Goal: Communication & Community: Answer question/provide support

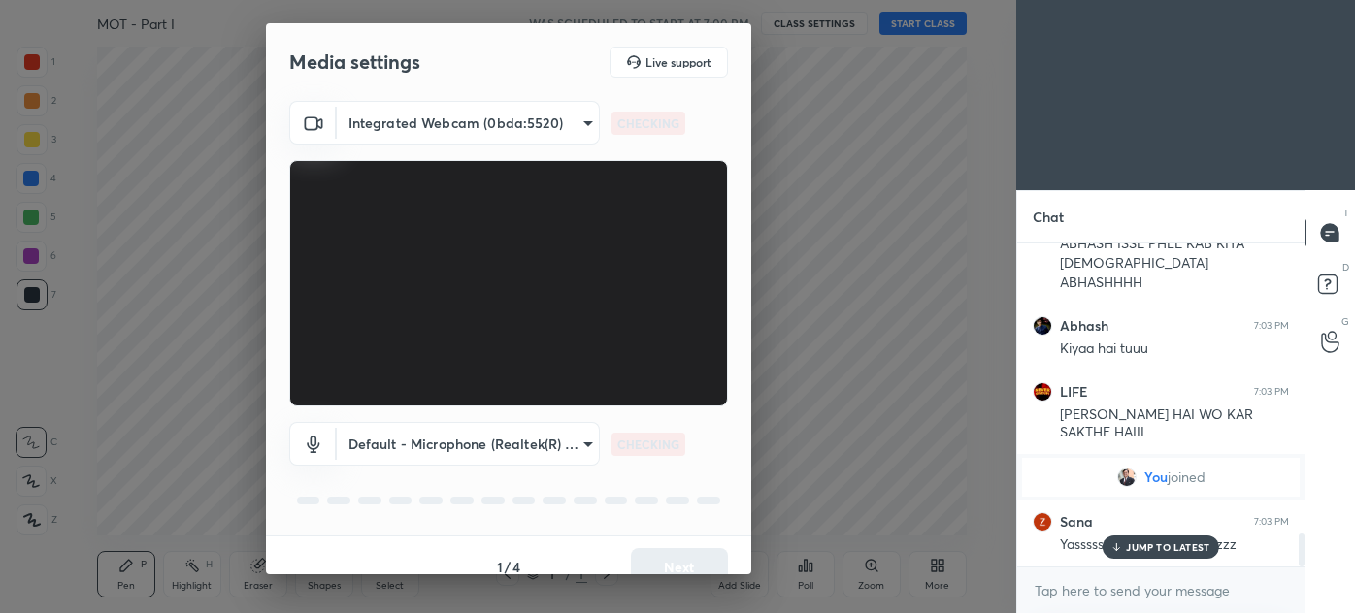
scroll to position [2797, 0]
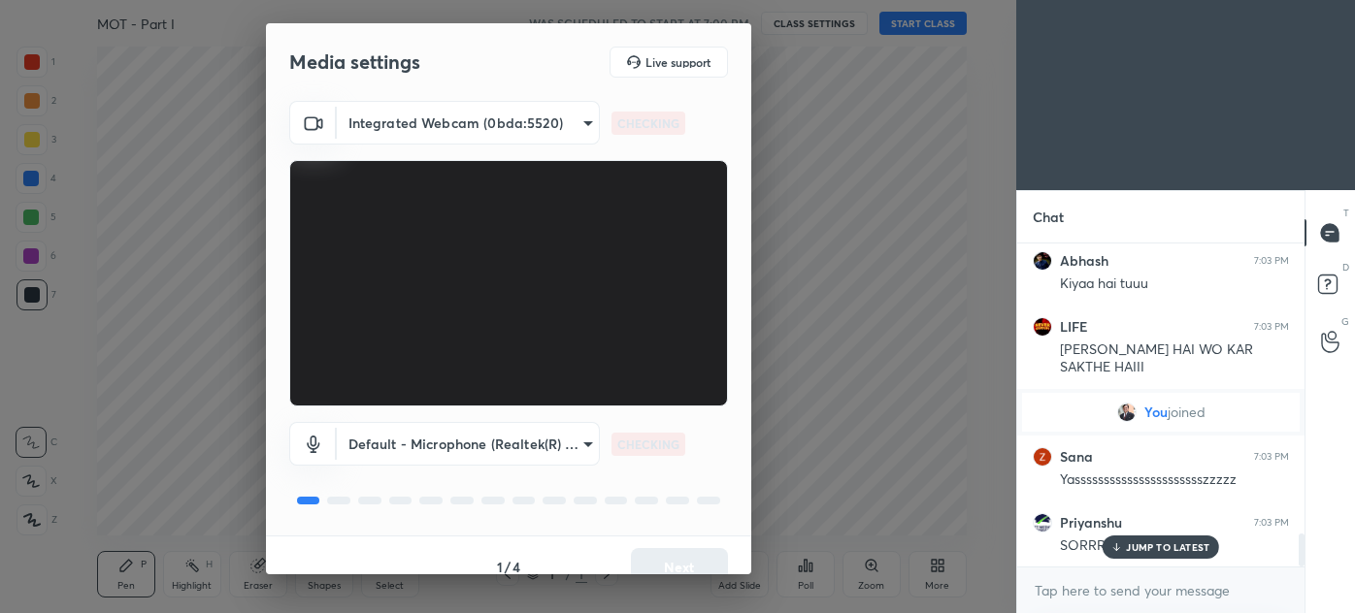
click at [675, 557] on div "1 / 4 Next" at bounding box center [508, 567] width 485 height 62
click at [671, 557] on div "1 / 4 Next" at bounding box center [508, 567] width 485 height 62
click at [672, 555] on button "Next" at bounding box center [679, 567] width 97 height 39
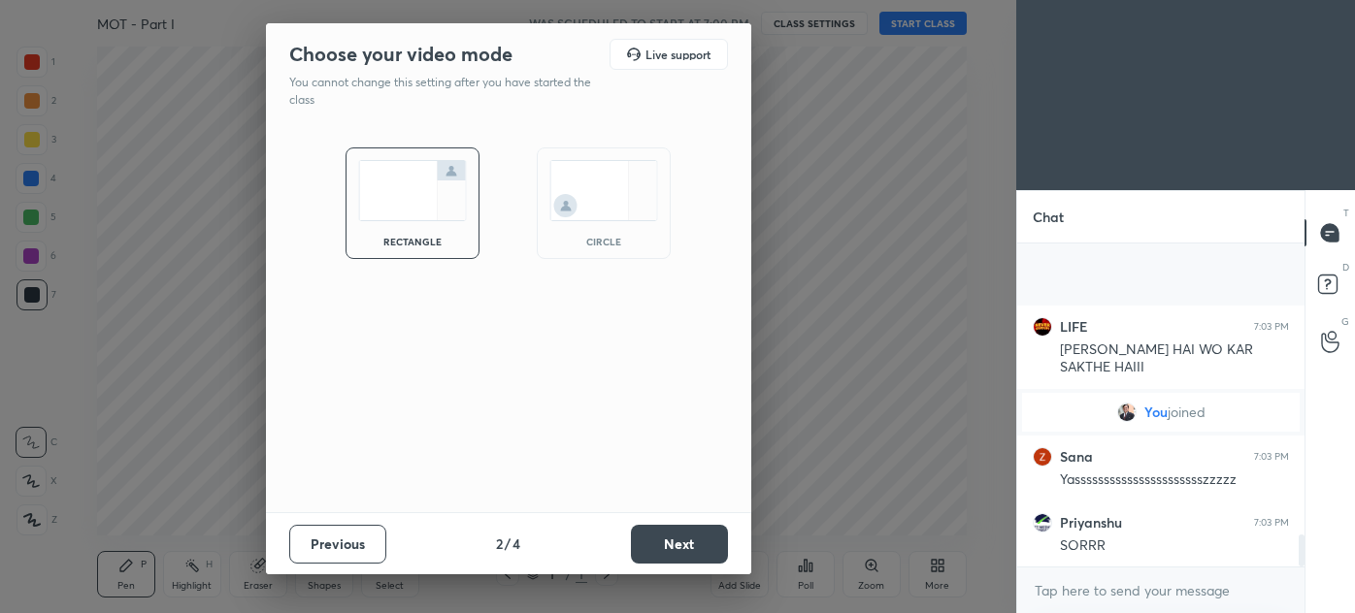
click at [677, 555] on button "Next" at bounding box center [679, 544] width 97 height 39
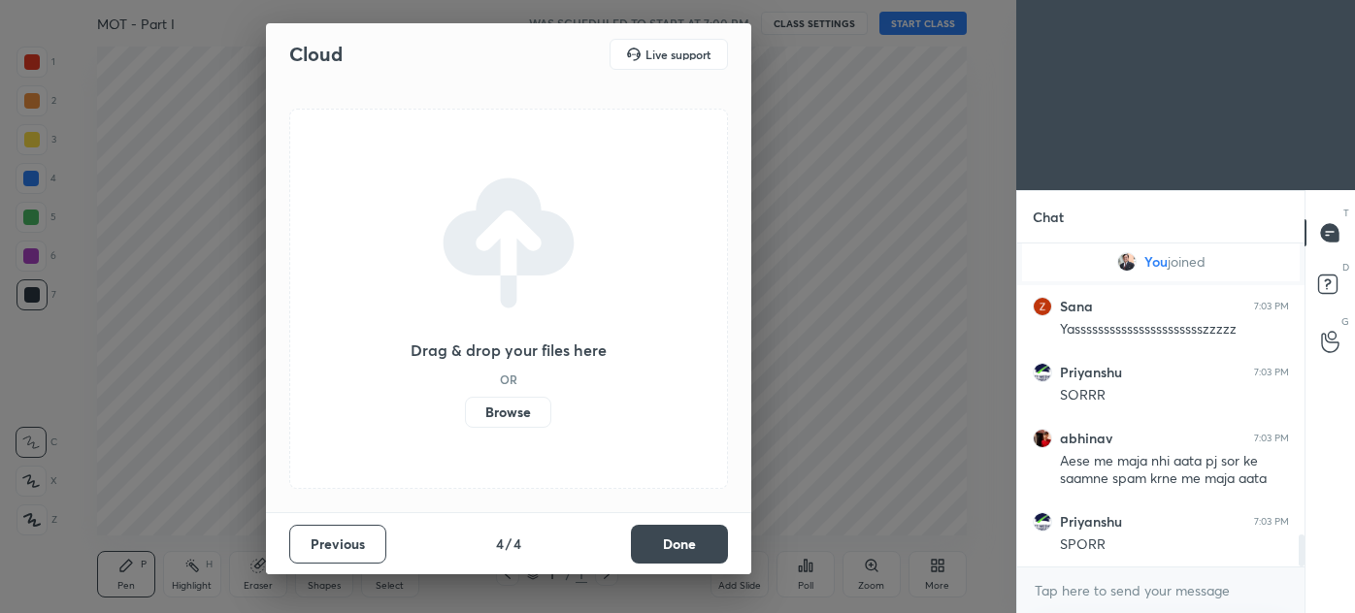
click at [688, 552] on button "Done" at bounding box center [679, 544] width 97 height 39
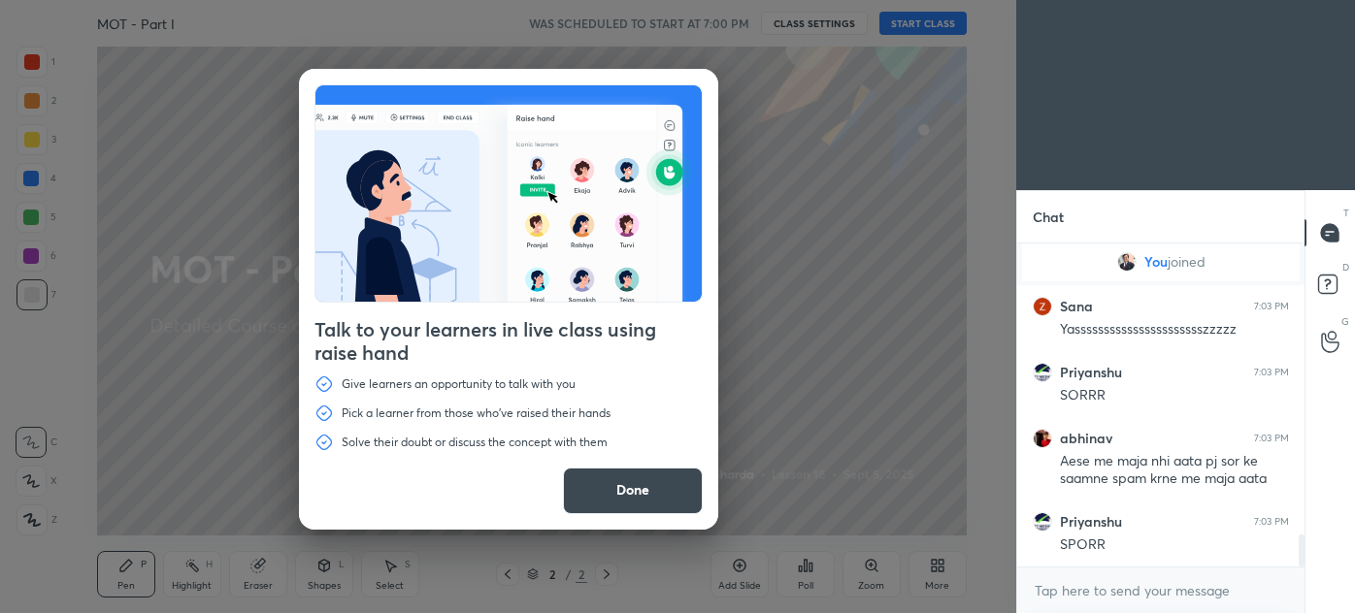
scroll to position [3012, 0]
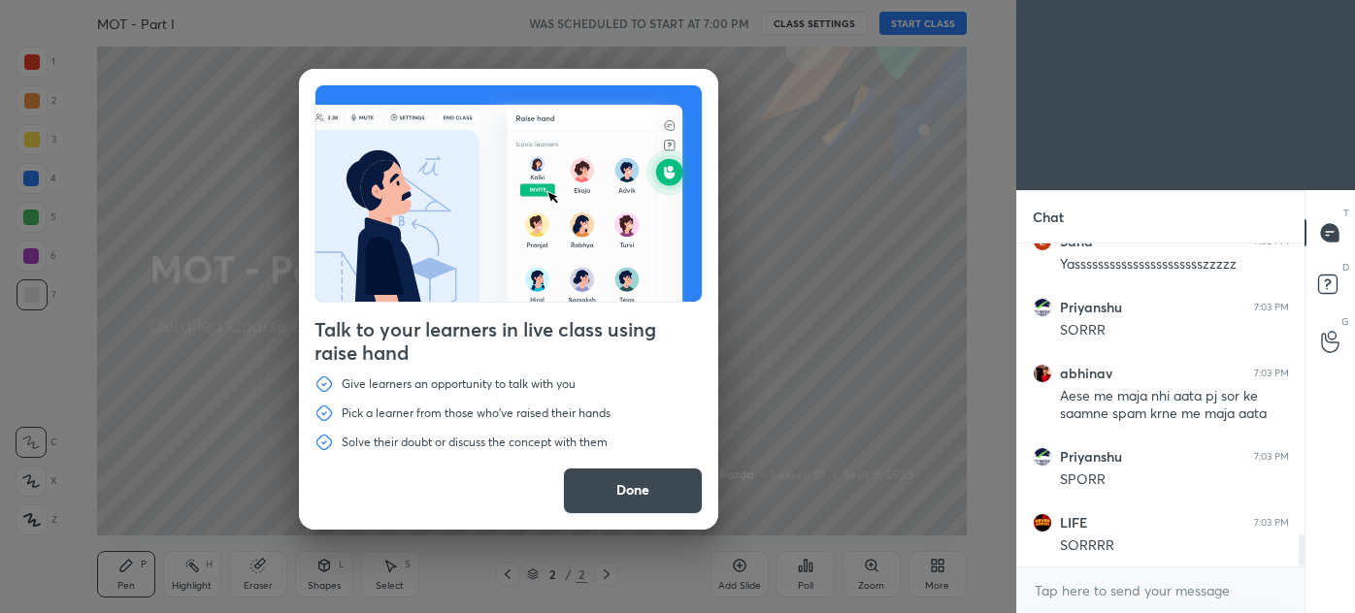
click at [670, 502] on button "Done" at bounding box center [633, 491] width 140 height 47
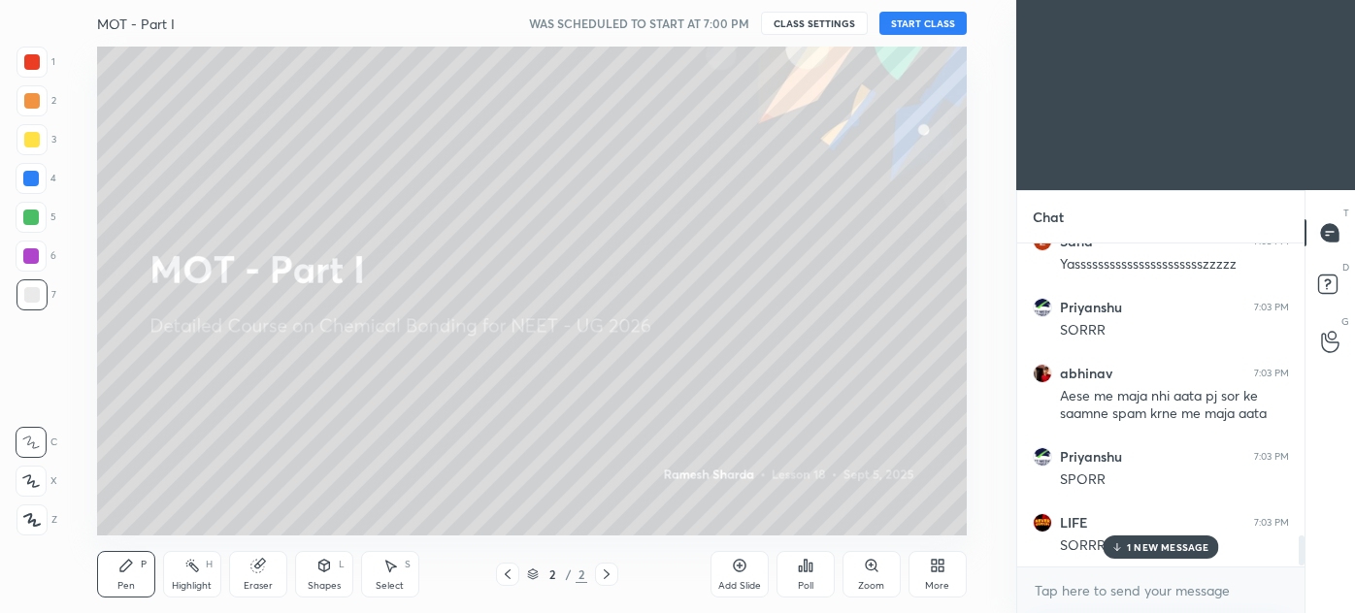
scroll to position [3079, 0]
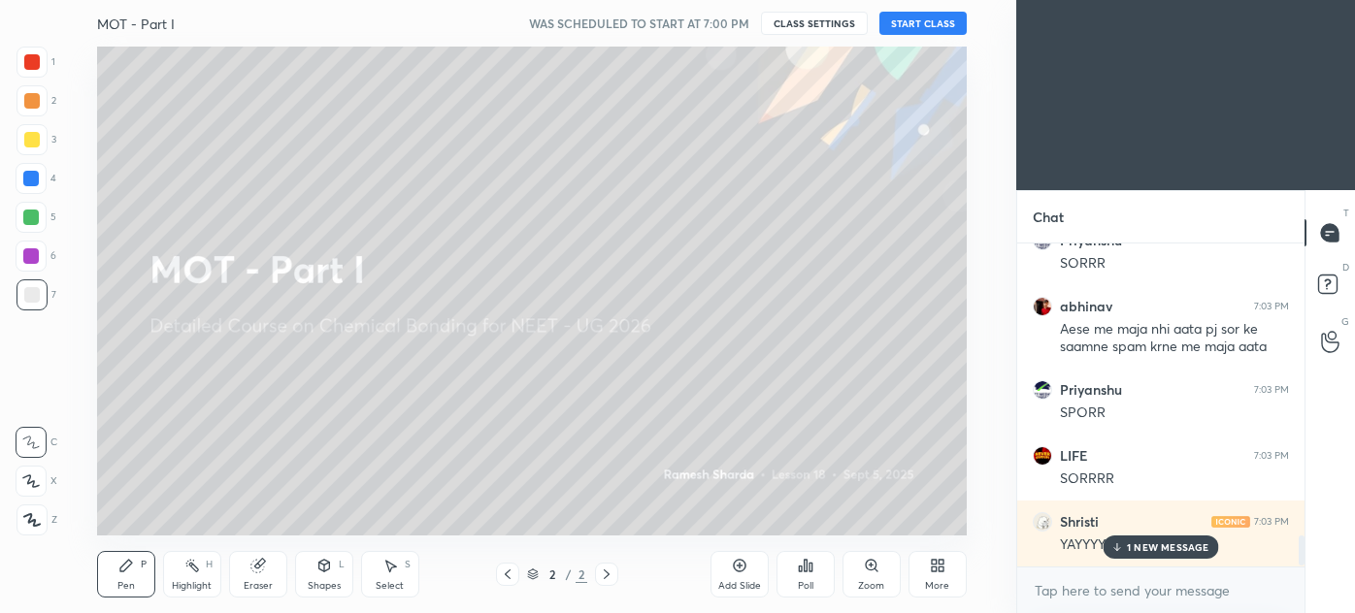
click at [918, 32] on button "START CLASS" at bounding box center [922, 23] width 87 height 23
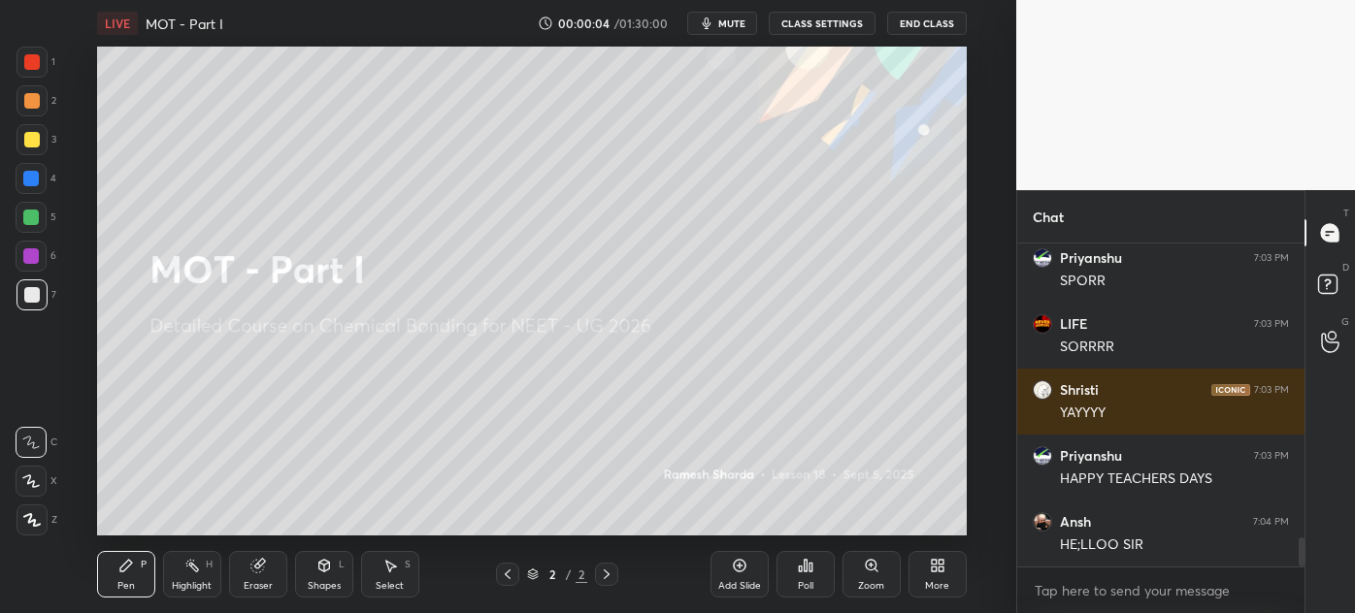
scroll to position [3276, 0]
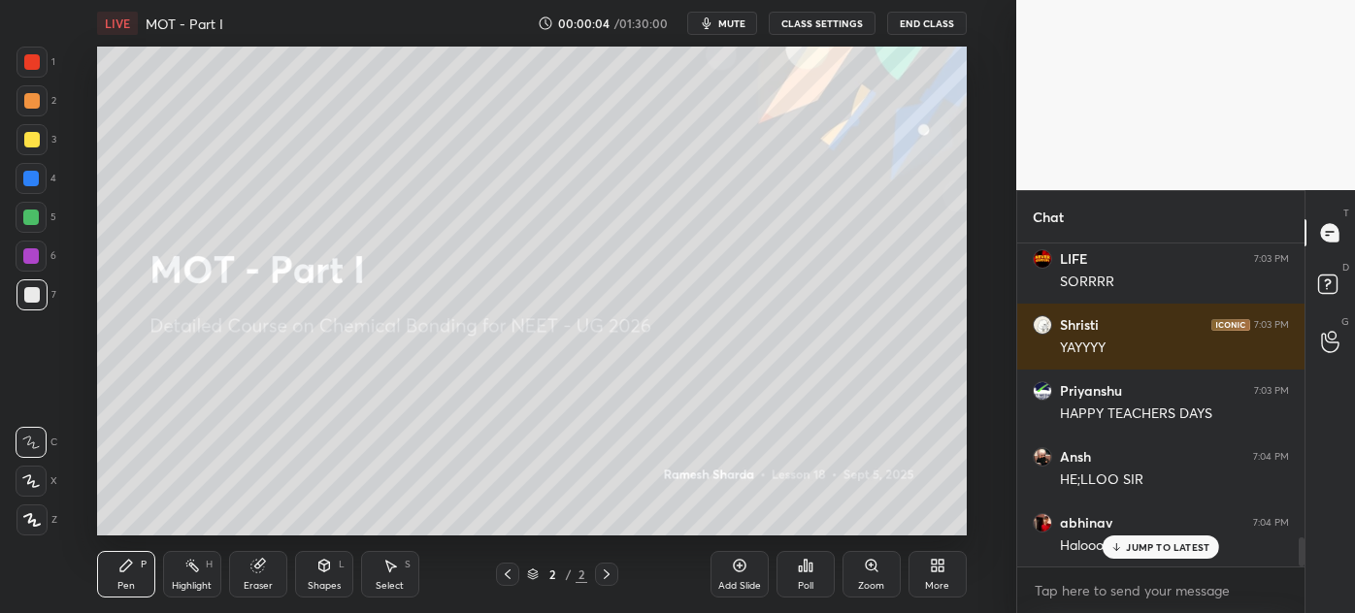
click at [945, 568] on div "More" at bounding box center [937, 574] width 58 height 47
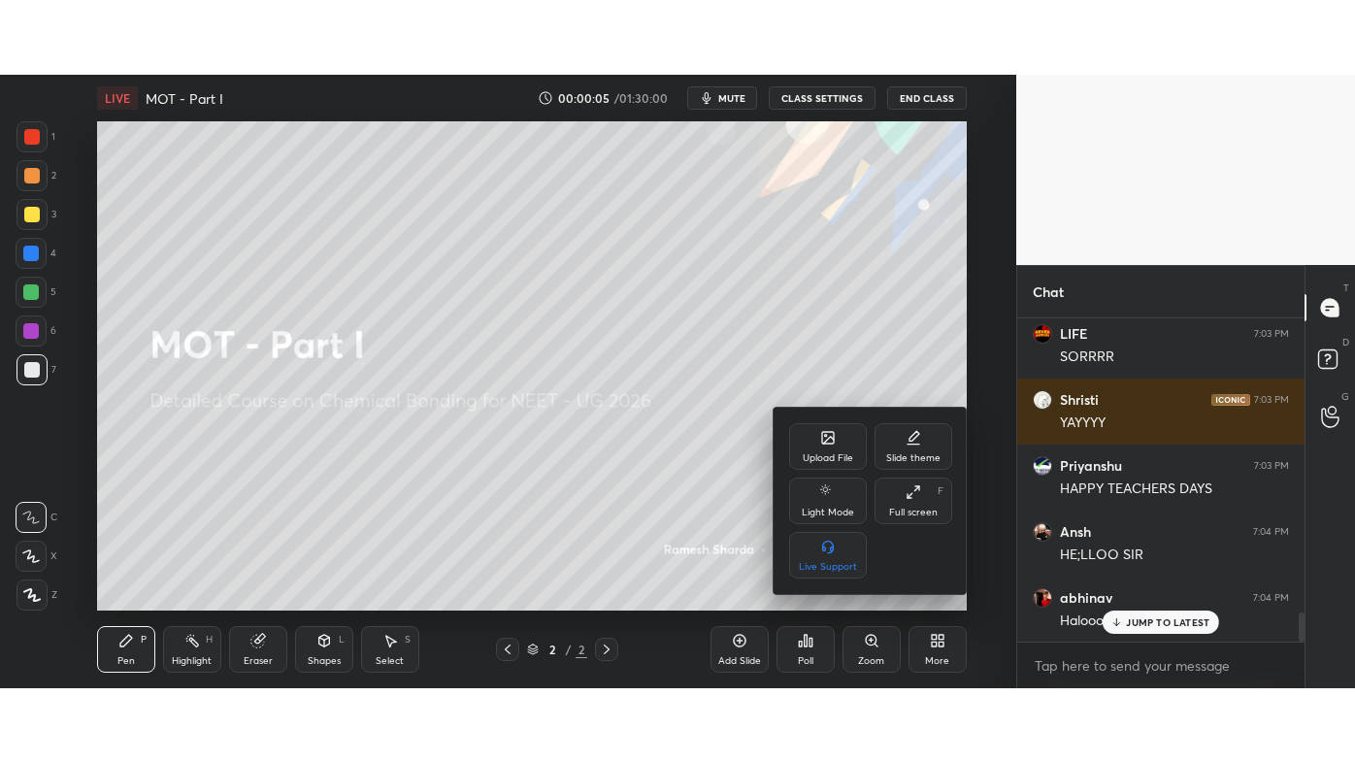
scroll to position [3346, 0]
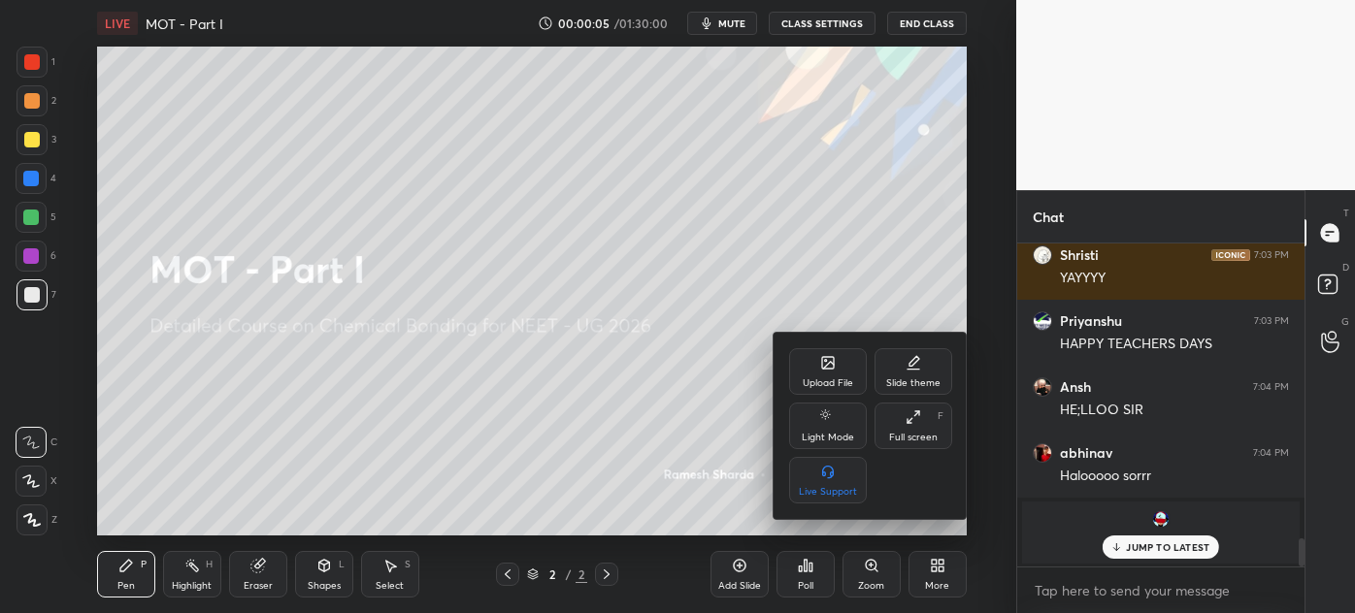
drag, startPoint x: 917, startPoint y: 431, endPoint x: 917, endPoint y: 535, distance: 103.8
click at [918, 433] on div "Full screen" at bounding box center [913, 438] width 49 height 10
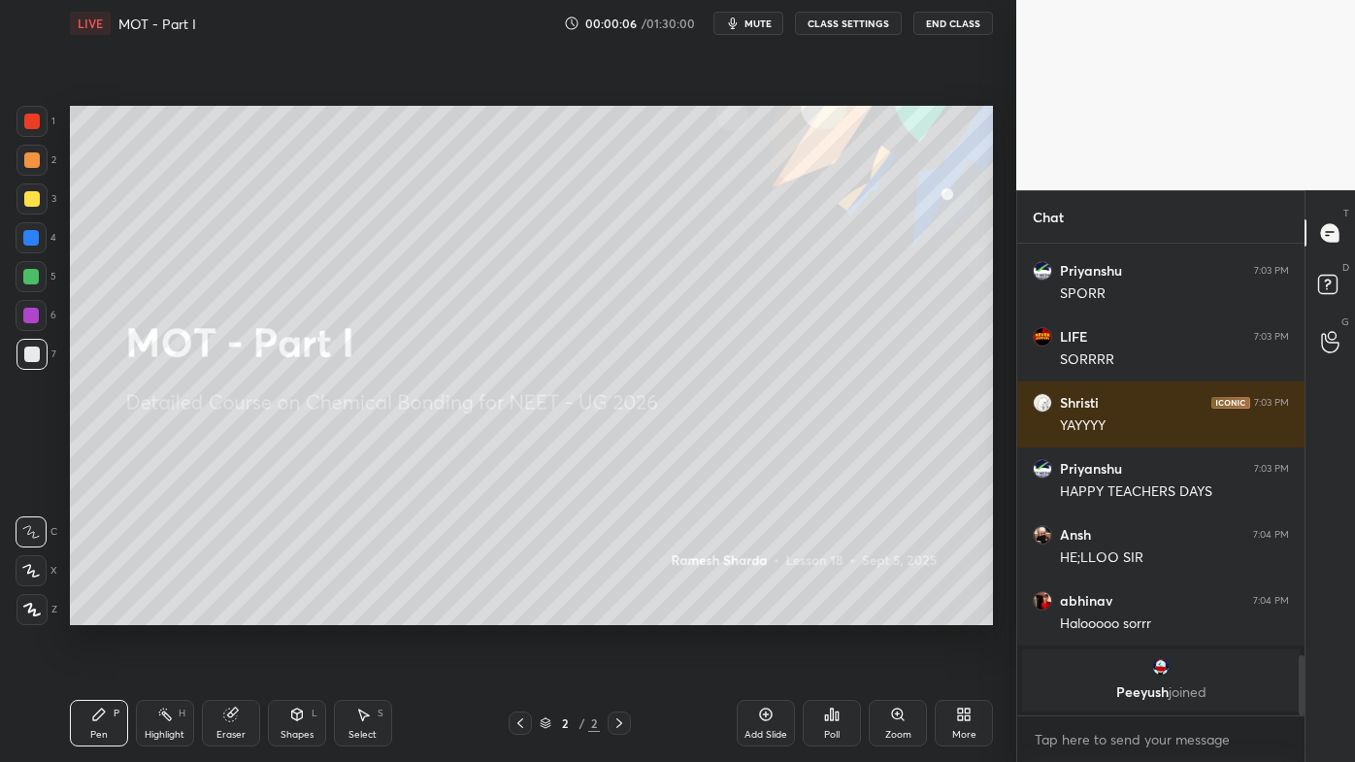
scroll to position [466, 281]
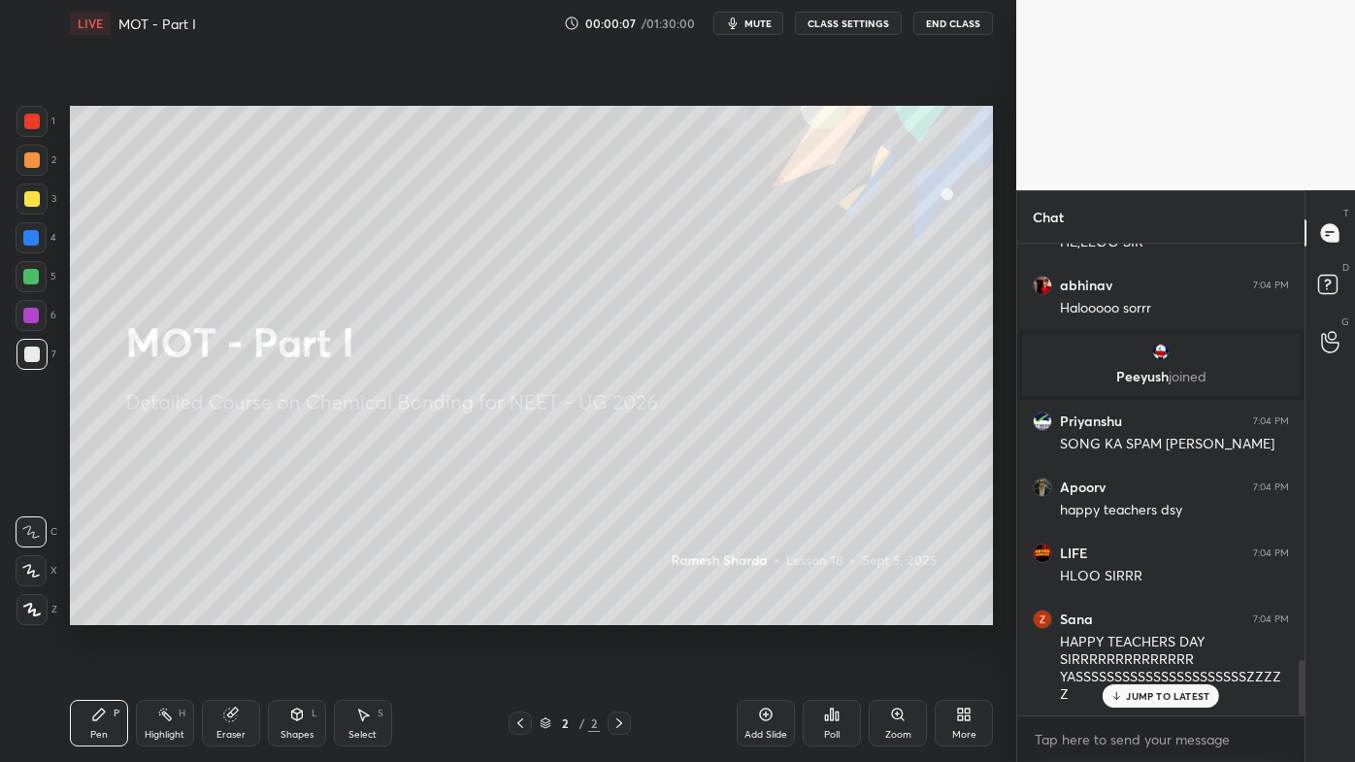
click at [32, 129] on div at bounding box center [32, 122] width 16 height 16
click at [33, 612] on div "1 2 3 4 5 6 7 C X Z C X Z E E Erase all H H LIVE MOT - Part I 00:00:08 / 01:30:…" at bounding box center [500, 381] width 1001 height 762
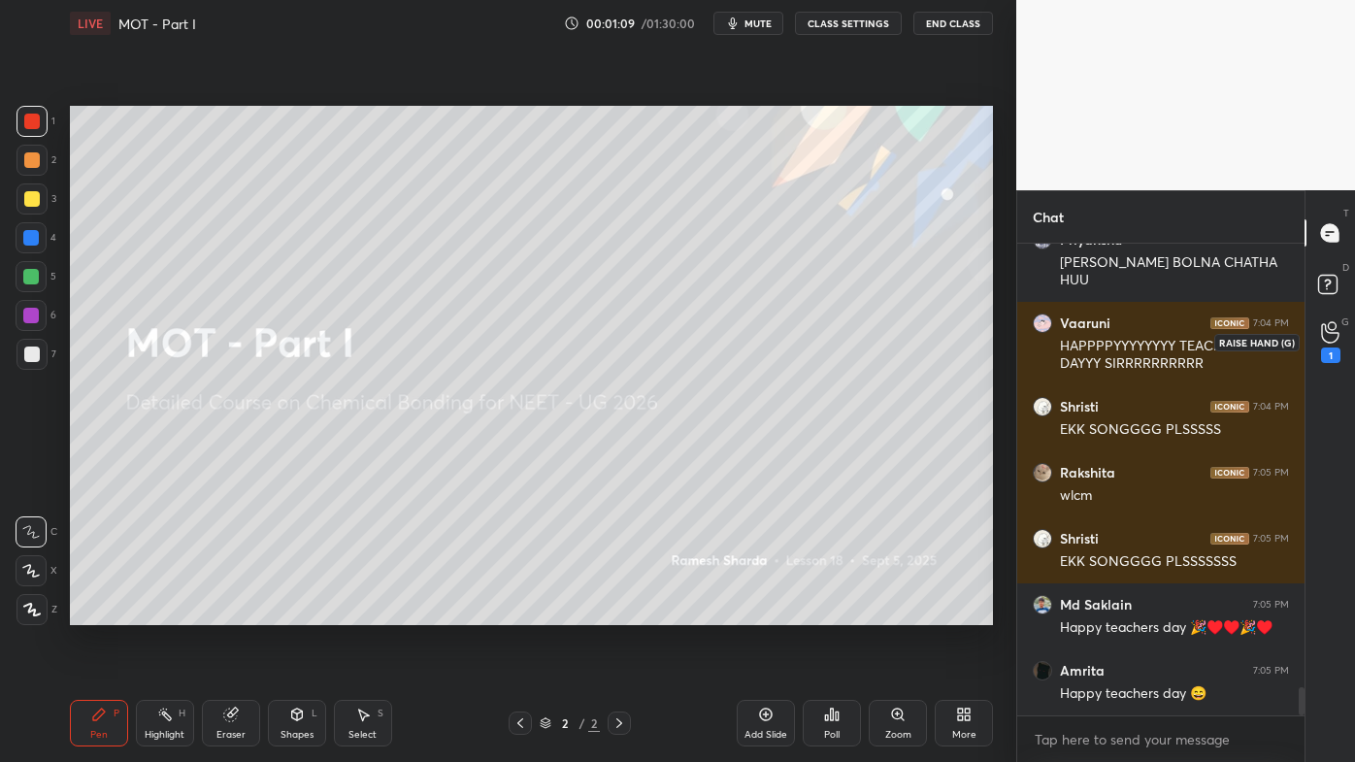
click at [1335, 347] on div "1" at bounding box center [1330, 355] width 19 height 16
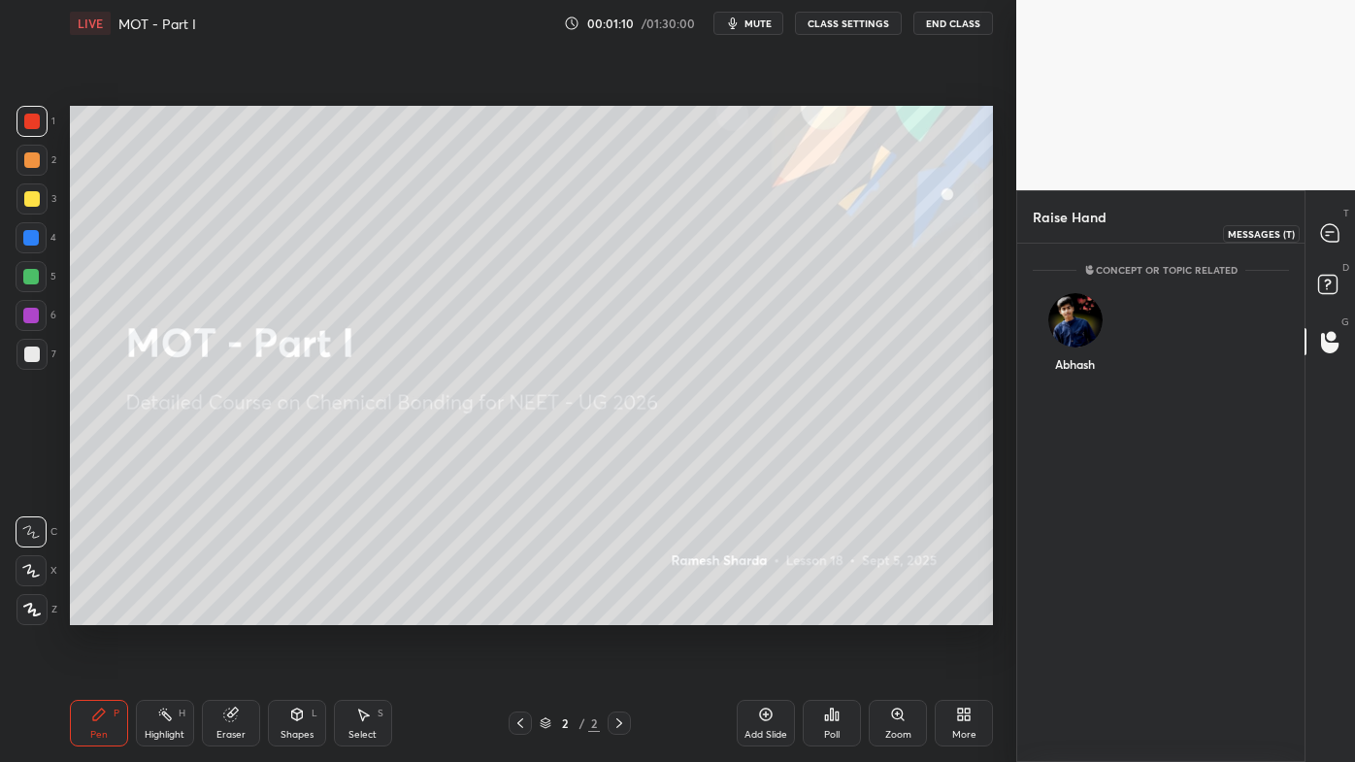
drag, startPoint x: 1329, startPoint y: 240, endPoint x: 1312, endPoint y: 260, distance: 26.2
click at [1333, 243] on icon at bounding box center [1330, 233] width 20 height 20
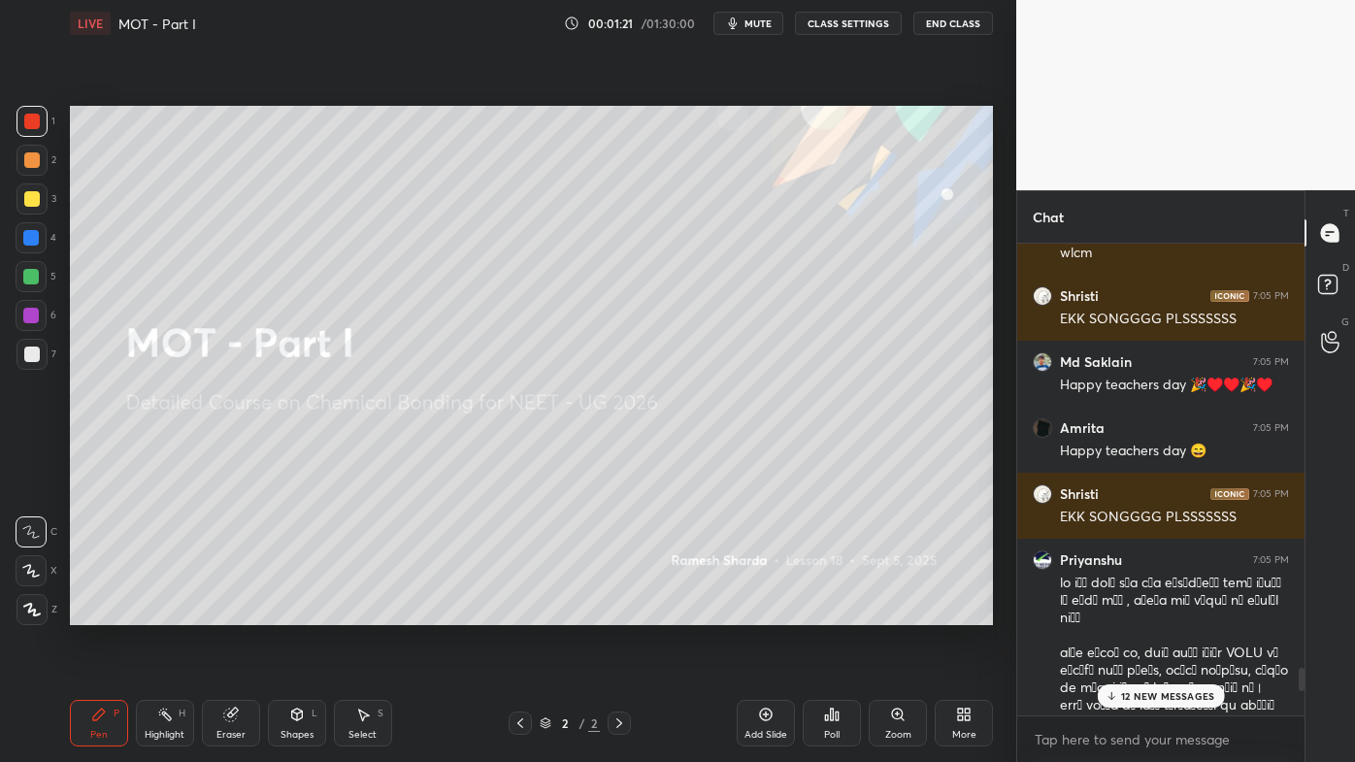
click at [1149, 612] on p "12 NEW MESSAGES" at bounding box center [1167, 696] width 93 height 12
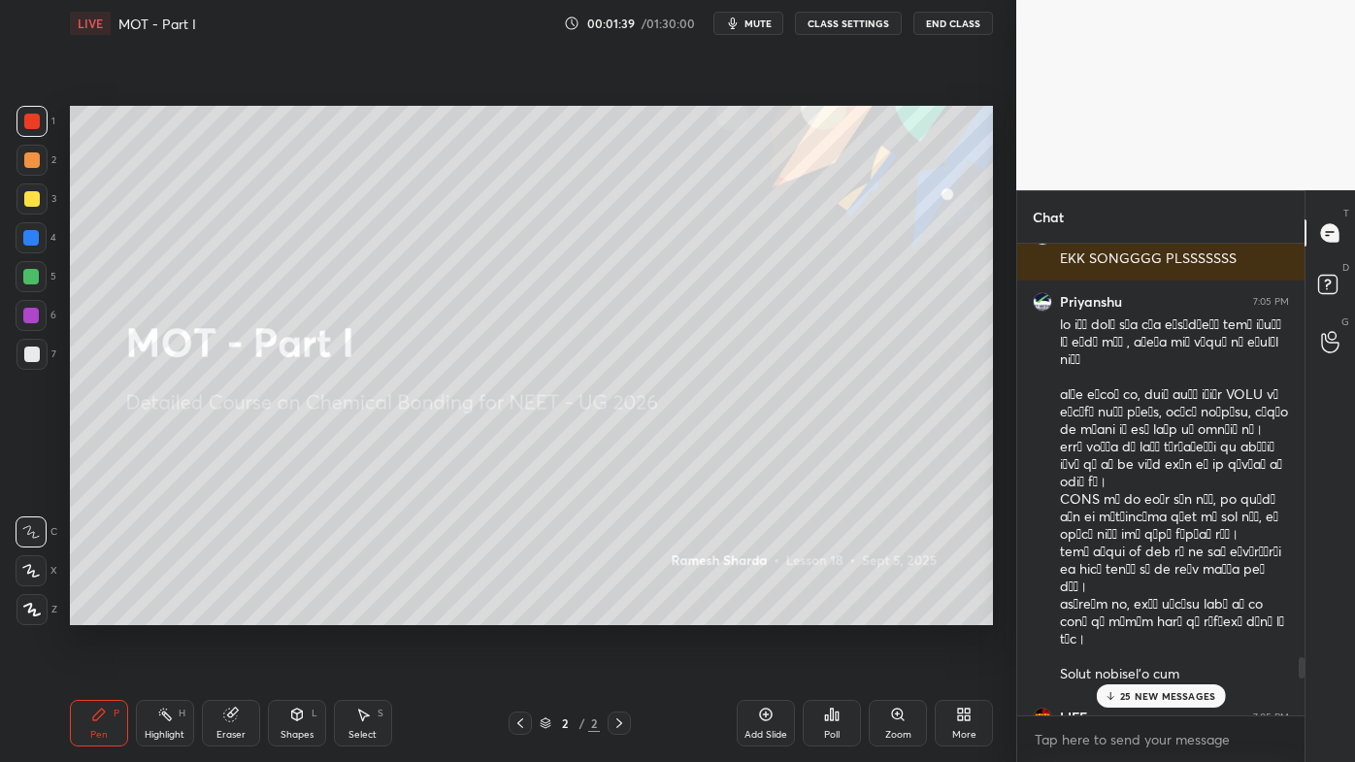
click at [1135, 612] on p "25 NEW MESSAGES" at bounding box center [1167, 696] width 95 height 12
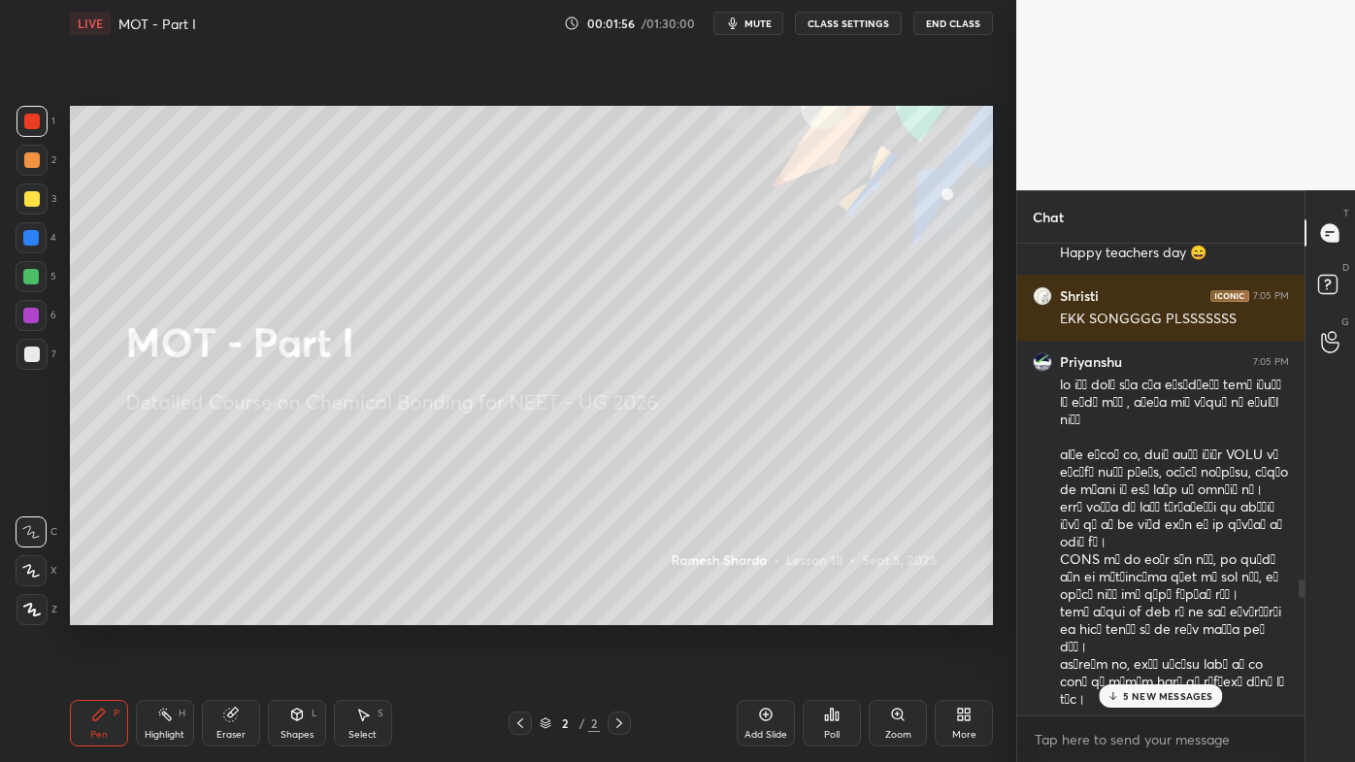
scroll to position [8339, 0]
click at [1326, 275] on icon at bounding box center [1330, 287] width 35 height 35
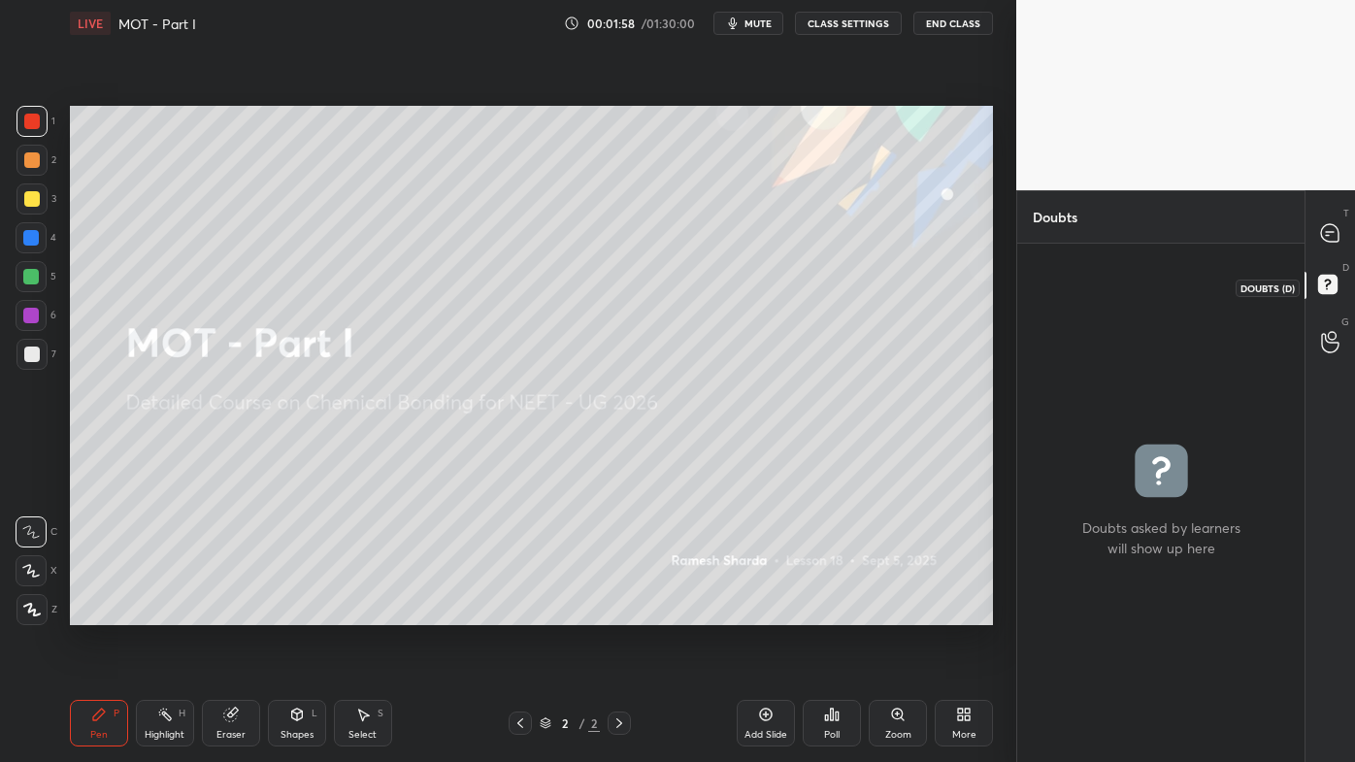
click at [1329, 282] on icon at bounding box center [1330, 287] width 35 height 35
click at [1329, 341] on icon at bounding box center [1330, 342] width 18 height 22
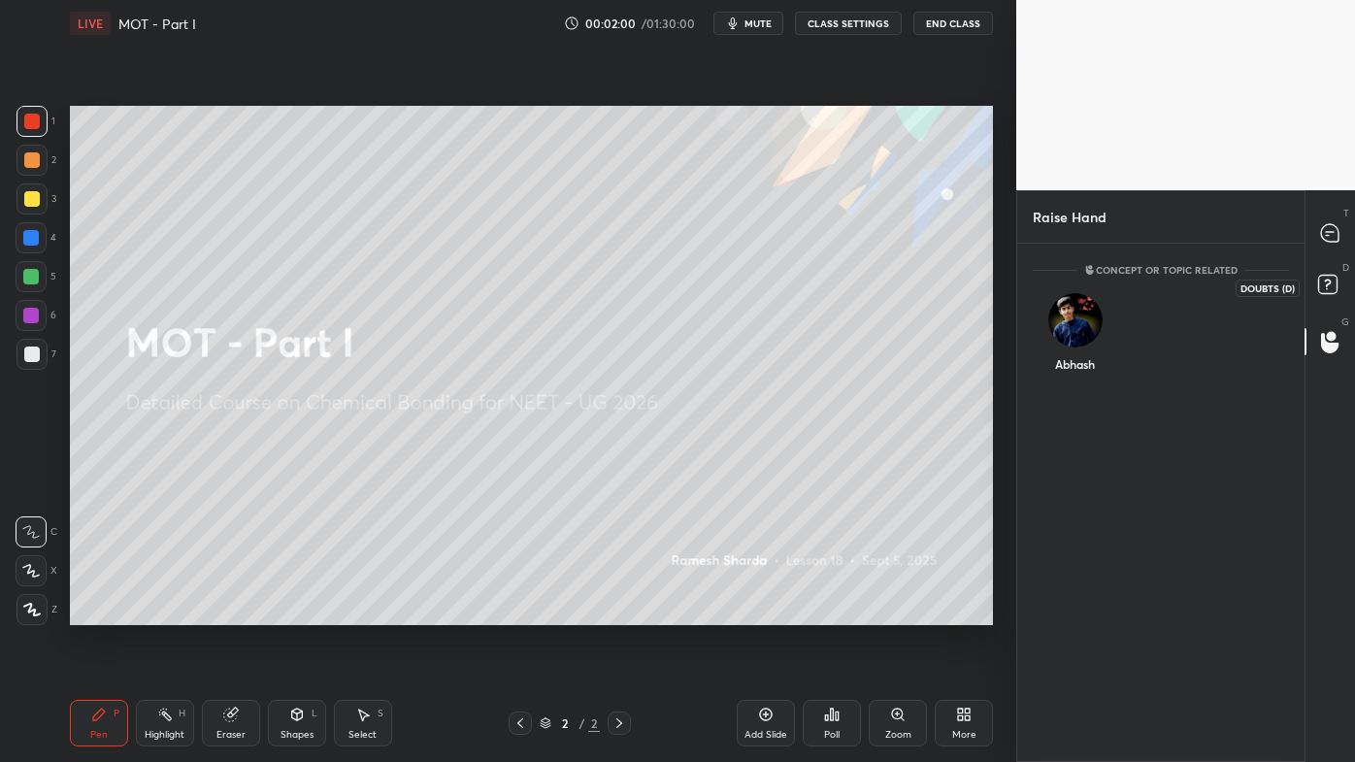
drag, startPoint x: 1326, startPoint y: 283, endPoint x: 1337, endPoint y: 263, distance: 23.5
click at [1327, 280] on icon at bounding box center [1330, 287] width 35 height 35
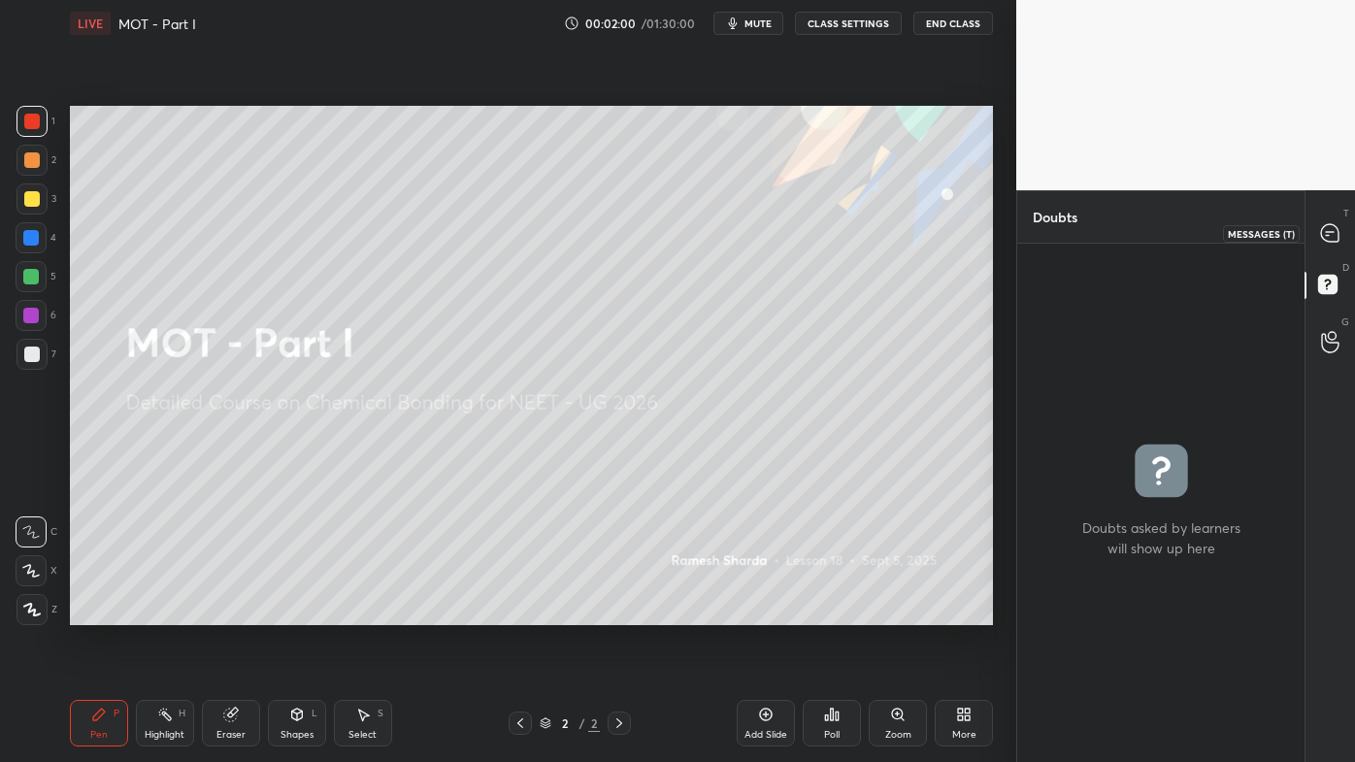
click at [1335, 225] on icon at bounding box center [1329, 232] width 17 height 17
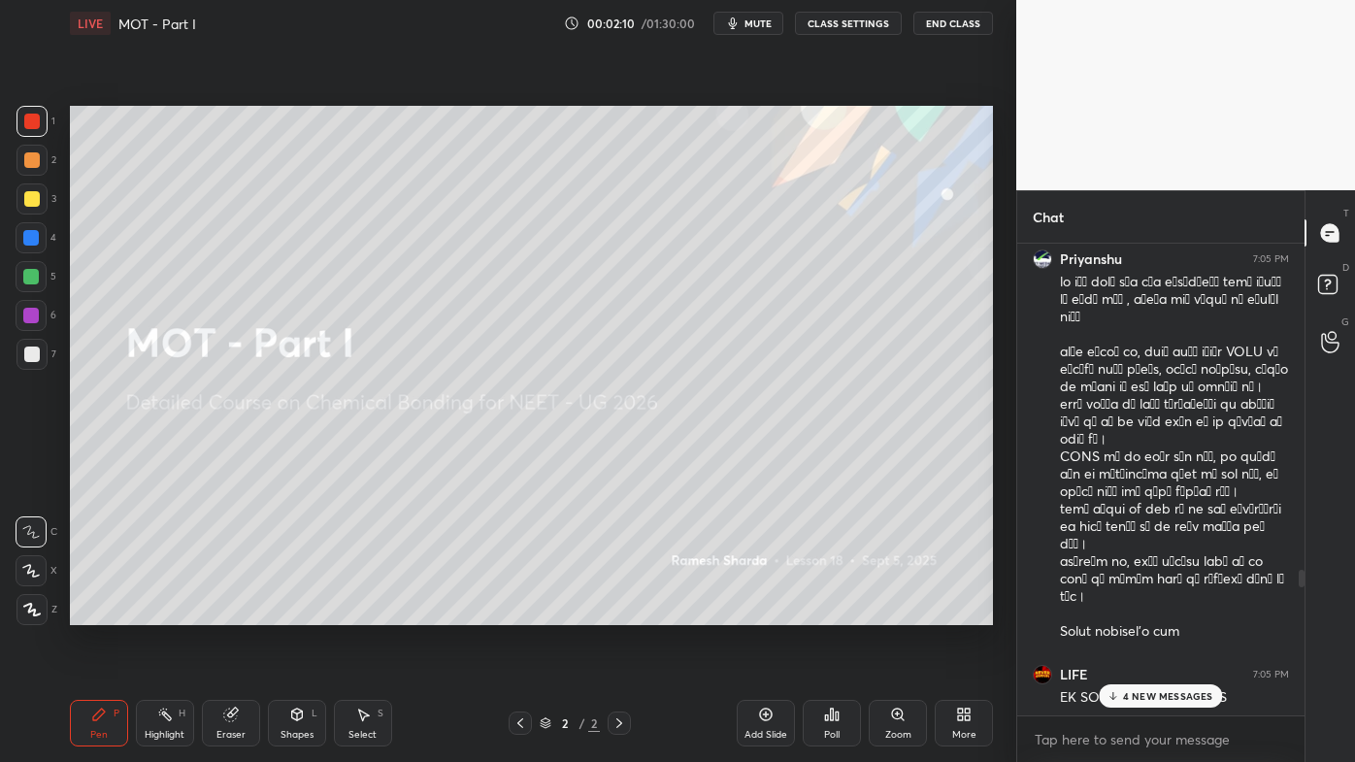
scroll to position [8438, 0]
click at [1131, 612] on p "27 NEW MESSAGES" at bounding box center [1168, 696] width 94 height 12
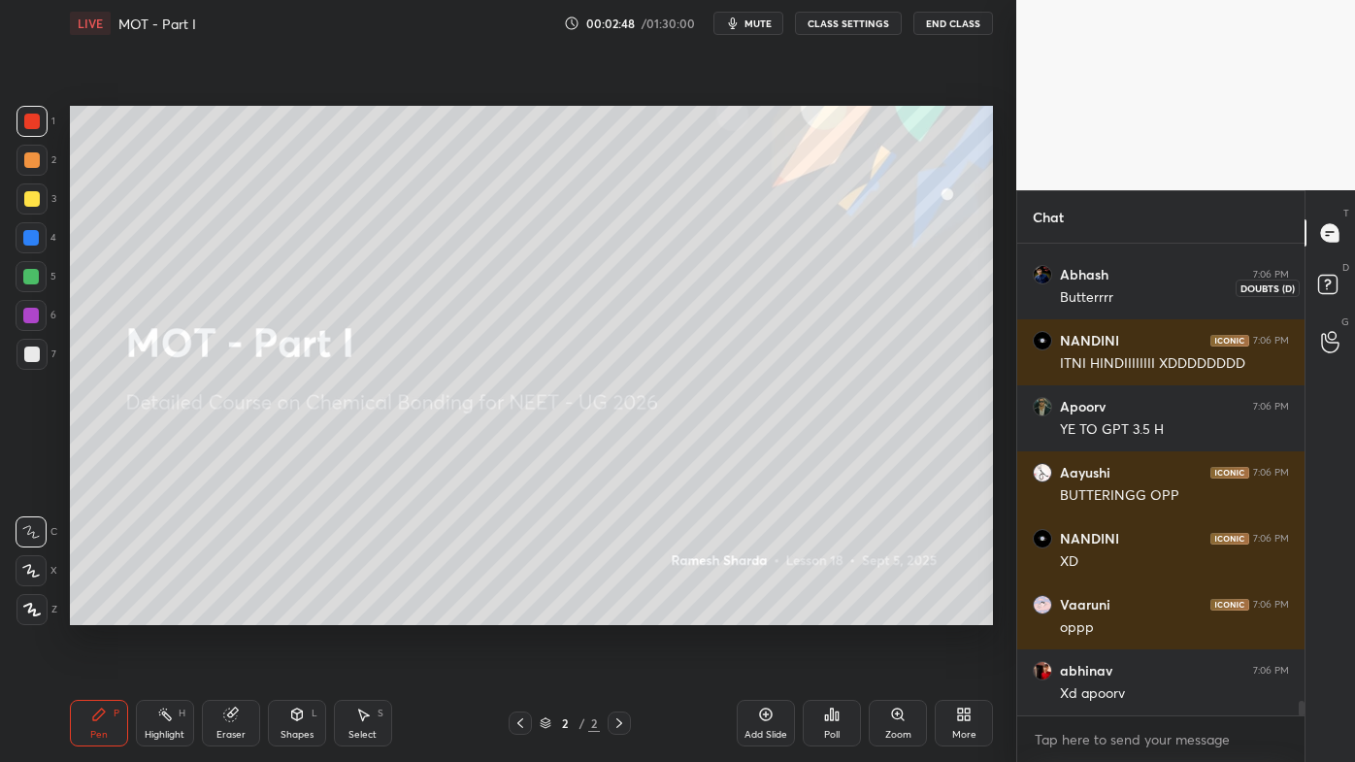
scroll to position [15098, 0]
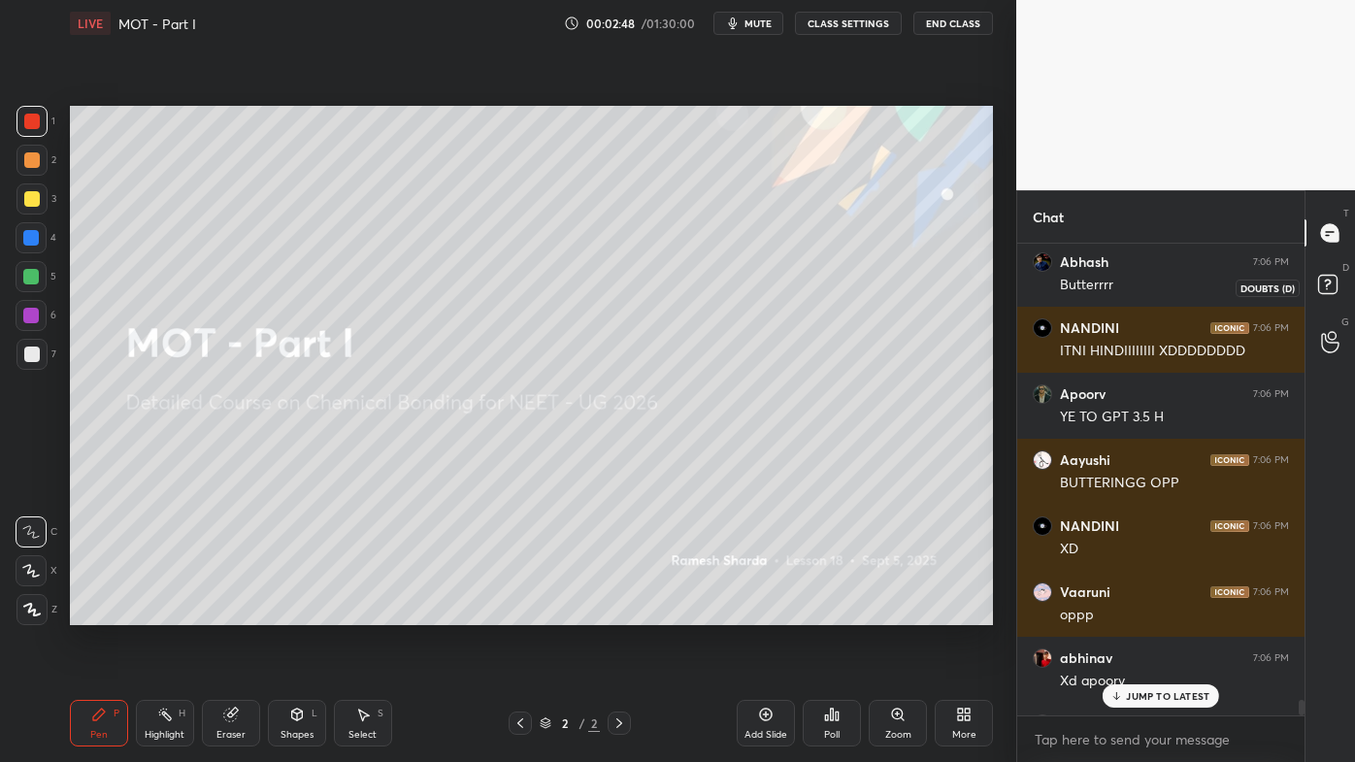
drag, startPoint x: 1328, startPoint y: 286, endPoint x: 1344, endPoint y: 267, distance: 25.5
click at [1329, 284] on rect at bounding box center [1327, 285] width 18 height 18
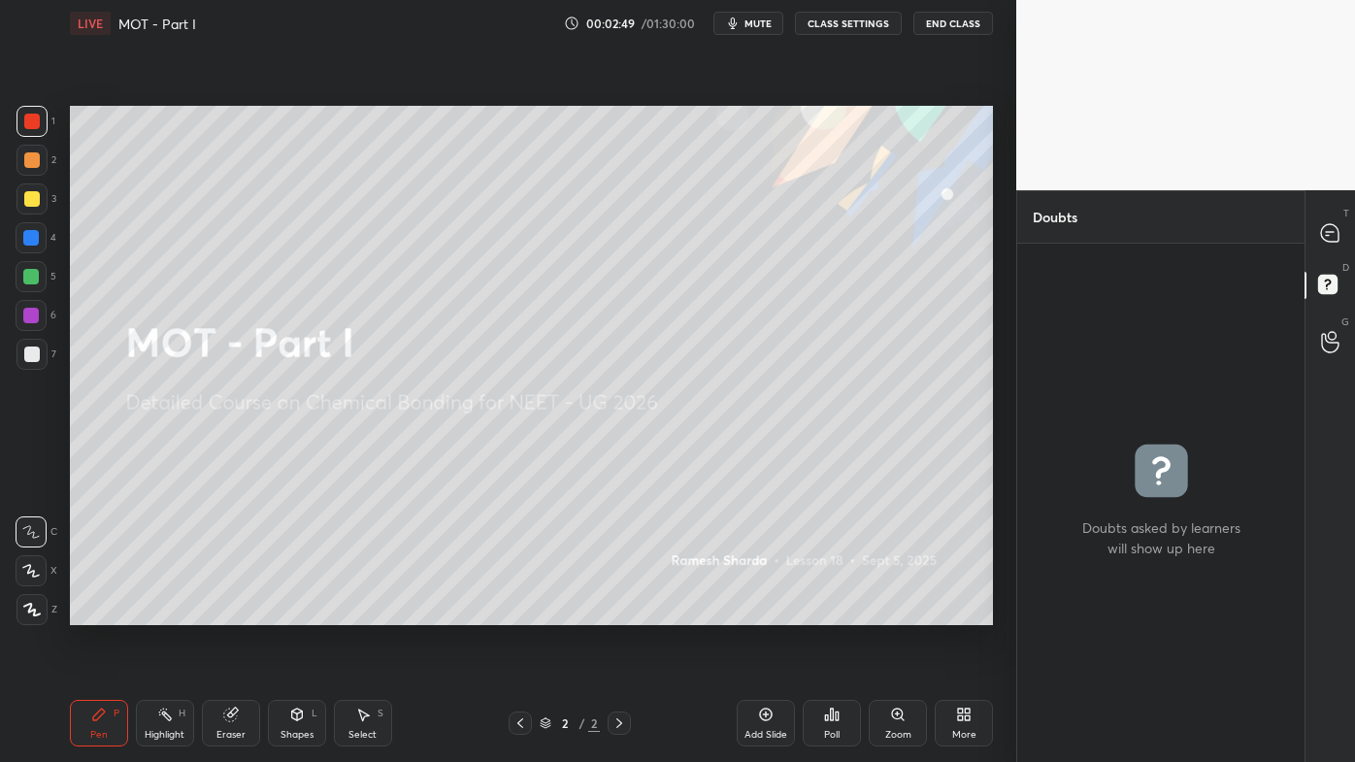
click at [1337, 260] on div "T Messages (T) D Doubts (D) G Raise Hand (G)" at bounding box center [1329, 476] width 50 height 572
click at [1333, 284] on rect at bounding box center [1327, 285] width 18 height 18
drag, startPoint x: 1343, startPoint y: 243, endPoint x: 1327, endPoint y: 314, distance: 73.7
click at [1344, 244] on div at bounding box center [1330, 232] width 39 height 35
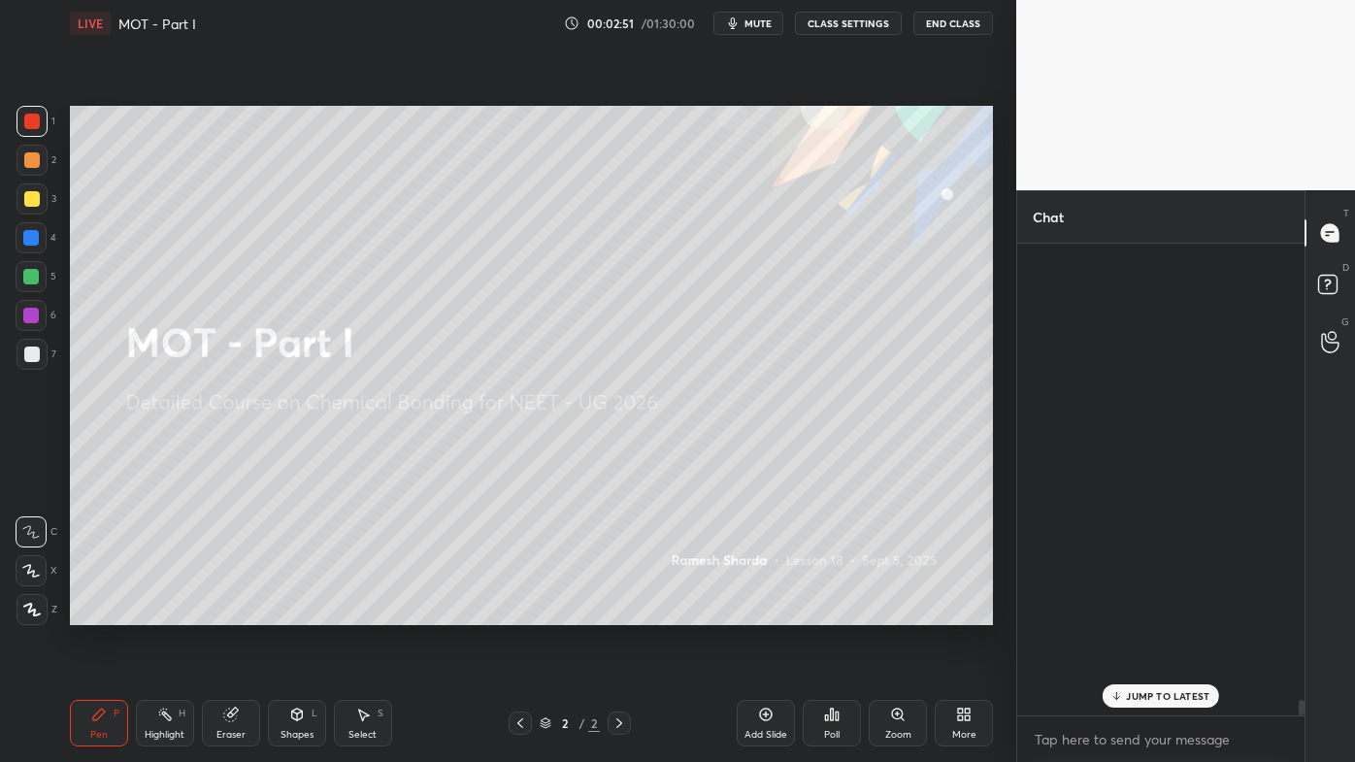
scroll to position [466, 281]
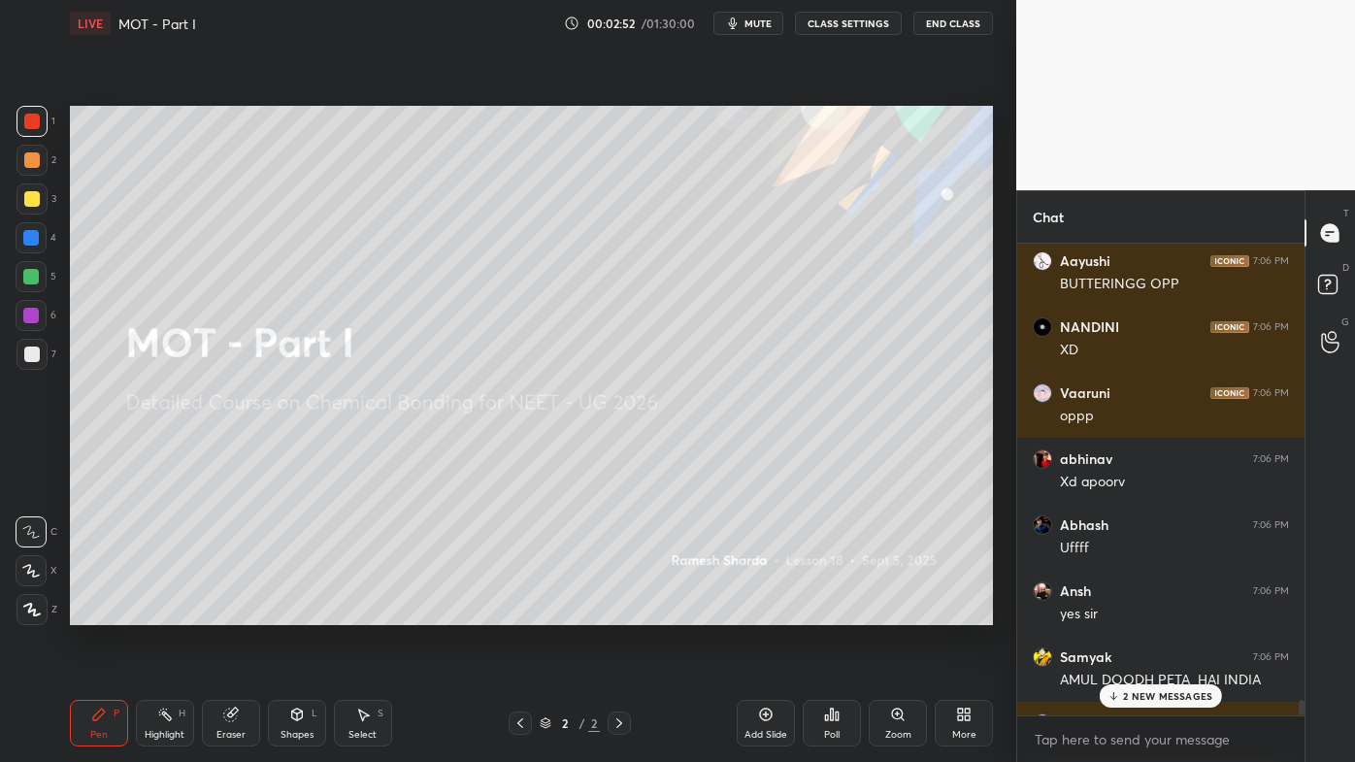
click at [1151, 612] on div "2 NEW MESSAGES" at bounding box center [1161, 695] width 122 height 23
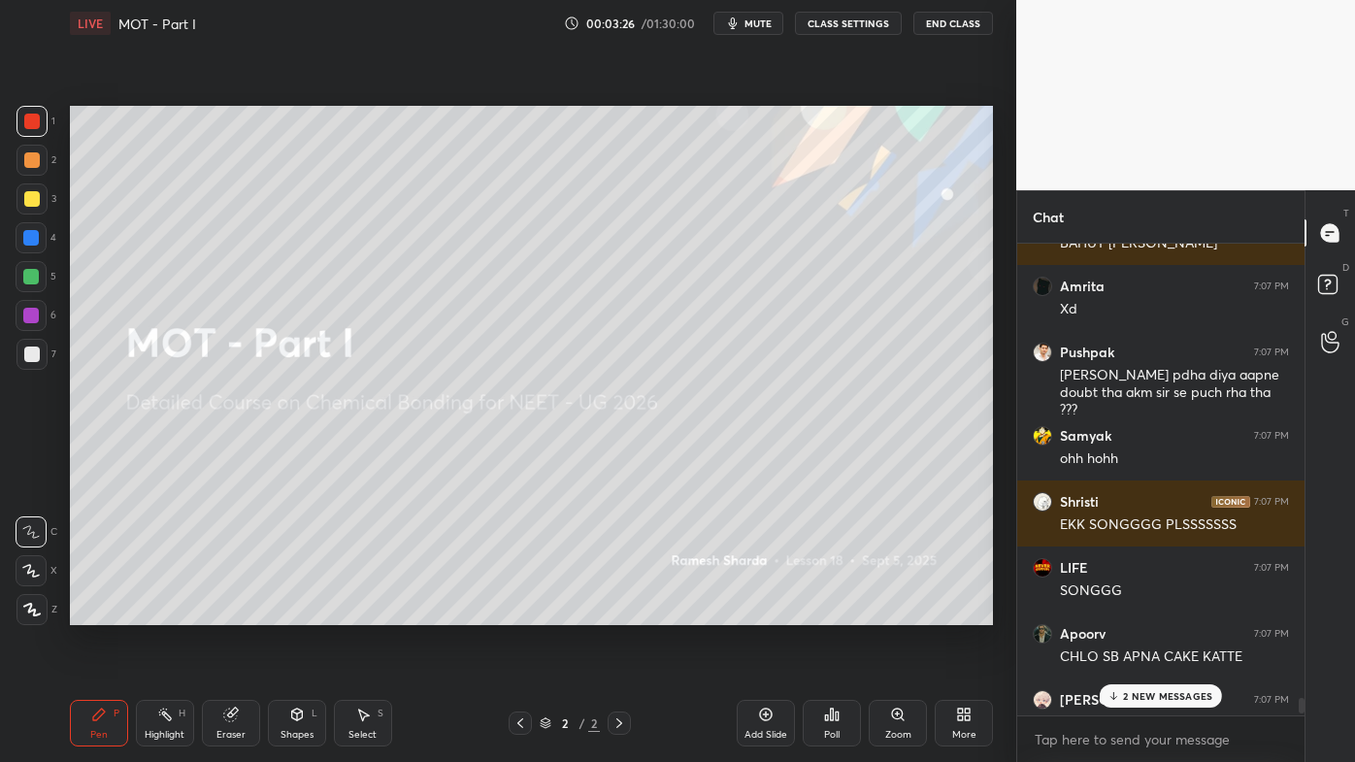
scroll to position [18119, 0]
drag, startPoint x: 1326, startPoint y: 282, endPoint x: 1315, endPoint y: 313, distance: 32.8
click at [1325, 284] on icon at bounding box center [1330, 287] width 35 height 35
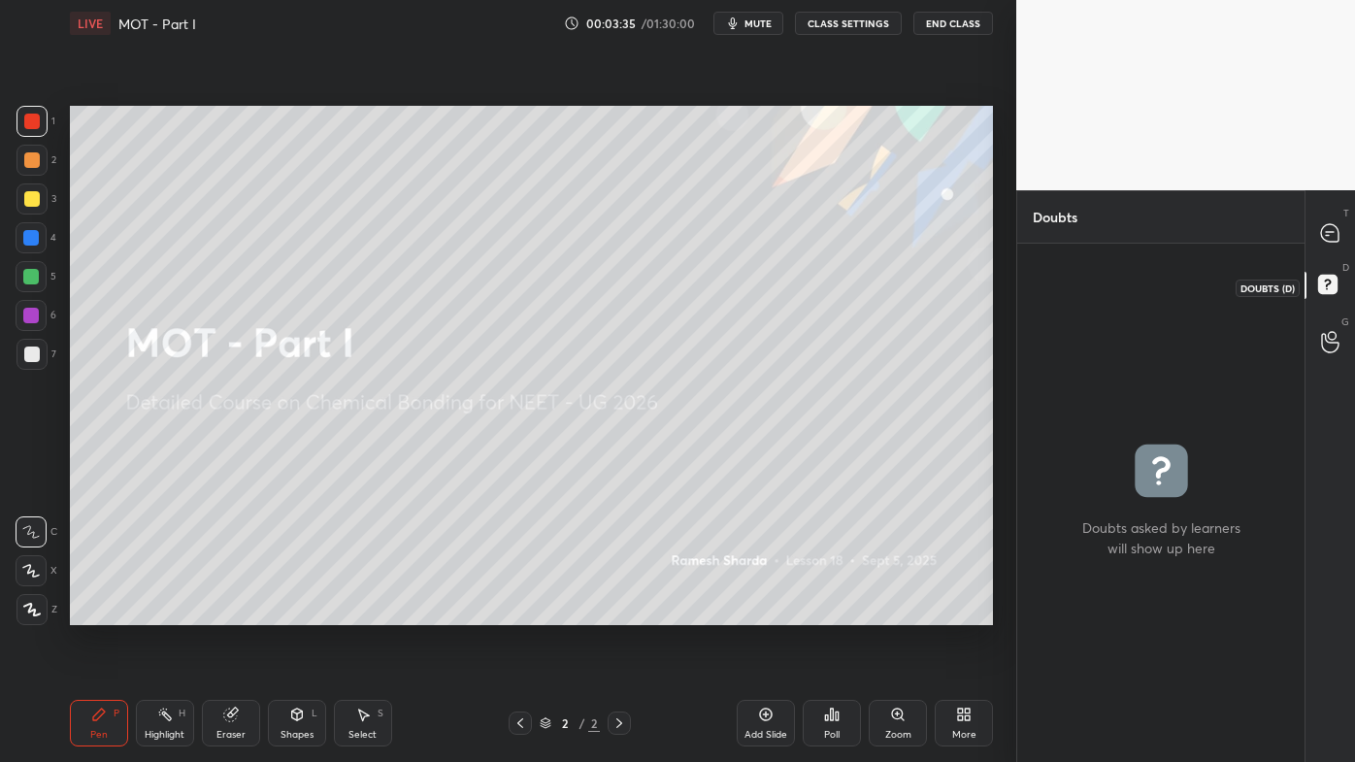
drag, startPoint x: 1325, startPoint y: 281, endPoint x: 1340, endPoint y: 264, distance: 23.4
click at [1328, 280] on icon at bounding box center [1327, 284] width 7 height 8
click at [1333, 249] on div at bounding box center [1330, 232] width 39 height 35
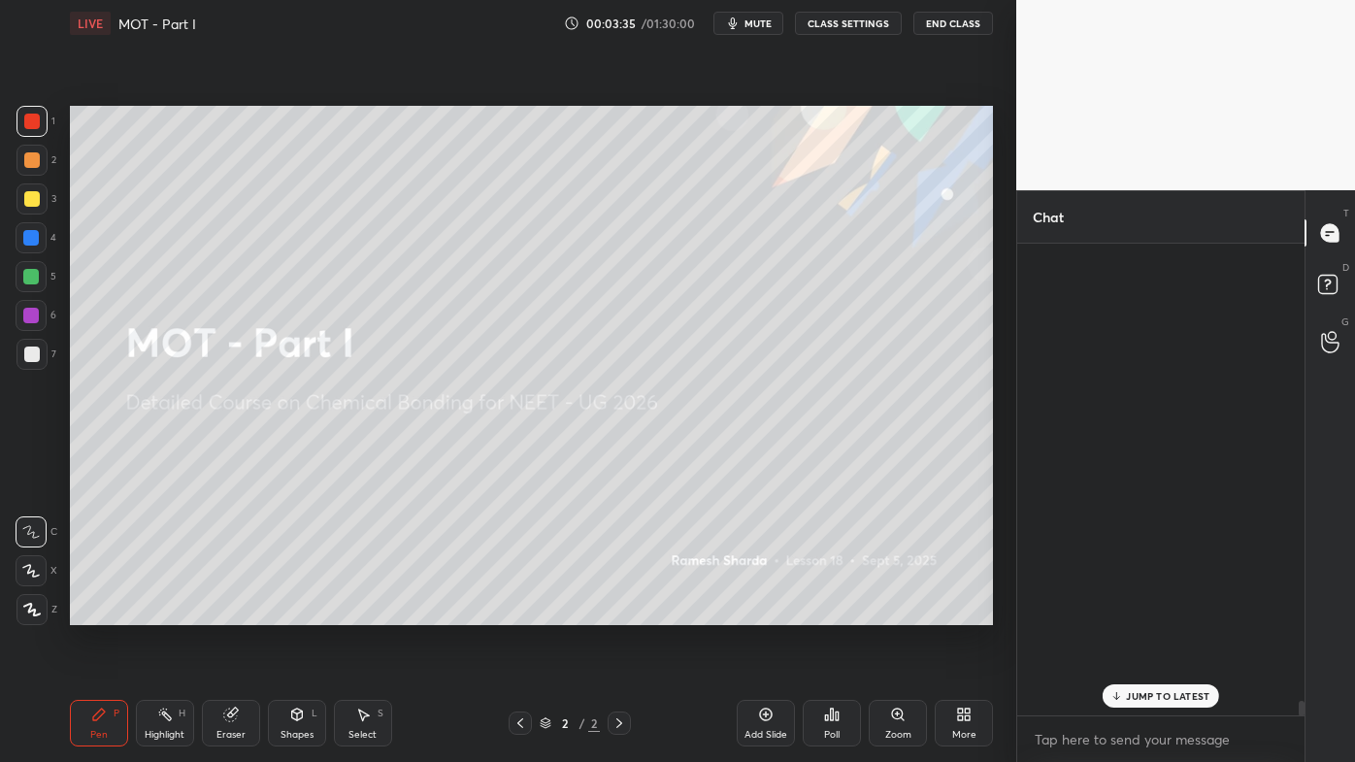
scroll to position [466, 281]
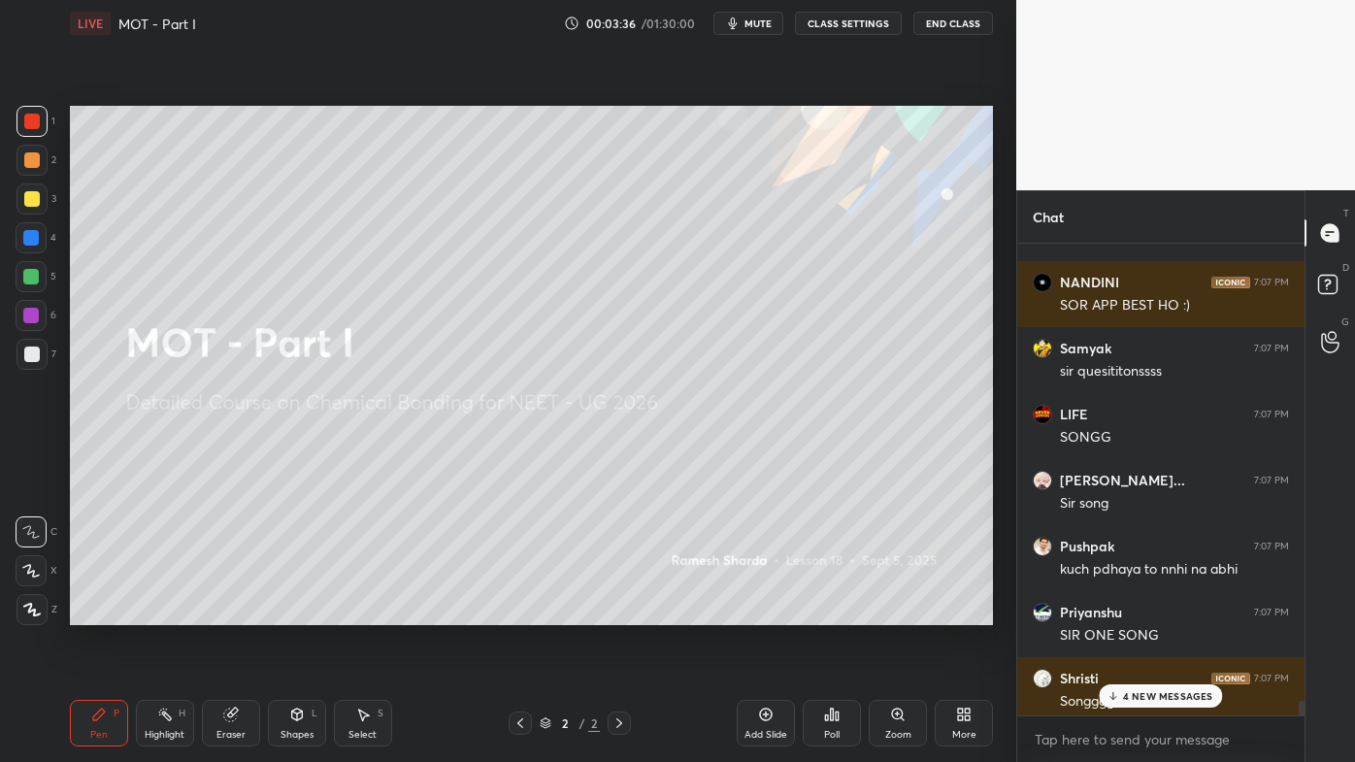
click at [1135, 612] on p "4 NEW MESSAGES" at bounding box center [1168, 696] width 90 height 12
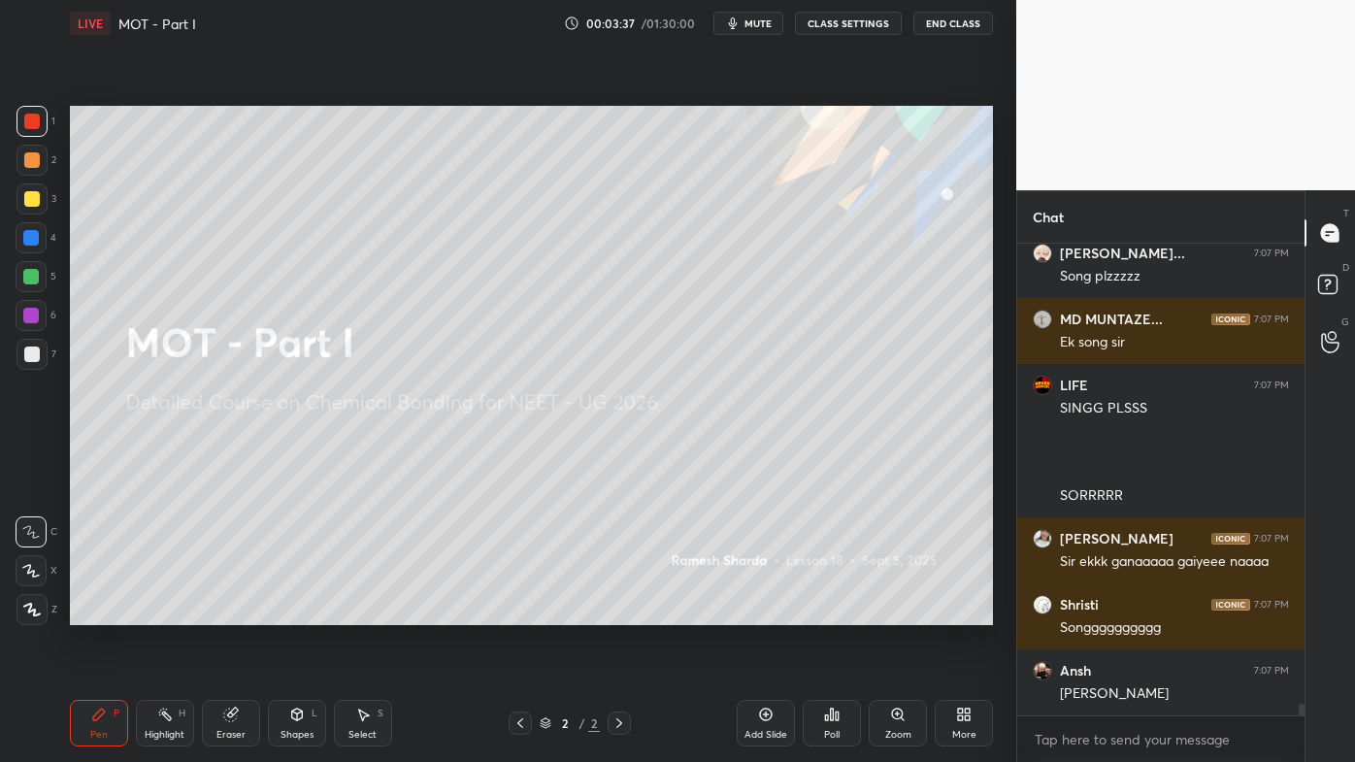
scroll to position [19294, 0]
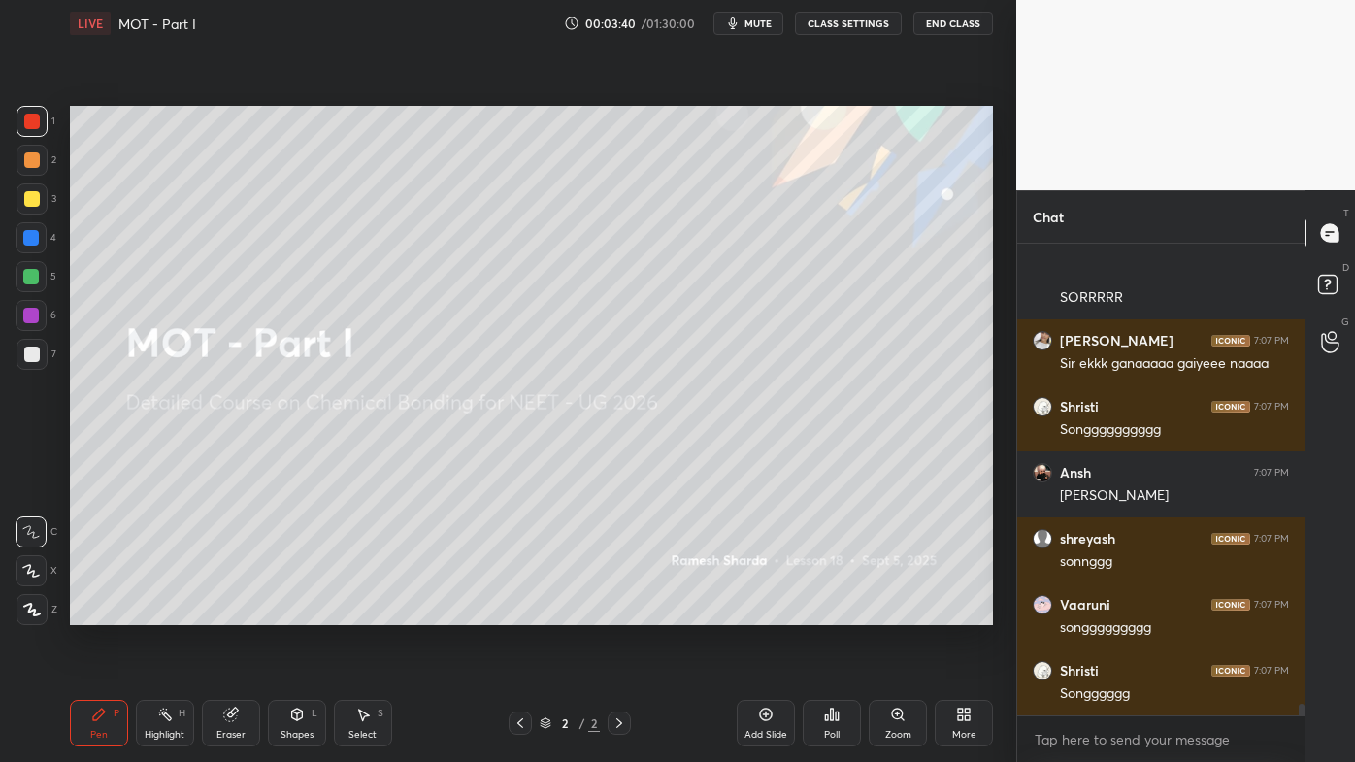
click at [773, 612] on icon at bounding box center [766, 715] width 16 height 16
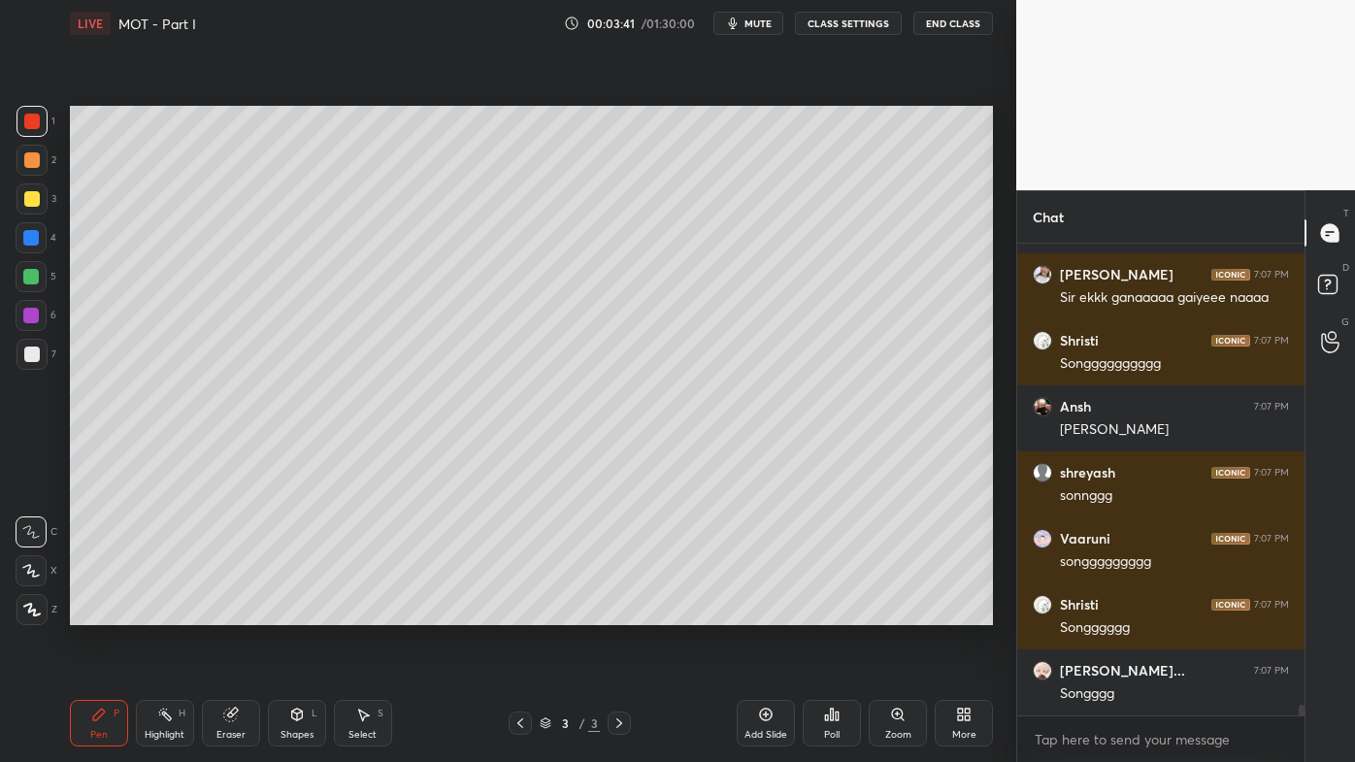
drag, startPoint x: 111, startPoint y: 714, endPoint x: 91, endPoint y: 699, distance: 24.9
click at [105, 612] on div "Pen P" at bounding box center [99, 723] width 58 height 47
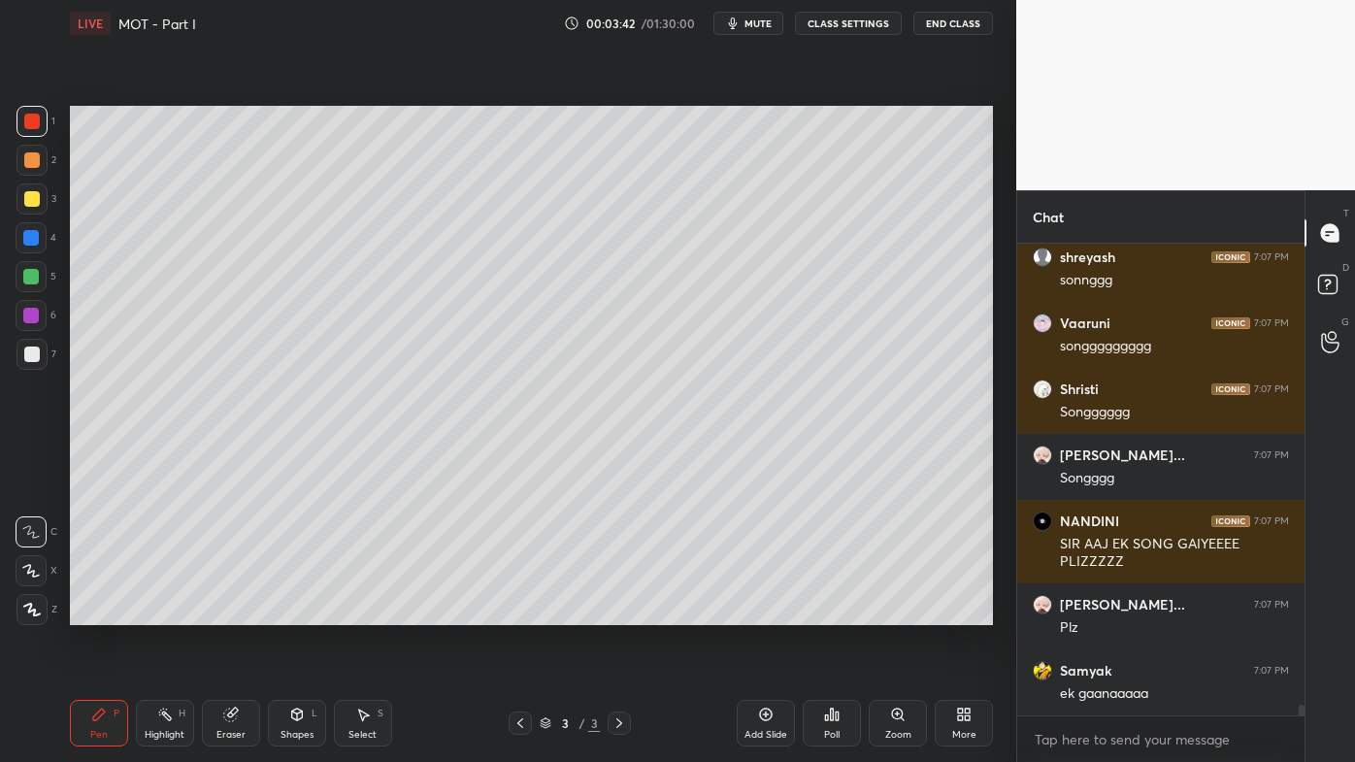
click at [34, 165] on div at bounding box center [32, 160] width 16 height 16
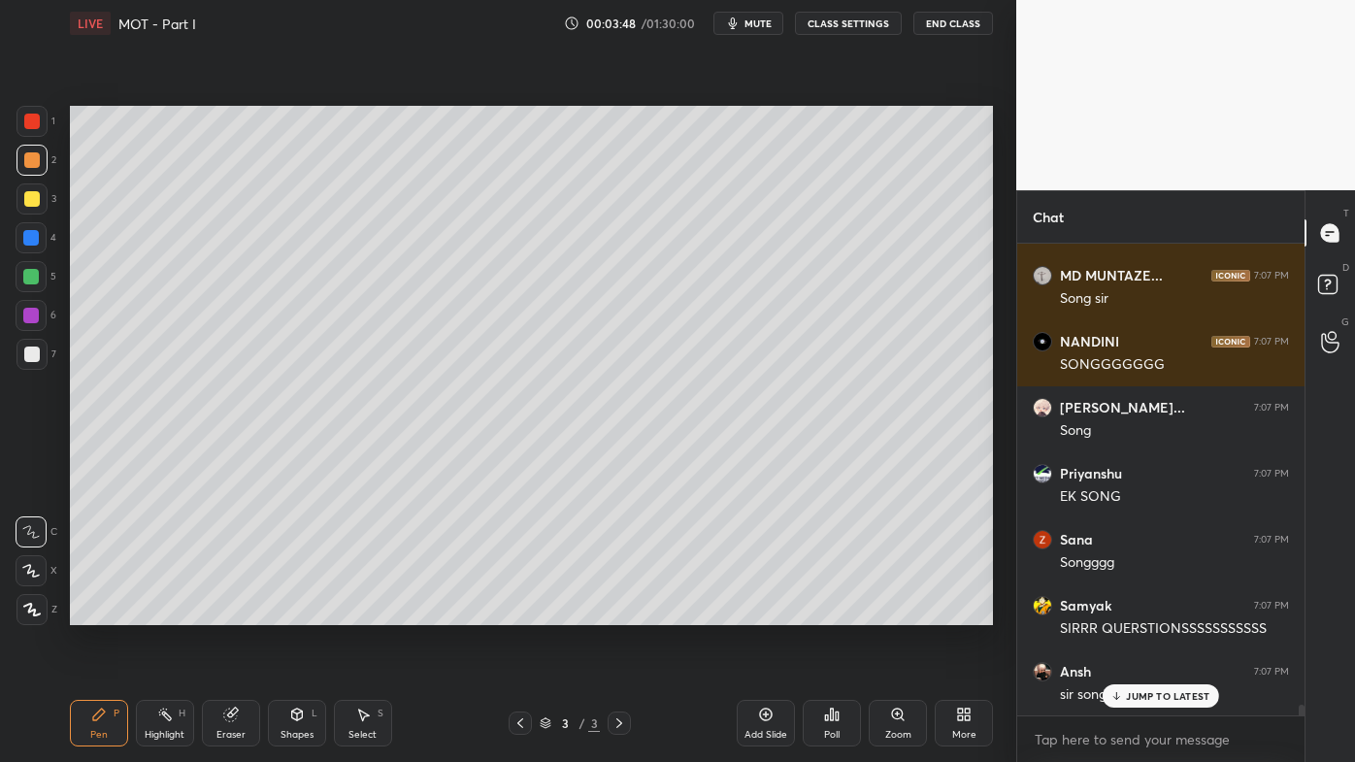
click at [35, 607] on icon at bounding box center [31, 610] width 17 height 14
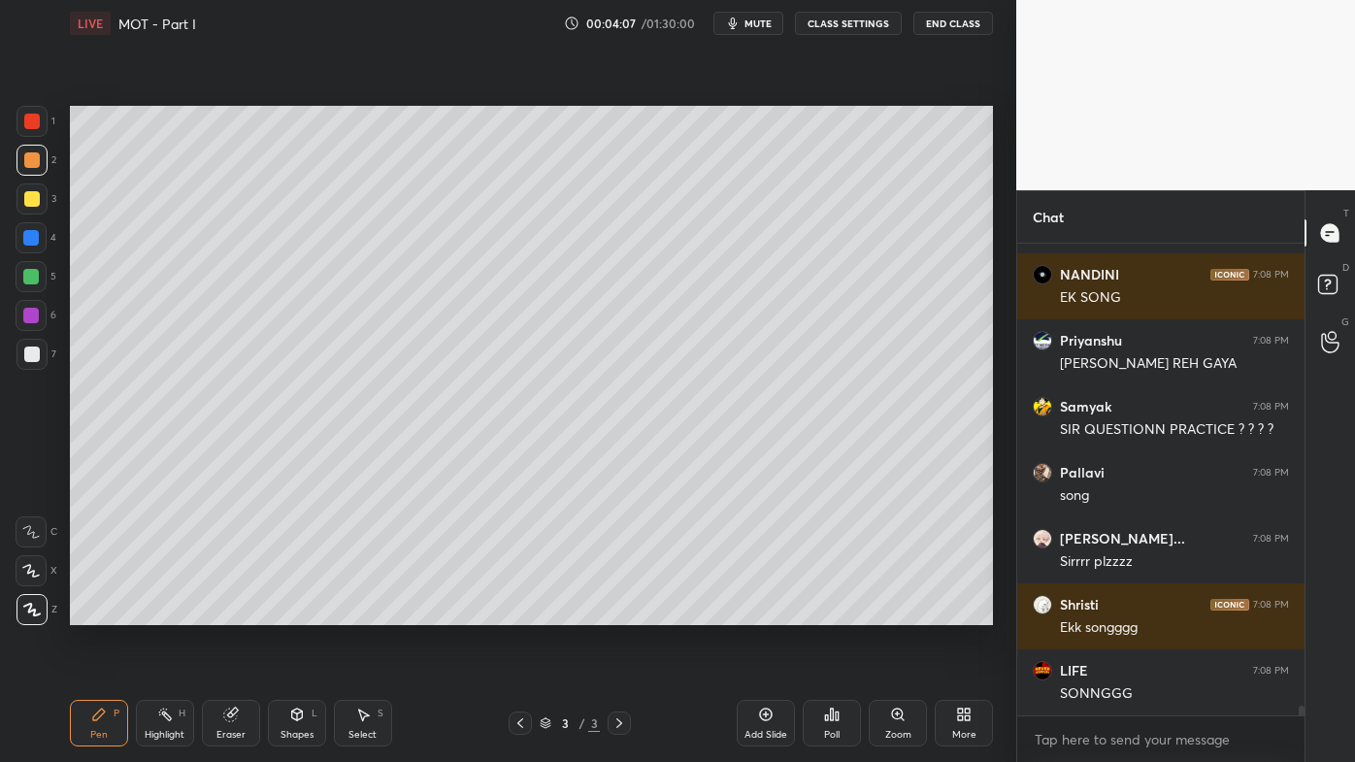
drag, startPoint x: 223, startPoint y: 716, endPoint x: 214, endPoint y: 691, distance: 27.0
click at [225, 612] on icon at bounding box center [230, 714] width 13 height 13
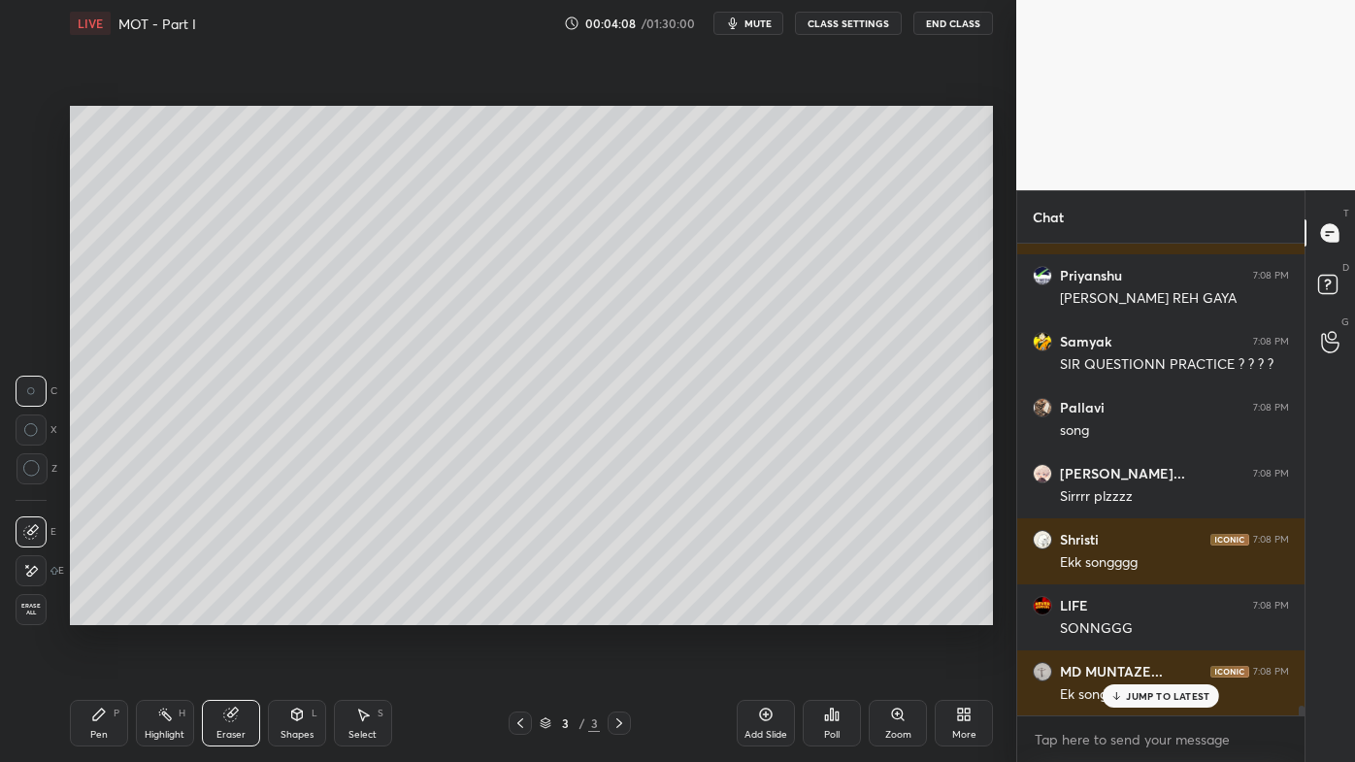
click at [32, 563] on icon at bounding box center [31, 571] width 16 height 16
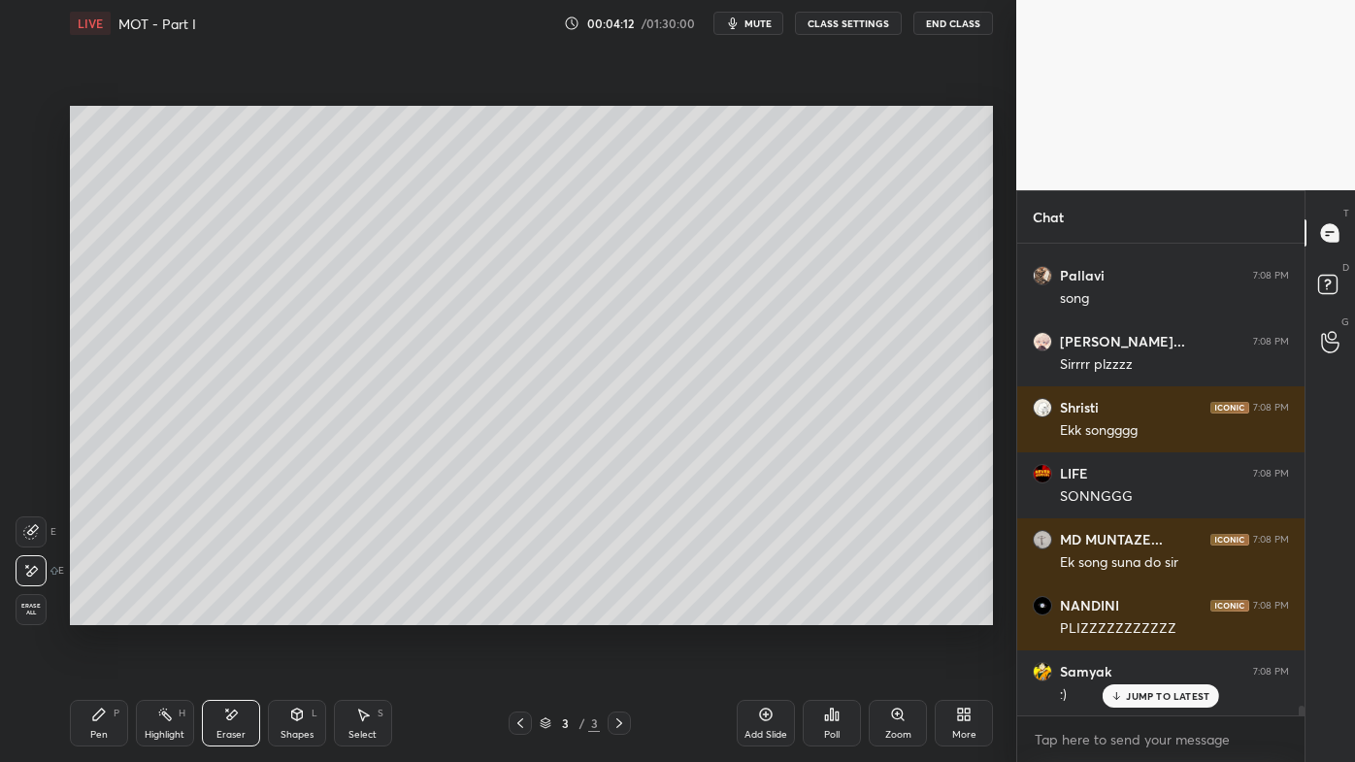
drag, startPoint x: 98, startPoint y: 712, endPoint x: 79, endPoint y: 711, distance: 19.4
click at [98, 612] on icon at bounding box center [99, 714] width 12 height 12
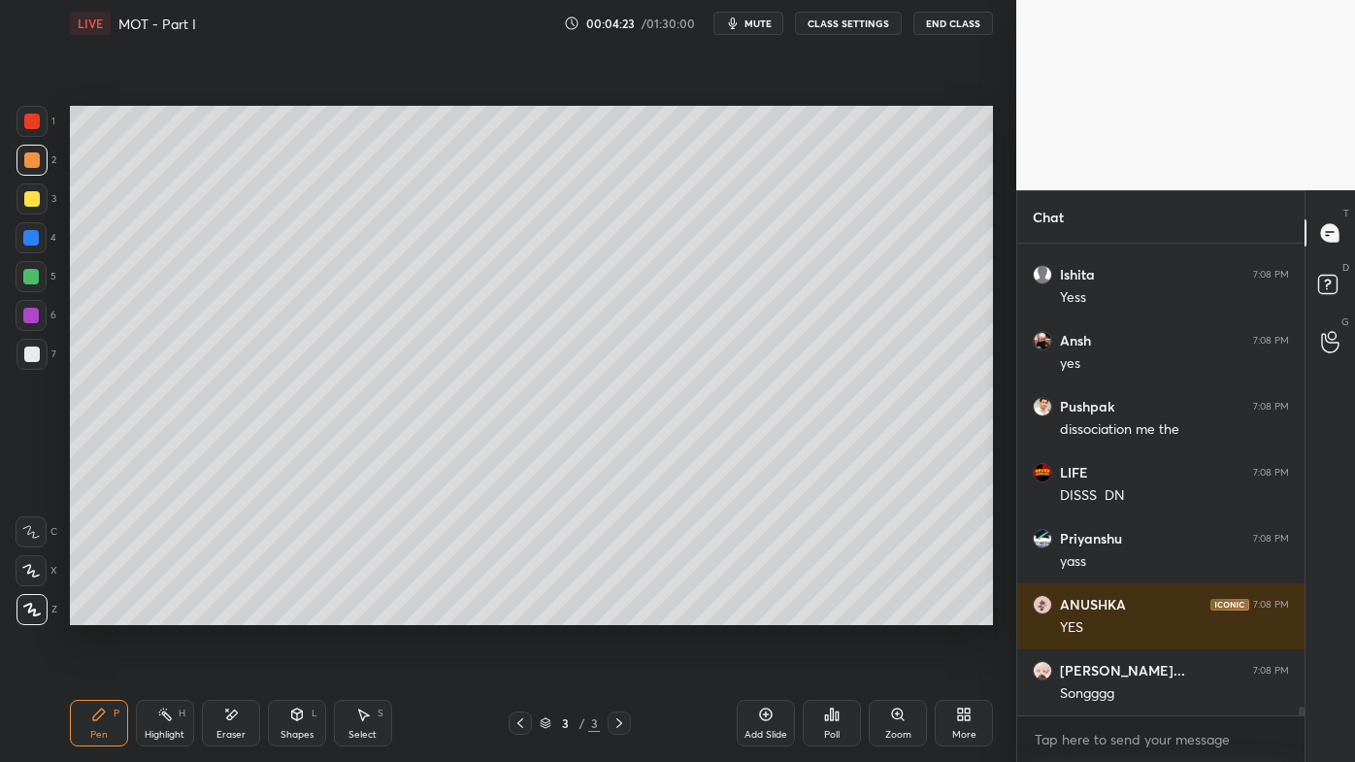
drag, startPoint x: 33, startPoint y: 200, endPoint x: 41, endPoint y: 287, distance: 87.7
click at [33, 201] on div at bounding box center [32, 199] width 16 height 16
drag, startPoint x: 87, startPoint y: 723, endPoint x: 108, endPoint y: 693, distance: 36.3
click at [90, 612] on div "Pen P" at bounding box center [99, 723] width 58 height 47
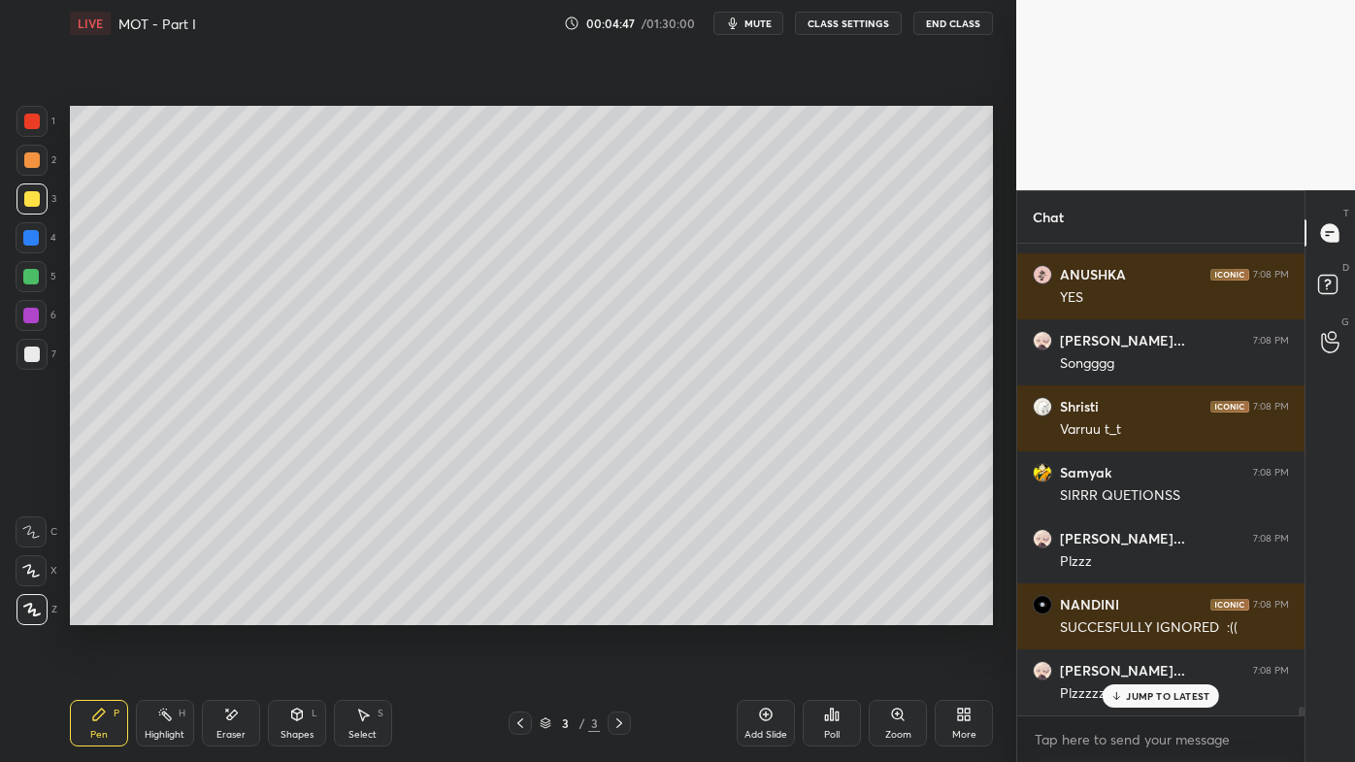
scroll to position [24190, 0]
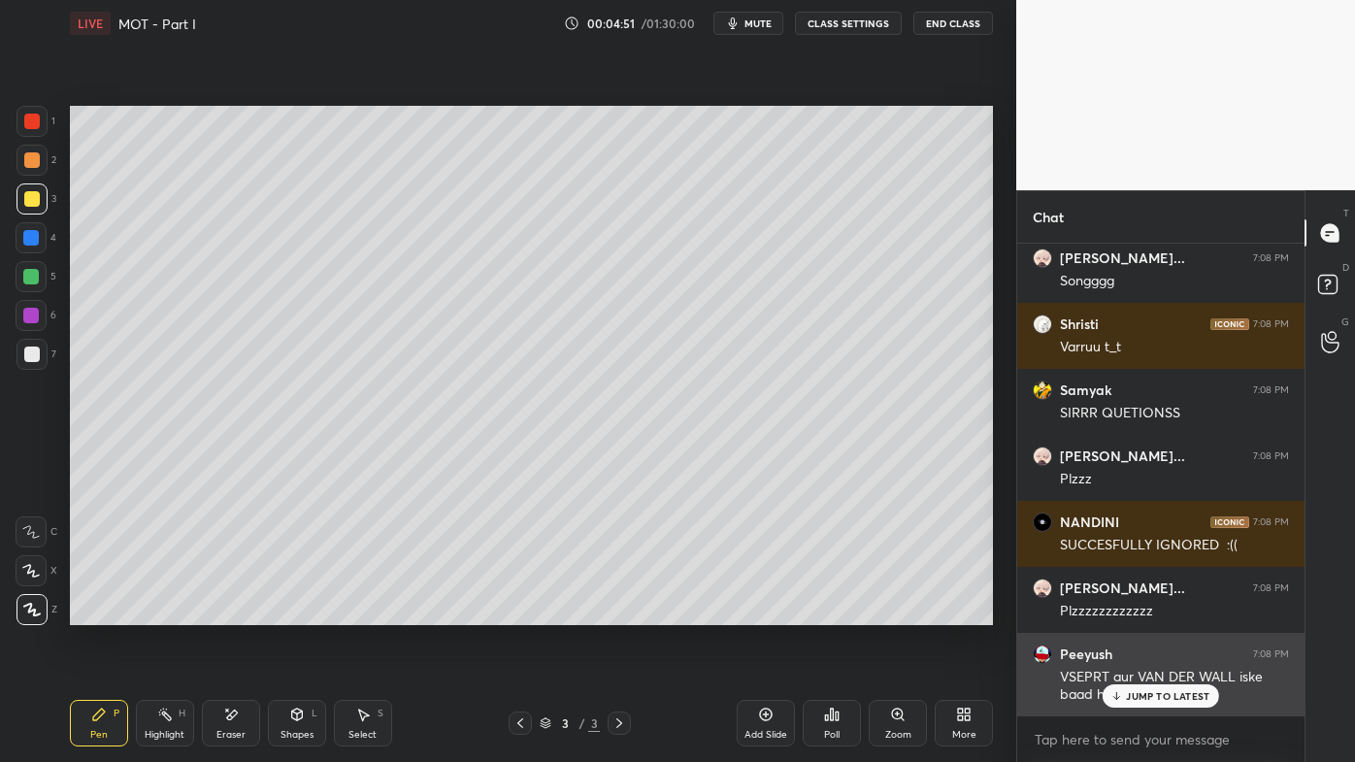
click at [1165, 612] on p "JUMP TO LATEST" at bounding box center [1167, 696] width 83 height 12
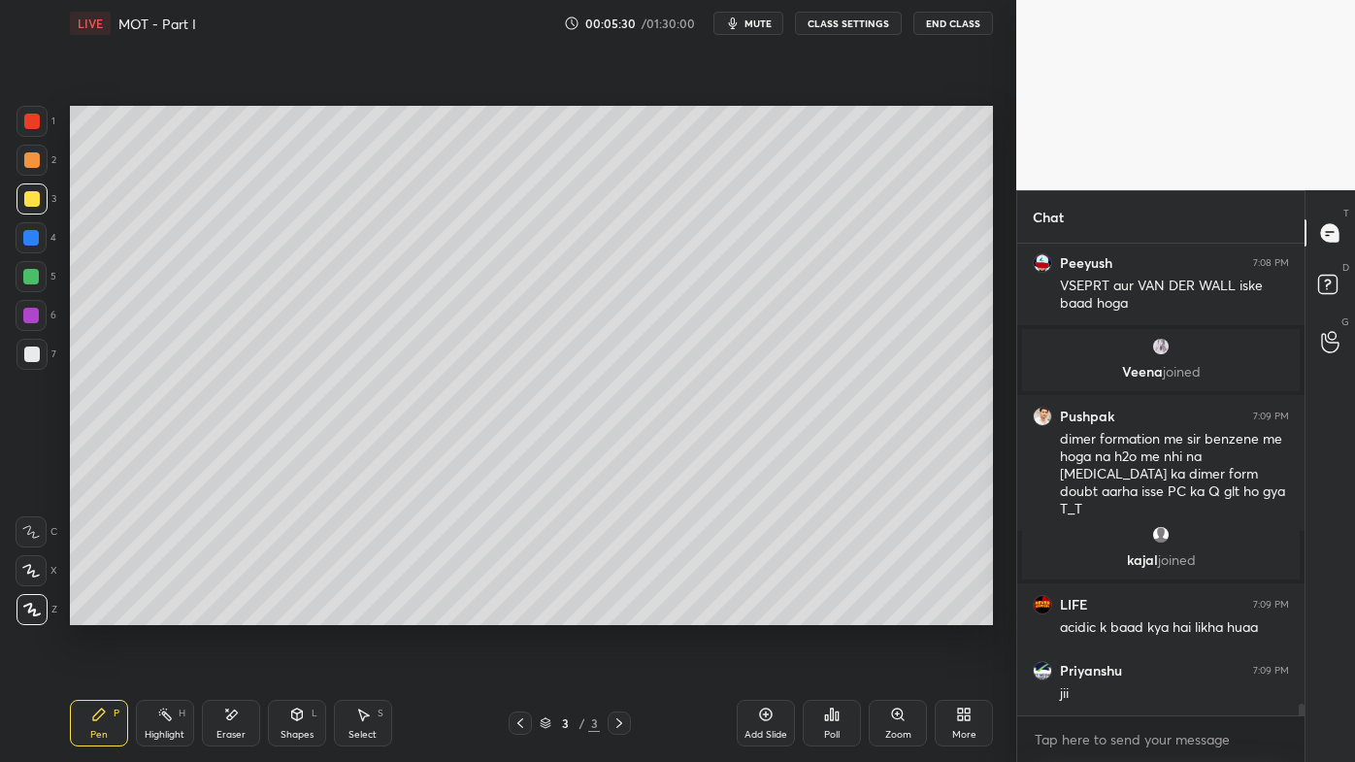
scroll to position [19042, 0]
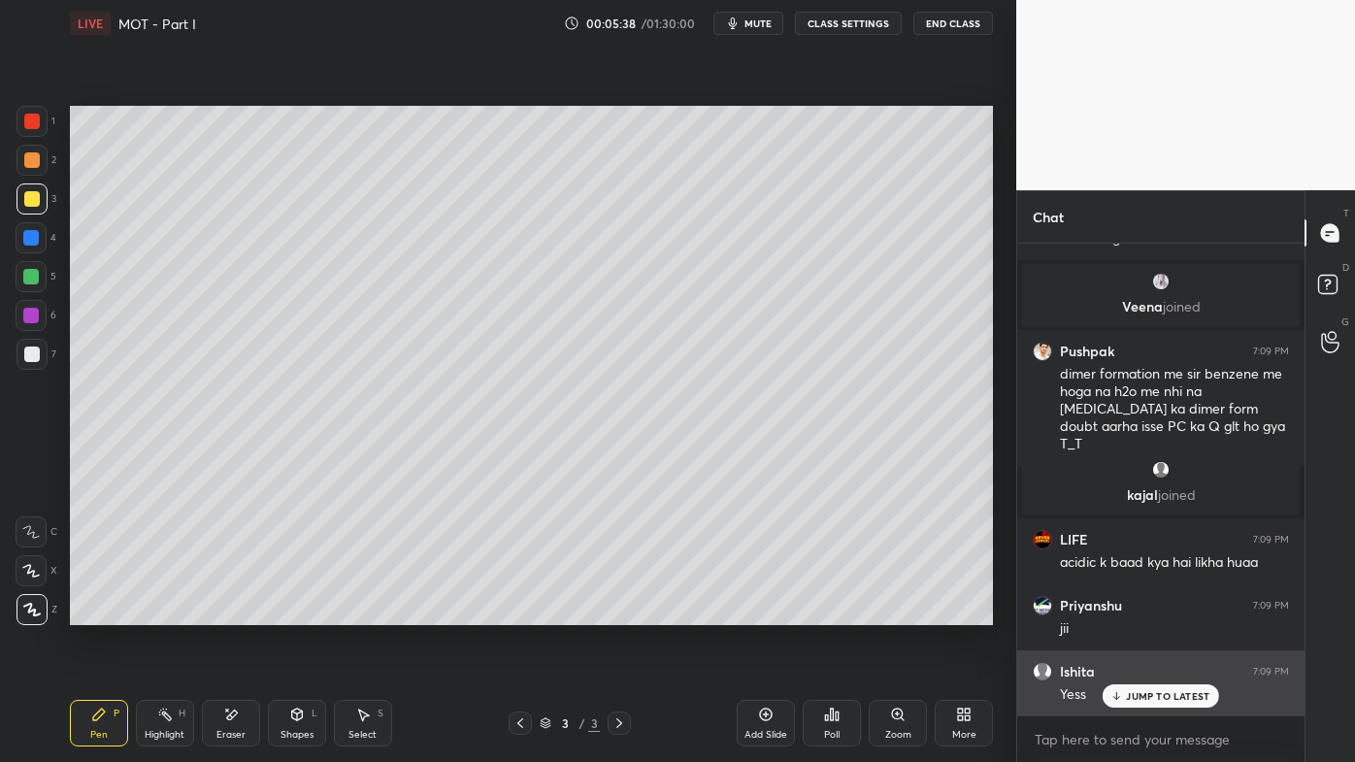
click at [1131, 612] on p "JUMP TO LATEST" at bounding box center [1167, 696] width 83 height 12
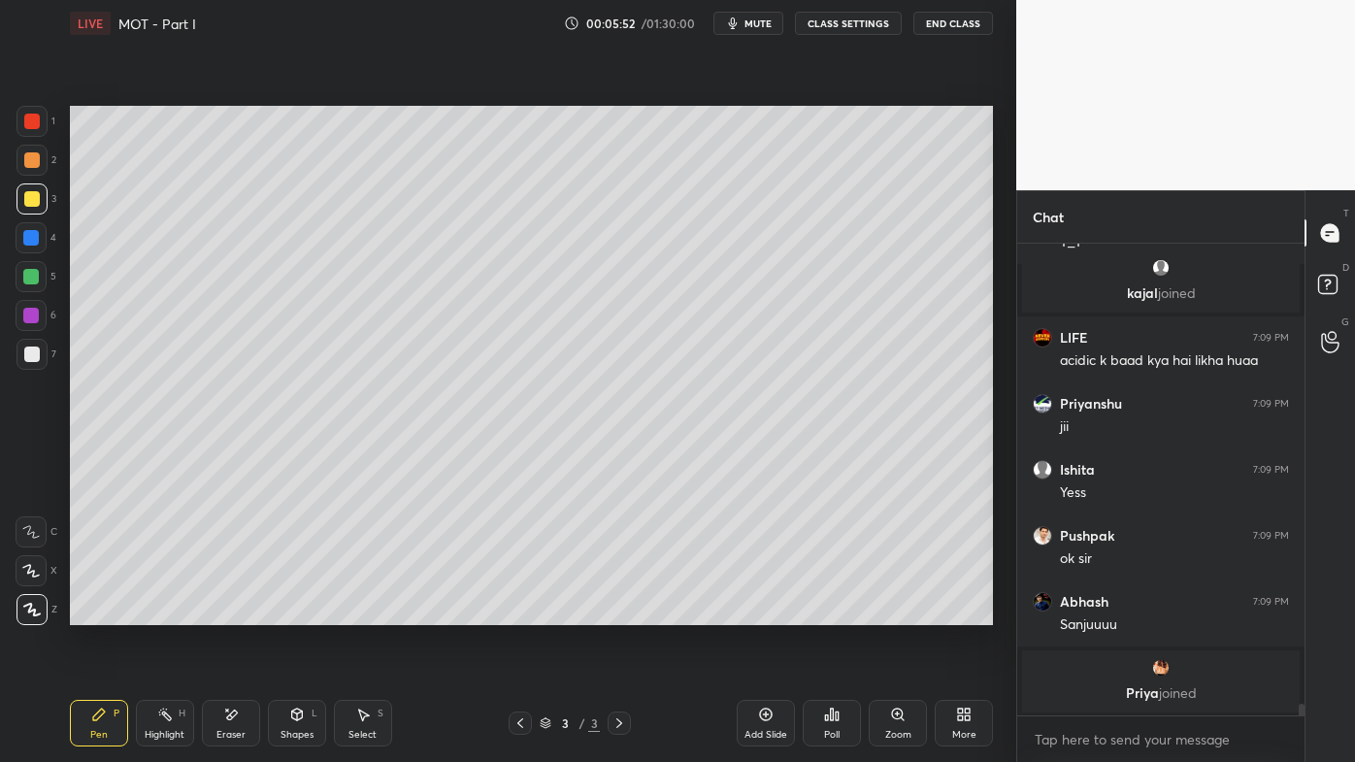
scroll to position [19311, 0]
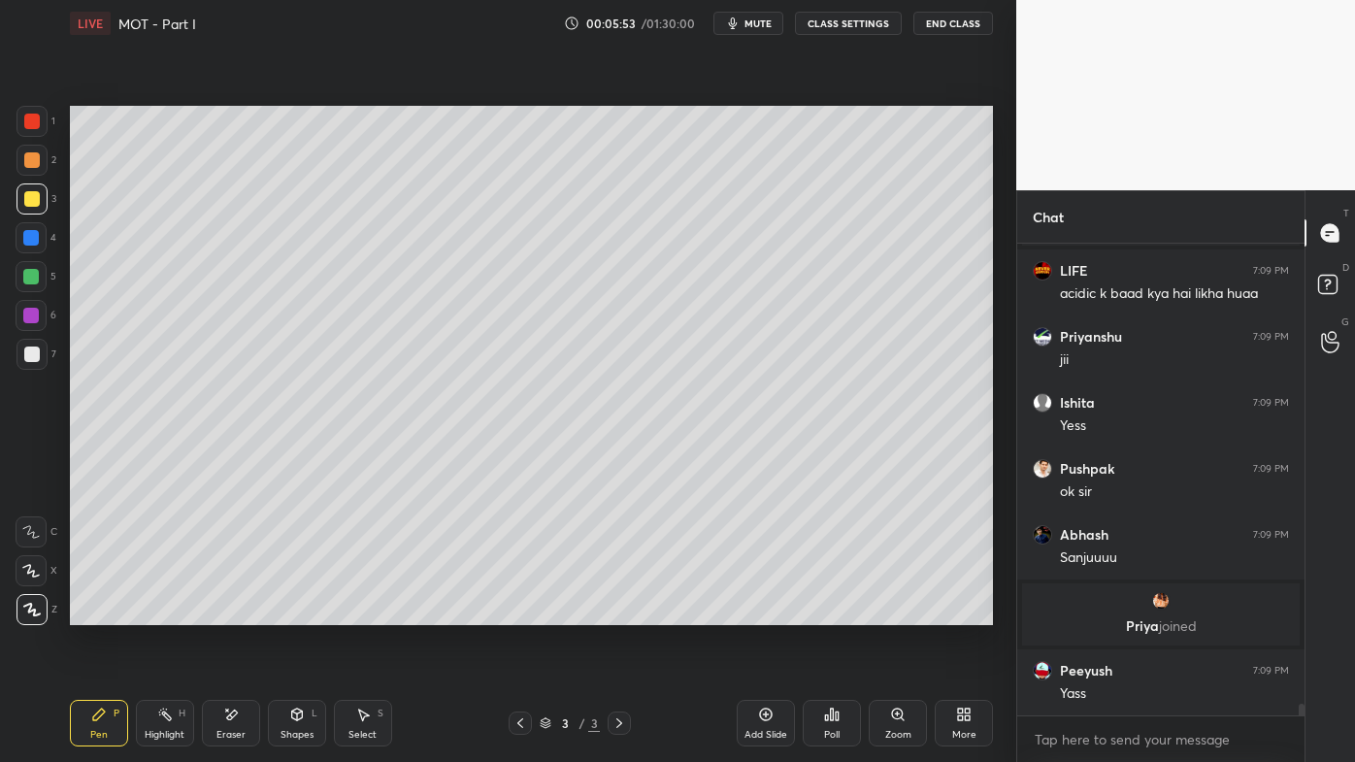
click at [993, 533] on div "Setting up your live class Poll for secs No correct answer Start poll" at bounding box center [531, 366] width 938 height 638
click at [238, 612] on div "Eraser" at bounding box center [231, 723] width 58 height 47
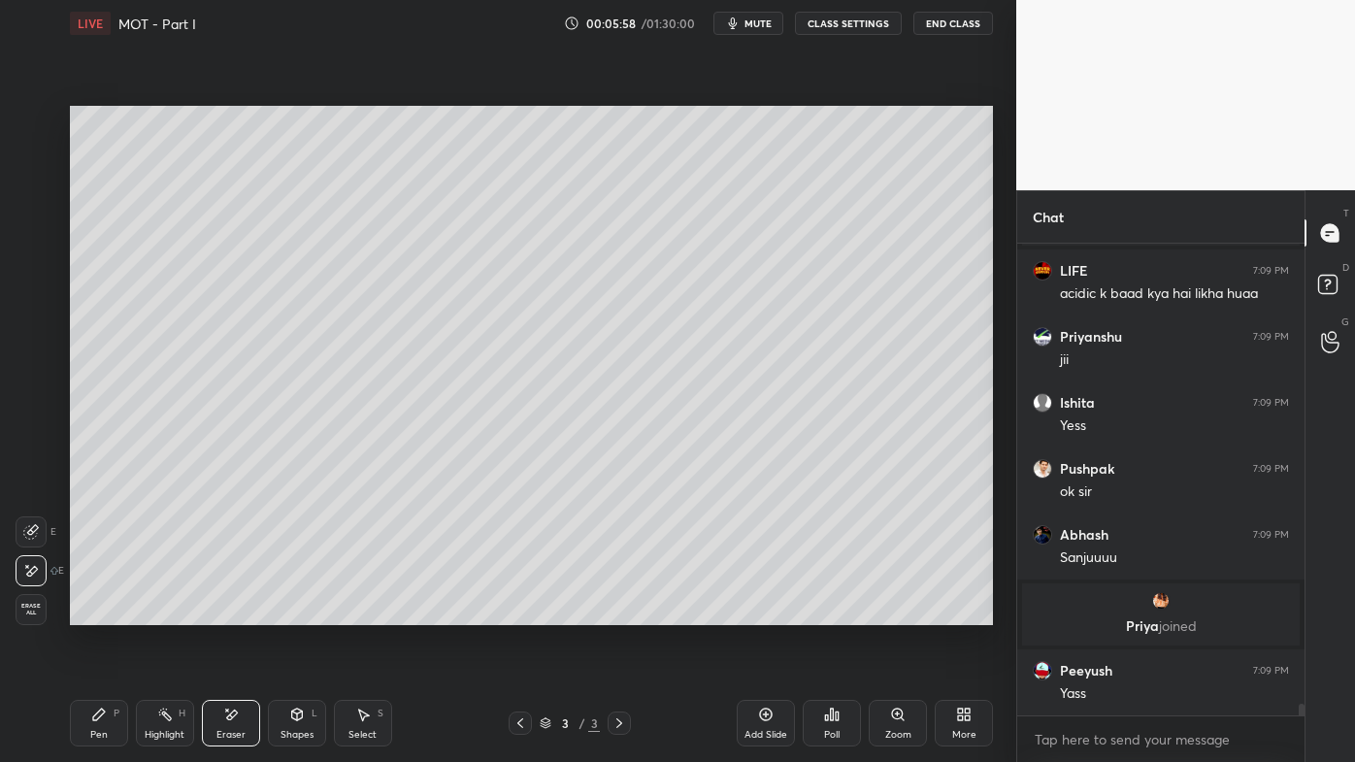
drag, startPoint x: 98, startPoint y: 717, endPoint x: 205, endPoint y: 660, distance: 121.1
click at [100, 612] on icon at bounding box center [99, 714] width 12 height 12
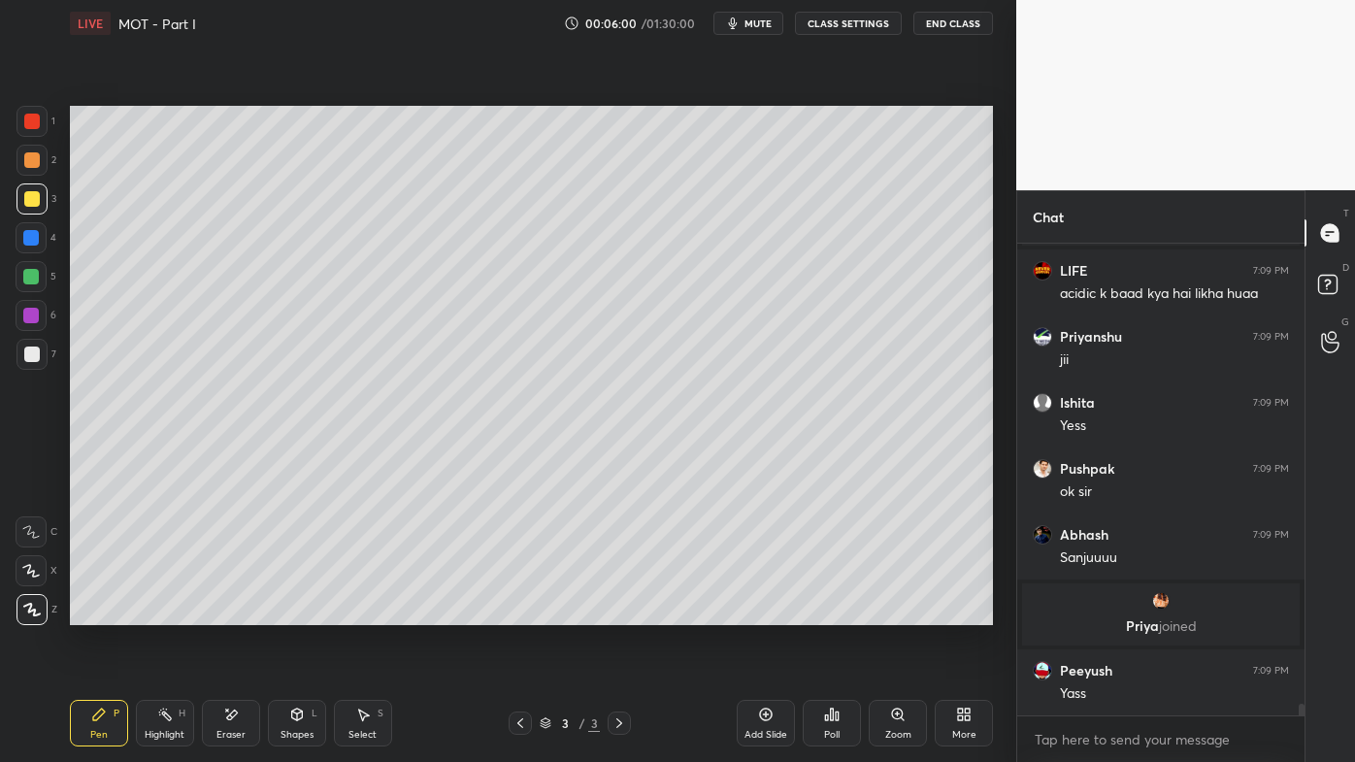
scroll to position [19376, 0]
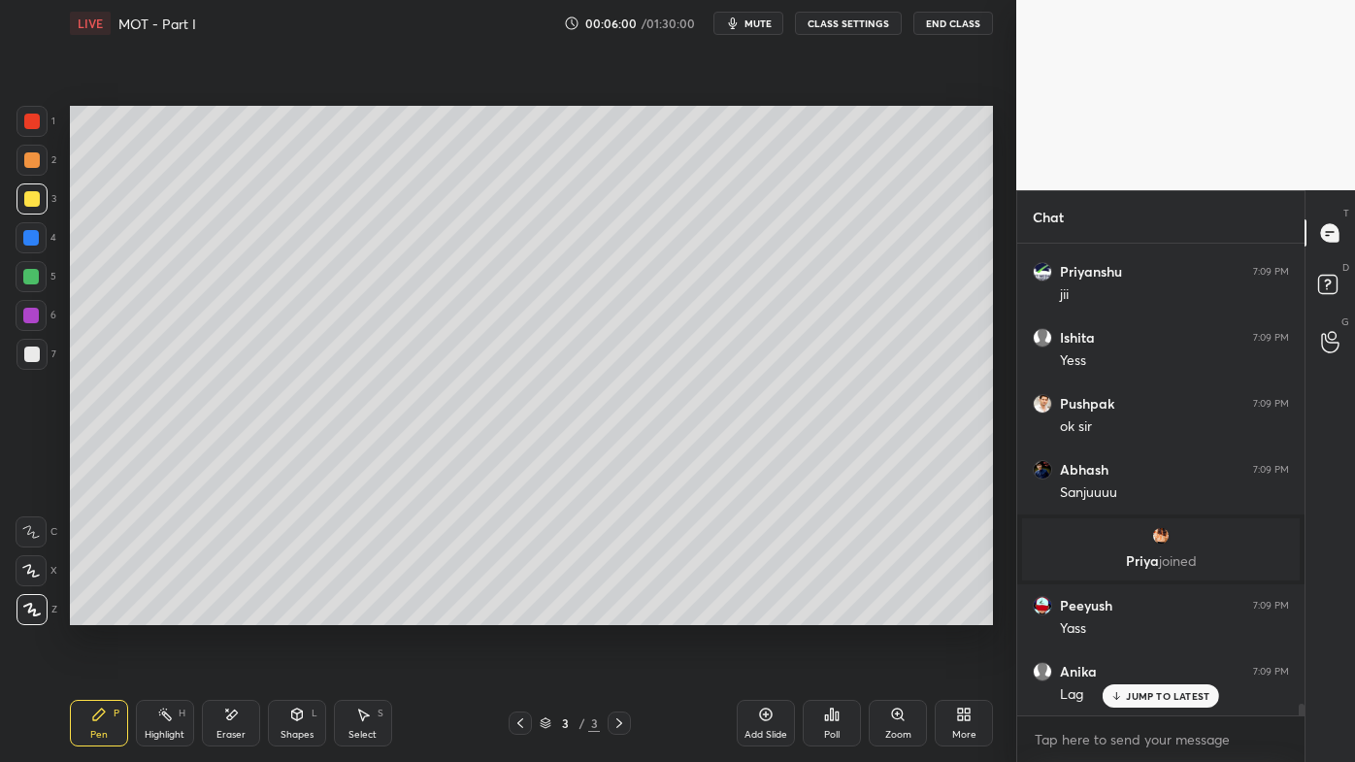
click at [32, 350] on div at bounding box center [32, 354] width 16 height 16
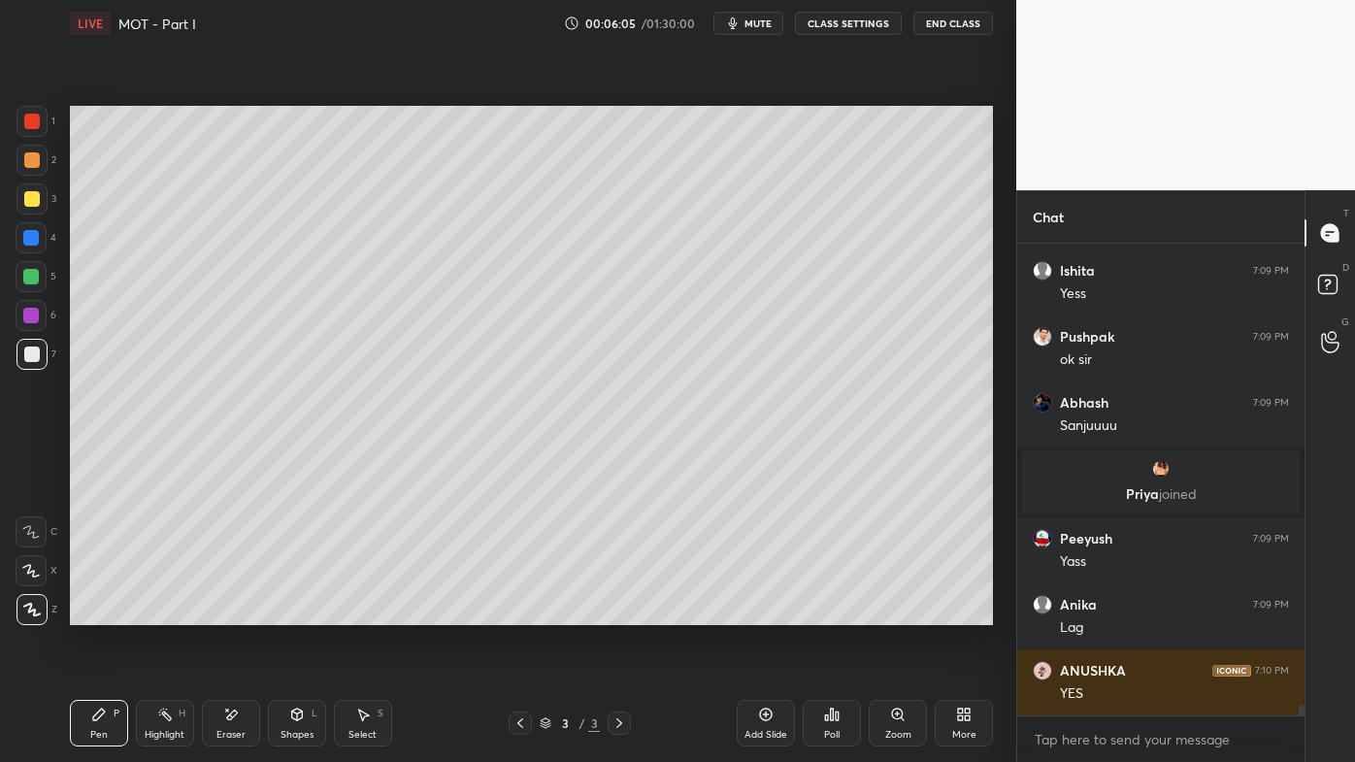
drag, startPoint x: 171, startPoint y: 714, endPoint x: 179, endPoint y: 703, distance: 14.0
click at [169, 612] on icon at bounding box center [165, 715] width 16 height 16
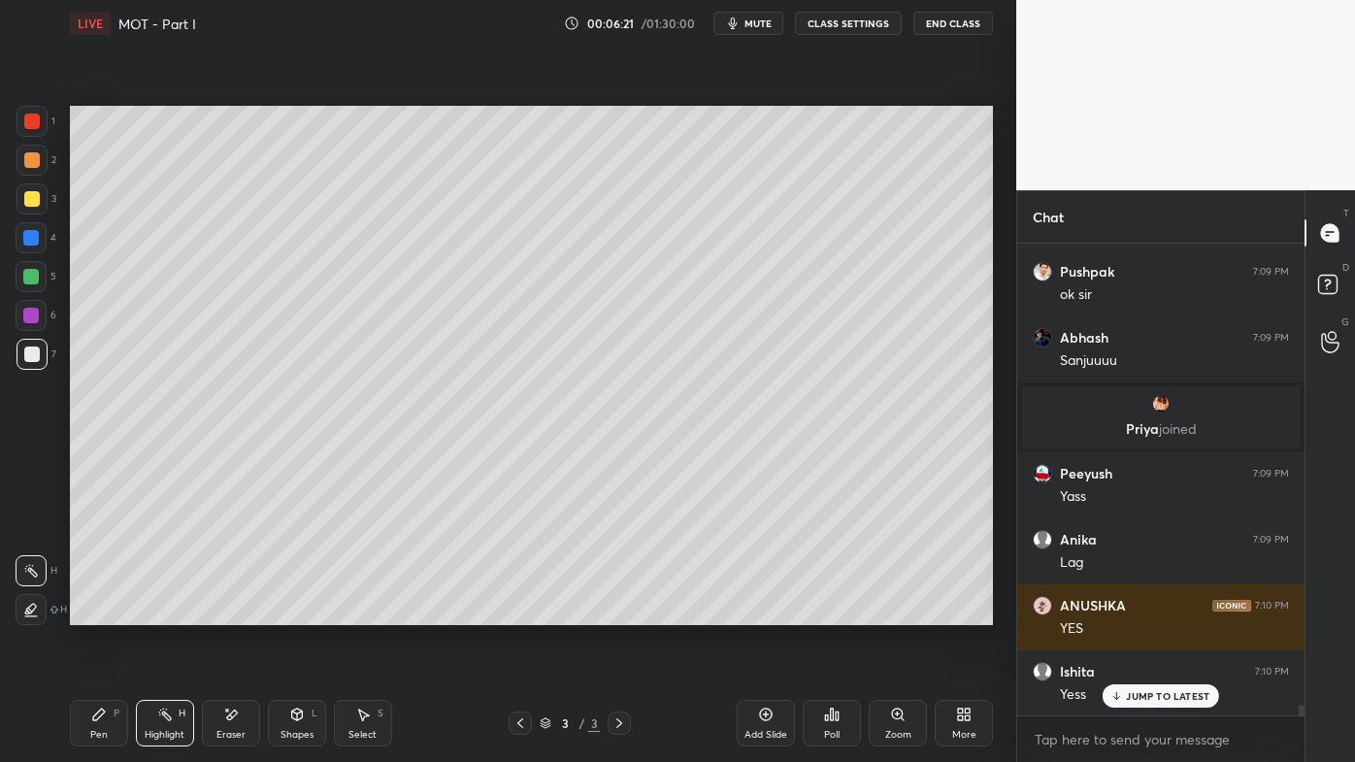
drag, startPoint x: 90, startPoint y: 716, endPoint x: 98, endPoint y: 708, distance: 11.0
click at [95, 612] on icon at bounding box center [99, 715] width 16 height 16
click at [167, 612] on icon at bounding box center [165, 715] width 16 height 16
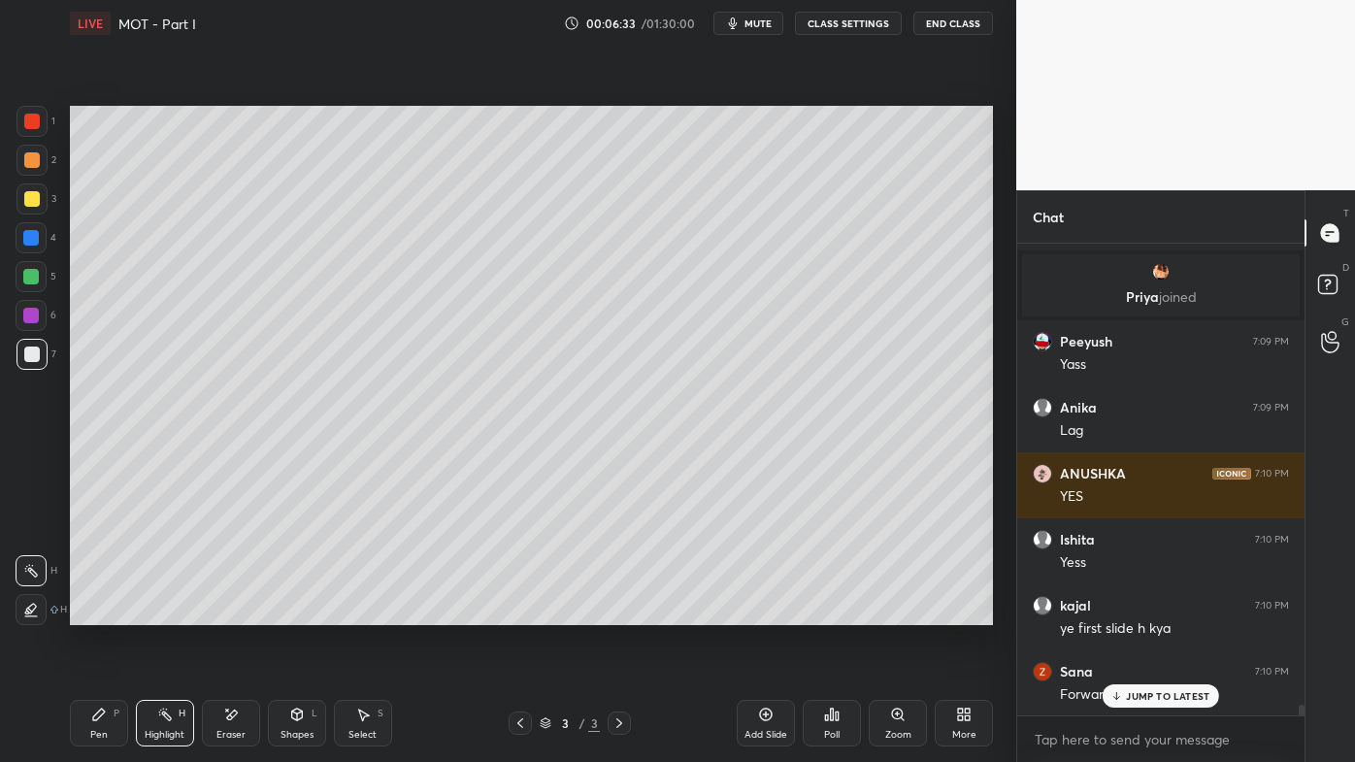
scroll to position [19710, 0]
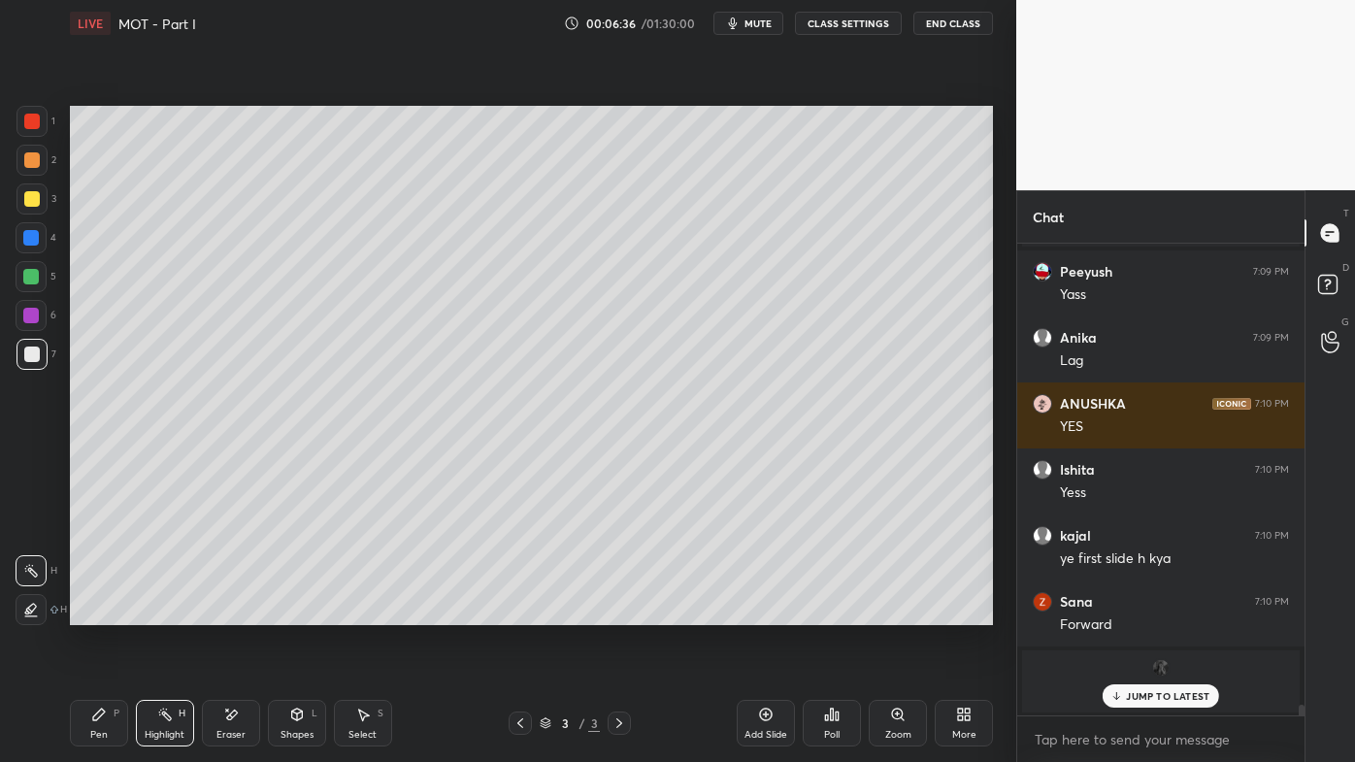
drag, startPoint x: 95, startPoint y: 714, endPoint x: 97, endPoint y: 704, distance: 10.9
click at [97, 612] on icon at bounding box center [99, 714] width 12 height 12
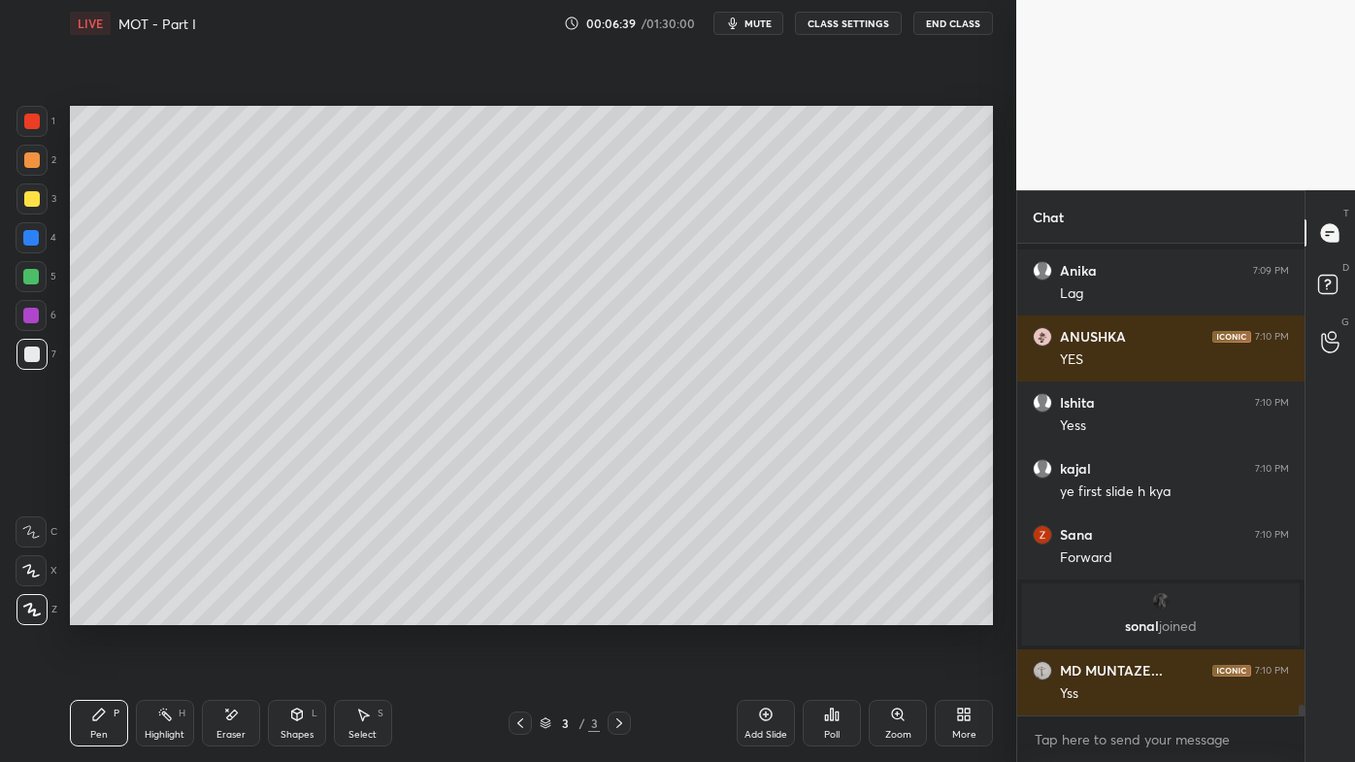
scroll to position [19861, 0]
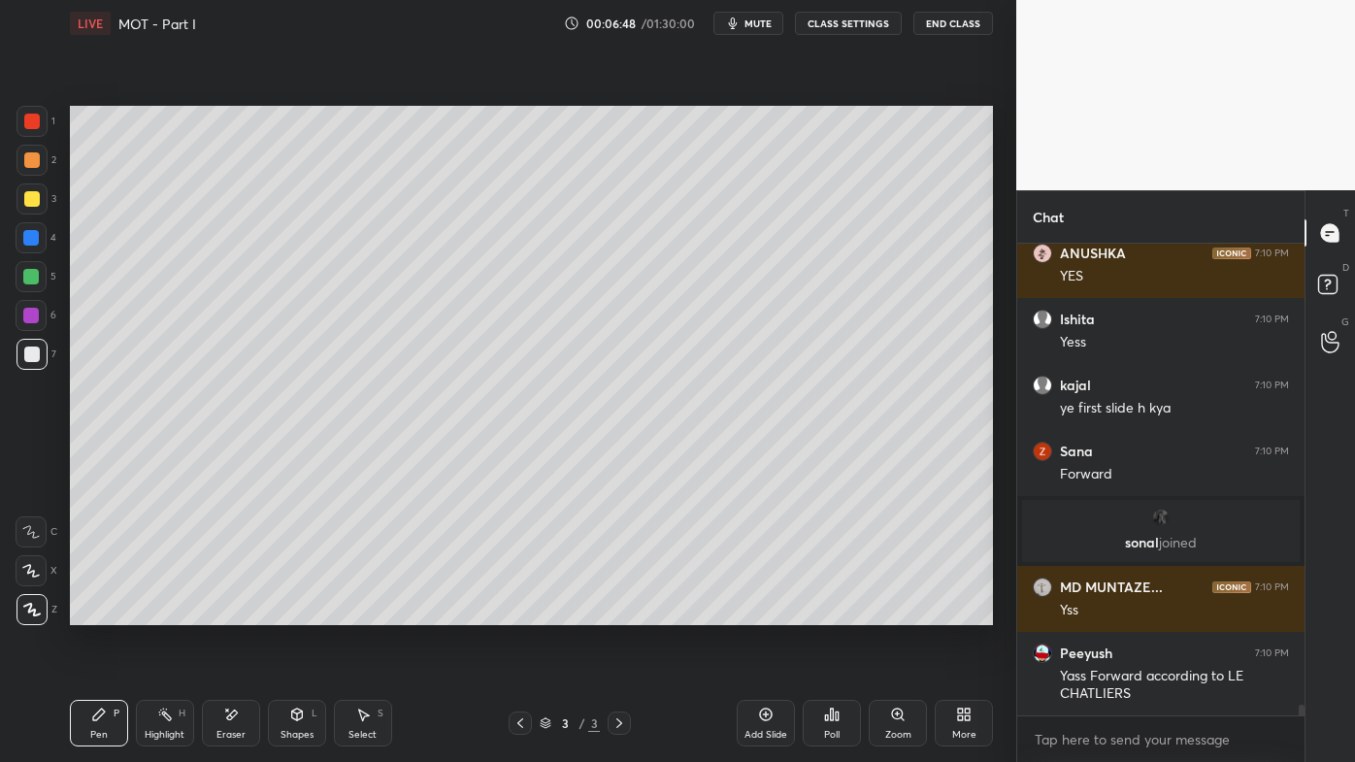
drag, startPoint x: 165, startPoint y: 716, endPoint x: 296, endPoint y: 631, distance: 156.4
click at [169, 612] on icon at bounding box center [165, 715] width 16 height 16
click at [770, 612] on icon at bounding box center [766, 715] width 16 height 16
drag, startPoint x: 102, startPoint y: 711, endPoint x: 136, endPoint y: 646, distance: 73.4
click at [101, 612] on icon at bounding box center [99, 715] width 16 height 16
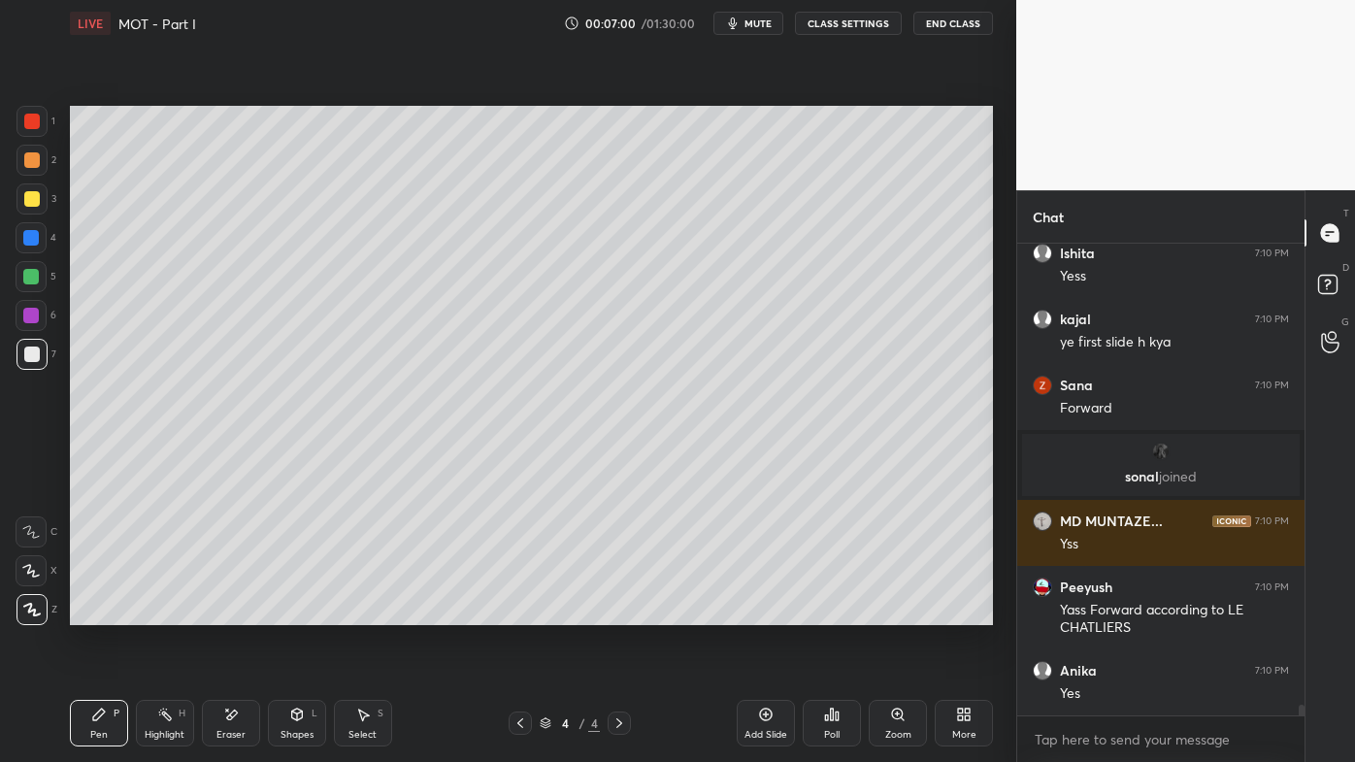
scroll to position [20010, 0]
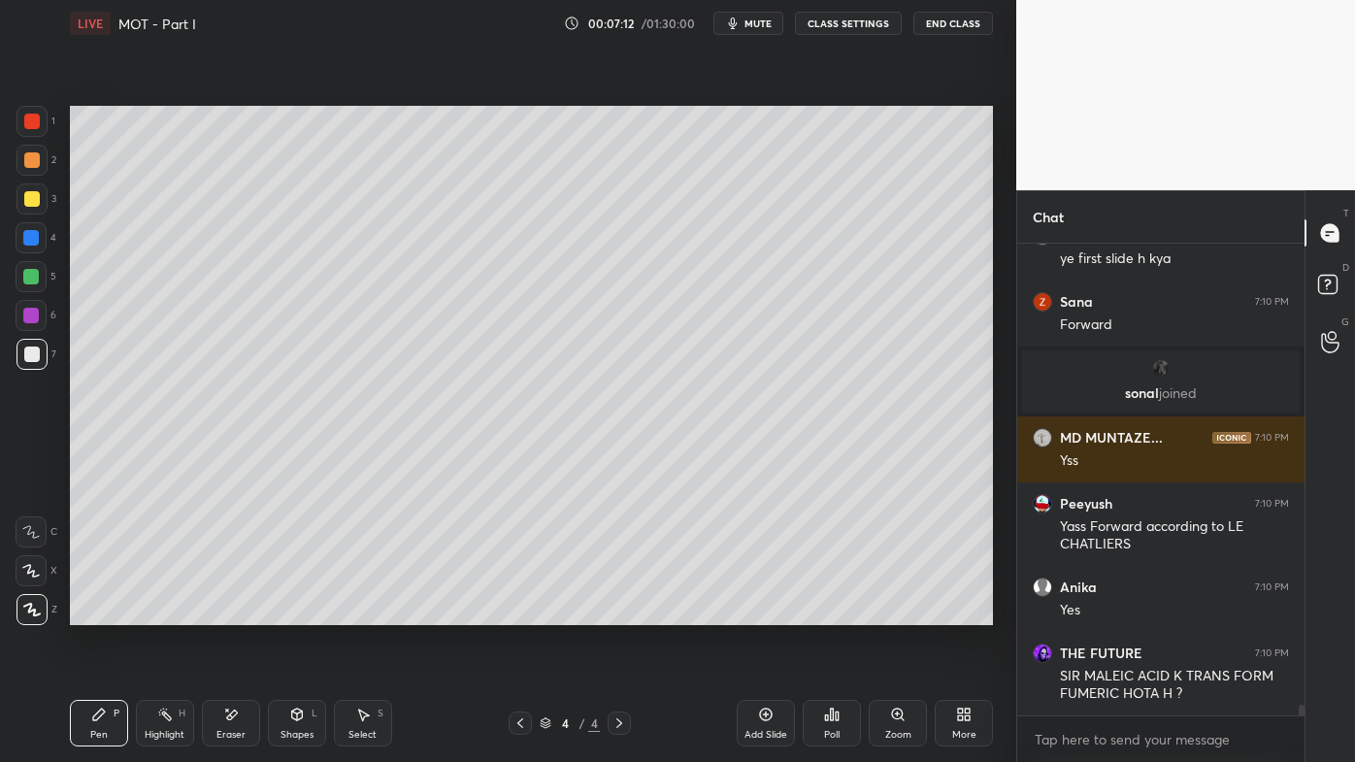
click at [531, 612] on div at bounding box center [520, 722] width 23 height 23
drag, startPoint x: 173, startPoint y: 713, endPoint x: 188, endPoint y: 660, distance: 55.6
click at [168, 612] on div "Highlight H" at bounding box center [165, 723] width 58 height 47
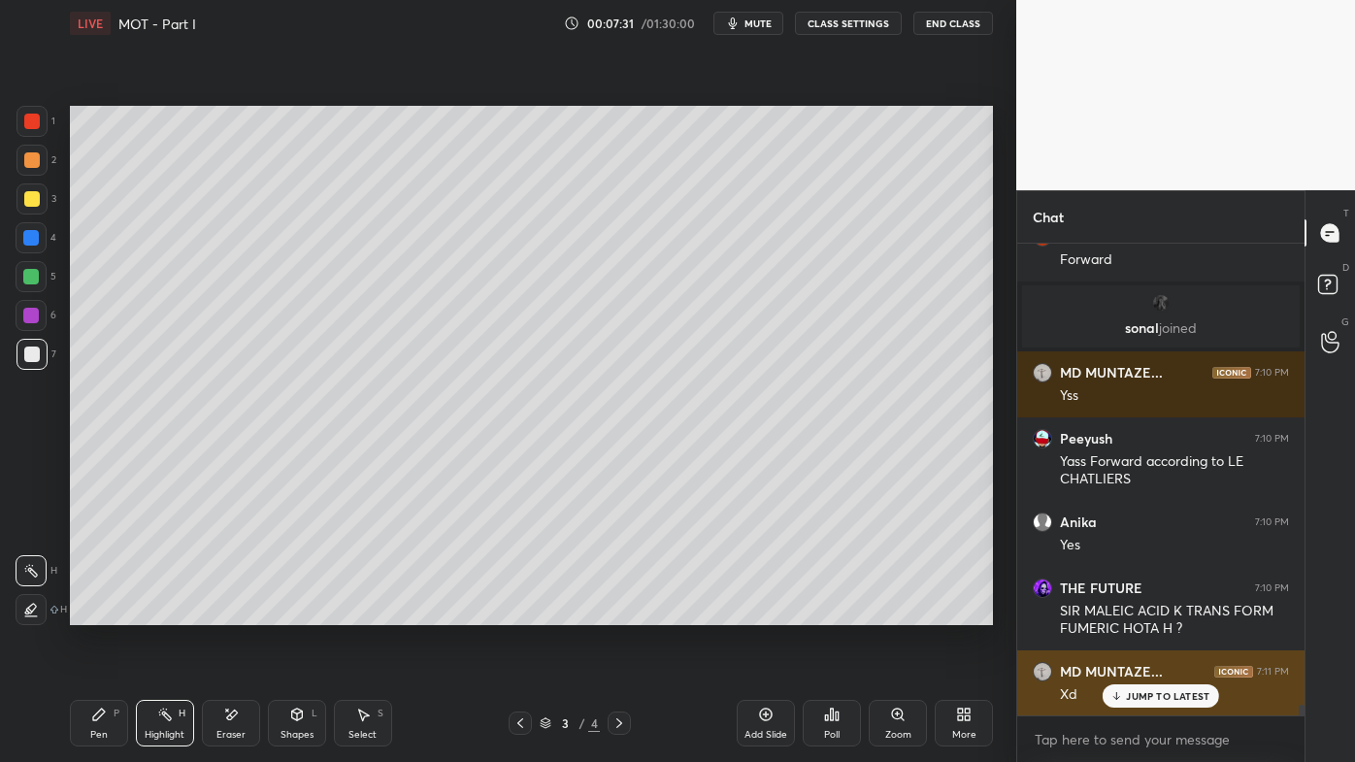
click at [1135, 612] on p "JUMP TO LATEST" at bounding box center [1167, 696] width 83 height 12
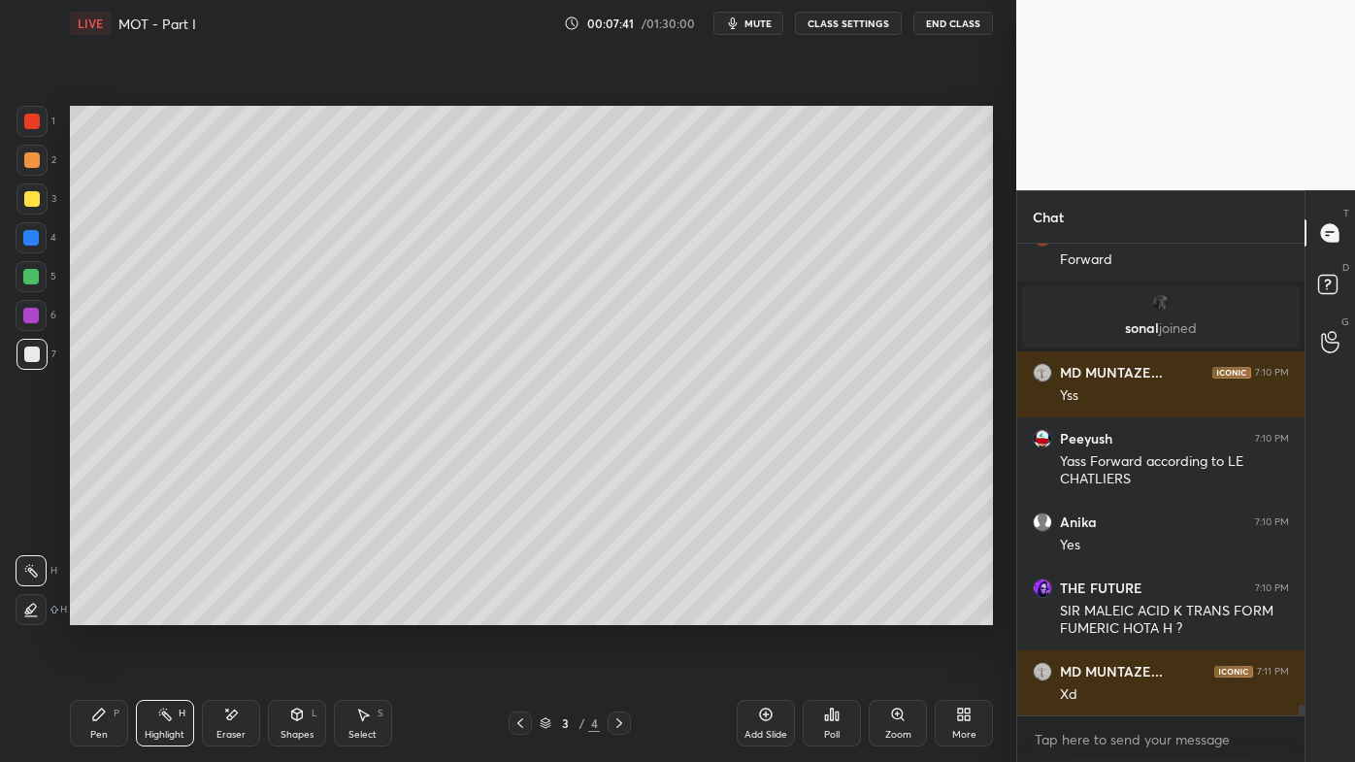
click at [624, 612] on icon at bounding box center [619, 723] width 16 height 16
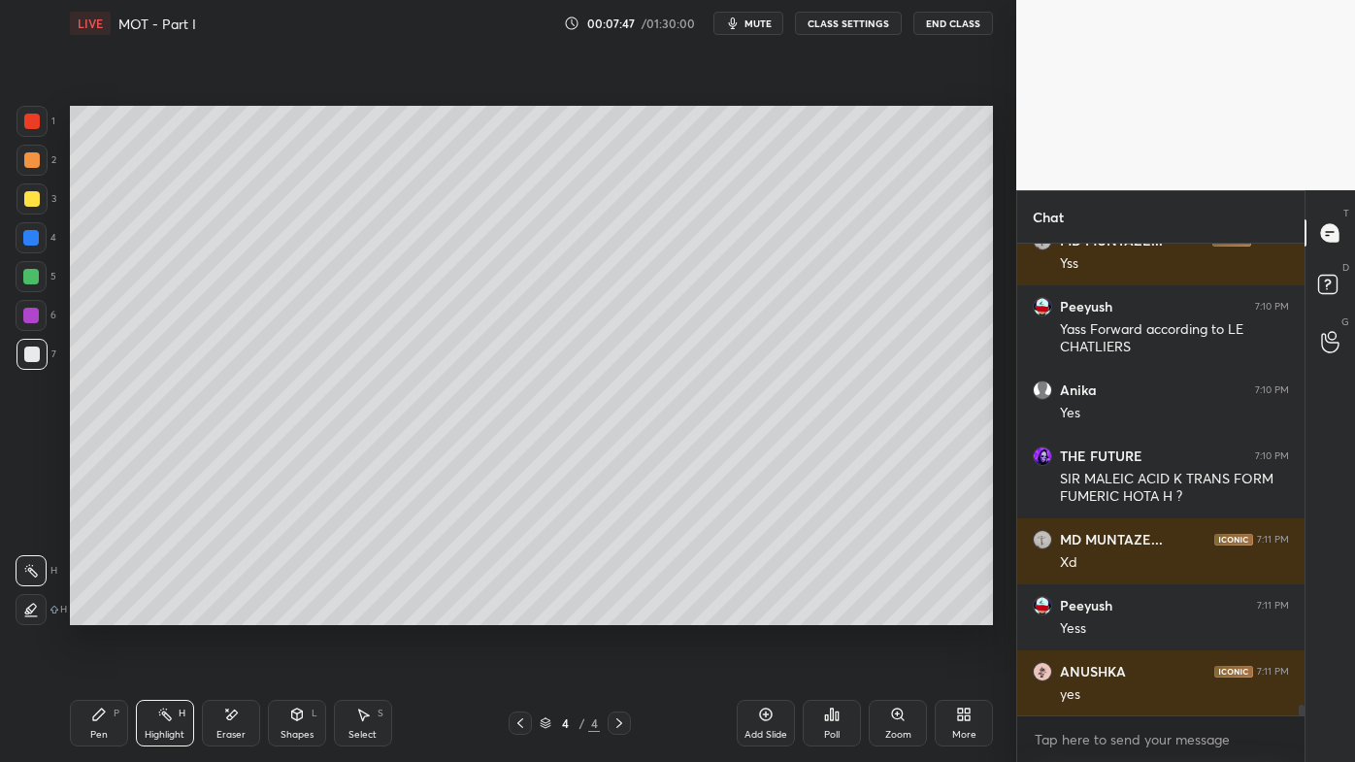
scroll to position [20274, 0]
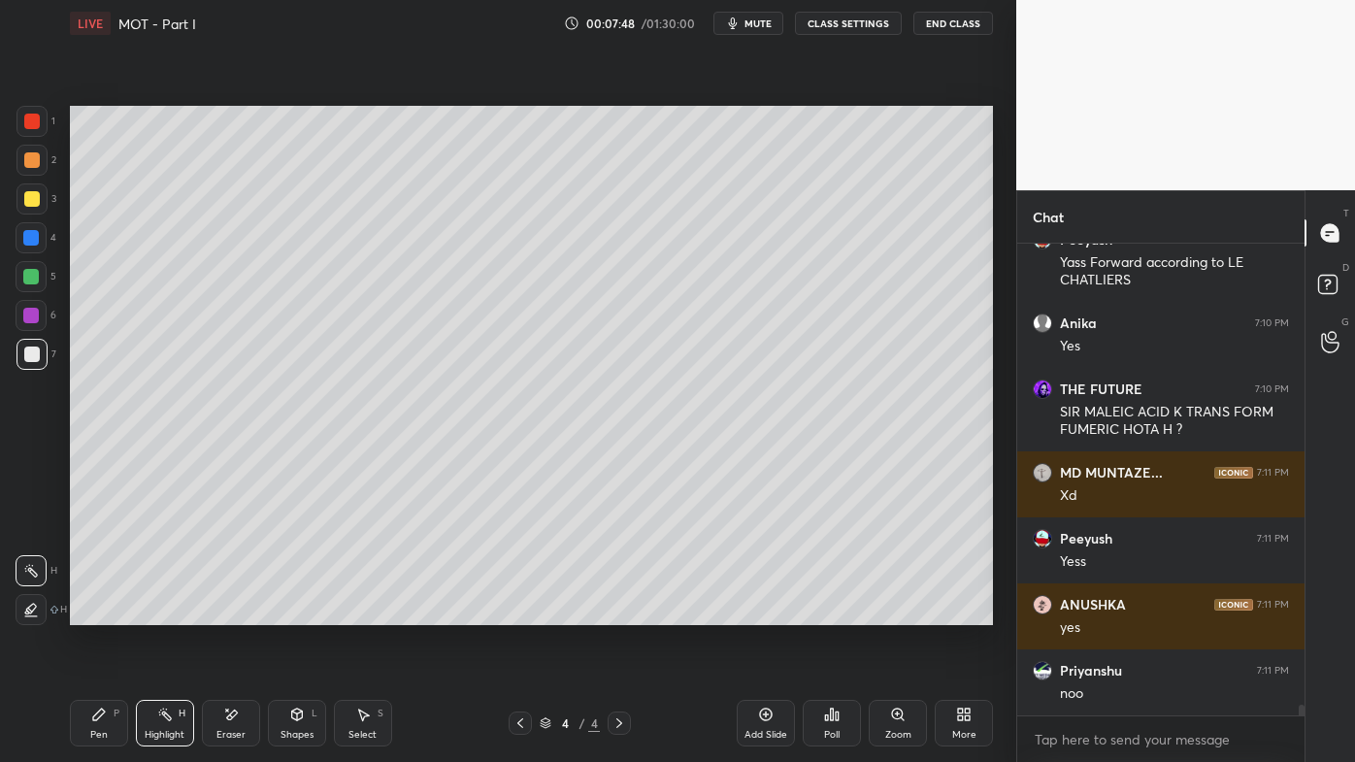
click at [523, 612] on icon at bounding box center [520, 723] width 16 height 16
click at [170, 612] on icon at bounding box center [165, 715] width 16 height 16
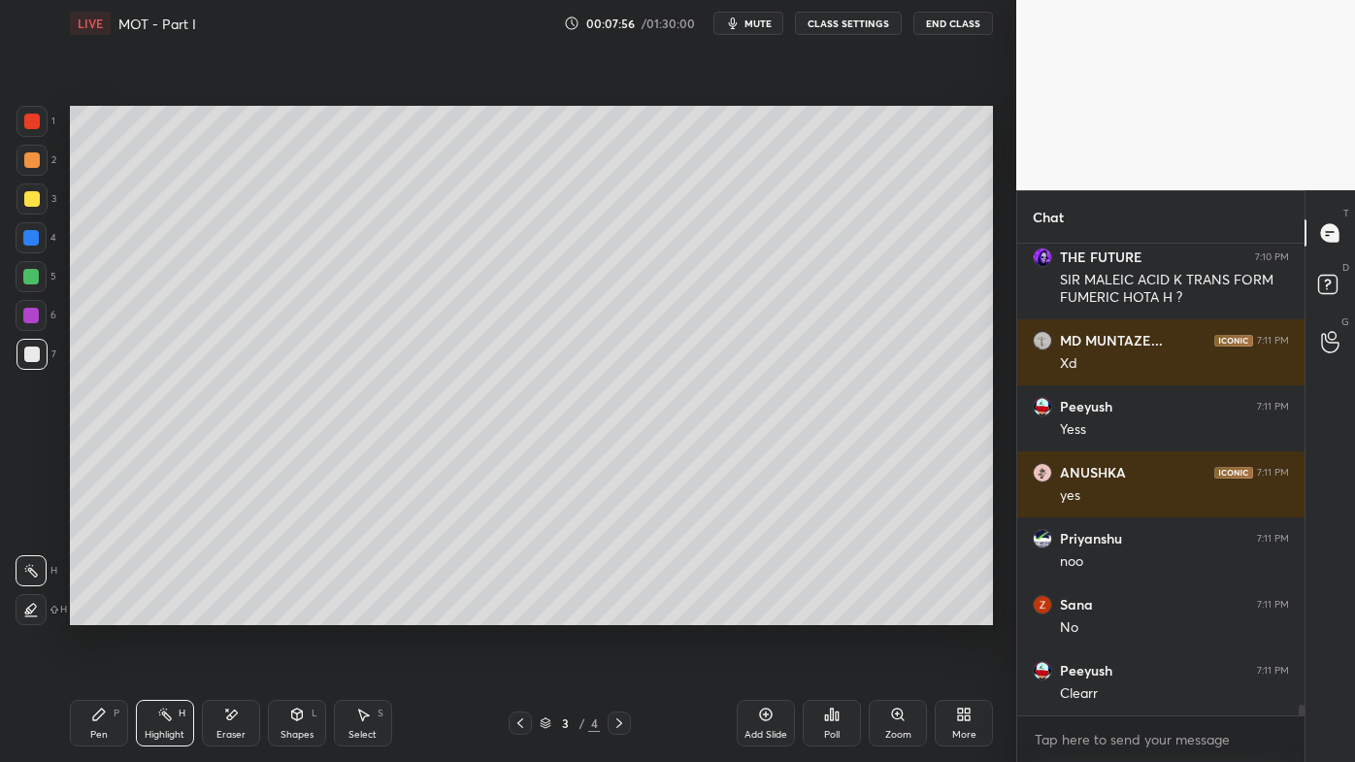
scroll to position [20476, 0]
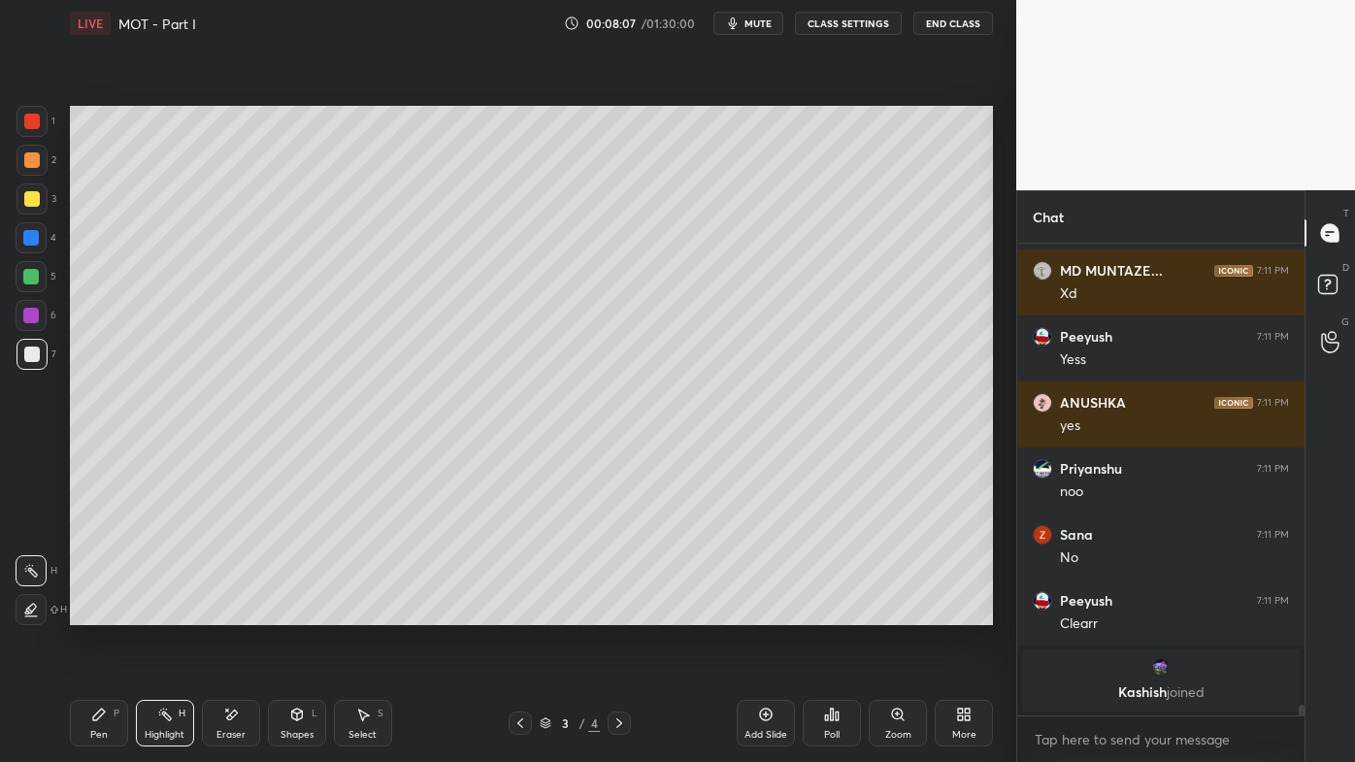
drag, startPoint x: 93, startPoint y: 712, endPoint x: 85, endPoint y: 696, distance: 18.2
click at [92, 612] on icon at bounding box center [99, 715] width 16 height 16
drag, startPoint x: 38, startPoint y: 204, endPoint x: 64, endPoint y: 202, distance: 26.3
click at [39, 203] on div at bounding box center [31, 198] width 31 height 31
click at [618, 612] on icon at bounding box center [619, 723] width 6 height 10
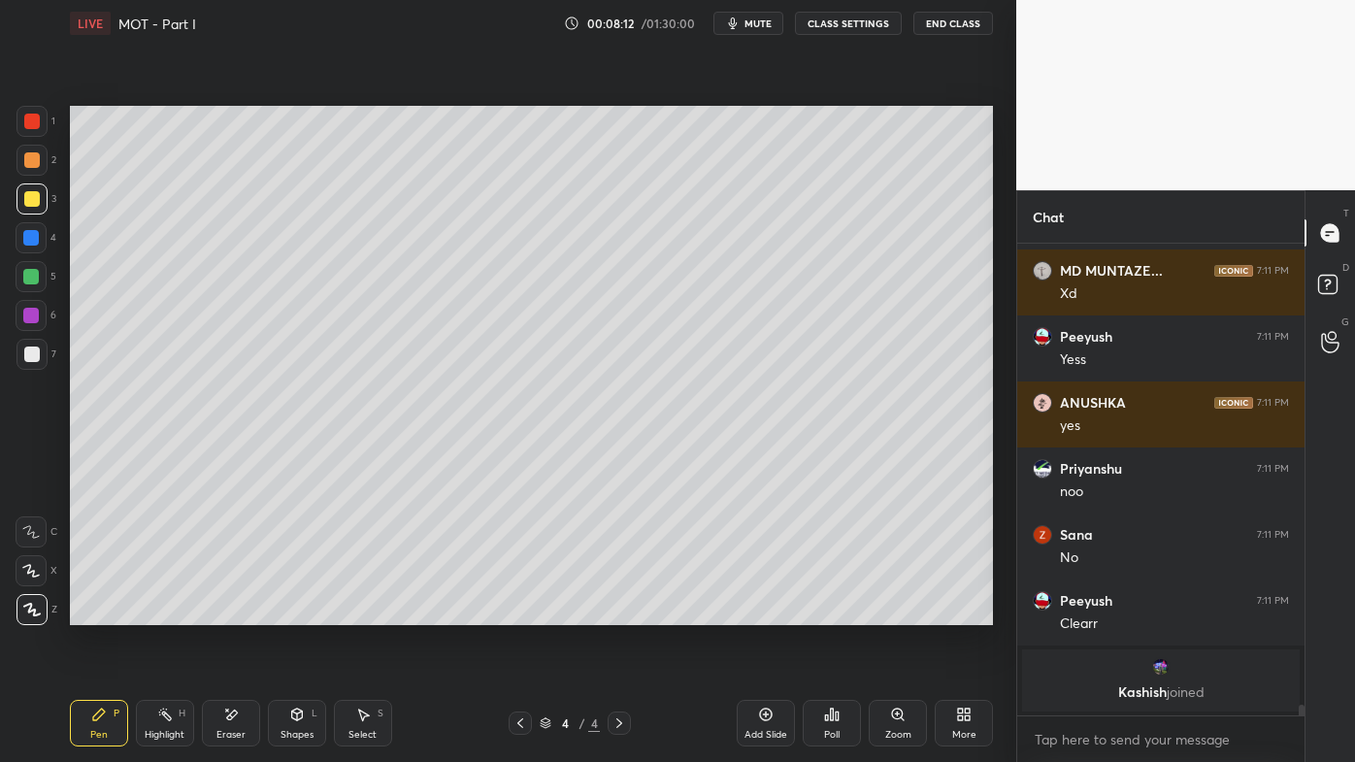
click at [770, 612] on icon at bounding box center [766, 715] width 16 height 16
click at [88, 612] on div "Pen P" at bounding box center [99, 723] width 58 height 47
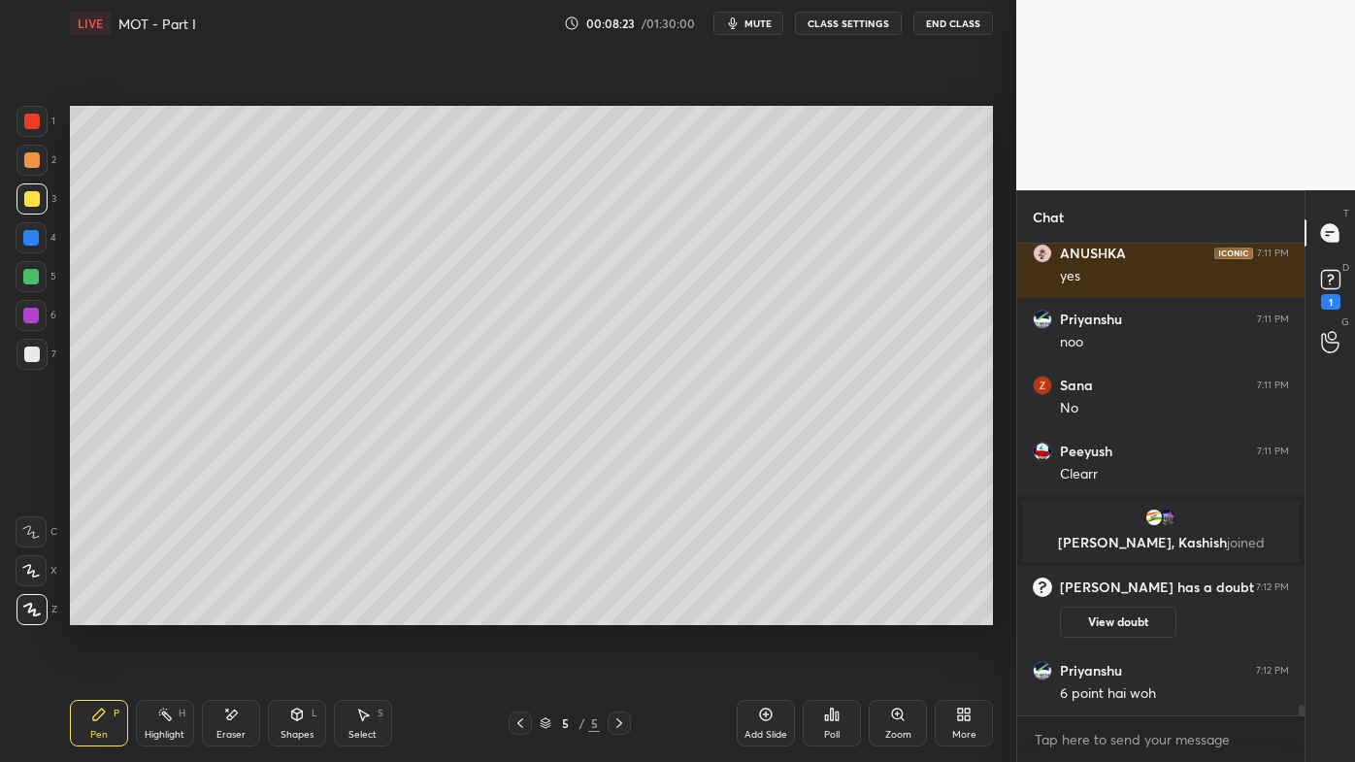
scroll to position [20246, 0]
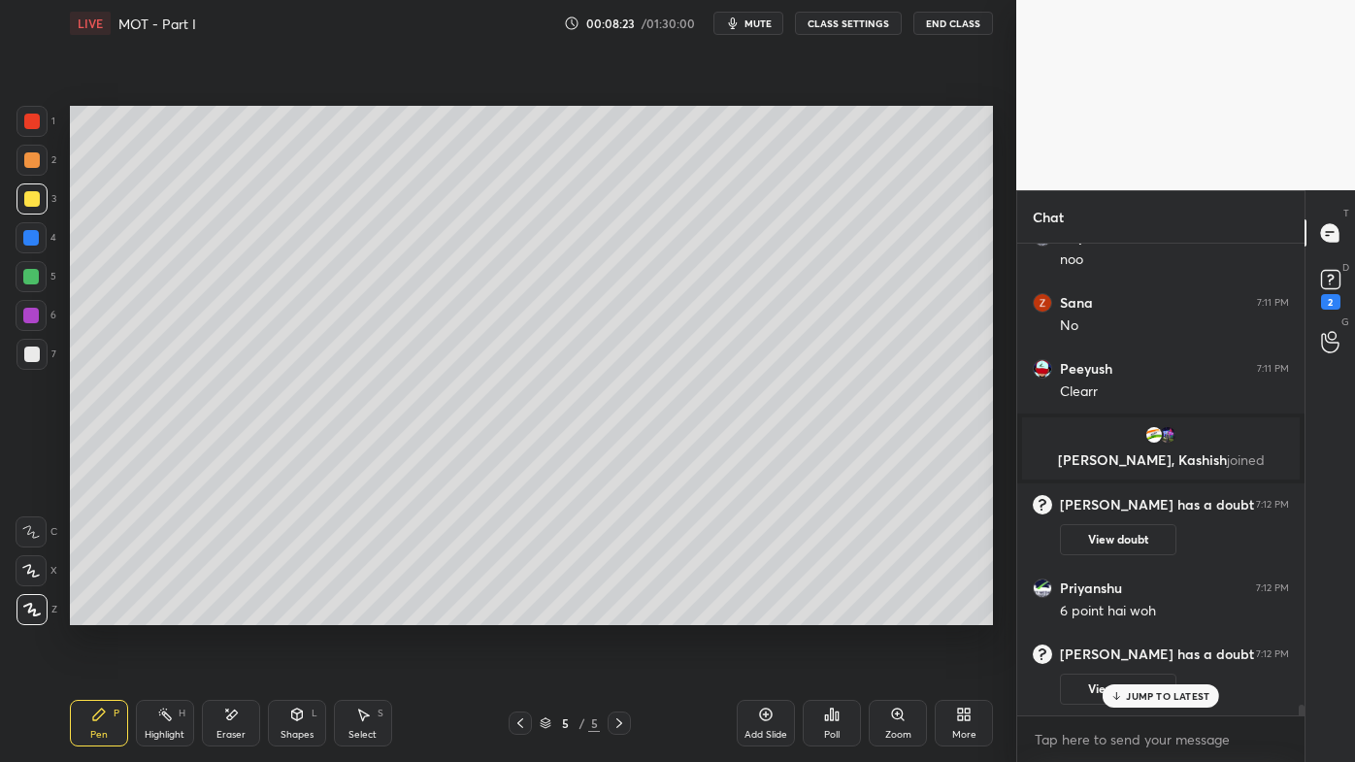
drag, startPoint x: 229, startPoint y: 711, endPoint x: 234, endPoint y: 673, distance: 39.1
click at [231, 612] on icon at bounding box center [231, 715] width 16 height 16
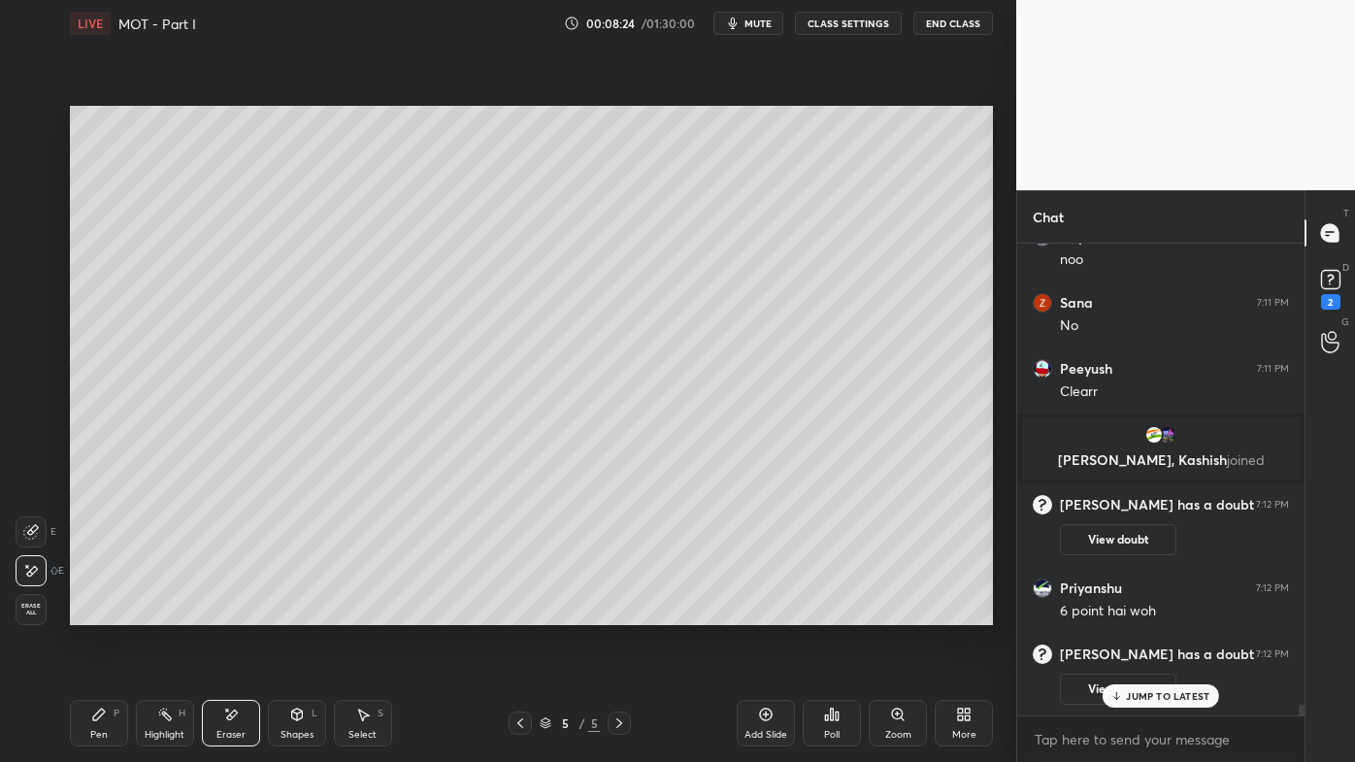
scroll to position [20137, 0]
drag, startPoint x: 92, startPoint y: 717, endPoint x: 74, endPoint y: 650, distance: 69.5
click at [90, 612] on div "Pen P" at bounding box center [99, 723] width 58 height 47
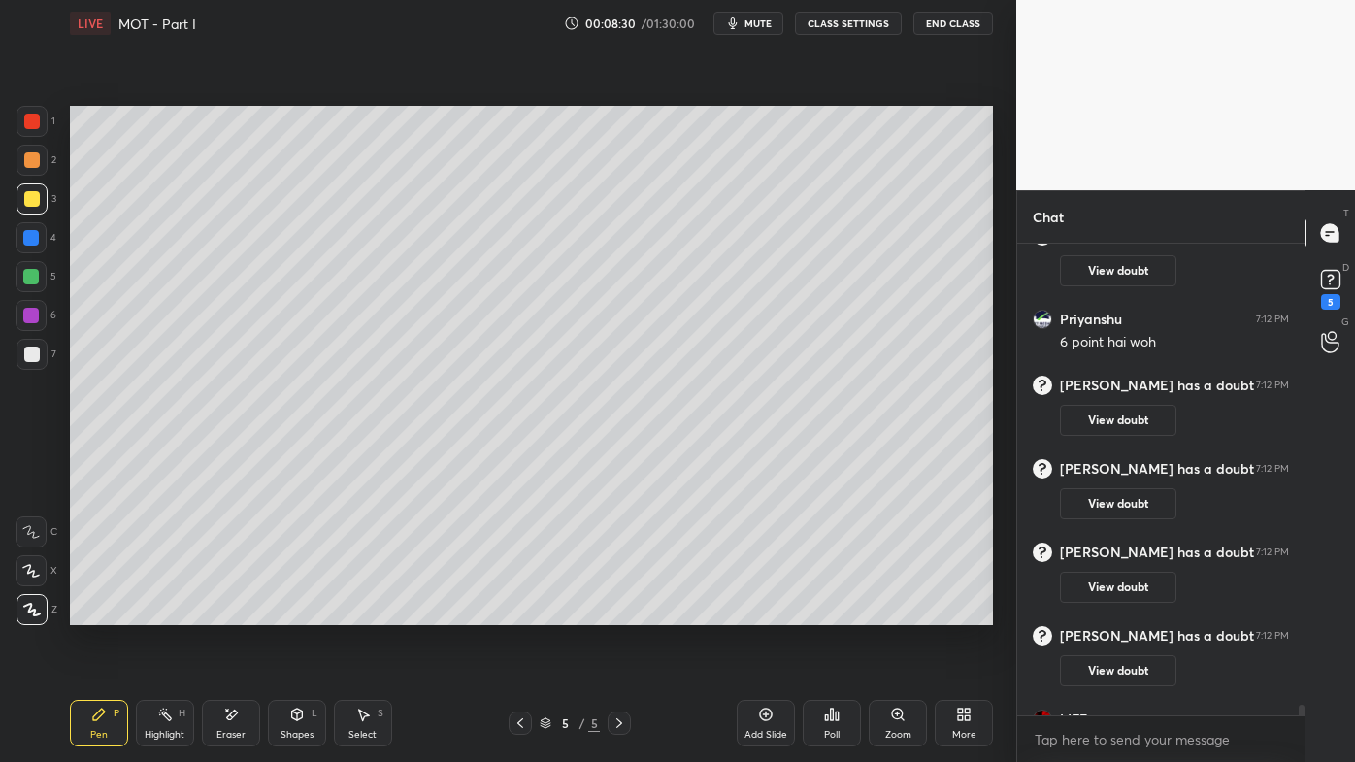
scroll to position [20437, 0]
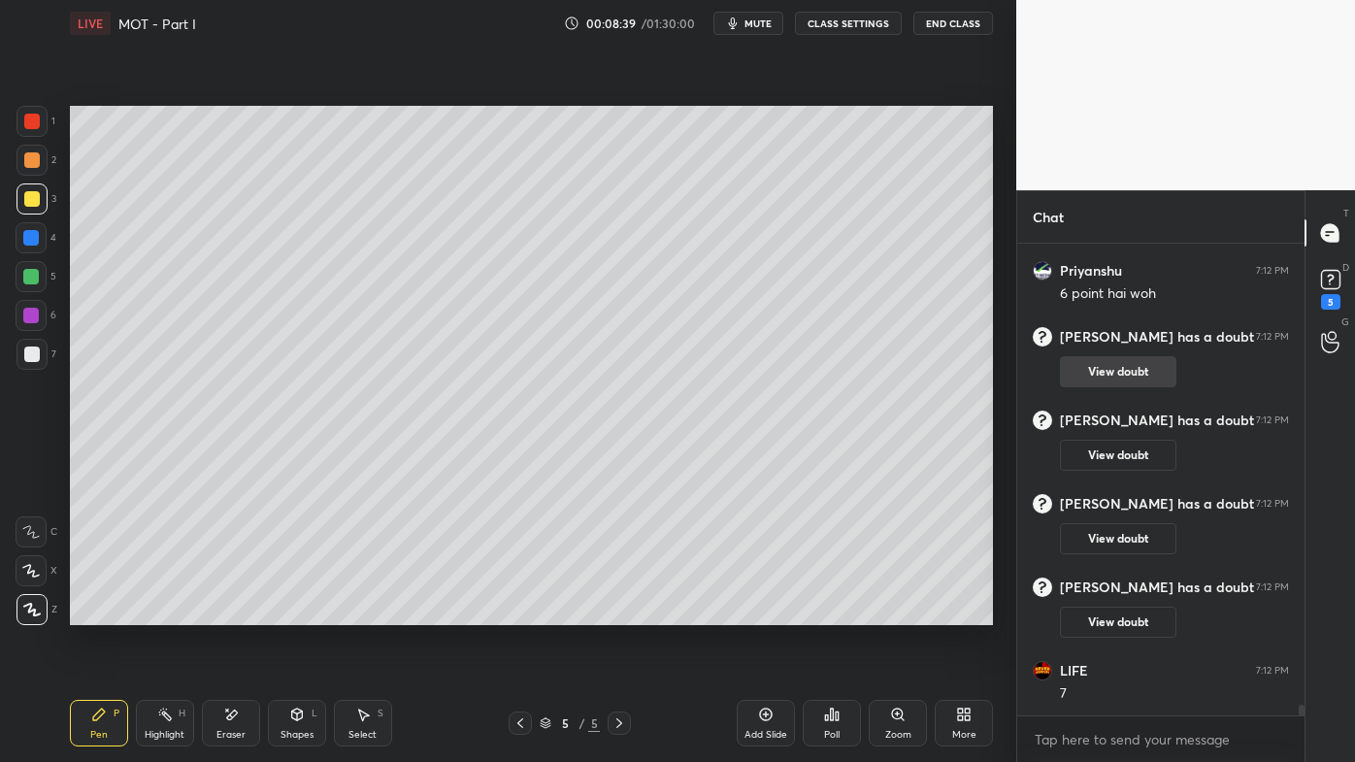
drag, startPoint x: 1119, startPoint y: 368, endPoint x: 1115, endPoint y: 378, distance: 10.5
click at [1119, 368] on button "View doubt" at bounding box center [1118, 371] width 116 height 31
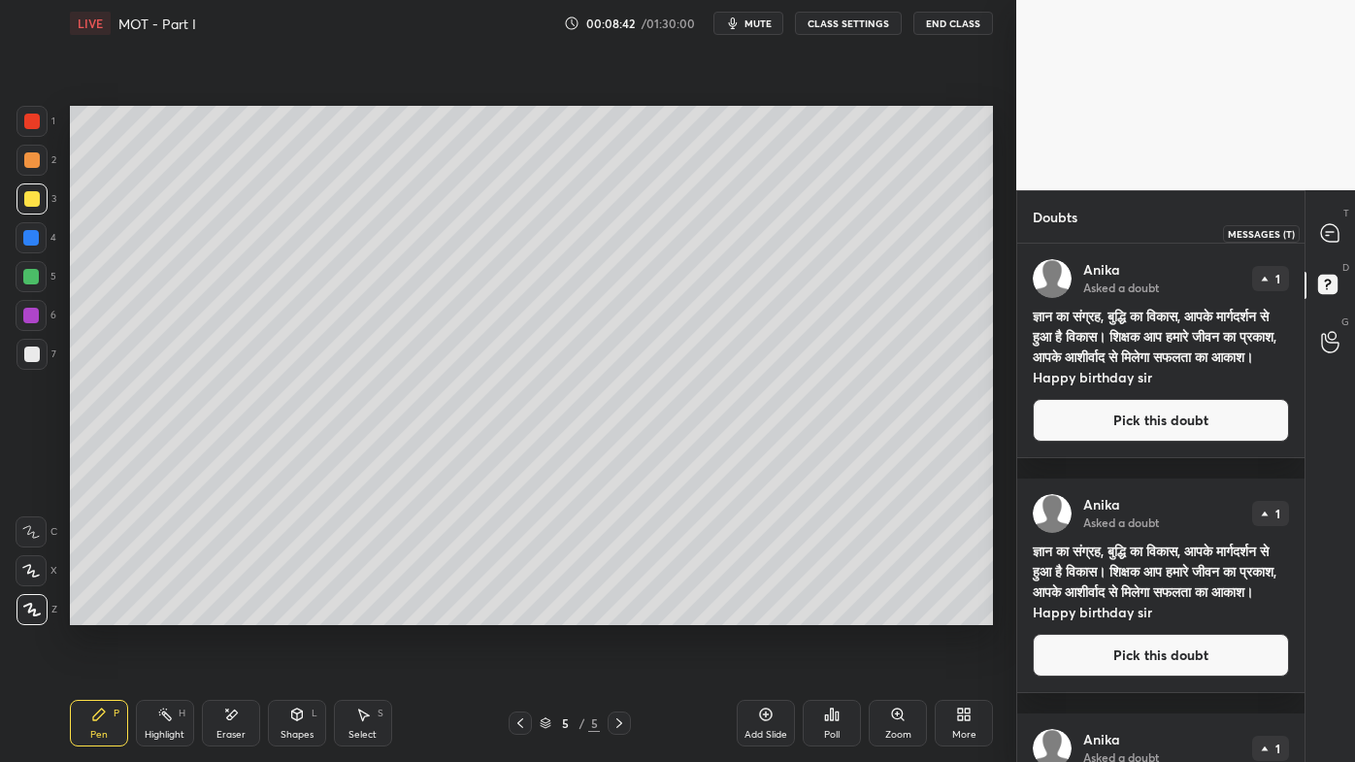
click at [1338, 229] on icon at bounding box center [1330, 233] width 20 height 20
type textarea "x"
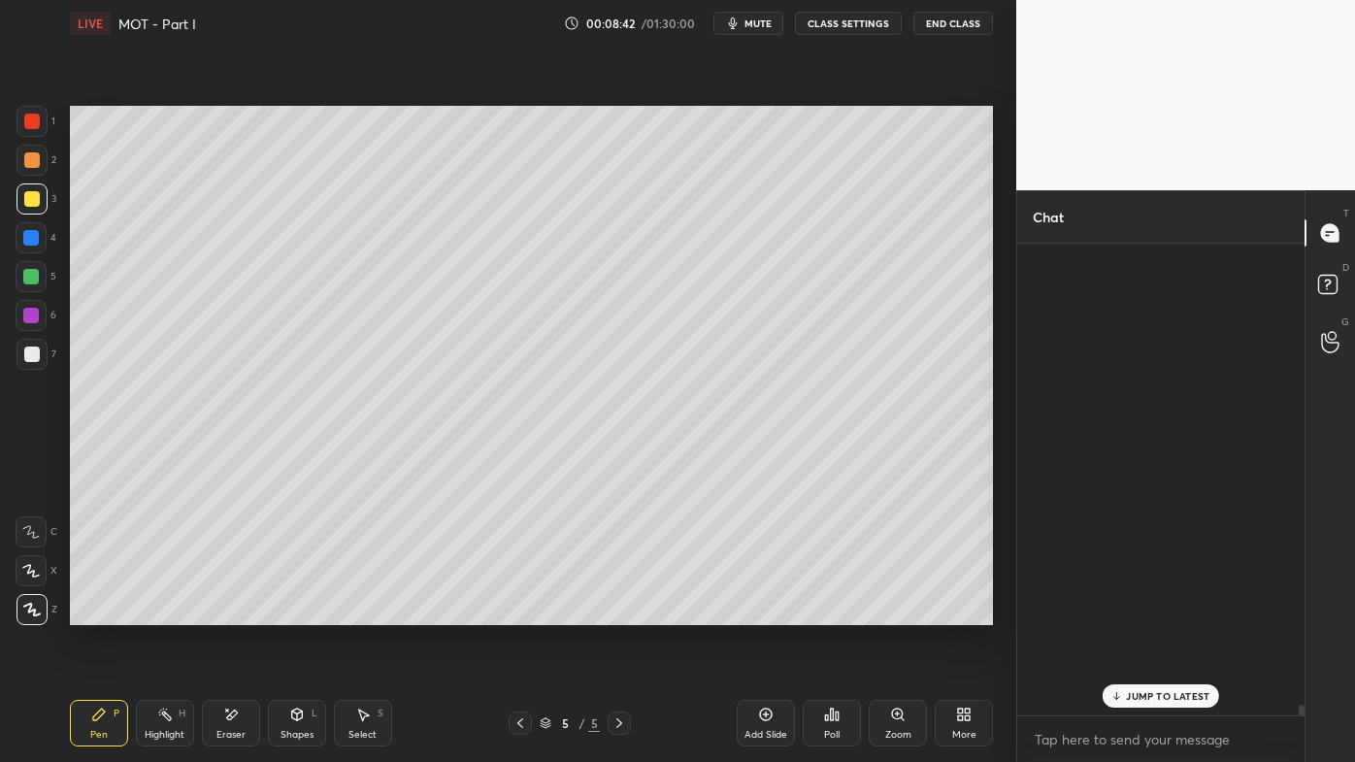
scroll to position [466, 281]
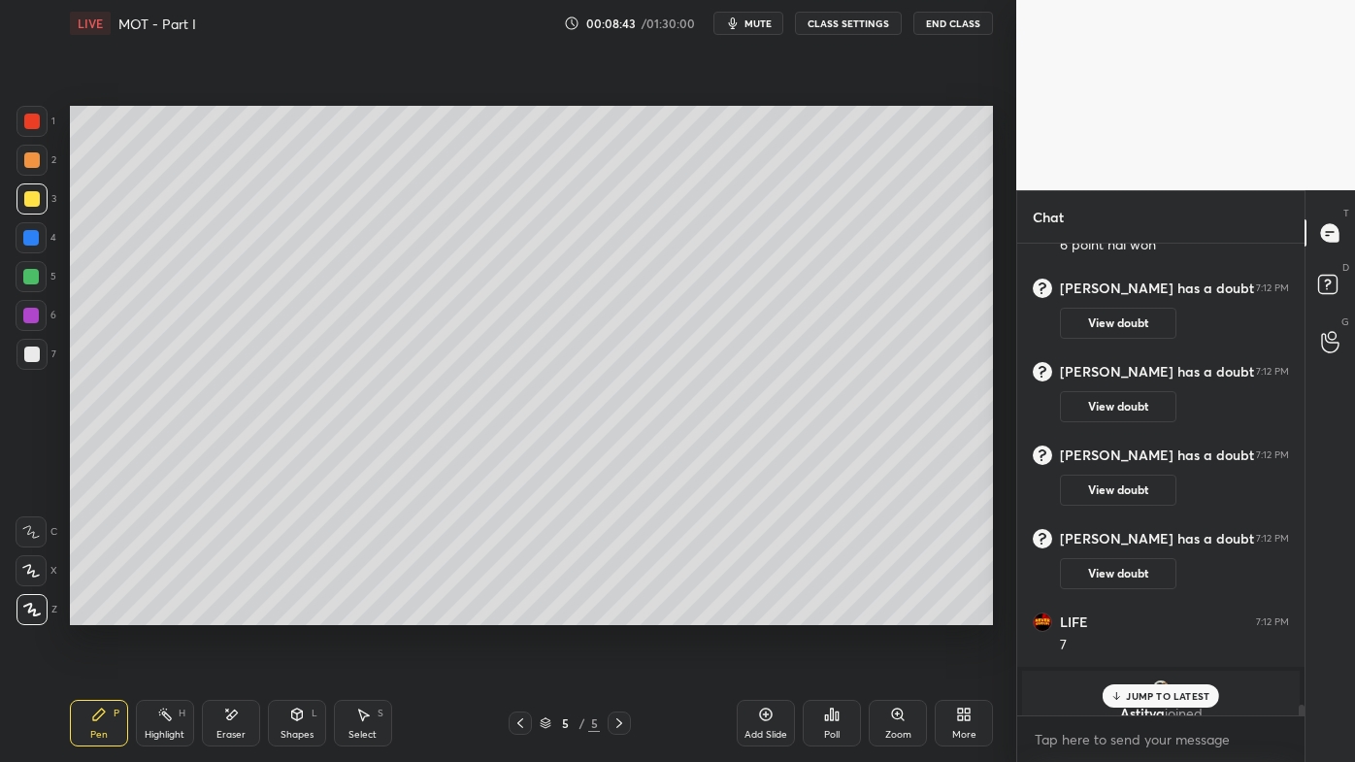
drag, startPoint x: 87, startPoint y: 711, endPoint x: 83, endPoint y: 699, distance: 13.2
click at [84, 612] on div "Pen P" at bounding box center [99, 723] width 58 height 47
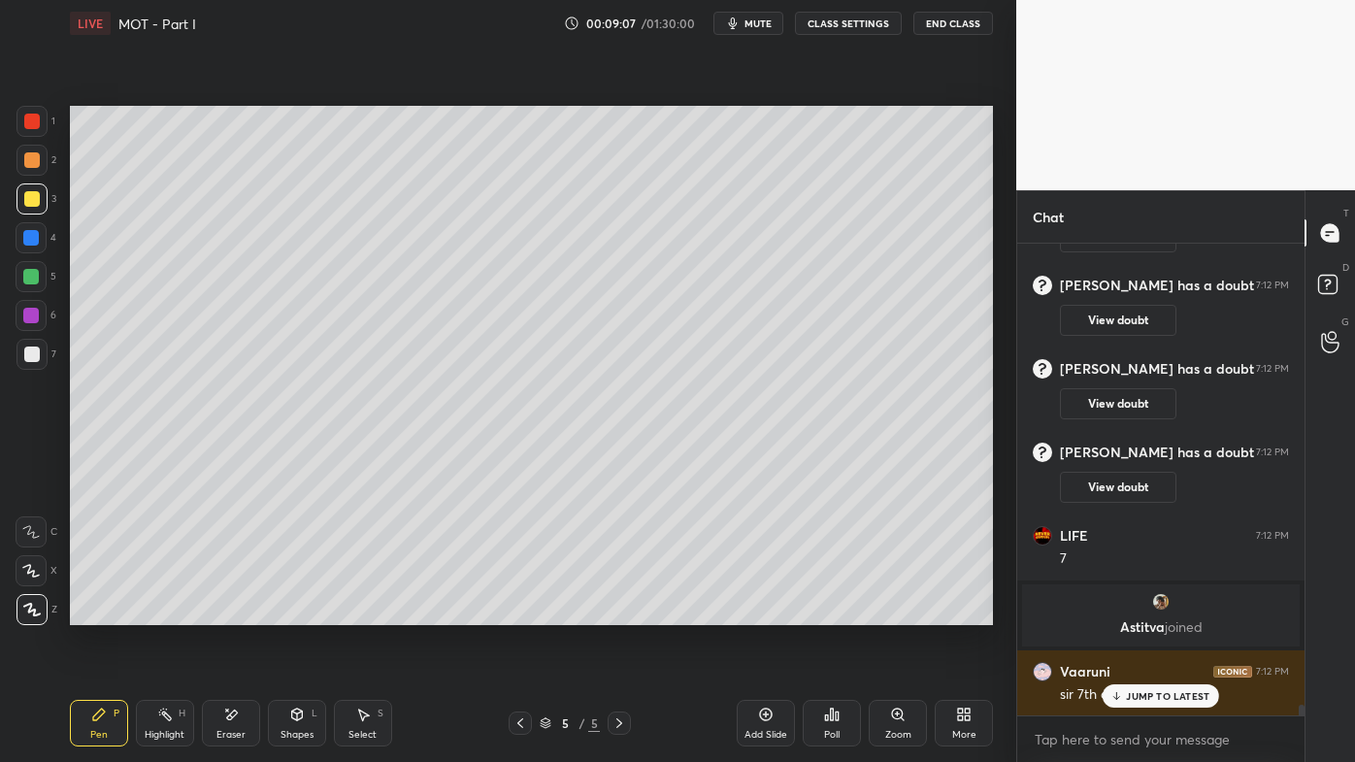
drag, startPoint x: 146, startPoint y: 727, endPoint x: 158, endPoint y: 701, distance: 29.1
click at [157, 612] on div "Highlight H" at bounding box center [165, 723] width 58 height 47
drag, startPoint x: 106, startPoint y: 714, endPoint x: 100, endPoint y: 642, distance: 73.0
click at [103, 612] on icon at bounding box center [99, 715] width 16 height 16
drag, startPoint x: 235, startPoint y: 722, endPoint x: 230, endPoint y: 649, distance: 72.9
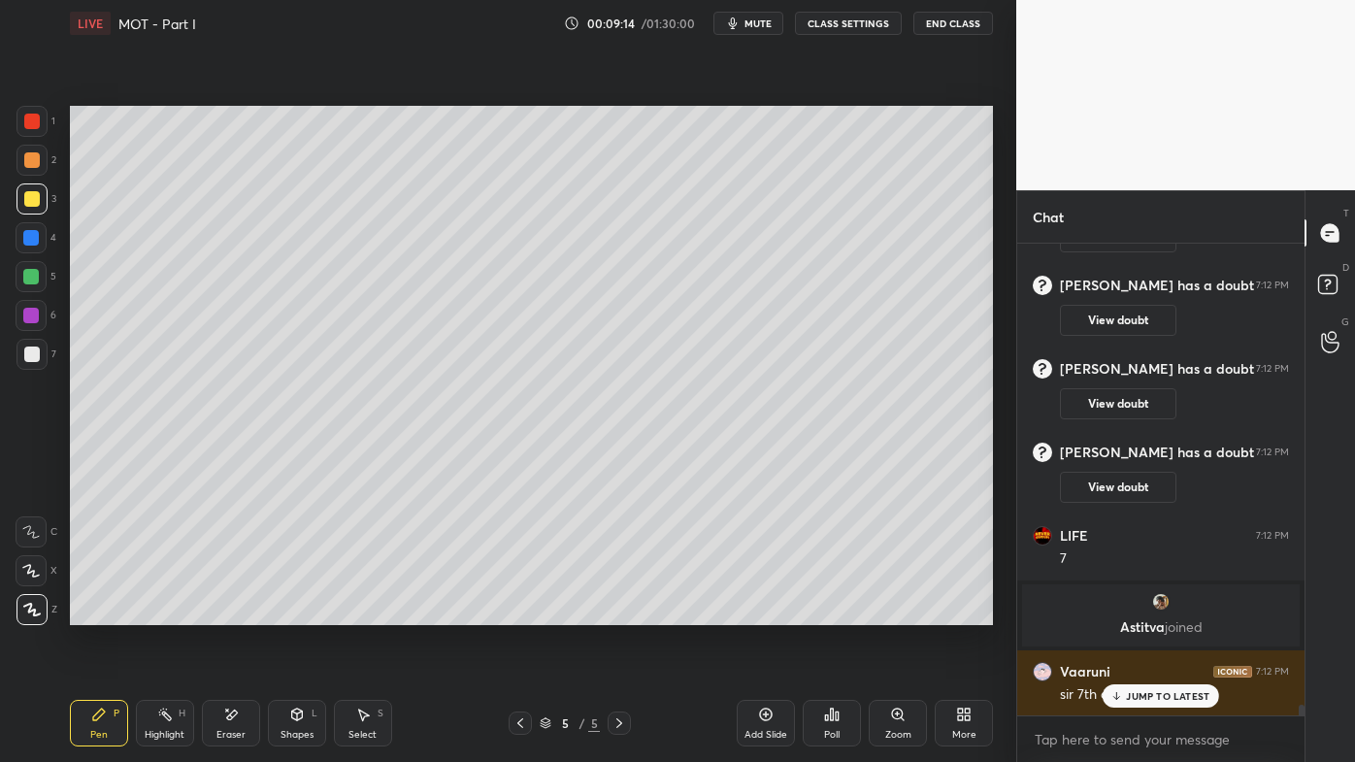
click at [235, 612] on icon at bounding box center [231, 715] width 16 height 16
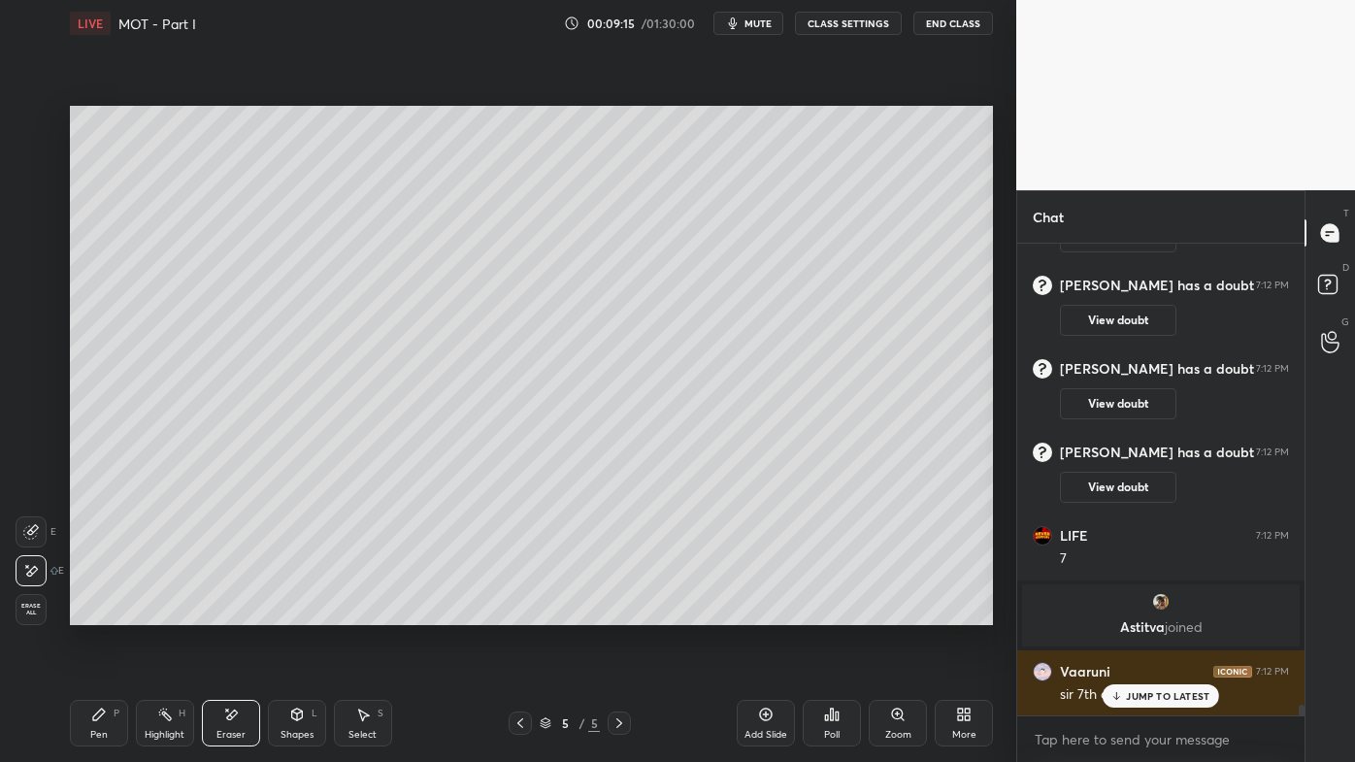
click at [36, 565] on icon at bounding box center [31, 571] width 16 height 16
drag, startPoint x: 95, startPoint y: 727, endPoint x: 90, endPoint y: 629, distance: 98.1
click at [96, 612] on div "Pen P" at bounding box center [99, 723] width 58 height 47
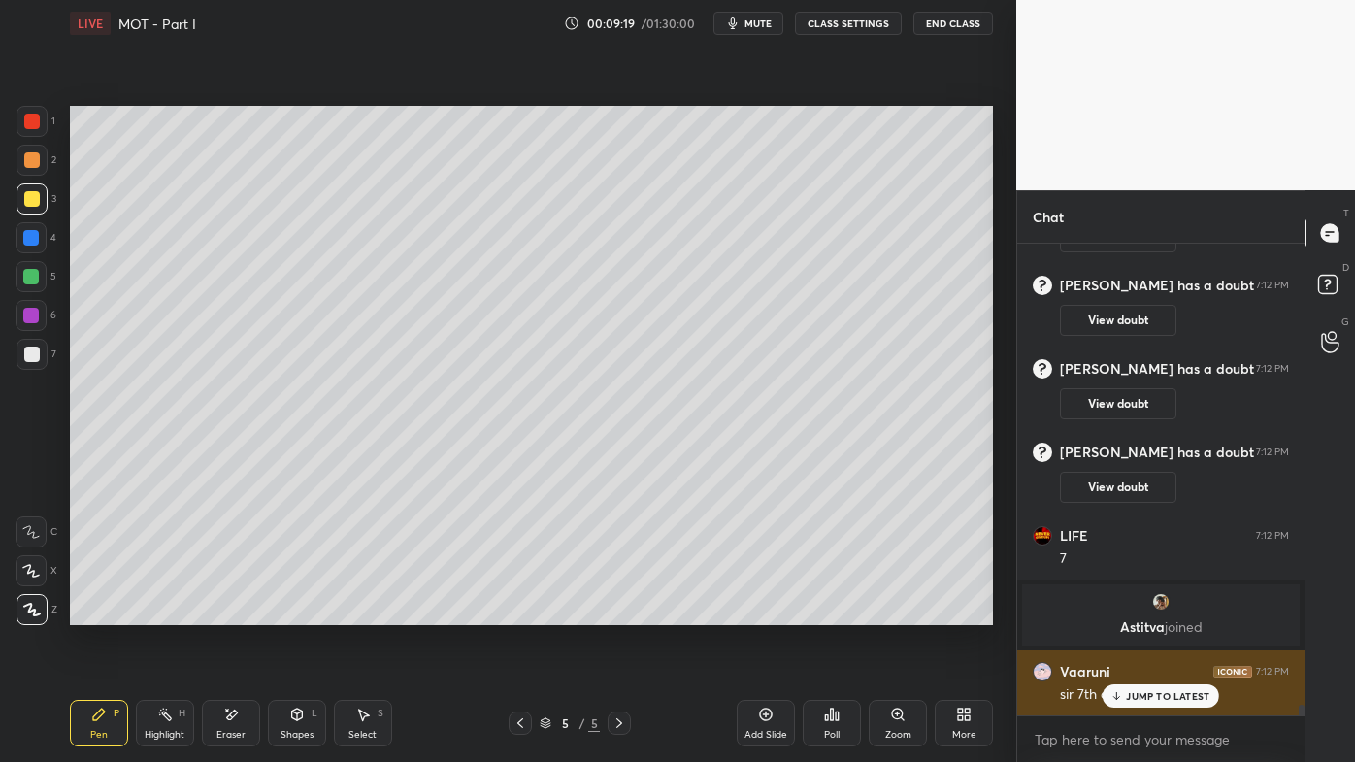
drag, startPoint x: 1135, startPoint y: 691, endPoint x: 1065, endPoint y: 696, distance: 71.0
click at [1134, 612] on p "JUMP TO LATEST" at bounding box center [1167, 696] width 83 height 12
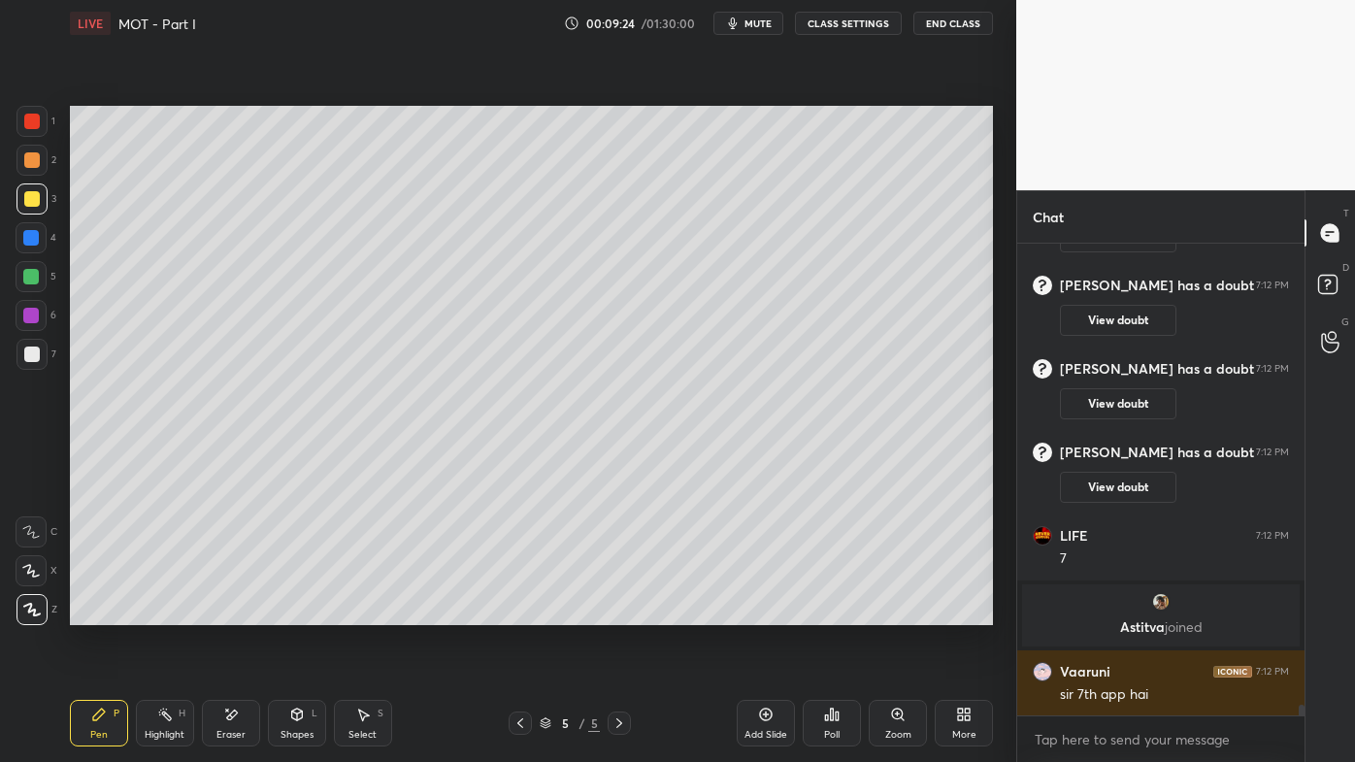
drag, startPoint x: 101, startPoint y: 710, endPoint x: 149, endPoint y: 639, distance: 86.7
click at [92, 612] on icon at bounding box center [99, 715] width 16 height 16
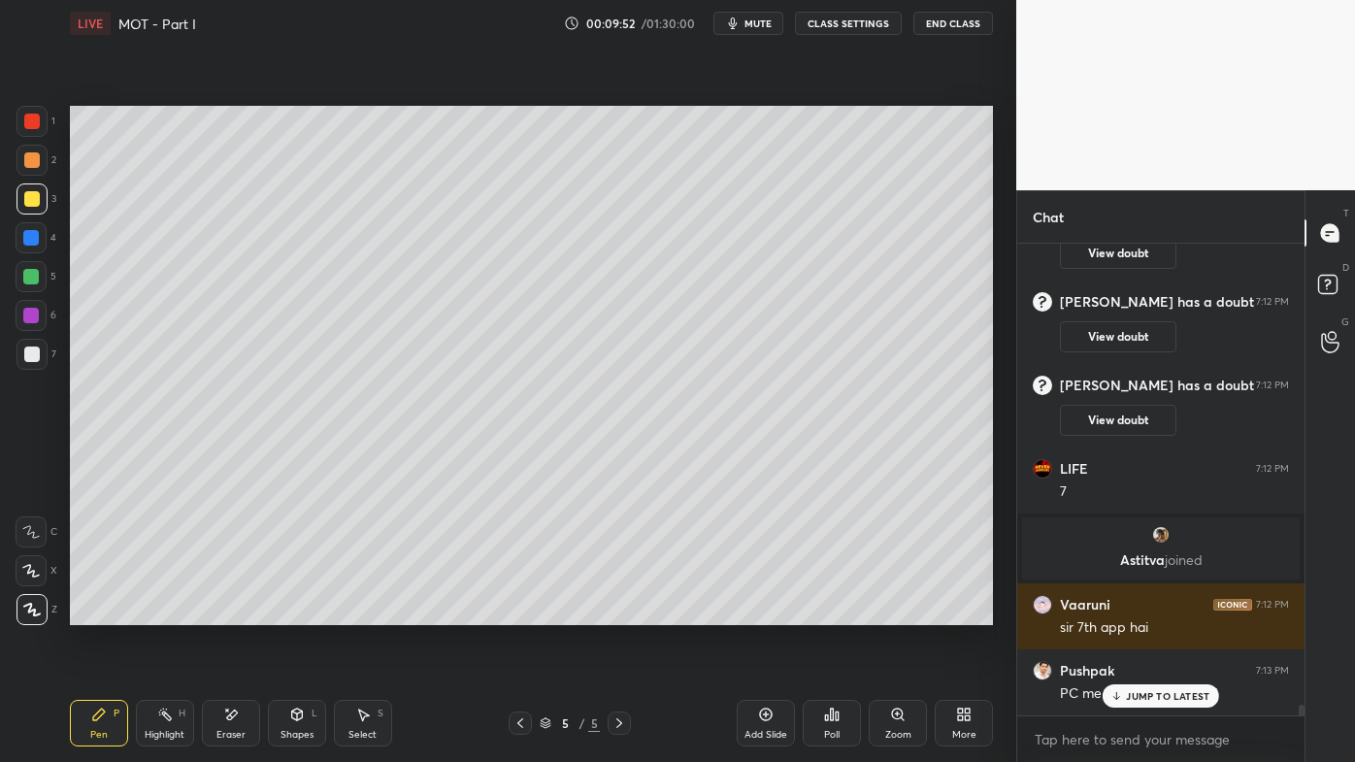
scroll to position [21193, 0]
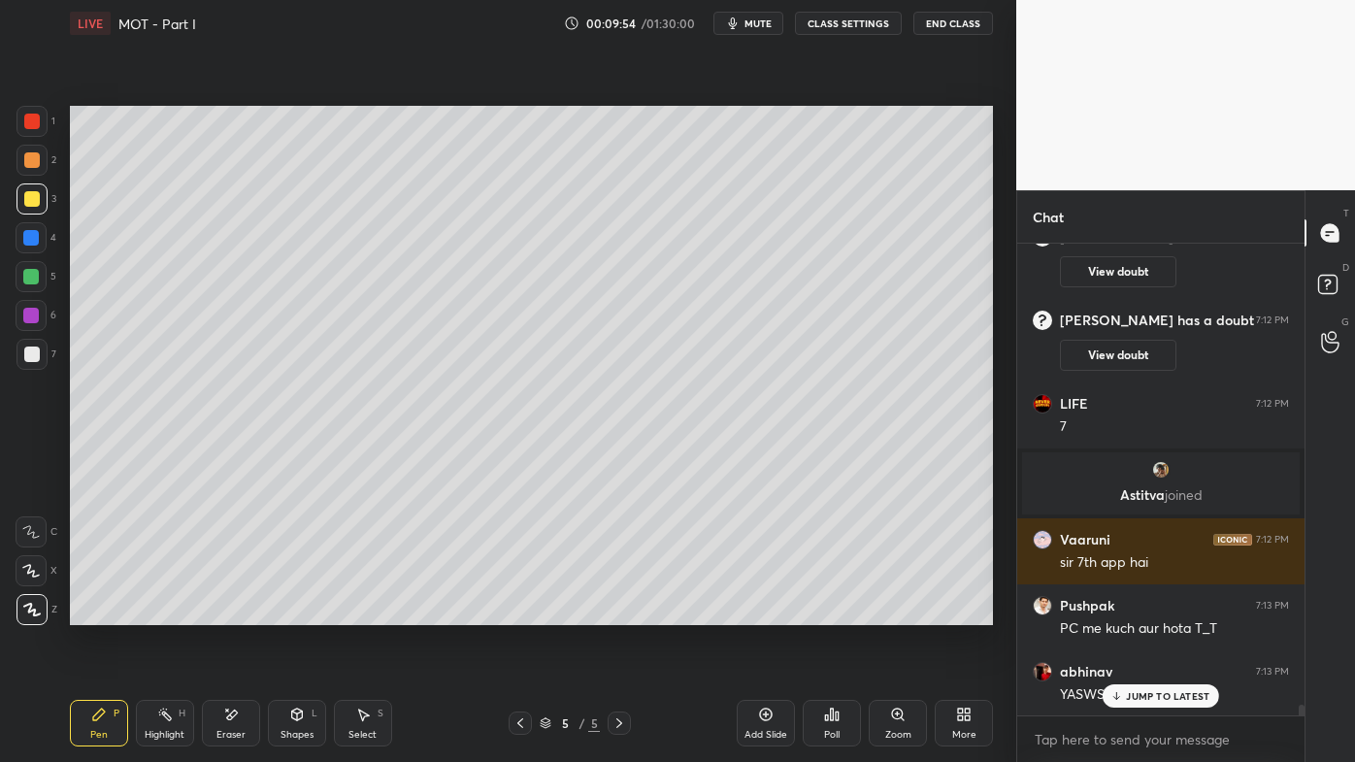
click at [1138, 612] on p "JUMP TO LATEST" at bounding box center [1167, 696] width 83 height 12
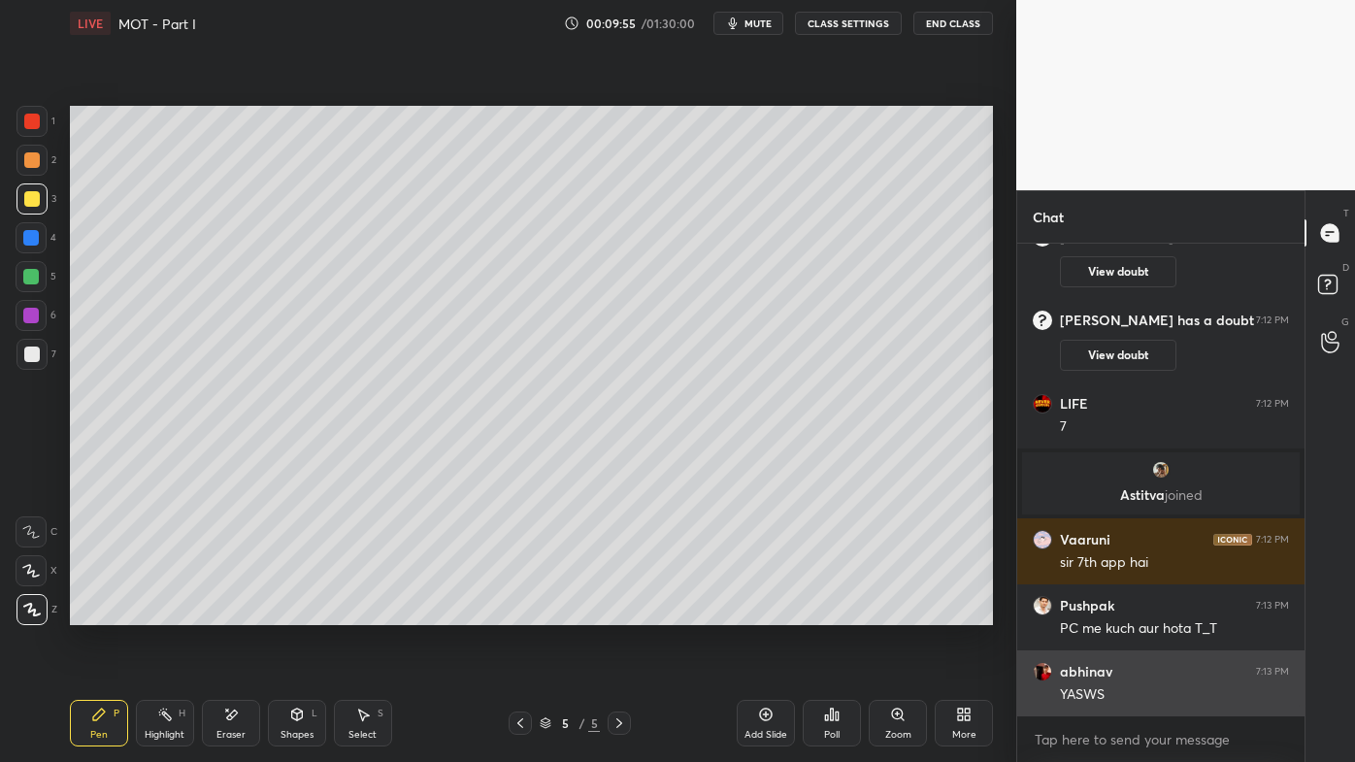
scroll to position [21213, 0]
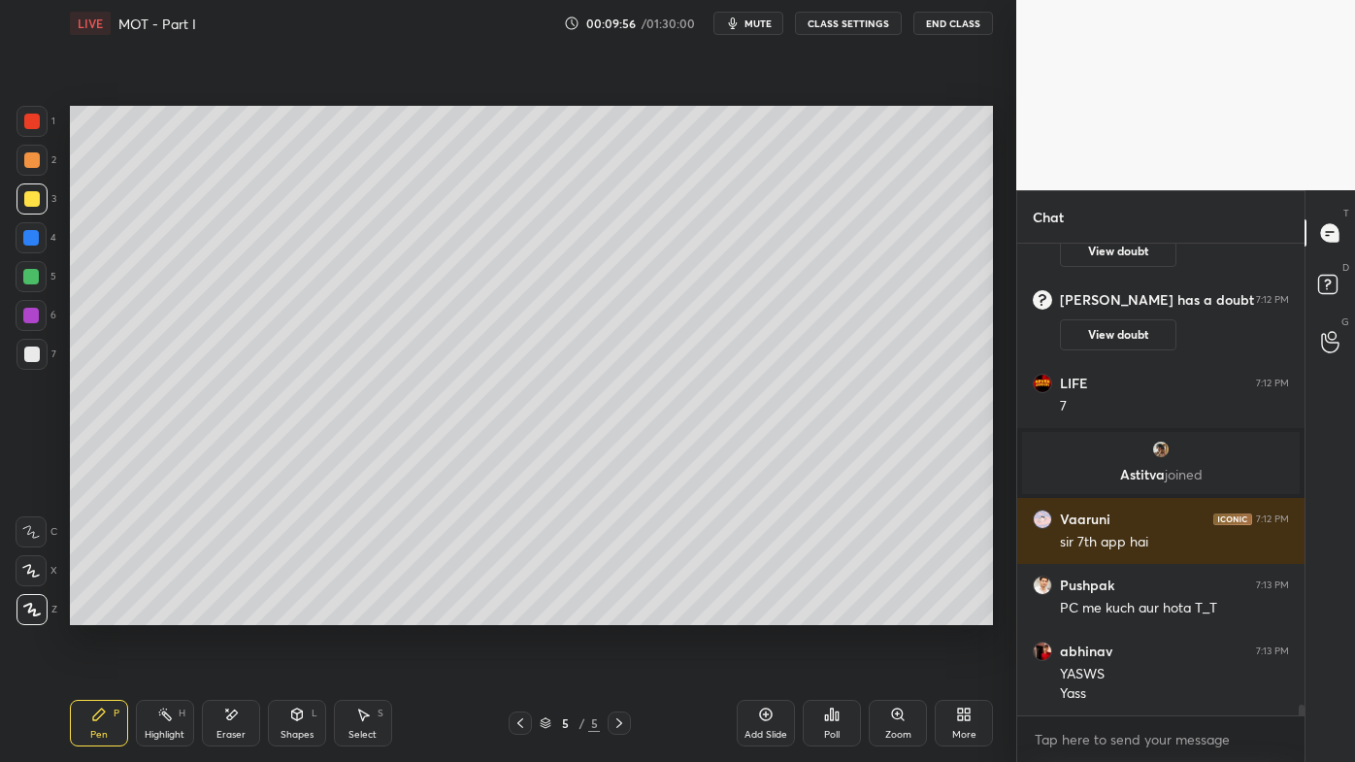
drag, startPoint x: 154, startPoint y: 716, endPoint x: 191, endPoint y: 650, distance: 75.6
click at [157, 612] on div "Highlight H" at bounding box center [165, 723] width 58 height 47
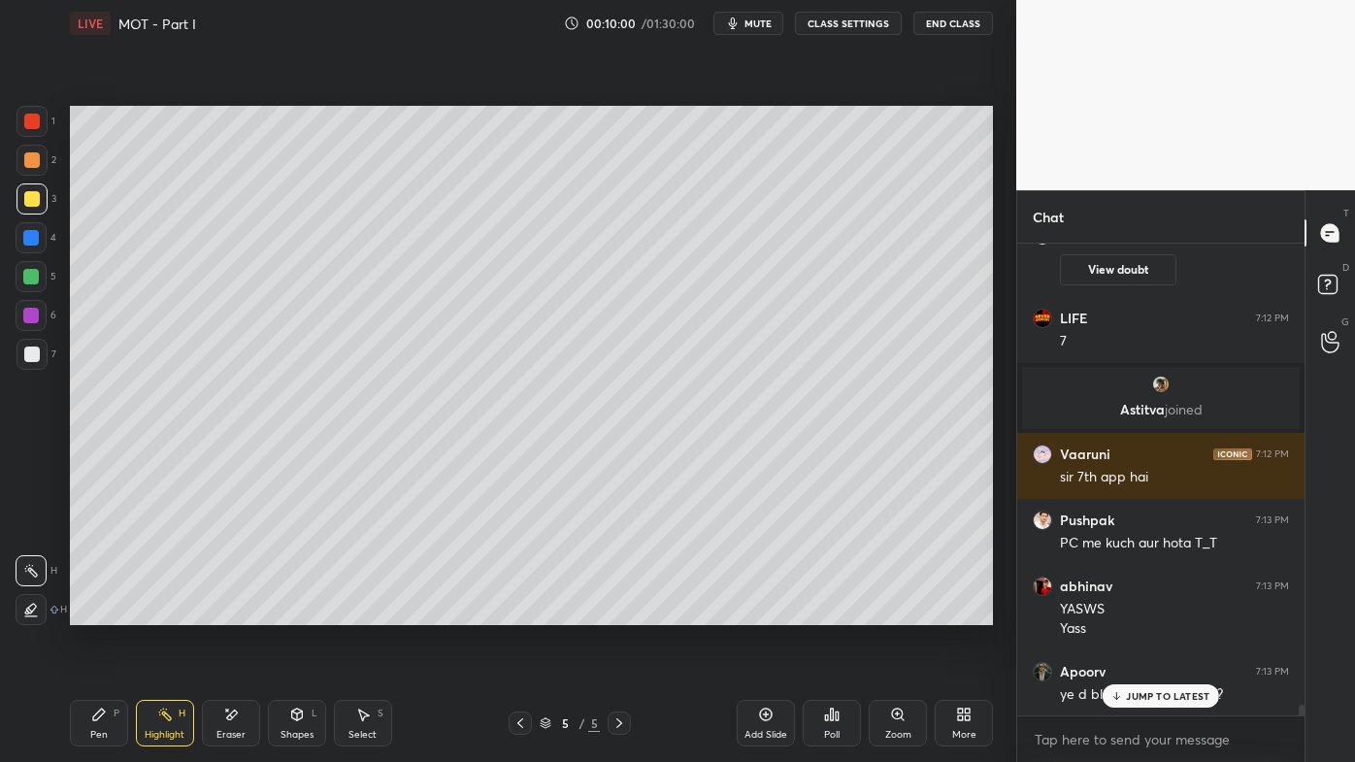
click at [1141, 612] on p "JUMP TO LATEST" at bounding box center [1167, 696] width 83 height 12
click at [107, 612] on div "Pen P" at bounding box center [99, 723] width 58 height 47
click at [758, 612] on icon at bounding box center [766, 715] width 16 height 16
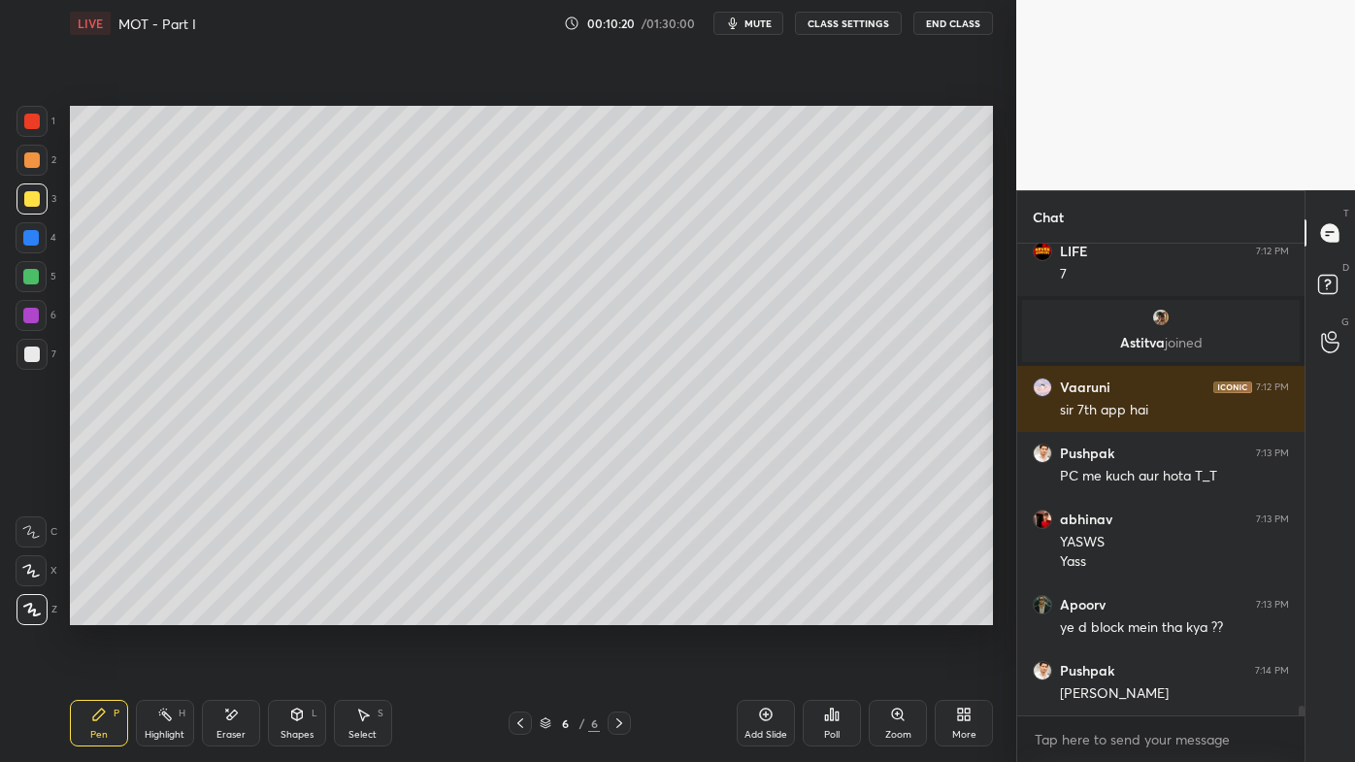
drag, startPoint x: 233, startPoint y: 716, endPoint x: 244, endPoint y: 703, distance: 17.3
click at [242, 612] on div "Eraser" at bounding box center [231, 723] width 58 height 47
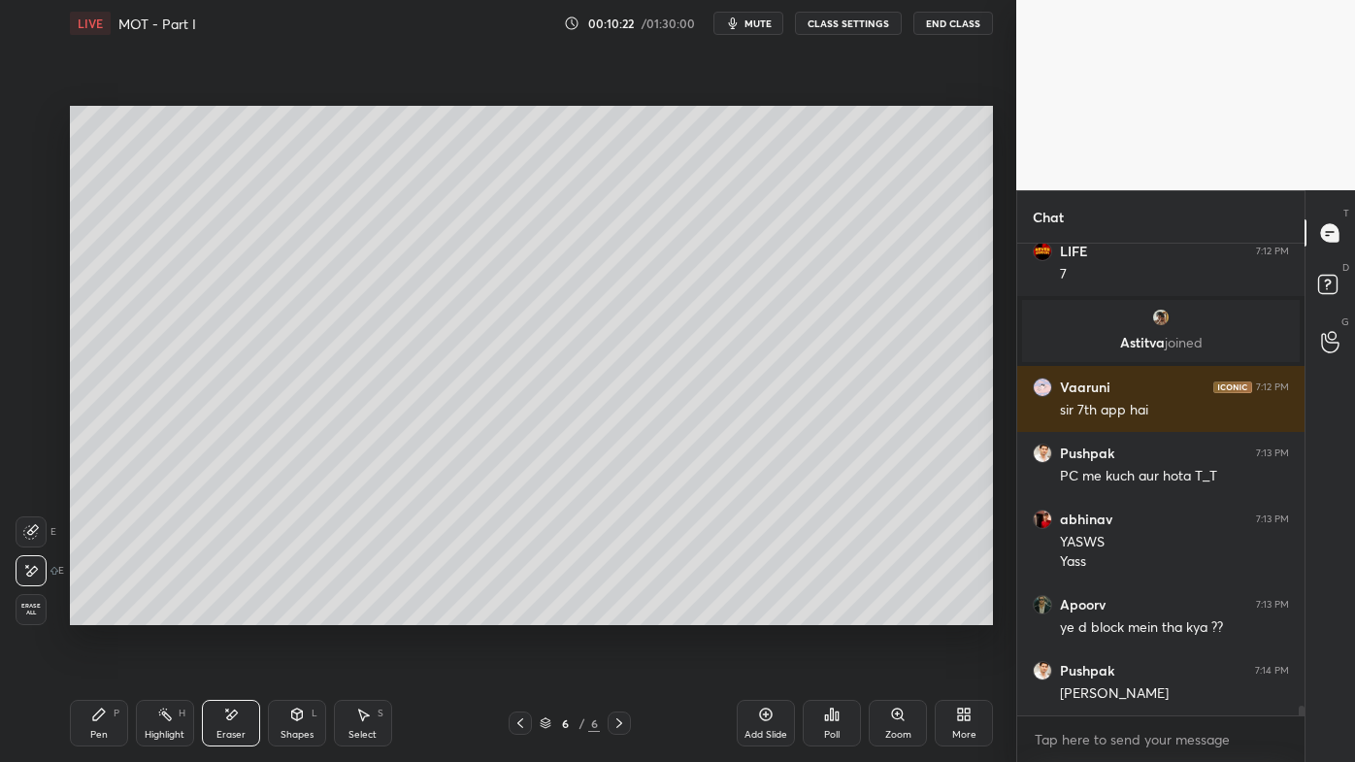
click at [97, 612] on div "Pen P" at bounding box center [99, 723] width 58 height 47
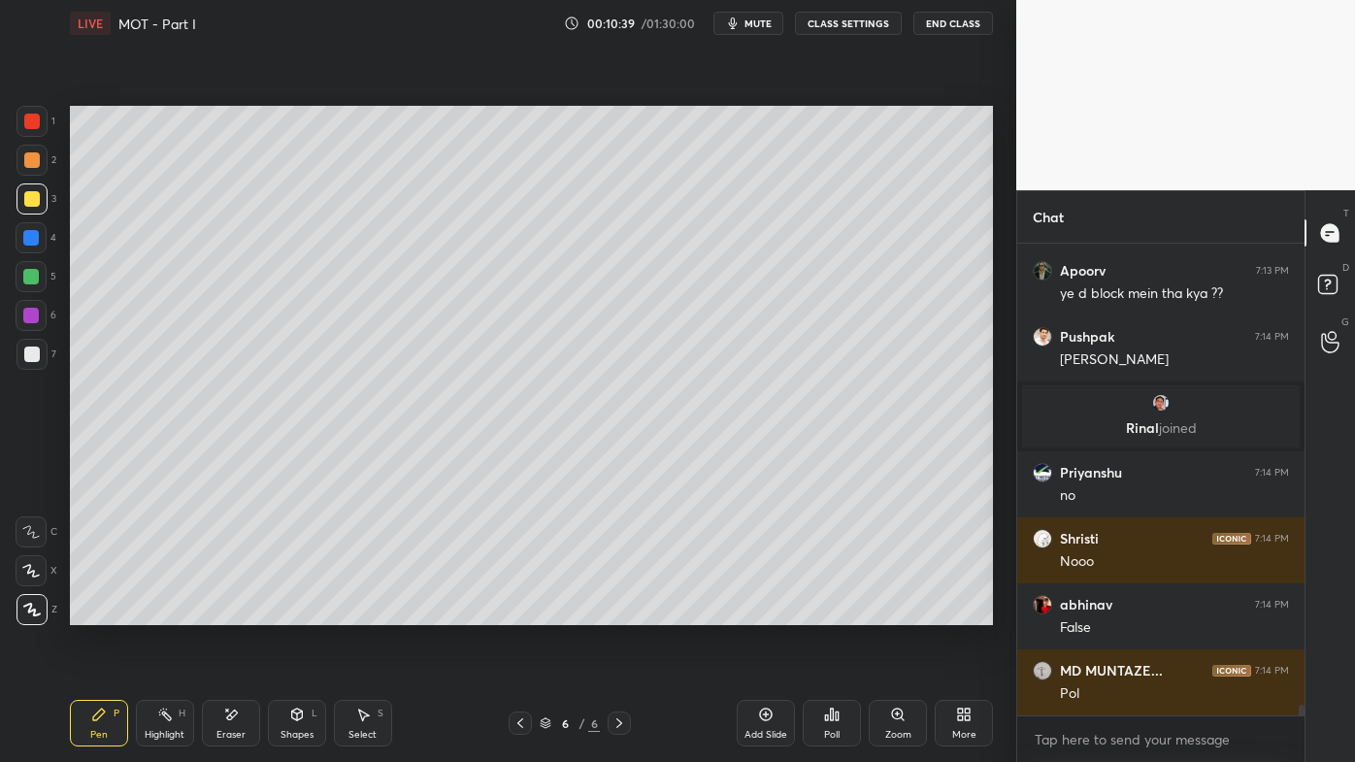
scroll to position [21095, 0]
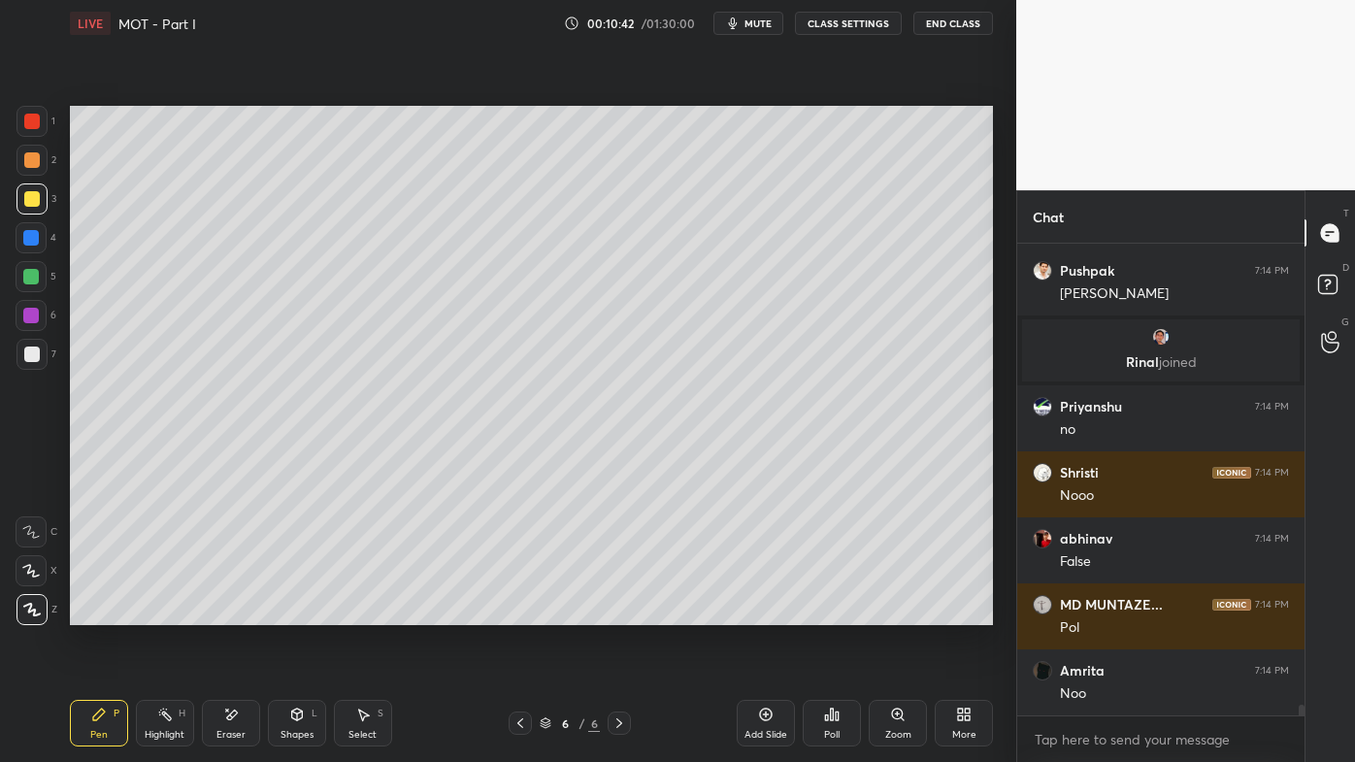
drag, startPoint x: 24, startPoint y: 346, endPoint x: 60, endPoint y: 326, distance: 41.3
click at [29, 348] on div at bounding box center [32, 354] width 16 height 16
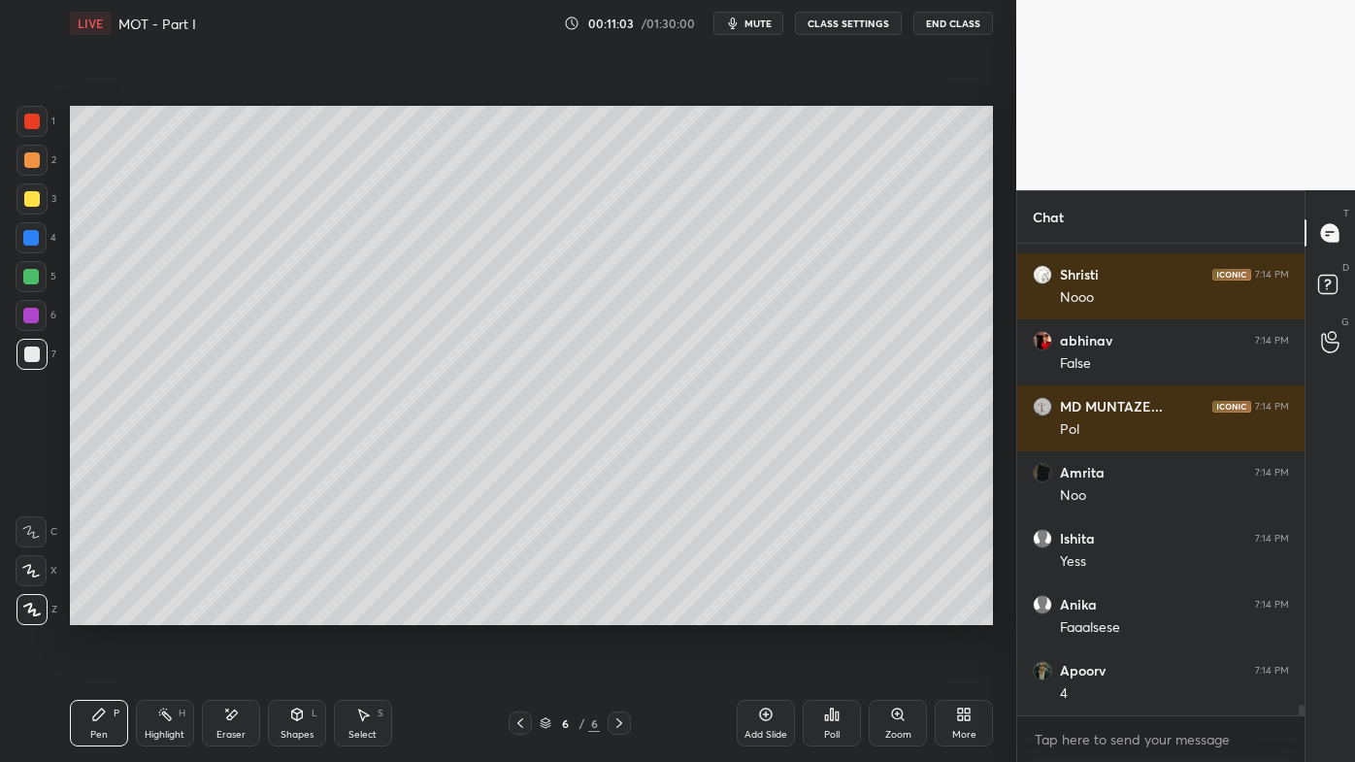
scroll to position [21359, 0]
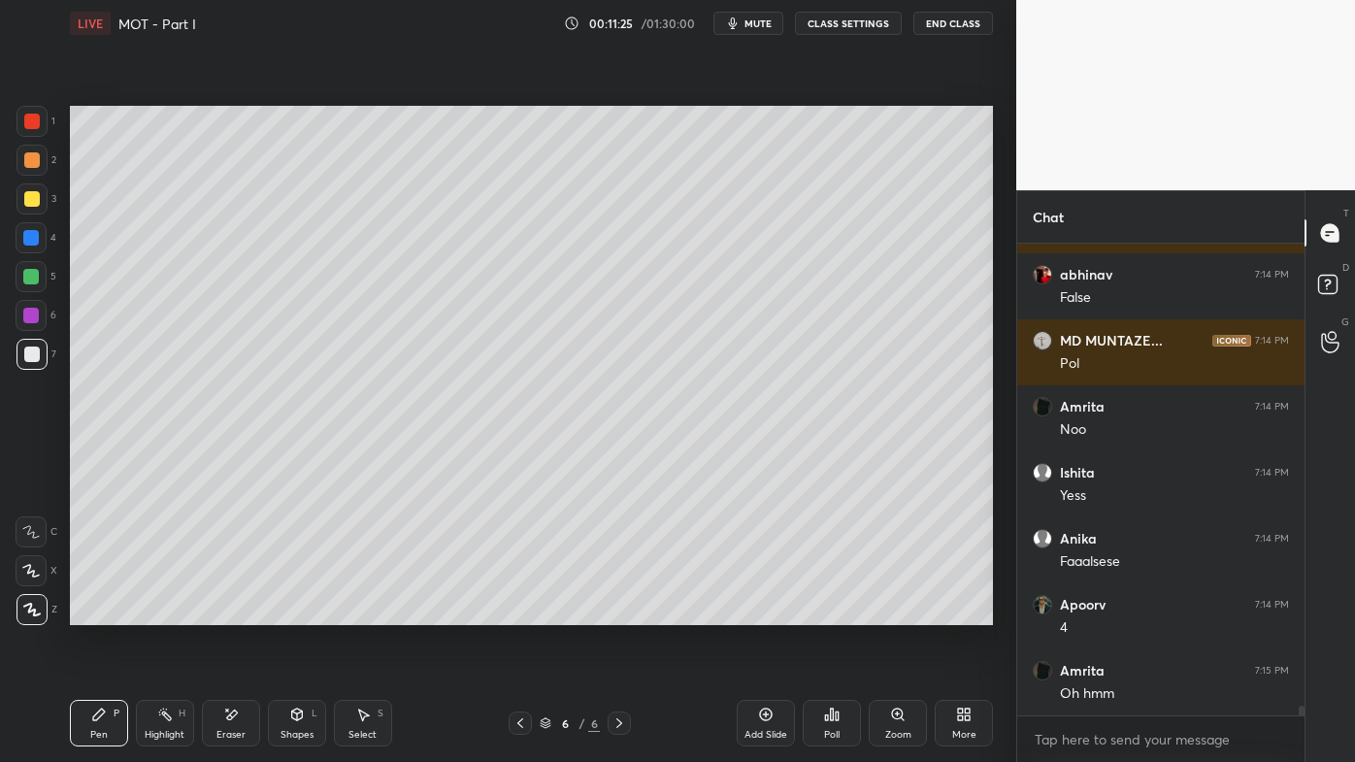
click at [33, 195] on div at bounding box center [32, 199] width 16 height 16
click at [619, 612] on icon at bounding box center [619, 723] width 16 height 16
click at [767, 612] on icon at bounding box center [766, 715] width 16 height 16
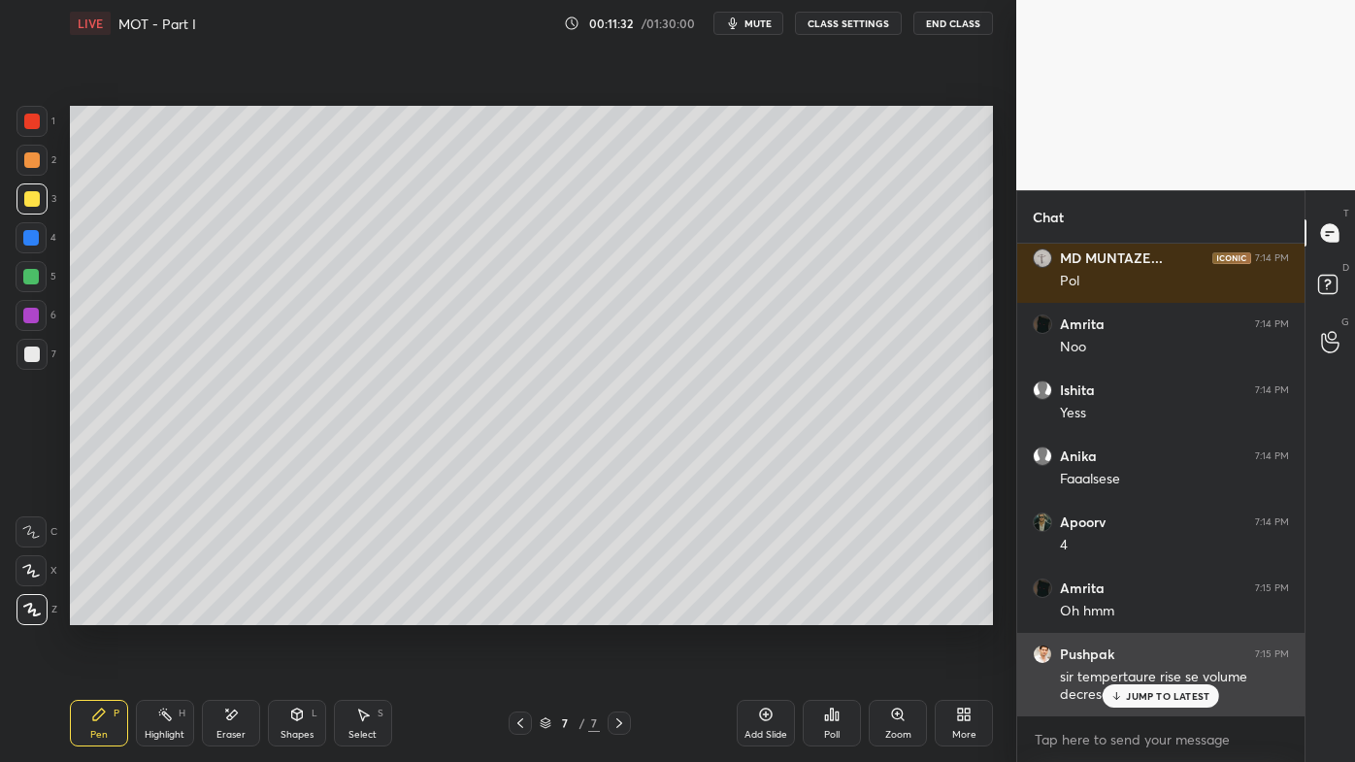
click at [1136, 612] on p "JUMP TO LATEST" at bounding box center [1167, 696] width 83 height 12
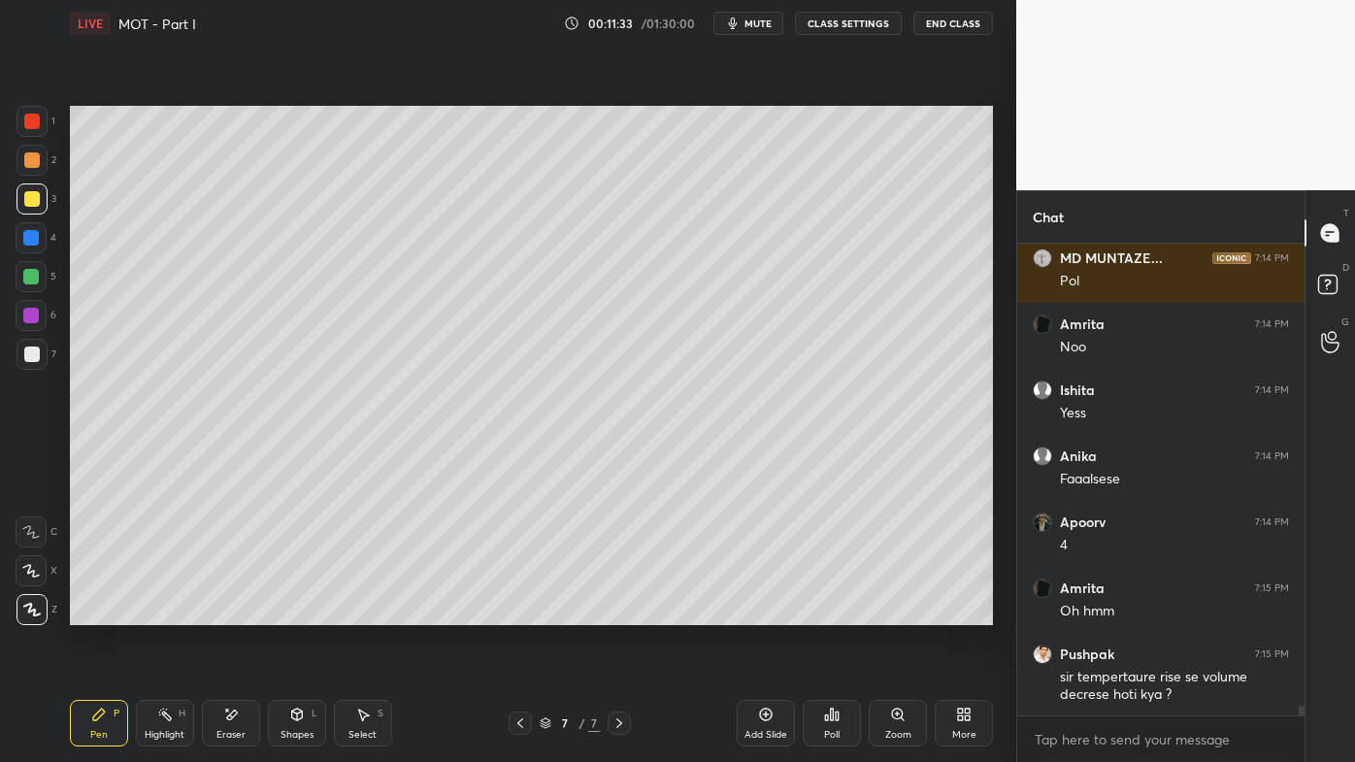
drag, startPoint x: 512, startPoint y: 719, endPoint x: 517, endPoint y: 704, distance: 16.3
click at [511, 612] on div at bounding box center [520, 722] width 23 height 23
click at [622, 612] on icon at bounding box center [619, 723] width 16 height 16
drag, startPoint x: 33, startPoint y: 156, endPoint x: 56, endPoint y: 149, distance: 24.3
click at [33, 157] on div at bounding box center [32, 160] width 16 height 16
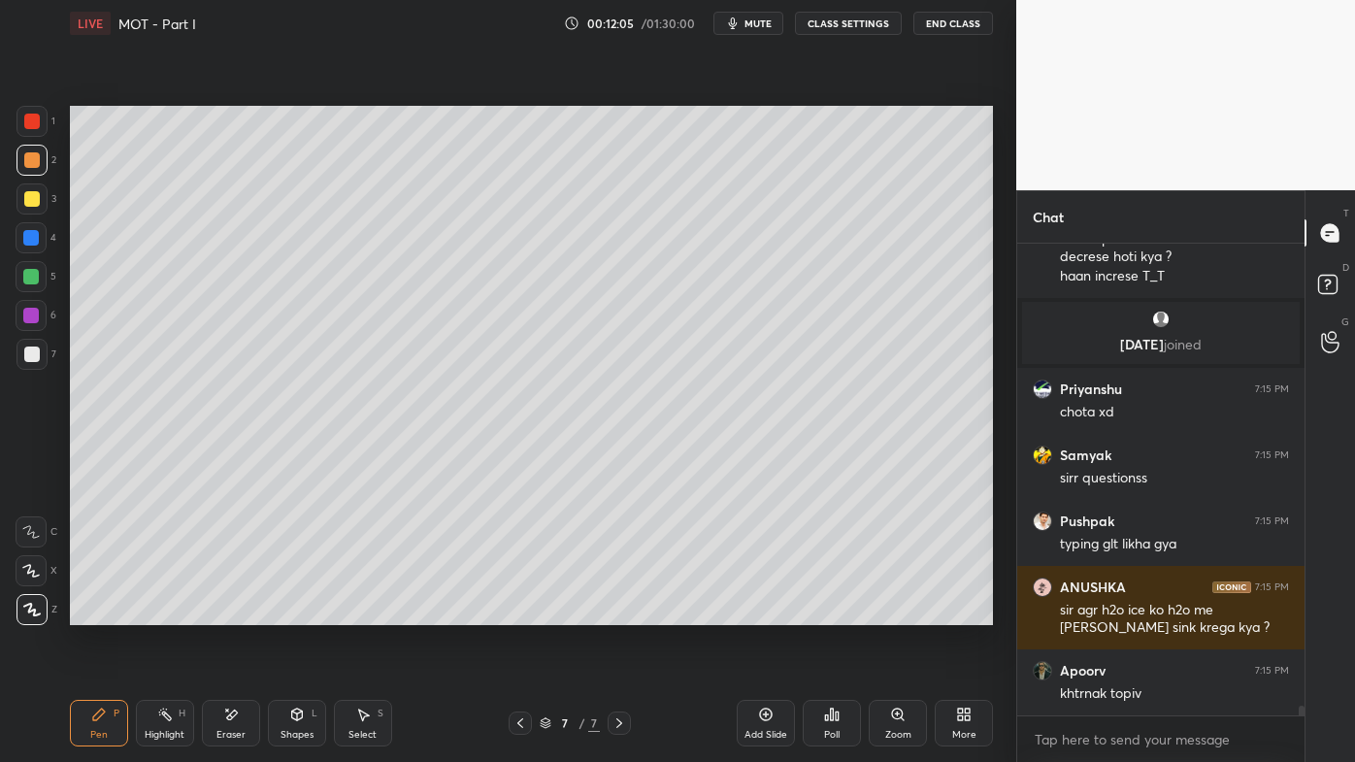
scroll to position [21643, 0]
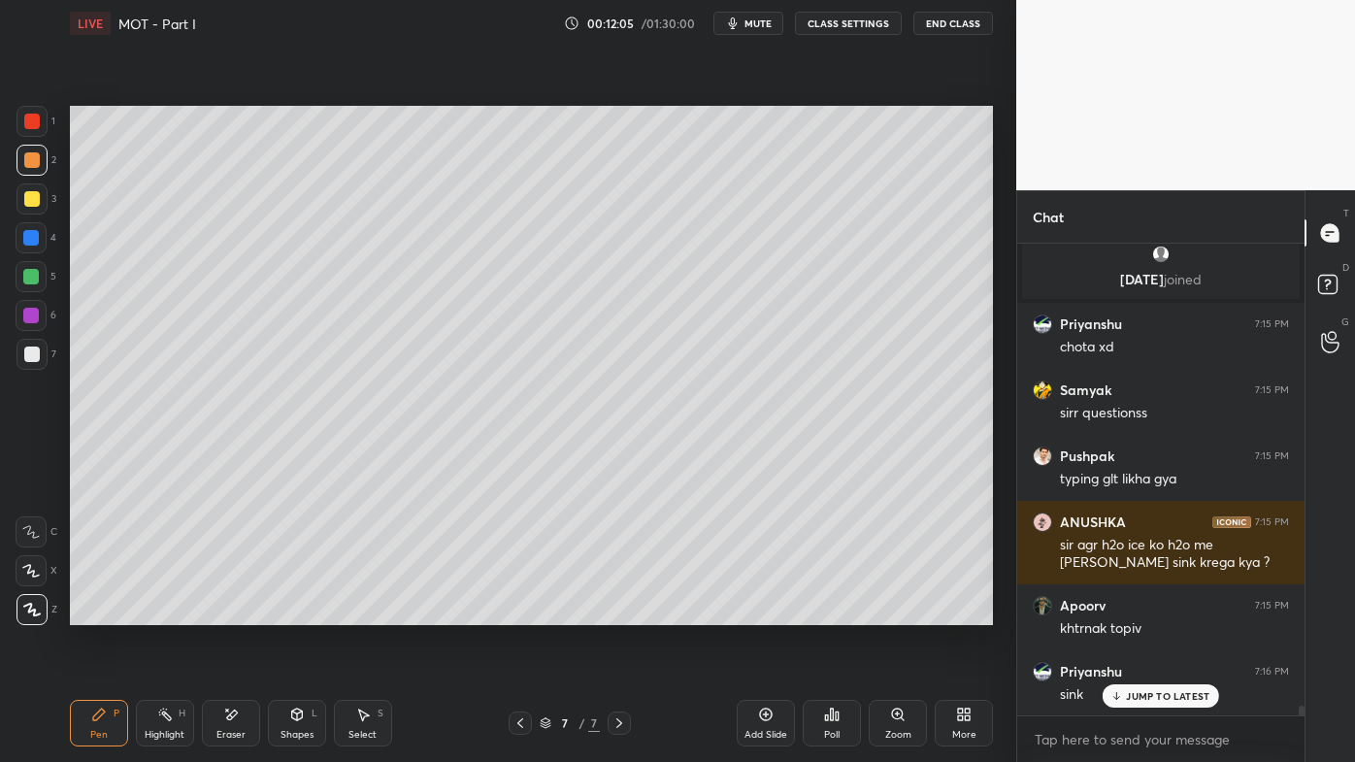
click at [519, 612] on icon at bounding box center [520, 723] width 16 height 16
click at [514, 612] on icon at bounding box center [520, 723] width 16 height 16
drag, startPoint x: 160, startPoint y: 708, endPoint x: 155, endPoint y: 676, distance: 31.4
click at [160, 612] on div "Highlight H" at bounding box center [165, 723] width 58 height 47
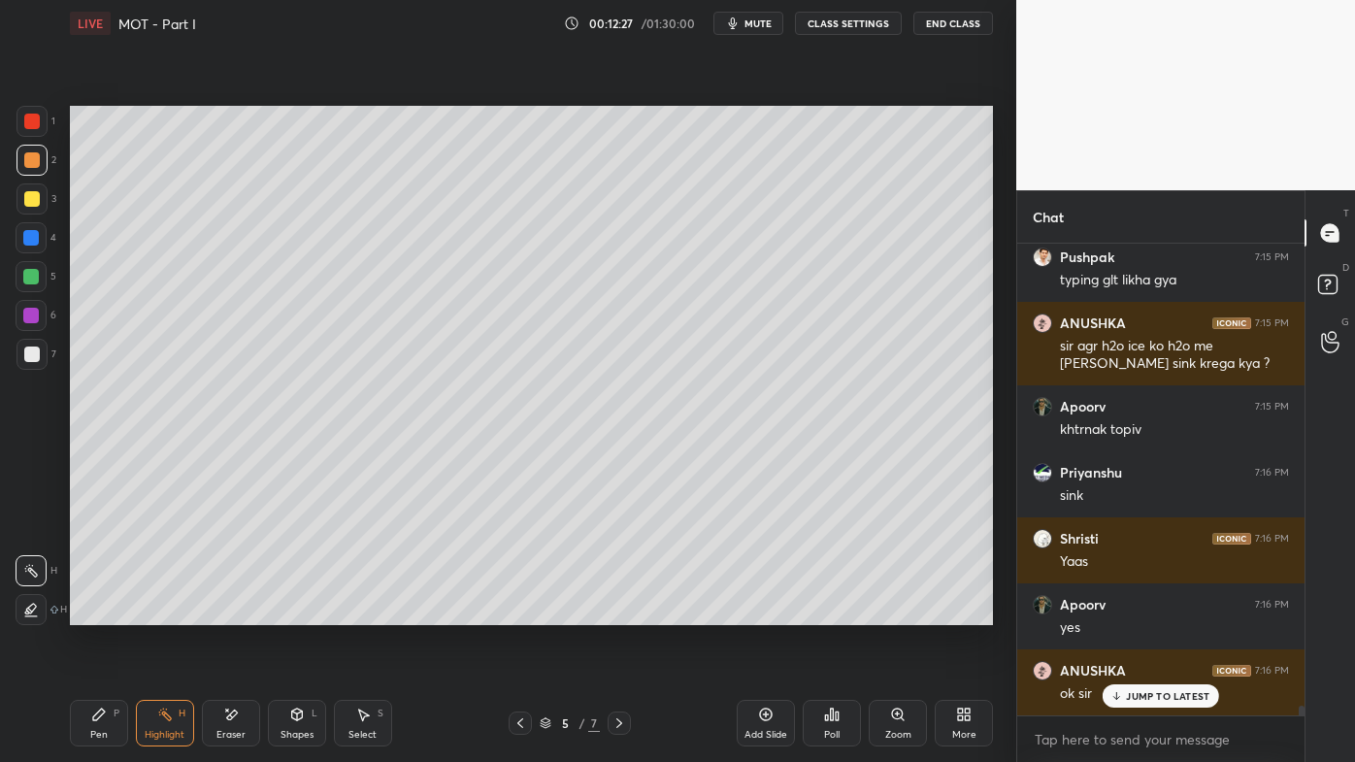
scroll to position [21907, 0]
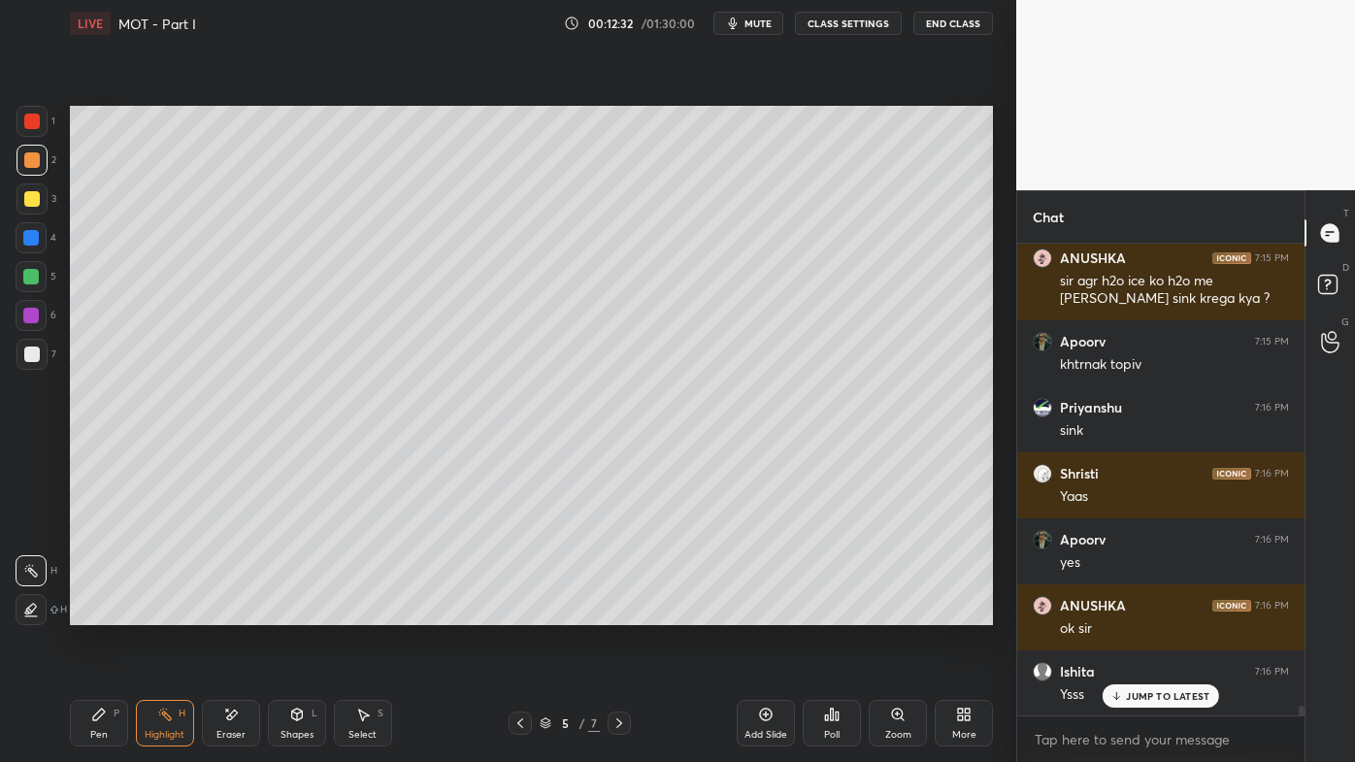
drag, startPoint x: 623, startPoint y: 724, endPoint x: 623, endPoint y: 708, distance: 15.5
click at [623, 612] on icon at bounding box center [619, 723] width 16 height 16
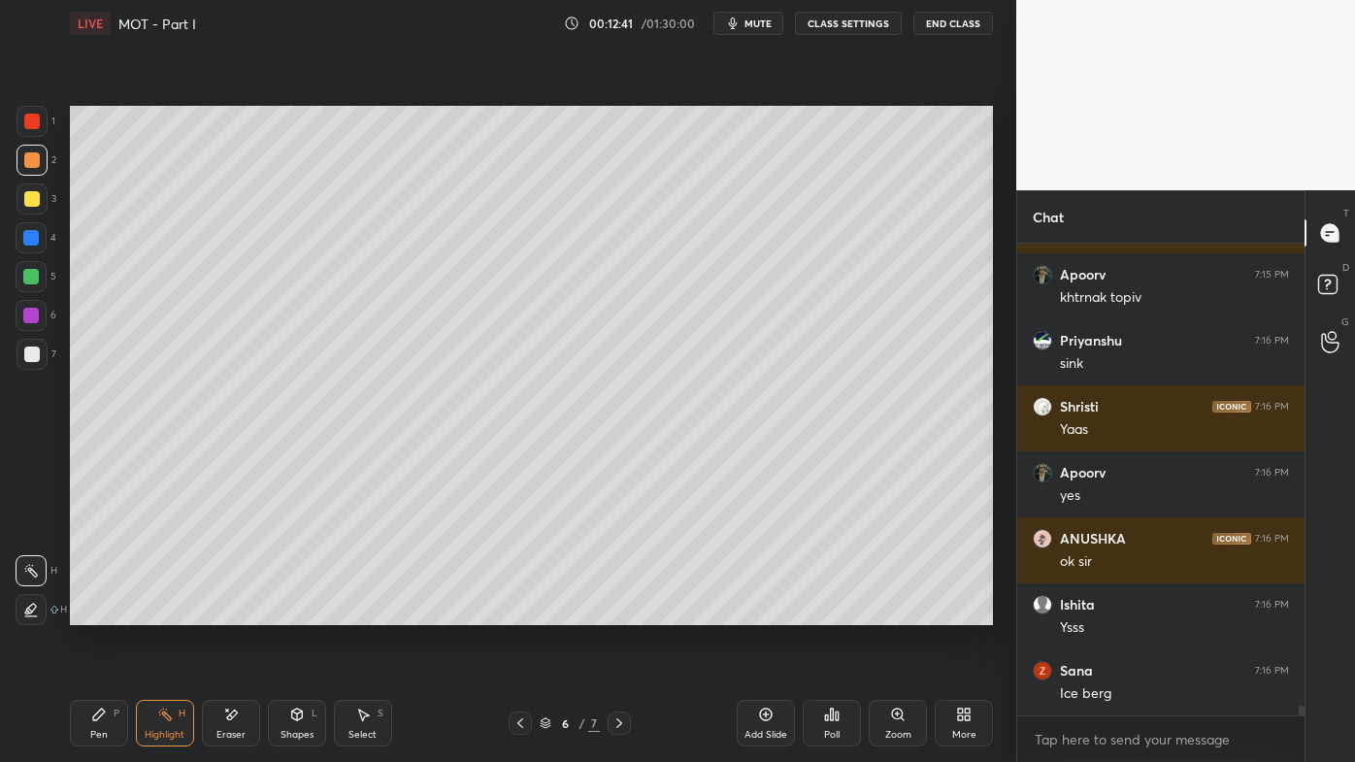
click at [621, 612] on icon at bounding box center [619, 723] width 16 height 16
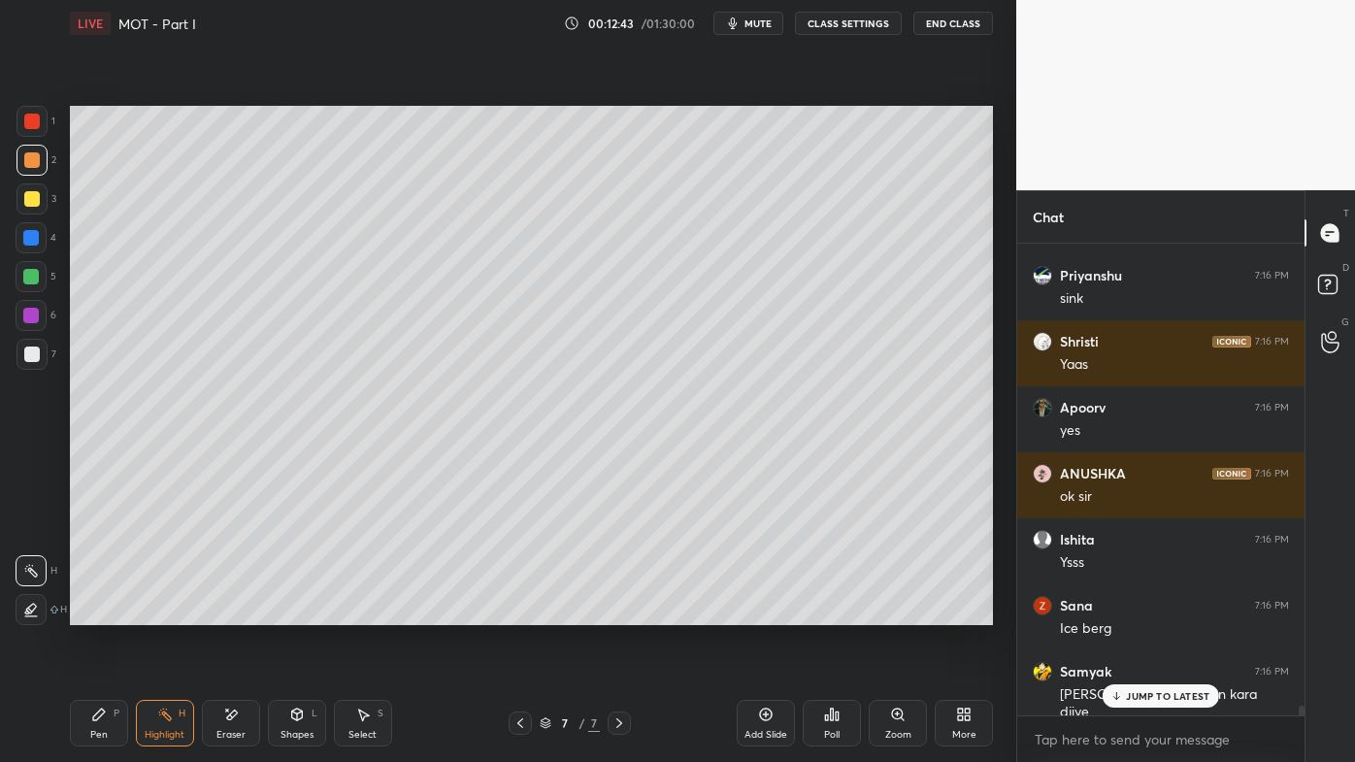
click at [1153, 612] on p "JUMP TO LATEST" at bounding box center [1167, 696] width 83 height 12
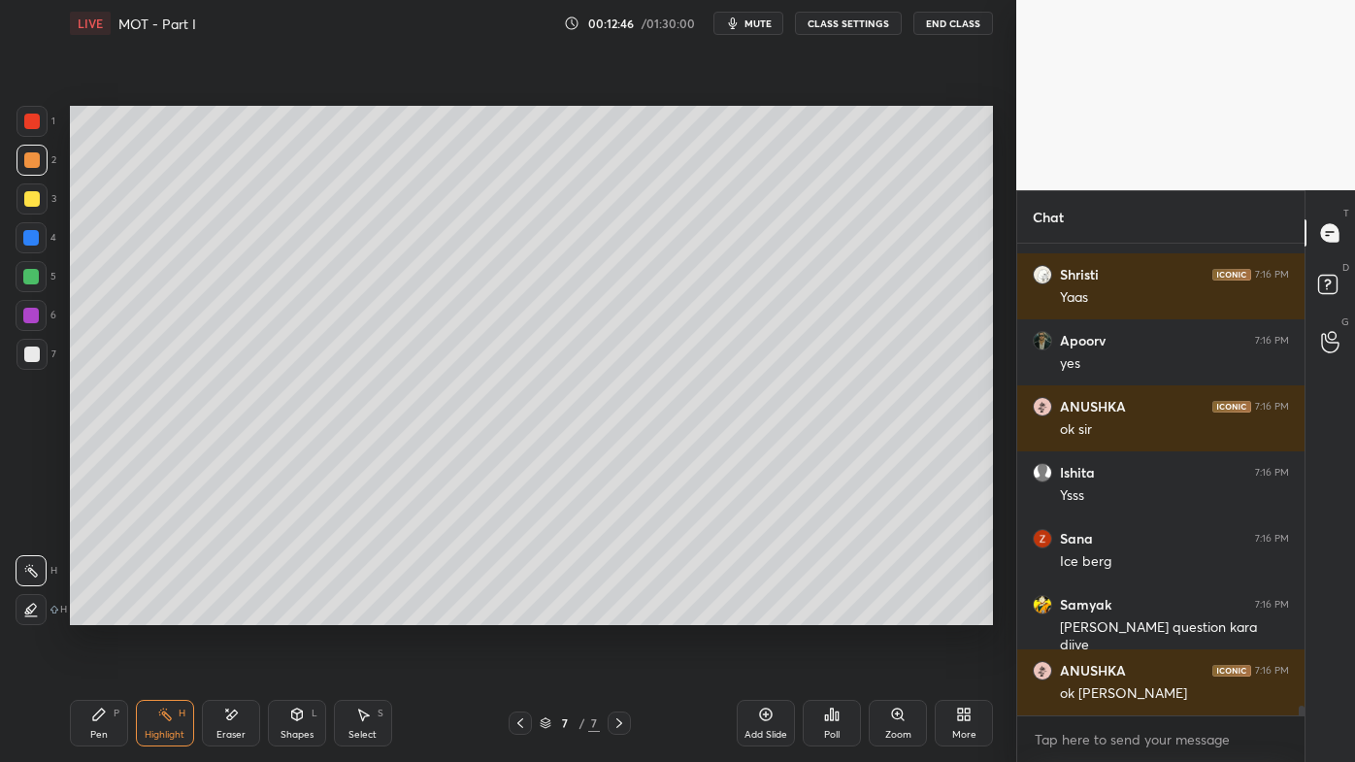
click at [102, 612] on icon at bounding box center [99, 715] width 16 height 16
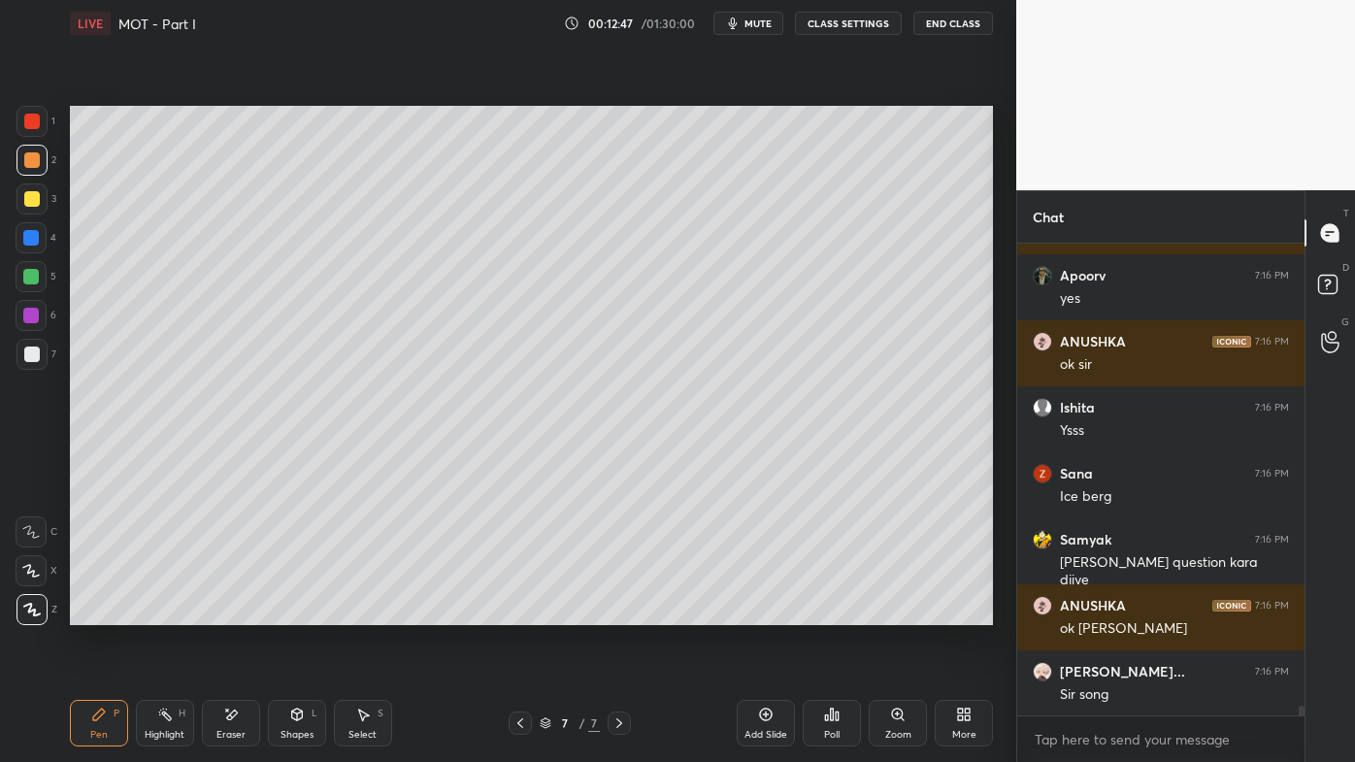
scroll to position [22238, 0]
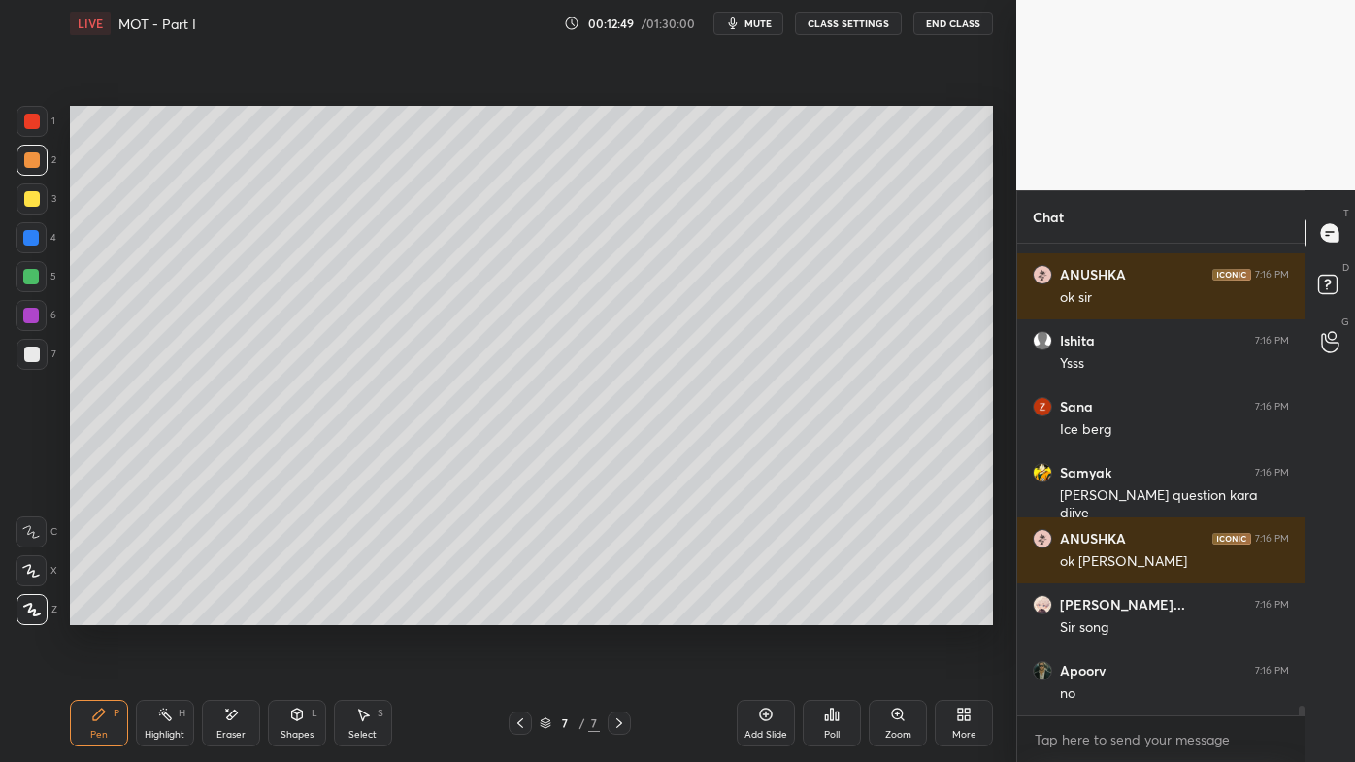
click at [95, 612] on icon at bounding box center [99, 714] width 12 height 12
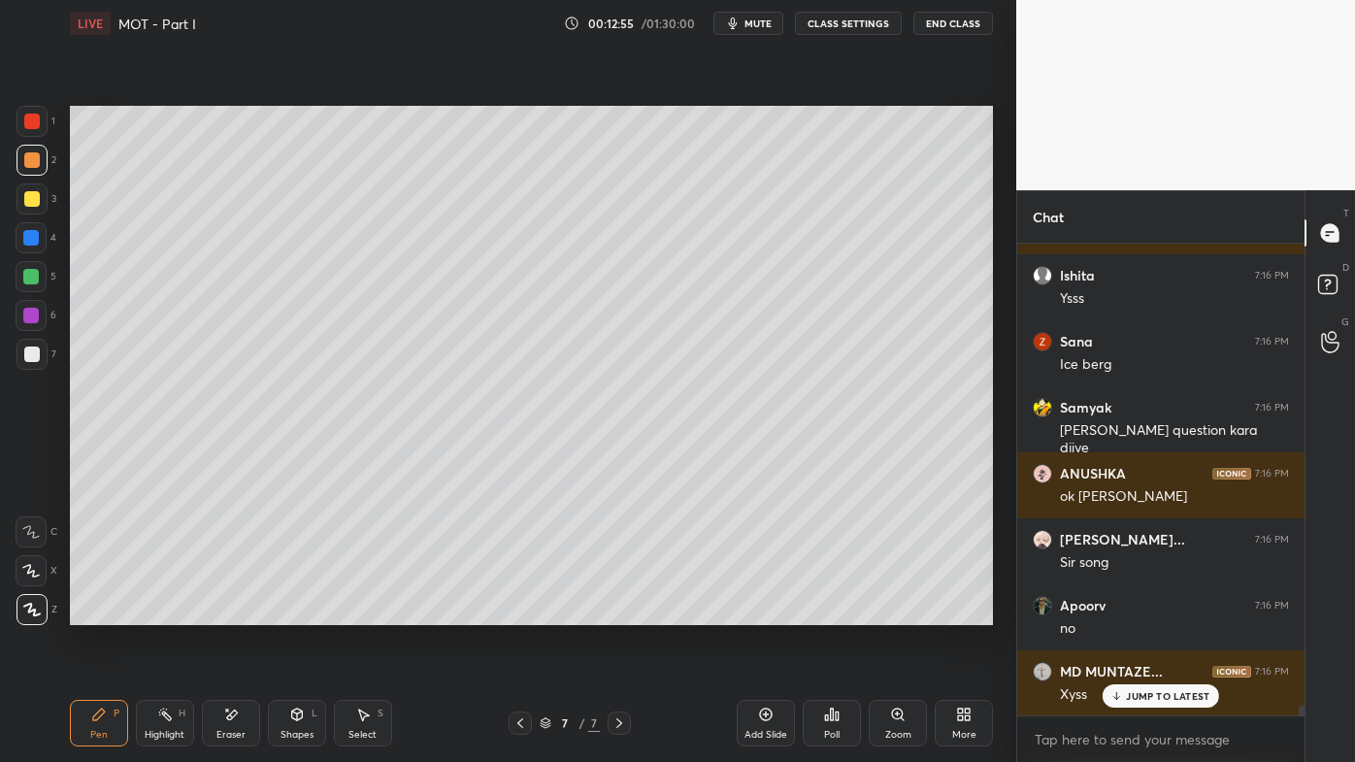
drag, startPoint x: 32, startPoint y: 196, endPoint x: 22, endPoint y: 193, distance: 10.1
click at [31, 196] on div at bounding box center [32, 199] width 16 height 16
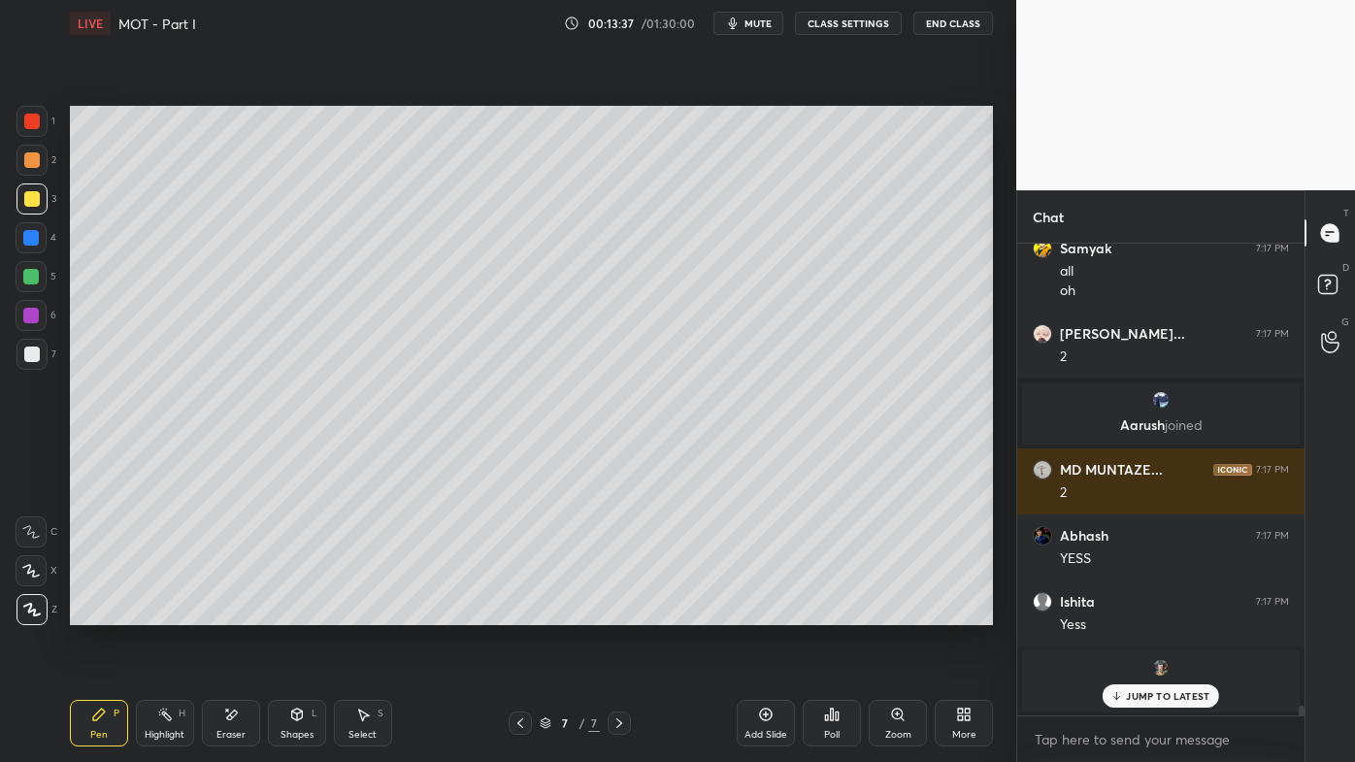
scroll to position [23282, 0]
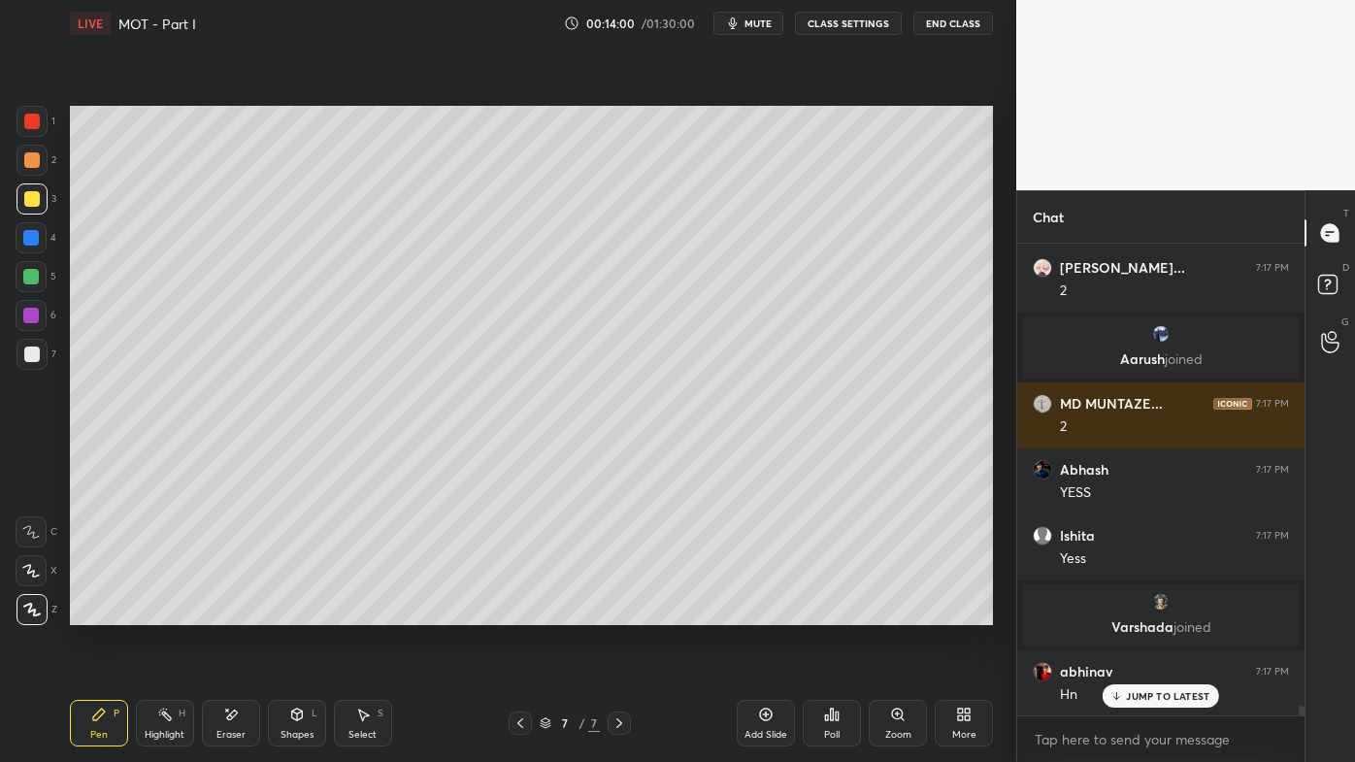
click at [171, 612] on icon at bounding box center [165, 715] width 16 height 16
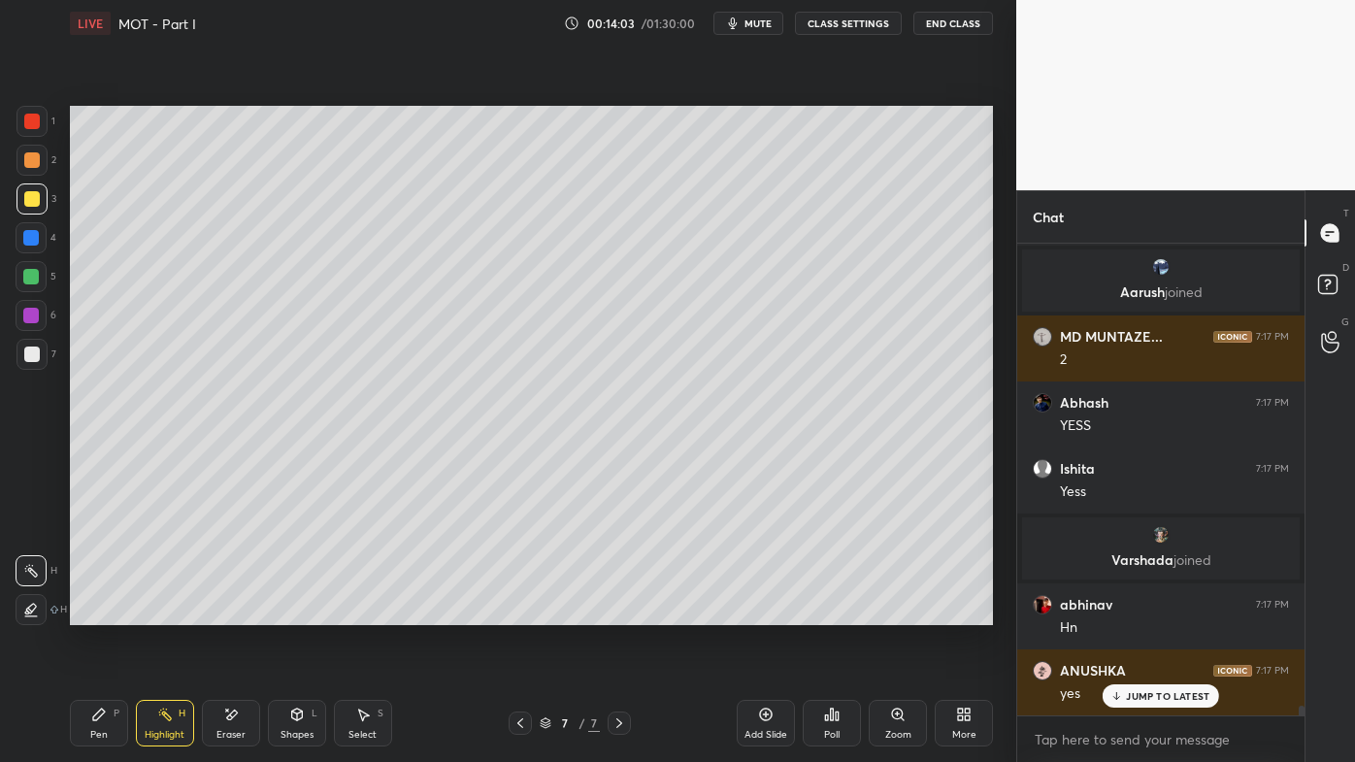
scroll to position [23414, 0]
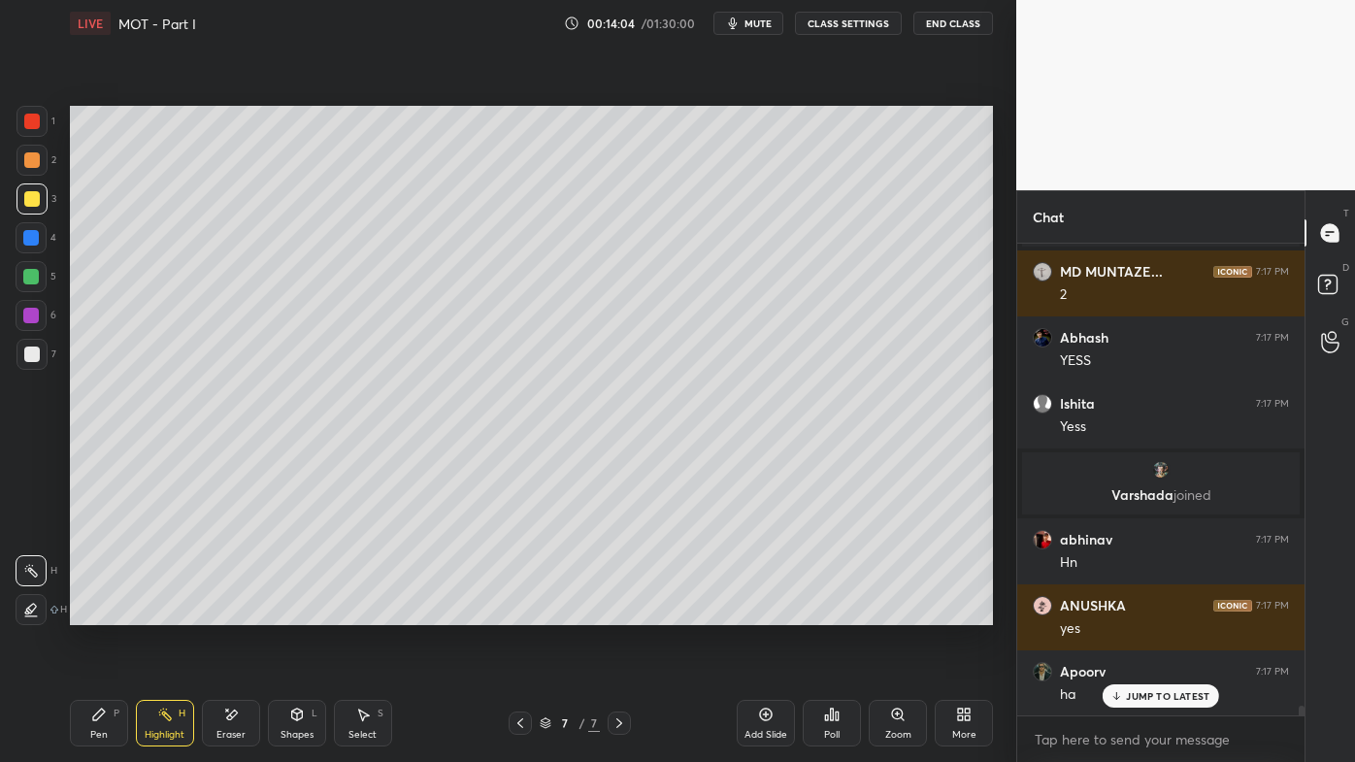
click at [88, 612] on div "Pen P" at bounding box center [99, 723] width 58 height 47
click at [39, 346] on div at bounding box center [31, 354] width 31 height 31
click at [170, 612] on icon at bounding box center [165, 715] width 16 height 16
click at [107, 612] on div "Pen P" at bounding box center [99, 723] width 58 height 47
click at [843, 612] on div "Poll" at bounding box center [832, 723] width 58 height 47
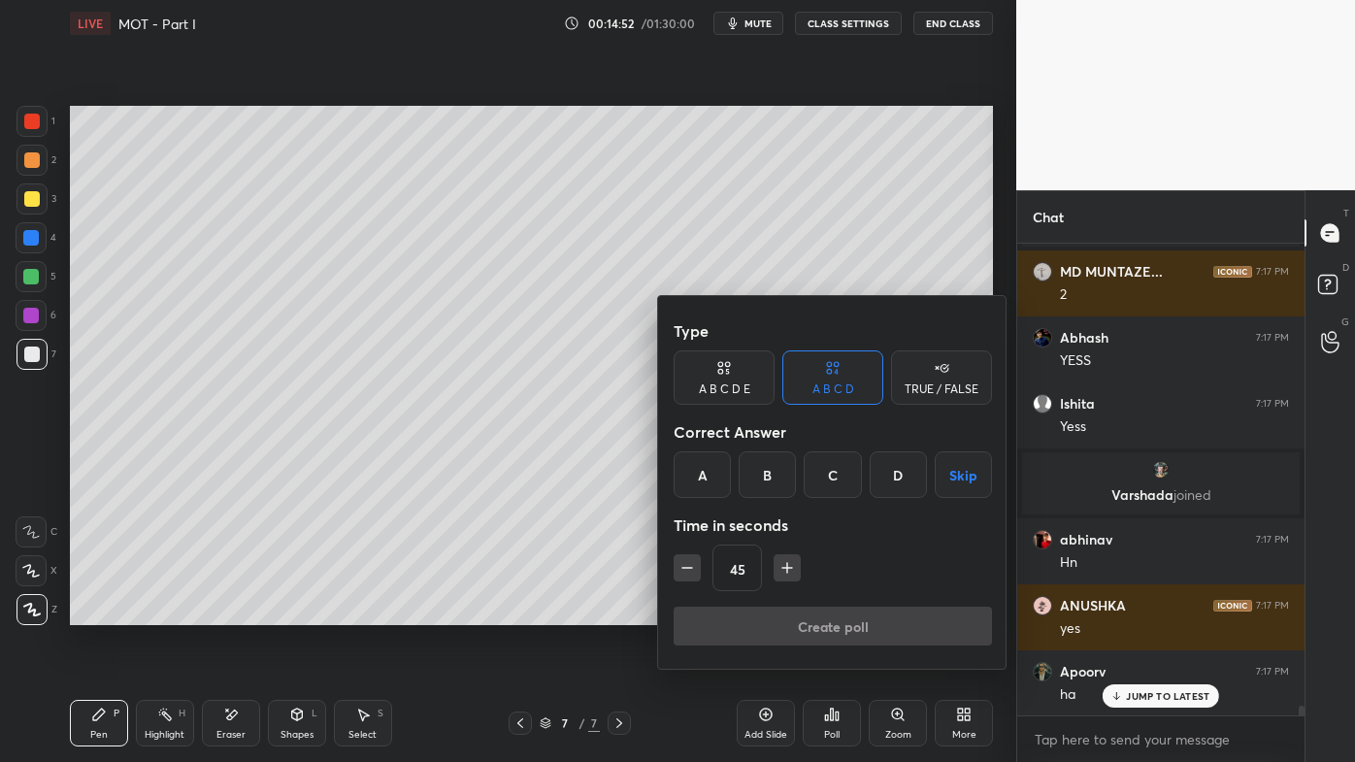
click at [708, 475] on div "A" at bounding box center [702, 474] width 57 height 47
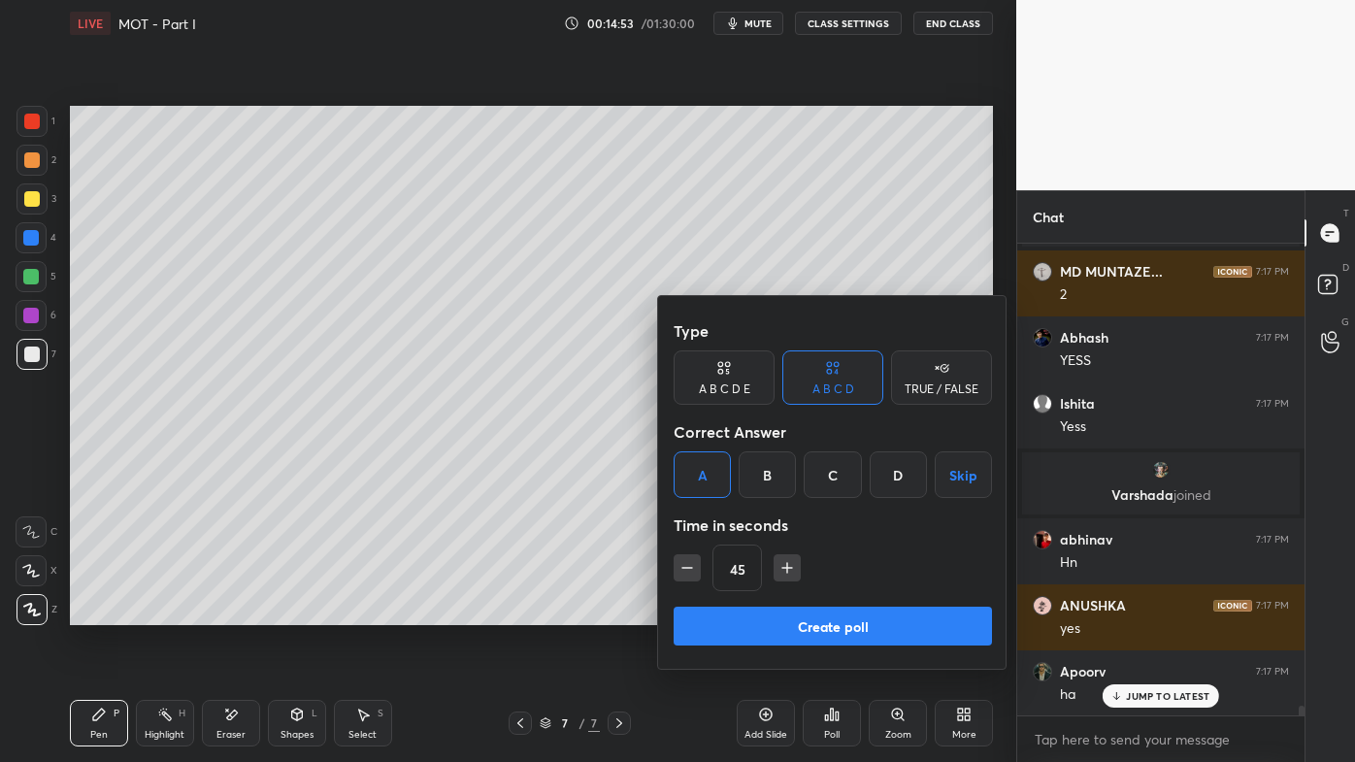
click at [688, 578] on button "button" at bounding box center [687, 567] width 27 height 27
drag, startPoint x: 683, startPoint y: 569, endPoint x: 698, endPoint y: 575, distance: 15.7
click at [685, 570] on icon "button" at bounding box center [686, 567] width 19 height 19
type input "15"
drag, startPoint x: 763, startPoint y: 610, endPoint x: 753, endPoint y: 609, distance: 9.8
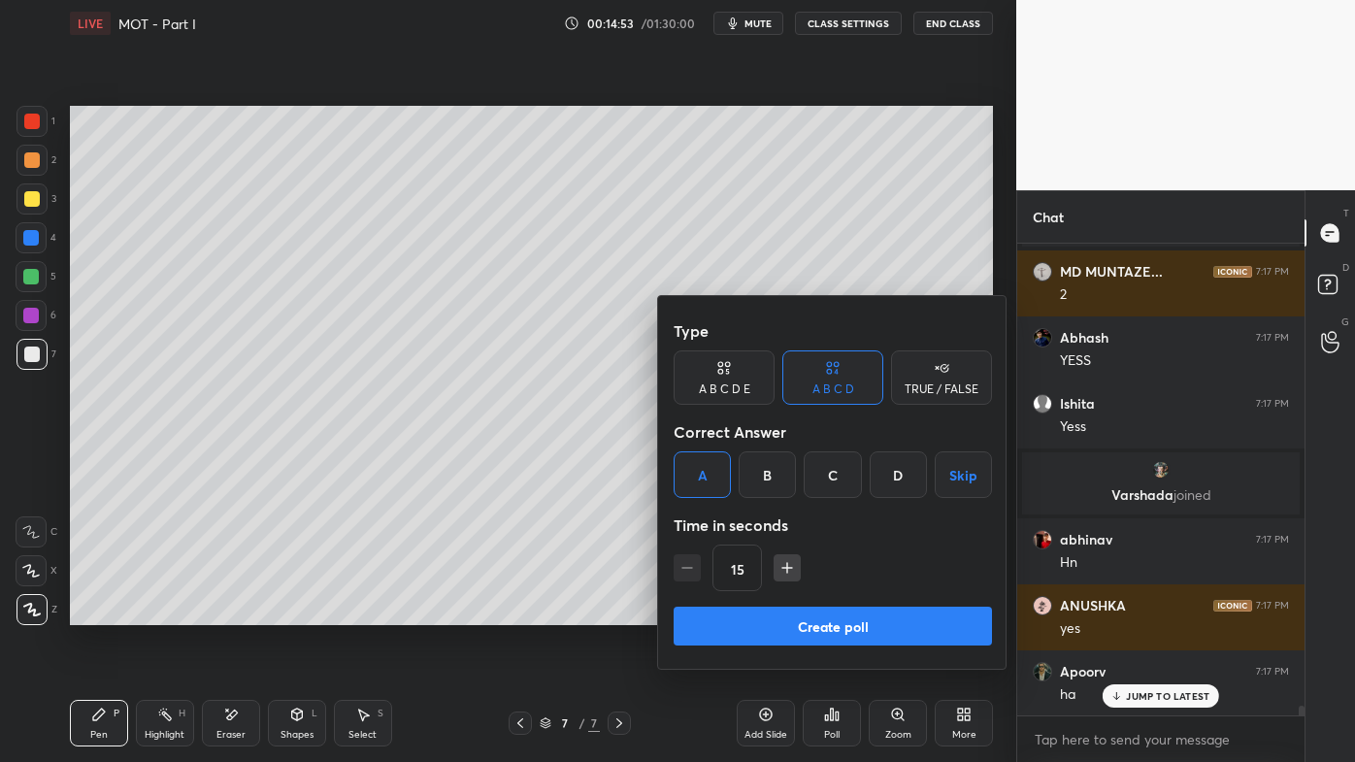
click at [760, 612] on button "Create poll" at bounding box center [833, 626] width 318 height 39
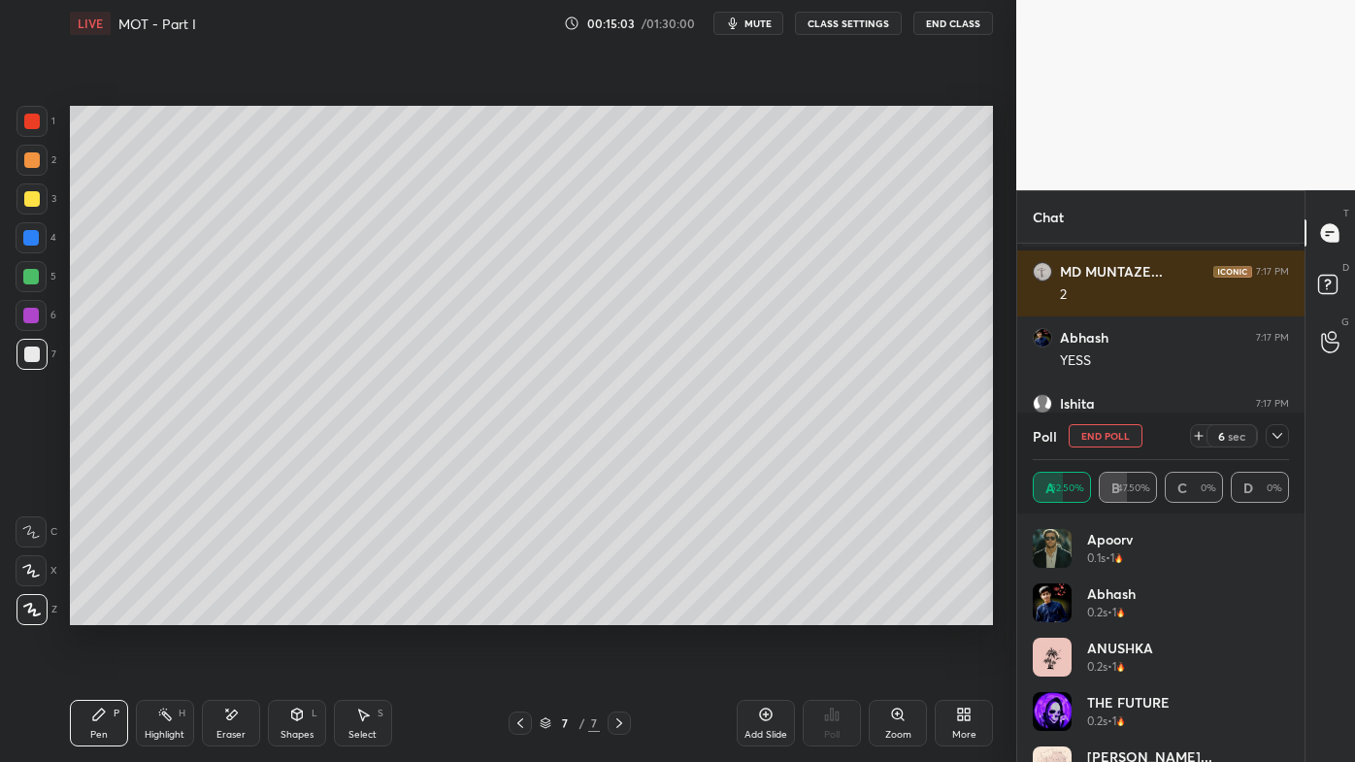
scroll to position [23581, 0]
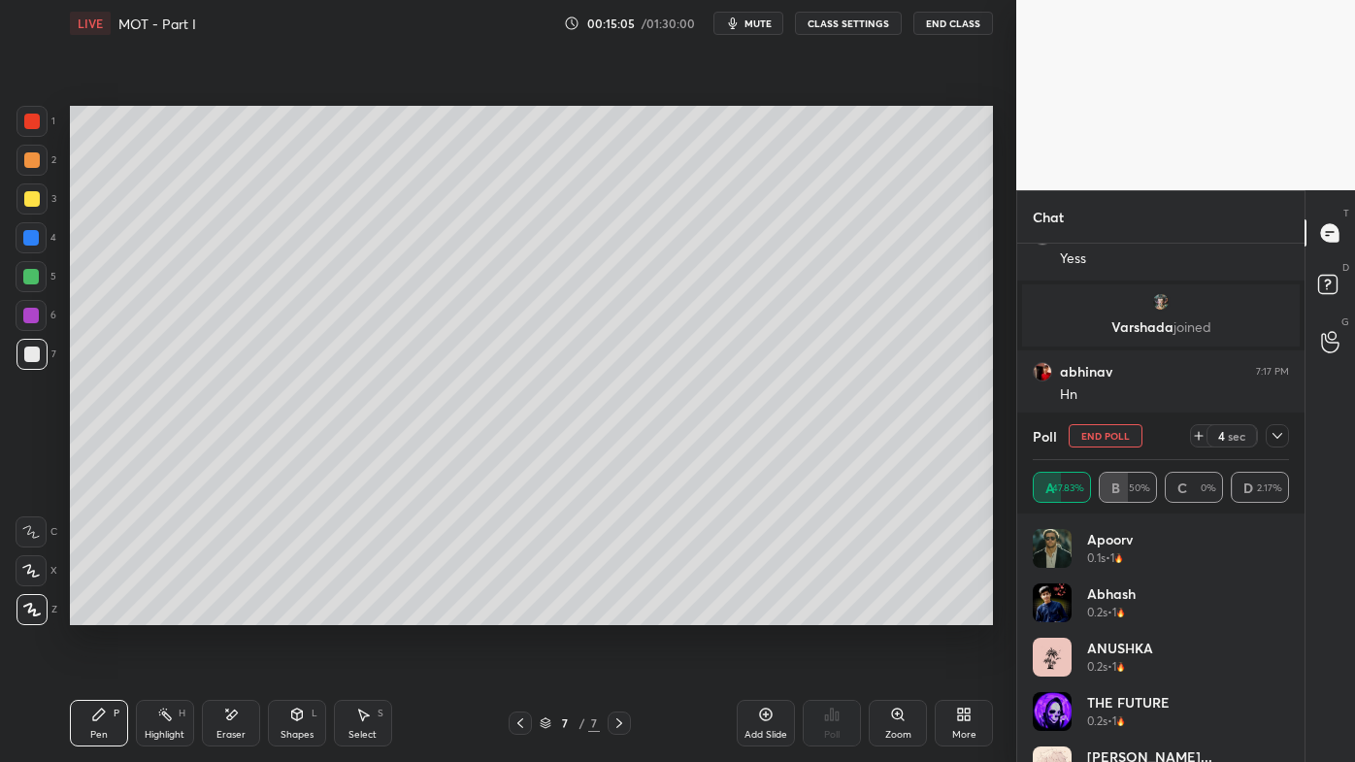
click at [1283, 436] on icon at bounding box center [1277, 436] width 16 height 16
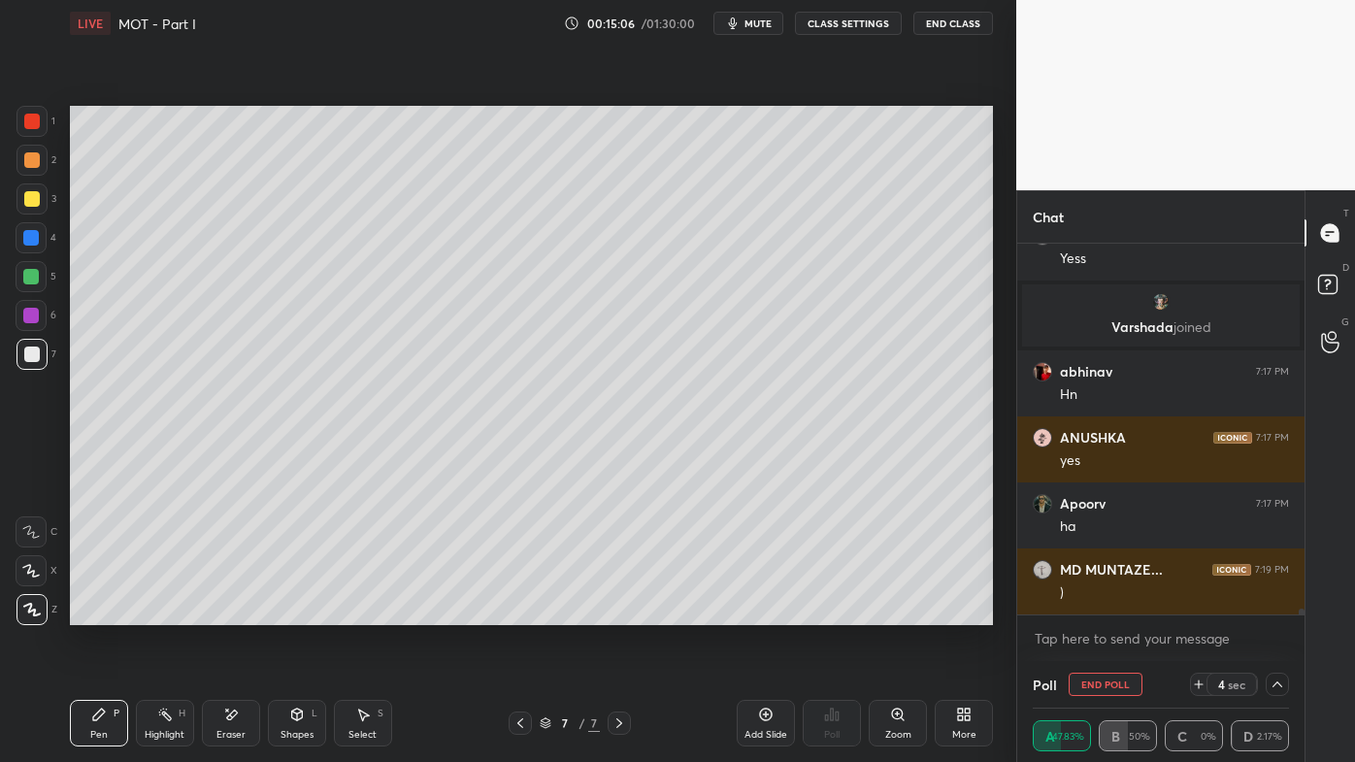
scroll to position [0, 5]
drag, startPoint x: 169, startPoint y: 715, endPoint x: 176, endPoint y: 691, distance: 25.2
click at [171, 612] on icon at bounding box center [165, 715] width 16 height 16
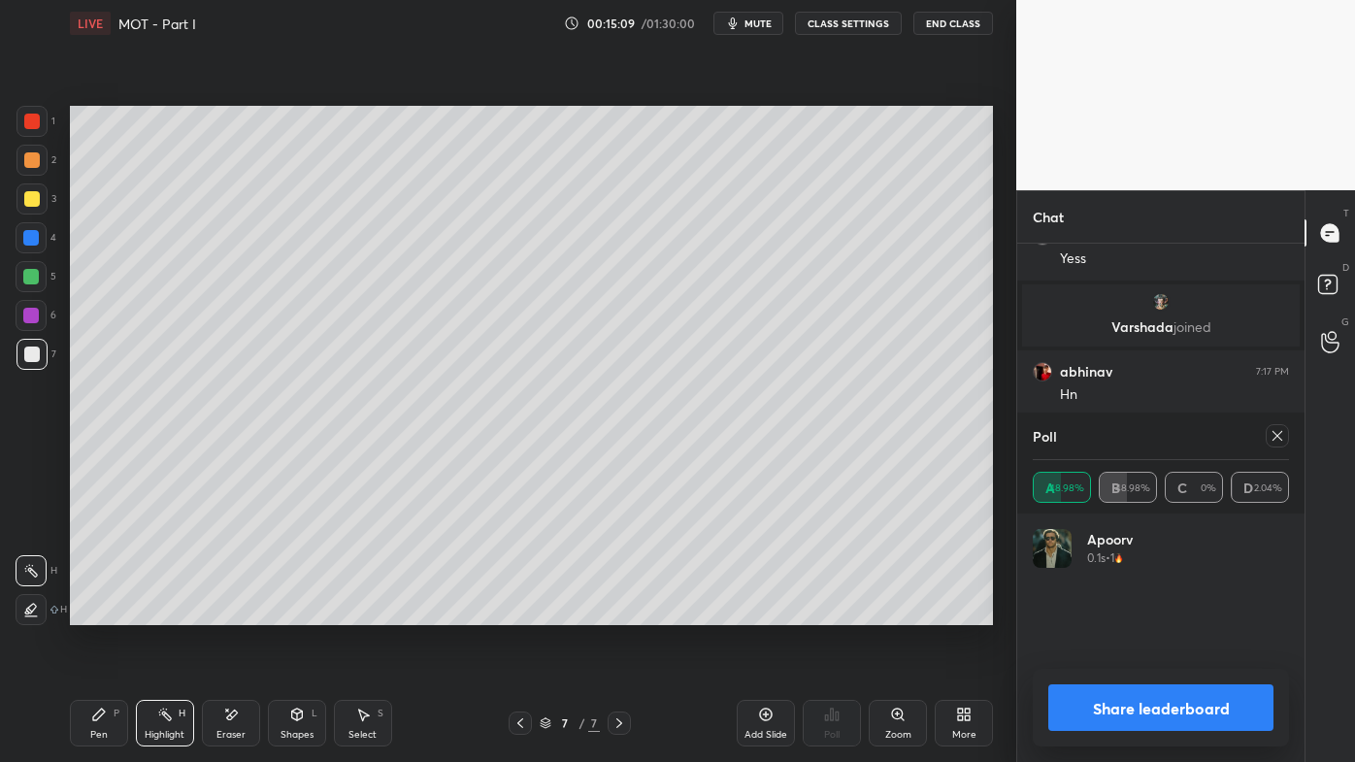
scroll to position [23647, 0]
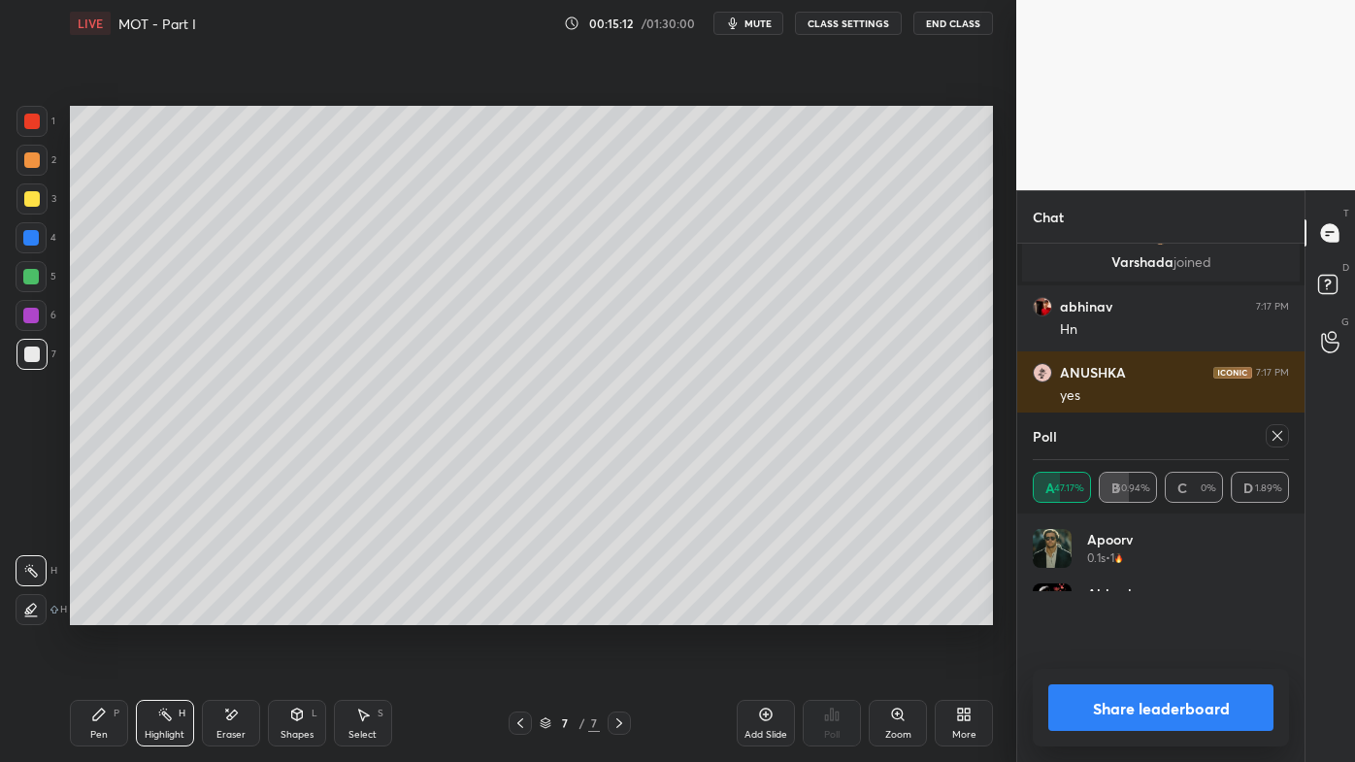
drag, startPoint x: 1267, startPoint y: 438, endPoint x: 1285, endPoint y: 440, distance: 17.6
click at [1270, 437] on div at bounding box center [1277, 435] width 23 height 23
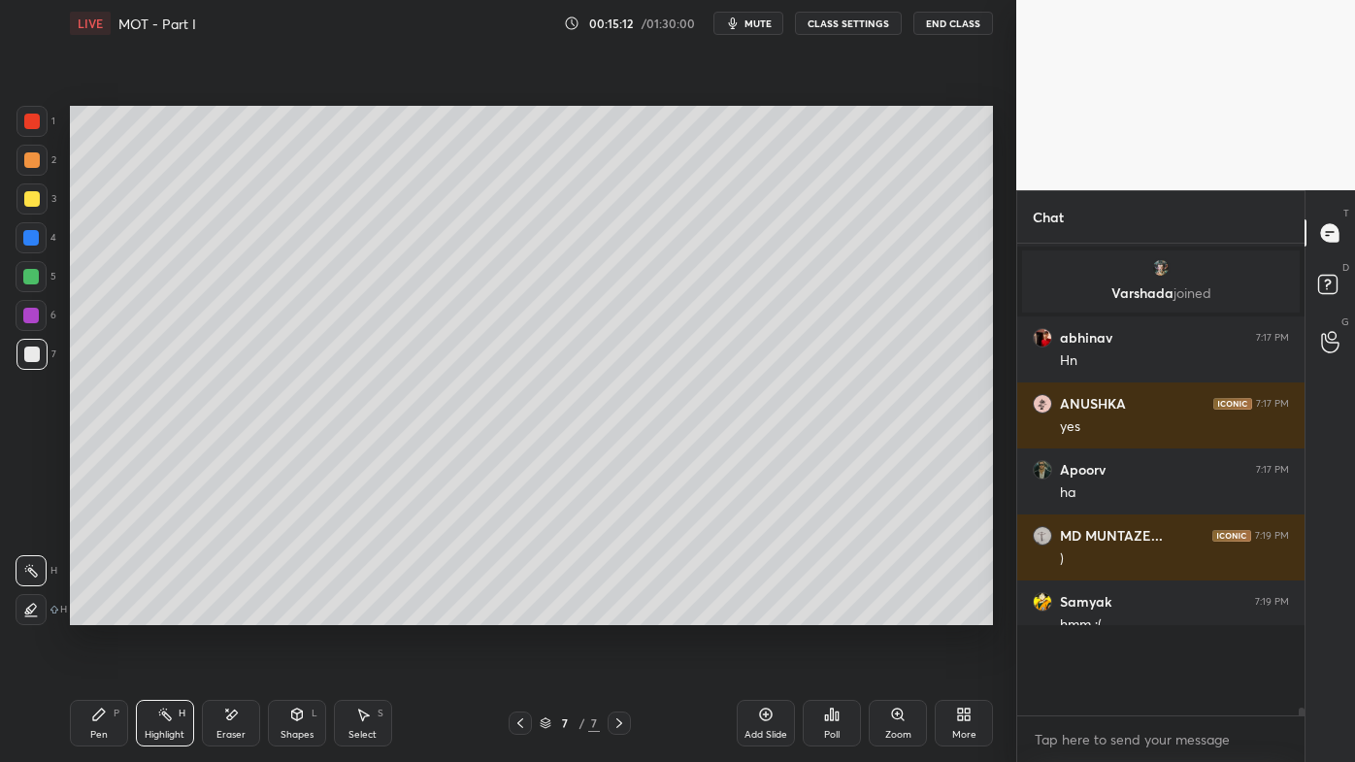
scroll to position [456, 281]
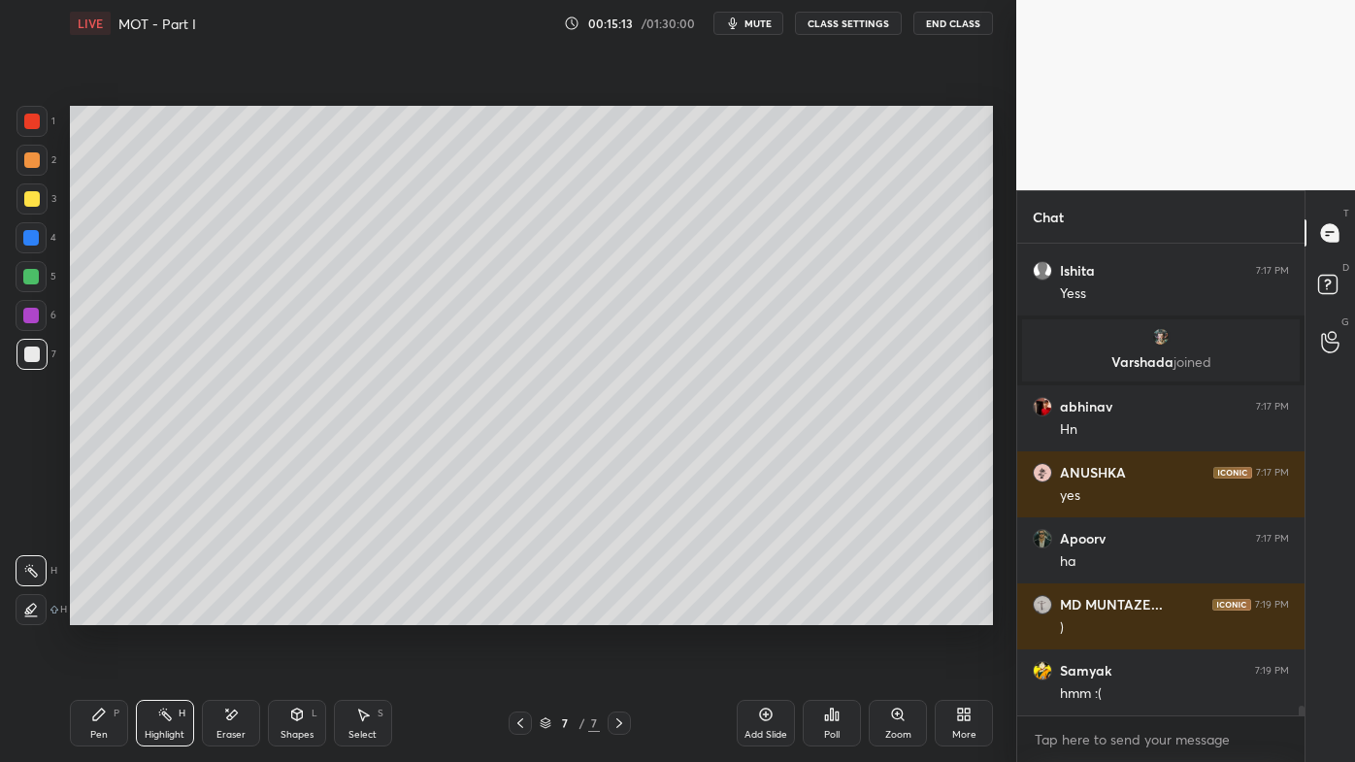
click at [229, 612] on icon at bounding box center [231, 715] width 16 height 16
click at [103, 612] on icon at bounding box center [99, 715] width 16 height 16
drag, startPoint x: 238, startPoint y: 712, endPoint x: 273, endPoint y: 635, distance: 85.1
click at [240, 612] on div "Eraser" at bounding box center [231, 723] width 58 height 47
click at [163, 612] on icon at bounding box center [165, 715] width 16 height 16
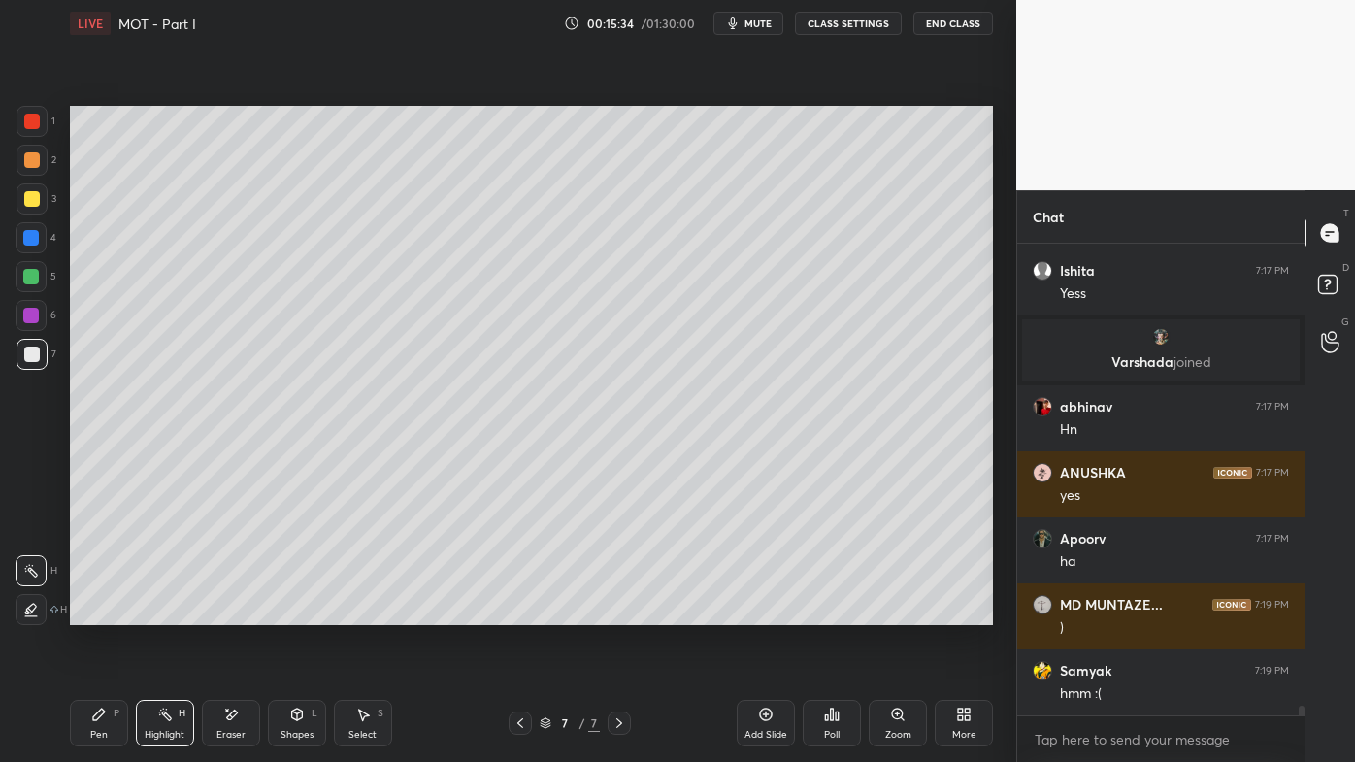
drag, startPoint x: 769, startPoint y: 708, endPoint x: 758, endPoint y: 704, distance: 11.7
click at [767, 612] on icon at bounding box center [766, 715] width 16 height 16
drag, startPoint x: 93, startPoint y: 711, endPoint x: 74, endPoint y: 675, distance: 40.8
click at [92, 612] on icon at bounding box center [99, 715] width 16 height 16
drag, startPoint x: 34, startPoint y: 165, endPoint x: 59, endPoint y: 149, distance: 29.6
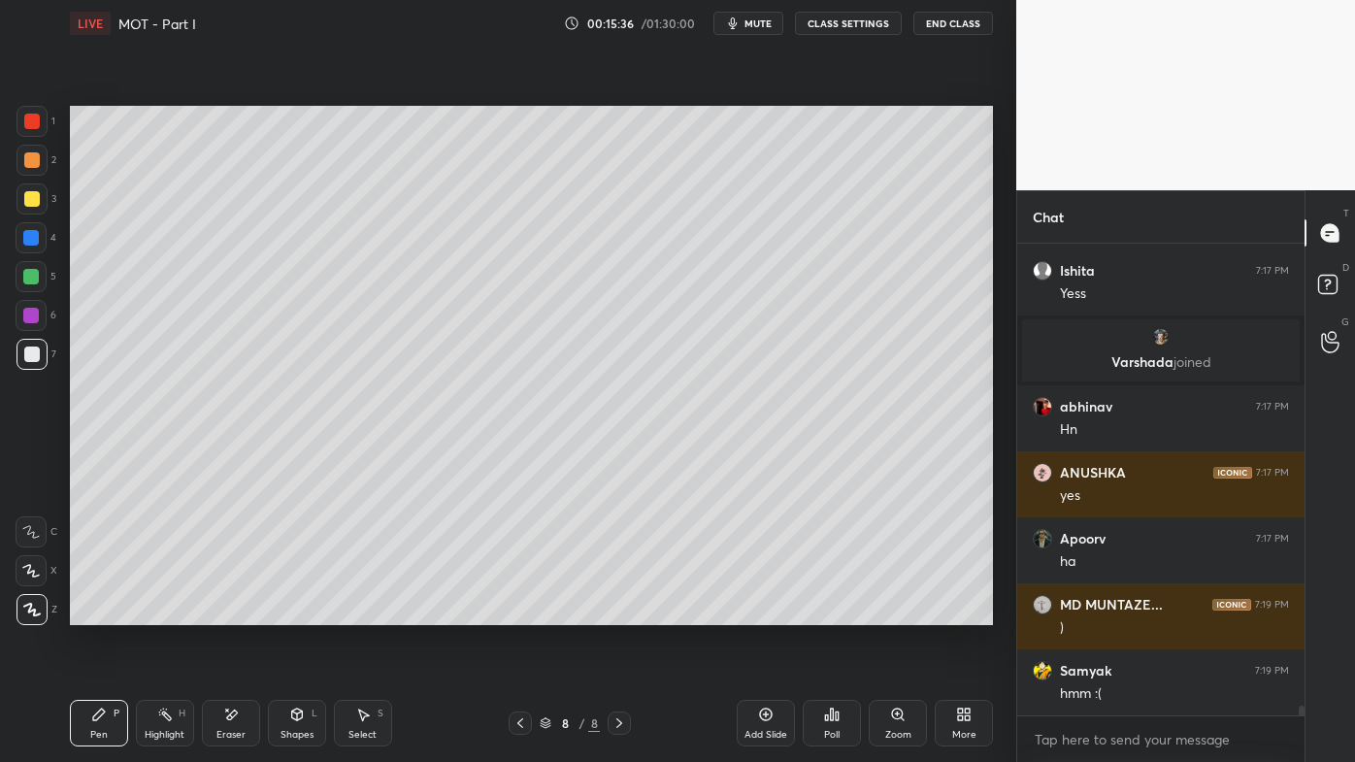
click at [36, 163] on div at bounding box center [32, 160] width 16 height 16
drag, startPoint x: 30, startPoint y: 203, endPoint x: 59, endPoint y: 202, distance: 29.1
click at [34, 202] on div at bounding box center [32, 199] width 16 height 16
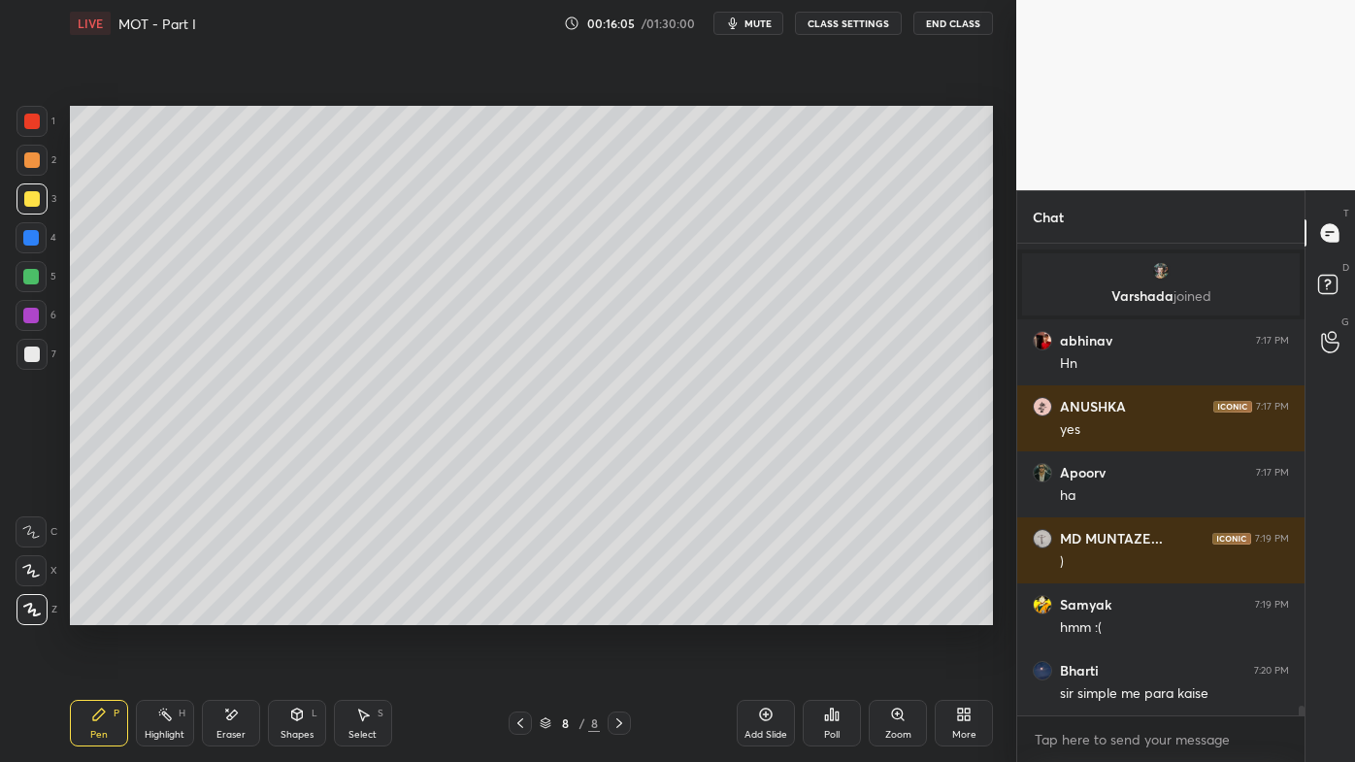
scroll to position [23678, 0]
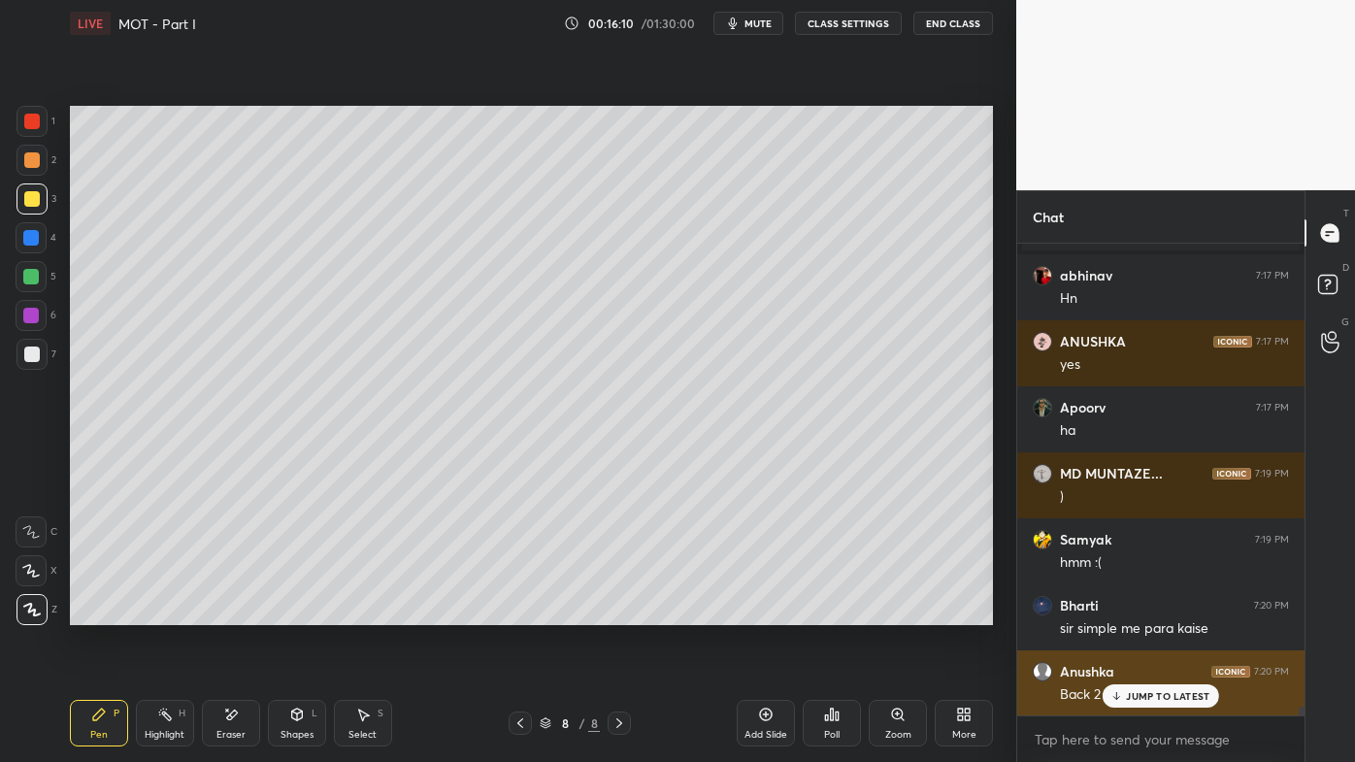
click at [1139, 612] on p "JUMP TO LATEST" at bounding box center [1167, 696] width 83 height 12
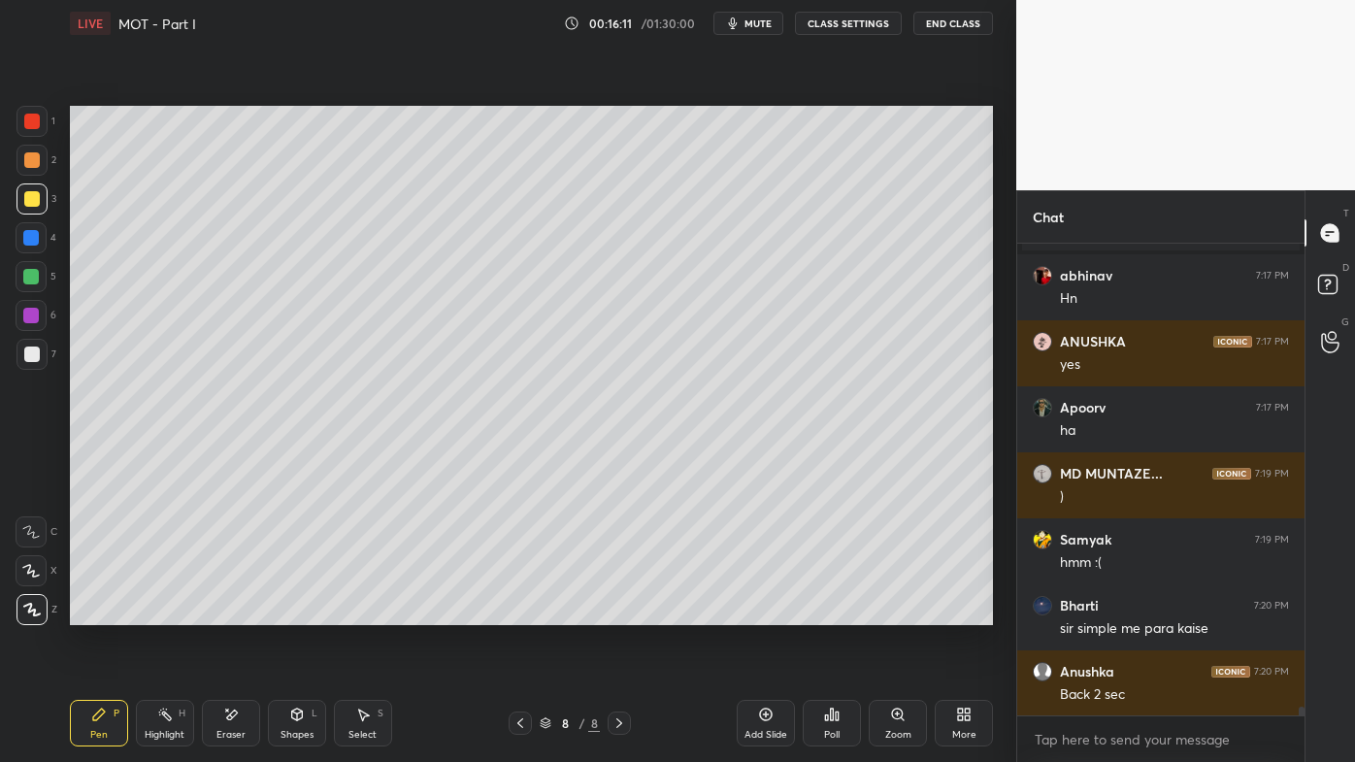
click at [521, 612] on icon at bounding box center [520, 723] width 16 height 16
click at [623, 612] on icon at bounding box center [619, 723] width 16 height 16
click at [220, 612] on div "Eraser" at bounding box center [231, 723] width 58 height 47
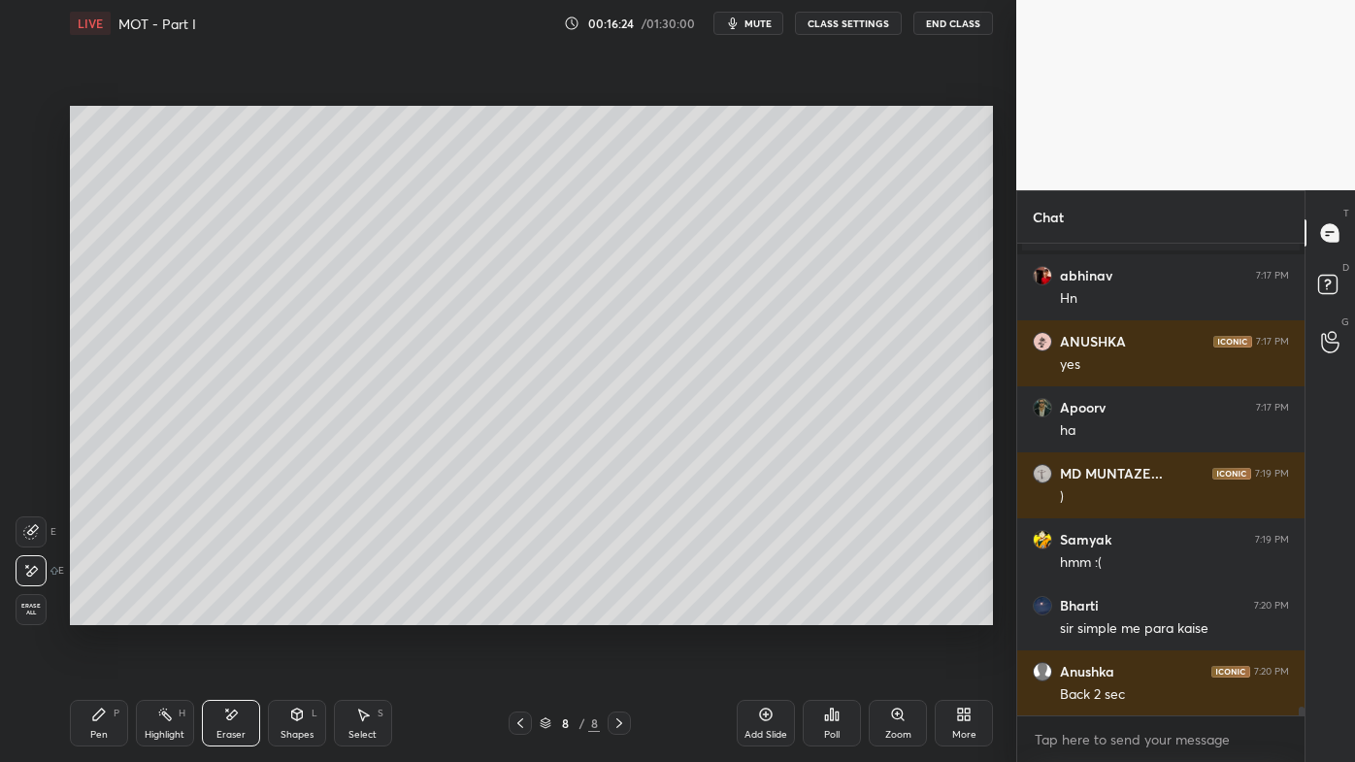
scroll to position [23745, 0]
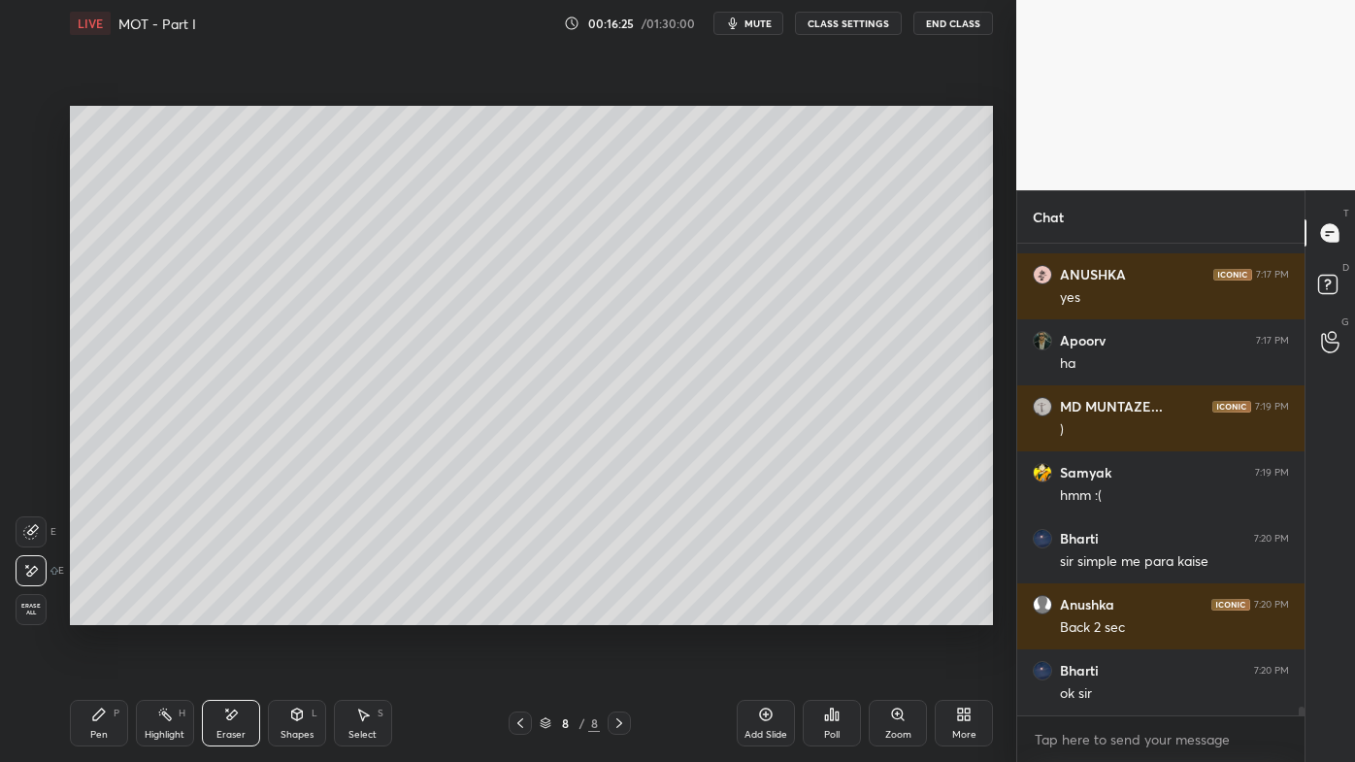
click at [95, 612] on icon at bounding box center [99, 715] width 16 height 16
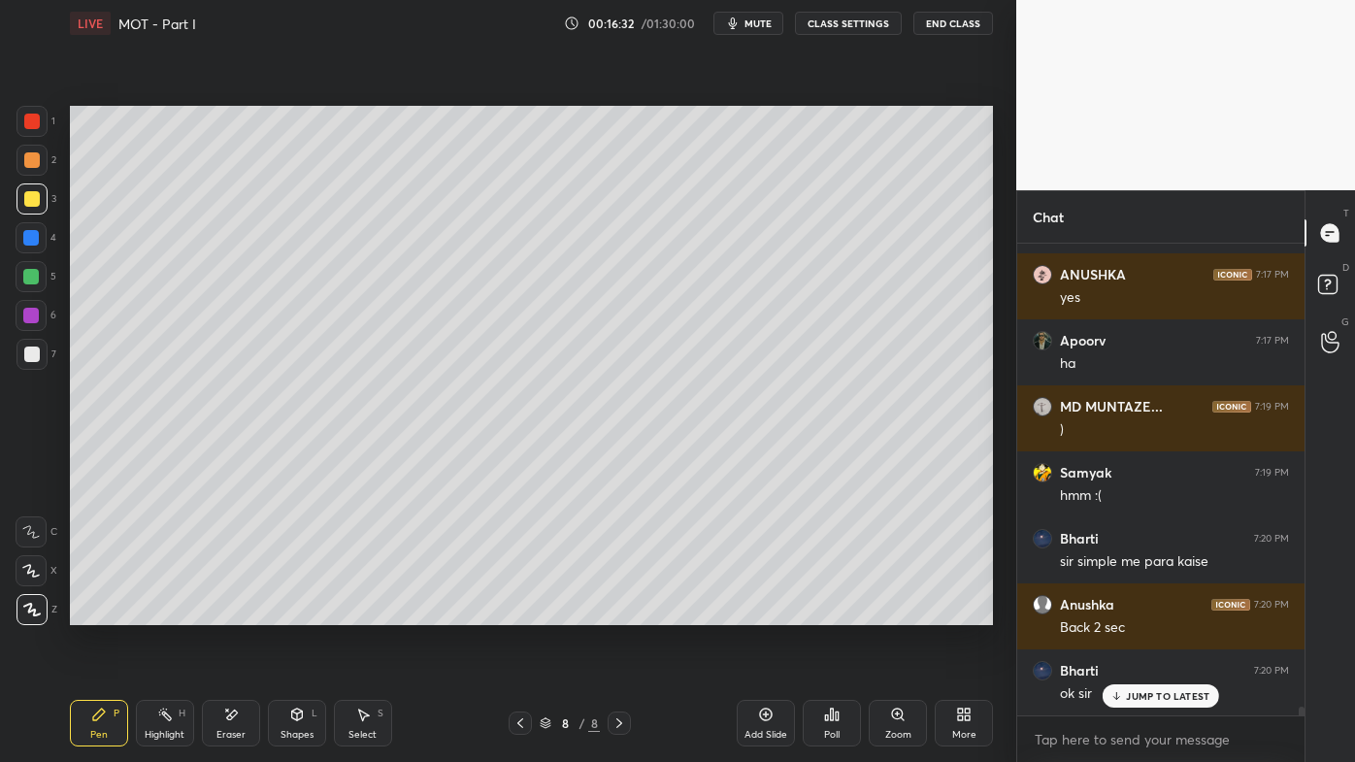
scroll to position [23810, 0]
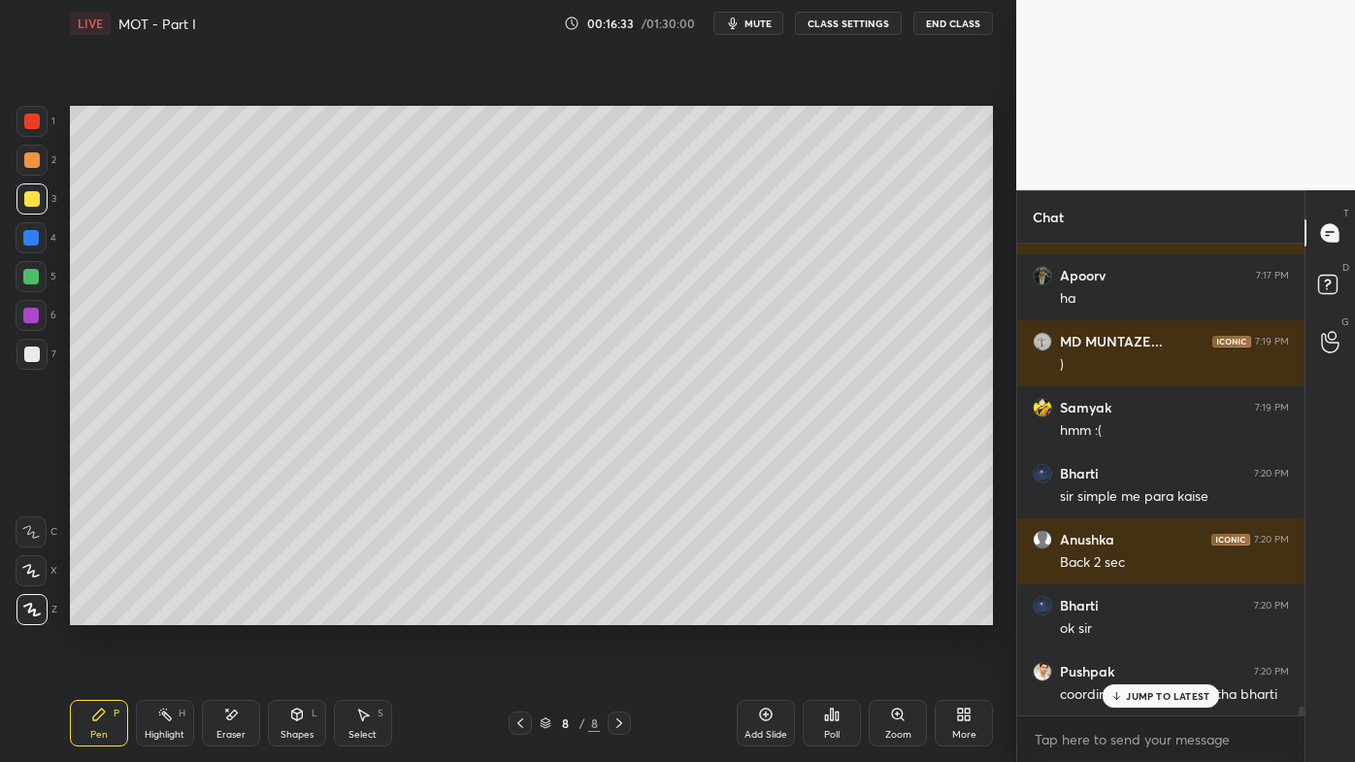
drag, startPoint x: 1145, startPoint y: 696, endPoint x: 994, endPoint y: 728, distance: 154.8
click at [1144, 612] on p "JUMP TO LATEST" at bounding box center [1167, 696] width 83 height 12
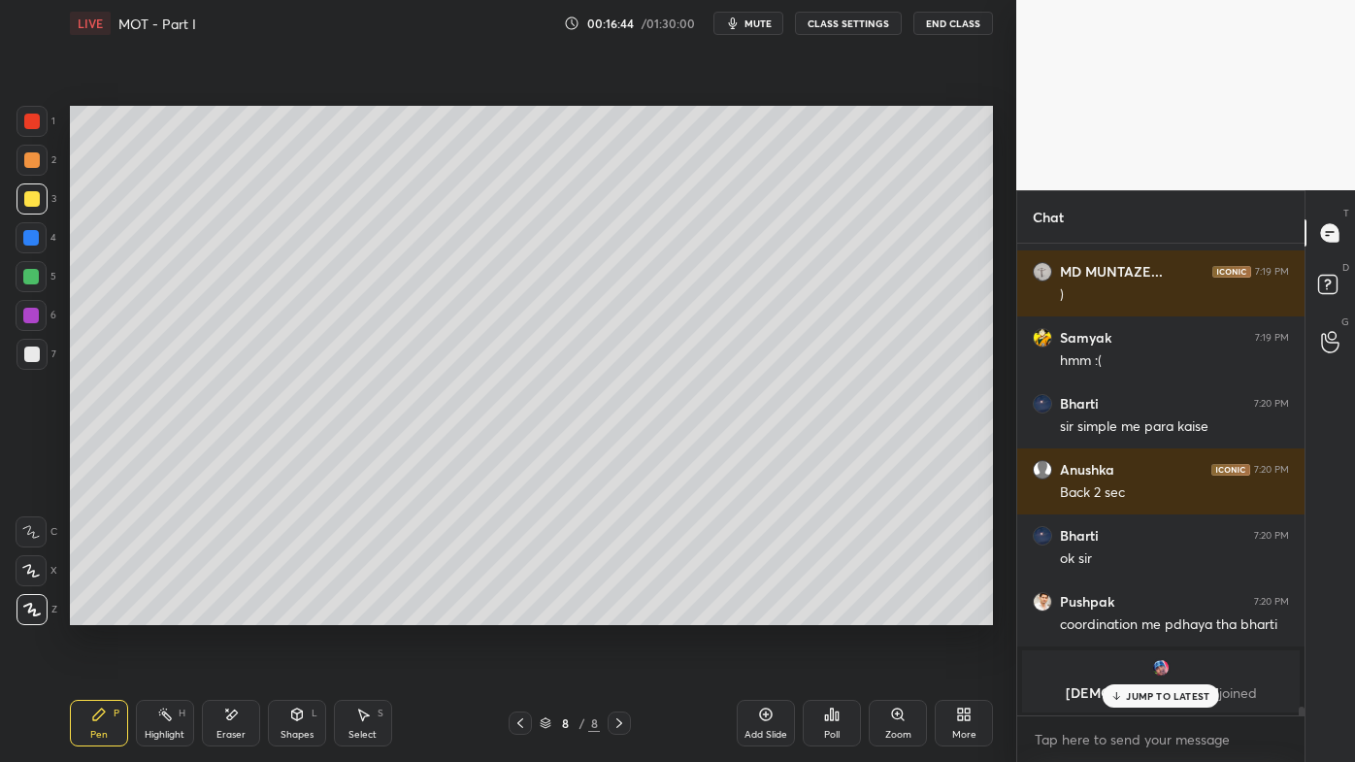
scroll to position [23766, 0]
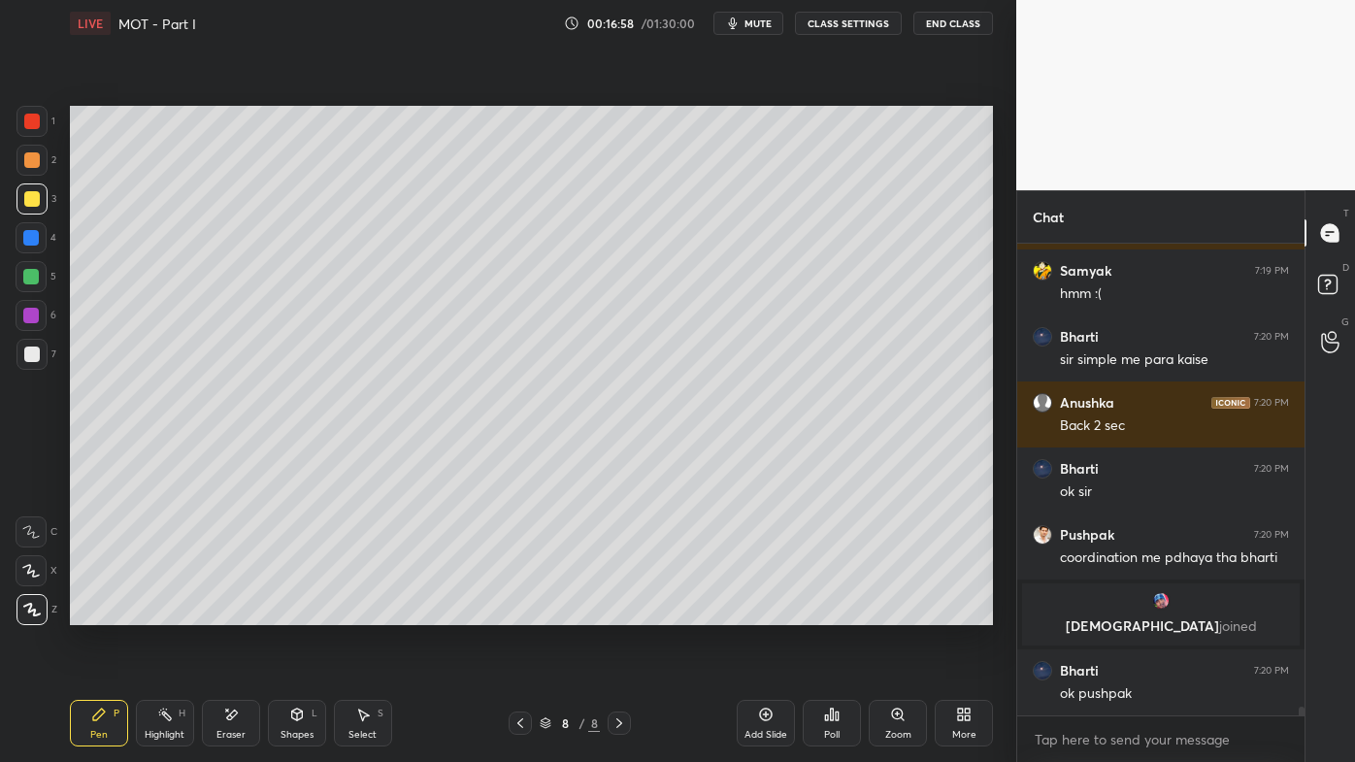
click at [165, 612] on rect at bounding box center [167, 716] width 10 height 10
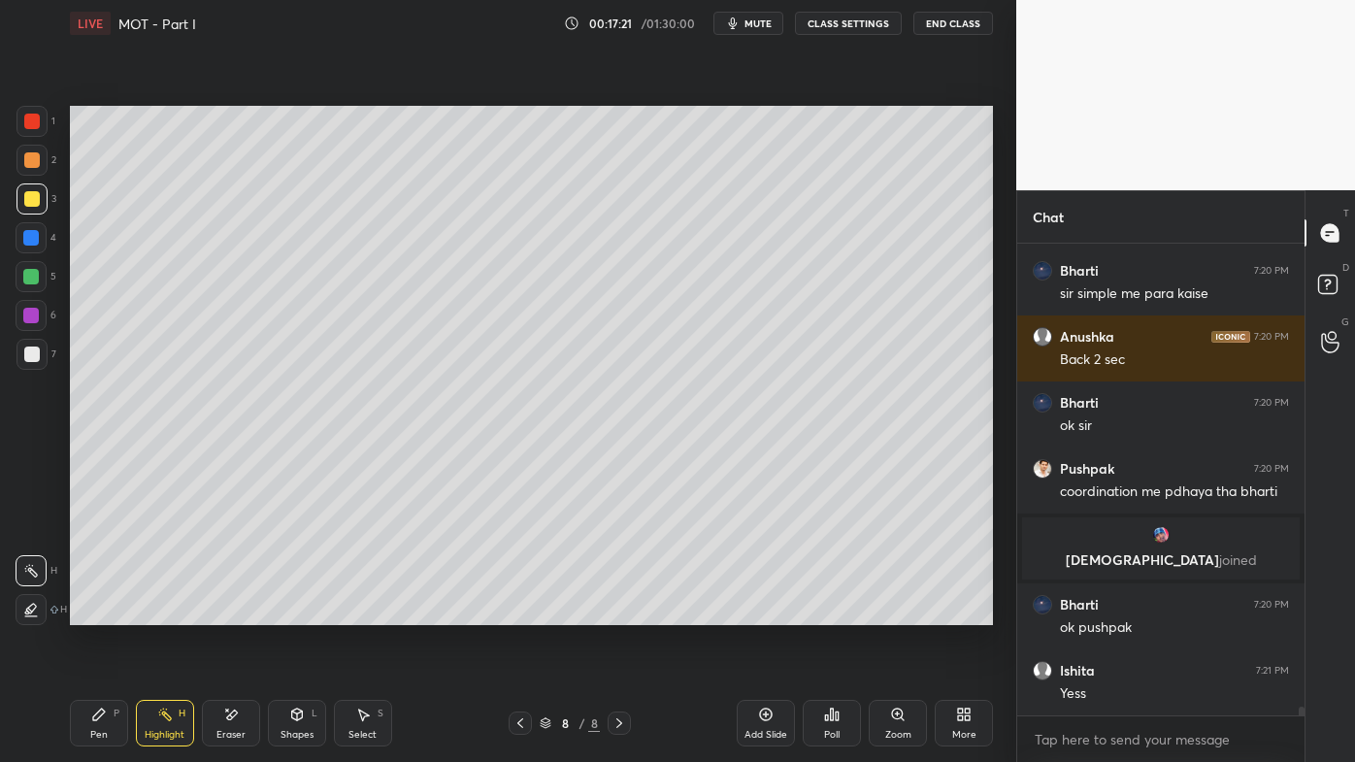
drag, startPoint x: 105, startPoint y: 719, endPoint x: 99, endPoint y: 699, distance: 21.2
click at [103, 612] on icon at bounding box center [99, 715] width 16 height 16
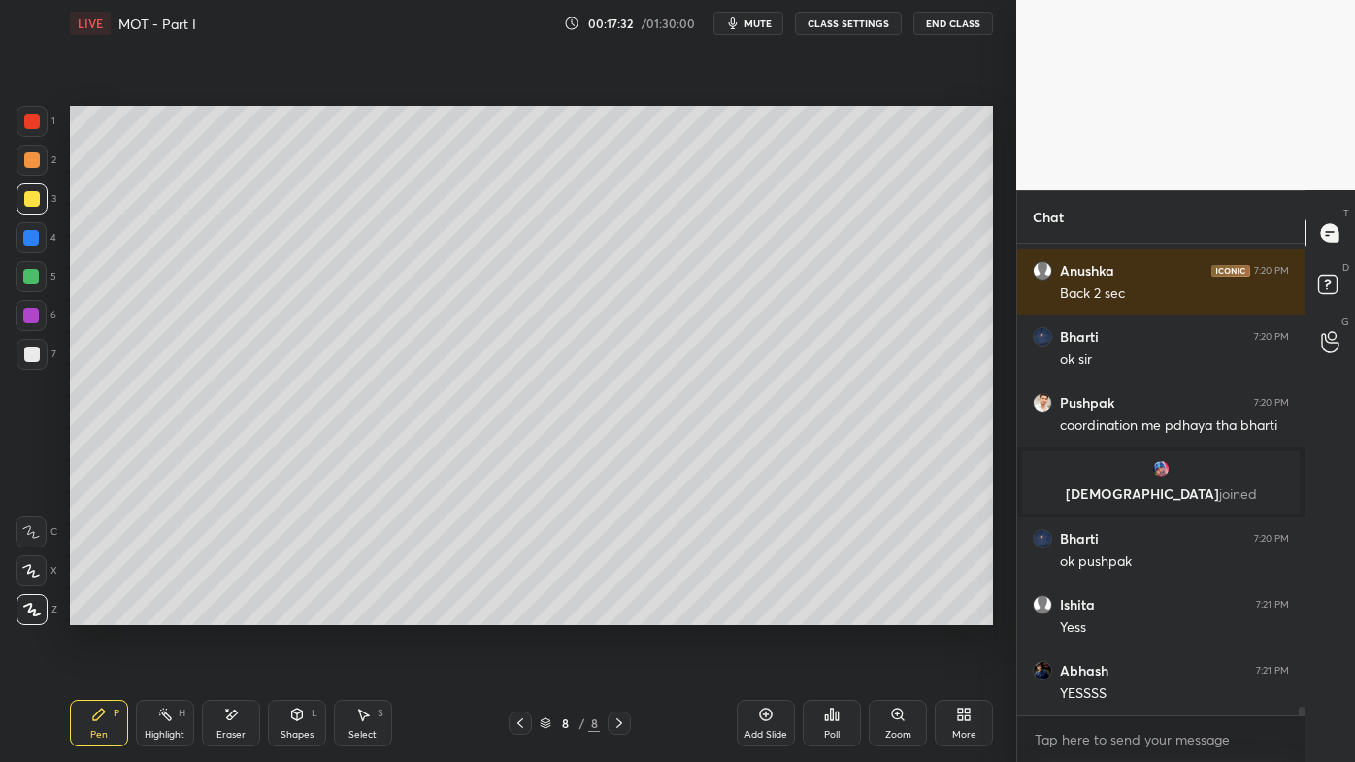
scroll to position [23964, 0]
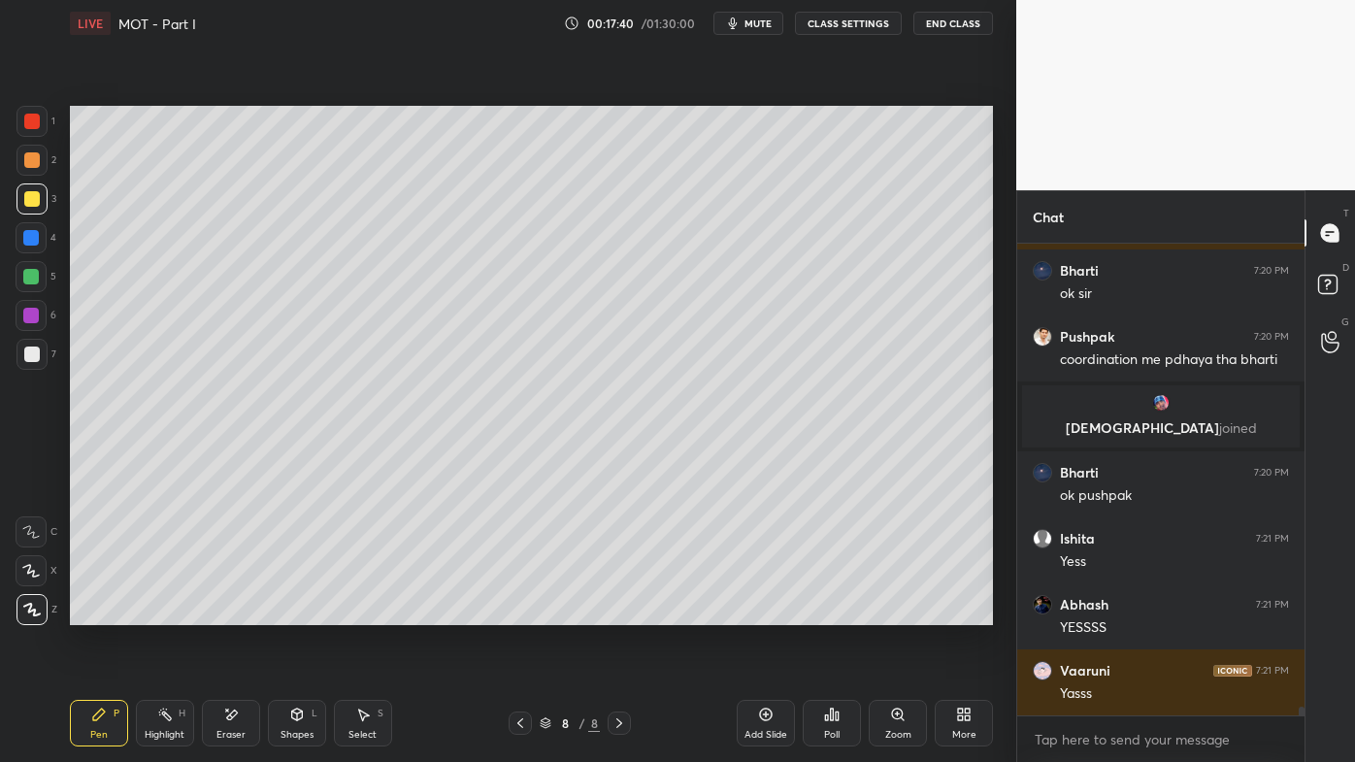
drag, startPoint x: 39, startPoint y: 359, endPoint x: 17, endPoint y: 356, distance: 21.5
click at [39, 357] on div at bounding box center [32, 354] width 16 height 16
drag, startPoint x: 166, startPoint y: 707, endPoint x: 180, endPoint y: 690, distance: 21.4
click at [173, 612] on div "Highlight H" at bounding box center [165, 723] width 58 height 47
click at [91, 612] on div "Pen P" at bounding box center [99, 723] width 58 height 47
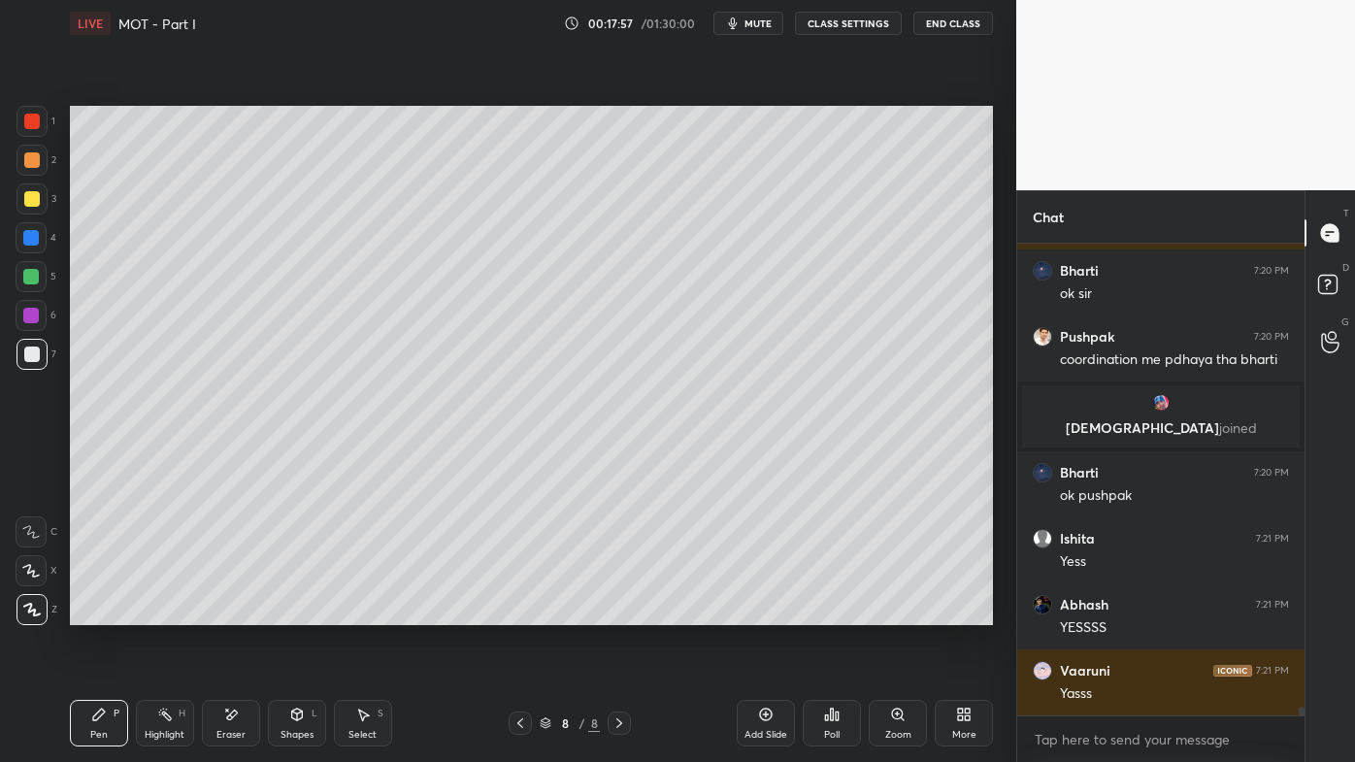
click at [160, 612] on icon at bounding box center [165, 715] width 16 height 16
drag, startPoint x: 90, startPoint y: 717, endPoint x: 93, endPoint y: 708, distance: 10.1
click at [91, 612] on icon at bounding box center [99, 715] width 16 height 16
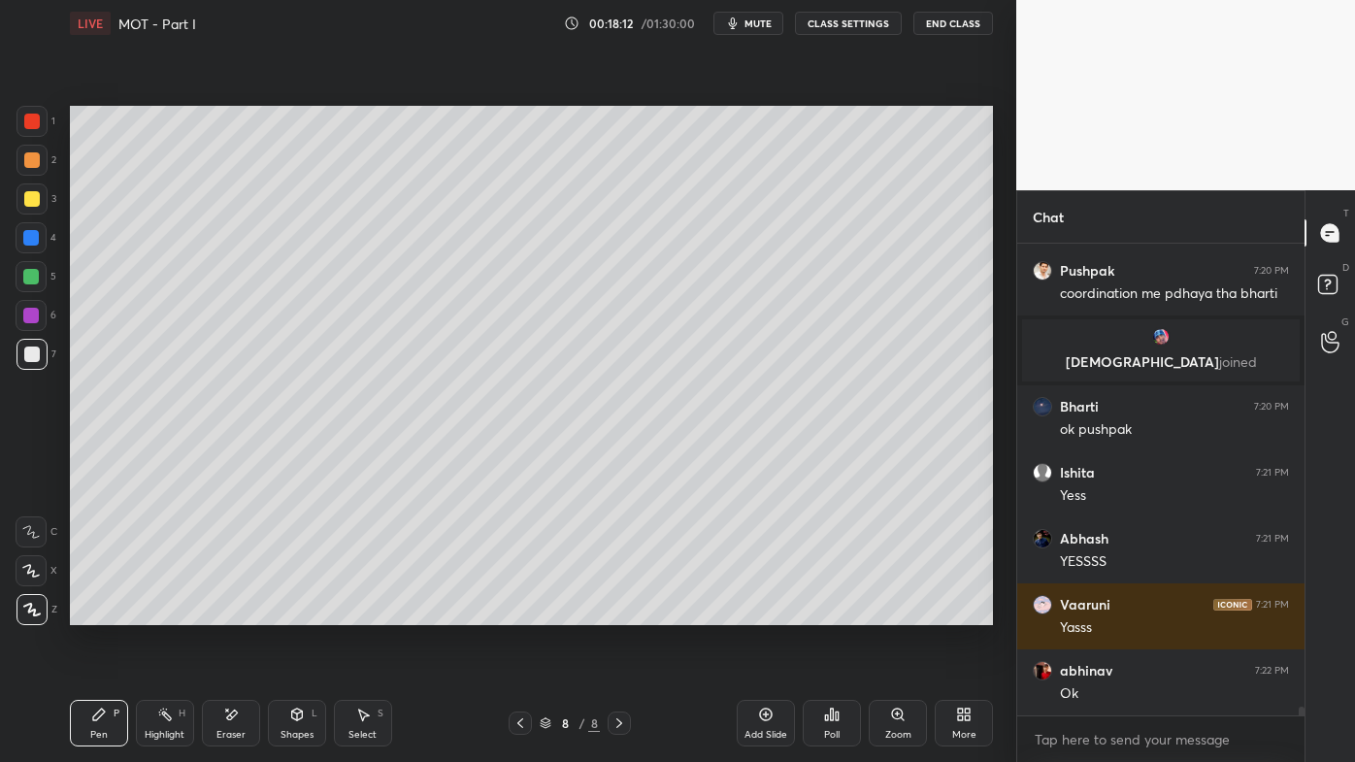
click at [164, 612] on icon at bounding box center [165, 715] width 16 height 16
click at [95, 612] on icon at bounding box center [99, 714] width 12 height 12
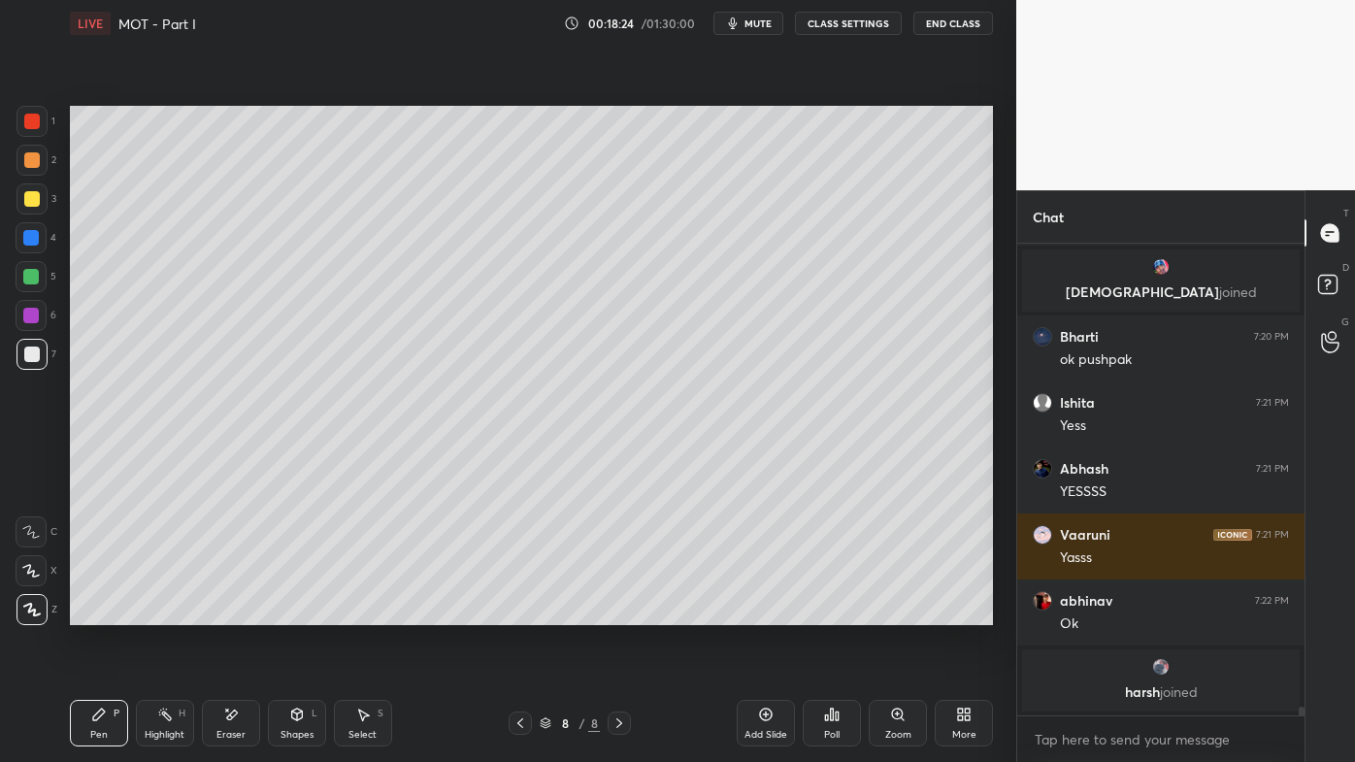
click at [170, 612] on icon at bounding box center [165, 715] width 16 height 16
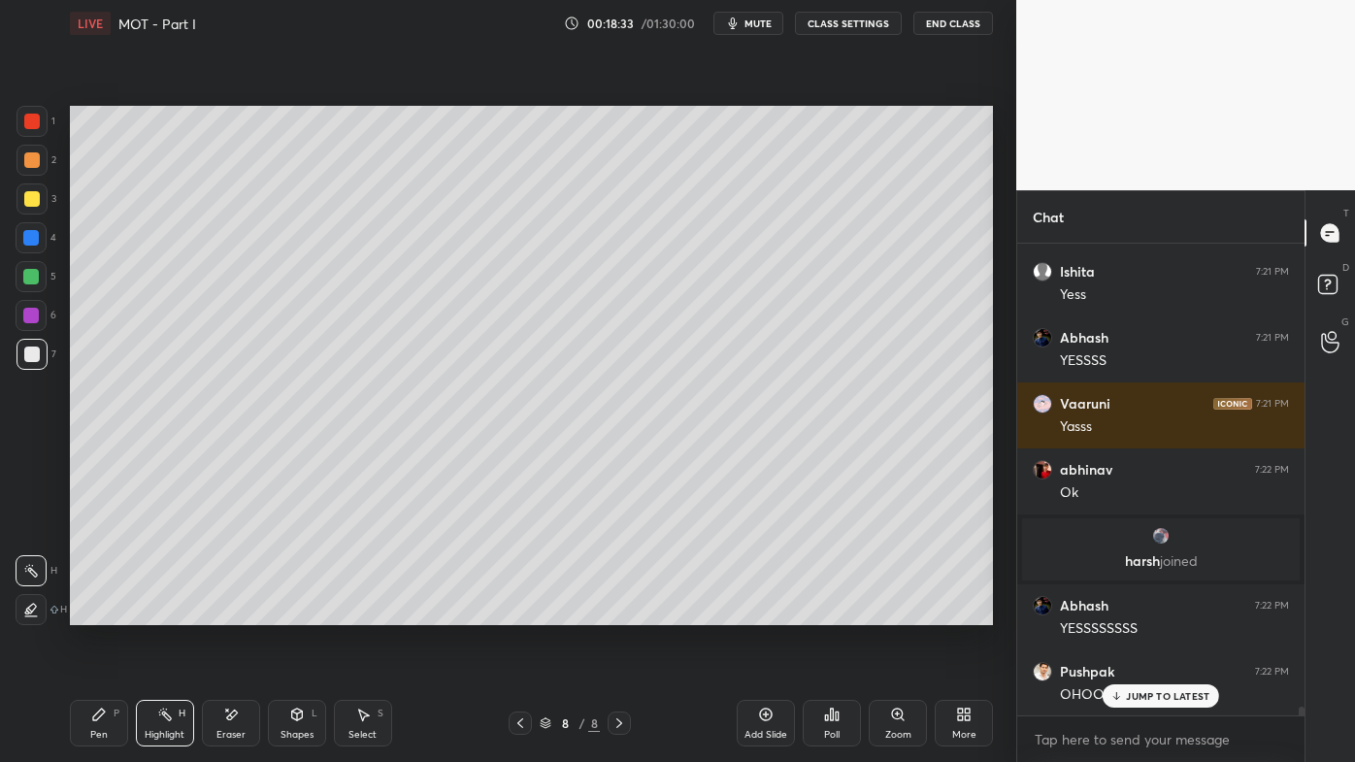
scroll to position [24190, 0]
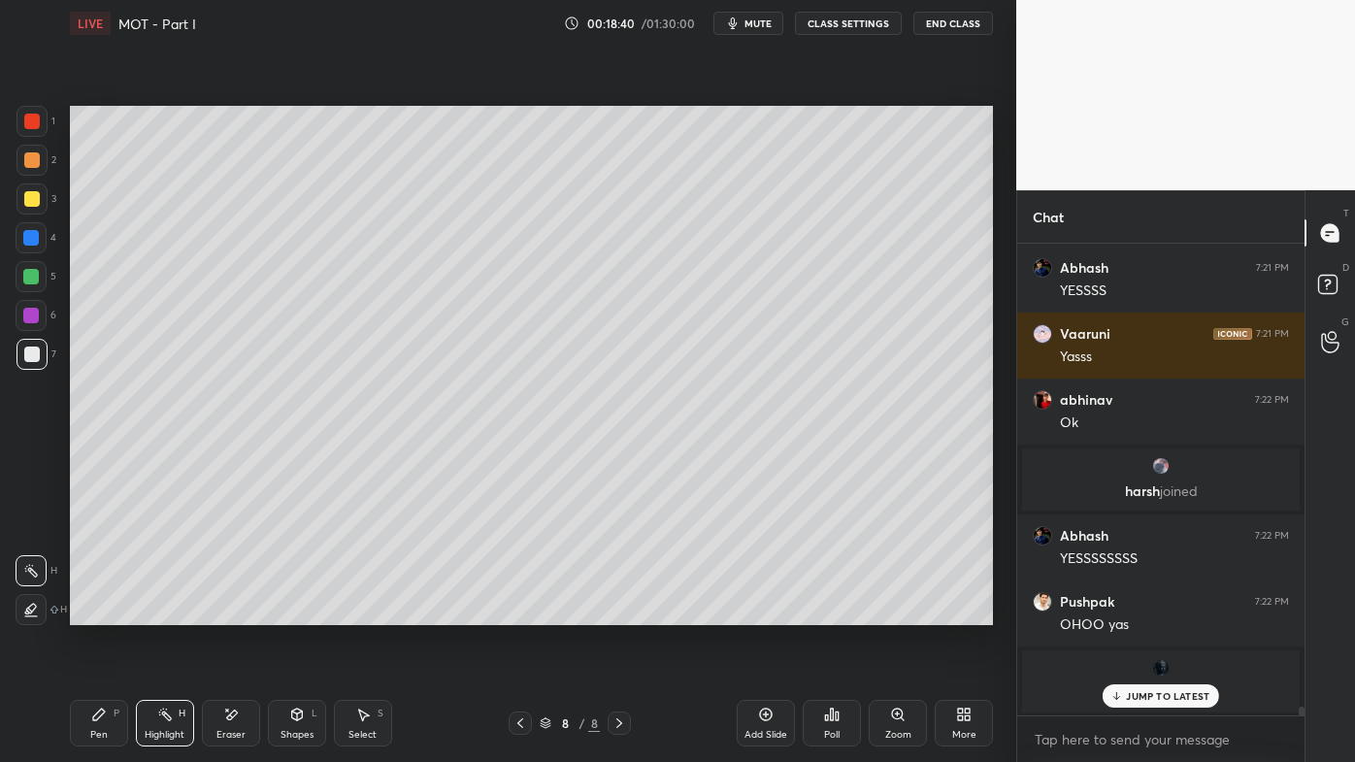
click at [773, 612] on icon at bounding box center [766, 715] width 16 height 16
drag, startPoint x: 29, startPoint y: 161, endPoint x: 47, endPoint y: 150, distance: 20.5
click at [31, 160] on div at bounding box center [32, 160] width 16 height 16
drag, startPoint x: 104, startPoint y: 718, endPoint x: 105, endPoint y: 645, distance: 72.8
click at [100, 612] on icon at bounding box center [99, 715] width 16 height 16
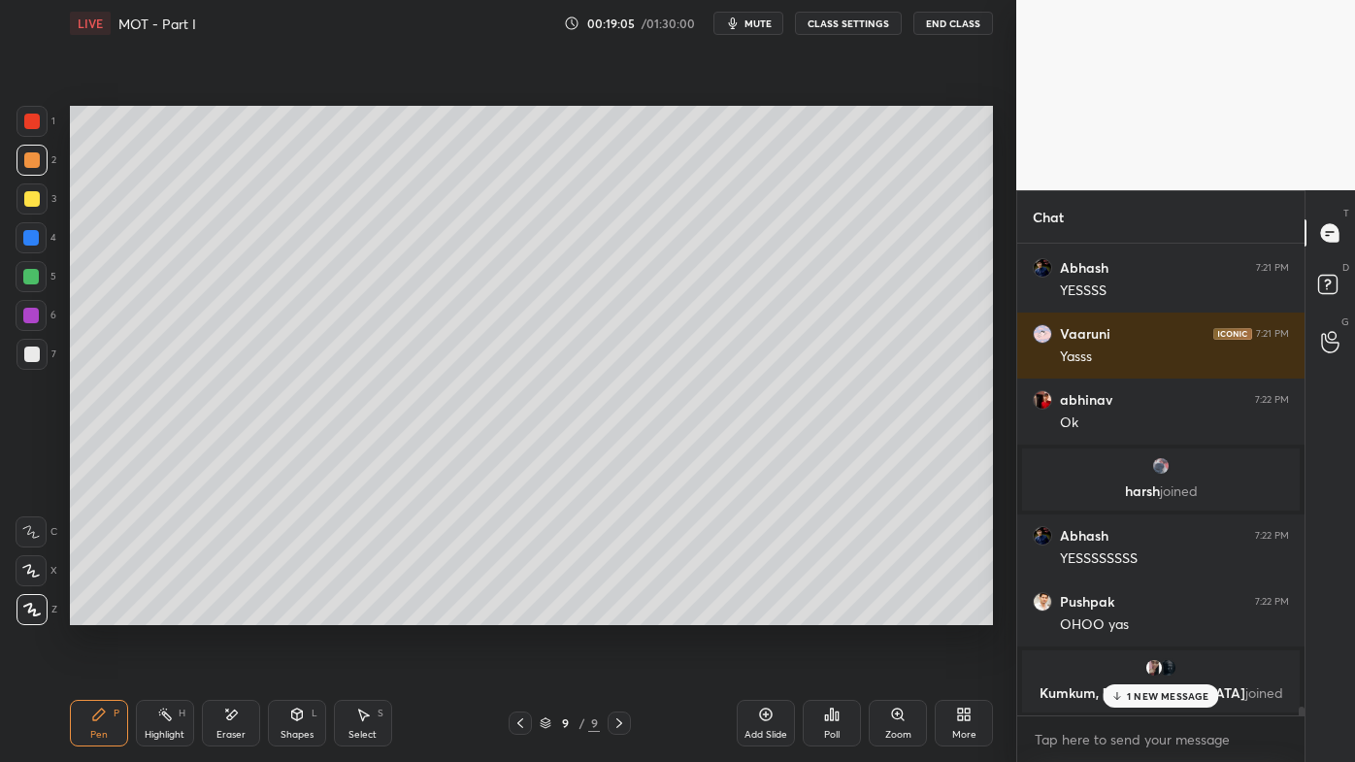
click at [1141, 612] on div "ANUSHKA 7:17 PM yes Apoorv 7:17 PM ha MD MUNTAZE... 7:19 PM ) Samyak 7:19 PM hm…" at bounding box center [1160, 480] width 287 height 472
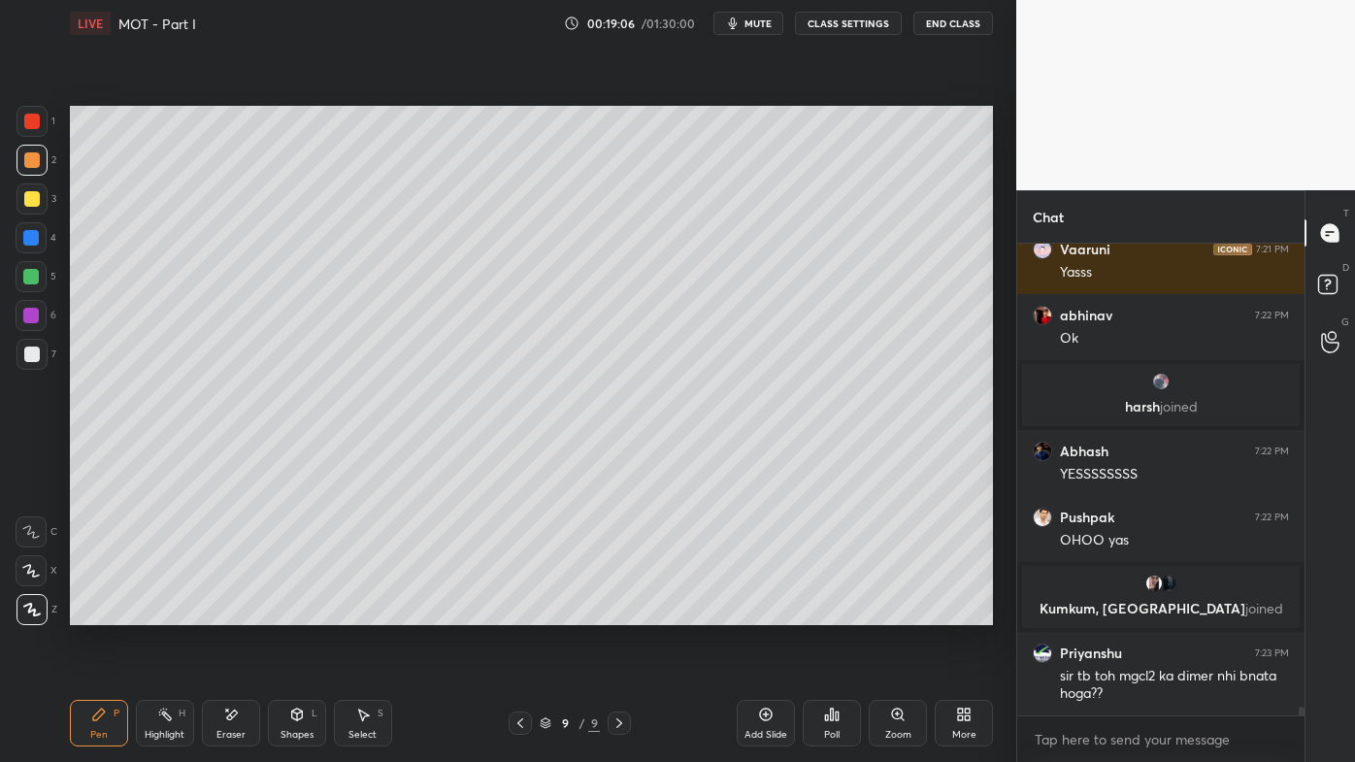
scroll to position [24271, 0]
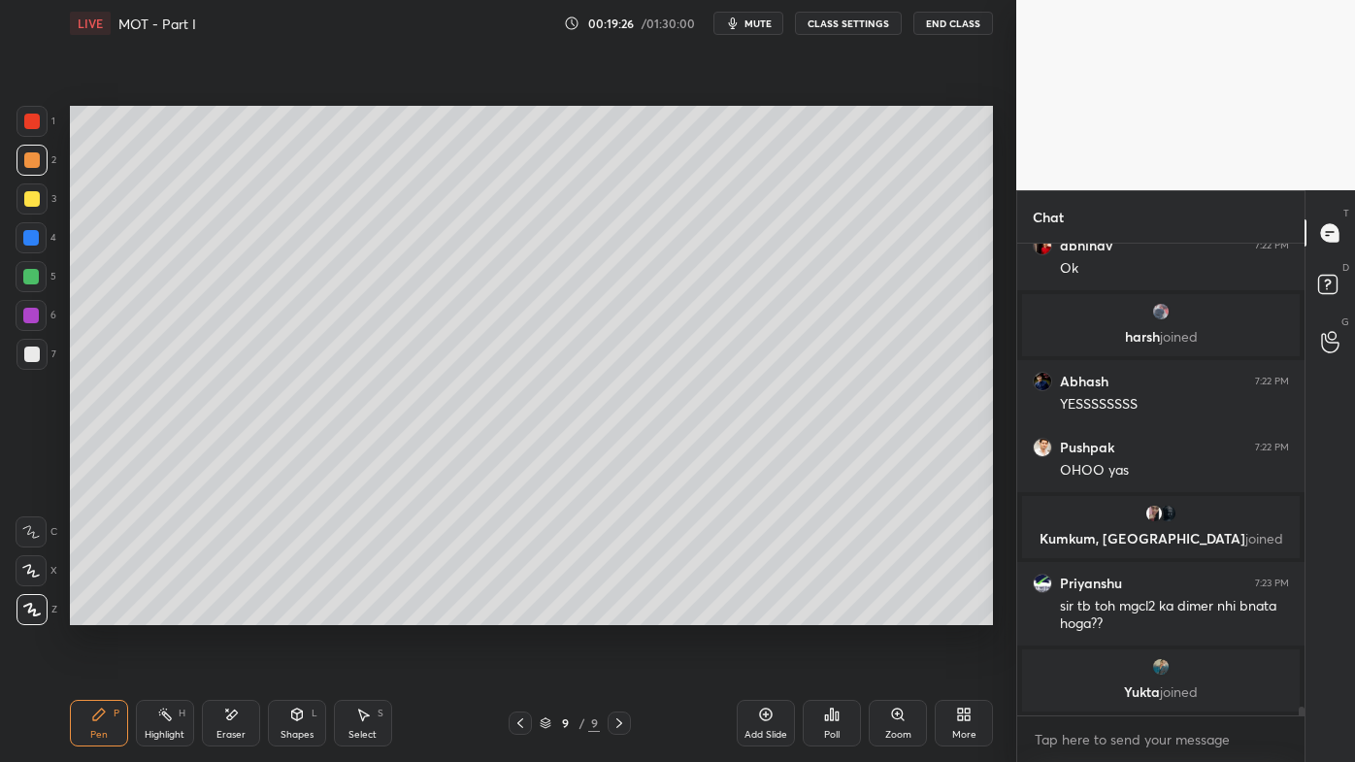
click at [157, 612] on icon at bounding box center [165, 715] width 16 height 16
click at [520, 612] on icon at bounding box center [520, 723] width 6 height 10
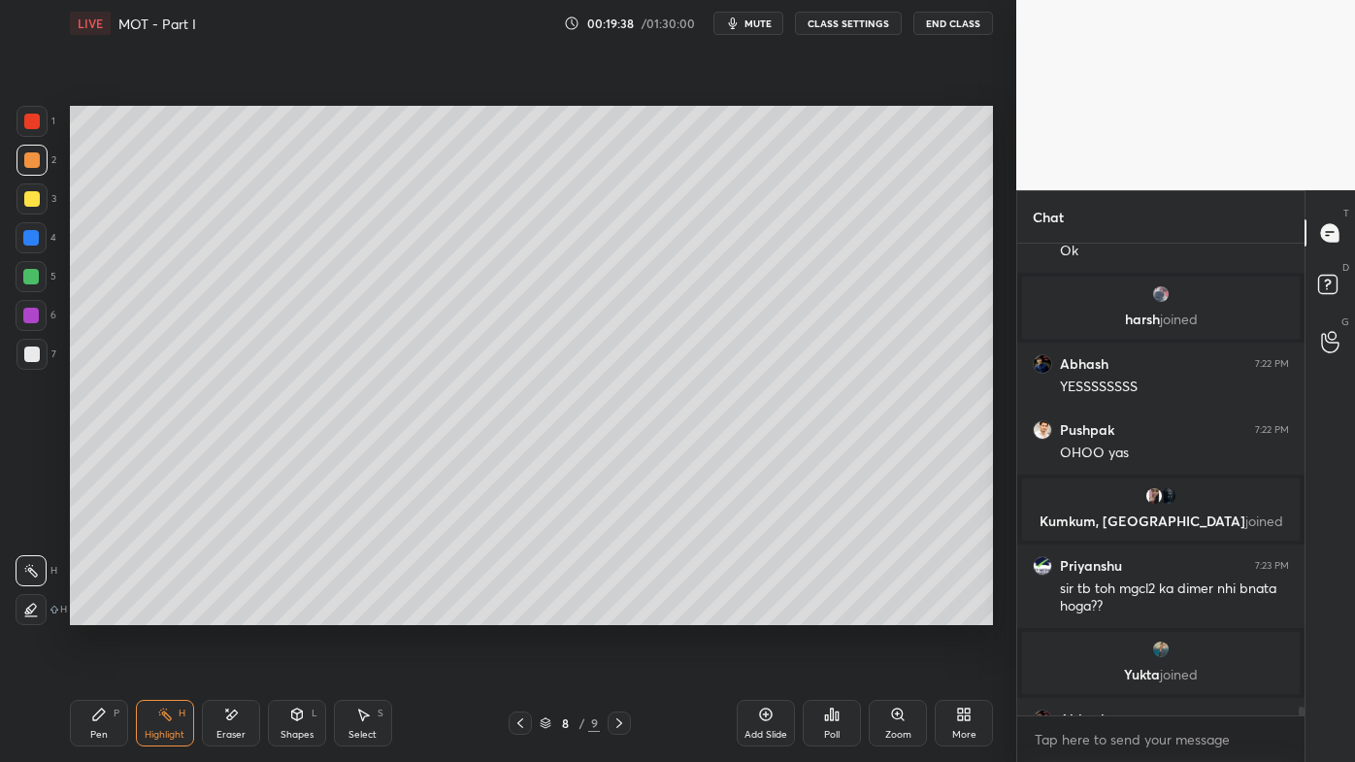
scroll to position [24319, 0]
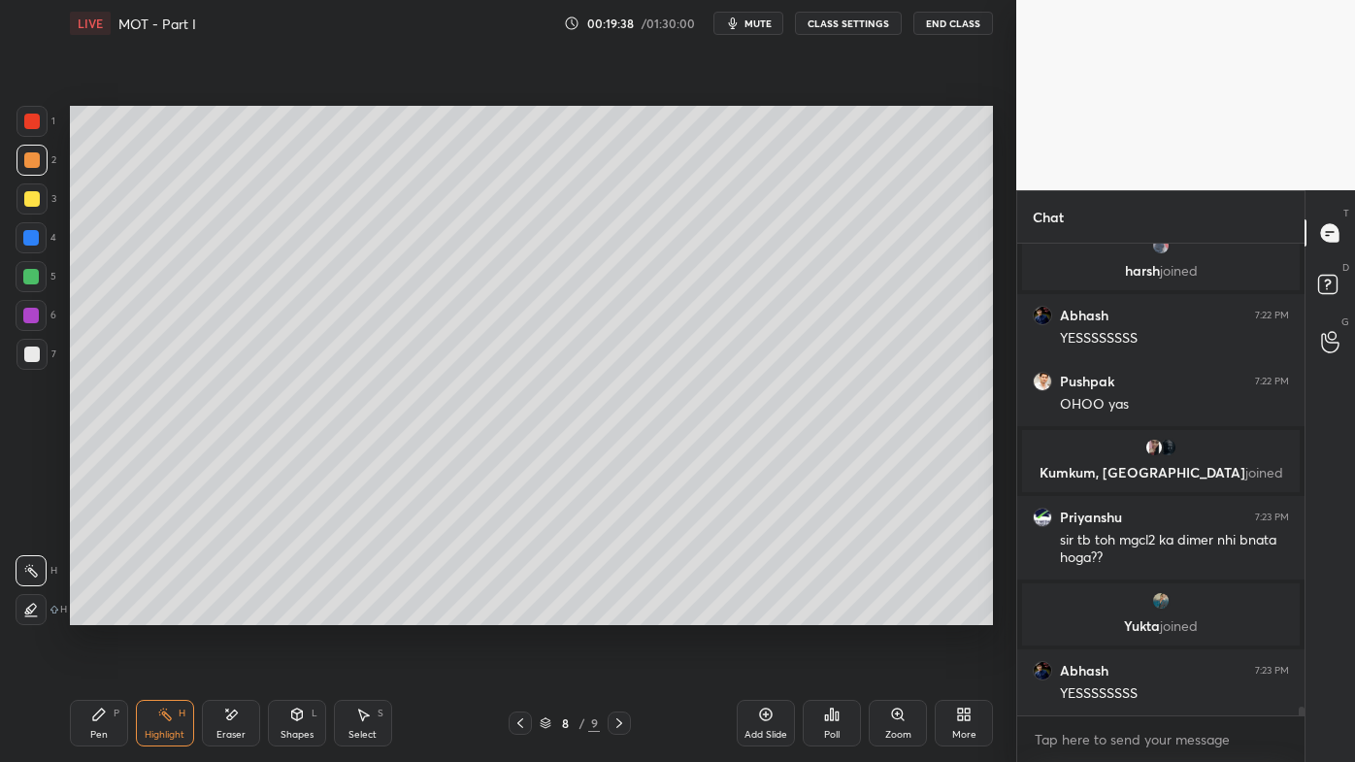
drag, startPoint x: 102, startPoint y: 719, endPoint x: 96, endPoint y: 692, distance: 27.8
click at [101, 612] on icon at bounding box center [99, 715] width 16 height 16
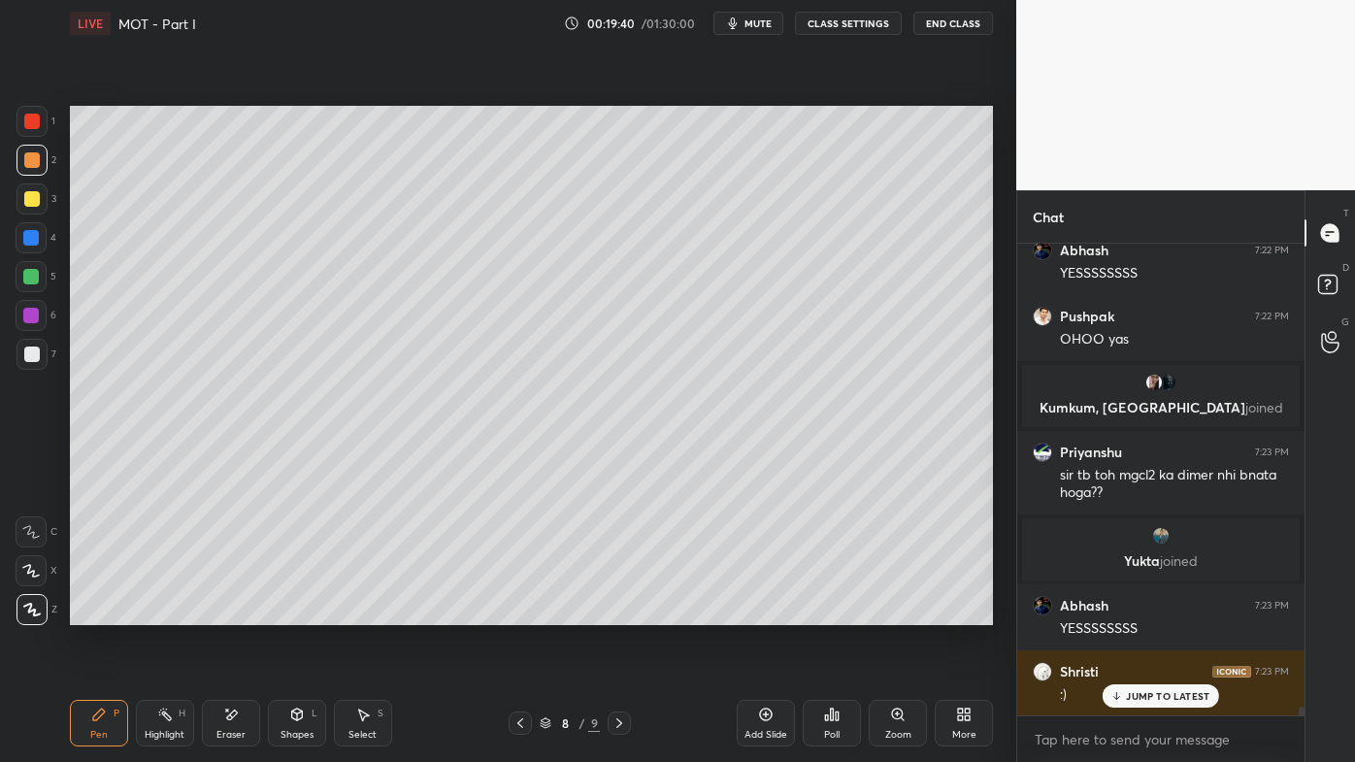
click at [36, 198] on div at bounding box center [32, 199] width 16 height 16
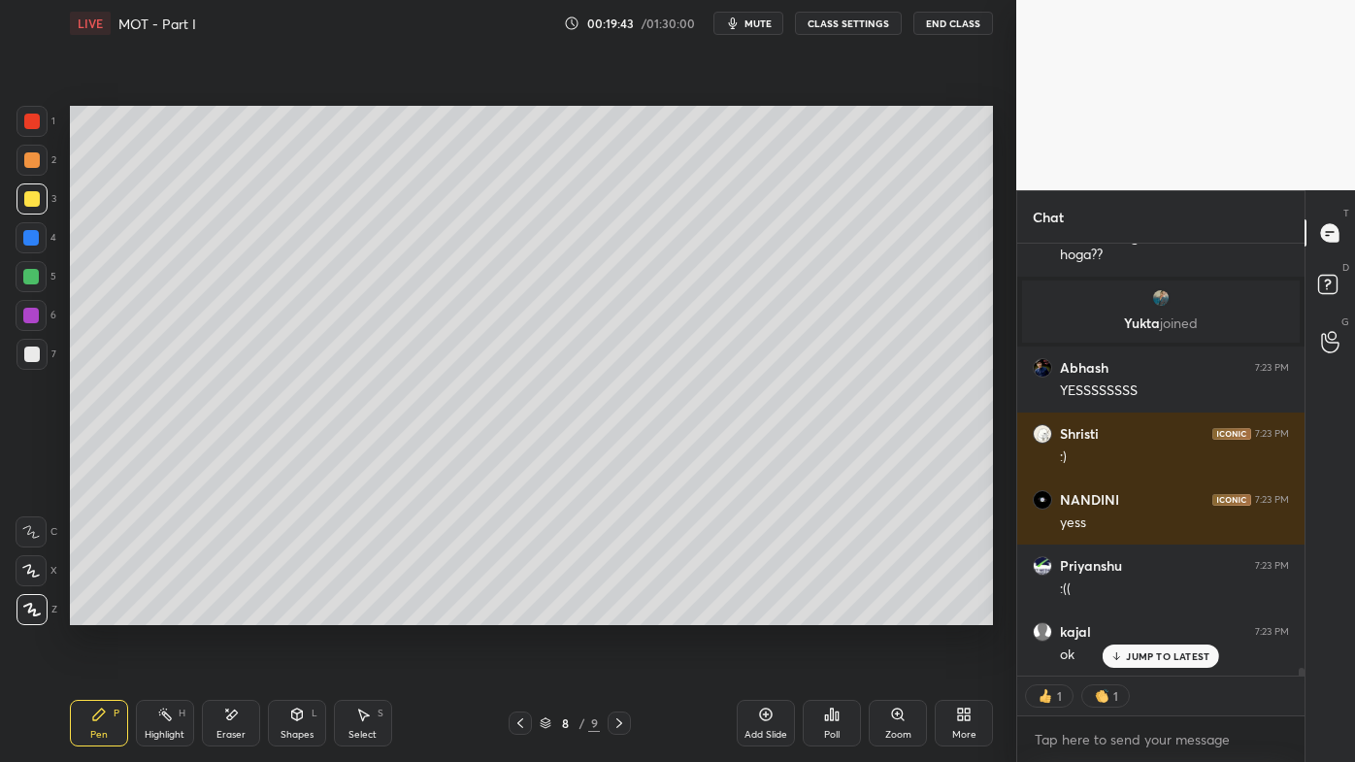
scroll to position [24754, 0]
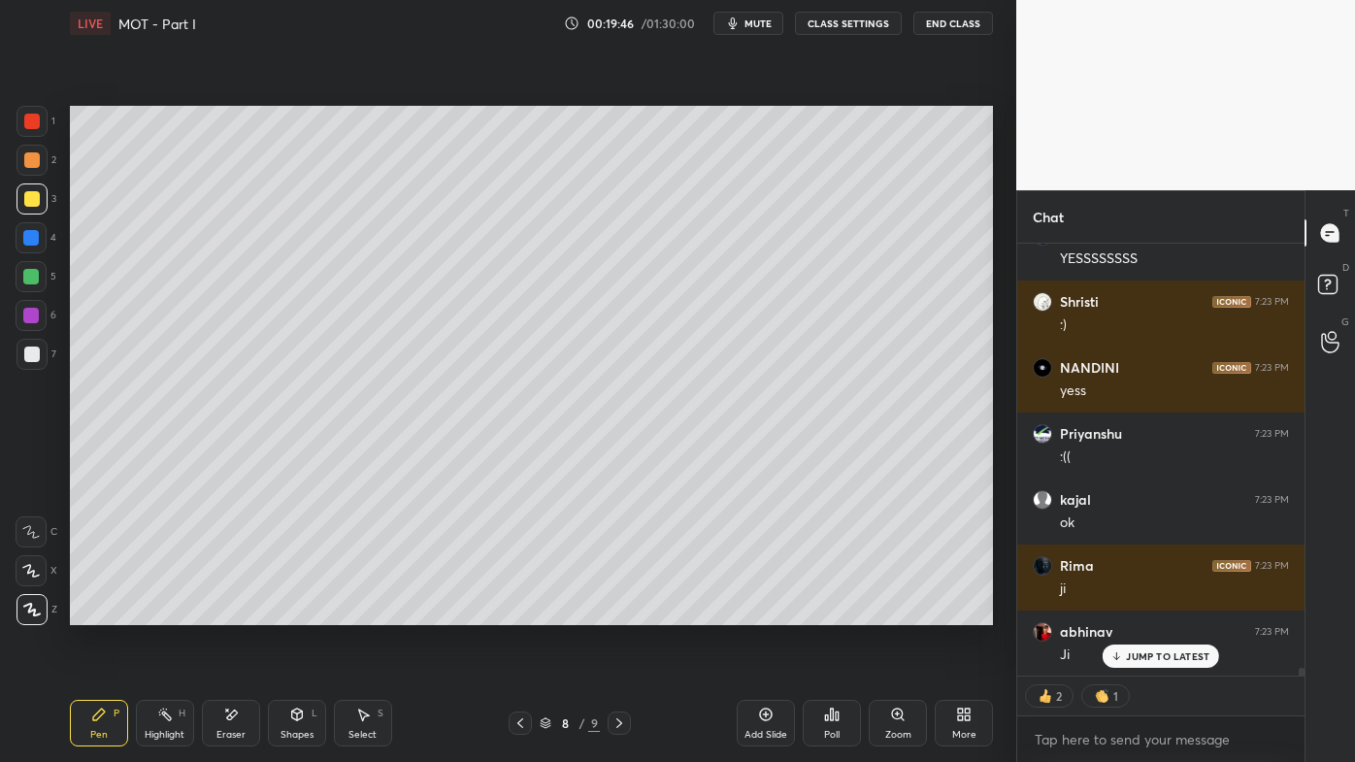
drag, startPoint x: 165, startPoint y: 714, endPoint x: 207, endPoint y: 625, distance: 98.6
click at [168, 612] on icon at bounding box center [165, 715] width 16 height 16
click at [621, 612] on icon at bounding box center [619, 723] width 6 height 10
click at [614, 612] on icon at bounding box center [619, 723] width 16 height 16
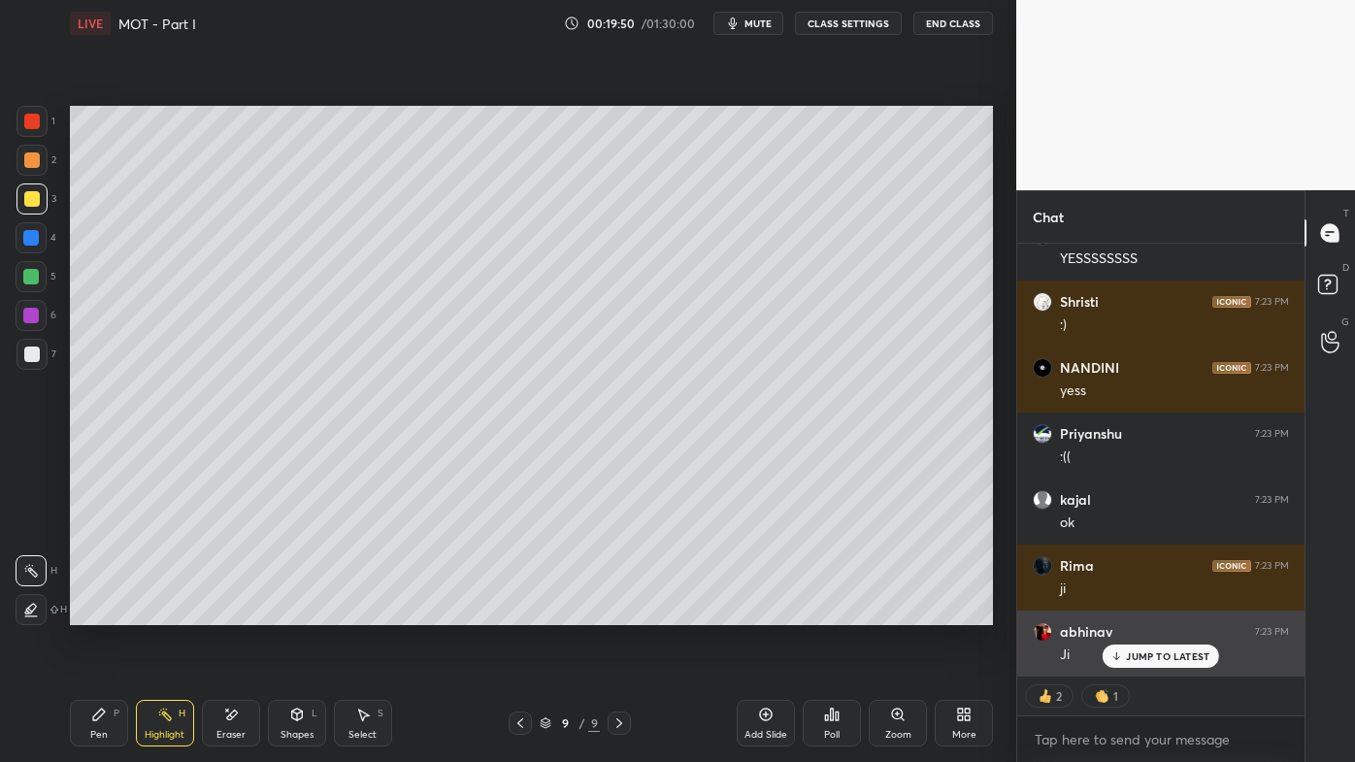
click at [1133, 612] on p "JUMP TO LATEST" at bounding box center [1167, 656] width 83 height 12
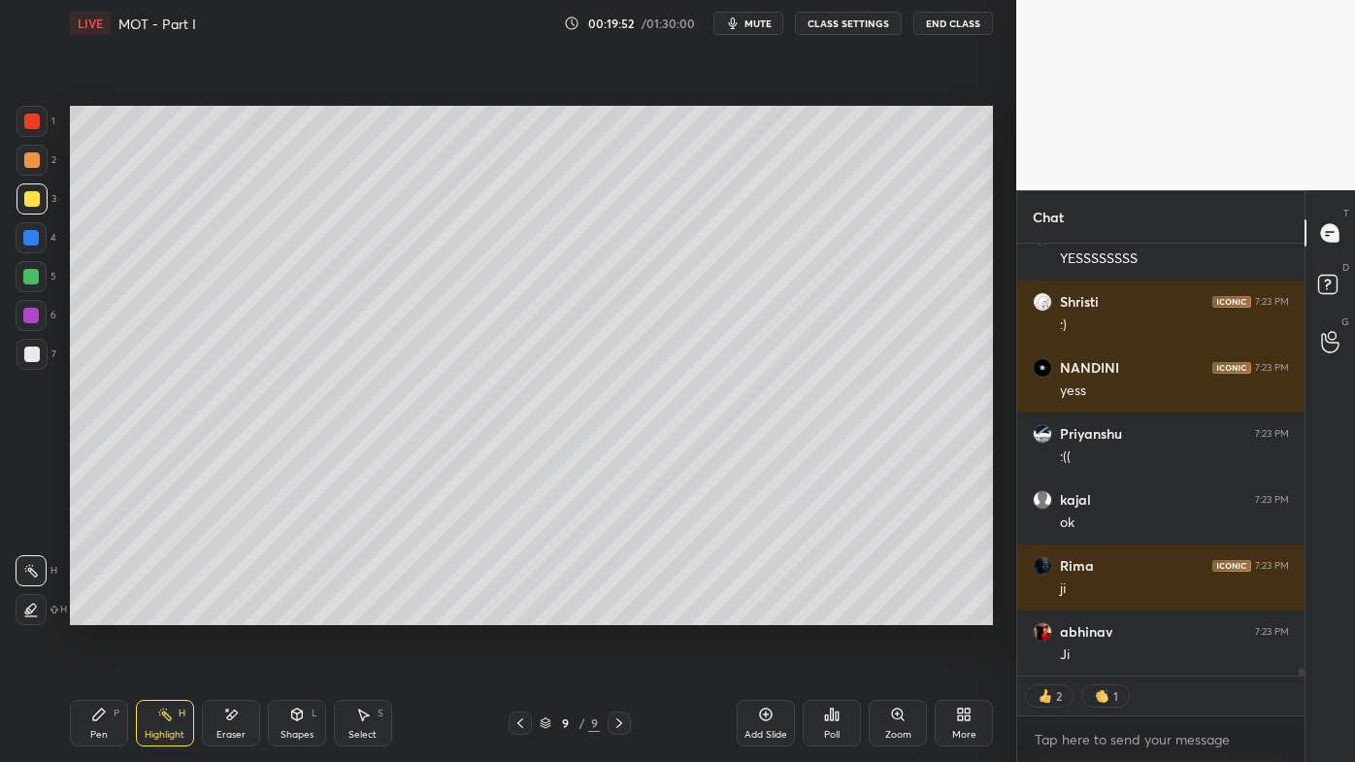
click at [769, 612] on icon at bounding box center [766, 714] width 13 height 13
click at [44, 154] on div at bounding box center [31, 160] width 31 height 31
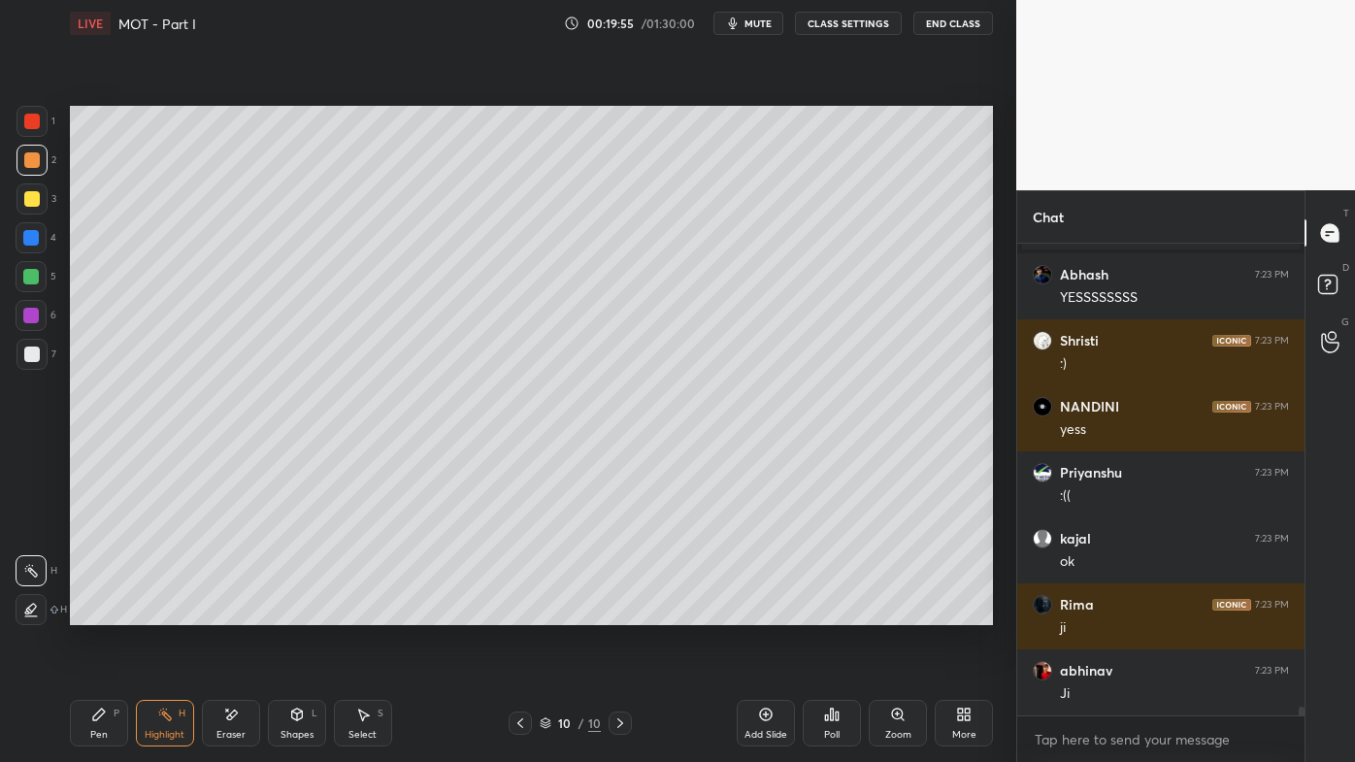
scroll to position [24715, 0]
click at [96, 612] on div "Pen P" at bounding box center [99, 723] width 58 height 47
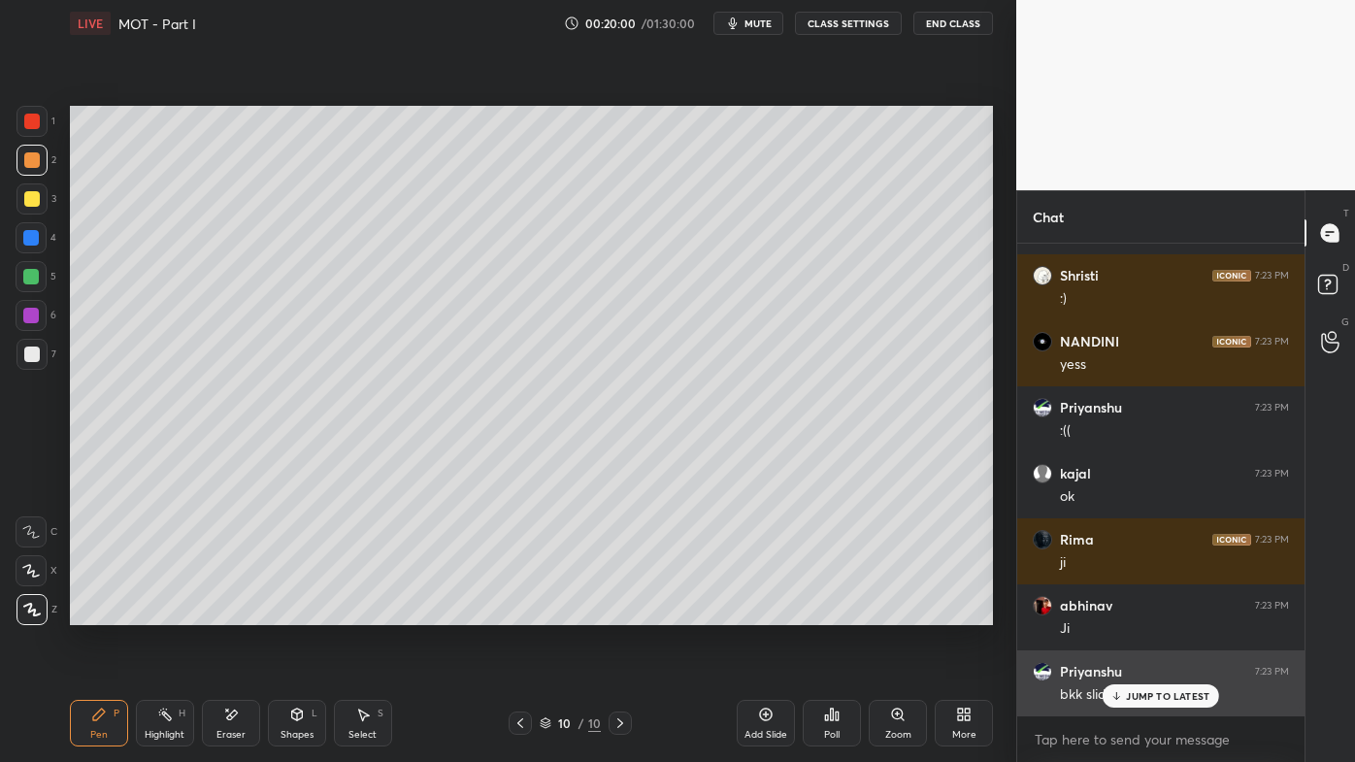
drag, startPoint x: 1130, startPoint y: 704, endPoint x: 1105, endPoint y: 697, distance: 25.2
click at [1128, 612] on div "JUMP TO LATEST" at bounding box center [1161, 695] width 116 height 23
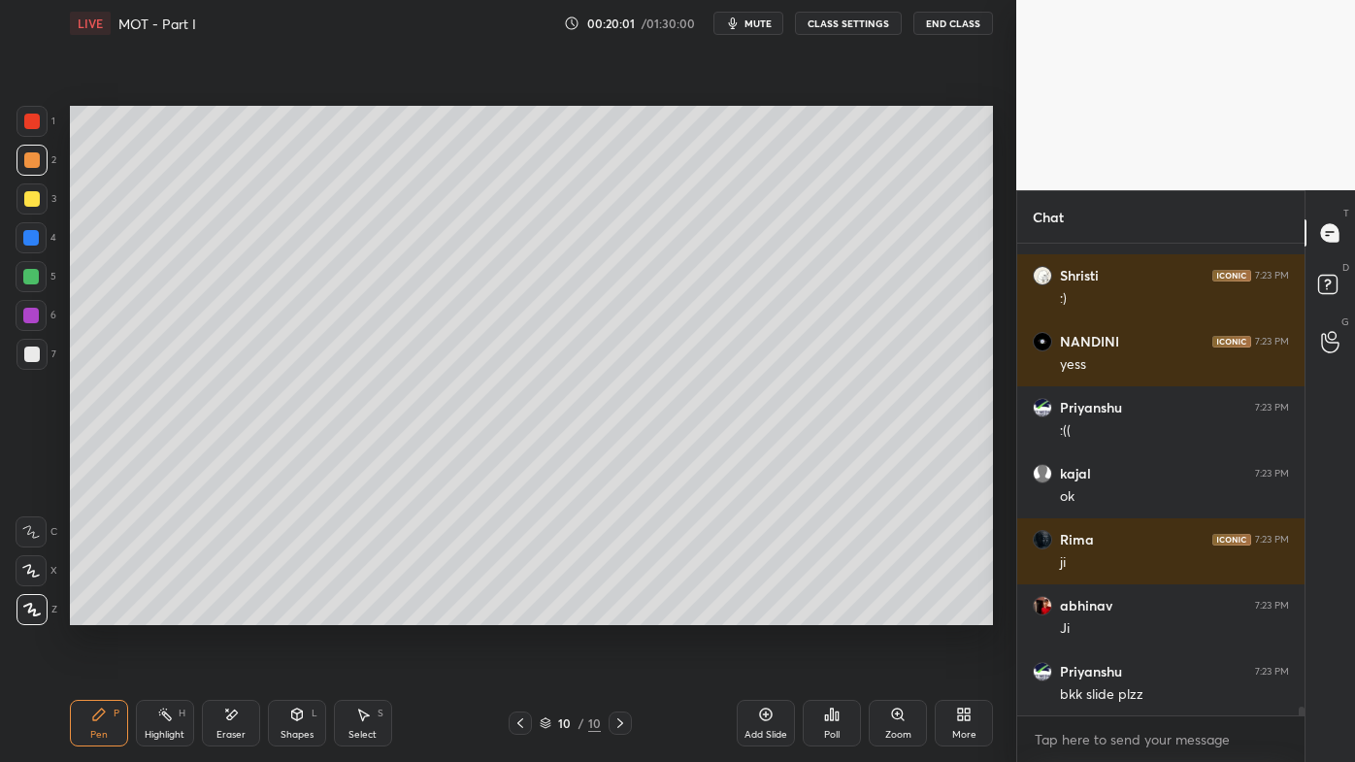
scroll to position [24847, 0]
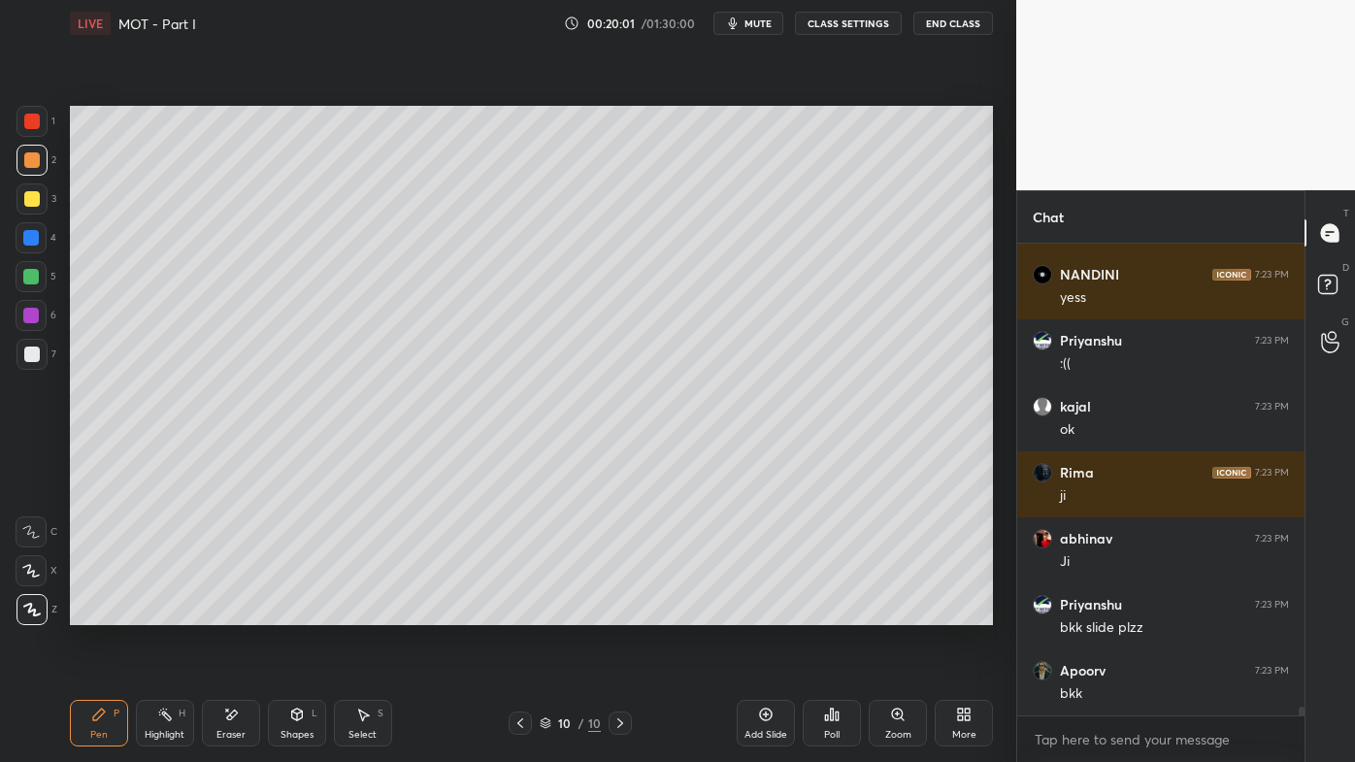
click at [519, 612] on icon at bounding box center [520, 723] width 16 height 16
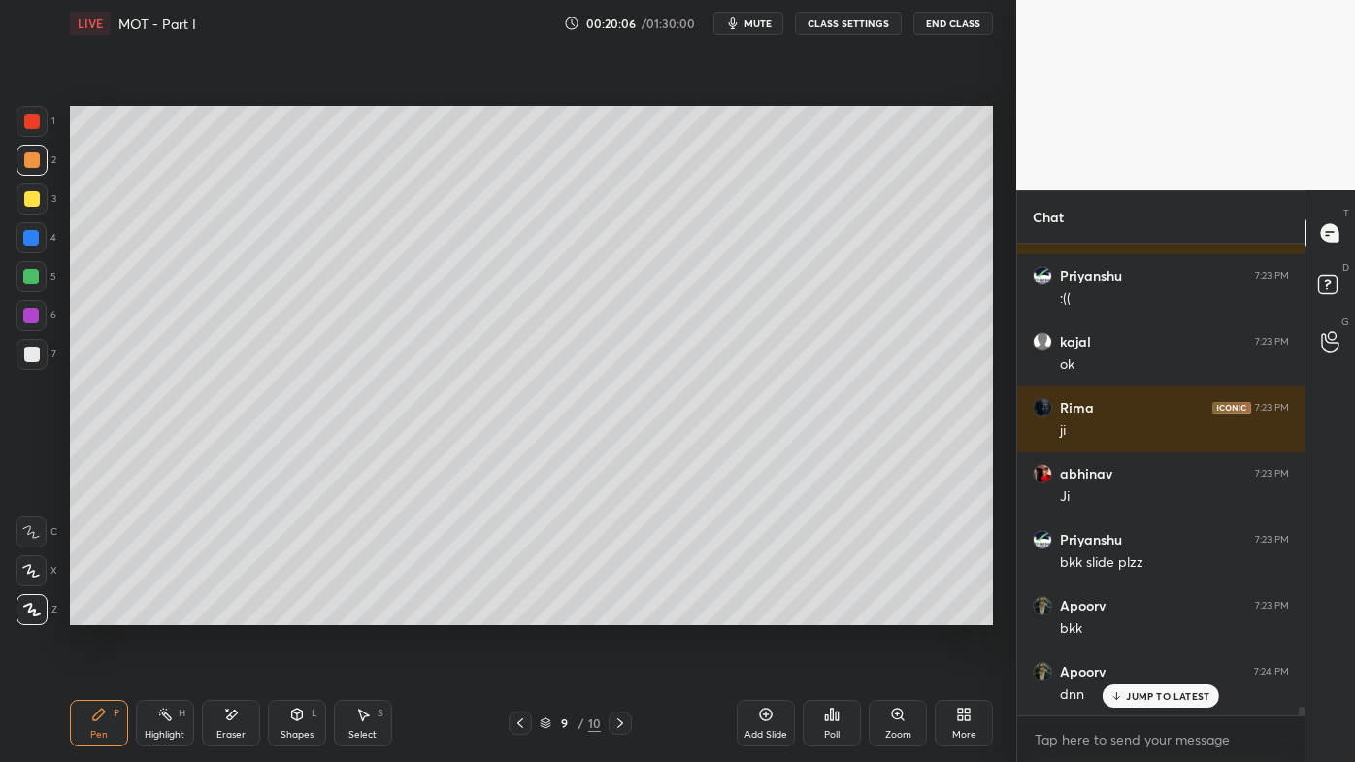
drag, startPoint x: 617, startPoint y: 718, endPoint x: 607, endPoint y: 684, distance: 35.6
click at [617, 612] on icon at bounding box center [620, 723] width 16 height 16
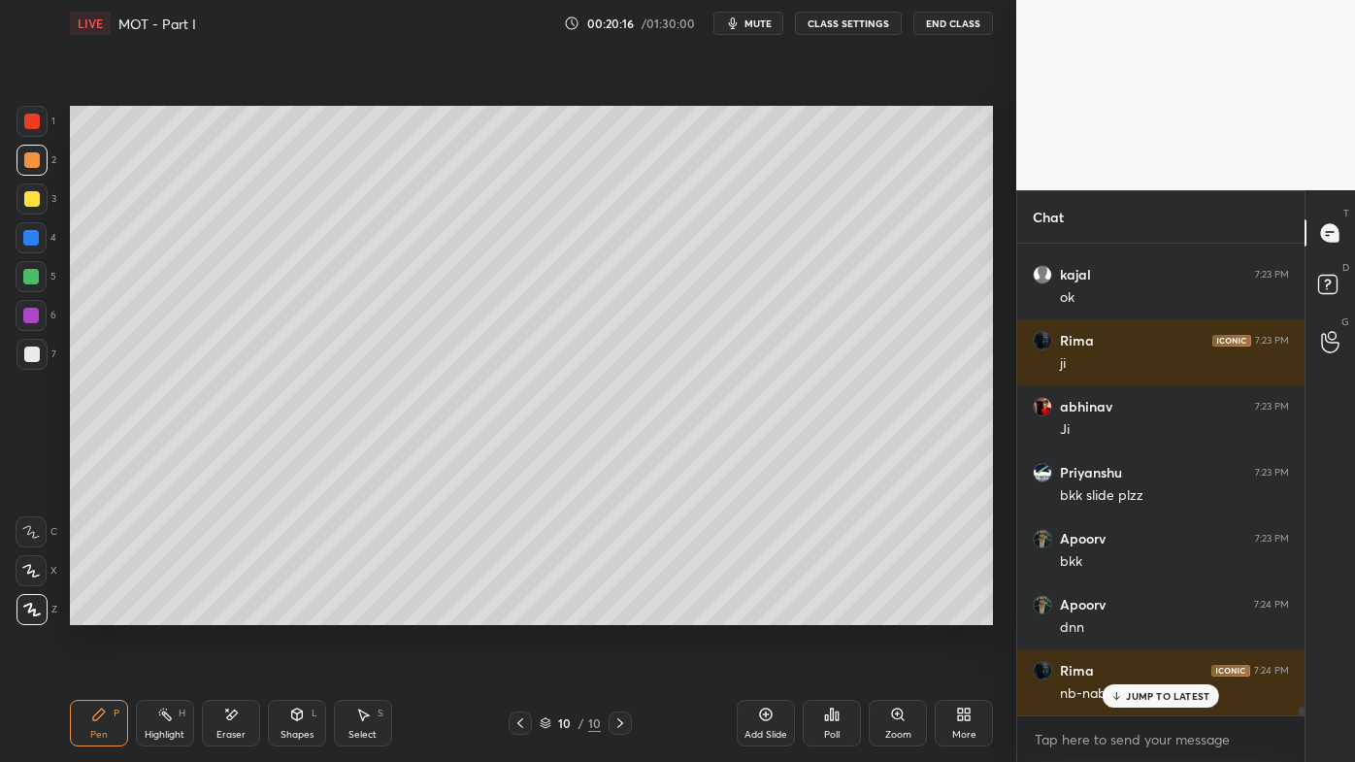
scroll to position [25044, 0]
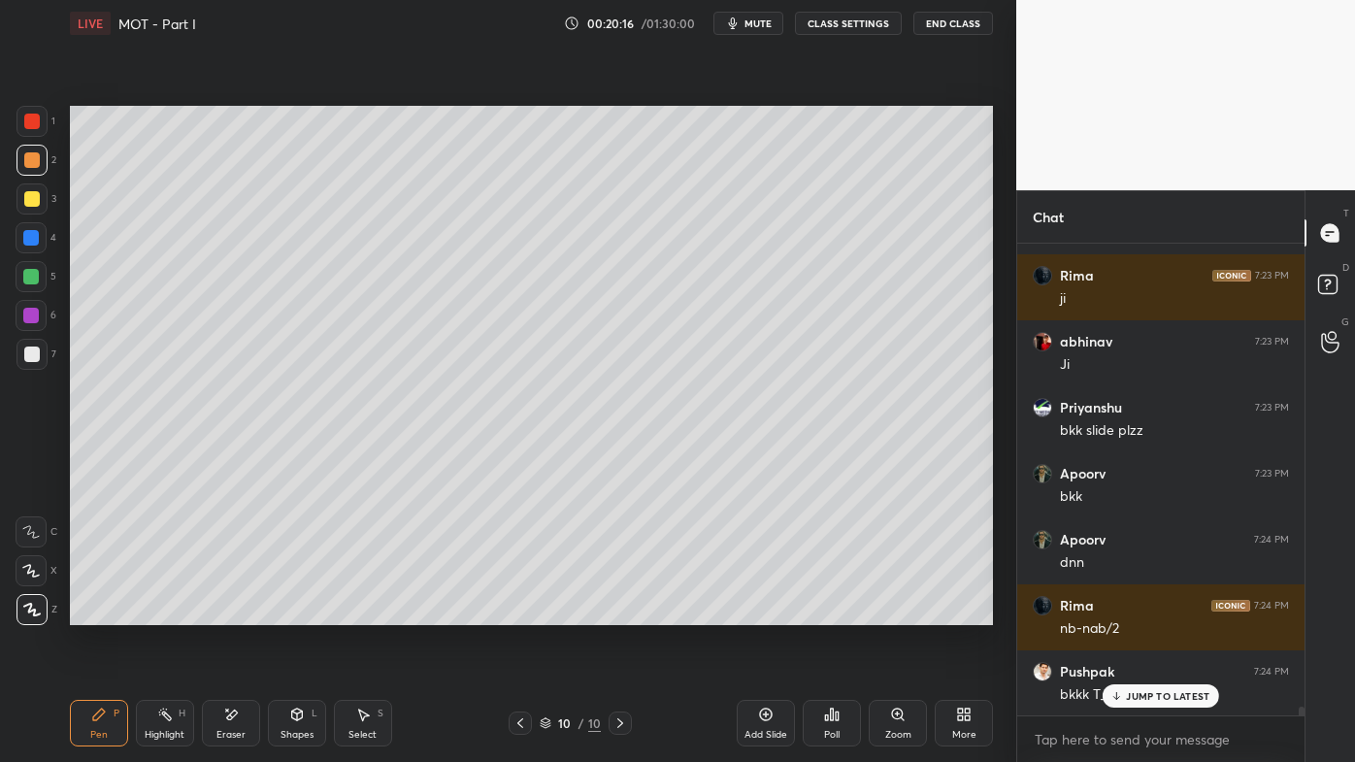
click at [238, 612] on icon at bounding box center [231, 715] width 16 height 16
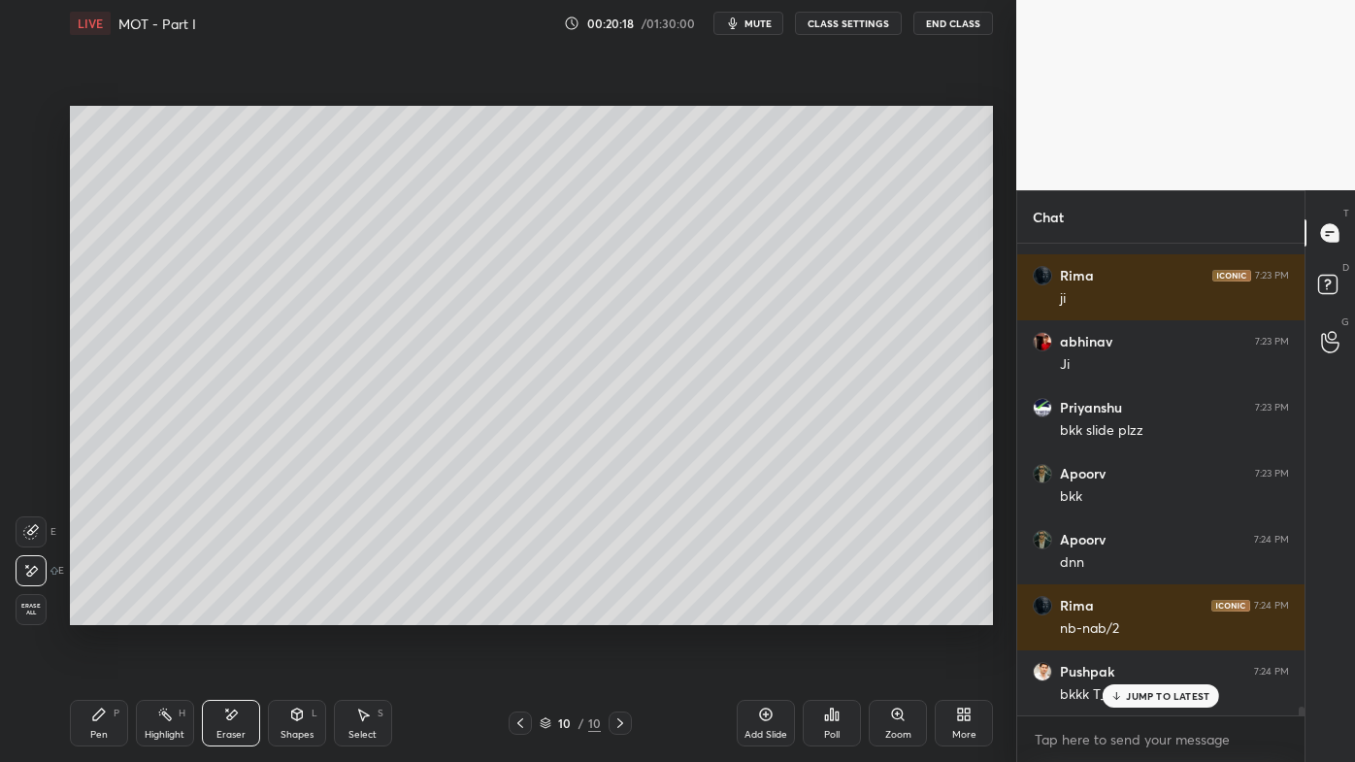
click at [111, 612] on div "Pen P" at bounding box center [99, 723] width 58 height 47
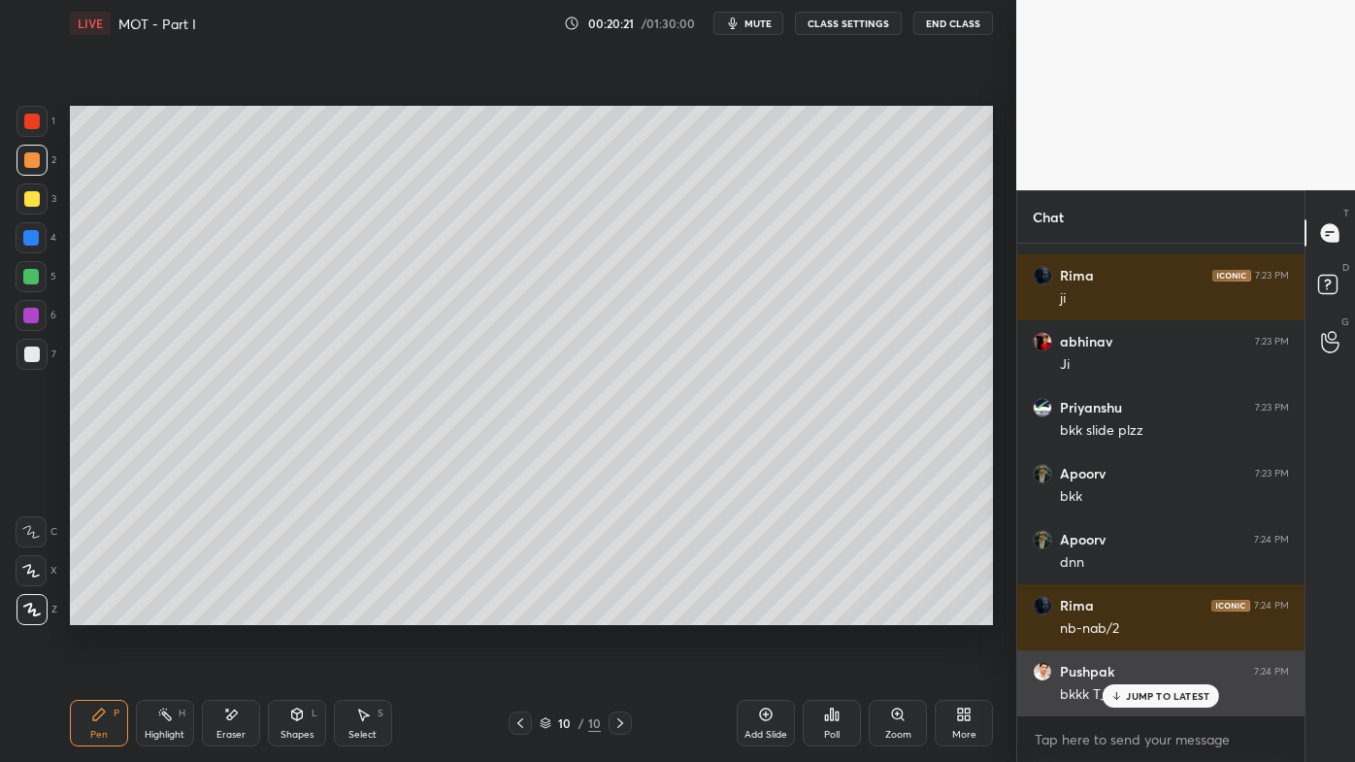
drag, startPoint x: 1138, startPoint y: 695, endPoint x: 1120, endPoint y: 691, distance: 18.8
click at [1135, 612] on p "JUMP TO LATEST" at bounding box center [1167, 696] width 83 height 12
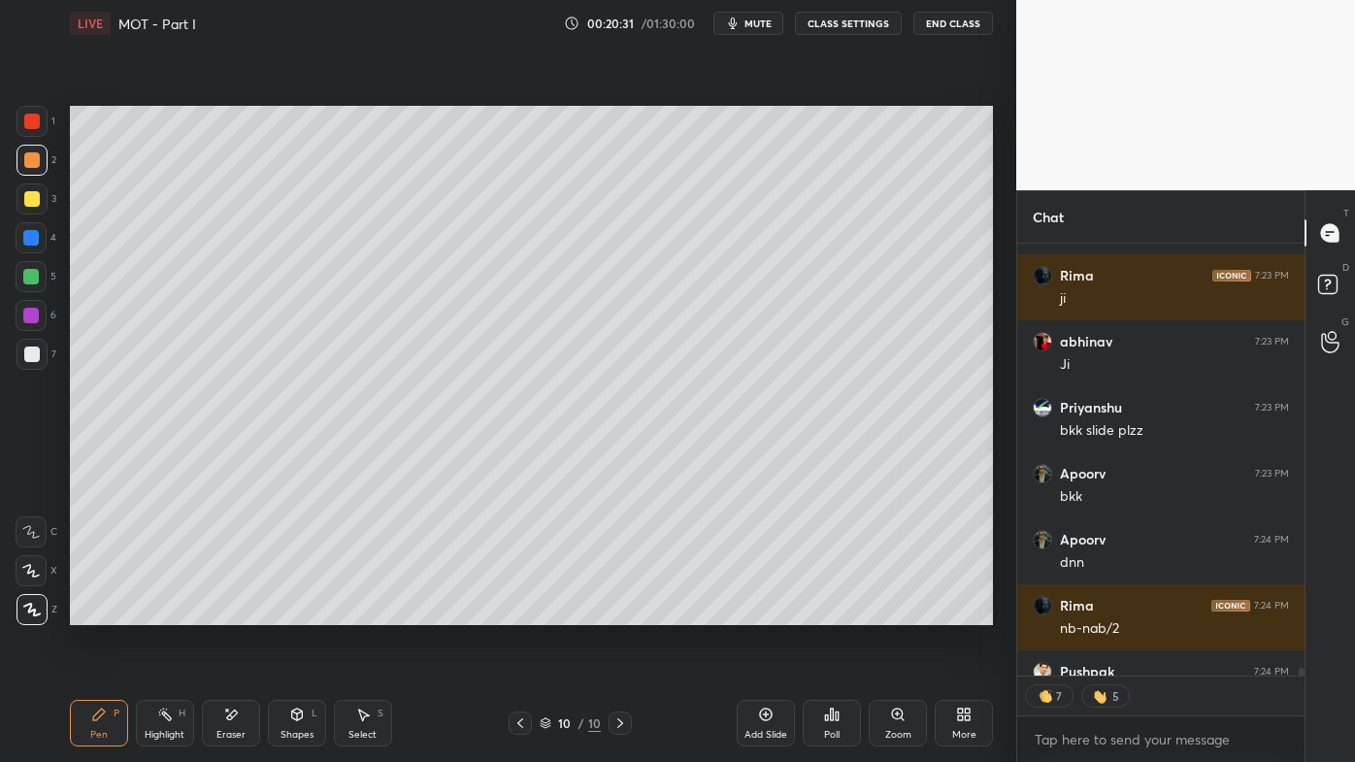
click at [520, 612] on icon at bounding box center [520, 723] width 16 height 16
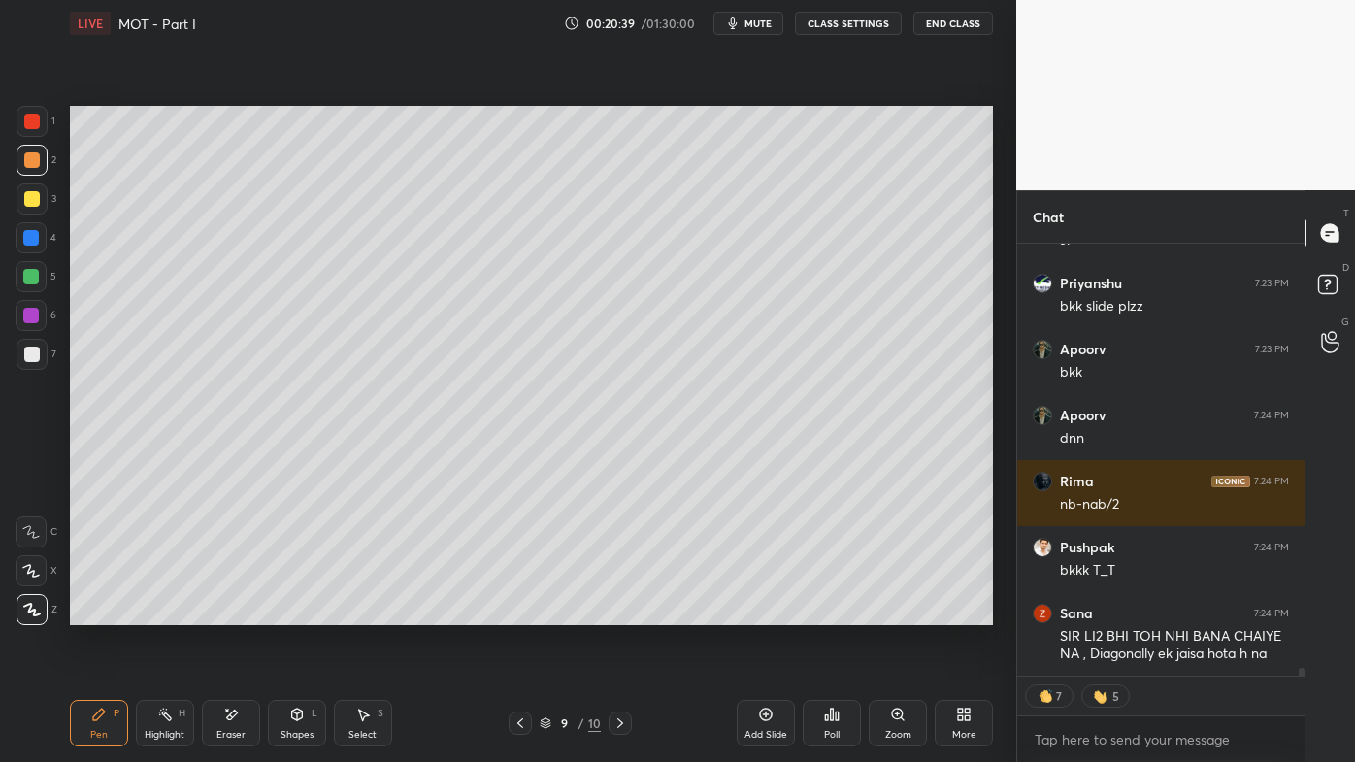
scroll to position [25128, 0]
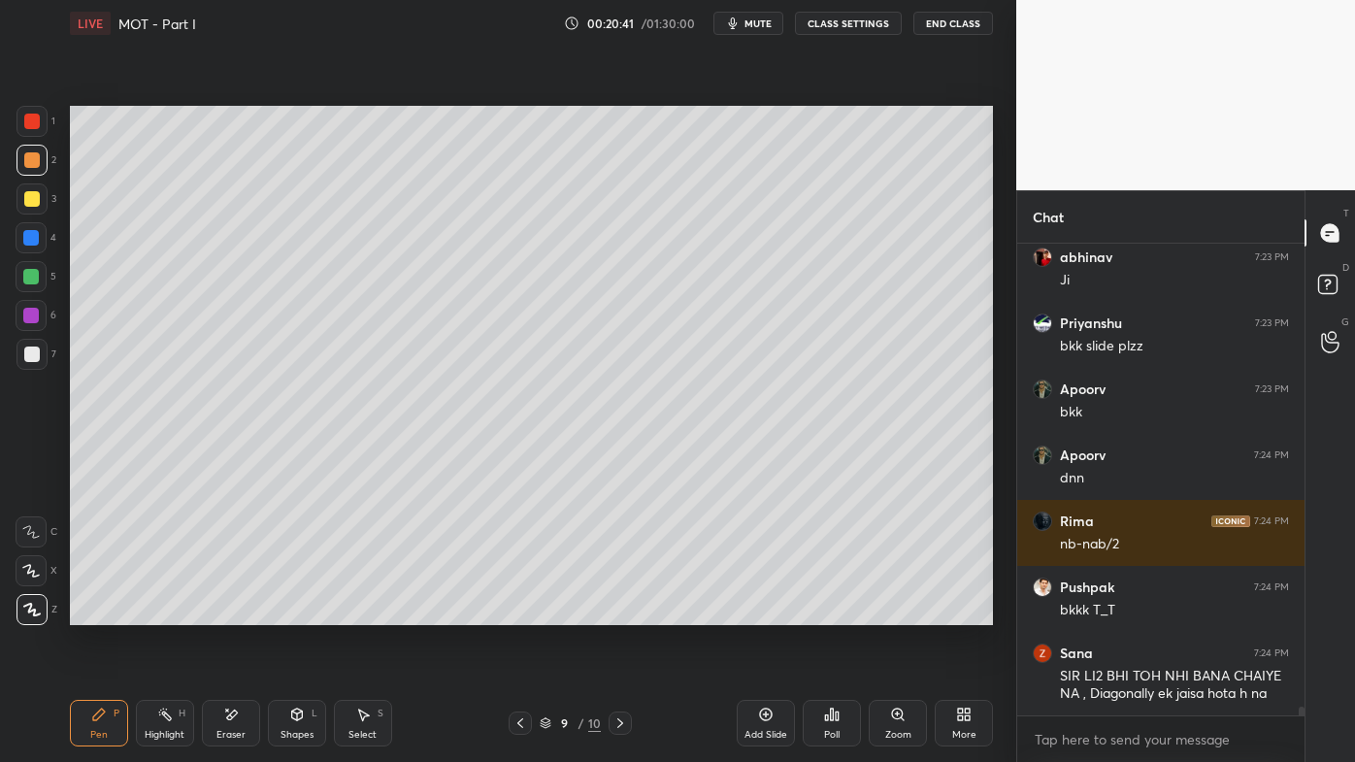
click at [519, 612] on icon at bounding box center [520, 723] width 16 height 16
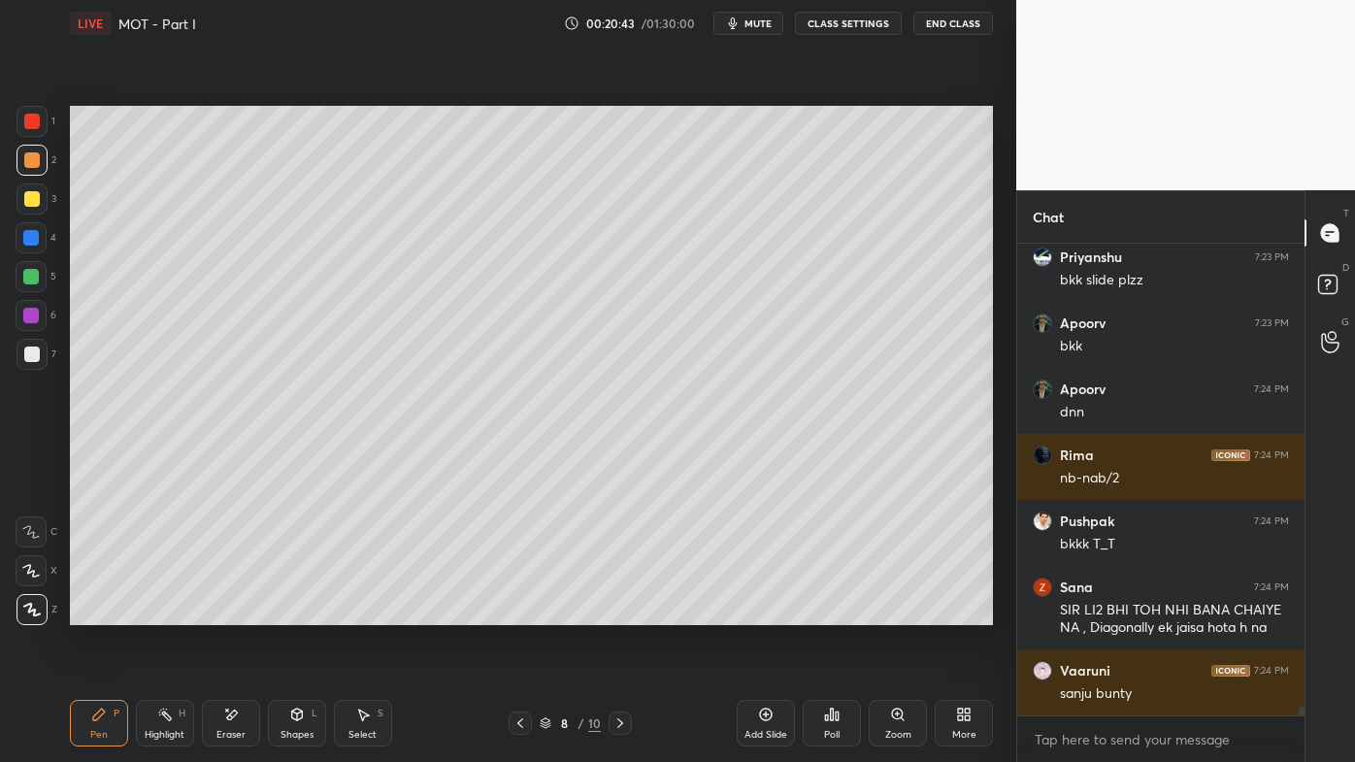
click at [168, 612] on icon at bounding box center [165, 715] width 16 height 16
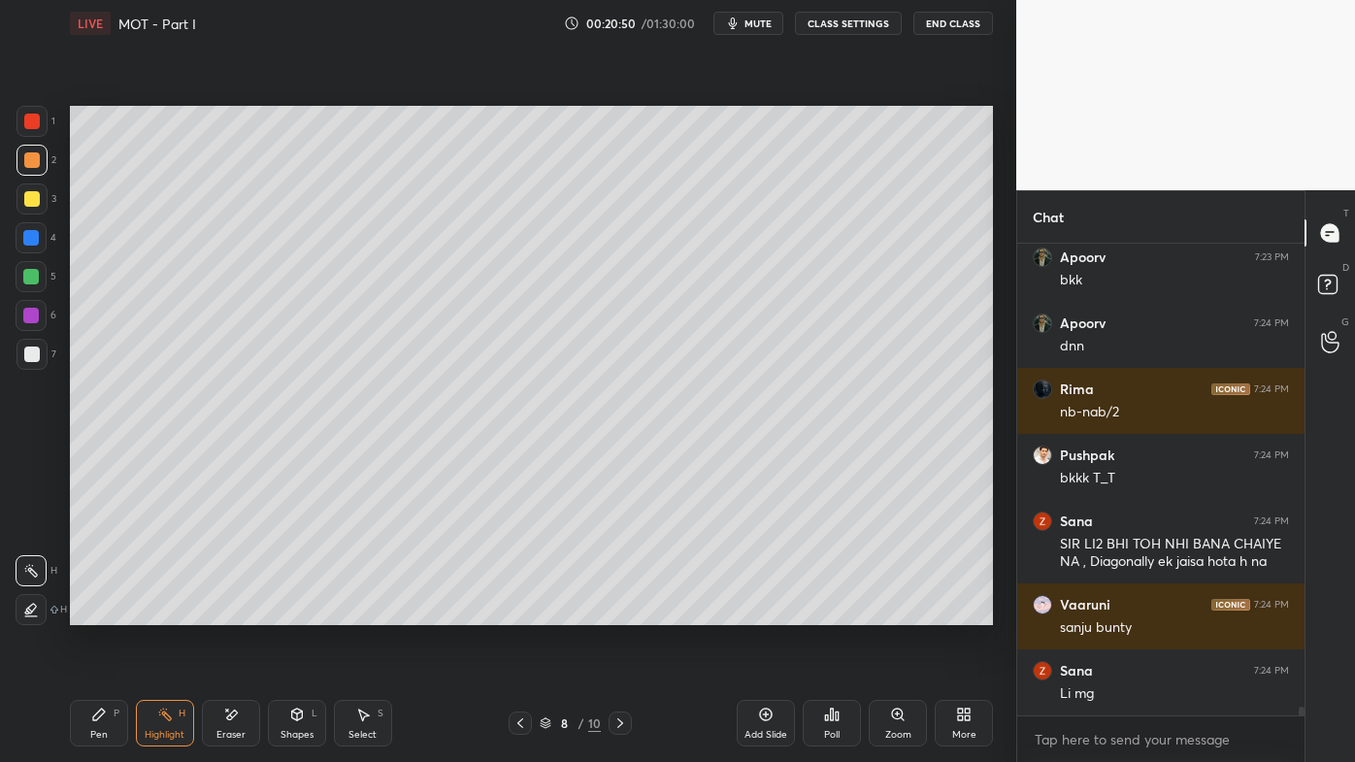
click at [181, 612] on div "H" at bounding box center [182, 713] width 7 height 10
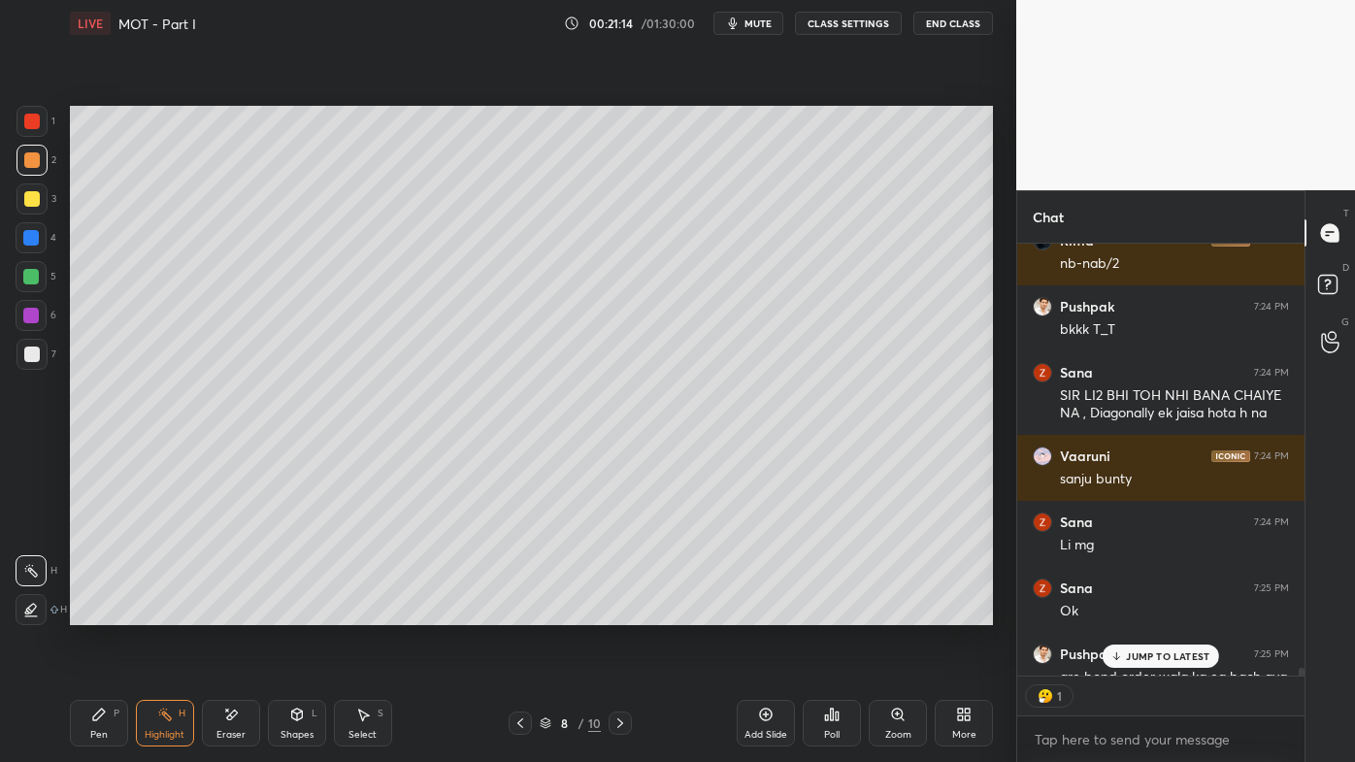
scroll to position [427, 281]
drag, startPoint x: 616, startPoint y: 717, endPoint x: 608, endPoint y: 736, distance: 20.4
click at [615, 612] on icon at bounding box center [620, 723] width 16 height 16
click at [1145, 612] on p "JUMP TO LATEST" at bounding box center [1167, 656] width 83 height 12
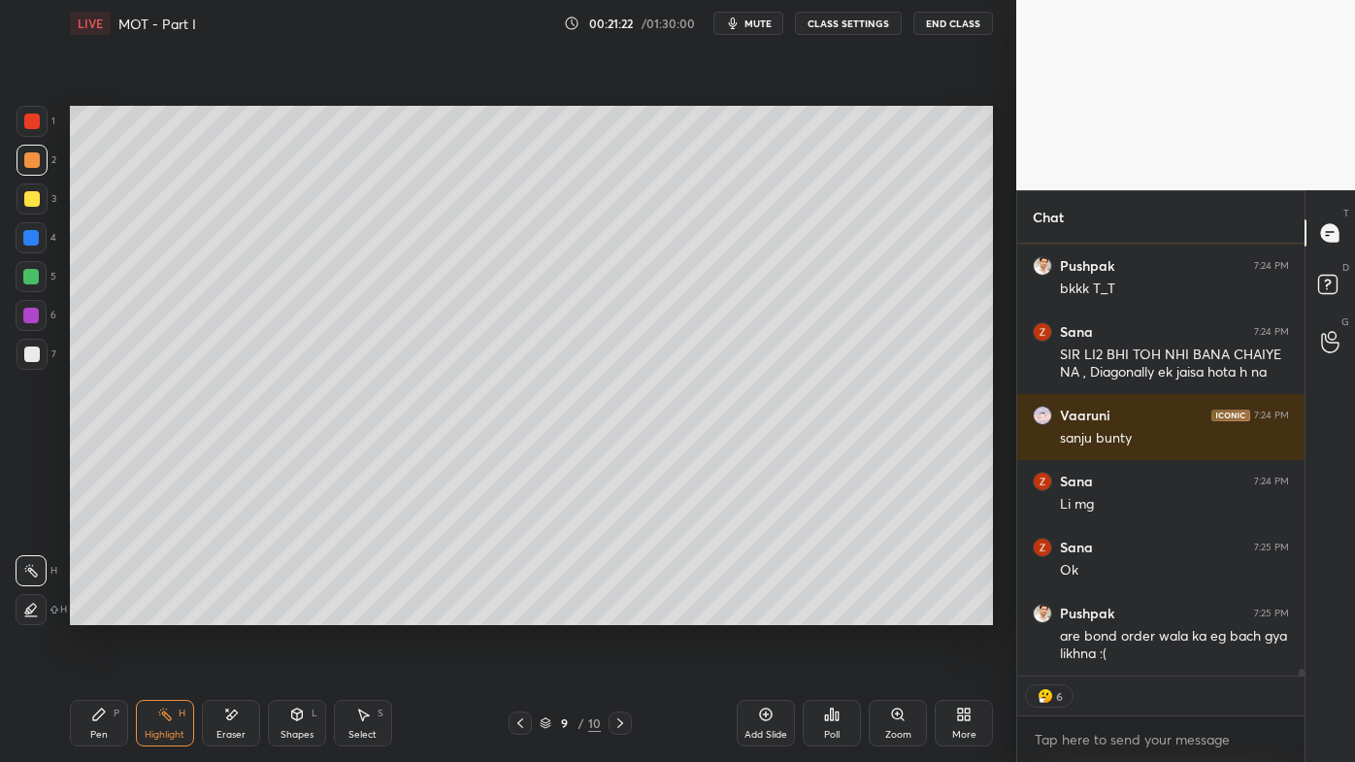
drag, startPoint x: 90, startPoint y: 716, endPoint x: 93, endPoint y: 705, distance: 12.0
click at [93, 612] on icon at bounding box center [99, 715] width 16 height 16
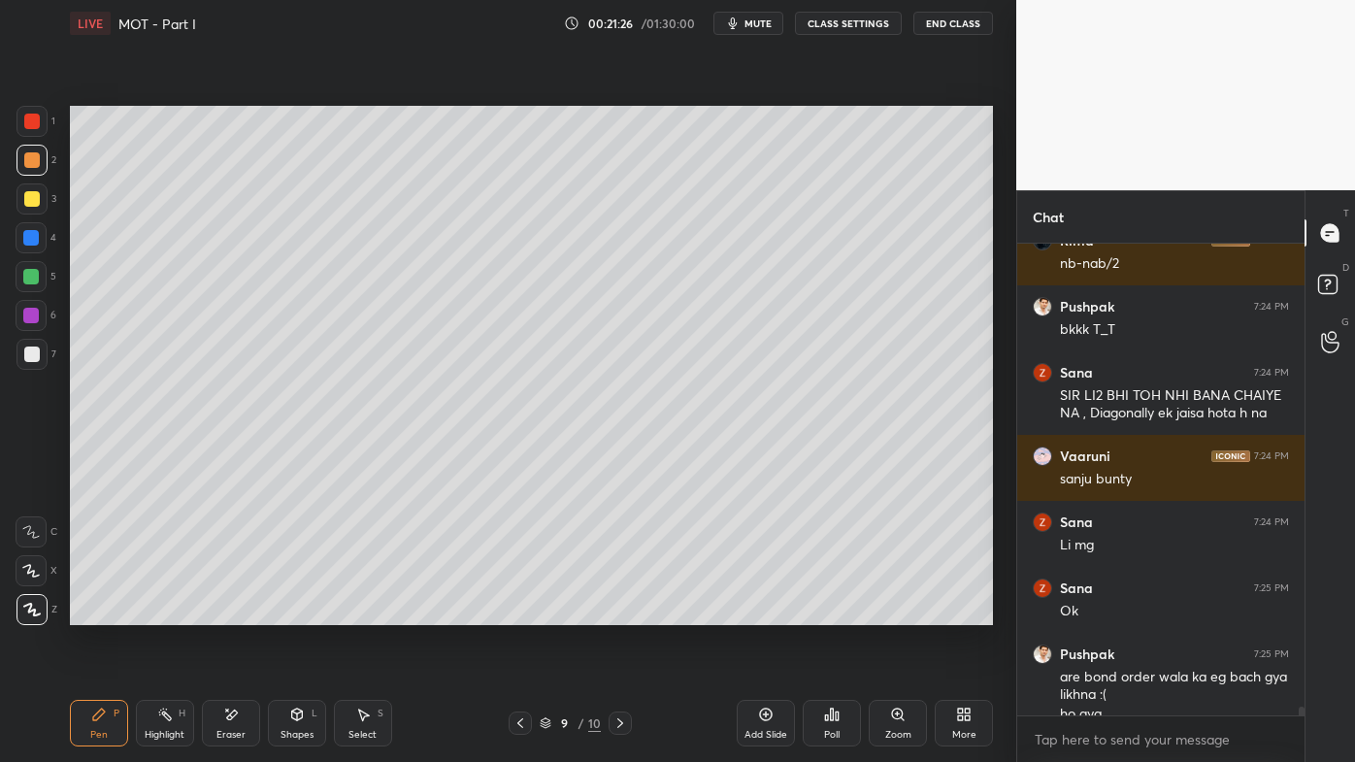
scroll to position [25429, 0]
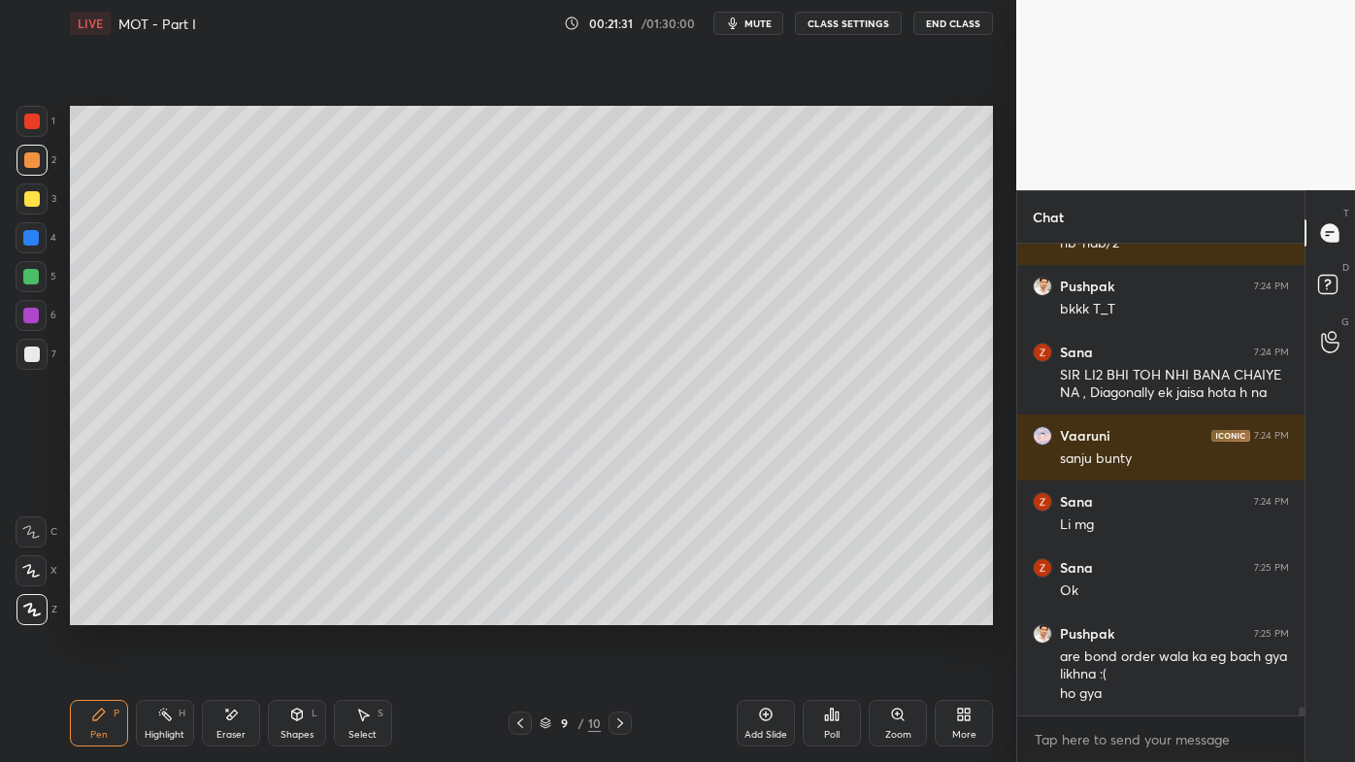
click at [622, 612] on icon at bounding box center [620, 723] width 16 height 16
click at [618, 612] on icon at bounding box center [620, 723] width 16 height 16
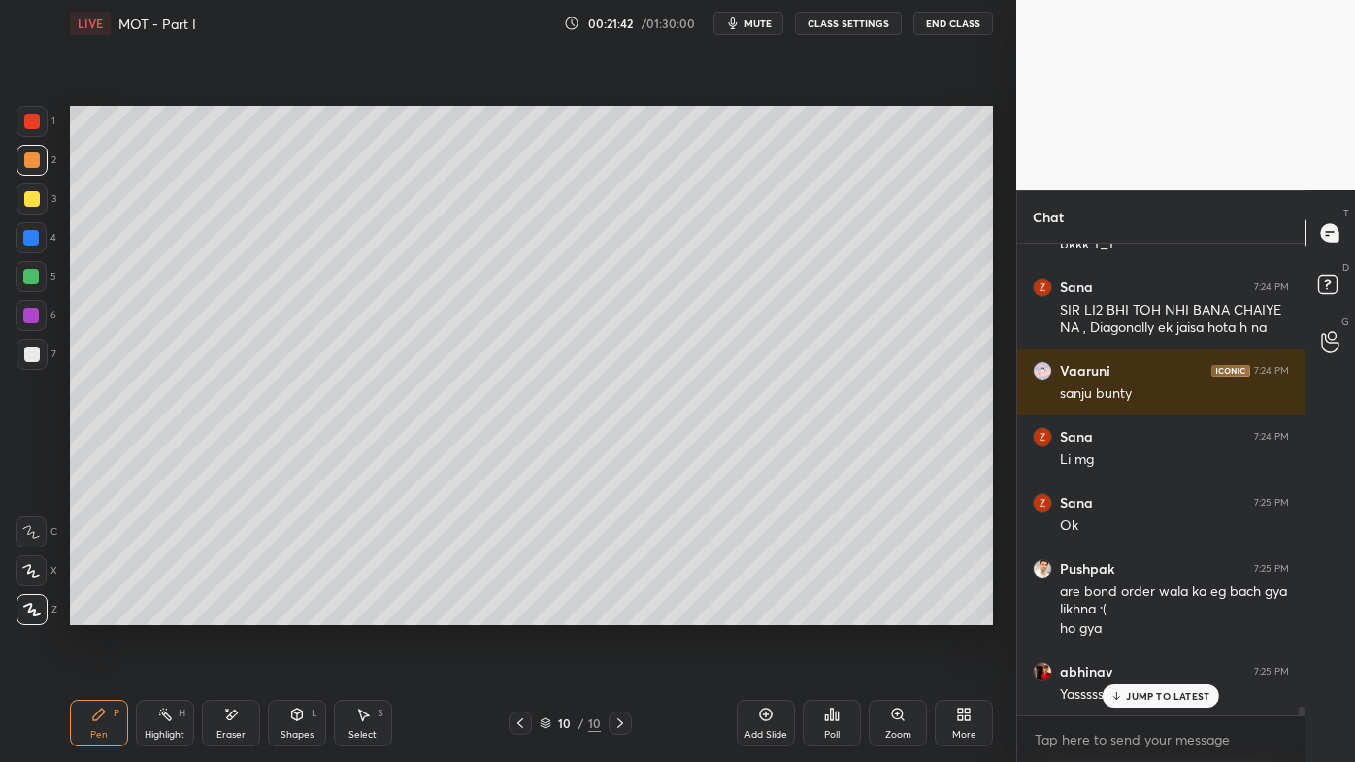
click at [763, 612] on icon at bounding box center [766, 715] width 16 height 16
click at [31, 191] on div at bounding box center [32, 199] width 16 height 16
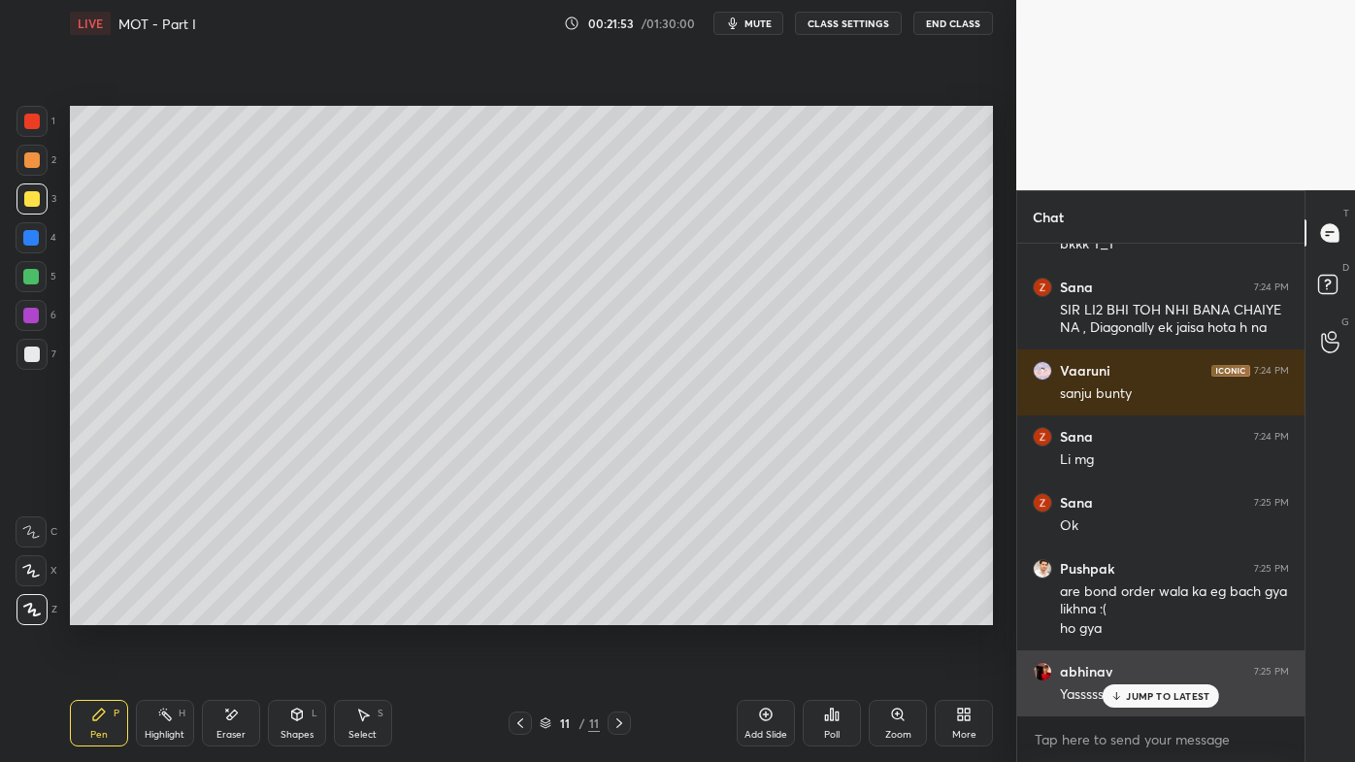
click at [1135, 612] on p "JUMP TO LATEST" at bounding box center [1167, 696] width 83 height 12
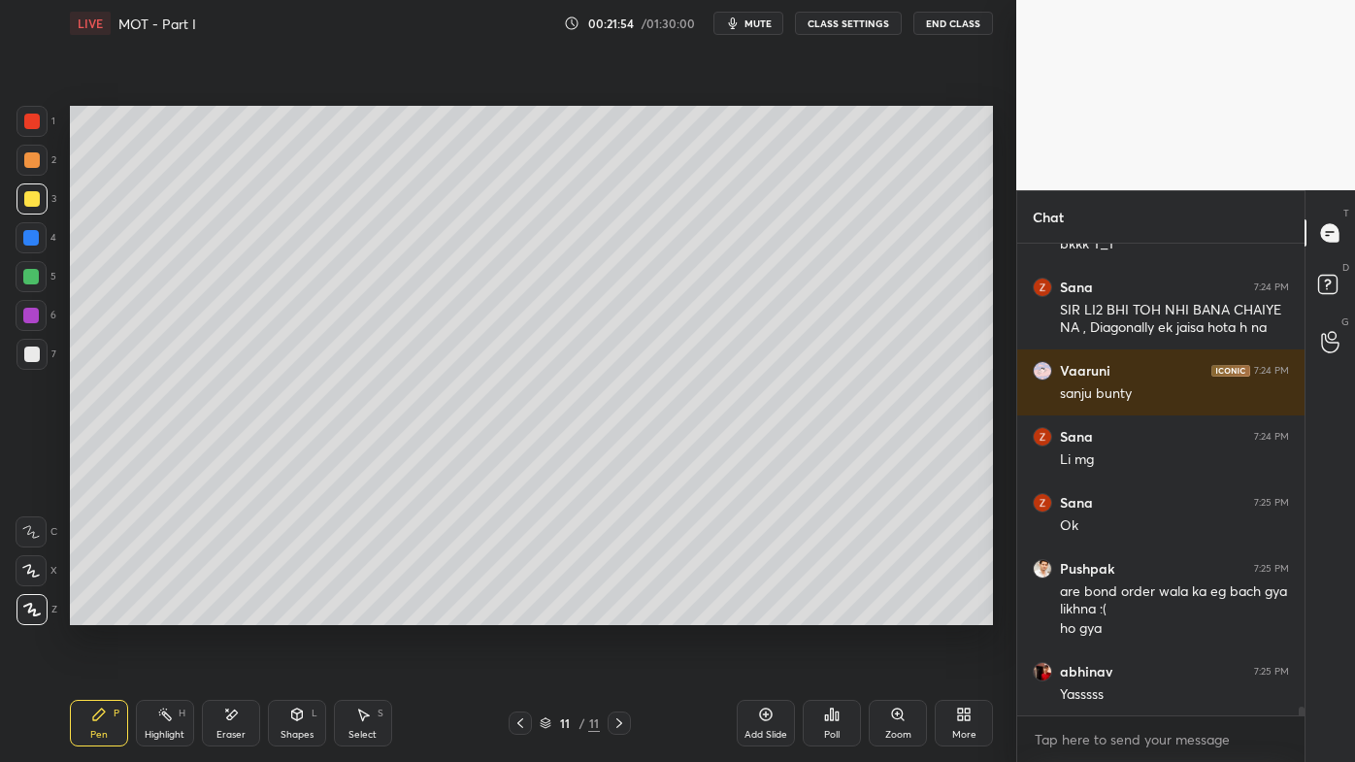
drag, startPoint x: 33, startPoint y: 158, endPoint x: 66, endPoint y: 161, distance: 33.1
click at [38, 159] on div at bounding box center [32, 160] width 16 height 16
click at [767, 612] on icon at bounding box center [766, 714] width 13 height 13
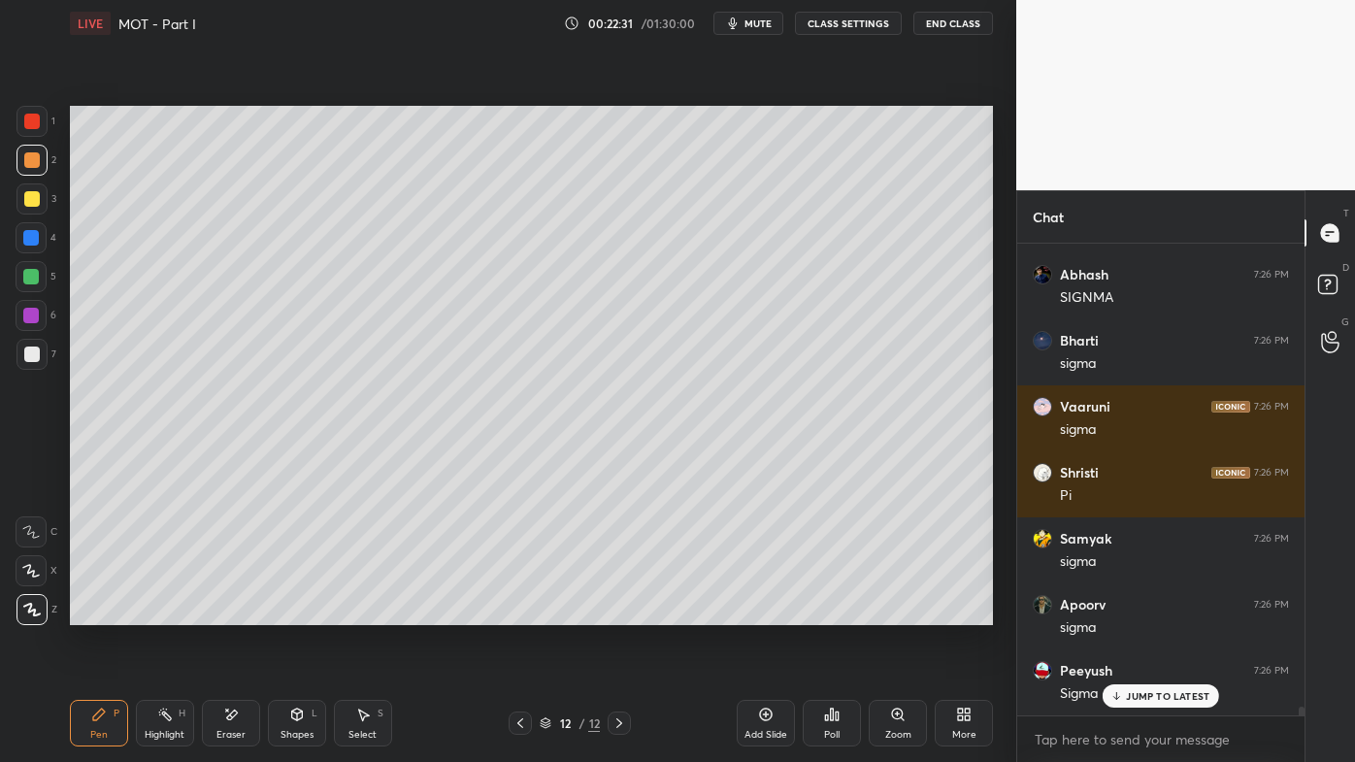
scroll to position [26154, 0]
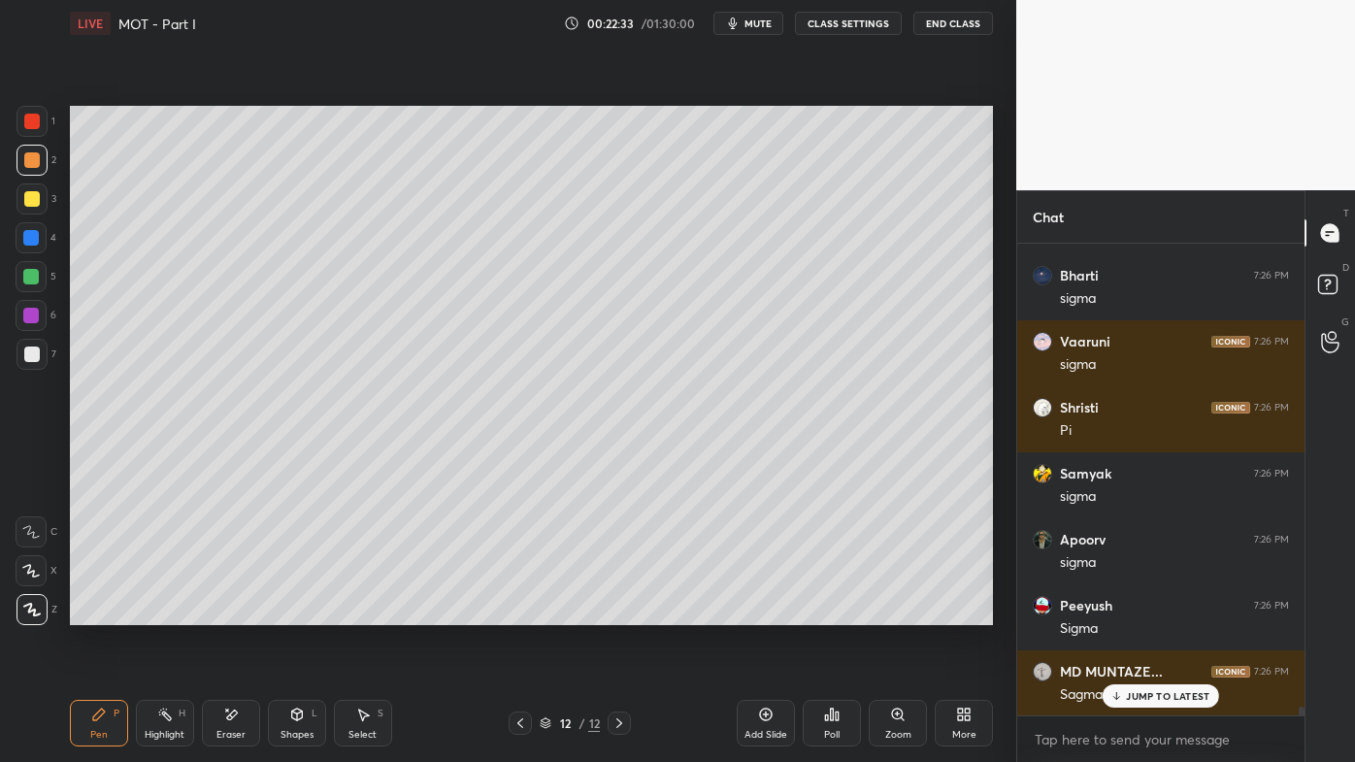
click at [42, 196] on div at bounding box center [31, 198] width 31 height 31
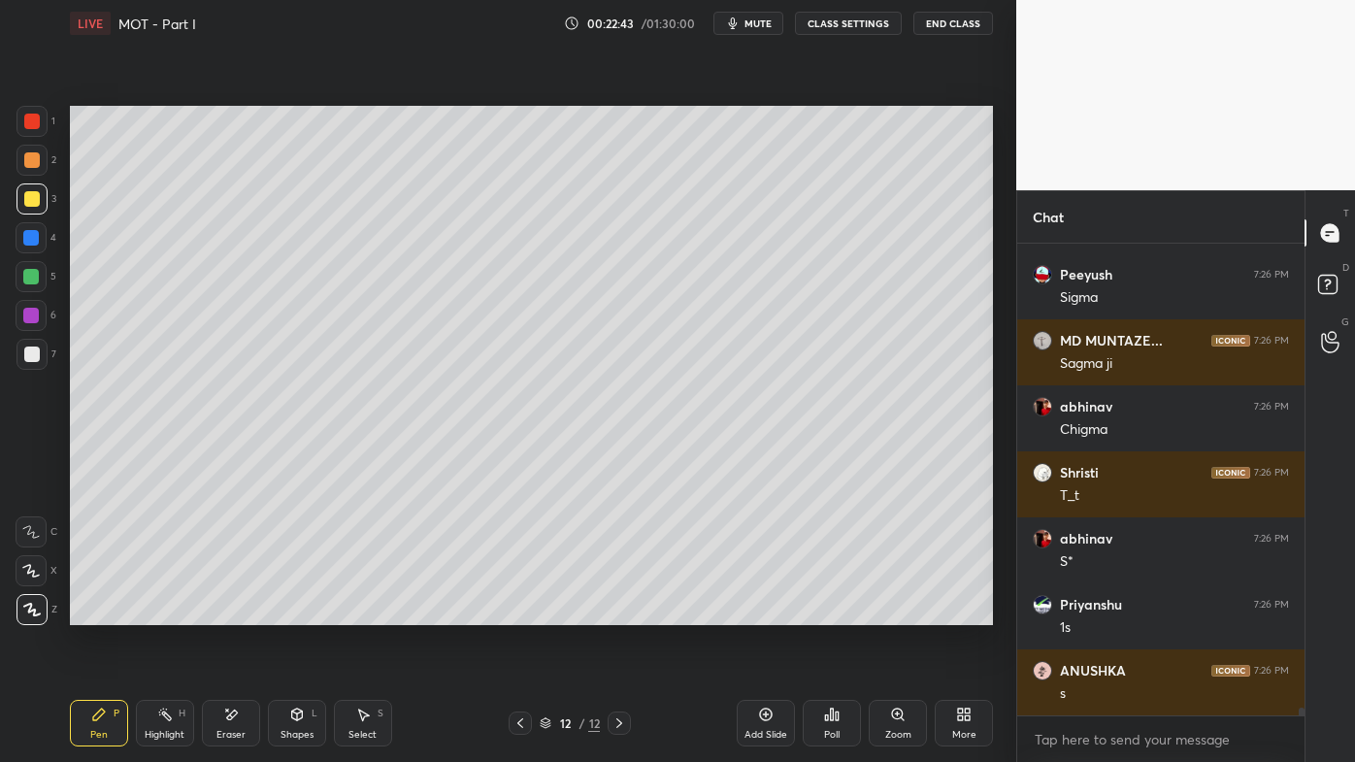
scroll to position [26550, 0]
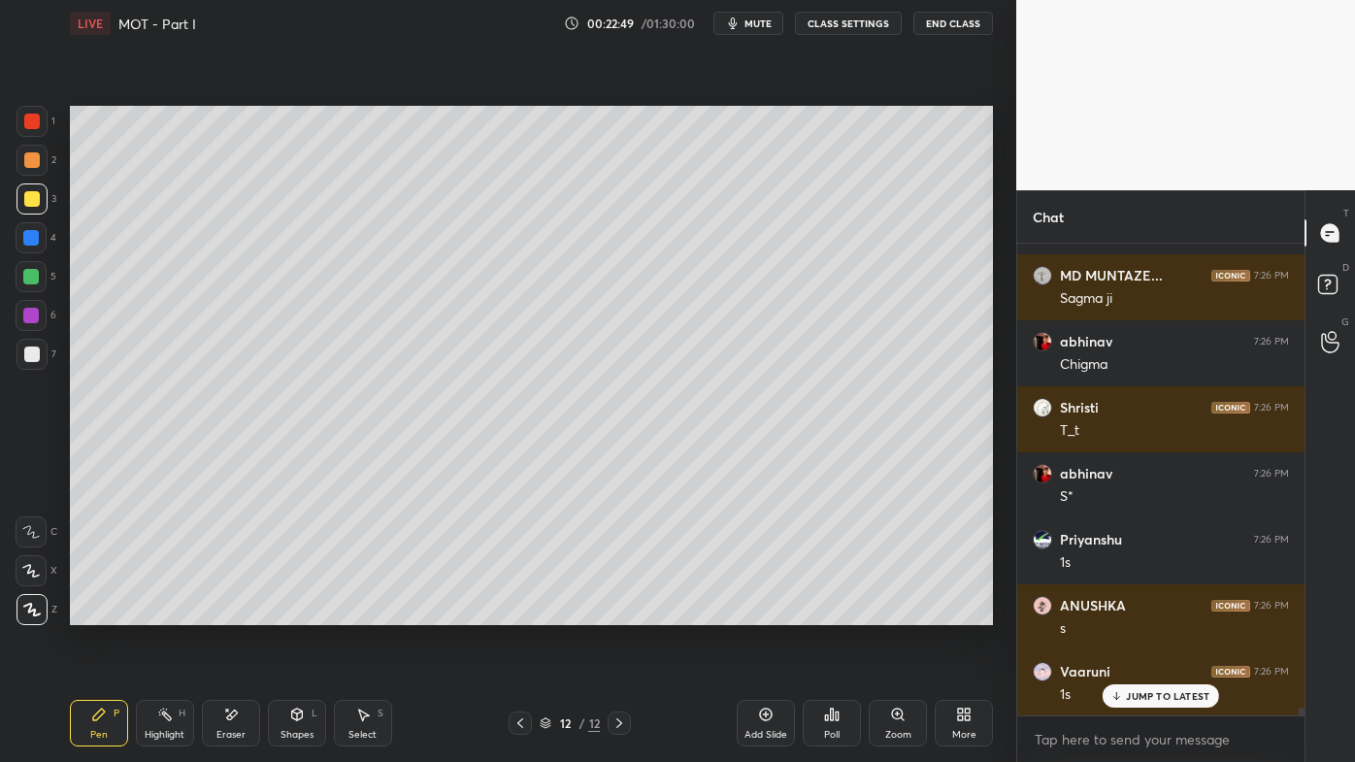
click at [161, 612] on icon at bounding box center [165, 715] width 16 height 16
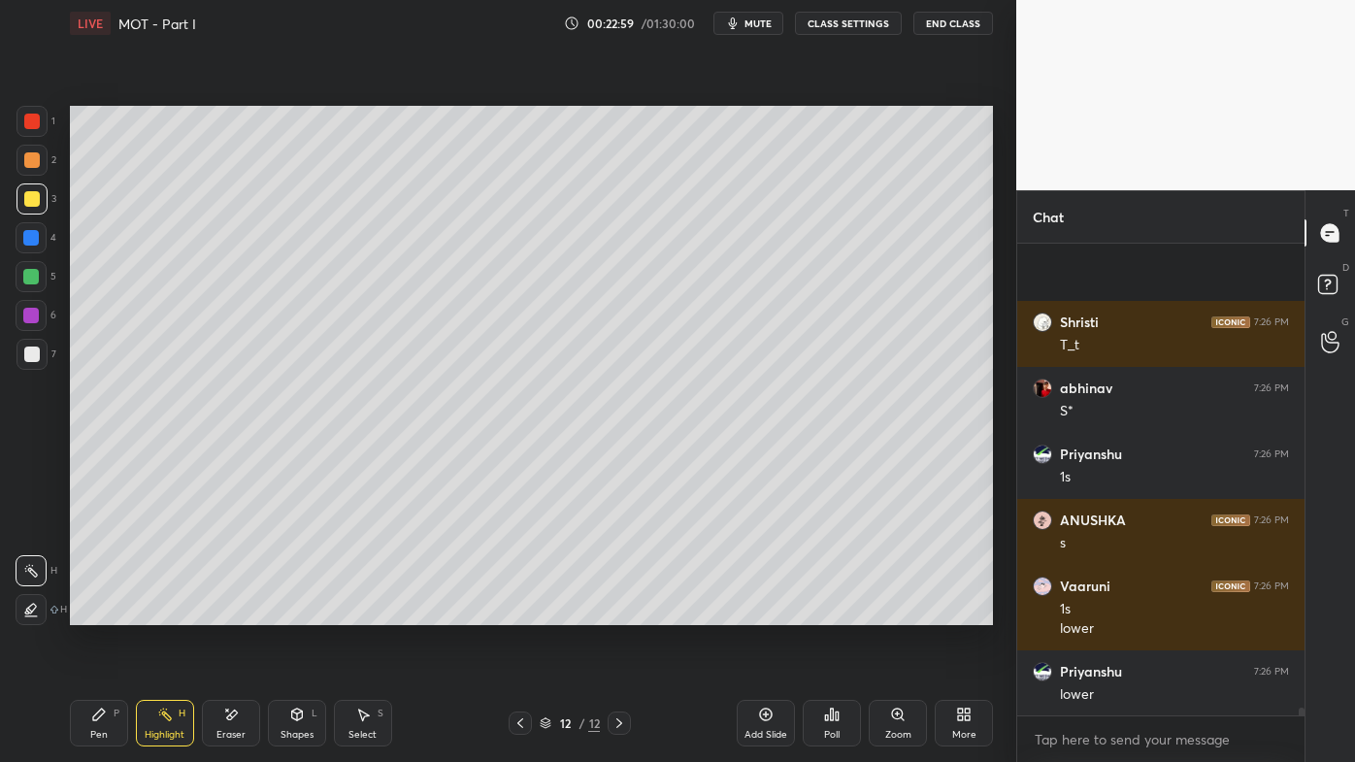
scroll to position [26768, 0]
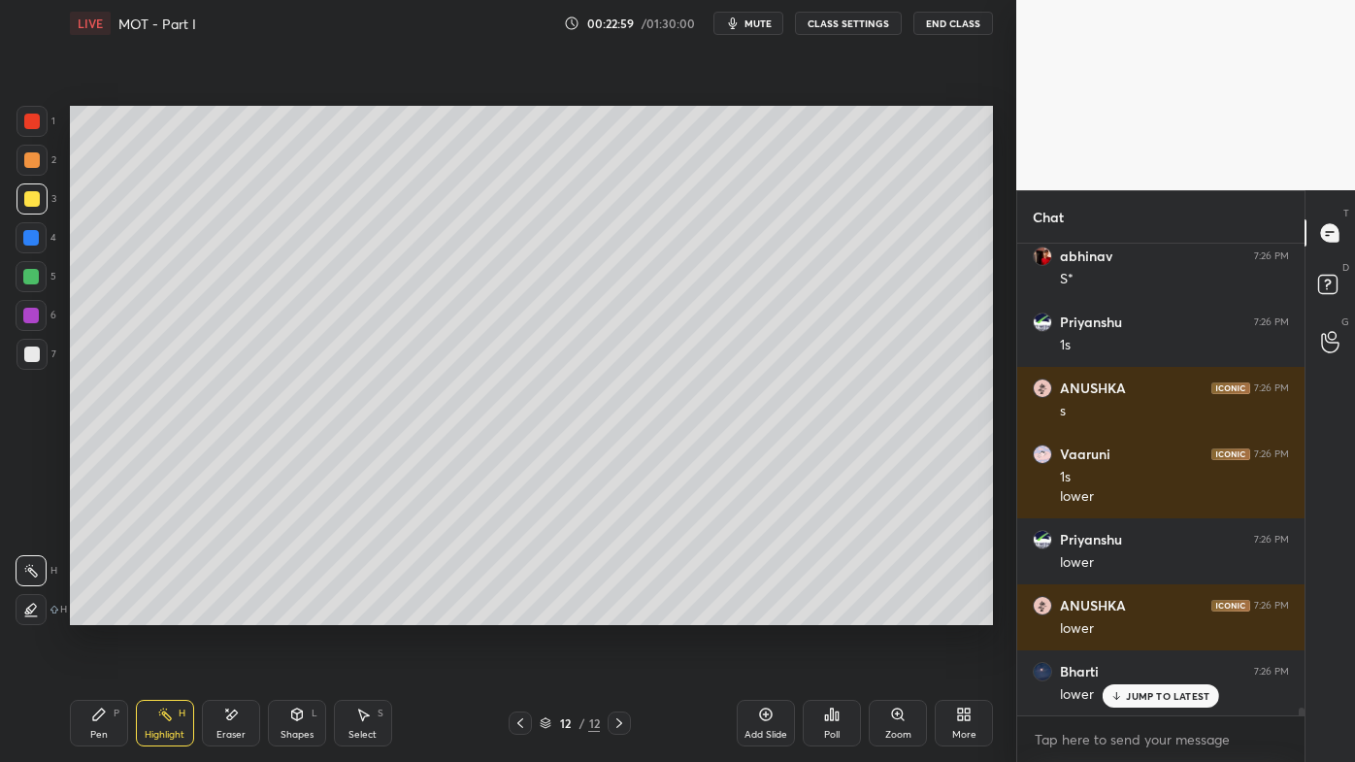
click at [103, 612] on icon at bounding box center [99, 715] width 16 height 16
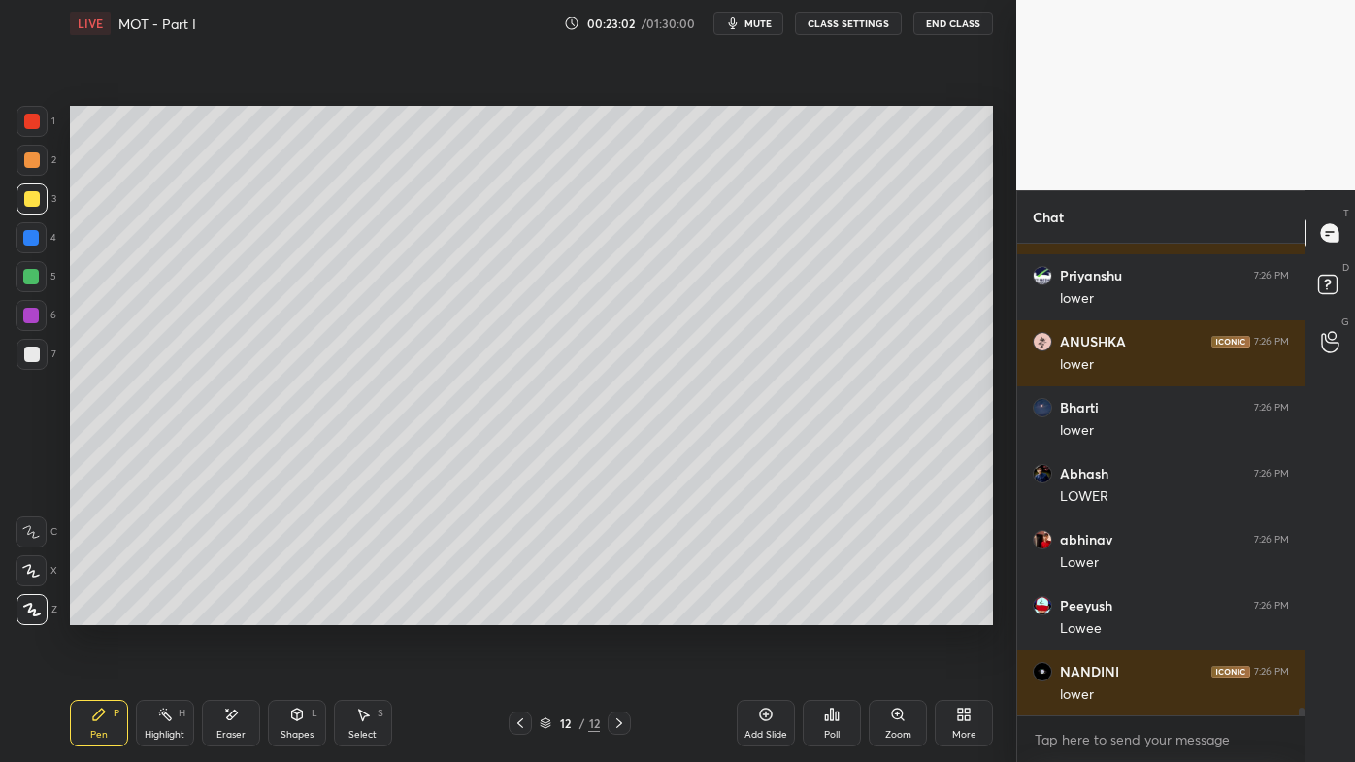
scroll to position [27099, 0]
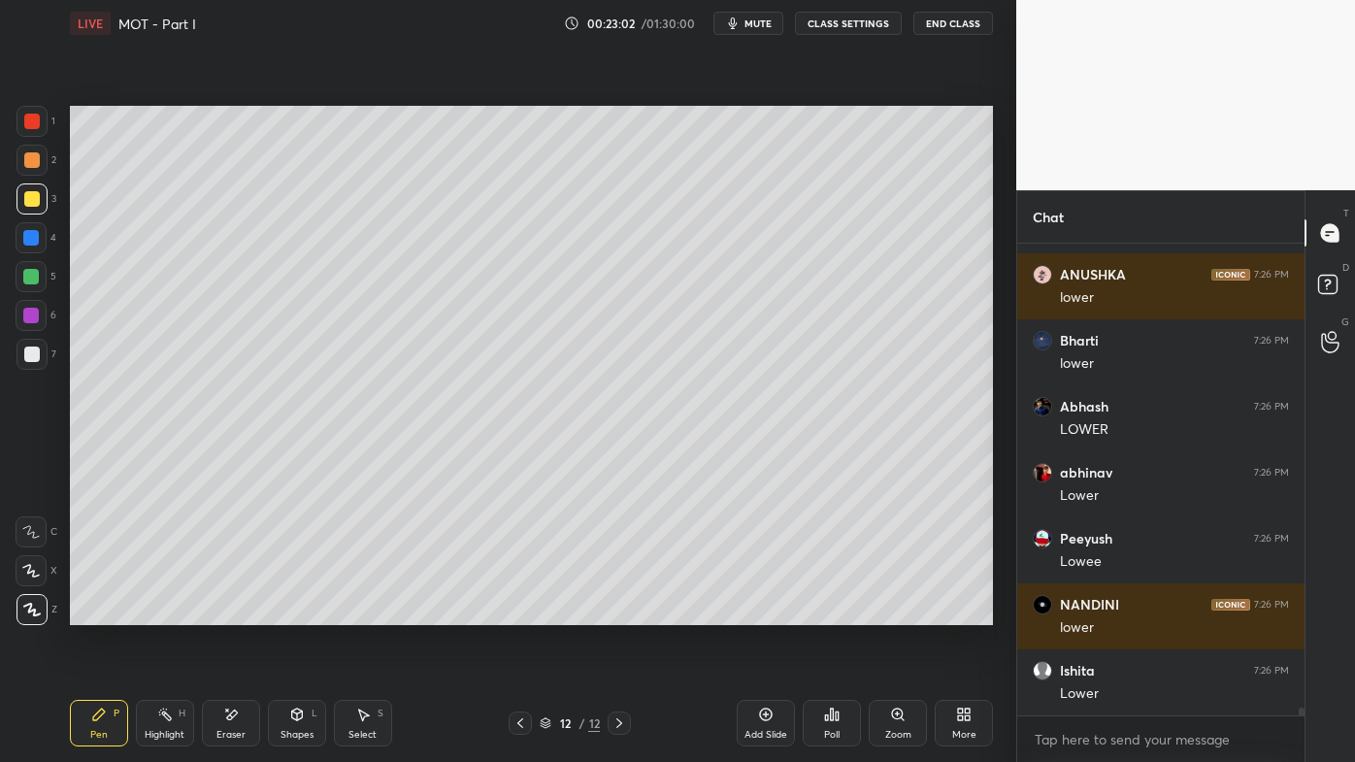
drag, startPoint x: 168, startPoint y: 707, endPoint x: 183, endPoint y: 680, distance: 30.5
click at [168, 612] on div "Highlight H" at bounding box center [165, 723] width 58 height 47
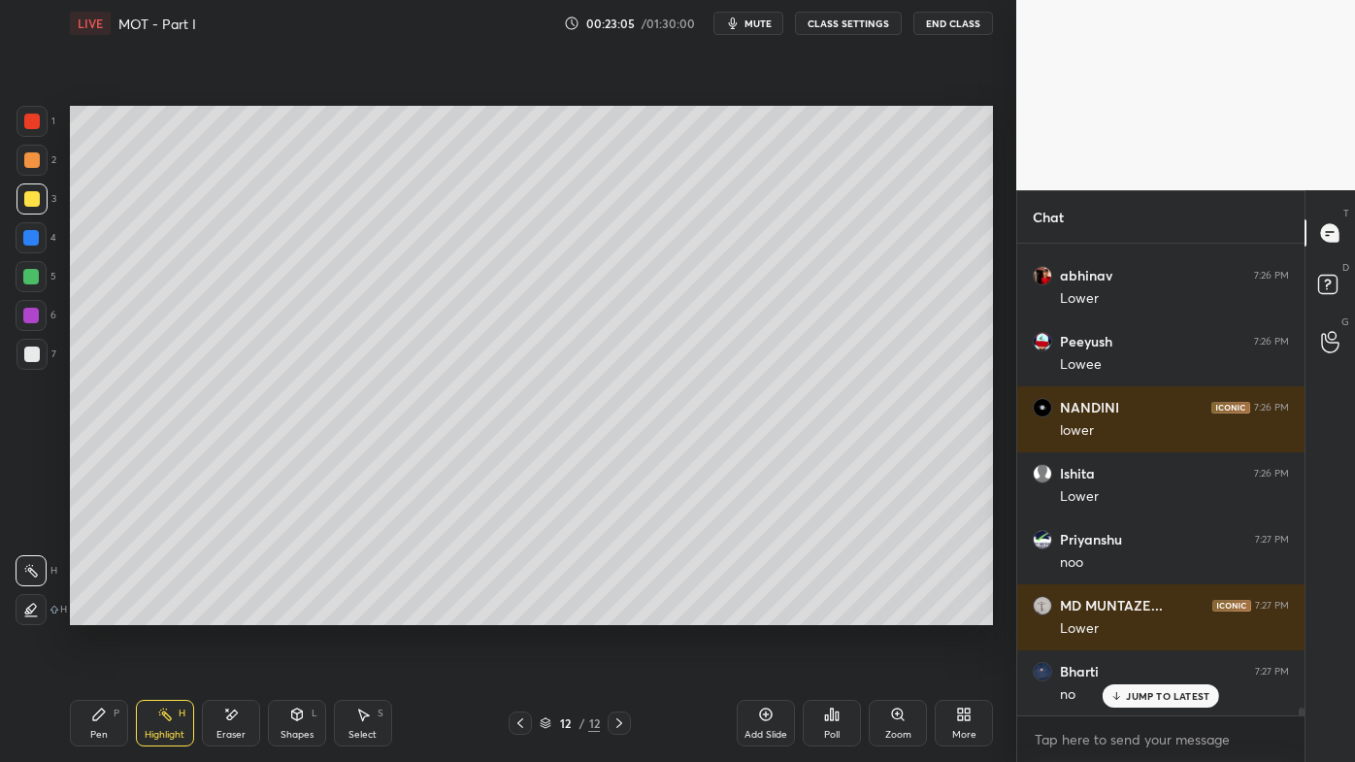
click at [105, 612] on icon at bounding box center [99, 715] width 16 height 16
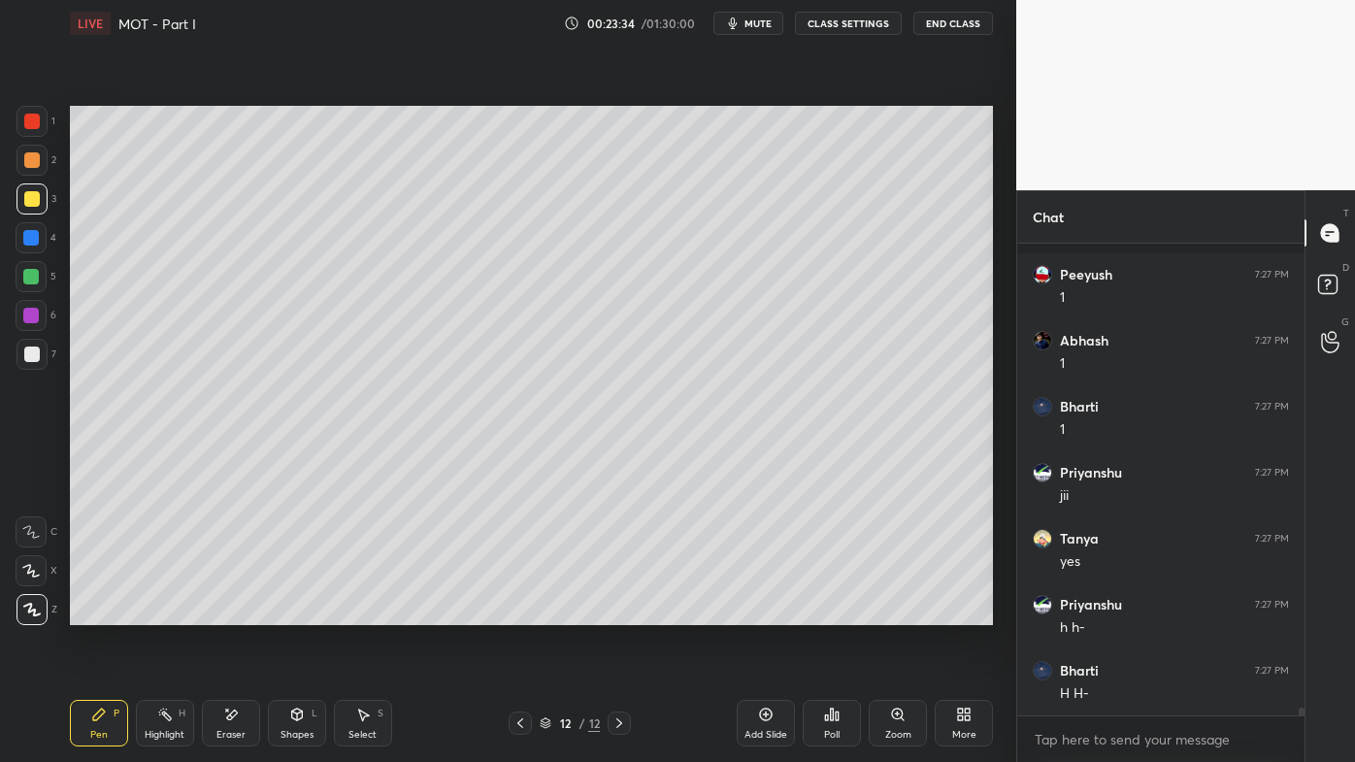
scroll to position [27415, 0]
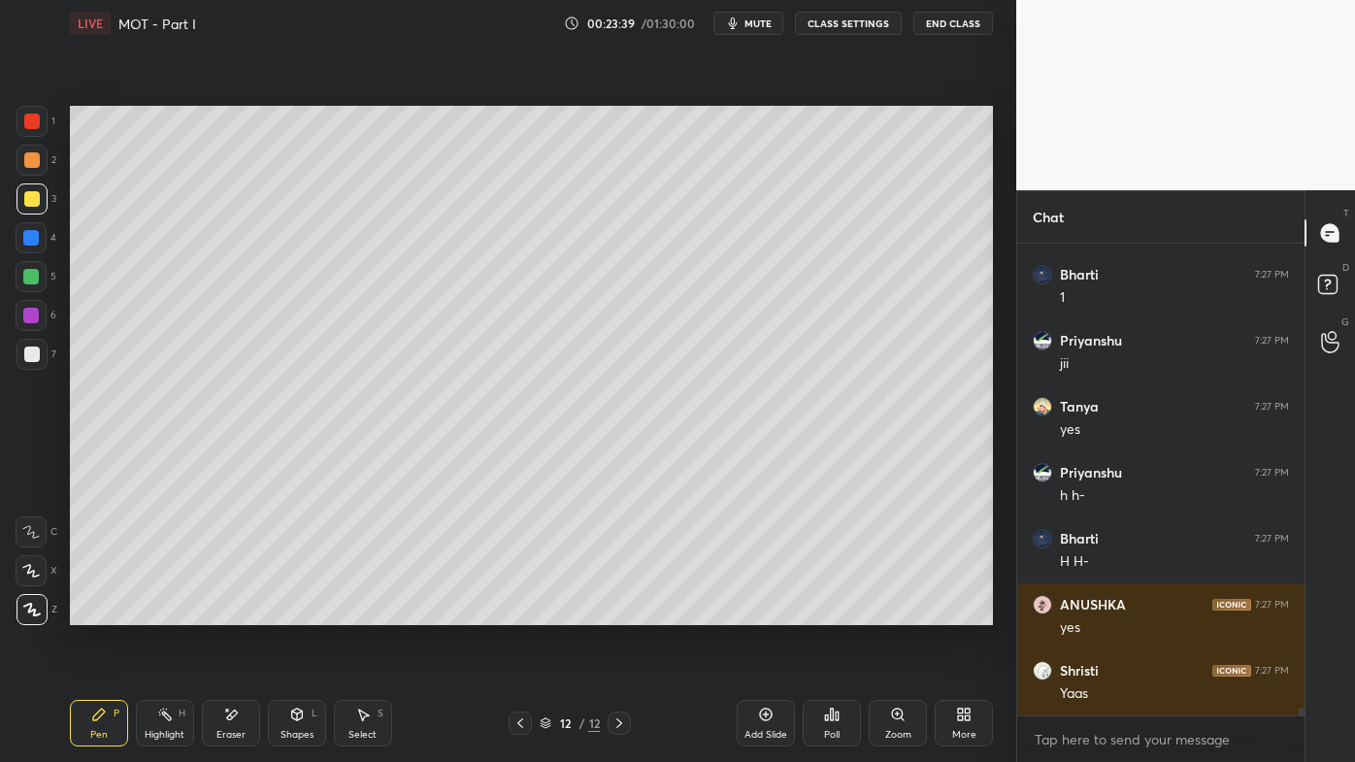
drag, startPoint x: 164, startPoint y: 712, endPoint x: 166, endPoint y: 691, distance: 21.4
click at [165, 612] on div "Highlight H" at bounding box center [165, 723] width 58 height 47
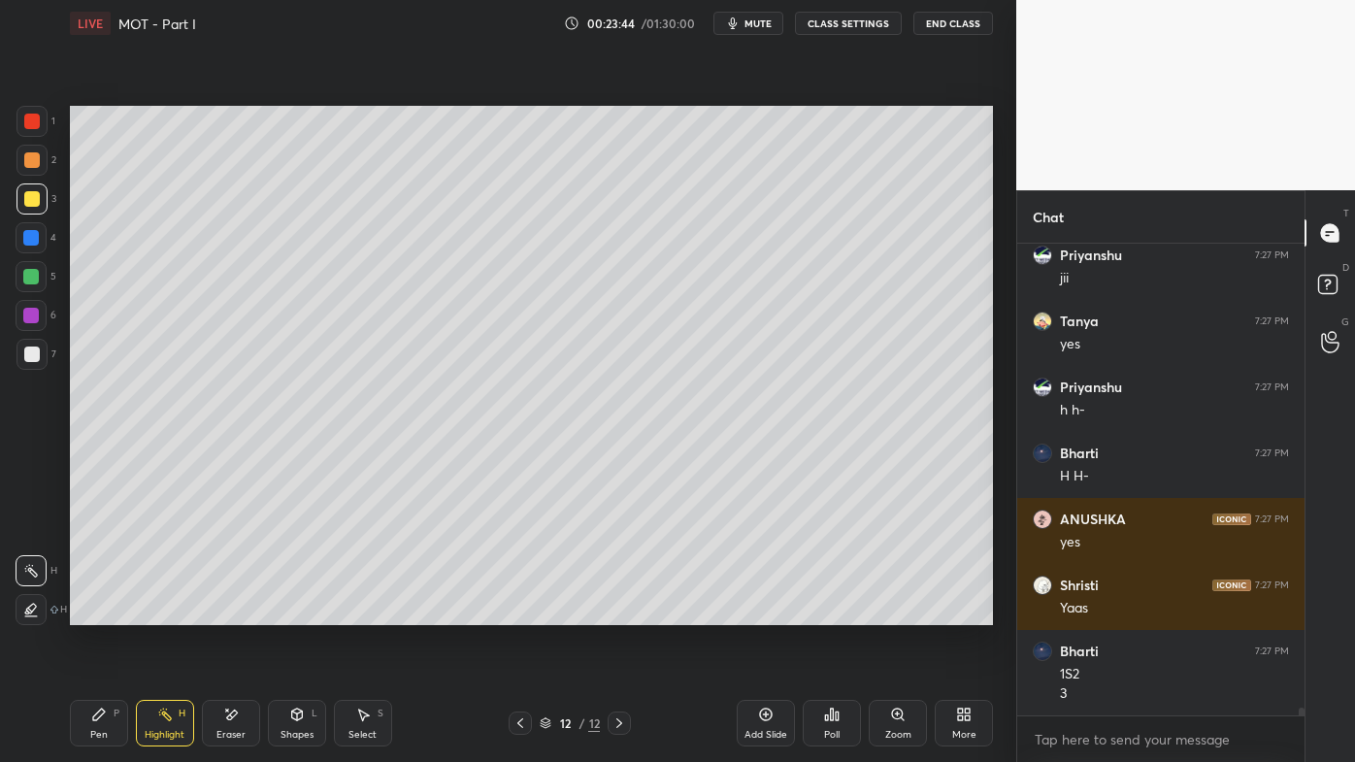
scroll to position [27566, 0]
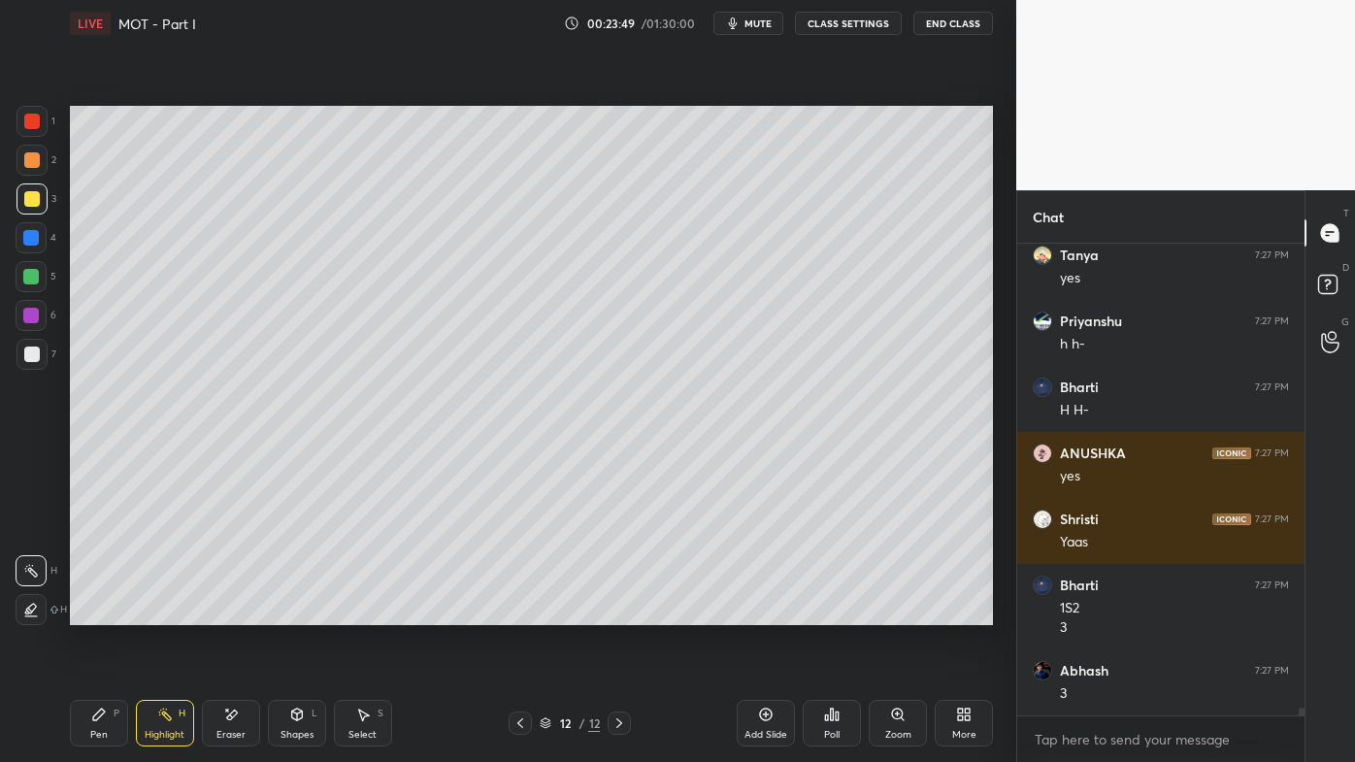
click at [94, 612] on icon at bounding box center [99, 714] width 12 height 12
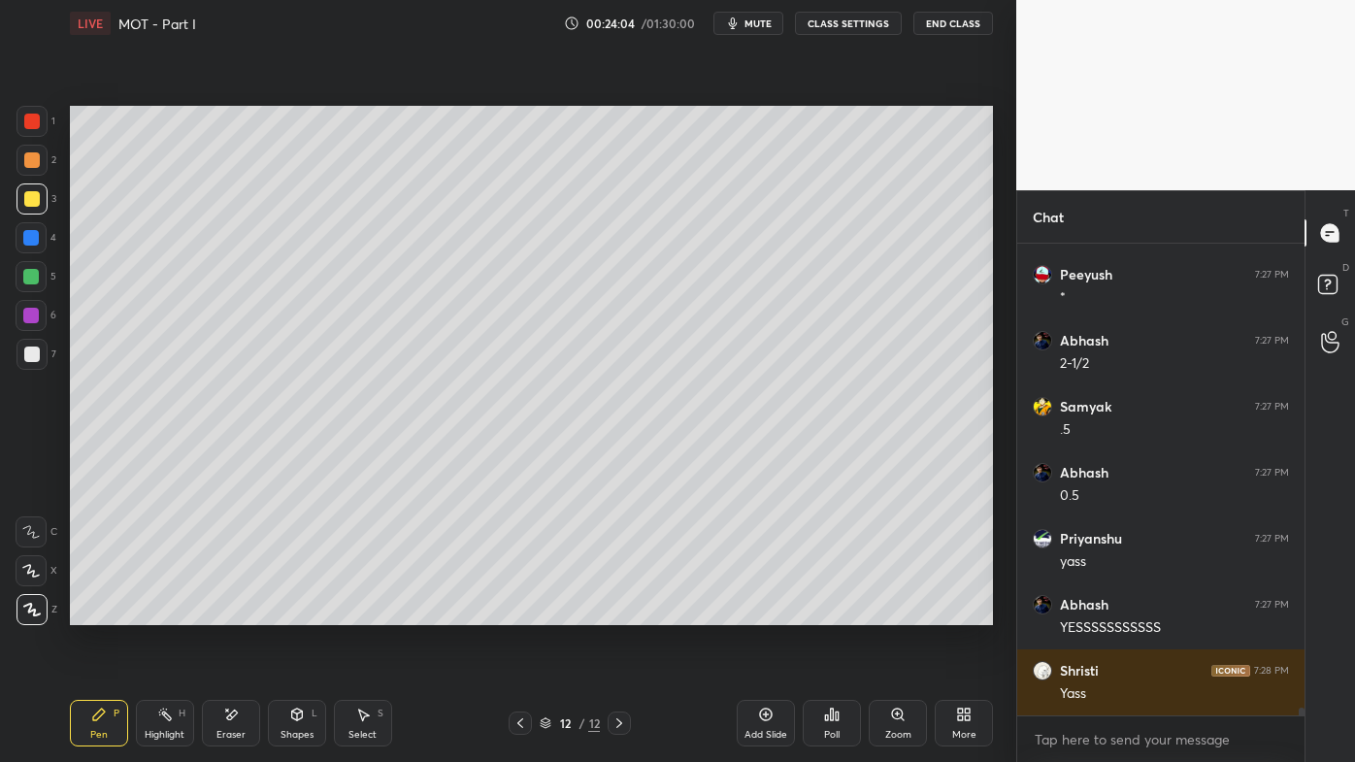
scroll to position [28292, 0]
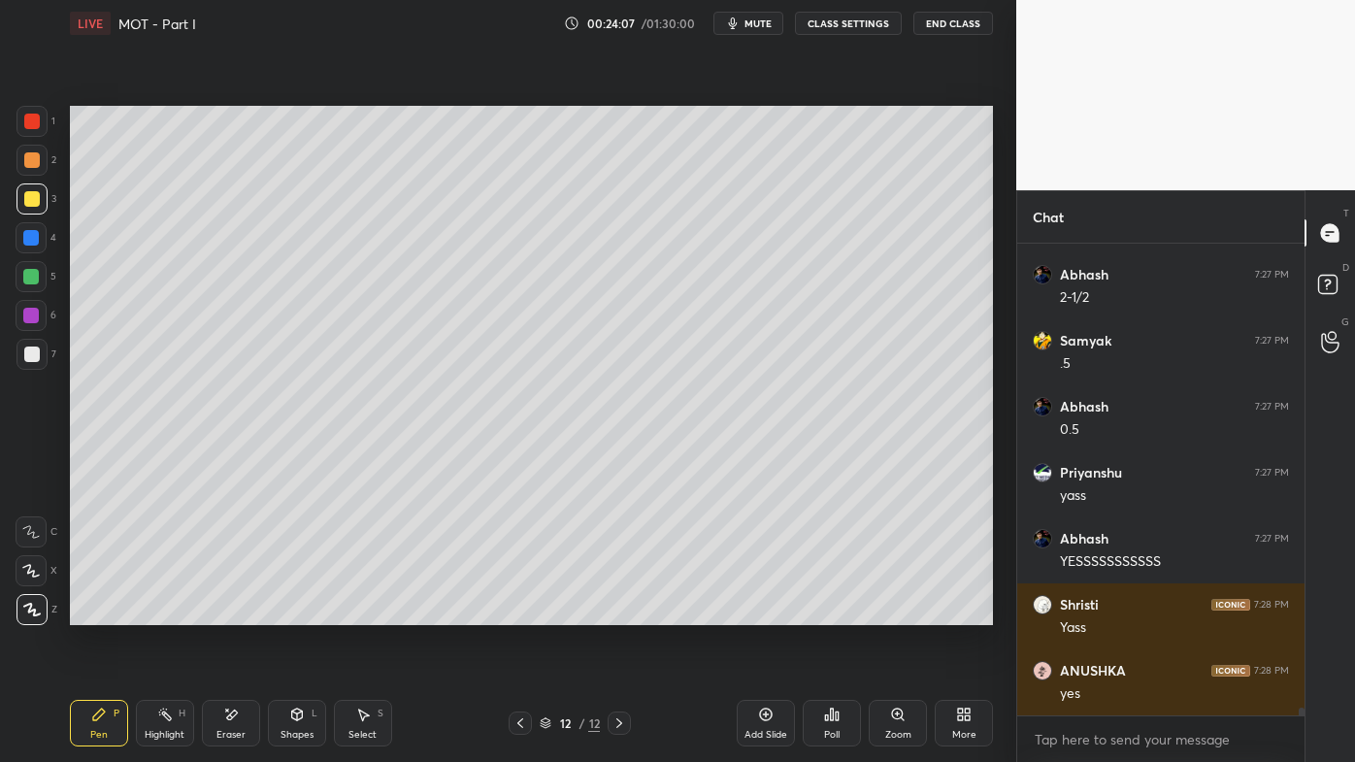
click at [170, 612] on icon at bounding box center [165, 715] width 16 height 16
click at [519, 612] on div at bounding box center [520, 722] width 23 height 23
drag, startPoint x: 105, startPoint y: 719, endPoint x: 95, endPoint y: 715, distance: 10.5
click at [103, 612] on icon at bounding box center [99, 715] width 16 height 16
drag, startPoint x: 171, startPoint y: 716, endPoint x: 188, endPoint y: 654, distance: 64.5
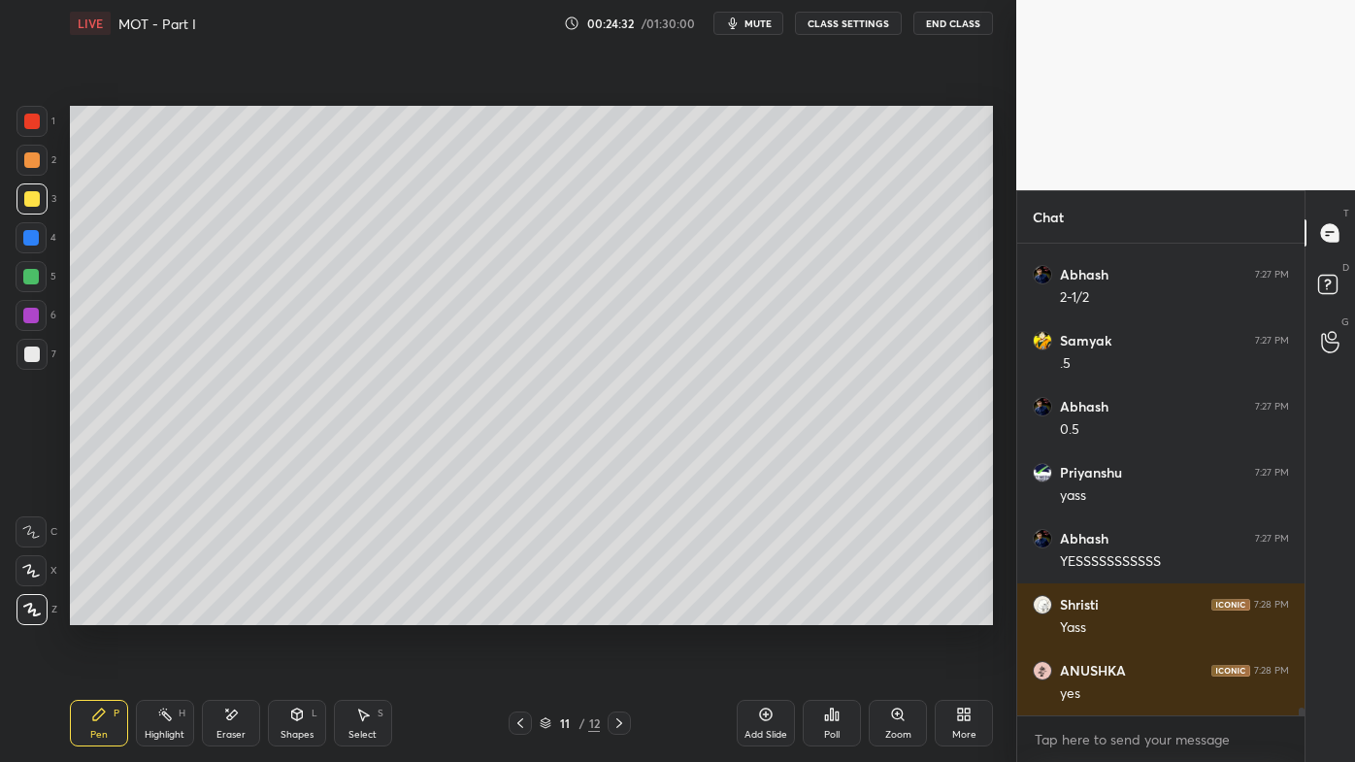
click at [170, 612] on icon at bounding box center [165, 715] width 16 height 16
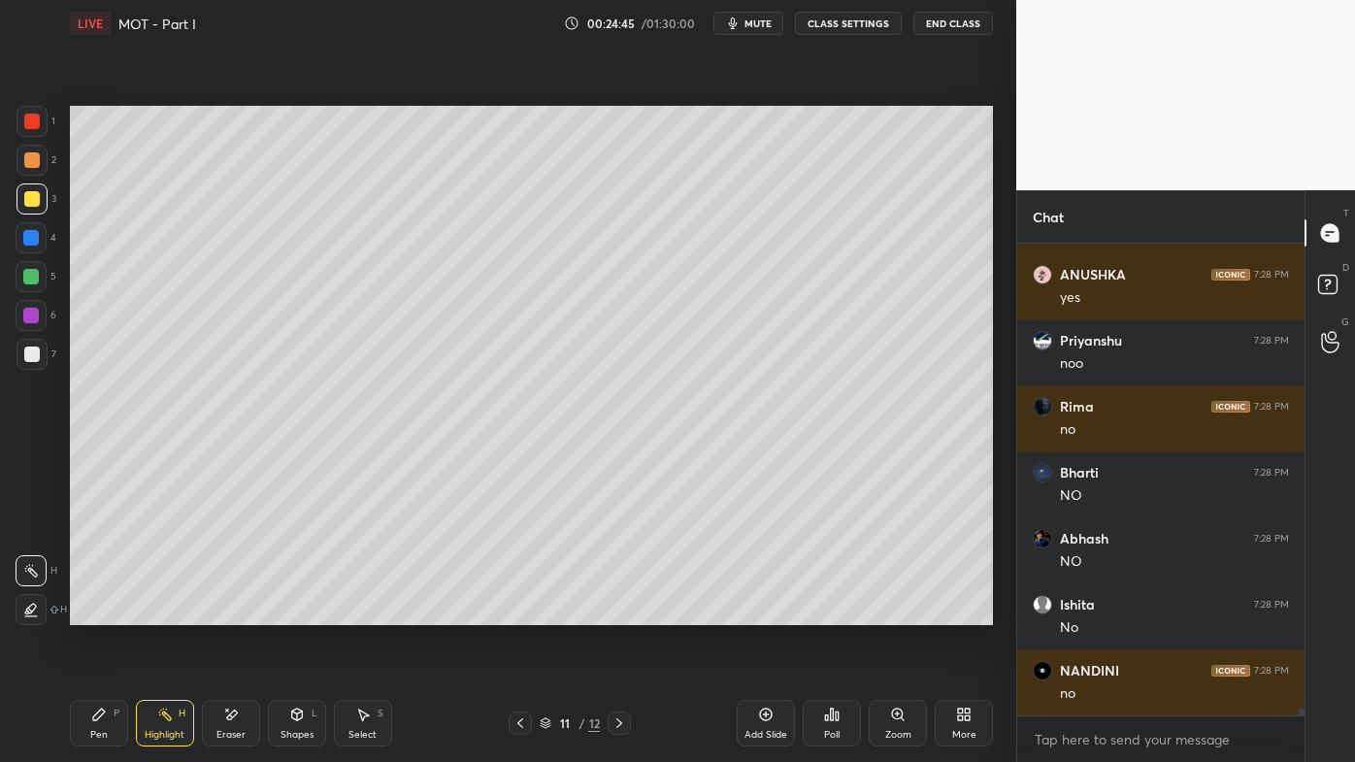
scroll to position [28754, 0]
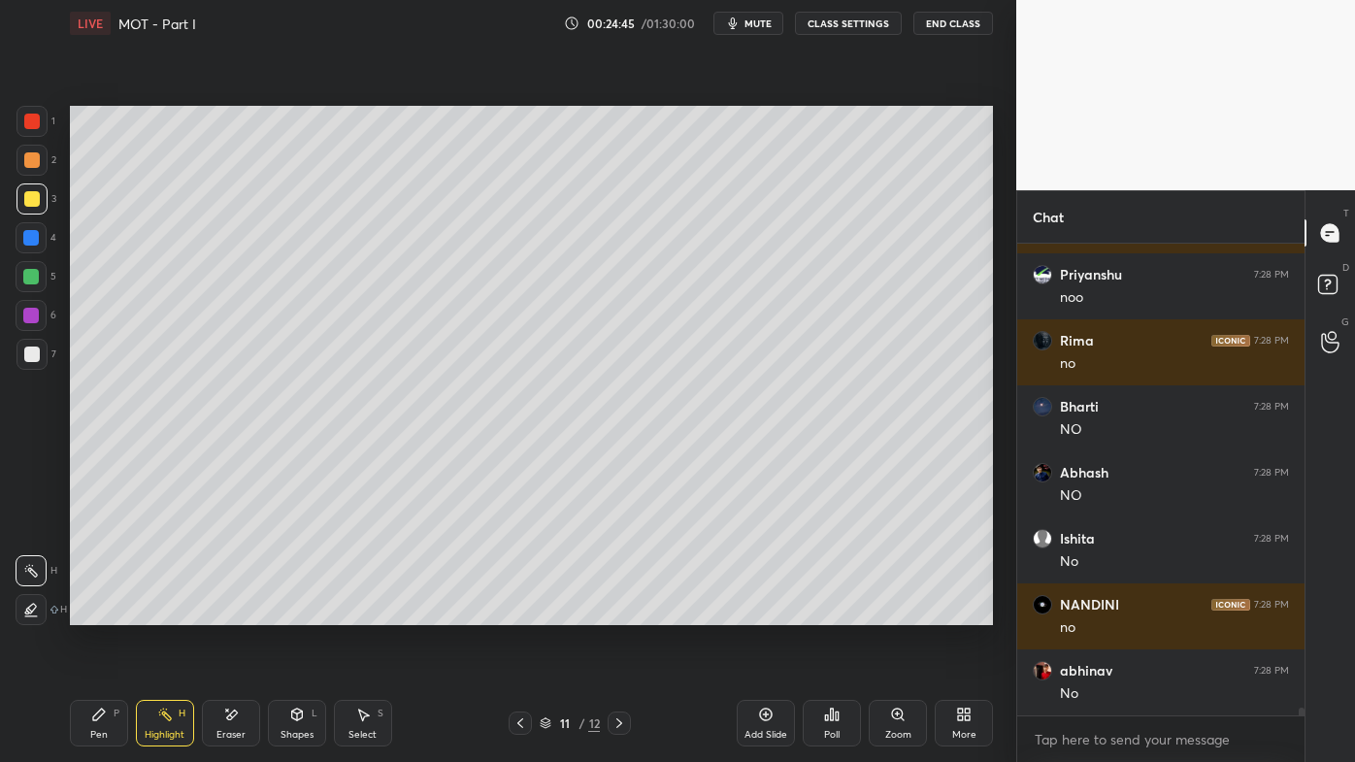
click at [619, 612] on icon at bounding box center [619, 723] width 16 height 16
click at [90, 612] on div "Pen P" at bounding box center [99, 723] width 58 height 47
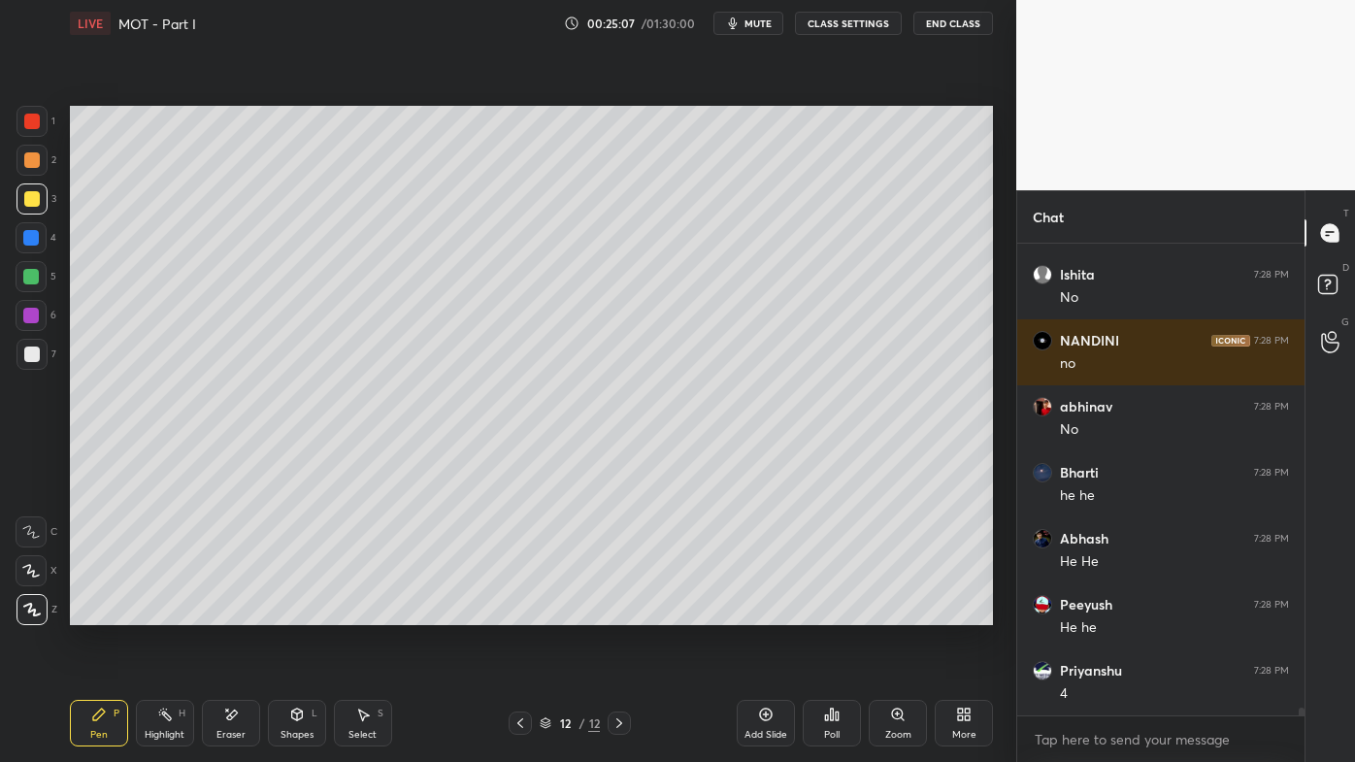
scroll to position [29084, 0]
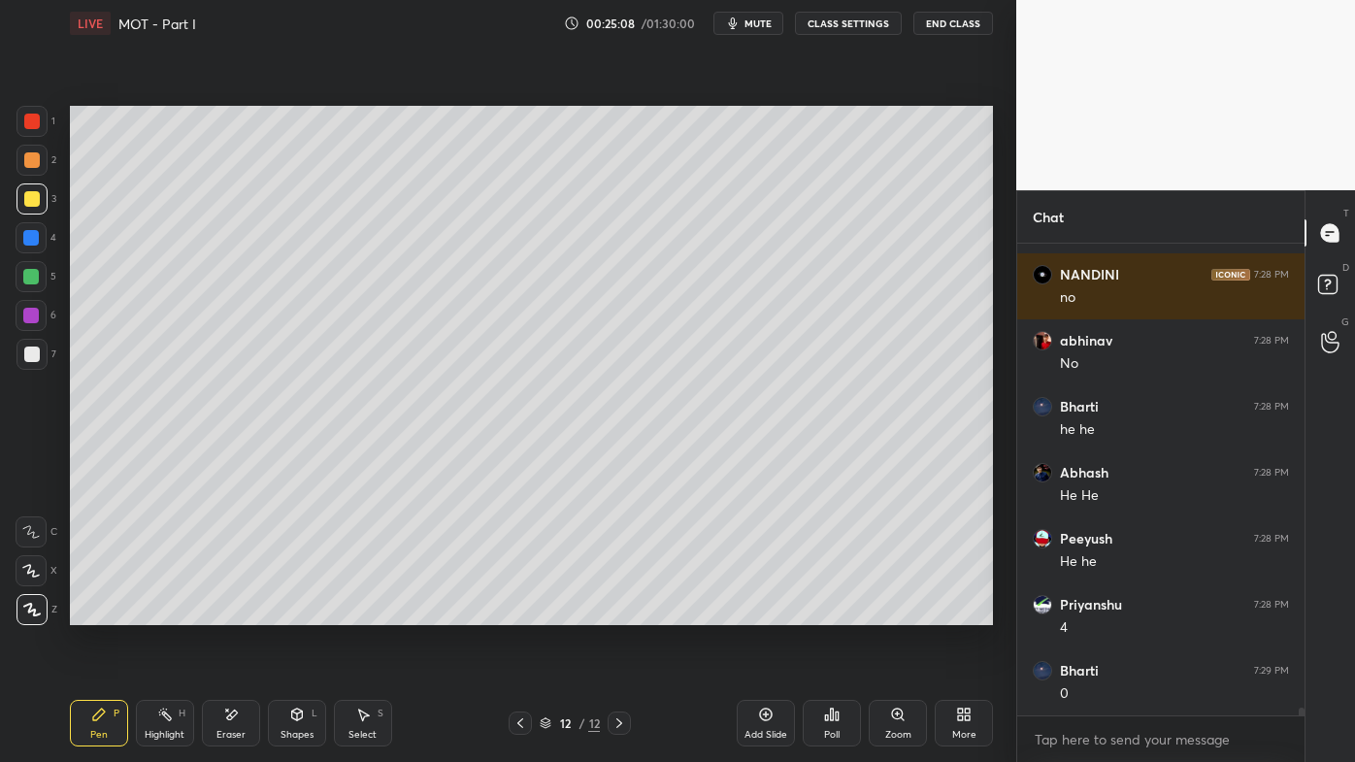
click at [520, 612] on icon at bounding box center [520, 723] width 6 height 10
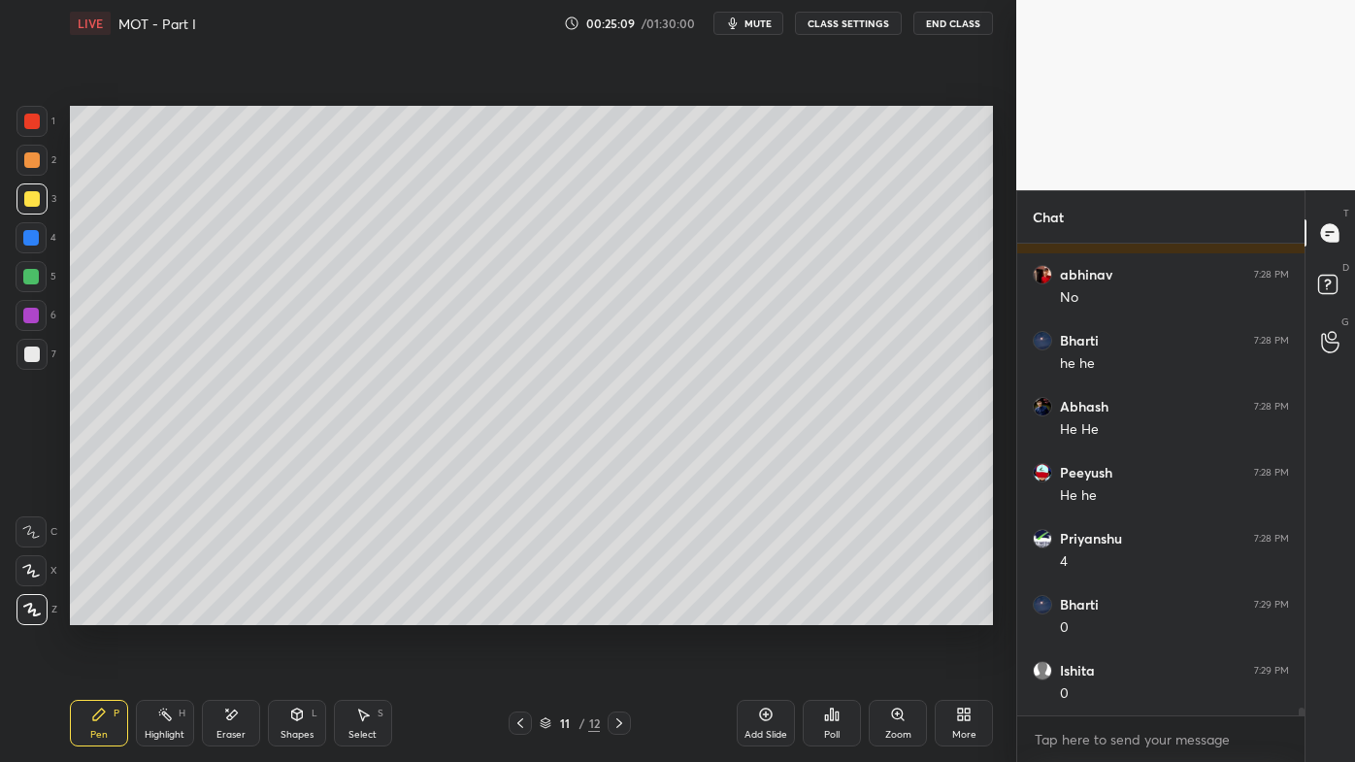
drag, startPoint x: 94, startPoint y: 714, endPoint x: 129, endPoint y: 660, distance: 64.6
click at [89, 612] on div "Pen P" at bounding box center [99, 723] width 58 height 47
click at [163, 612] on icon at bounding box center [165, 715] width 16 height 16
drag, startPoint x: 103, startPoint y: 708, endPoint x: 113, endPoint y: 672, distance: 38.1
click at [101, 612] on icon at bounding box center [99, 715] width 16 height 16
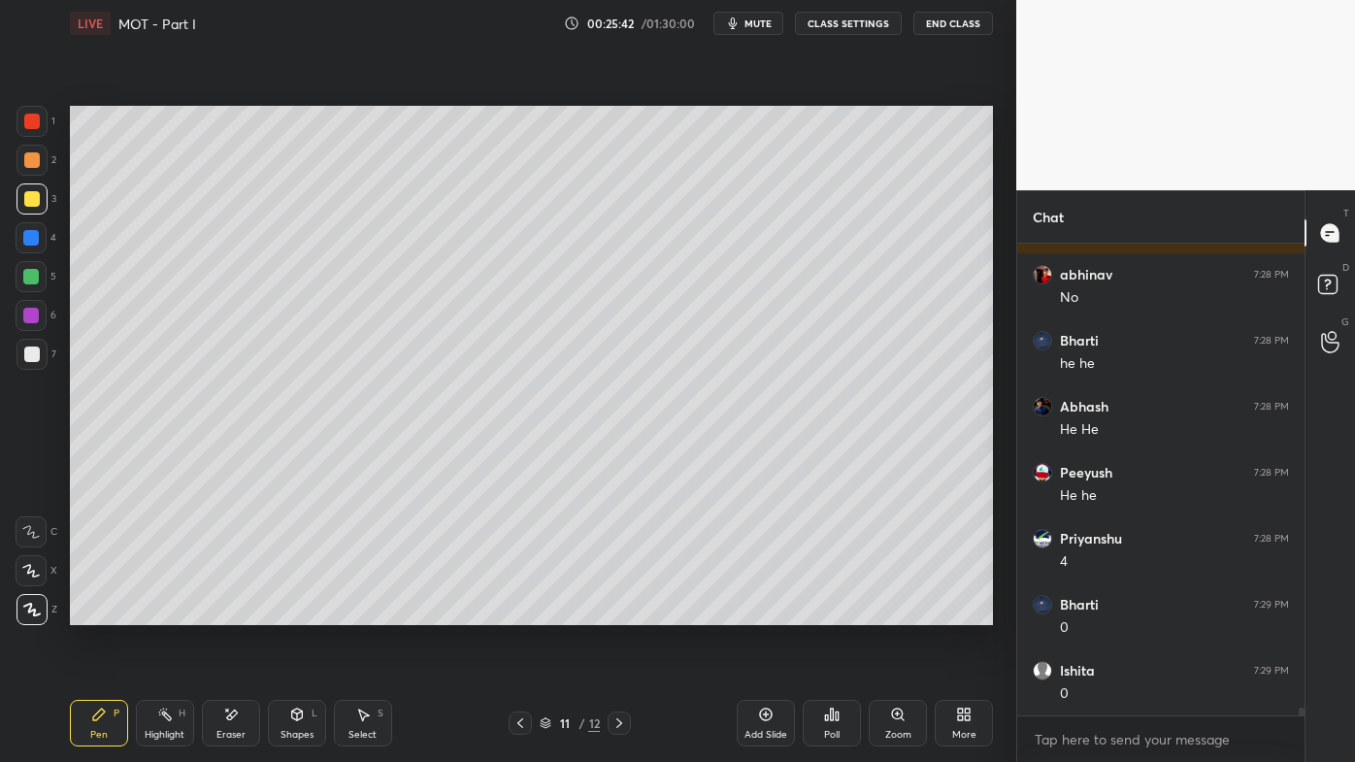
click at [176, 612] on div "Highlight H" at bounding box center [165, 723] width 58 height 47
click at [109, 612] on div "Pen P" at bounding box center [99, 723] width 58 height 47
drag, startPoint x: 771, startPoint y: 711, endPoint x: 760, endPoint y: 695, distance: 19.7
click at [769, 612] on icon at bounding box center [766, 715] width 16 height 16
drag, startPoint x: 36, startPoint y: 165, endPoint x: 69, endPoint y: 160, distance: 33.4
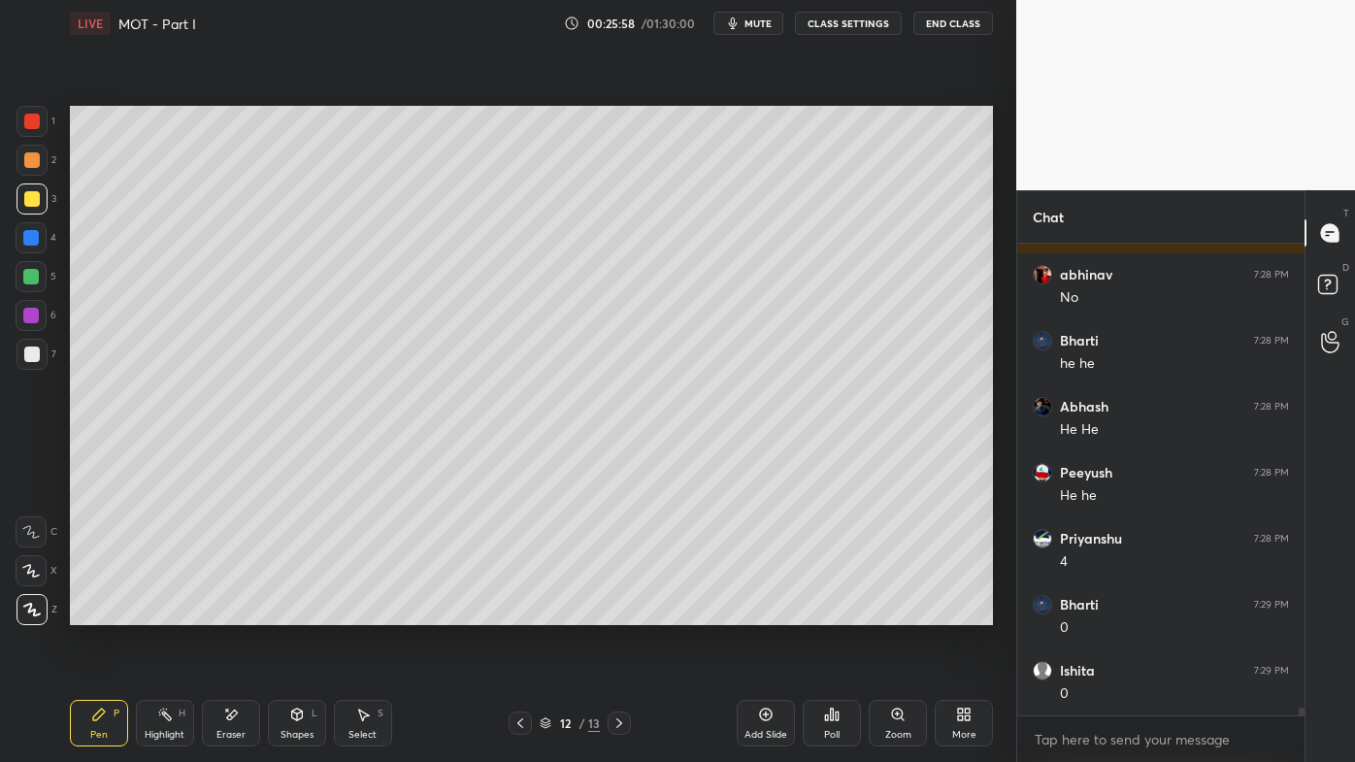
click at [36, 165] on div at bounding box center [32, 160] width 16 height 16
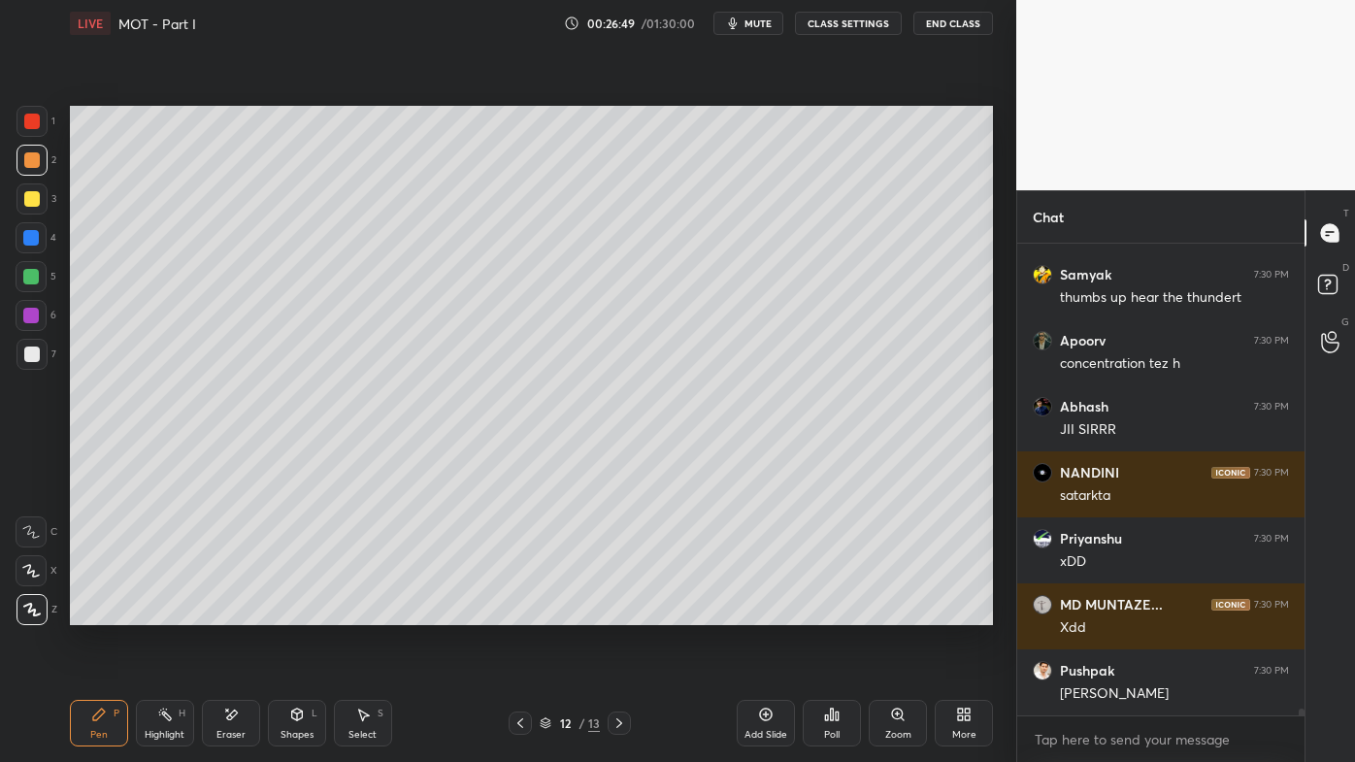
scroll to position [30734, 0]
drag, startPoint x: 162, startPoint y: 719, endPoint x: 149, endPoint y: 645, distance: 74.8
click at [162, 612] on icon at bounding box center [165, 715] width 16 height 16
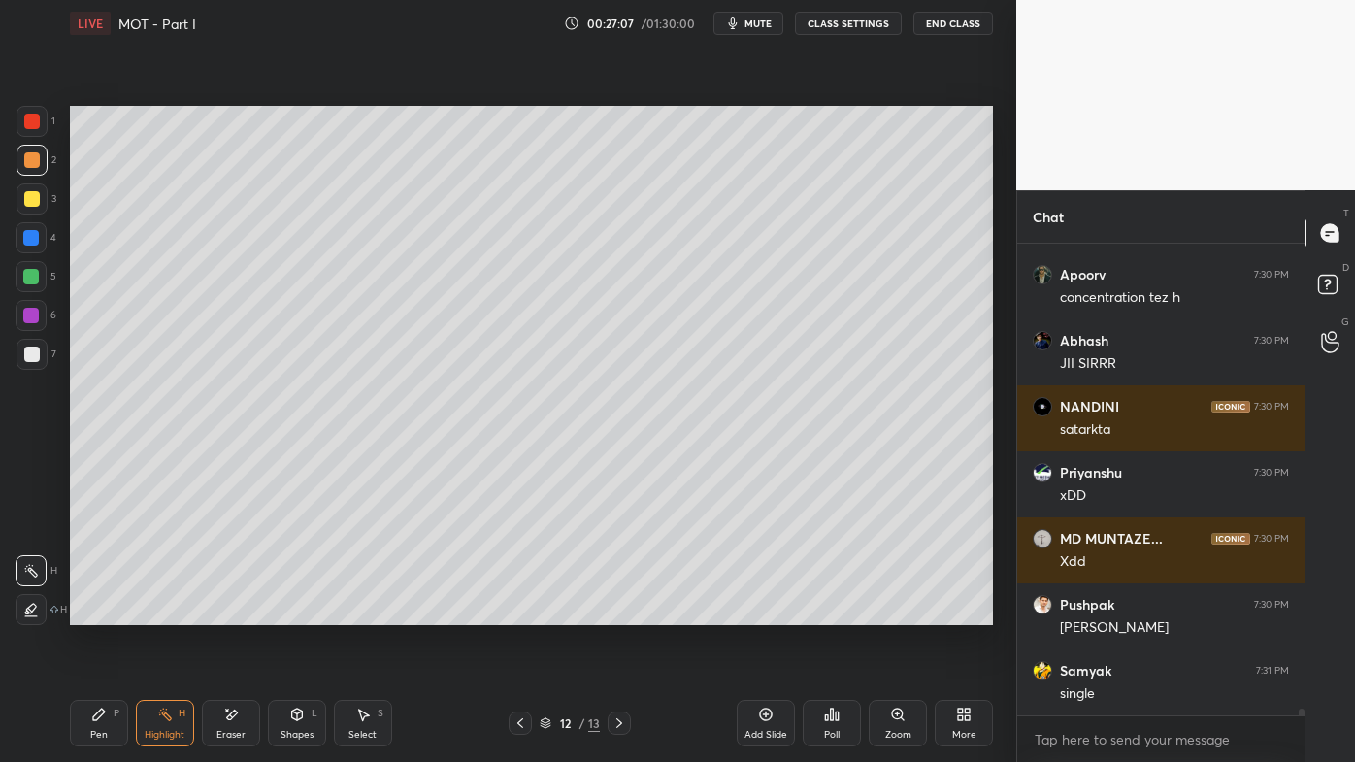
scroll to position [30866, 0]
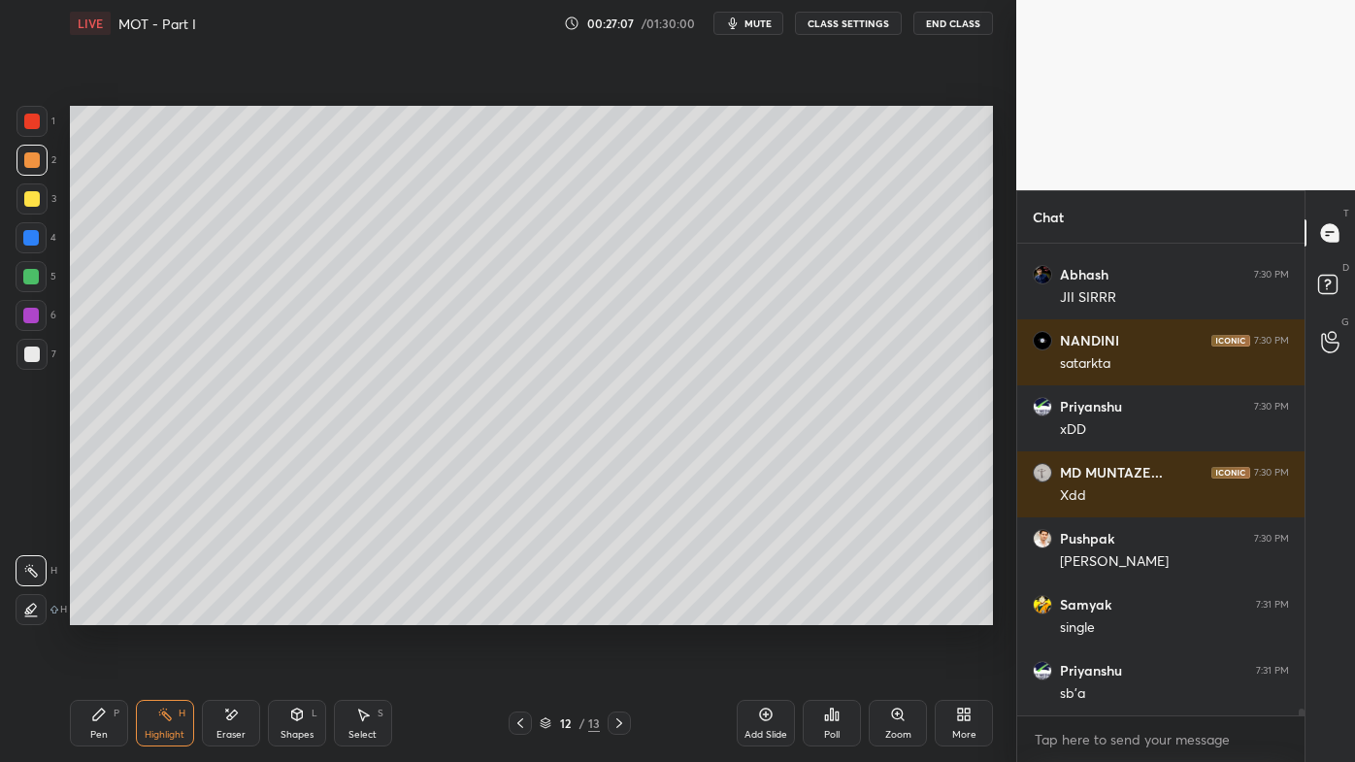
drag, startPoint x: 106, startPoint y: 708, endPoint x: 90, endPoint y: 692, distance: 22.0
click at [102, 612] on icon at bounding box center [99, 715] width 16 height 16
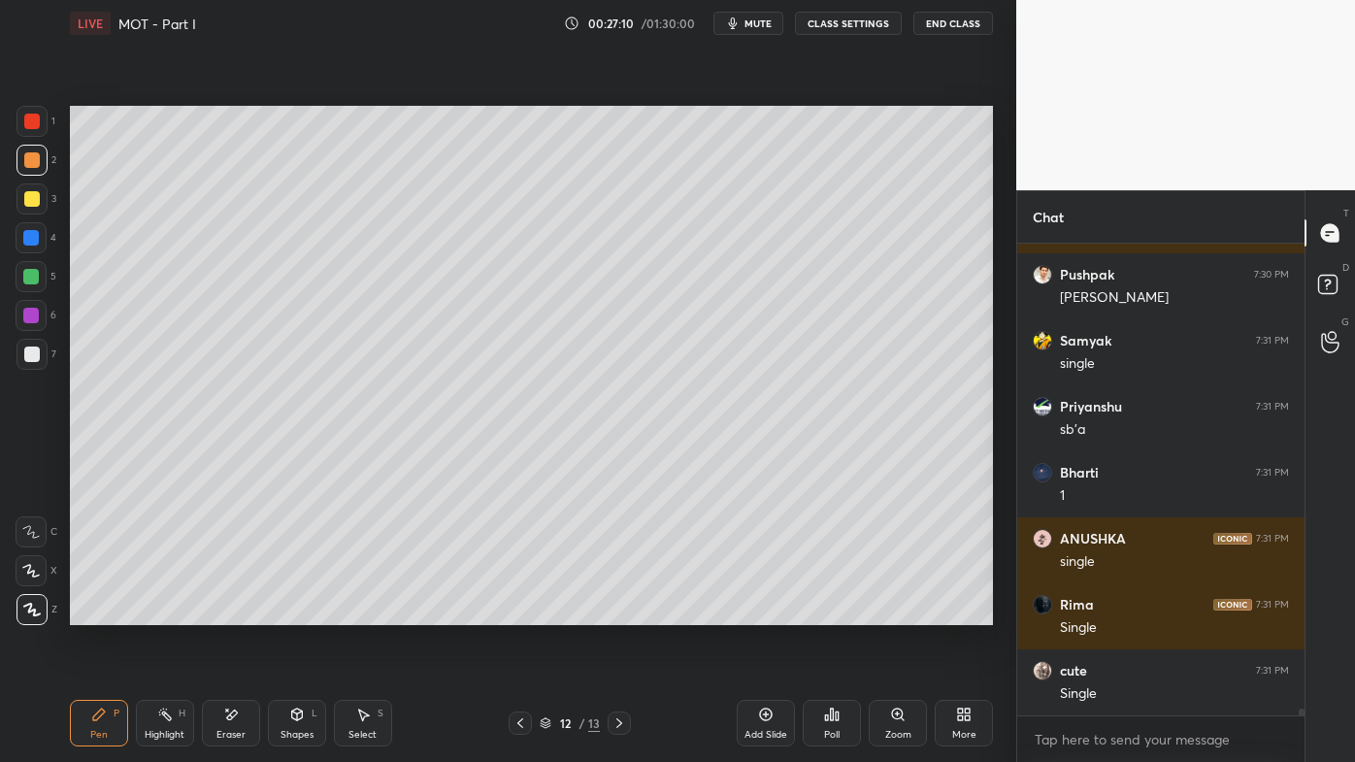
click at [160, 612] on icon at bounding box center [165, 715] width 16 height 16
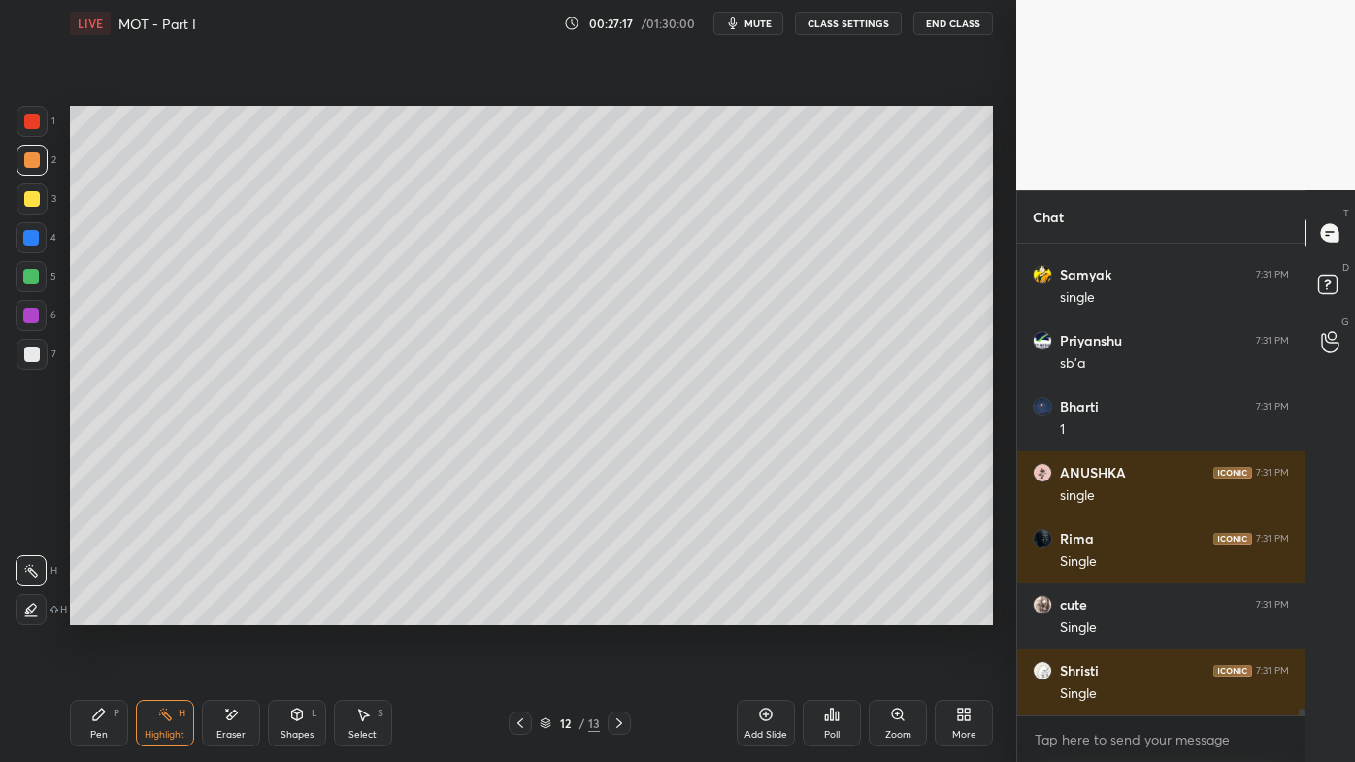
drag, startPoint x: 97, startPoint y: 714, endPoint x: 95, endPoint y: 677, distance: 36.9
click at [95, 612] on icon at bounding box center [99, 715] width 16 height 16
click at [32, 354] on div at bounding box center [32, 354] width 16 height 16
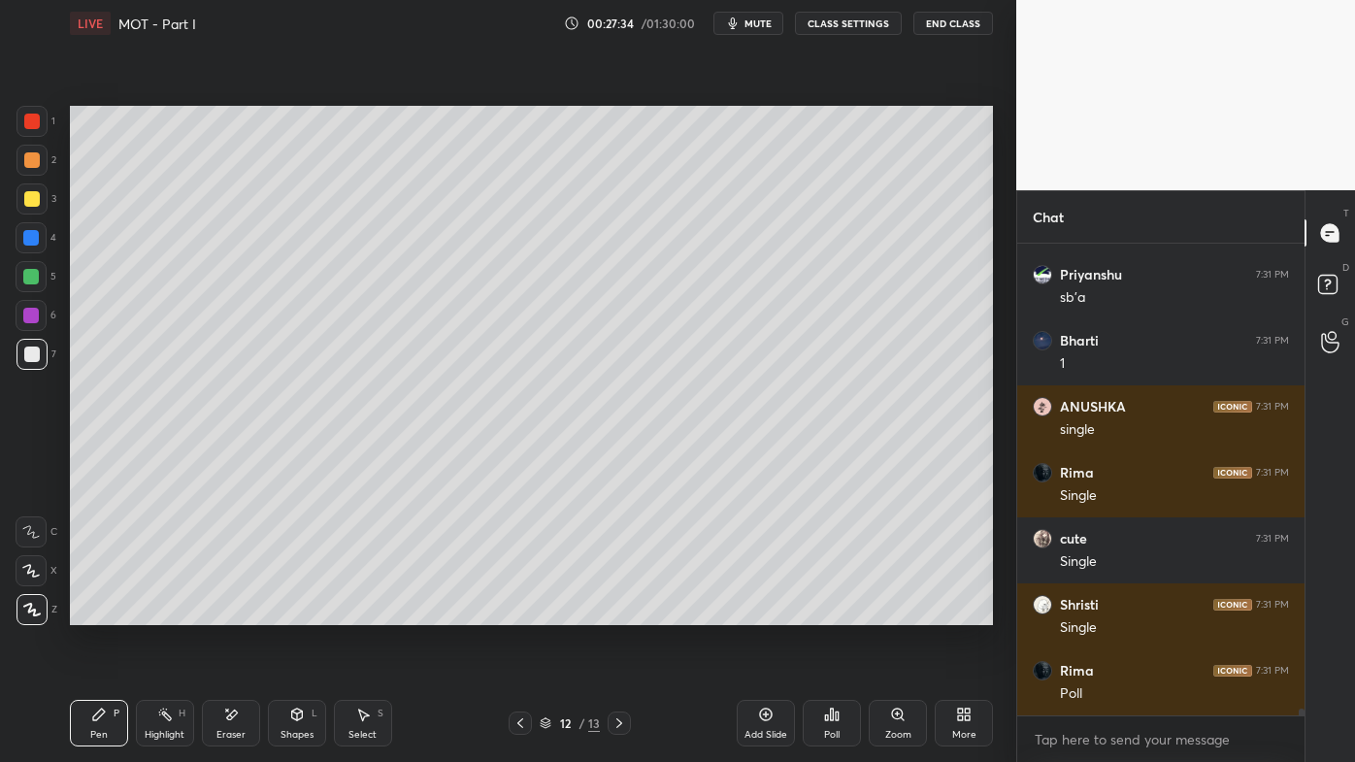
click at [166, 612] on rect at bounding box center [167, 716] width 10 height 10
click at [107, 612] on div "Pen P" at bounding box center [99, 723] width 58 height 47
drag, startPoint x: 159, startPoint y: 722, endPoint x: 154, endPoint y: 710, distance: 12.6
click at [157, 612] on div "Highlight H" at bounding box center [165, 723] width 58 height 47
click at [95, 612] on icon at bounding box center [99, 715] width 16 height 16
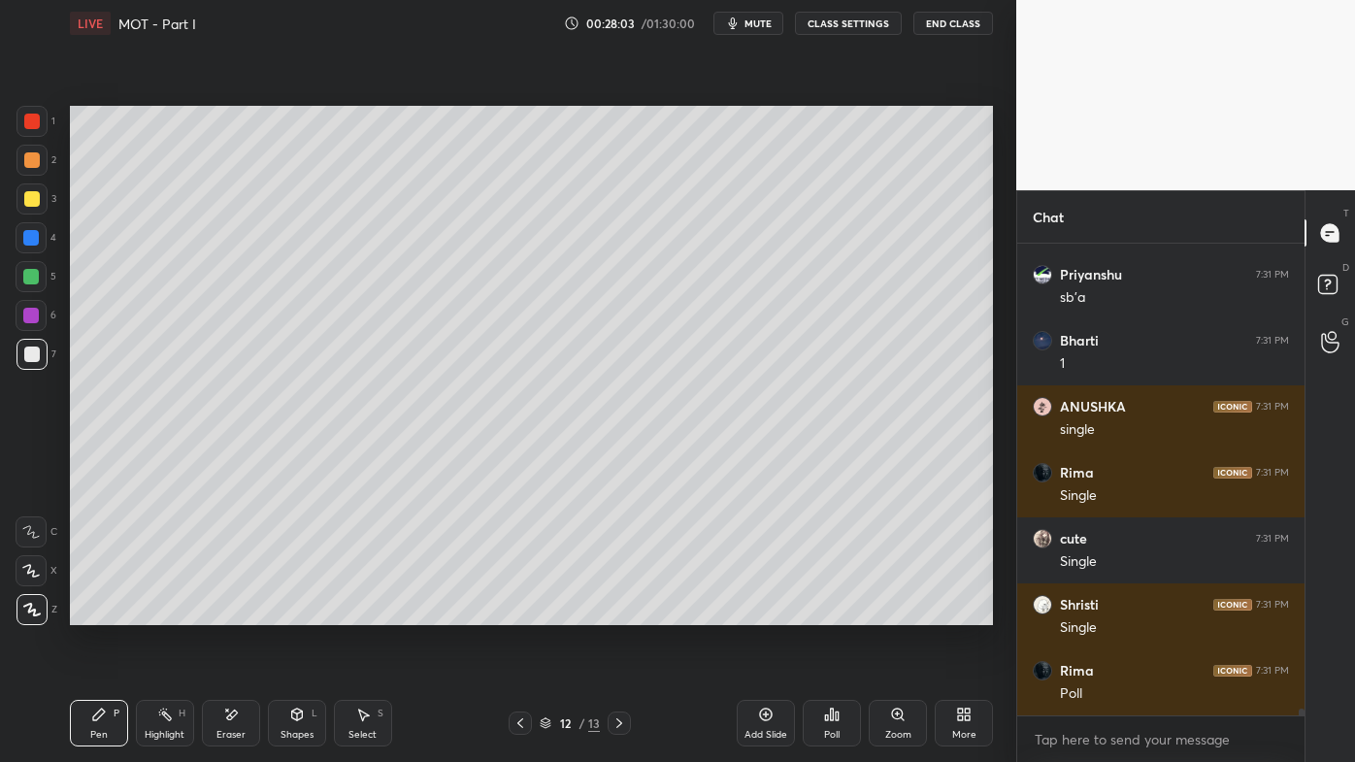
click at [158, 612] on icon at bounding box center [165, 715] width 16 height 16
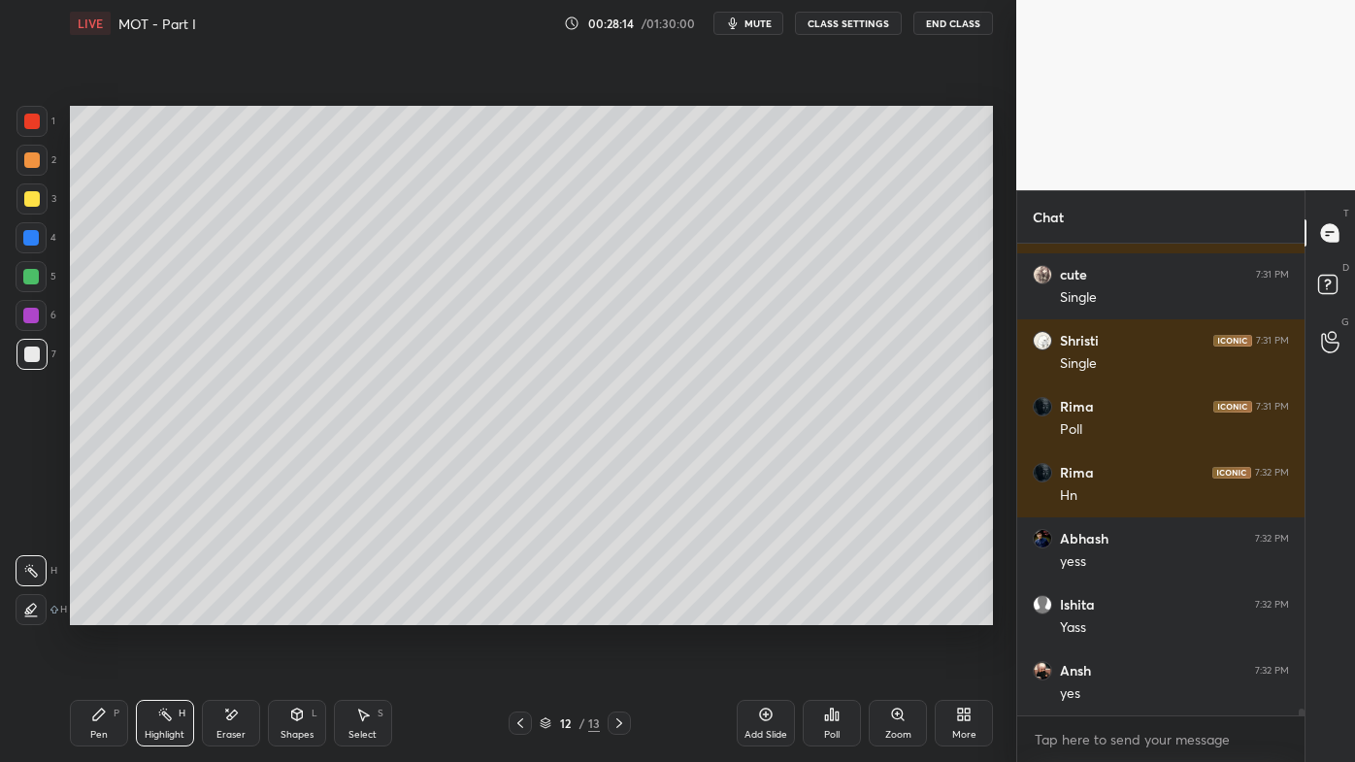
scroll to position [31592, 0]
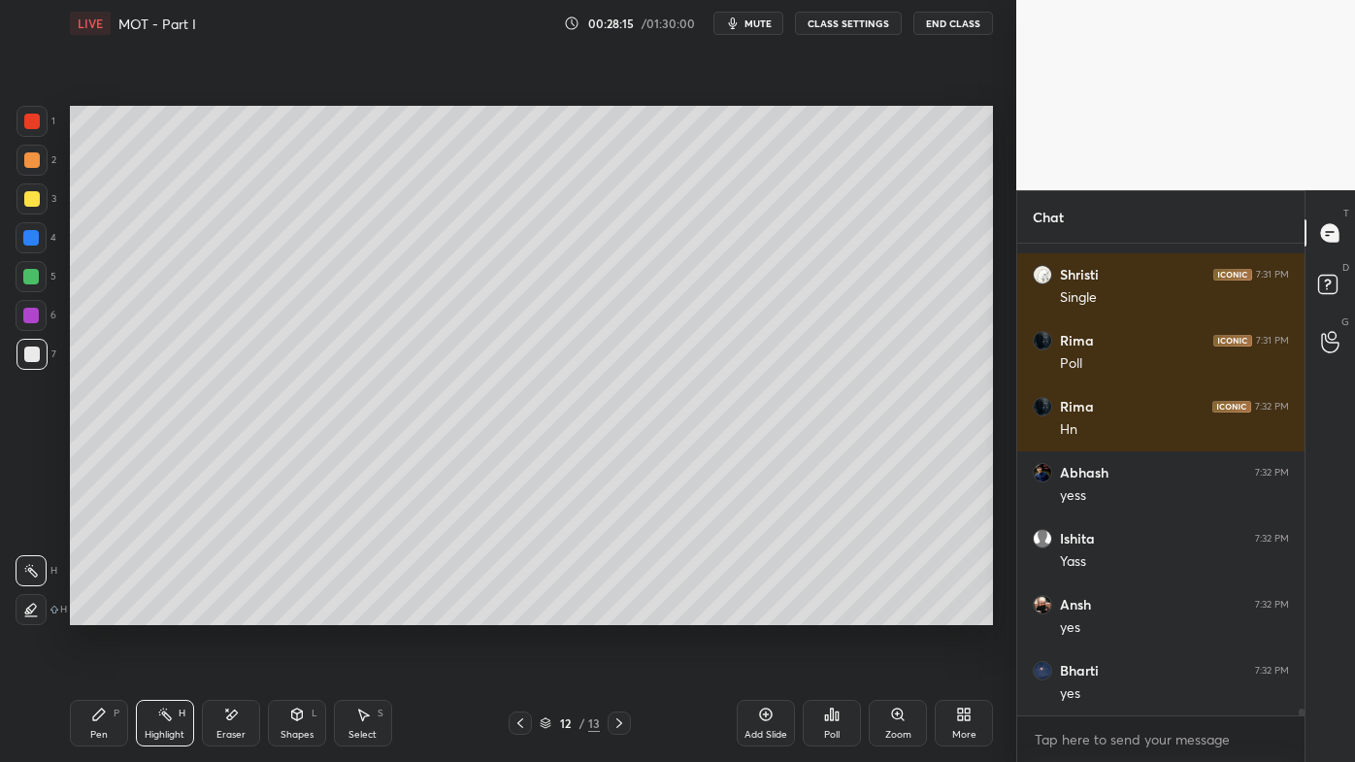
drag, startPoint x: 103, startPoint y: 711, endPoint x: 83, endPoint y: 693, distance: 26.8
click at [99, 612] on icon at bounding box center [99, 715] width 16 height 16
click at [167, 612] on icon at bounding box center [165, 715] width 16 height 16
click at [170, 612] on div "Highlight H" at bounding box center [165, 723] width 58 height 47
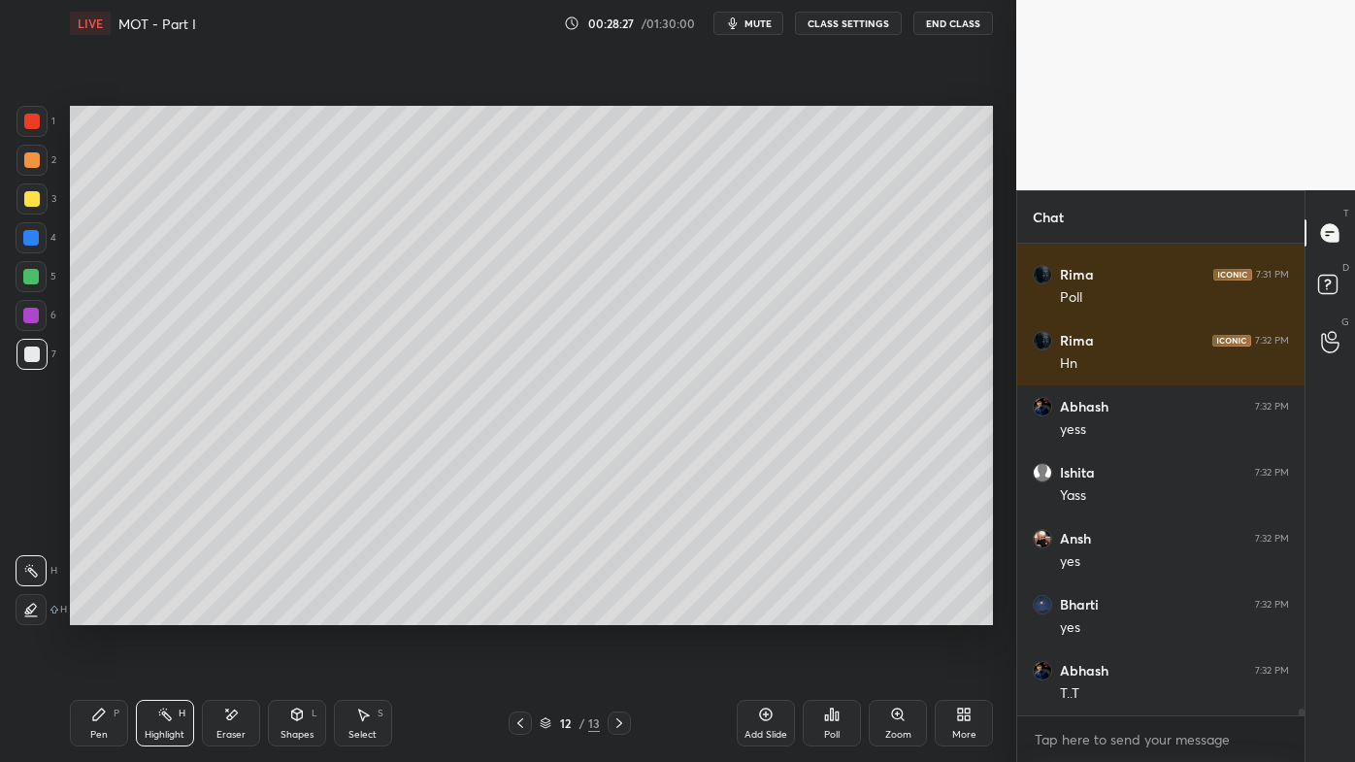
scroll to position [31724, 0]
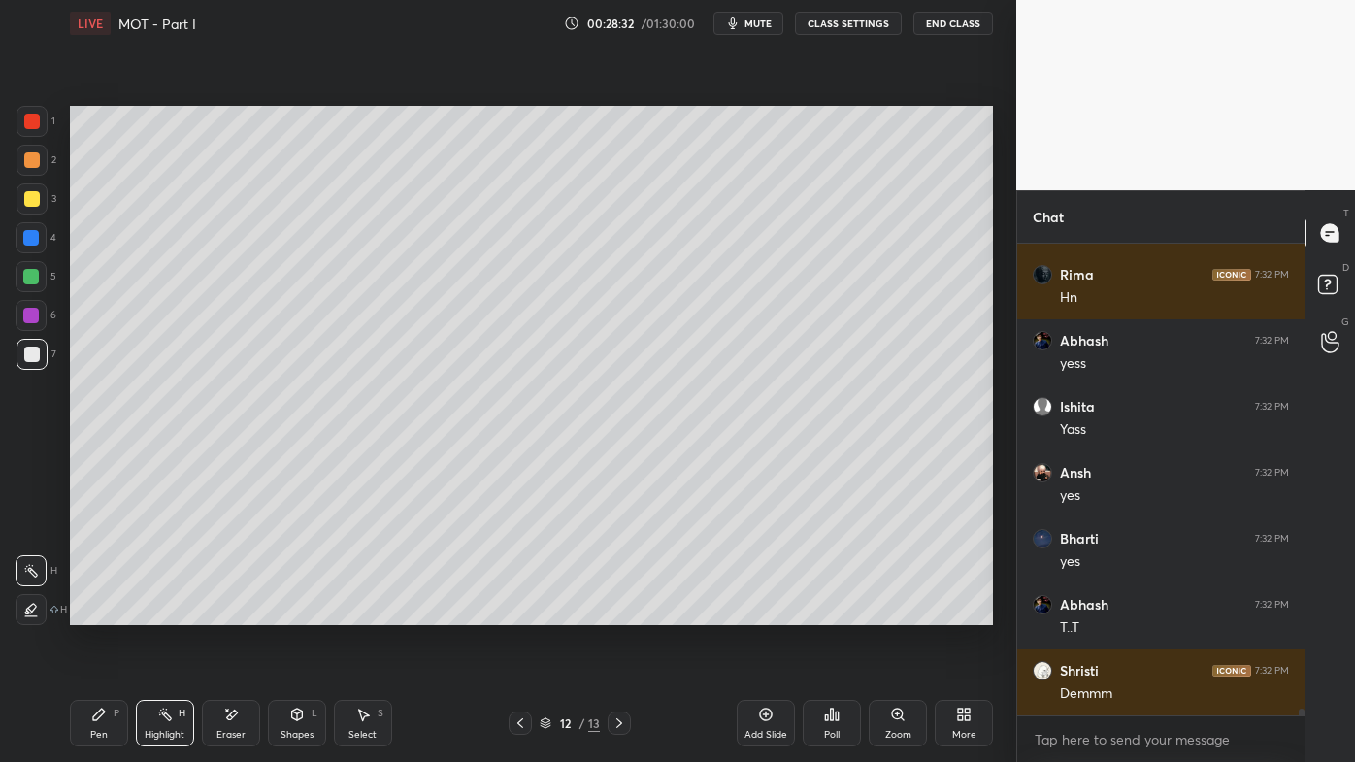
click at [767, 612] on icon at bounding box center [766, 715] width 16 height 16
click at [36, 160] on div at bounding box center [32, 160] width 16 height 16
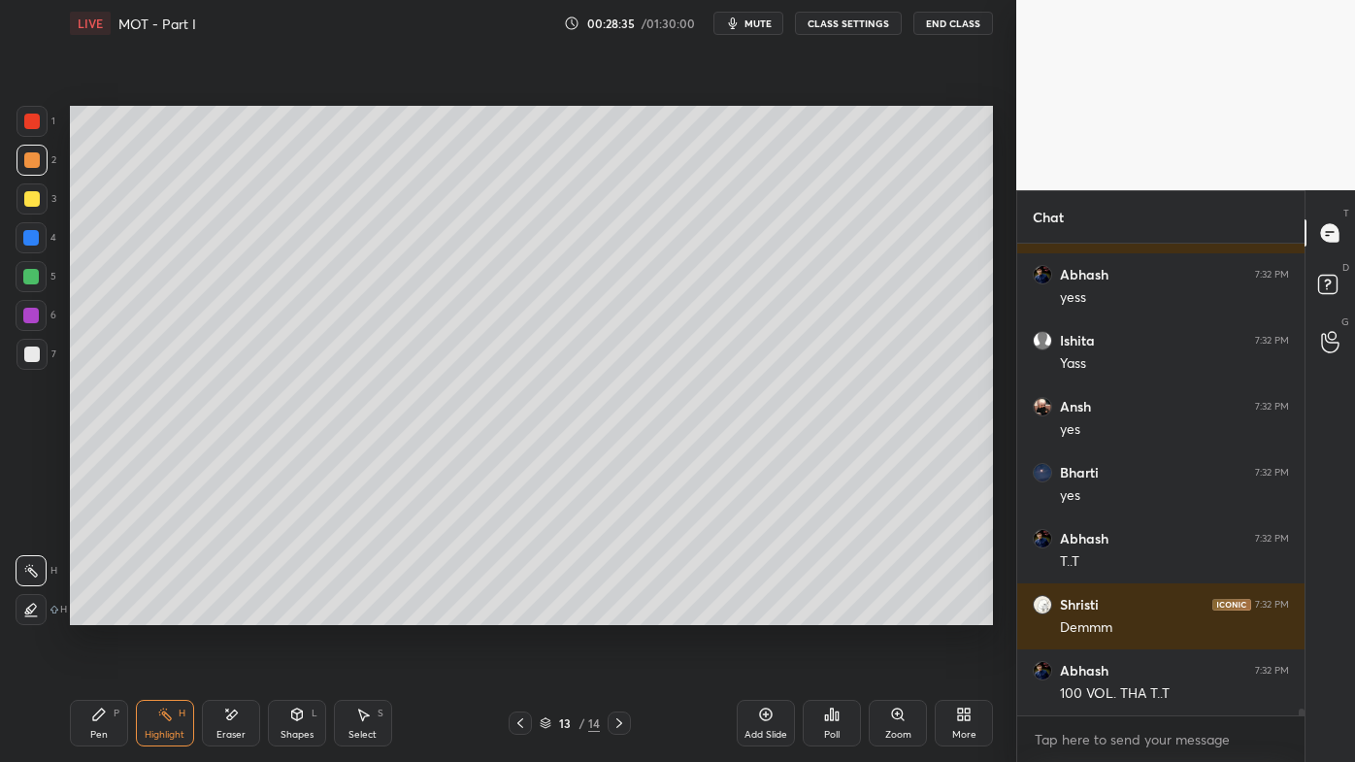
click at [87, 612] on div "Pen P" at bounding box center [99, 723] width 58 height 47
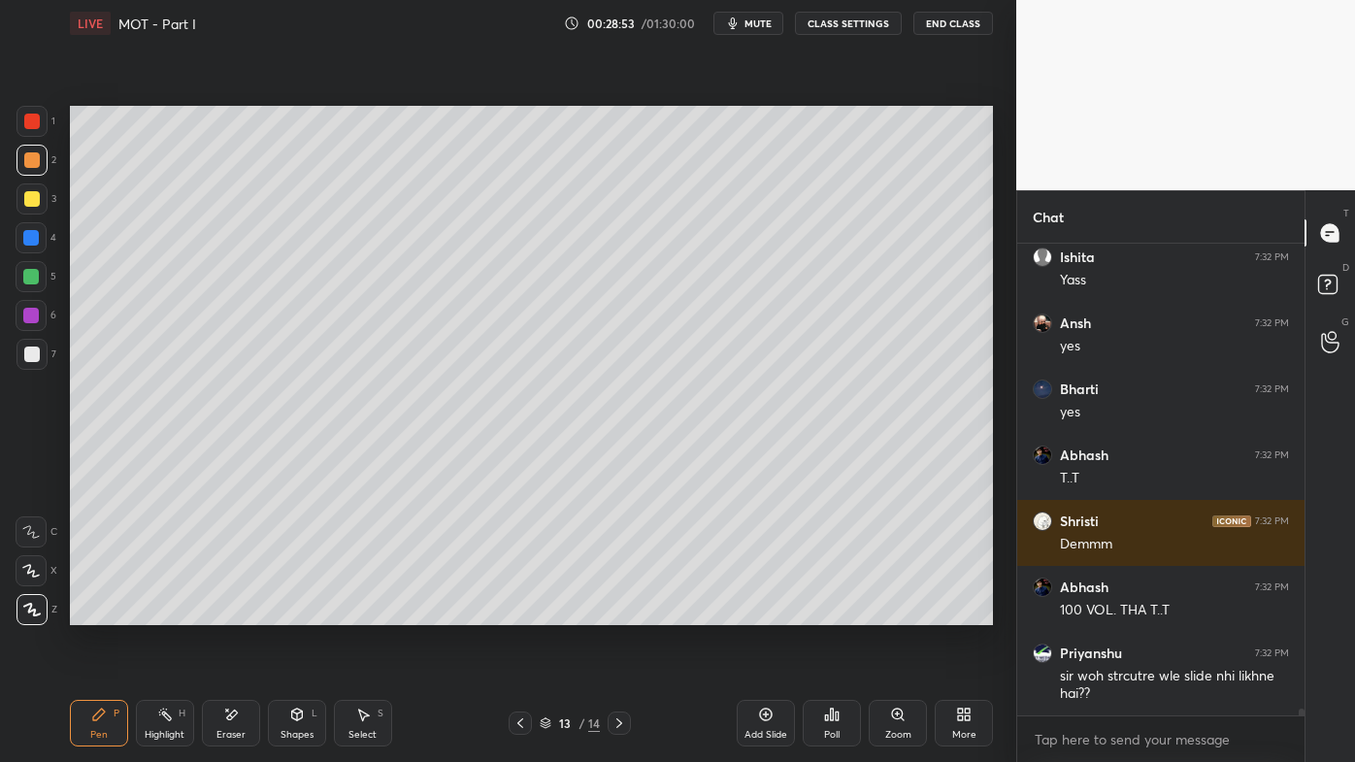
click at [517, 612] on icon at bounding box center [520, 723] width 16 height 16
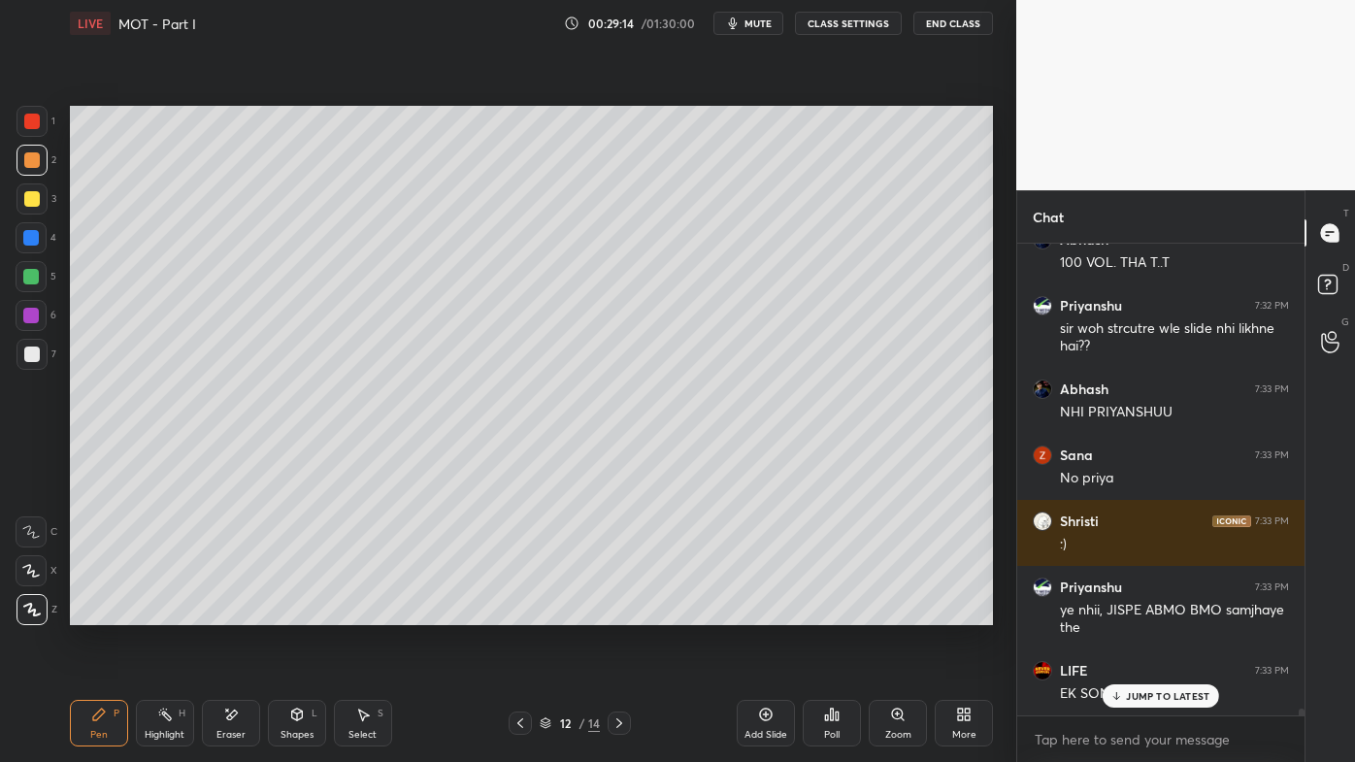
scroll to position [32303, 0]
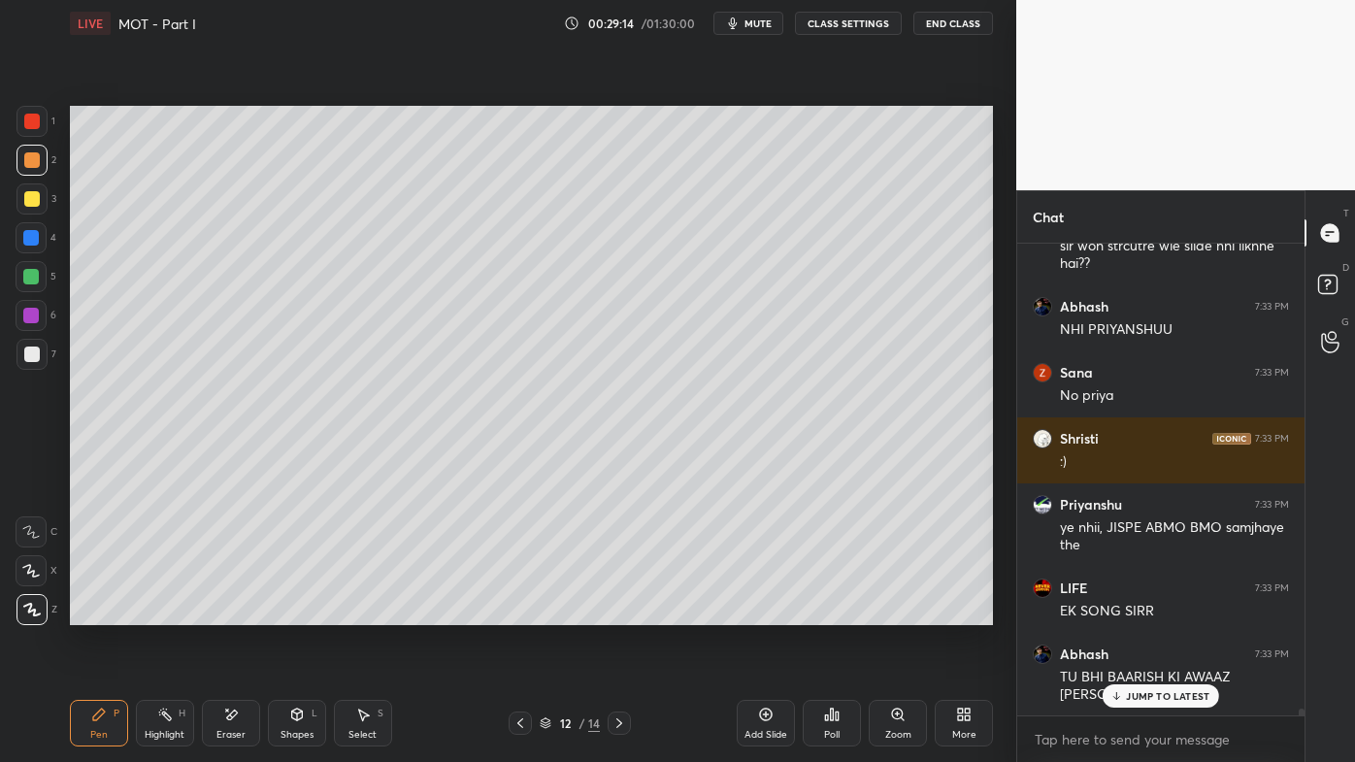
click at [620, 612] on icon at bounding box center [619, 723] width 6 height 10
click at [612, 612] on icon at bounding box center [619, 723] width 16 height 16
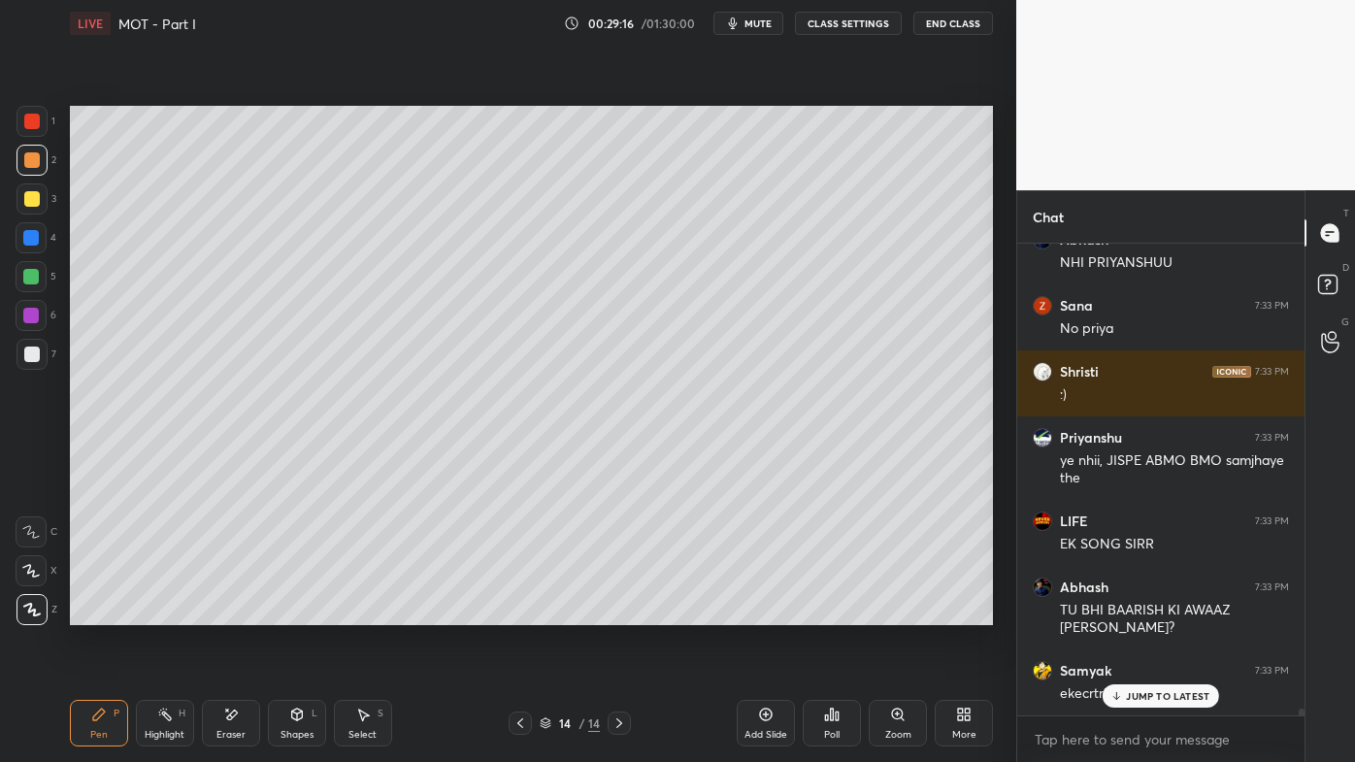
scroll to position [32435, 0]
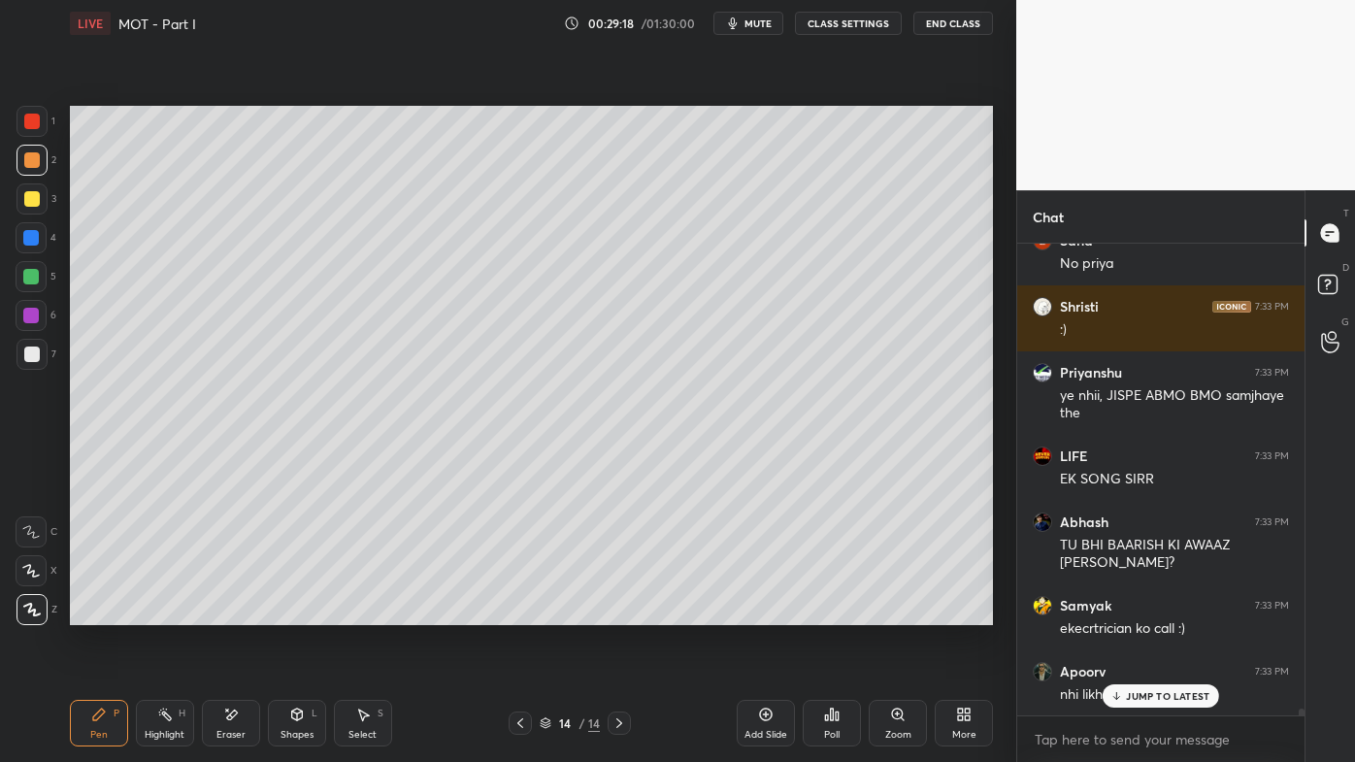
click at [160, 612] on icon at bounding box center [165, 715] width 16 height 16
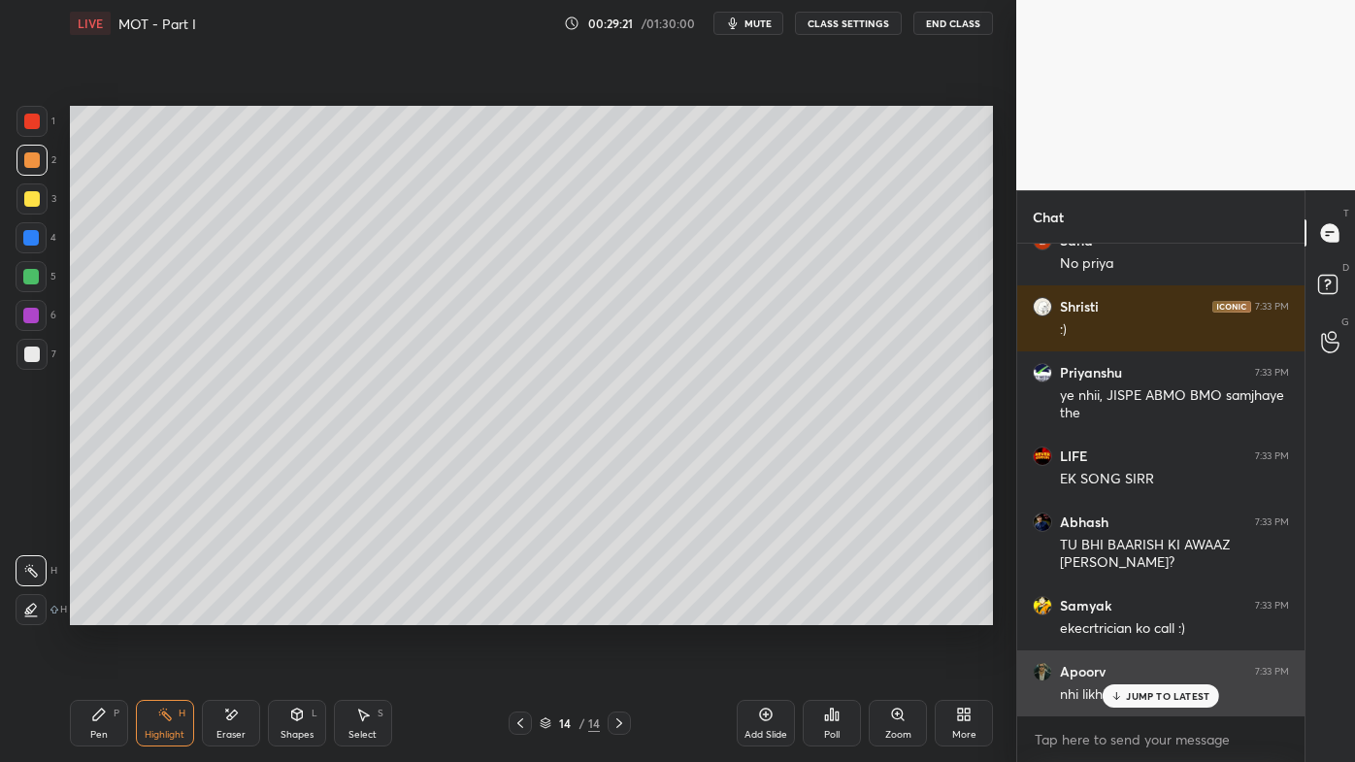
drag, startPoint x: 1129, startPoint y: 693, endPoint x: 1072, endPoint y: 696, distance: 56.4
click at [1128, 612] on p "JUMP TO LATEST" at bounding box center [1167, 696] width 83 height 12
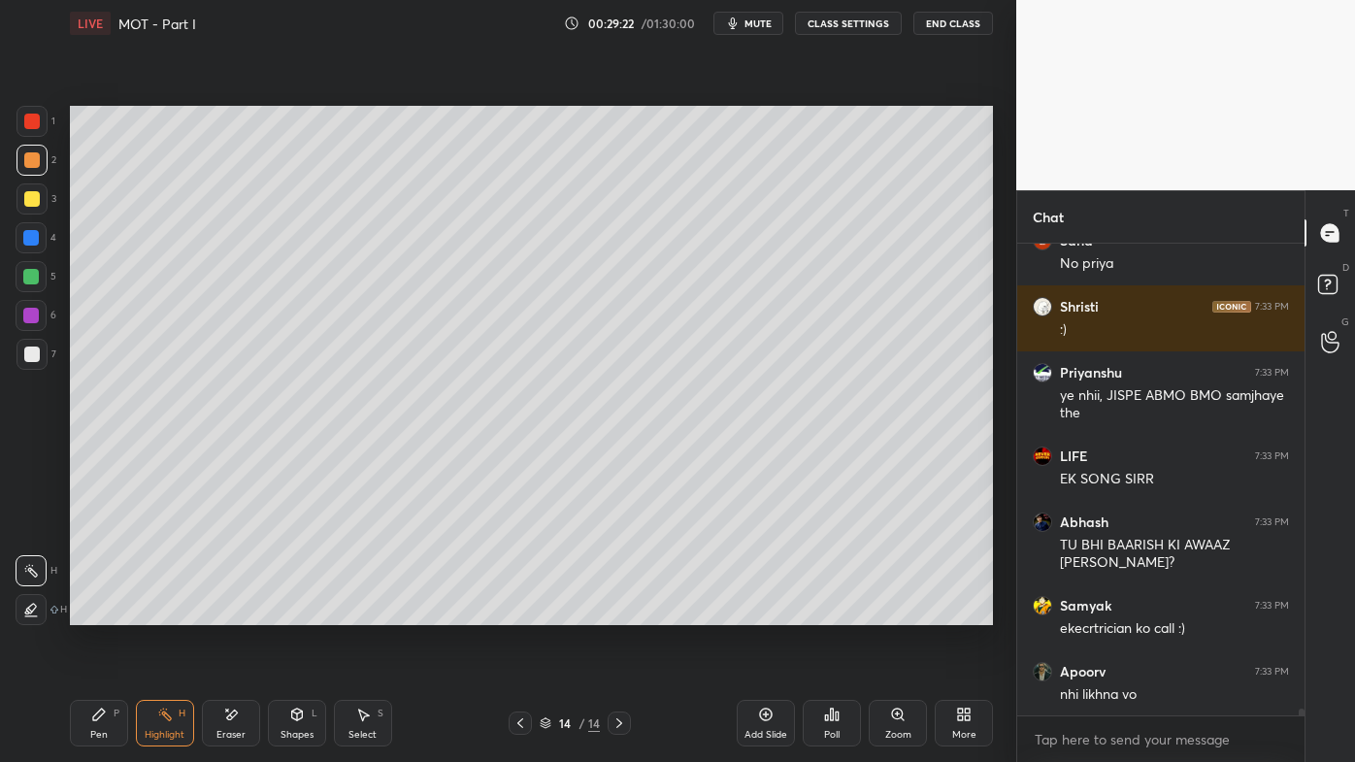
click at [682, 612] on div "Setting up your live class Poll for secs No correct answer Start poll" at bounding box center [531, 366] width 938 height 638
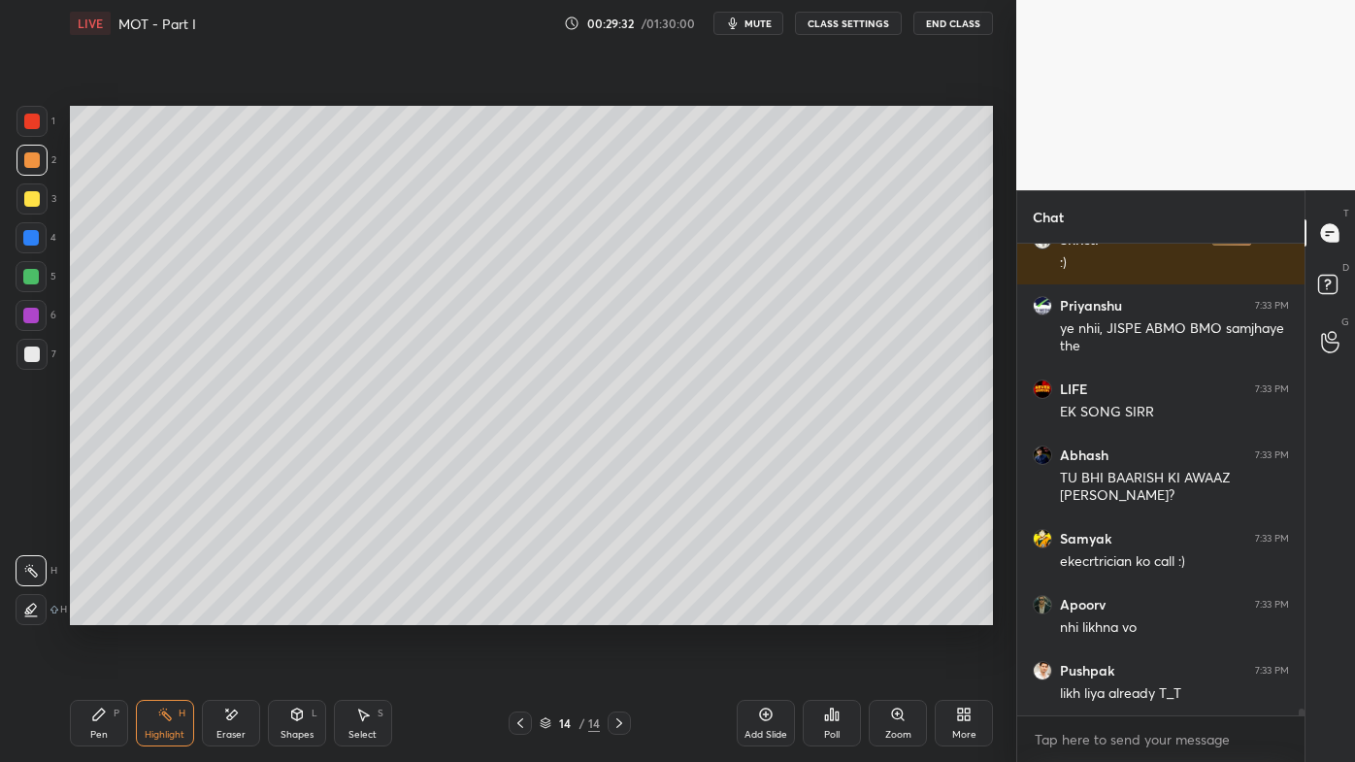
click at [517, 612] on icon at bounding box center [520, 723] width 16 height 16
drag, startPoint x: 106, startPoint y: 717, endPoint x: 208, endPoint y: 629, distance: 134.8
click at [103, 612] on icon at bounding box center [99, 715] width 16 height 16
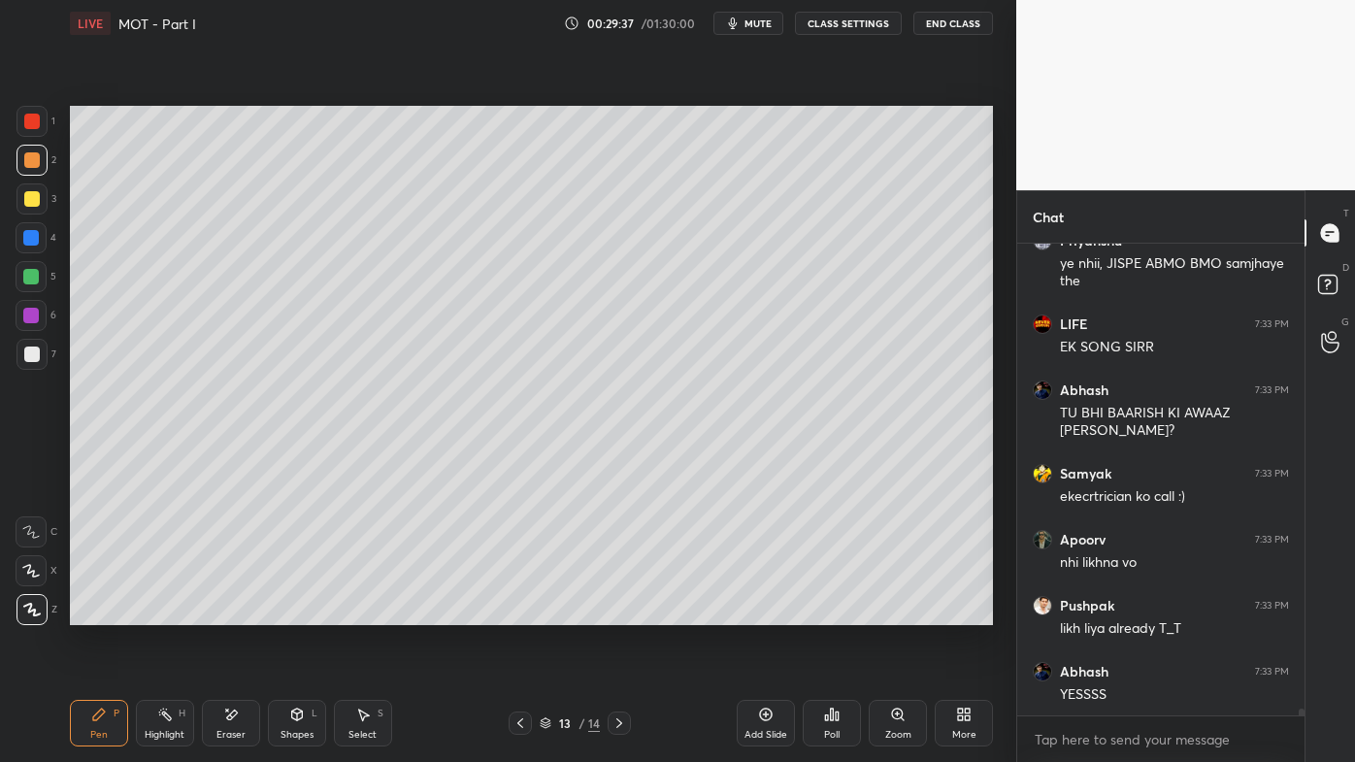
scroll to position [32634, 0]
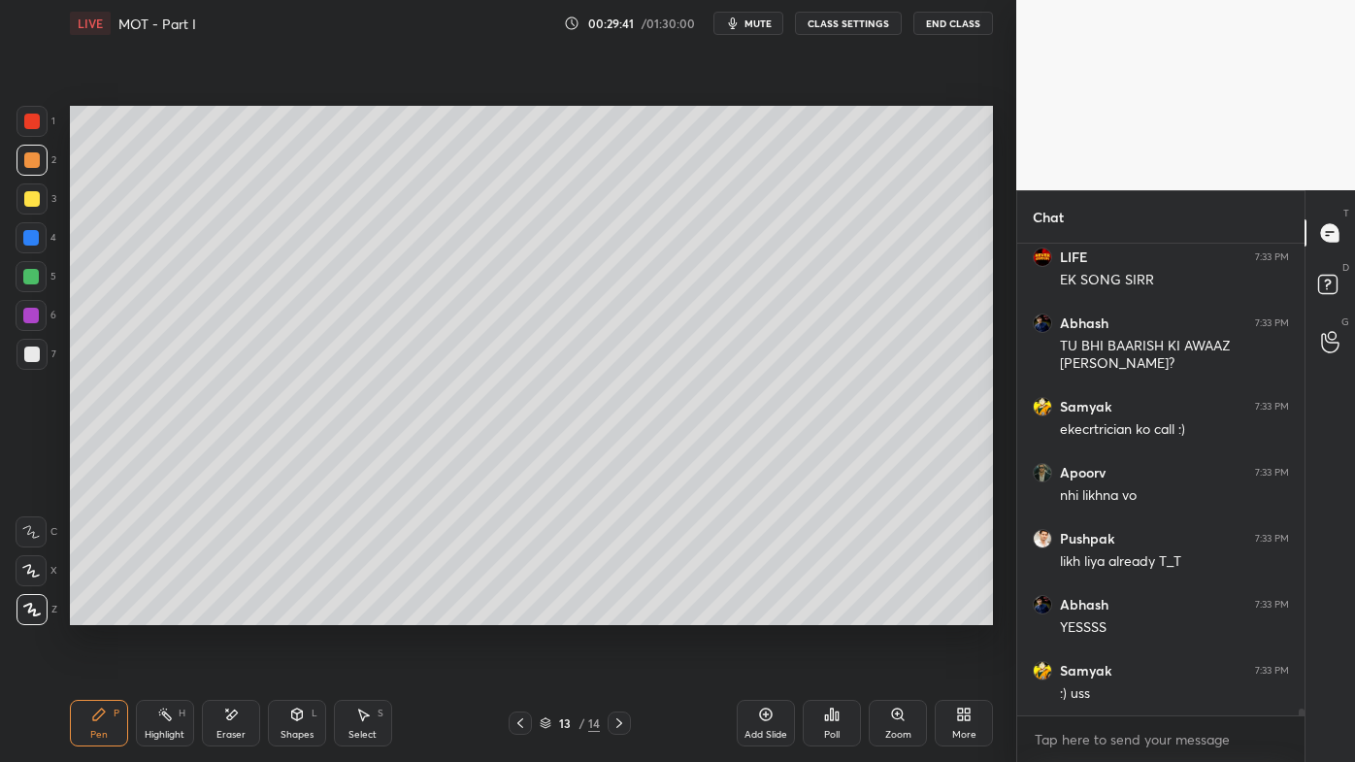
drag, startPoint x: 162, startPoint y: 711, endPoint x: 151, endPoint y: 707, distance: 11.7
click at [161, 612] on icon at bounding box center [165, 715] width 16 height 16
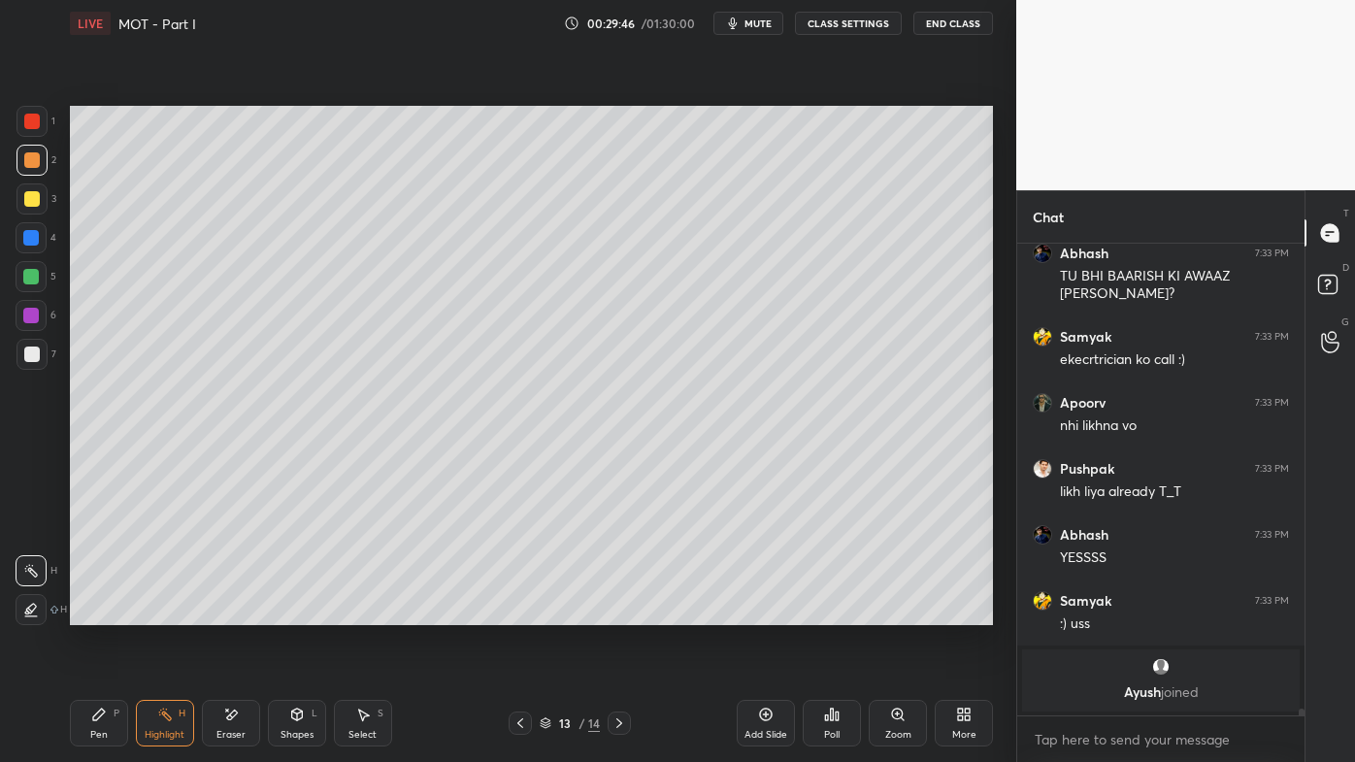
click at [87, 612] on div "Pen P" at bounding box center [99, 723] width 58 height 47
click at [36, 196] on div at bounding box center [32, 199] width 16 height 16
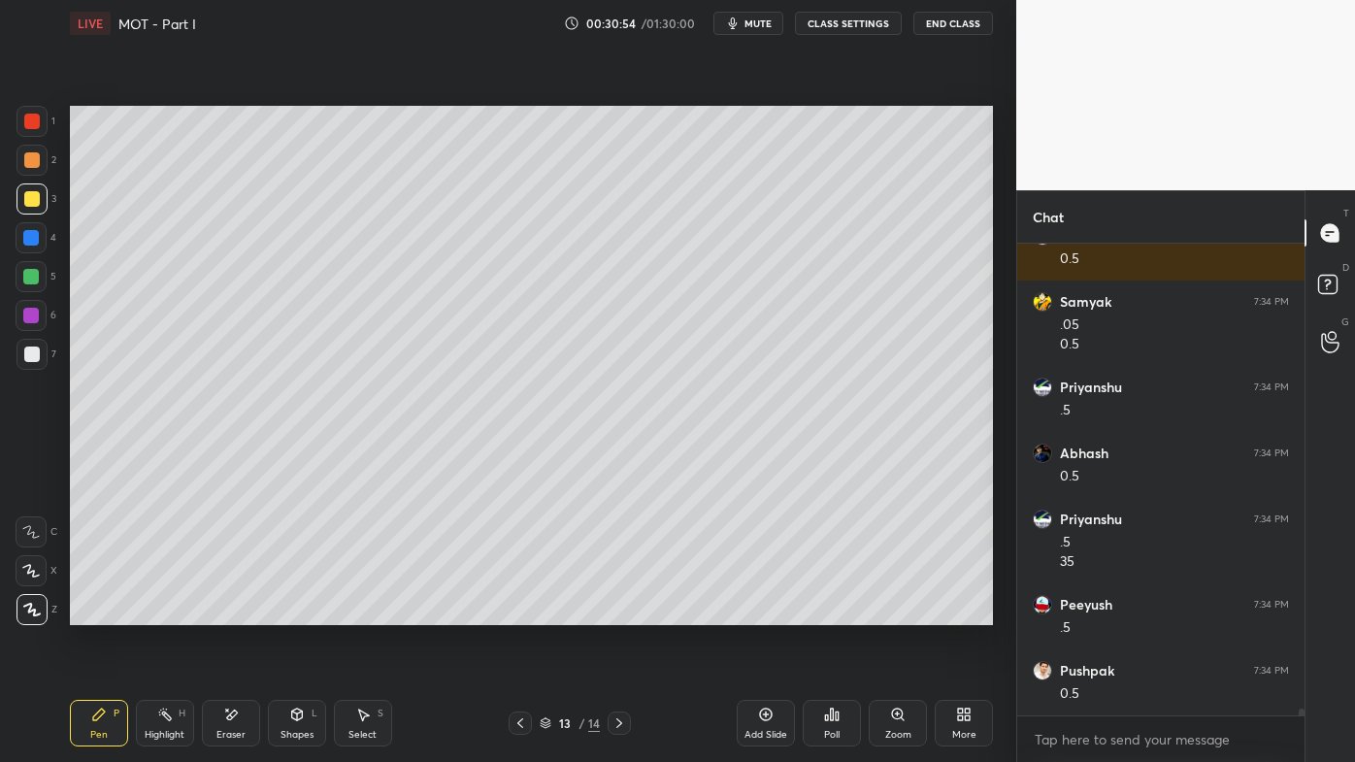
scroll to position [34144, 0]
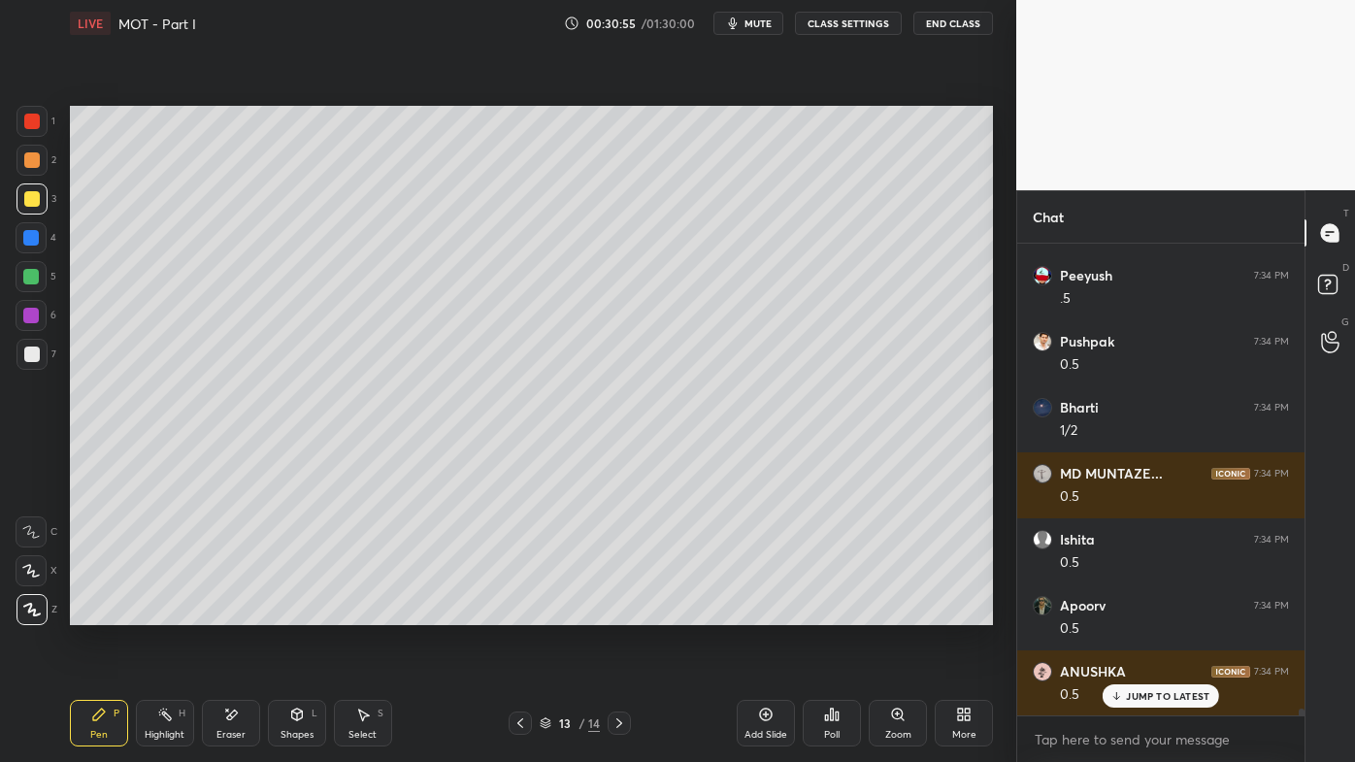
drag, startPoint x: 164, startPoint y: 716, endPoint x: 244, endPoint y: 631, distance: 116.7
click at [166, 612] on icon at bounding box center [165, 715] width 16 height 16
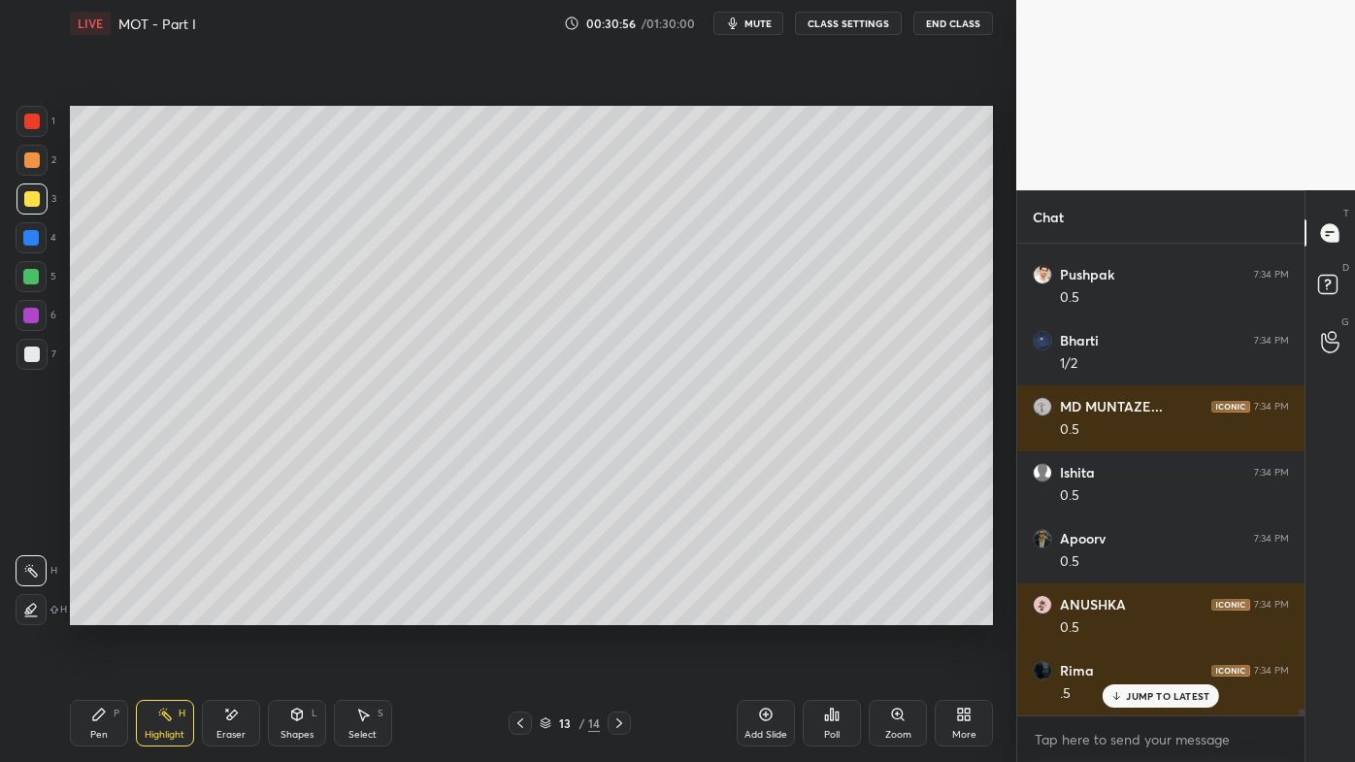
scroll to position [34276, 0]
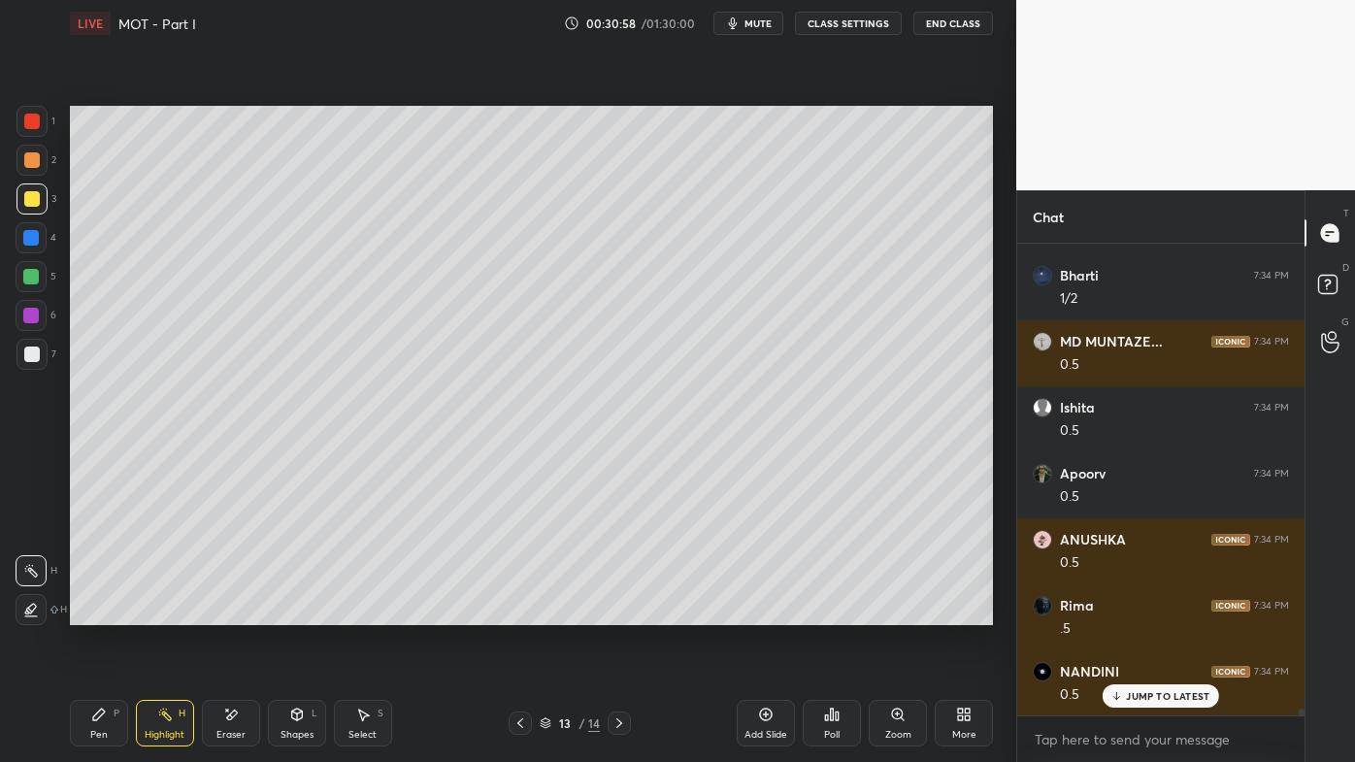
click at [623, 612] on icon at bounding box center [619, 723] width 16 height 16
click at [617, 612] on icon at bounding box center [619, 723] width 16 height 16
drag, startPoint x: 162, startPoint y: 719, endPoint x: 253, endPoint y: 625, distance: 131.1
click at [163, 612] on icon at bounding box center [165, 715] width 16 height 16
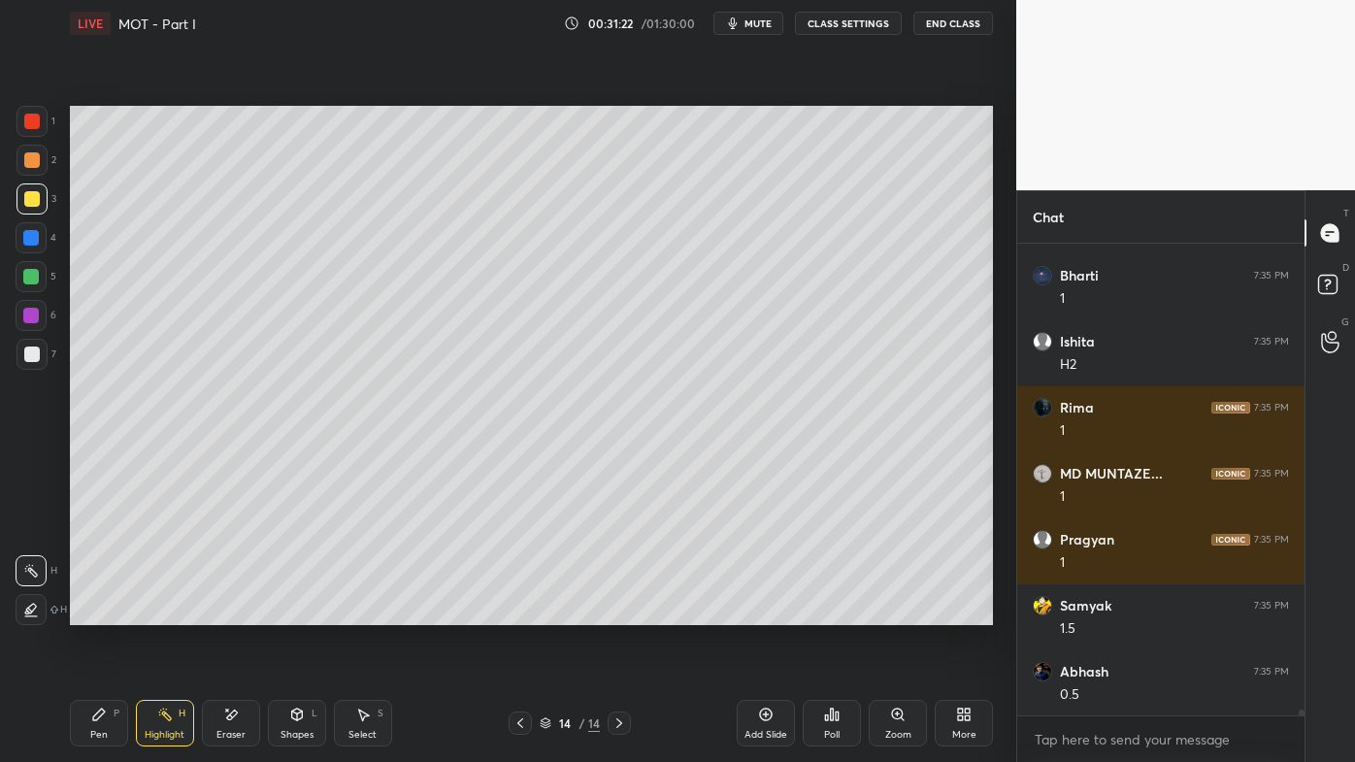
scroll to position [35748, 0]
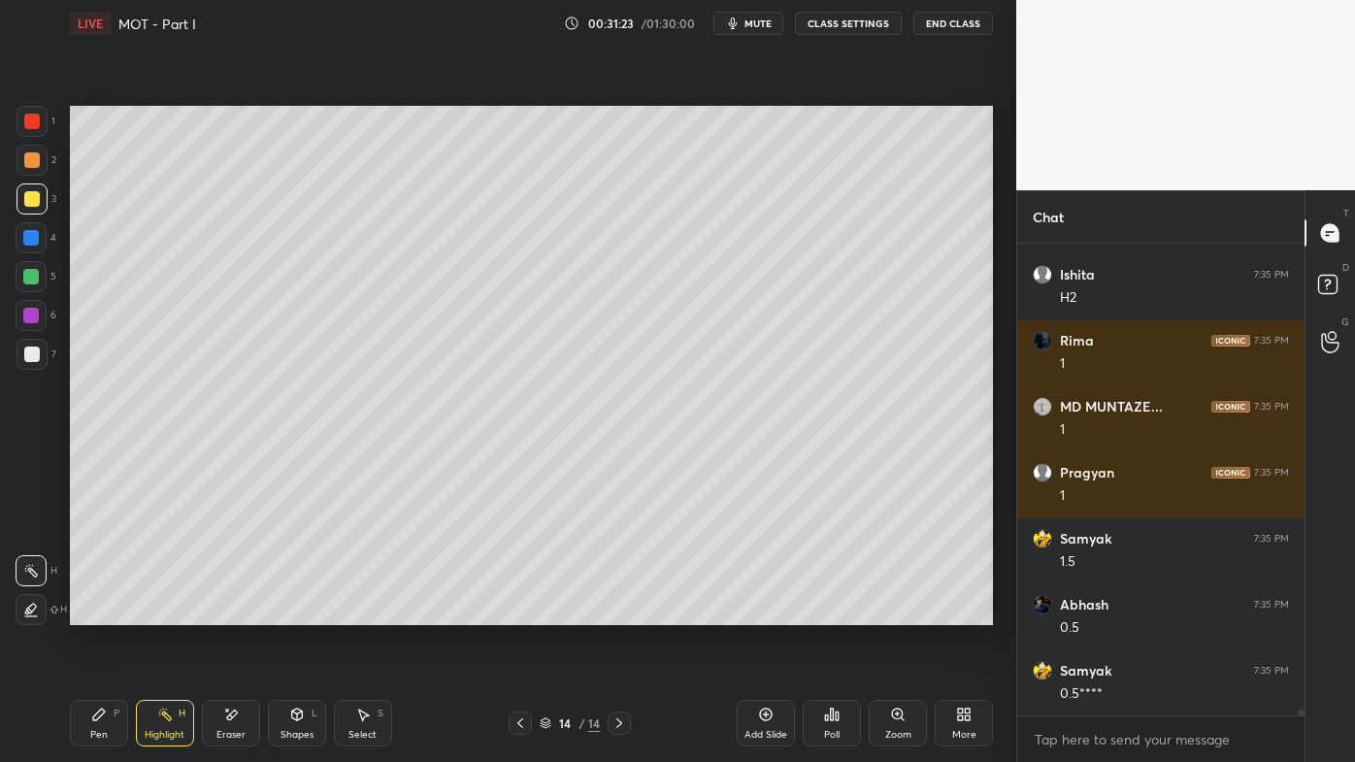
click at [520, 612] on icon at bounding box center [520, 723] width 16 height 16
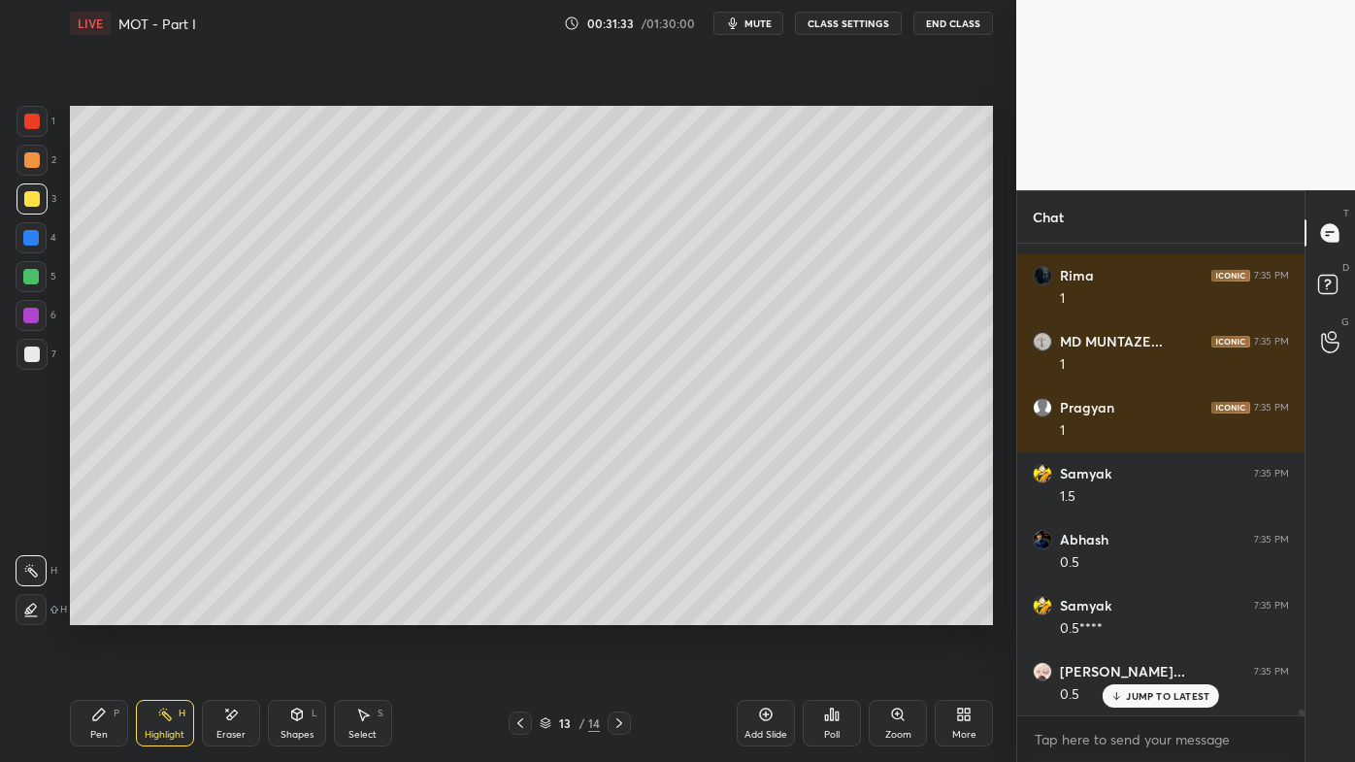
click at [617, 612] on icon at bounding box center [619, 723] width 16 height 16
click at [515, 612] on icon at bounding box center [520, 723] width 16 height 16
click at [517, 612] on icon at bounding box center [520, 723] width 16 height 16
click at [619, 612] on icon at bounding box center [619, 723] width 16 height 16
click at [764, 612] on icon at bounding box center [766, 715] width 16 height 16
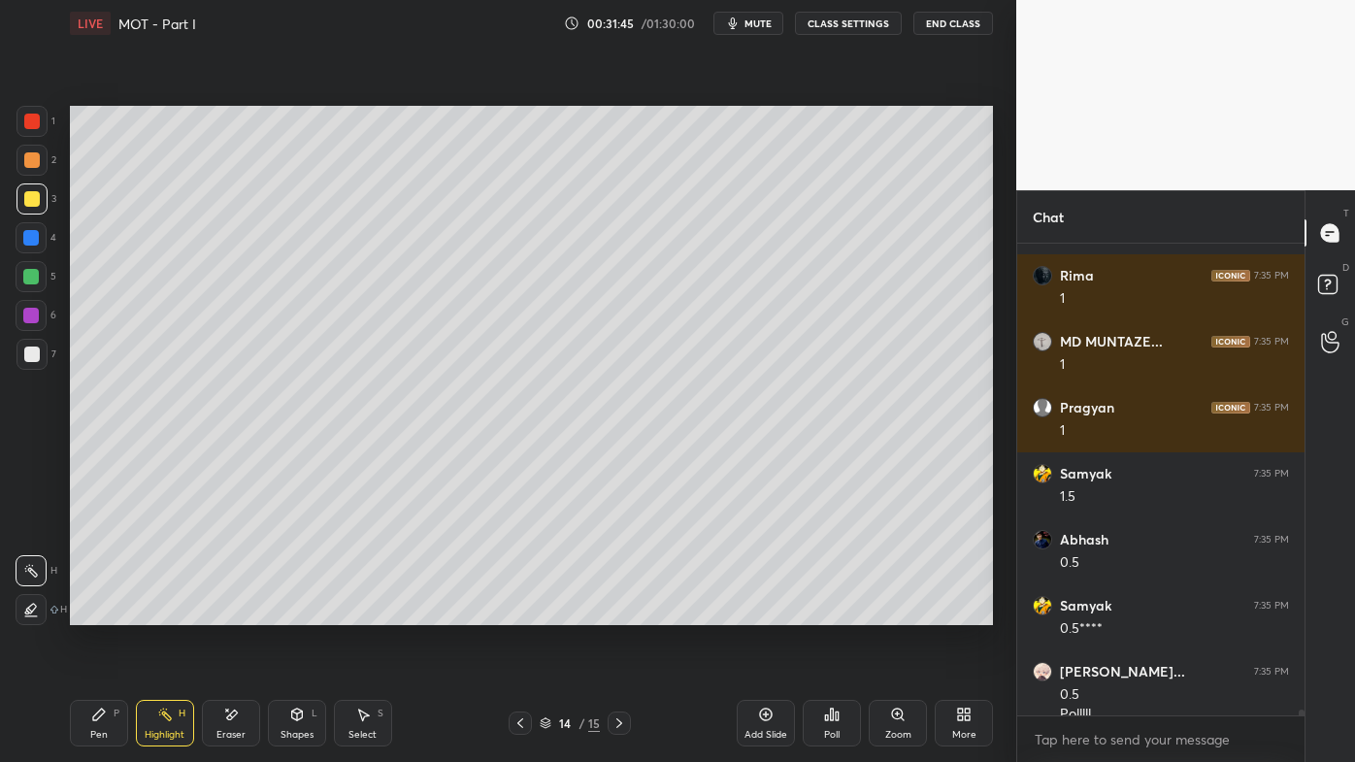
scroll to position [35833, 0]
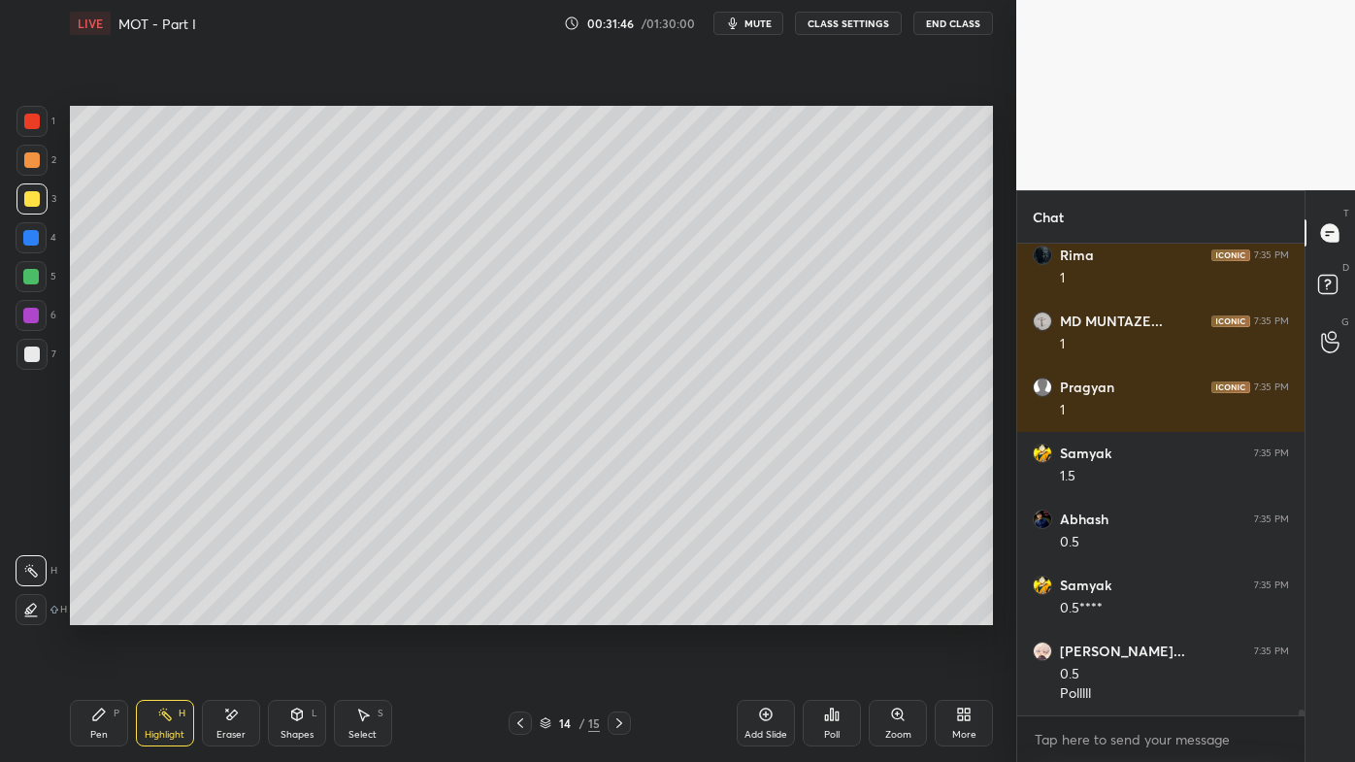
drag, startPoint x: 90, startPoint y: 718, endPoint x: 68, endPoint y: 721, distance: 22.5
click at [86, 612] on div "Pen P" at bounding box center [99, 723] width 58 height 47
click at [36, 155] on div at bounding box center [32, 160] width 16 height 16
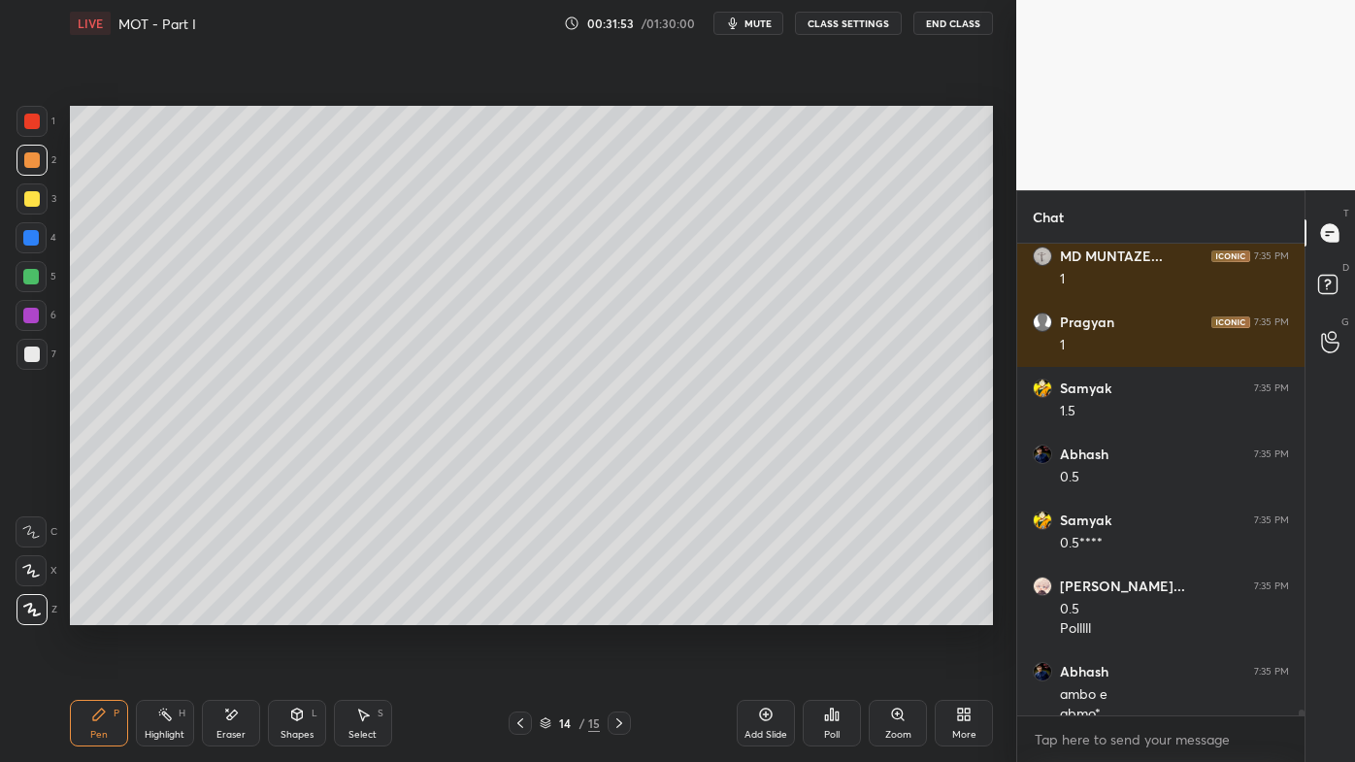
scroll to position [35919, 0]
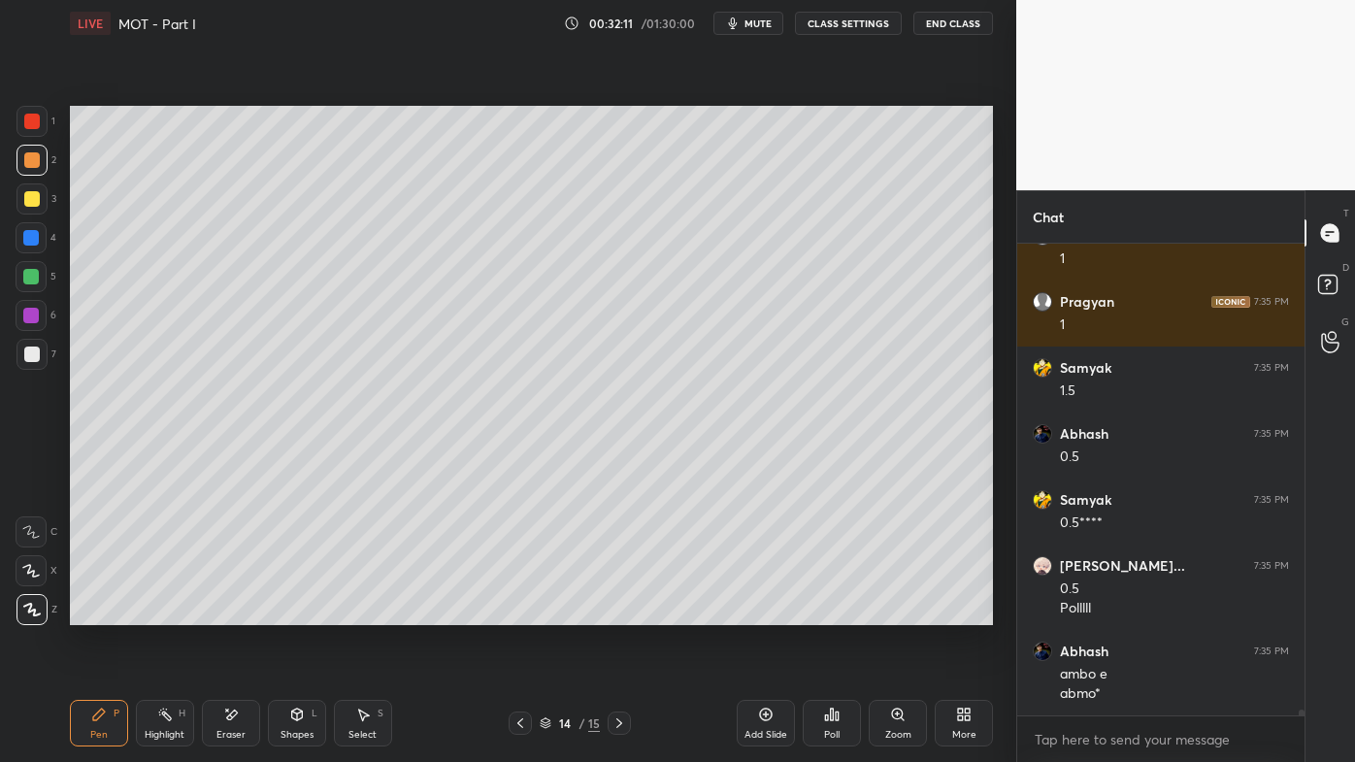
drag, startPoint x: 35, startPoint y: 199, endPoint x: 54, endPoint y: 192, distance: 20.6
click at [39, 197] on div at bounding box center [31, 198] width 31 height 31
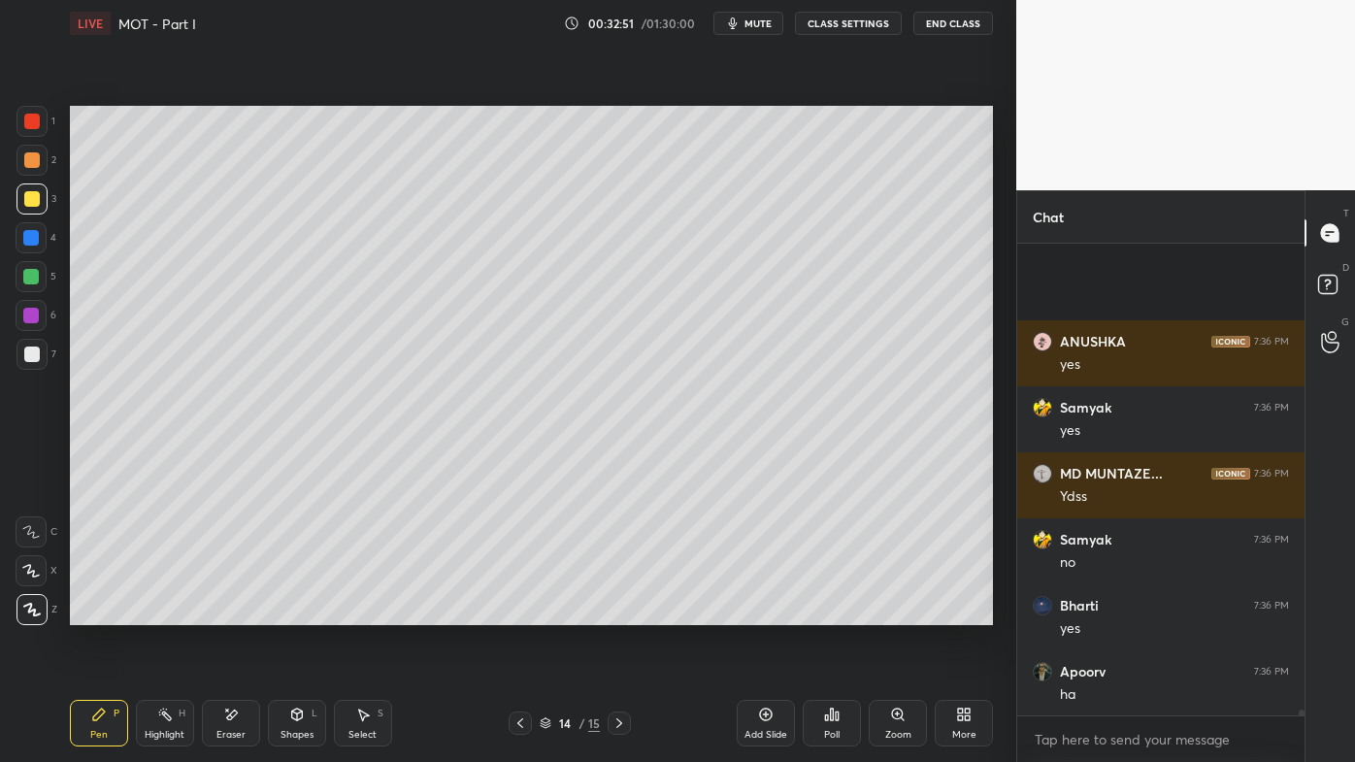
scroll to position [36843, 0]
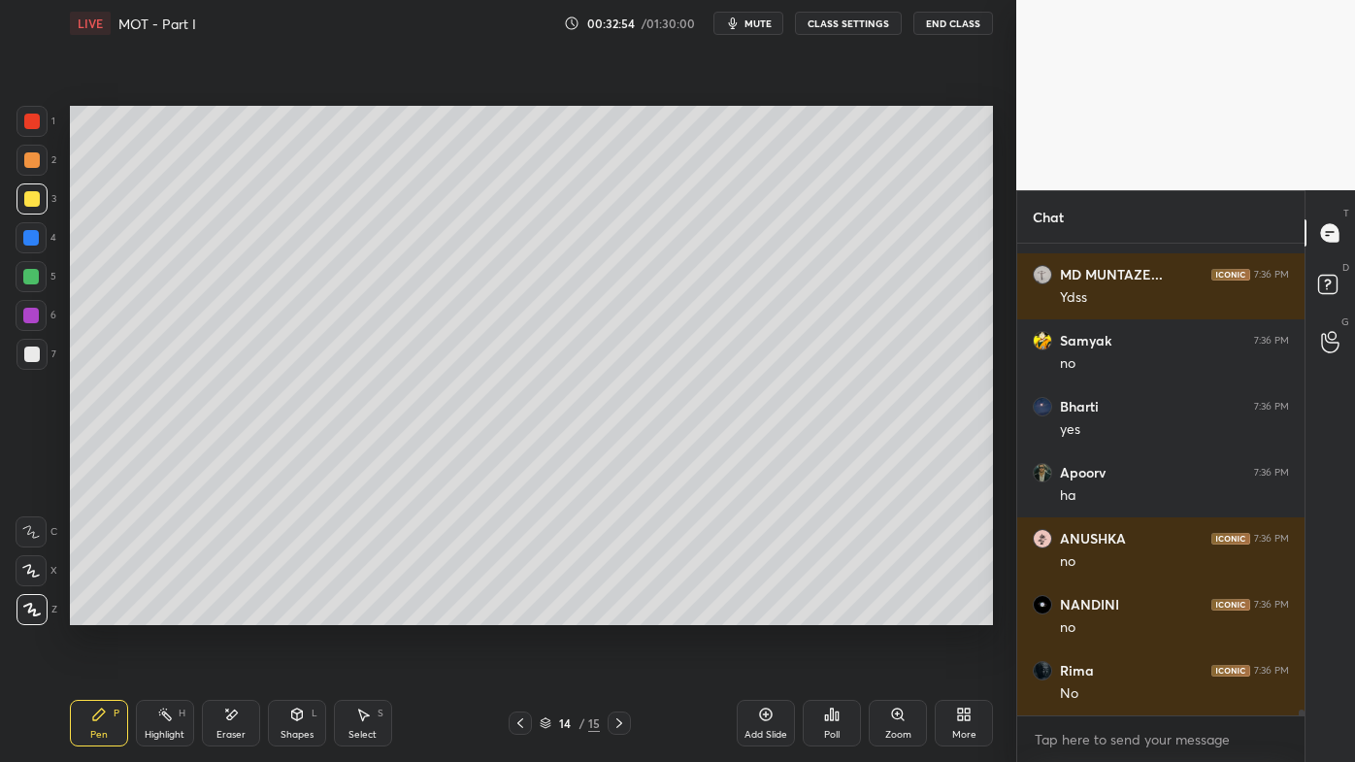
click at [234, 612] on icon at bounding box center [231, 715] width 16 height 16
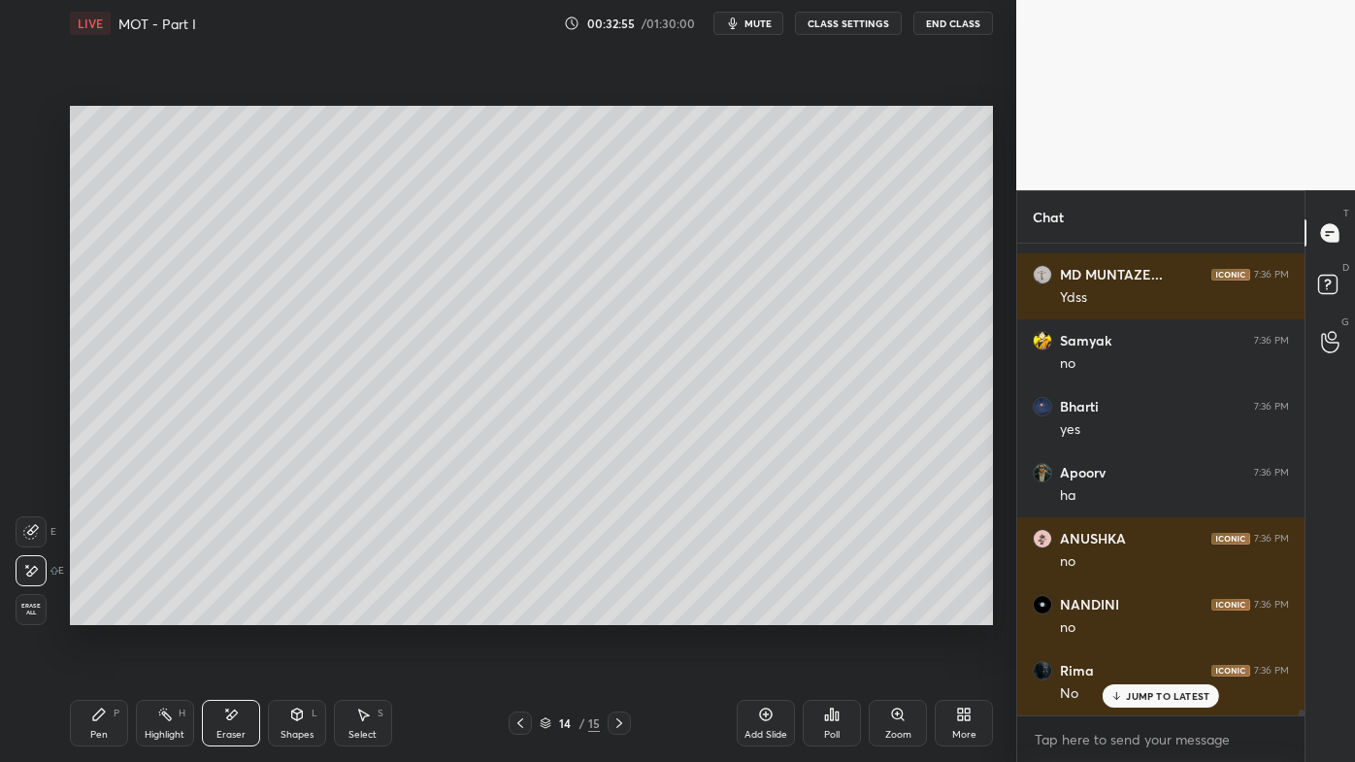
scroll to position [36908, 0]
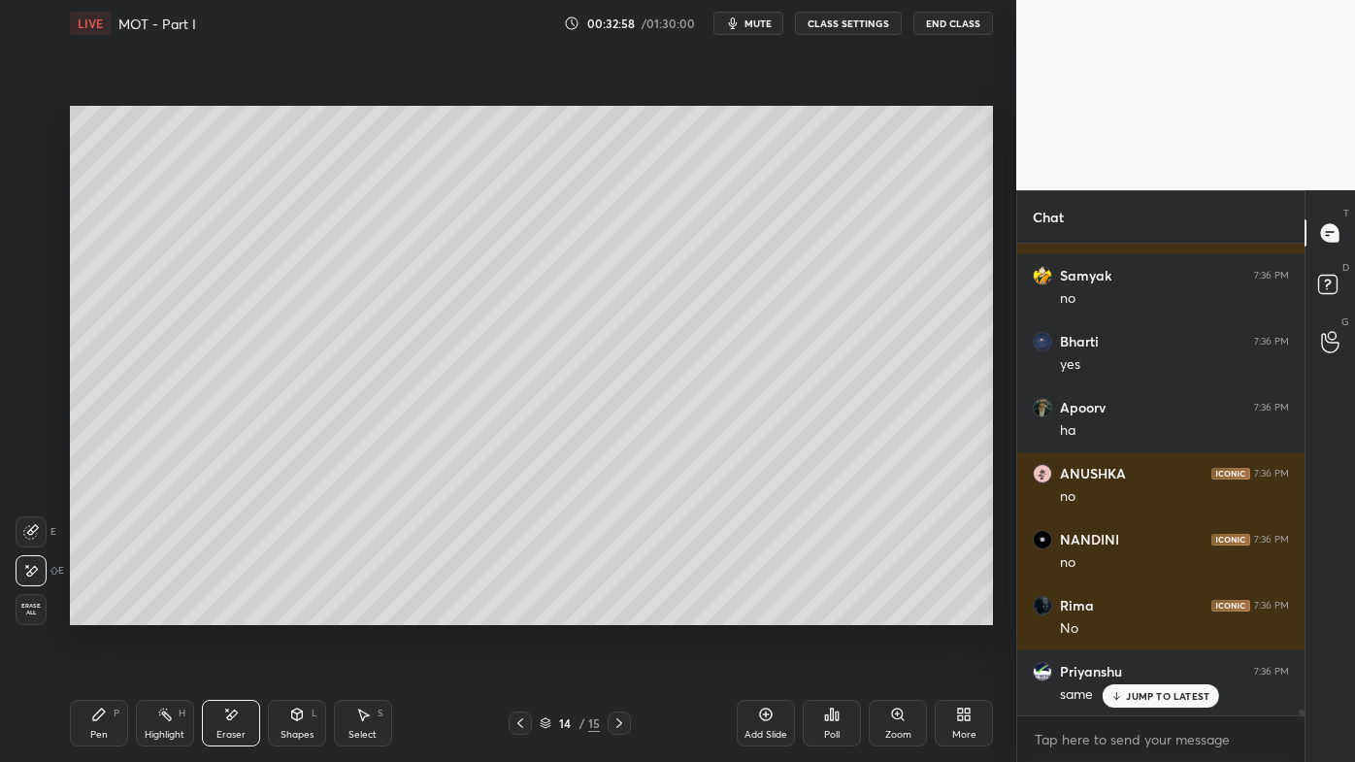
click at [96, 612] on icon at bounding box center [99, 714] width 12 height 12
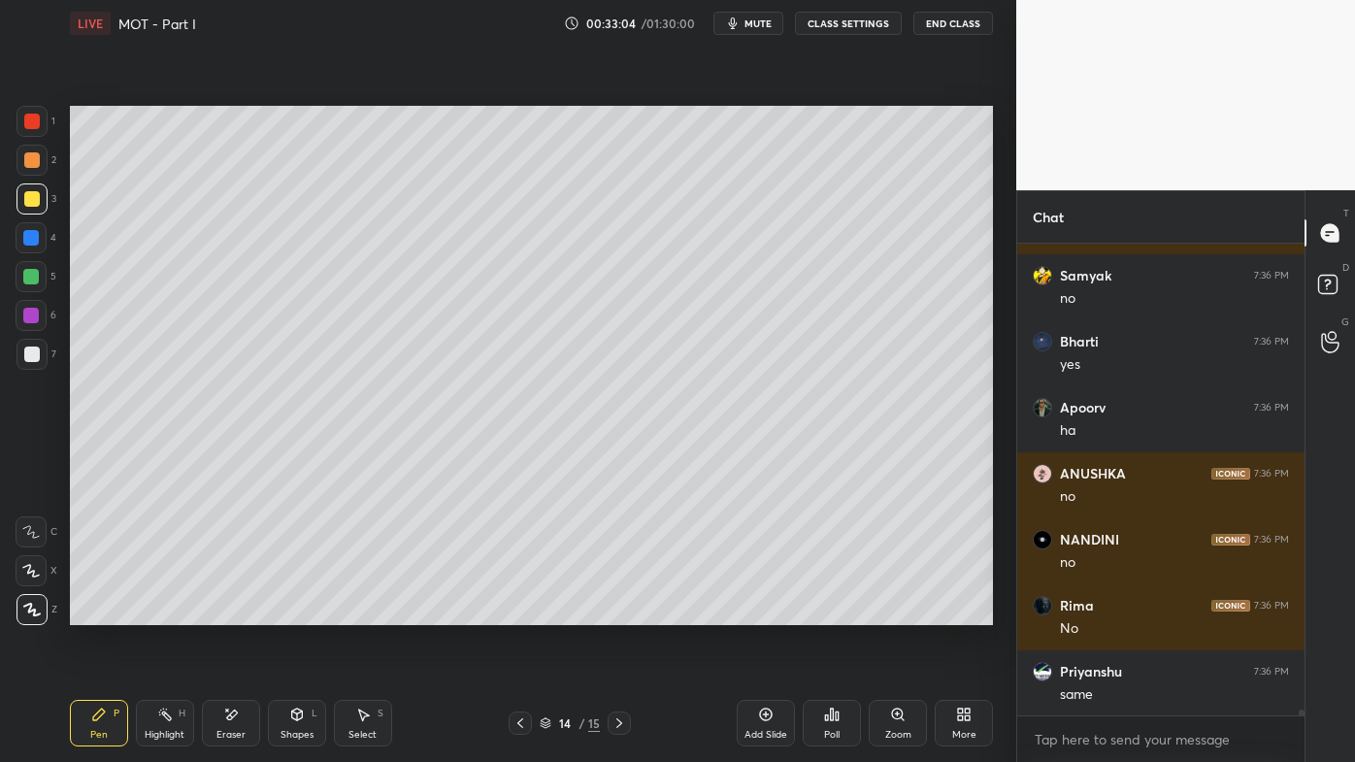
scroll to position [36975, 0]
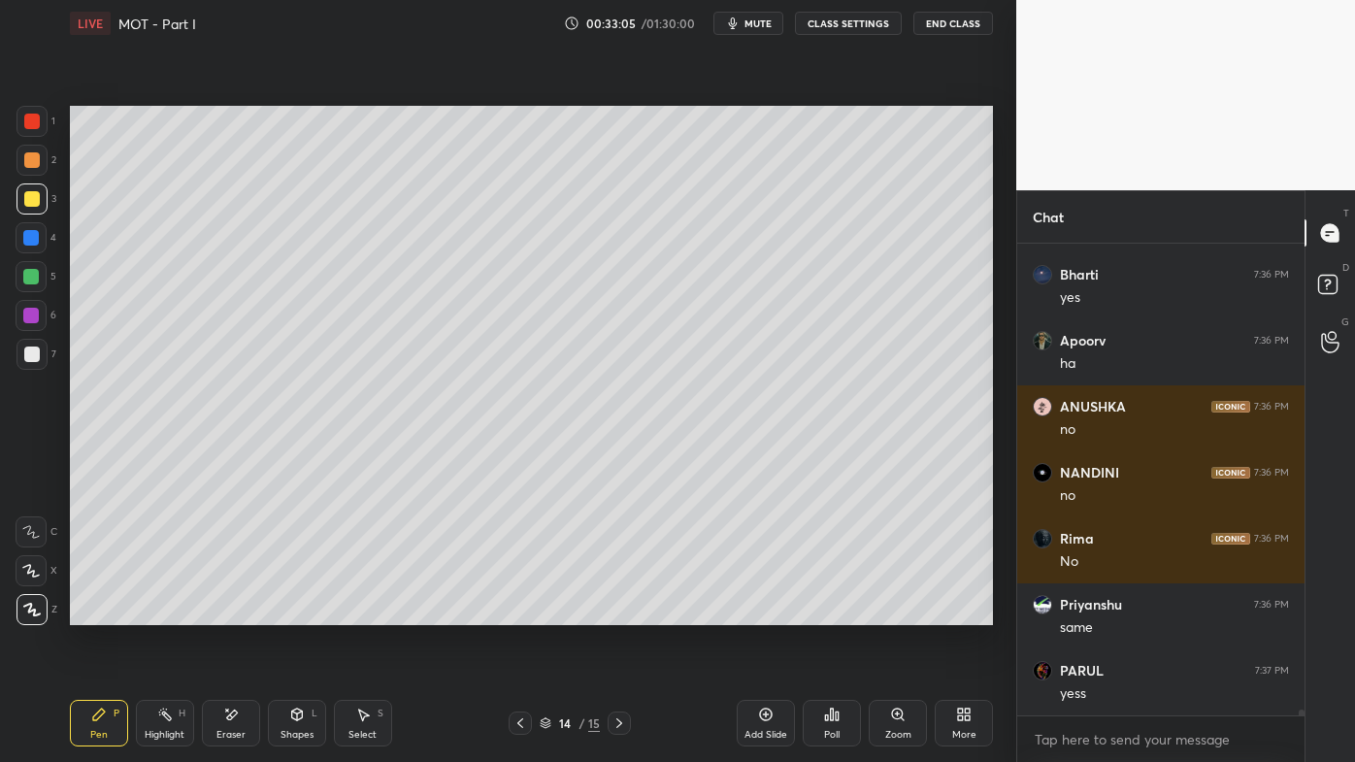
click at [103, 612] on icon at bounding box center [99, 714] width 12 height 12
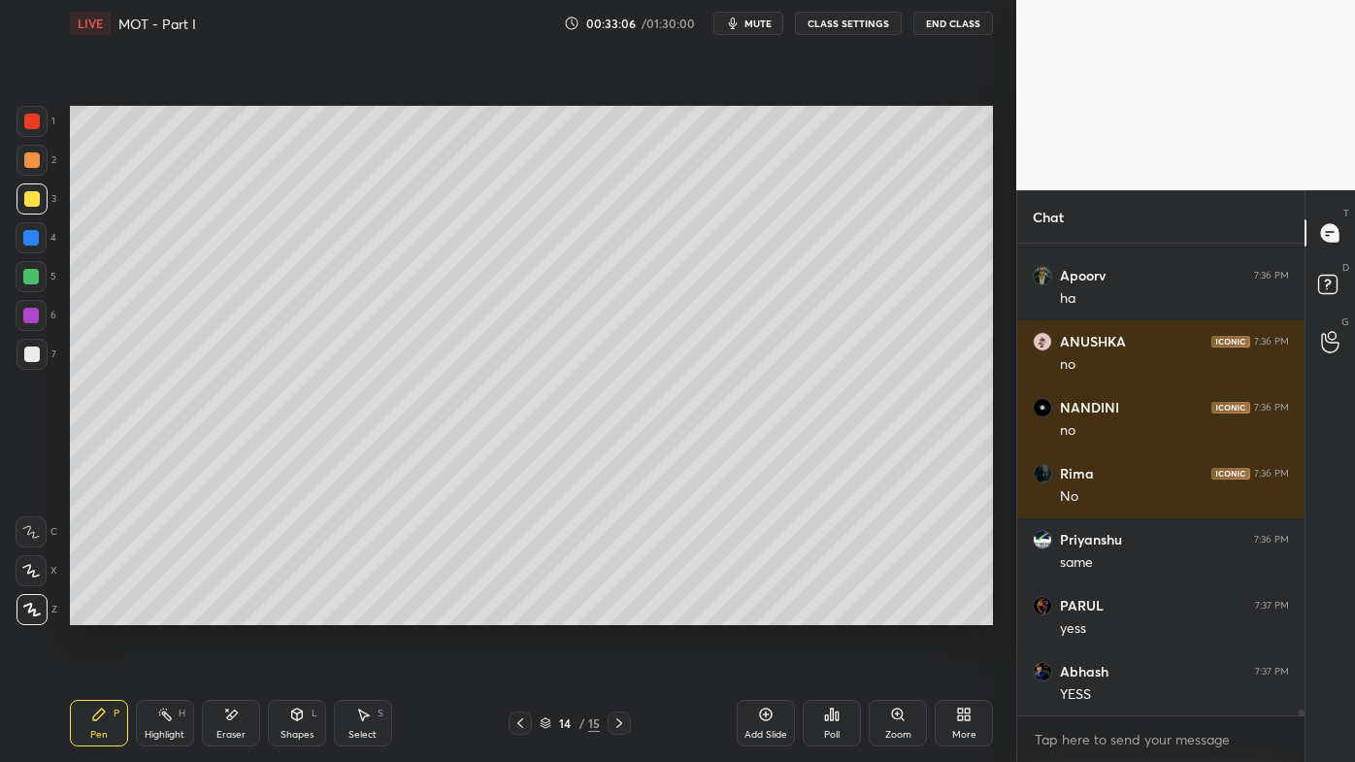
drag, startPoint x: 38, startPoint y: 360, endPoint x: 62, endPoint y: 343, distance: 29.9
click at [41, 358] on div at bounding box center [31, 354] width 31 height 31
drag, startPoint x: 45, startPoint y: 203, endPoint x: 35, endPoint y: 199, distance: 10.5
click at [42, 202] on div at bounding box center [31, 198] width 31 height 31
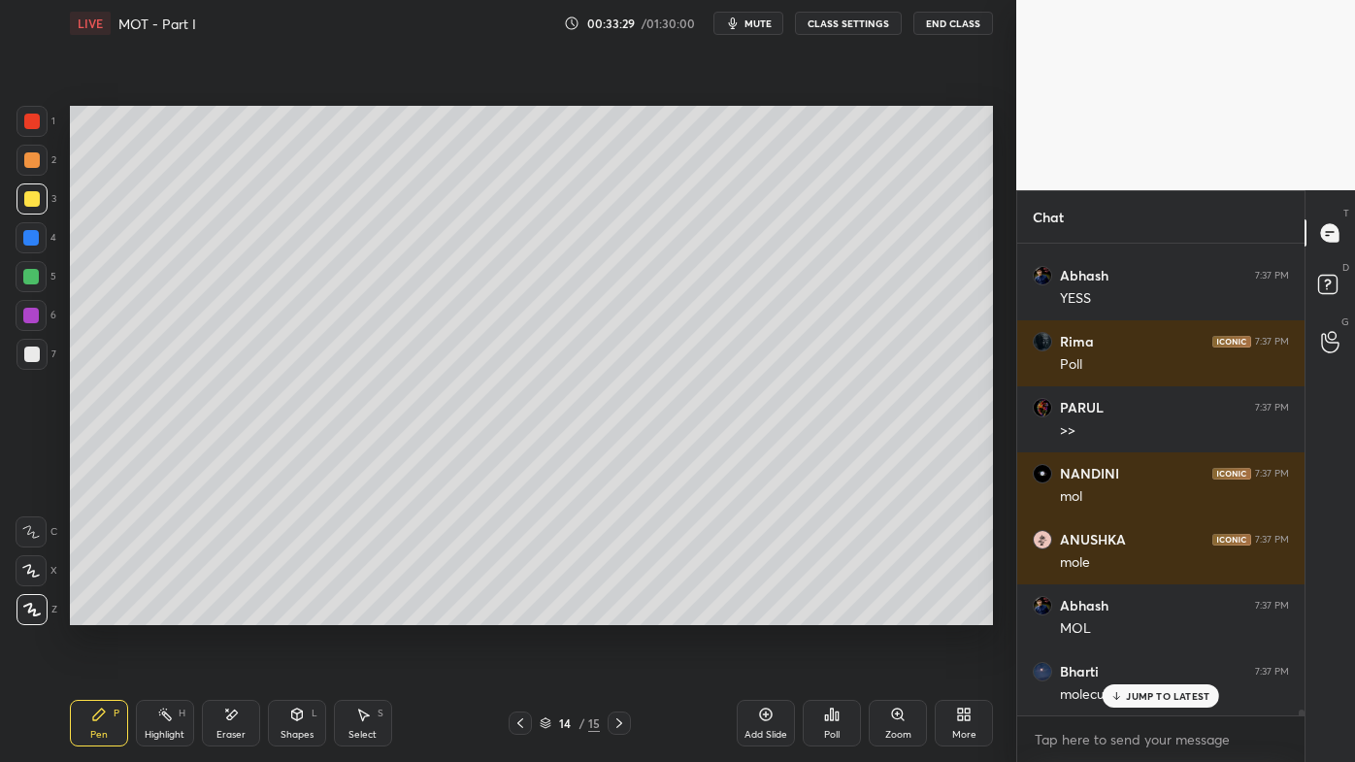
scroll to position [37502, 0]
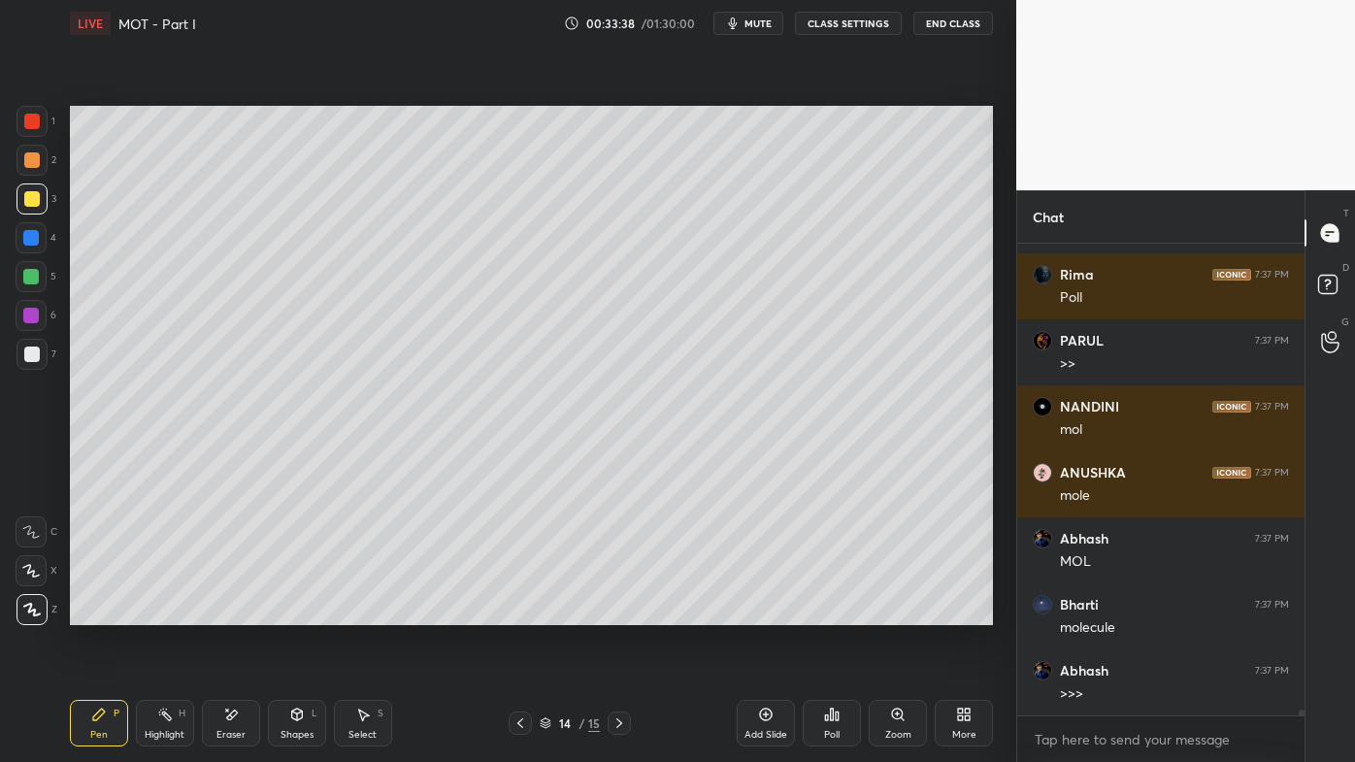
click at [153, 612] on div "Highlight H" at bounding box center [165, 723] width 58 height 47
click at [616, 612] on icon at bounding box center [619, 723] width 16 height 16
click at [514, 612] on icon at bounding box center [520, 723] width 16 height 16
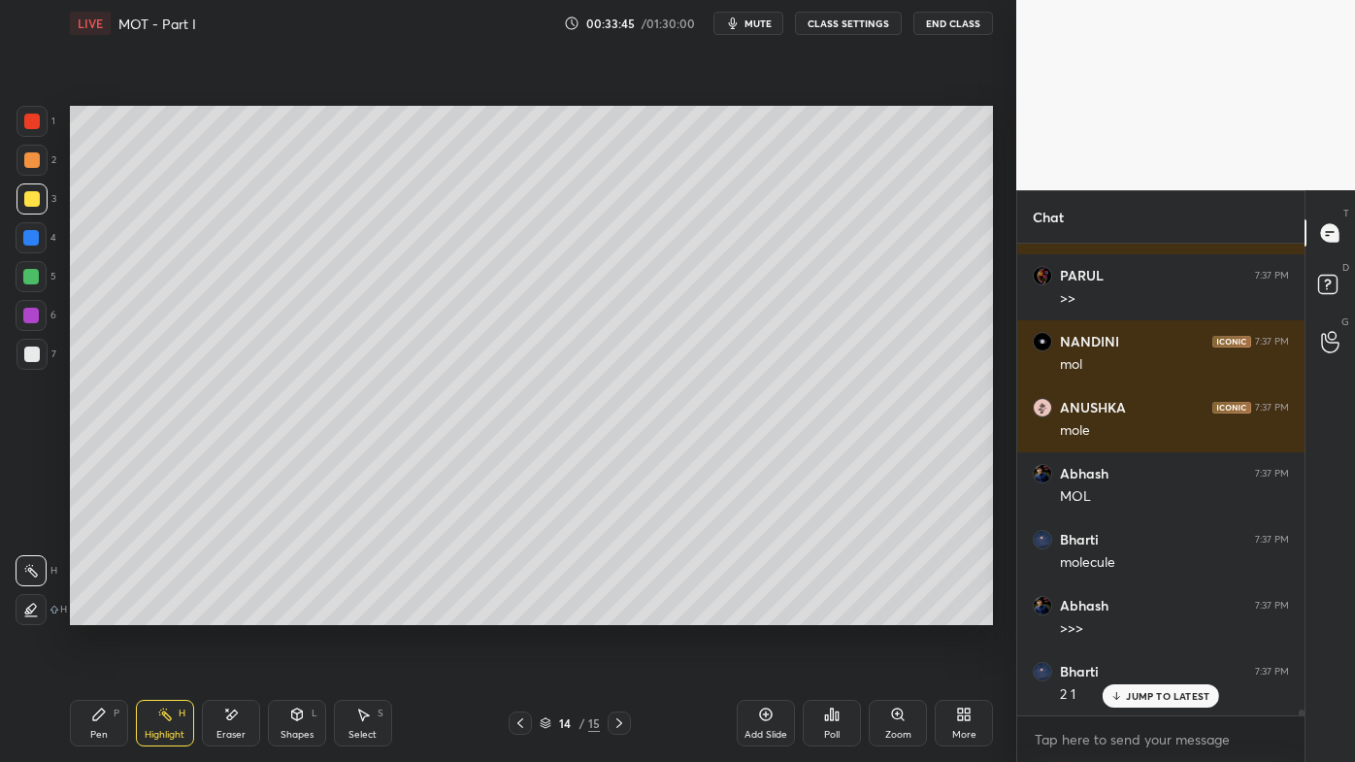
drag, startPoint x: 37, startPoint y: 355, endPoint x: 53, endPoint y: 346, distance: 18.7
click at [41, 353] on div at bounding box center [31, 354] width 31 height 31
drag, startPoint x: 97, startPoint y: 716, endPoint x: 146, endPoint y: 632, distance: 97.4
click at [101, 612] on icon at bounding box center [99, 714] width 12 height 12
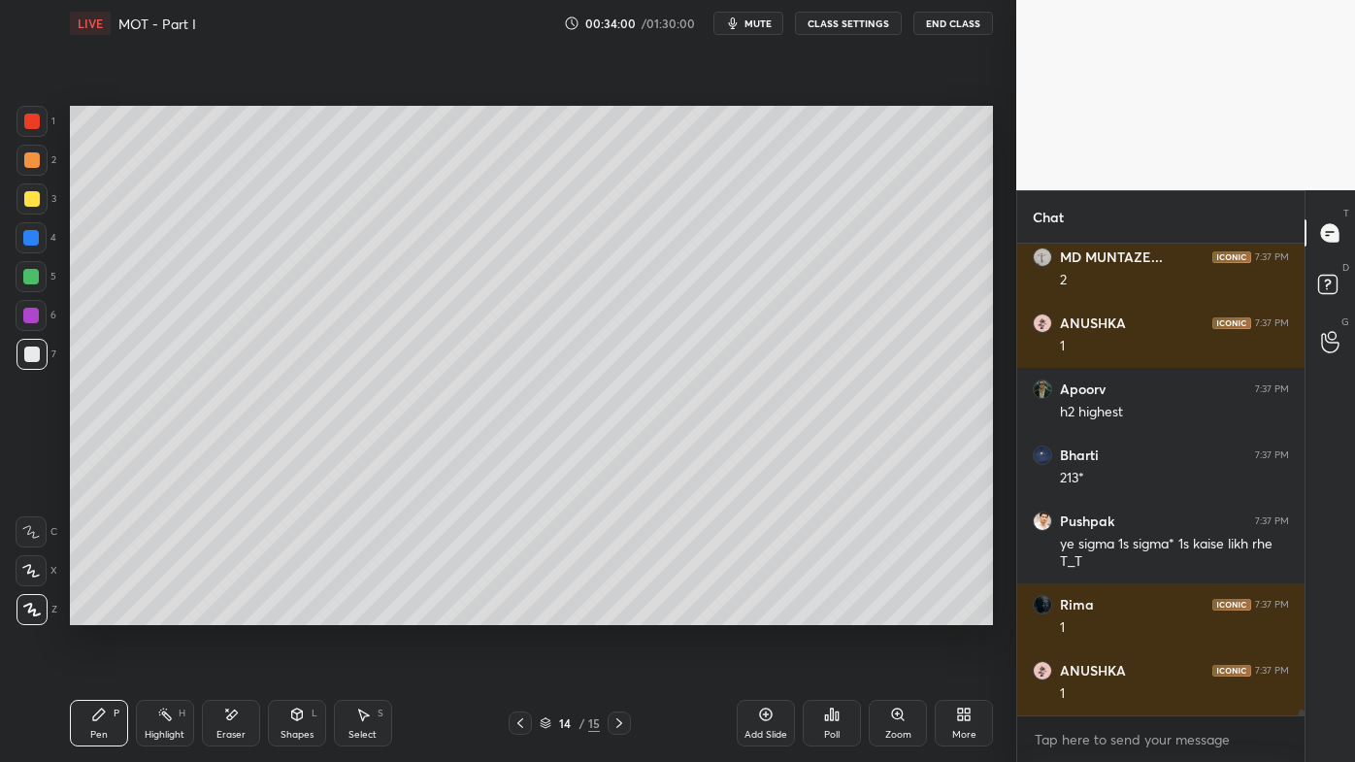
scroll to position [38114, 0]
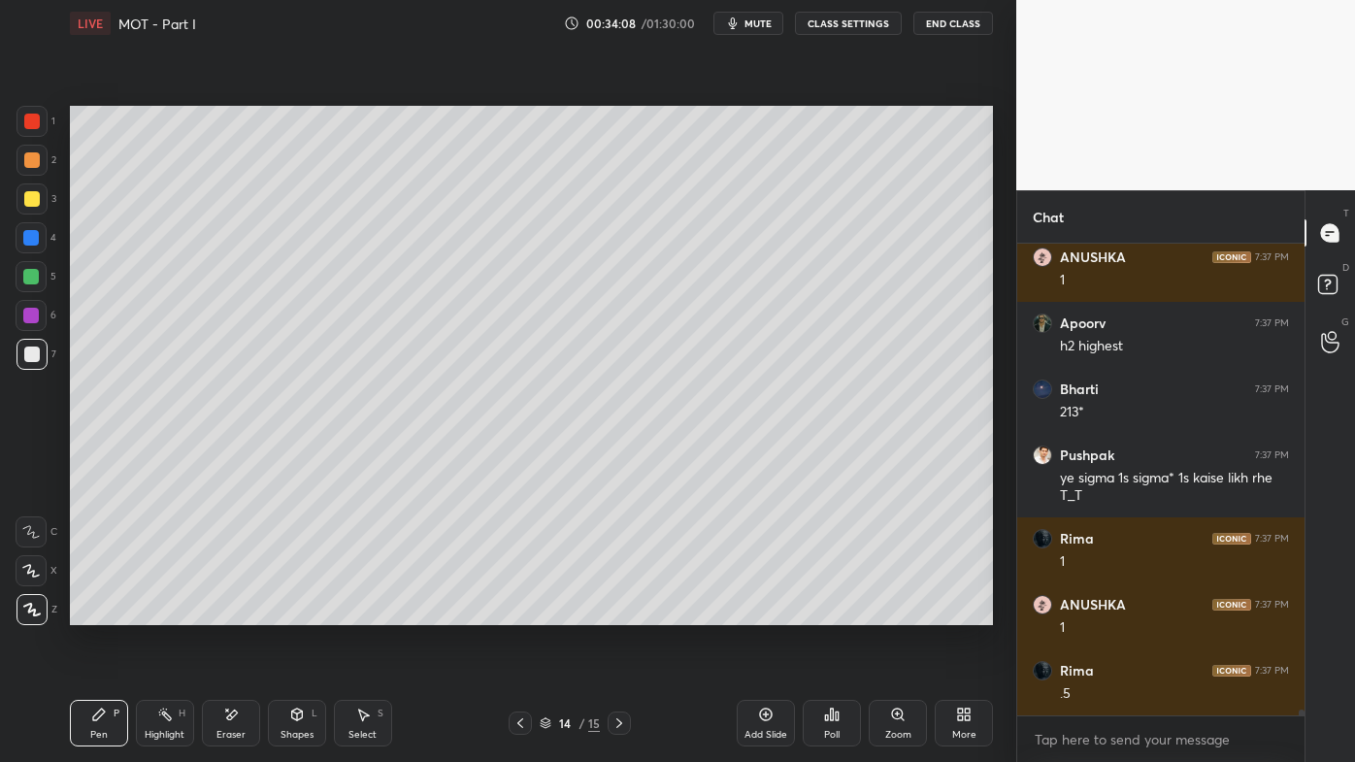
drag, startPoint x: 29, startPoint y: 199, endPoint x: 51, endPoint y: 195, distance: 22.7
click at [29, 199] on div at bounding box center [32, 199] width 16 height 16
drag, startPoint x: 152, startPoint y: 713, endPoint x: 245, endPoint y: 643, distance: 115.7
click at [153, 612] on div "Highlight H" at bounding box center [165, 723] width 58 height 47
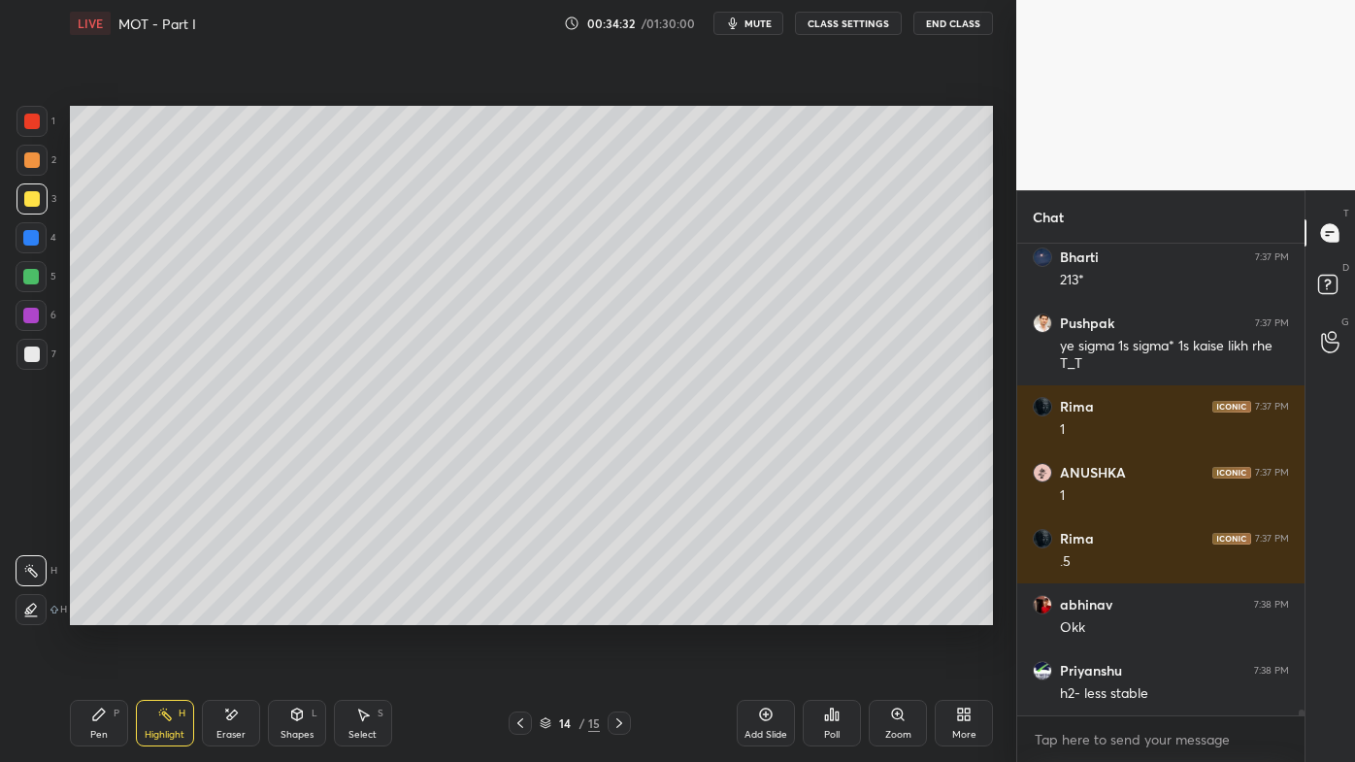
scroll to position [38312, 0]
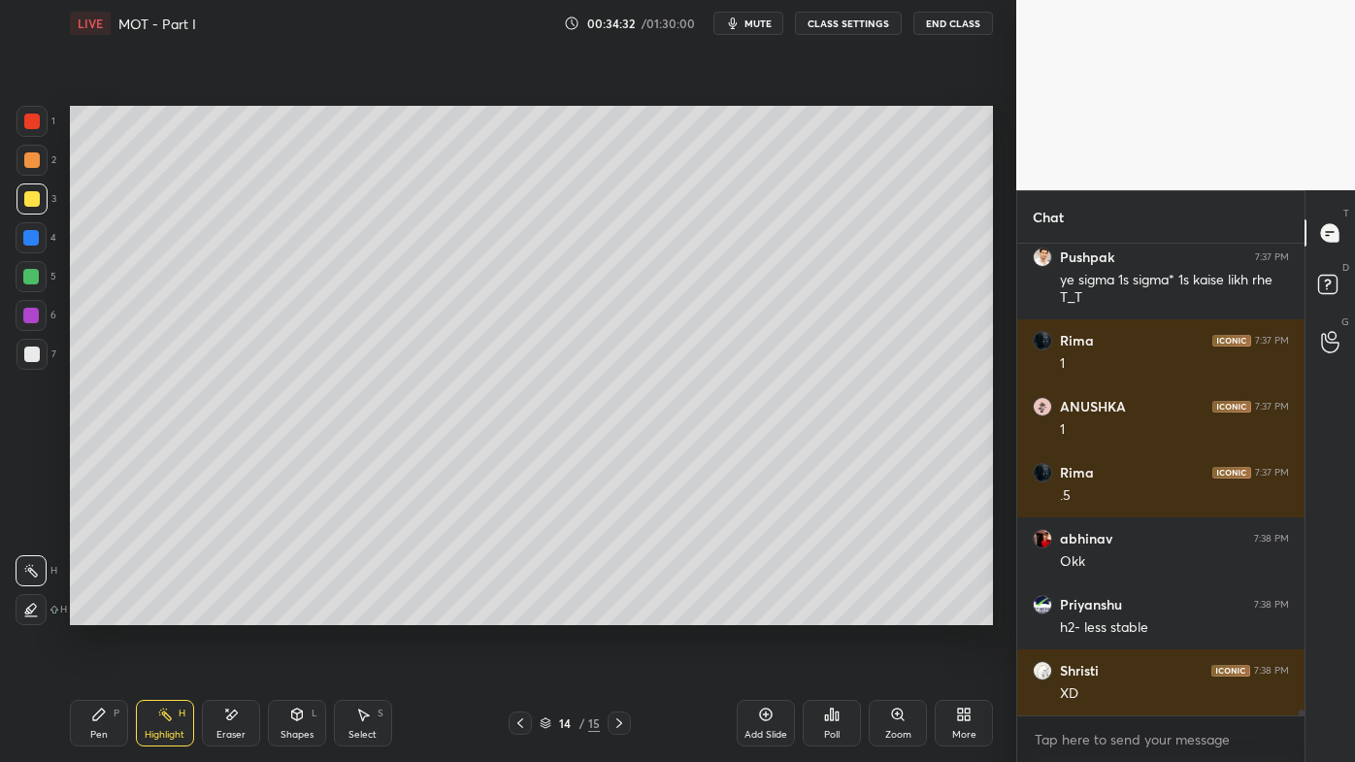
click at [626, 612] on icon at bounding box center [619, 723] width 16 height 16
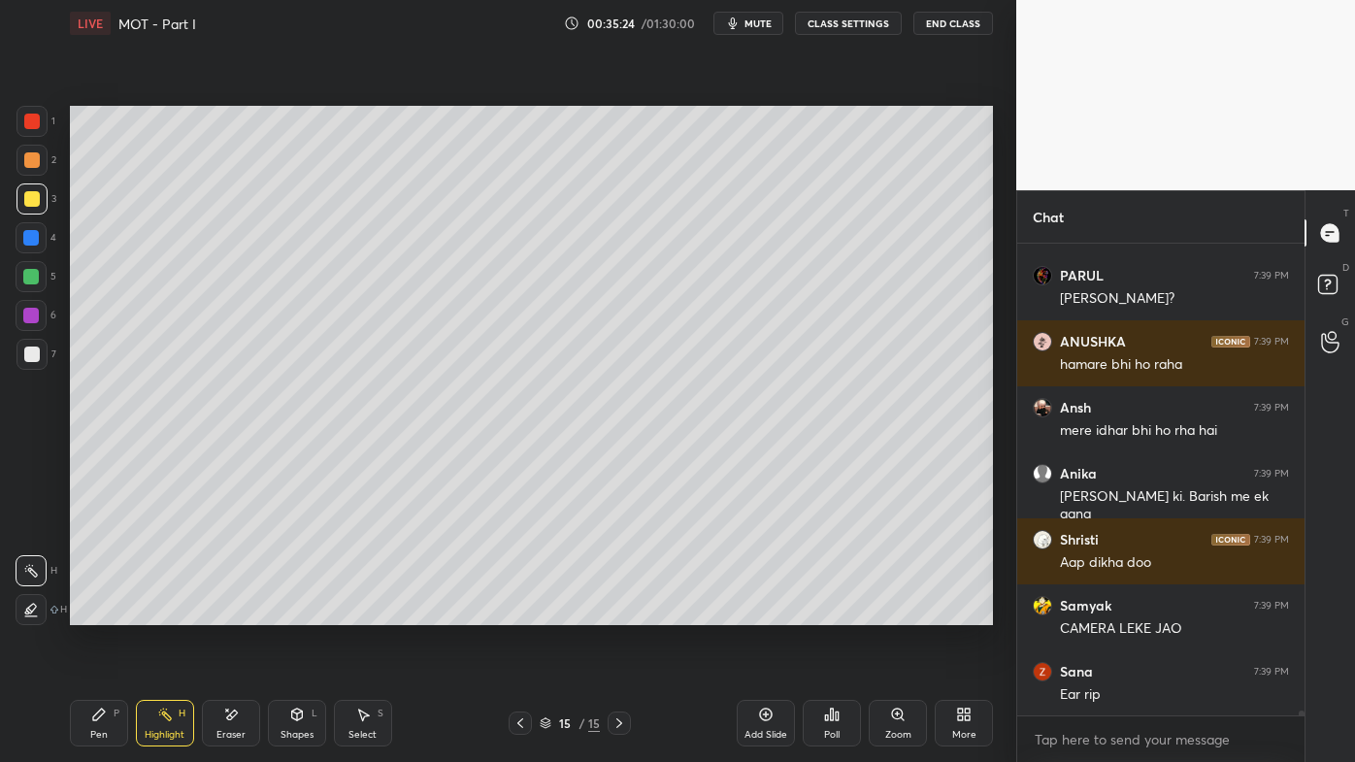
scroll to position [43147, 0]
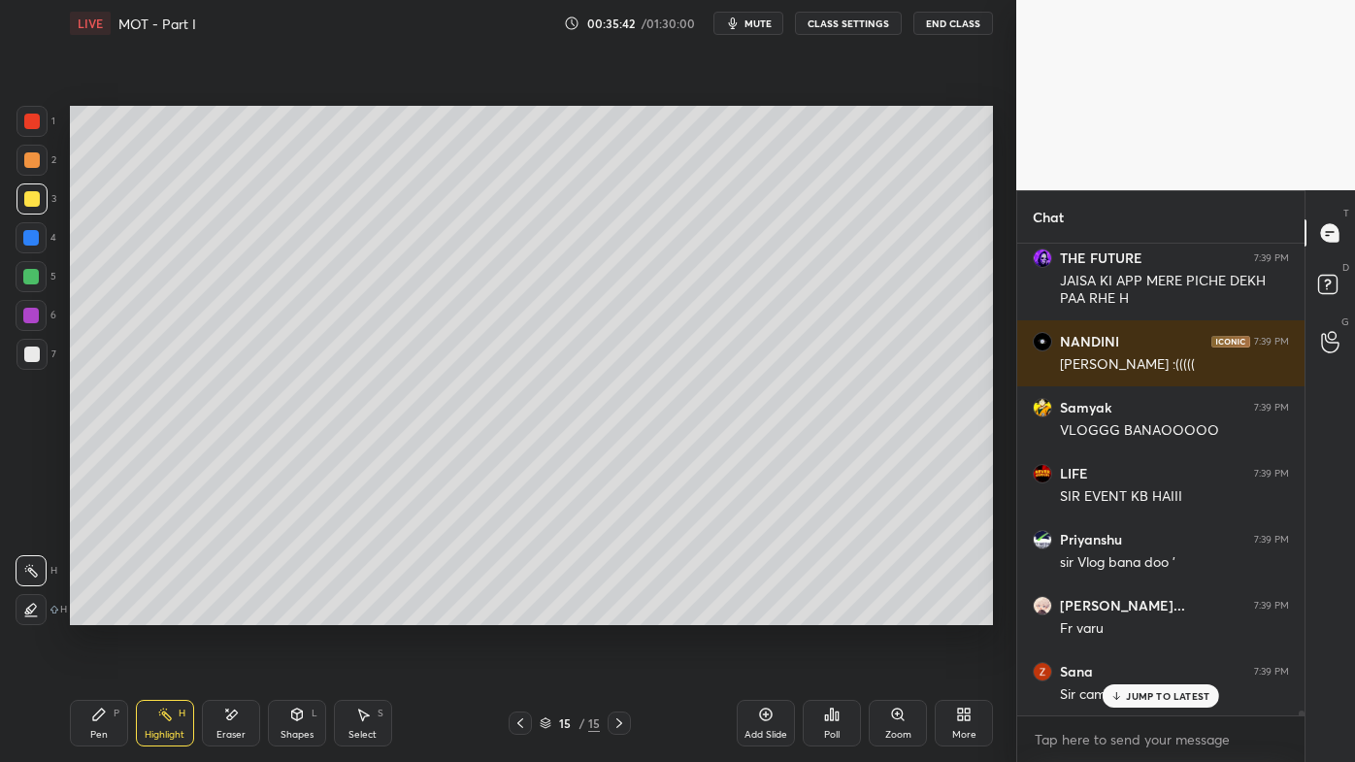
drag, startPoint x: 168, startPoint y: 706, endPoint x: 155, endPoint y: 703, distance: 12.9
click at [168, 612] on icon at bounding box center [165, 715] width 16 height 16
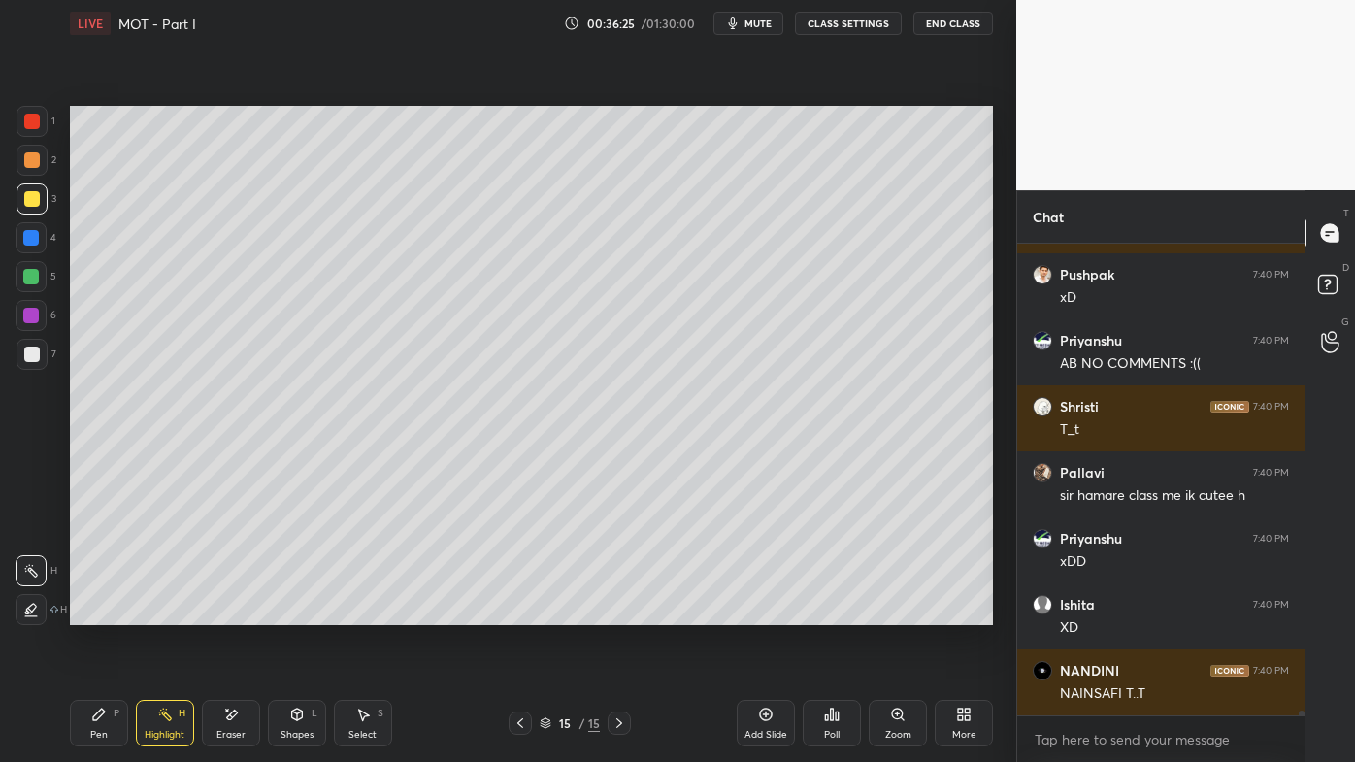
click at [520, 612] on icon at bounding box center [520, 723] width 16 height 16
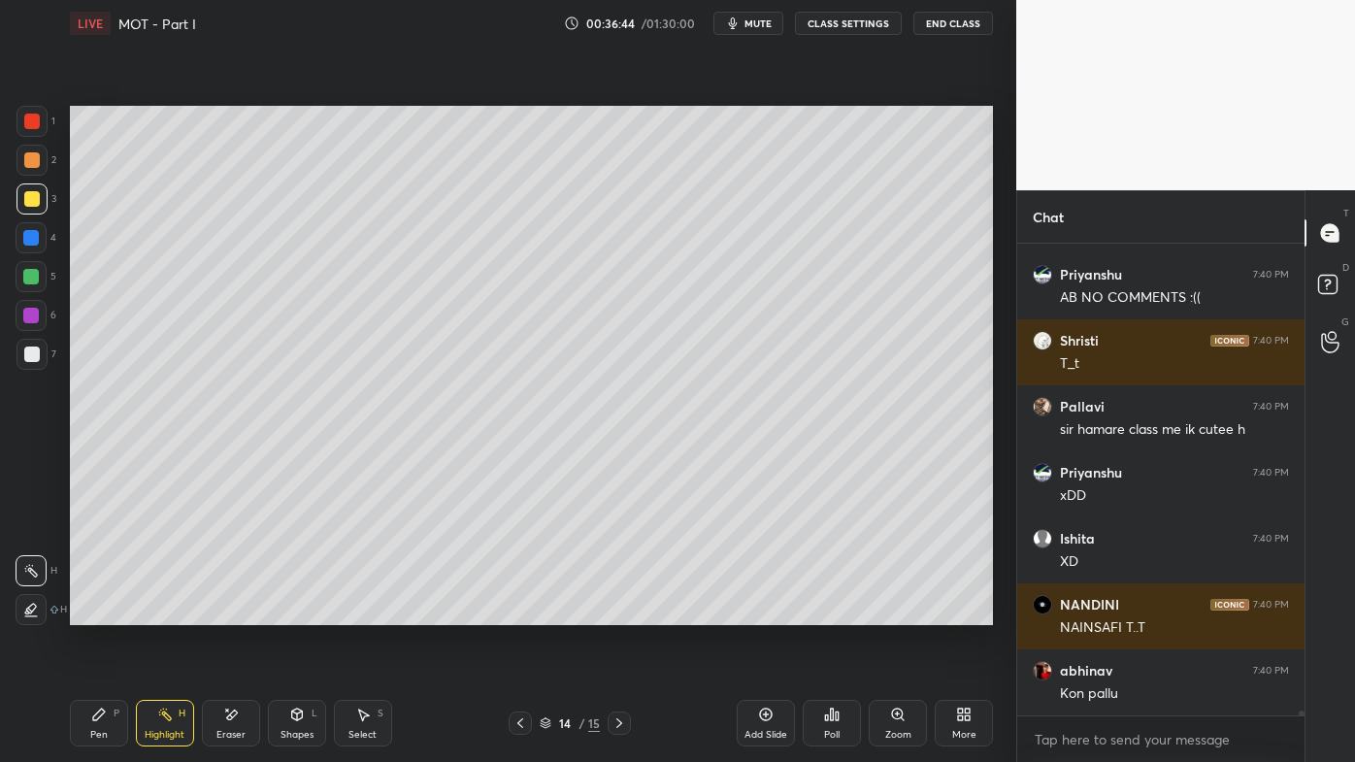
click at [903, 403] on div "Setting up your live class Poll for secs No correct answer Start poll" at bounding box center [531, 366] width 938 height 638
click at [88, 612] on div "Pen P" at bounding box center [99, 723] width 58 height 47
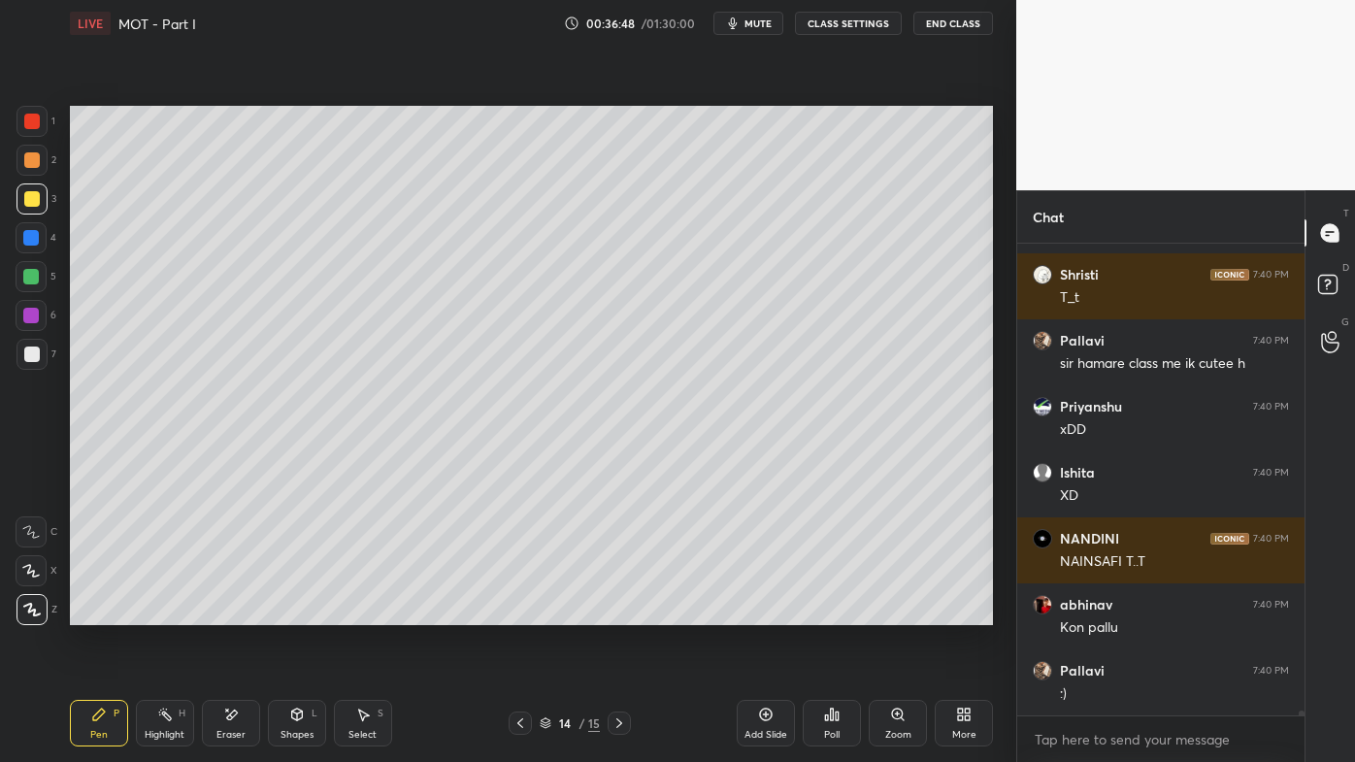
click at [171, 300] on div "Setting up your live class Poll for secs No correct answer Start poll" at bounding box center [531, 366] width 938 height 638
click at [528, 612] on div at bounding box center [520, 722] width 23 height 23
click at [616, 612] on icon at bounding box center [619, 723] width 6 height 10
click at [769, 612] on icon at bounding box center [766, 714] width 13 height 13
drag, startPoint x: 90, startPoint y: 716, endPoint x: 90, endPoint y: 693, distance: 23.3
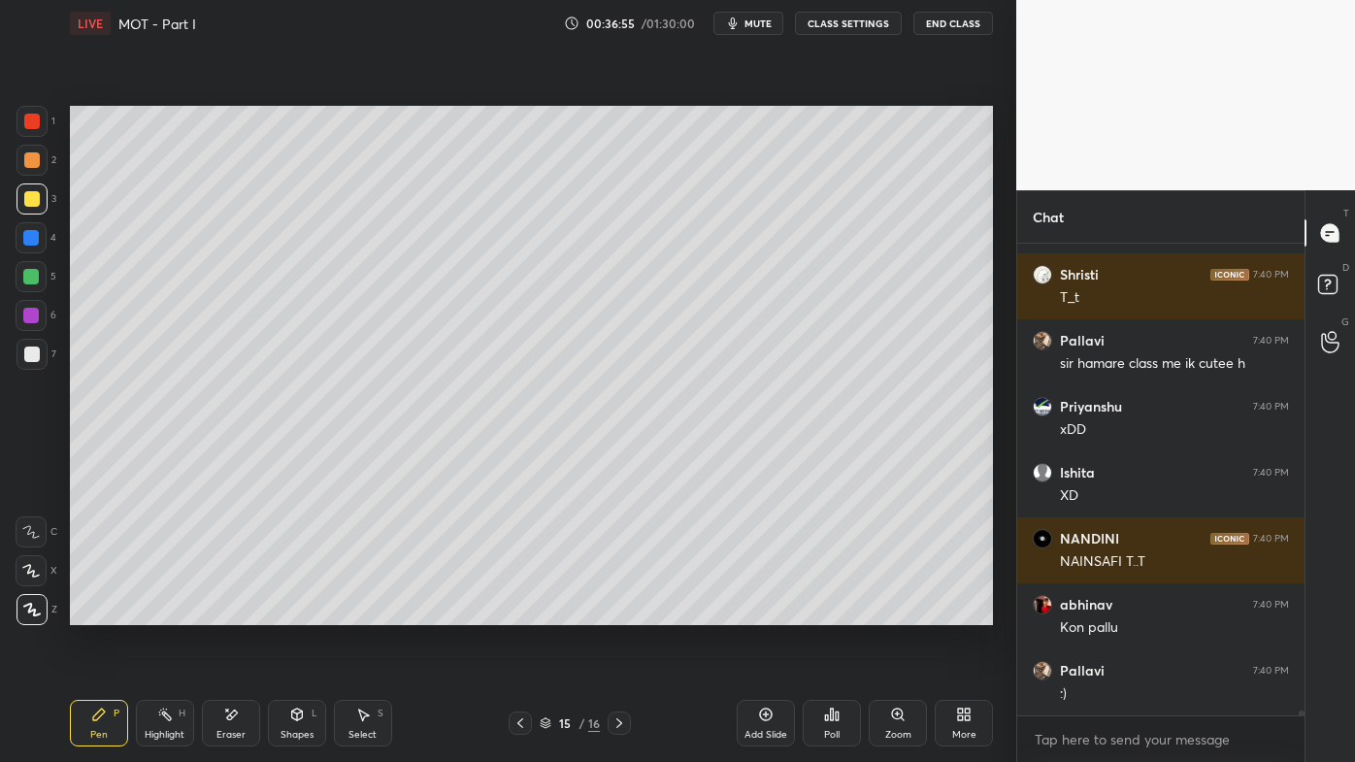
click at [89, 612] on div "Pen P" at bounding box center [99, 723] width 58 height 47
drag, startPoint x: 35, startPoint y: 157, endPoint x: 57, endPoint y: 148, distance: 24.3
click at [36, 159] on div at bounding box center [32, 160] width 16 height 16
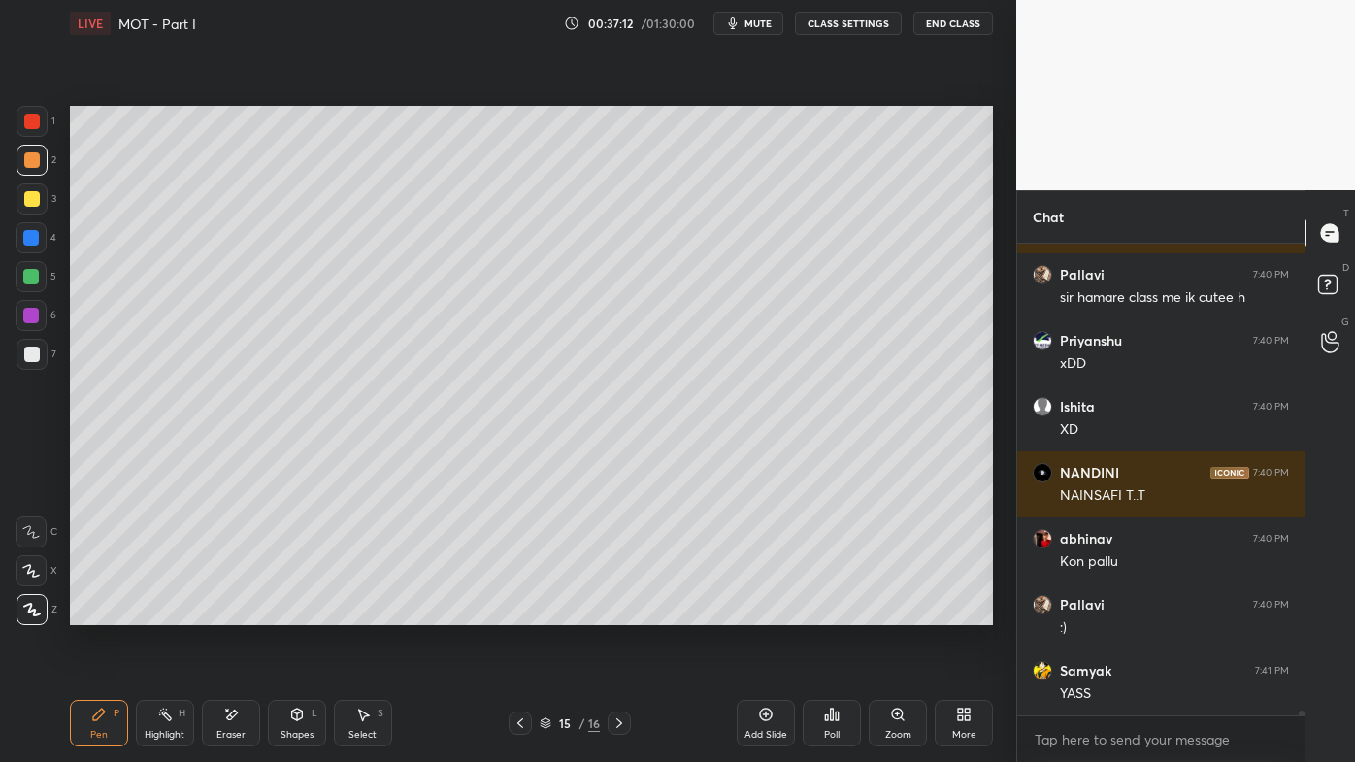
drag, startPoint x: 33, startPoint y: 187, endPoint x: 67, endPoint y: 186, distance: 34.0
click at [36, 186] on div at bounding box center [31, 198] width 31 height 31
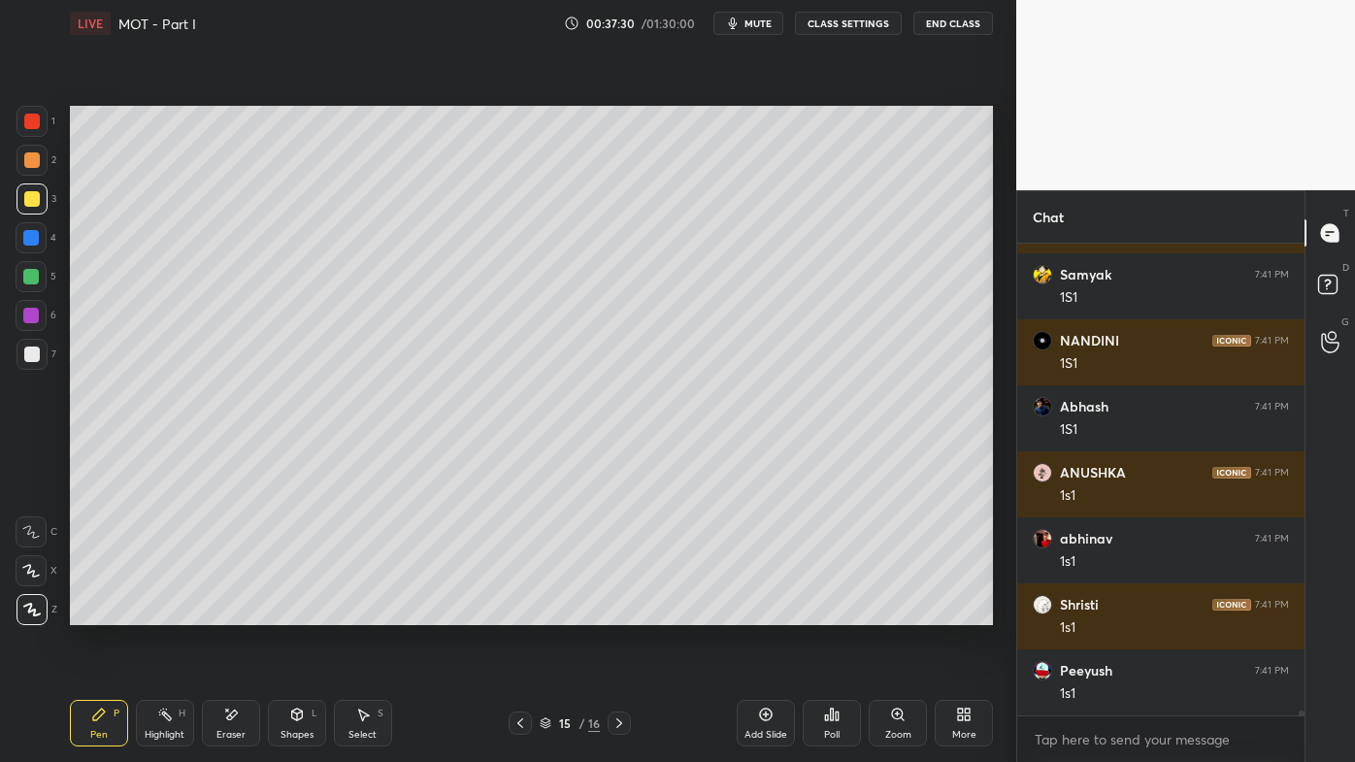
scroll to position [48514, 0]
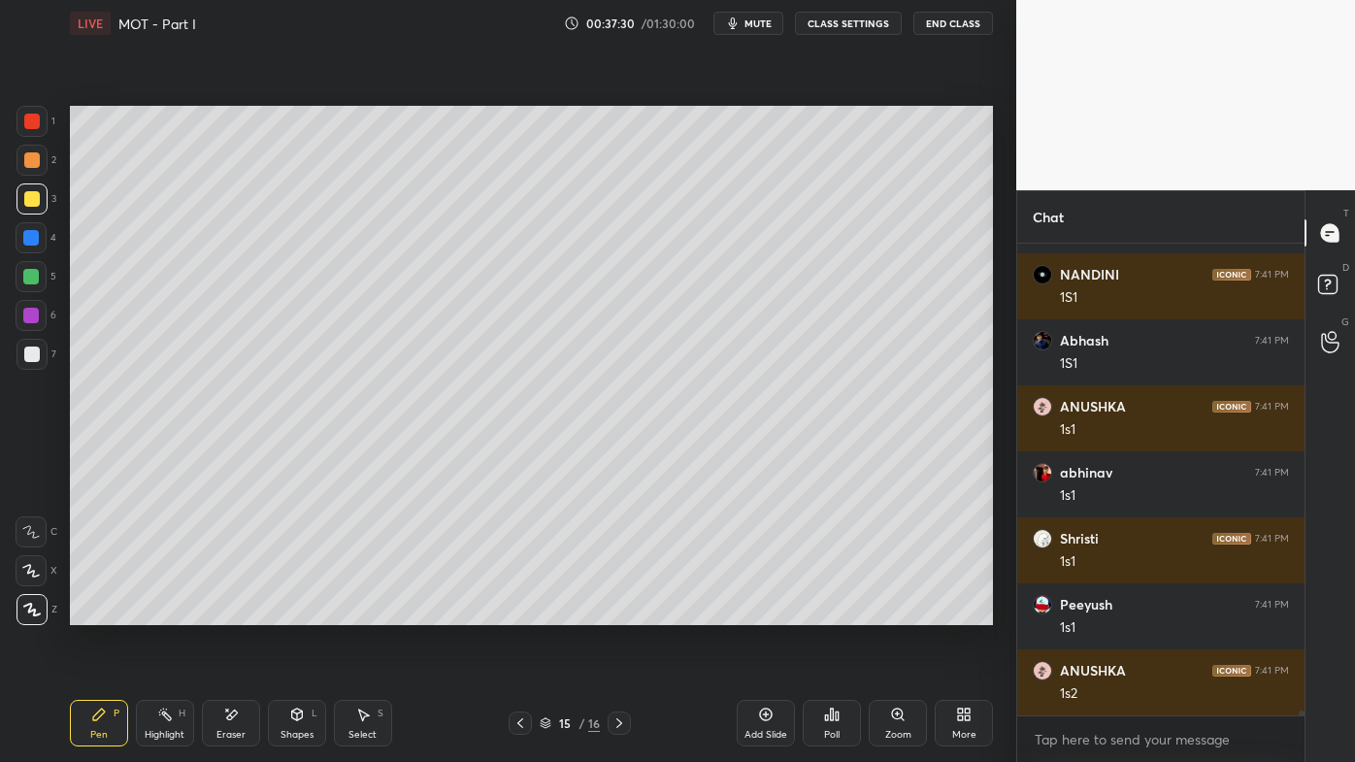
click at [166, 612] on icon at bounding box center [165, 715] width 16 height 16
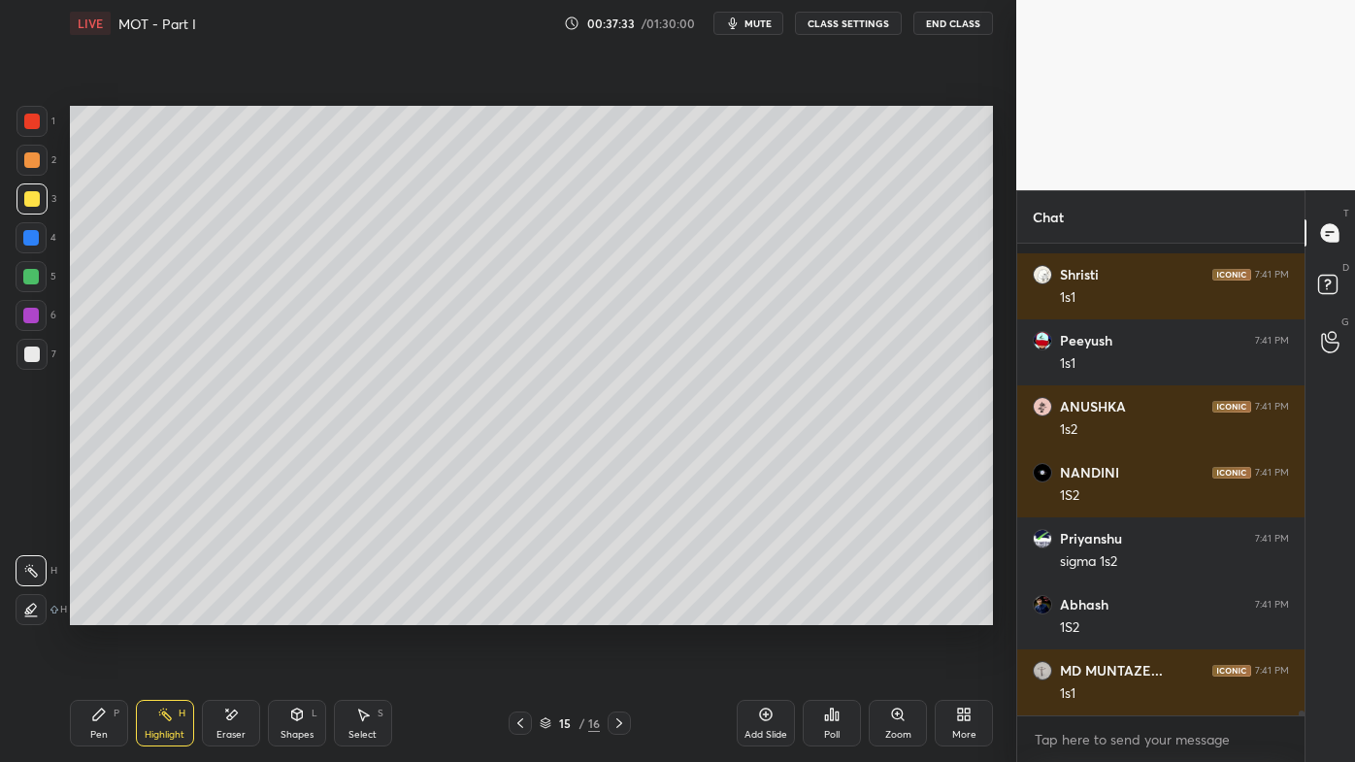
scroll to position [48910, 0]
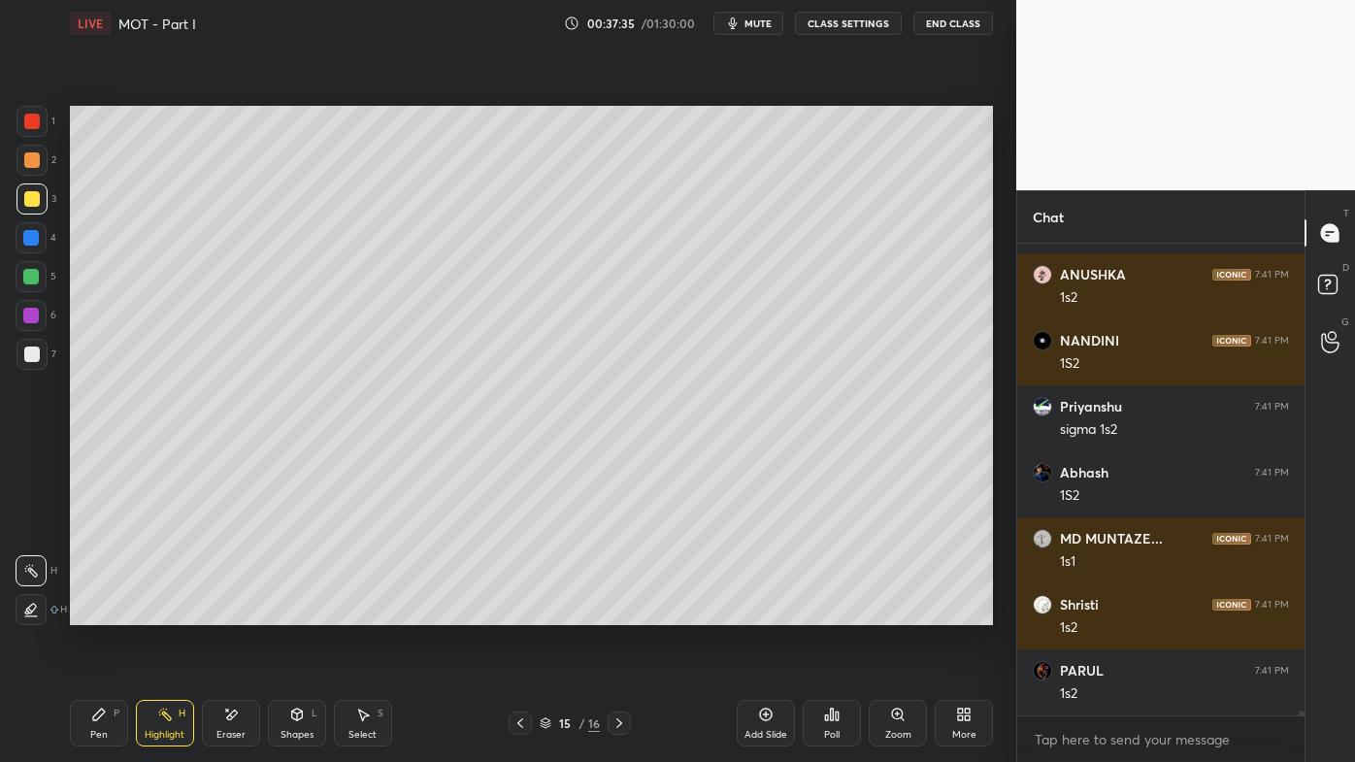
click at [839, 612] on icon at bounding box center [832, 715] width 16 height 16
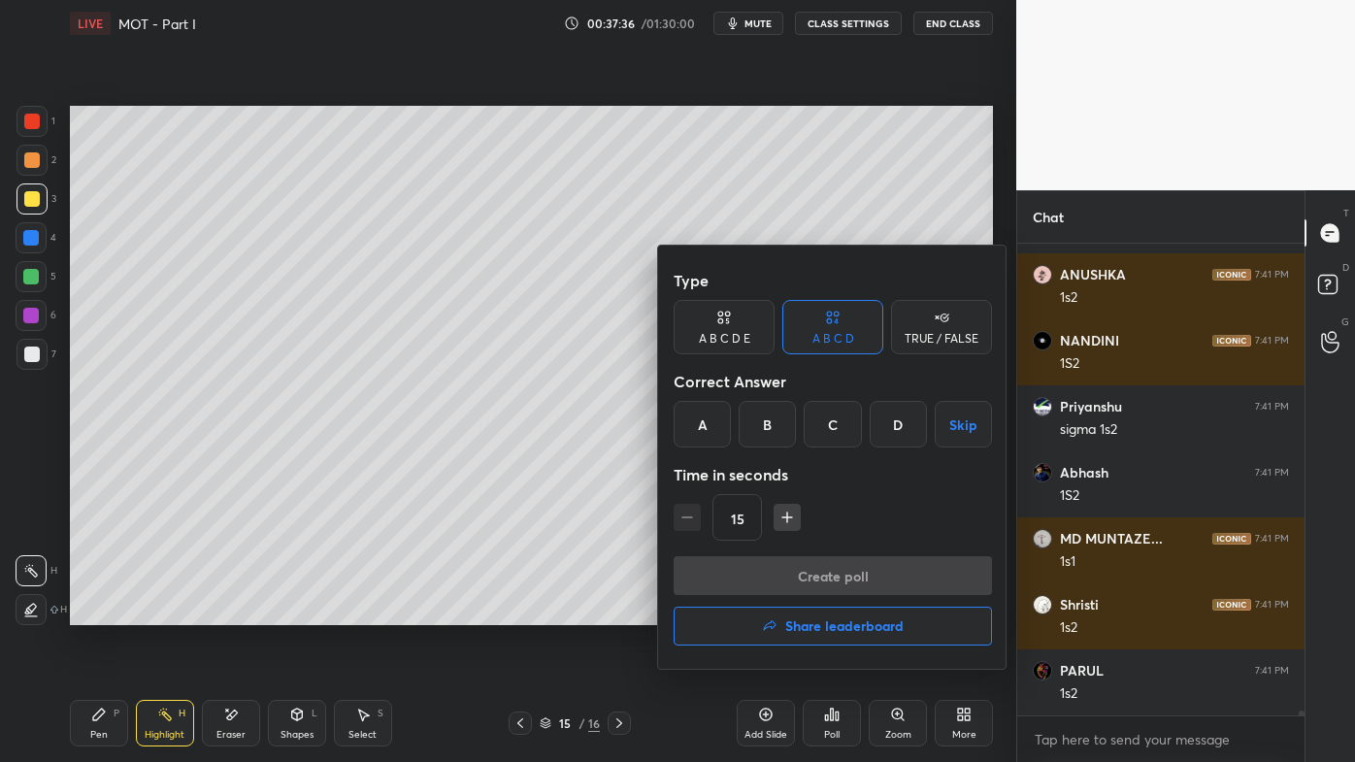
drag, startPoint x: 716, startPoint y: 425, endPoint x: 735, endPoint y: 447, distance: 29.0
click at [718, 425] on div "A" at bounding box center [702, 424] width 57 height 47
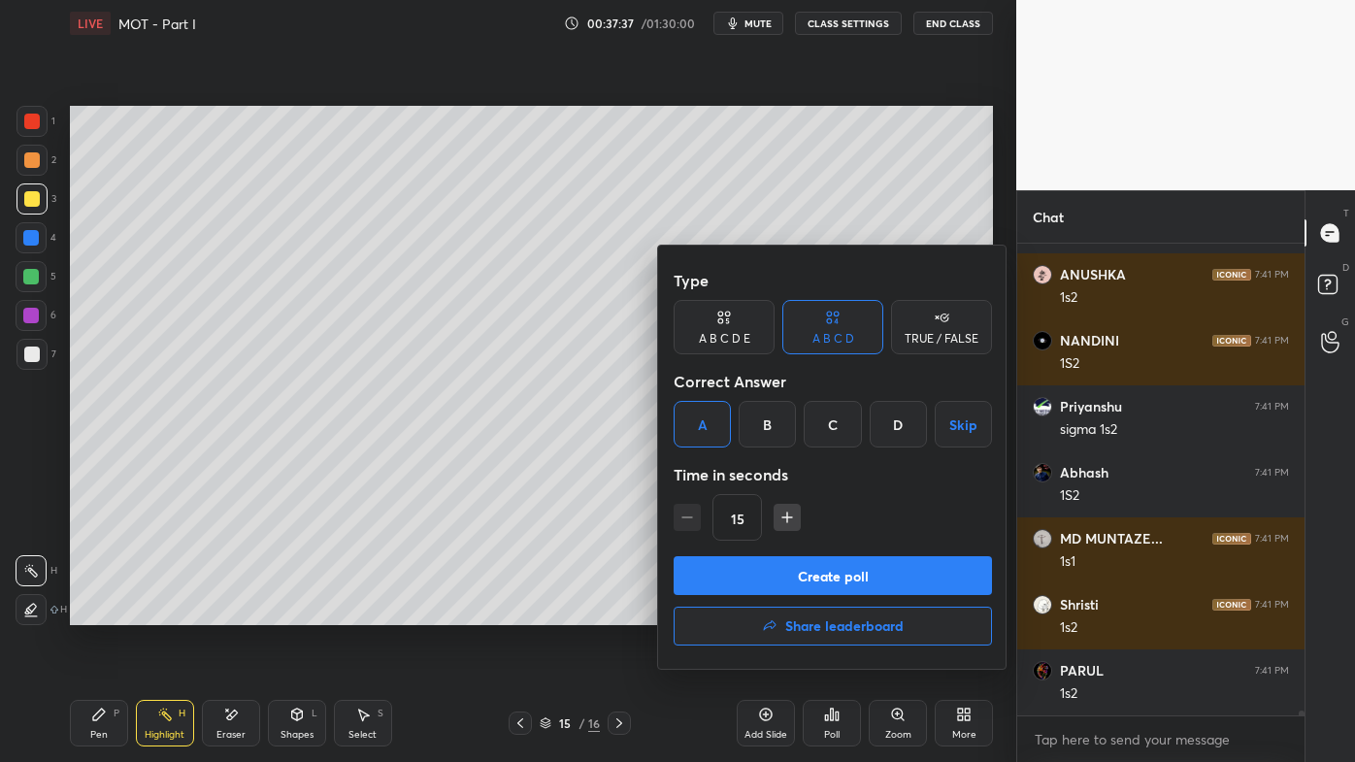
click at [779, 566] on button "Create poll" at bounding box center [833, 575] width 318 height 39
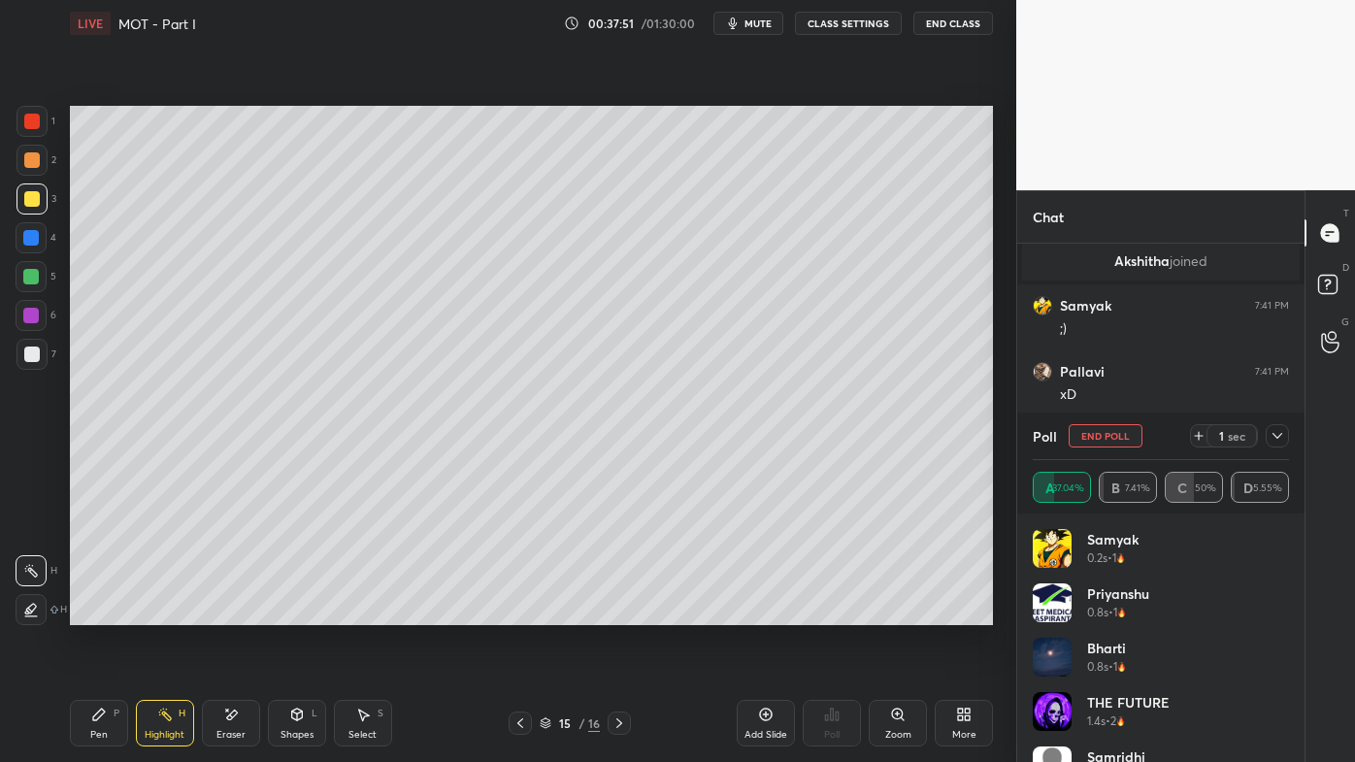
scroll to position [44532, 0]
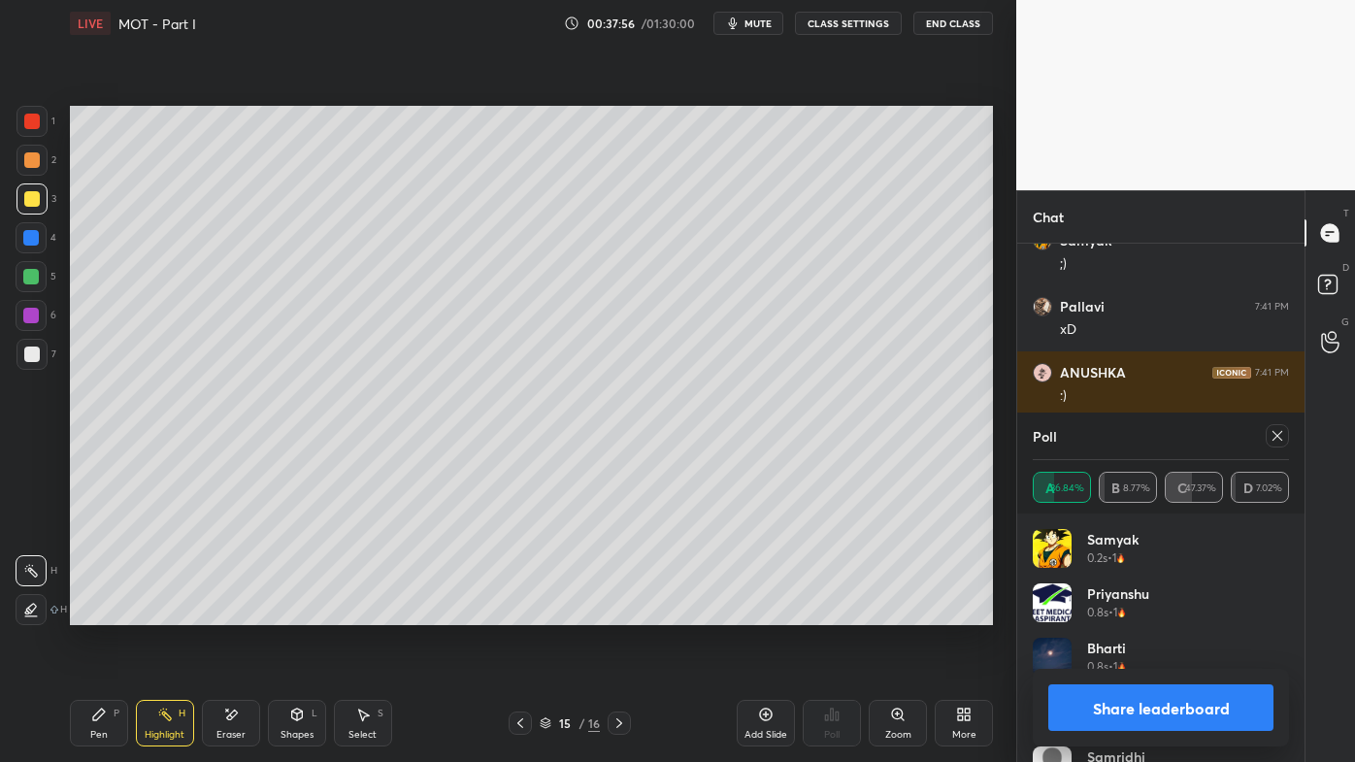
click at [1272, 432] on icon at bounding box center [1277, 436] width 16 height 16
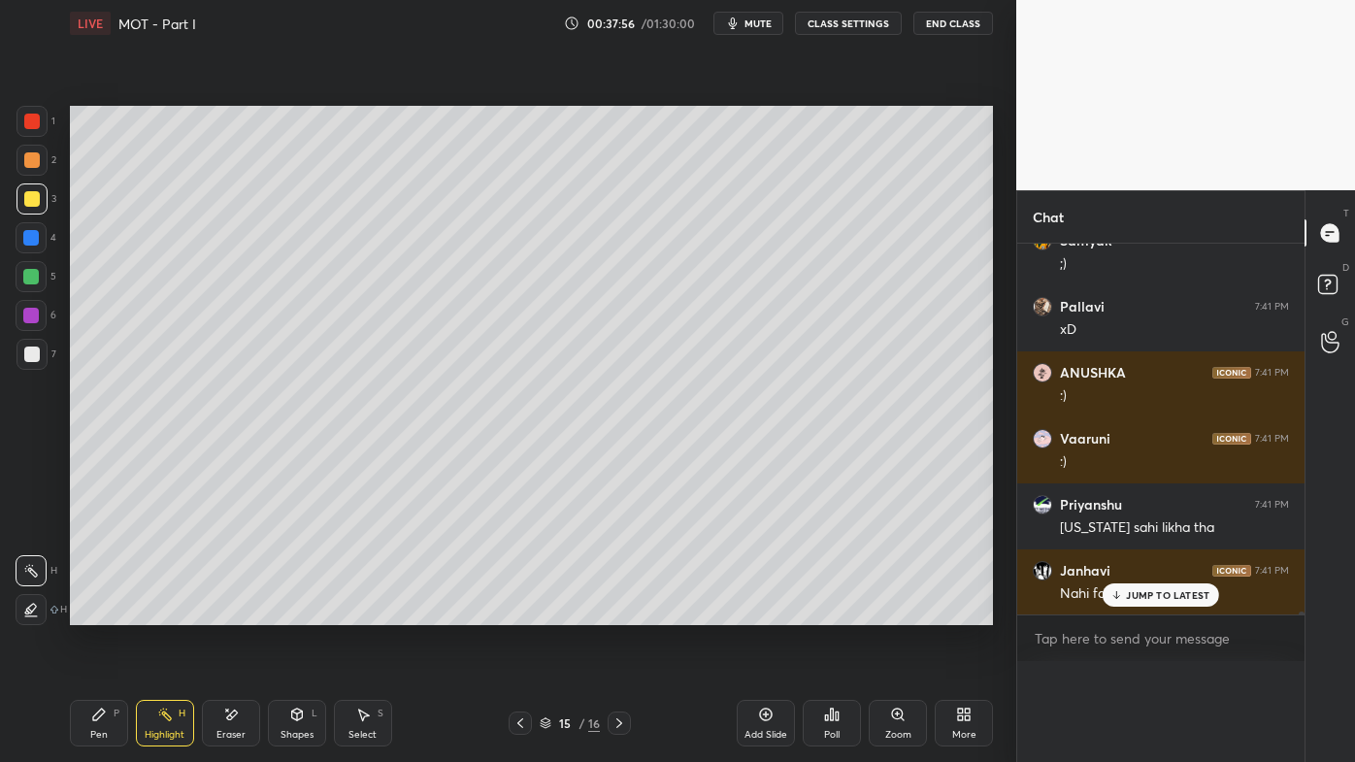
scroll to position [0, 0]
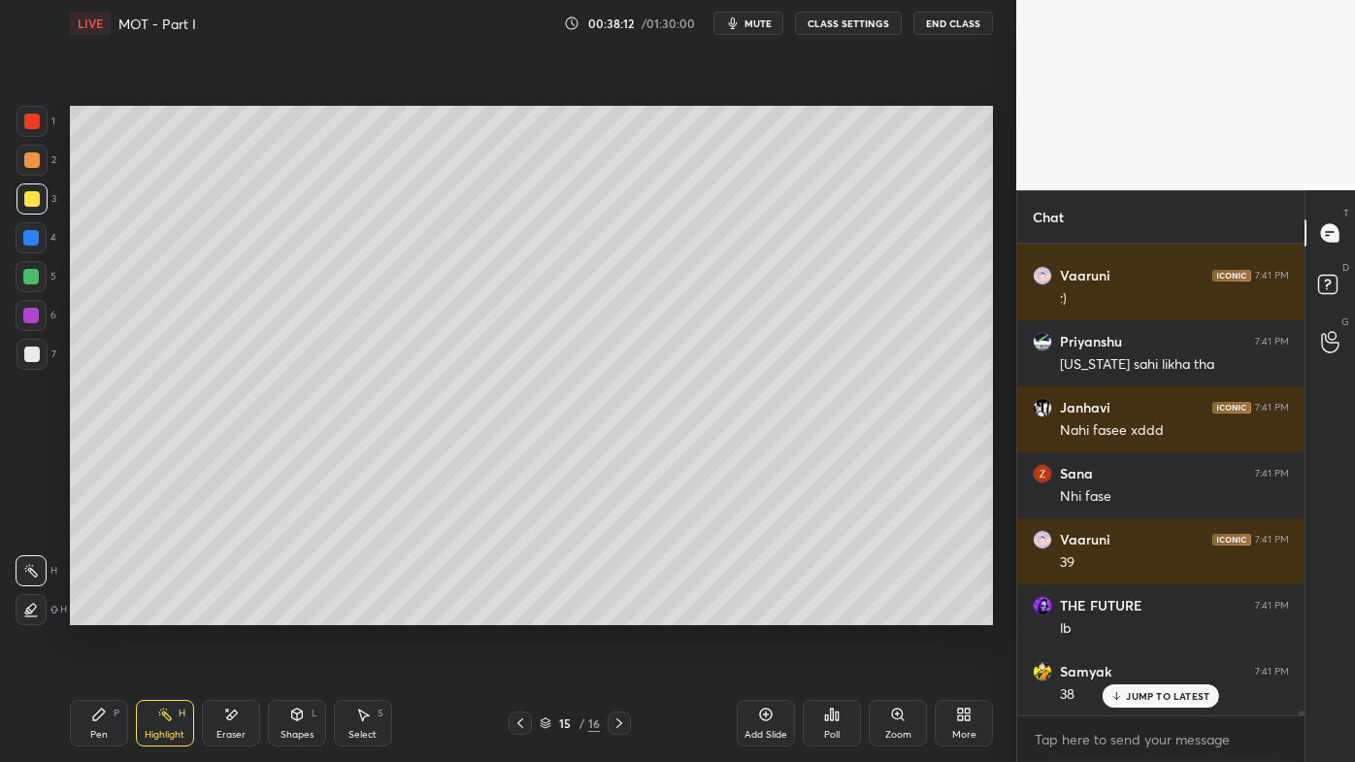
click at [234, 612] on icon at bounding box center [231, 715] width 16 height 16
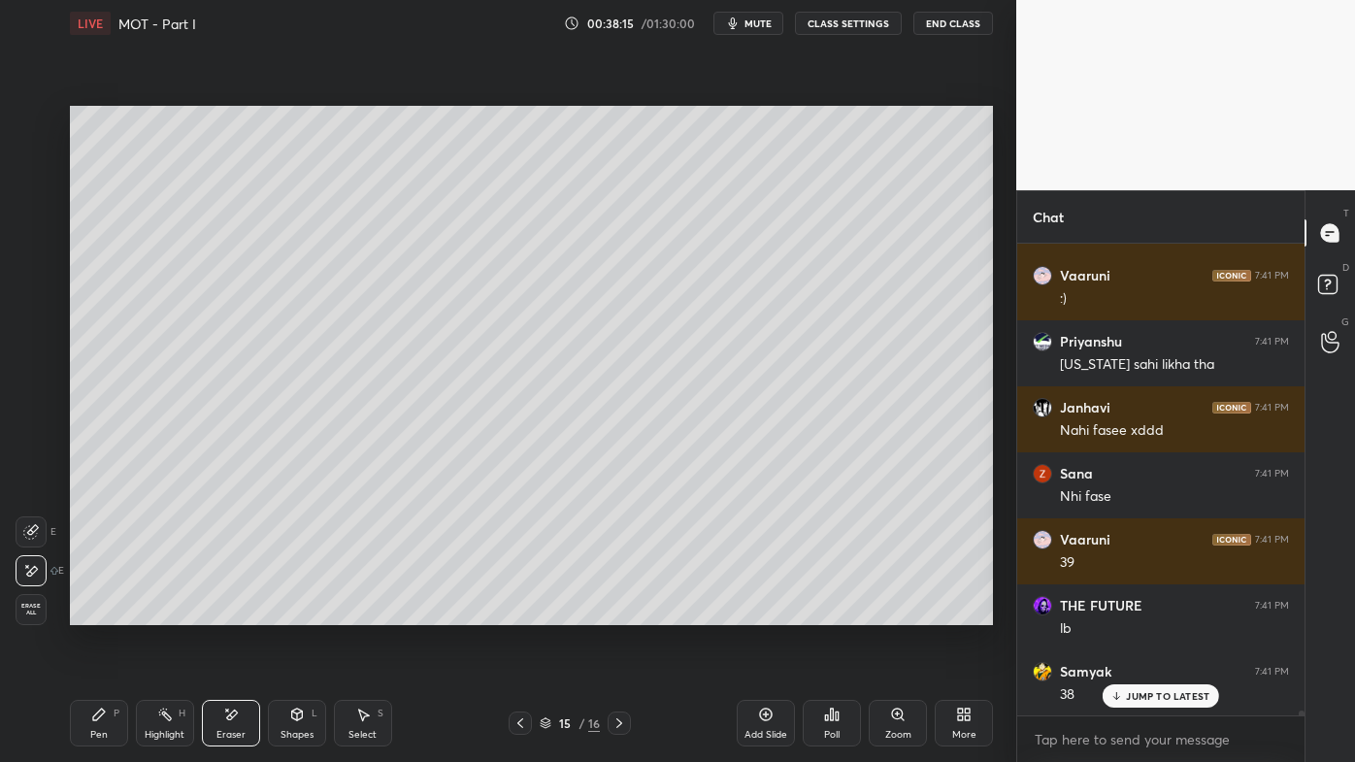
click at [90, 612] on div "Pen P" at bounding box center [99, 723] width 58 height 47
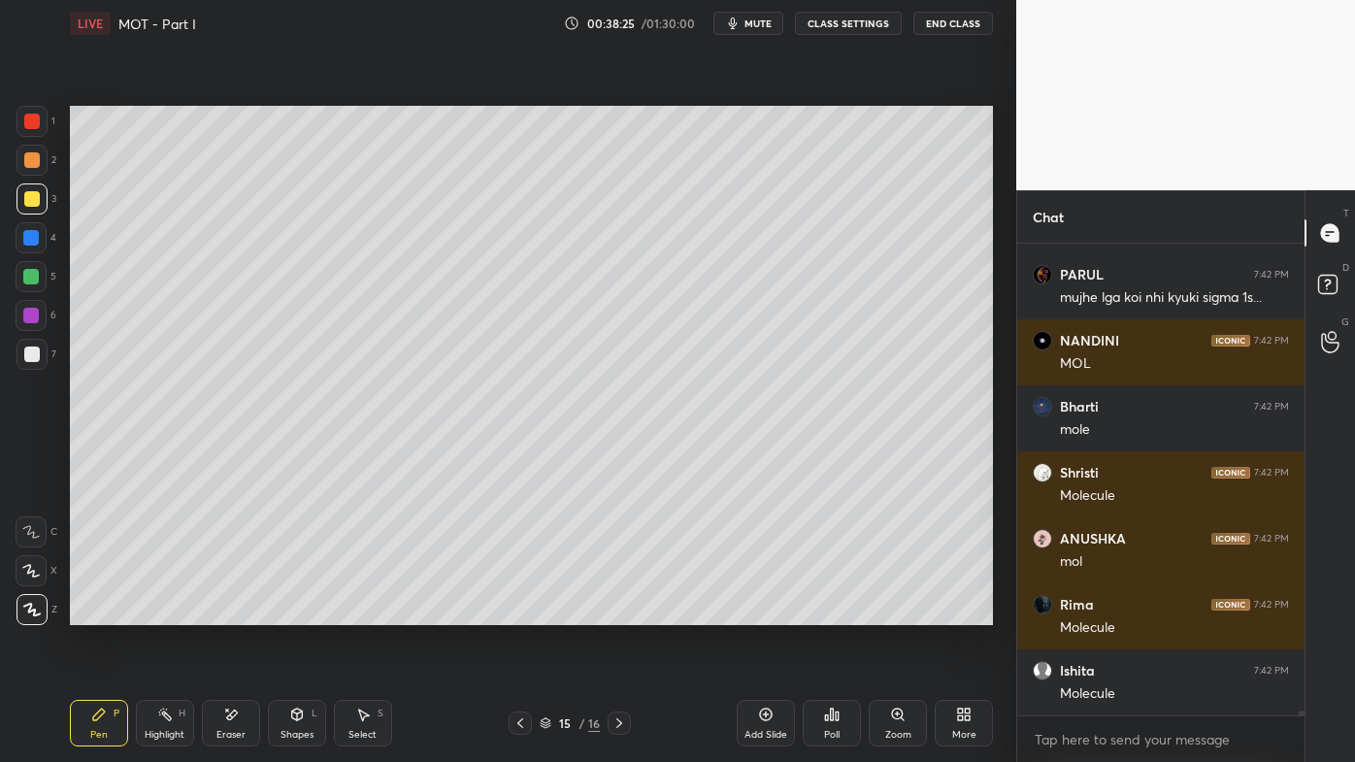
click at [226, 612] on icon at bounding box center [231, 715] width 16 height 16
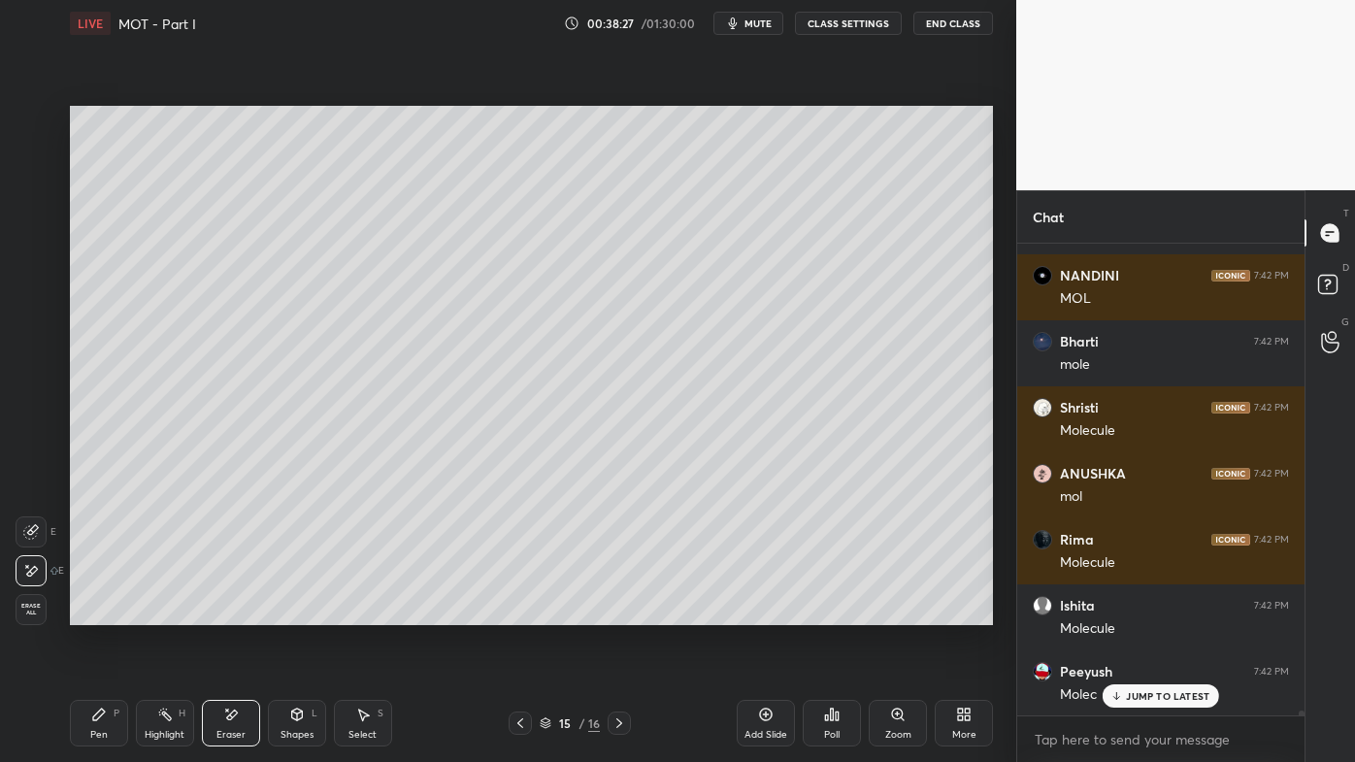
click at [163, 612] on icon at bounding box center [165, 715] width 16 height 16
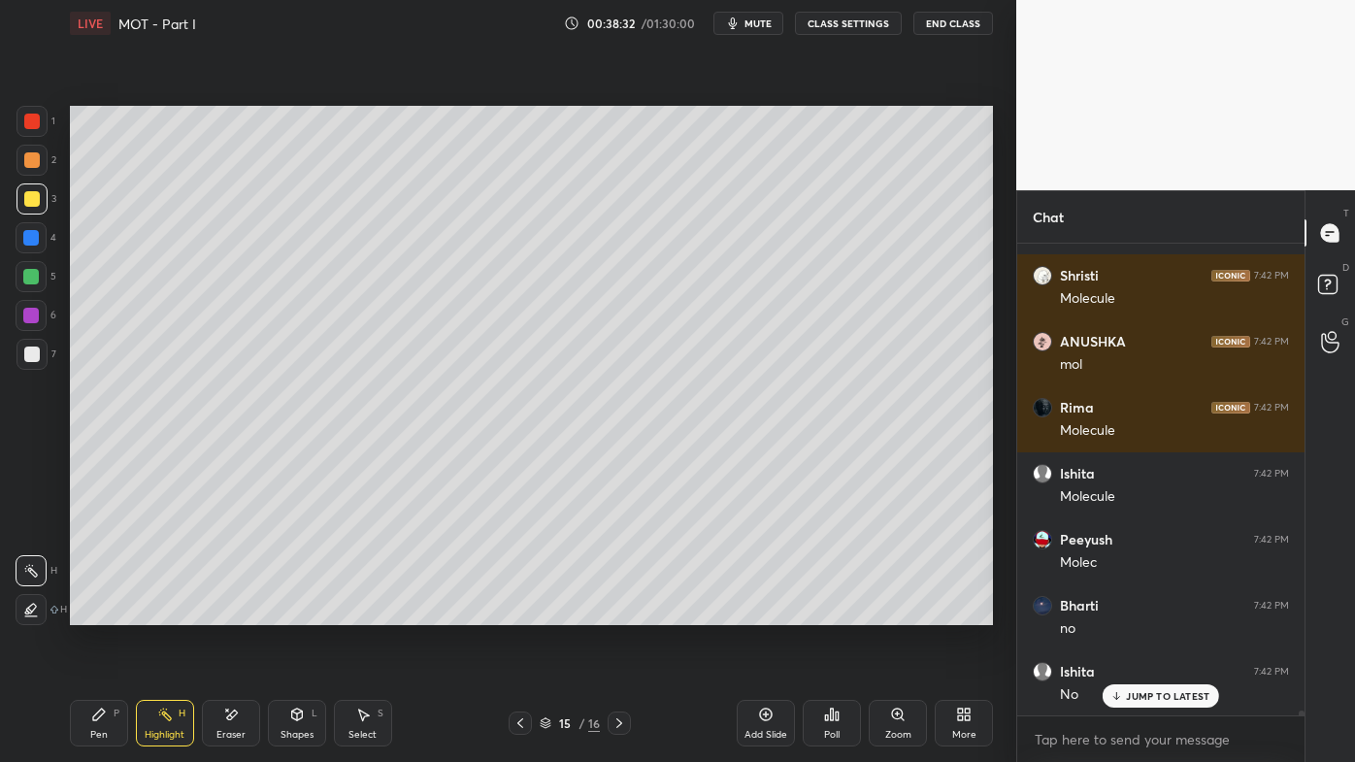
click at [101, 612] on icon at bounding box center [99, 714] width 12 height 12
click at [616, 612] on icon at bounding box center [619, 723] width 16 height 16
drag, startPoint x: 147, startPoint y: 710, endPoint x: 204, endPoint y: 630, distance: 98.8
click at [151, 612] on div "Highlight H" at bounding box center [165, 723] width 58 height 47
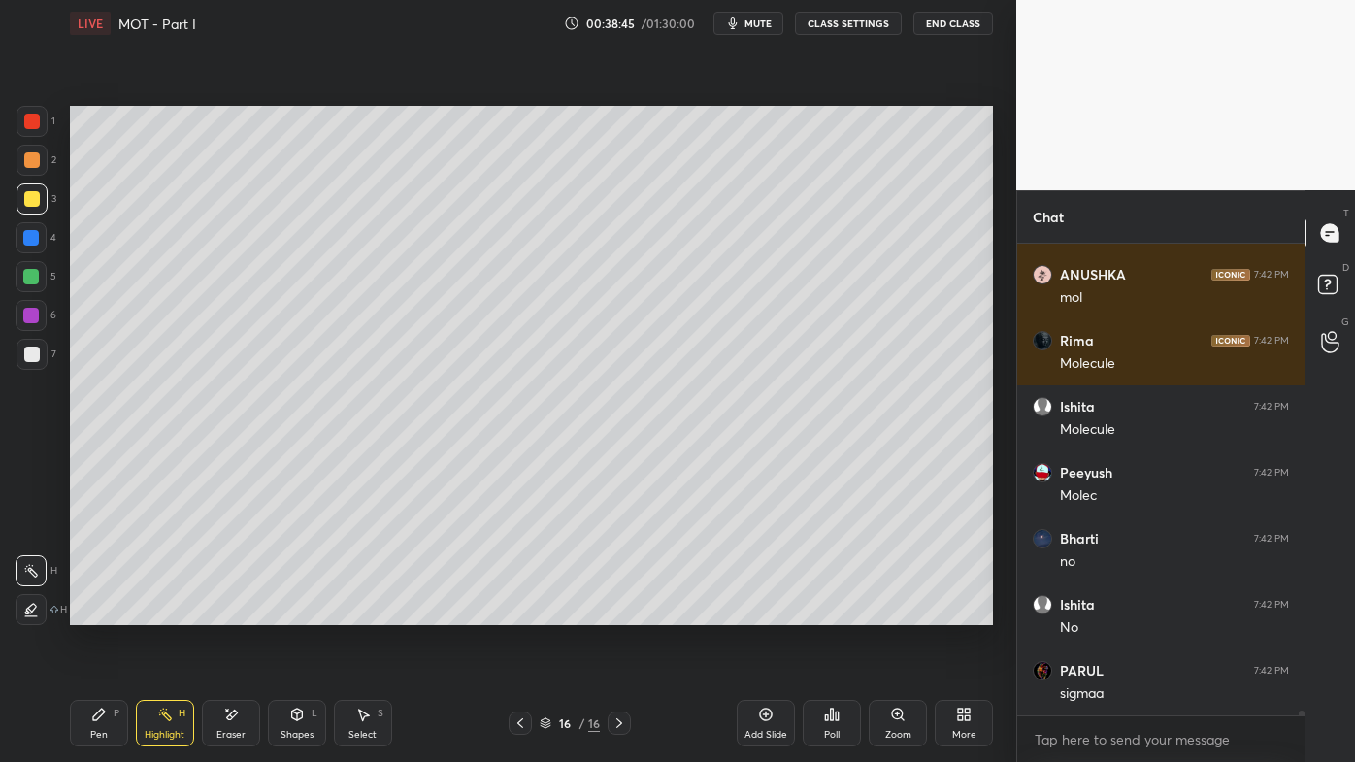
click at [523, 612] on icon at bounding box center [520, 723] width 16 height 16
drag, startPoint x: 246, startPoint y: 710, endPoint x: 421, endPoint y: 634, distance: 191.7
click at [248, 612] on div "Eraser" at bounding box center [231, 723] width 58 height 47
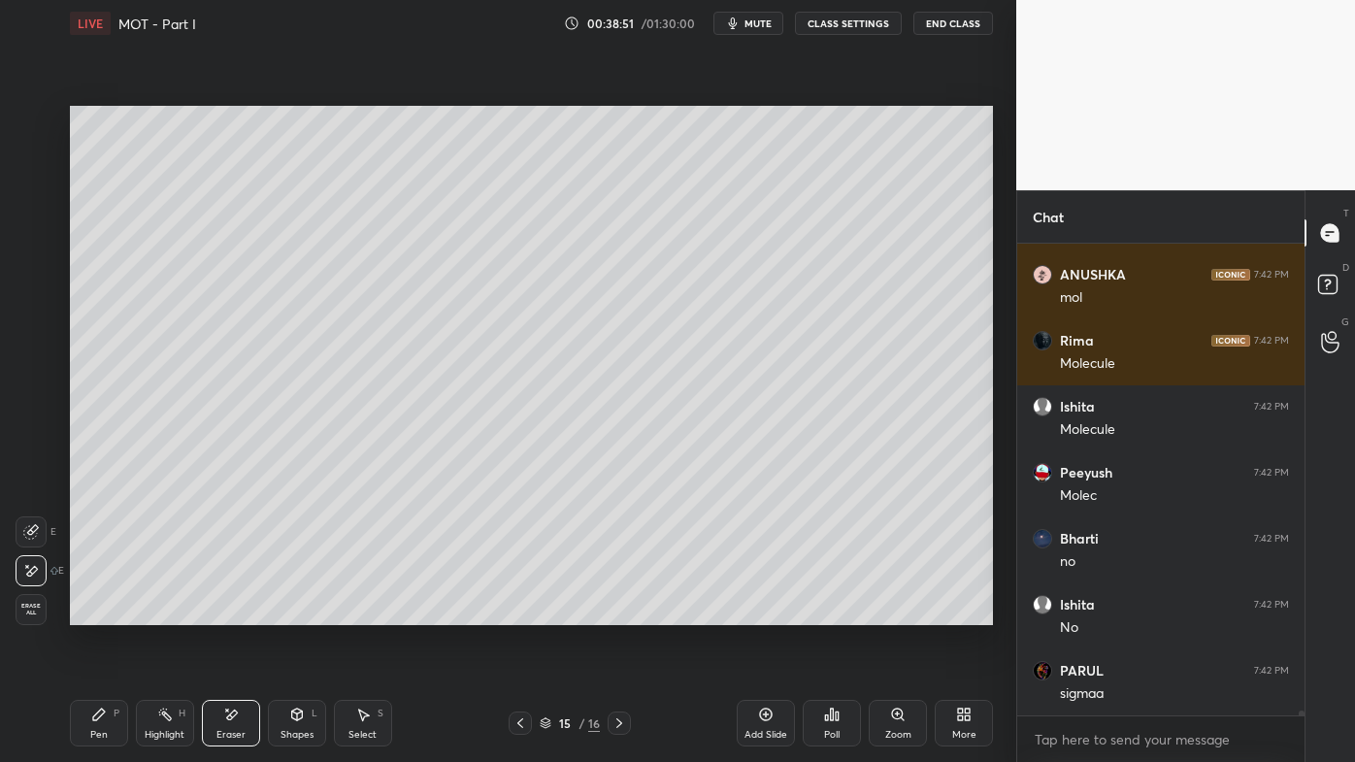
click at [87, 612] on div "Pen P" at bounding box center [99, 723] width 58 height 47
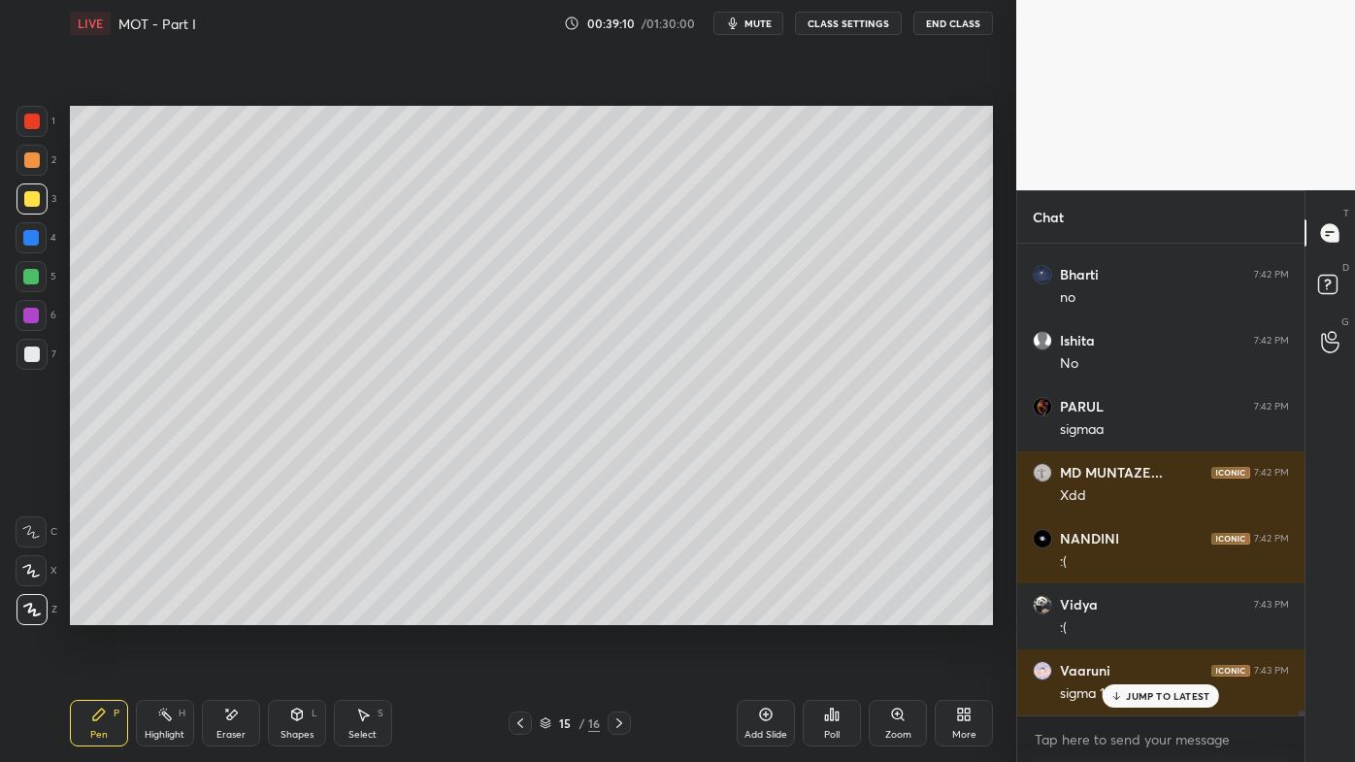
scroll to position [45883, 0]
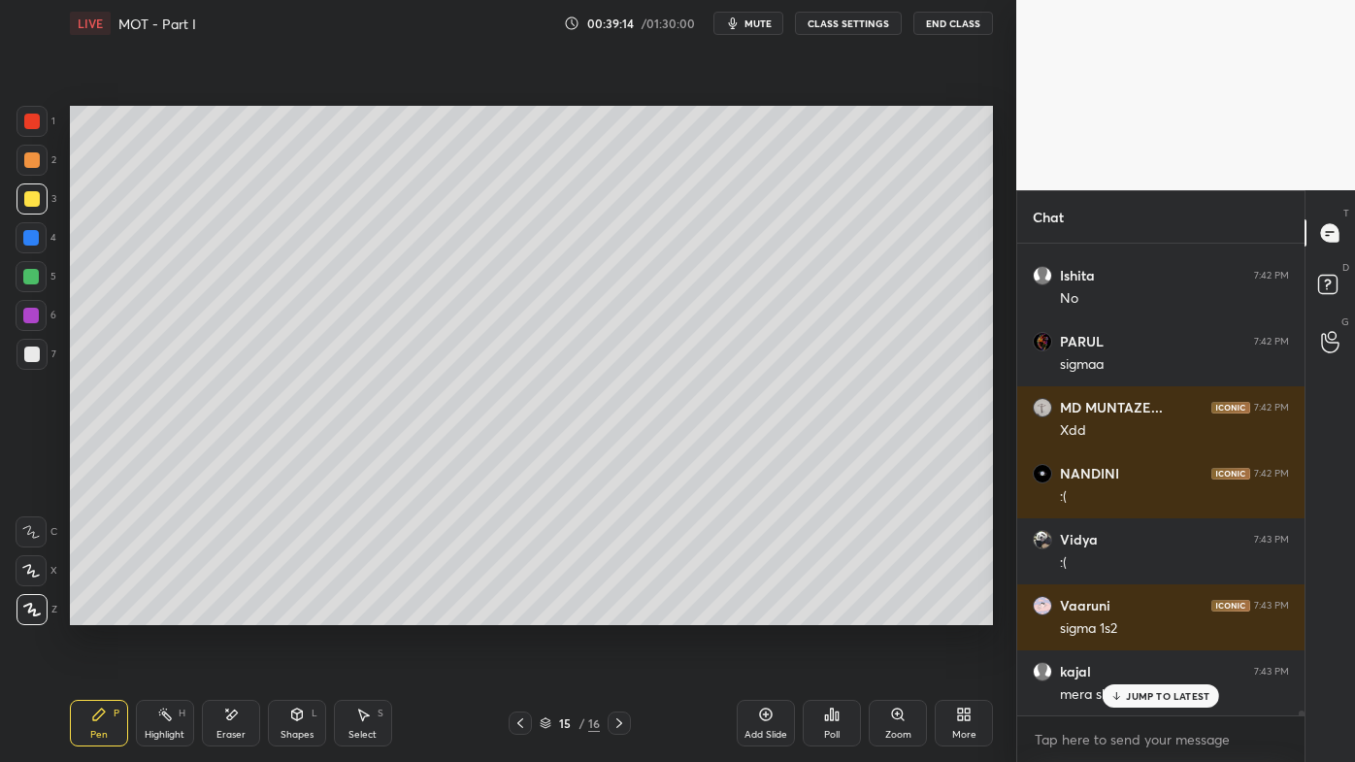
drag, startPoint x: 1134, startPoint y: 699, endPoint x: 1107, endPoint y: 708, distance: 27.6
click at [1131, 612] on p "JUMP TO LATEST" at bounding box center [1167, 696] width 83 height 12
drag, startPoint x: 230, startPoint y: 711, endPoint x: 253, endPoint y: 686, distance: 34.3
click at [230, 612] on icon at bounding box center [231, 715] width 16 height 16
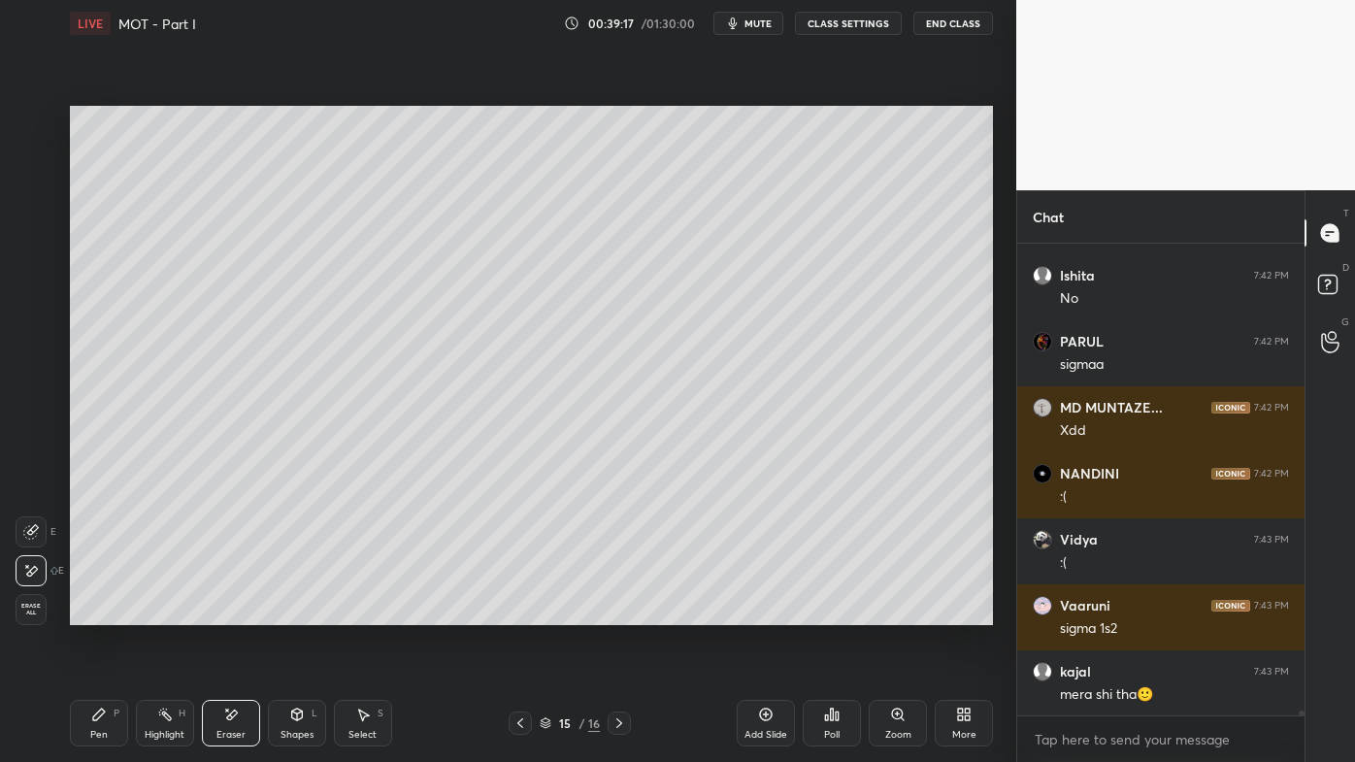
click at [110, 612] on div "Pen P" at bounding box center [99, 723] width 58 height 47
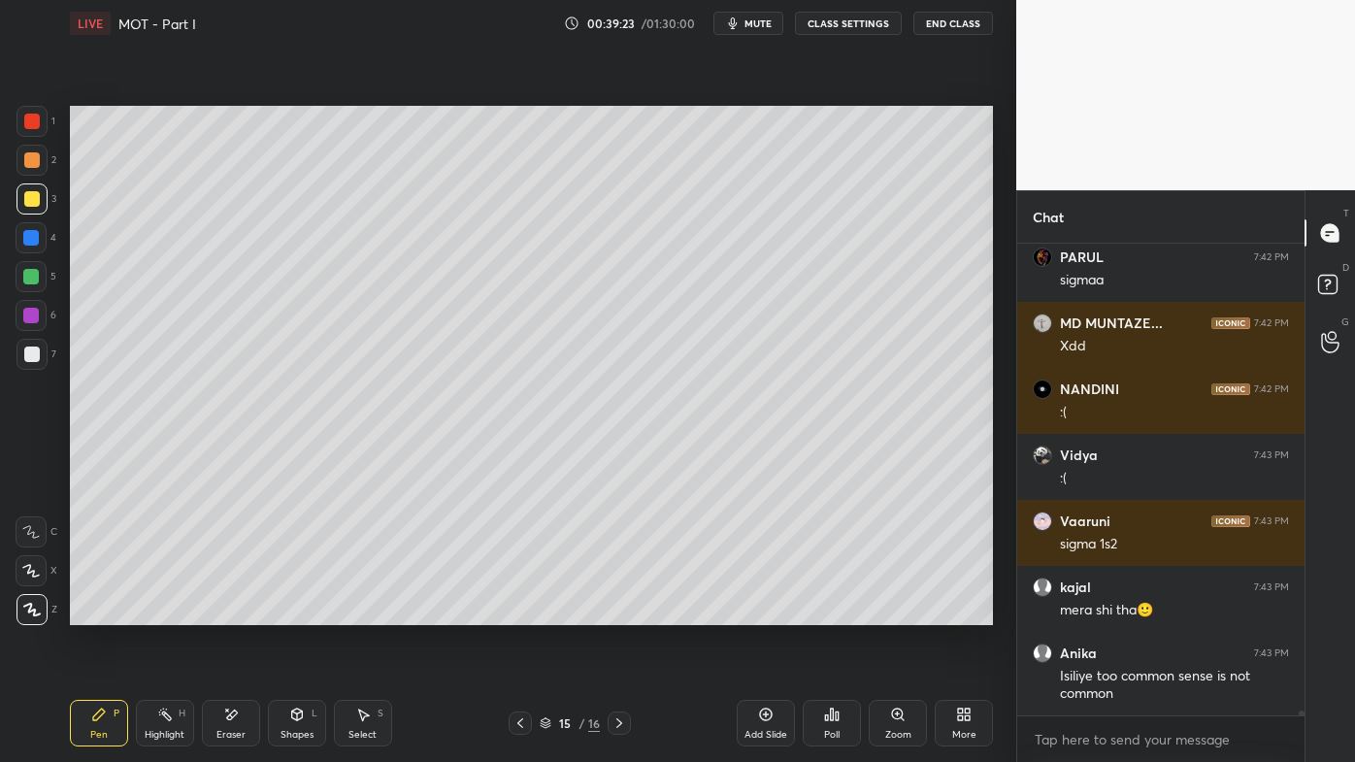
scroll to position [46033, 0]
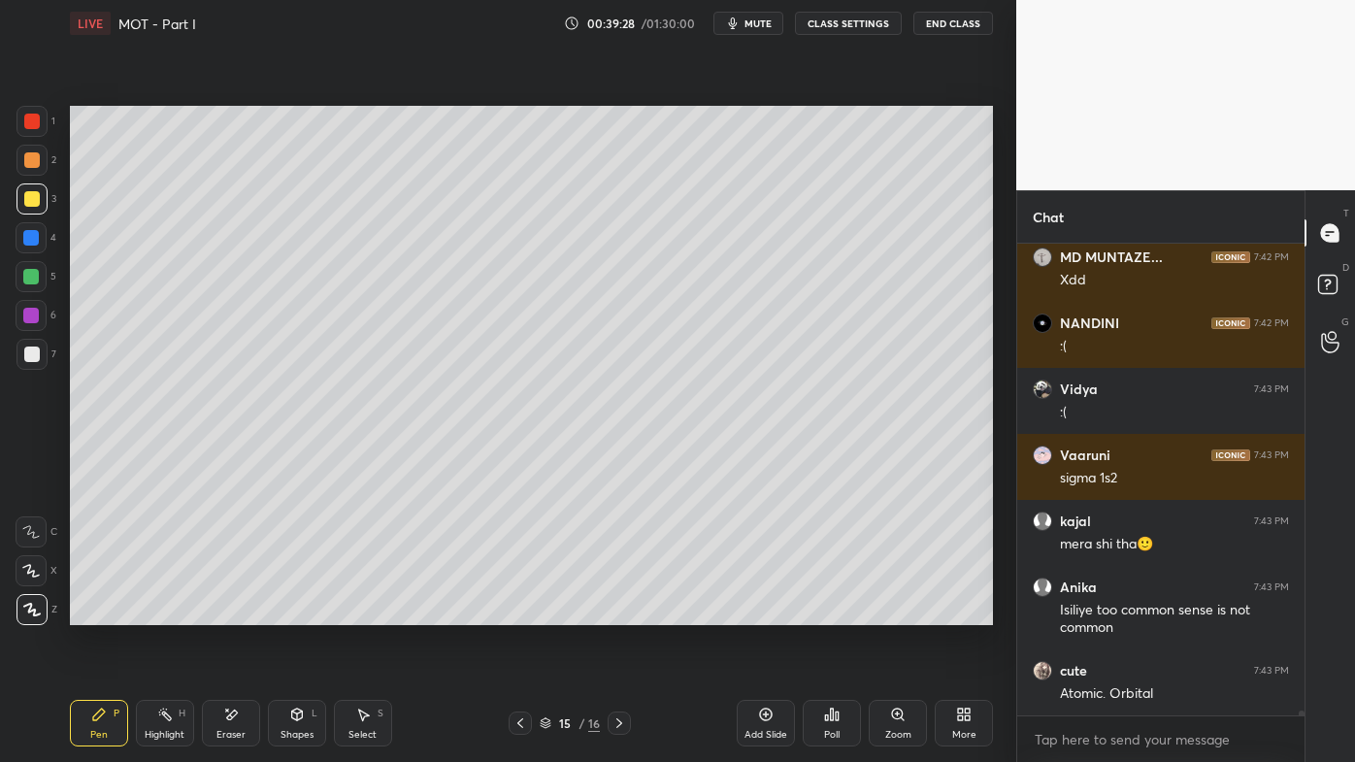
click at [1000, 195] on div "Setting up your live class Poll for secs No correct answer Start poll" at bounding box center [531, 366] width 938 height 638
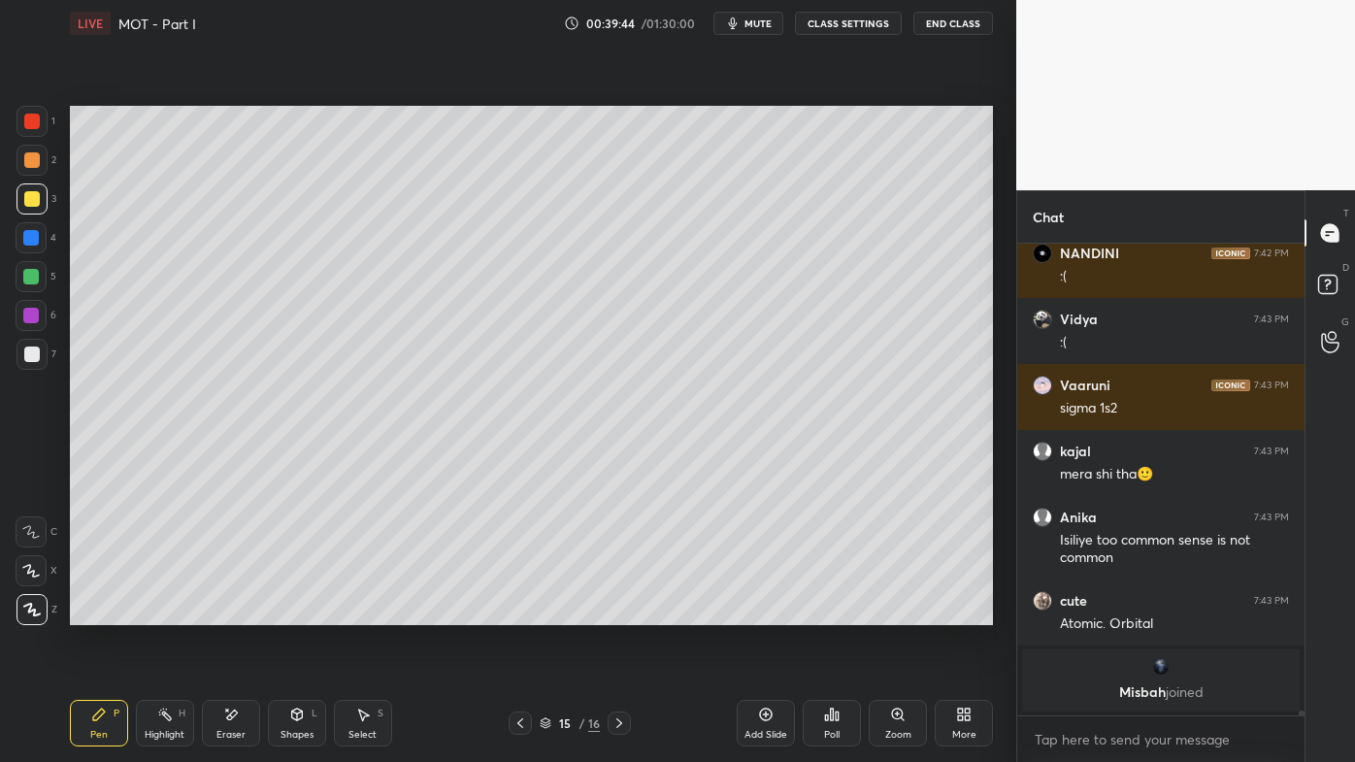
drag, startPoint x: 217, startPoint y: 714, endPoint x: 255, endPoint y: 652, distance: 72.7
click at [224, 612] on div "Eraser" at bounding box center [231, 723] width 58 height 47
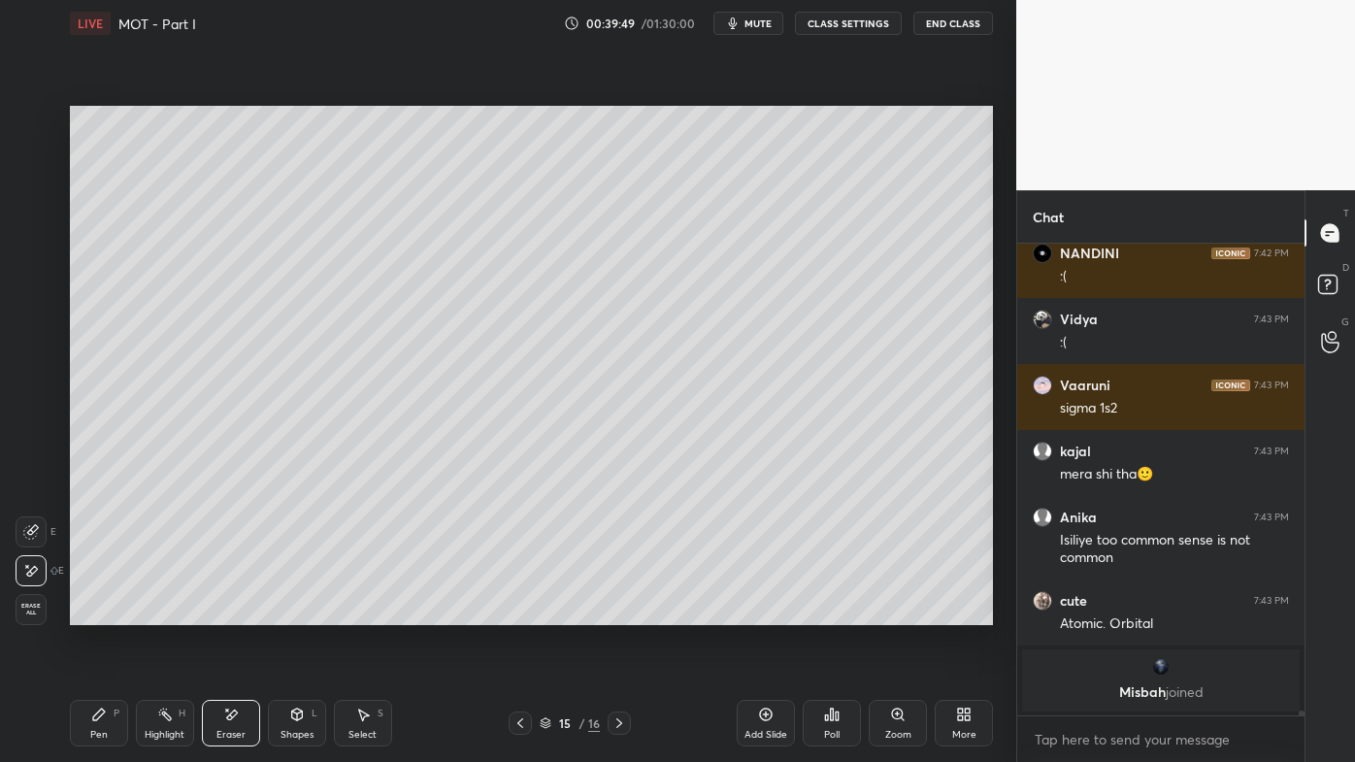
drag, startPoint x: 101, startPoint y: 711, endPoint x: 149, endPoint y: 648, distance: 79.6
click at [99, 612] on icon at bounding box center [99, 714] width 12 height 12
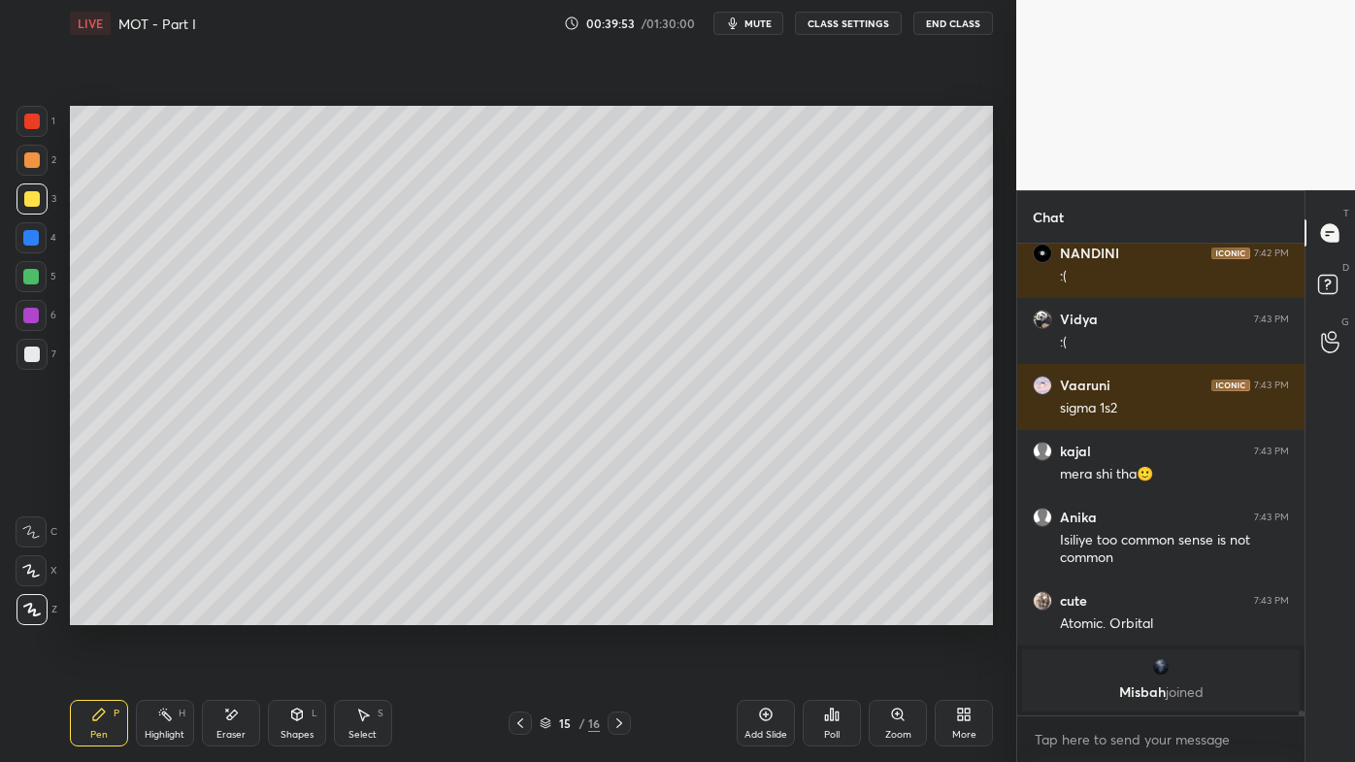
scroll to position [45658, 0]
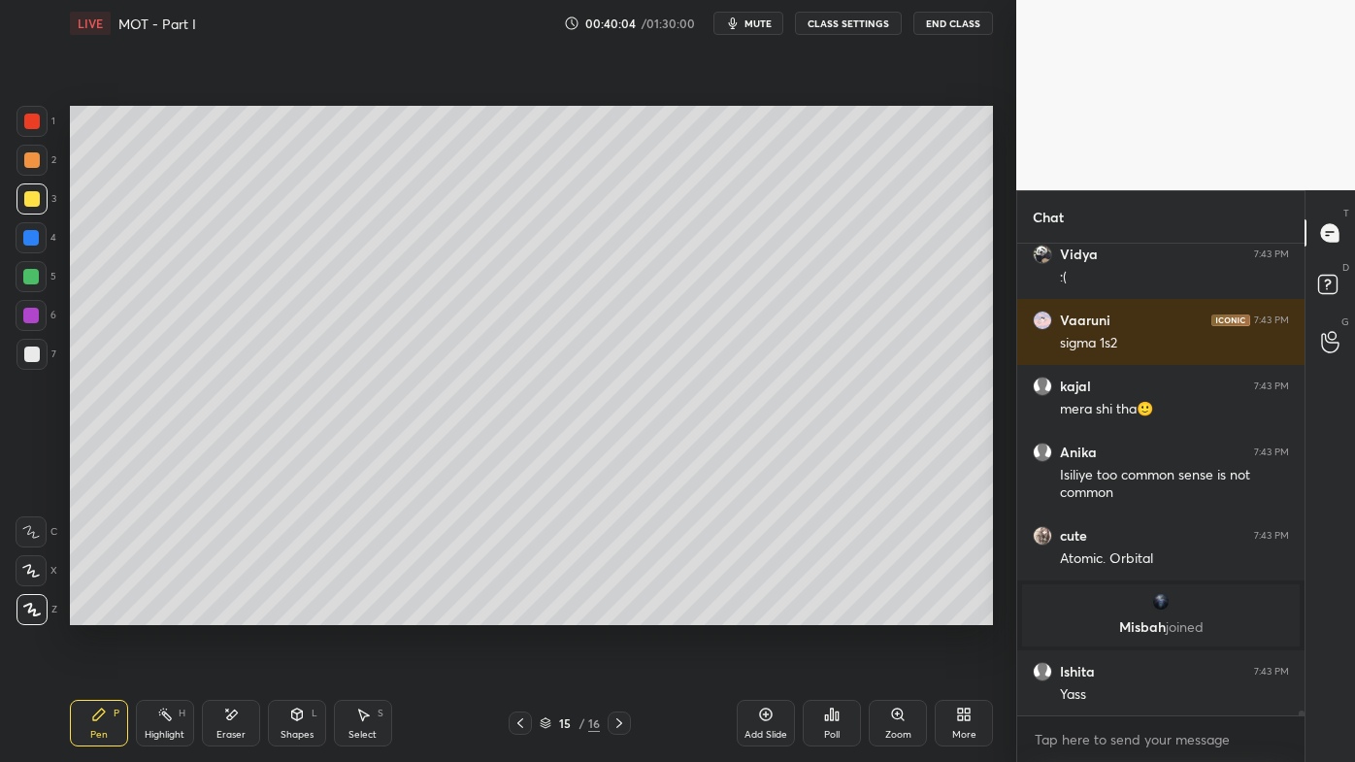
click at [166, 612] on div "Highlight H" at bounding box center [165, 723] width 58 height 47
click at [163, 612] on icon at bounding box center [165, 715] width 16 height 16
click at [768, 612] on icon at bounding box center [766, 715] width 16 height 16
click at [99, 612] on icon at bounding box center [99, 714] width 12 height 12
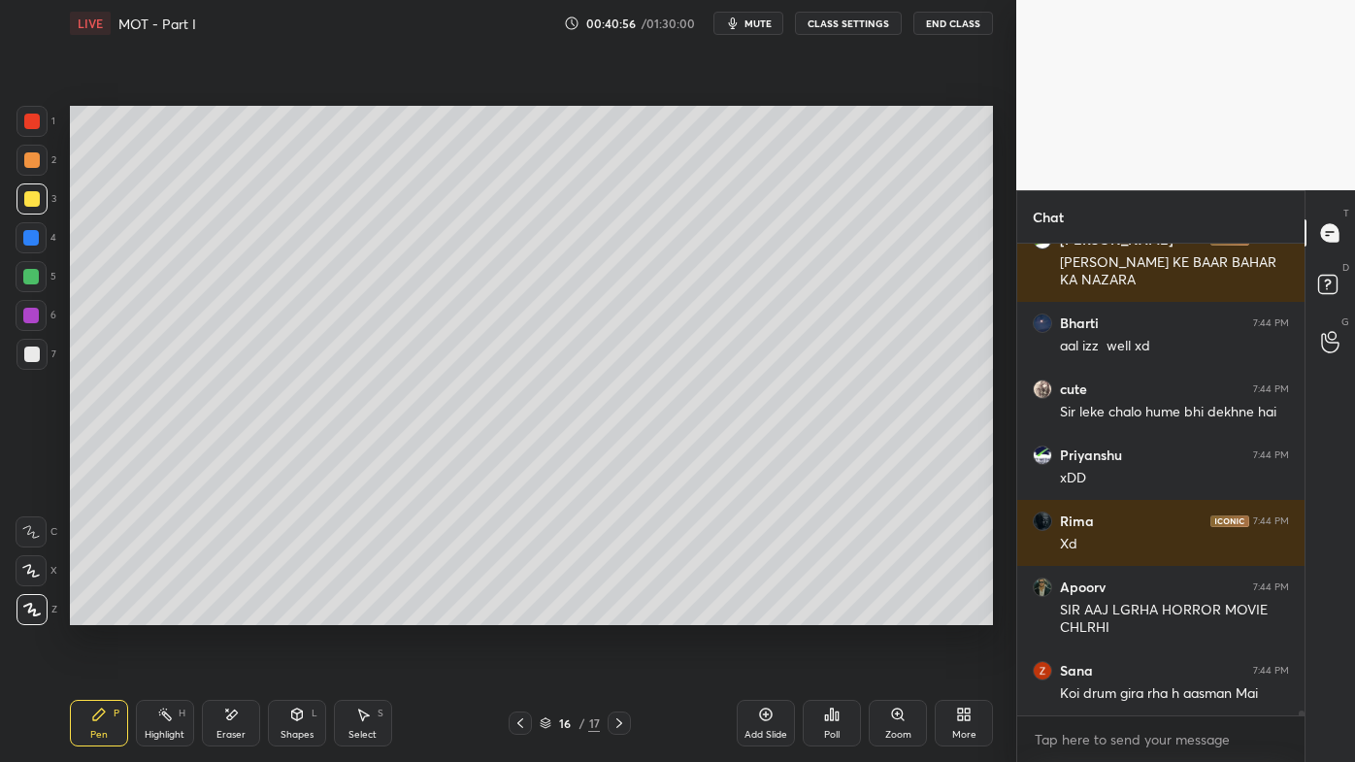
scroll to position [48153, 0]
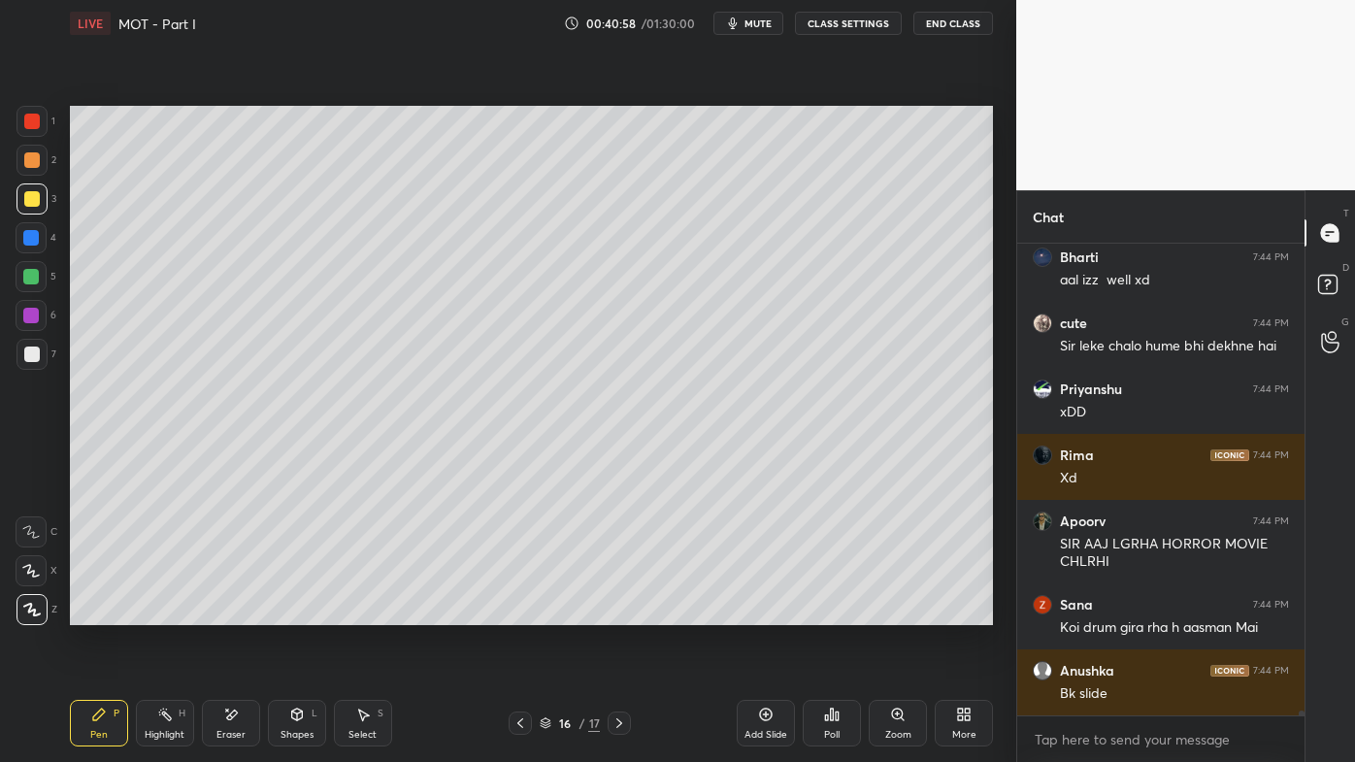
click at [522, 612] on icon at bounding box center [520, 723] width 16 height 16
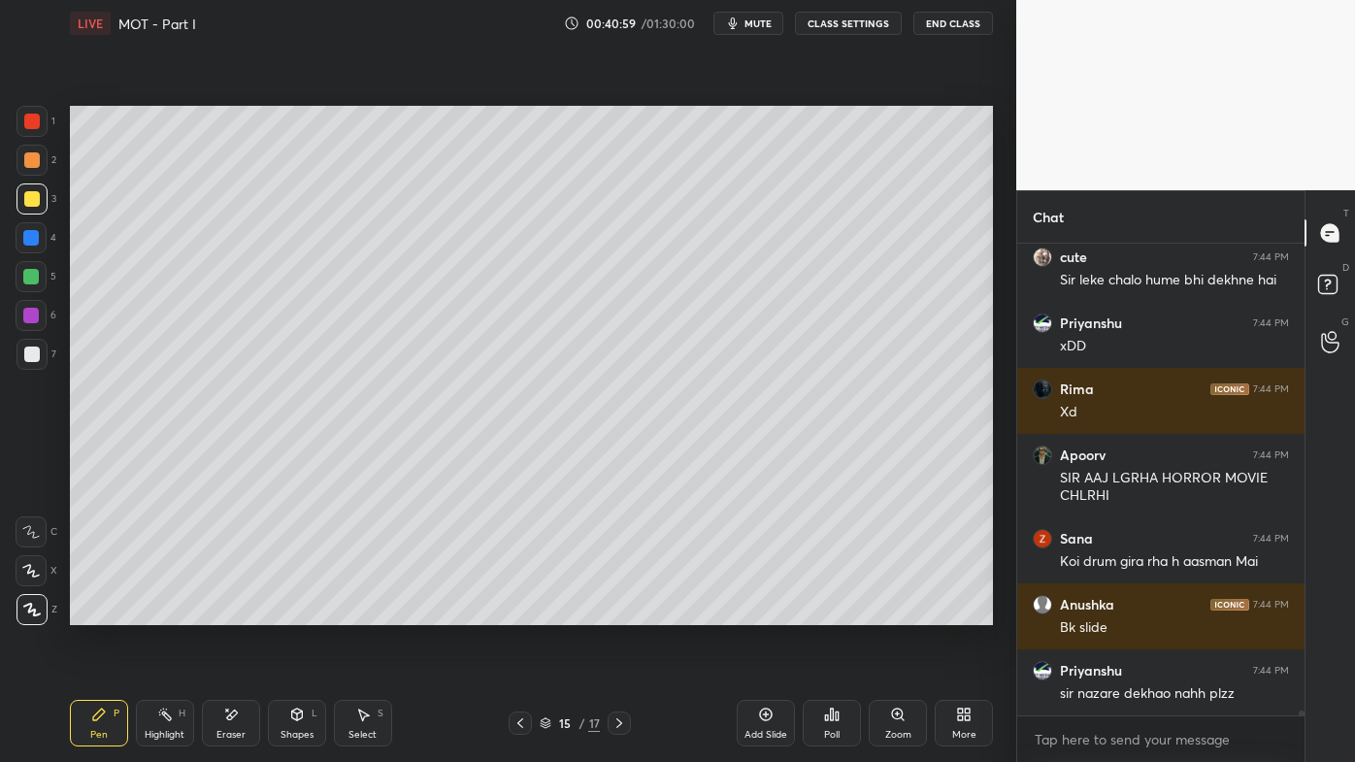
scroll to position [48285, 0]
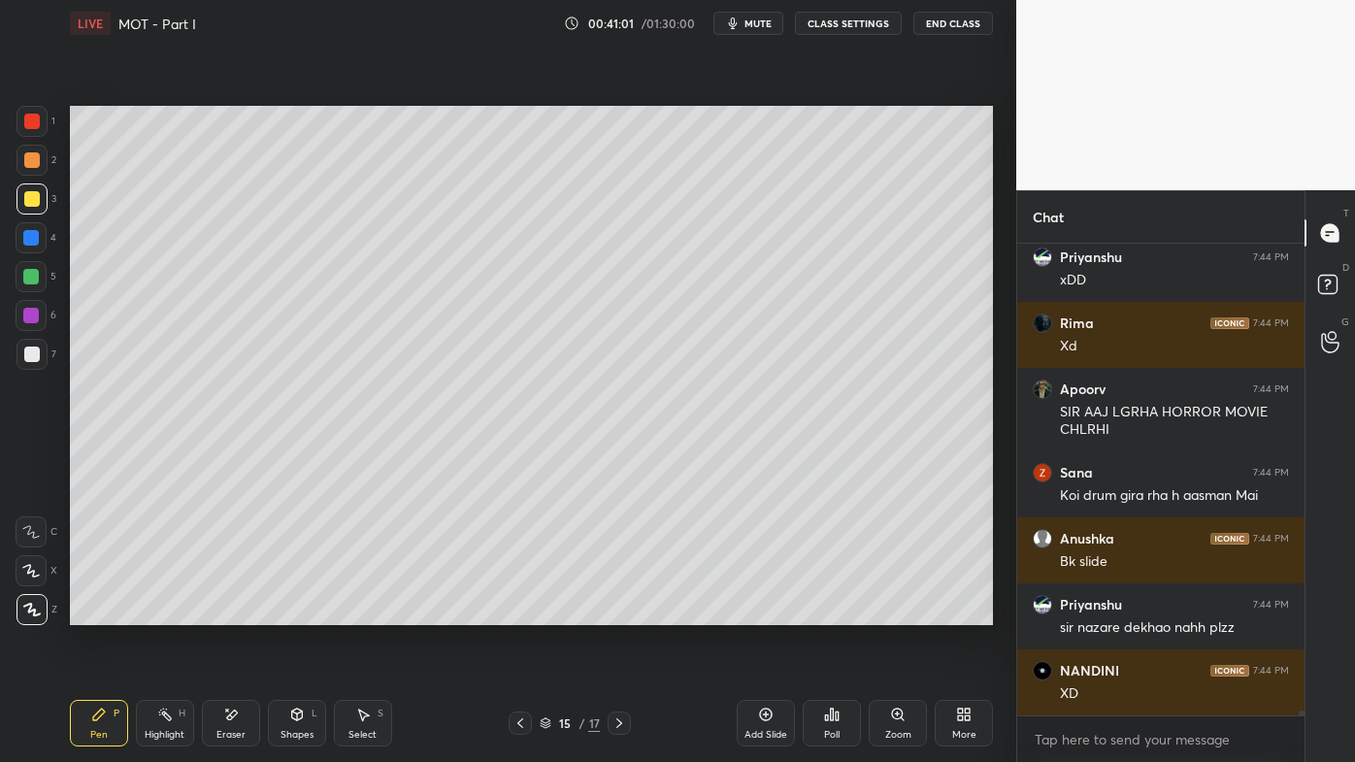
click at [616, 612] on icon at bounding box center [619, 723] width 16 height 16
click at [95, 612] on icon at bounding box center [99, 715] width 16 height 16
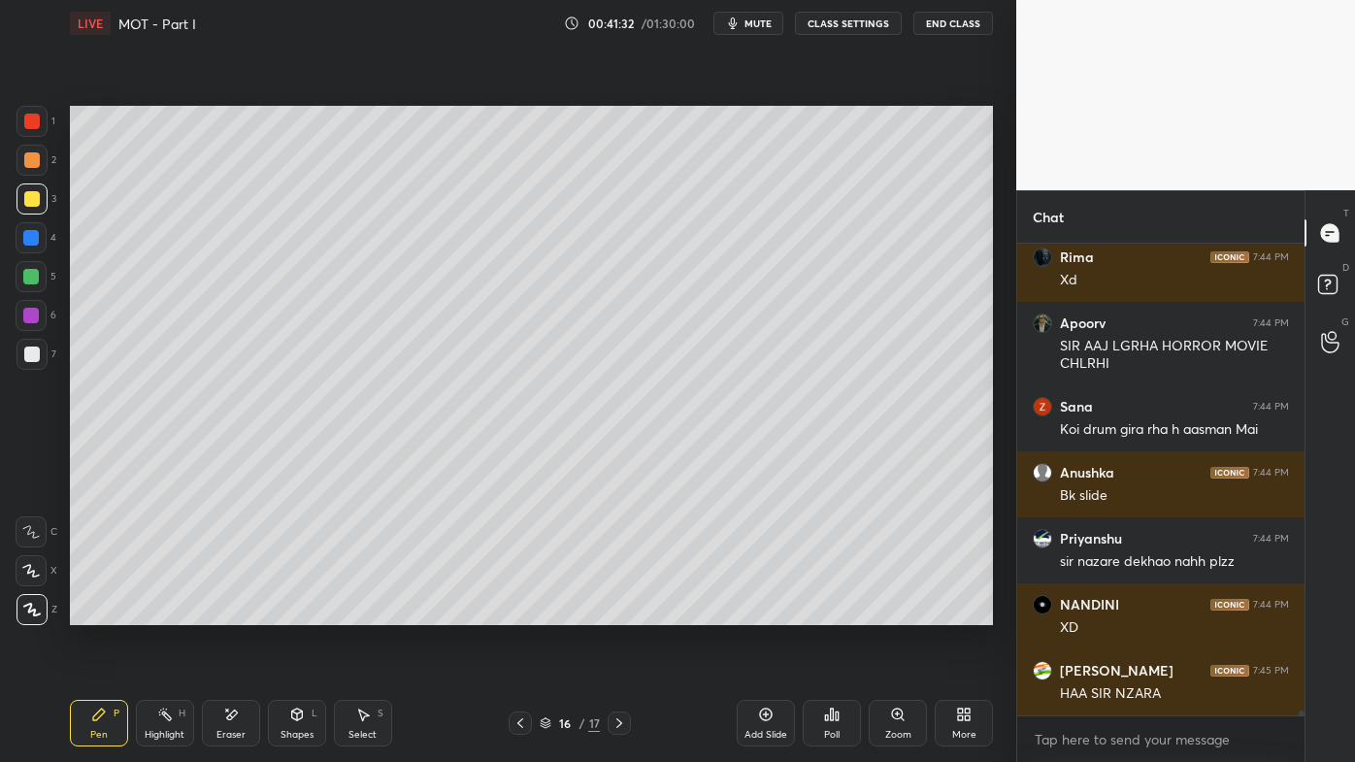
click at [162, 612] on icon at bounding box center [165, 715] width 16 height 16
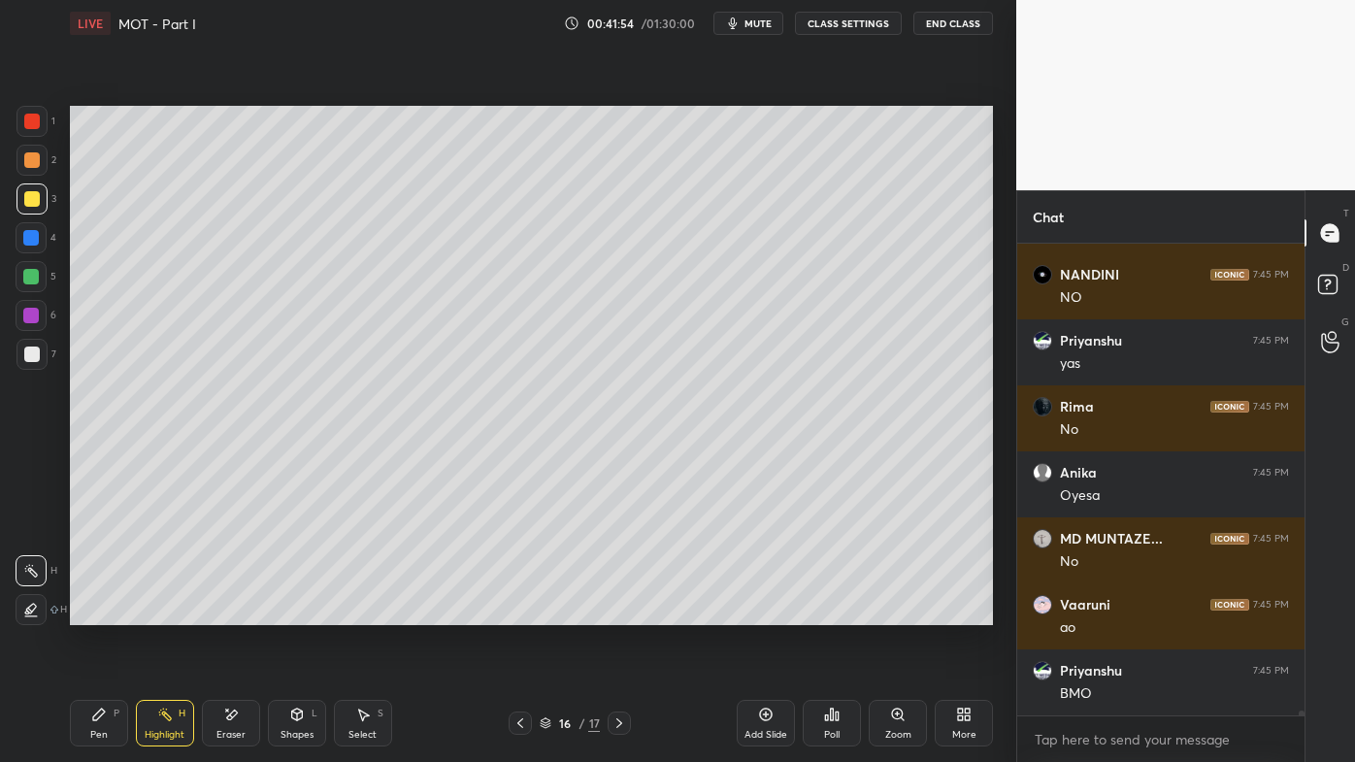
scroll to position [49473, 0]
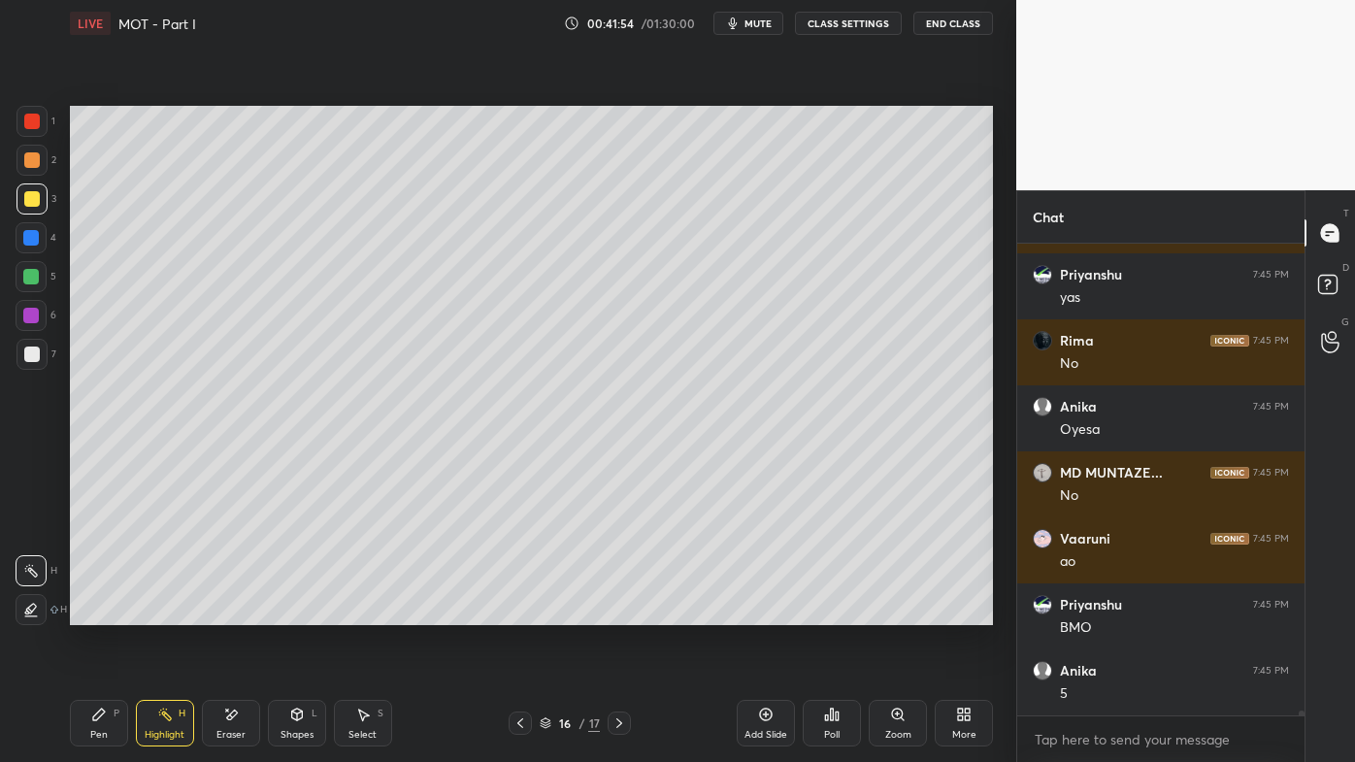
click at [616, 612] on div "Pen P Highlight H Eraser Shapes L Select S 16 / 17 Add Slide Poll Zoom More" at bounding box center [531, 723] width 923 height 78
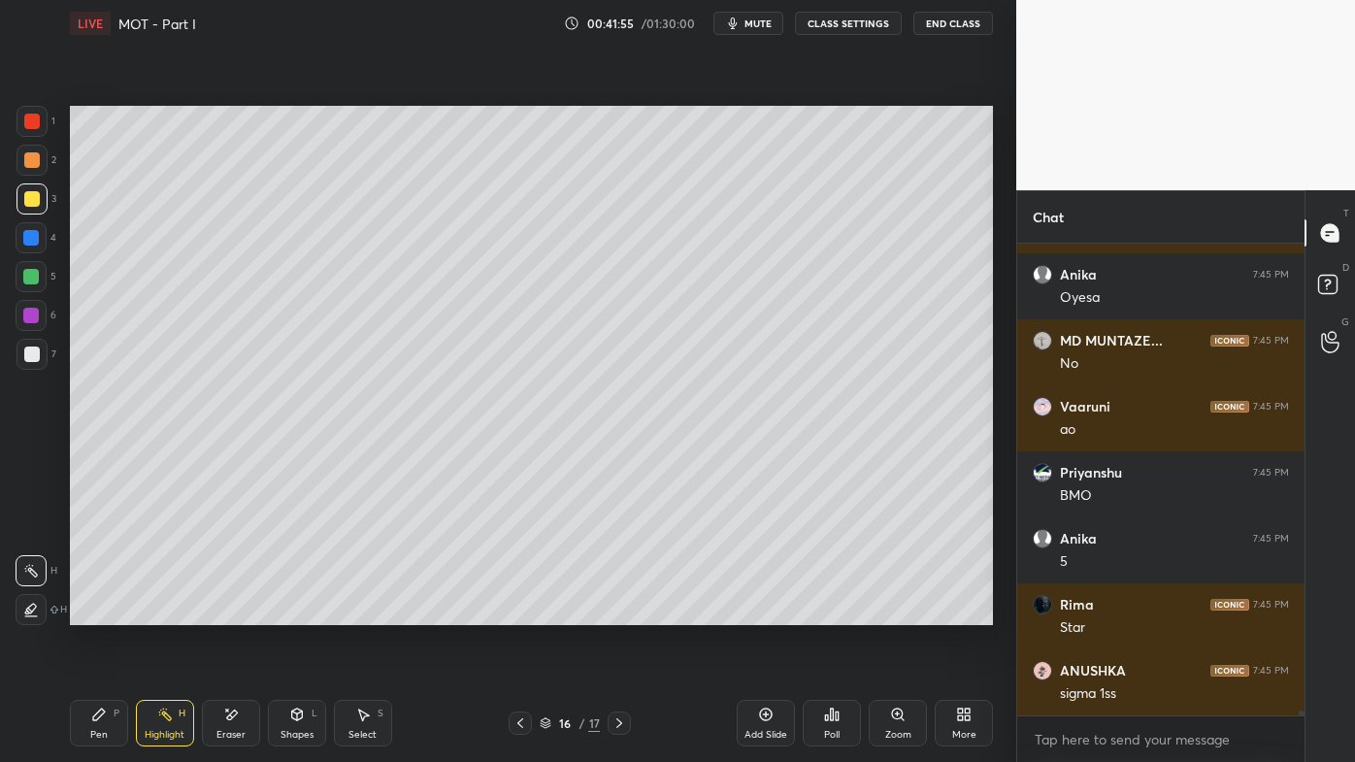
click at [621, 612] on icon at bounding box center [619, 723] width 16 height 16
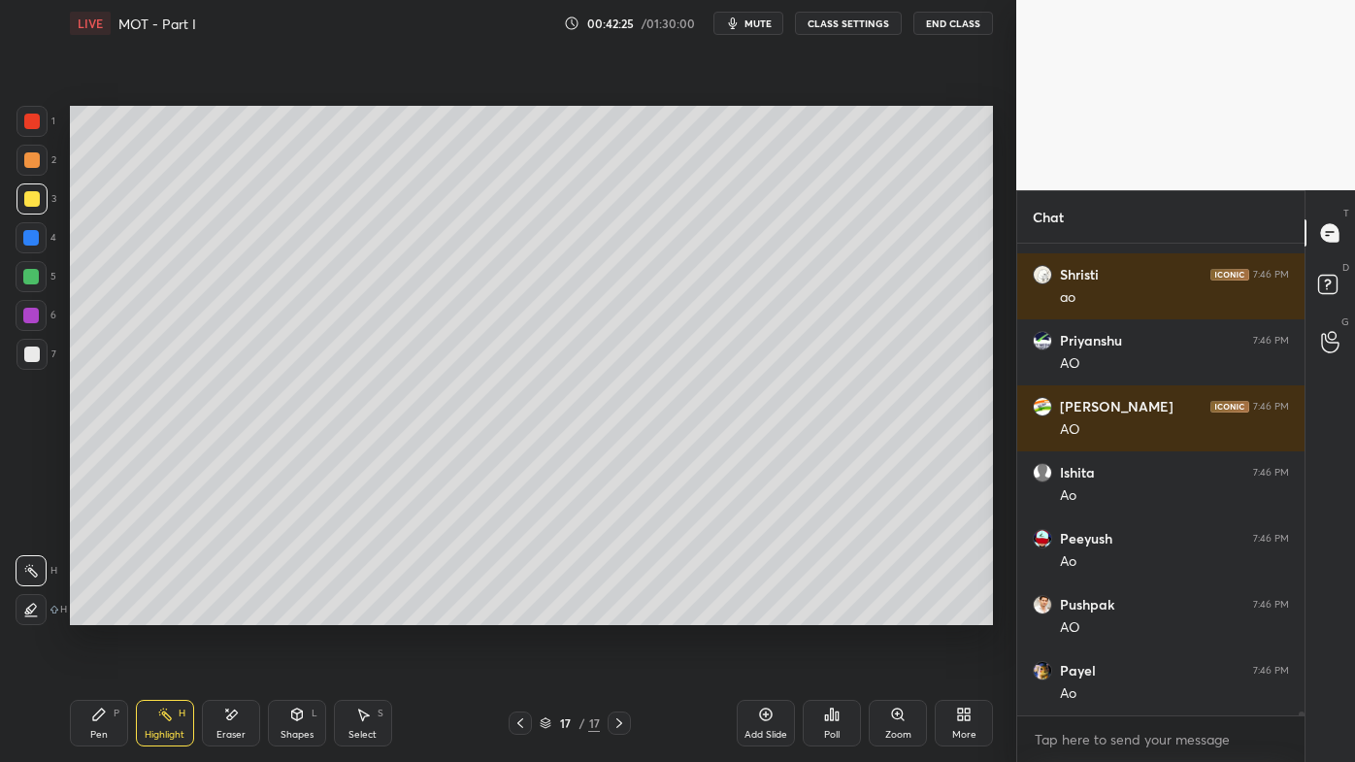
scroll to position [51981, 0]
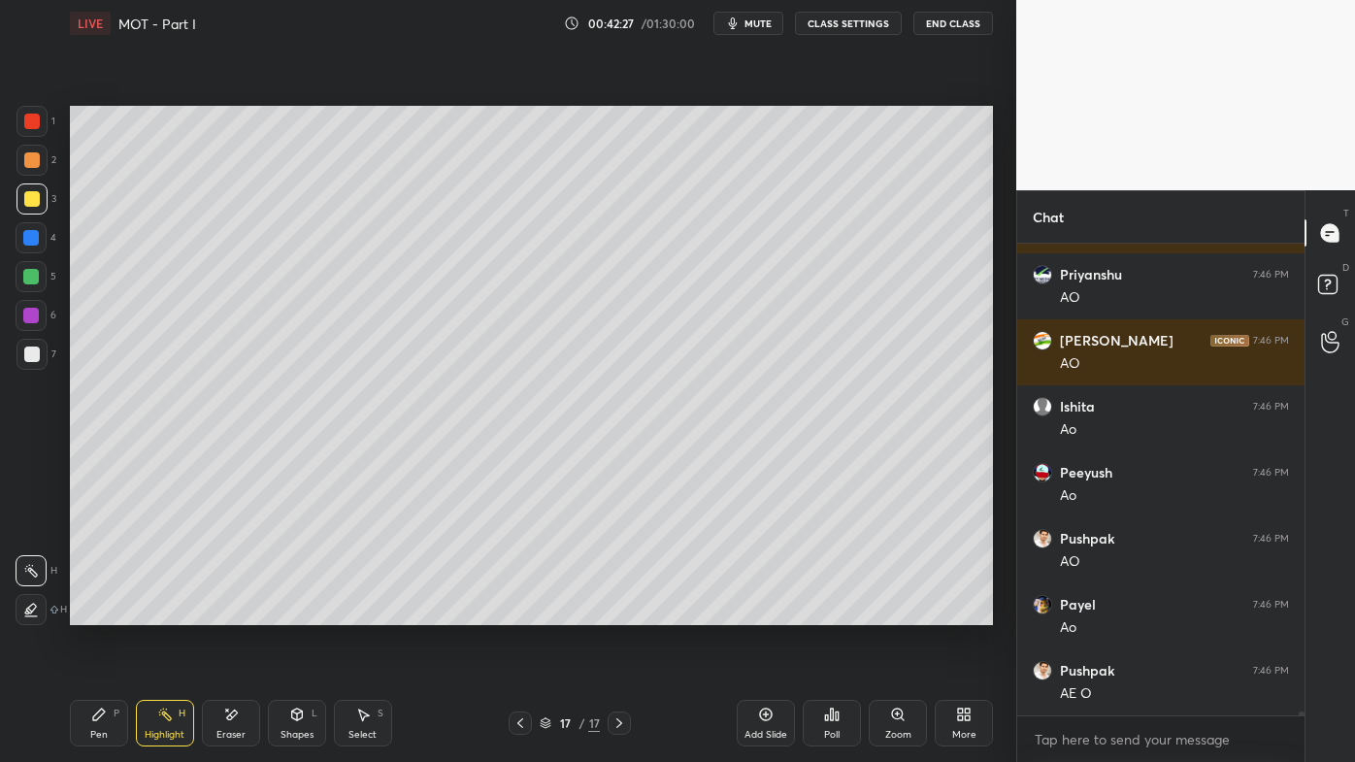
drag, startPoint x: 95, startPoint y: 720, endPoint x: 301, endPoint y: 640, distance: 221.0
click at [96, 612] on icon at bounding box center [99, 714] width 12 height 12
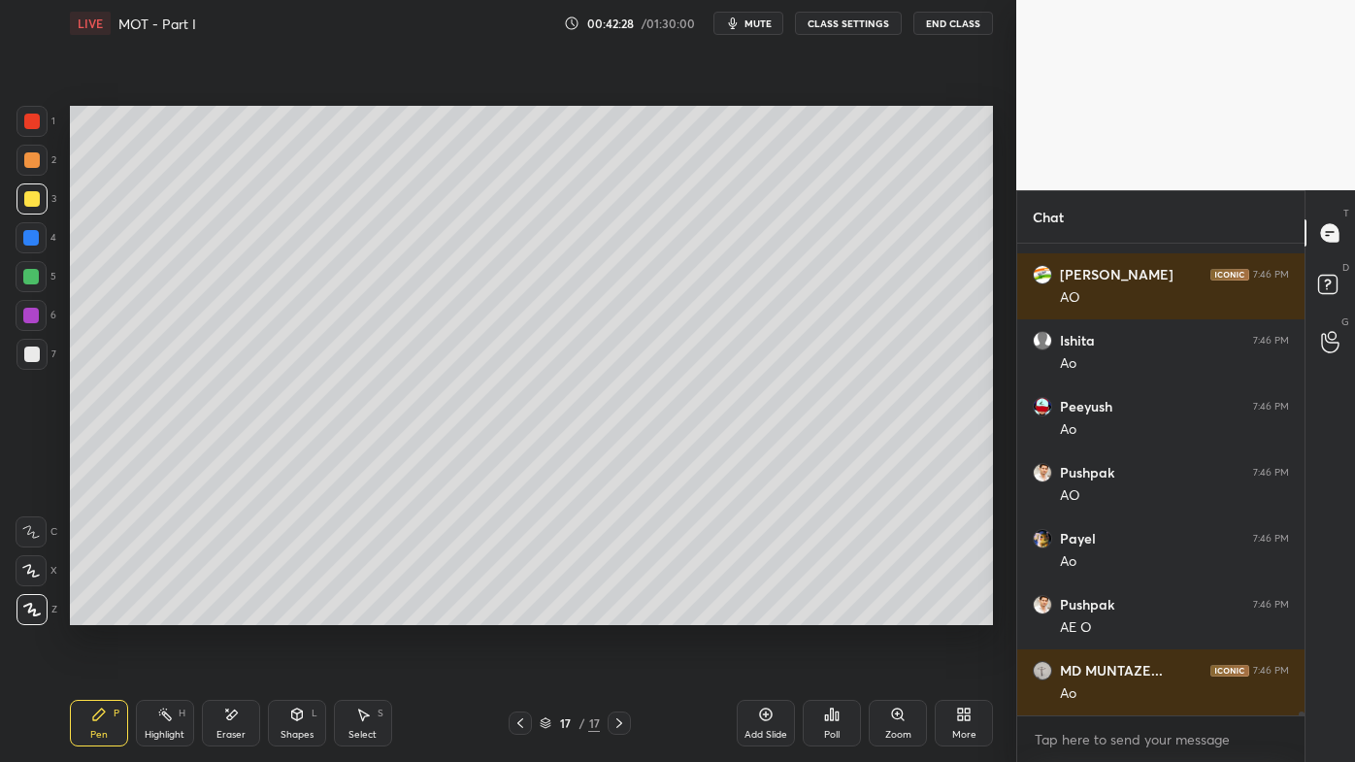
scroll to position [52113, 0]
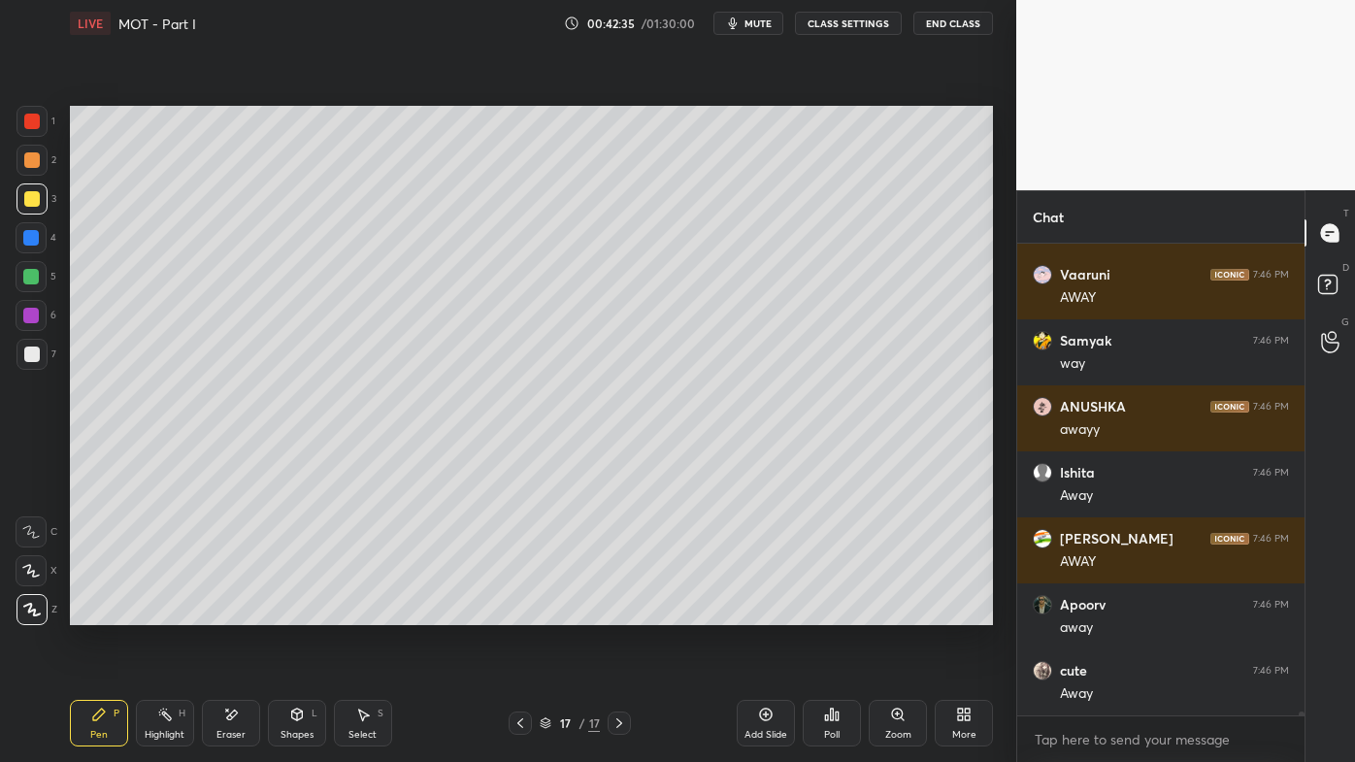
drag, startPoint x: 156, startPoint y: 716, endPoint x: 362, endPoint y: 640, distance: 219.6
click at [160, 612] on icon at bounding box center [165, 715] width 16 height 16
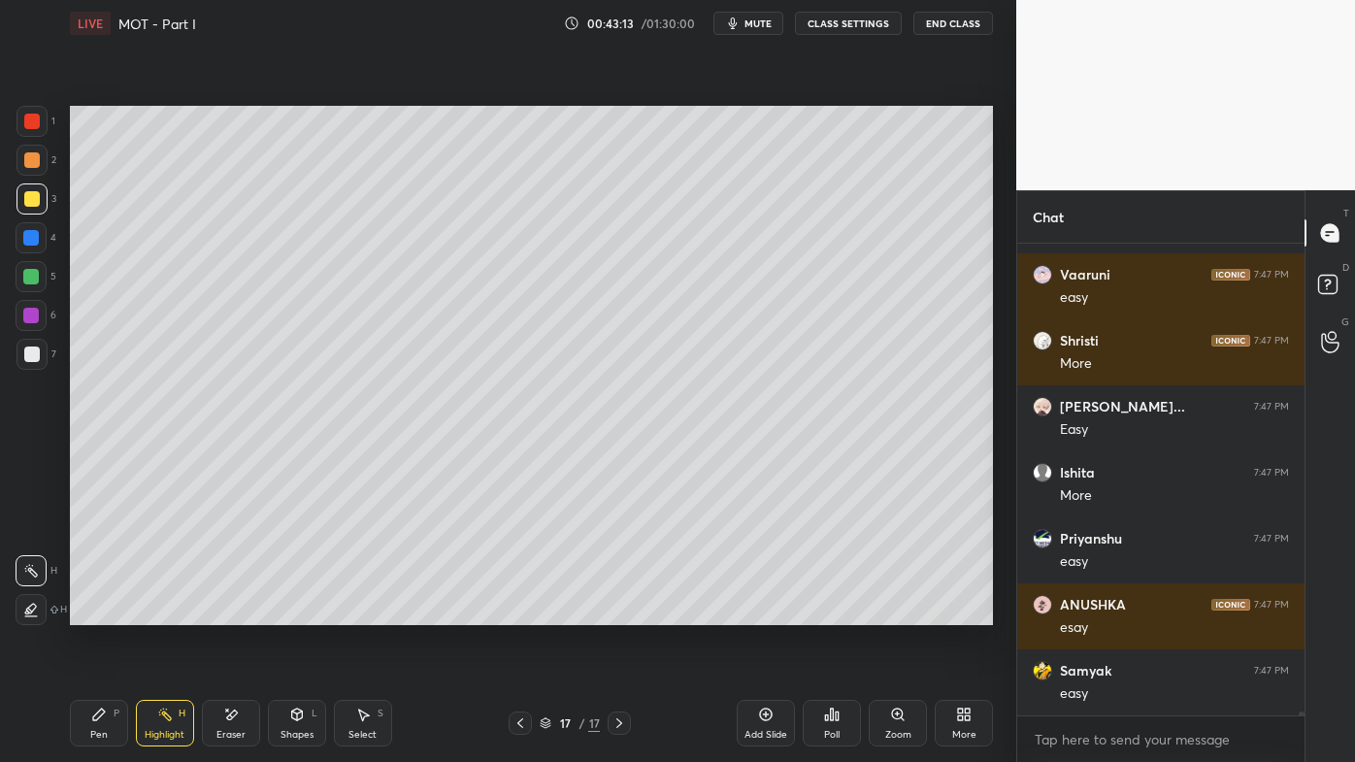
scroll to position [54092, 0]
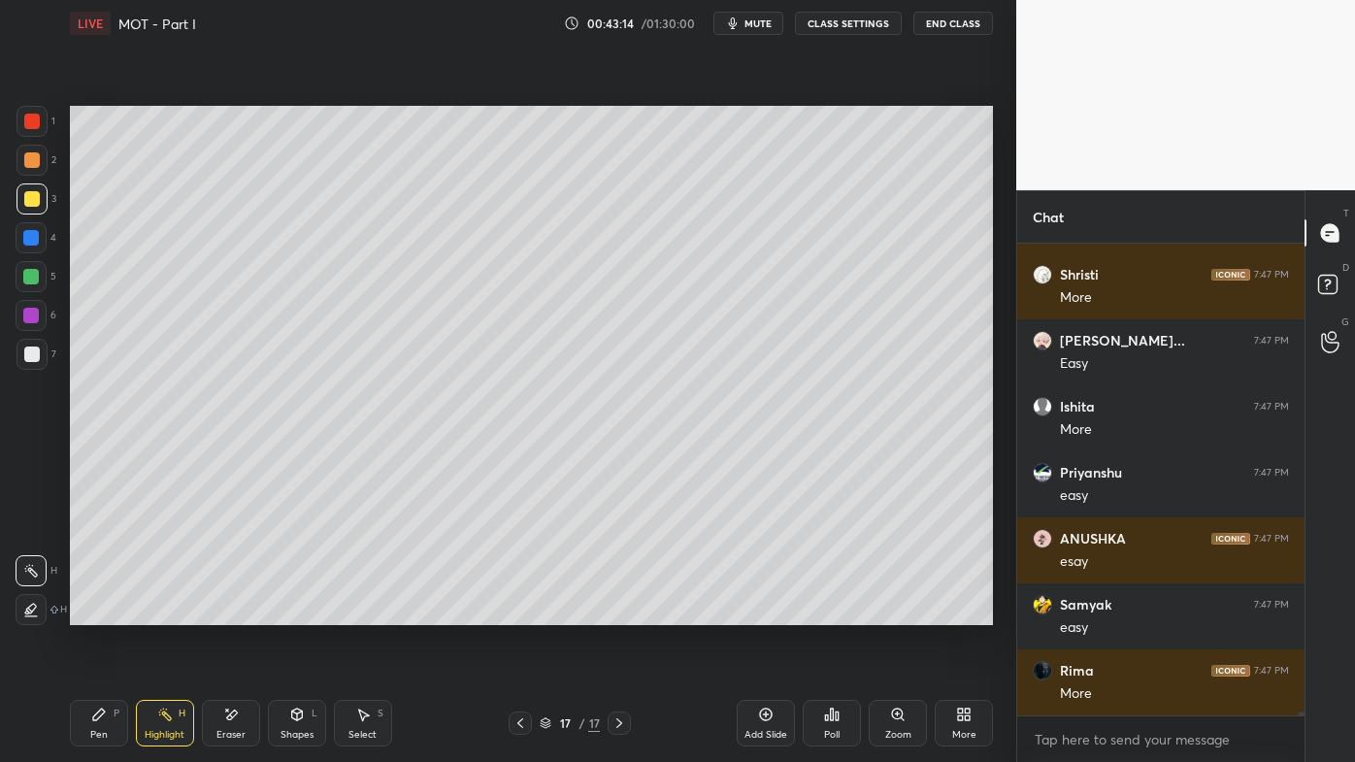
click at [519, 612] on icon at bounding box center [520, 723] width 16 height 16
click at [85, 612] on div "Pen P" at bounding box center [99, 723] width 58 height 47
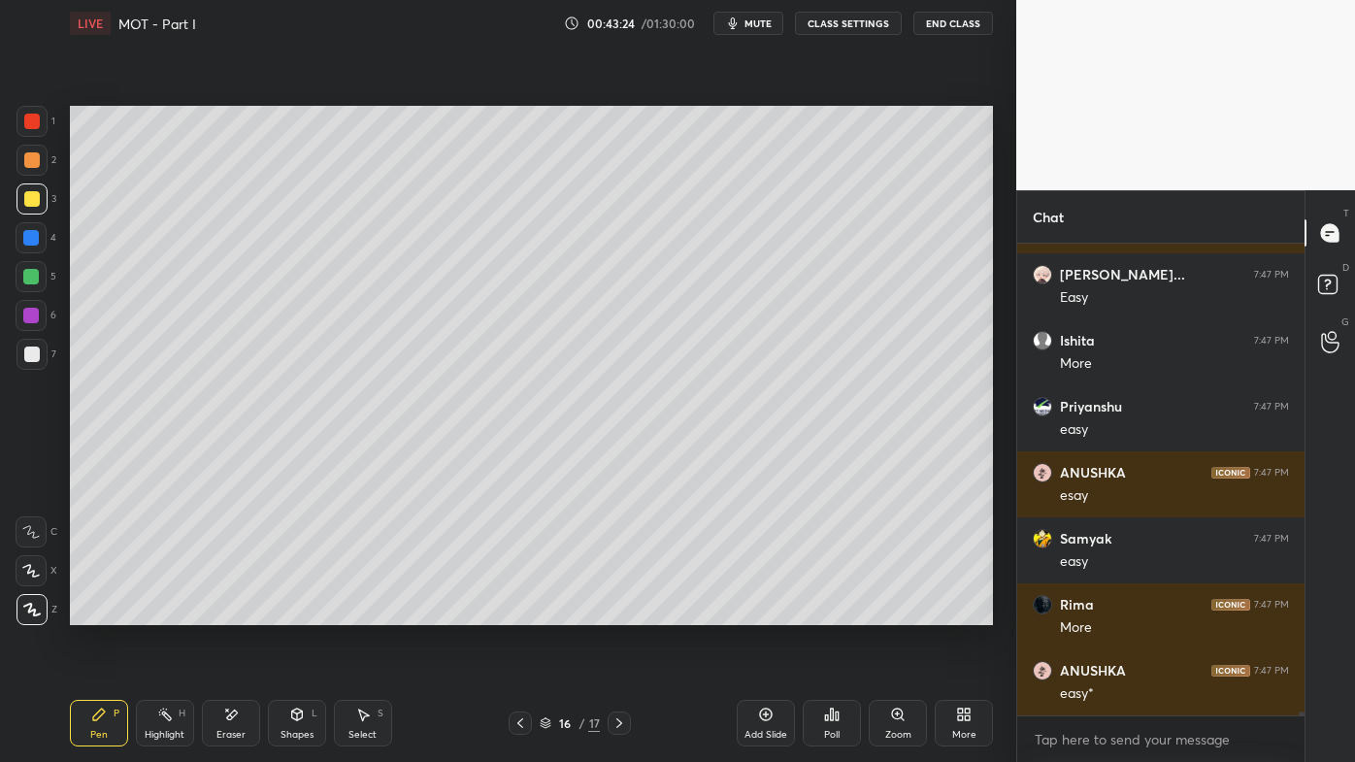
scroll to position [54224, 0]
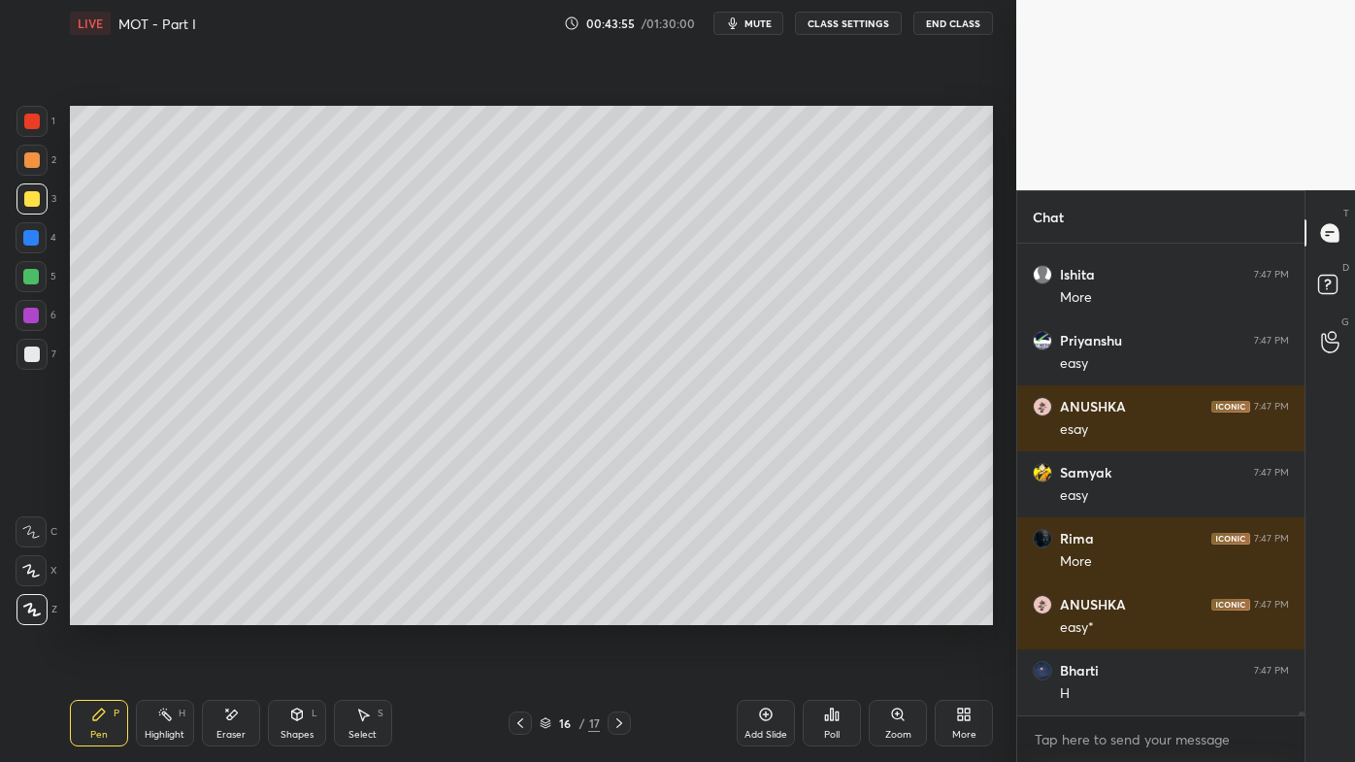
drag, startPoint x: 230, startPoint y: 708, endPoint x: 368, endPoint y: 634, distance: 156.3
click at [235, 612] on div "Eraser" at bounding box center [231, 723] width 58 height 47
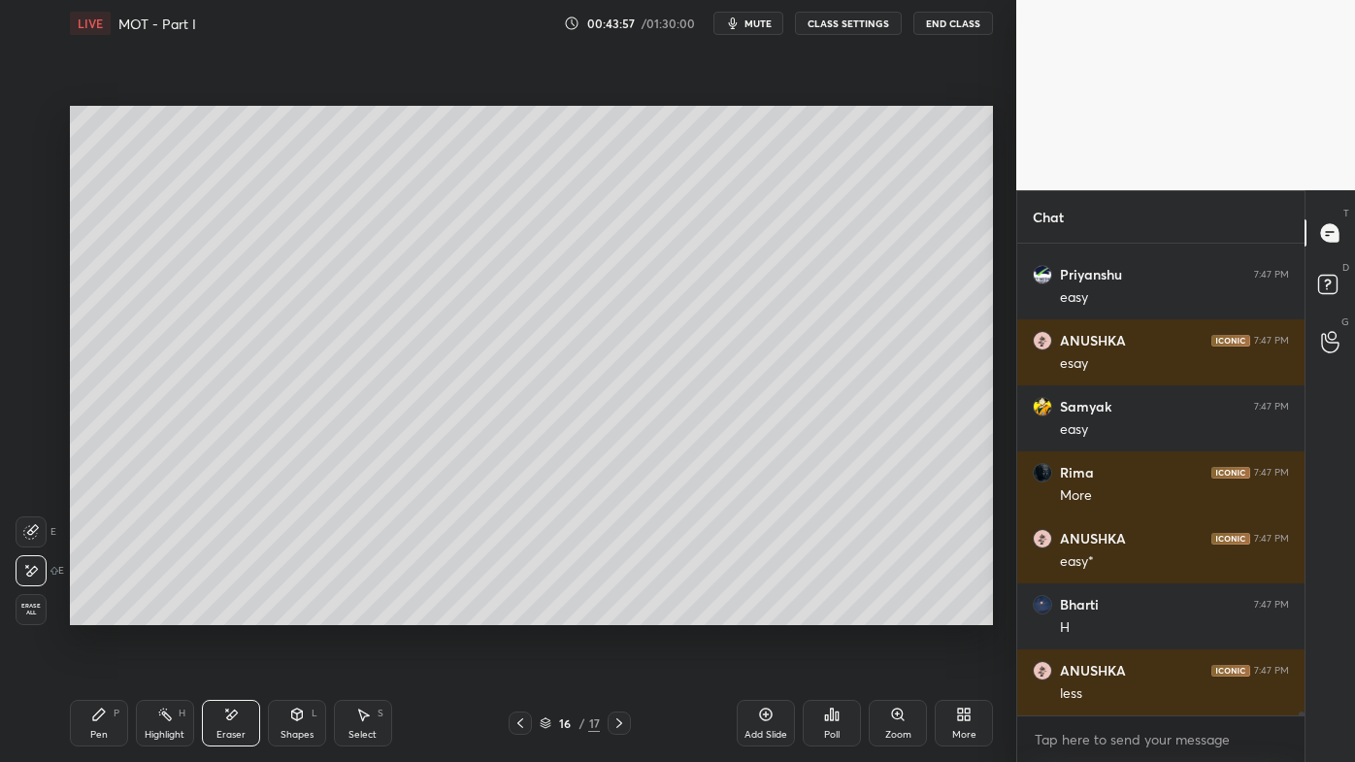
scroll to position [54554, 0]
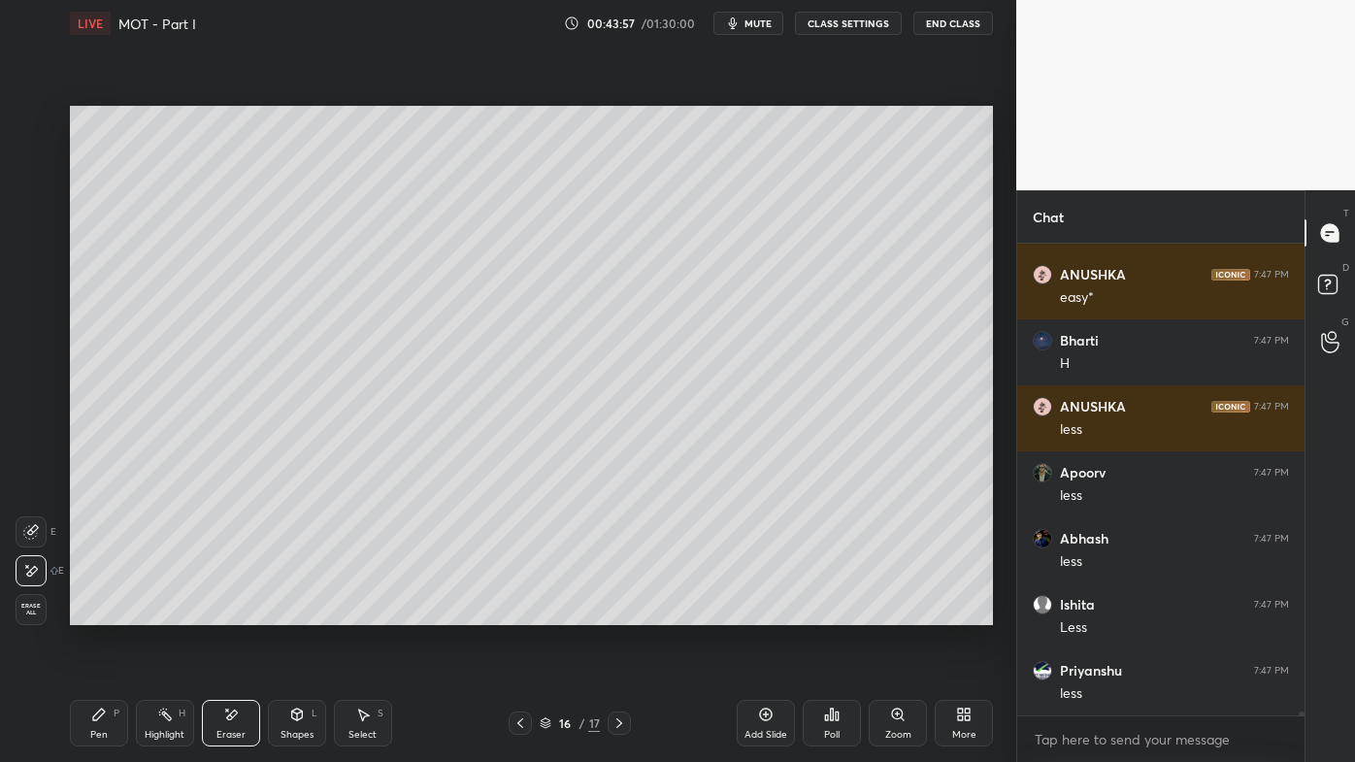
drag, startPoint x: 96, startPoint y: 714, endPoint x: 148, endPoint y: 668, distance: 69.4
click at [101, 612] on icon at bounding box center [99, 714] width 12 height 12
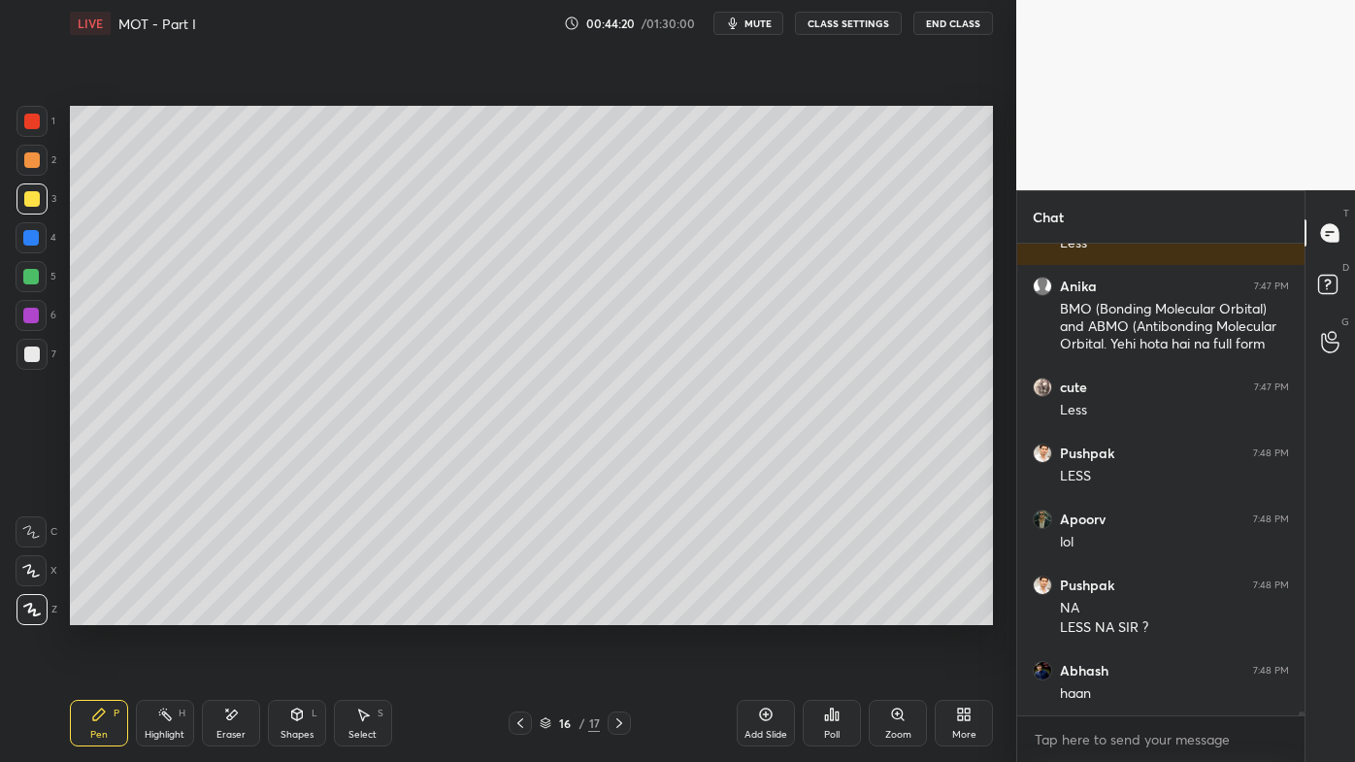
scroll to position [55203, 0]
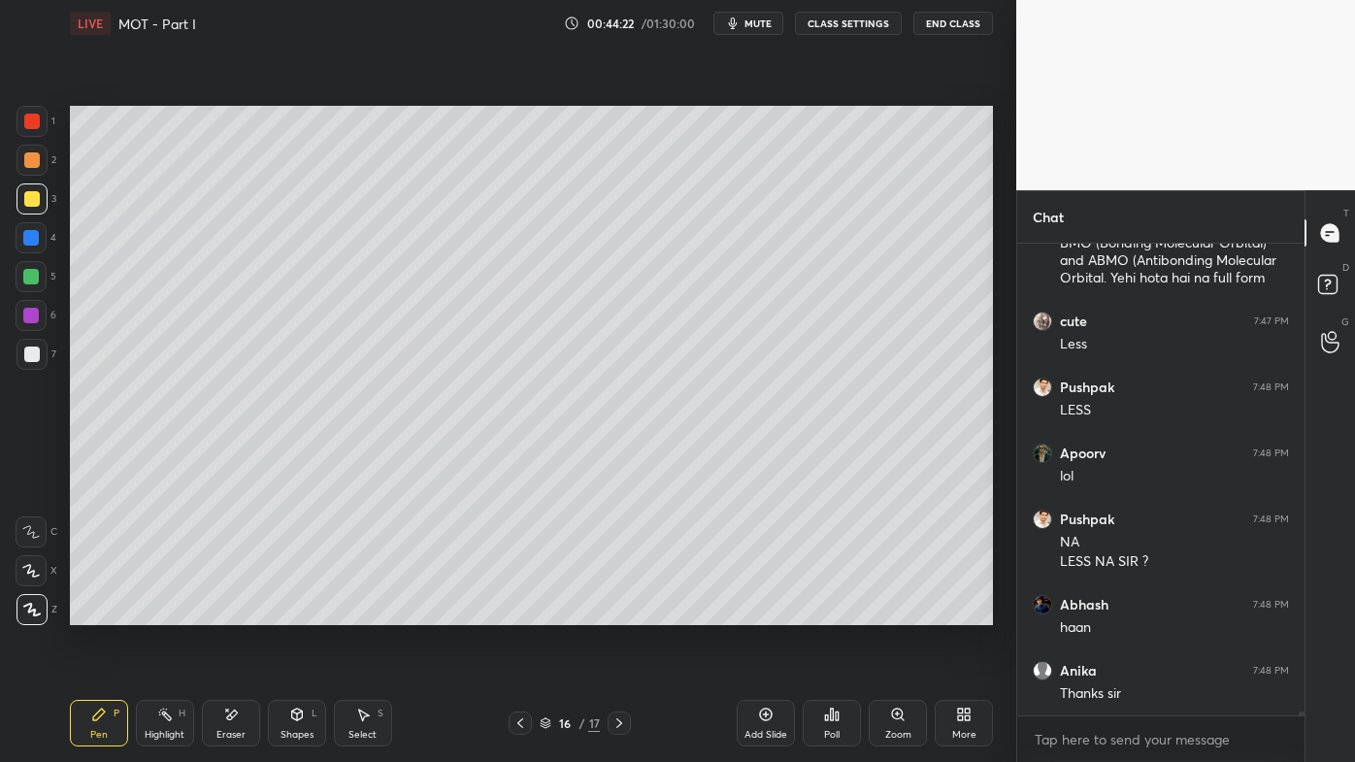
drag, startPoint x: 158, startPoint y: 719, endPoint x: 165, endPoint y: 688, distance: 31.8
click at [159, 612] on icon at bounding box center [165, 715] width 16 height 16
click at [620, 612] on icon at bounding box center [619, 723] width 16 height 16
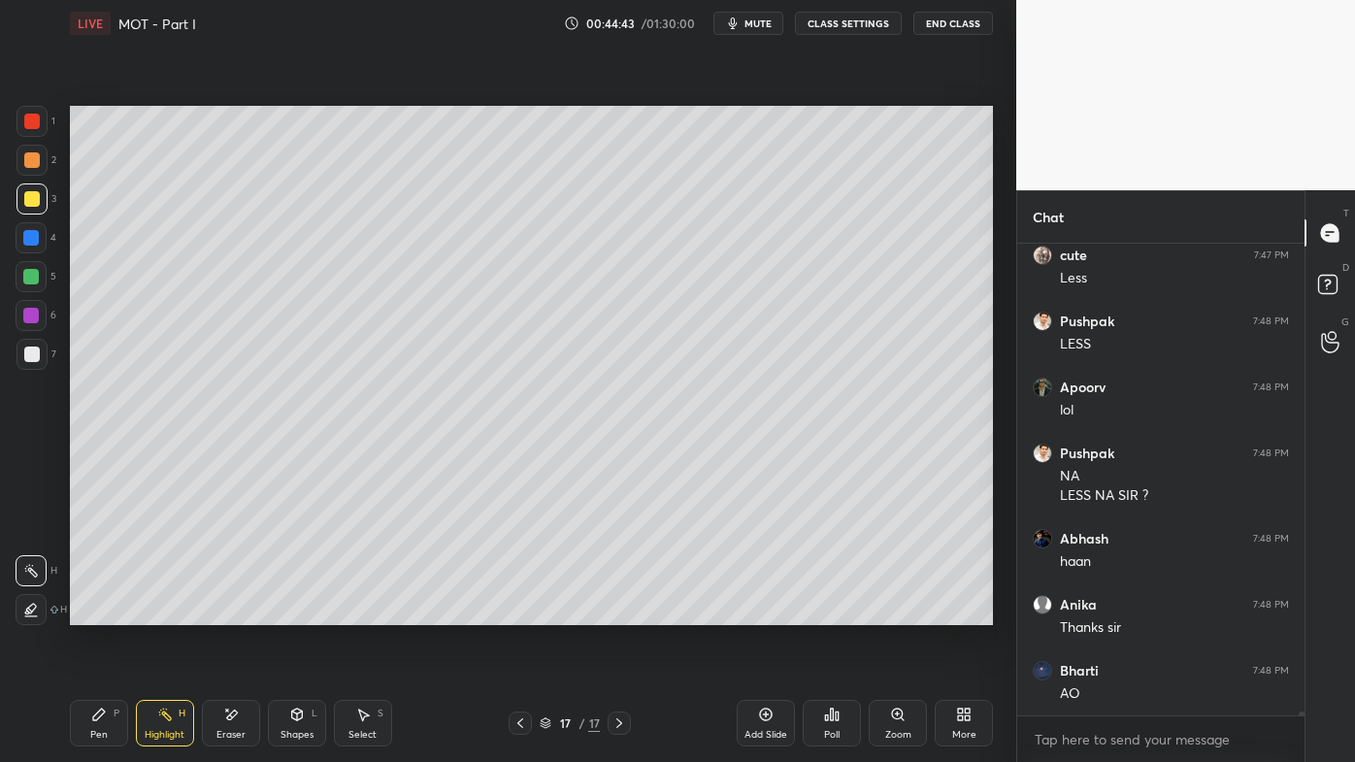
scroll to position [55335, 0]
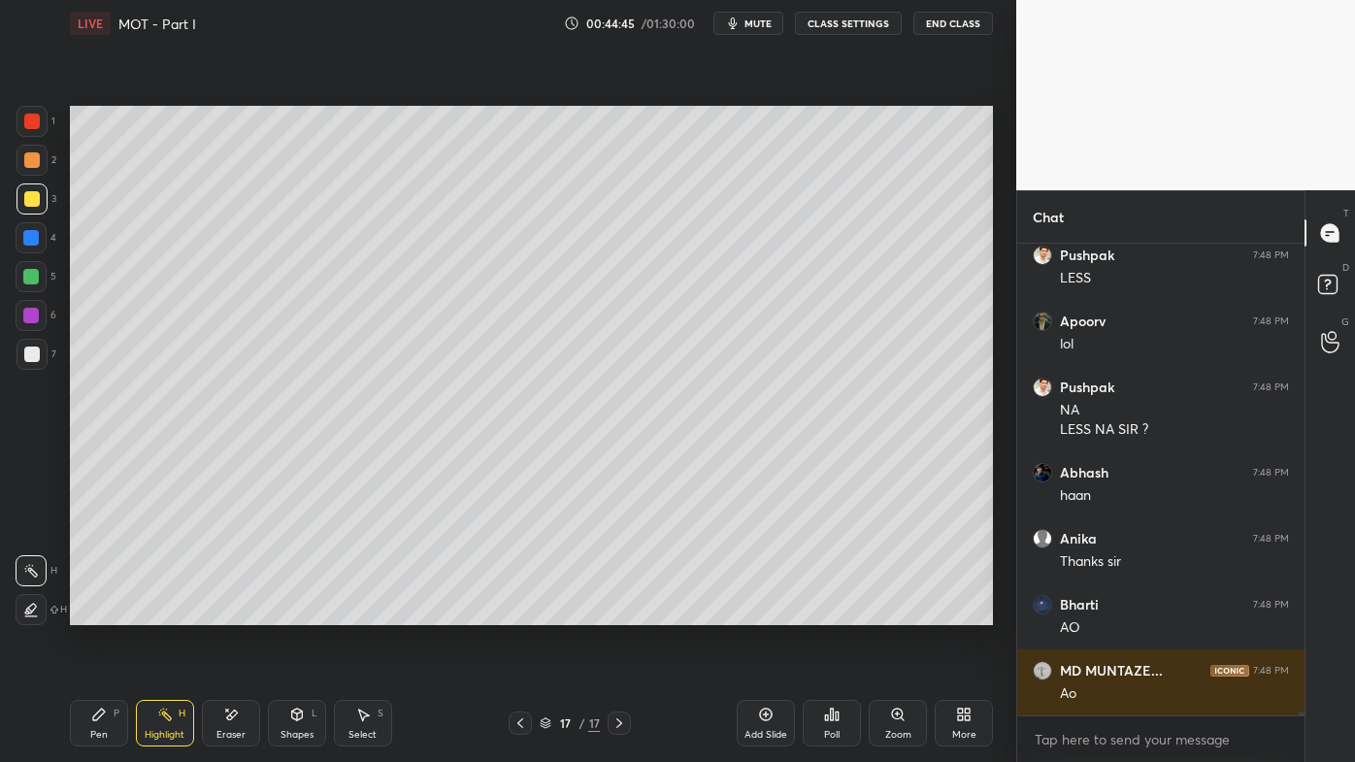
click at [520, 612] on icon at bounding box center [520, 723] width 16 height 16
click at [761, 612] on icon at bounding box center [766, 714] width 13 height 13
click at [101, 612] on div "Pen P" at bounding box center [99, 723] width 58 height 47
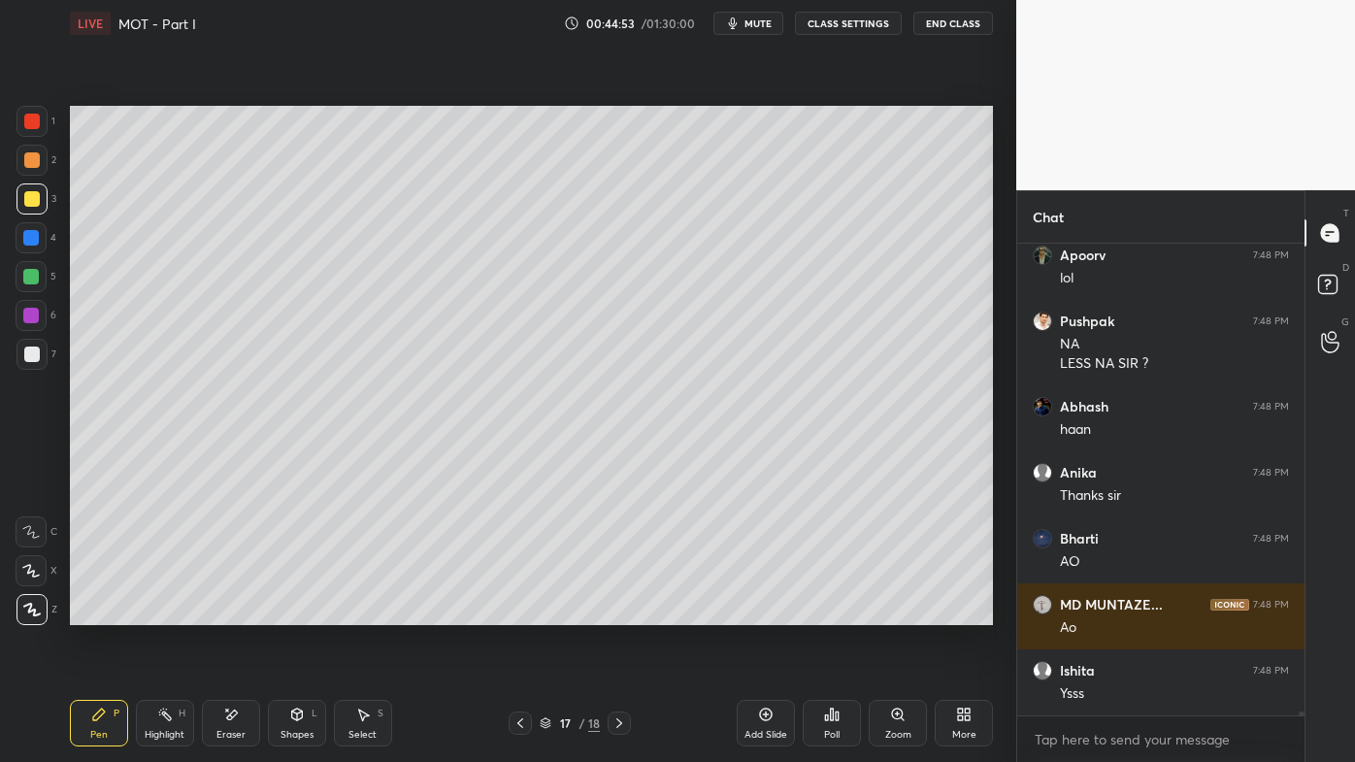
drag, startPoint x: 33, startPoint y: 158, endPoint x: 66, endPoint y: 151, distance: 33.7
click at [38, 157] on div at bounding box center [32, 160] width 16 height 16
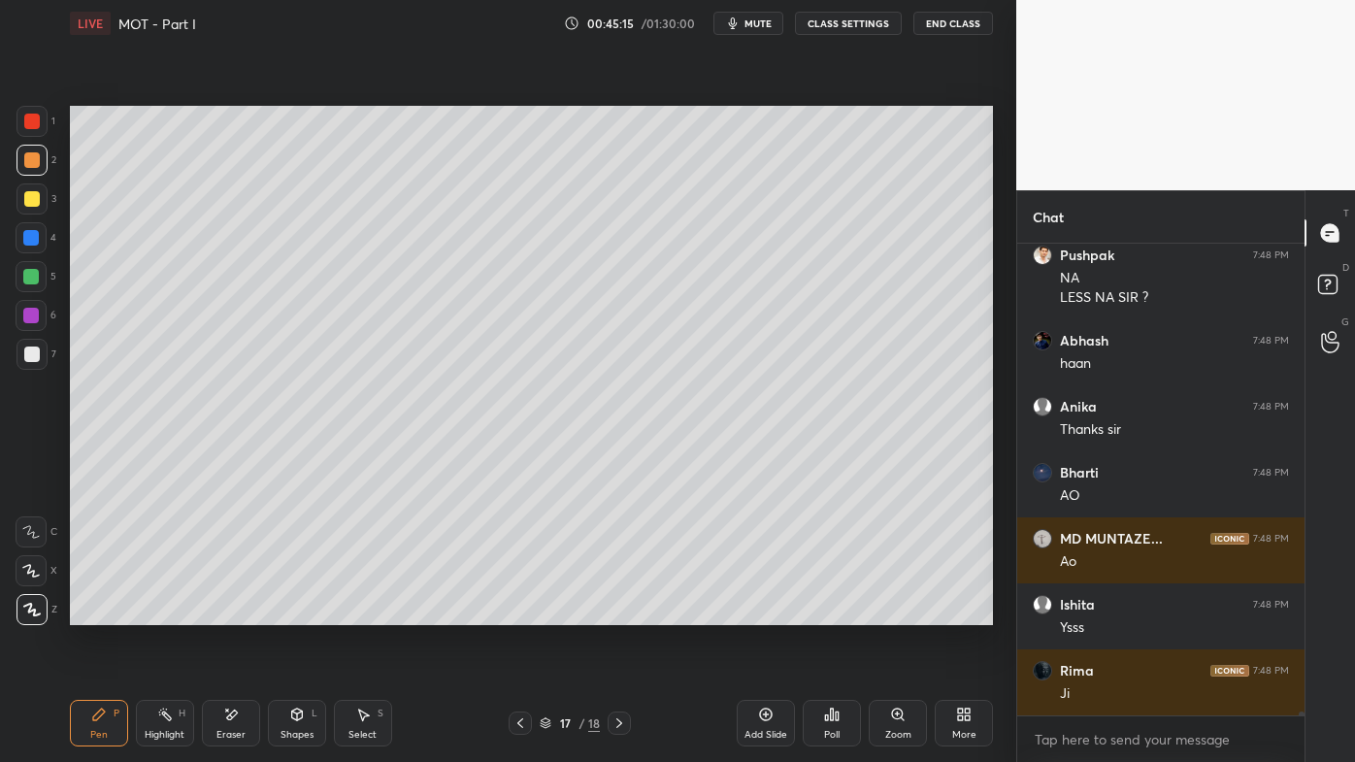
drag, startPoint x: 153, startPoint y: 713, endPoint x: 158, endPoint y: 702, distance: 12.6
click at [159, 612] on div "Highlight H" at bounding box center [165, 723] width 58 height 47
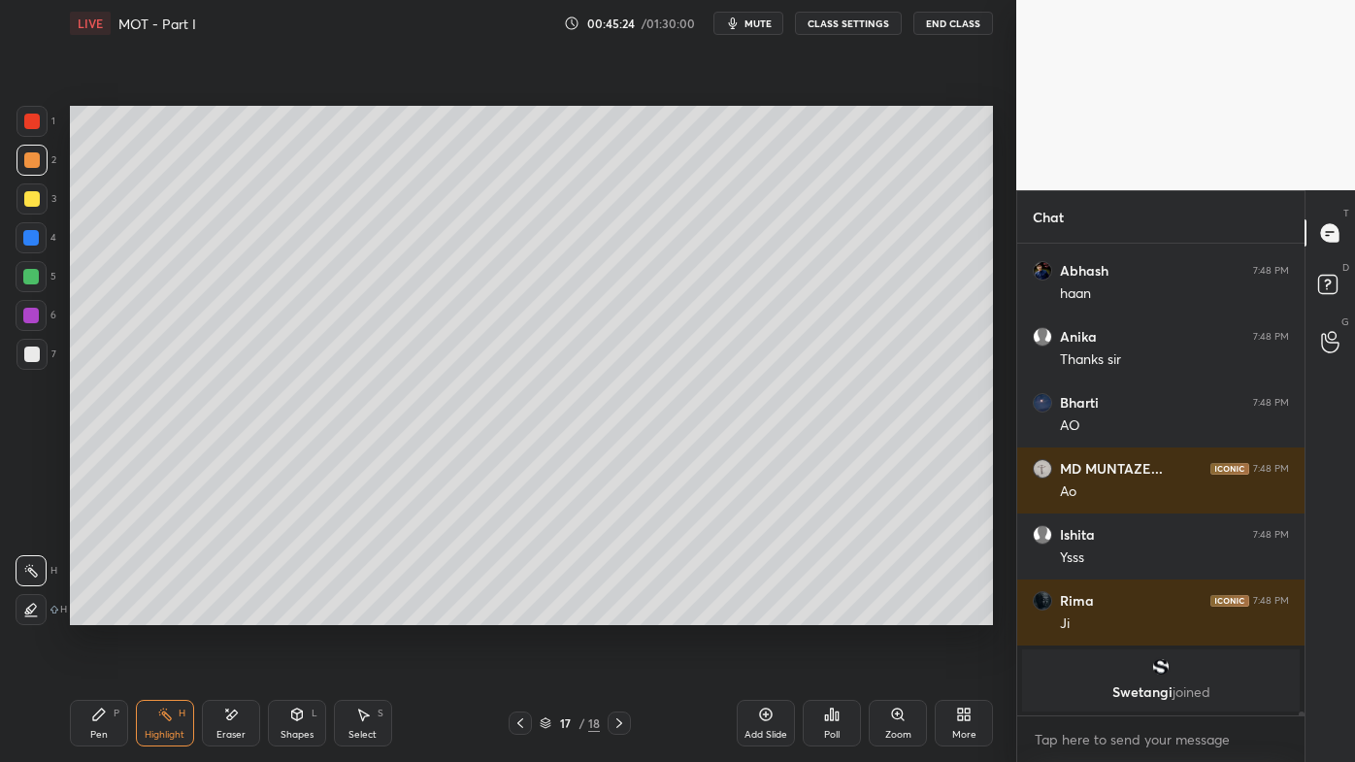
scroll to position [52925, 0]
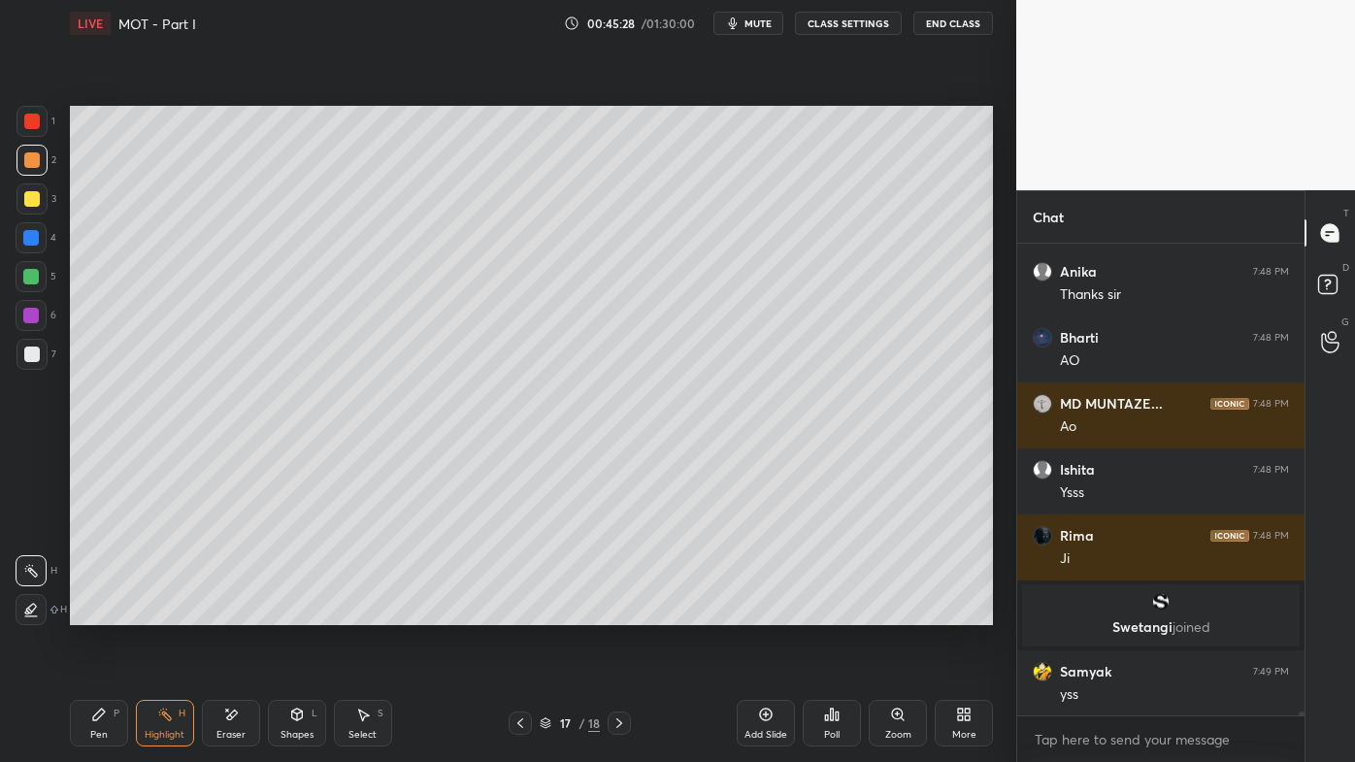
click at [524, 612] on icon at bounding box center [520, 723] width 16 height 16
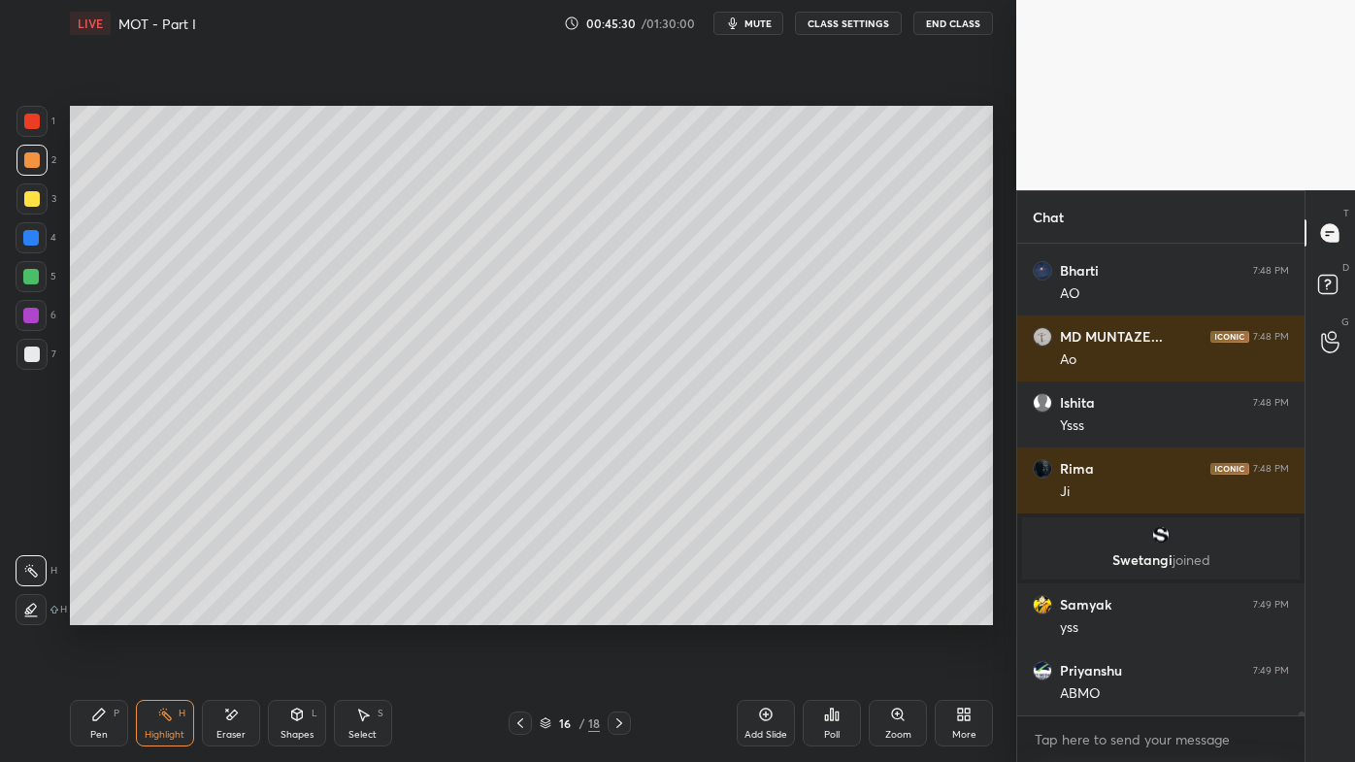
scroll to position [53057, 0]
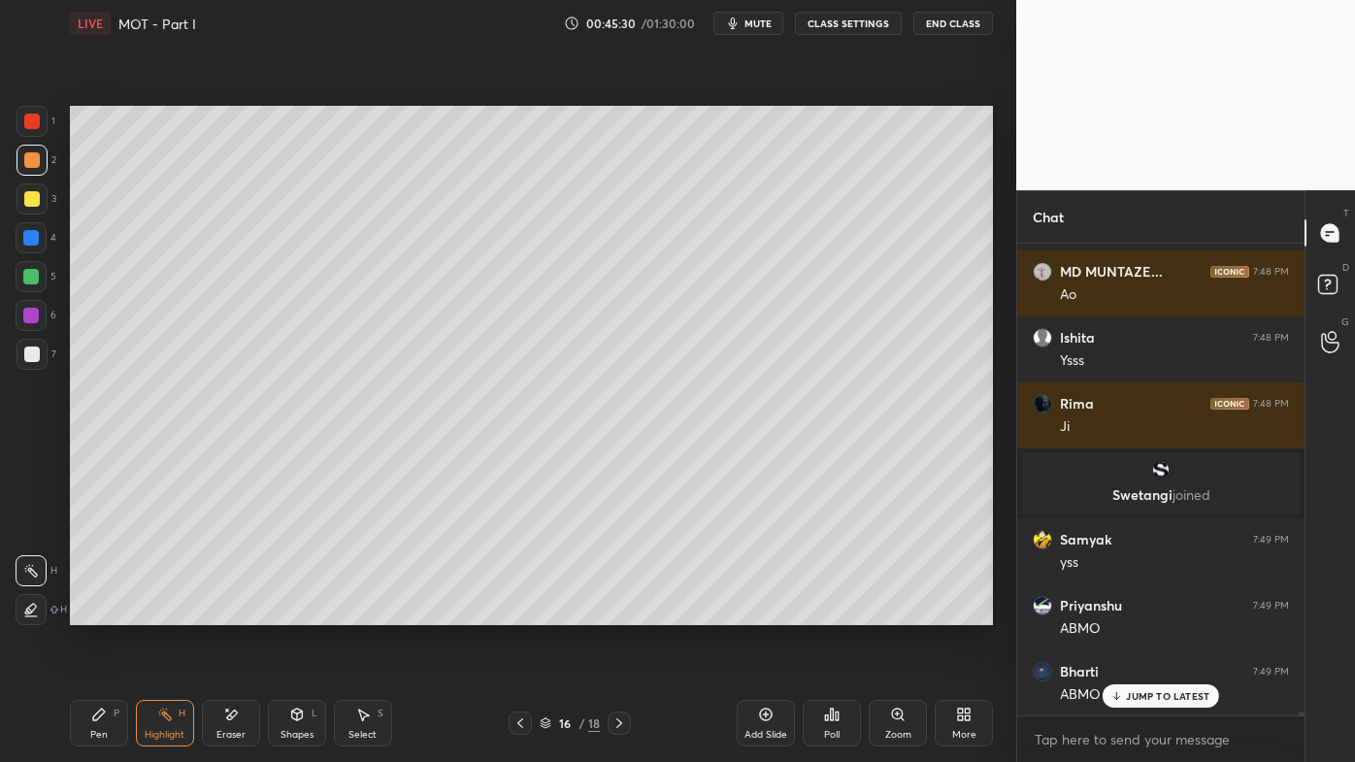
drag, startPoint x: 173, startPoint y: 708, endPoint x: 179, endPoint y: 692, distance: 16.6
click at [171, 612] on div "Highlight H" at bounding box center [165, 723] width 58 height 47
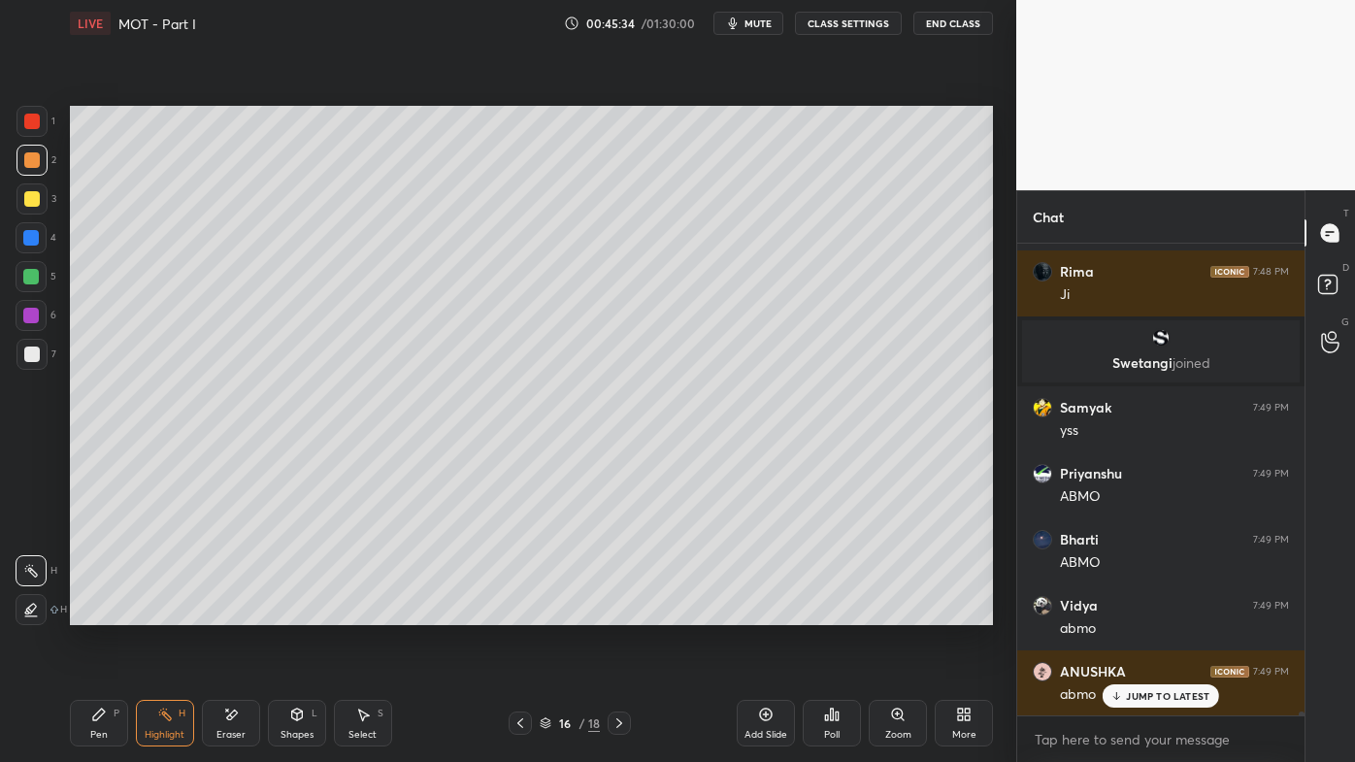
scroll to position [53256, 0]
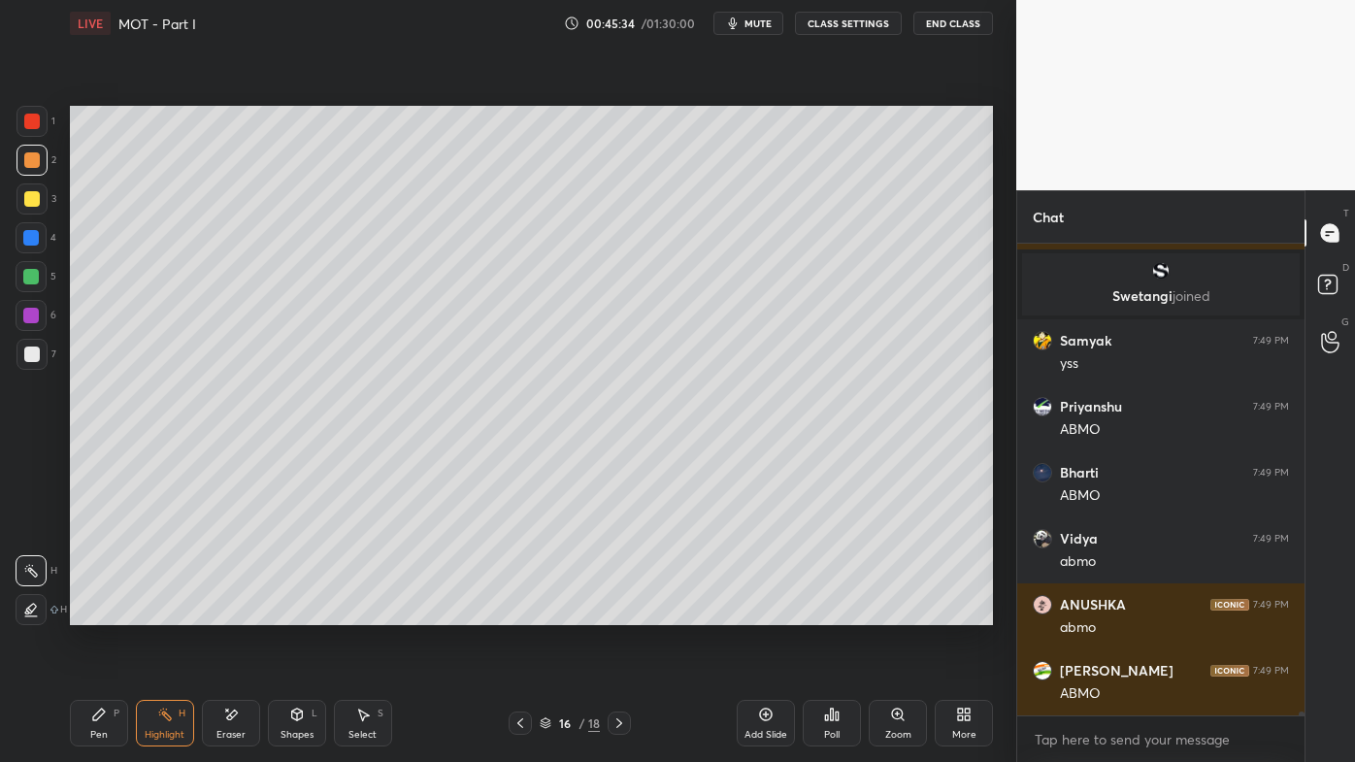
click at [616, 612] on icon at bounding box center [619, 723] width 16 height 16
click at [109, 612] on div "Pen P" at bounding box center [99, 723] width 58 height 47
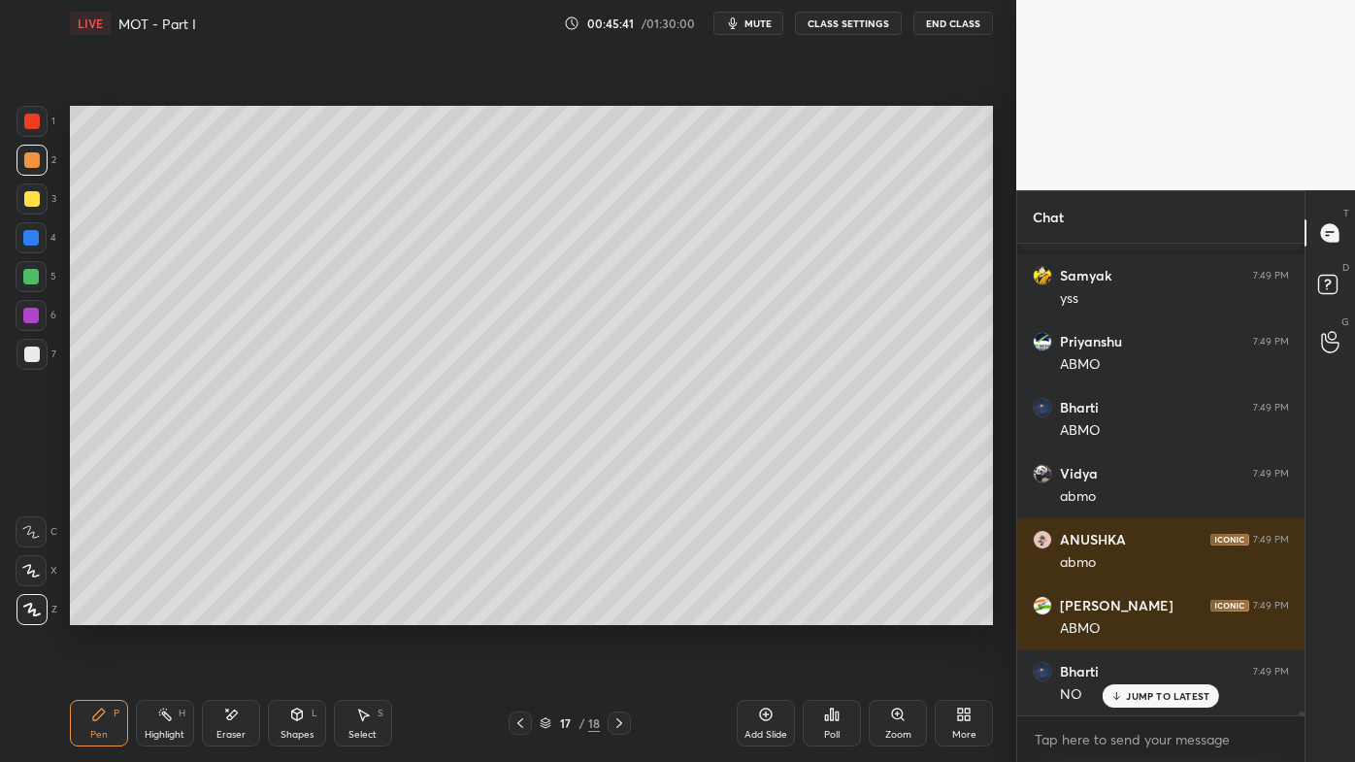
click at [518, 612] on icon at bounding box center [520, 723] width 16 height 16
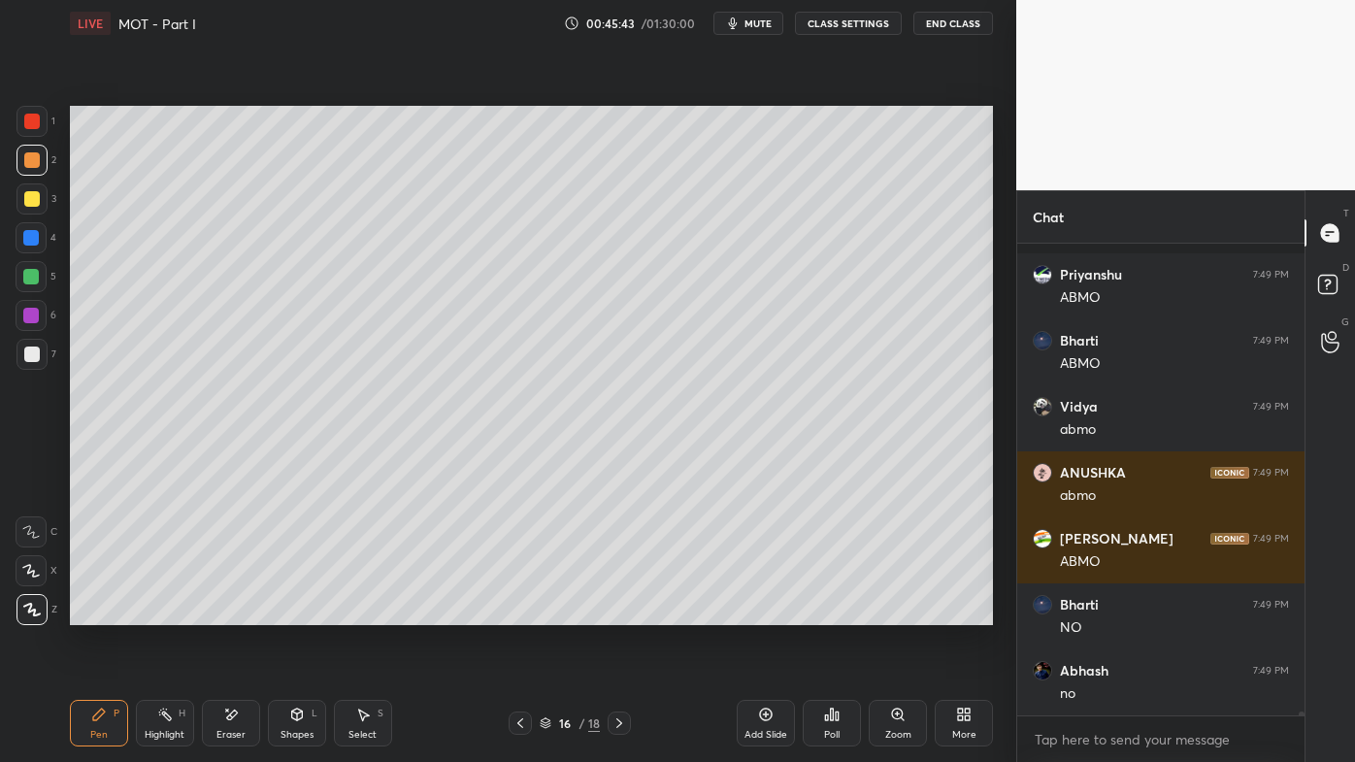
scroll to position [53520, 0]
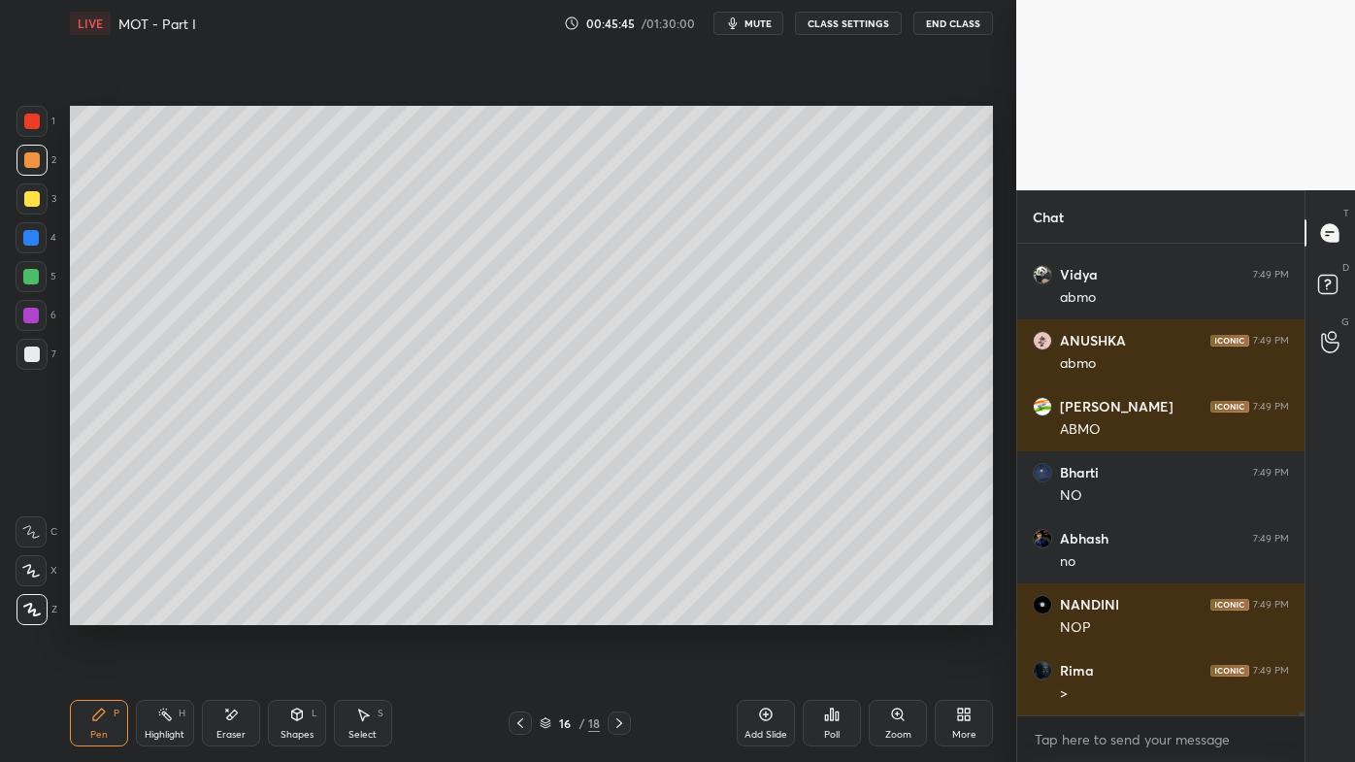
click at [622, 612] on icon at bounding box center [619, 723] width 16 height 16
drag, startPoint x: 221, startPoint y: 711, endPoint x: 222, endPoint y: 691, distance: 20.4
click at [222, 612] on div "Eraser" at bounding box center [231, 723] width 58 height 47
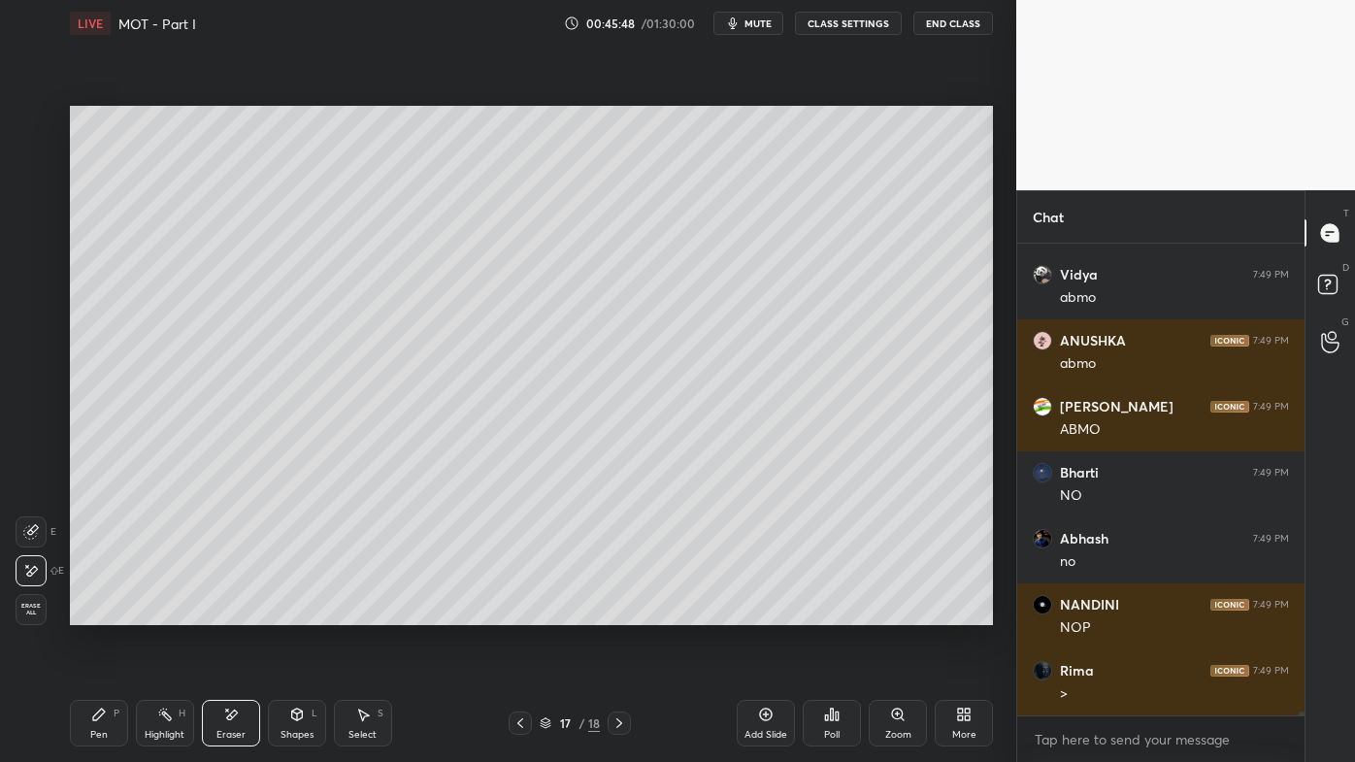
click at [93, 612] on icon at bounding box center [99, 715] width 16 height 16
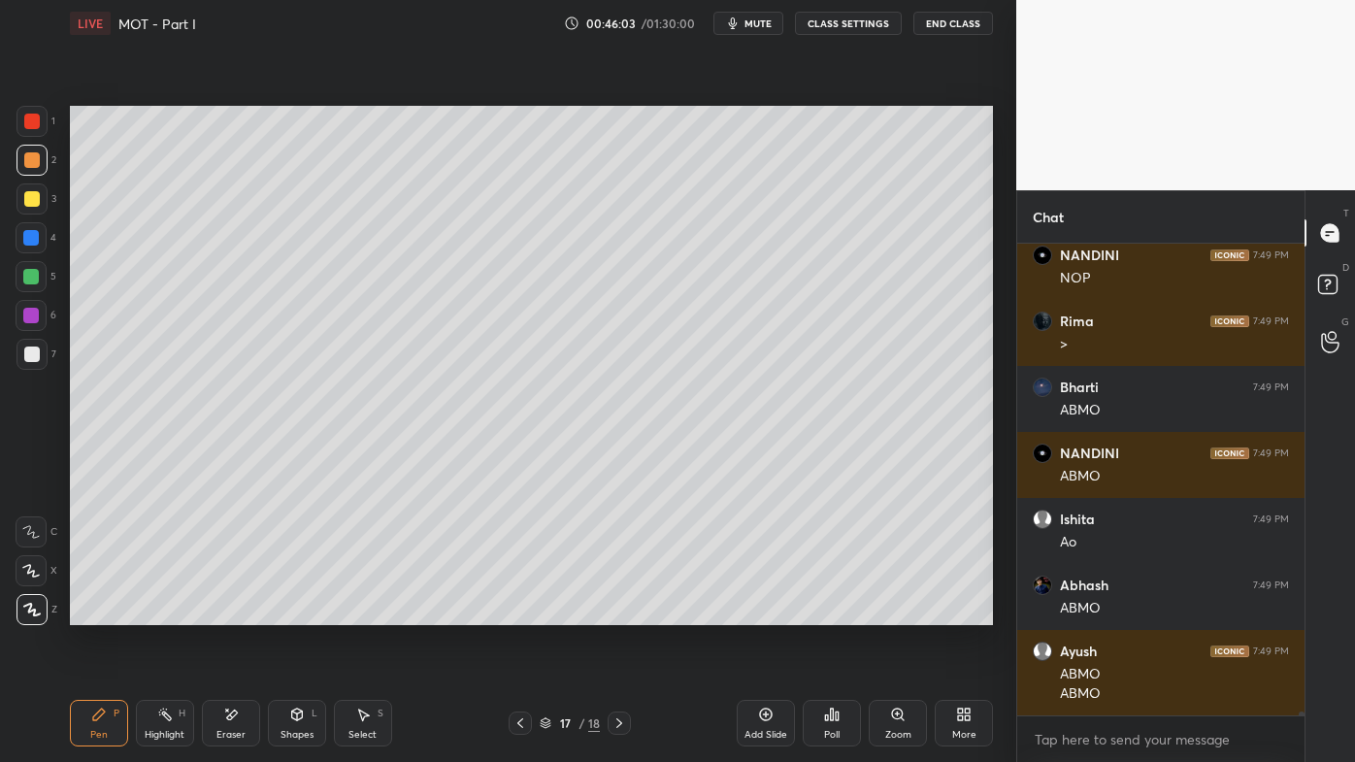
scroll to position [53934, 0]
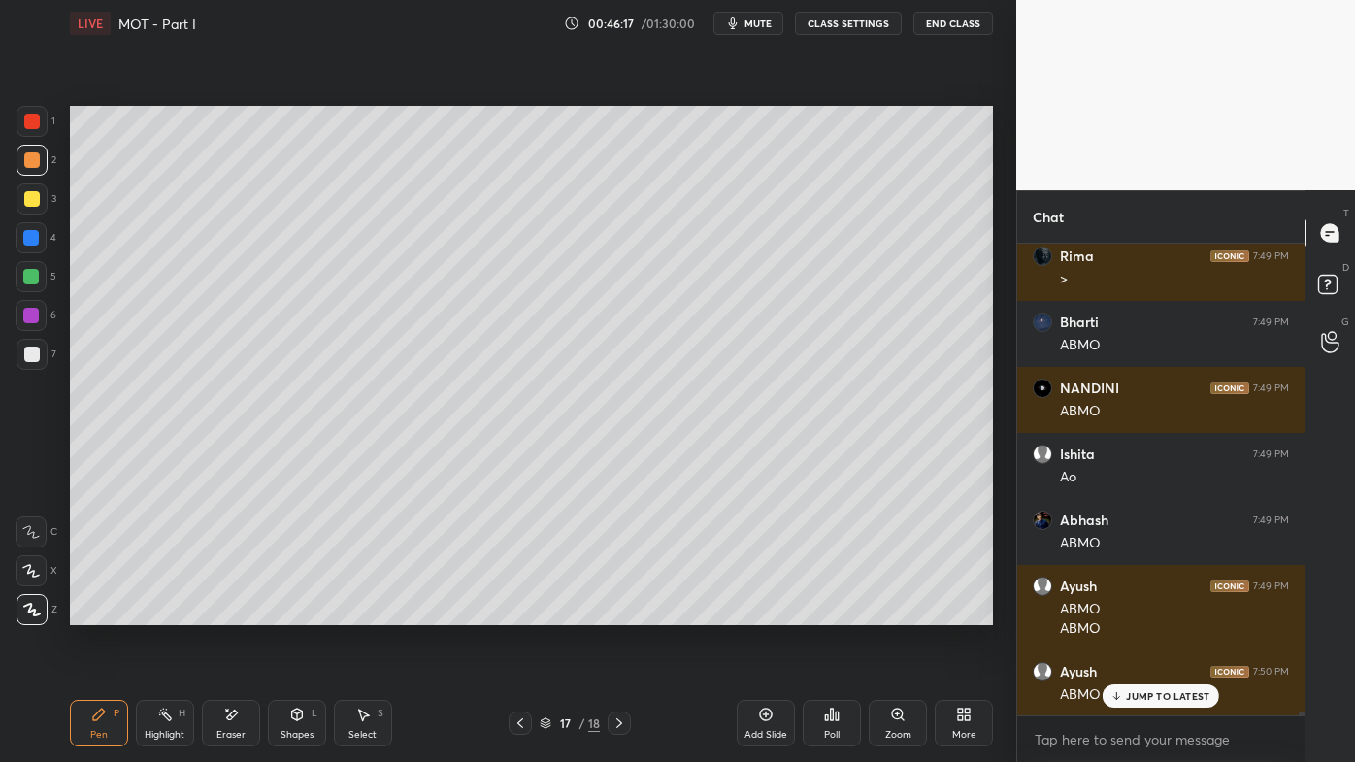
drag, startPoint x: 512, startPoint y: 720, endPoint x: 499, endPoint y: 723, distance: 13.9
click at [514, 612] on icon at bounding box center [520, 723] width 16 height 16
drag, startPoint x: 173, startPoint y: 708, endPoint x: 180, endPoint y: 671, distance: 38.5
click at [175, 612] on div "Highlight H" at bounding box center [165, 723] width 58 height 47
click at [618, 612] on icon at bounding box center [619, 723] width 16 height 16
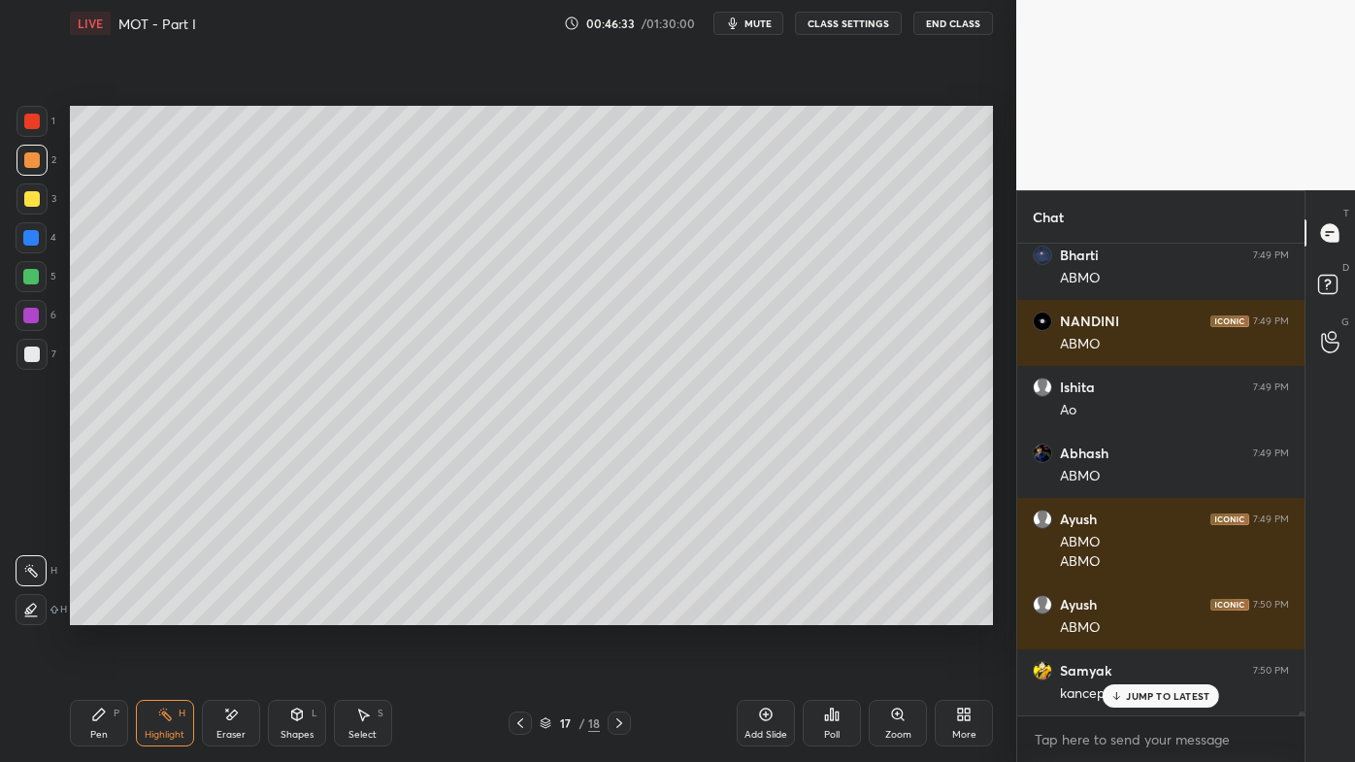
scroll to position [54066, 0]
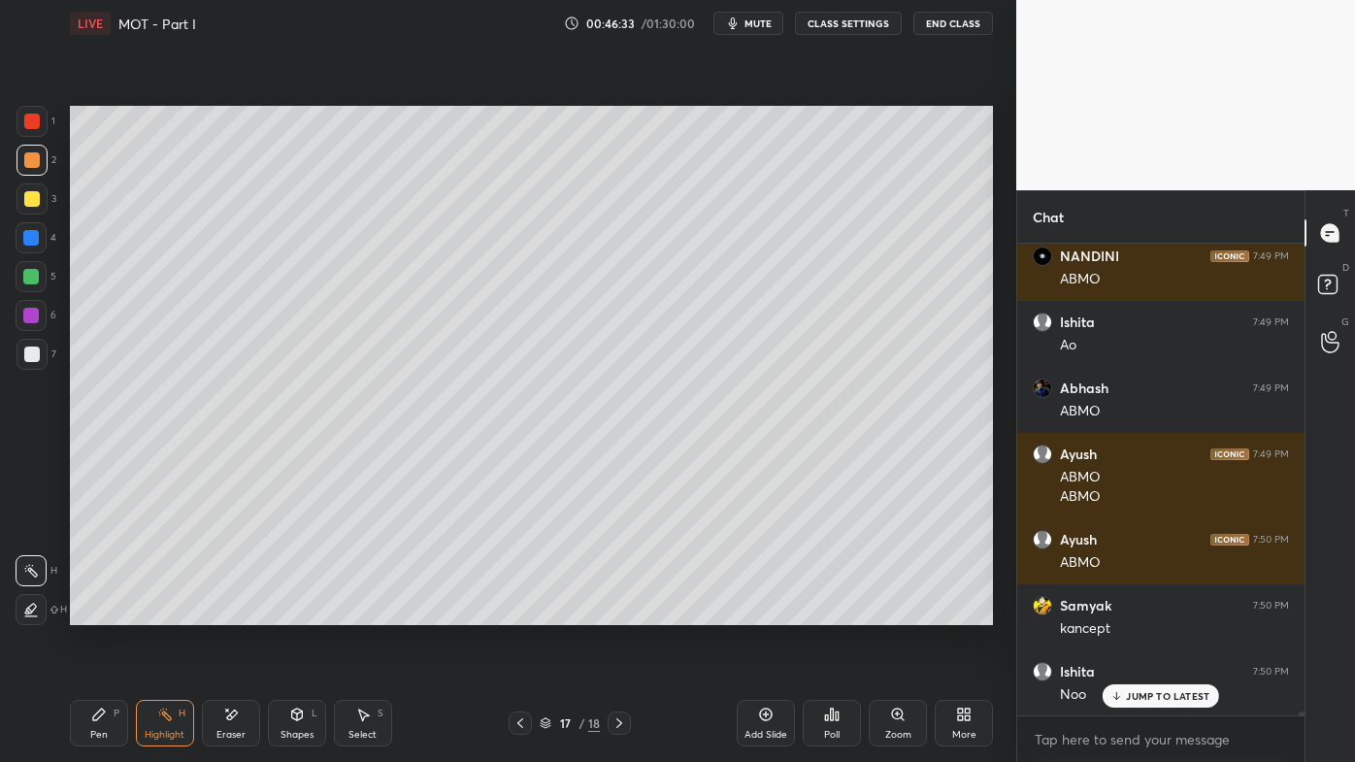
click at [771, 612] on icon at bounding box center [766, 715] width 16 height 16
click at [104, 612] on div "Pen P" at bounding box center [99, 723] width 58 height 47
drag, startPoint x: 44, startPoint y: 204, endPoint x: 65, endPoint y: 183, distance: 29.5
click at [46, 202] on div at bounding box center [31, 198] width 31 height 31
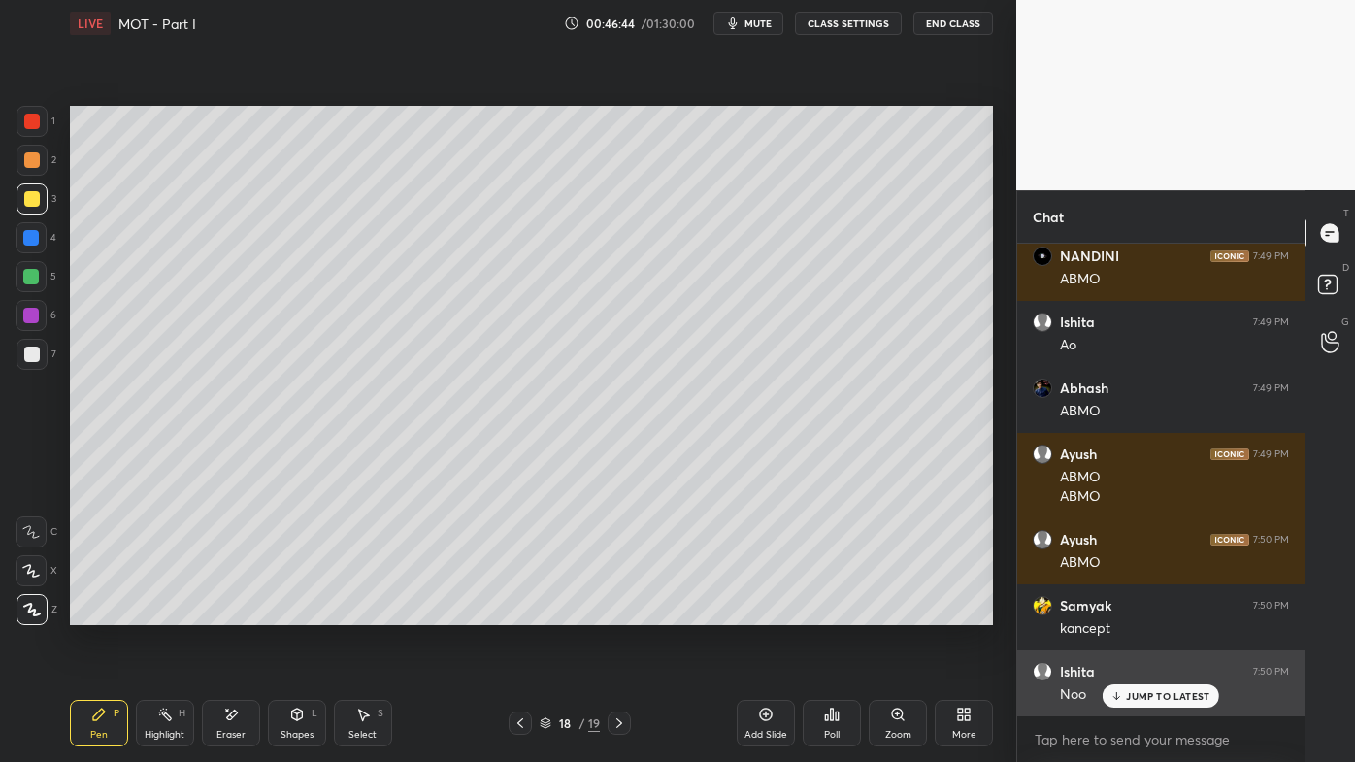
click at [1121, 612] on icon at bounding box center [1116, 696] width 13 height 12
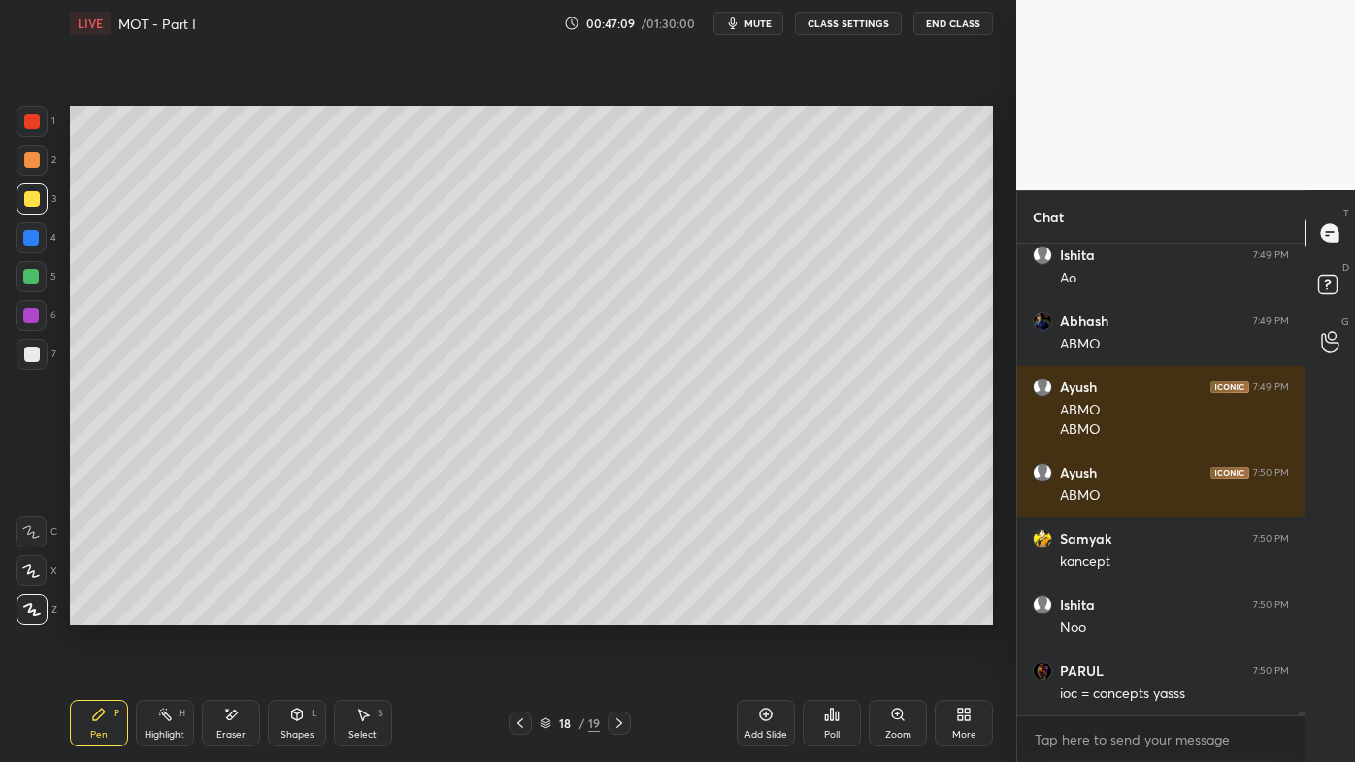
click at [34, 156] on div at bounding box center [32, 160] width 16 height 16
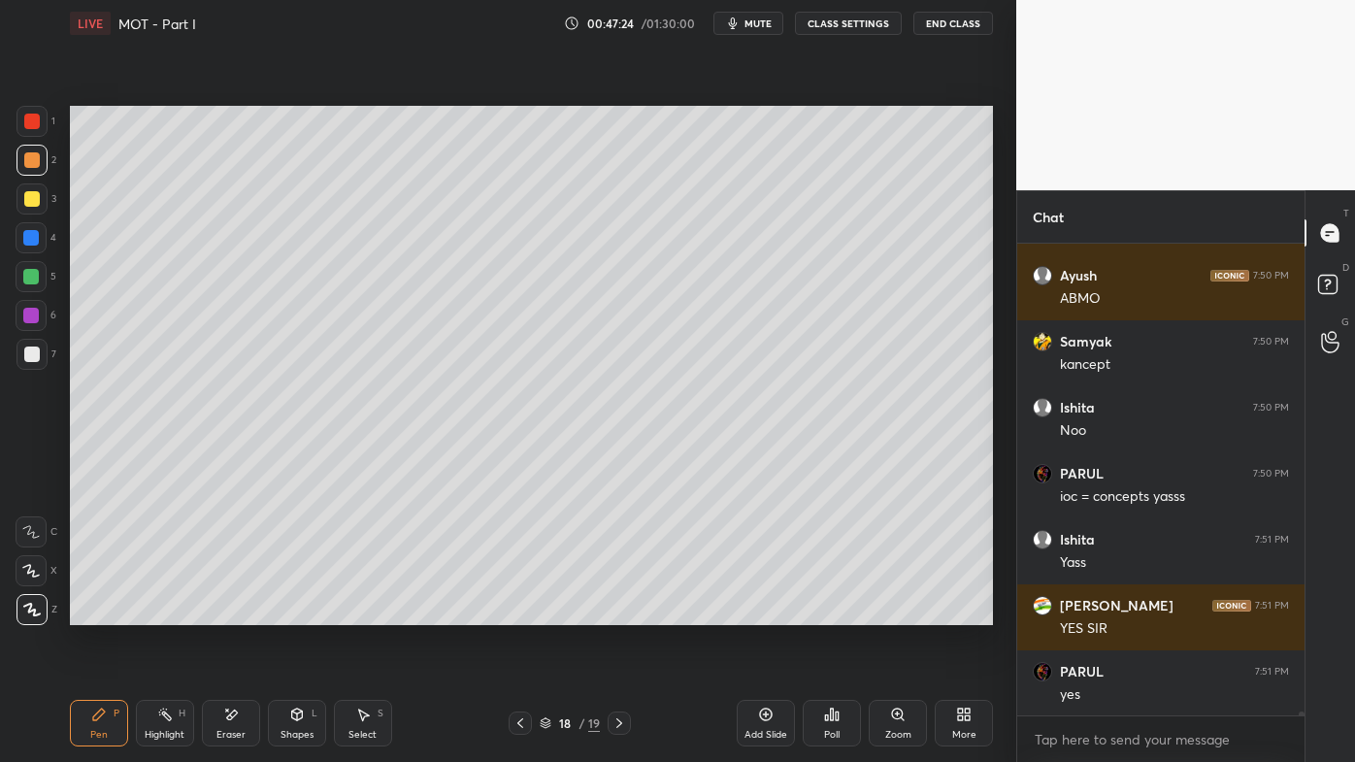
scroll to position [54397, 0]
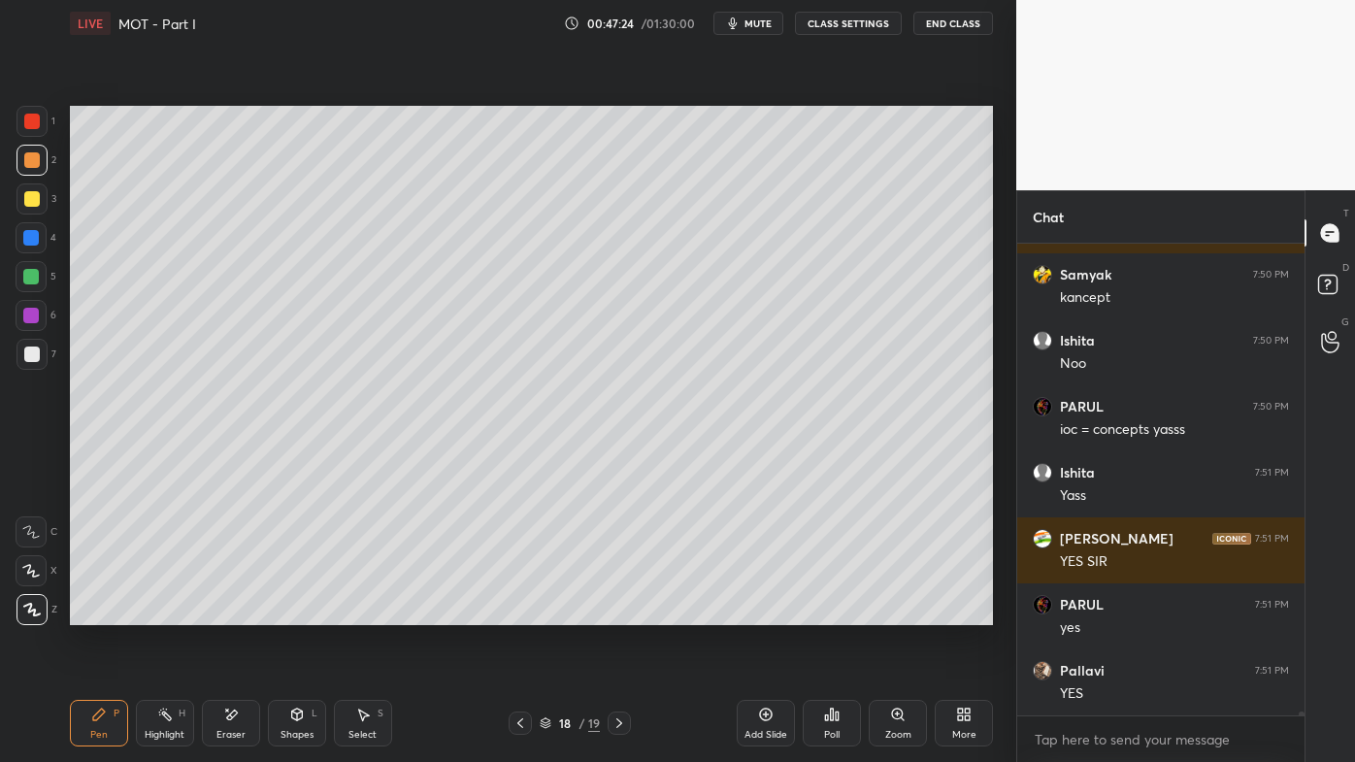
drag, startPoint x: 172, startPoint y: 726, endPoint x: 259, endPoint y: 629, distance: 130.6
click at [170, 612] on div "Highlight H" at bounding box center [165, 723] width 58 height 47
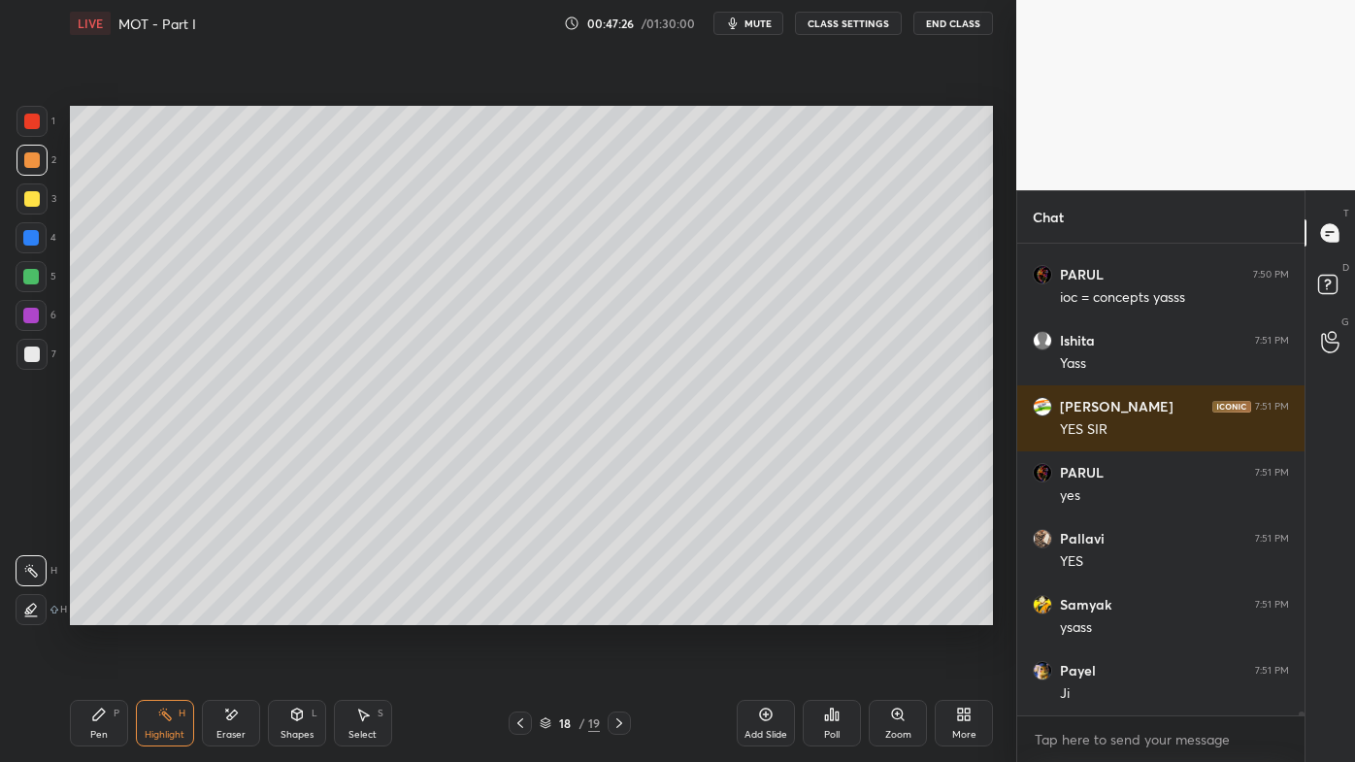
scroll to position [54661, 0]
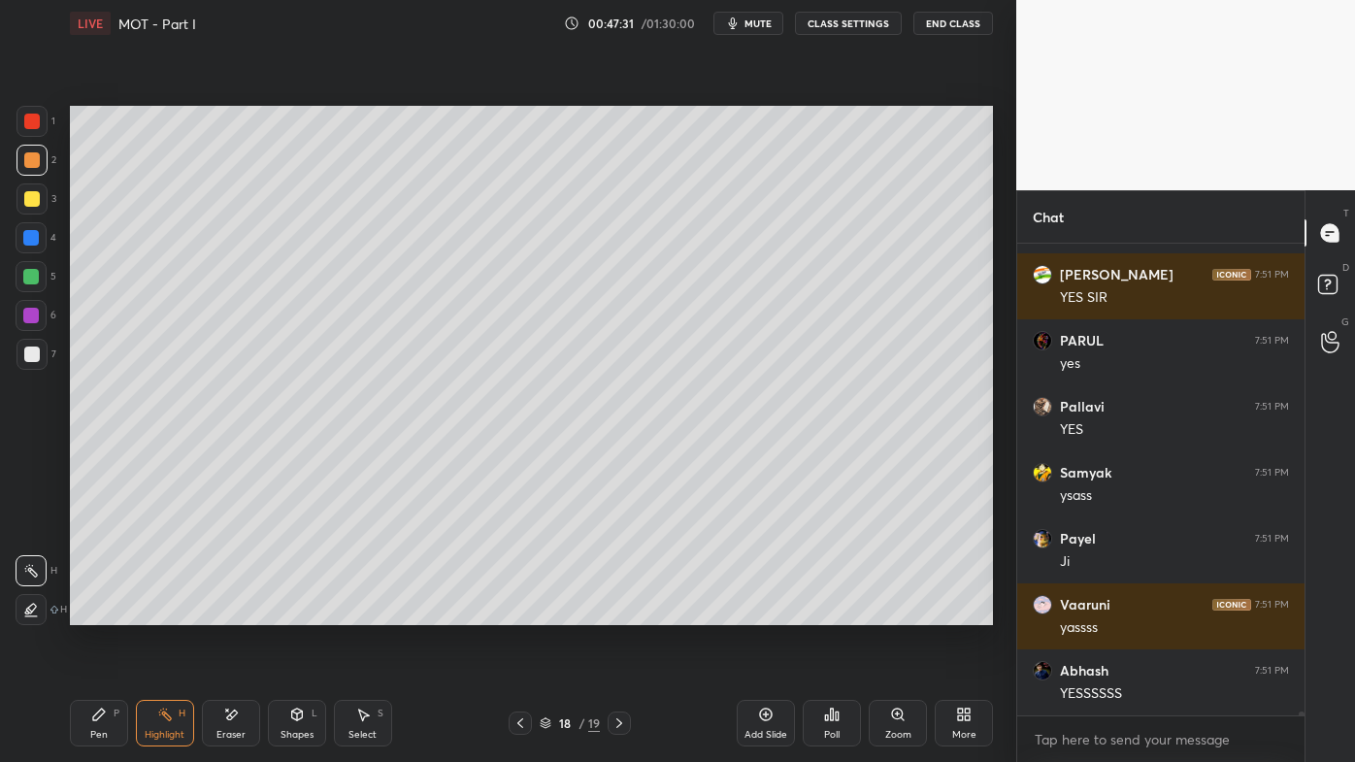
drag, startPoint x: 103, startPoint y: 720, endPoint x: 219, endPoint y: 646, distance: 137.9
click at [97, 612] on icon at bounding box center [99, 715] width 16 height 16
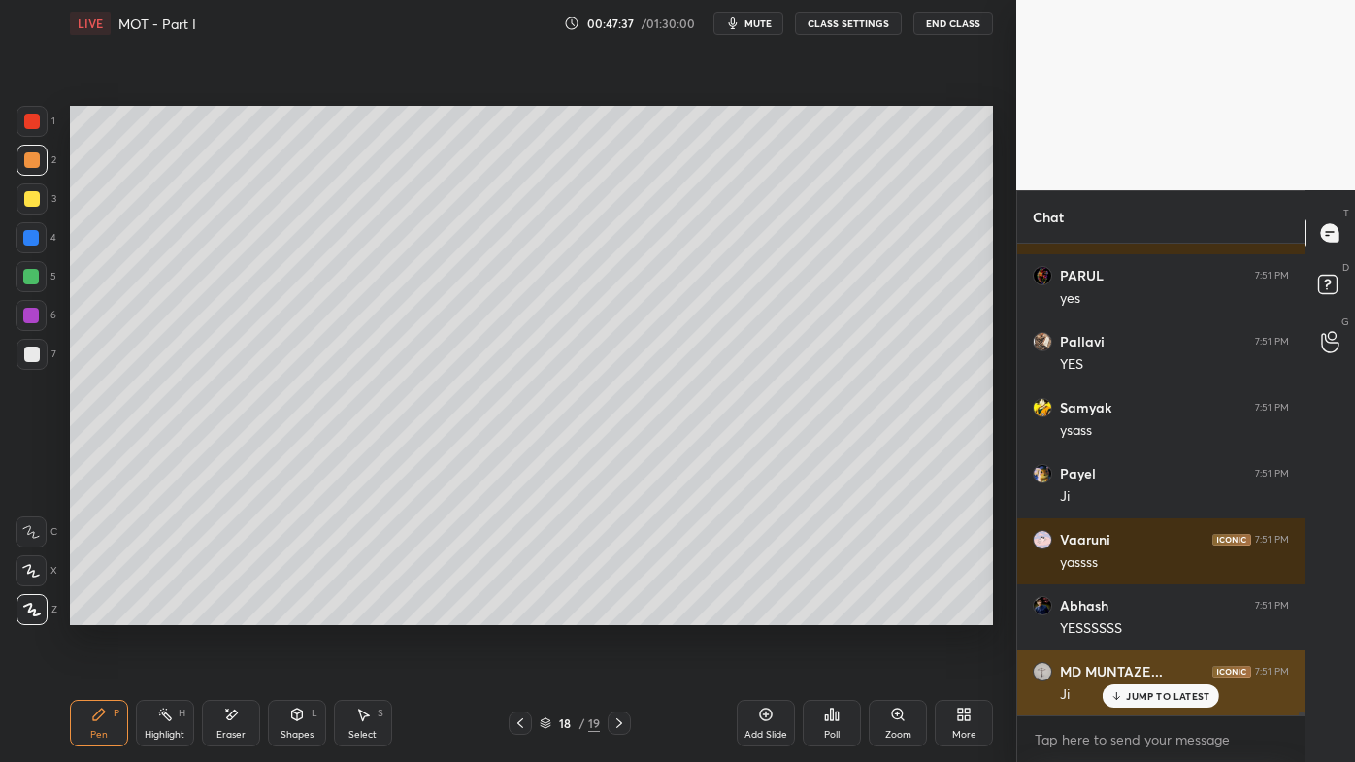
click at [1128, 612] on div "JUMP TO LATEST" at bounding box center [1161, 695] width 116 height 23
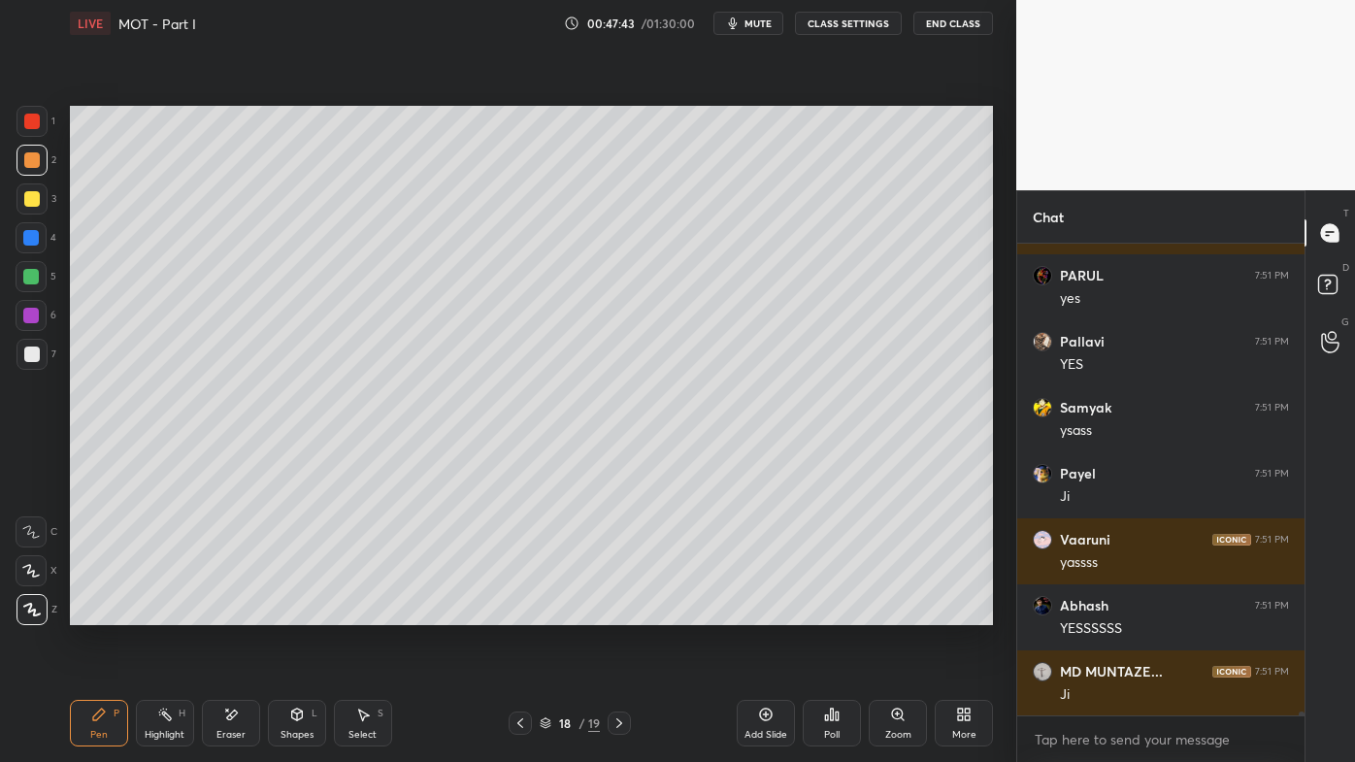
click at [163, 612] on icon at bounding box center [165, 715] width 16 height 16
click at [103, 612] on icon at bounding box center [99, 715] width 16 height 16
drag, startPoint x: 162, startPoint y: 715, endPoint x: 184, endPoint y: 668, distance: 52.5
click at [165, 612] on icon at bounding box center [165, 715] width 16 height 16
click at [773, 612] on icon at bounding box center [766, 715] width 16 height 16
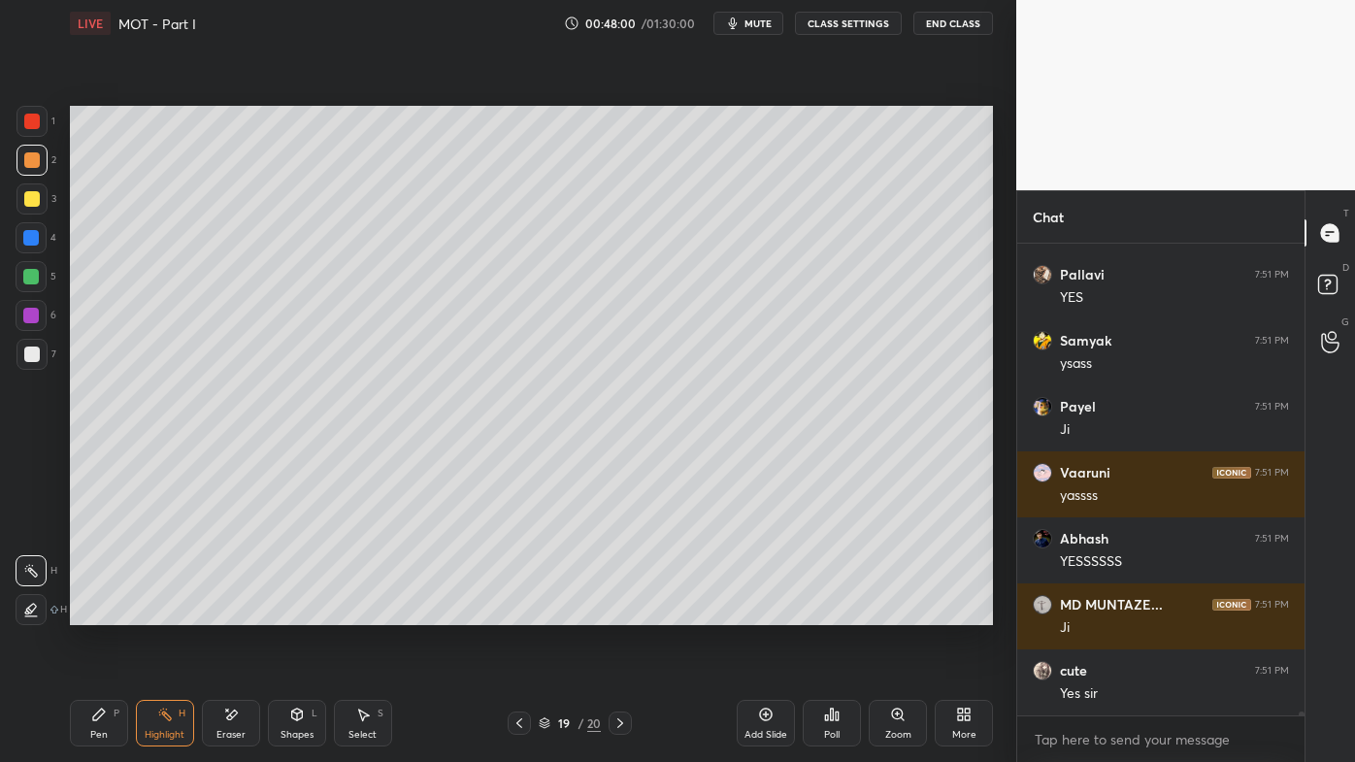
click at [89, 612] on div "Pen P" at bounding box center [99, 723] width 58 height 47
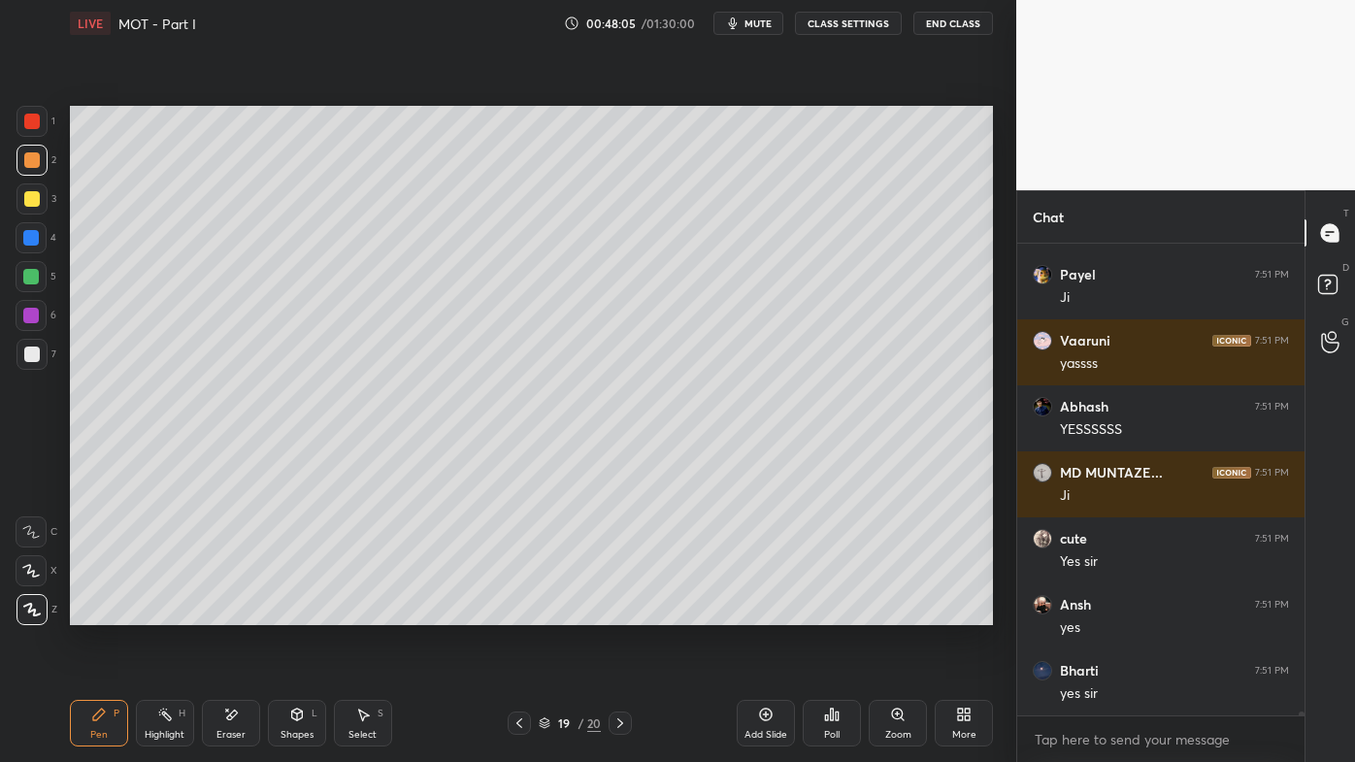
click at [621, 612] on icon at bounding box center [620, 723] width 16 height 16
click at [169, 612] on icon at bounding box center [165, 715] width 16 height 16
click at [520, 612] on icon at bounding box center [519, 723] width 16 height 16
drag, startPoint x: 84, startPoint y: 719, endPoint x: 80, endPoint y: 699, distance: 21.0
click at [84, 612] on div "Pen P" at bounding box center [99, 723] width 58 height 47
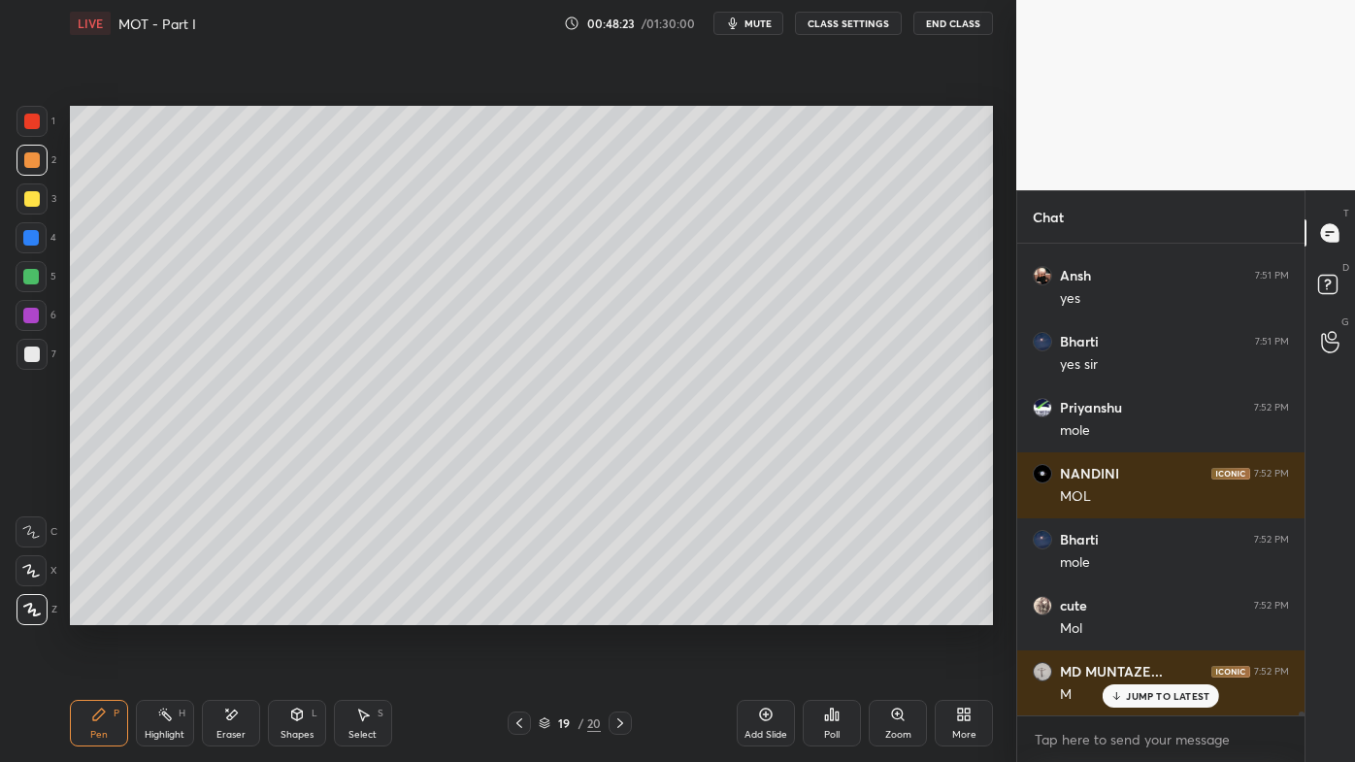
scroll to position [55321, 0]
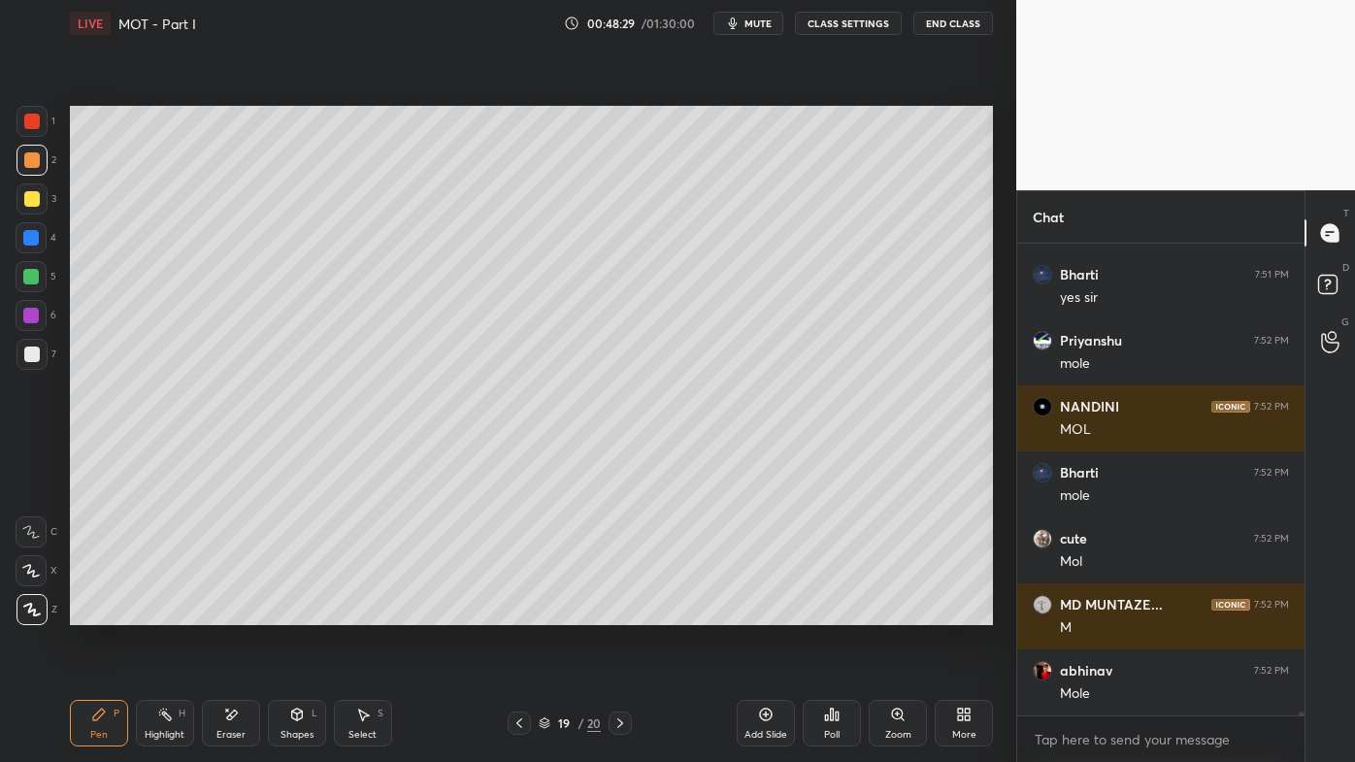
click at [516, 612] on icon at bounding box center [519, 723] width 16 height 16
drag, startPoint x: 168, startPoint y: 710, endPoint x: 196, endPoint y: 680, distance: 41.2
click at [172, 612] on icon at bounding box center [165, 715] width 16 height 16
click at [618, 612] on icon at bounding box center [620, 723] width 16 height 16
drag, startPoint x: 102, startPoint y: 713, endPoint x: 109, endPoint y: 684, distance: 29.9
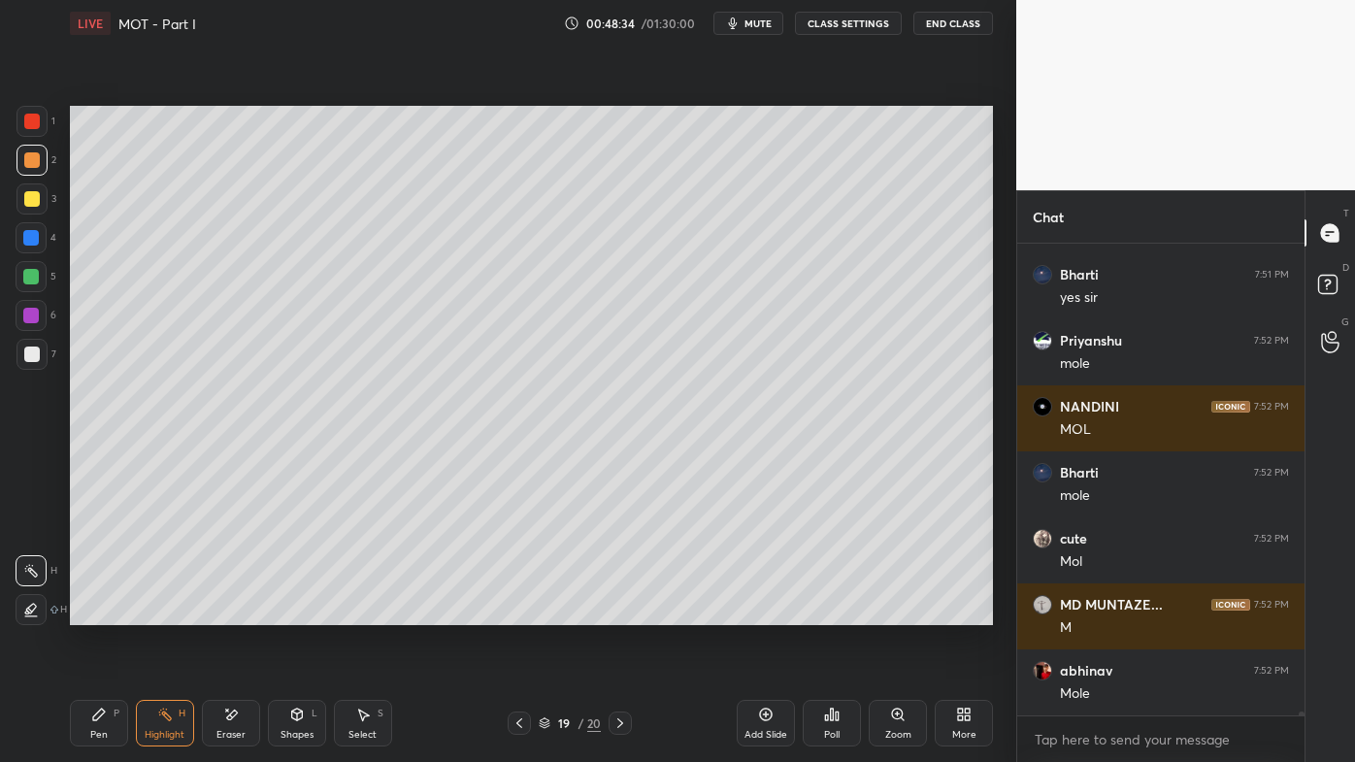
click at [103, 612] on icon at bounding box center [99, 714] width 12 height 12
drag, startPoint x: 41, startPoint y: 198, endPoint x: 49, endPoint y: 190, distance: 11.0
click at [41, 194] on div at bounding box center [31, 198] width 31 height 31
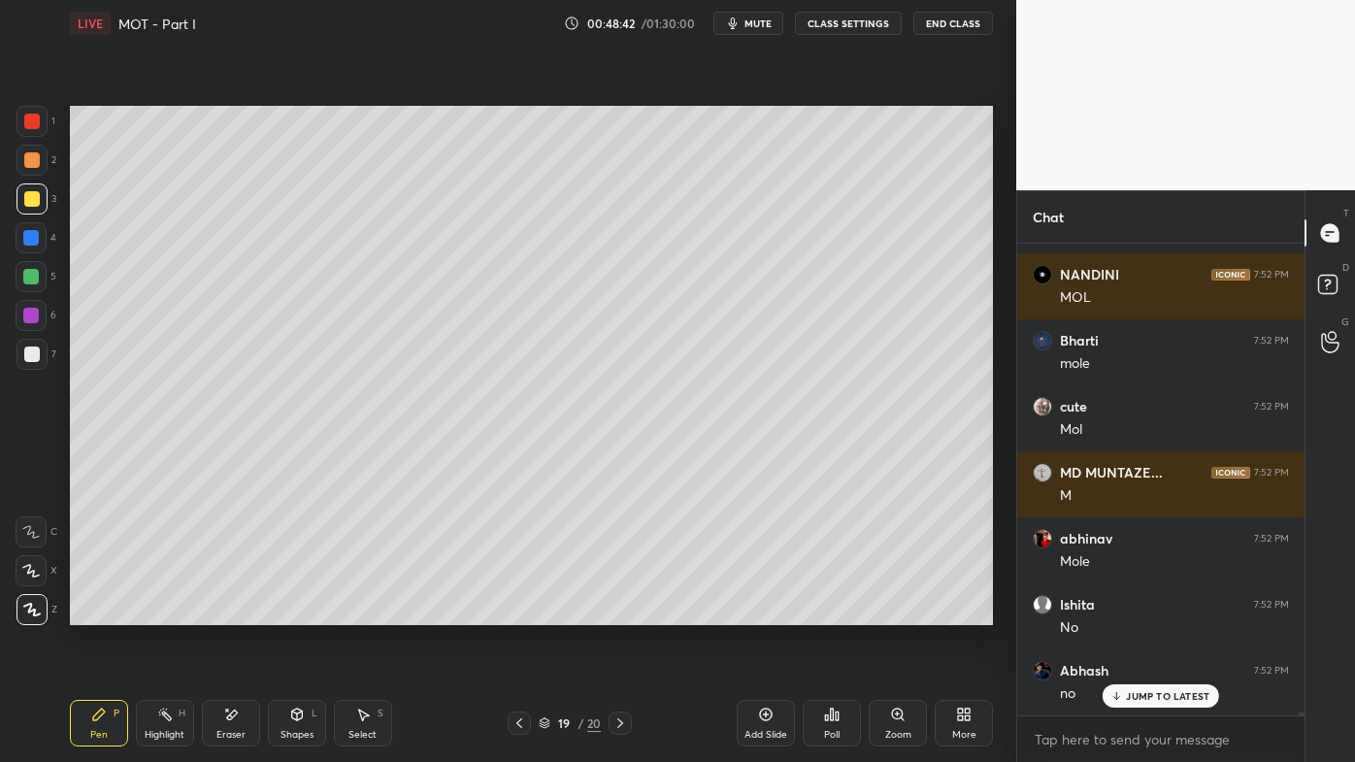
scroll to position [55518, 0]
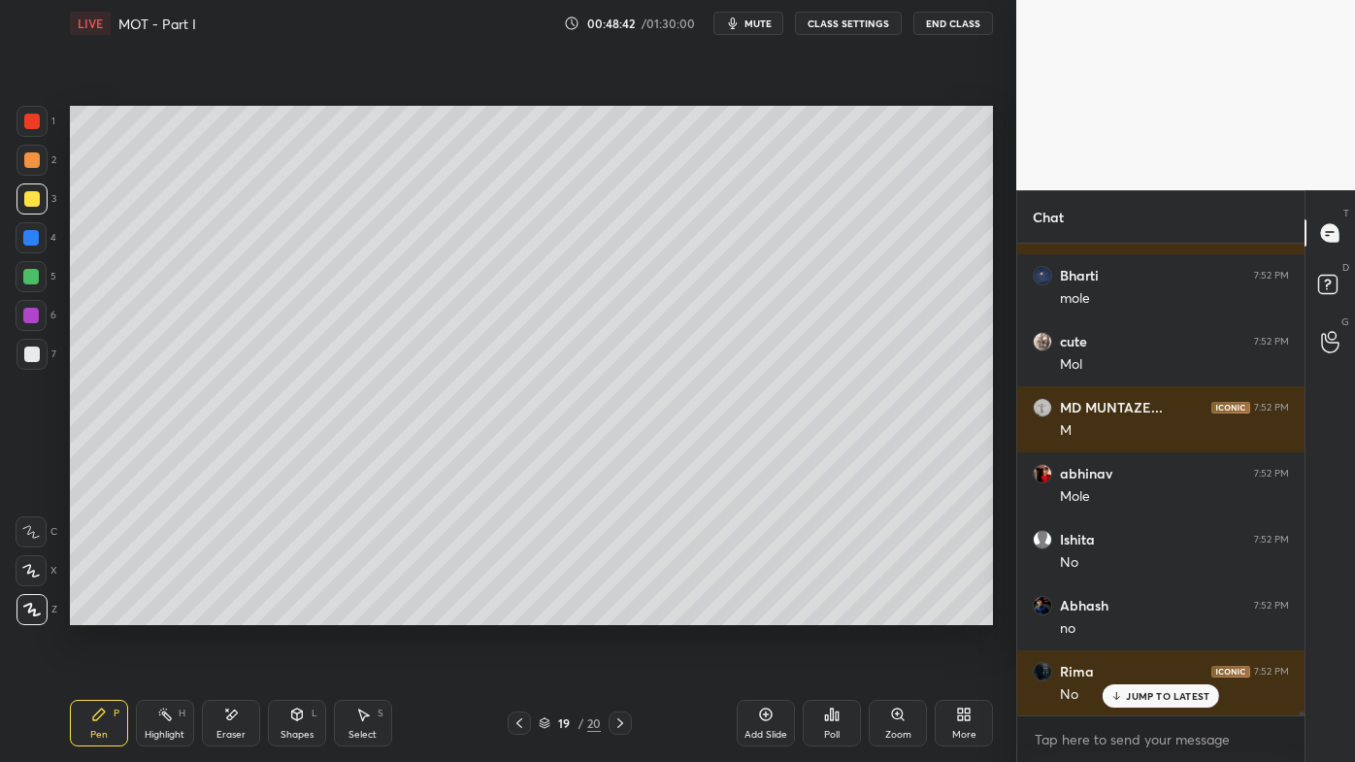
click at [222, 612] on div "Eraser" at bounding box center [231, 723] width 58 height 47
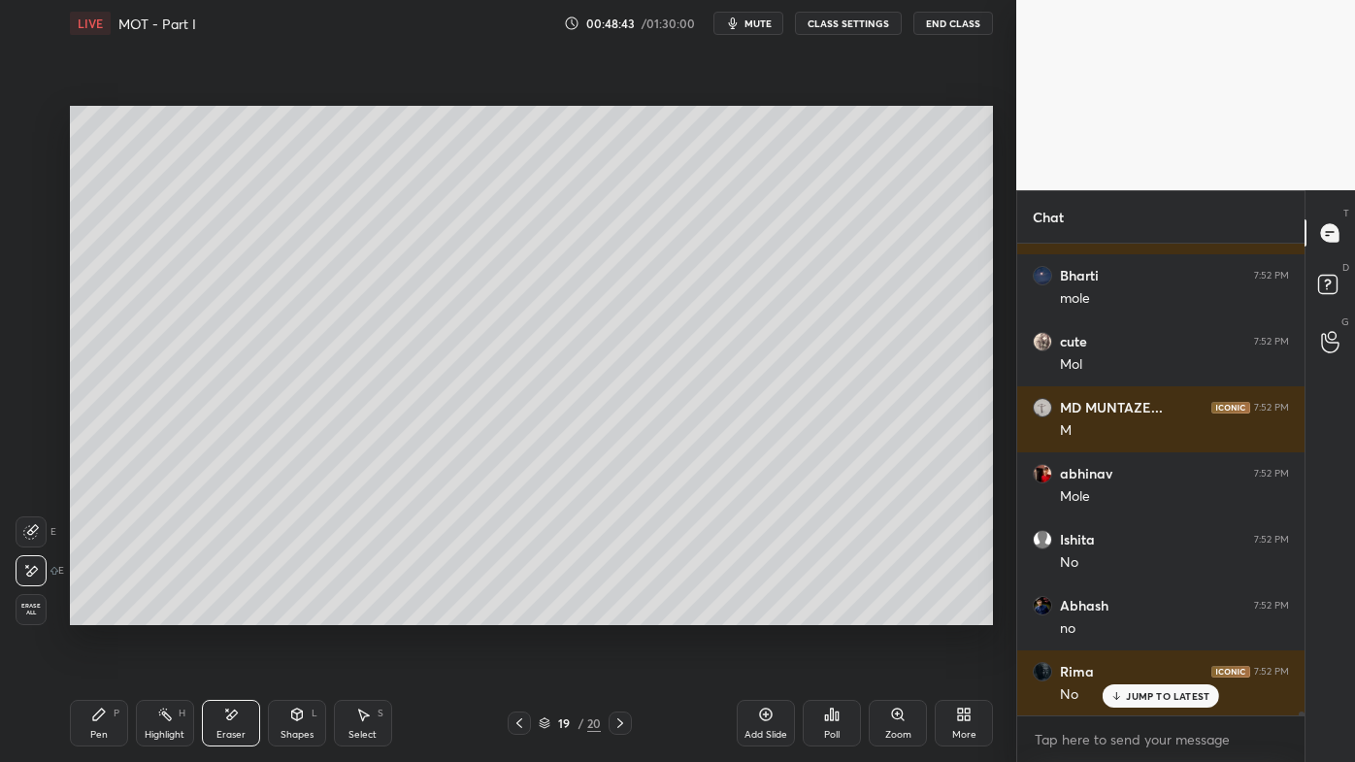
scroll to position [55650, 0]
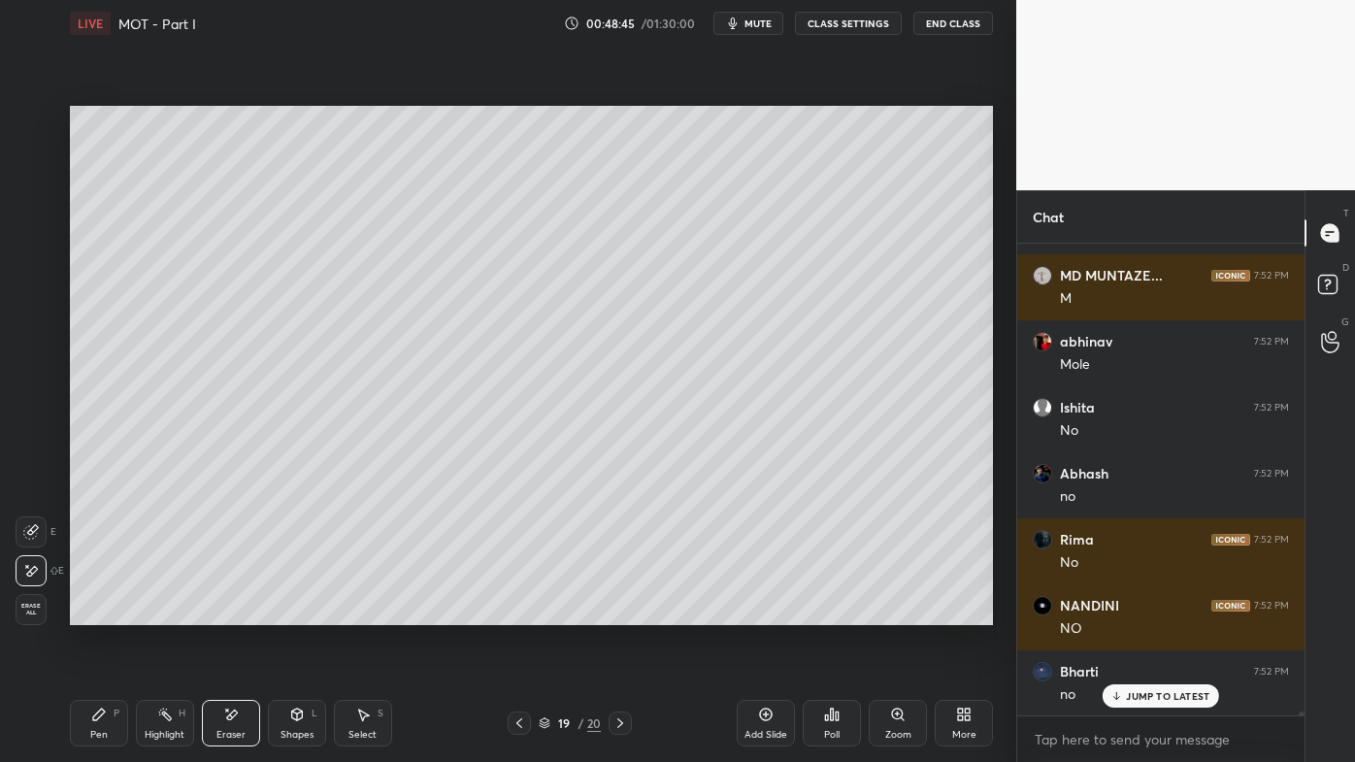
click at [102, 612] on icon at bounding box center [99, 715] width 16 height 16
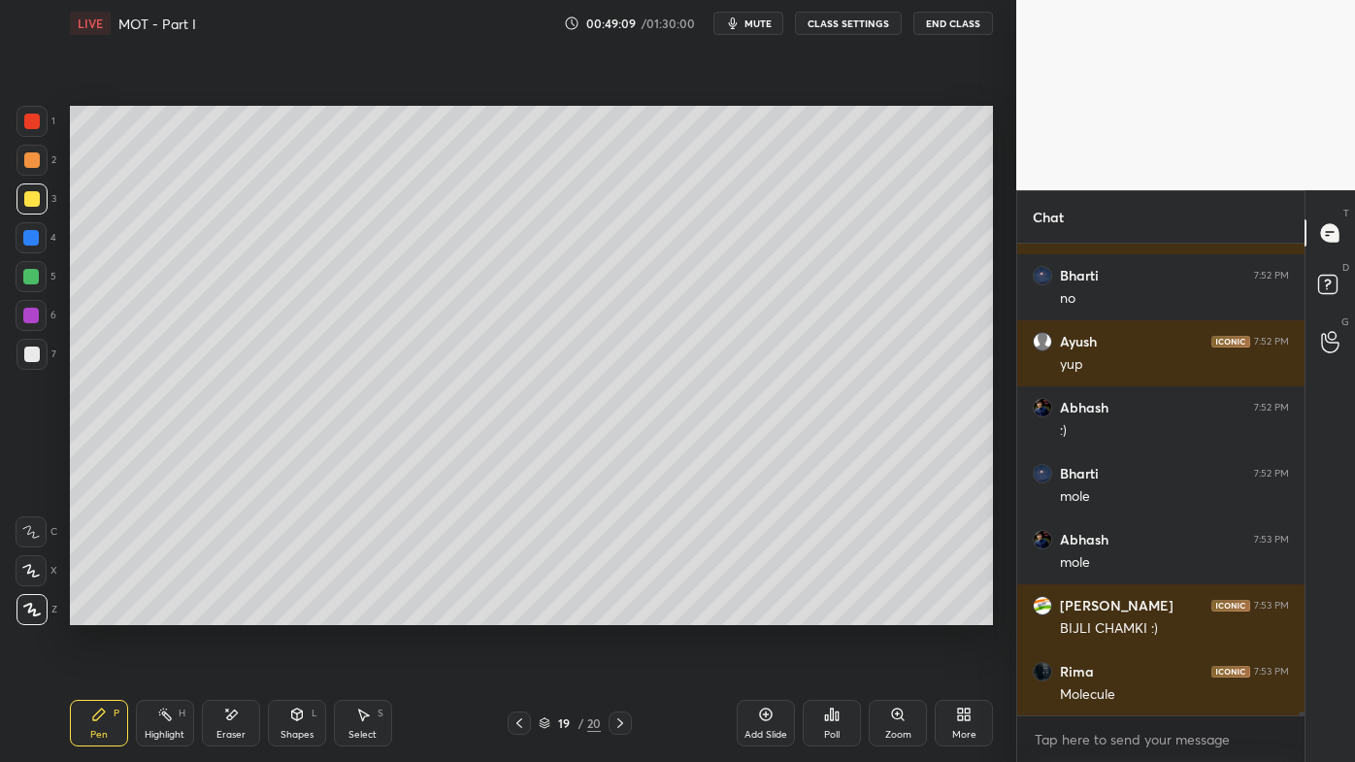
scroll to position [56113, 0]
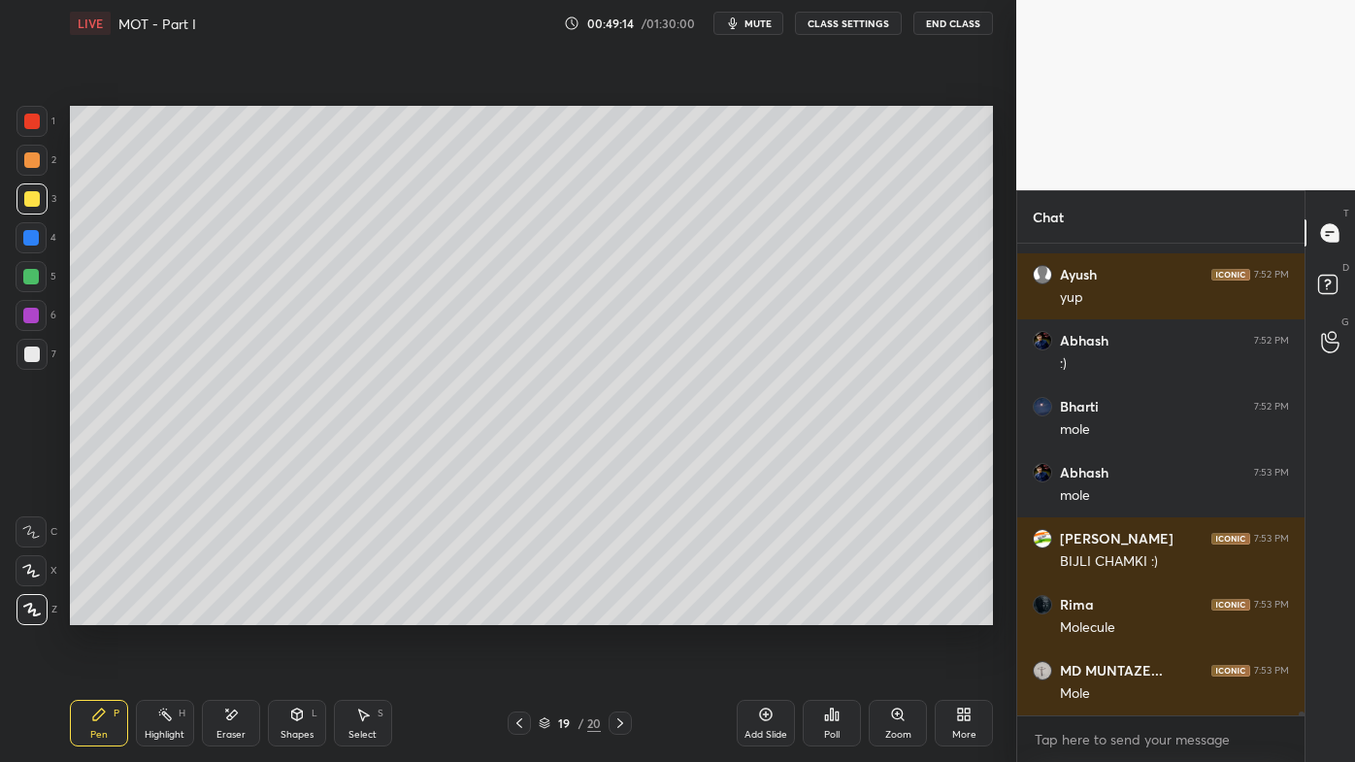
drag, startPoint x: 161, startPoint y: 716, endPoint x: 185, endPoint y: 645, distance: 74.9
click at [161, 612] on icon at bounding box center [165, 715] width 16 height 16
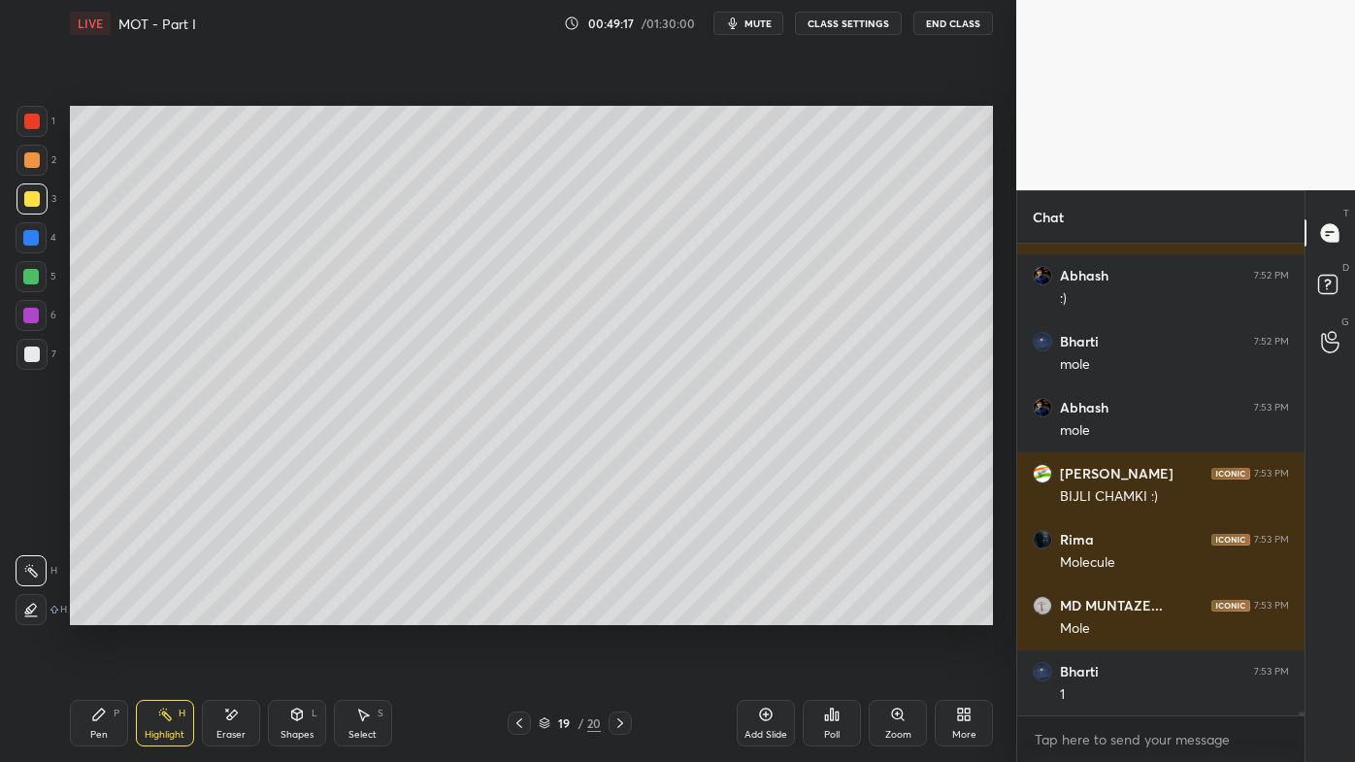
scroll to position [56245, 0]
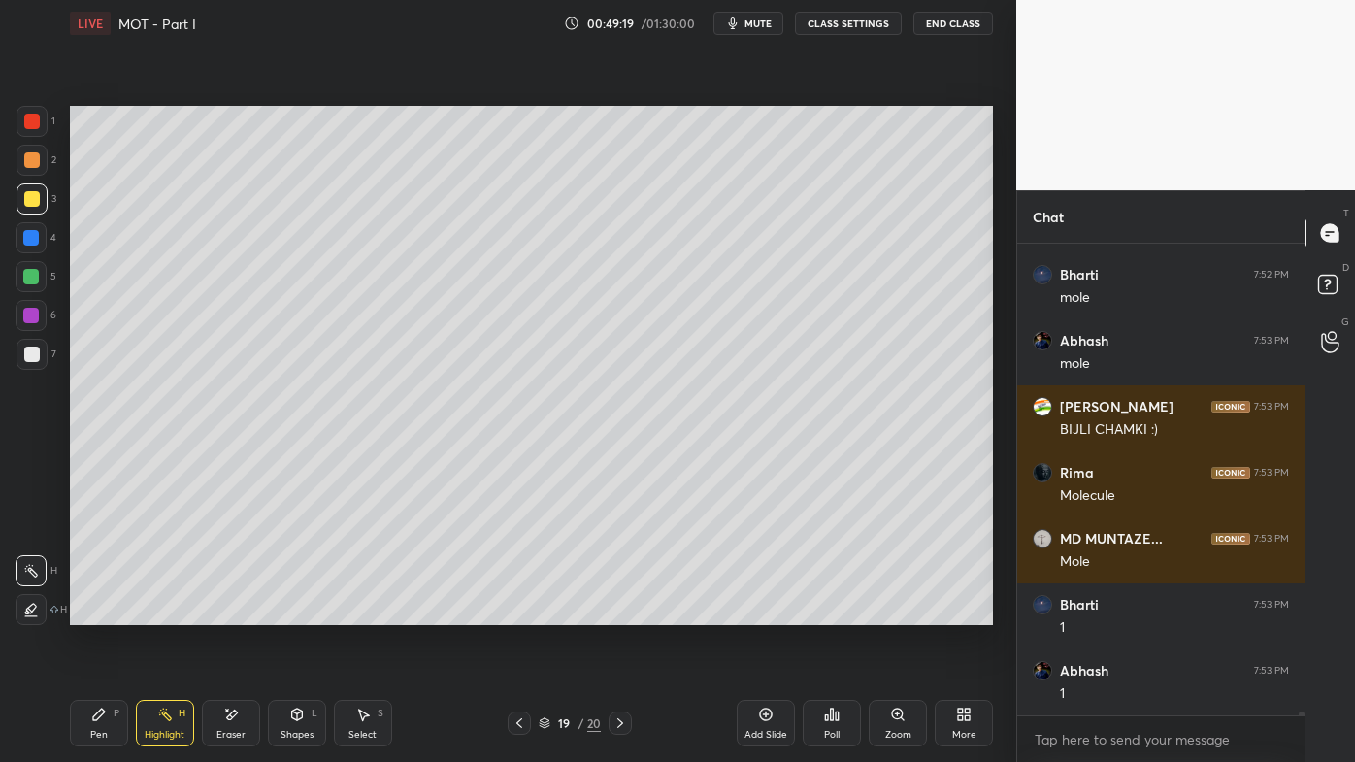
drag, startPoint x: 89, startPoint y: 727, endPoint x: 131, endPoint y: 635, distance: 101.2
click at [88, 612] on div "Pen P" at bounding box center [99, 723] width 58 height 47
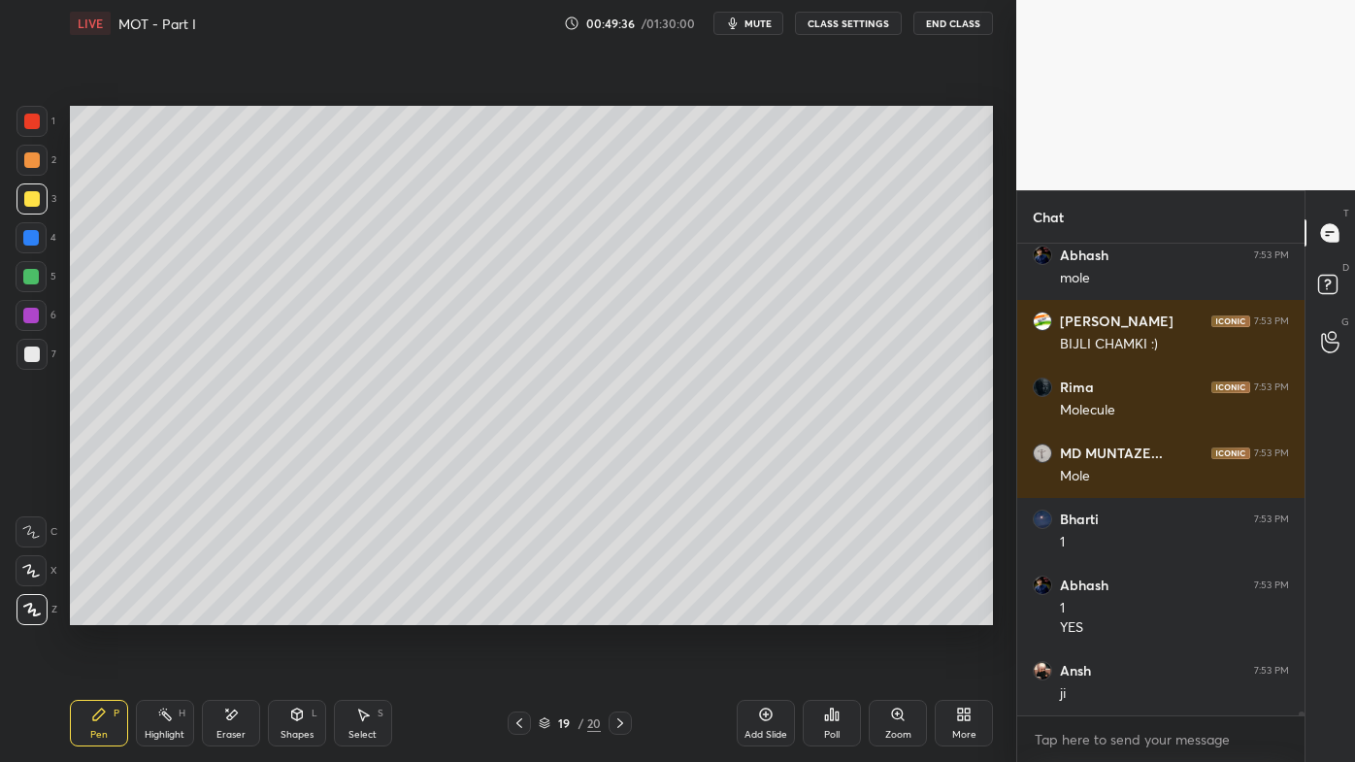
scroll to position [56395, 0]
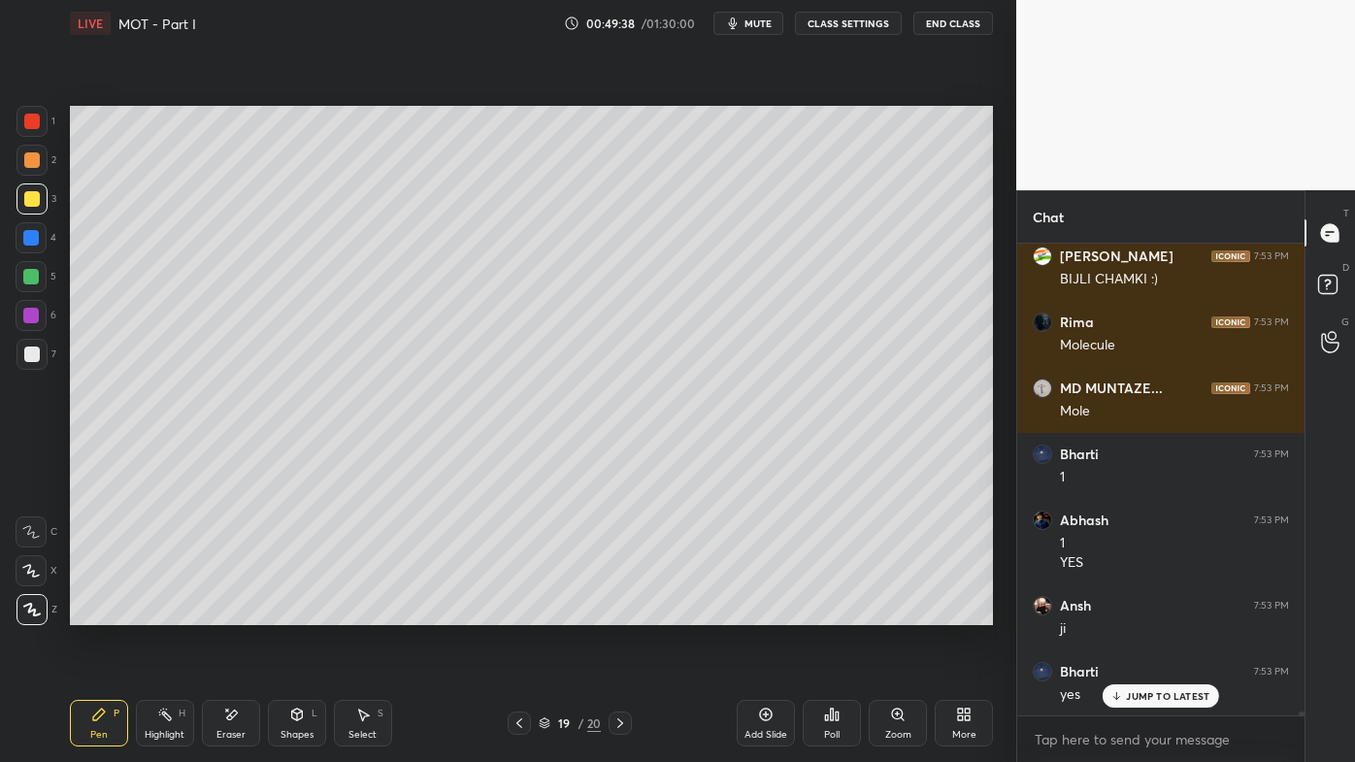
click at [168, 612] on icon at bounding box center [165, 715] width 16 height 16
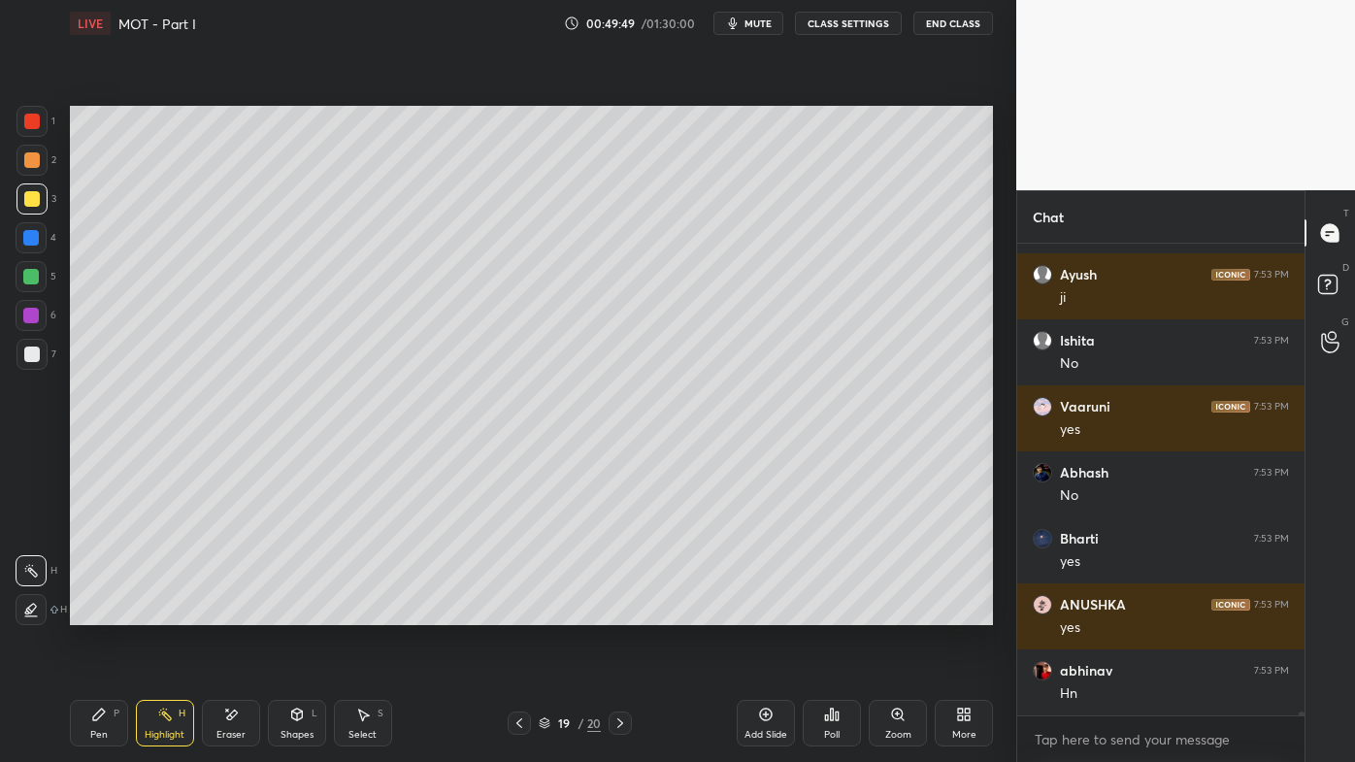
scroll to position [56923, 0]
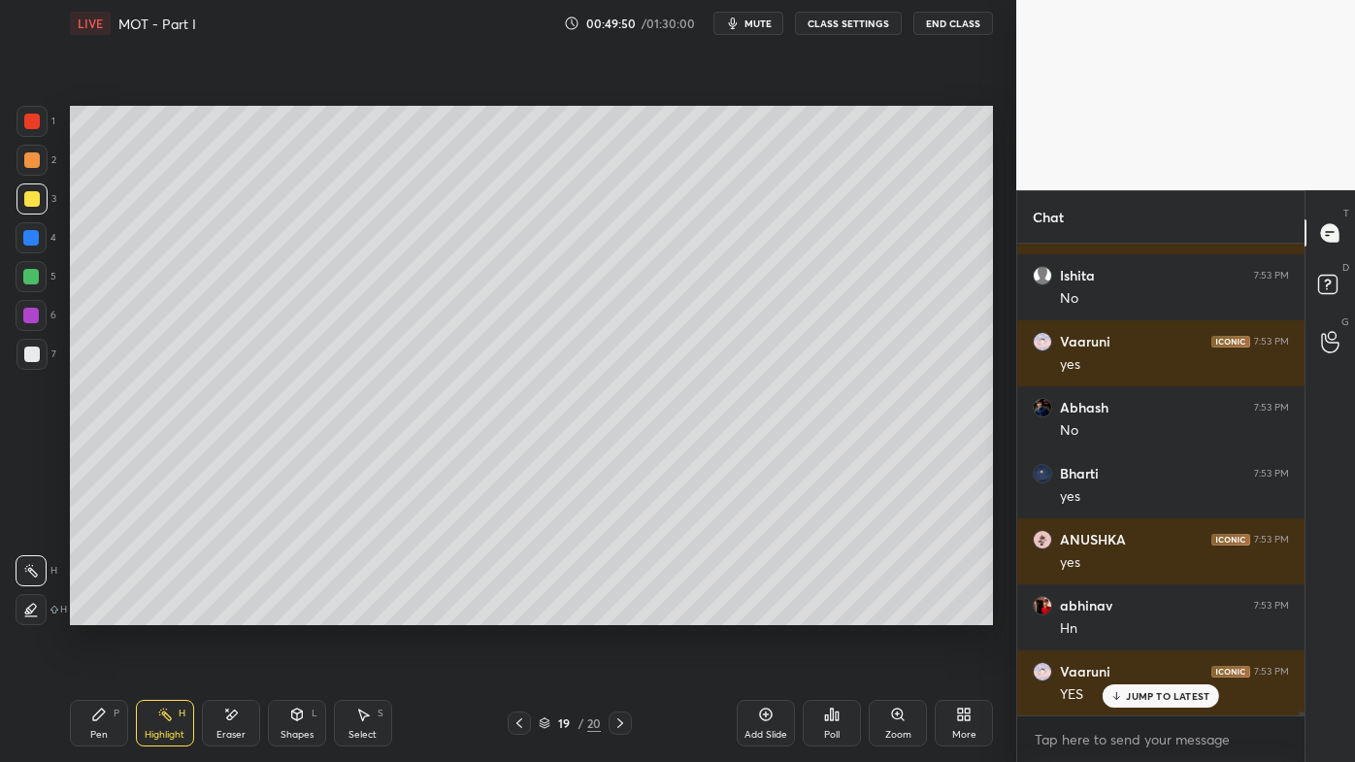
click at [103, 612] on icon at bounding box center [99, 715] width 16 height 16
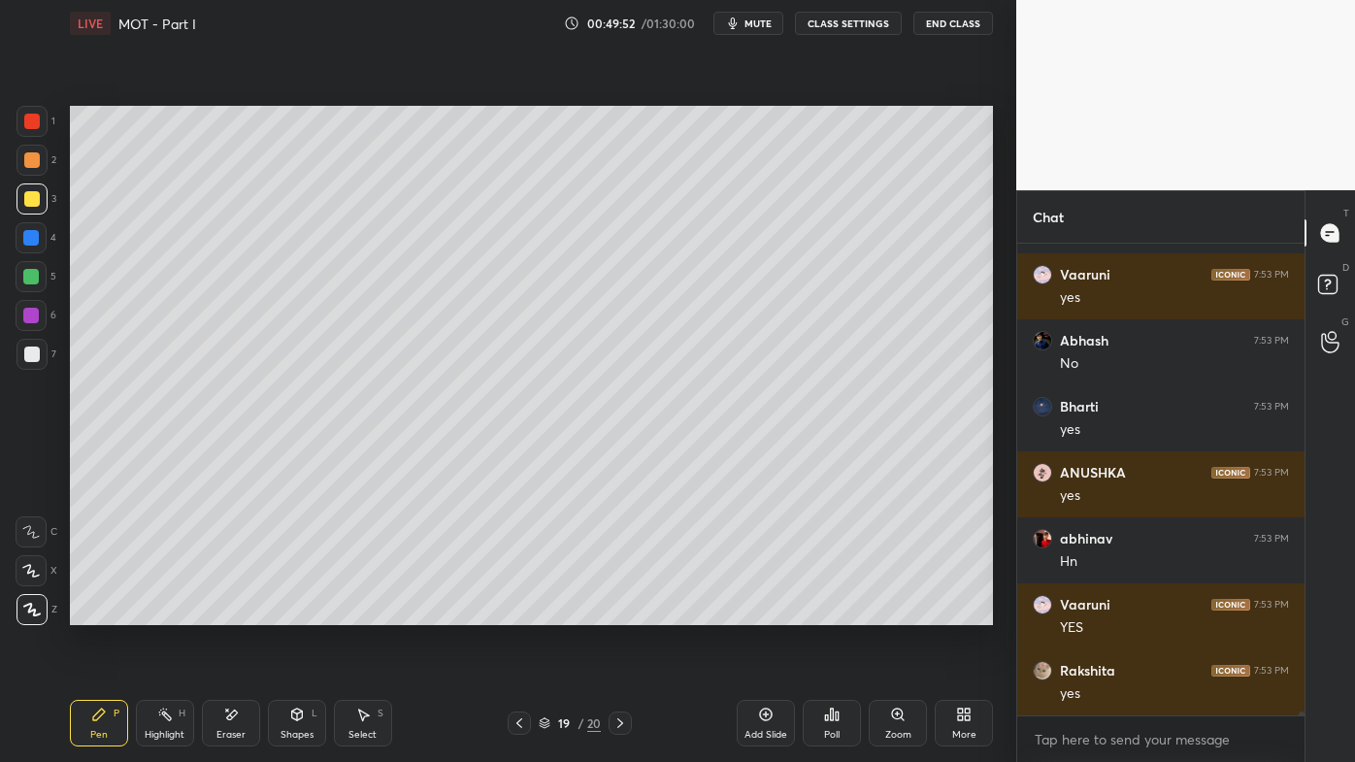
click at [28, 369] on div at bounding box center [31, 354] width 31 height 31
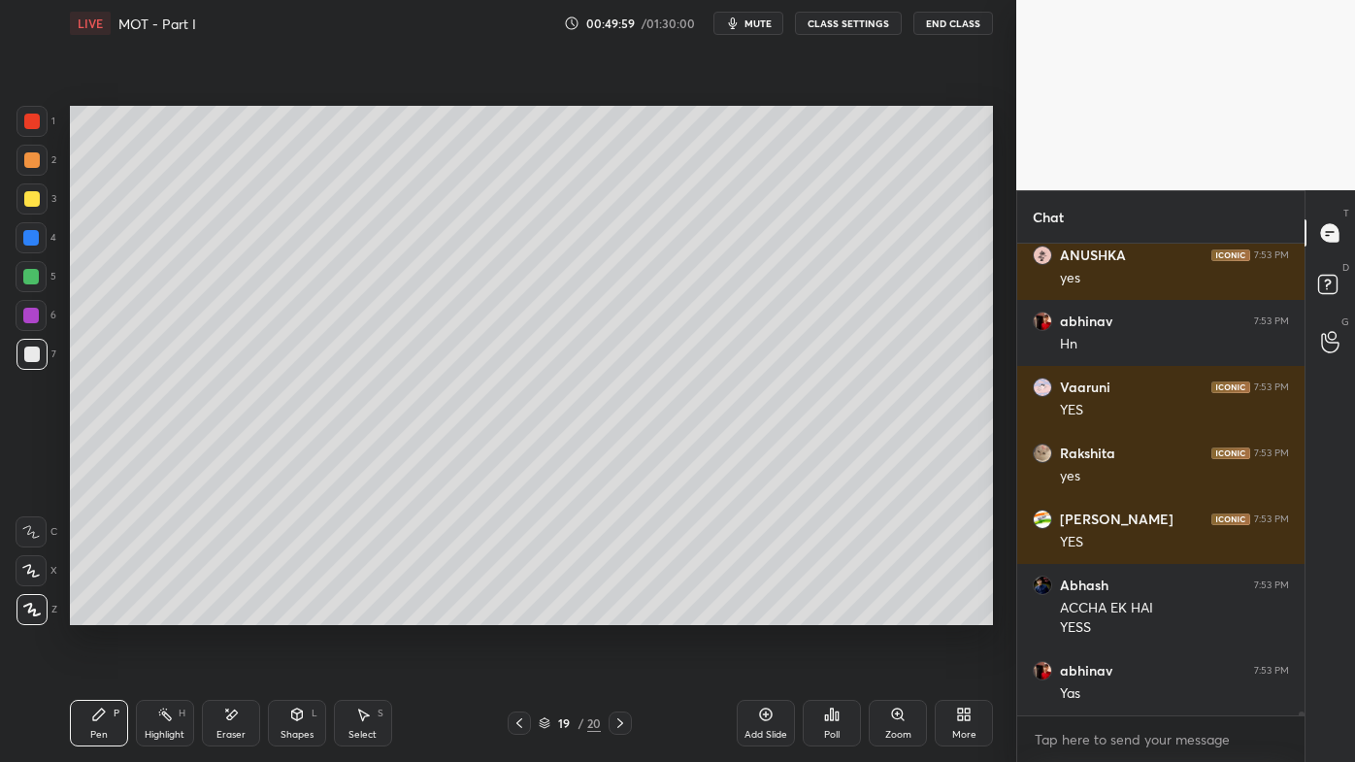
scroll to position [57273, 0]
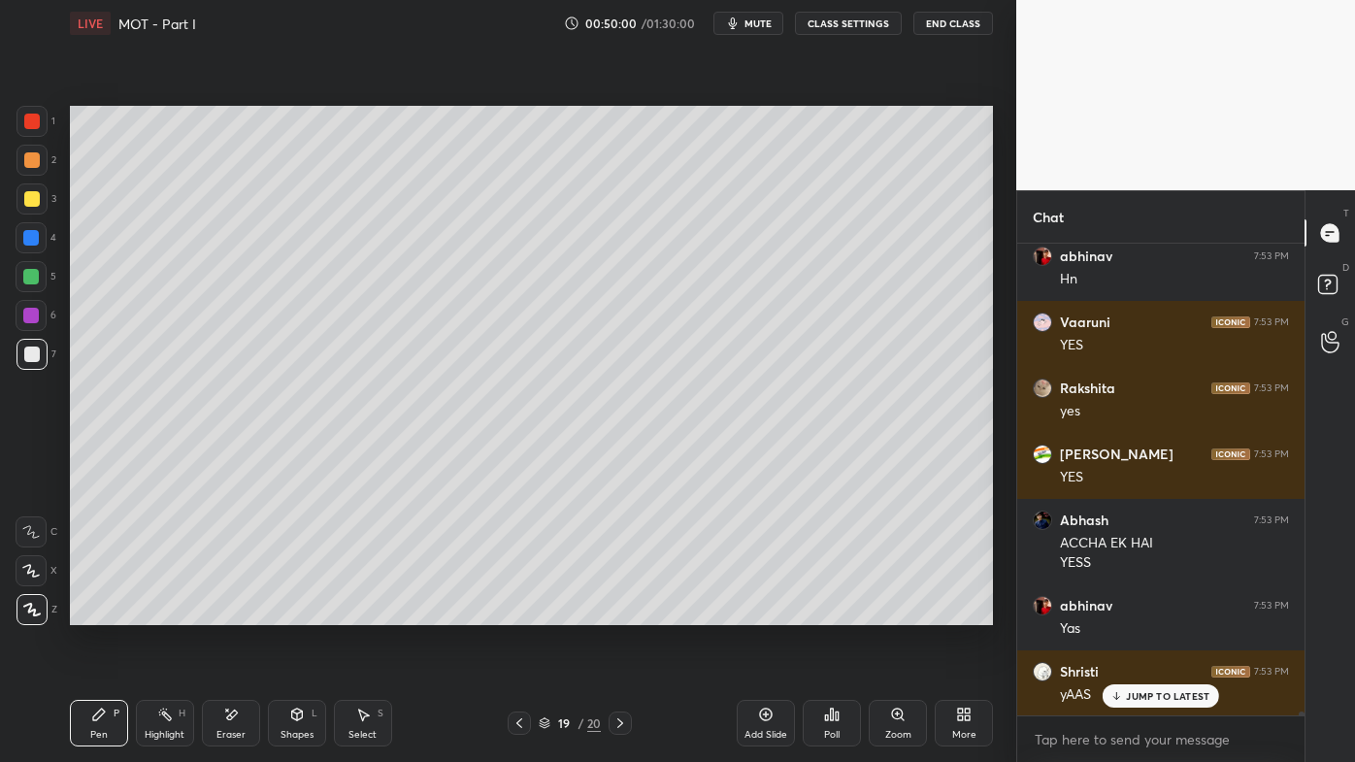
drag, startPoint x: 173, startPoint y: 719, endPoint x: 242, endPoint y: 642, distance: 103.8
click at [171, 612] on div "Highlight H" at bounding box center [165, 723] width 58 height 47
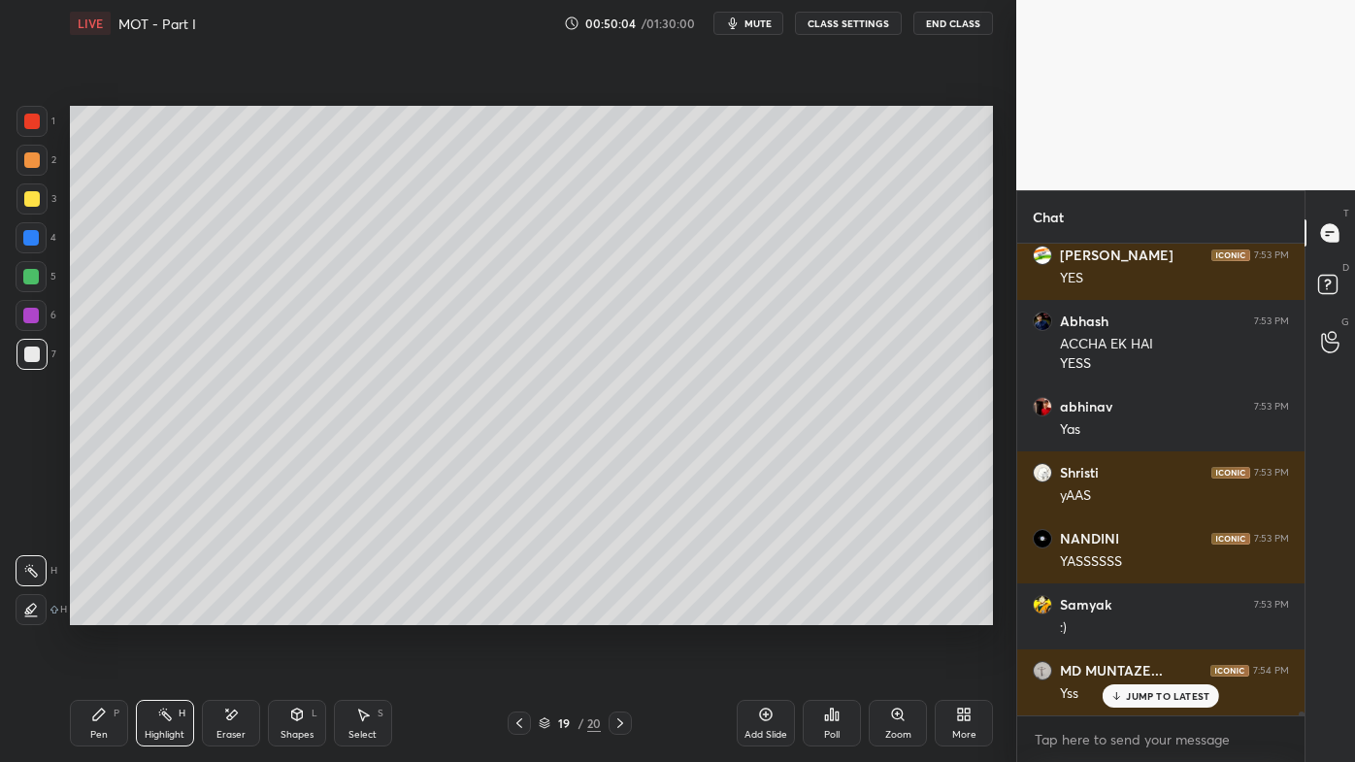
scroll to position [57537, 0]
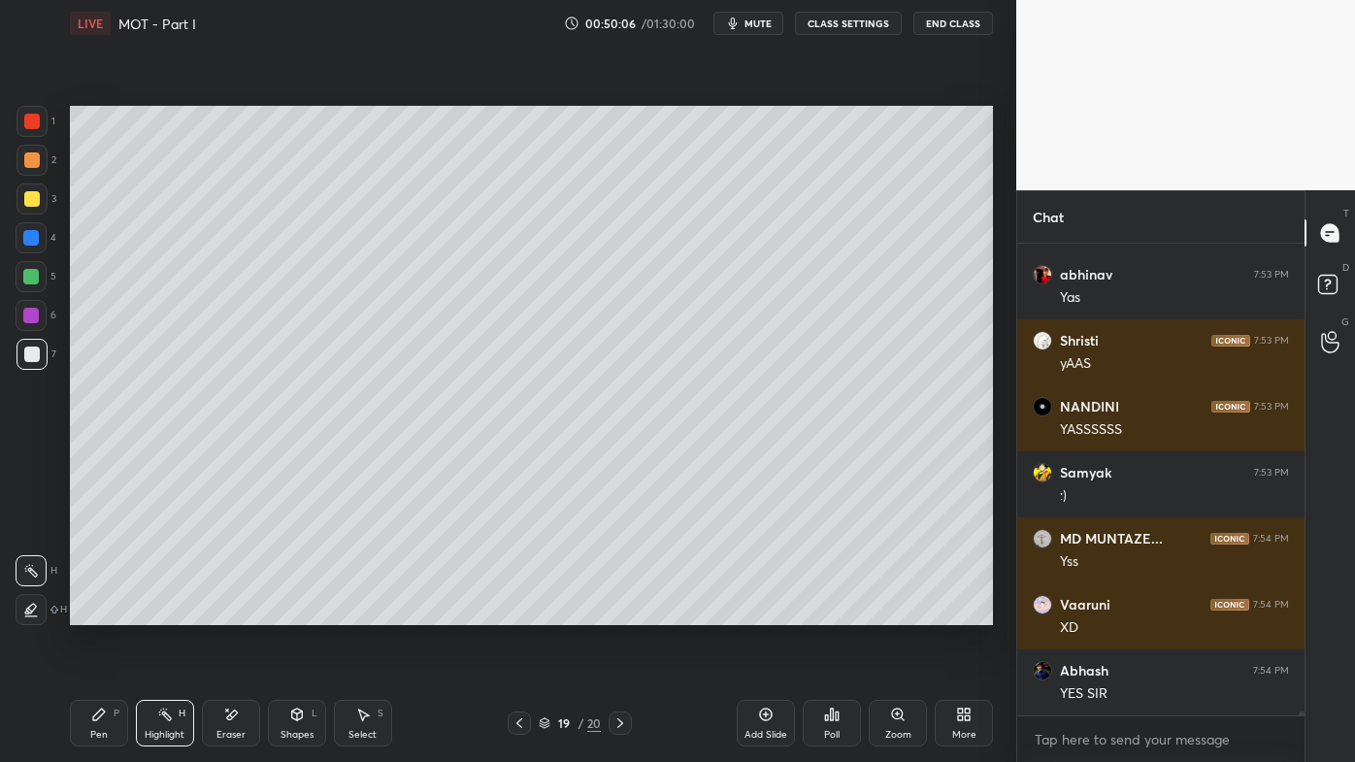
click at [93, 612] on icon at bounding box center [99, 715] width 16 height 16
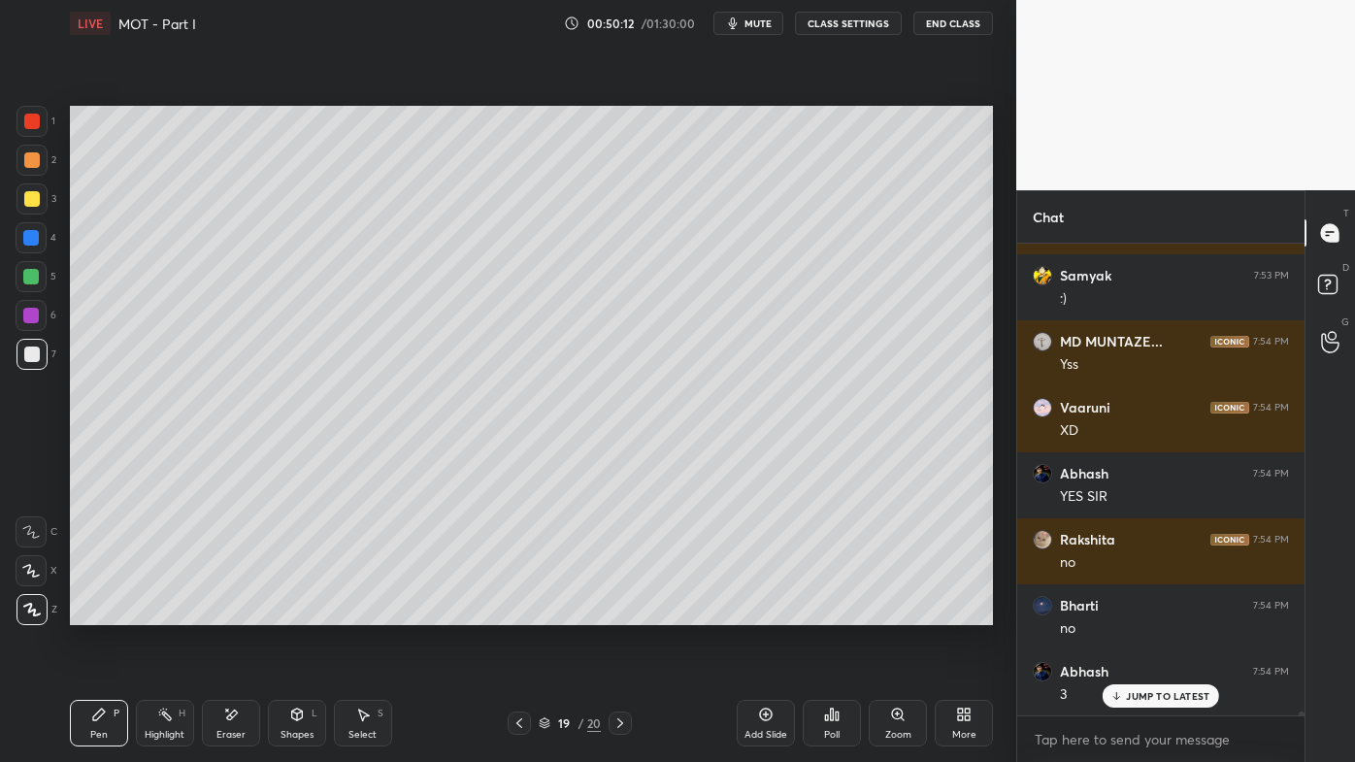
scroll to position [57933, 0]
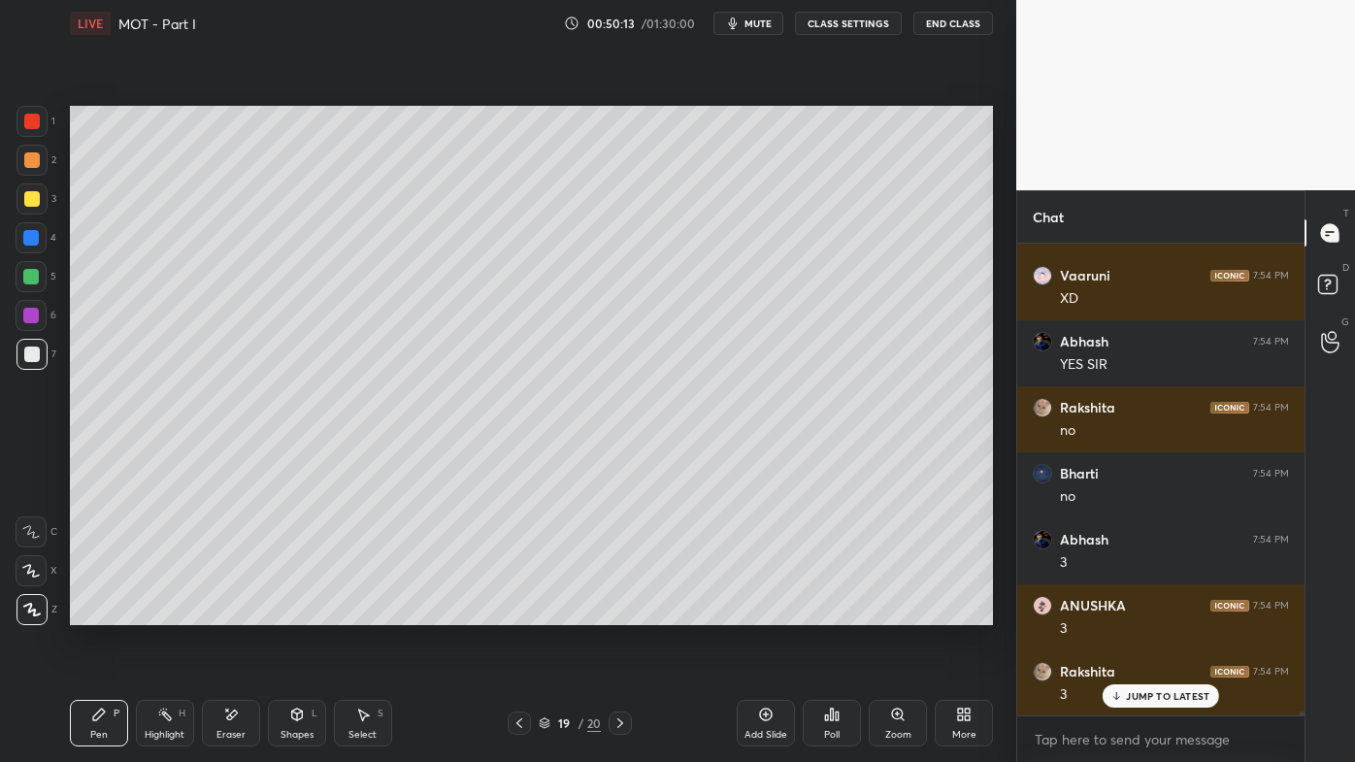
click at [101, 612] on icon at bounding box center [99, 714] width 12 height 12
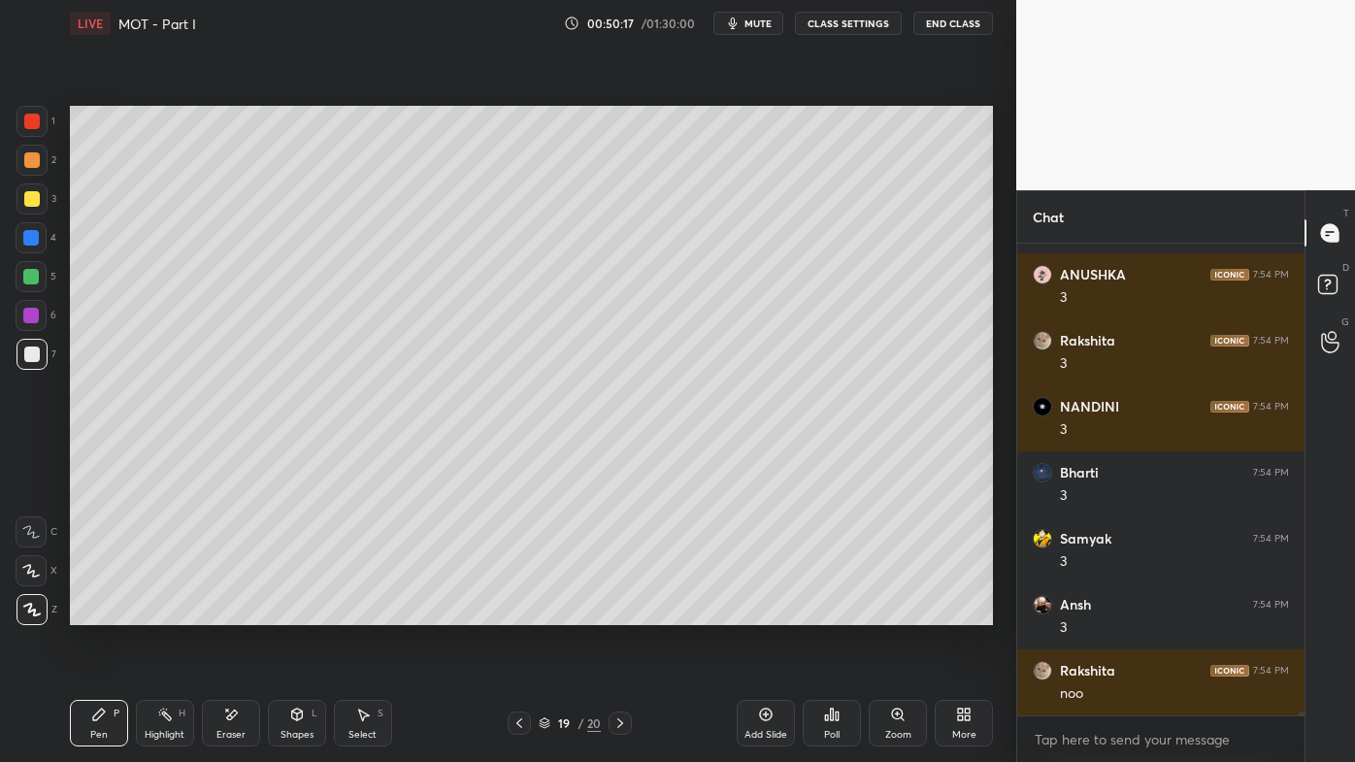
scroll to position [58461, 0]
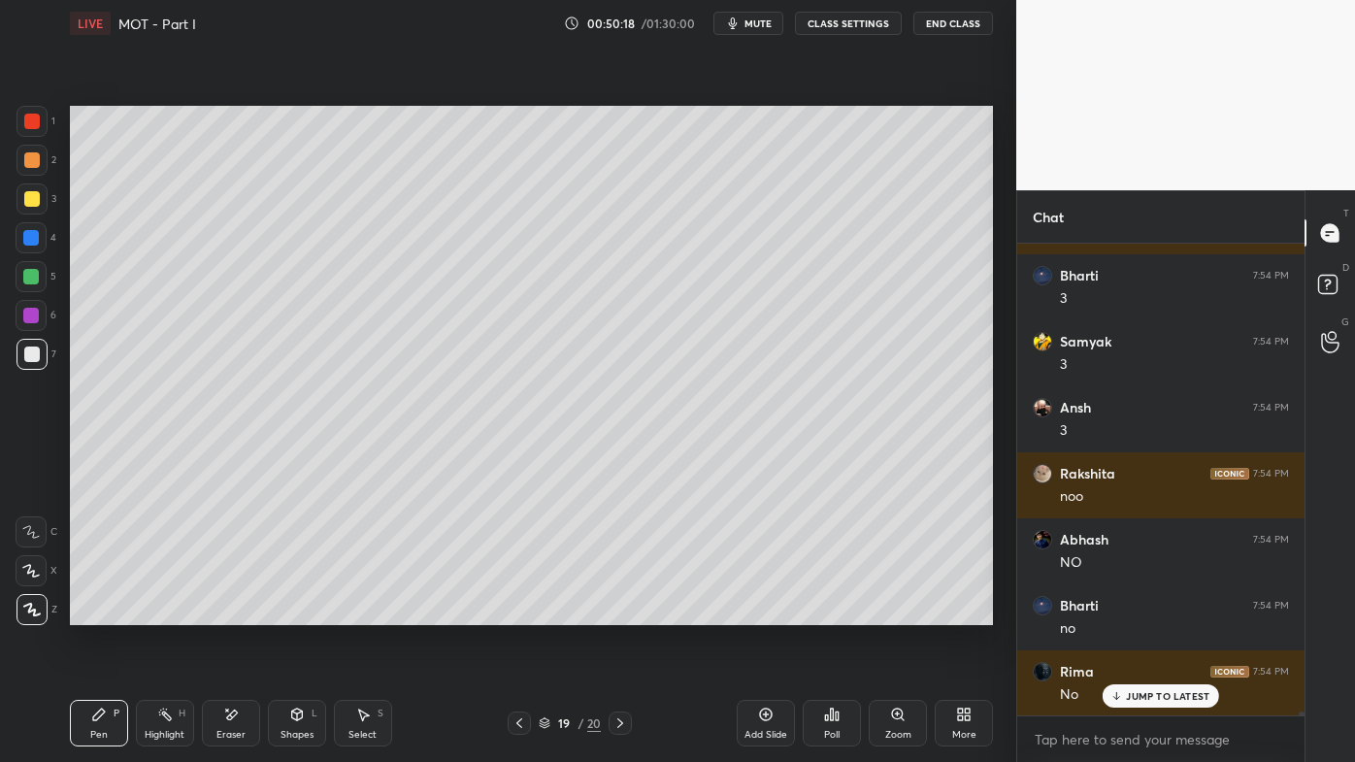
drag, startPoint x: 230, startPoint y: 707, endPoint x: 258, endPoint y: 636, distance: 76.2
click at [233, 612] on div "Eraser" at bounding box center [231, 723] width 58 height 47
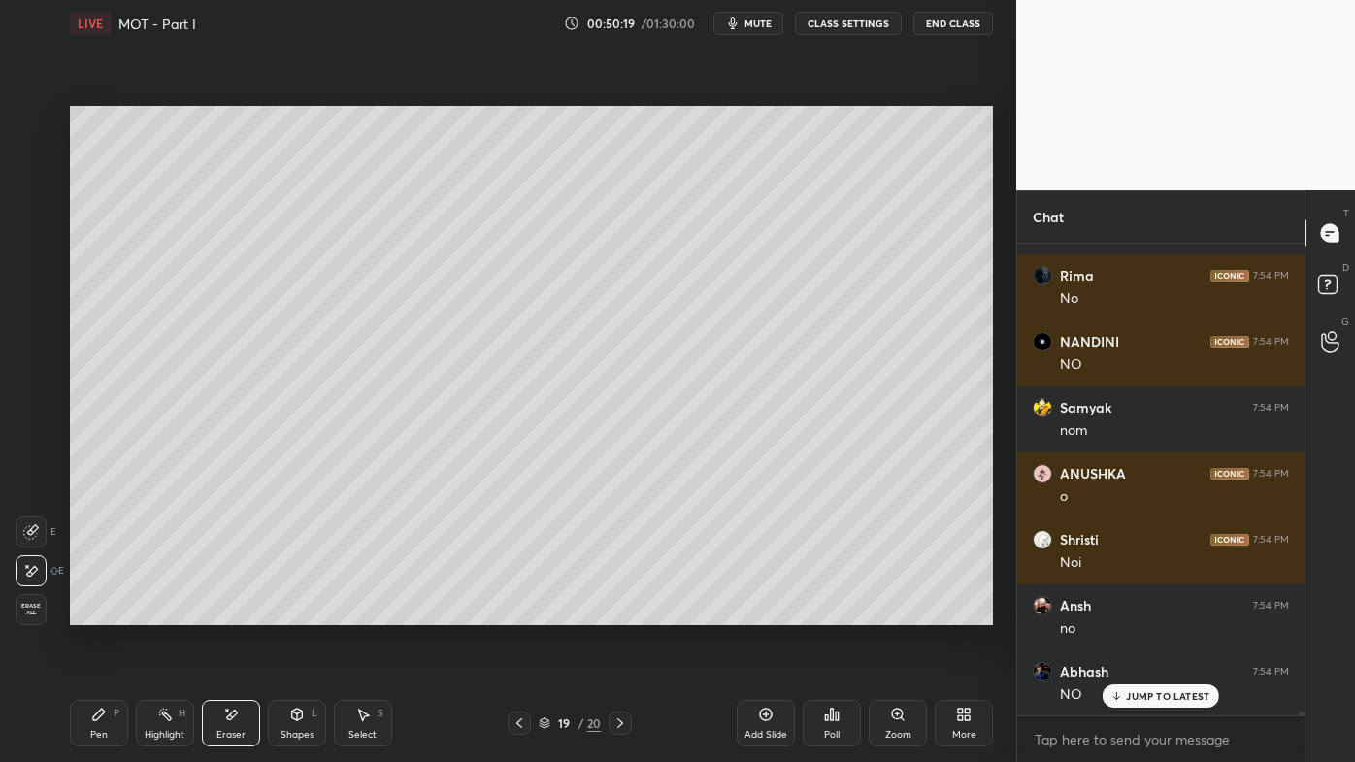
scroll to position [58989, 0]
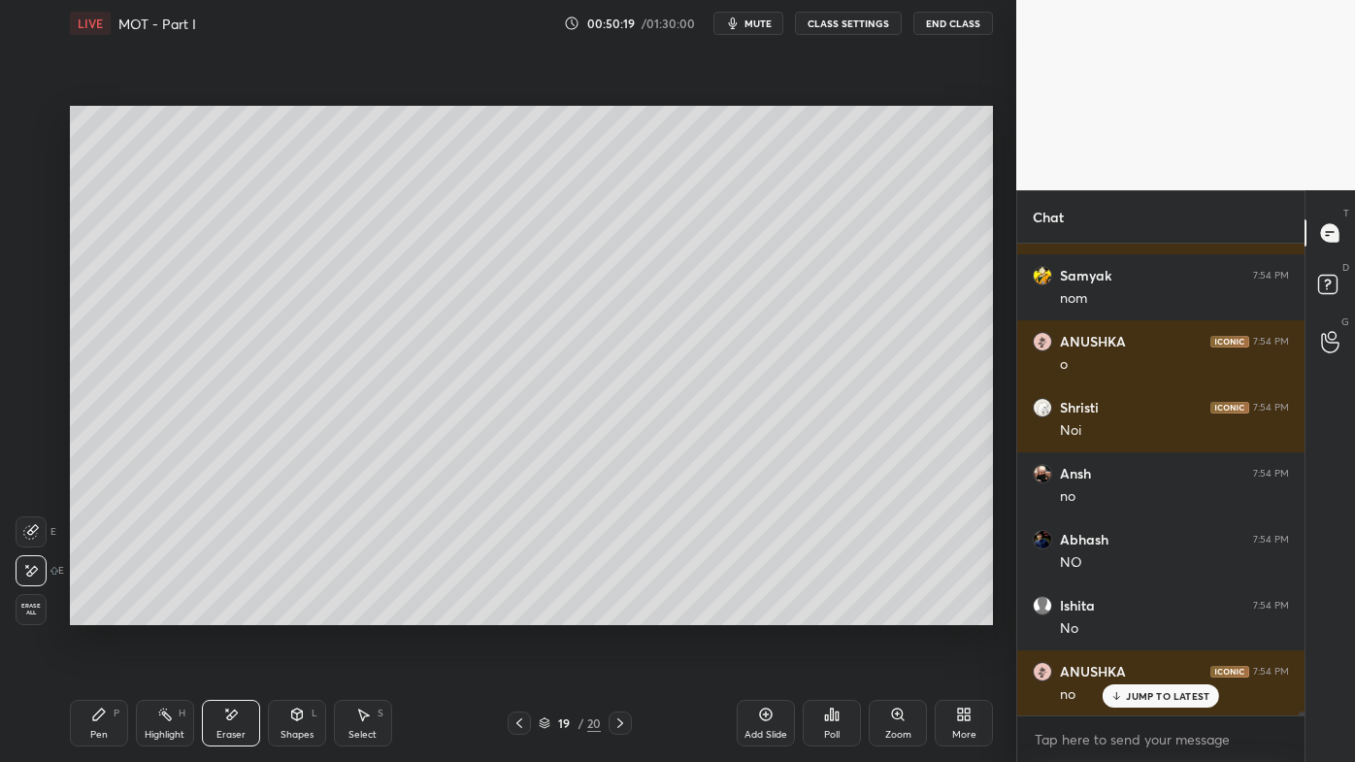
click at [93, 612] on icon at bounding box center [99, 714] width 12 height 12
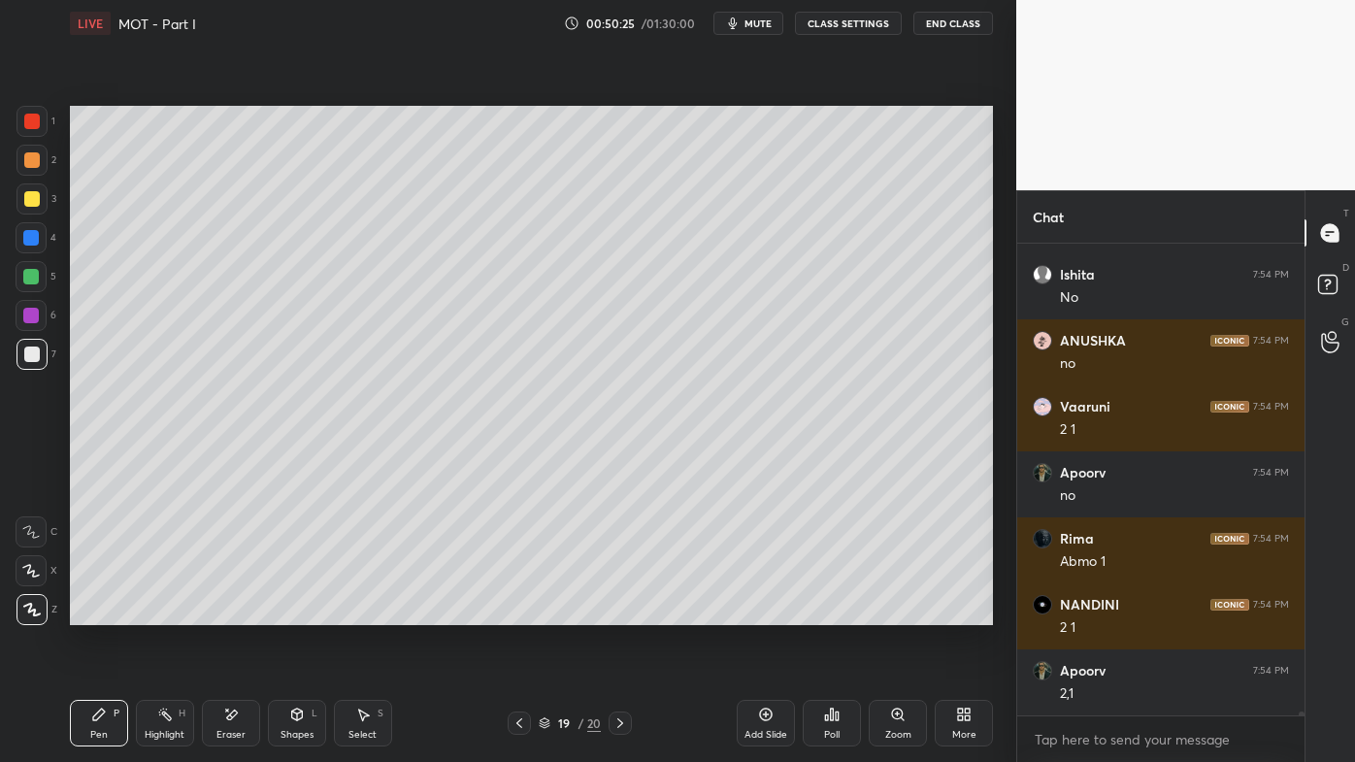
scroll to position [59385, 0]
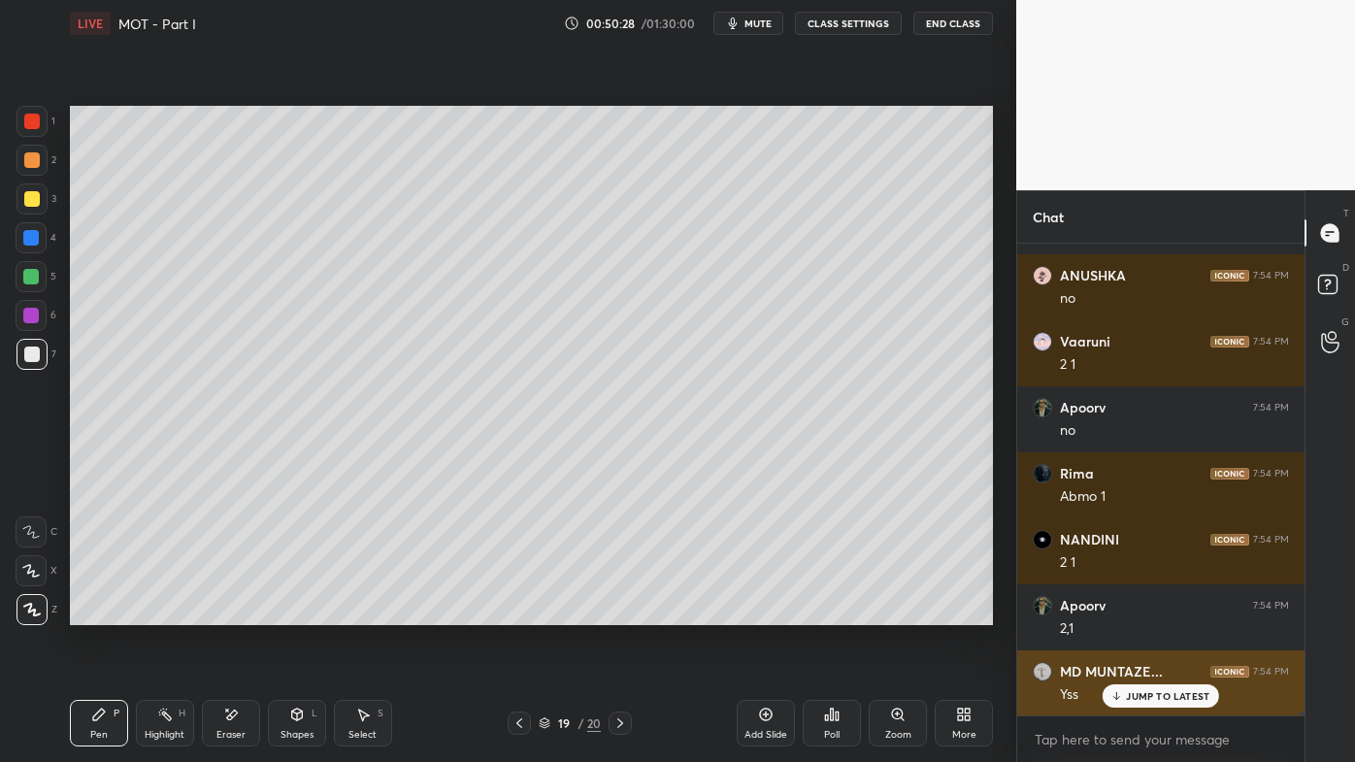
click at [1138, 612] on div "JUMP TO LATEST" at bounding box center [1161, 695] width 116 height 23
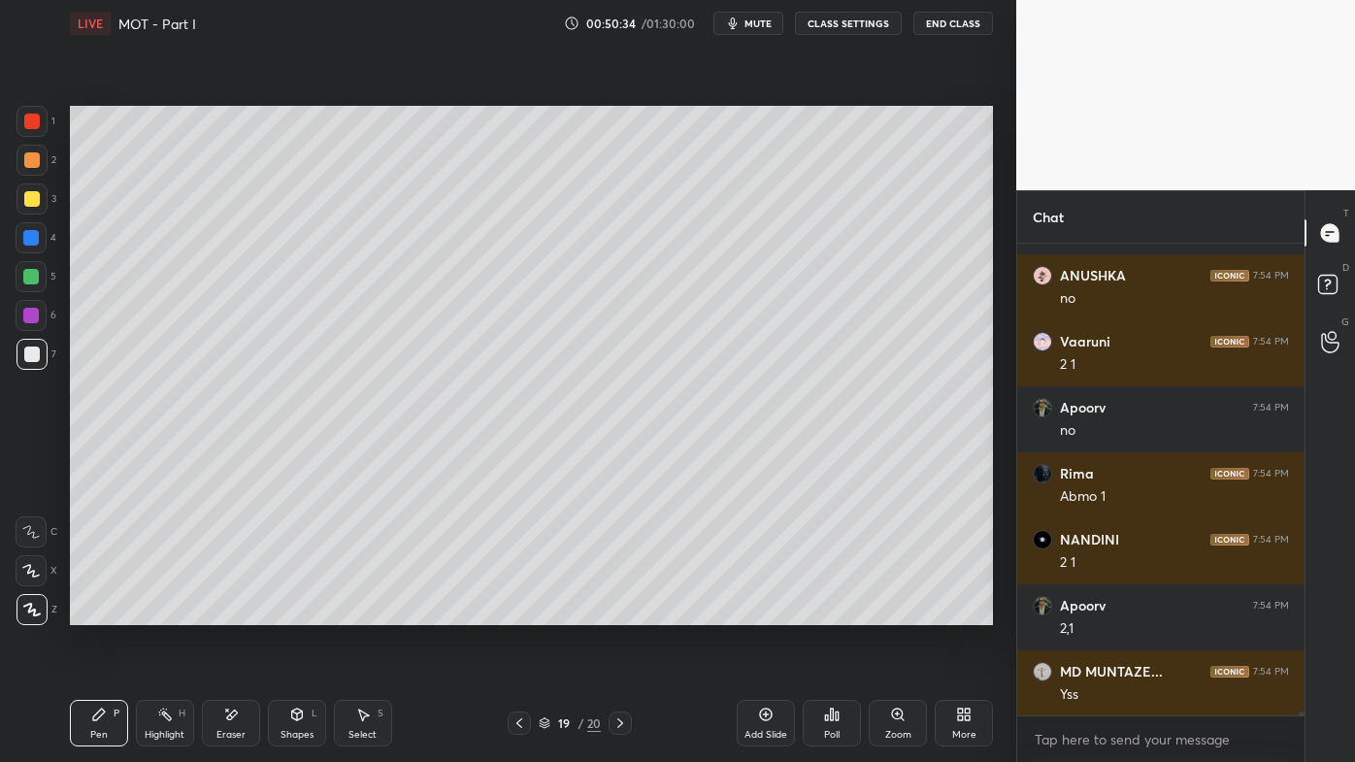
click at [163, 612] on icon at bounding box center [165, 715] width 16 height 16
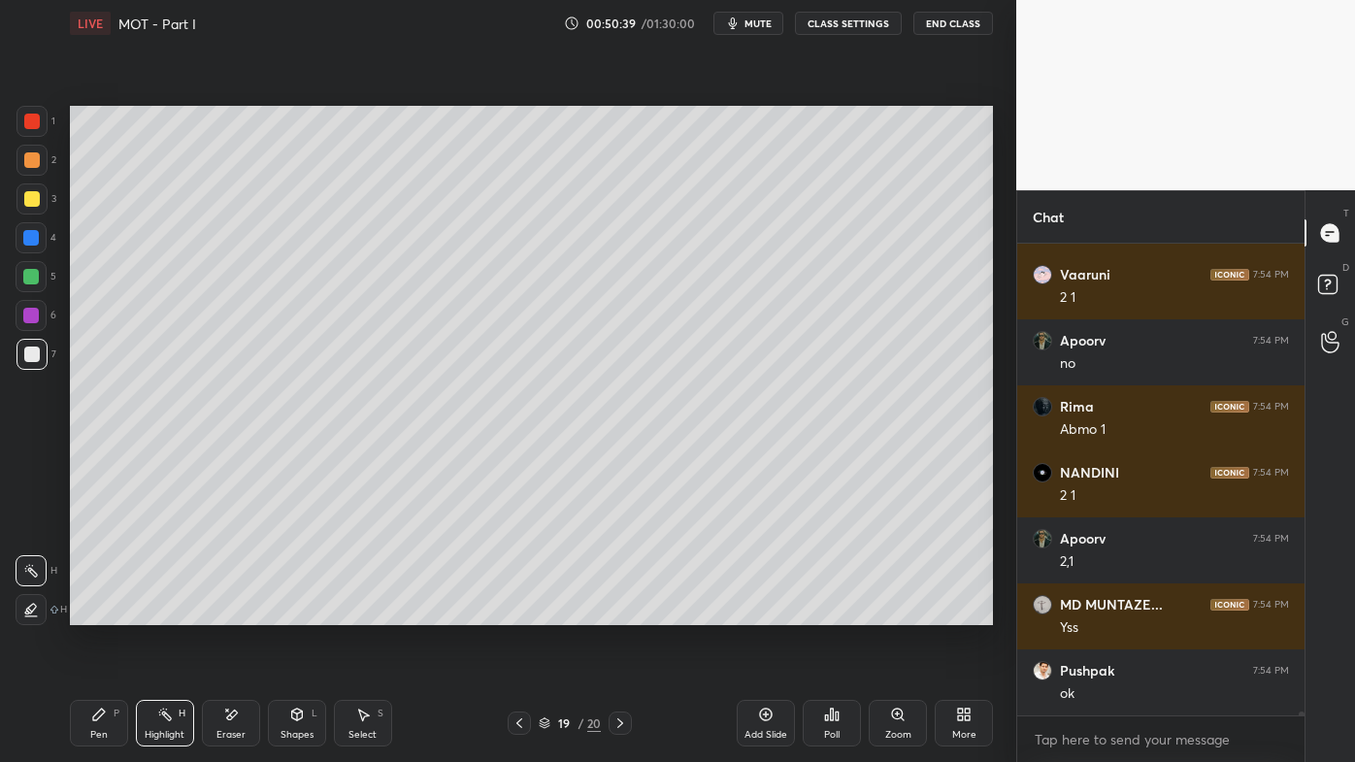
scroll to position [59517, 0]
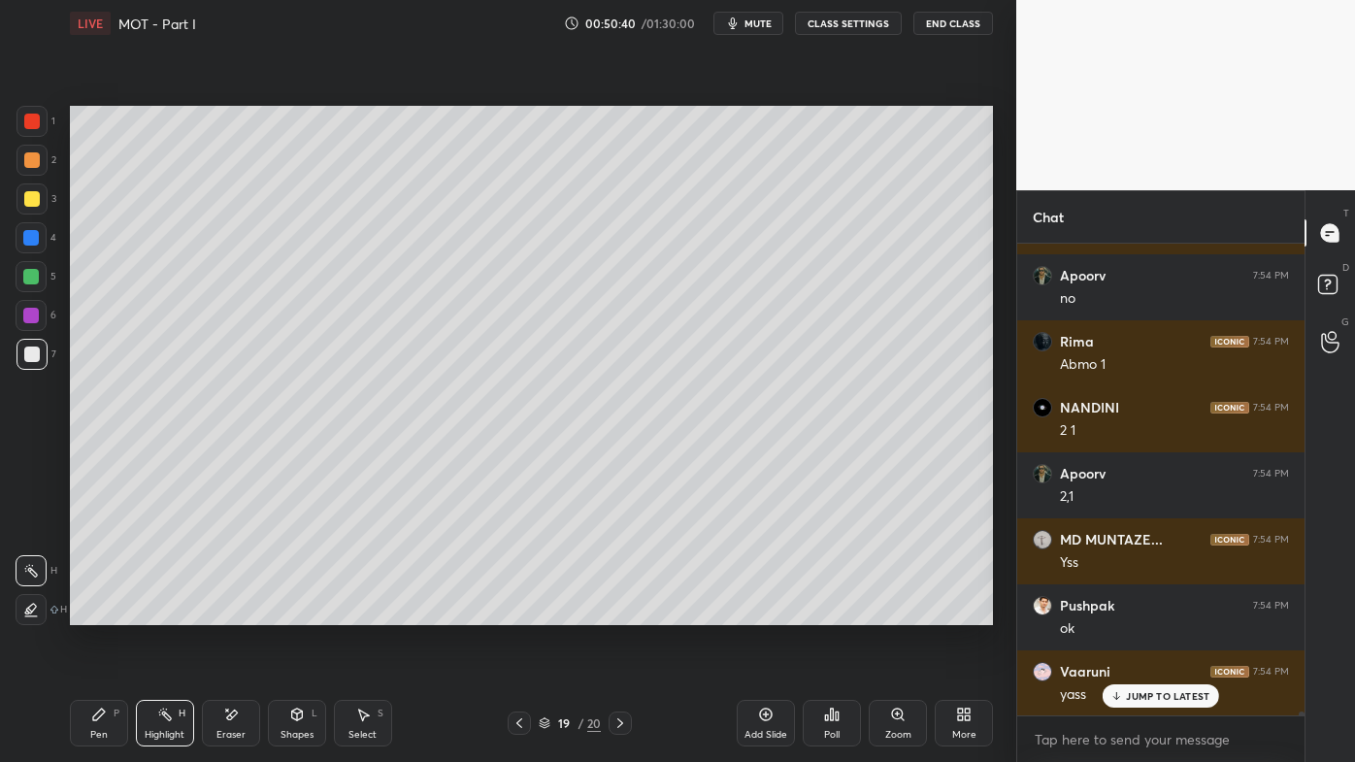
click at [92, 612] on icon at bounding box center [99, 715] width 16 height 16
click at [28, 199] on div at bounding box center [32, 199] width 16 height 16
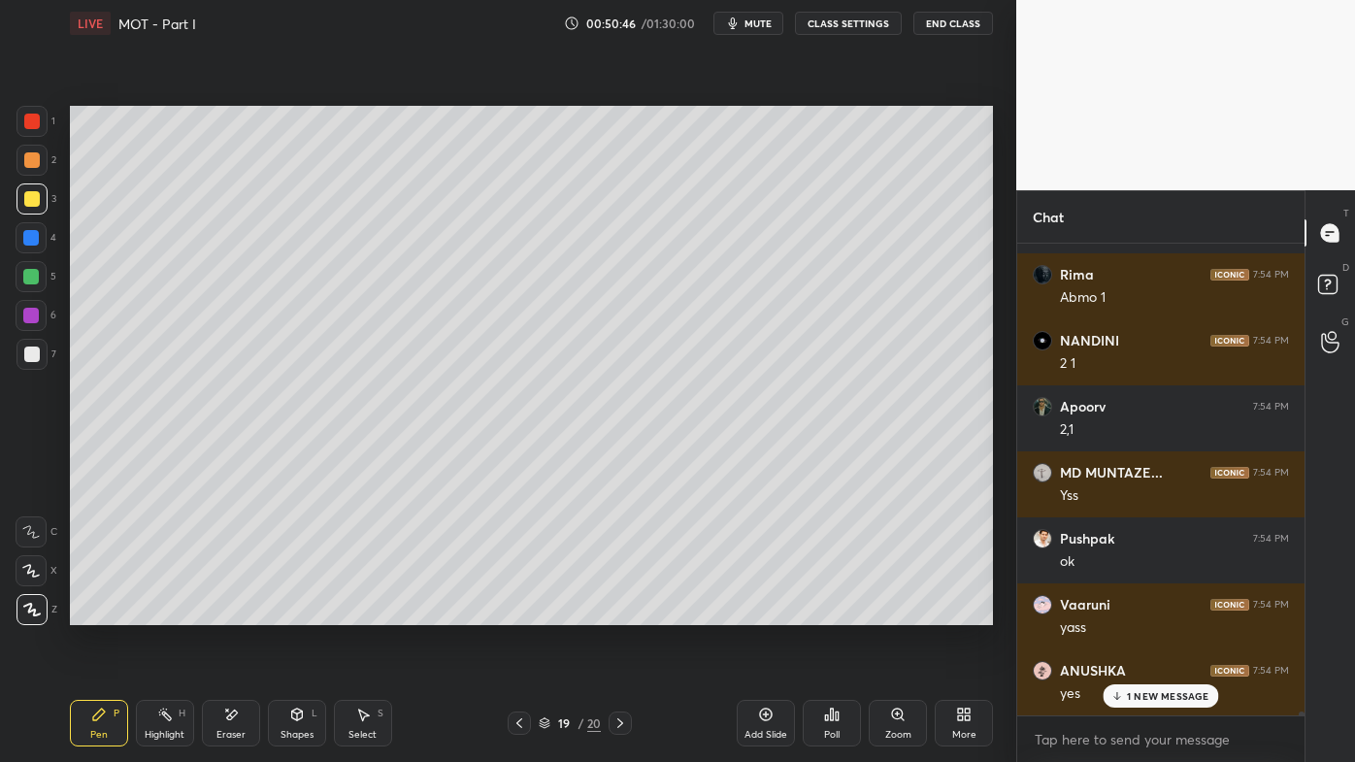
click at [171, 612] on icon at bounding box center [165, 715] width 16 height 16
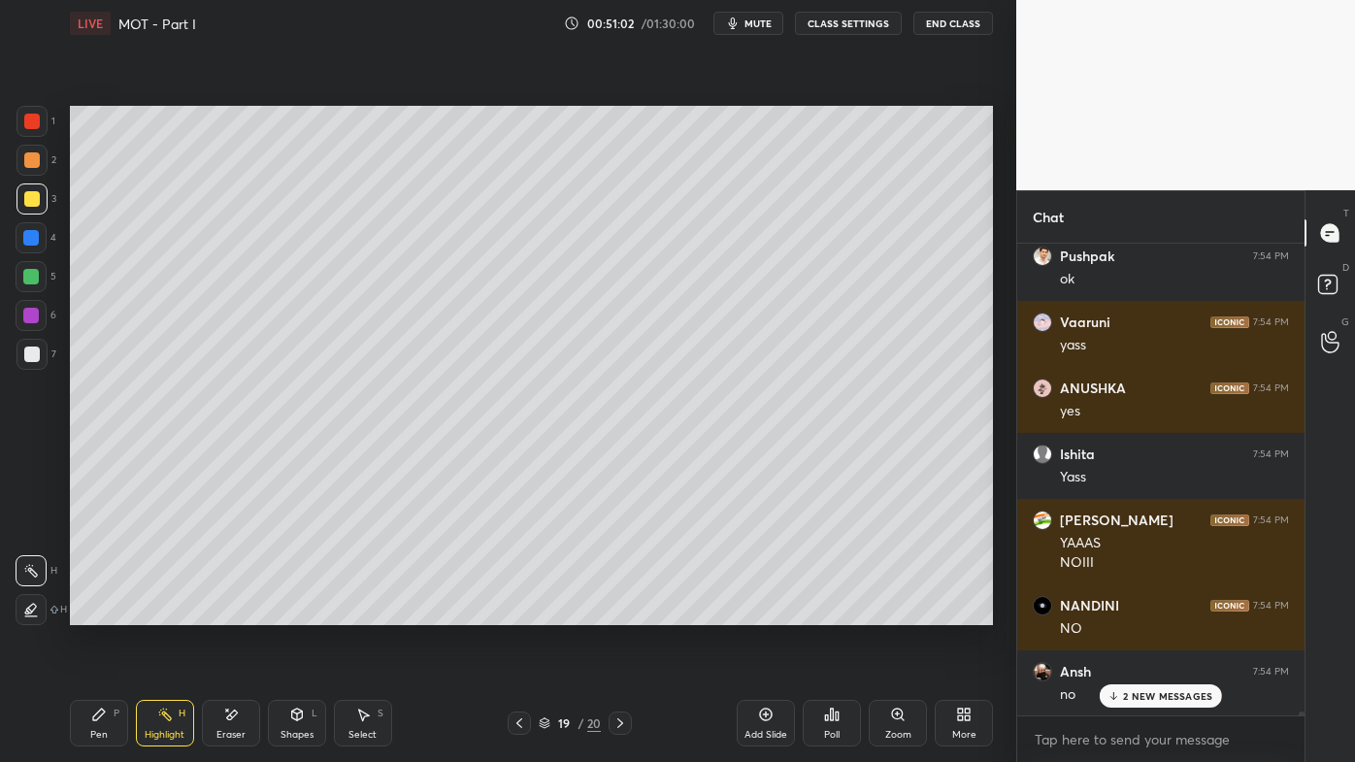
scroll to position [59998, 0]
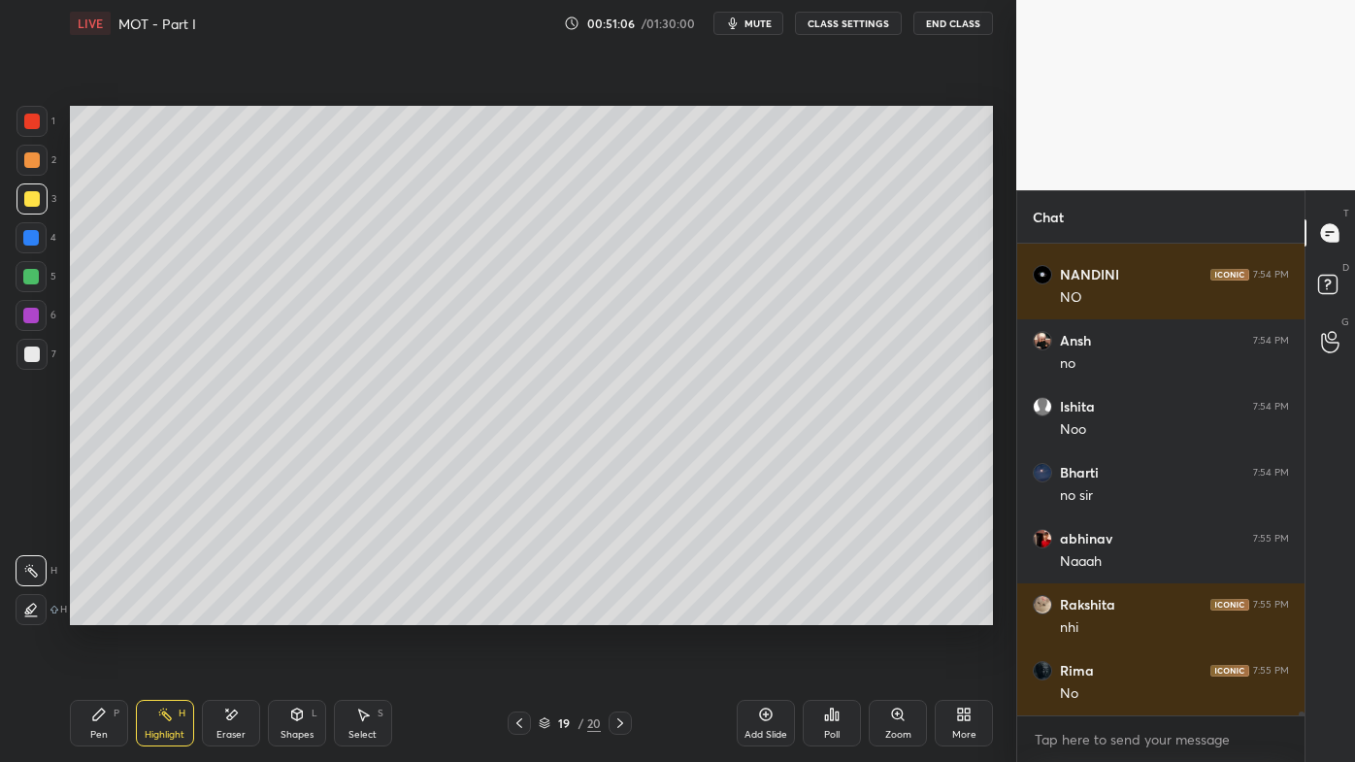
click at [768, 612] on icon at bounding box center [766, 715] width 16 height 16
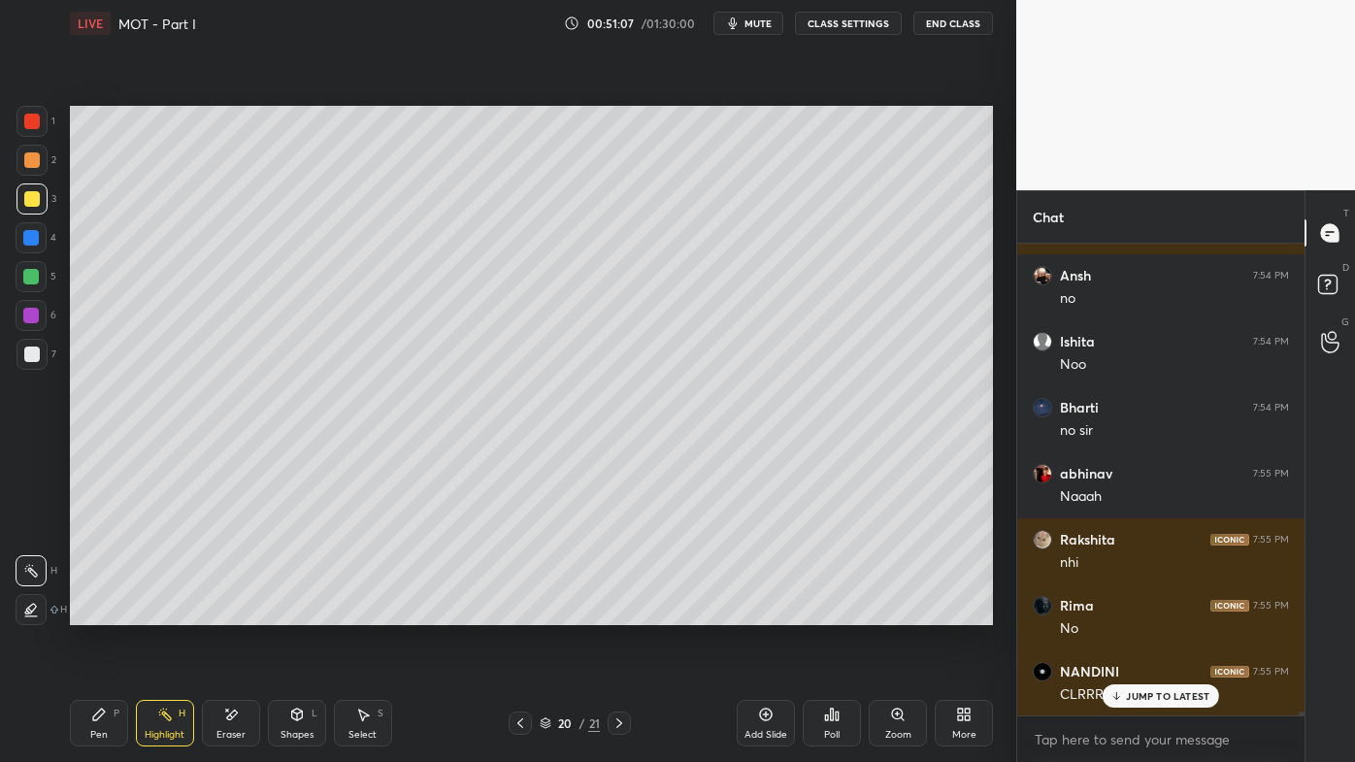
click at [91, 612] on icon at bounding box center [99, 715] width 16 height 16
click at [39, 161] on div at bounding box center [32, 160] width 16 height 16
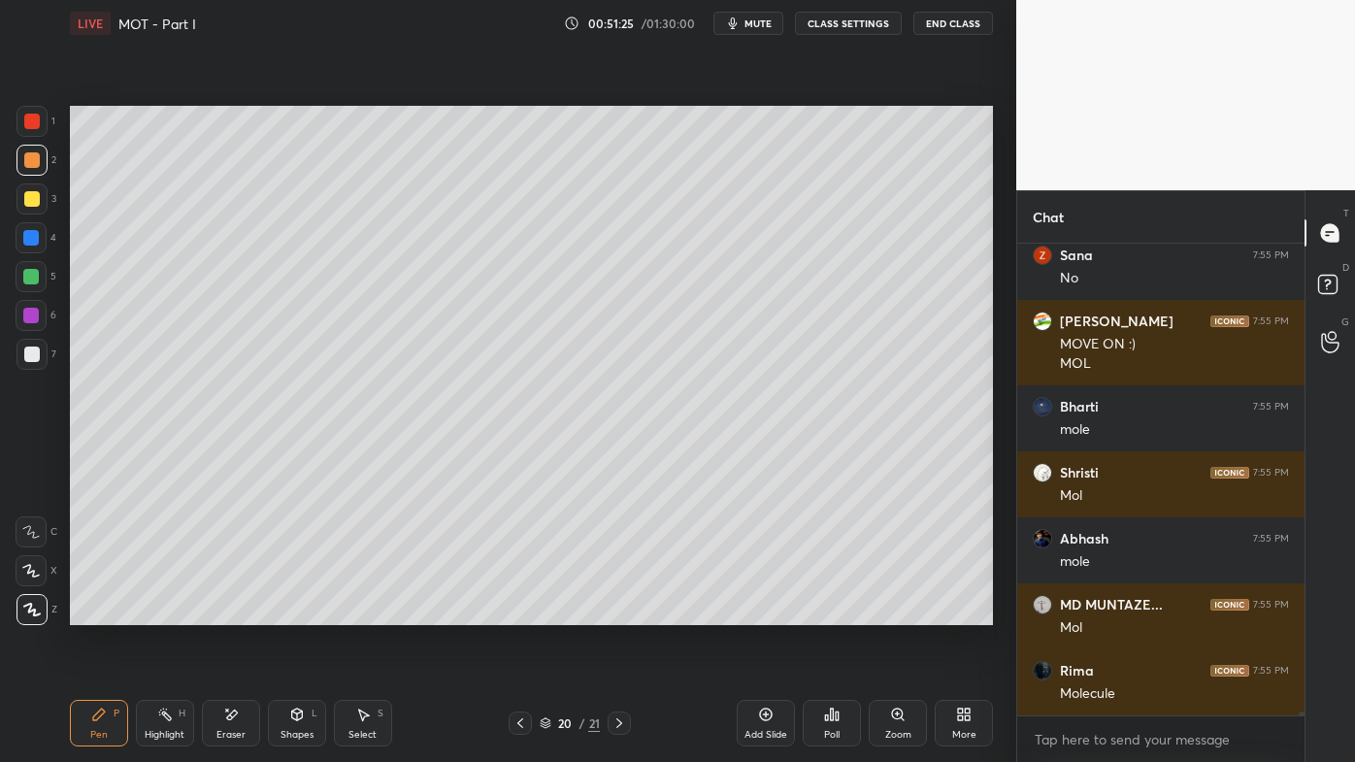
scroll to position [60960, 0]
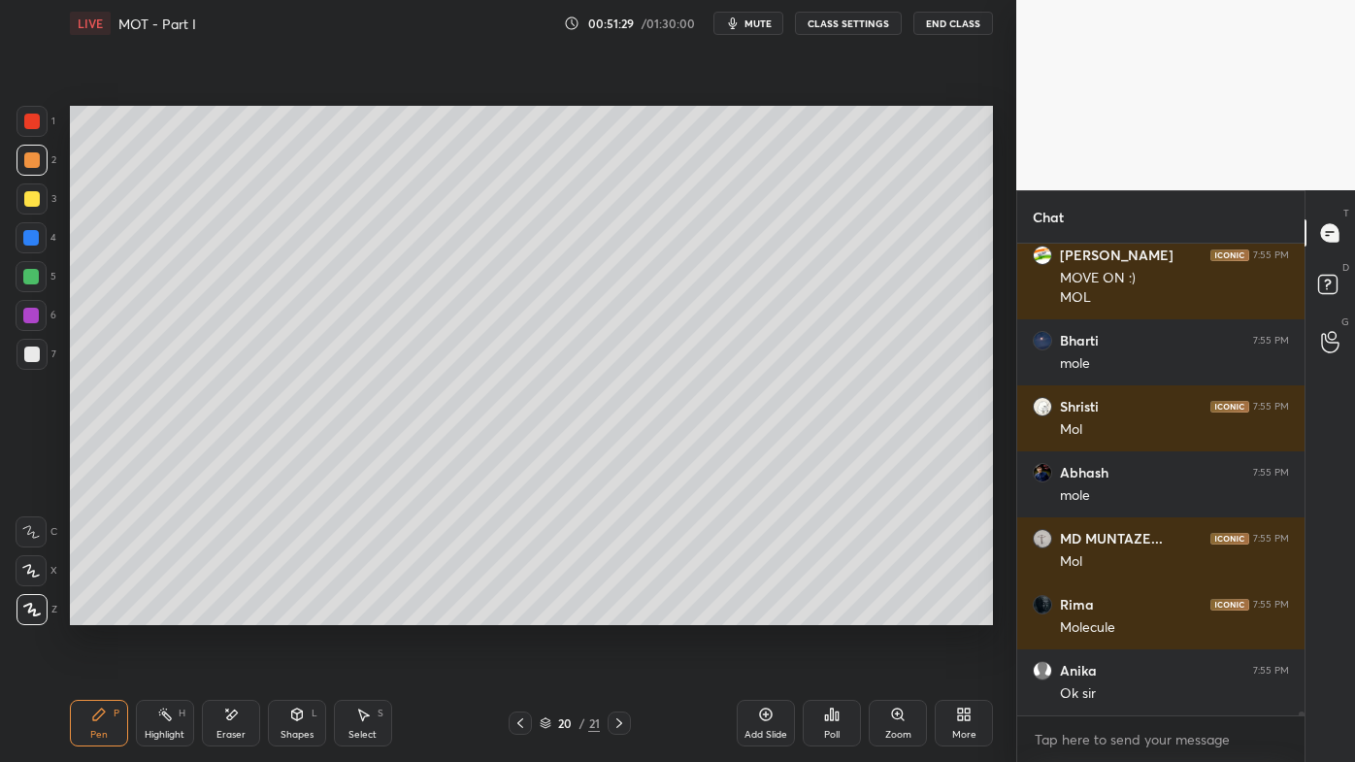
click at [36, 196] on div at bounding box center [32, 199] width 16 height 16
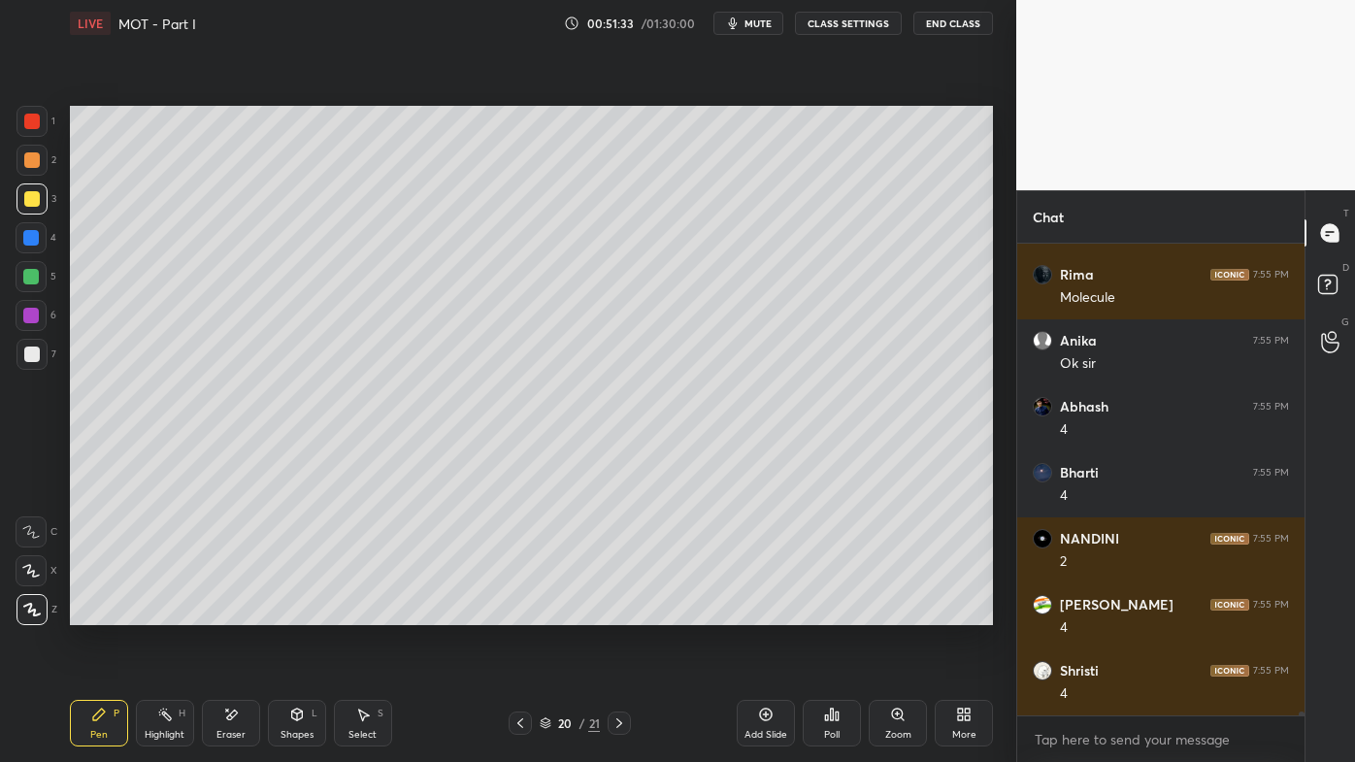
scroll to position [61356, 0]
click at [160, 612] on icon at bounding box center [165, 715] width 16 height 16
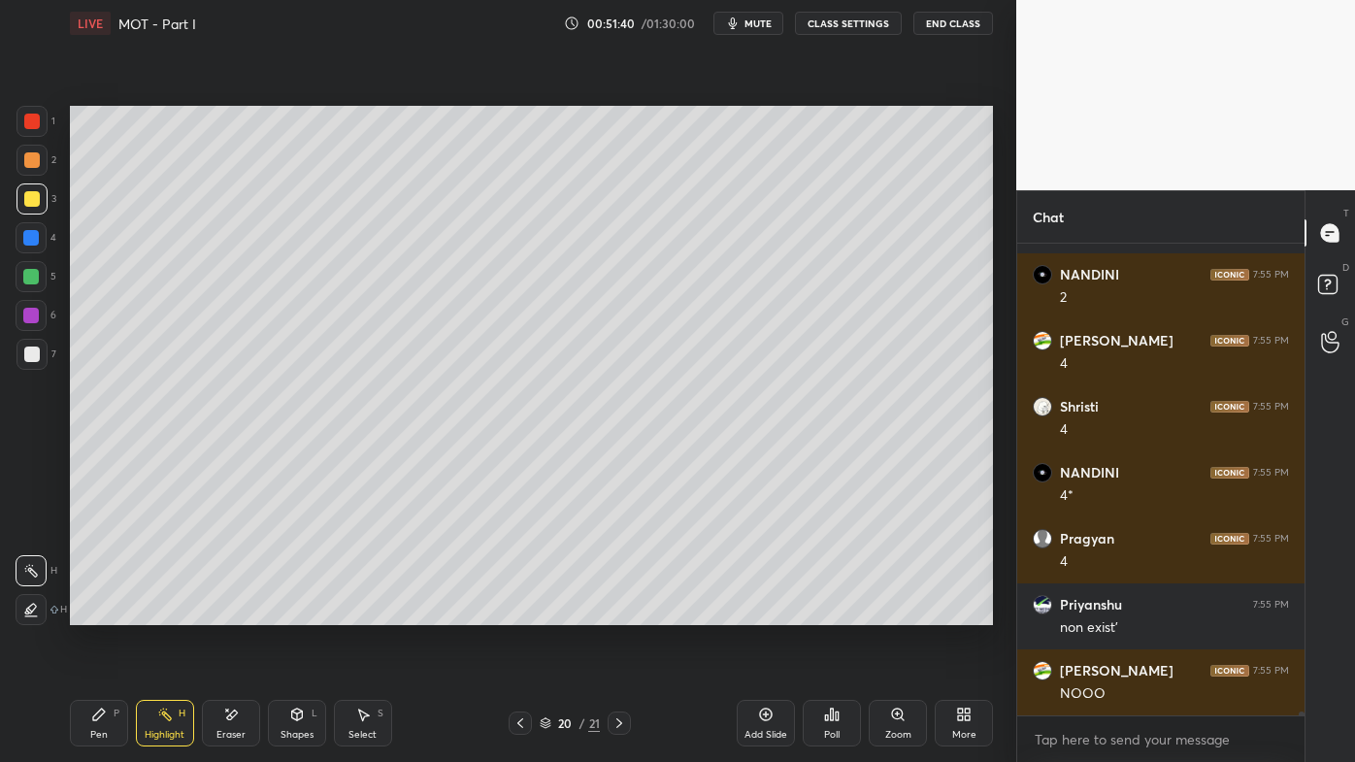
scroll to position [61620, 0]
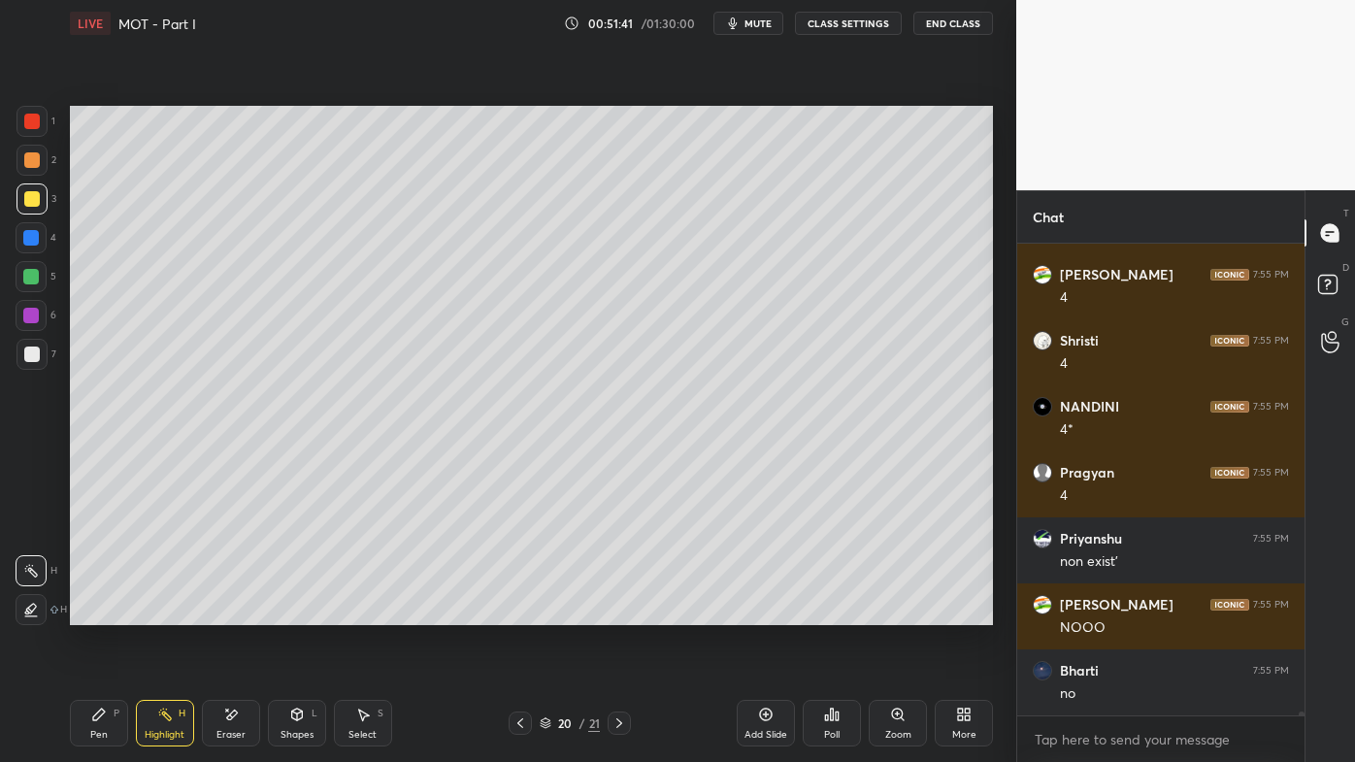
drag, startPoint x: 101, startPoint y: 707, endPoint x: 98, endPoint y: 694, distance: 12.9
click at [101, 612] on div "Pen P" at bounding box center [99, 723] width 58 height 47
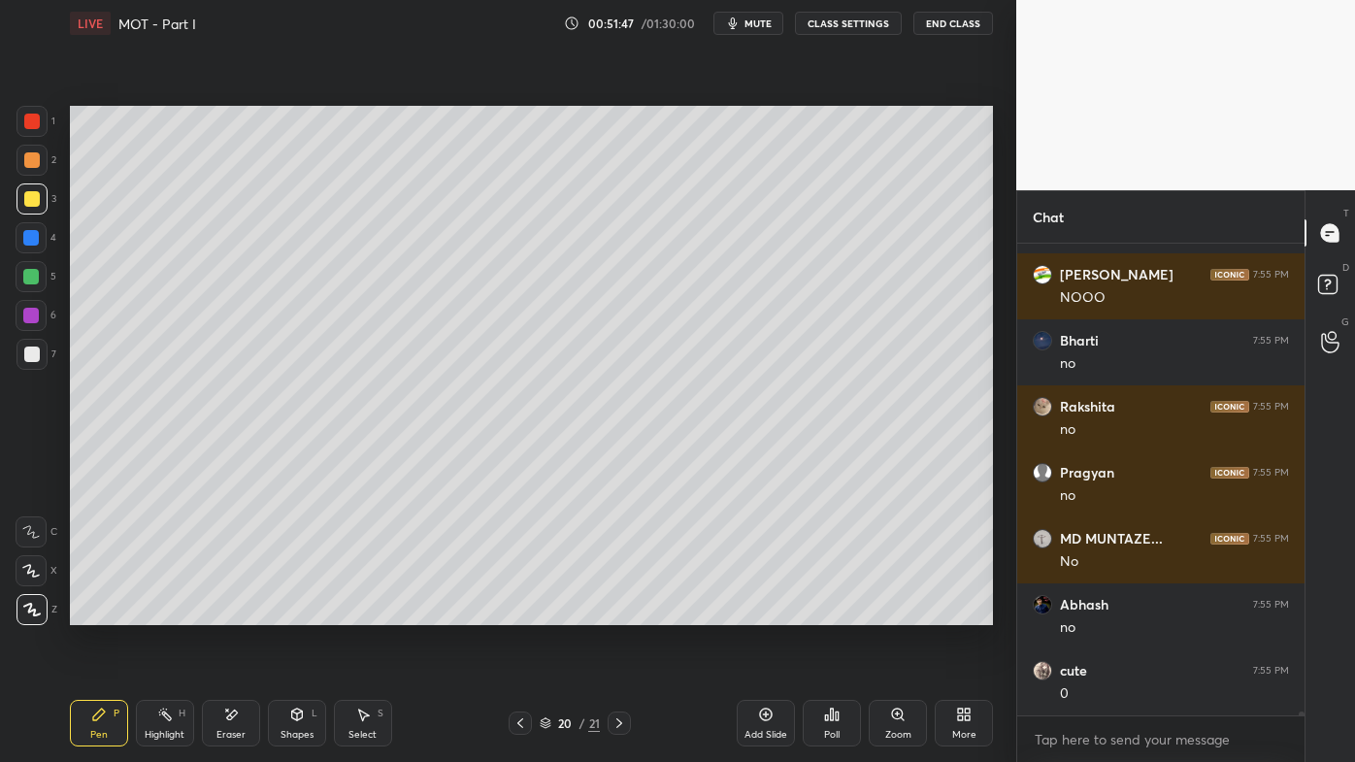
scroll to position [62082, 0]
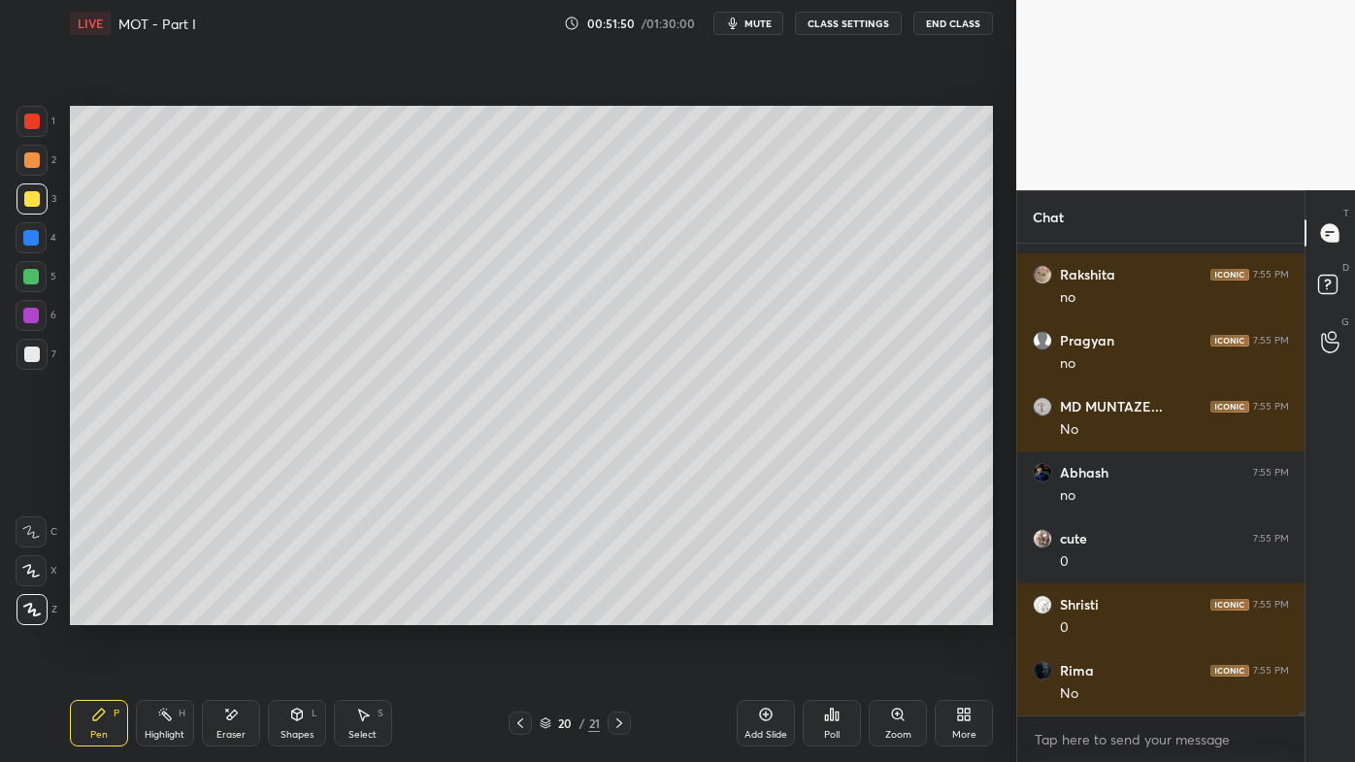
drag, startPoint x: 161, startPoint y: 710, endPoint x: 163, endPoint y: 697, distance: 13.7
click at [163, 612] on icon at bounding box center [165, 715] width 16 height 16
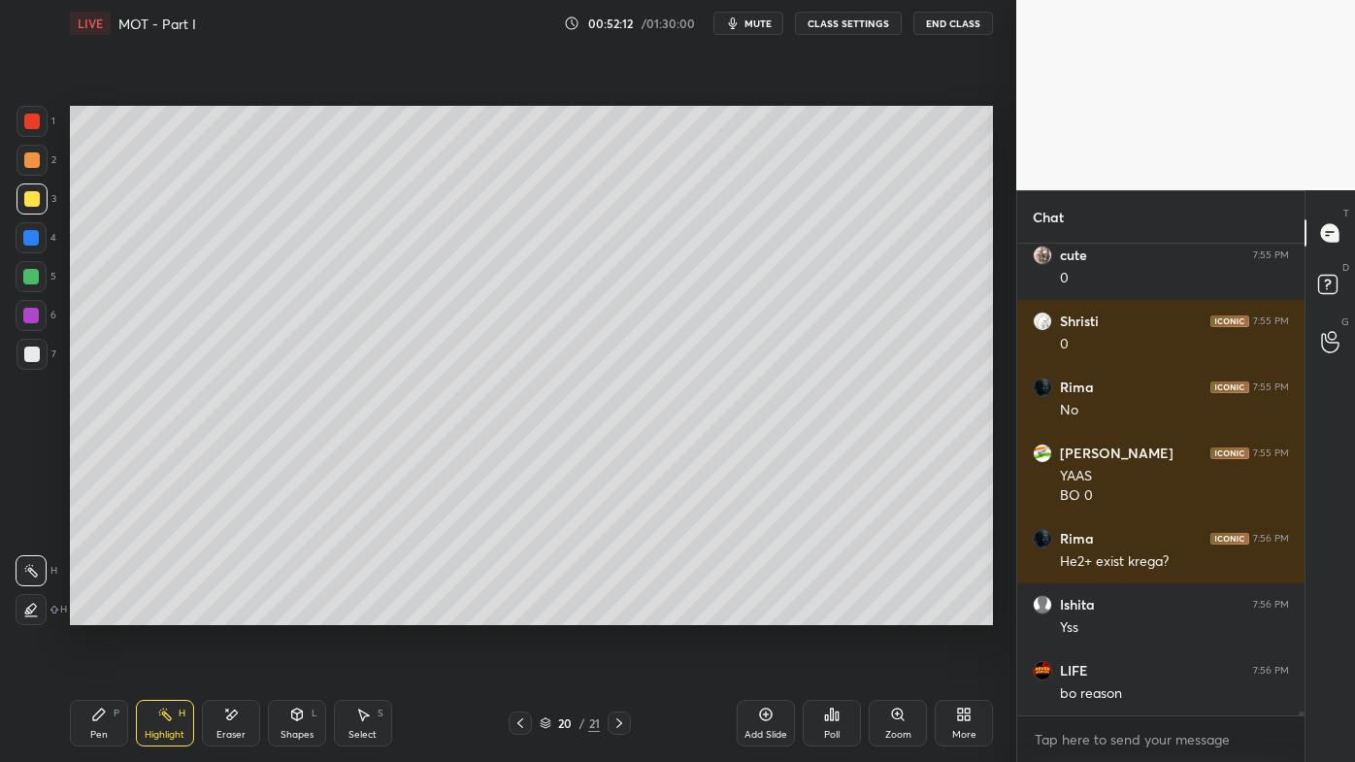
scroll to position [62431, 0]
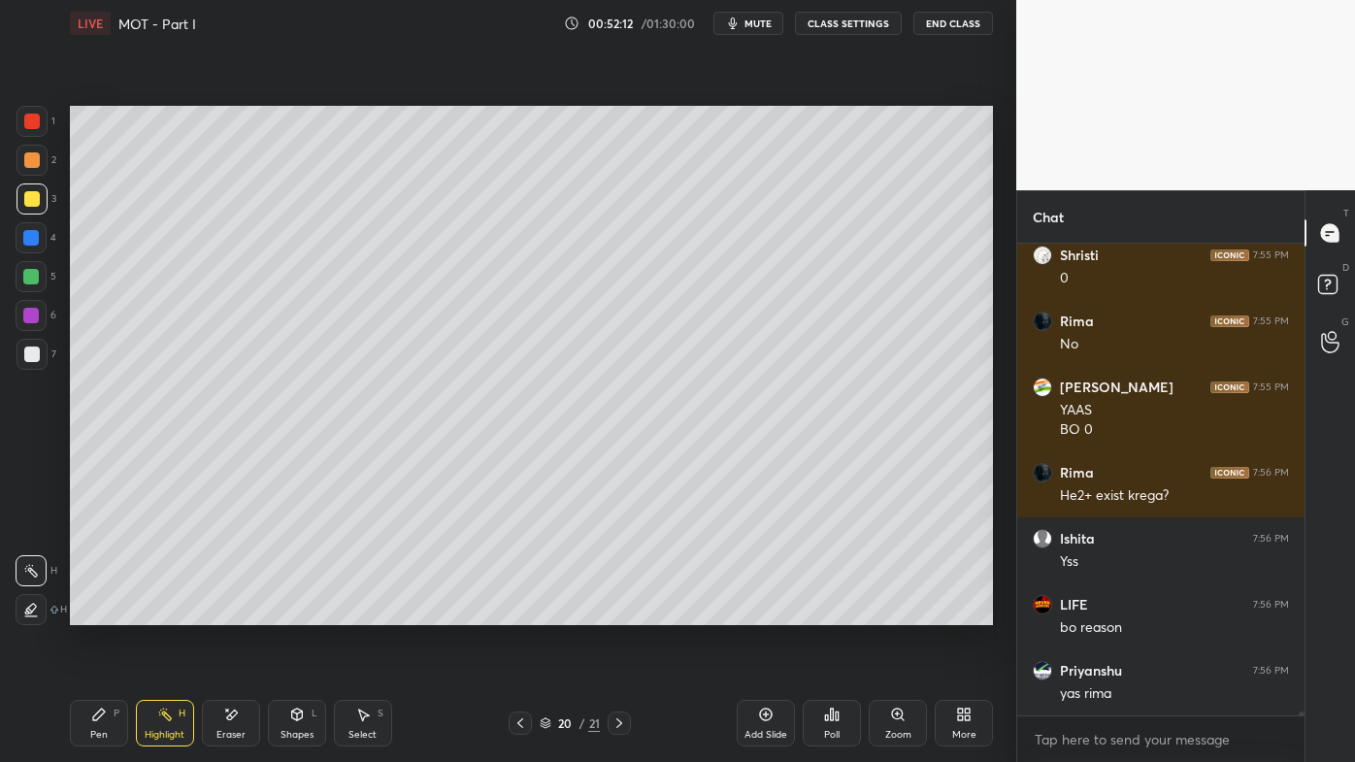
click at [98, 612] on icon at bounding box center [99, 715] width 16 height 16
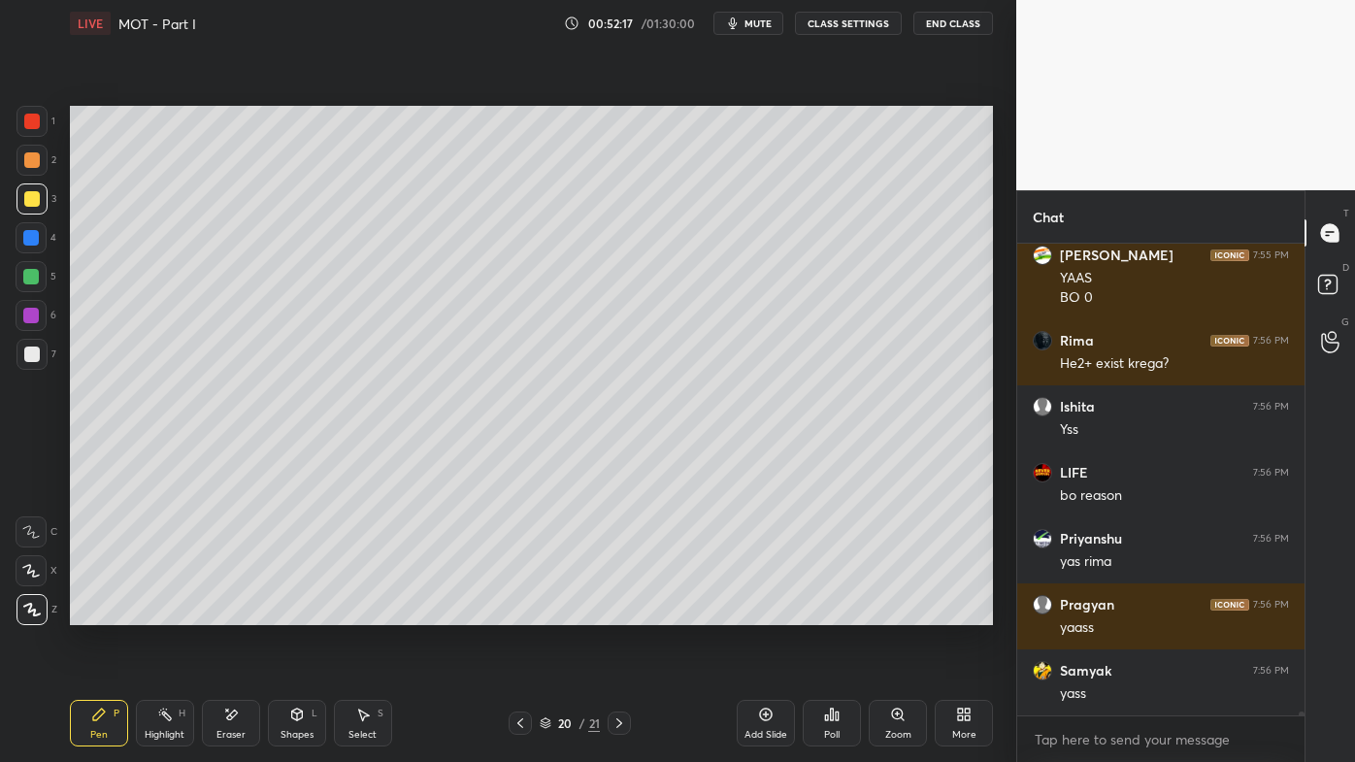
scroll to position [62629, 0]
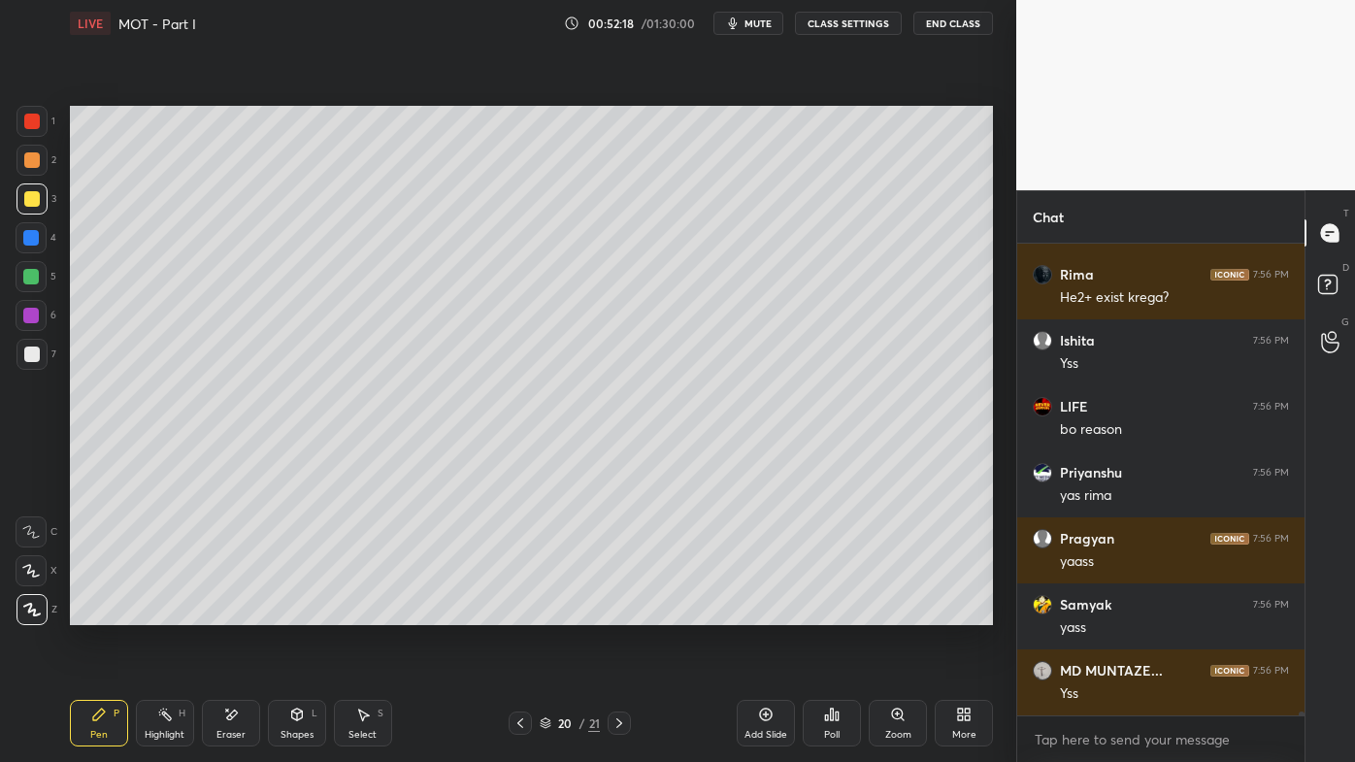
drag, startPoint x: 93, startPoint y: 711, endPoint x: 86, endPoint y: 704, distance: 10.3
click at [88, 612] on div "Pen P" at bounding box center [99, 723] width 58 height 47
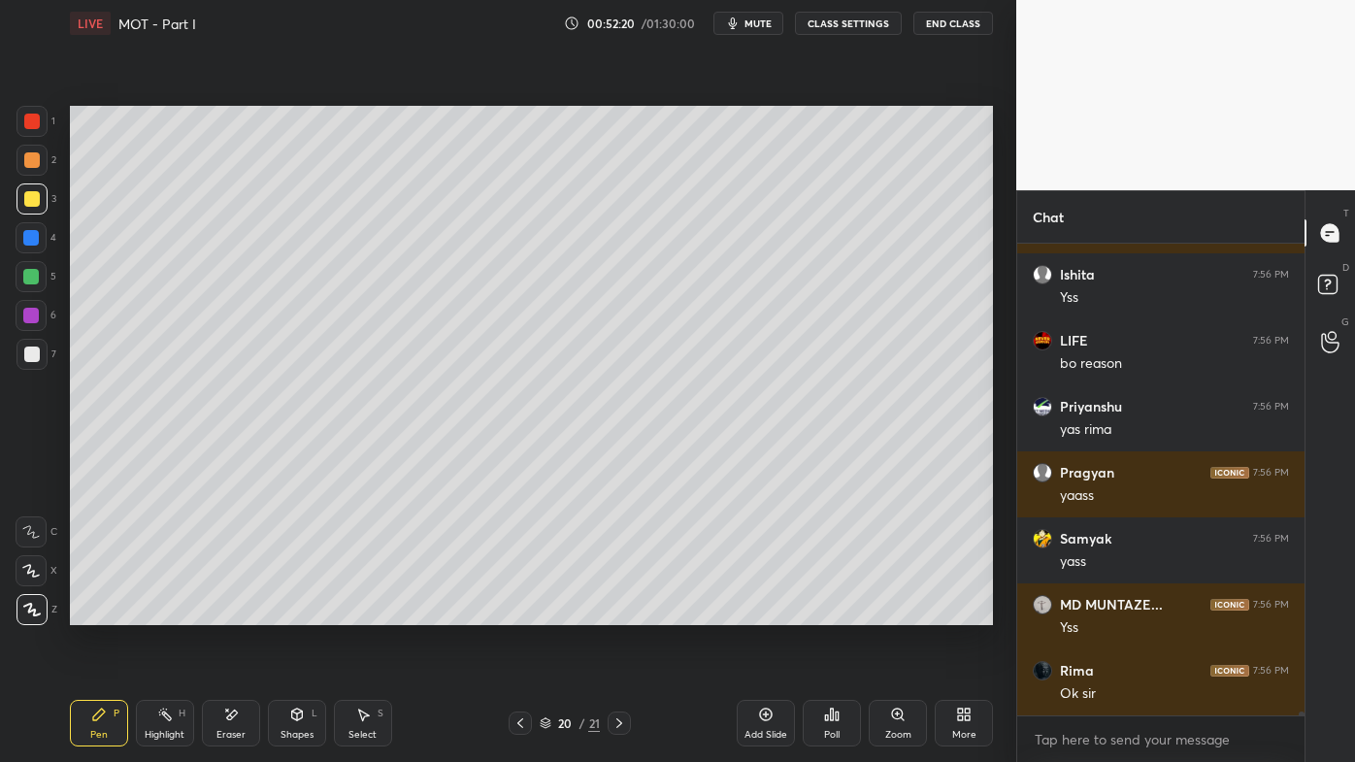
scroll to position [62761, 0]
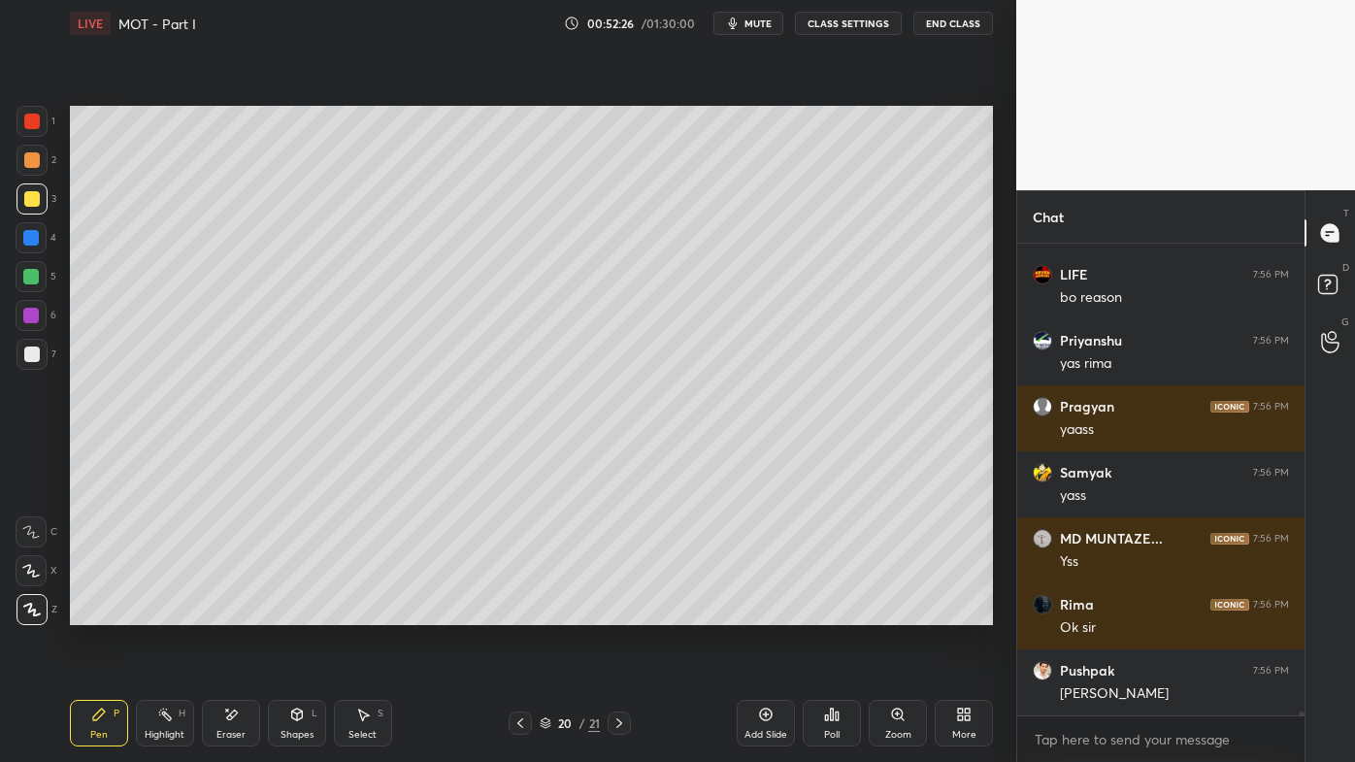
drag, startPoint x: 168, startPoint y: 711, endPoint x: 217, endPoint y: 654, distance: 75.7
click at [168, 612] on icon at bounding box center [165, 715] width 16 height 16
click at [86, 612] on div "Pen P" at bounding box center [99, 723] width 58 height 47
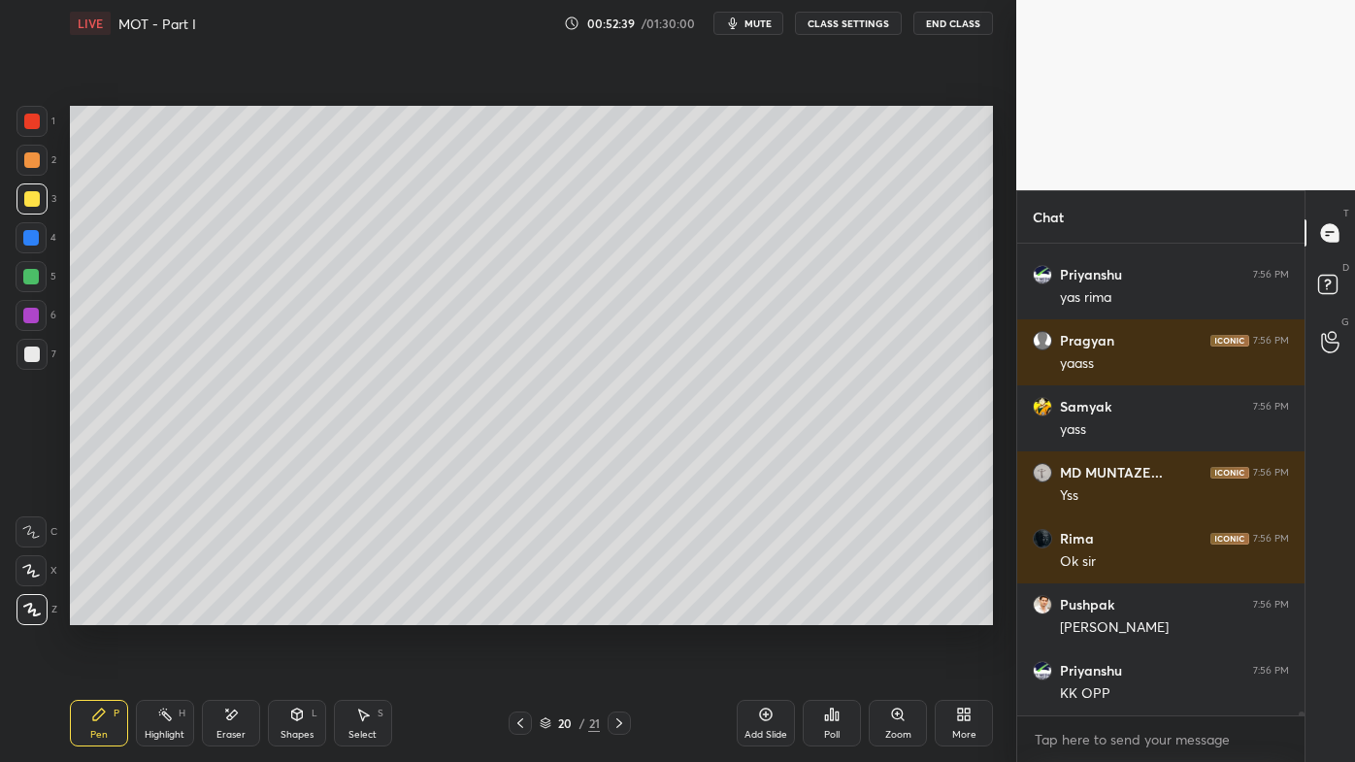
click at [157, 612] on div "Highlight H" at bounding box center [165, 723] width 58 height 47
click at [92, 612] on icon at bounding box center [99, 715] width 16 height 16
drag, startPoint x: 159, startPoint y: 709, endPoint x: 161, endPoint y: 660, distance: 49.5
click at [159, 612] on icon at bounding box center [165, 715] width 16 height 16
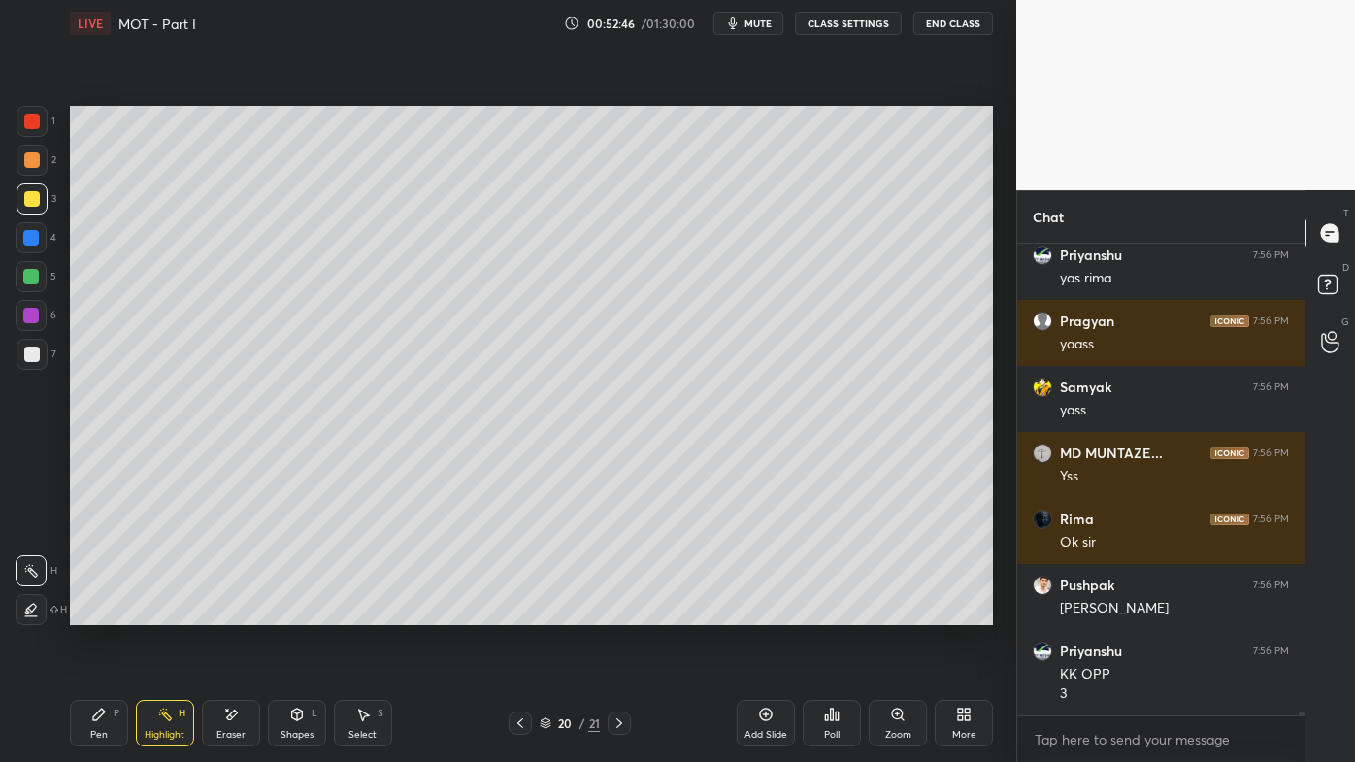
scroll to position [62912, 0]
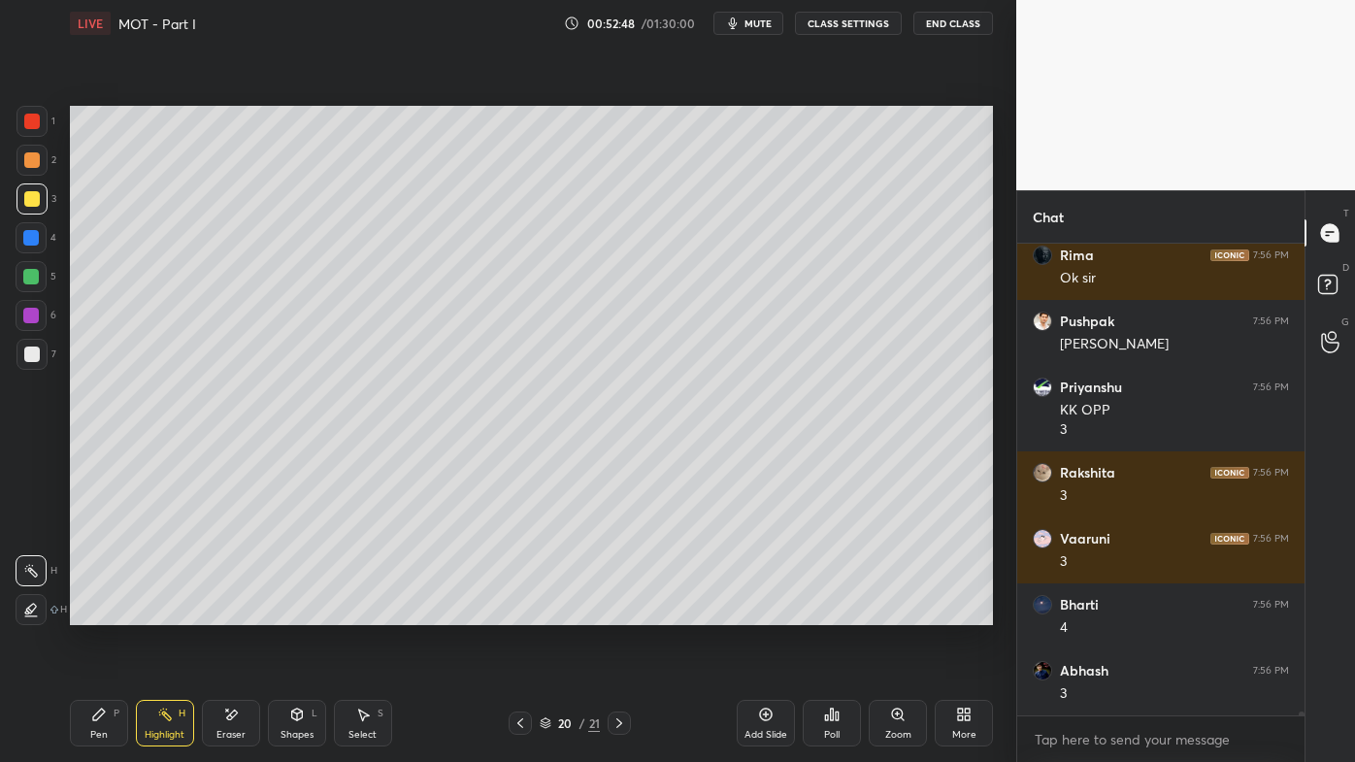
click at [98, 612] on div "Pen P" at bounding box center [99, 723] width 58 height 47
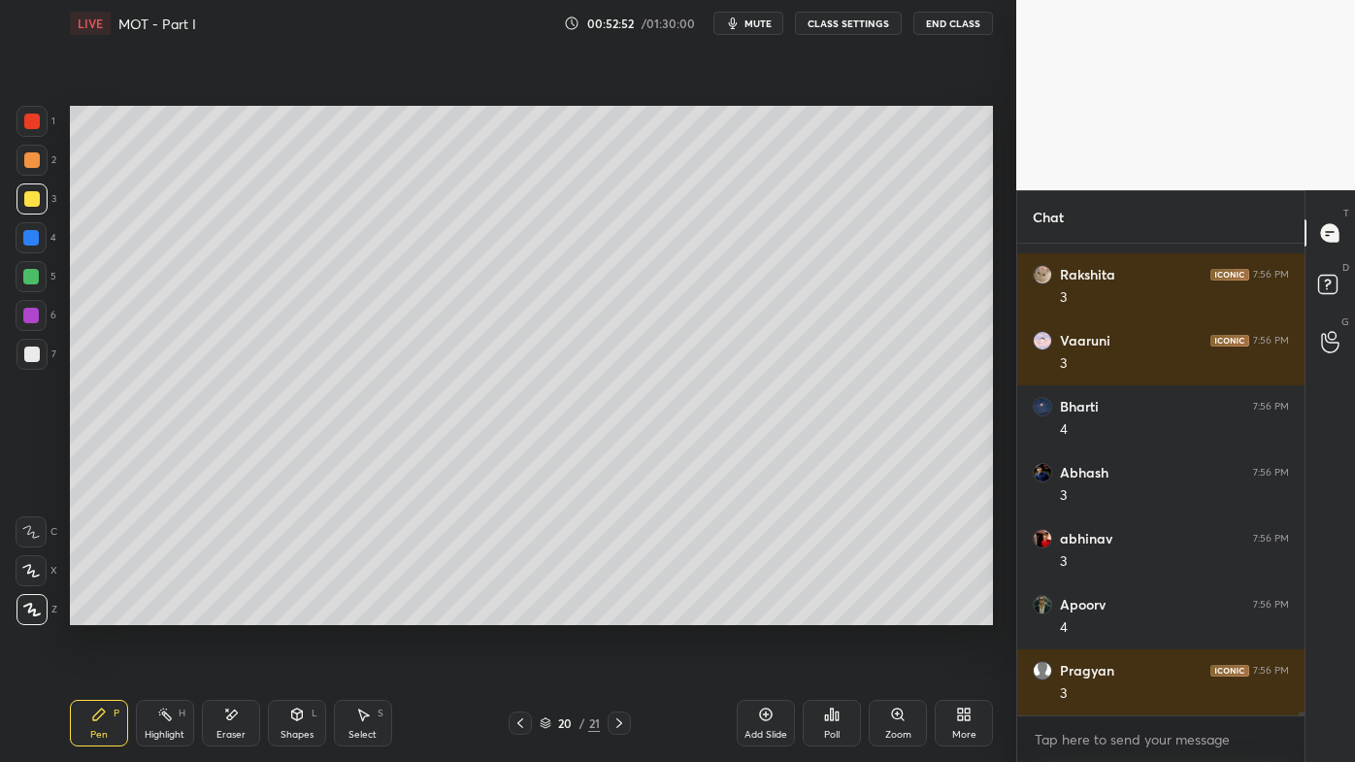
scroll to position [63374, 0]
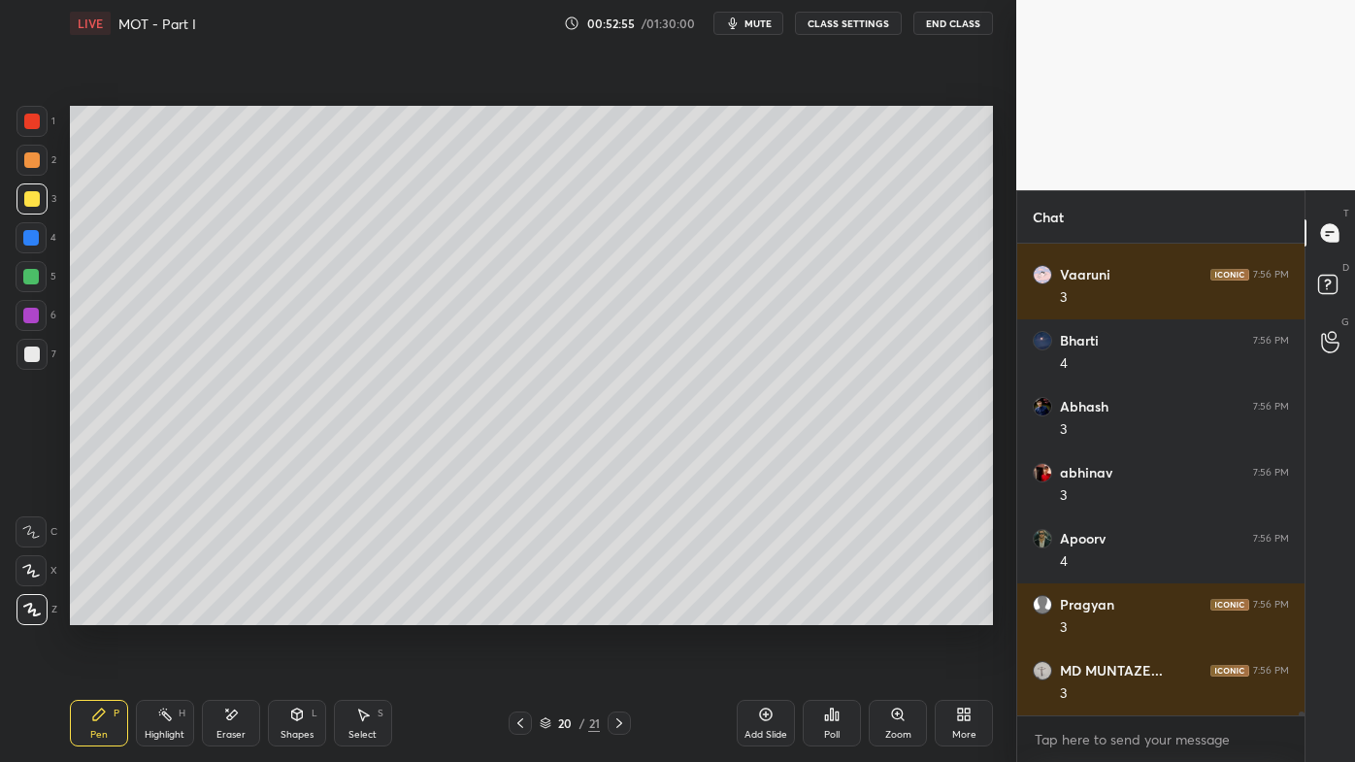
drag, startPoint x: 160, startPoint y: 717, endPoint x: 185, endPoint y: 660, distance: 62.6
click at [163, 612] on icon at bounding box center [165, 715] width 16 height 16
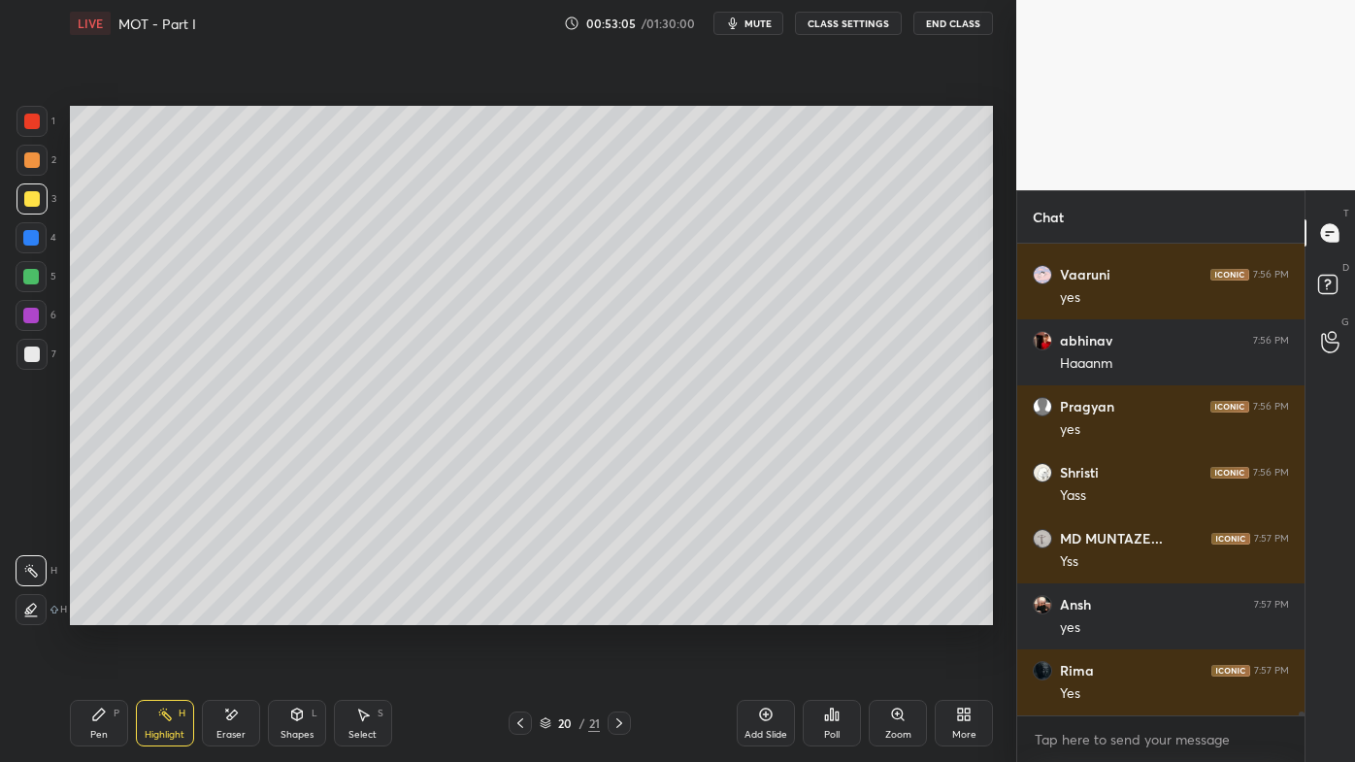
scroll to position [64034, 0]
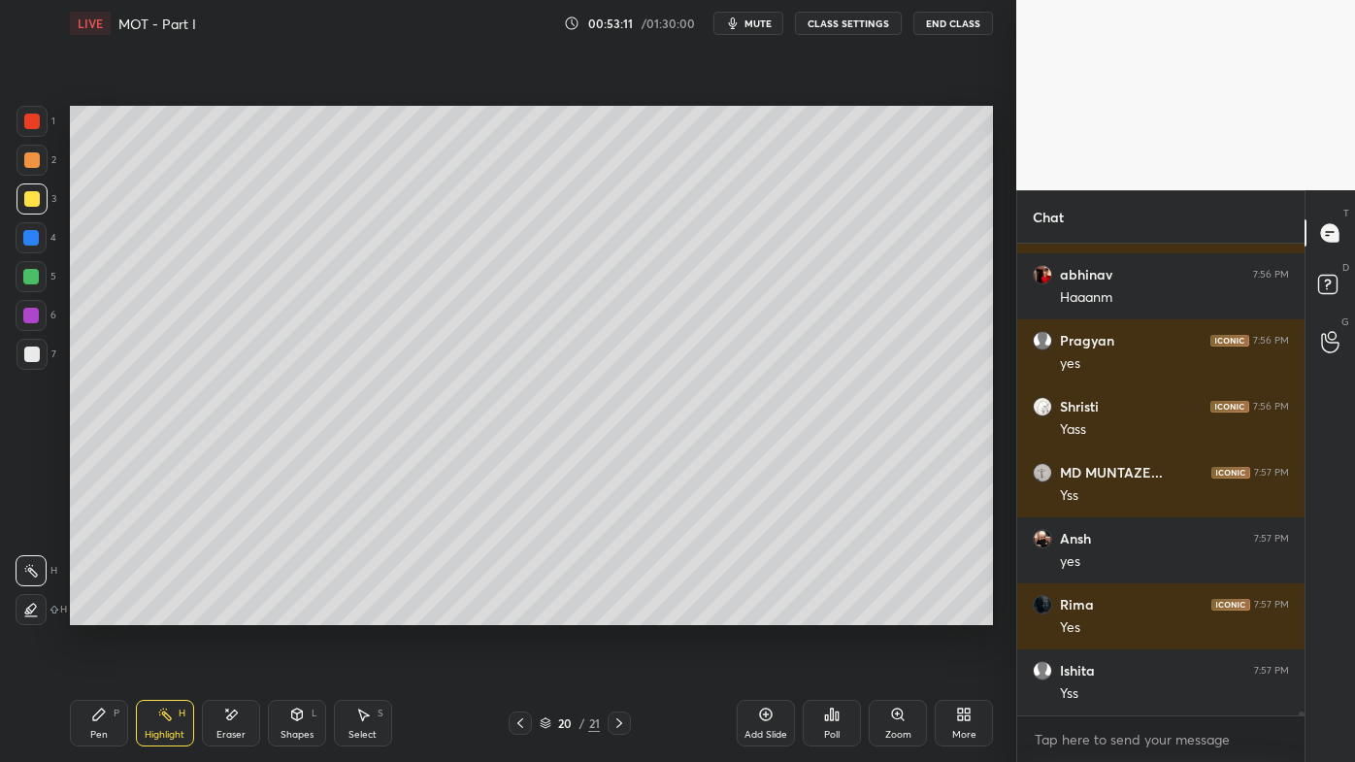
drag, startPoint x: 98, startPoint y: 714, endPoint x: 217, endPoint y: 658, distance: 132.0
click at [98, 612] on icon at bounding box center [99, 714] width 12 height 12
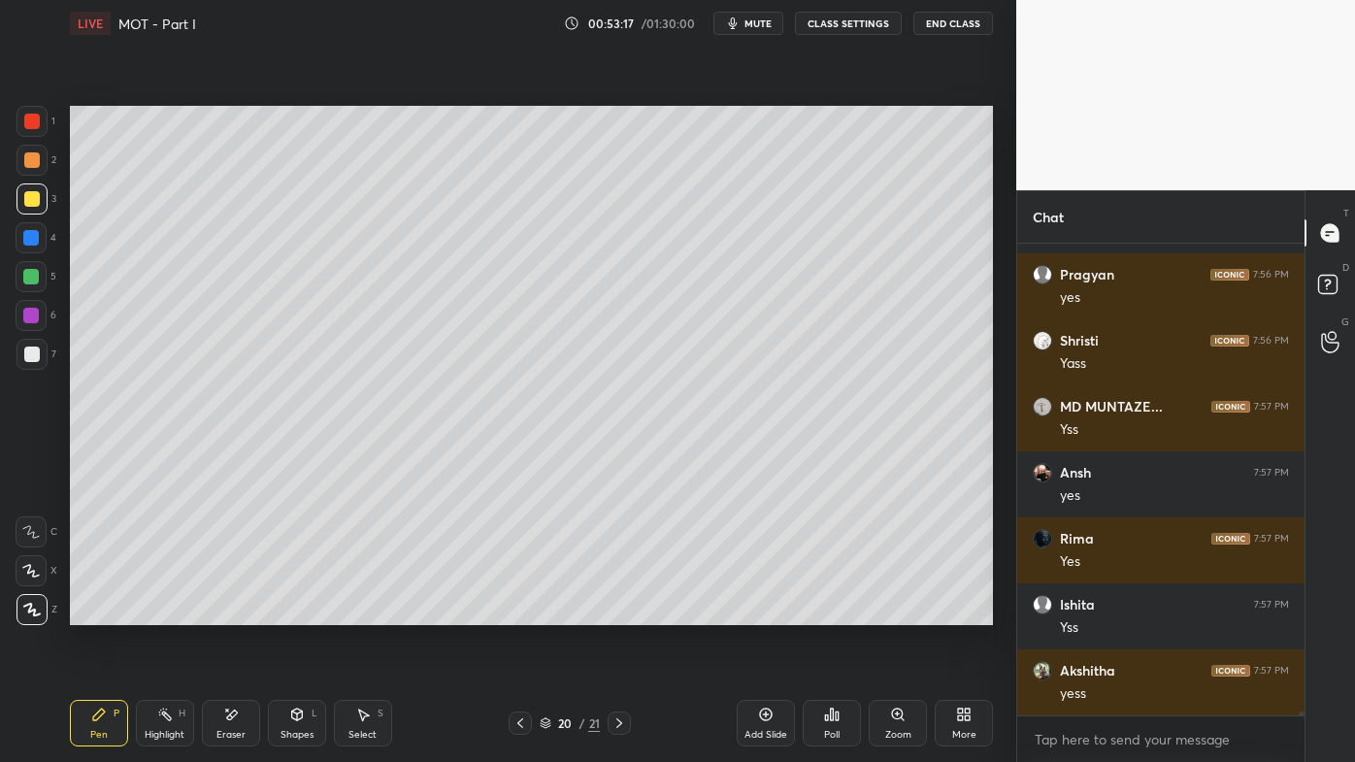
drag, startPoint x: 228, startPoint y: 718, endPoint x: 340, endPoint y: 643, distance: 134.3
click at [230, 612] on icon at bounding box center [231, 714] width 11 height 10
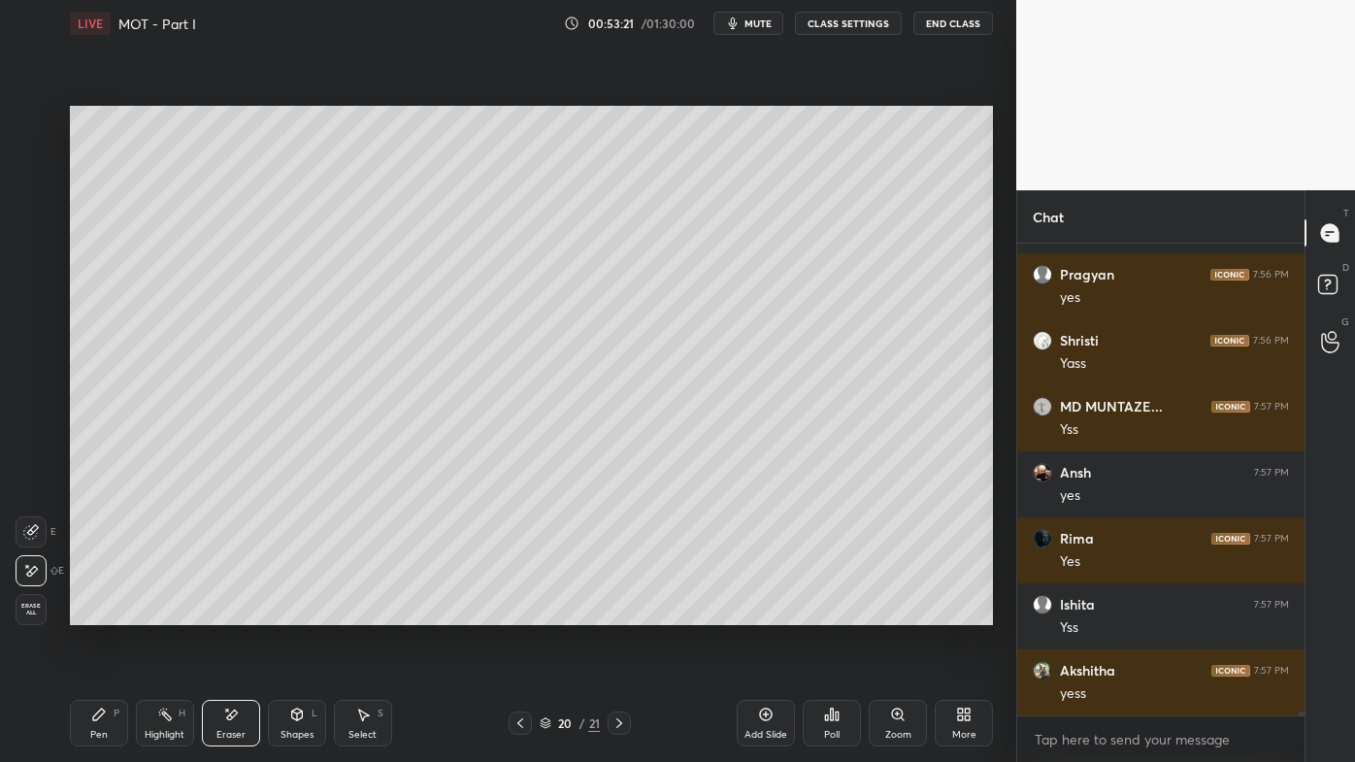
drag, startPoint x: 109, startPoint y: 716, endPoint x: 114, endPoint y: 695, distance: 21.9
click at [107, 612] on div "Pen P" at bounding box center [99, 723] width 58 height 47
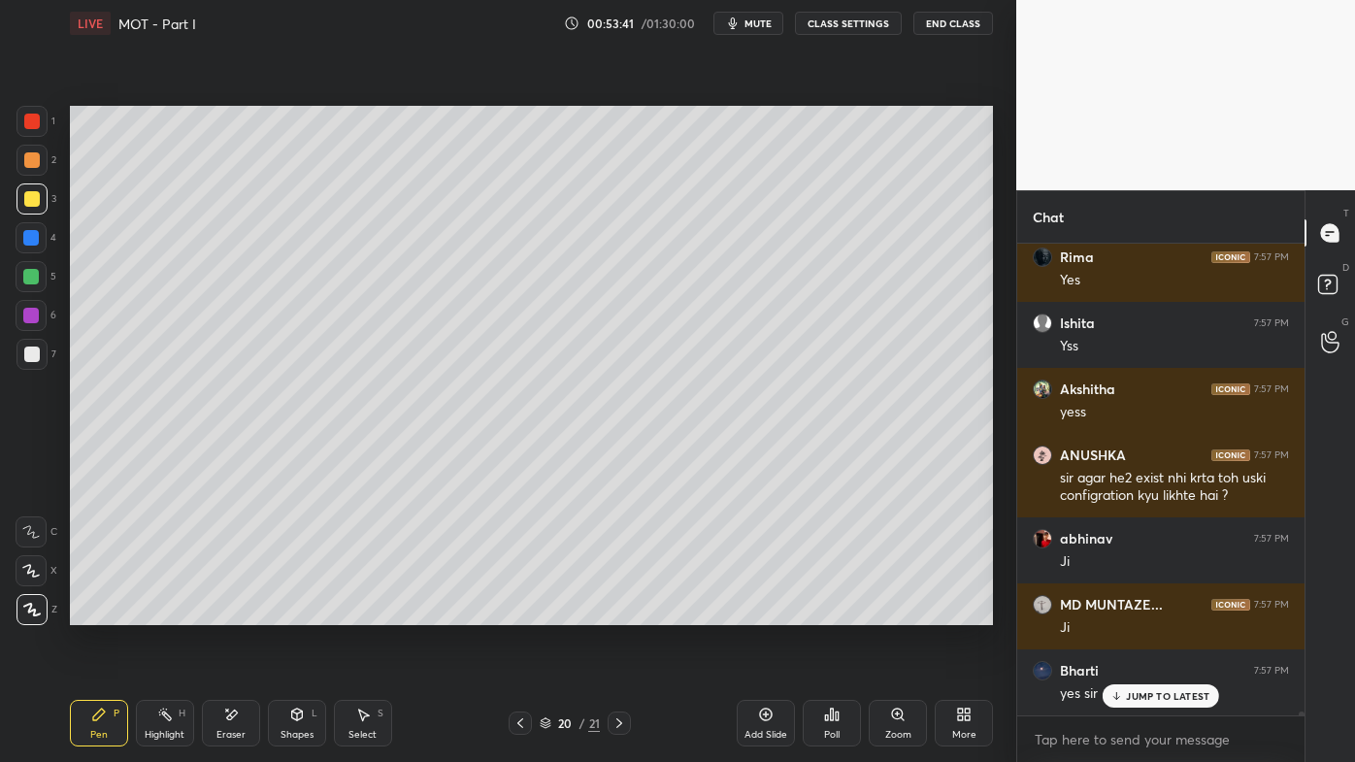
scroll to position [64447, 0]
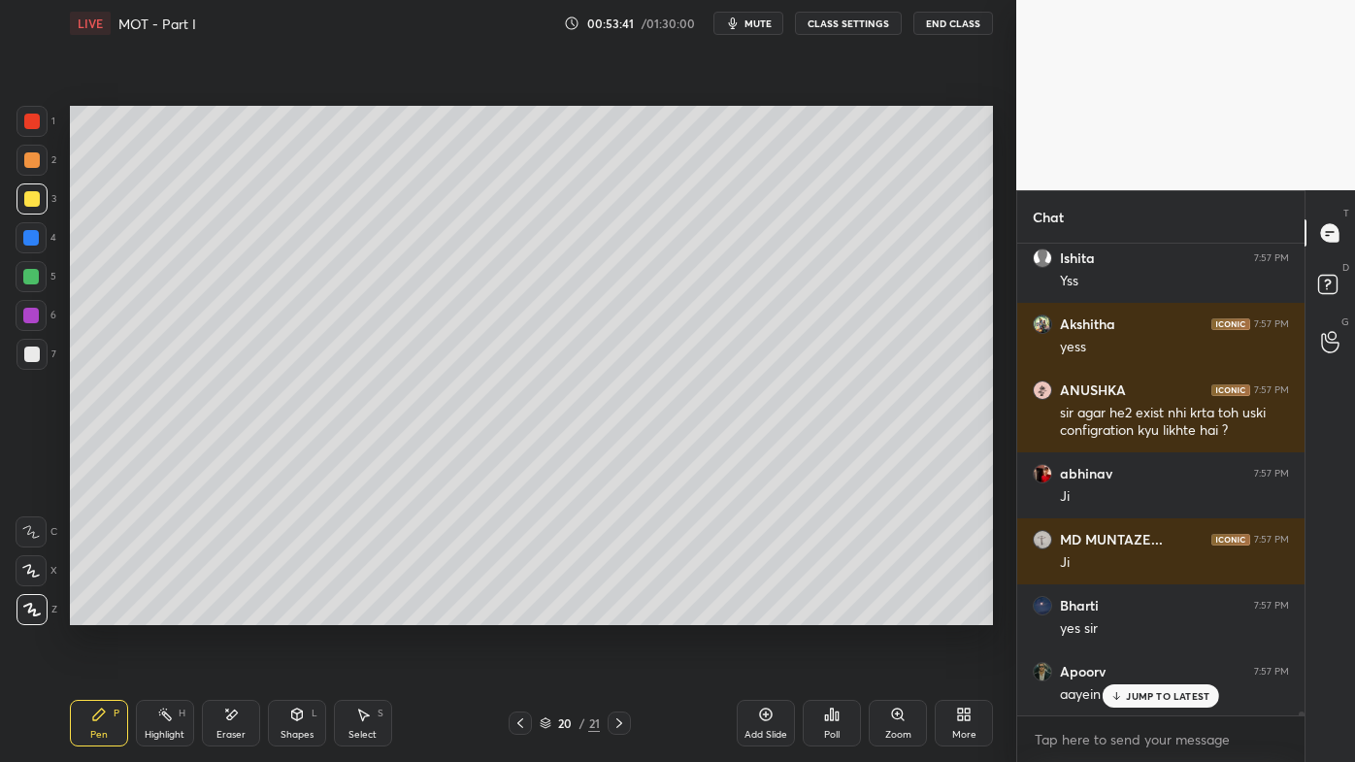
click at [160, 612] on icon at bounding box center [165, 715] width 16 height 16
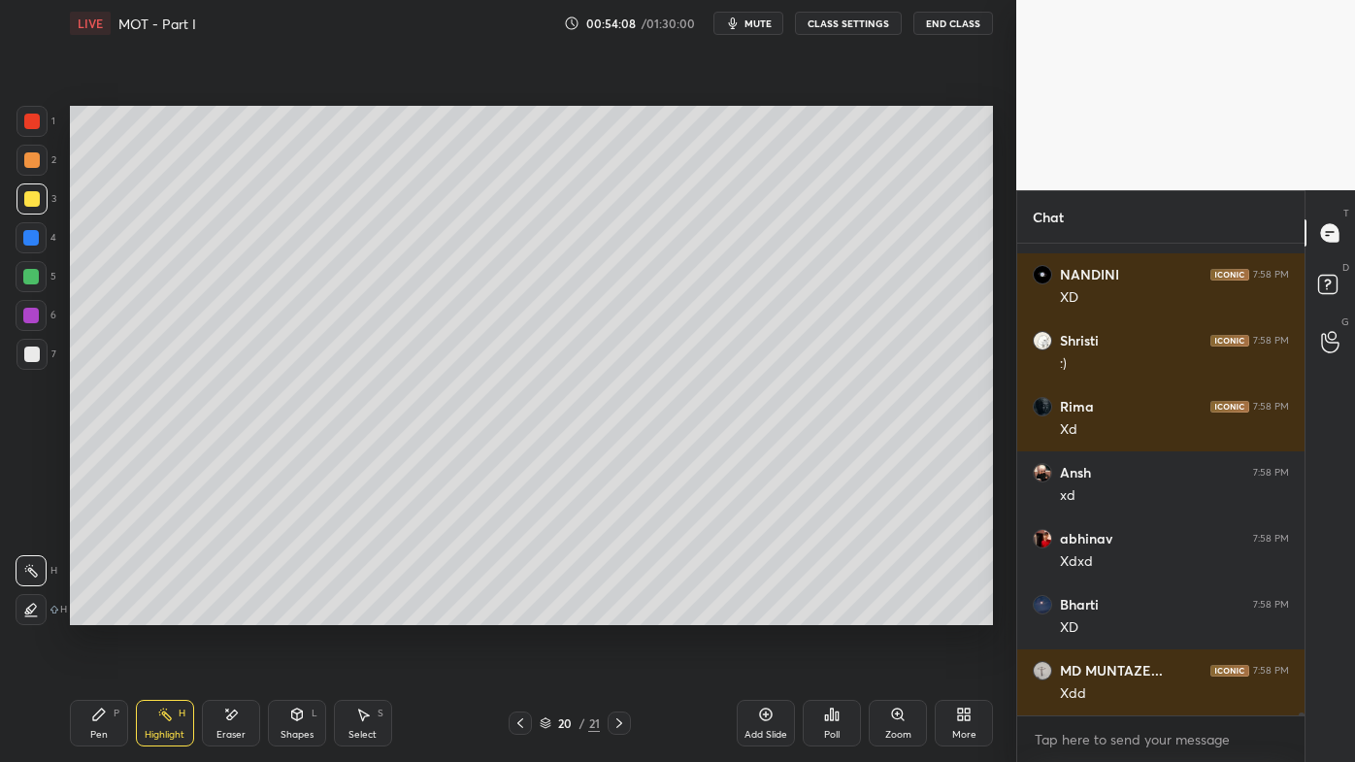
scroll to position [65503, 0]
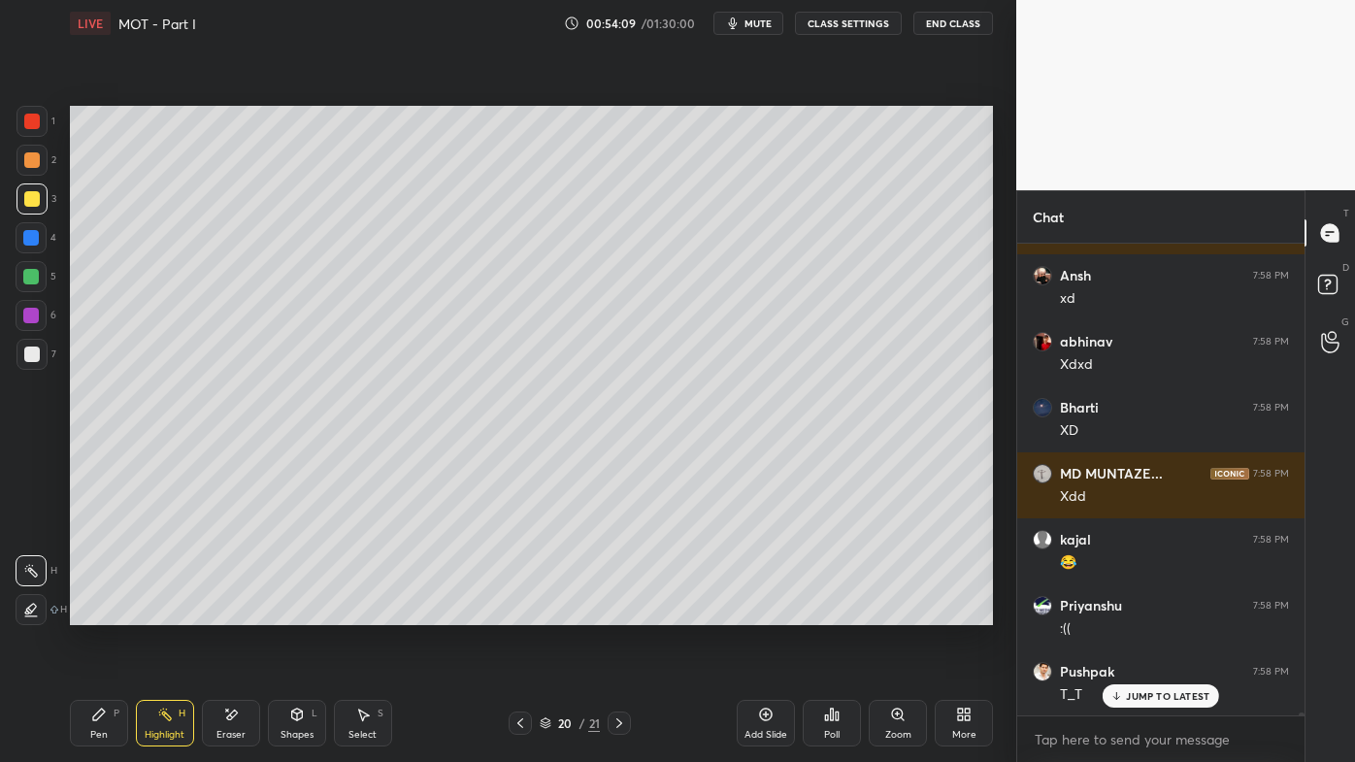
click at [767, 612] on icon at bounding box center [766, 715] width 16 height 16
drag, startPoint x: 106, startPoint y: 709, endPoint x: 81, endPoint y: 670, distance: 47.1
click at [96, 612] on icon at bounding box center [99, 715] width 16 height 16
drag, startPoint x: 32, startPoint y: 158, endPoint x: 68, endPoint y: 151, distance: 36.5
click at [31, 157] on div at bounding box center [32, 160] width 16 height 16
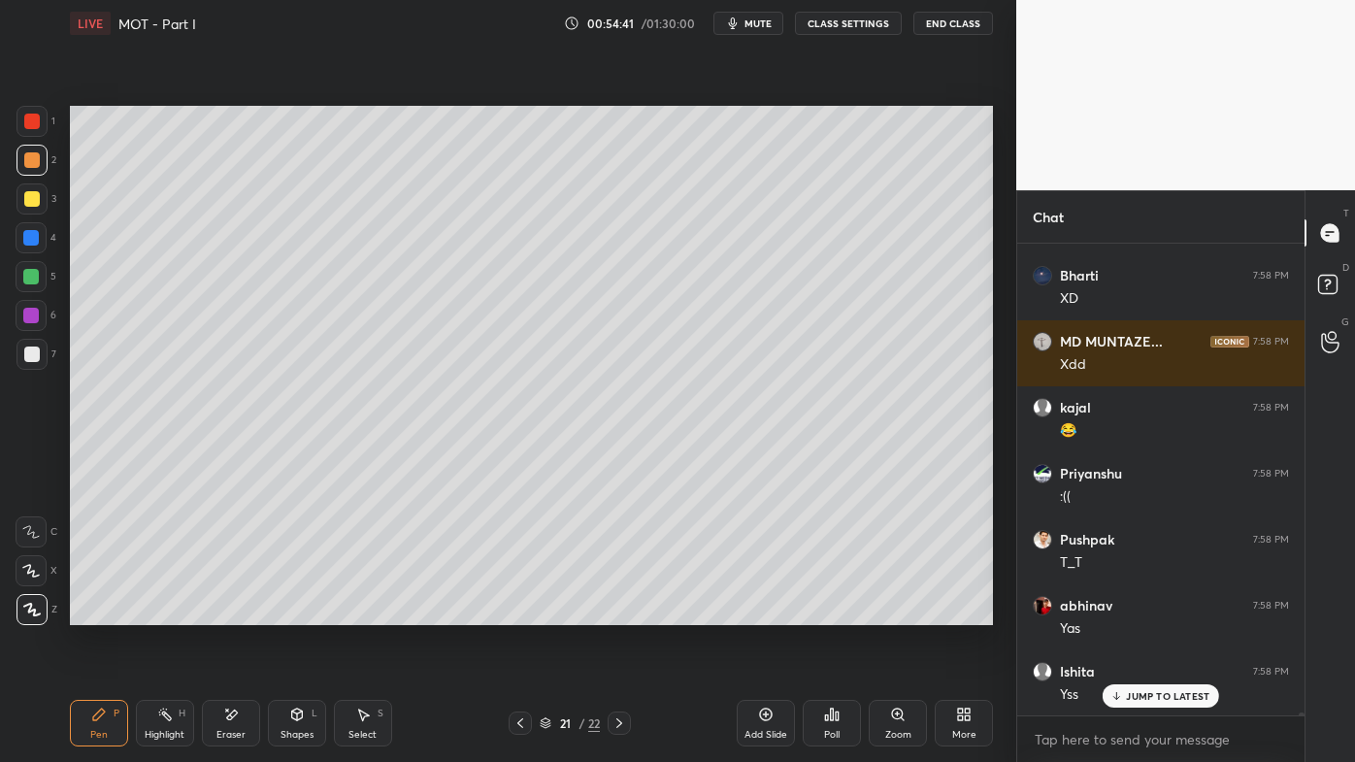
scroll to position [65702, 0]
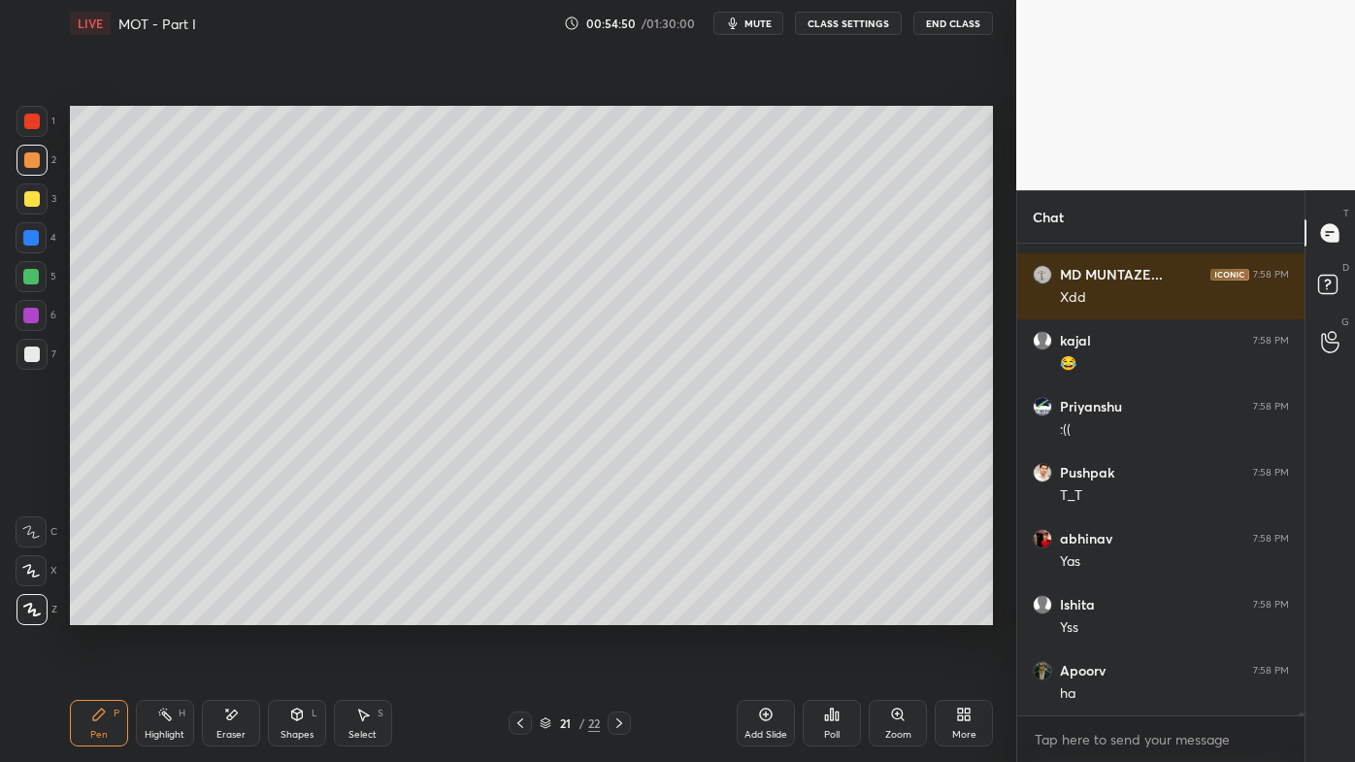
drag, startPoint x: 34, startPoint y: 198, endPoint x: 53, endPoint y: 192, distance: 20.3
click at [36, 192] on div at bounding box center [32, 199] width 16 height 16
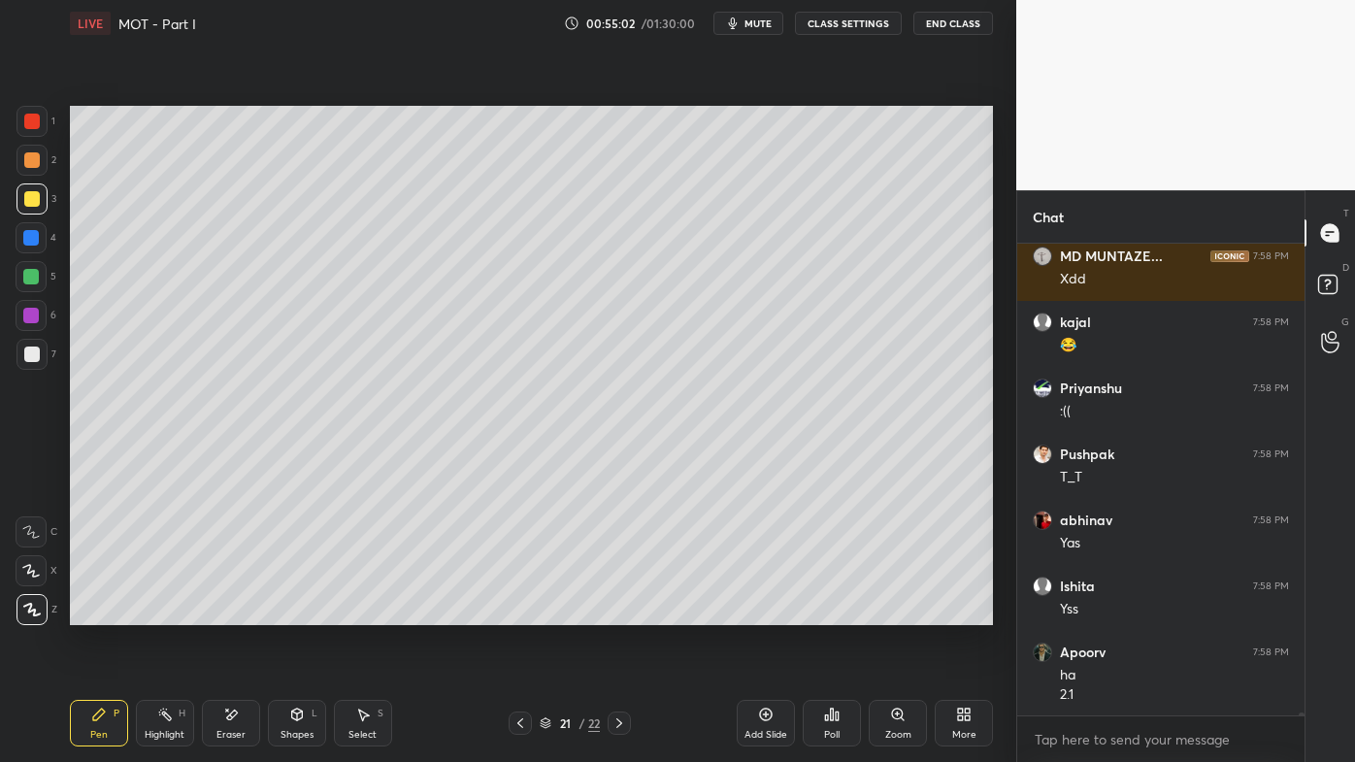
scroll to position [65787, 0]
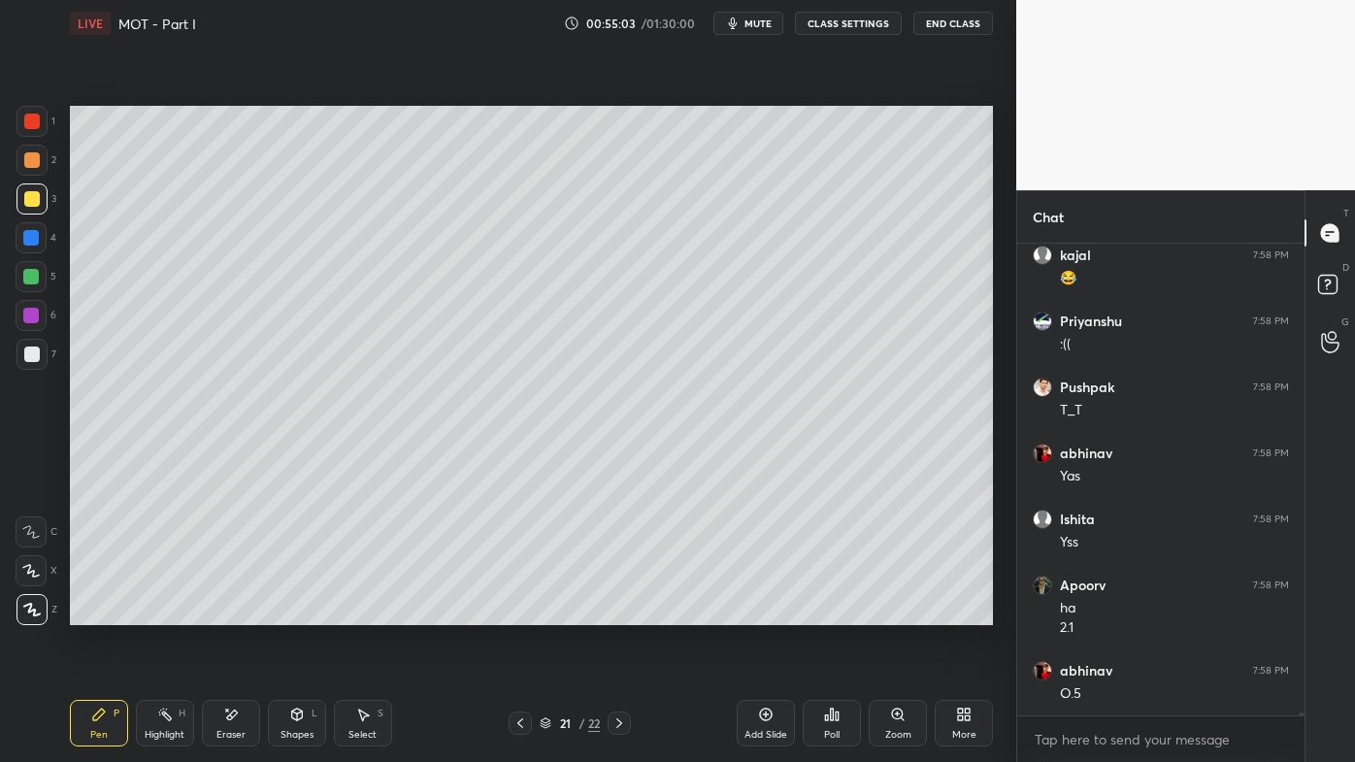
drag, startPoint x: 152, startPoint y: 712, endPoint x: 228, endPoint y: 637, distance: 107.1
click at [159, 612] on div "Highlight H" at bounding box center [165, 723] width 58 height 47
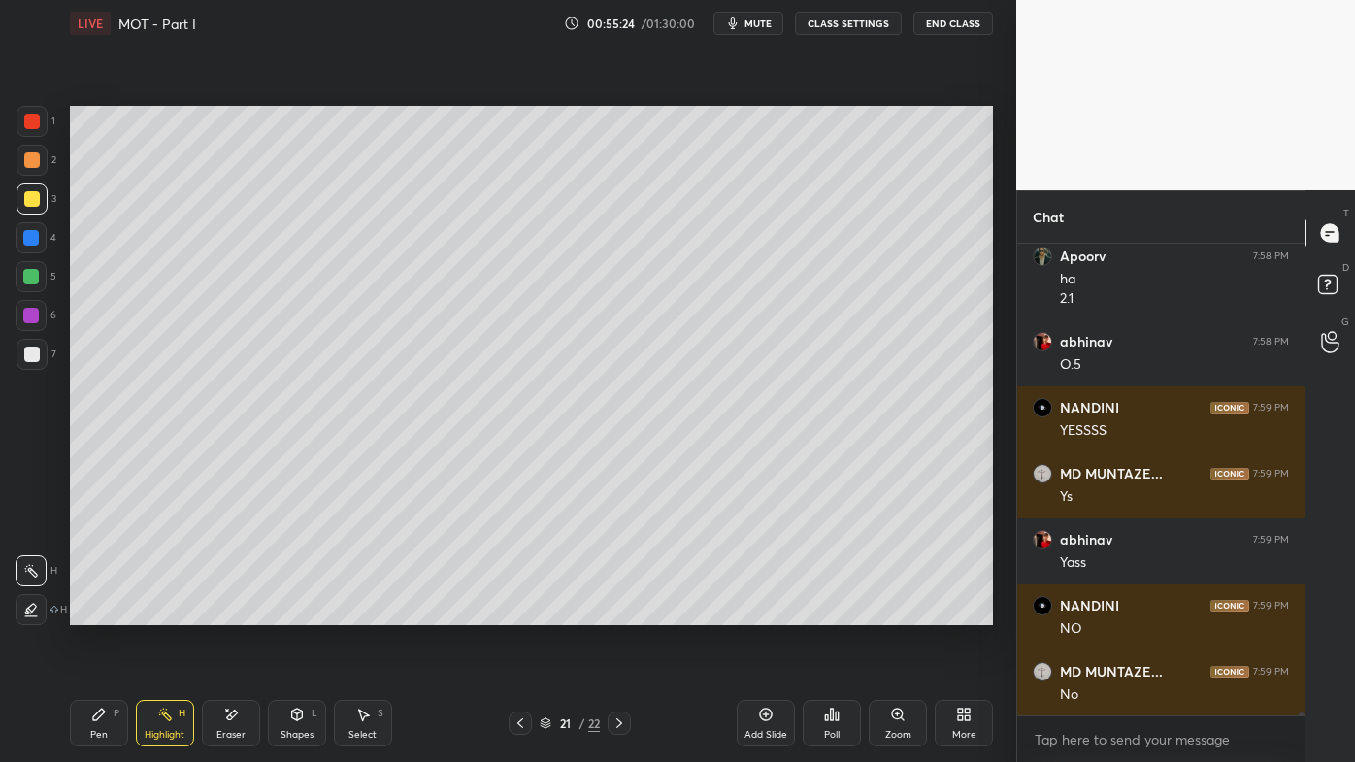
scroll to position [66183, 0]
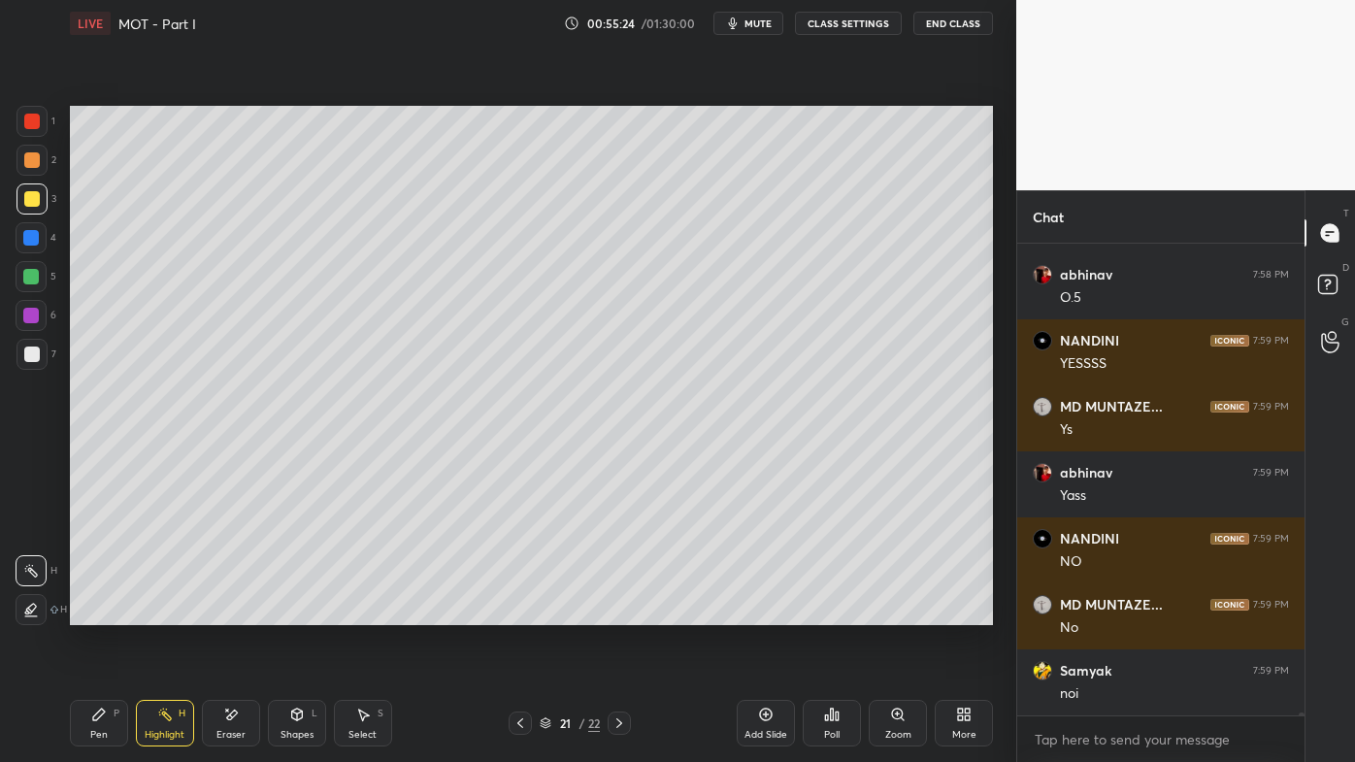
drag, startPoint x: 95, startPoint y: 707, endPoint x: 98, endPoint y: 686, distance: 20.6
click at [94, 612] on div "Pen P" at bounding box center [99, 723] width 58 height 47
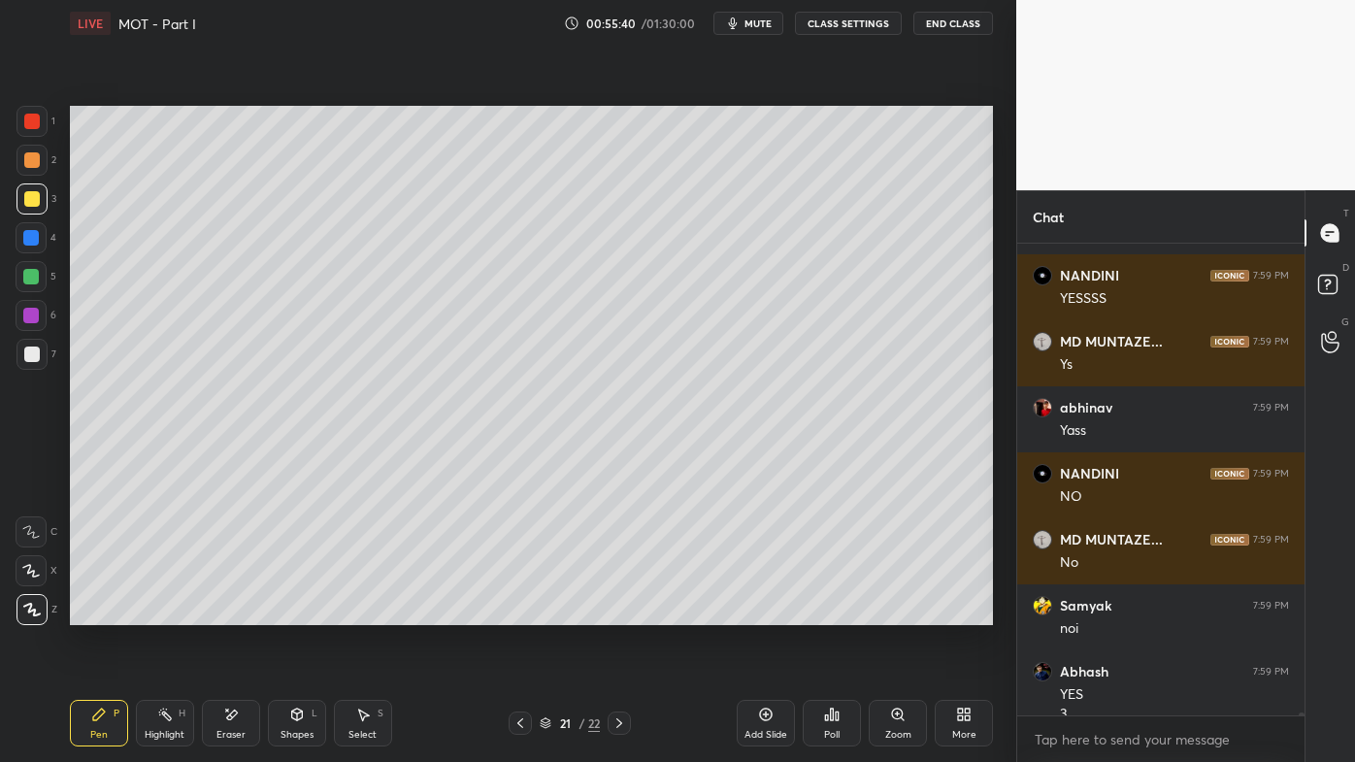
scroll to position [66268, 0]
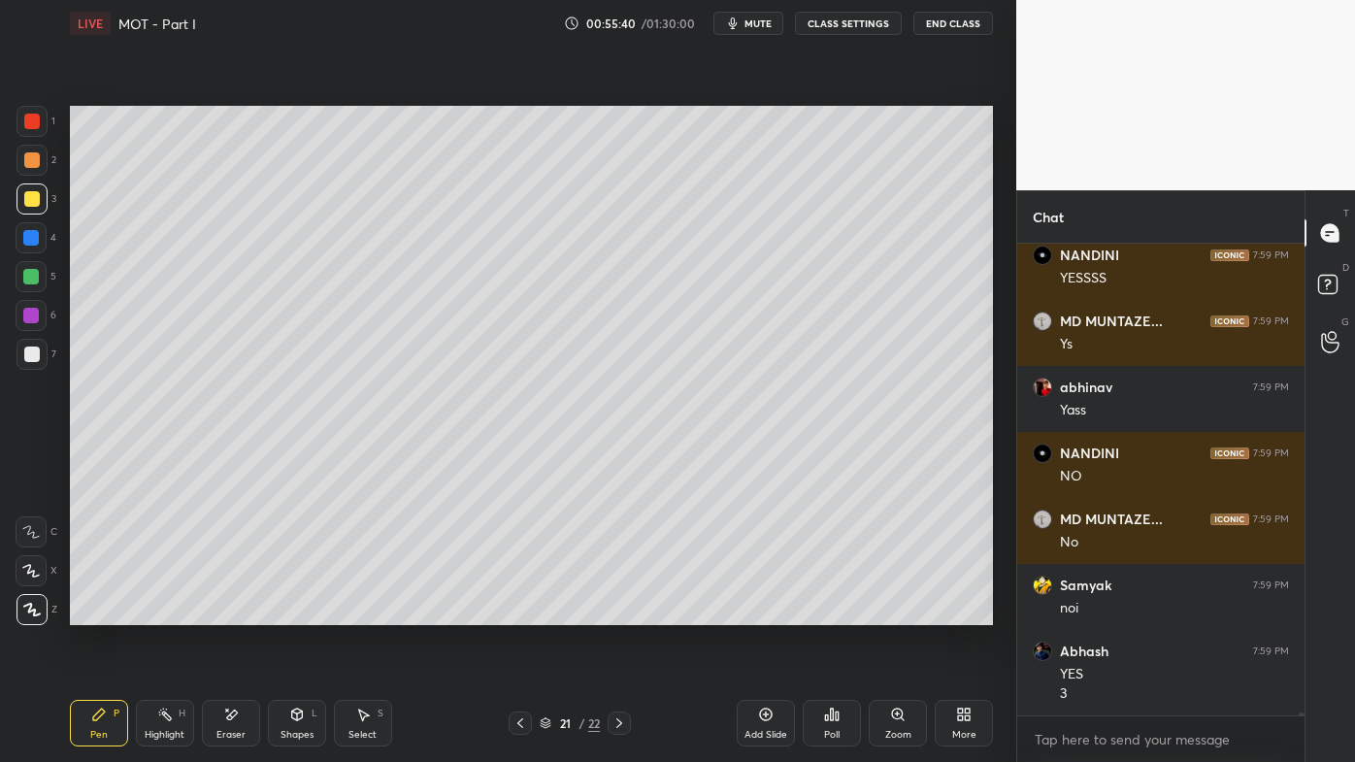
drag, startPoint x: 134, startPoint y: 724, endPoint x: 178, endPoint y: 652, distance: 84.1
click at [137, 612] on div "Pen P Highlight H Eraser Shapes L Select S" at bounding box center [237, 723] width 334 height 47
drag, startPoint x: 221, startPoint y: 714, endPoint x: 168, endPoint y: 631, distance: 99.1
click at [221, 612] on div "Eraser" at bounding box center [231, 723] width 58 height 47
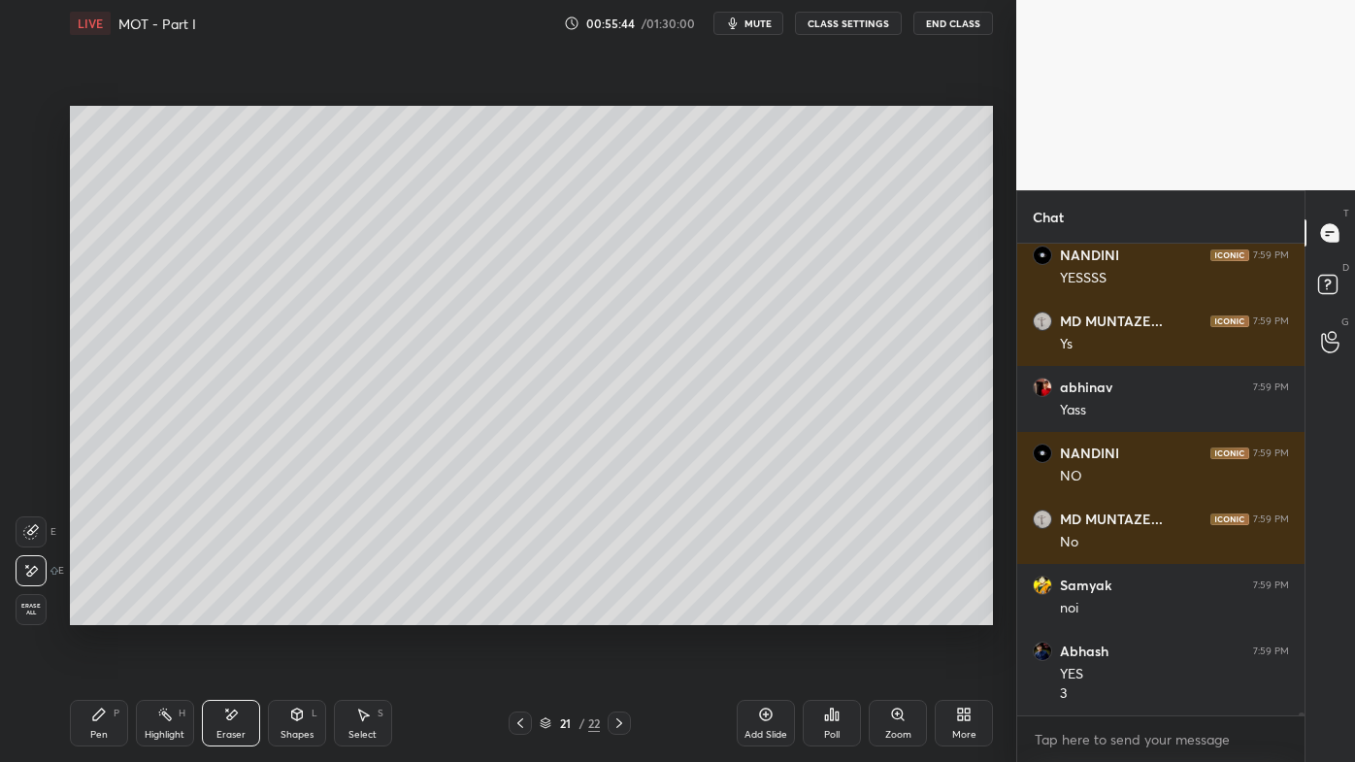
click at [155, 612] on div "Highlight H" at bounding box center [165, 723] width 58 height 47
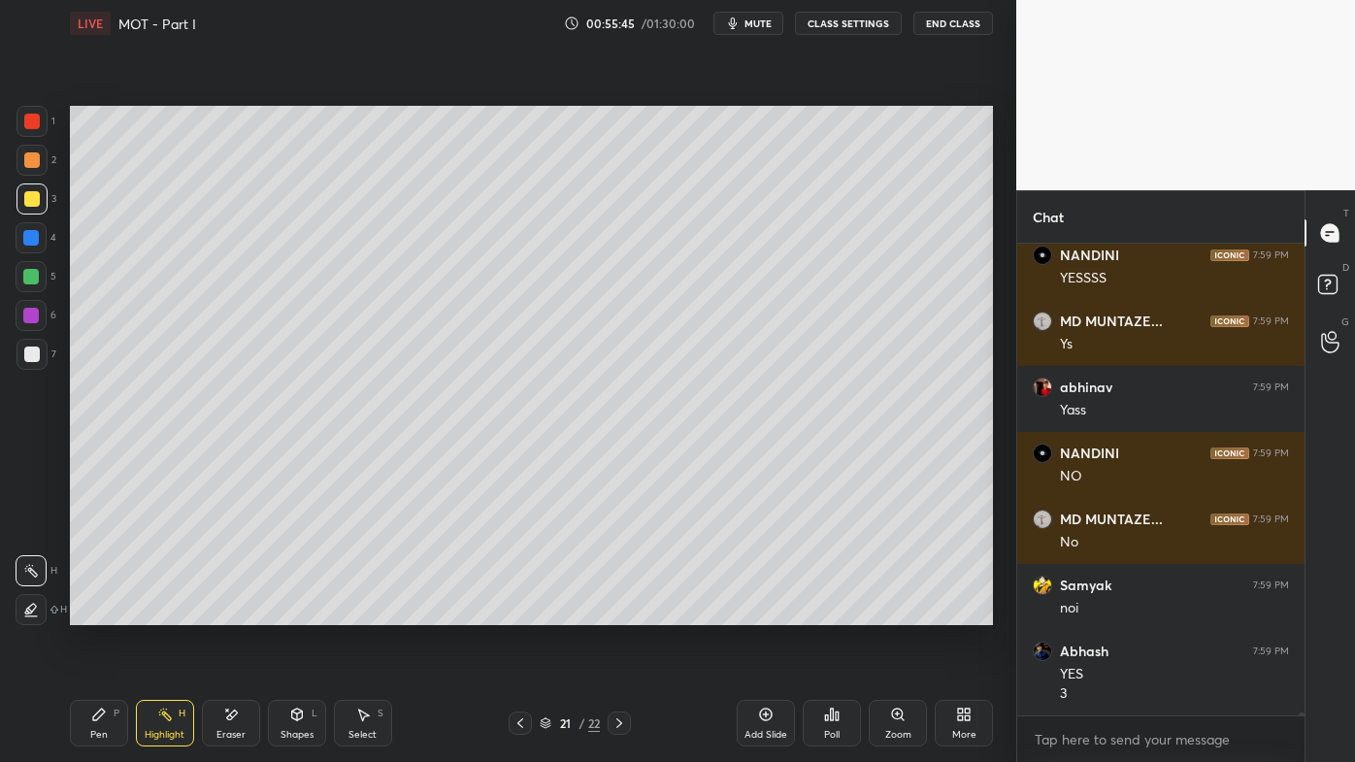
scroll to position [66333, 0]
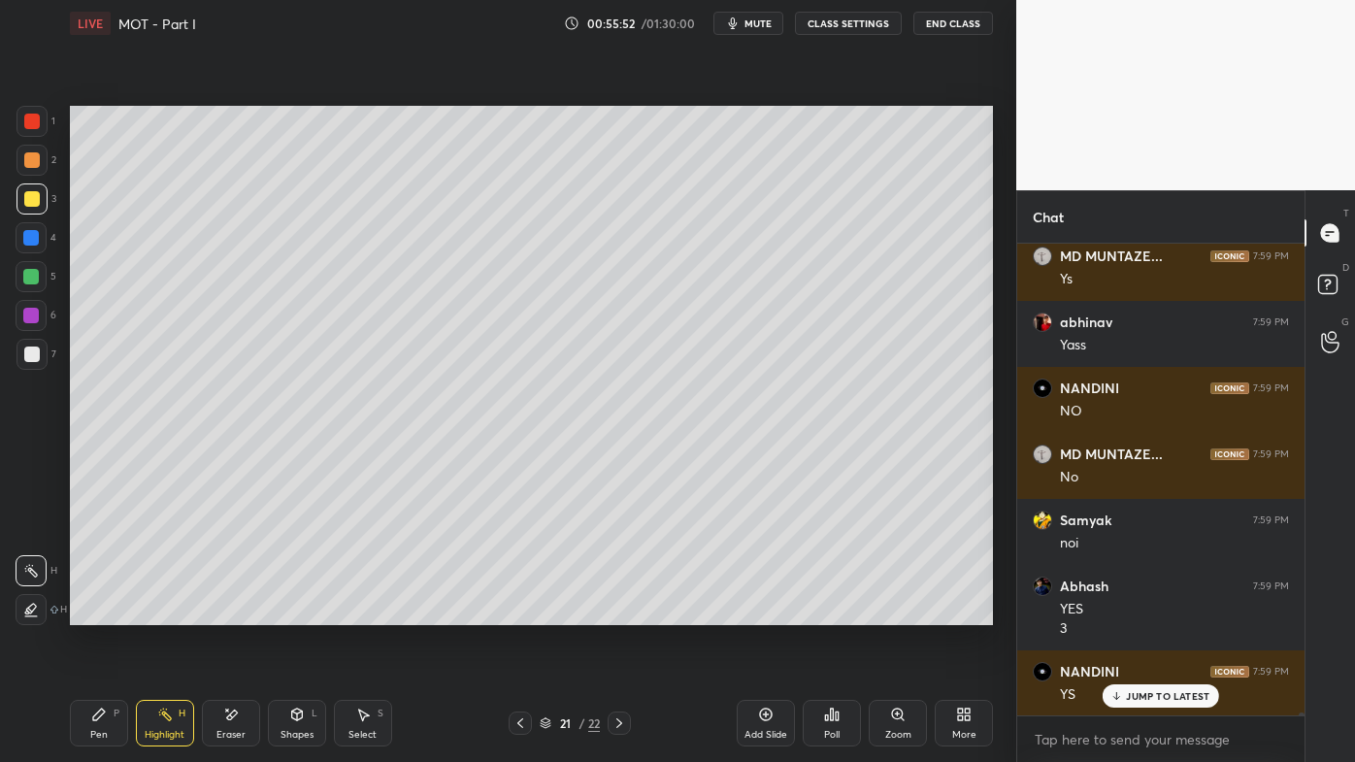
click at [92, 612] on icon at bounding box center [99, 715] width 16 height 16
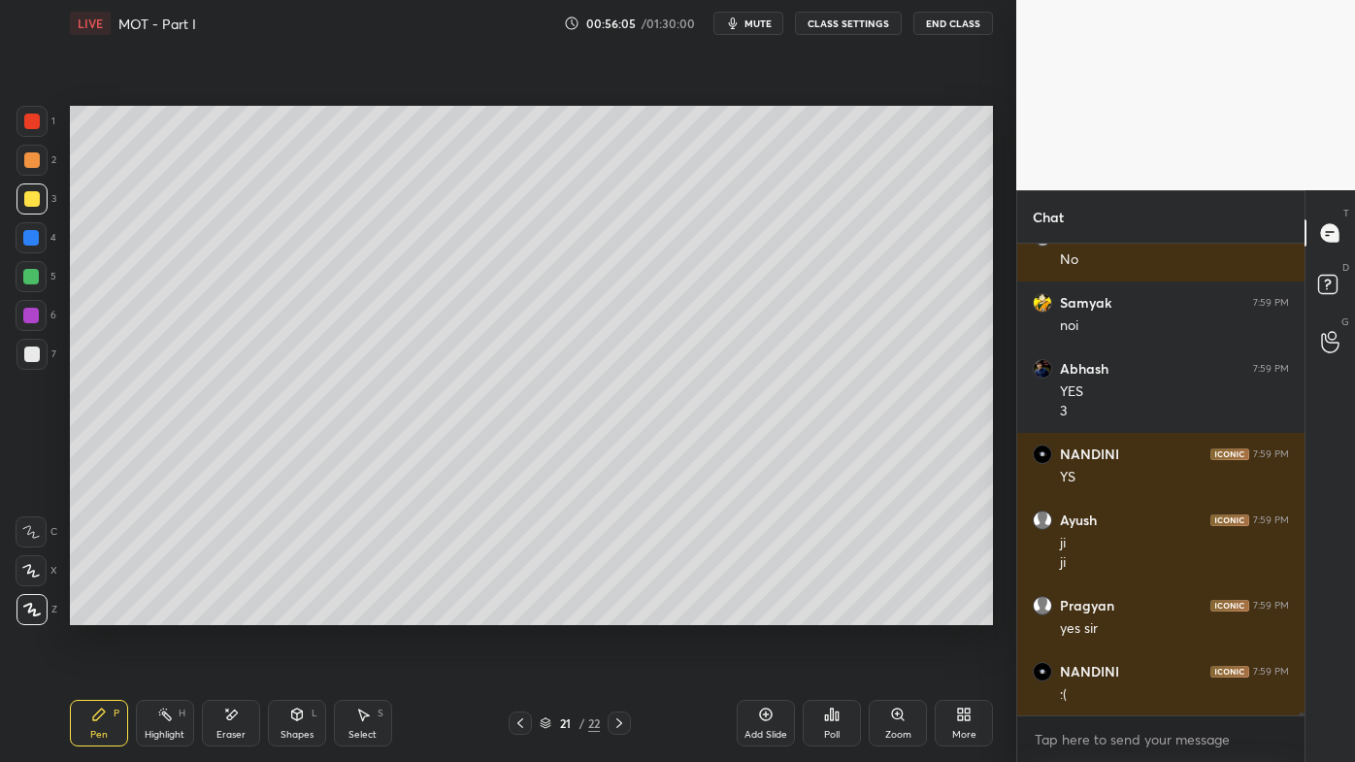
scroll to position [66618, 0]
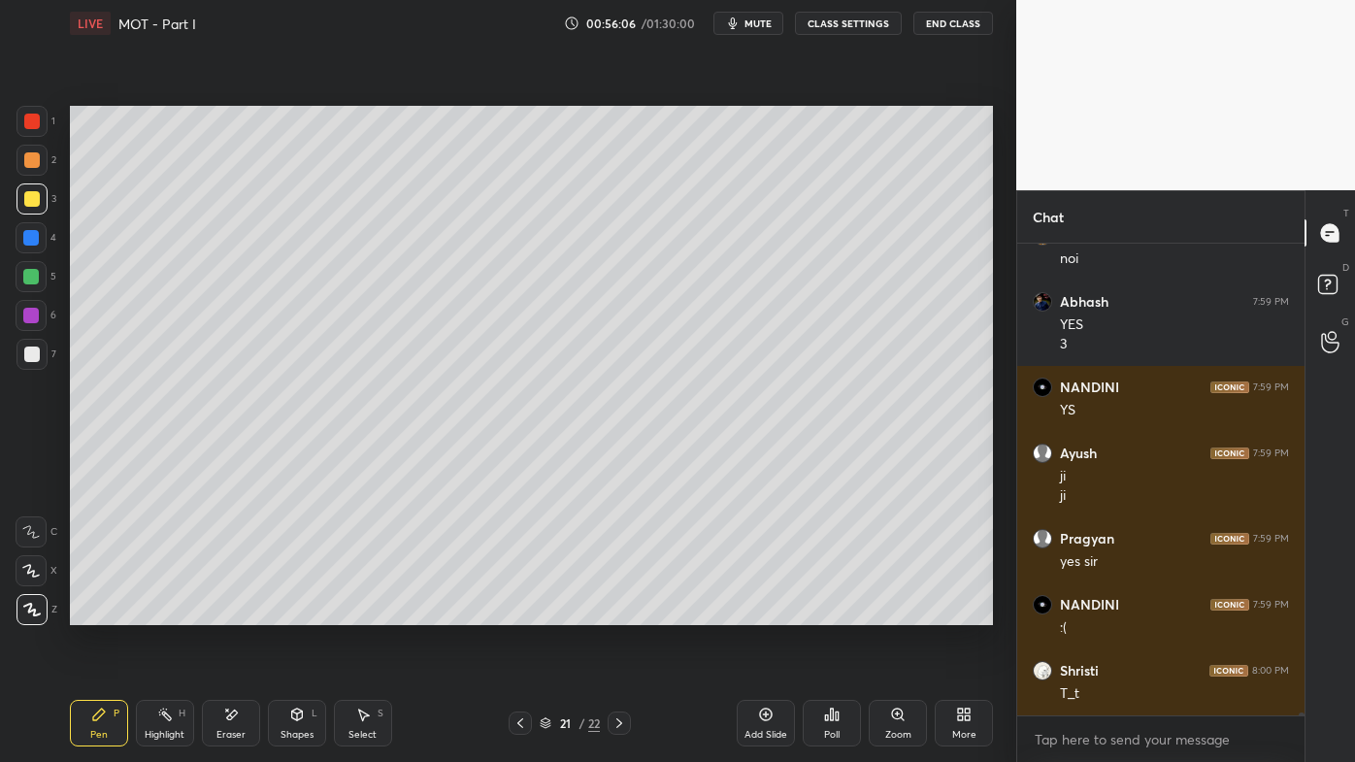
click at [166, 612] on icon at bounding box center [165, 715] width 16 height 16
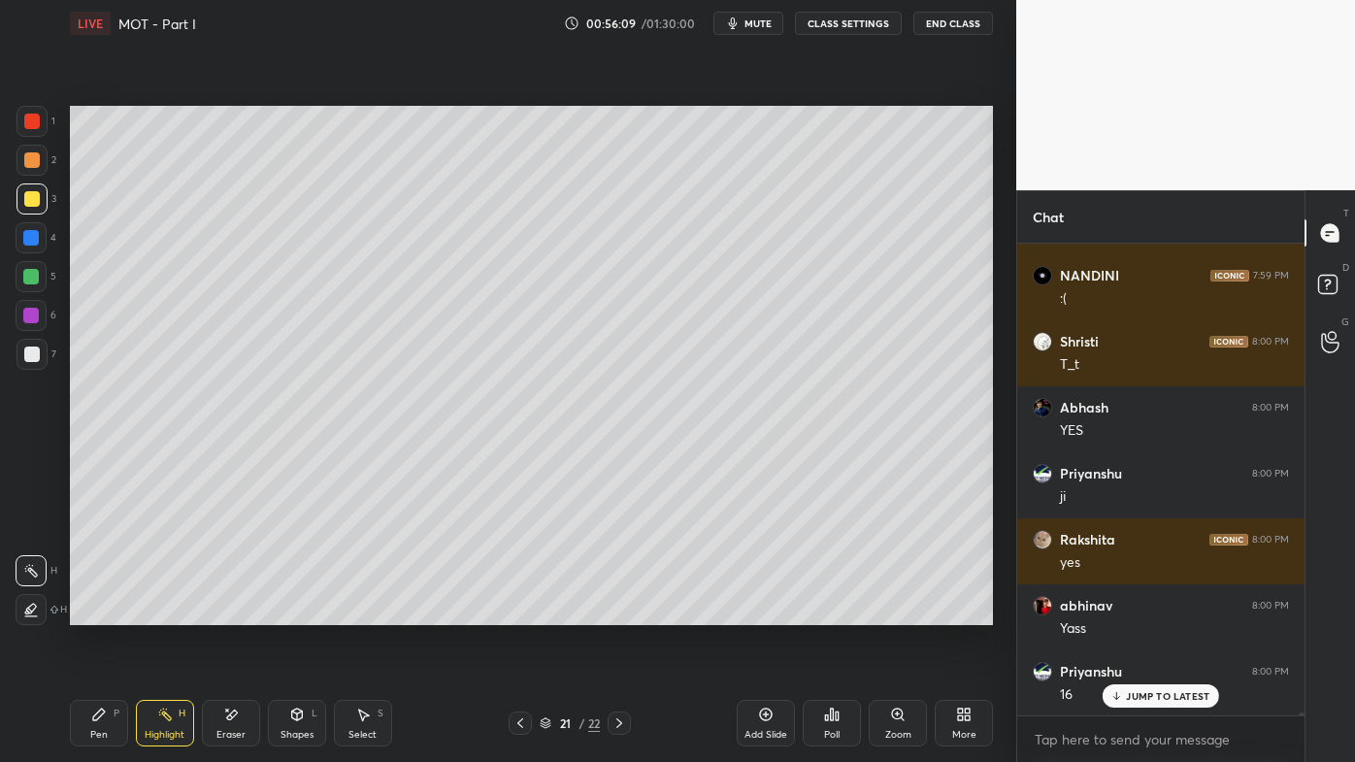
scroll to position [67079, 0]
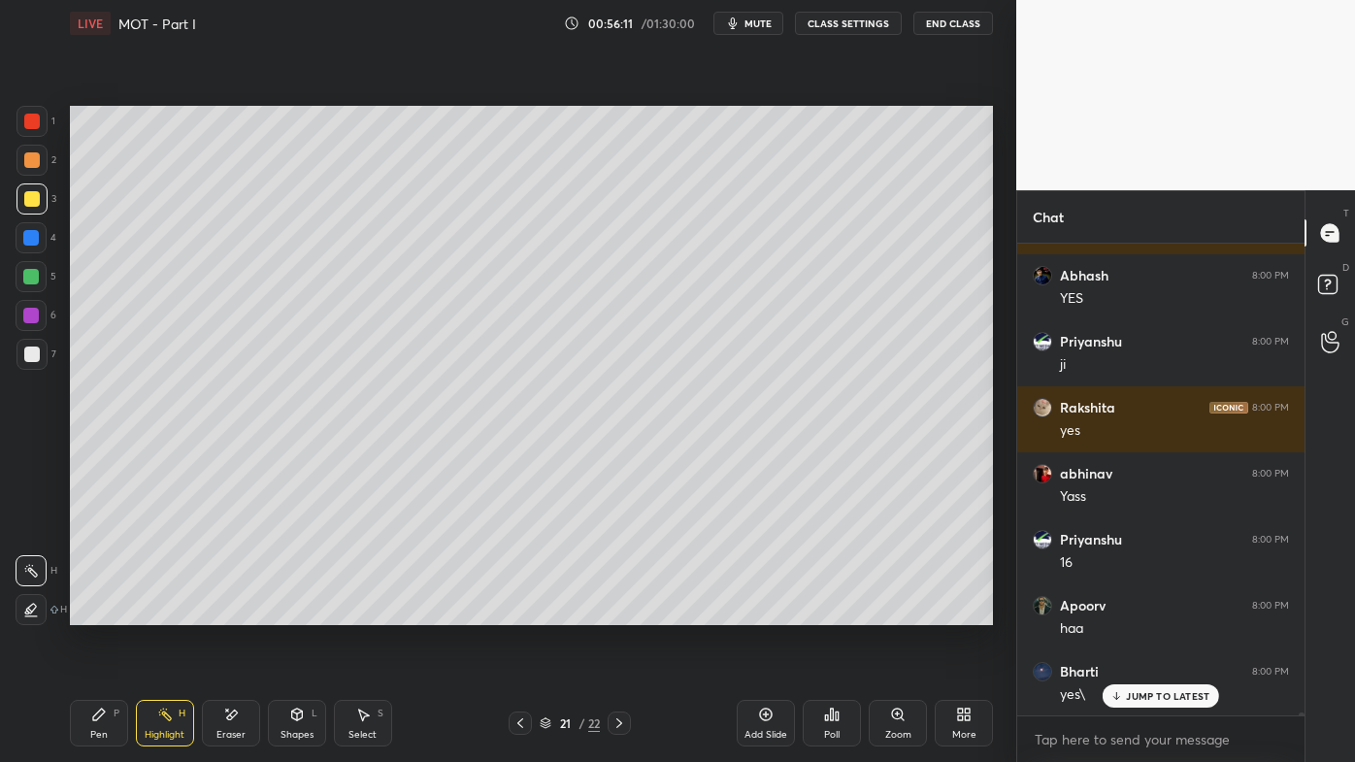
drag, startPoint x: 83, startPoint y: 714, endPoint x: 195, endPoint y: 639, distance: 134.9
click at [82, 612] on div "Pen P" at bounding box center [99, 723] width 58 height 47
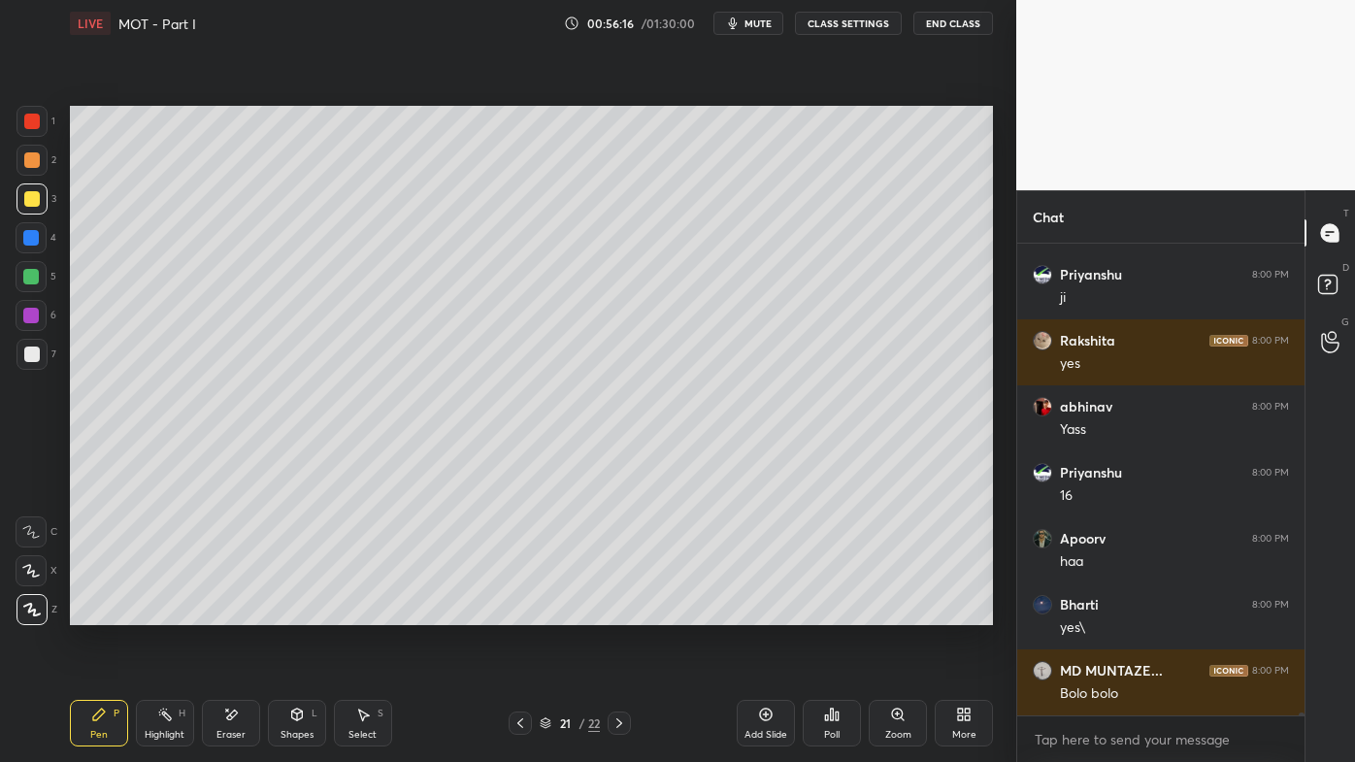
scroll to position [67278, 0]
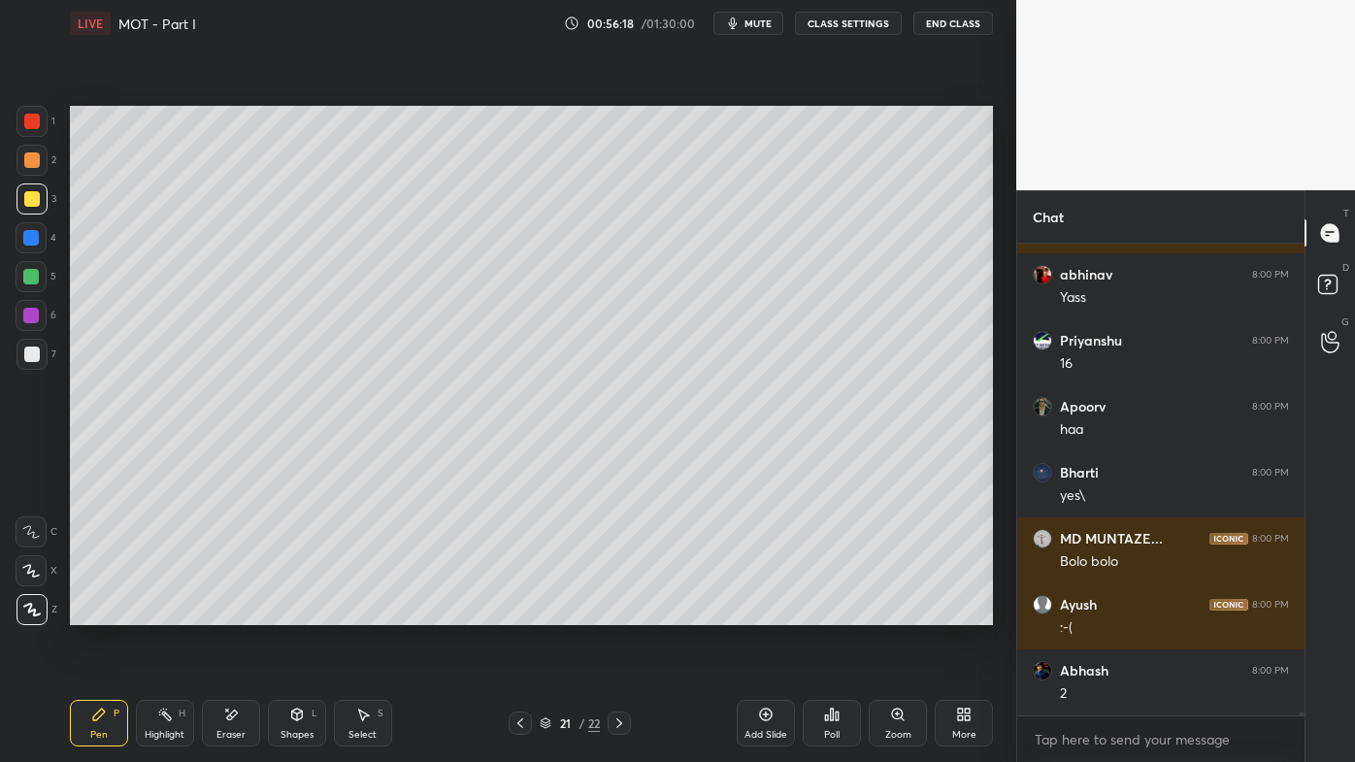
drag, startPoint x: 167, startPoint y: 712, endPoint x: 190, endPoint y: 685, distance: 35.8
click at [168, 612] on icon at bounding box center [165, 715] width 16 height 16
drag, startPoint x: 110, startPoint y: 716, endPoint x: 300, endPoint y: 641, distance: 204.7
click at [106, 612] on div "Pen P" at bounding box center [99, 723] width 58 height 47
drag, startPoint x: 156, startPoint y: 713, endPoint x: 210, endPoint y: 650, distance: 82.6
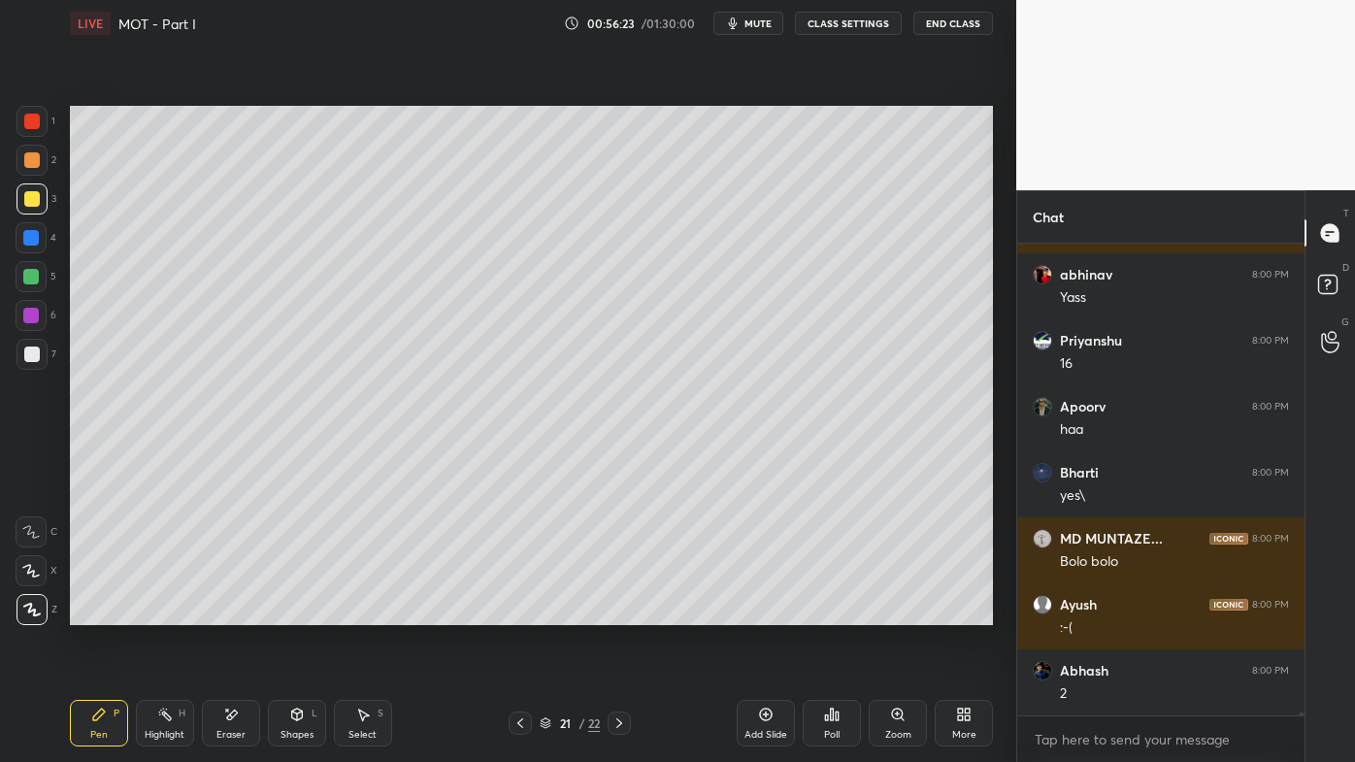
click at [160, 612] on icon at bounding box center [165, 715] width 16 height 16
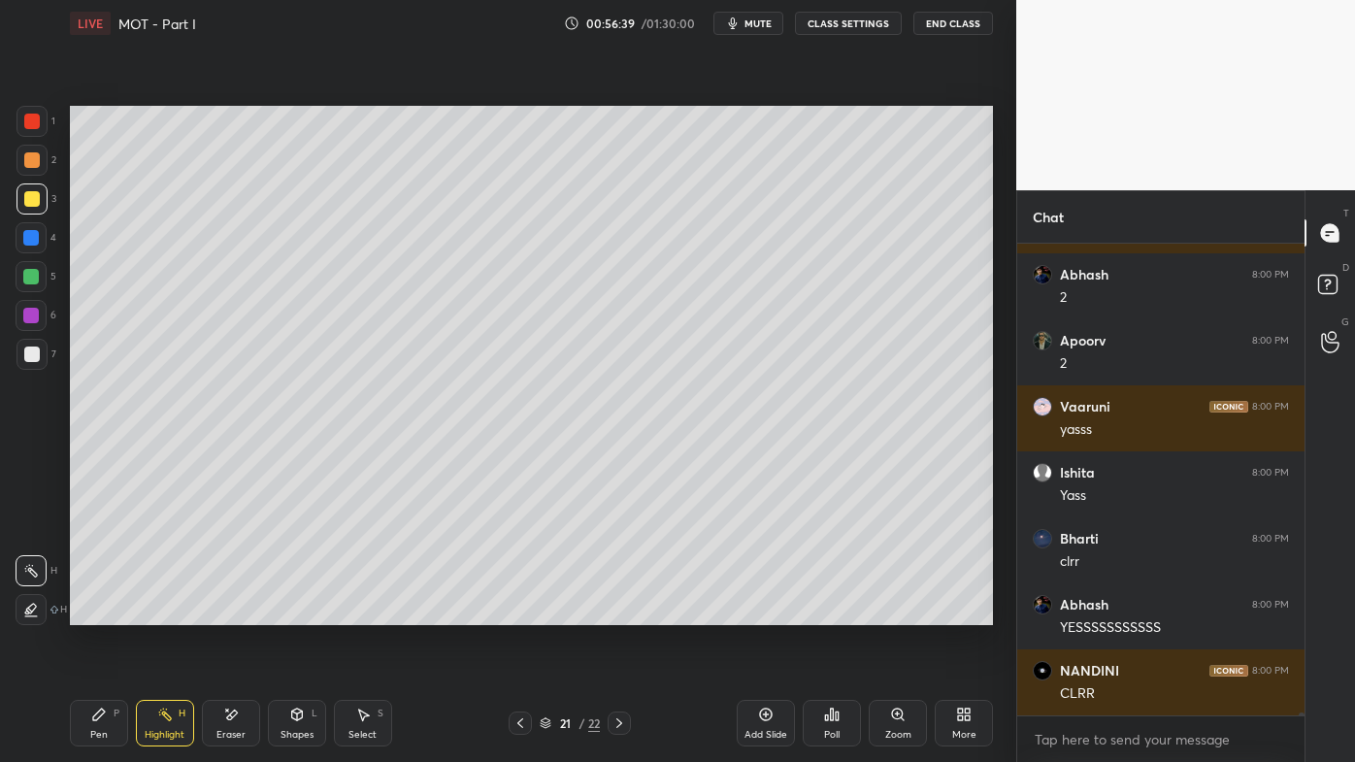
scroll to position [67739, 0]
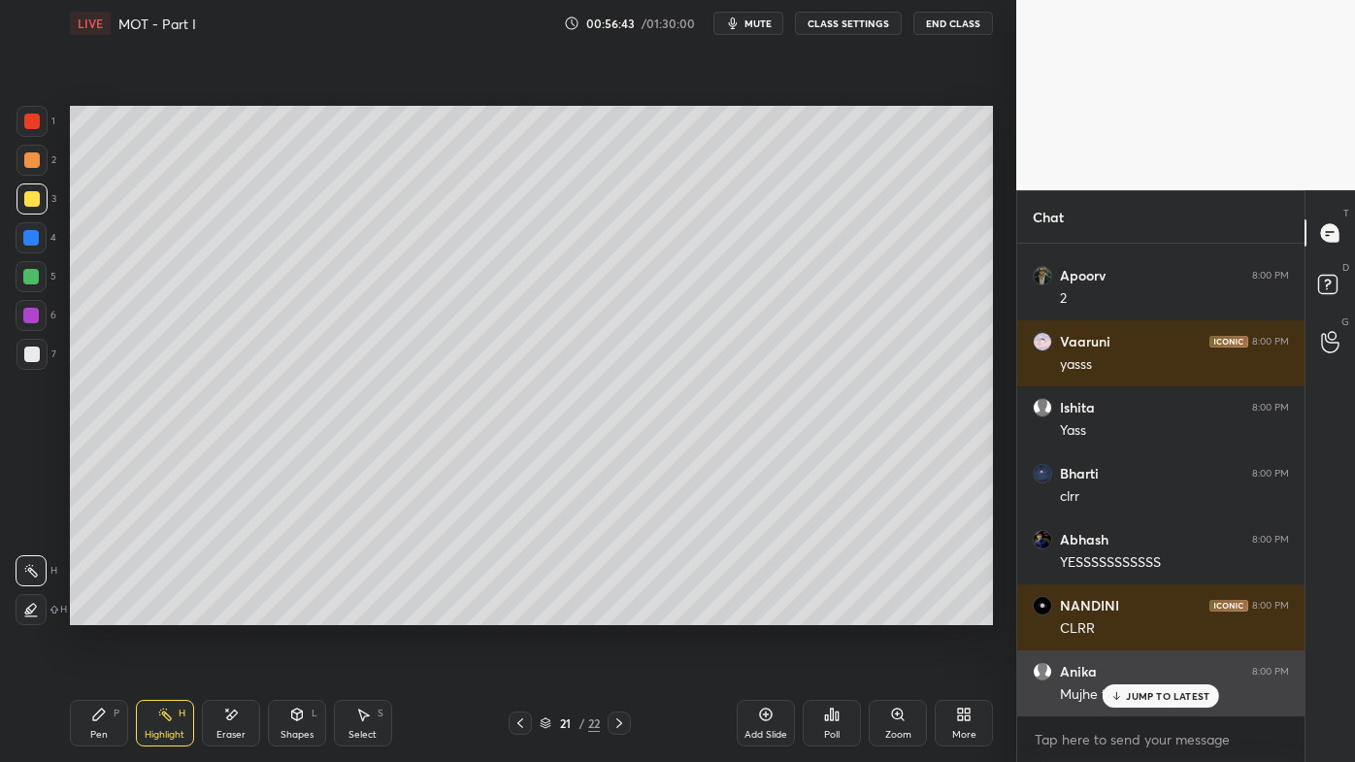
drag, startPoint x: 1125, startPoint y: 699, endPoint x: 1104, endPoint y: 699, distance: 20.4
click at [1126, 612] on div "JUMP TO LATEST" at bounding box center [1161, 695] width 116 height 23
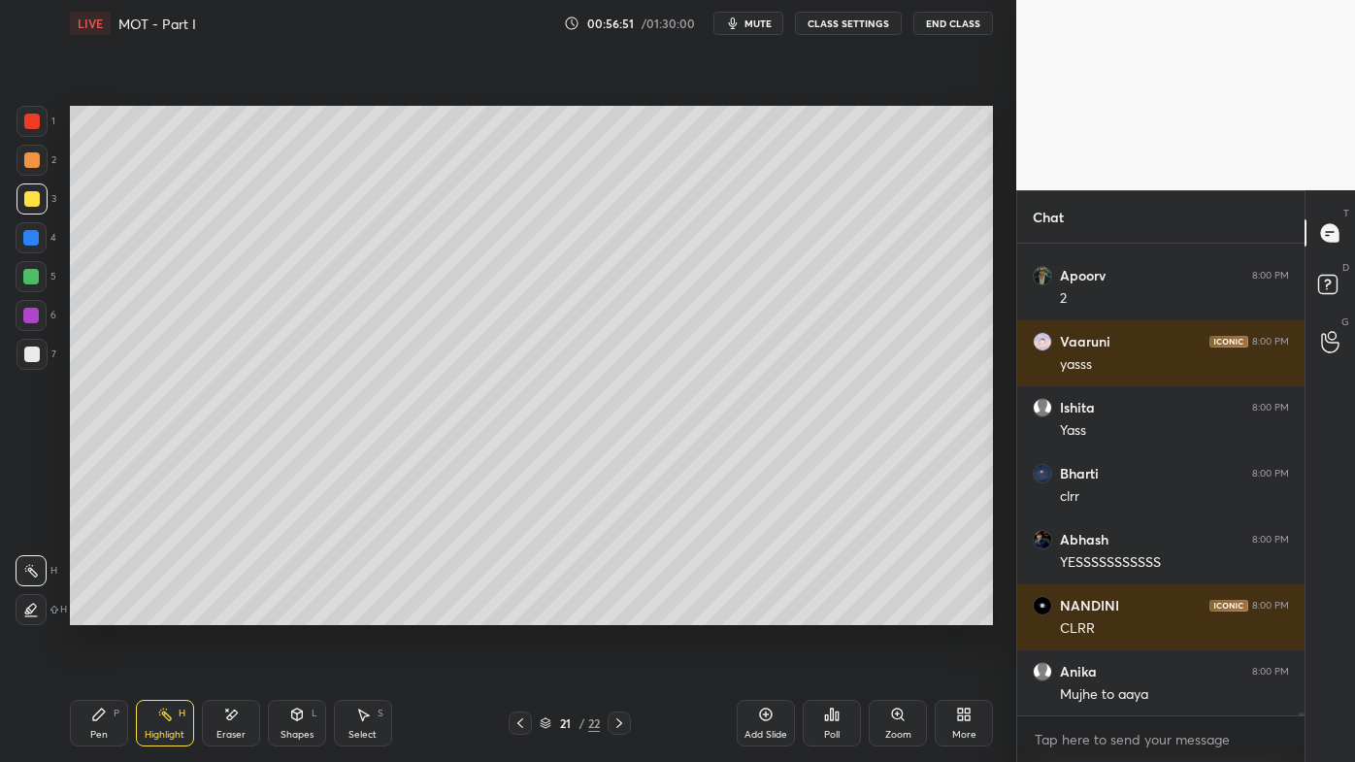
drag, startPoint x: 773, startPoint y: 710, endPoint x: 755, endPoint y: 708, distance: 18.7
click at [771, 612] on icon at bounding box center [766, 715] width 16 height 16
click at [95, 612] on icon at bounding box center [99, 714] width 12 height 12
click at [35, 155] on div at bounding box center [32, 160] width 16 height 16
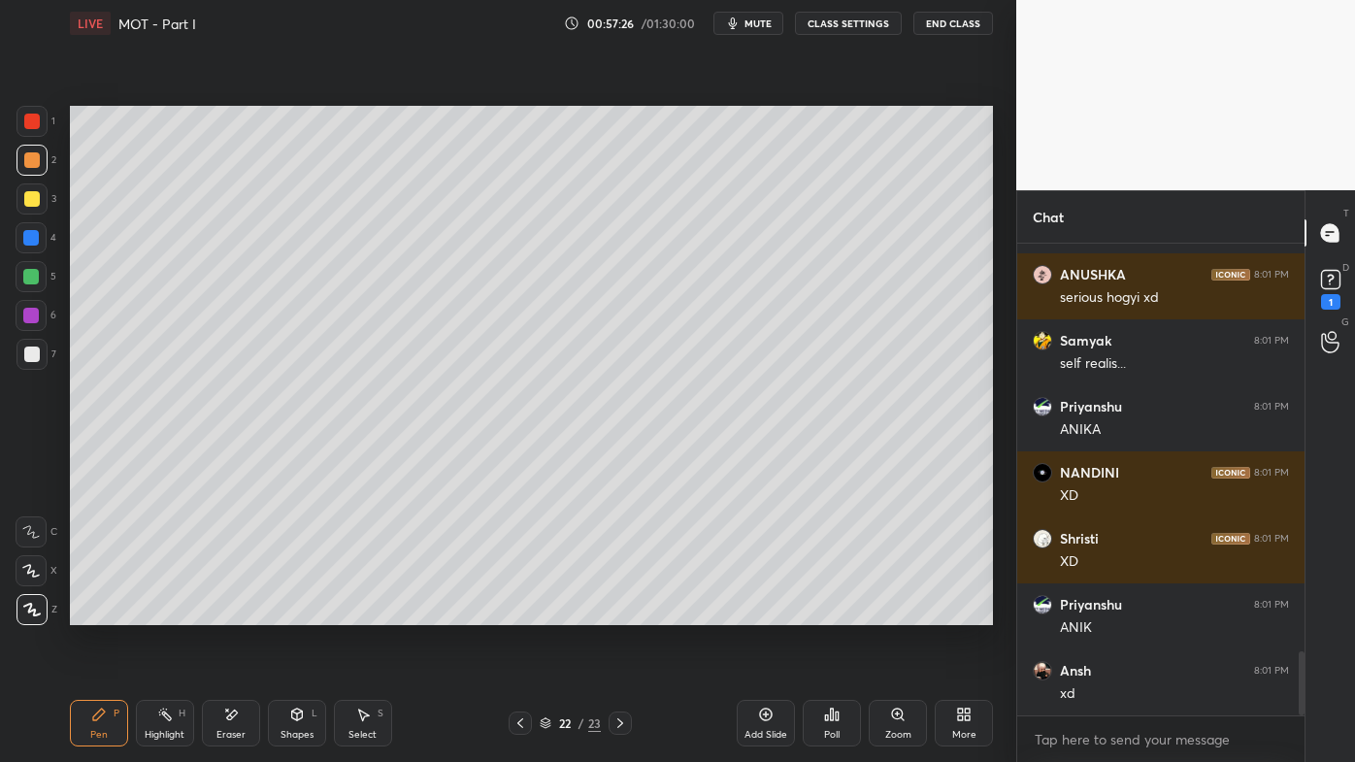
scroll to position [3075, 0]
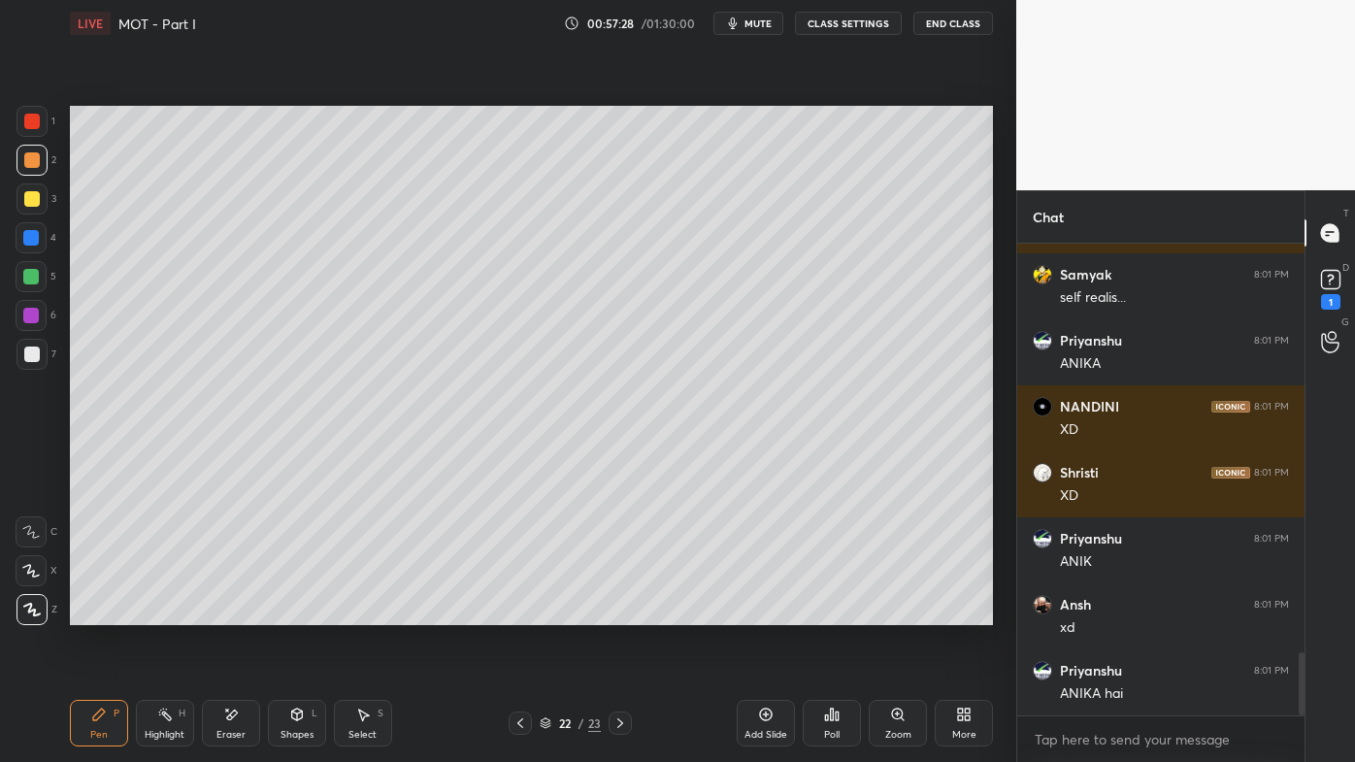
click at [520, 612] on icon at bounding box center [520, 723] width 16 height 16
click at [149, 612] on div "Highlight H" at bounding box center [165, 723] width 58 height 47
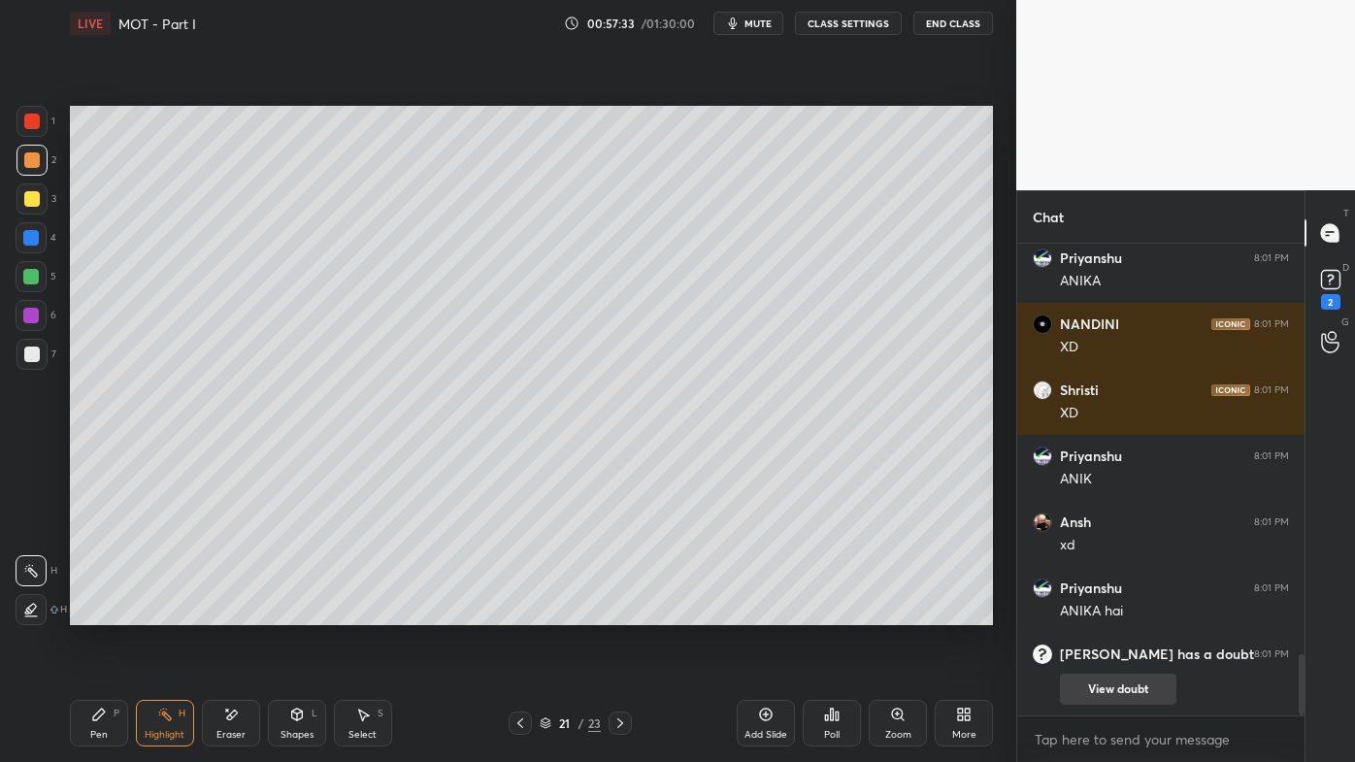
click at [1107, 612] on button "View doubt" at bounding box center [1118, 689] width 116 height 31
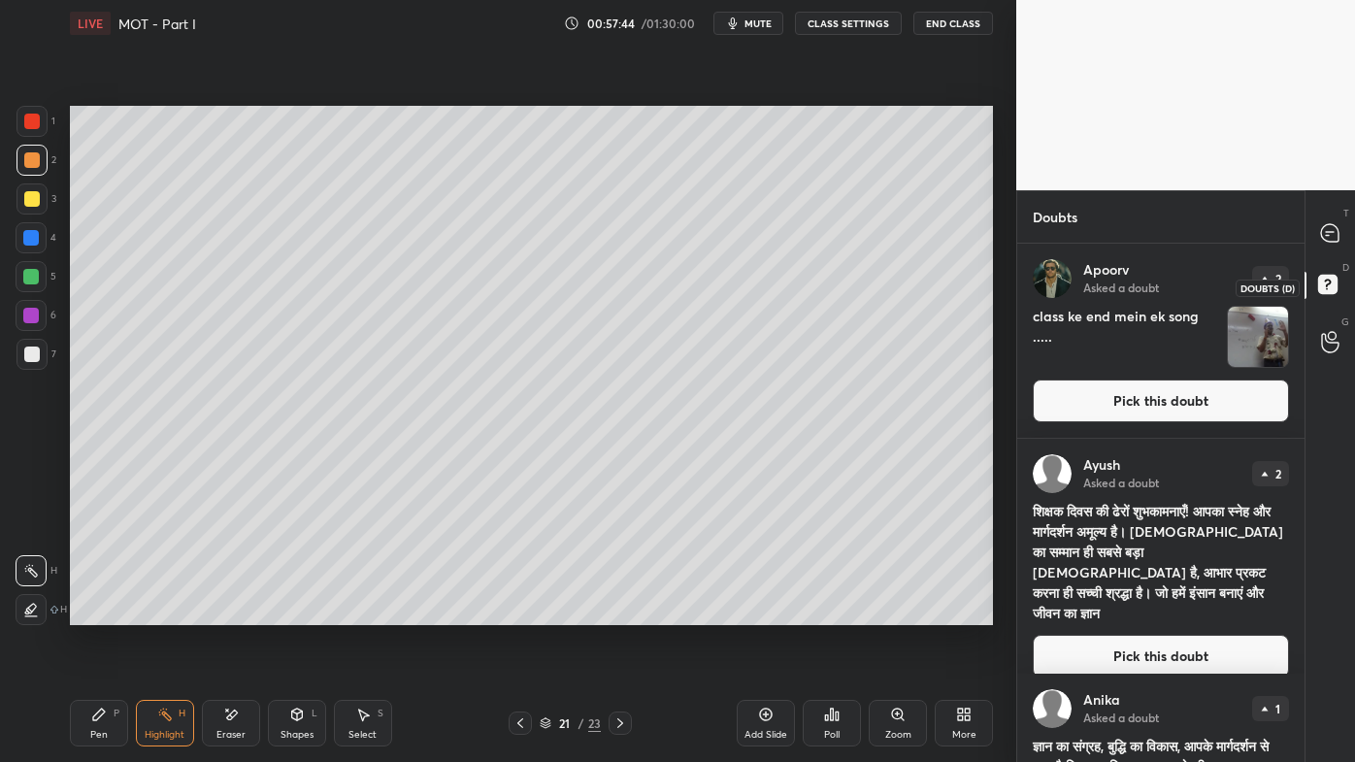
click at [1328, 281] on icon at bounding box center [1330, 287] width 35 height 35
drag, startPoint x: 1330, startPoint y: 243, endPoint x: 1304, endPoint y: 304, distance: 66.1
click at [1333, 243] on icon at bounding box center [1330, 233] width 20 height 20
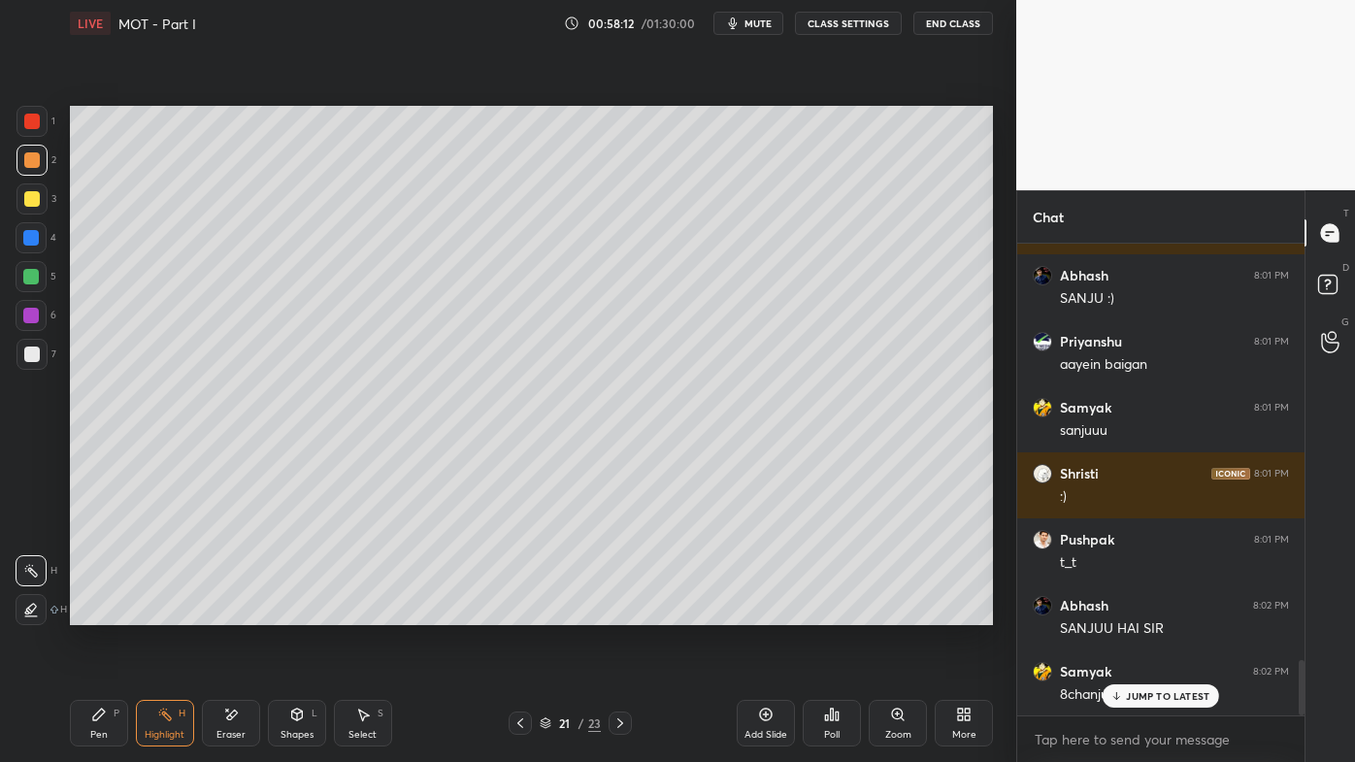
scroll to position [3643, 0]
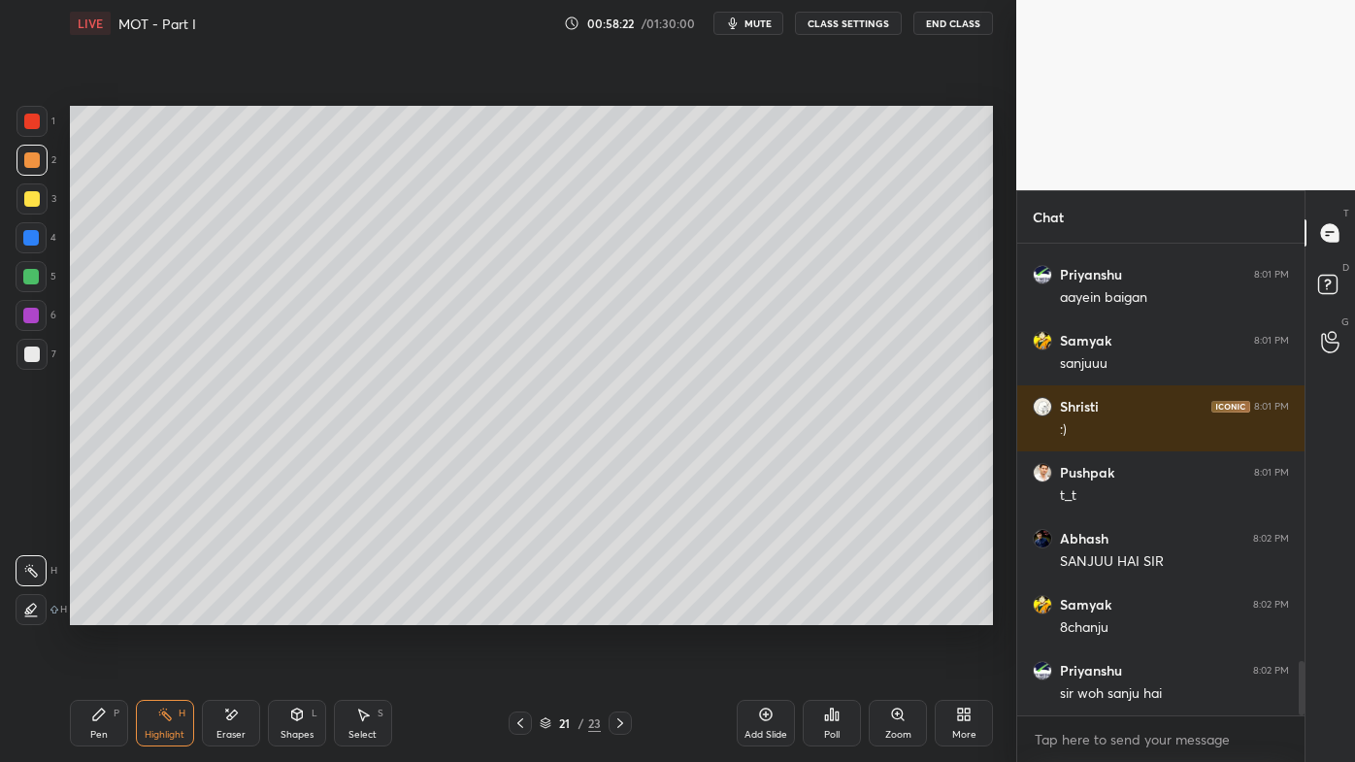
click at [518, 612] on icon at bounding box center [520, 723] width 16 height 16
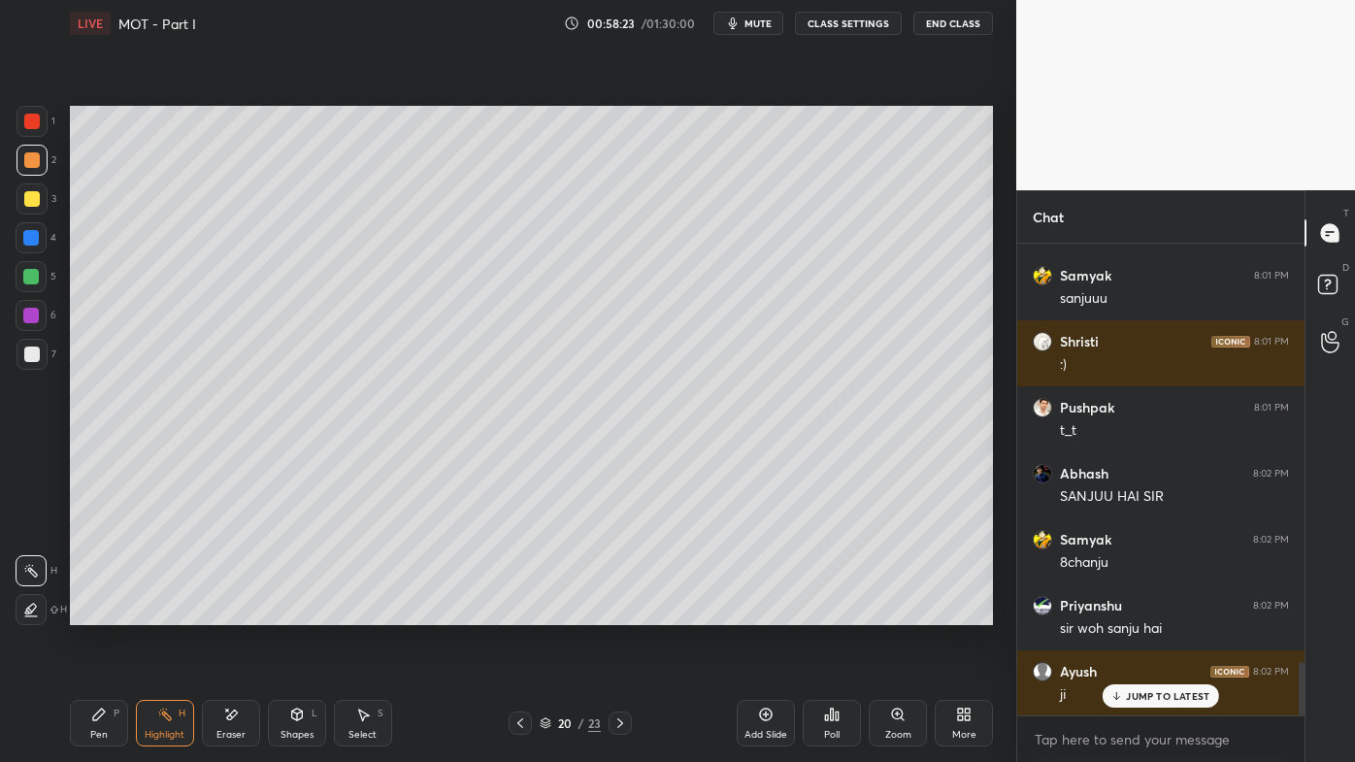
click at [514, 612] on icon at bounding box center [520, 723] width 16 height 16
click at [621, 612] on icon at bounding box center [620, 723] width 16 height 16
click at [622, 612] on icon at bounding box center [620, 723] width 16 height 16
click at [616, 612] on icon at bounding box center [620, 723] width 16 height 16
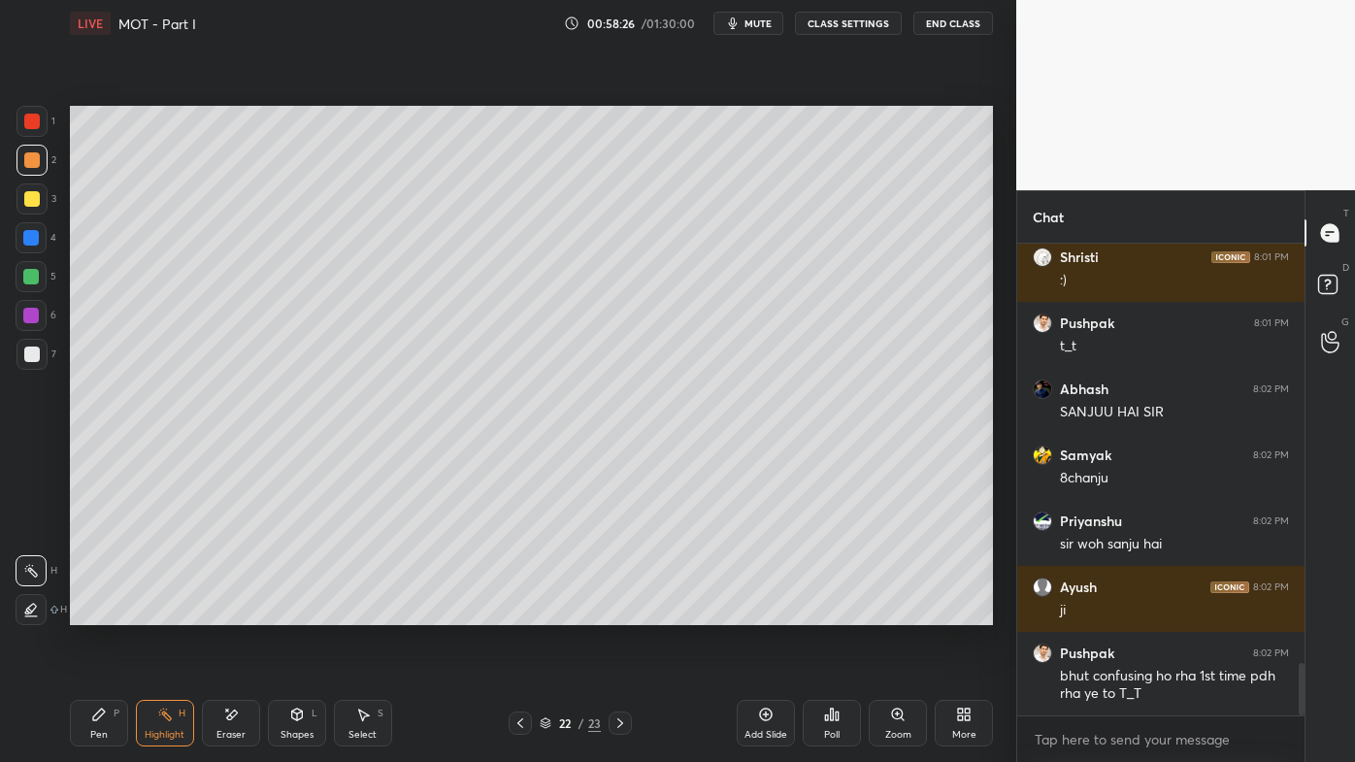
click at [616, 612] on icon at bounding box center [620, 723] width 16 height 16
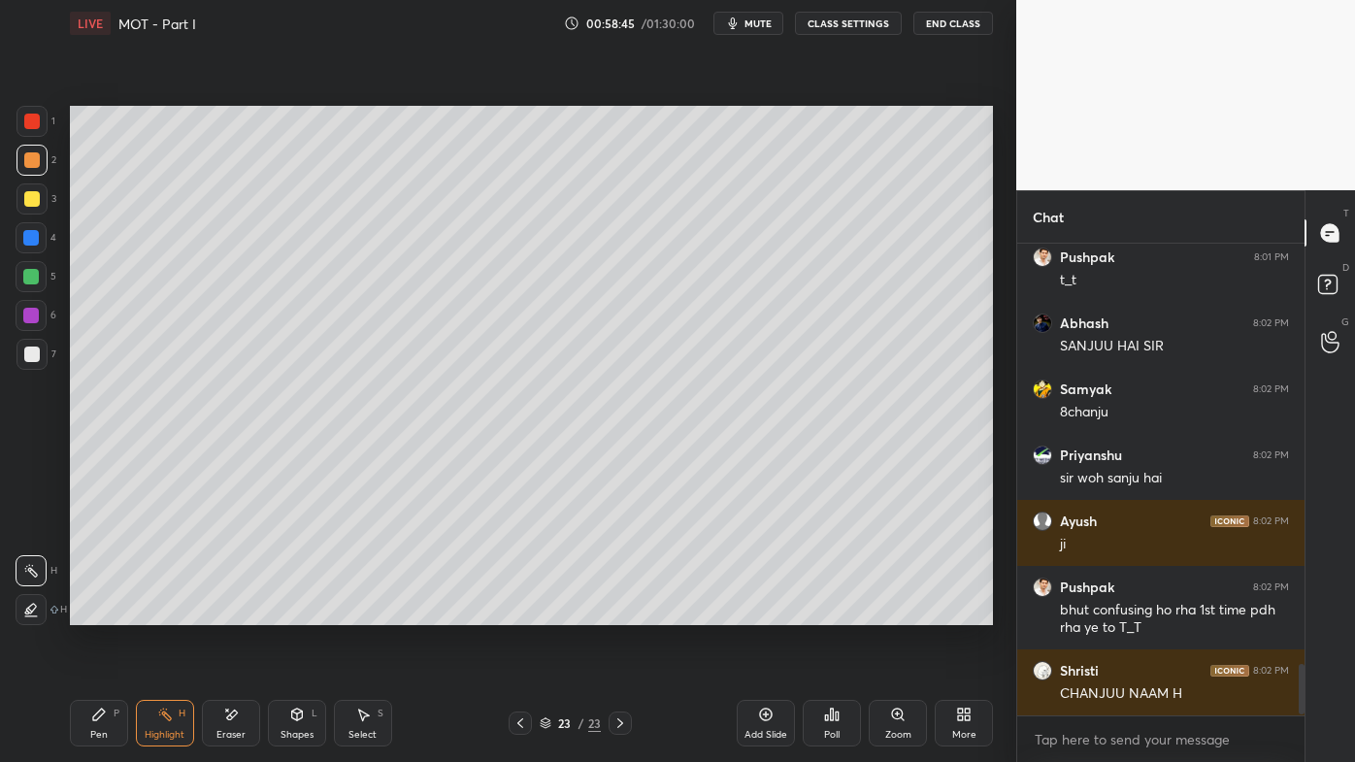
scroll to position [3925, 0]
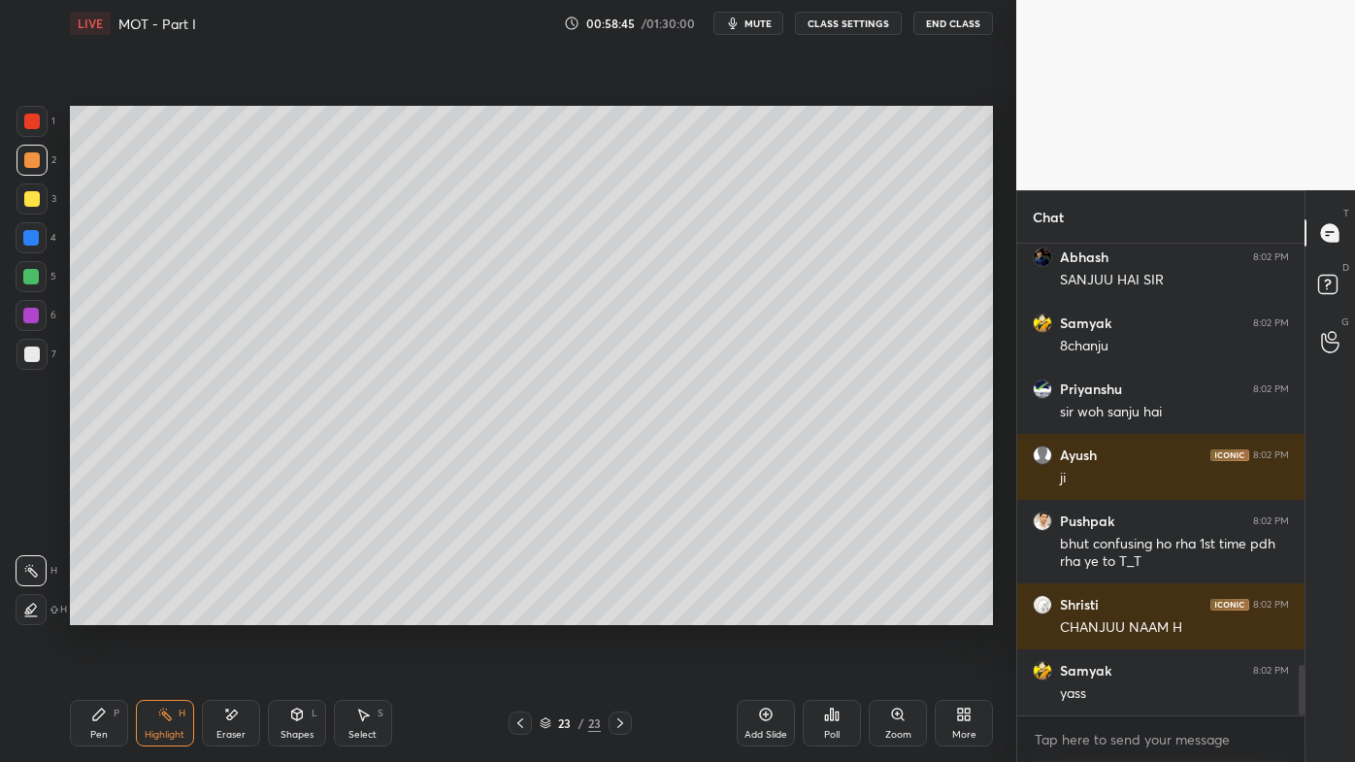
click at [517, 612] on icon at bounding box center [520, 723] width 16 height 16
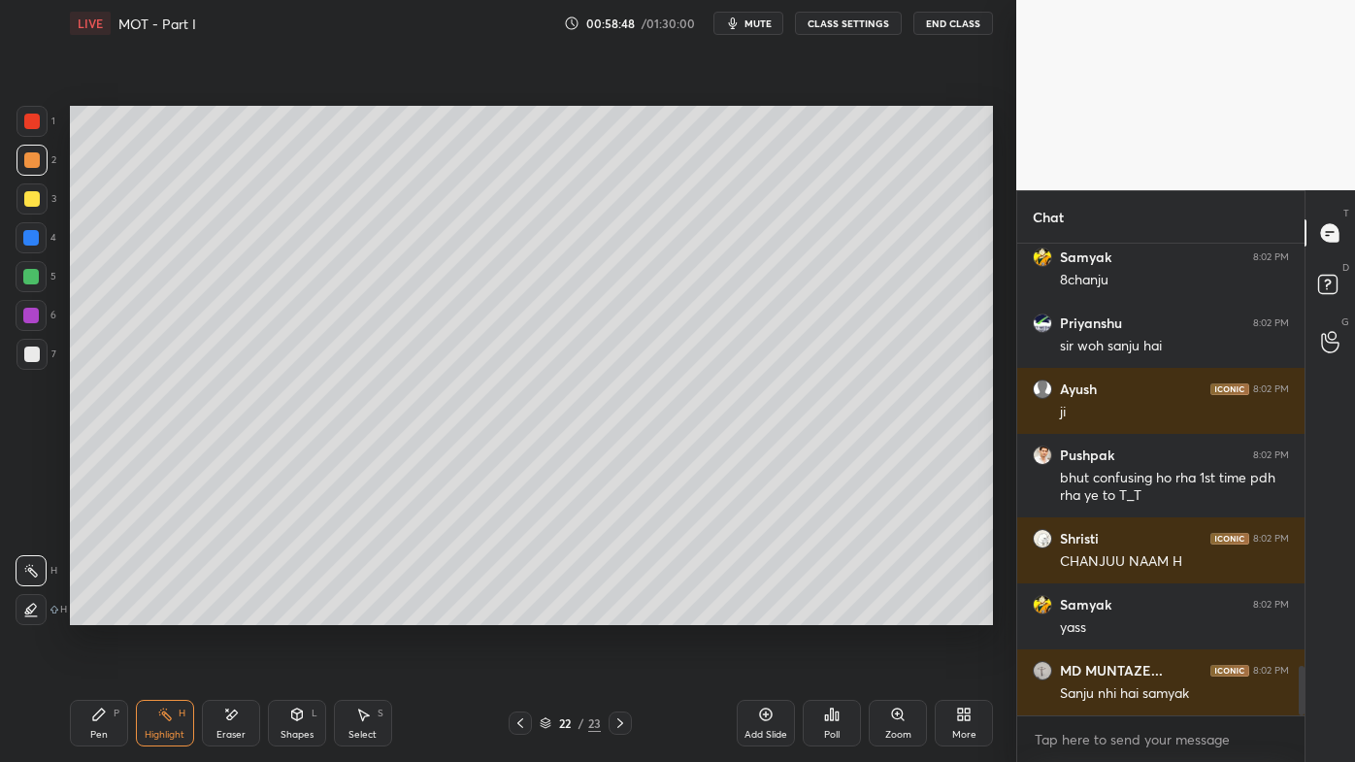
click at [108, 612] on div "Pen P" at bounding box center [99, 723] width 58 height 47
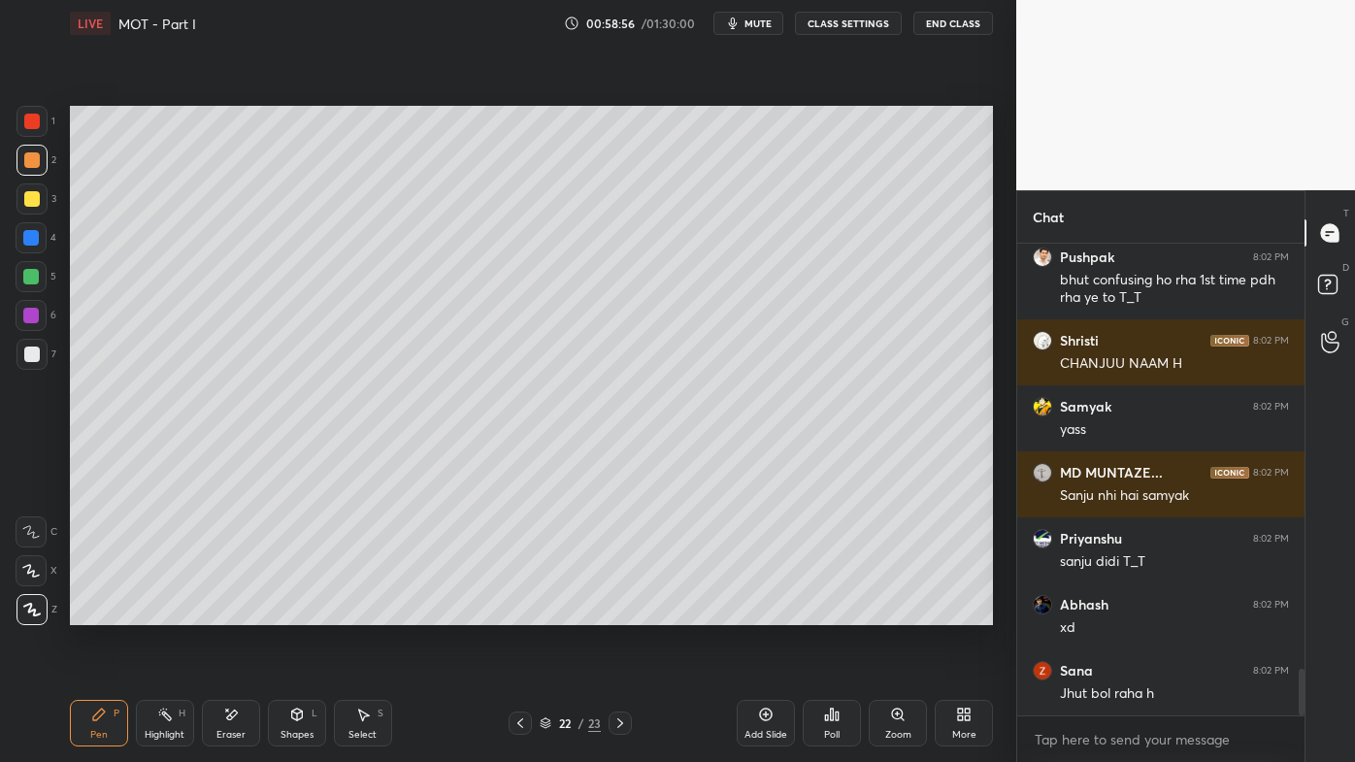
scroll to position [4255, 0]
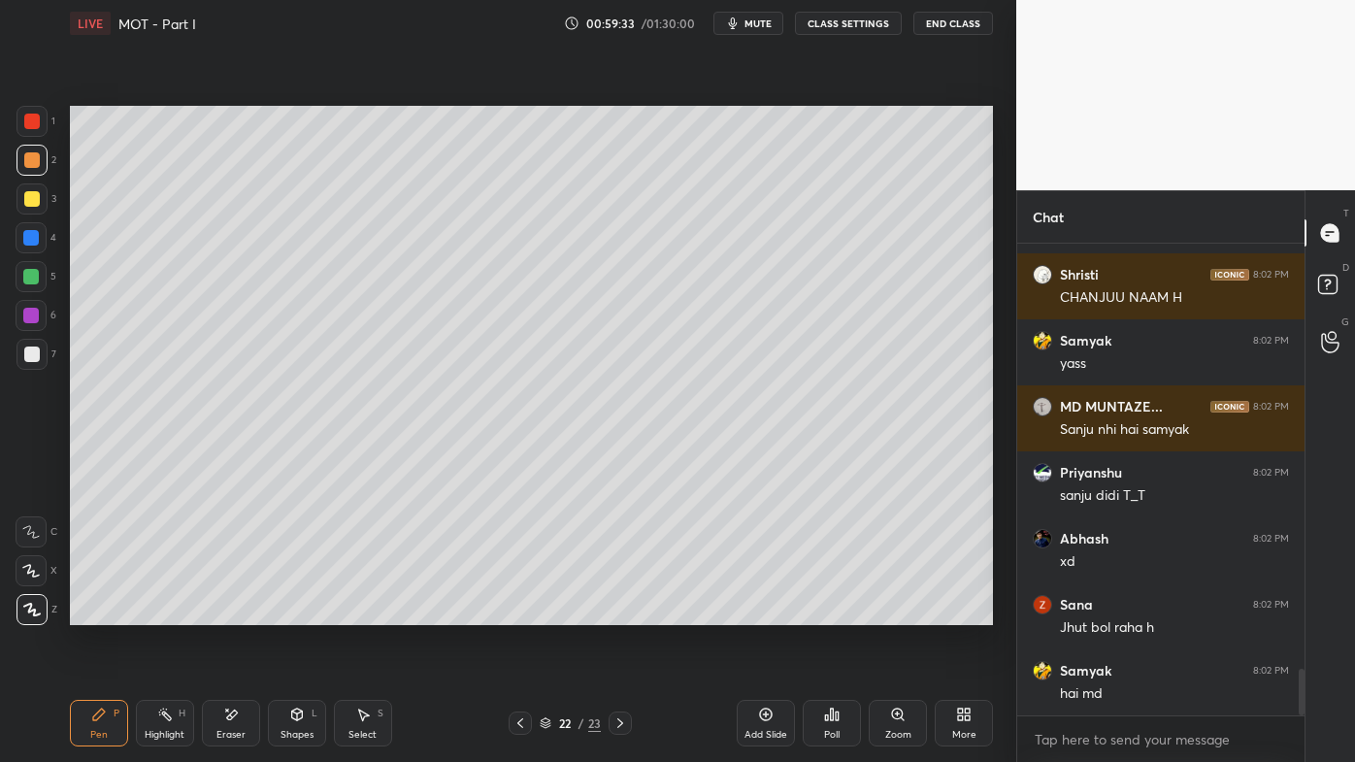
click at [41, 207] on div at bounding box center [31, 198] width 31 height 31
drag, startPoint x: 171, startPoint y: 715, endPoint x: 192, endPoint y: 689, distance: 33.8
click at [168, 612] on icon at bounding box center [165, 715] width 16 height 16
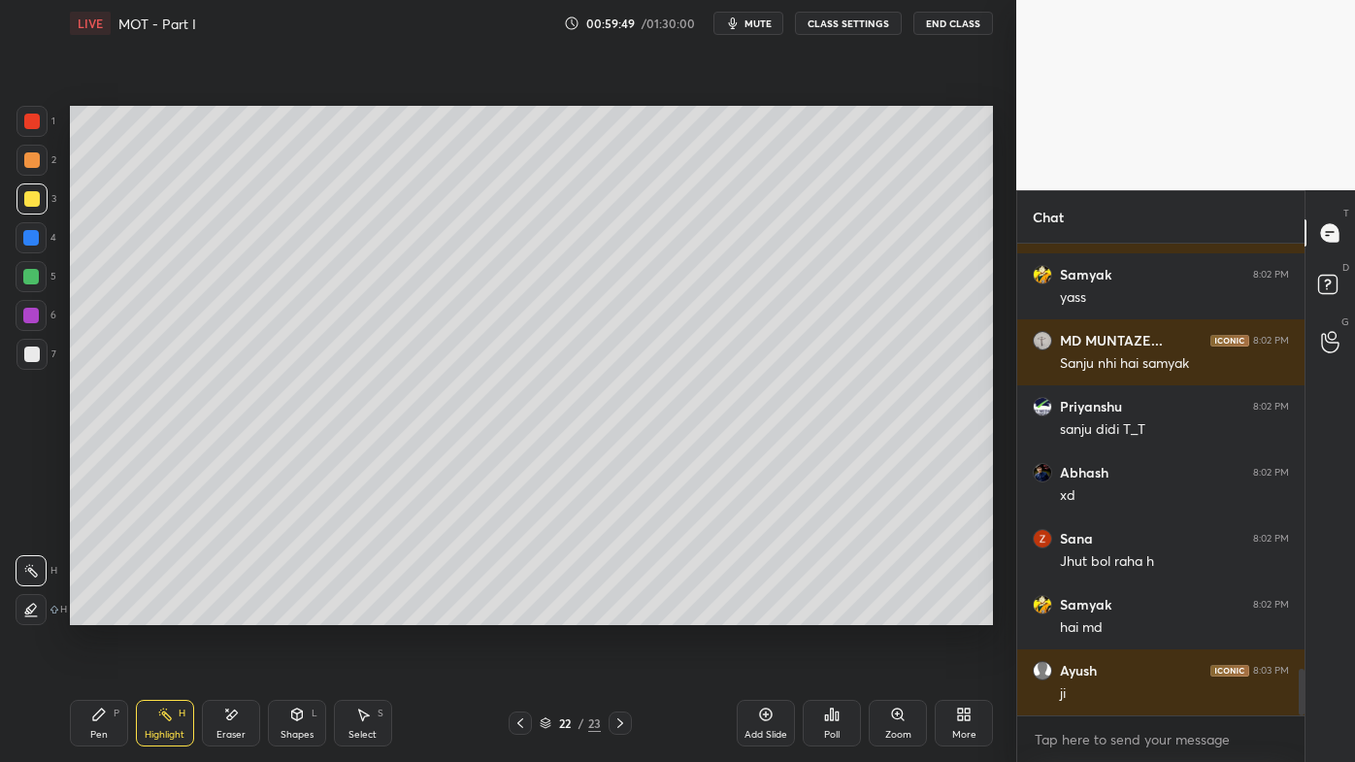
click at [106, 612] on div "Pen P" at bounding box center [99, 723] width 58 height 47
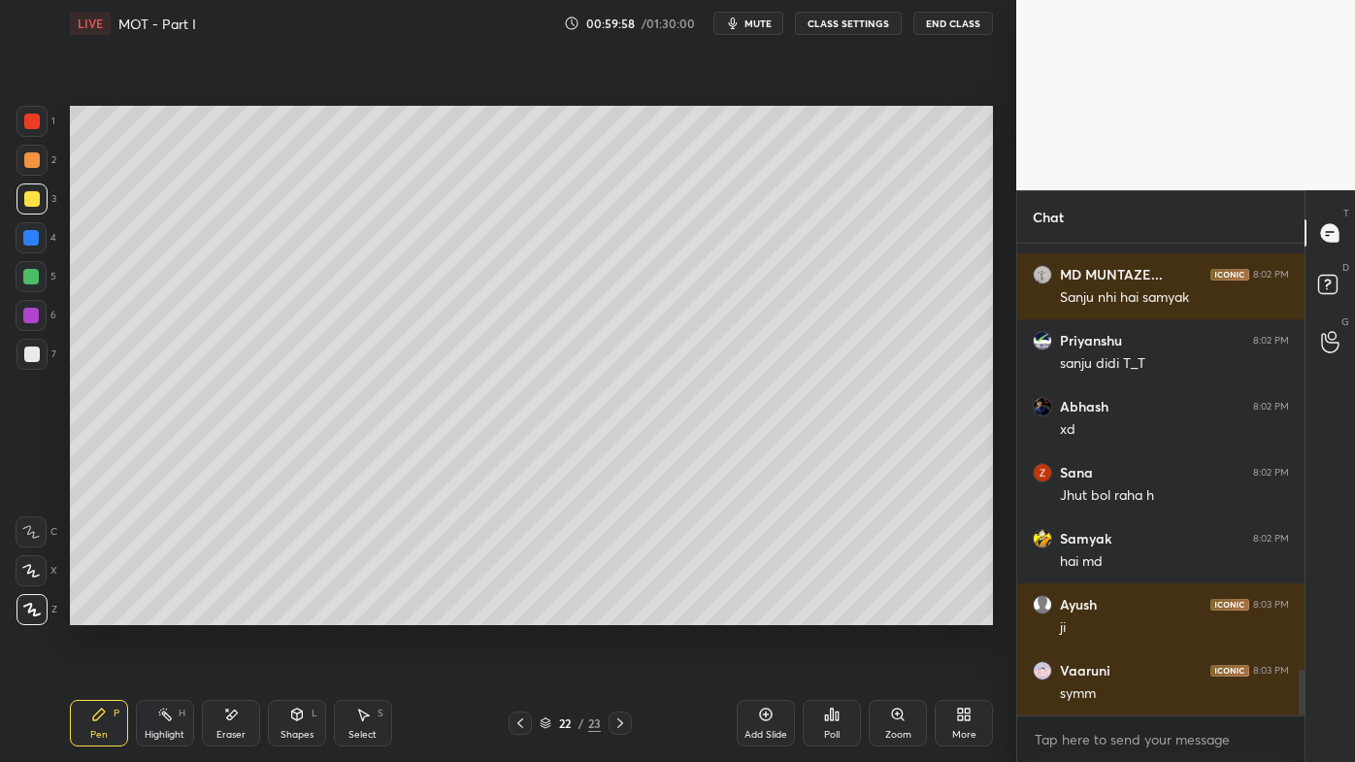
click at [174, 612] on div "Highlight H" at bounding box center [165, 723] width 58 height 47
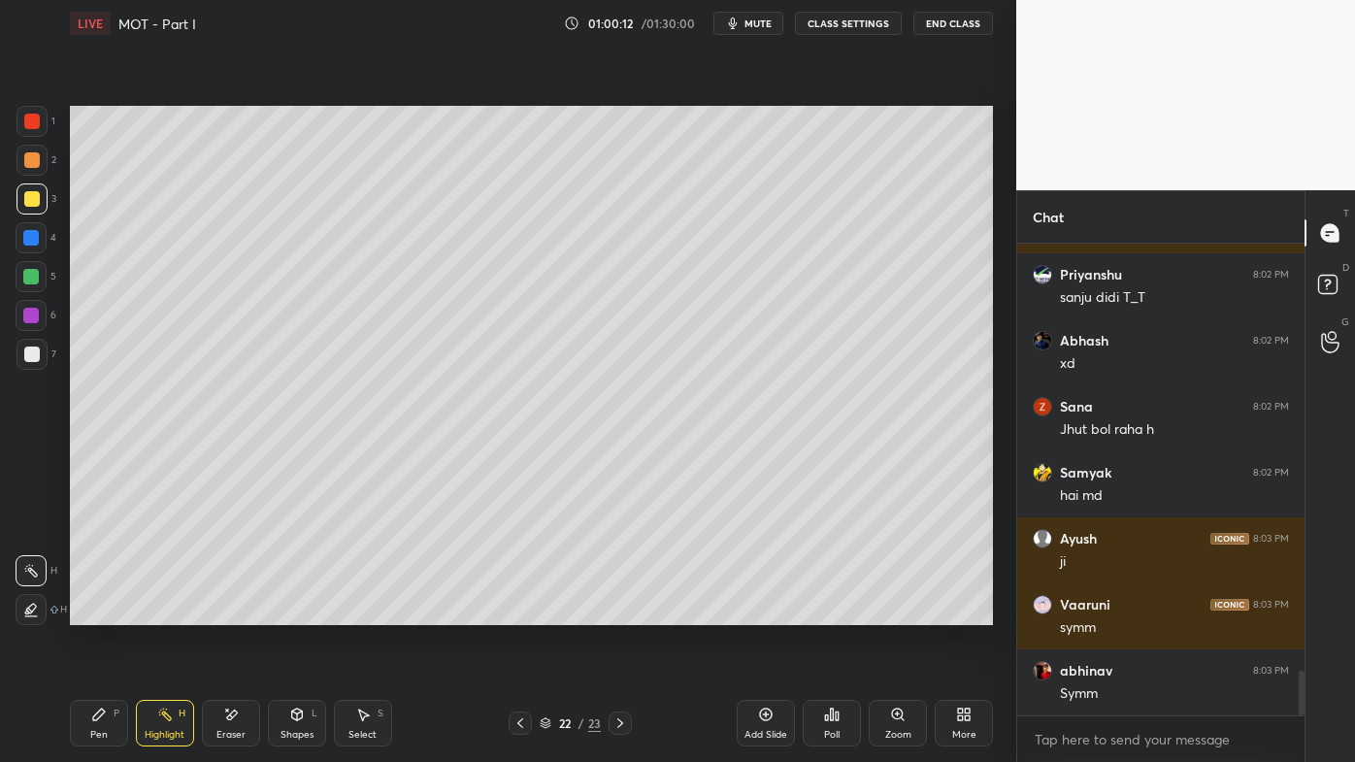
click at [771, 612] on icon at bounding box center [766, 714] width 13 height 13
drag, startPoint x: 102, startPoint y: 708, endPoint x: 85, endPoint y: 693, distance: 22.7
click at [97, 612] on icon at bounding box center [99, 715] width 16 height 16
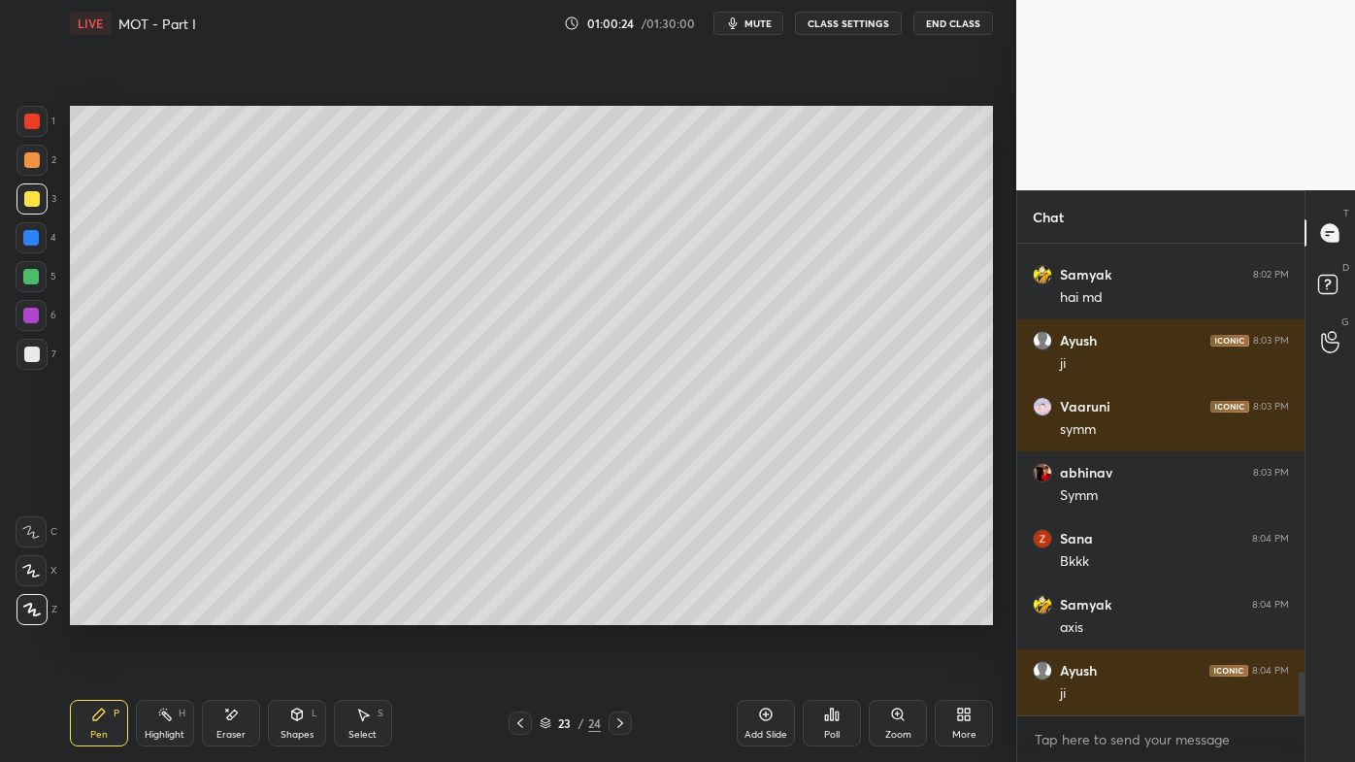
scroll to position [4717, 0]
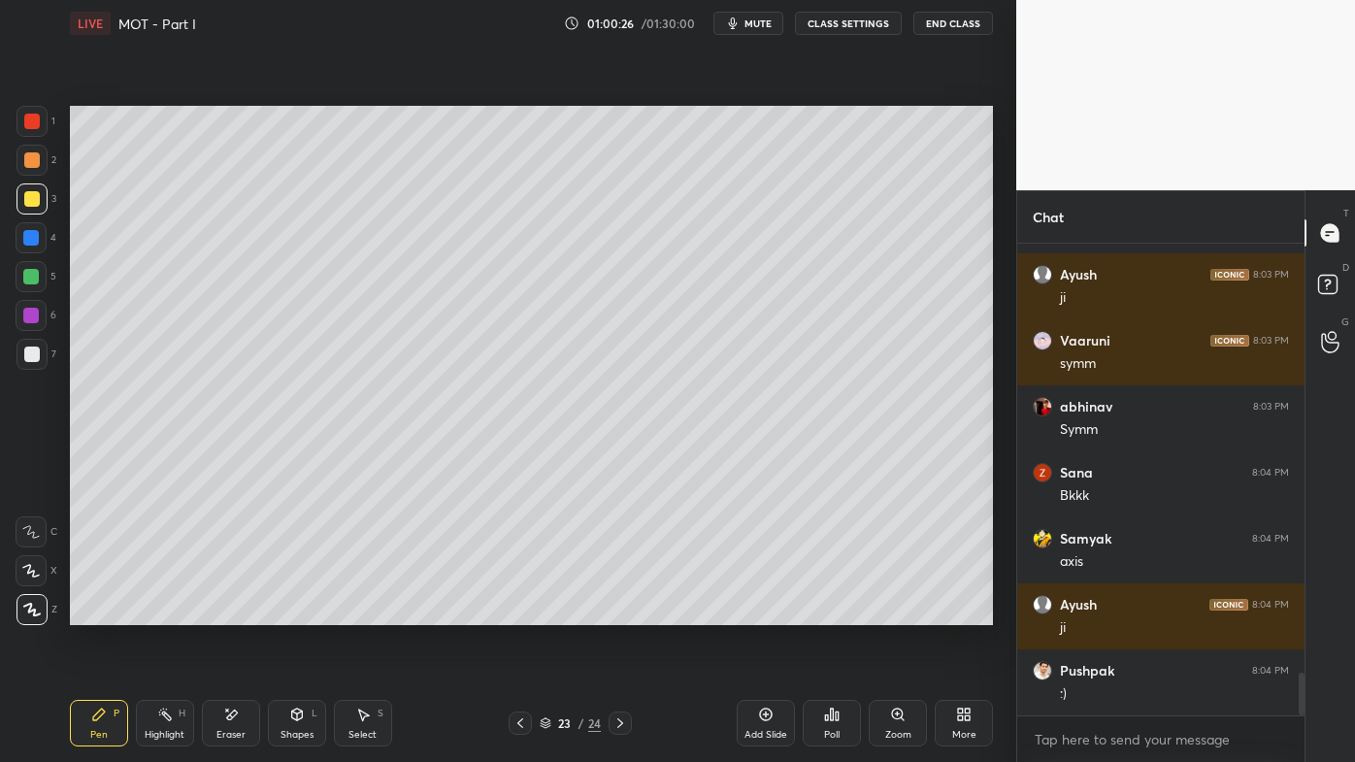
drag, startPoint x: 166, startPoint y: 712, endPoint x: 212, endPoint y: 645, distance: 81.0
click at [168, 612] on icon at bounding box center [165, 715] width 16 height 16
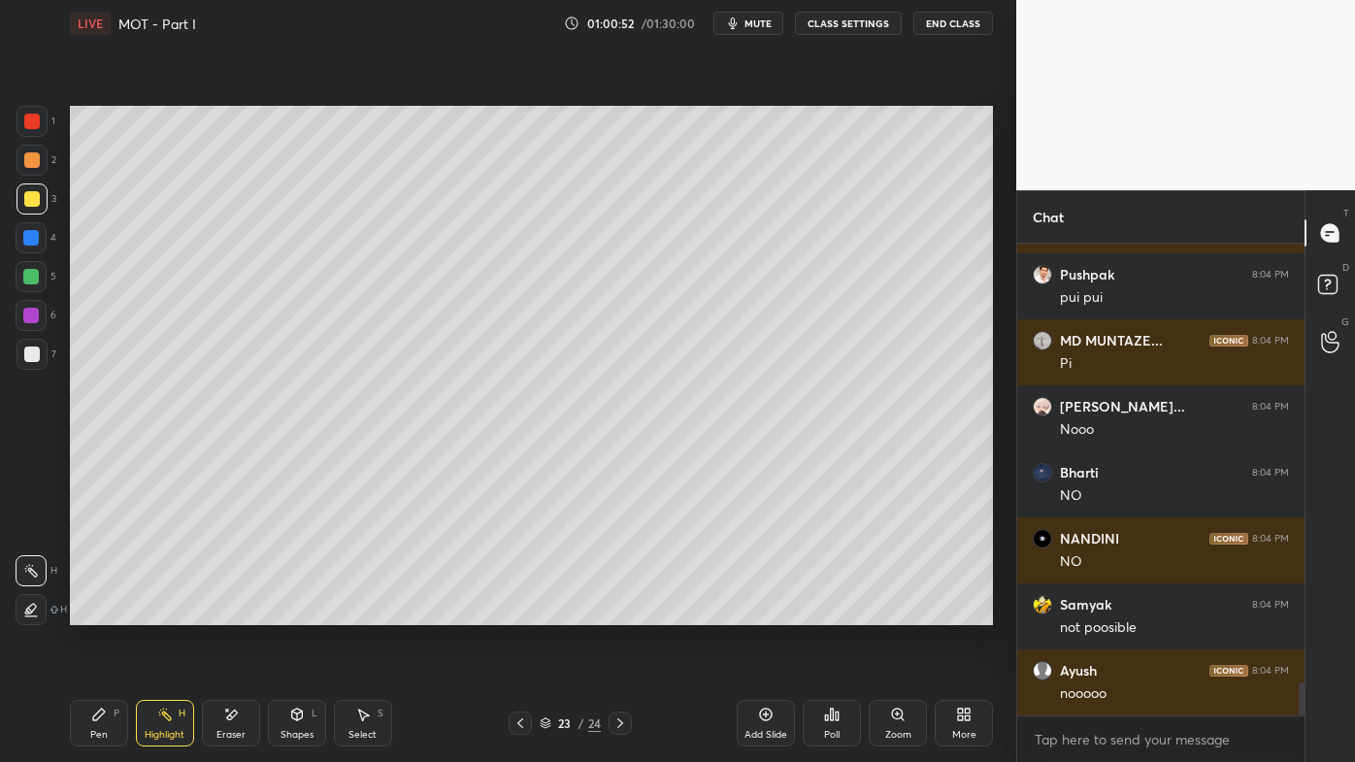
scroll to position [6235, 0]
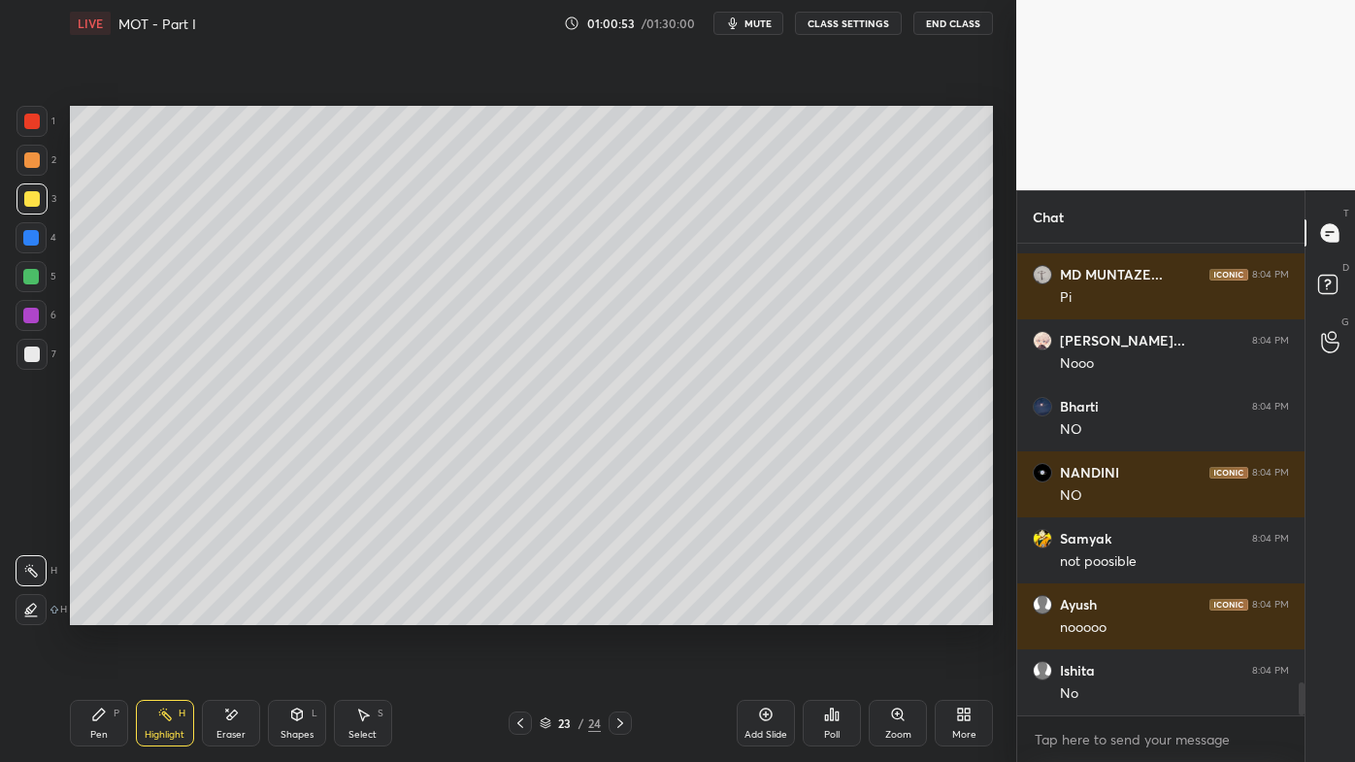
click at [231, 612] on icon at bounding box center [231, 714] width 11 height 10
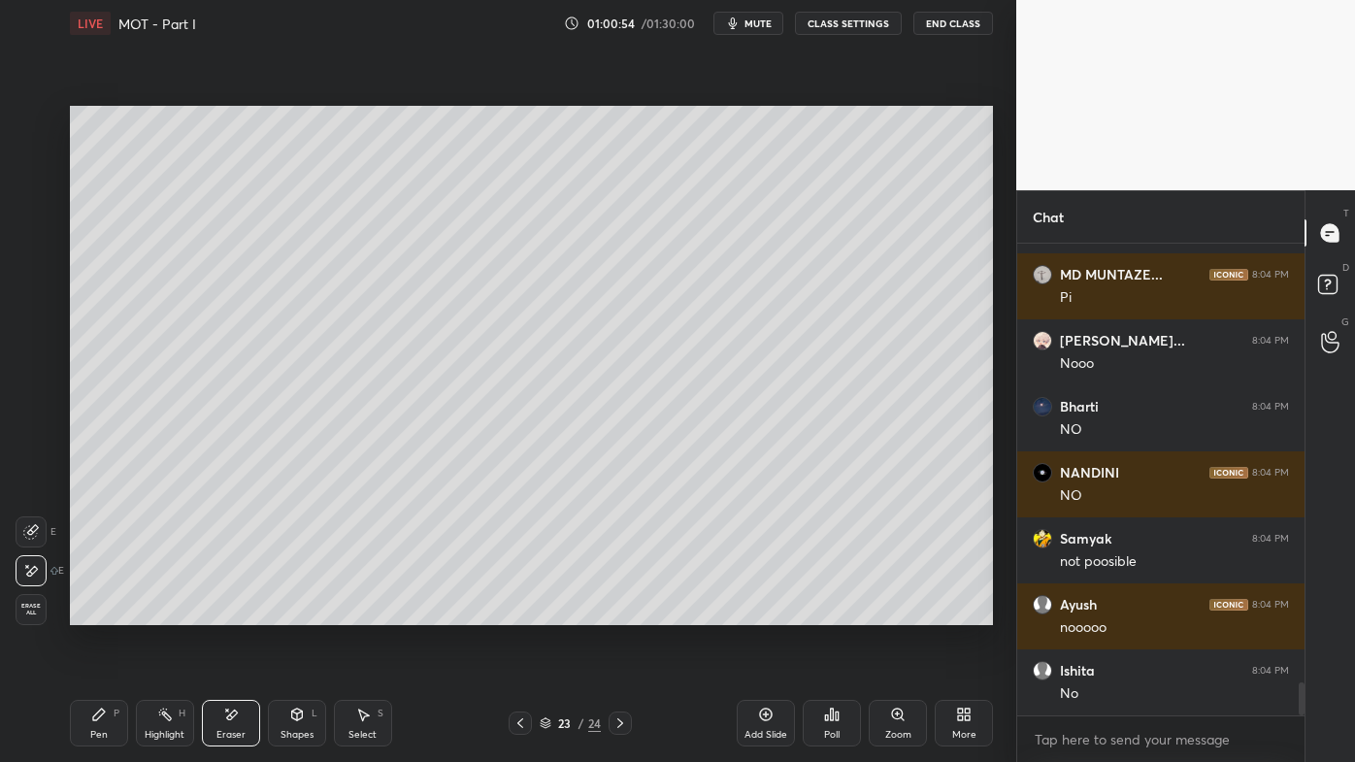
click at [517, 612] on icon at bounding box center [520, 723] width 6 height 10
click at [155, 612] on div "Highlight H" at bounding box center [165, 723] width 58 height 47
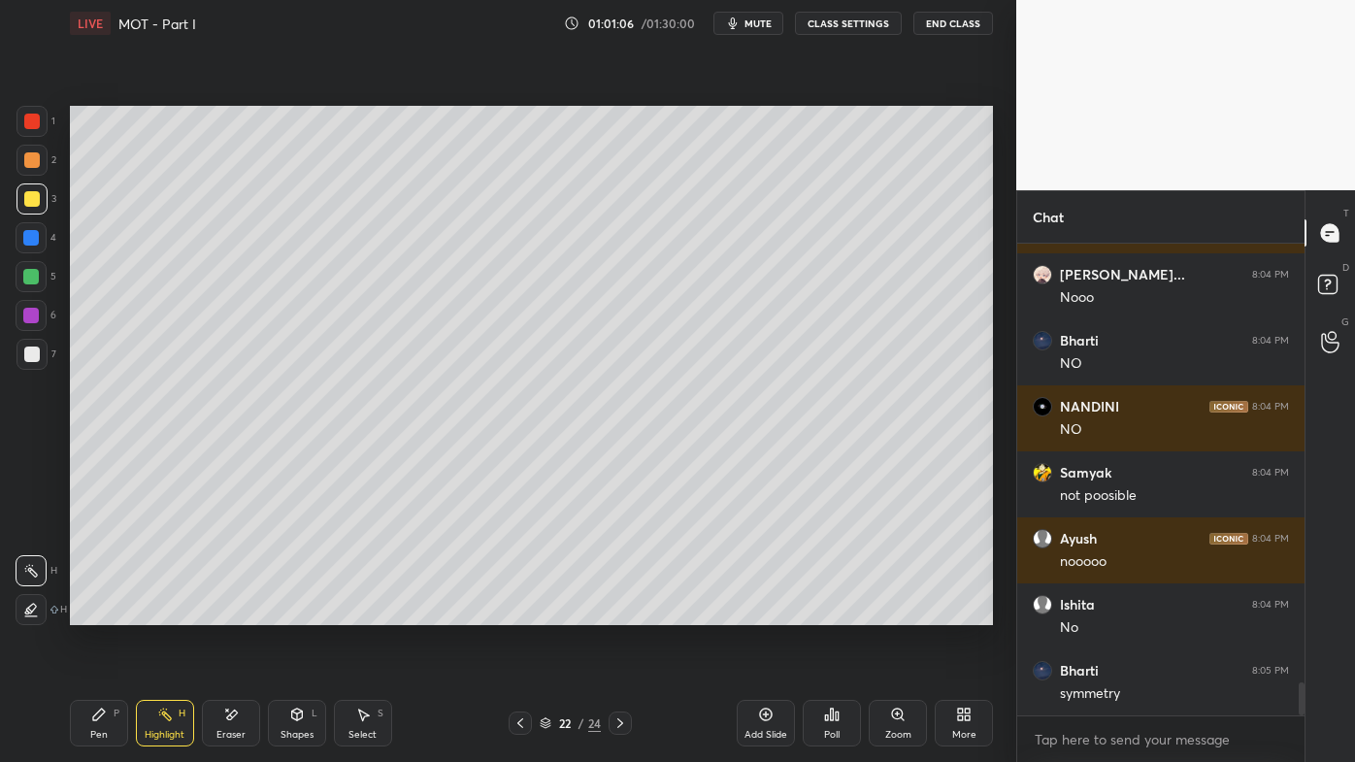
click at [620, 612] on icon at bounding box center [620, 723] width 16 height 16
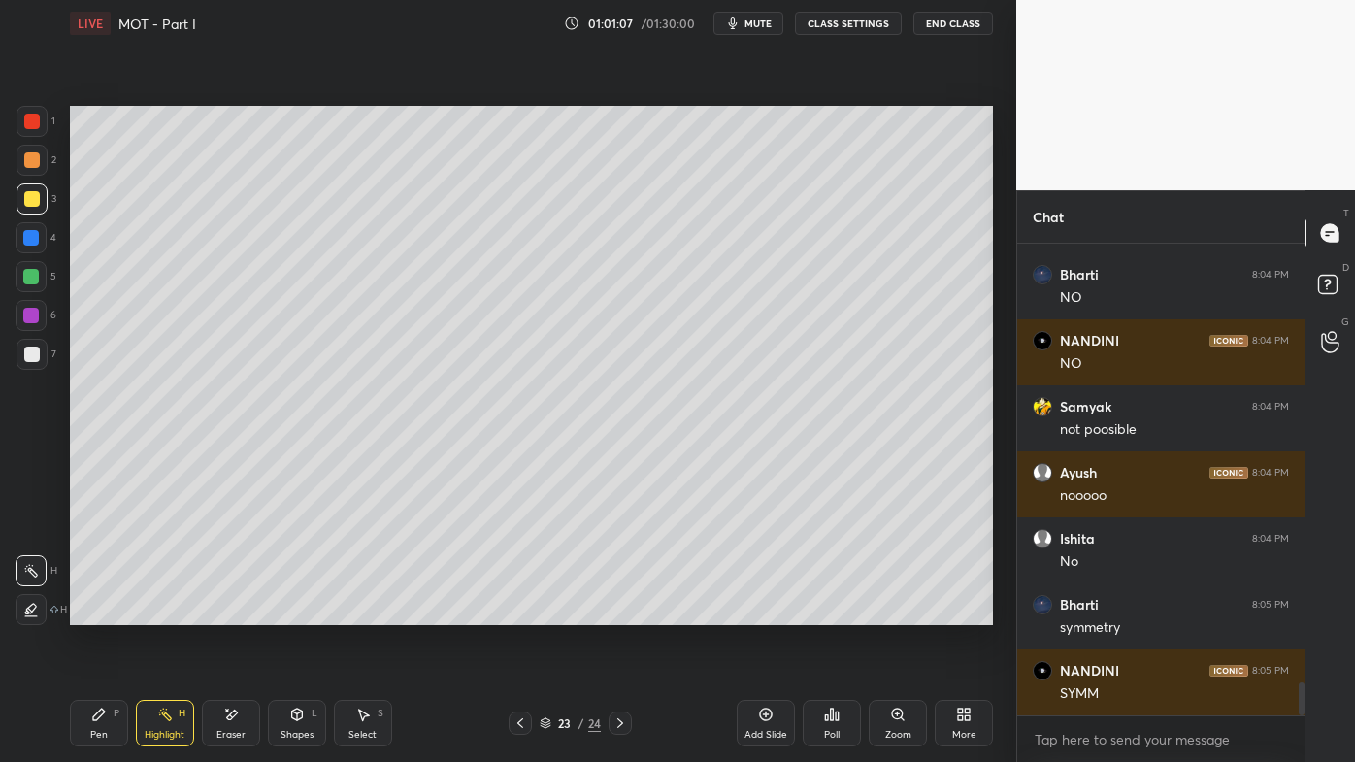
click at [155, 612] on div "Highlight H" at bounding box center [165, 723] width 58 height 47
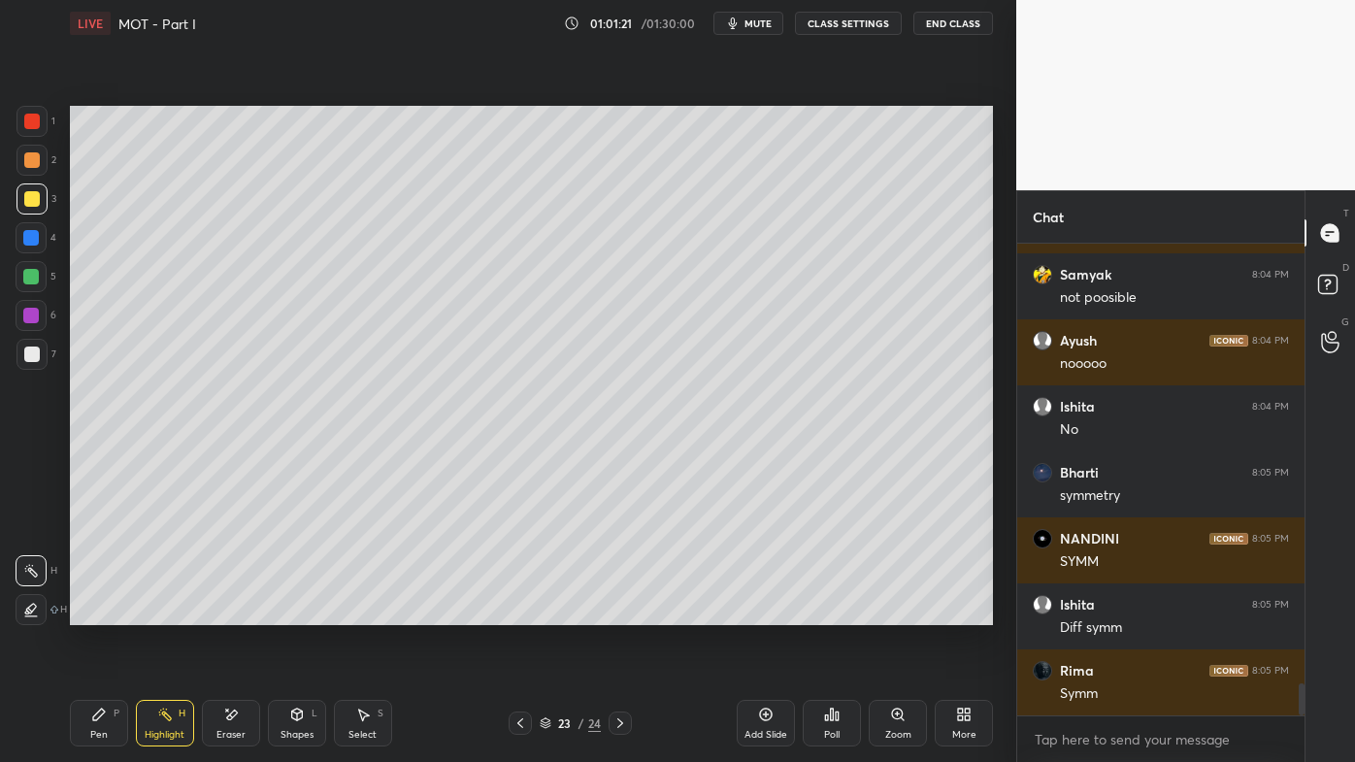
click at [230, 612] on icon at bounding box center [231, 714] width 11 height 10
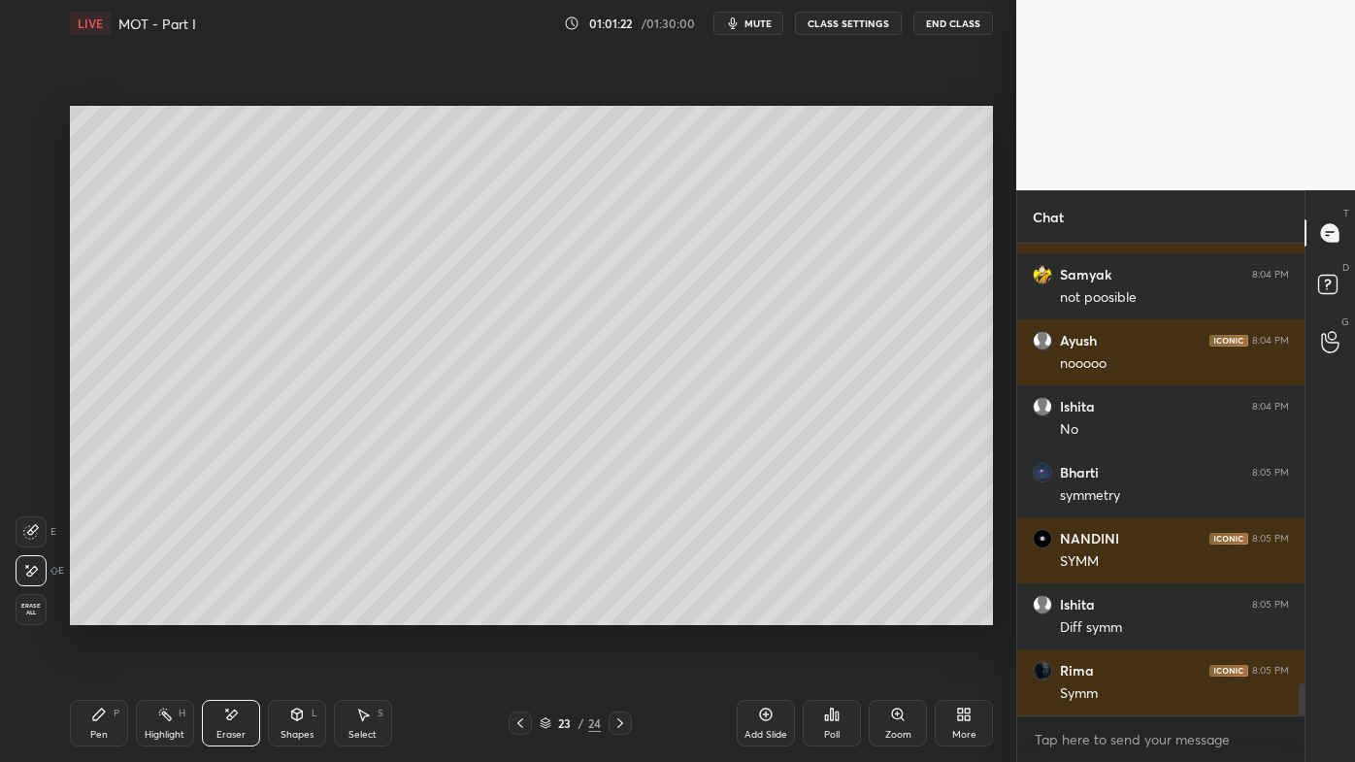
scroll to position [6565, 0]
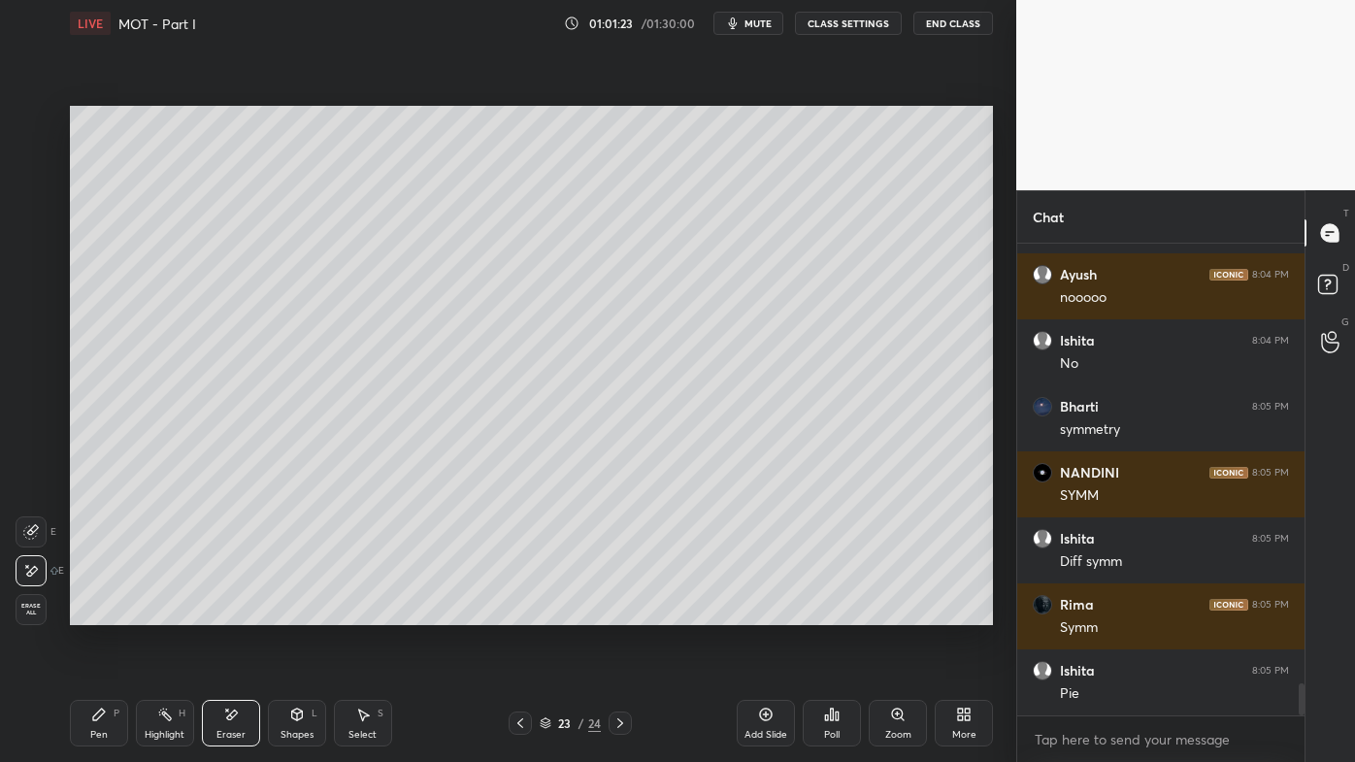
drag, startPoint x: 108, startPoint y: 715, endPoint x: 98, endPoint y: 695, distance: 22.6
click at [103, 612] on div "Pen P" at bounding box center [99, 723] width 58 height 47
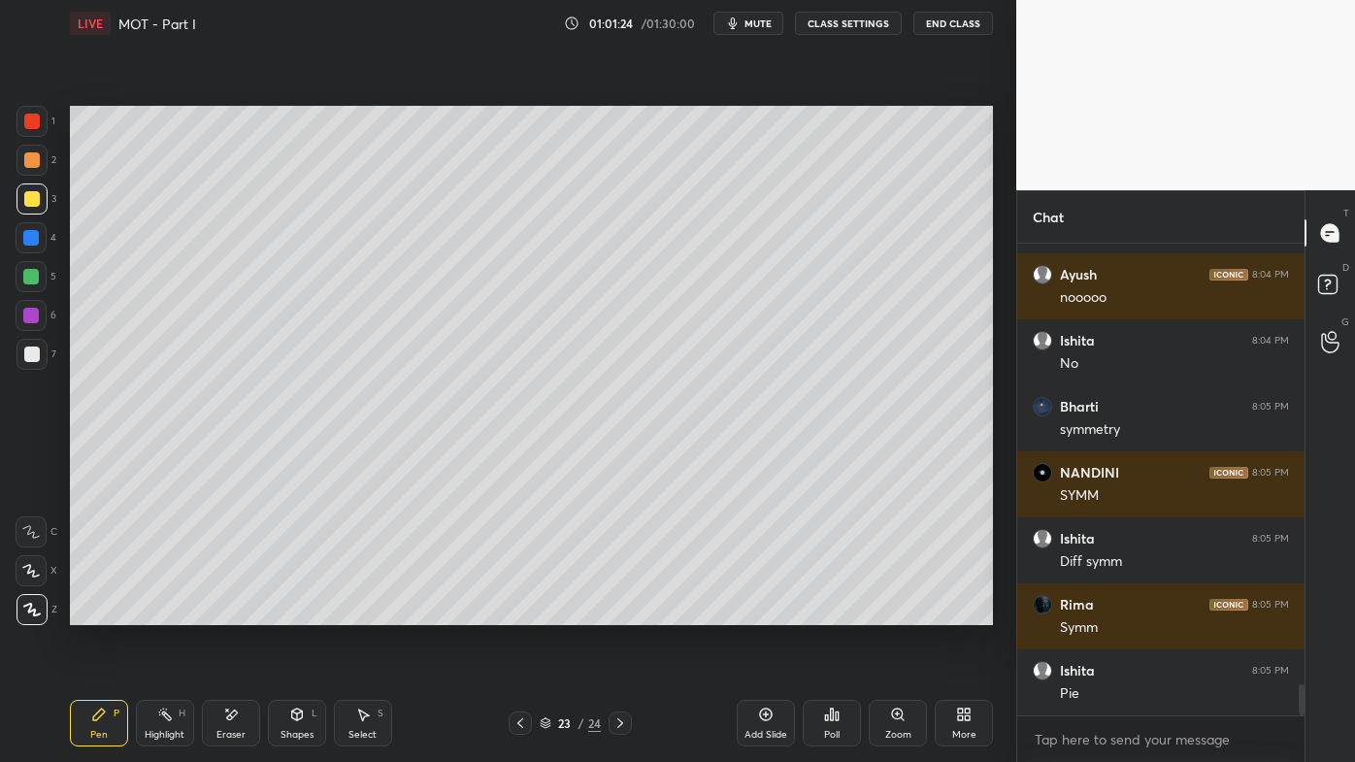
scroll to position [6631, 0]
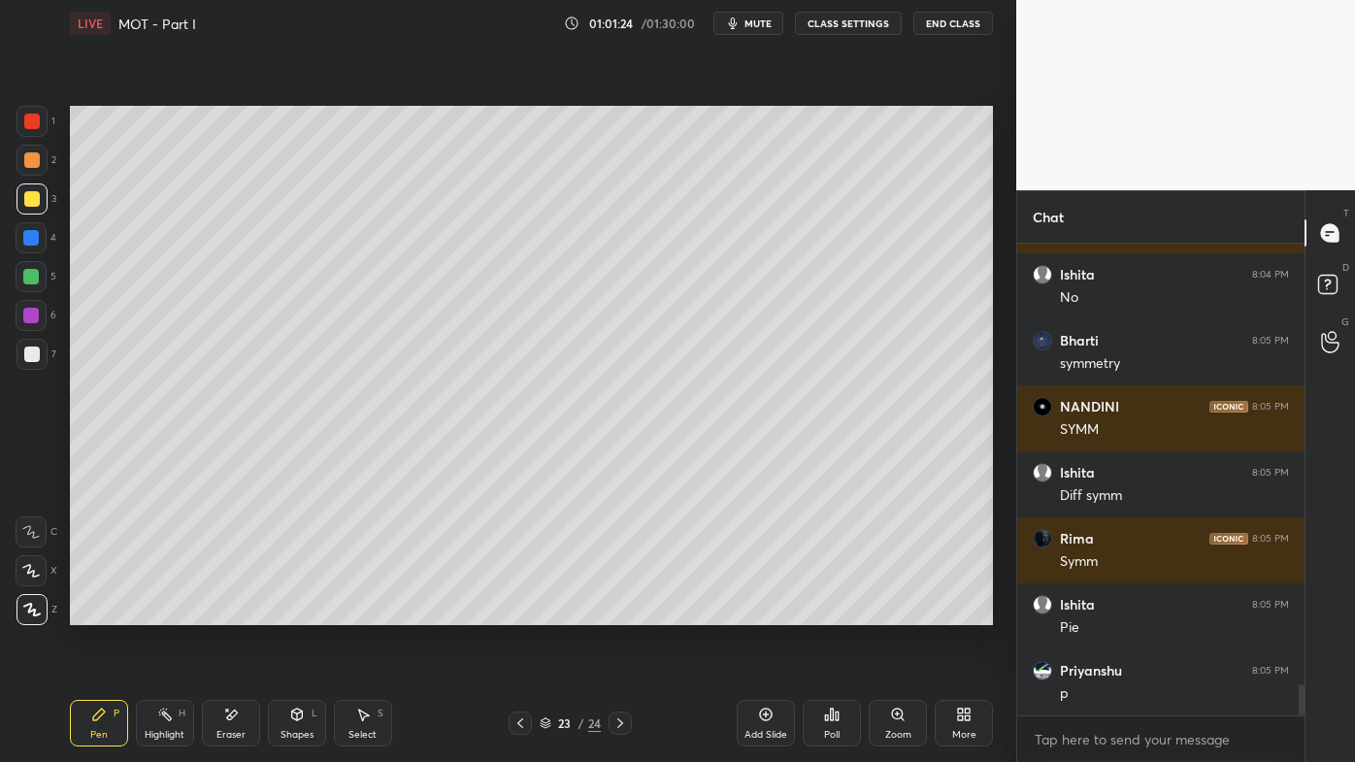
drag, startPoint x: 33, startPoint y: 163, endPoint x: 54, endPoint y: 149, distance: 25.3
click at [36, 163] on div at bounding box center [32, 160] width 16 height 16
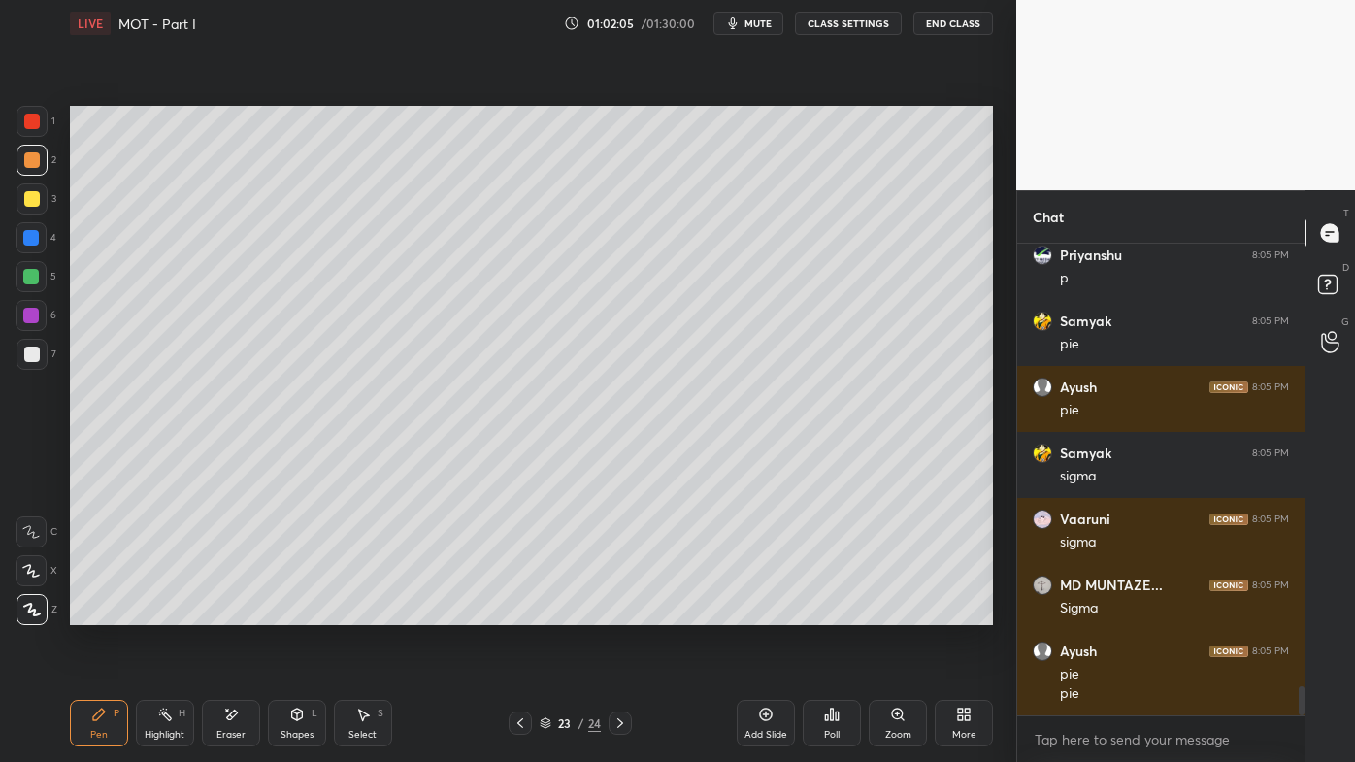
scroll to position [7112, 0]
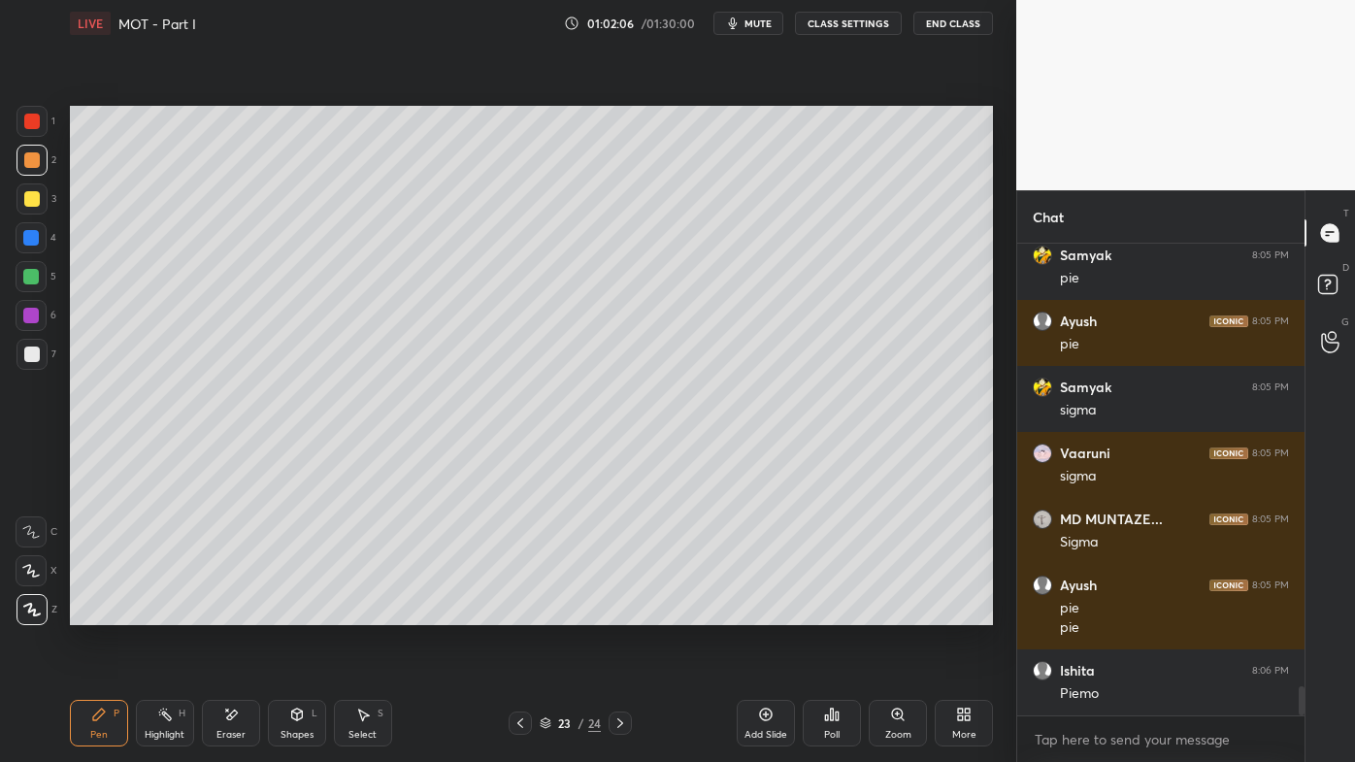
drag, startPoint x: 39, startPoint y: 198, endPoint x: 54, endPoint y: 195, distance: 15.8
click at [33, 198] on div at bounding box center [32, 199] width 16 height 16
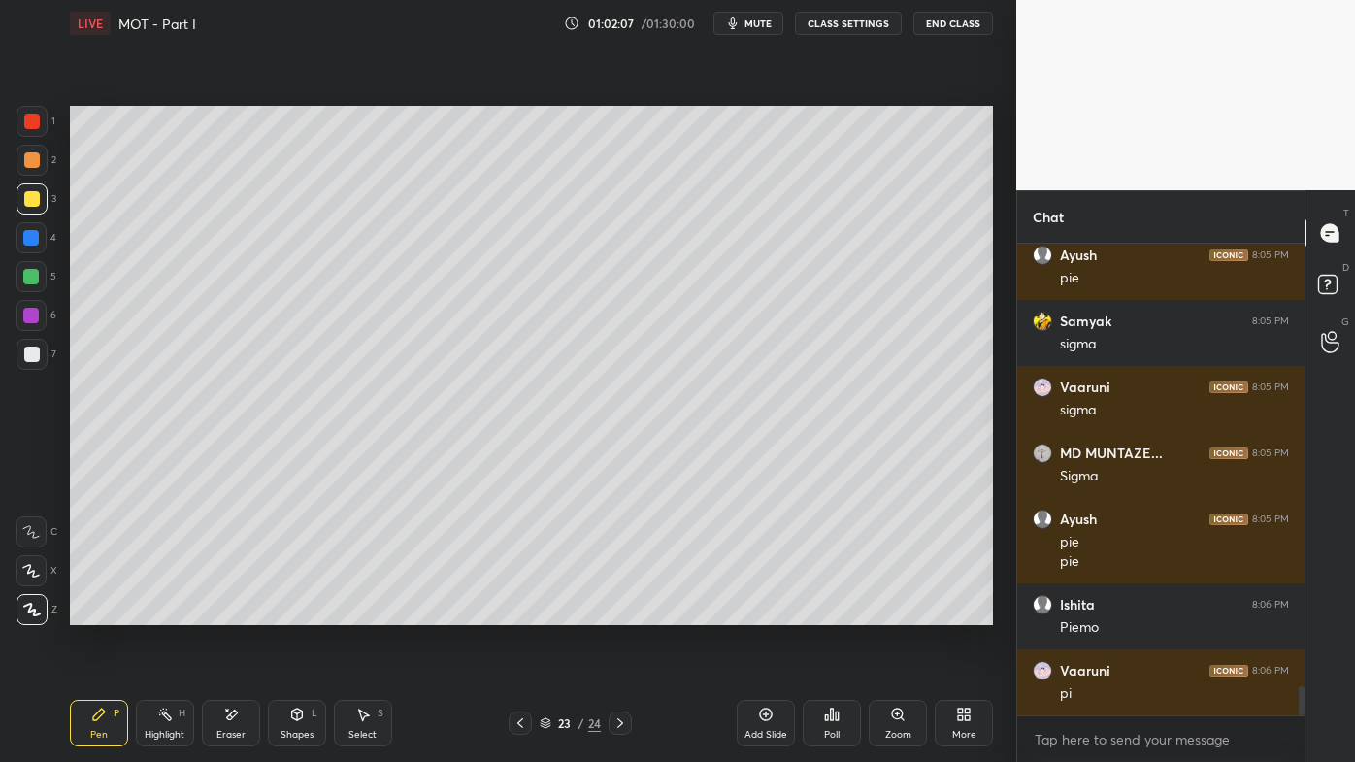
click at [997, 212] on div "Setting up your live class Poll for secs No correct answer Start poll" at bounding box center [531, 366] width 938 height 638
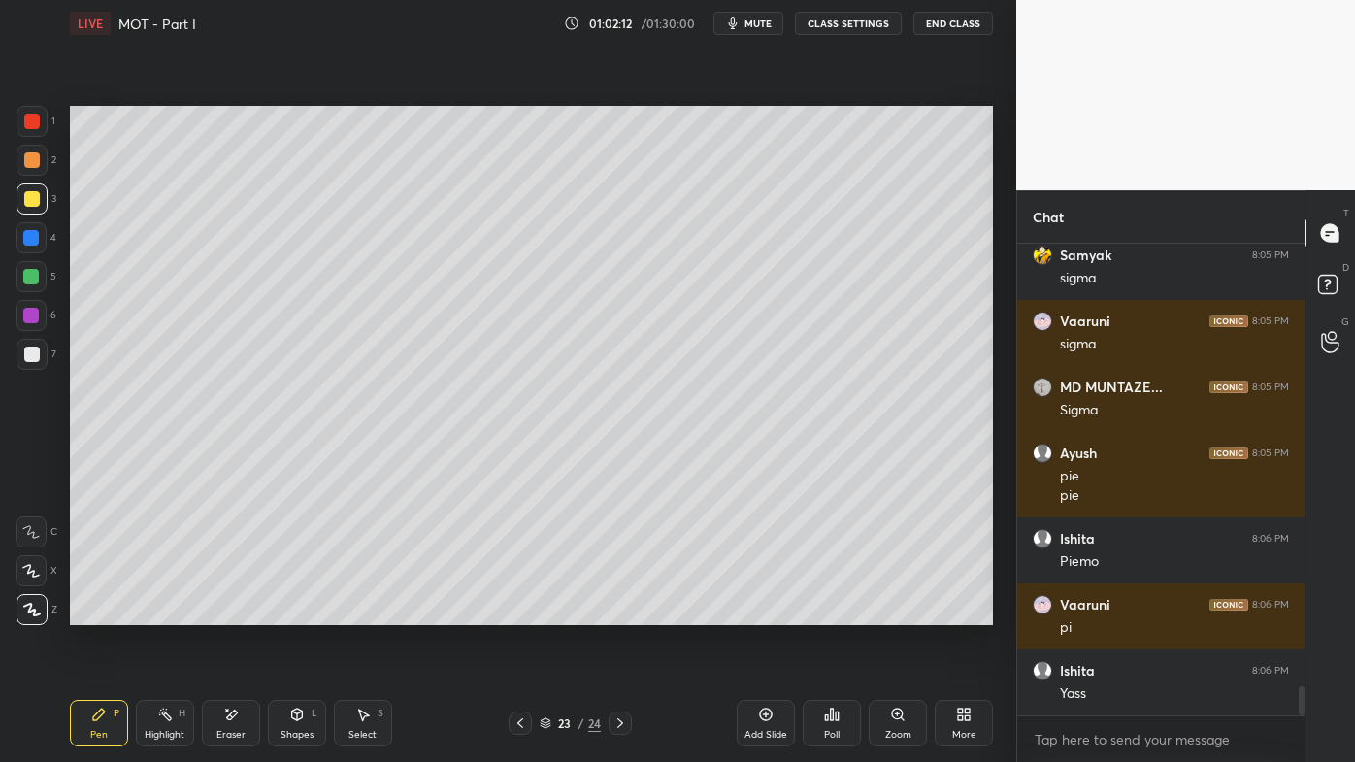
drag, startPoint x: 176, startPoint y: 709, endPoint x: 207, endPoint y: 656, distance: 61.8
click at [175, 612] on div "Highlight H" at bounding box center [165, 723] width 58 height 47
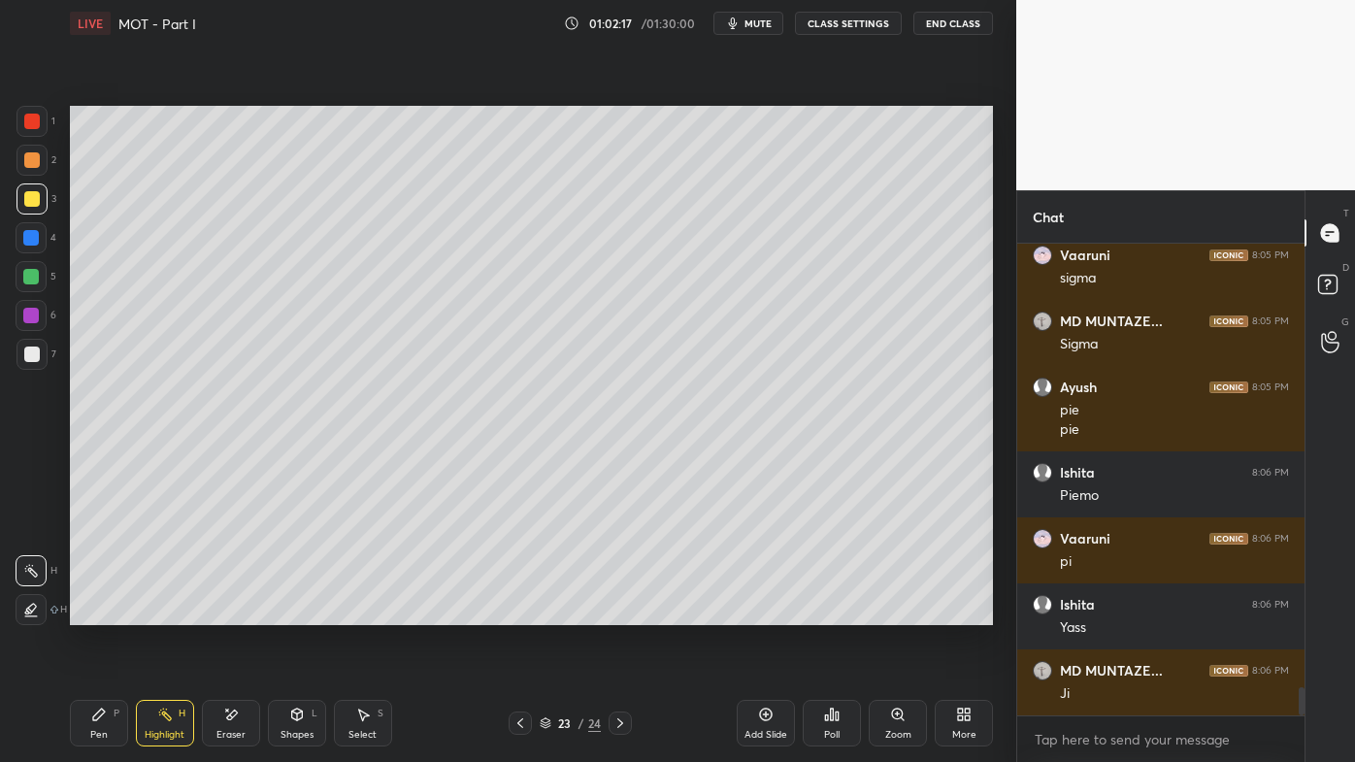
scroll to position [7376, 0]
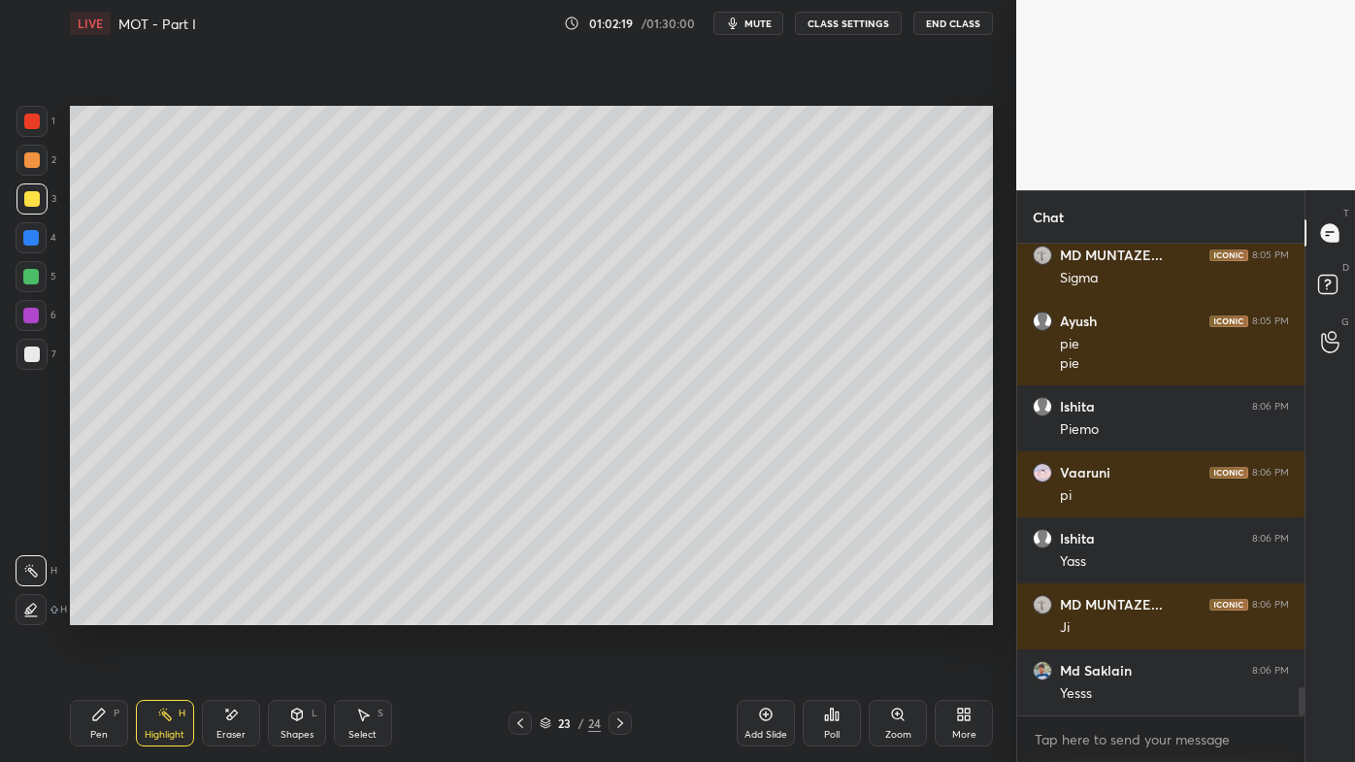
drag, startPoint x: 97, startPoint y: 716, endPoint x: 97, endPoint y: 704, distance: 12.6
click at [95, 612] on icon at bounding box center [99, 714] width 12 height 12
drag, startPoint x: 167, startPoint y: 714, endPoint x: 214, endPoint y: 632, distance: 95.2
click at [170, 612] on icon at bounding box center [165, 715] width 16 height 16
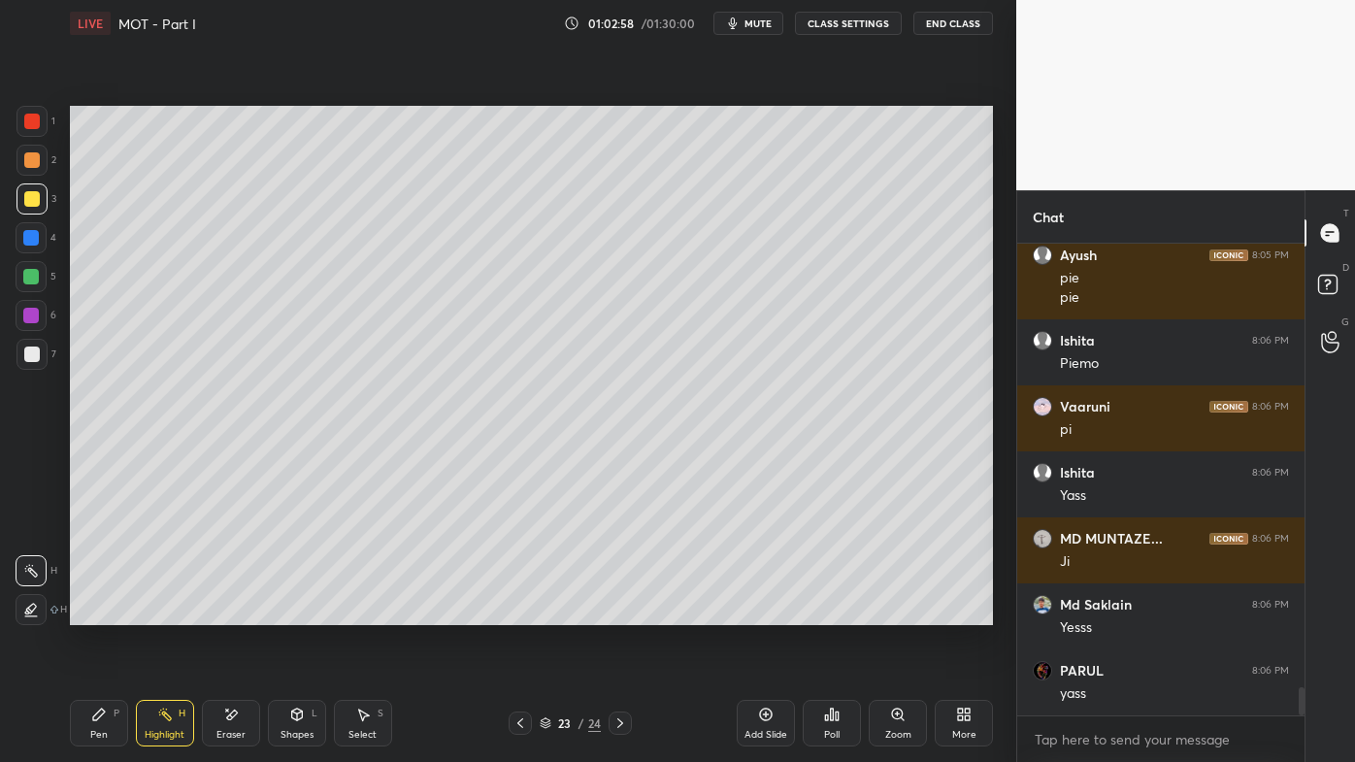
click at [98, 612] on icon at bounding box center [99, 715] width 16 height 16
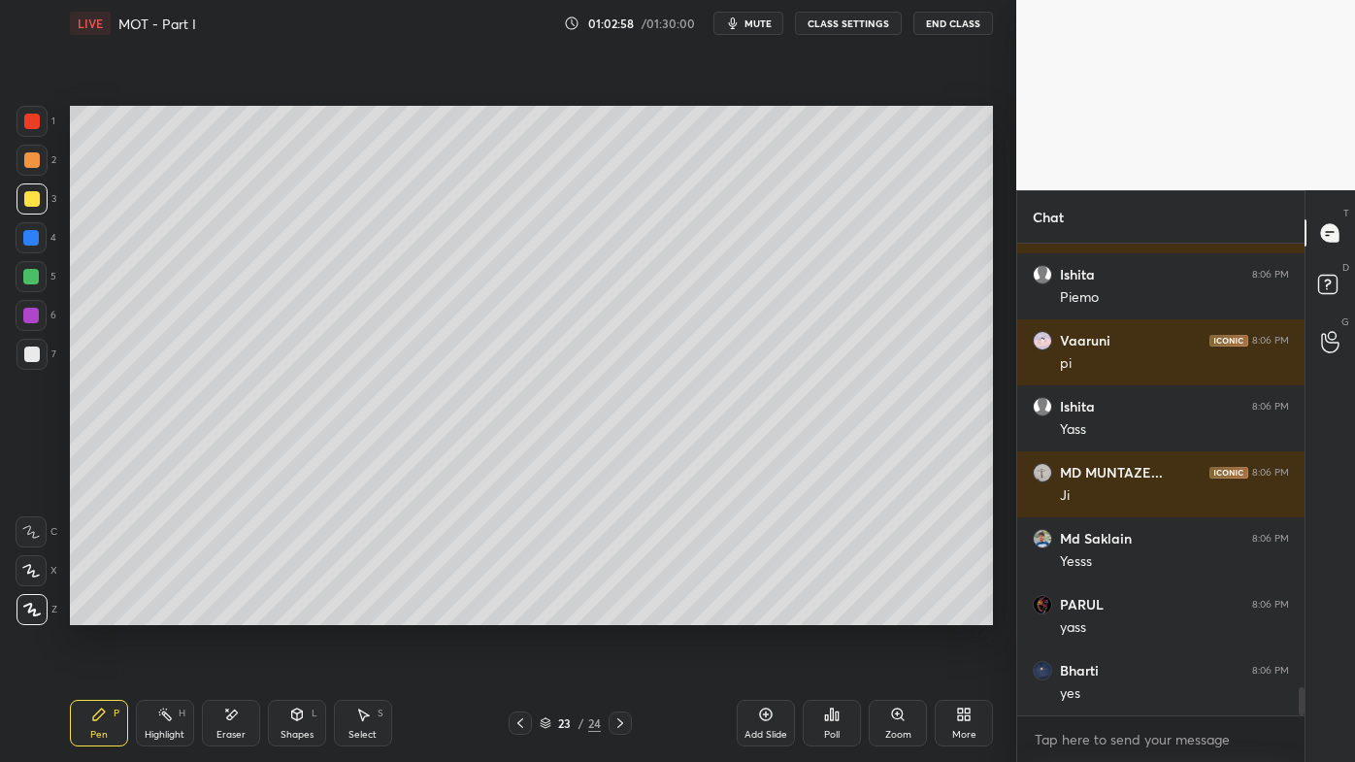
scroll to position [7574, 0]
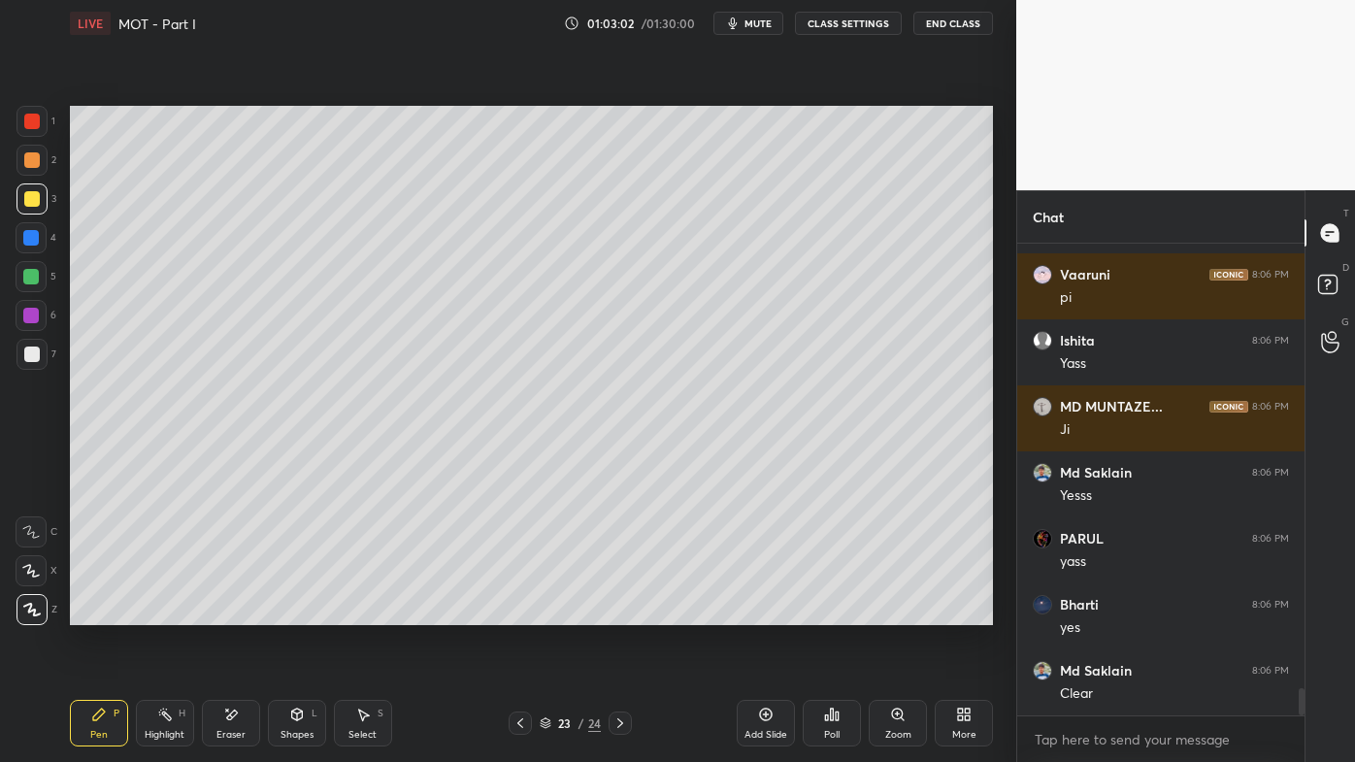
drag, startPoint x: 164, startPoint y: 716, endPoint x: 159, endPoint y: 701, distance: 16.3
click at [163, 612] on rect at bounding box center [167, 716] width 10 height 10
drag, startPoint x: 100, startPoint y: 723, endPoint x: 99, endPoint y: 701, distance: 22.3
click at [99, 612] on div "Pen P" at bounding box center [99, 723] width 58 height 47
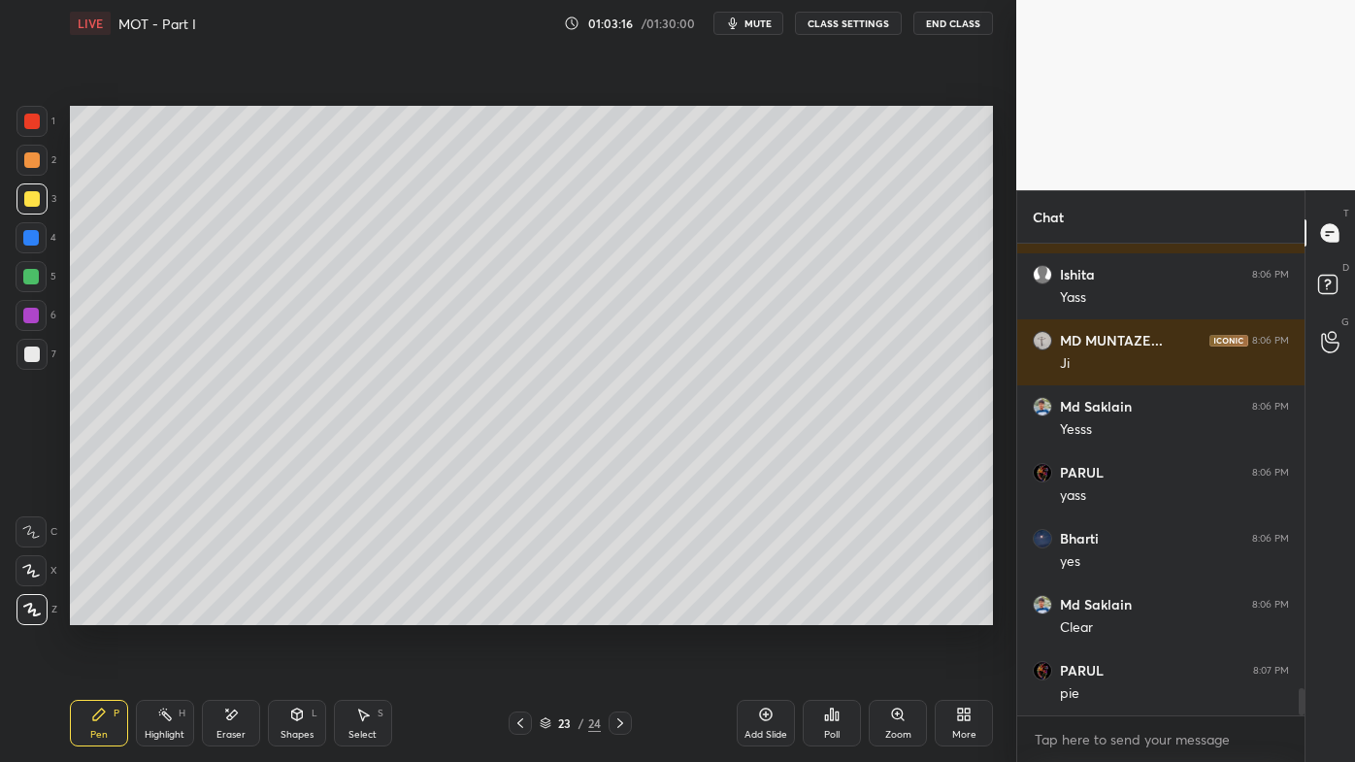
drag, startPoint x: 170, startPoint y: 722, endPoint x: 168, endPoint y: 712, distance: 9.9
click at [168, 612] on icon at bounding box center [165, 715] width 16 height 16
click at [92, 612] on div "Pen P" at bounding box center [99, 723] width 58 height 47
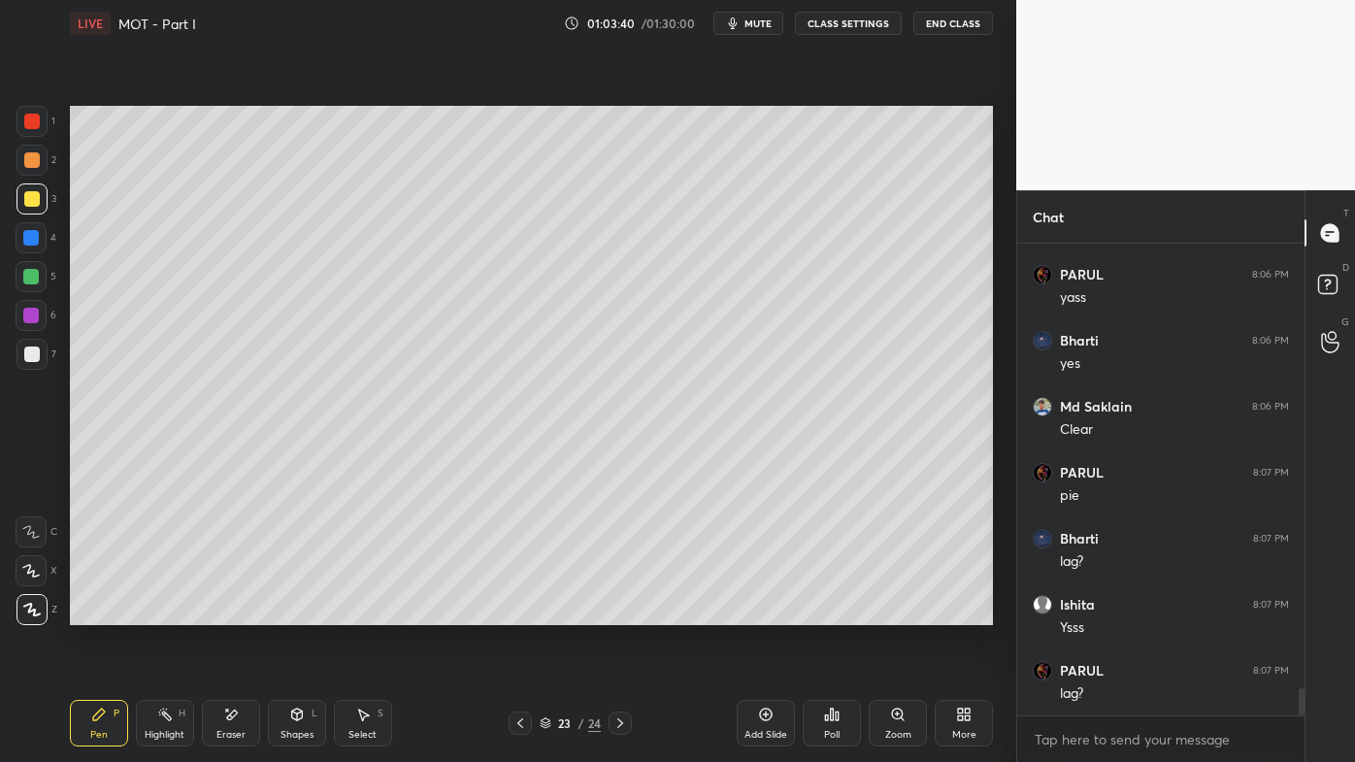
scroll to position [7904, 0]
click at [170, 612] on icon at bounding box center [165, 715] width 16 height 16
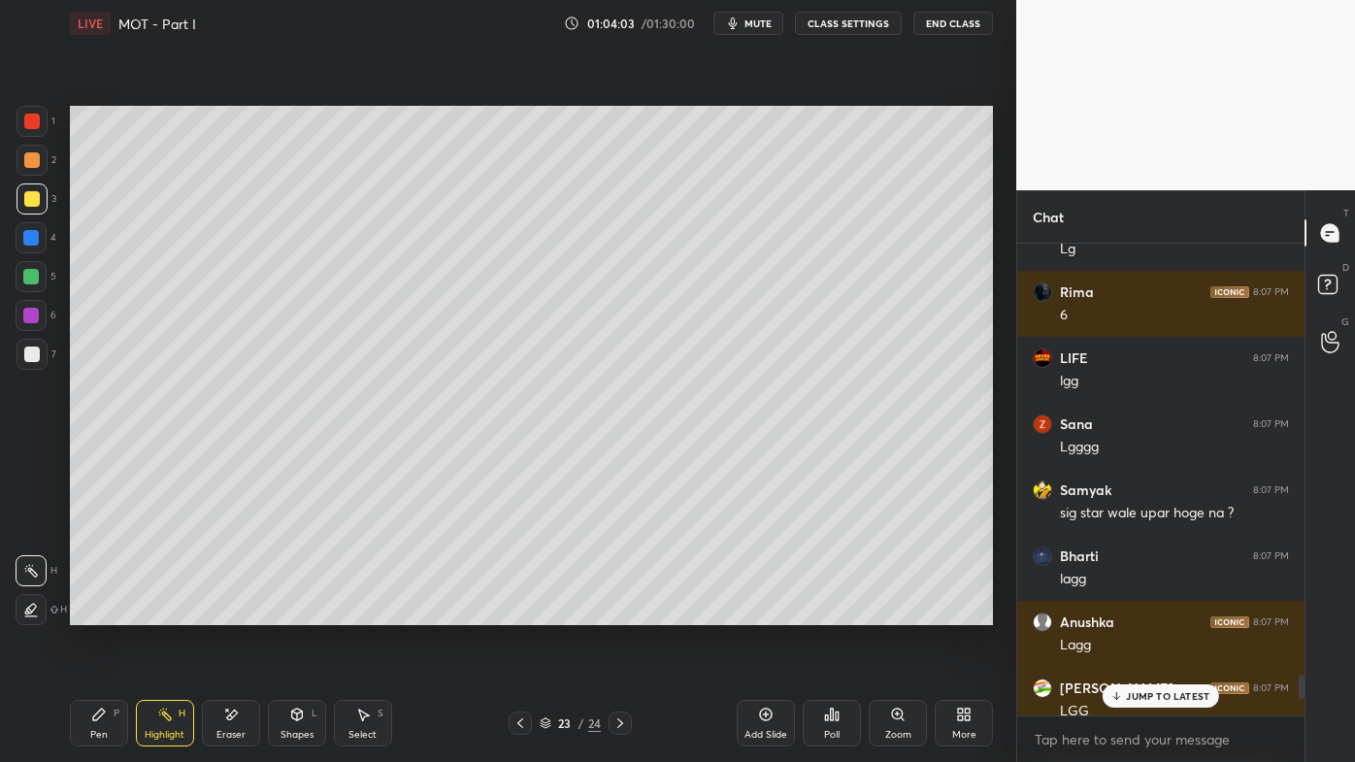
scroll to position [8381, 0]
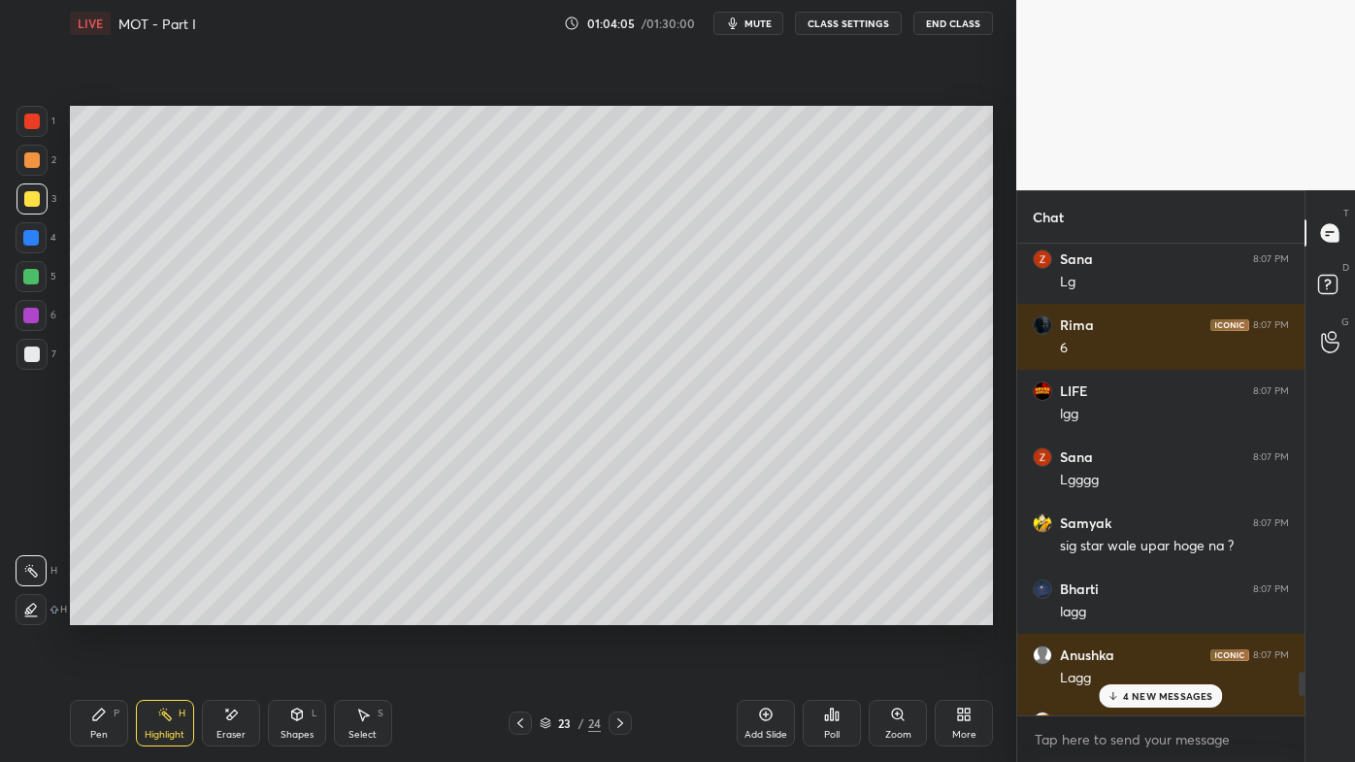
click at [1133, 612] on p "4 NEW MESSAGES" at bounding box center [1168, 696] width 90 height 12
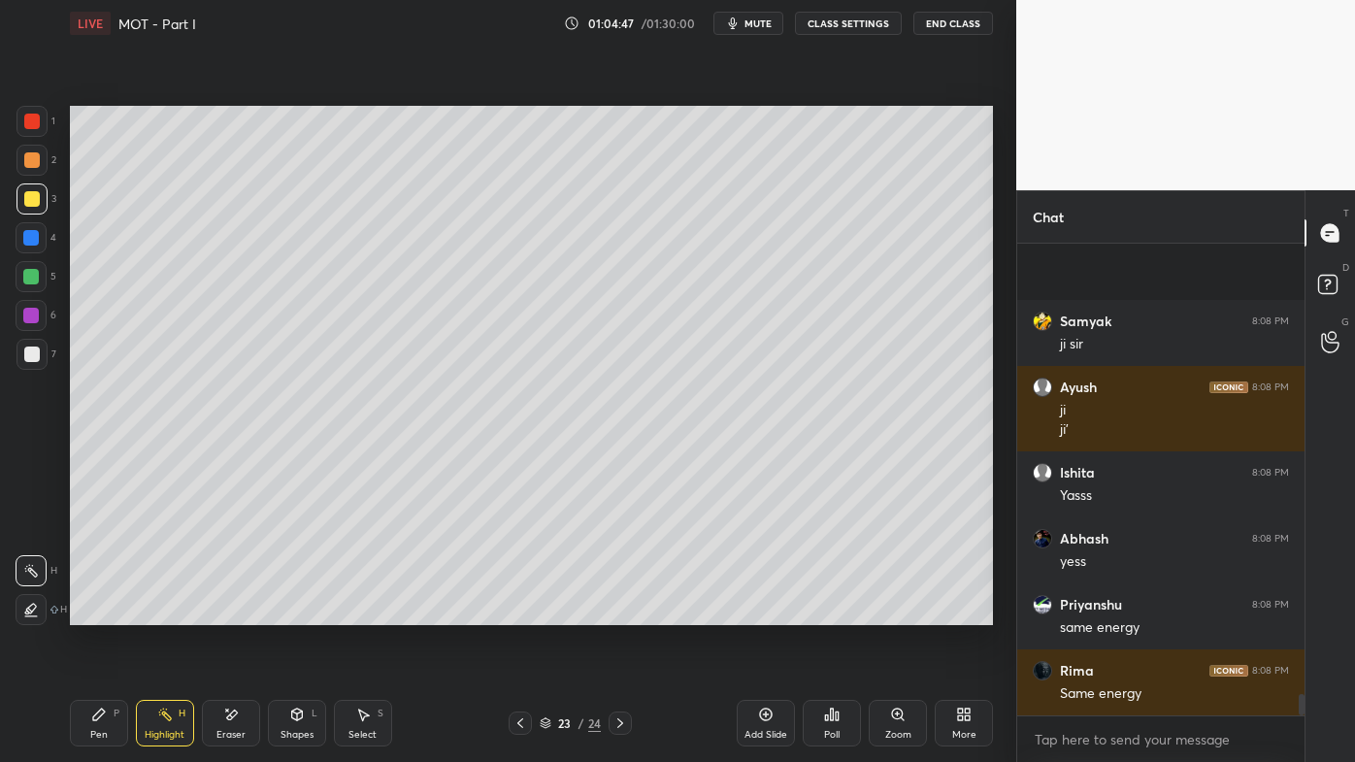
scroll to position [10008, 0]
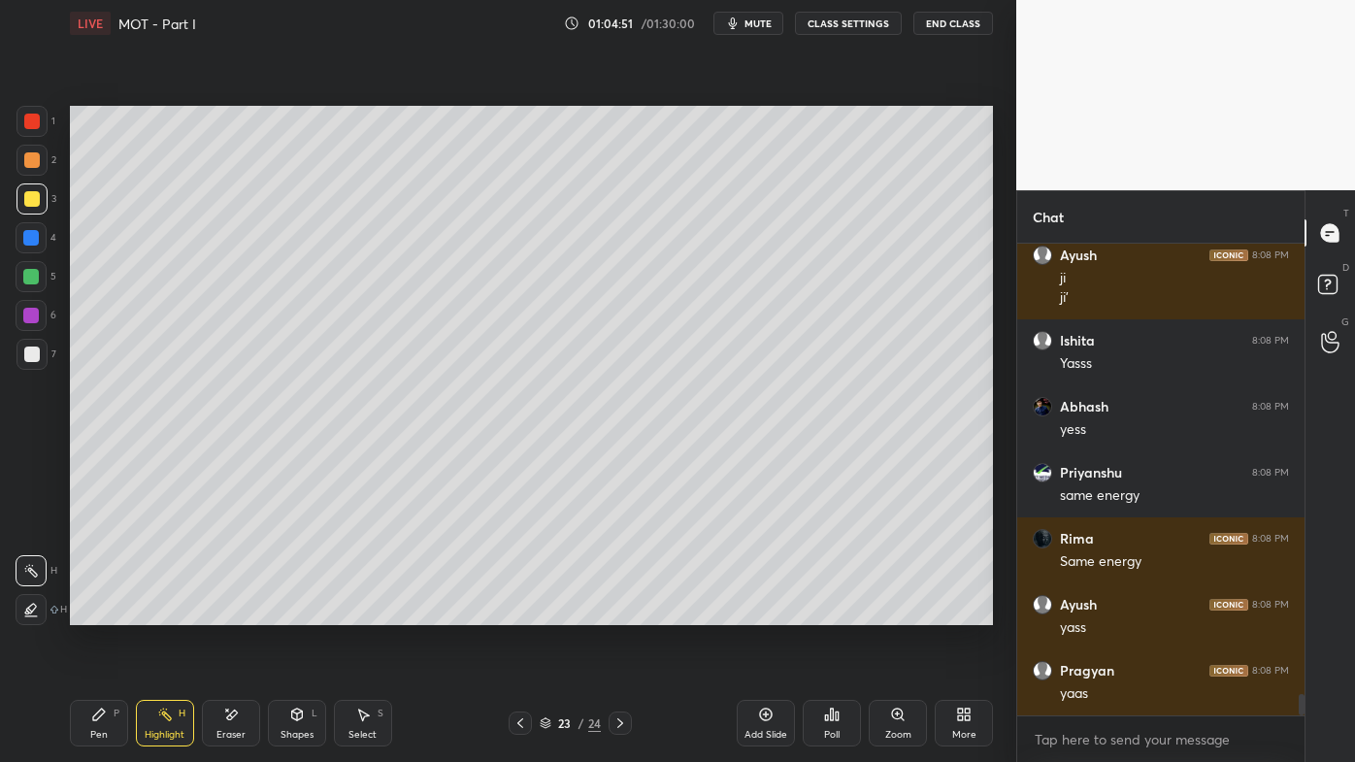
drag, startPoint x: 165, startPoint y: 708, endPoint x: 165, endPoint y: 692, distance: 16.5
click at [165, 612] on icon at bounding box center [165, 715] width 16 height 16
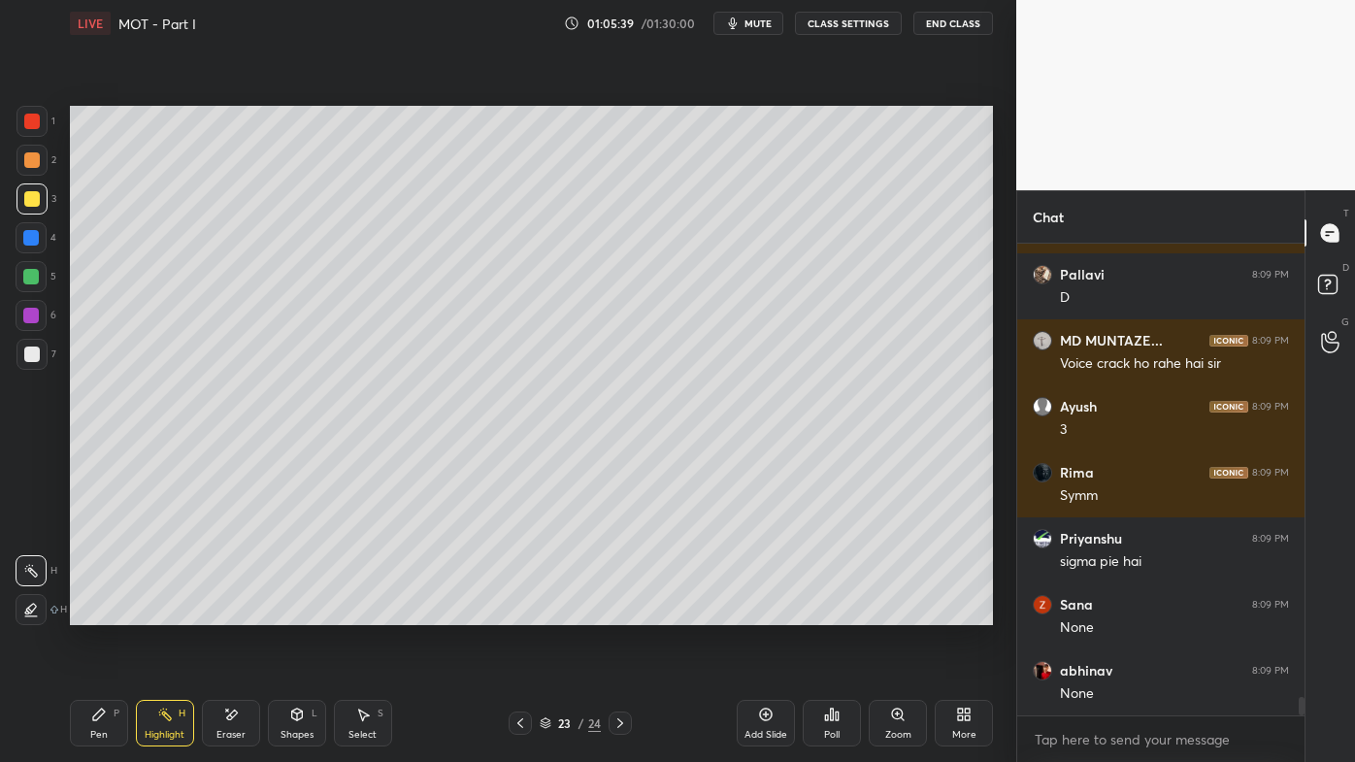
scroll to position [11821, 0]
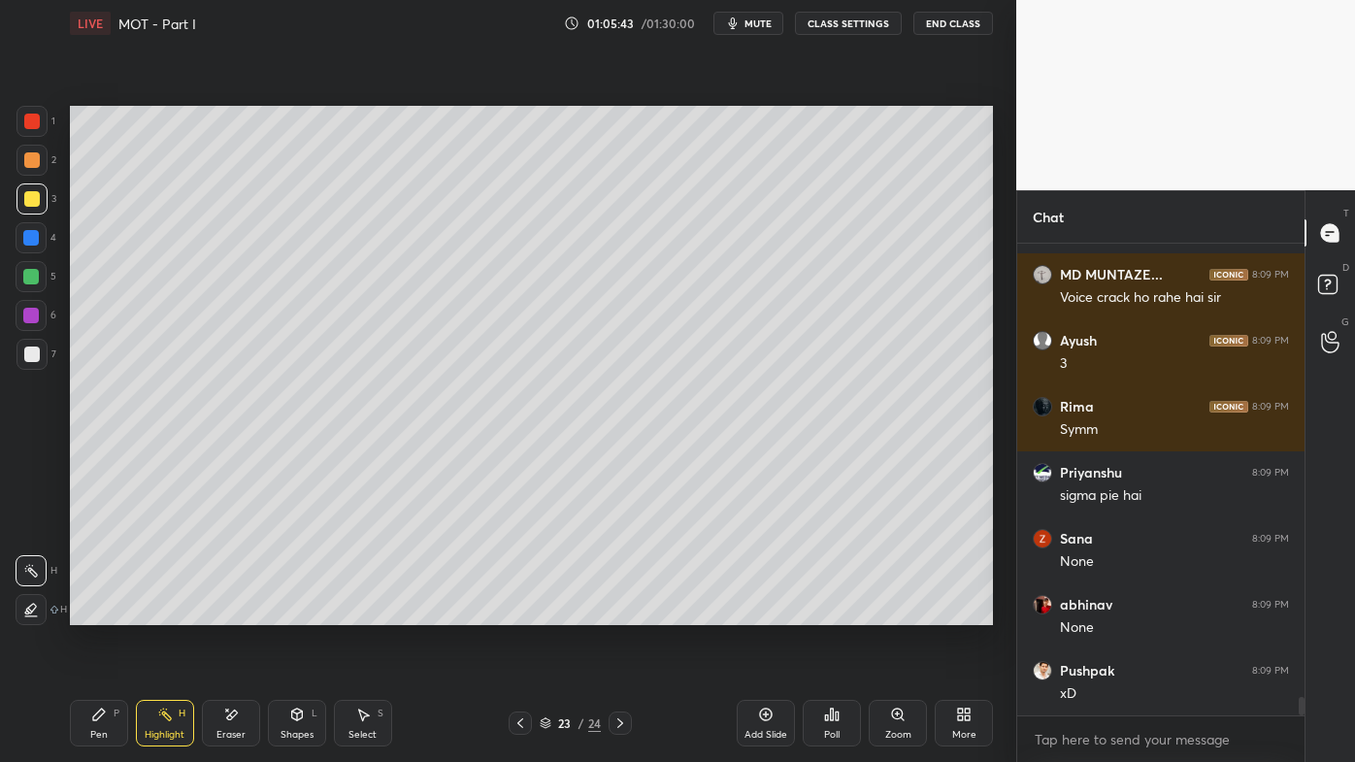
click at [102, 612] on icon at bounding box center [99, 715] width 16 height 16
click at [35, 366] on div at bounding box center [31, 354] width 31 height 31
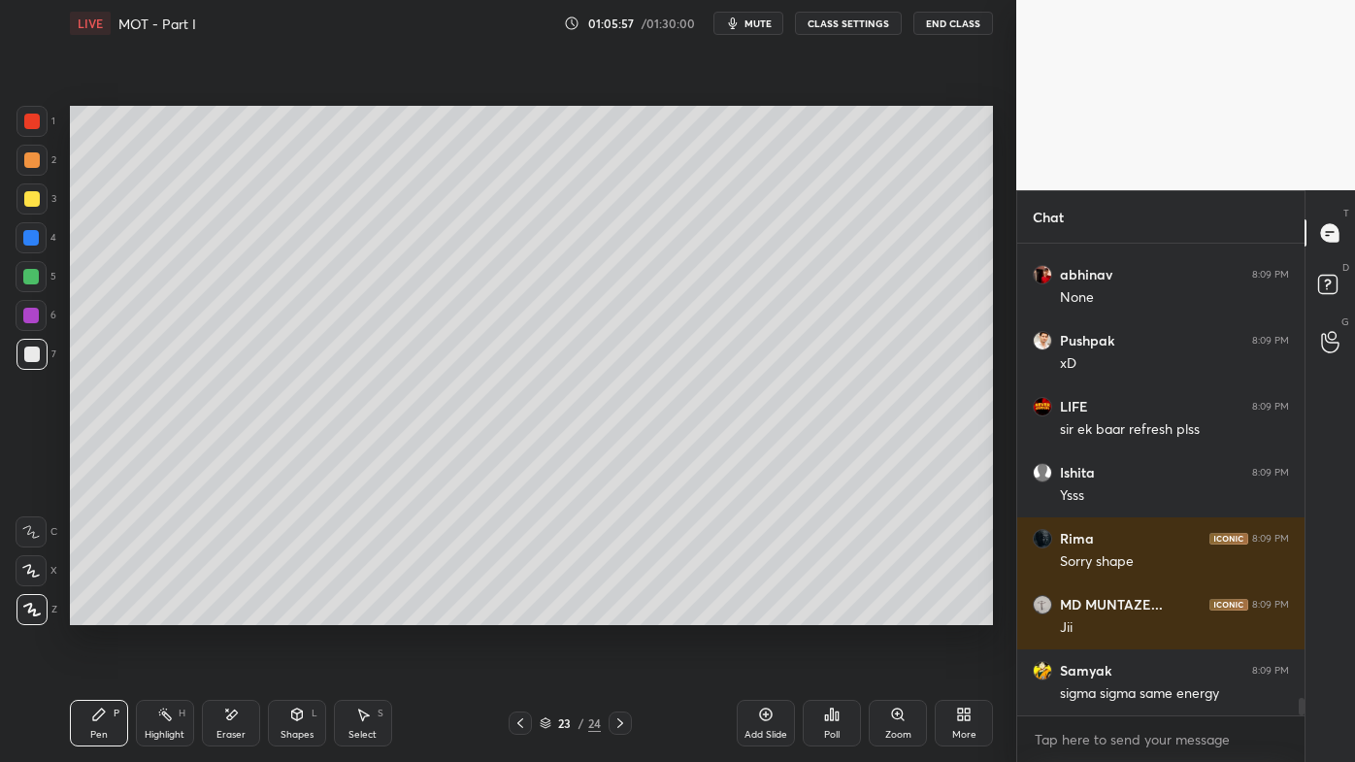
scroll to position [12217, 0]
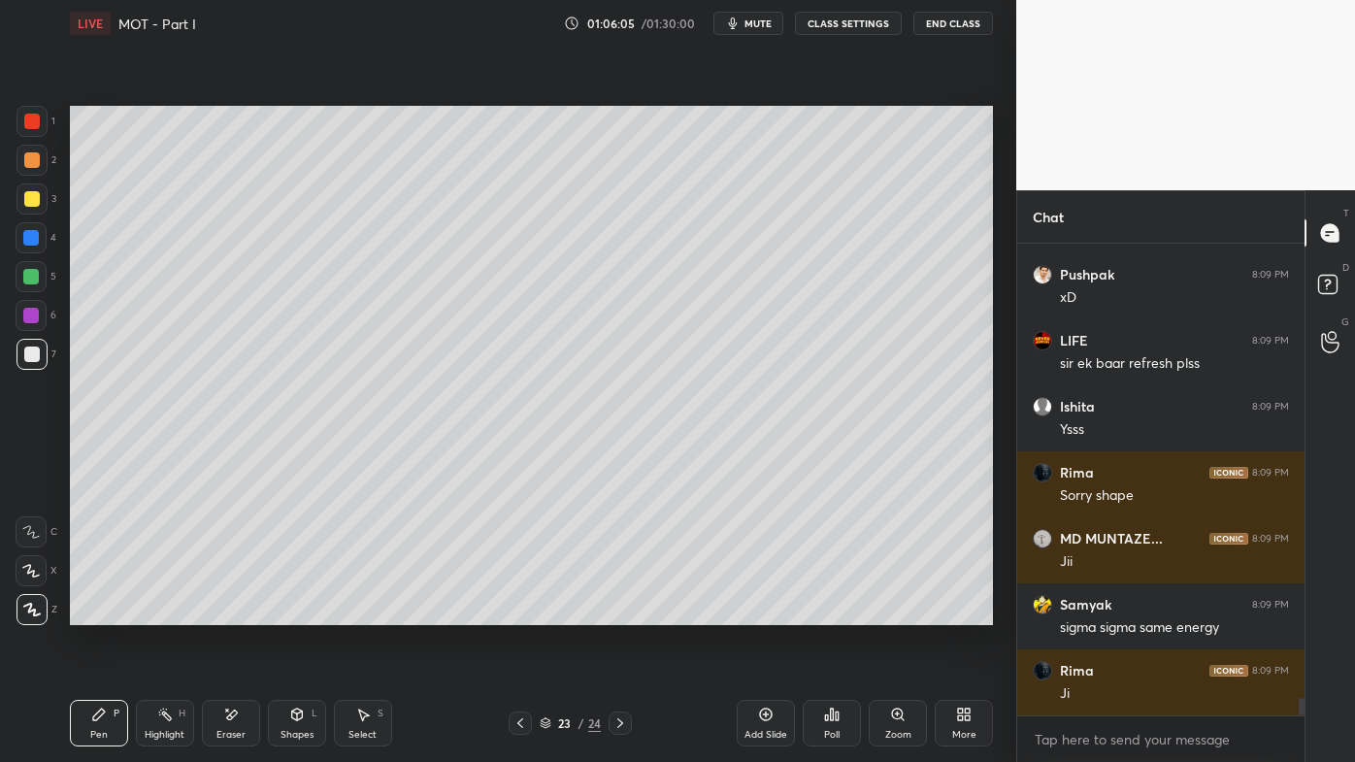
click at [768, 612] on icon at bounding box center [766, 715] width 16 height 16
drag, startPoint x: 33, startPoint y: 163, endPoint x: 64, endPoint y: 147, distance: 35.2
click at [39, 158] on div at bounding box center [32, 160] width 16 height 16
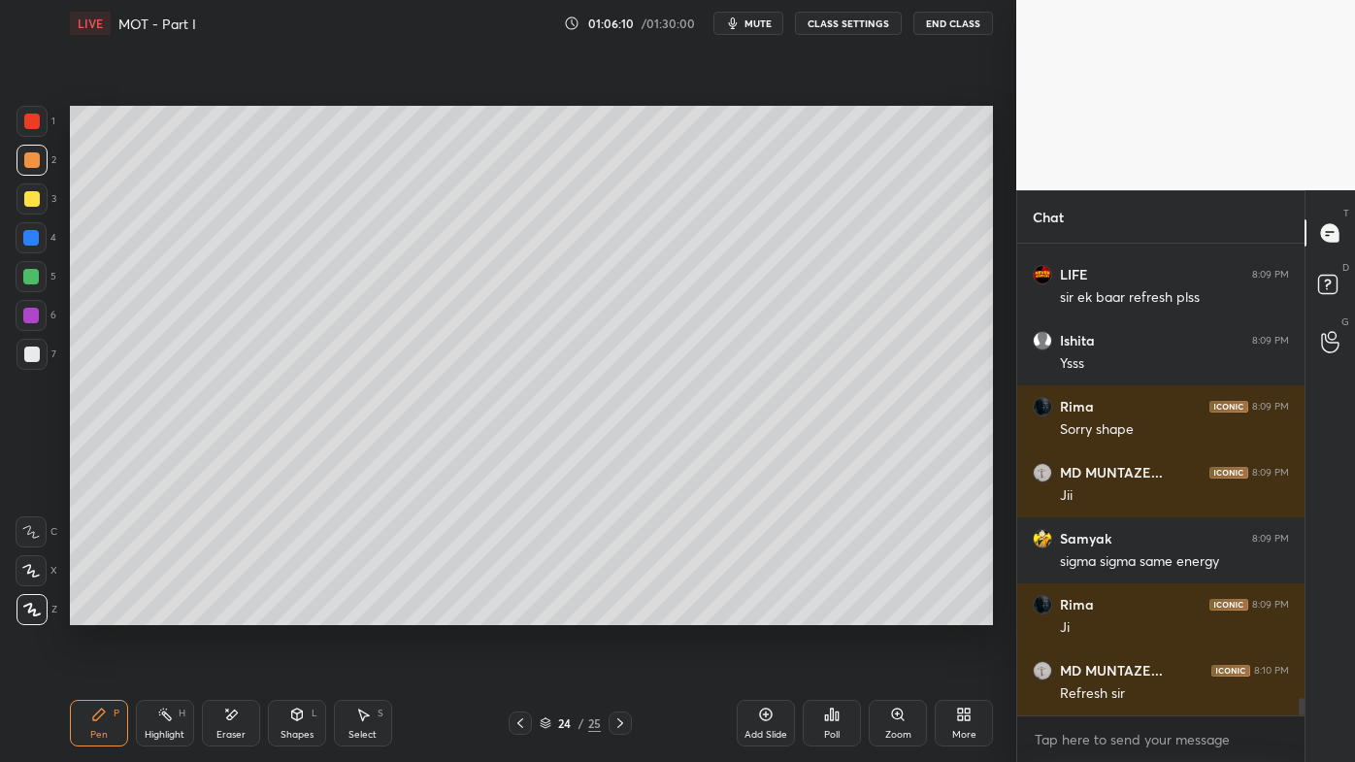
scroll to position [12349, 0]
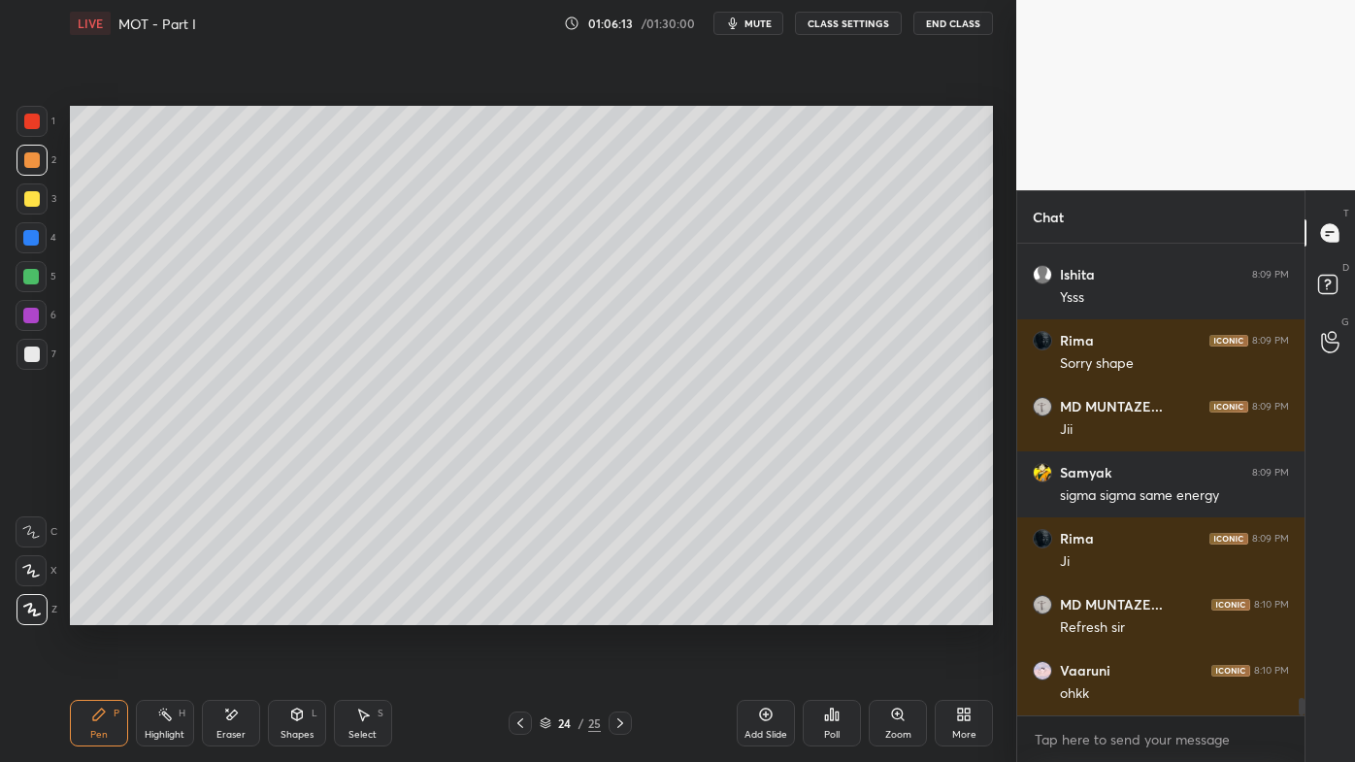
drag, startPoint x: 26, startPoint y: 195, endPoint x: 48, endPoint y: 190, distance: 21.9
click at [31, 194] on div at bounding box center [32, 199] width 16 height 16
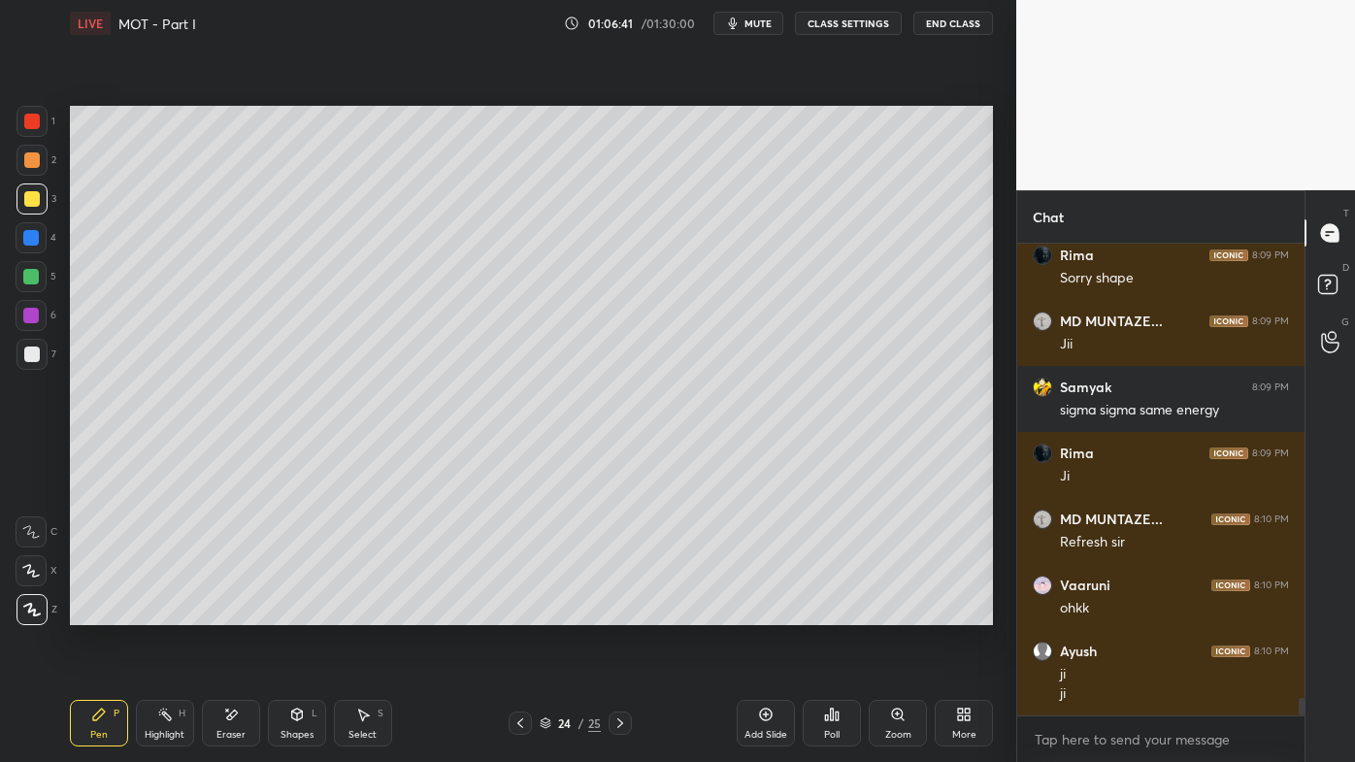
scroll to position [12500, 0]
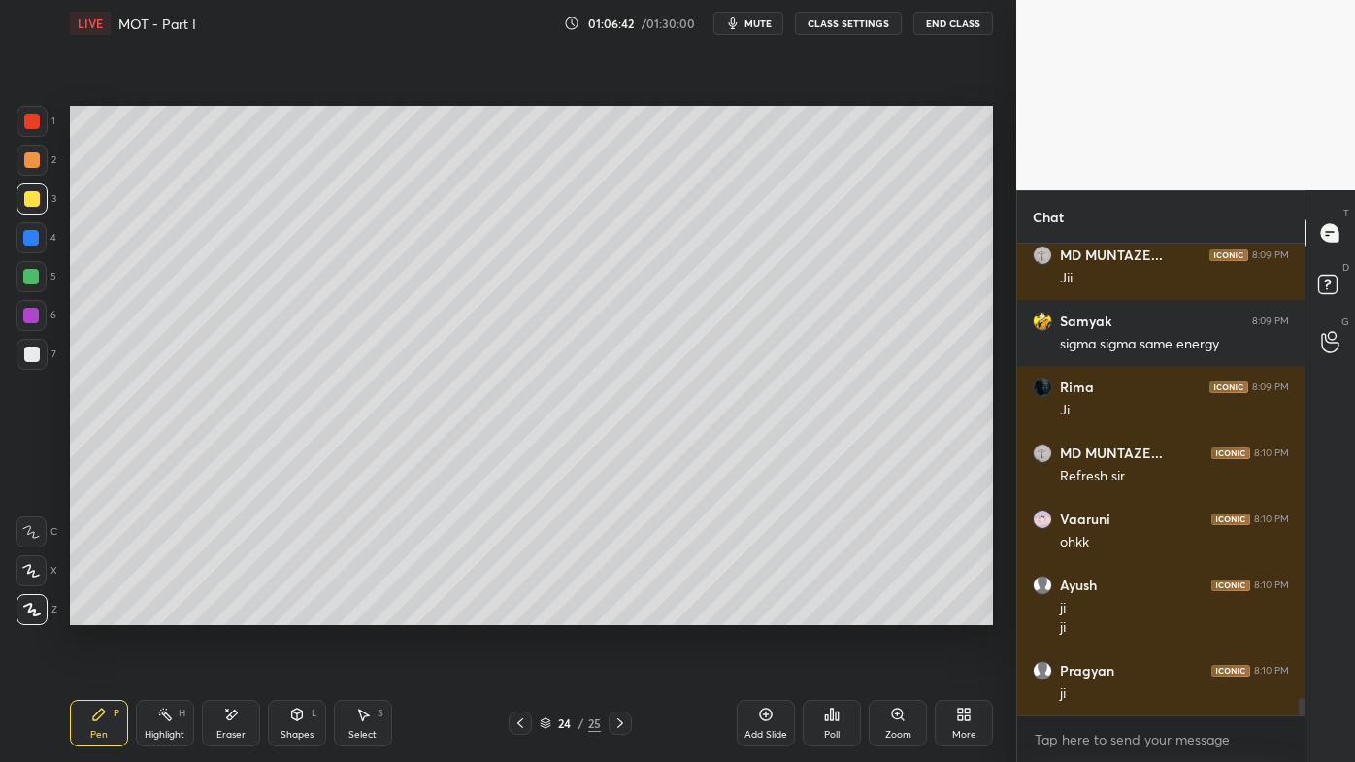
click at [520, 612] on icon at bounding box center [520, 723] width 16 height 16
drag, startPoint x: 171, startPoint y: 710, endPoint x: 177, endPoint y: 701, distance: 11.3
click at [173, 612] on div "Highlight H" at bounding box center [165, 723] width 58 height 47
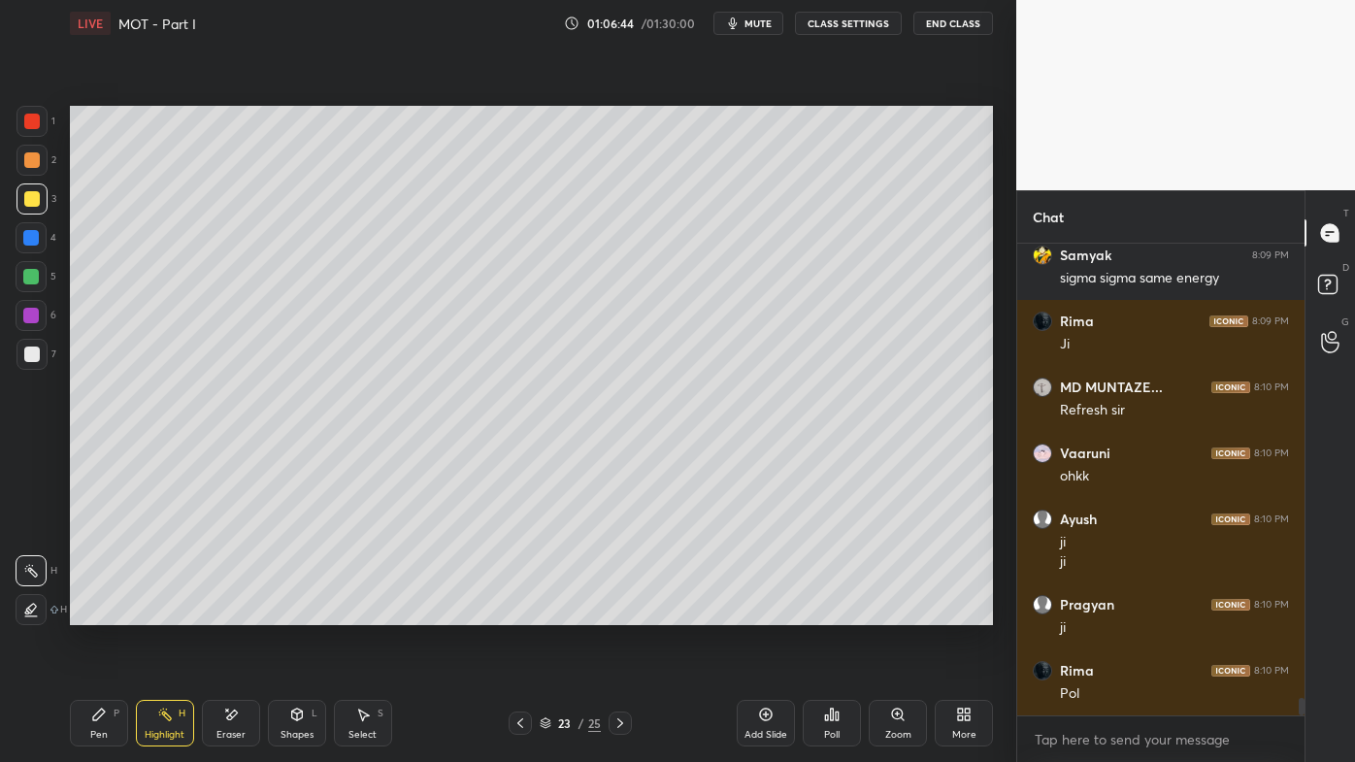
scroll to position [12632, 0]
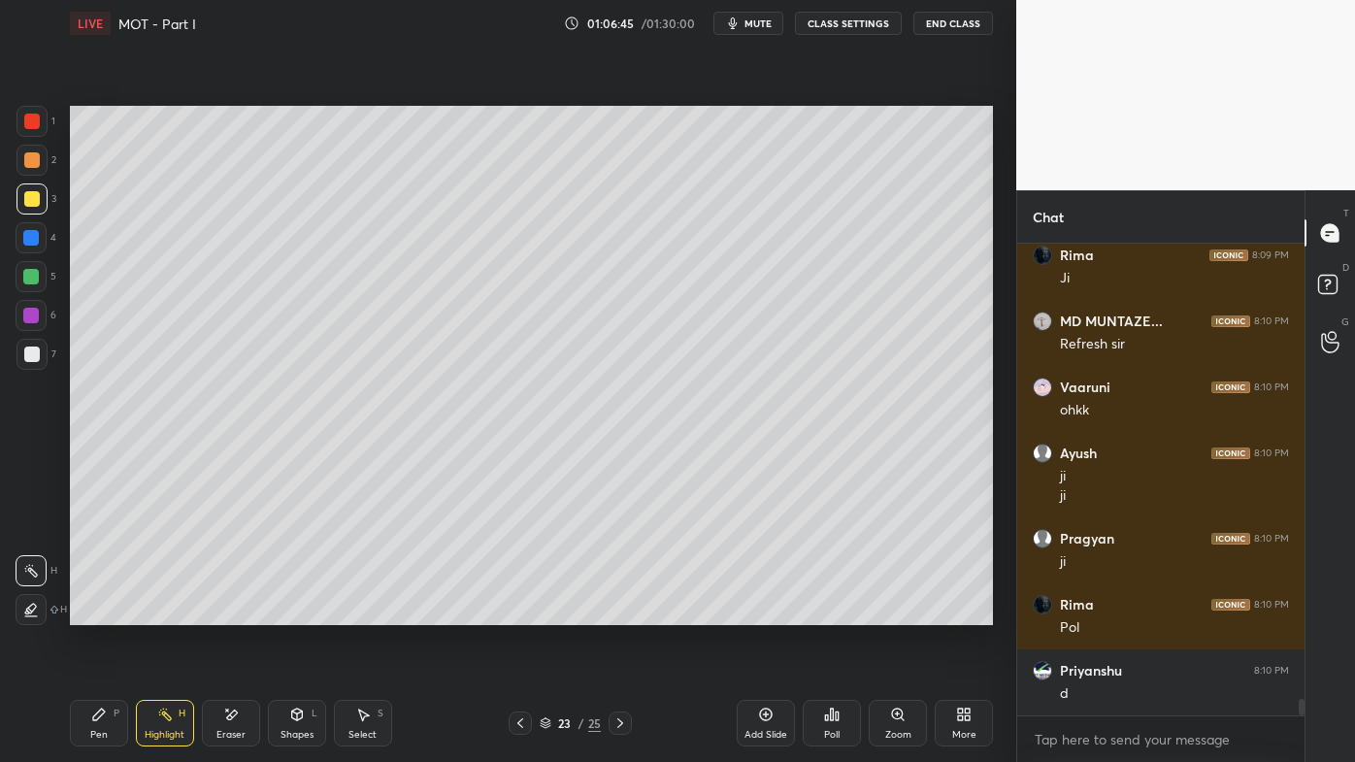
click at [618, 612] on icon at bounding box center [620, 723] width 16 height 16
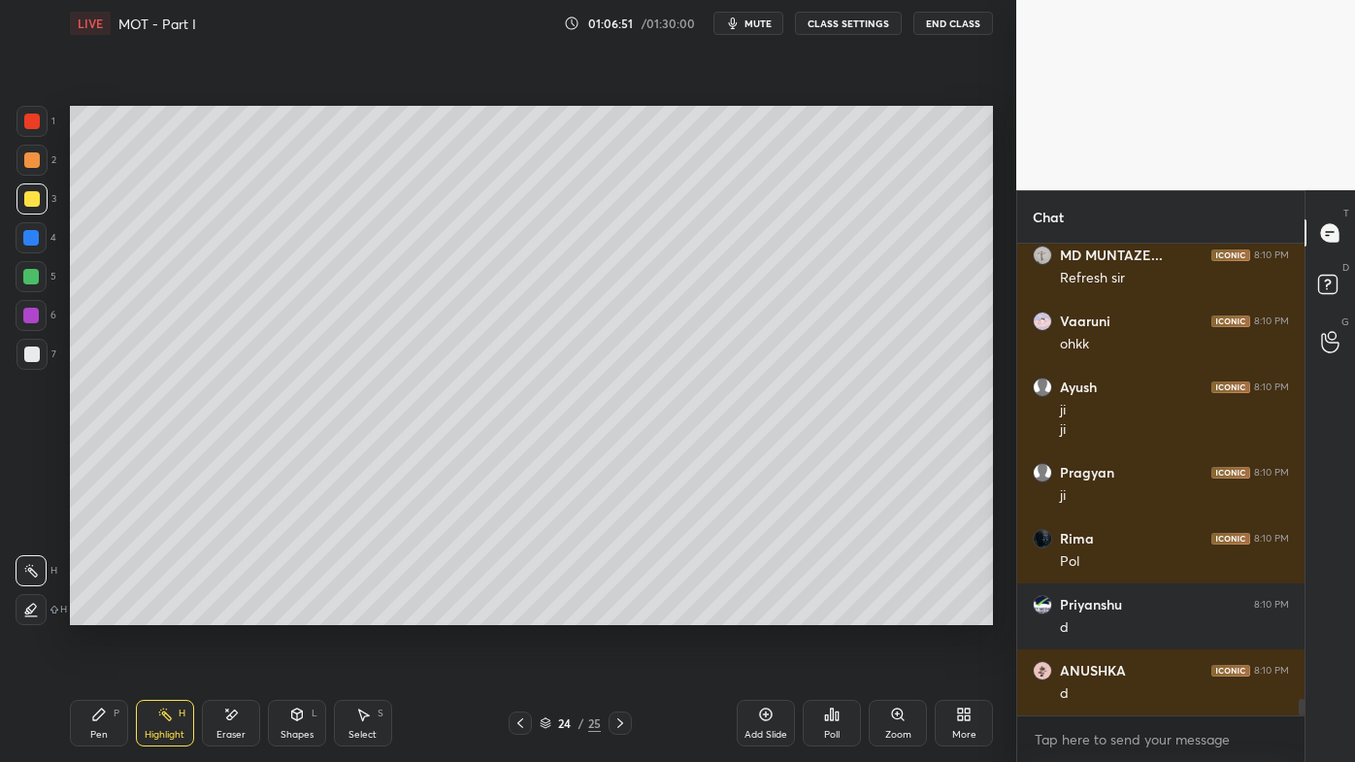
click at [89, 612] on div "Pen P" at bounding box center [99, 723] width 58 height 47
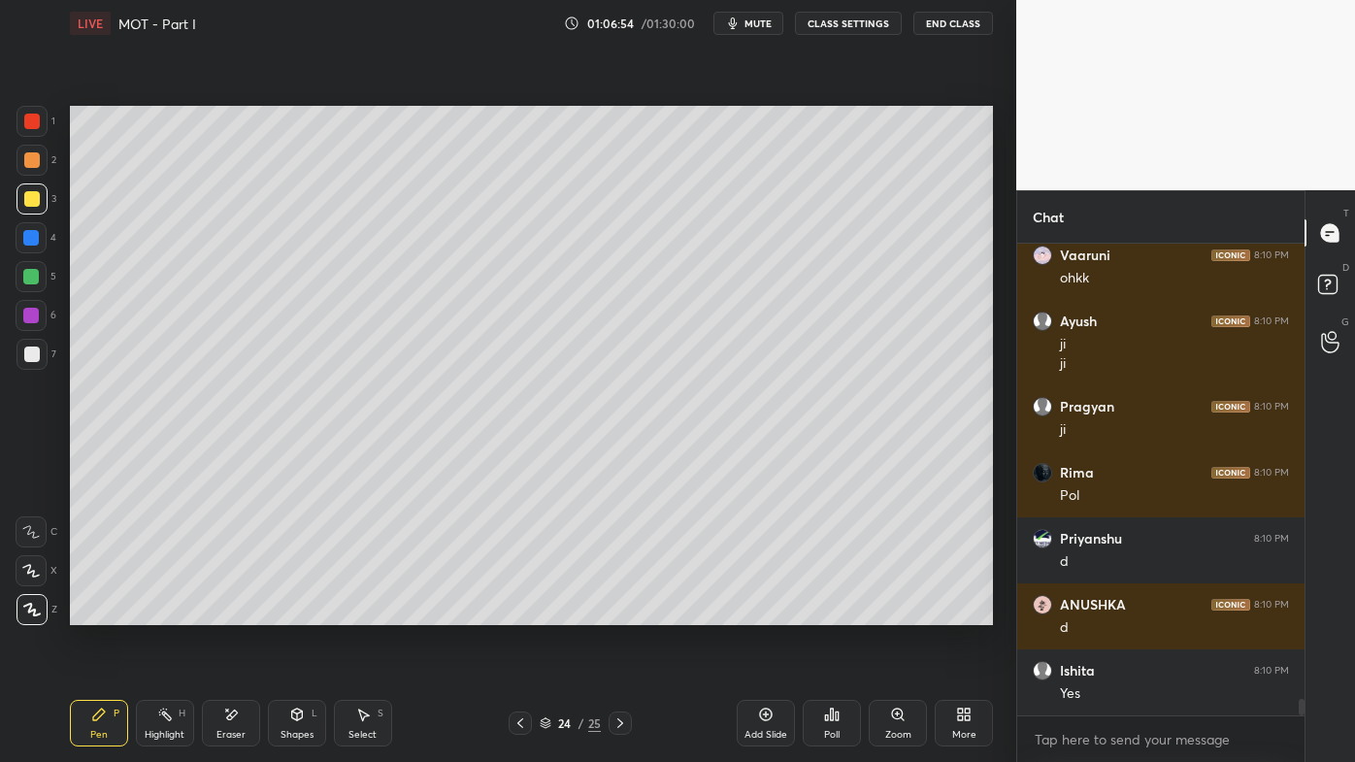
scroll to position [12830, 0]
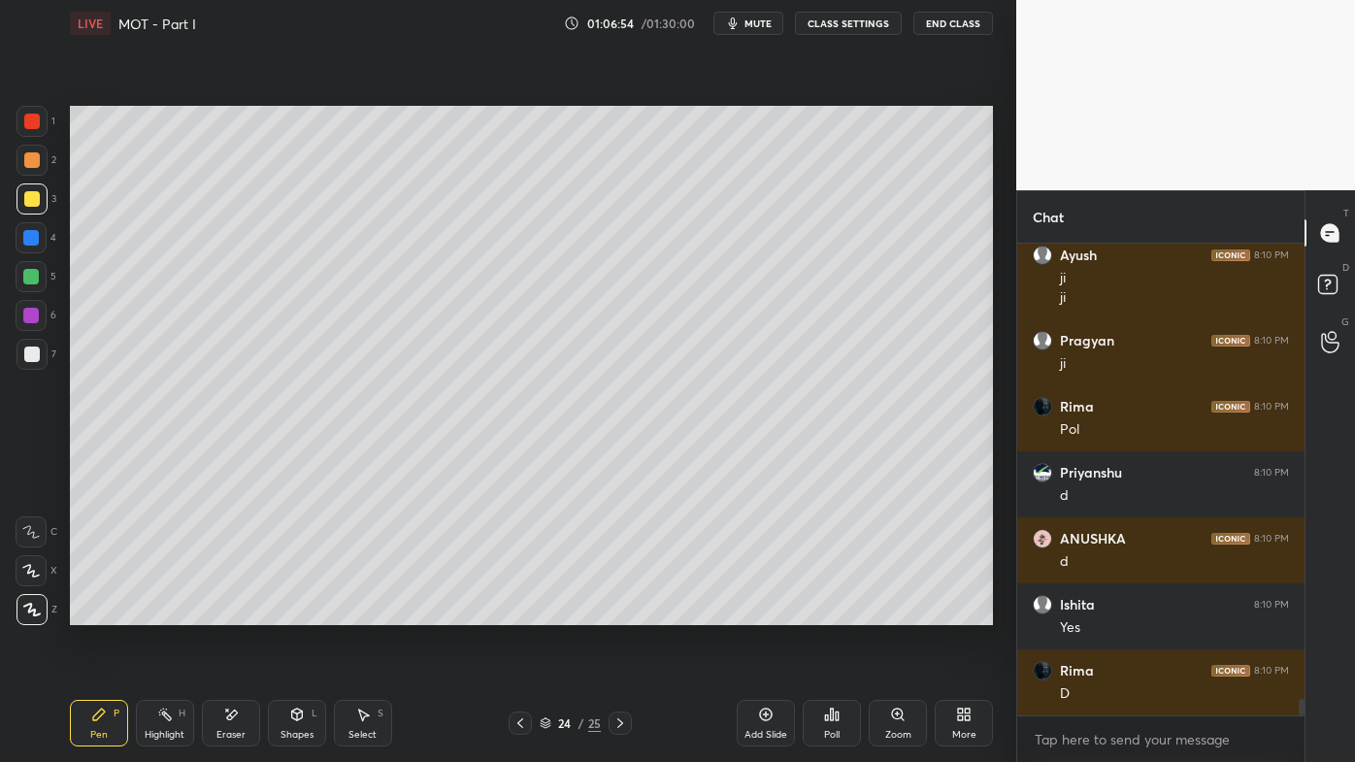
click at [155, 612] on div "Highlight H" at bounding box center [165, 723] width 58 height 47
drag, startPoint x: 93, startPoint y: 716, endPoint x: 106, endPoint y: 641, distance: 76.7
click at [94, 612] on icon at bounding box center [99, 715] width 16 height 16
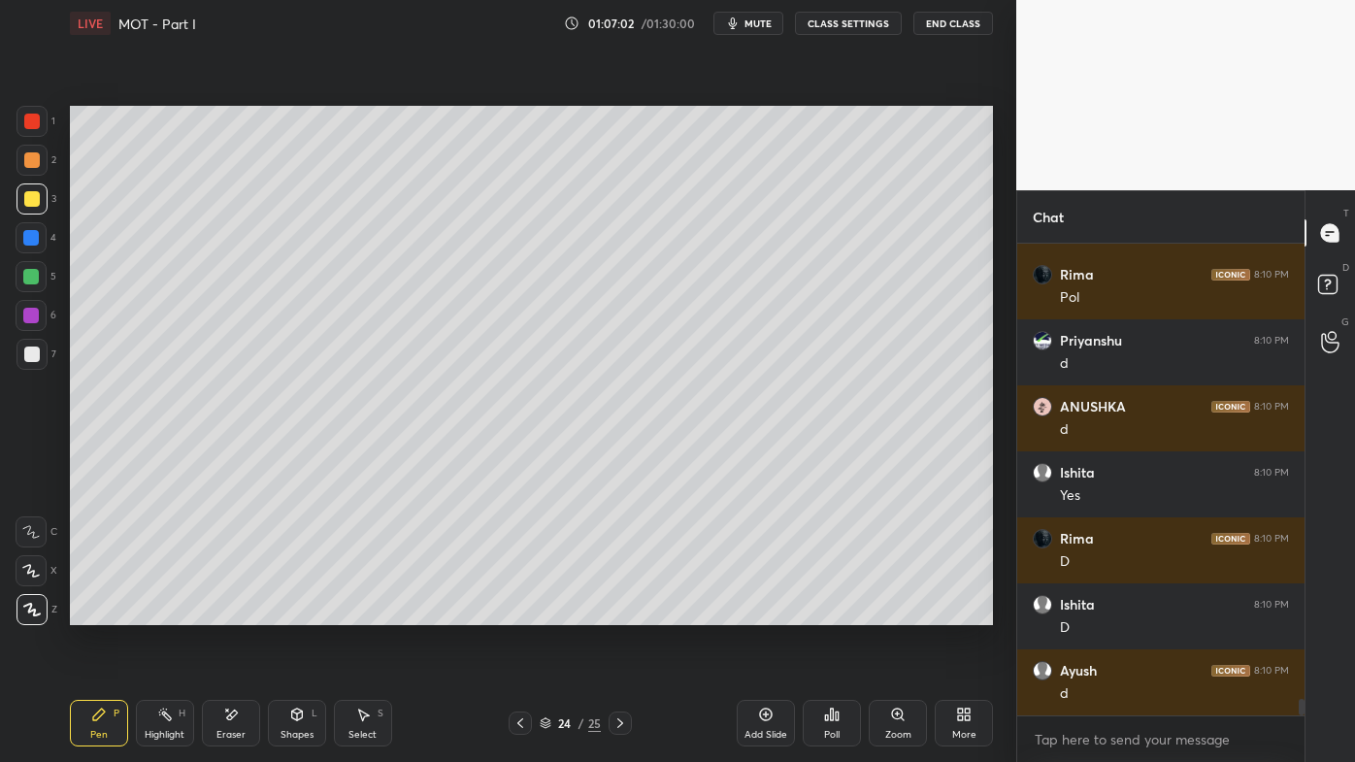
scroll to position [12982, 0]
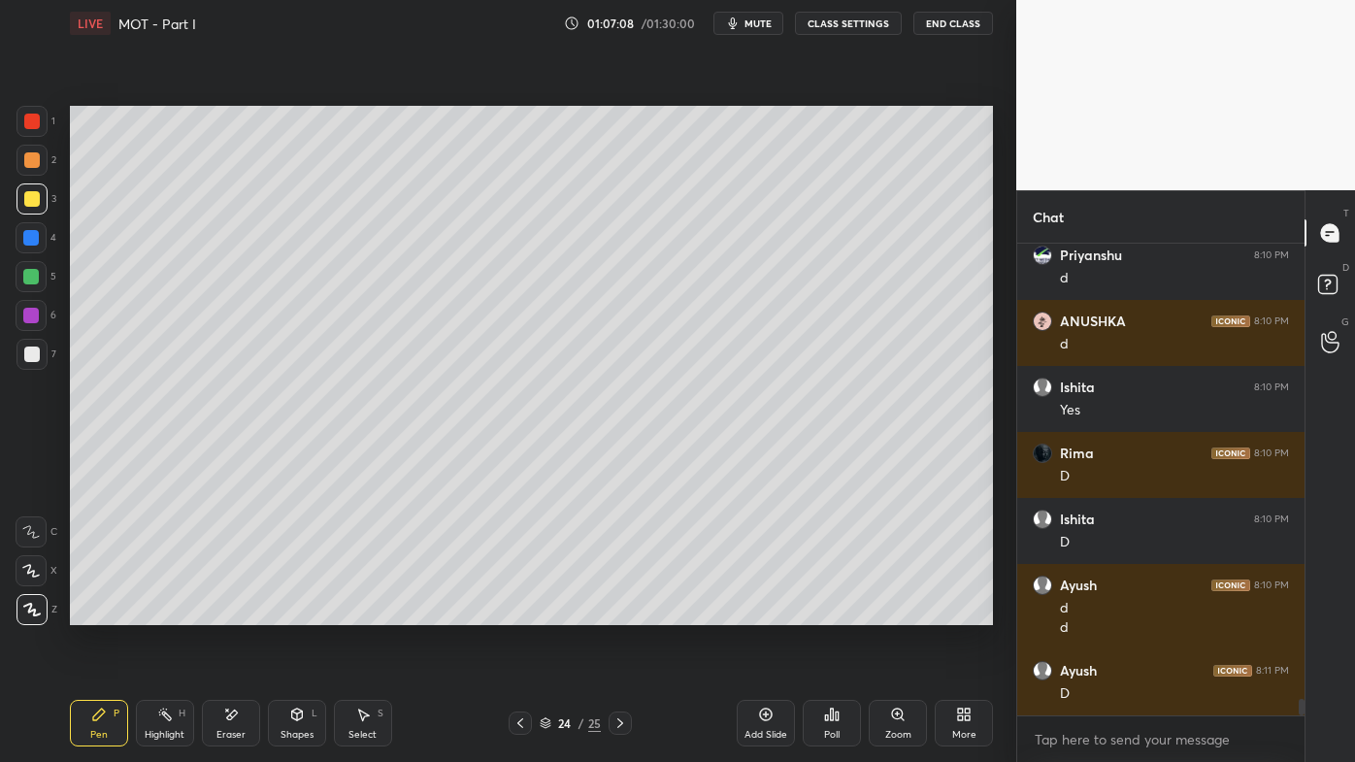
click at [522, 612] on icon at bounding box center [520, 723] width 16 height 16
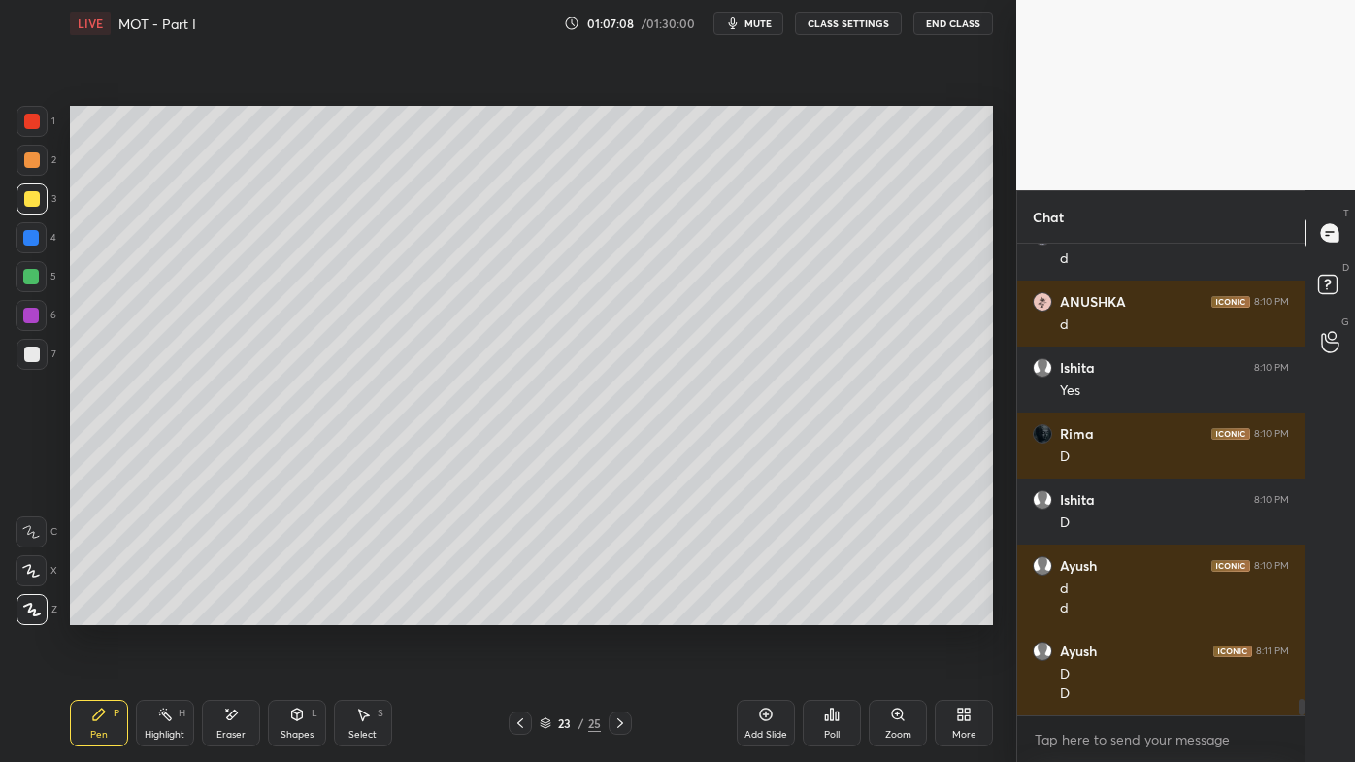
drag, startPoint x: 160, startPoint y: 720, endPoint x: 160, endPoint y: 709, distance: 10.7
click at [160, 612] on icon at bounding box center [165, 715] width 16 height 16
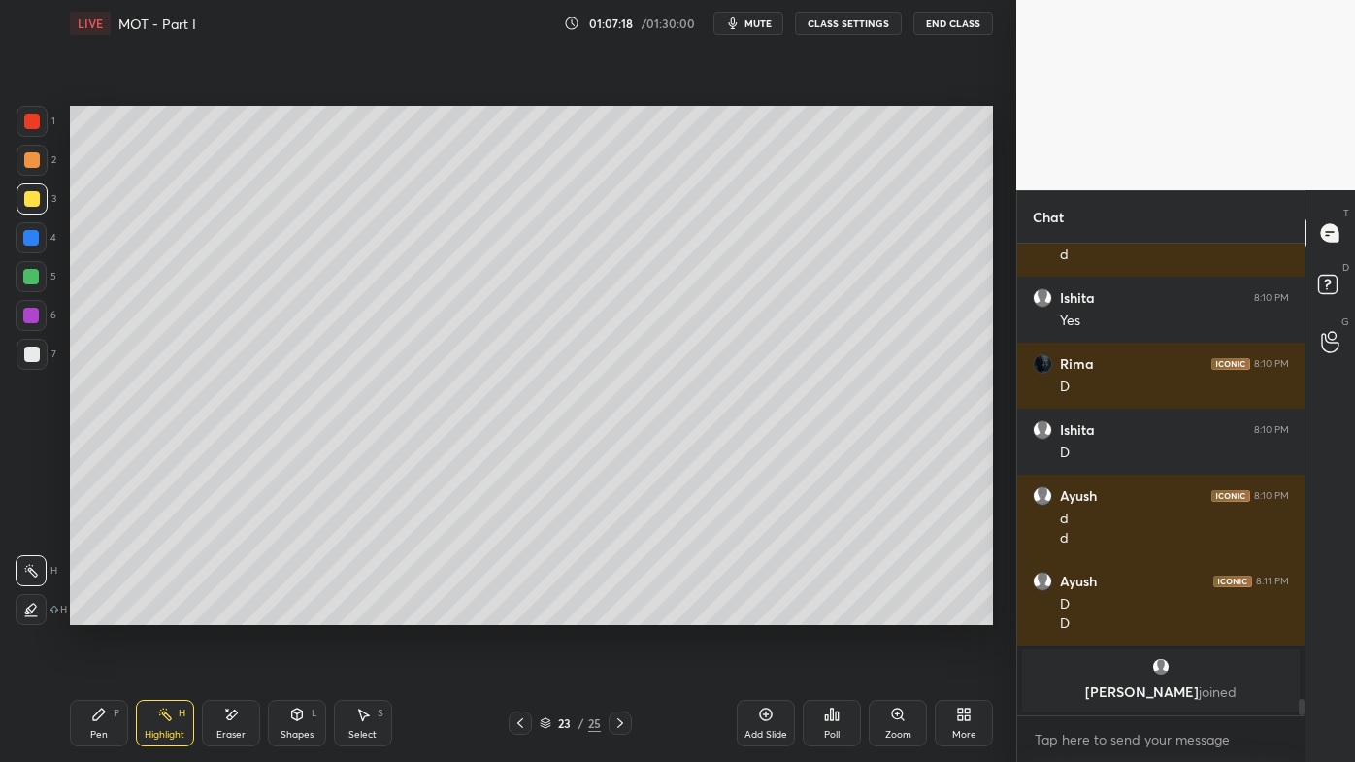
click at [614, 612] on icon at bounding box center [620, 723] width 16 height 16
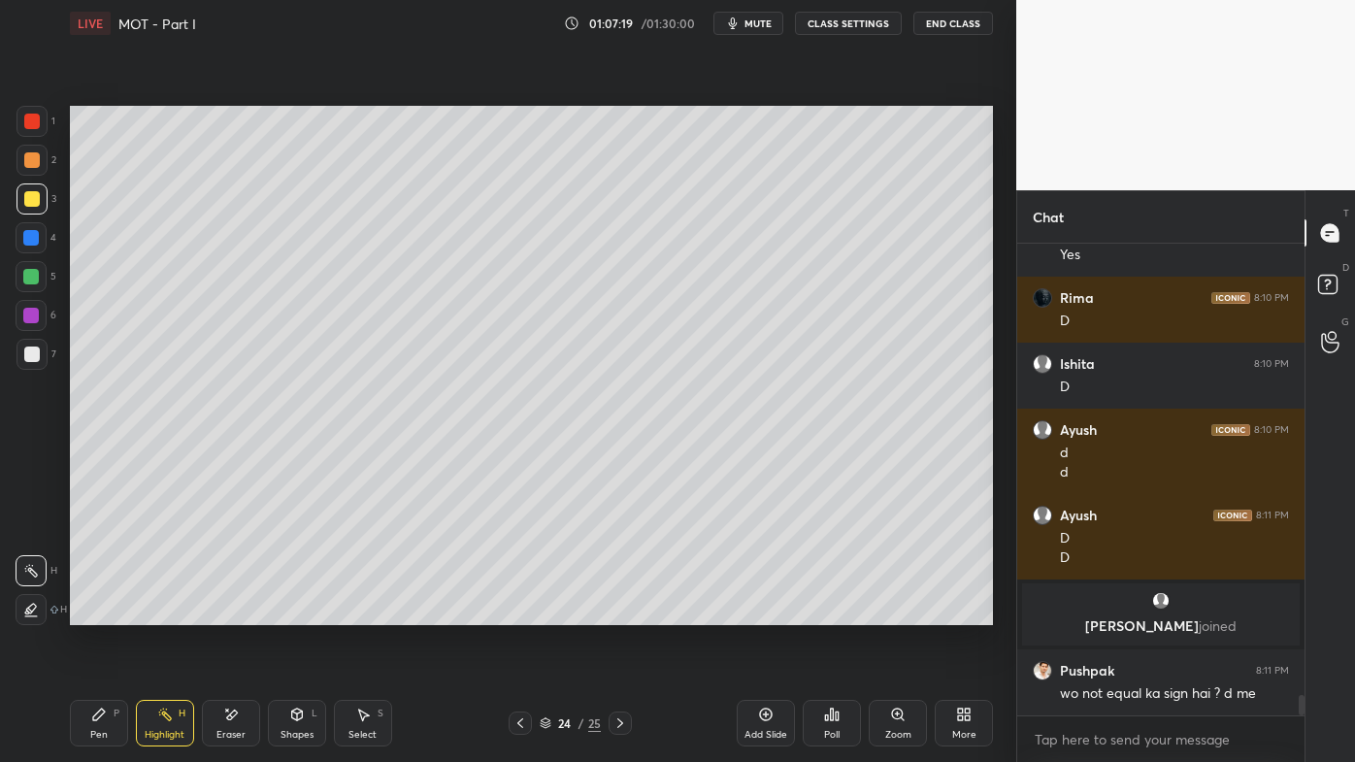
scroll to position [10373, 0]
drag, startPoint x: 226, startPoint y: 720, endPoint x: 263, endPoint y: 642, distance: 86.0
click at [225, 612] on icon at bounding box center [231, 715] width 16 height 16
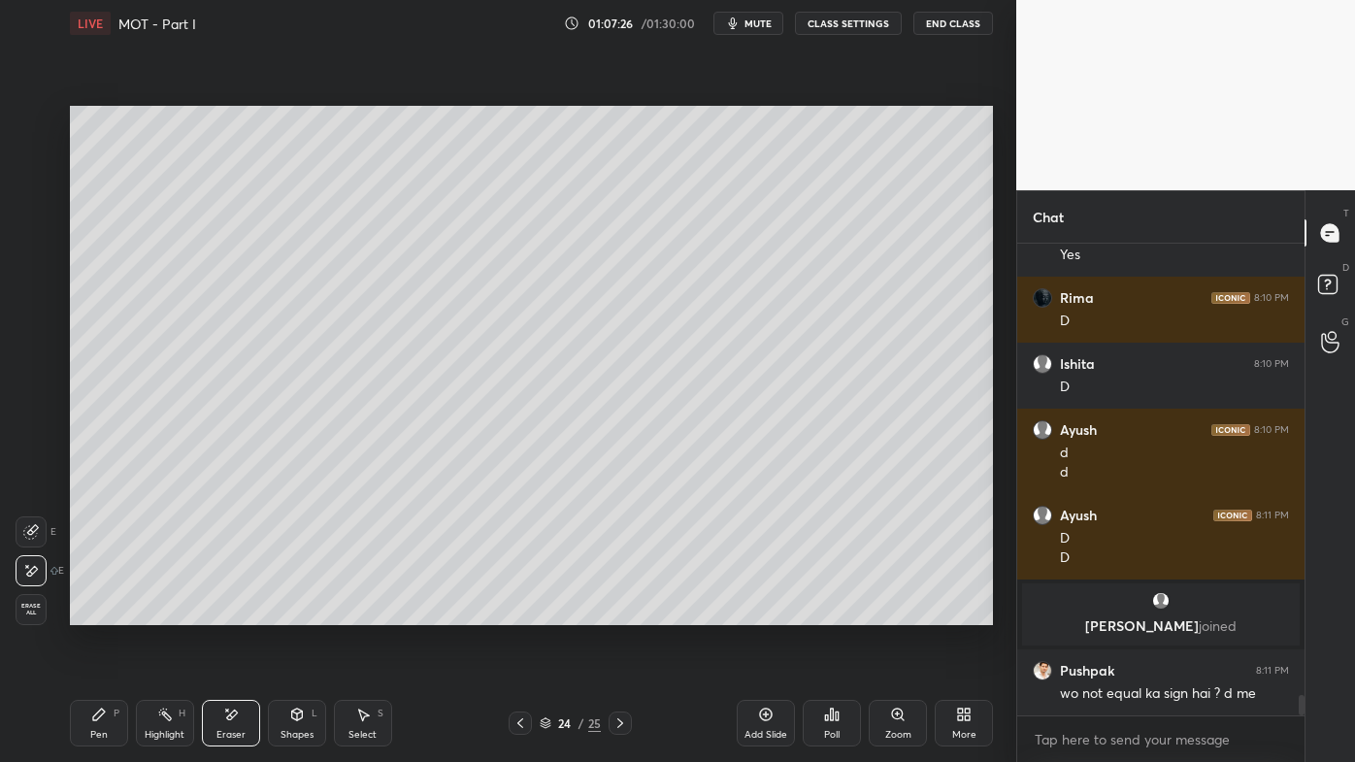
drag, startPoint x: 95, startPoint y: 722, endPoint x: 205, endPoint y: 625, distance: 146.4
click at [95, 612] on icon at bounding box center [99, 715] width 16 height 16
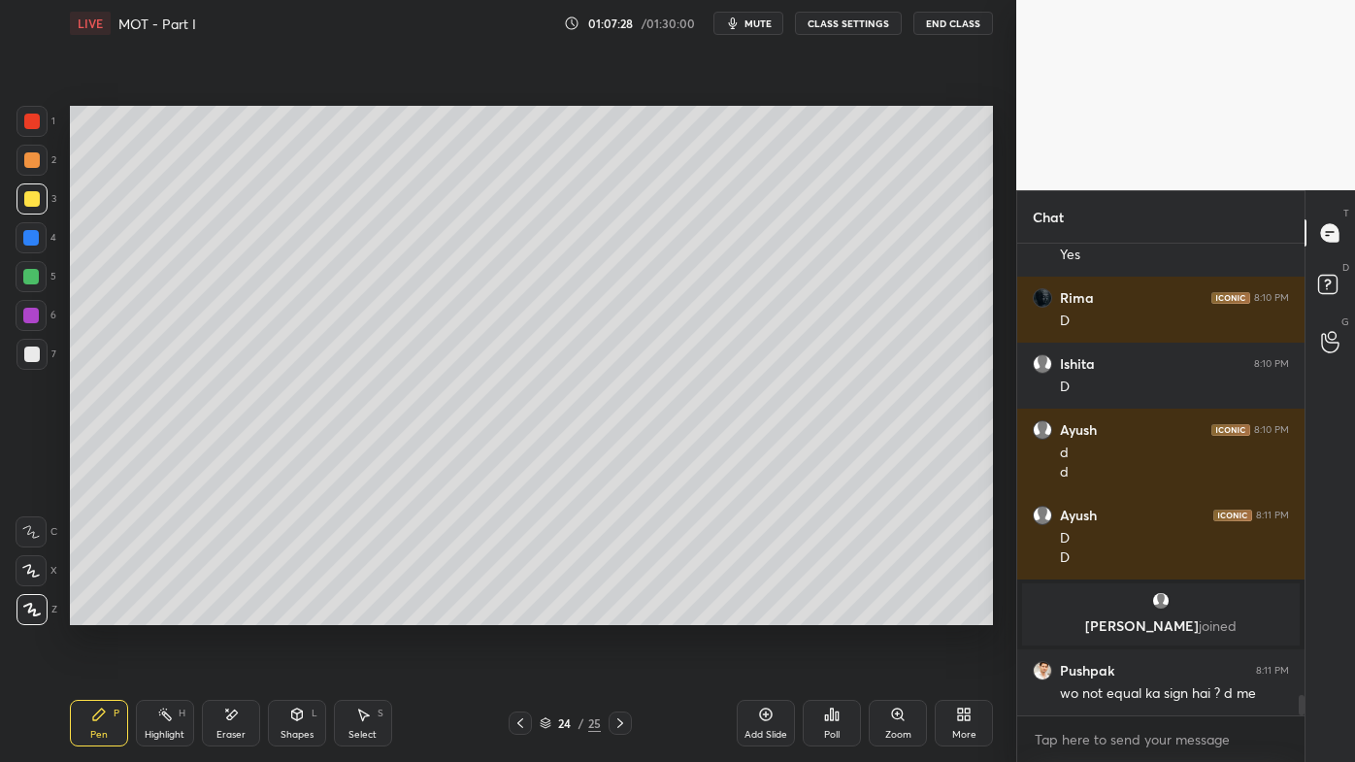
scroll to position [10439, 0]
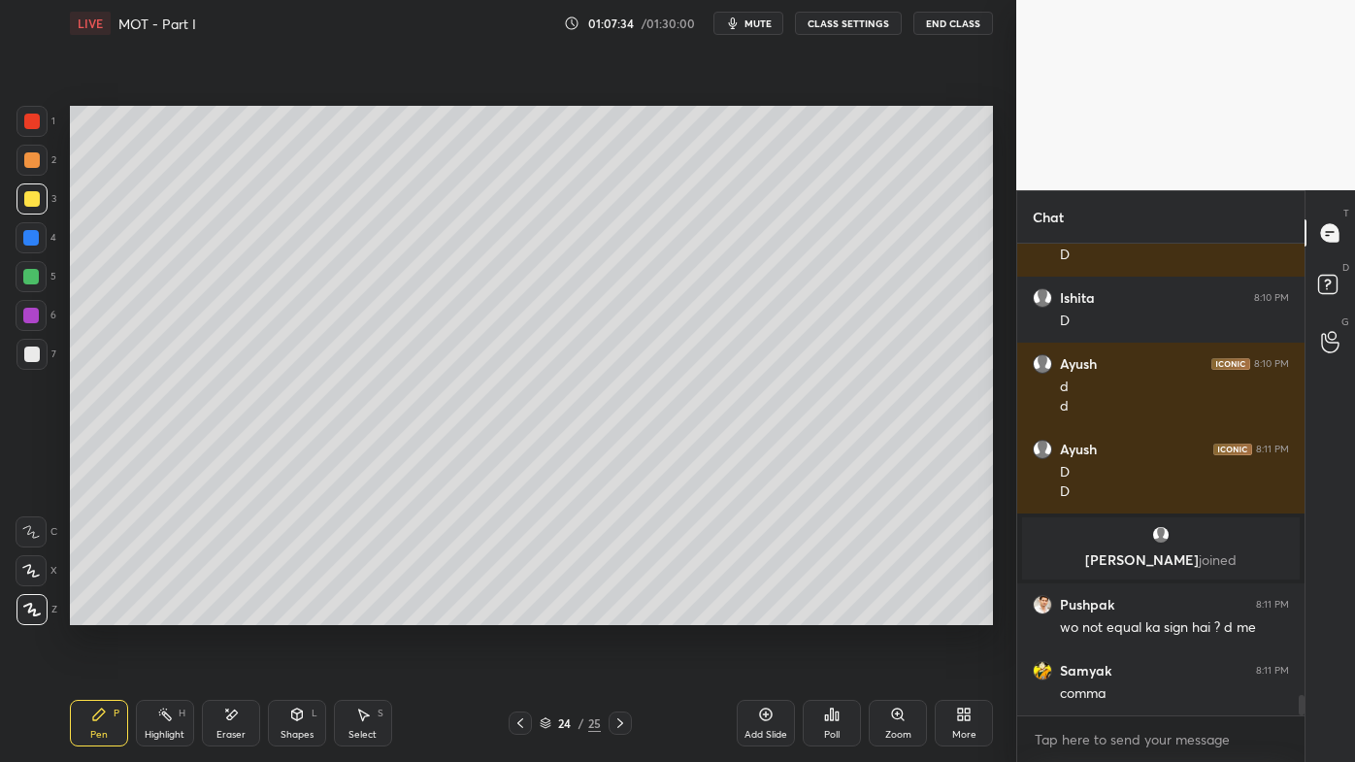
drag, startPoint x: 158, startPoint y: 708, endPoint x: 199, endPoint y: 631, distance: 87.7
click at [165, 612] on icon at bounding box center [165, 715] width 16 height 16
click at [521, 612] on icon at bounding box center [520, 723] width 16 height 16
click at [618, 612] on icon at bounding box center [620, 723] width 16 height 16
drag, startPoint x: 95, startPoint y: 712, endPoint x: 90, endPoint y: 679, distance: 33.4
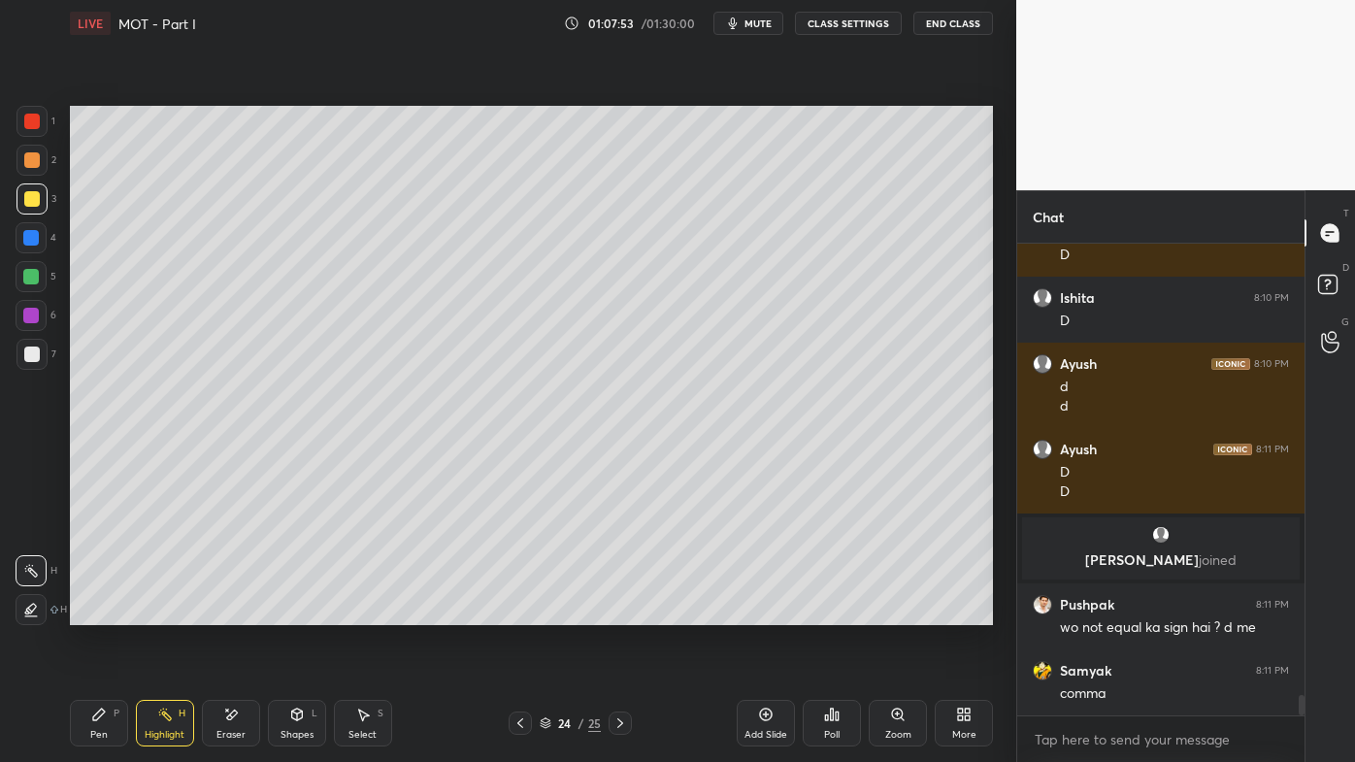
click at [89, 612] on div "Pen P" at bounding box center [99, 723] width 58 height 47
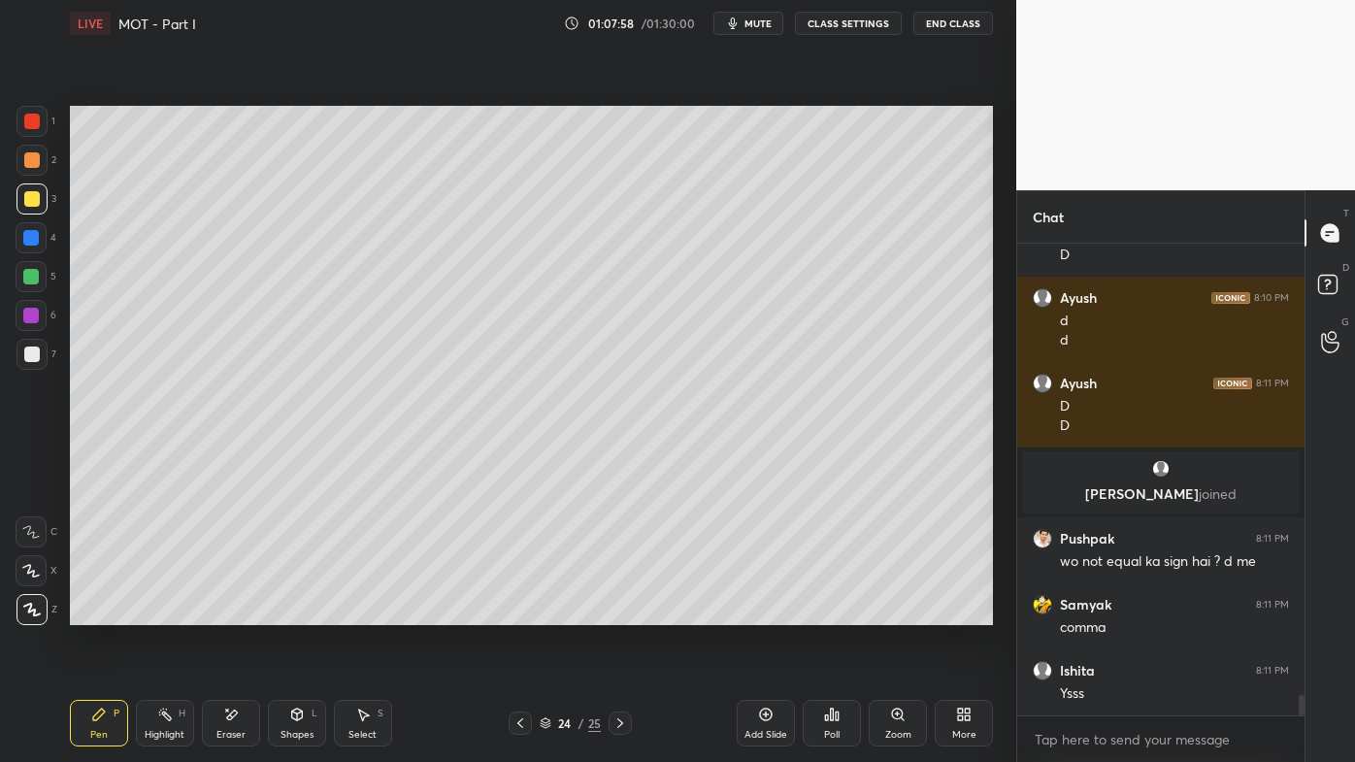
click at [519, 612] on icon at bounding box center [520, 723] width 16 height 16
drag, startPoint x: 618, startPoint y: 724, endPoint x: 610, endPoint y: 713, distance: 13.2
click at [618, 612] on icon at bounding box center [620, 723] width 16 height 16
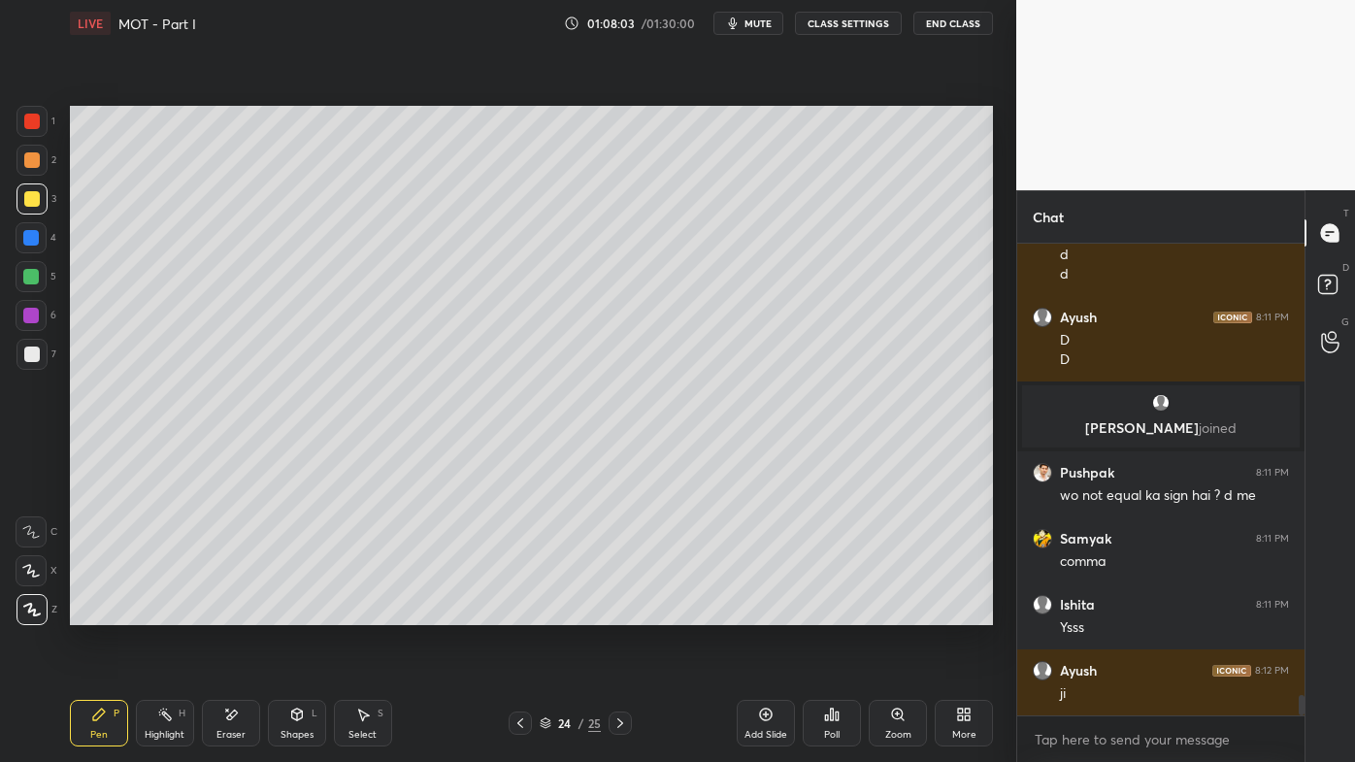
scroll to position [10590, 0]
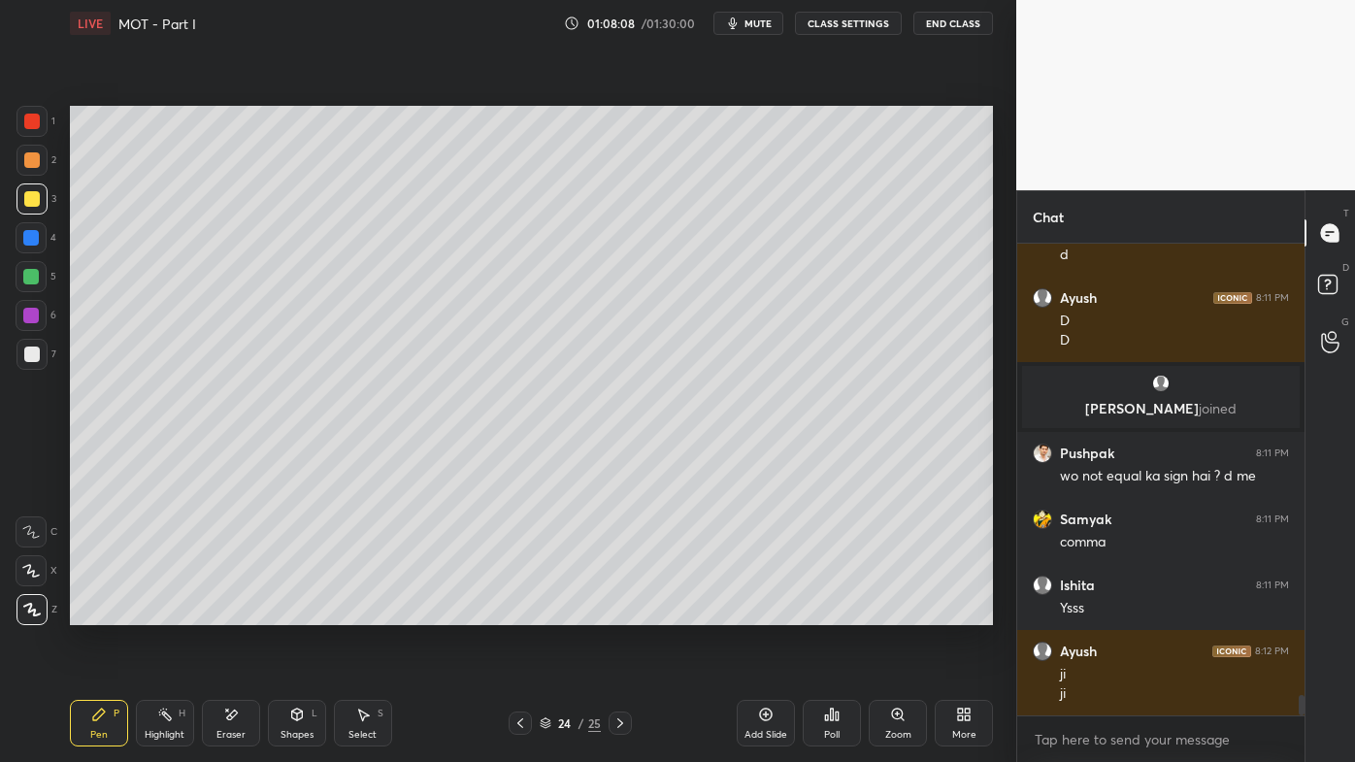
drag, startPoint x: 160, startPoint y: 711, endPoint x: 154, endPoint y: 695, distance: 17.5
click at [160, 612] on icon at bounding box center [165, 715] width 16 height 16
click at [520, 612] on icon at bounding box center [520, 723] width 6 height 10
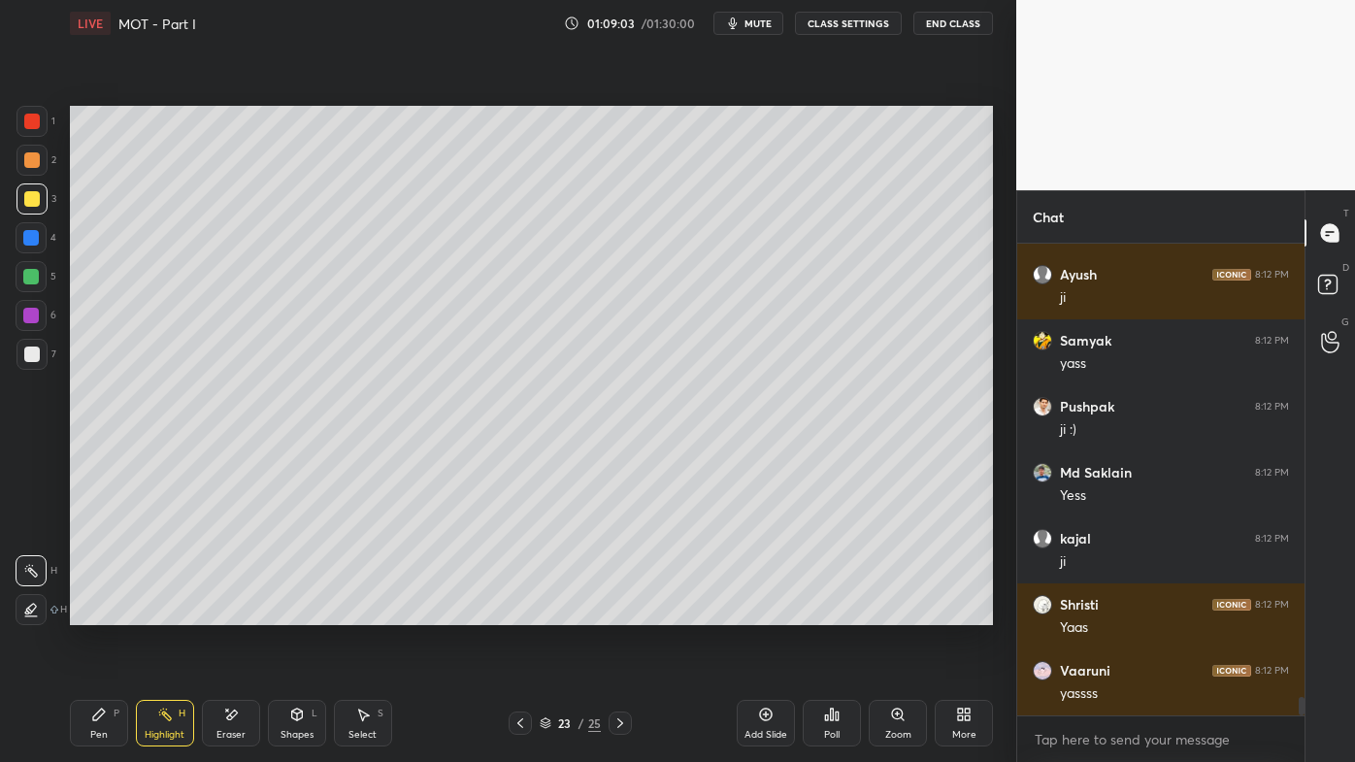
scroll to position [11468, 0]
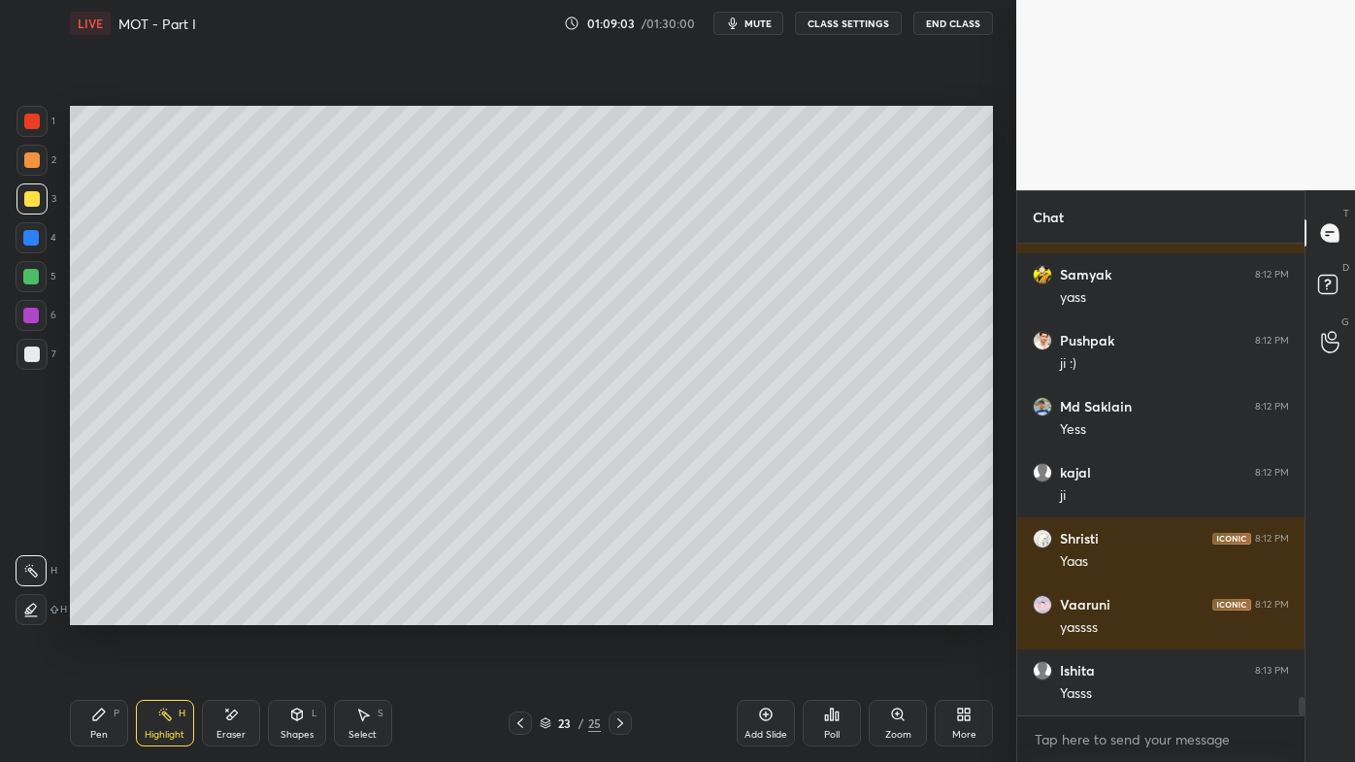
click at [621, 612] on icon at bounding box center [620, 723] width 16 height 16
click at [770, 612] on icon at bounding box center [766, 715] width 16 height 16
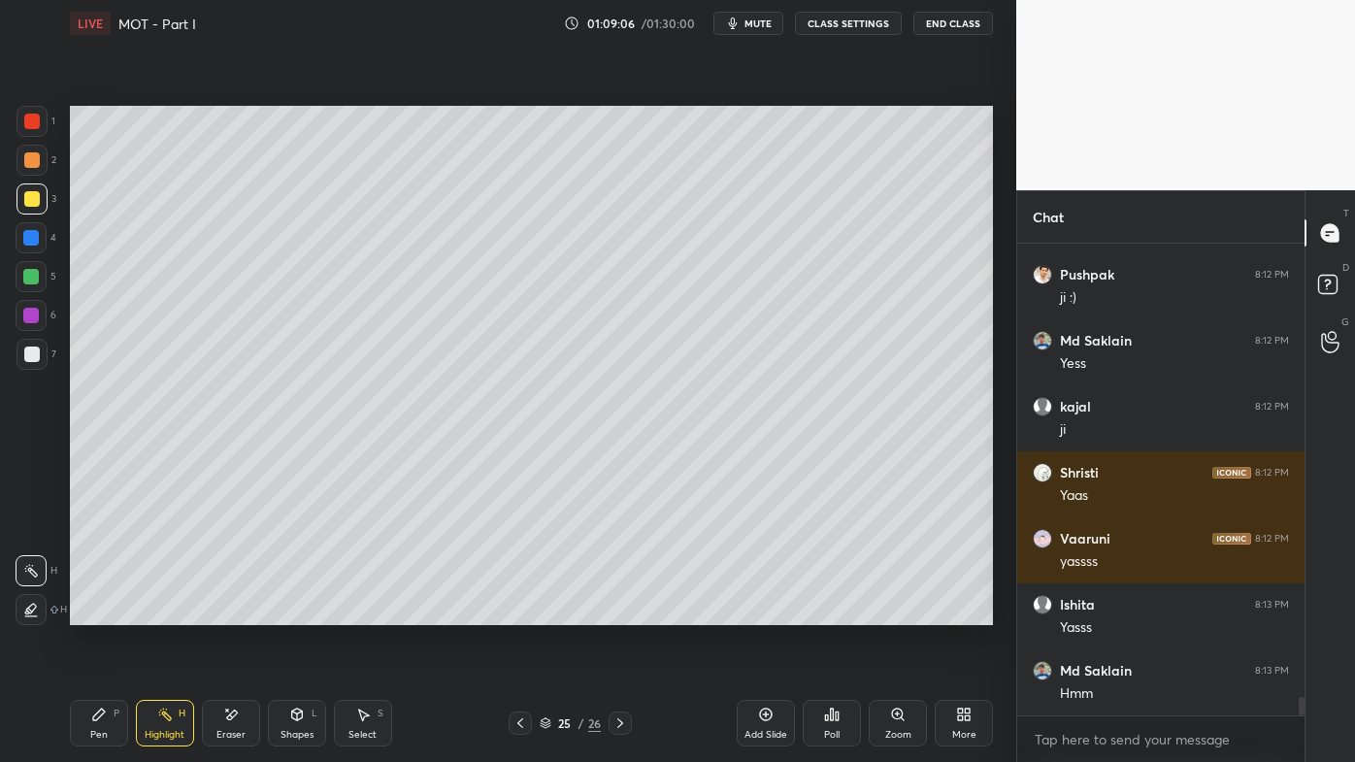
click at [96, 612] on icon at bounding box center [99, 714] width 12 height 12
drag, startPoint x: 30, startPoint y: 163, endPoint x: 59, endPoint y: 149, distance: 32.1
click at [31, 162] on div at bounding box center [32, 160] width 16 height 16
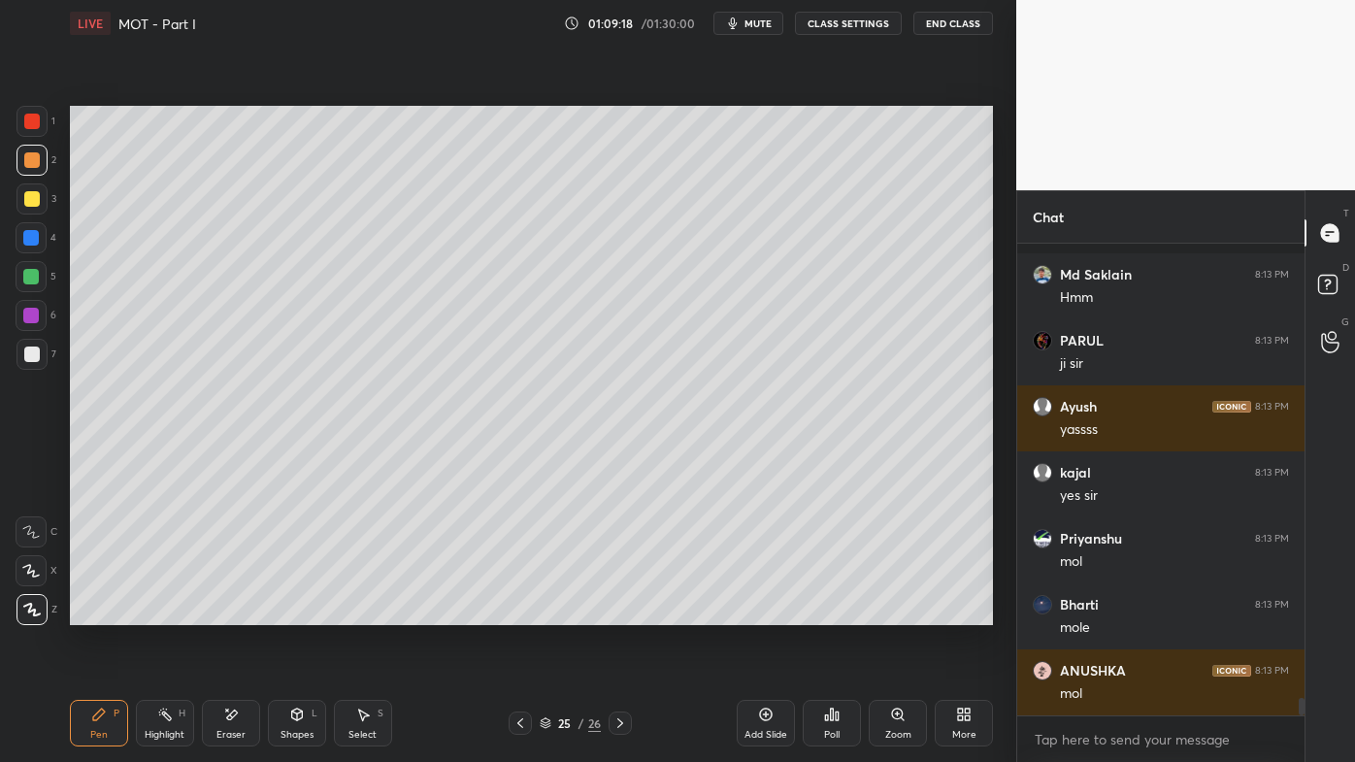
scroll to position [12062, 0]
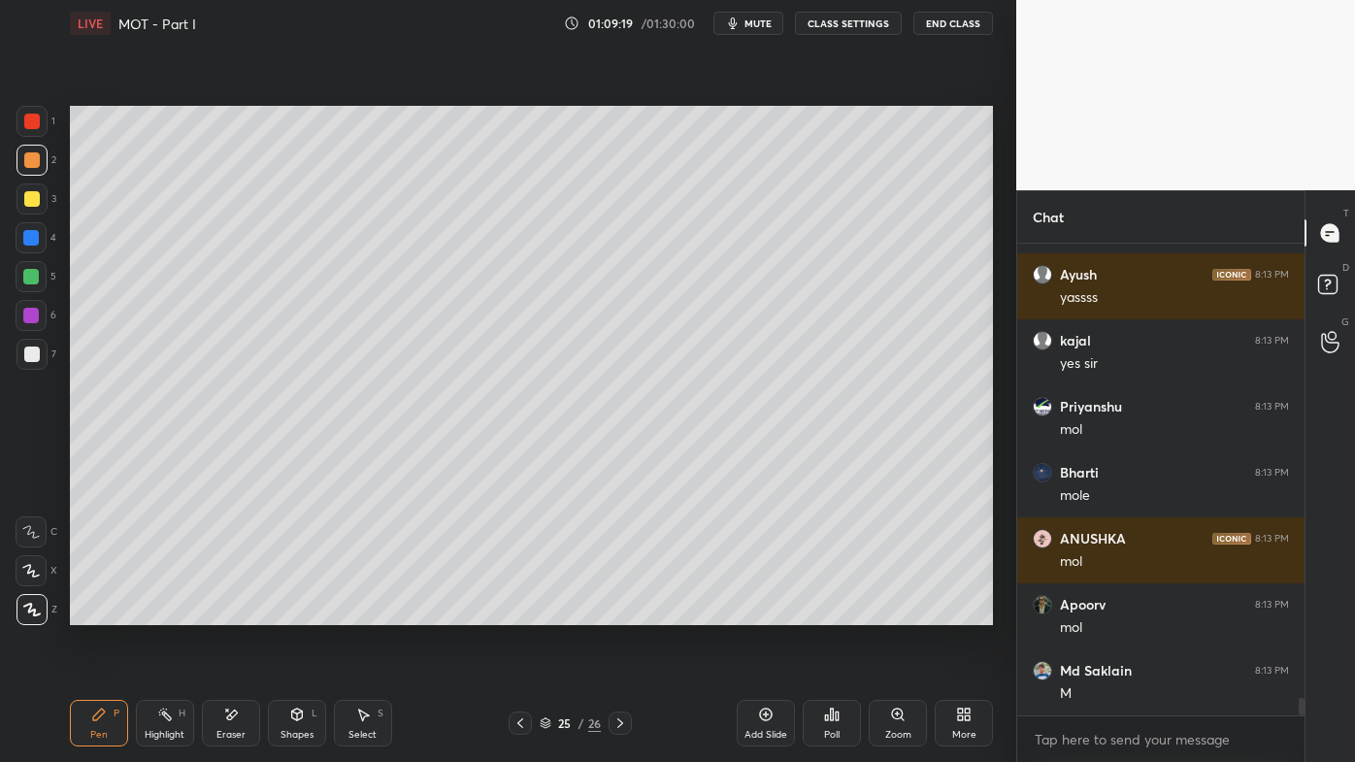
click at [766, 612] on icon at bounding box center [766, 714] width 6 height 6
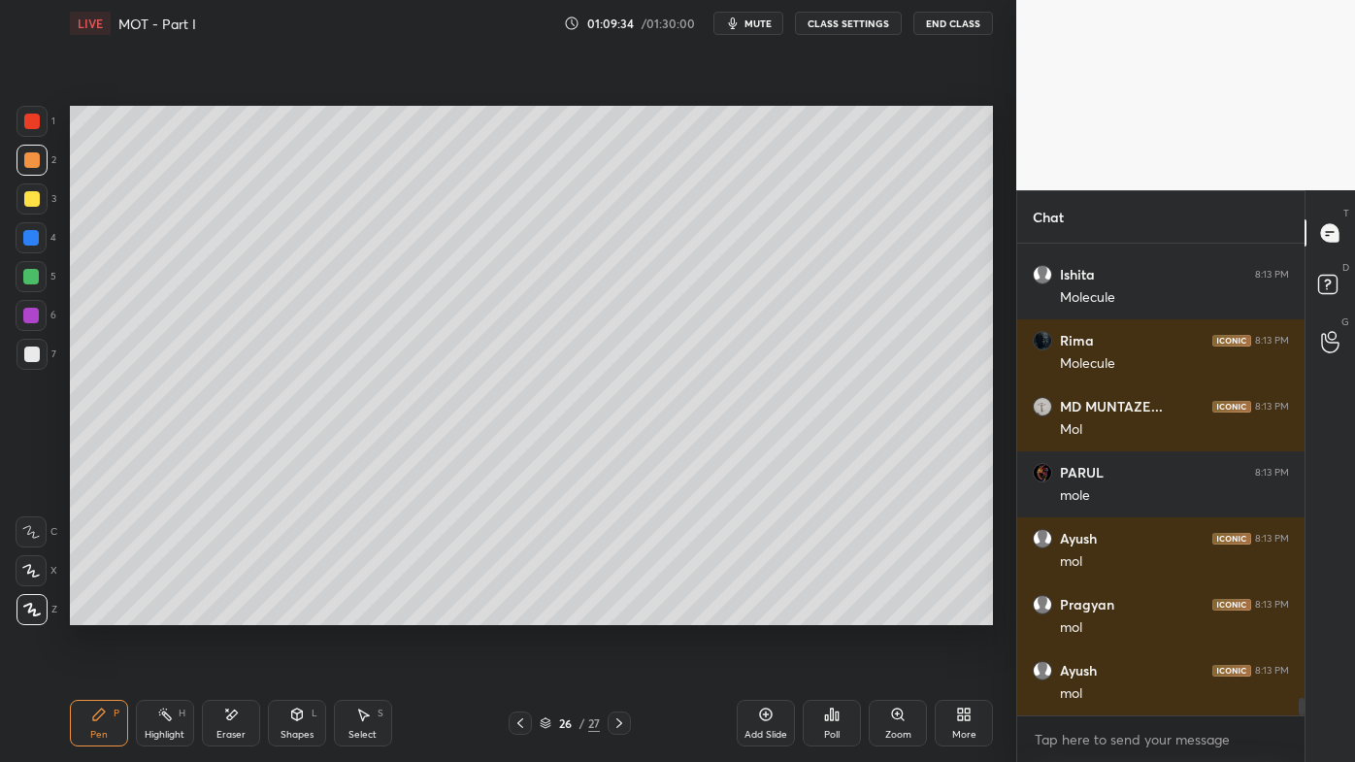
scroll to position [12589, 0]
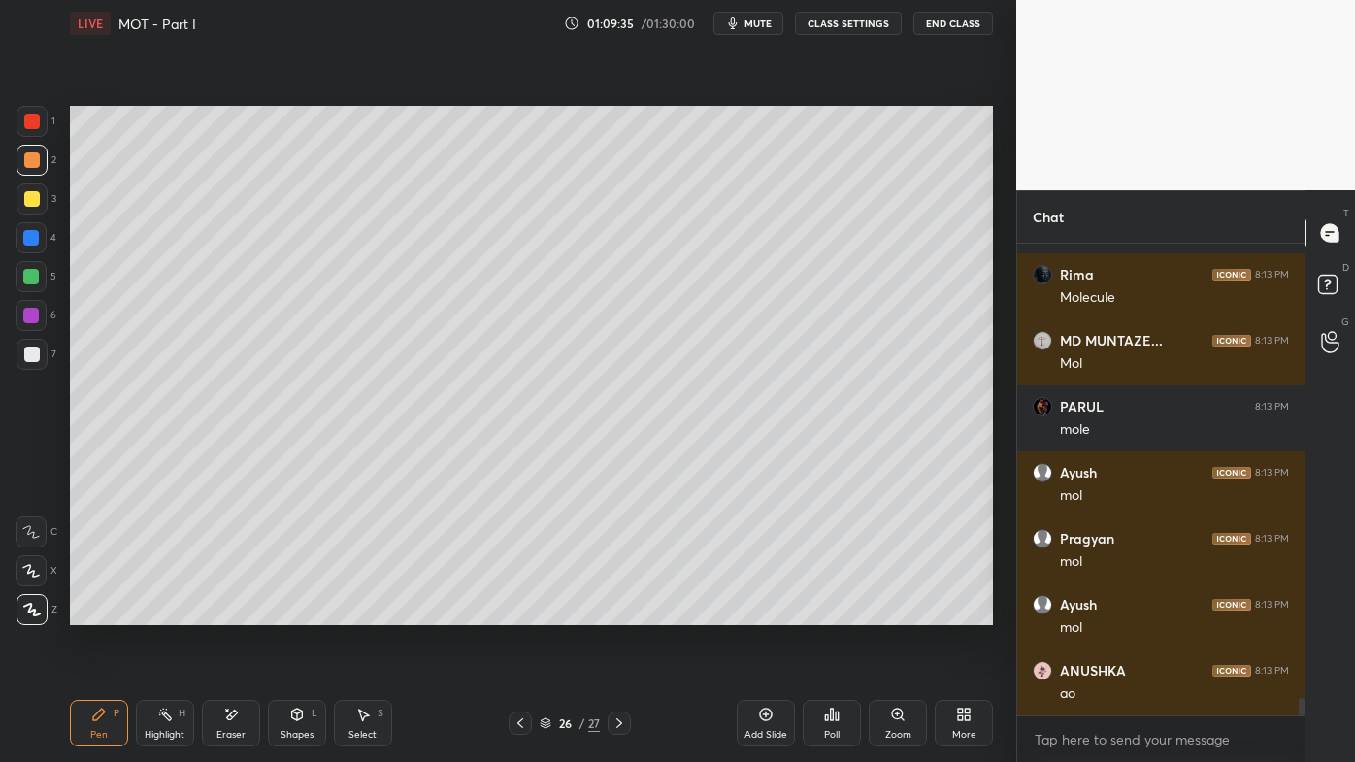
click at [168, 612] on icon at bounding box center [165, 715] width 16 height 16
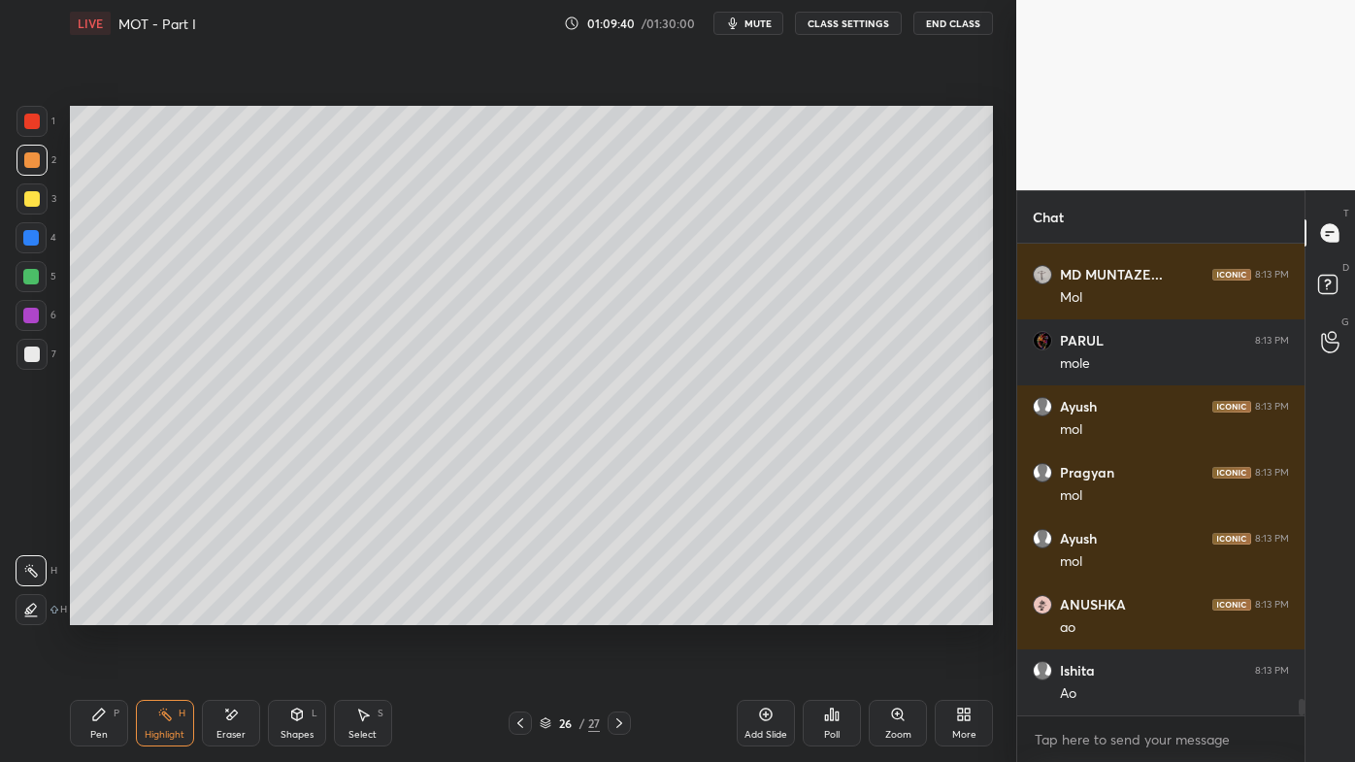
click at [93, 612] on icon at bounding box center [99, 715] width 16 height 16
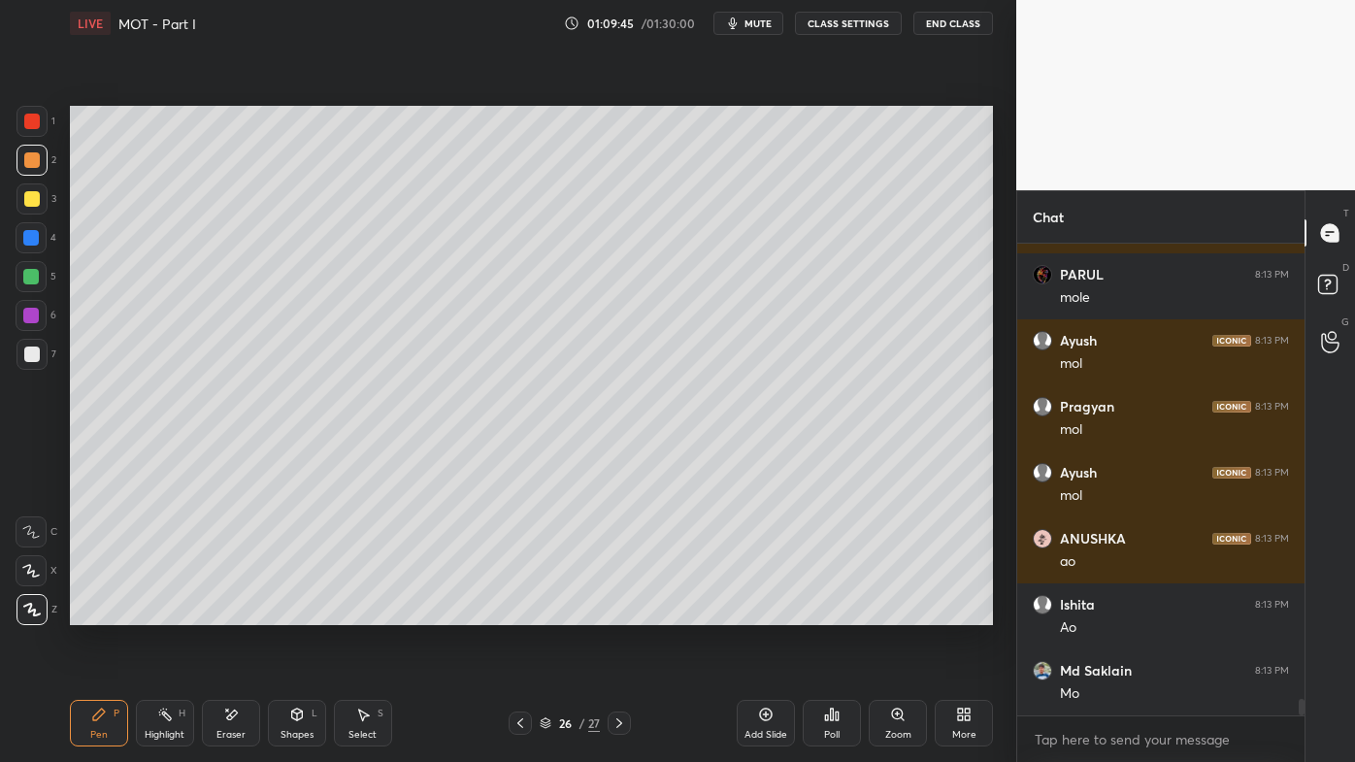
click at [34, 354] on div at bounding box center [32, 354] width 16 height 16
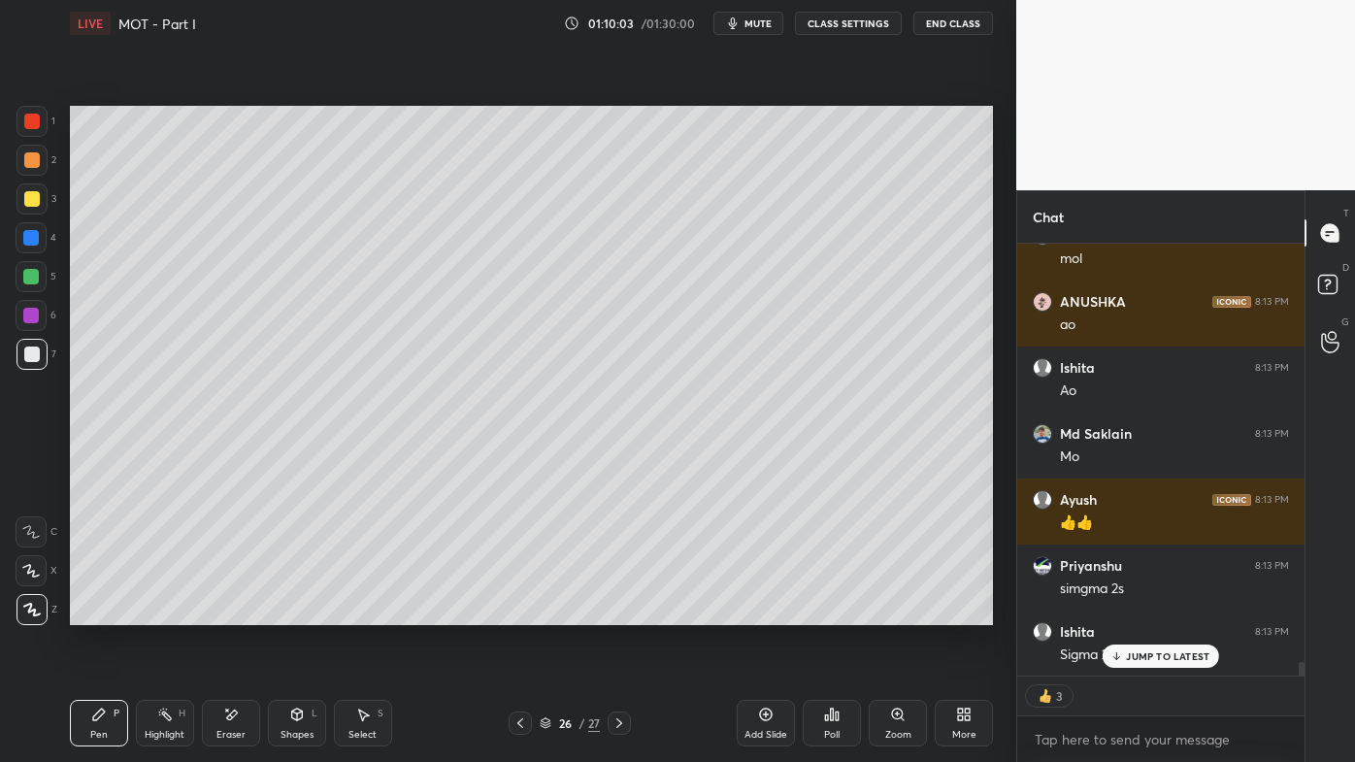
scroll to position [13025, 0]
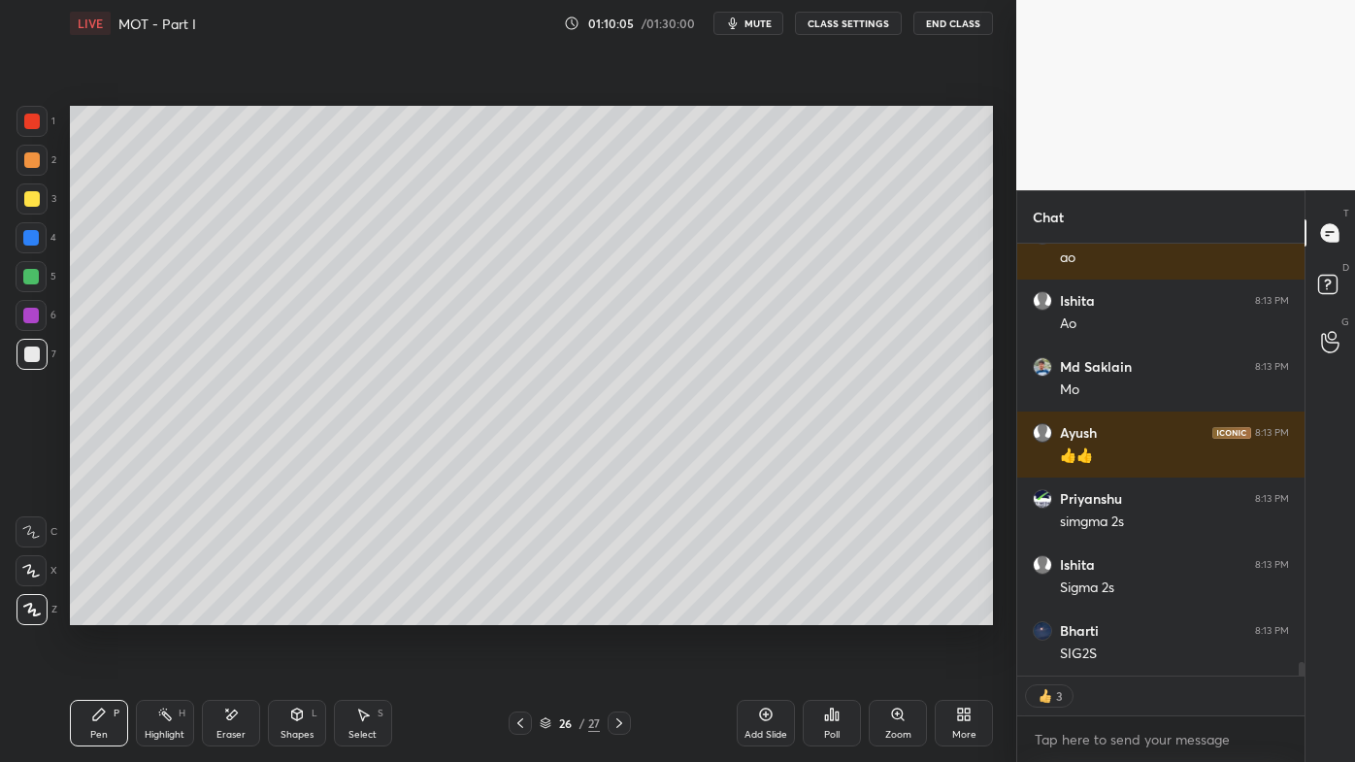
drag, startPoint x: 160, startPoint y: 715, endPoint x: 199, endPoint y: 642, distance: 82.5
click at [163, 612] on icon at bounding box center [165, 715] width 16 height 16
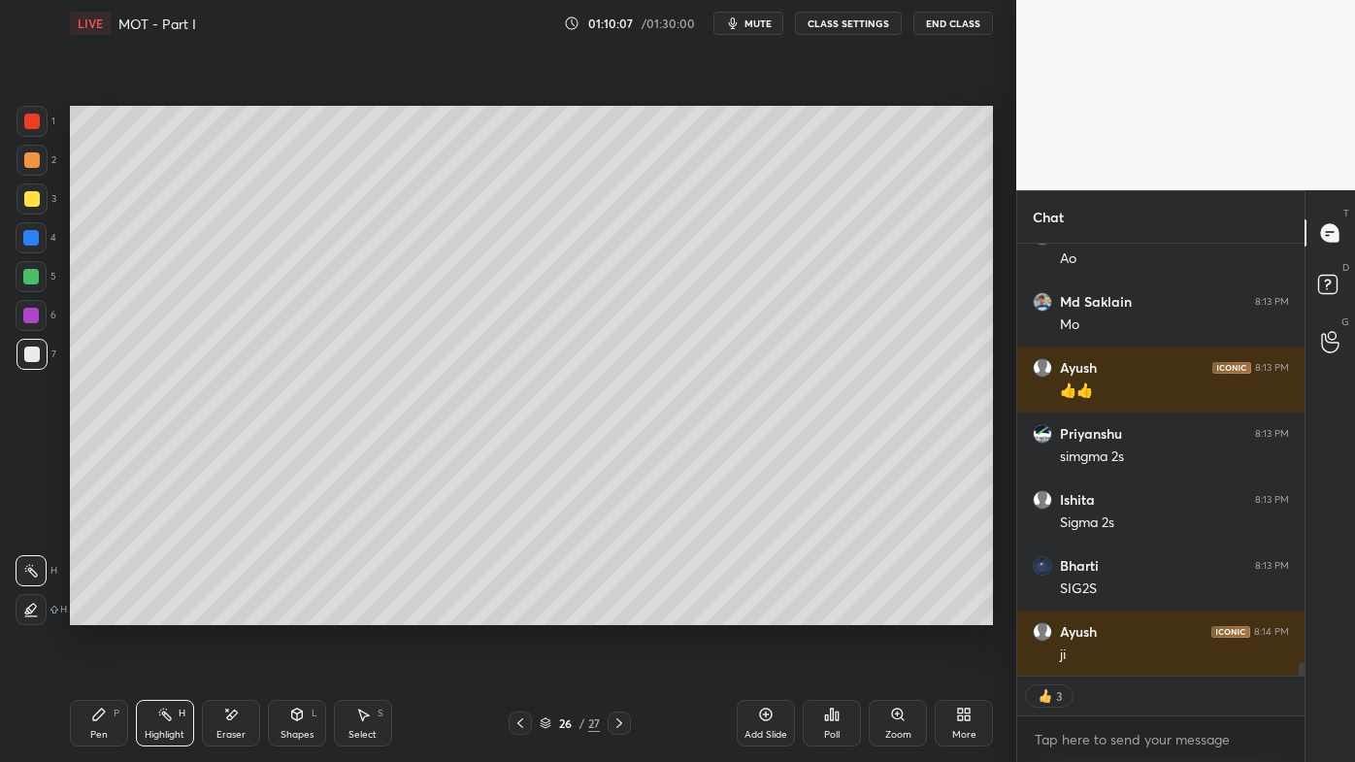
scroll to position [13157, 0]
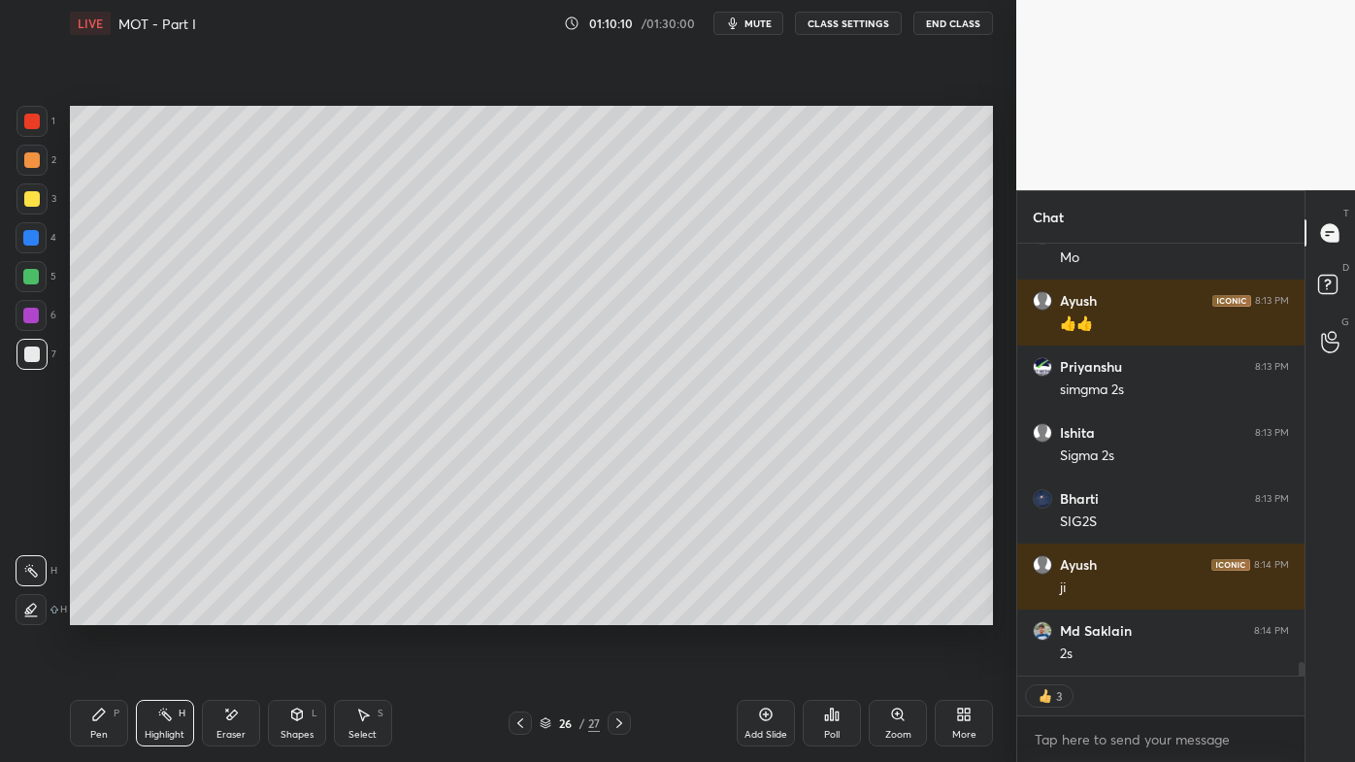
drag, startPoint x: 168, startPoint y: 713, endPoint x: 248, endPoint y: 628, distance: 117.4
click at [168, 612] on icon at bounding box center [165, 715] width 16 height 16
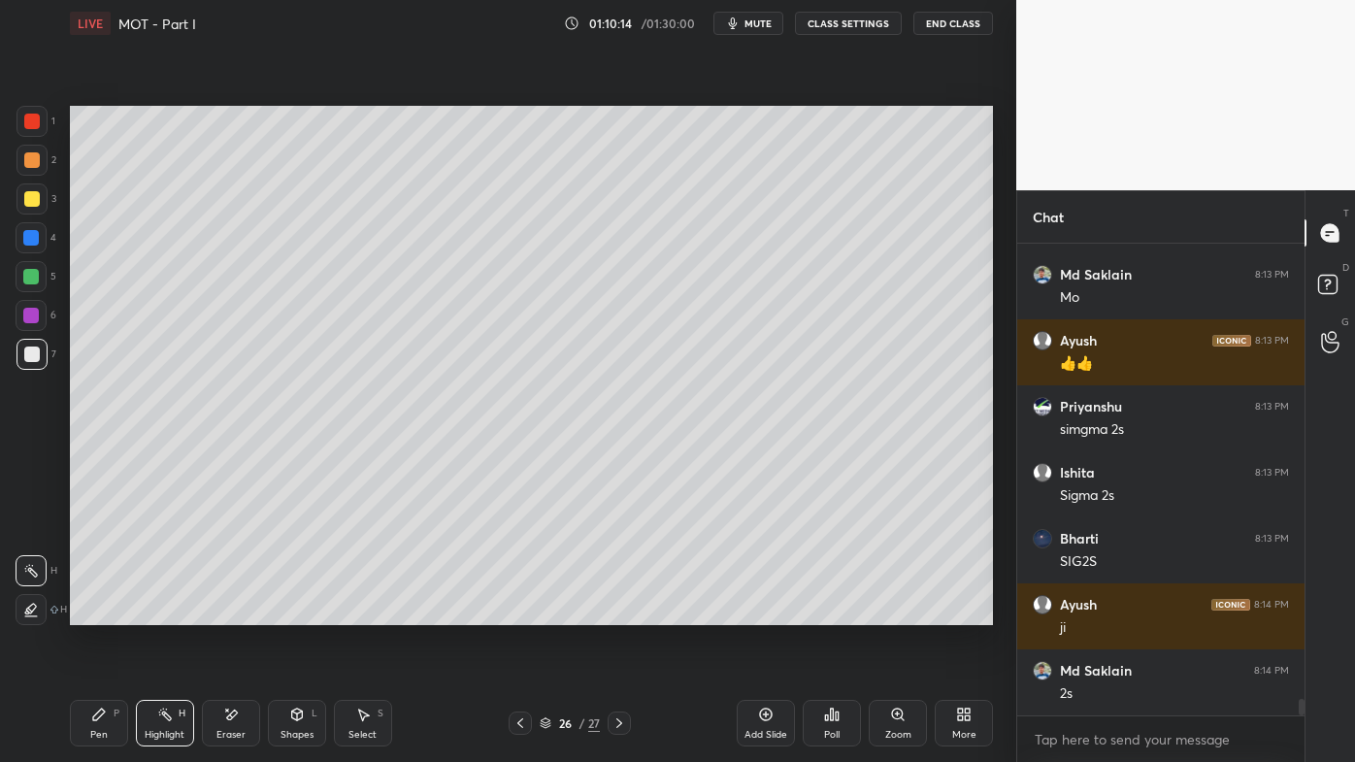
scroll to position [13183, 0]
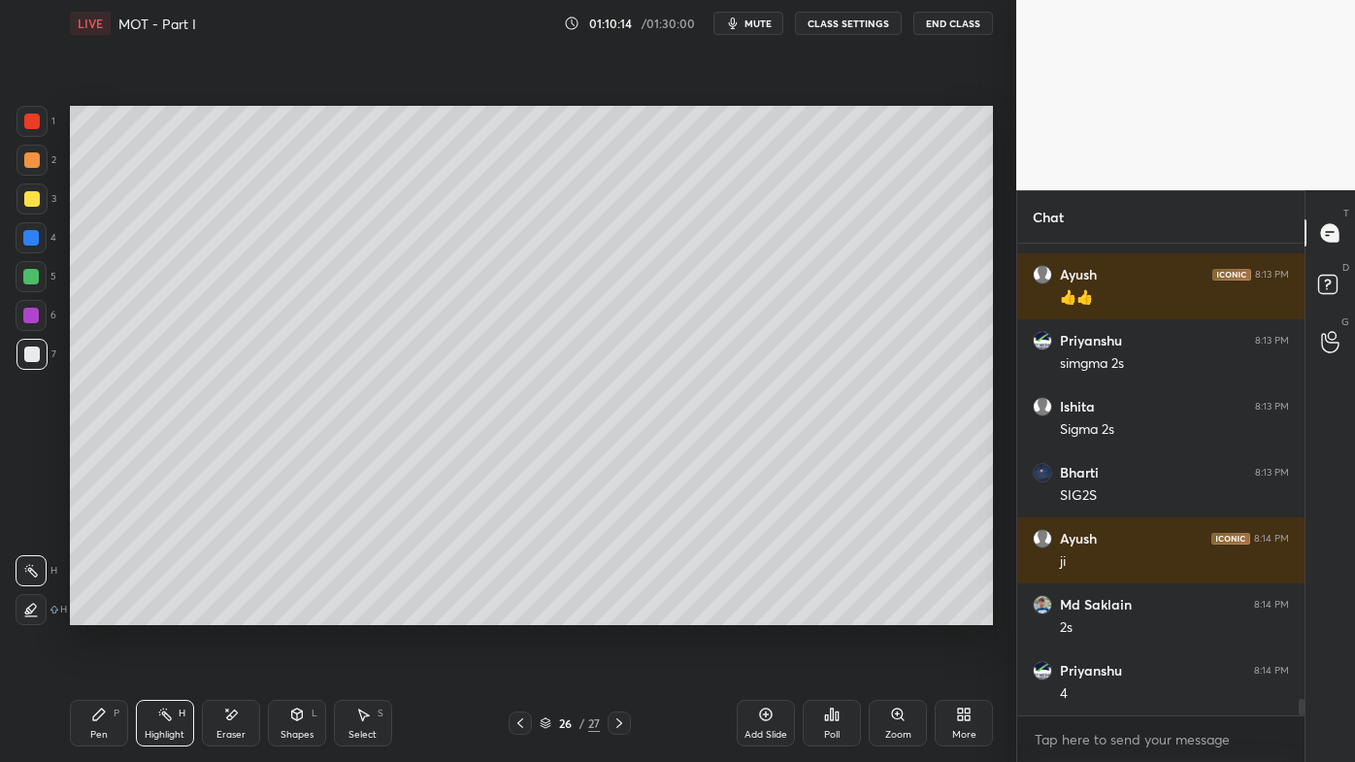
click at [109, 612] on div "Pen P" at bounding box center [99, 723] width 58 height 47
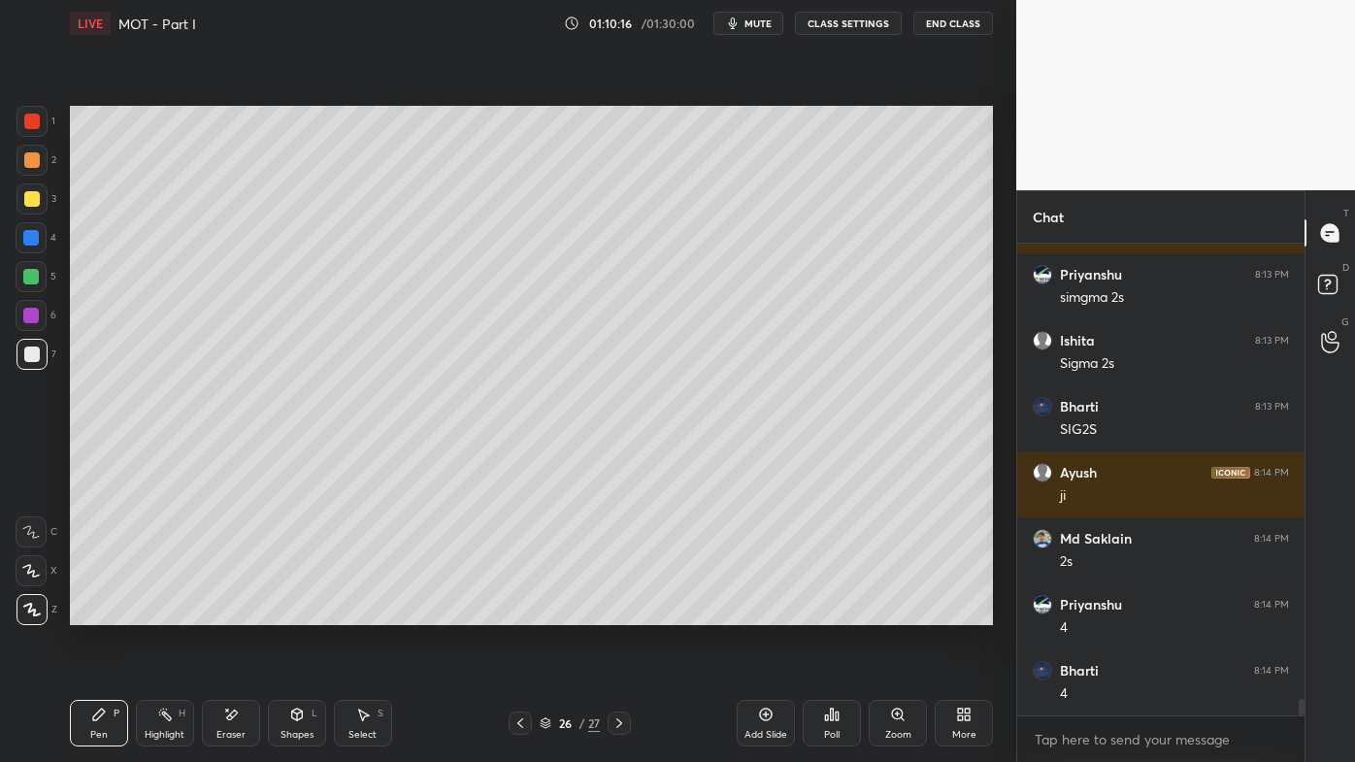
scroll to position [13315, 0]
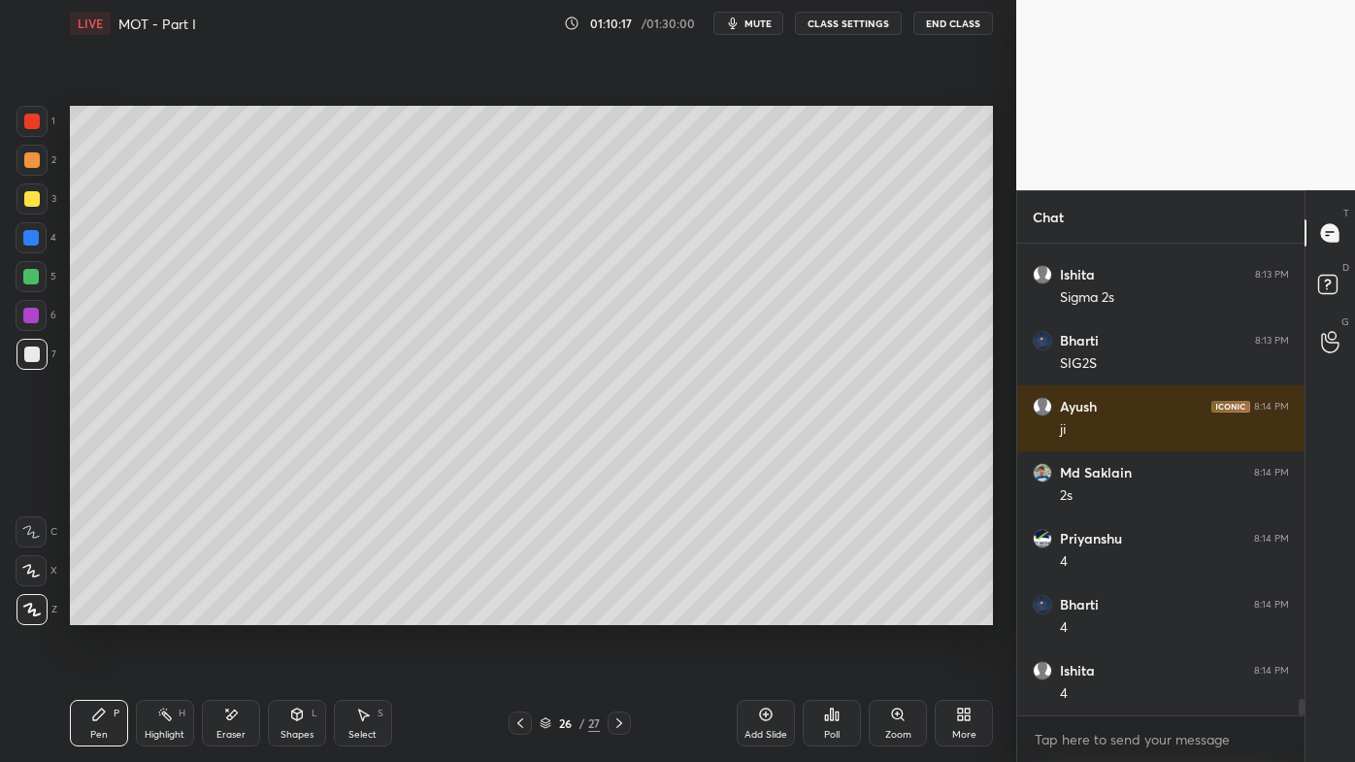
drag, startPoint x: 170, startPoint y: 708, endPoint x: 177, endPoint y: 669, distance: 39.4
click at [170, 612] on div "Highlight H" at bounding box center [165, 723] width 58 height 47
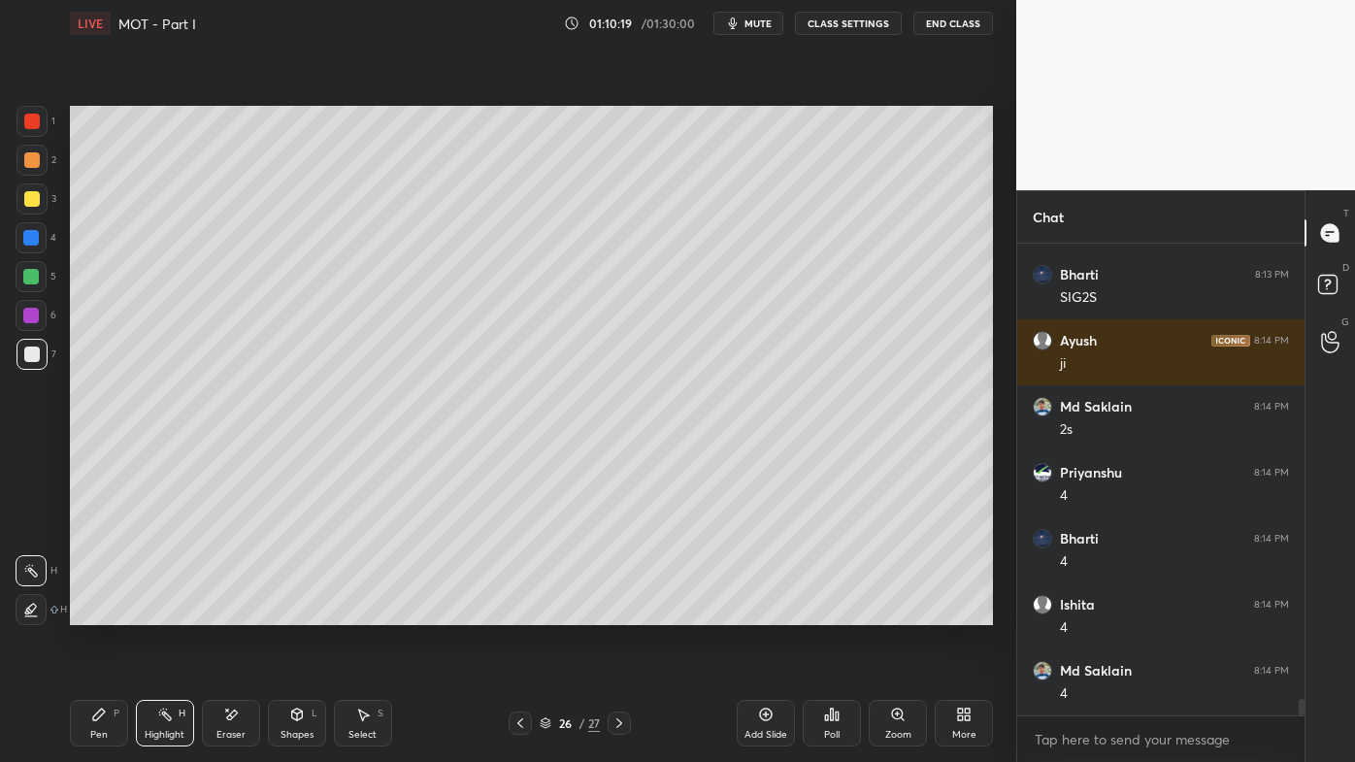
drag, startPoint x: 92, startPoint y: 723, endPoint x: 160, endPoint y: 634, distance: 112.2
click at [90, 612] on div "Pen P" at bounding box center [99, 723] width 58 height 47
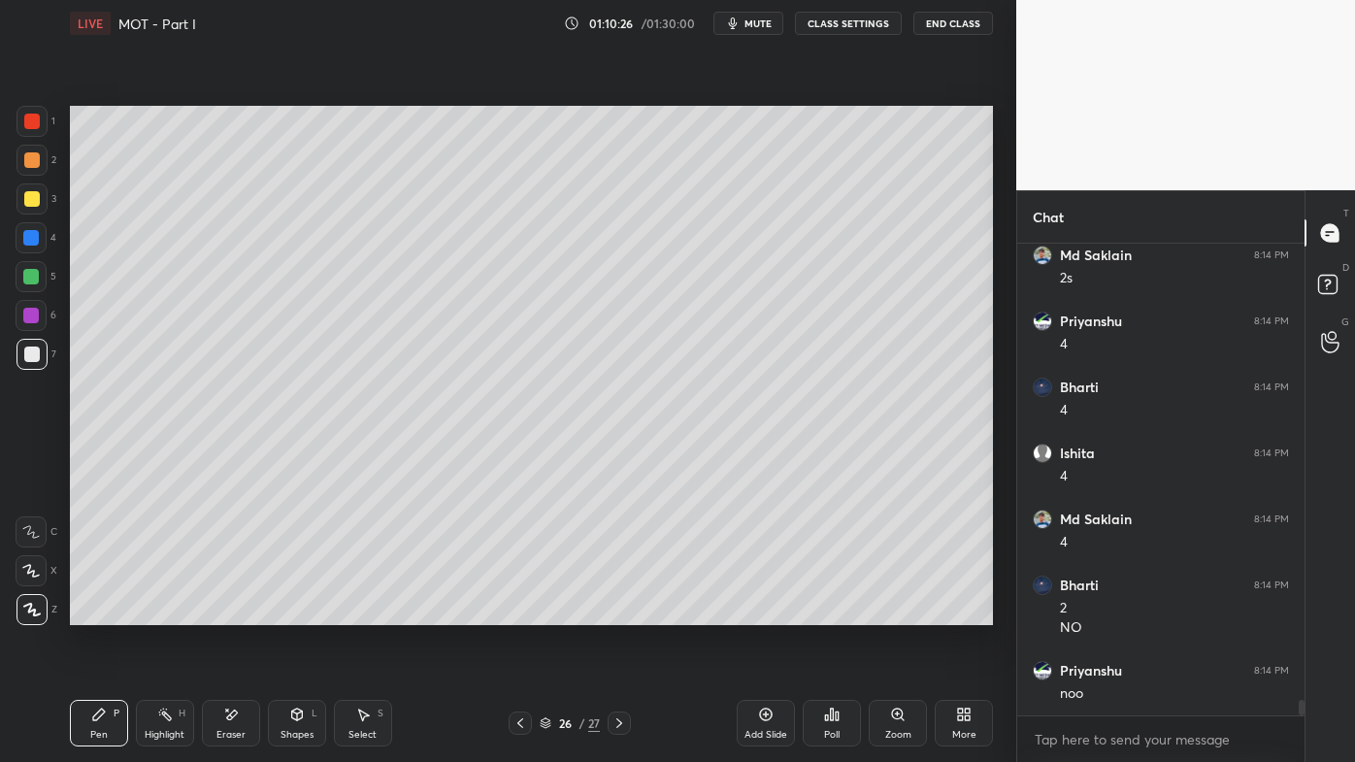
scroll to position [13599, 0]
drag, startPoint x: 160, startPoint y: 717, endPoint x: 186, endPoint y: 688, distance: 39.2
click at [163, 612] on icon at bounding box center [165, 715] width 16 height 16
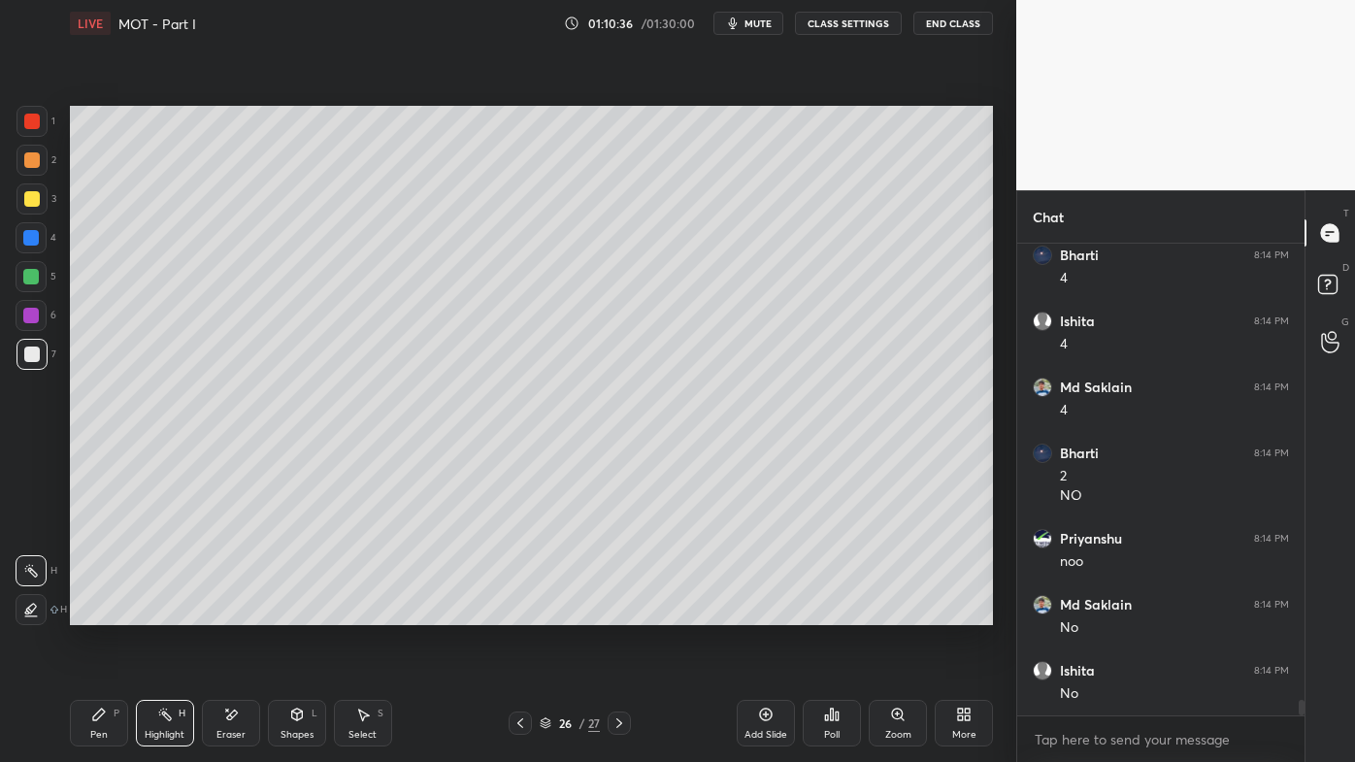
scroll to position [13731, 0]
drag, startPoint x: 520, startPoint y: 724, endPoint x: 515, endPoint y: 696, distance: 28.6
click at [520, 612] on icon at bounding box center [520, 723] width 16 height 16
click at [91, 612] on icon at bounding box center [99, 715] width 16 height 16
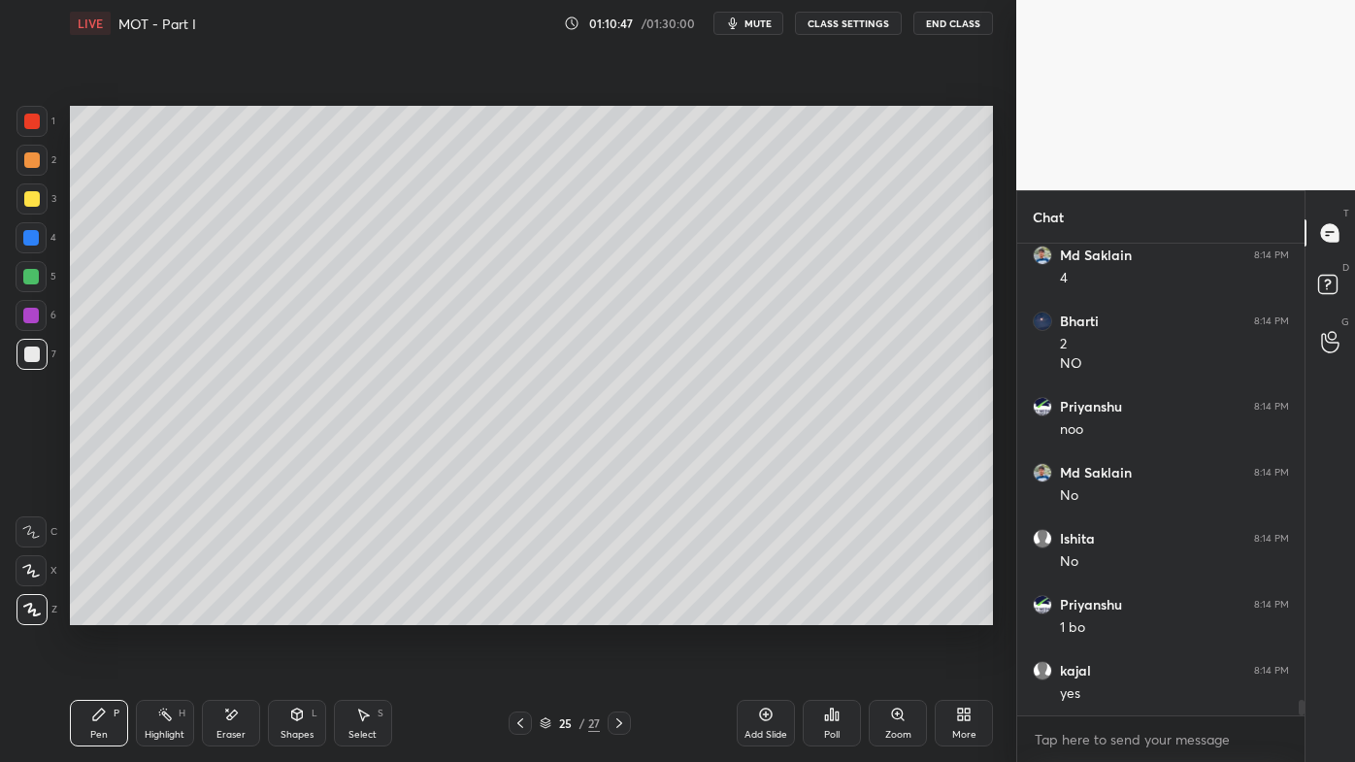
drag, startPoint x: 227, startPoint y: 712, endPoint x: 260, endPoint y: 635, distance: 84.4
click at [227, 612] on icon at bounding box center [231, 715] width 16 height 16
click at [92, 612] on div "Pen P" at bounding box center [99, 723] width 58 height 47
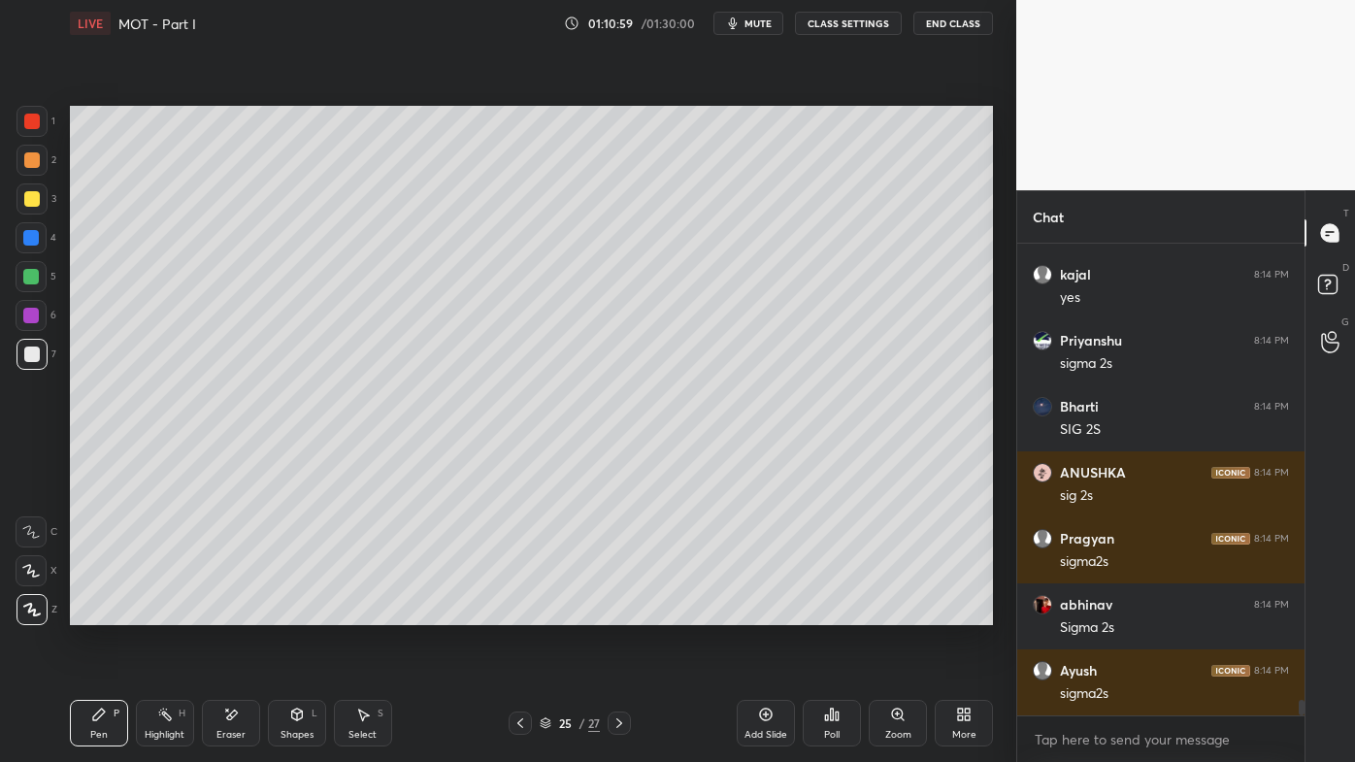
scroll to position [14259, 0]
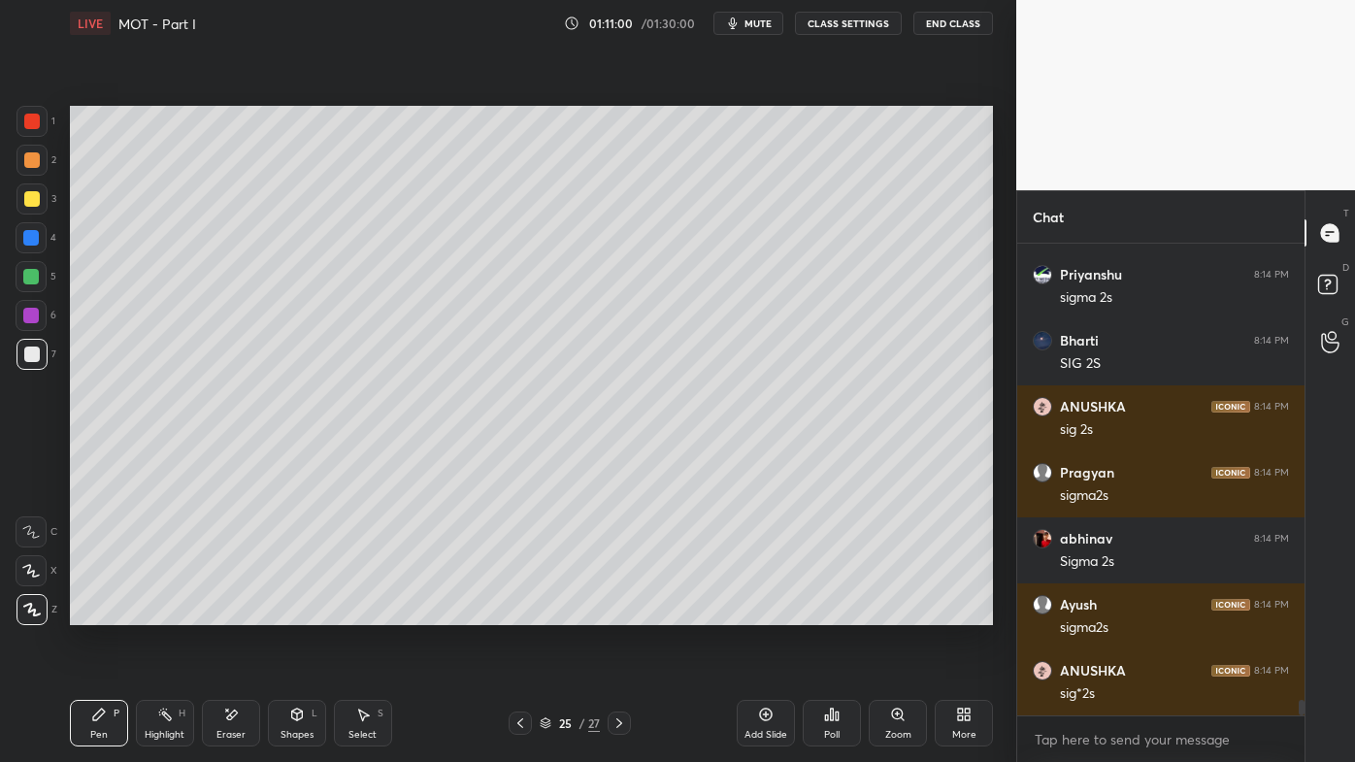
click at [617, 612] on icon at bounding box center [619, 723] width 16 height 16
drag, startPoint x: 165, startPoint y: 711, endPoint x: 168, endPoint y: 699, distance: 12.9
click at [165, 612] on icon at bounding box center [165, 715] width 16 height 16
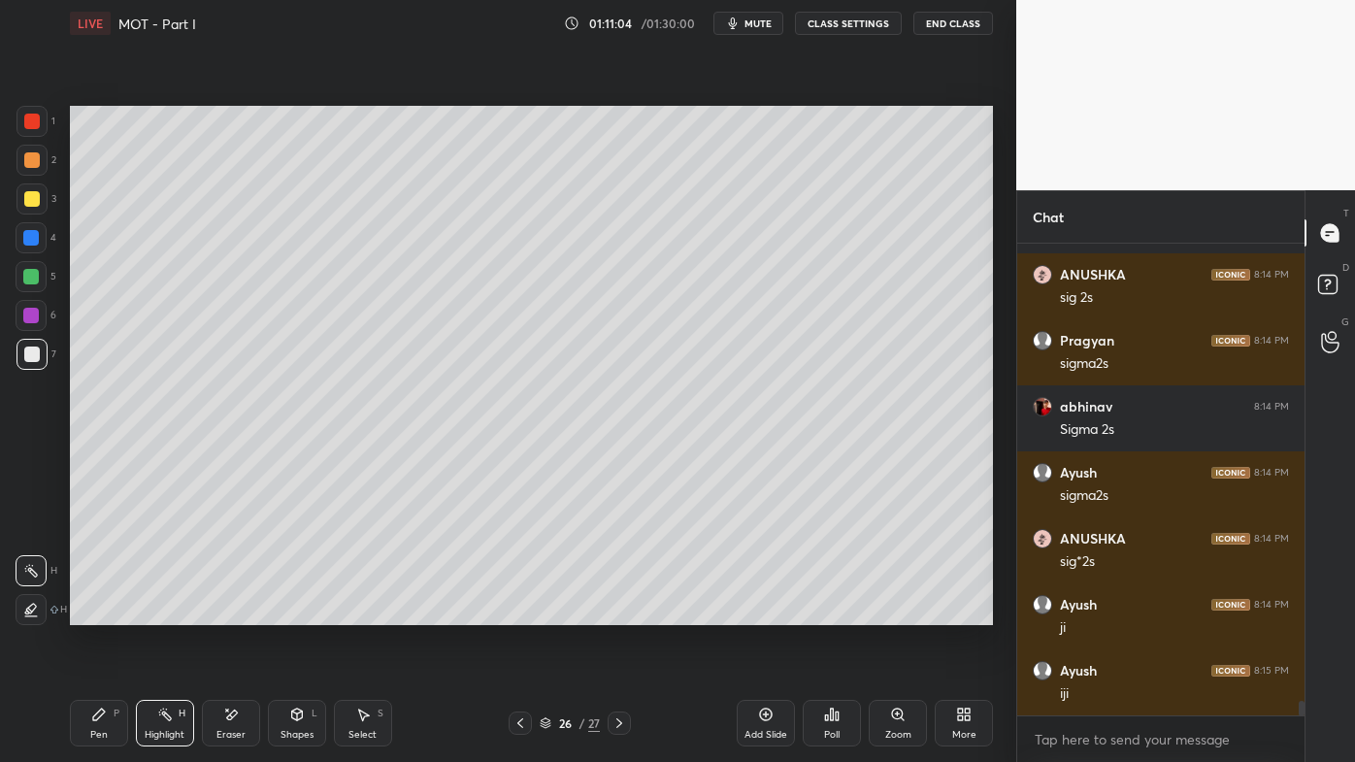
scroll to position [14496, 0]
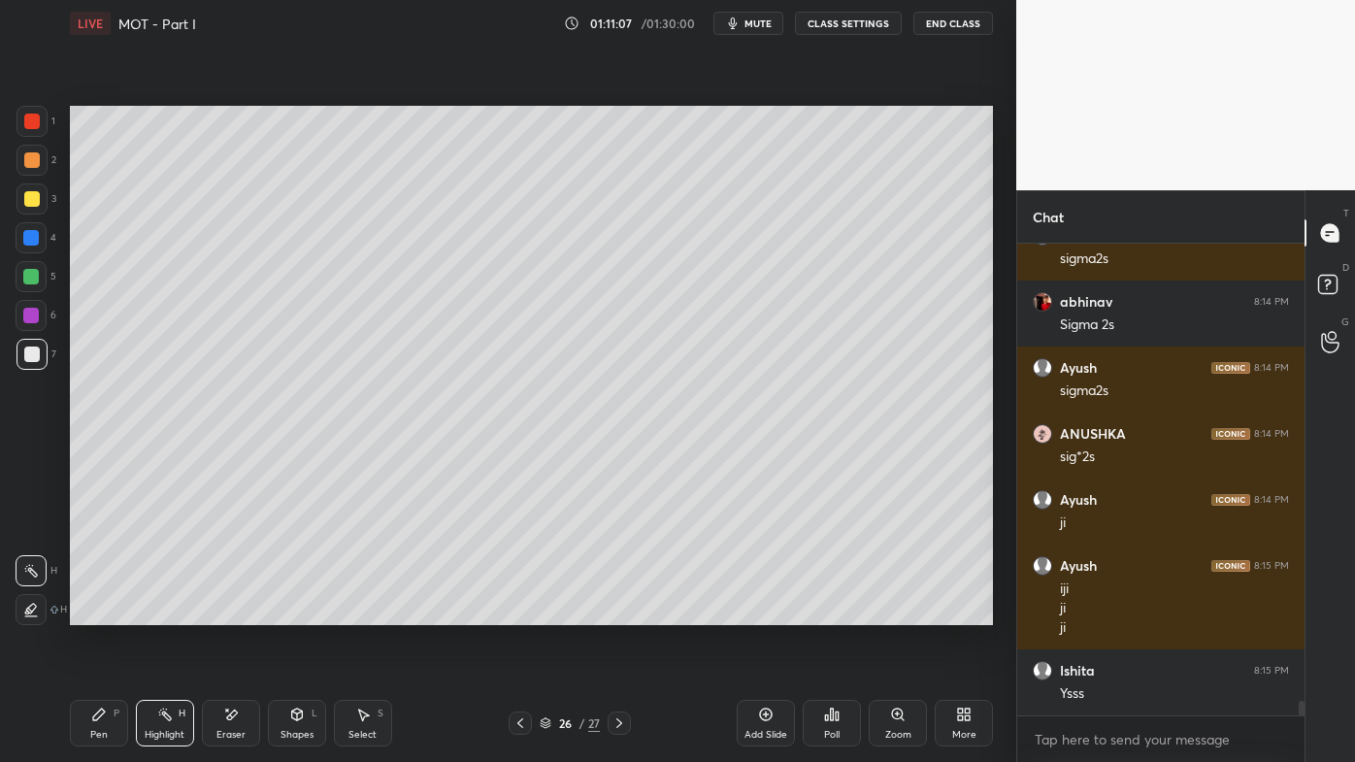
click at [516, 612] on icon at bounding box center [520, 723] width 16 height 16
click at [97, 612] on icon at bounding box center [99, 715] width 16 height 16
click at [28, 194] on div at bounding box center [32, 199] width 16 height 16
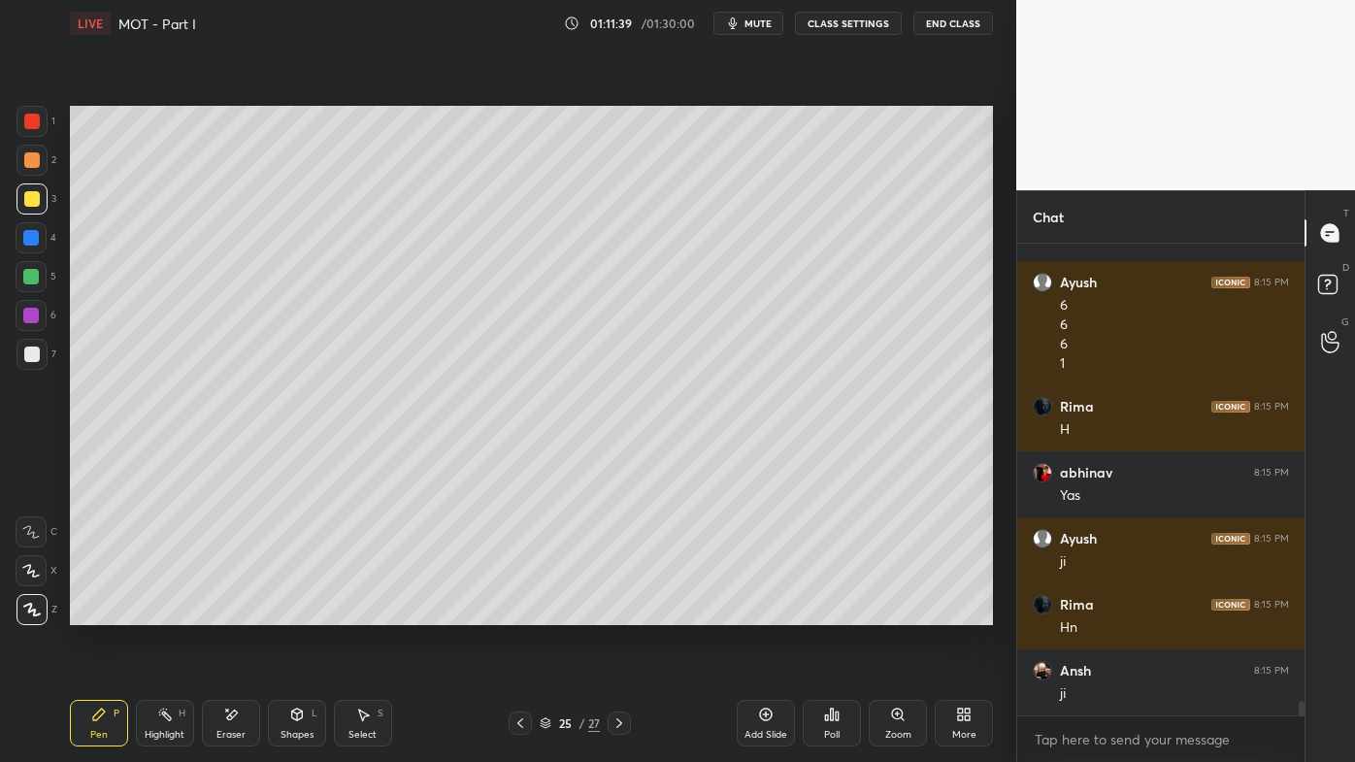
scroll to position [15280, 0]
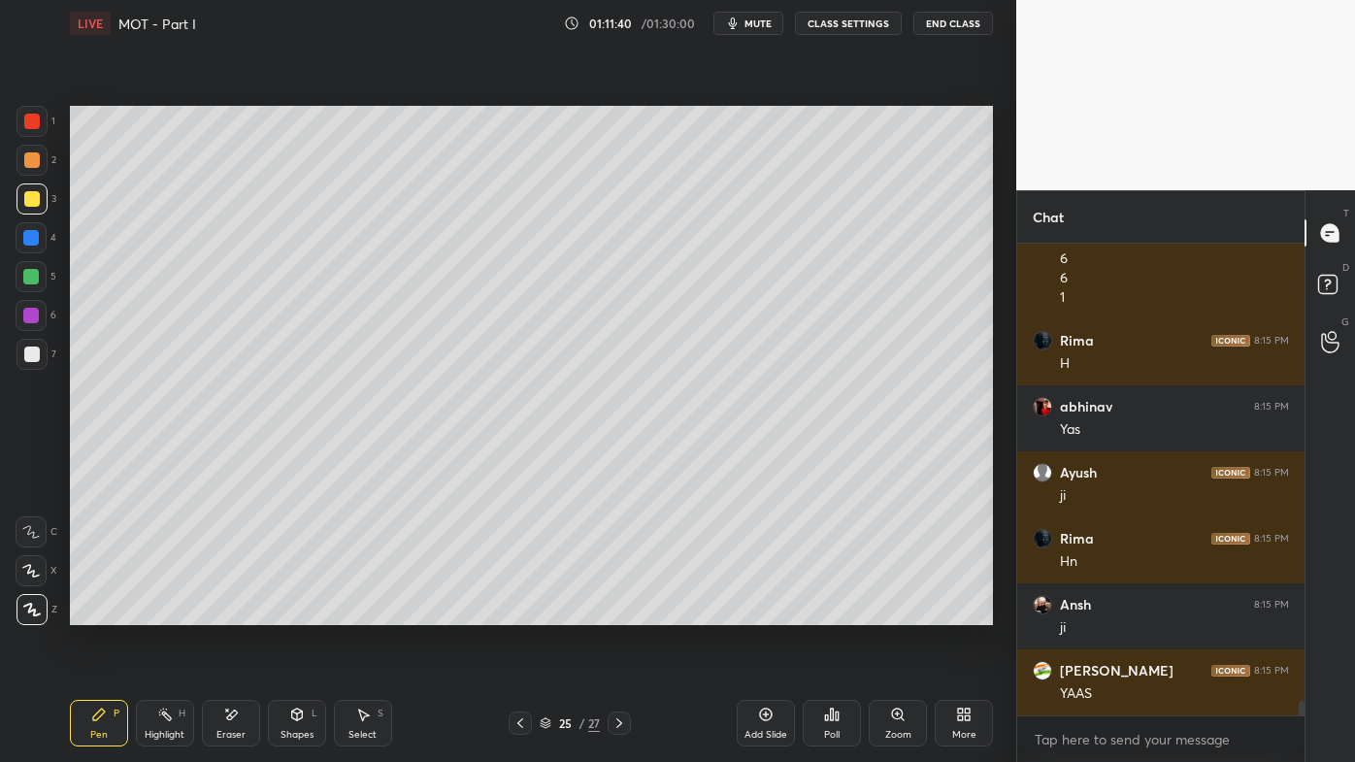
click at [155, 612] on div "Highlight H" at bounding box center [165, 723] width 58 height 47
click at [101, 612] on icon at bounding box center [99, 715] width 16 height 16
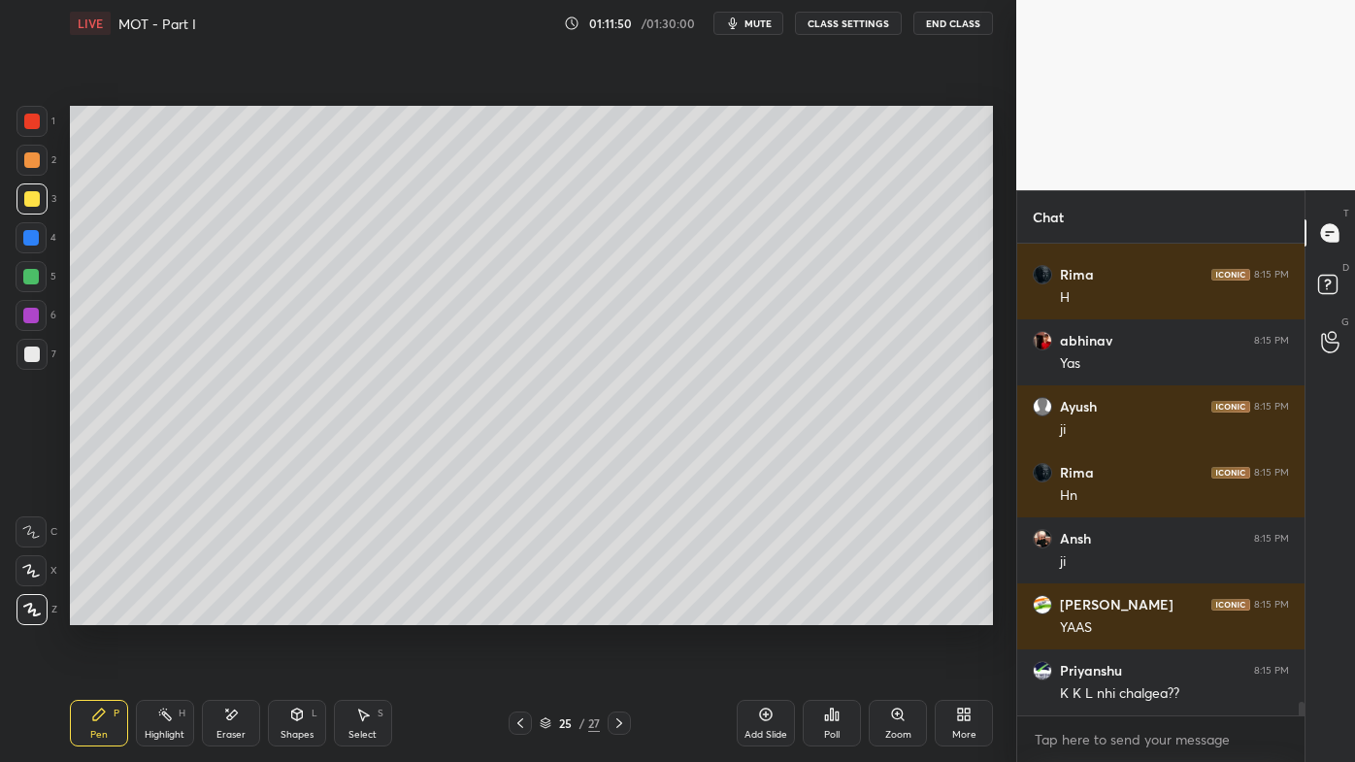
click at [35, 358] on div at bounding box center [32, 354] width 16 height 16
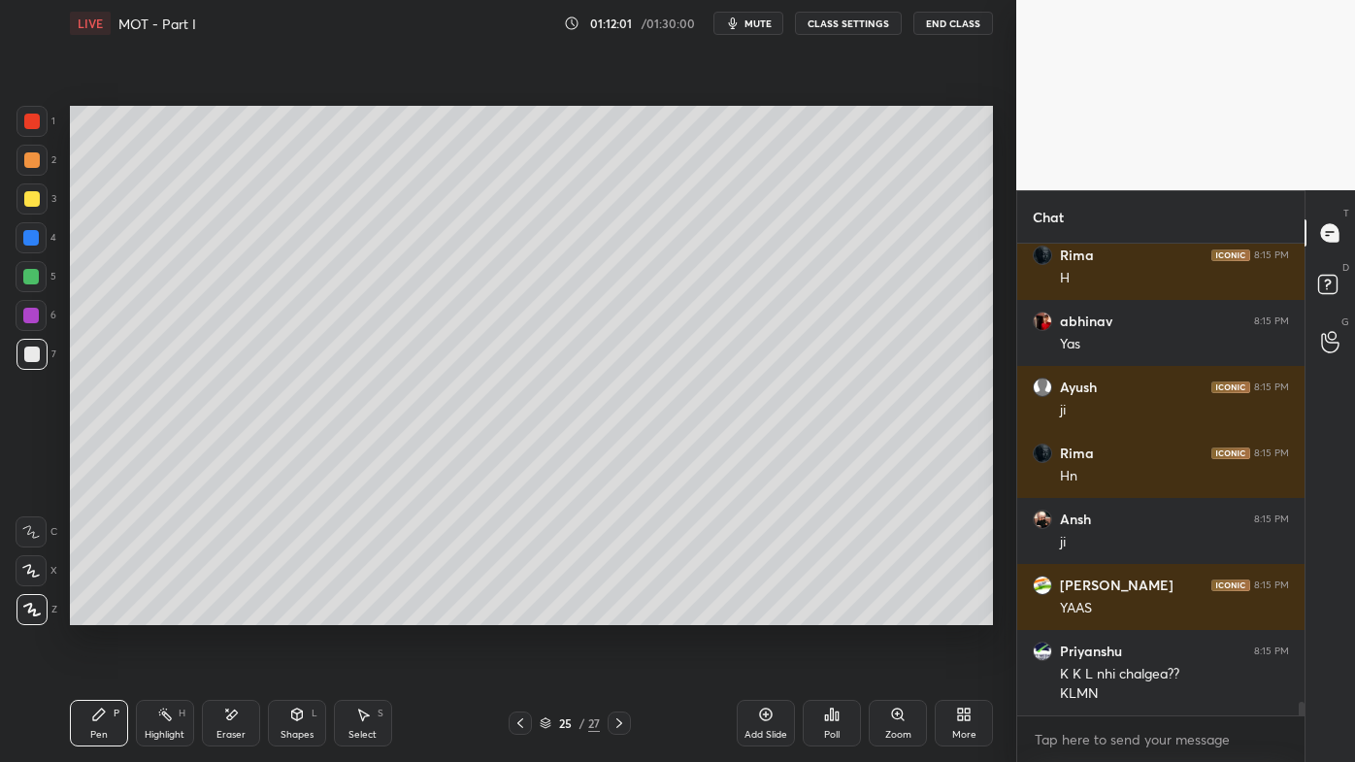
click at [106, 612] on icon at bounding box center [99, 715] width 16 height 16
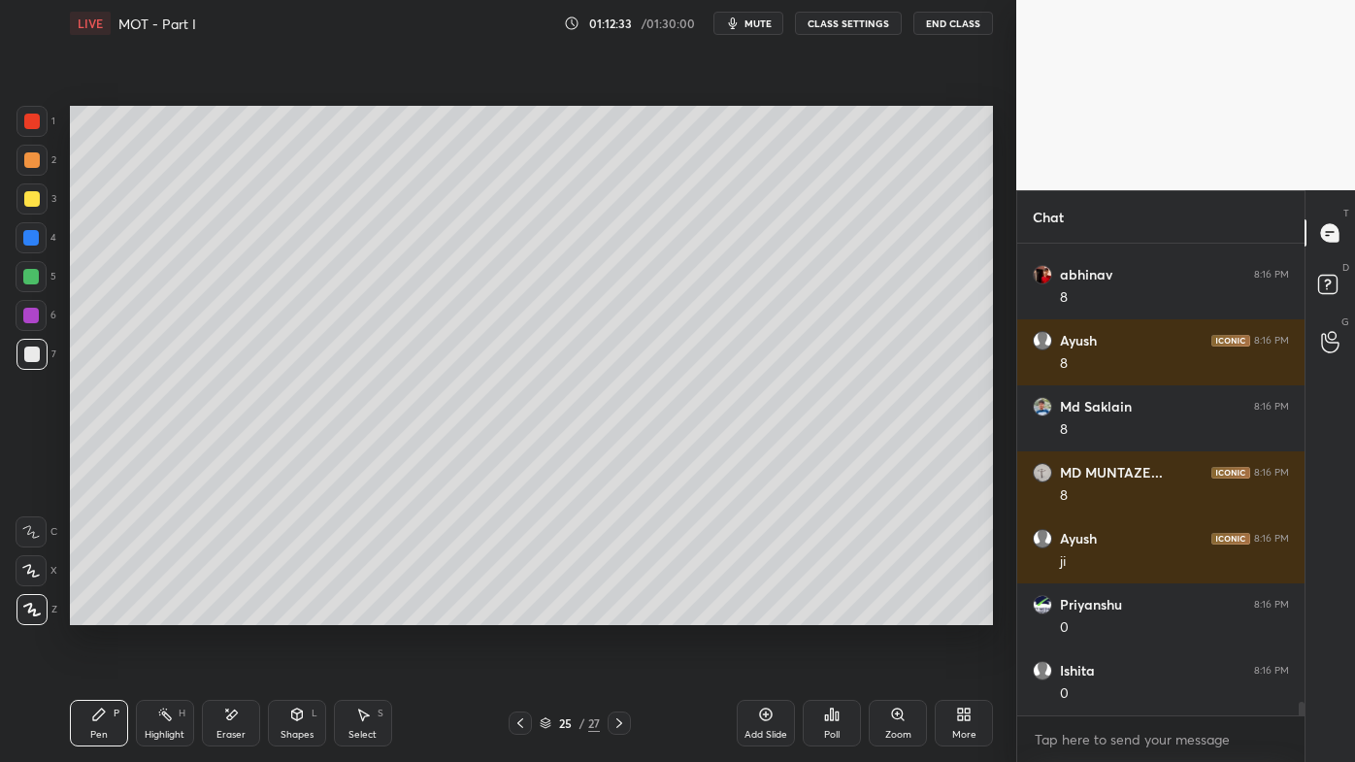
scroll to position [16215, 0]
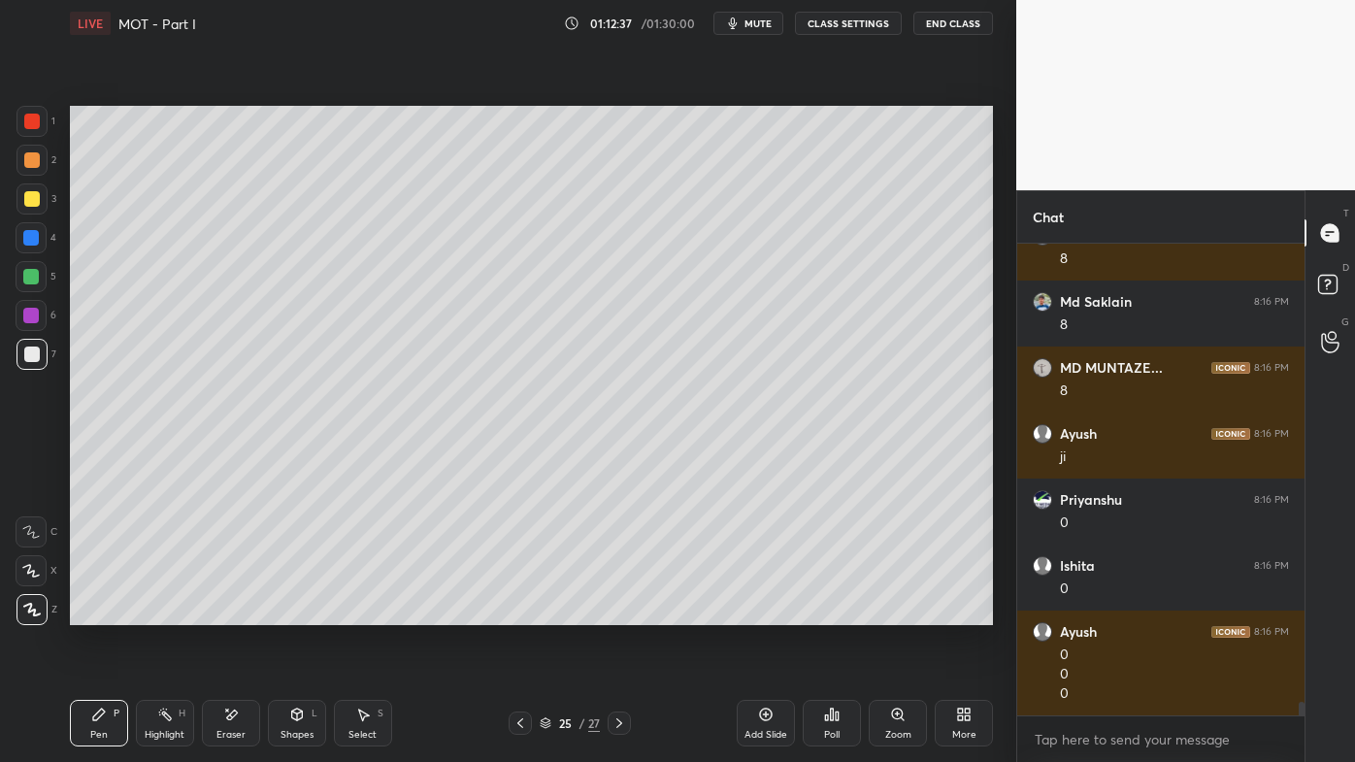
drag, startPoint x: 158, startPoint y: 704, endPoint x: 201, endPoint y: 630, distance: 85.2
click at [161, 612] on div "Highlight H" at bounding box center [165, 723] width 58 height 47
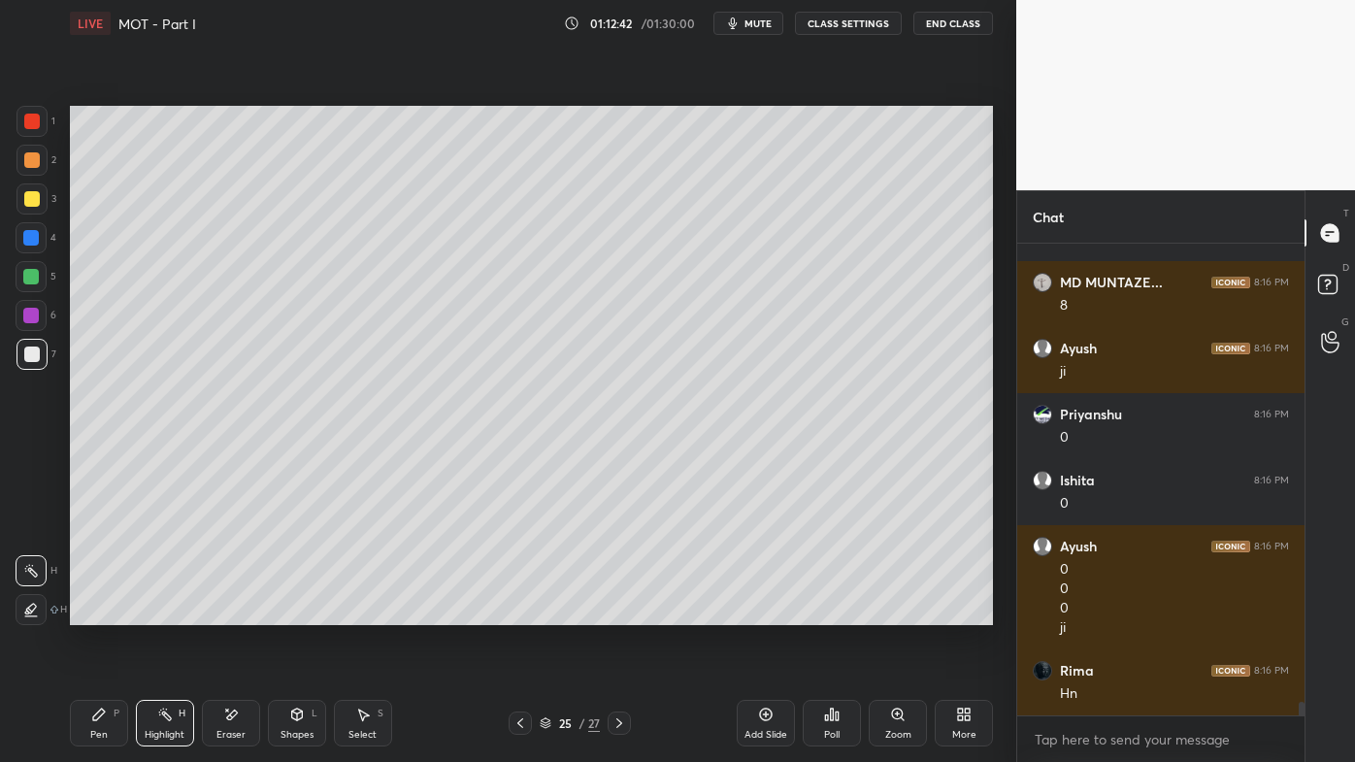
scroll to position [16367, 0]
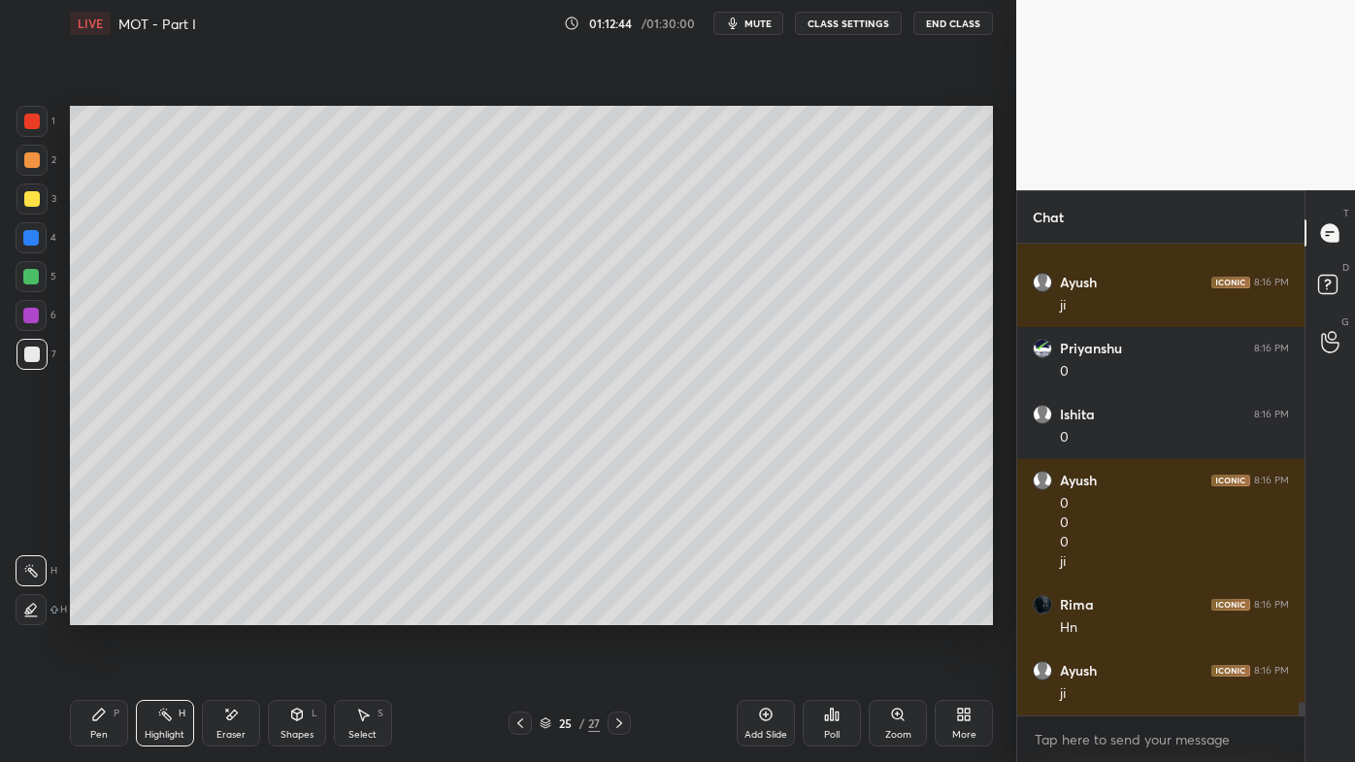
click at [105, 612] on icon at bounding box center [99, 715] width 16 height 16
drag, startPoint x: 29, startPoint y: 365, endPoint x: 42, endPoint y: 354, distance: 16.5
click at [32, 364] on div at bounding box center [31, 354] width 31 height 31
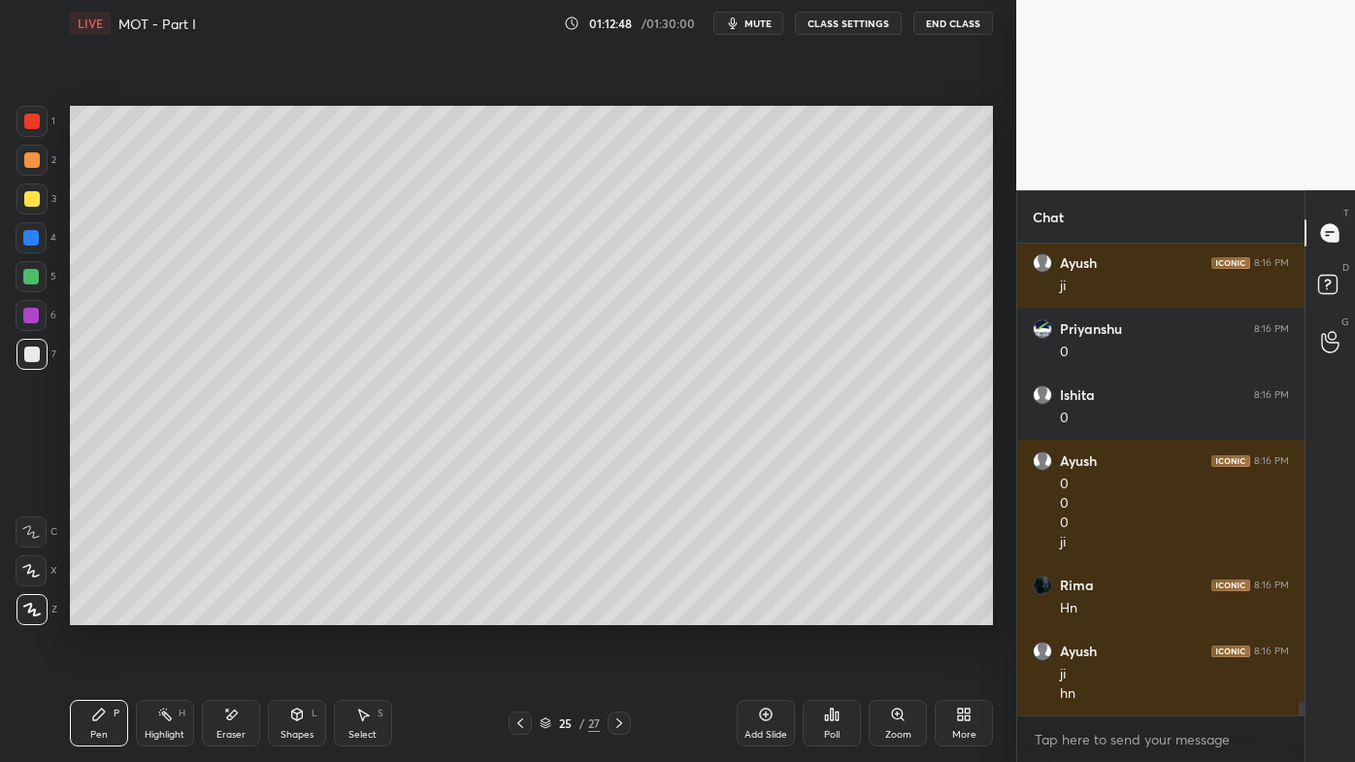
click at [158, 612] on div "Highlight H" at bounding box center [165, 723] width 58 height 47
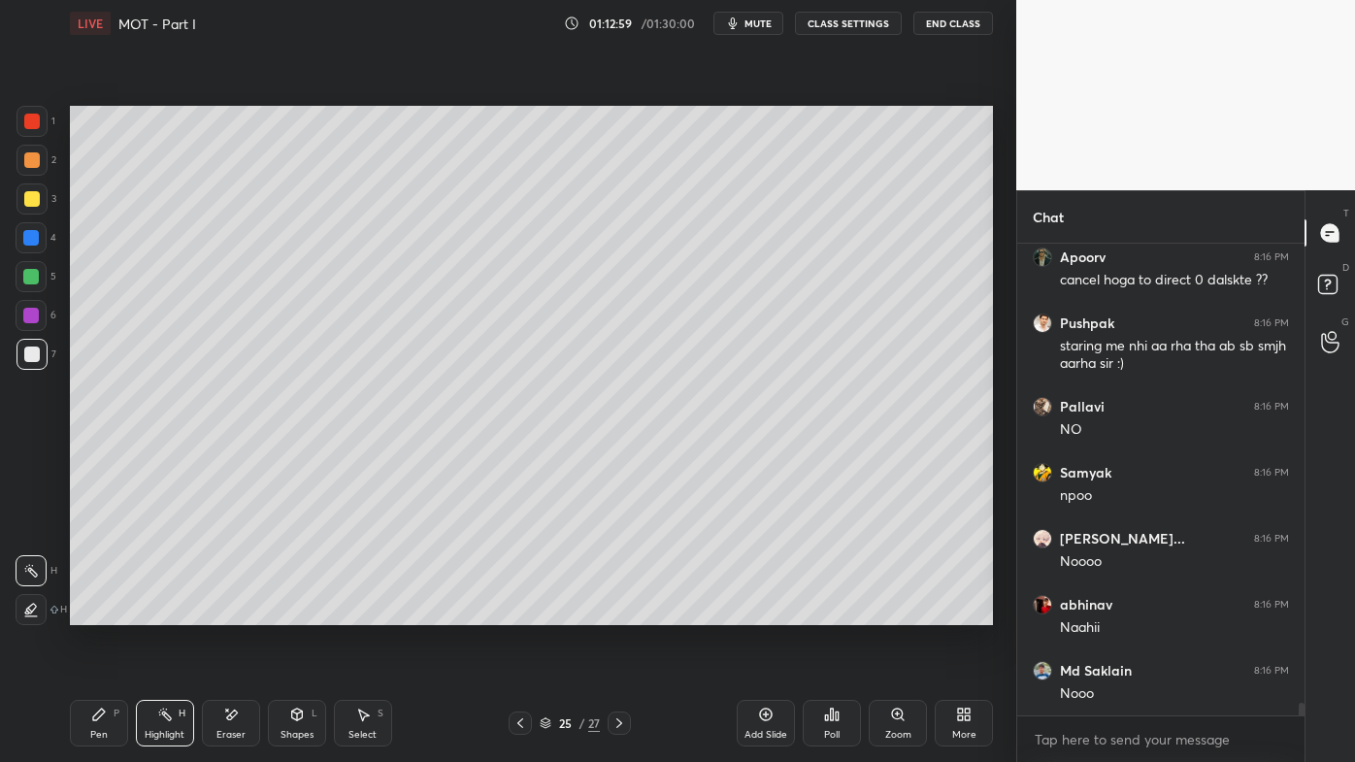
scroll to position [17063, 0]
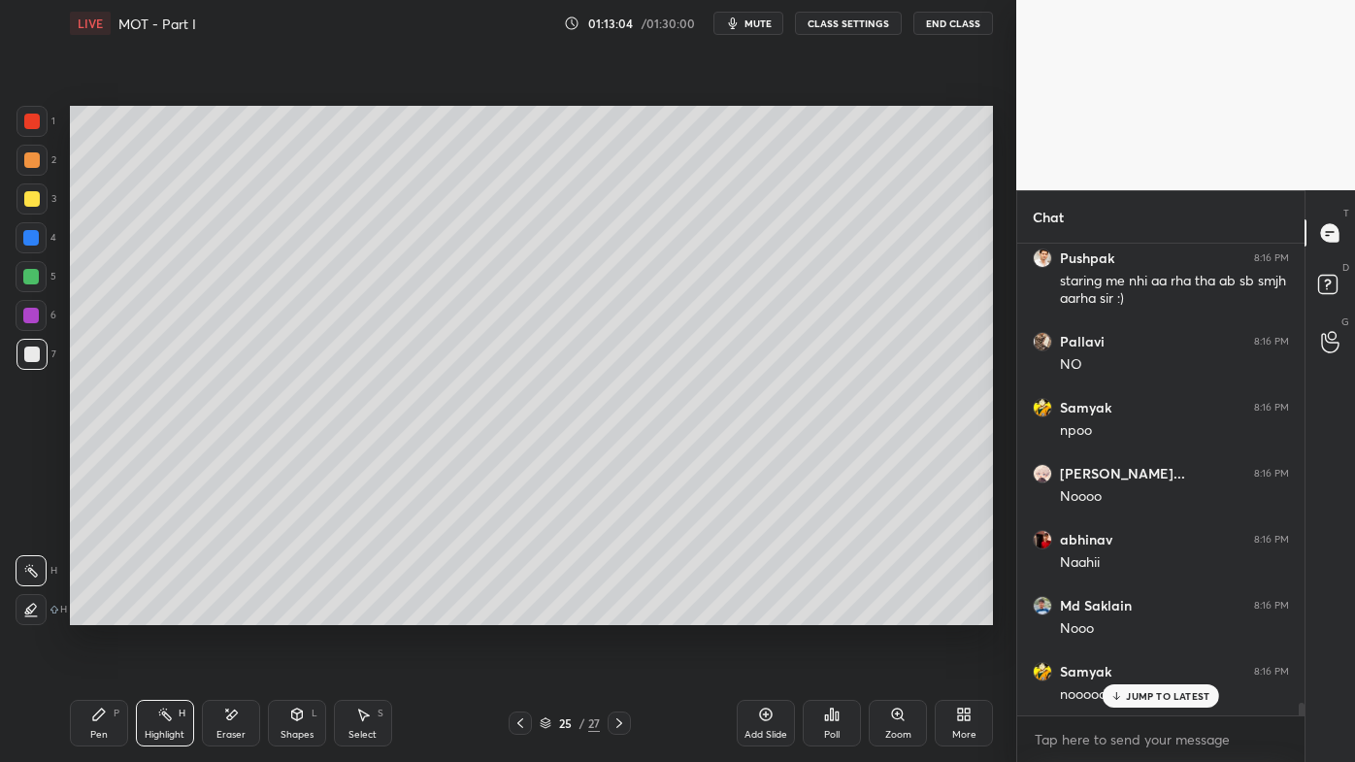
click at [99, 612] on div "Pen P Highlight H Eraser Shapes L Select S 25 / 27 Add Slide Poll Zoom More" at bounding box center [531, 723] width 923 height 78
drag, startPoint x: 99, startPoint y: 707, endPoint x: 186, endPoint y: 642, distance: 108.9
click at [102, 612] on div "Pen P" at bounding box center [99, 723] width 58 height 47
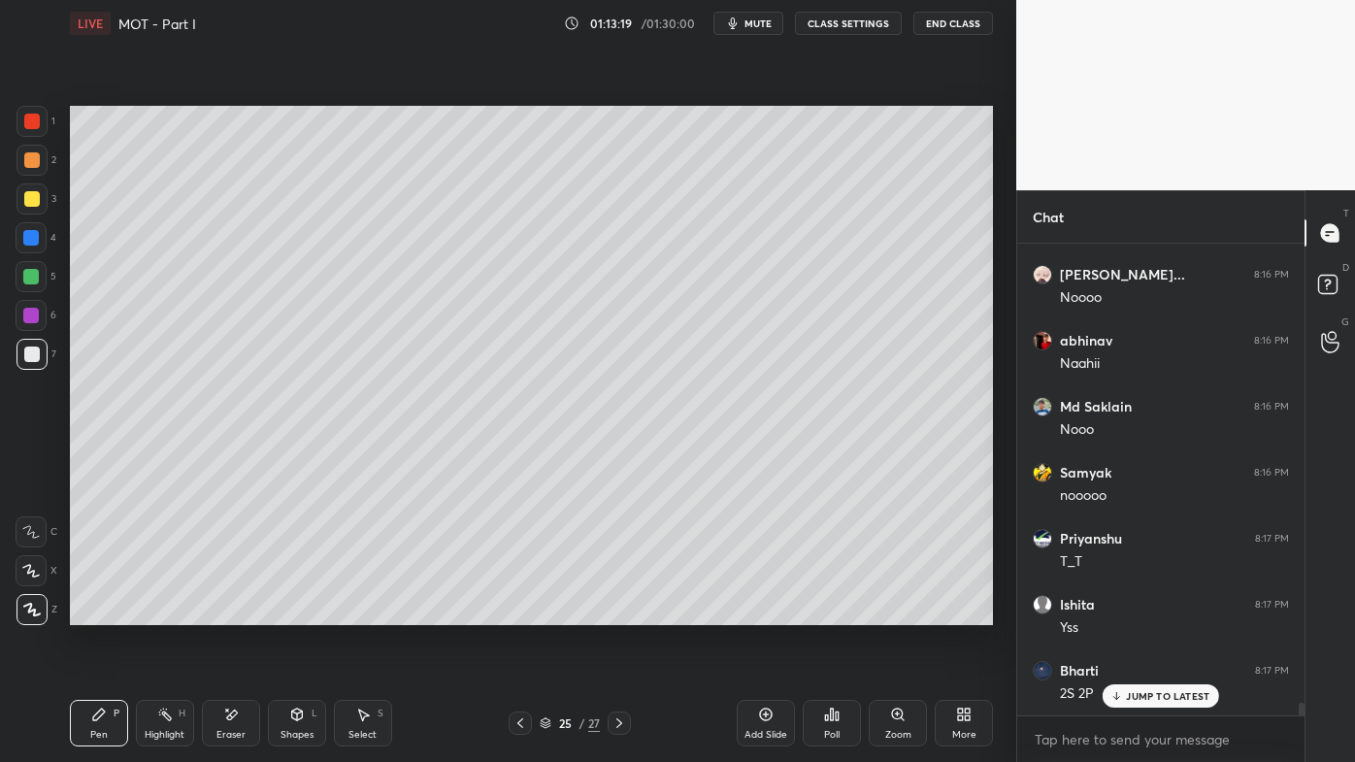
scroll to position [17327, 0]
click at [179, 612] on div "H" at bounding box center [182, 713] width 7 height 10
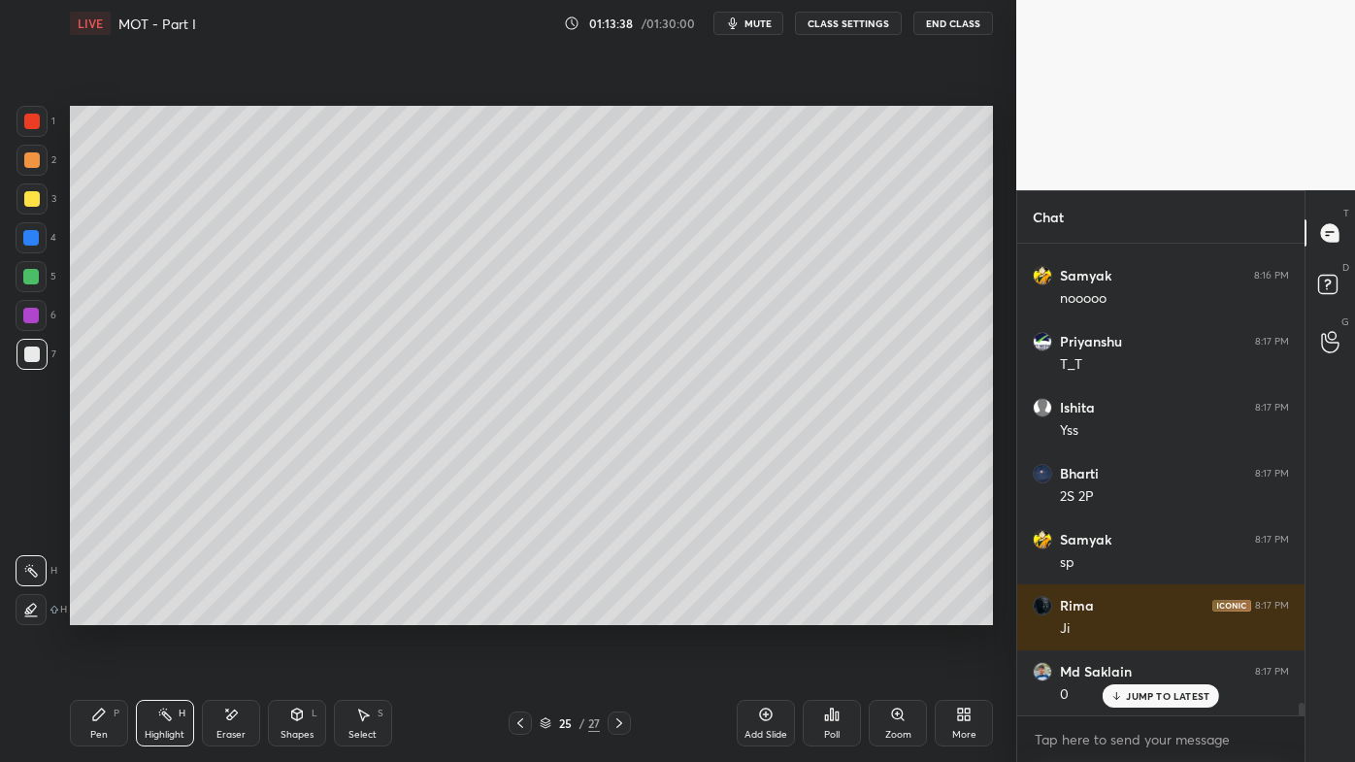
scroll to position [17525, 0]
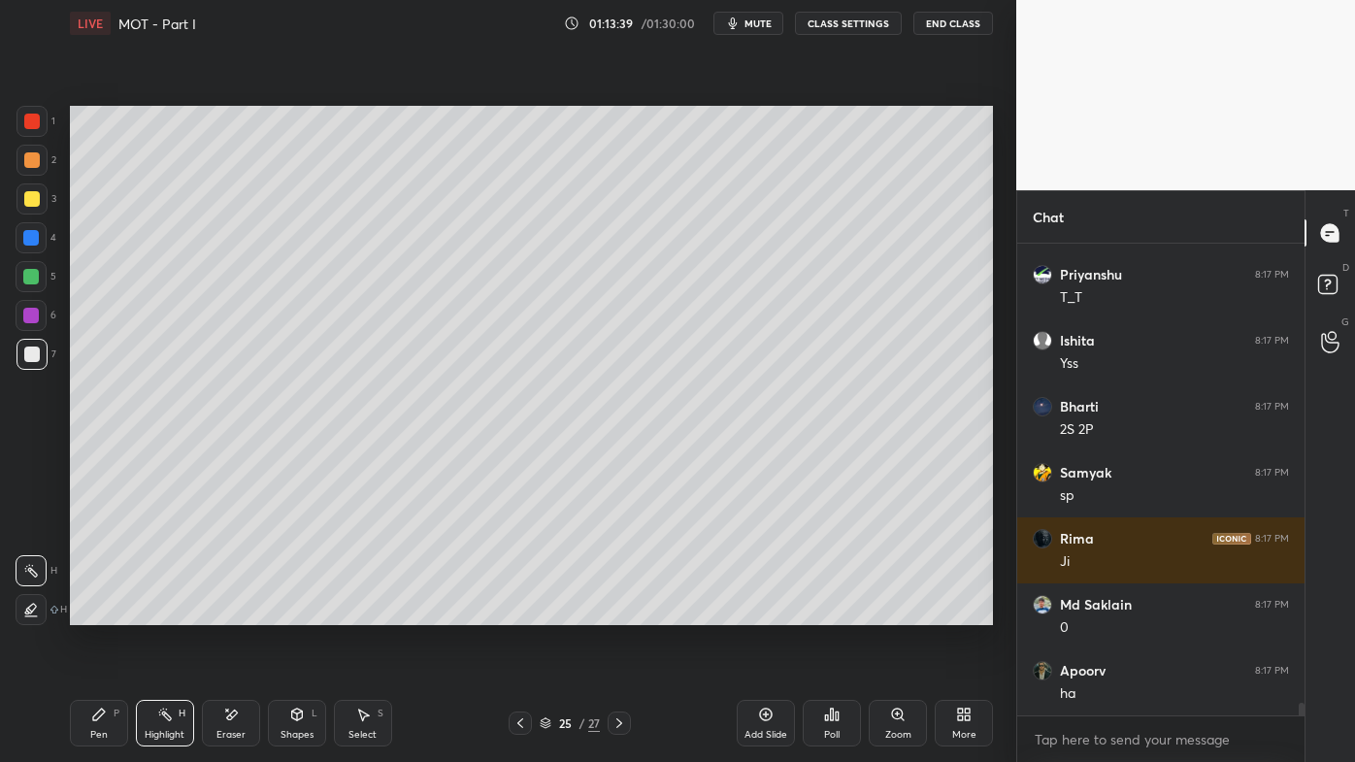
click at [521, 612] on icon at bounding box center [520, 723] width 16 height 16
click at [522, 612] on icon at bounding box center [520, 723] width 6 height 10
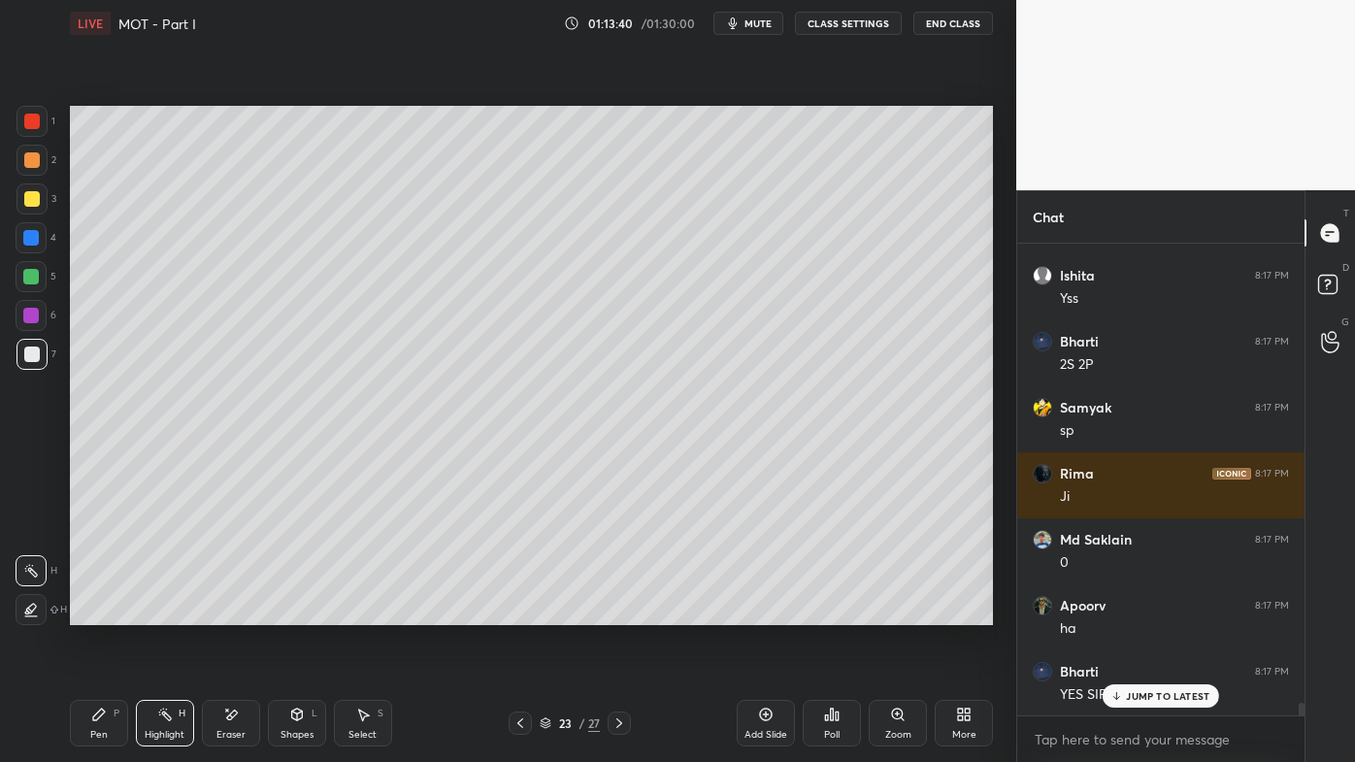
click at [519, 612] on icon at bounding box center [520, 723] width 16 height 16
click at [520, 612] on icon at bounding box center [520, 723] width 16 height 16
click at [518, 612] on icon at bounding box center [520, 723] width 16 height 16
click at [516, 612] on icon at bounding box center [520, 723] width 16 height 16
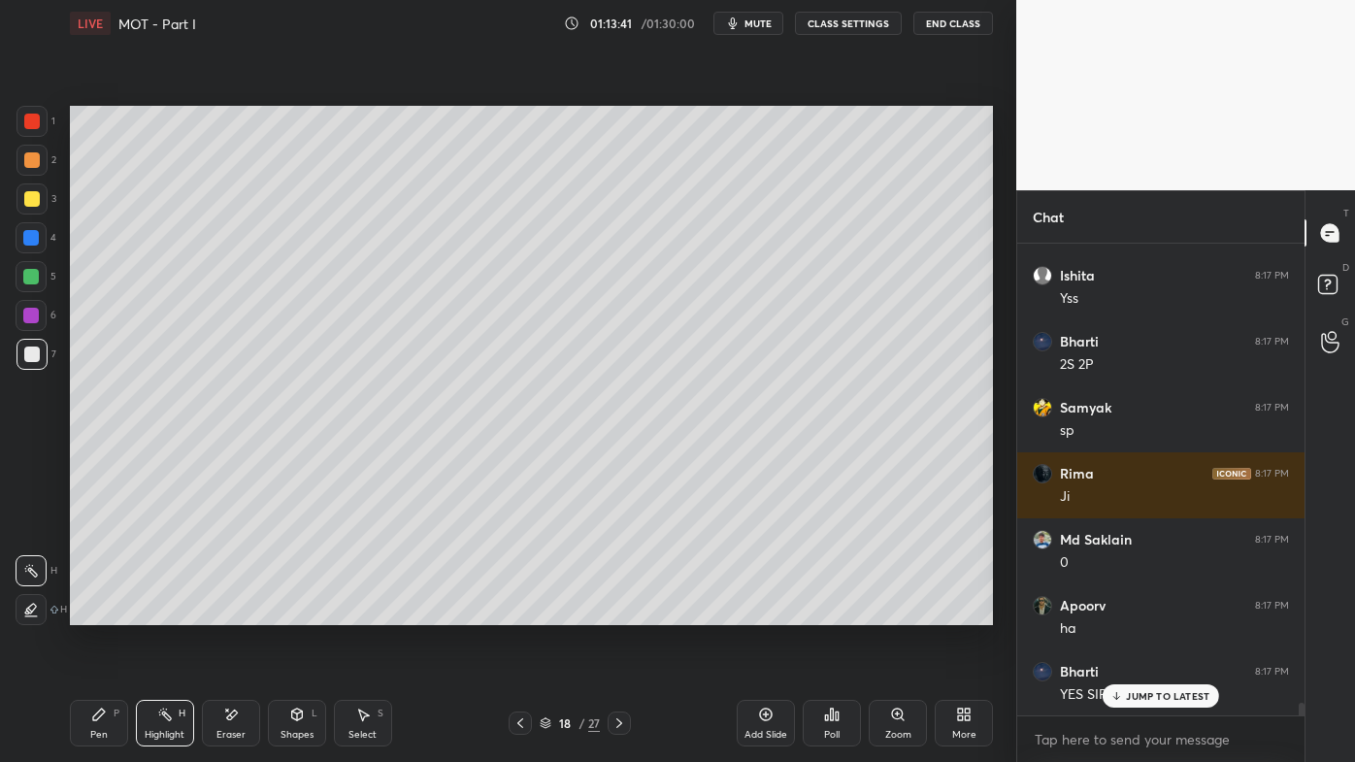
click at [519, 612] on icon at bounding box center [520, 723] width 16 height 16
click at [514, 612] on icon at bounding box center [520, 723] width 16 height 16
click at [511, 612] on div at bounding box center [520, 722] width 23 height 23
click at [507, 612] on div "15 / 27" at bounding box center [571, 722] width 334 height 23
click at [510, 612] on div at bounding box center [520, 722] width 23 height 23
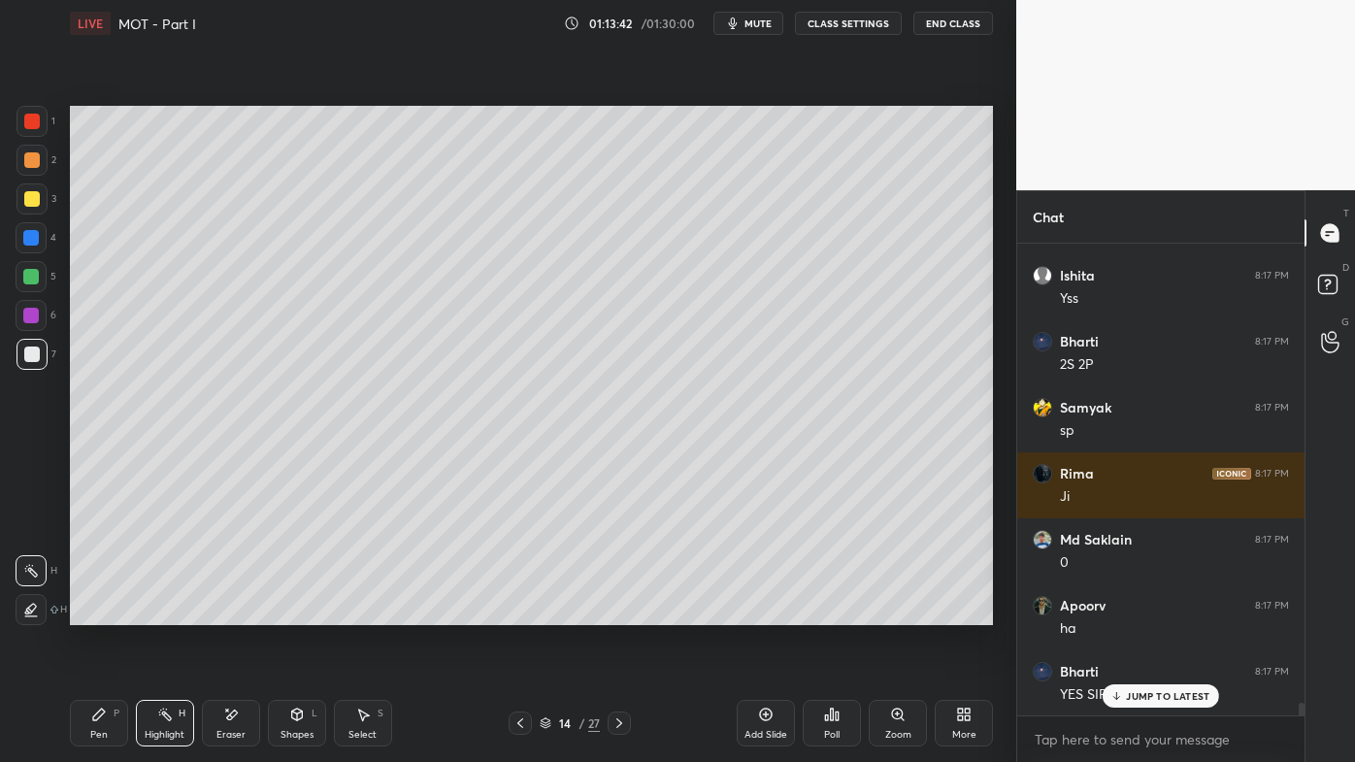
click at [510, 612] on div at bounding box center [520, 722] width 23 height 23
click at [513, 612] on icon at bounding box center [520, 723] width 16 height 16
click at [511, 612] on div at bounding box center [520, 722] width 23 height 23
click at [512, 612] on icon at bounding box center [520, 723] width 16 height 16
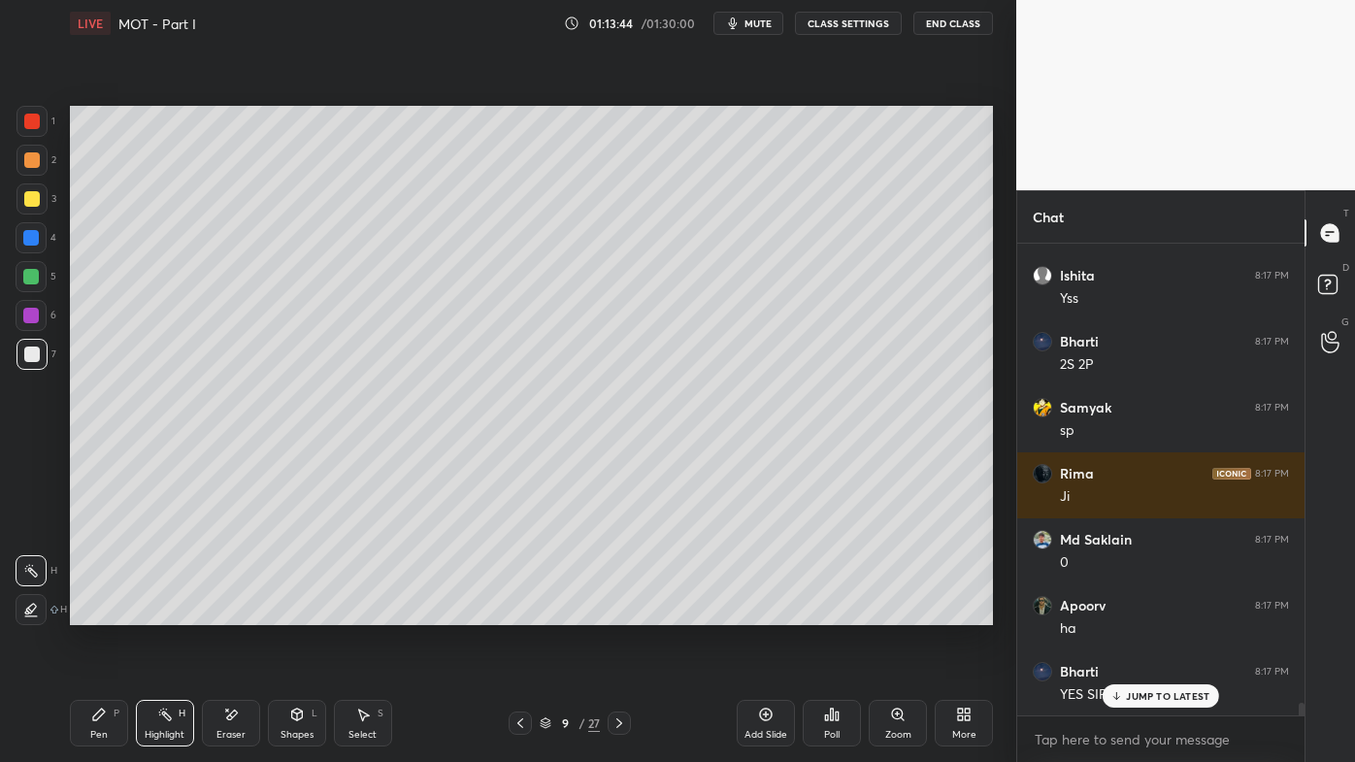
click at [513, 612] on div at bounding box center [520, 722] width 23 height 23
drag, startPoint x: 168, startPoint y: 708, endPoint x: 188, endPoint y: 667, distance: 46.4
click at [165, 612] on icon at bounding box center [165, 715] width 16 height 16
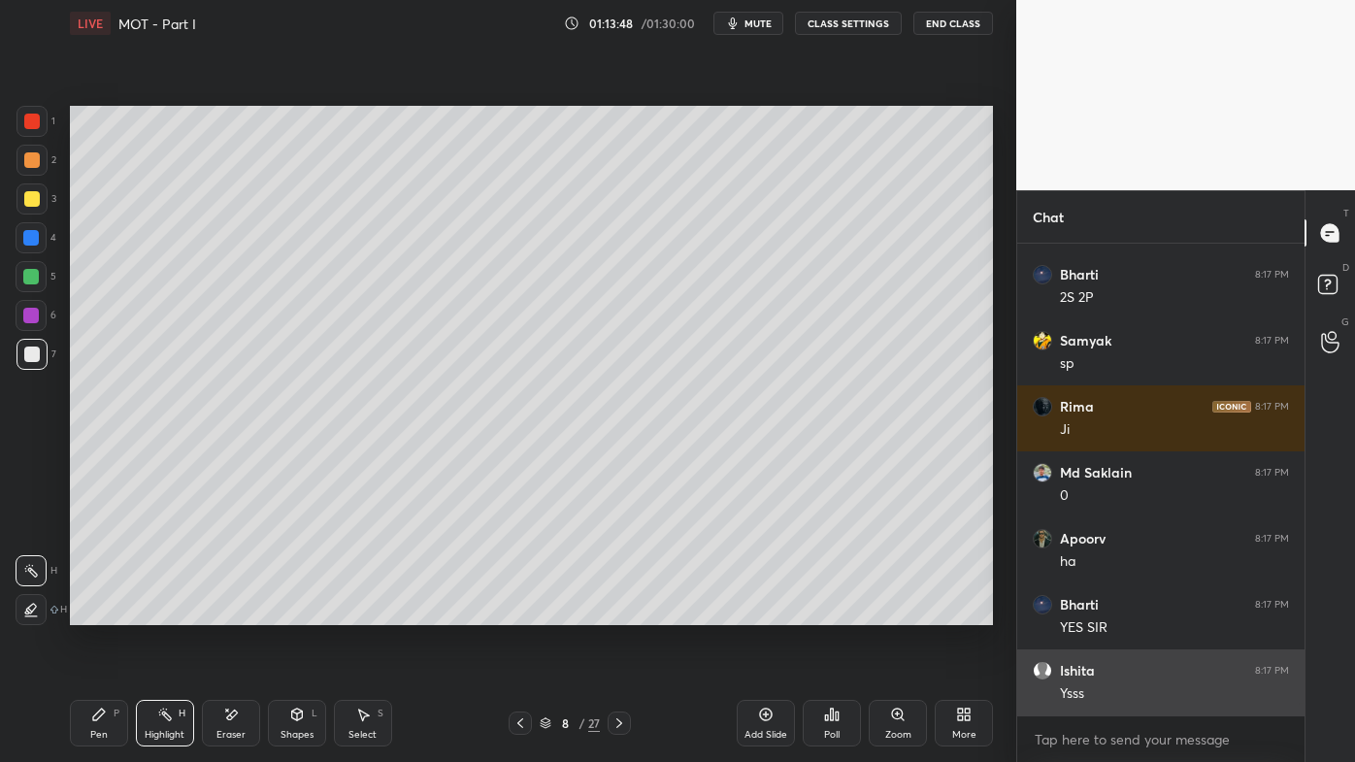
click at [1109, 612] on div "Ysss" at bounding box center [1174, 693] width 229 height 19
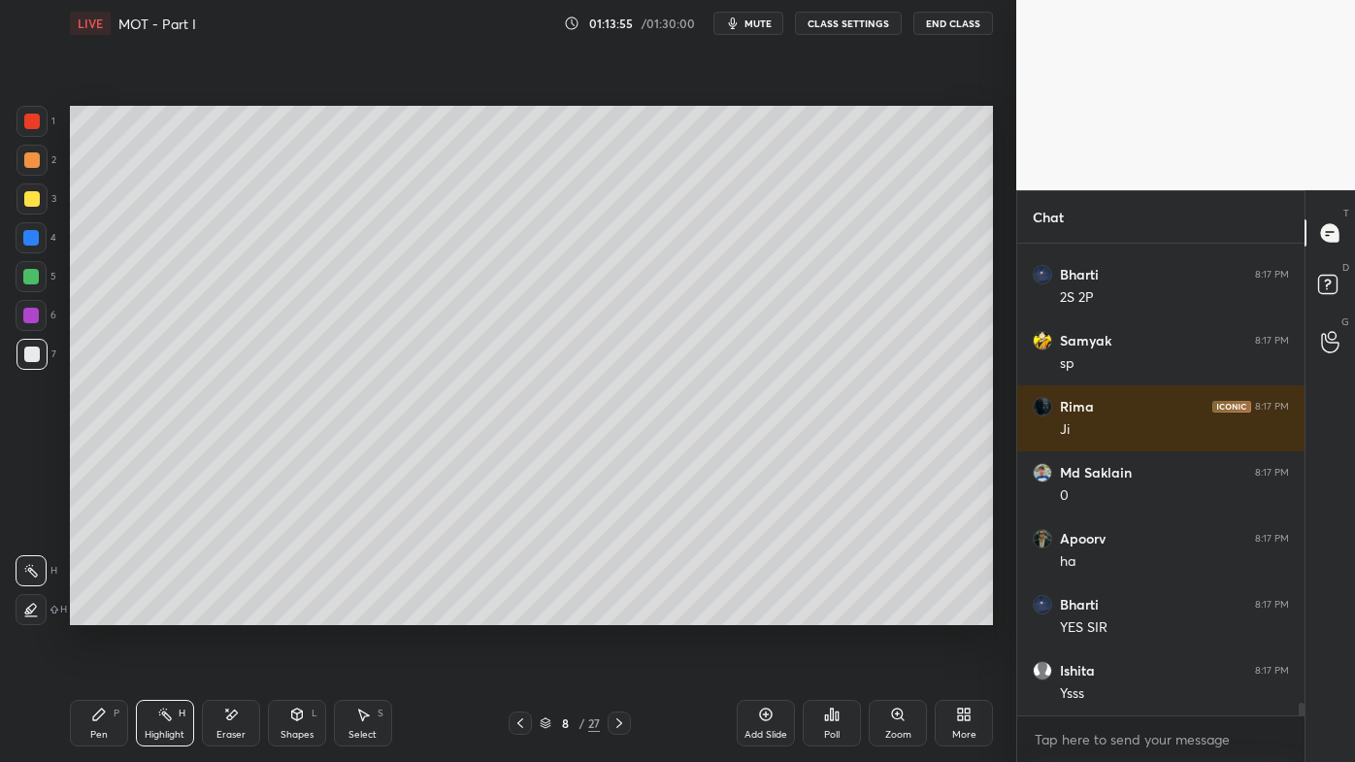
click at [621, 612] on icon at bounding box center [619, 723] width 16 height 16
click at [619, 612] on icon at bounding box center [619, 723] width 16 height 16
click at [618, 612] on icon at bounding box center [619, 723] width 16 height 16
click at [619, 612] on icon at bounding box center [619, 723] width 16 height 16
click at [616, 612] on icon at bounding box center [619, 723] width 6 height 10
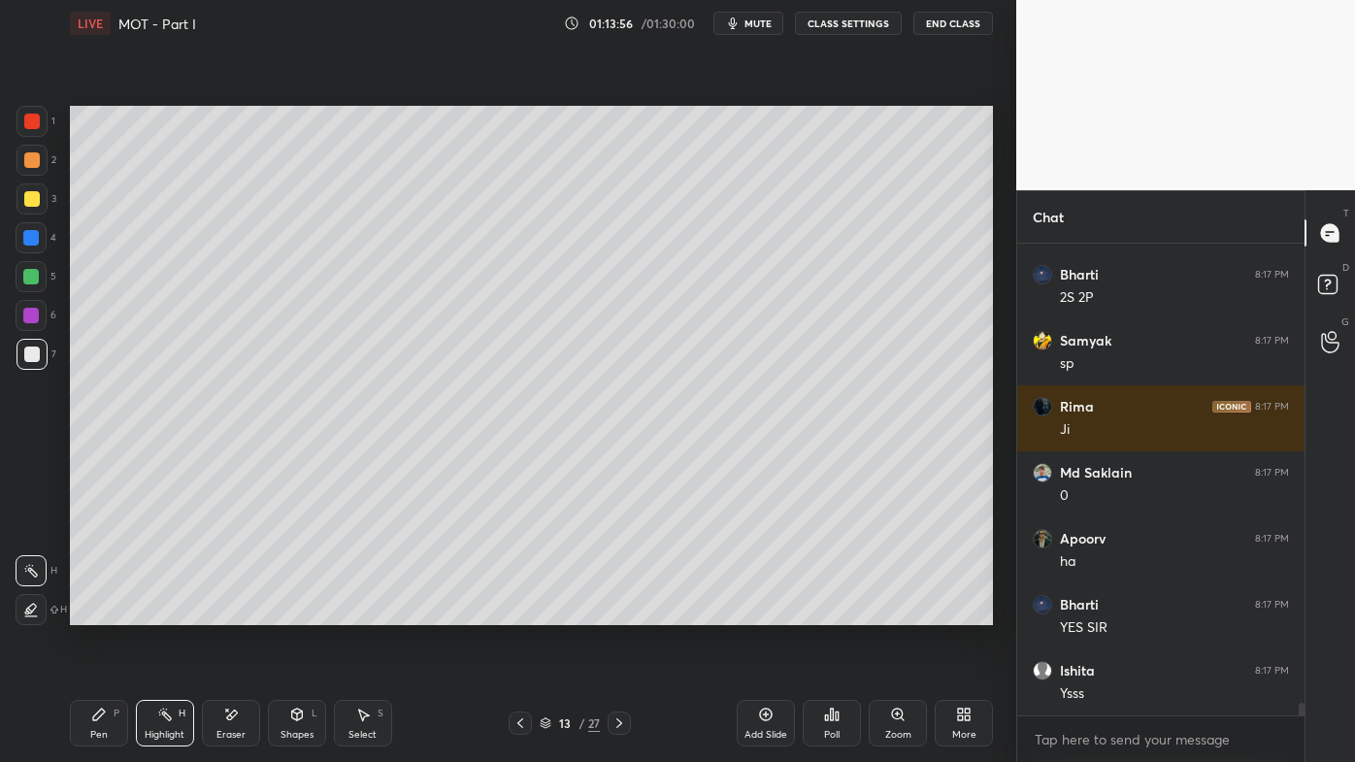
click at [616, 612] on icon at bounding box center [619, 723] width 16 height 16
click at [614, 612] on icon at bounding box center [619, 723] width 16 height 16
drag, startPoint x: 611, startPoint y: 724, endPoint x: 612, endPoint y: 711, distance: 12.7
click at [612, 612] on icon at bounding box center [619, 723] width 16 height 16
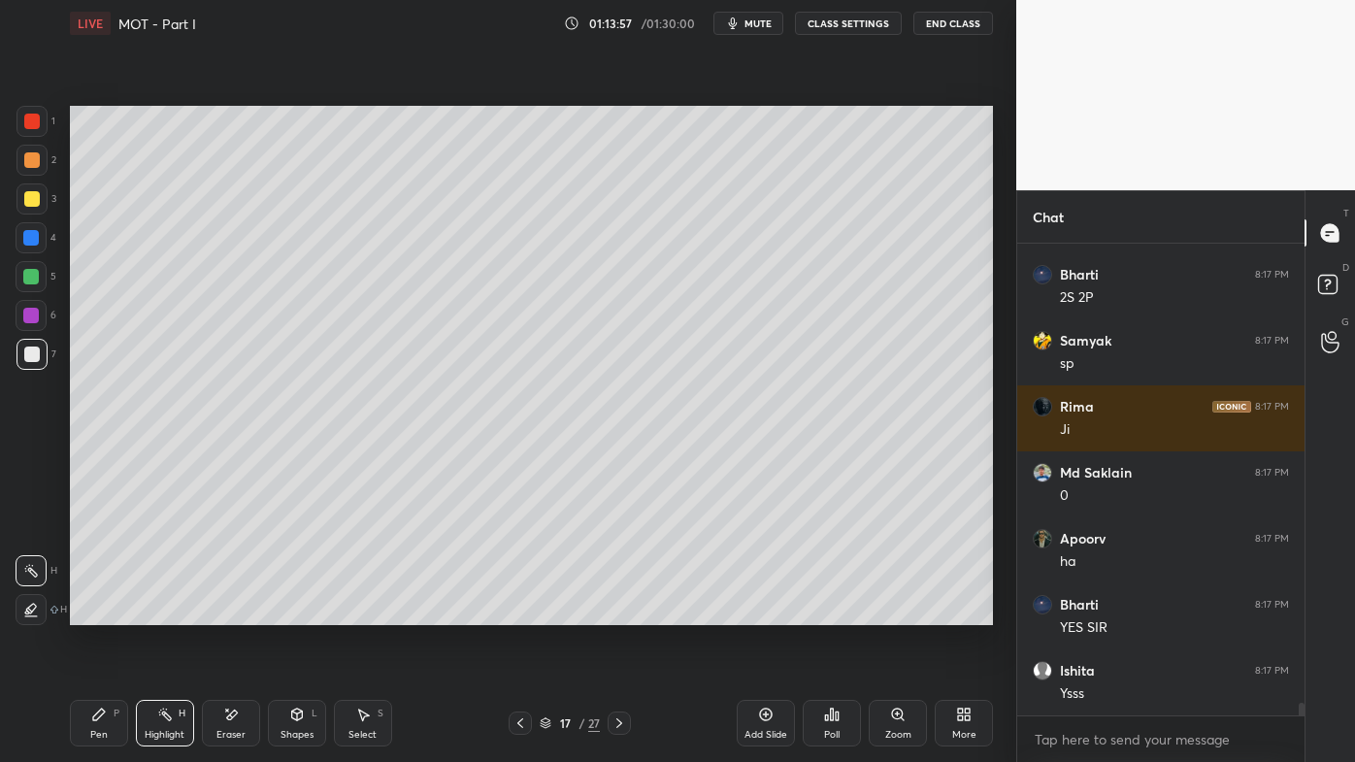
click at [616, 612] on icon at bounding box center [619, 723] width 16 height 16
drag, startPoint x: 617, startPoint y: 726, endPoint x: 616, endPoint y: 714, distance: 11.7
click at [616, 612] on icon at bounding box center [619, 723] width 16 height 16
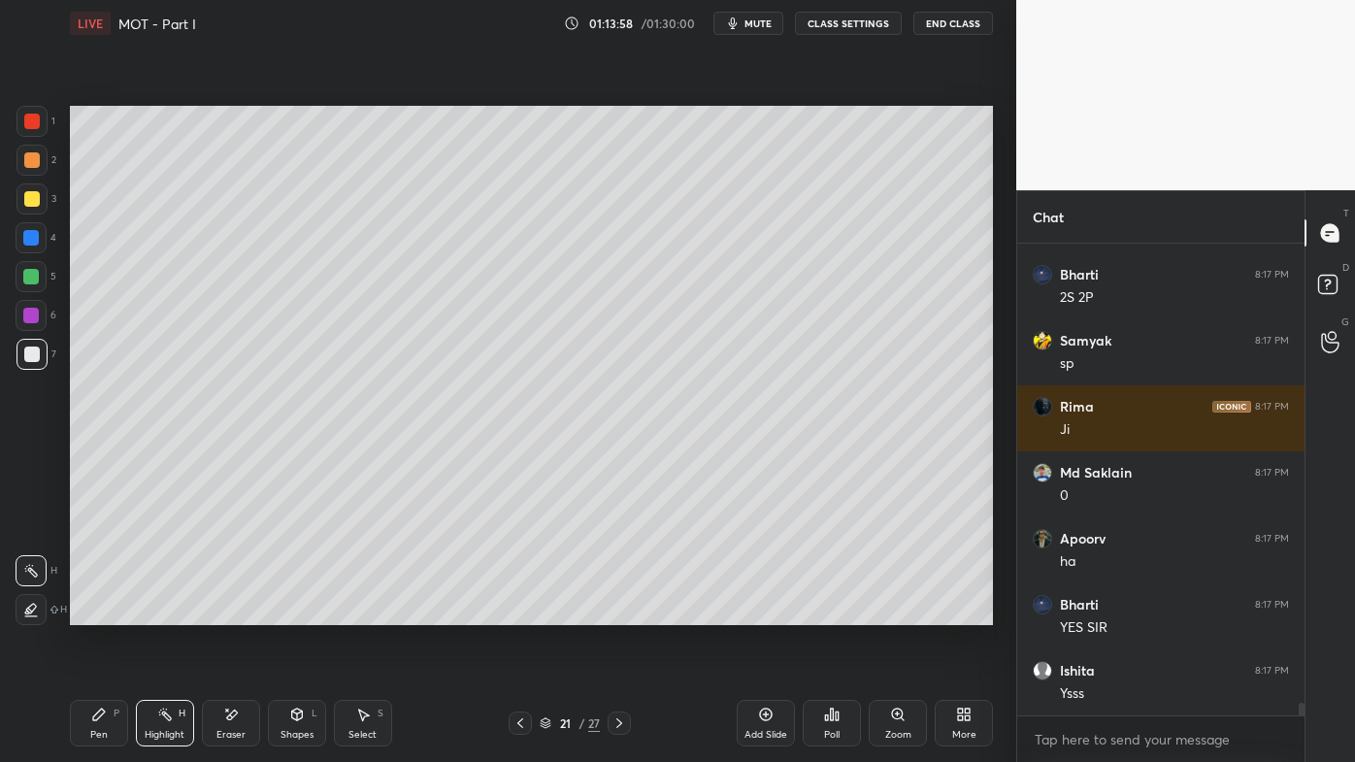
drag, startPoint x: 615, startPoint y: 726, endPoint x: 624, endPoint y: 719, distance: 11.1
click at [615, 612] on icon at bounding box center [619, 723] width 16 height 16
click at [617, 612] on icon at bounding box center [619, 723] width 16 height 16
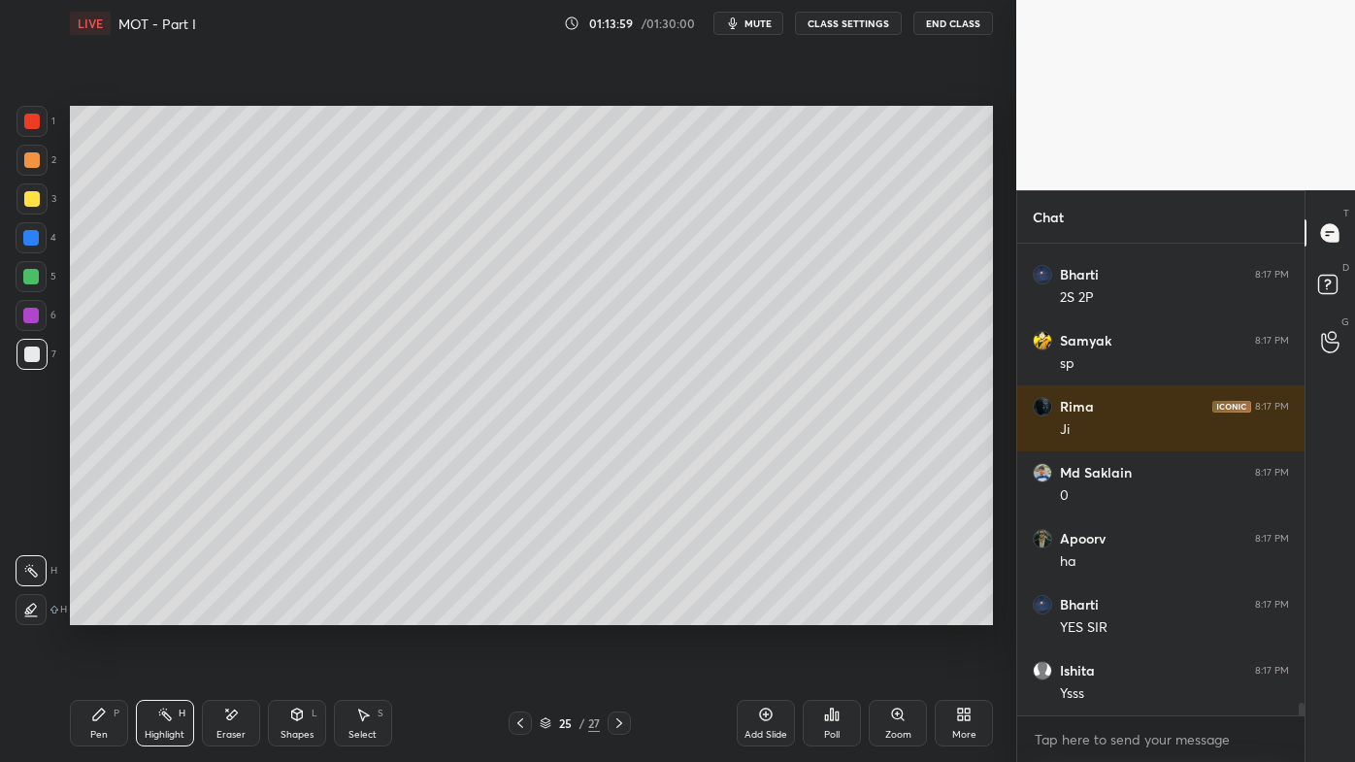
click at [615, 612] on icon at bounding box center [619, 723] width 16 height 16
click at [616, 612] on icon at bounding box center [619, 723] width 16 height 16
click at [520, 612] on icon at bounding box center [520, 723] width 16 height 16
click at [514, 612] on icon at bounding box center [520, 723] width 16 height 16
click at [160, 612] on icon at bounding box center [165, 715] width 16 height 16
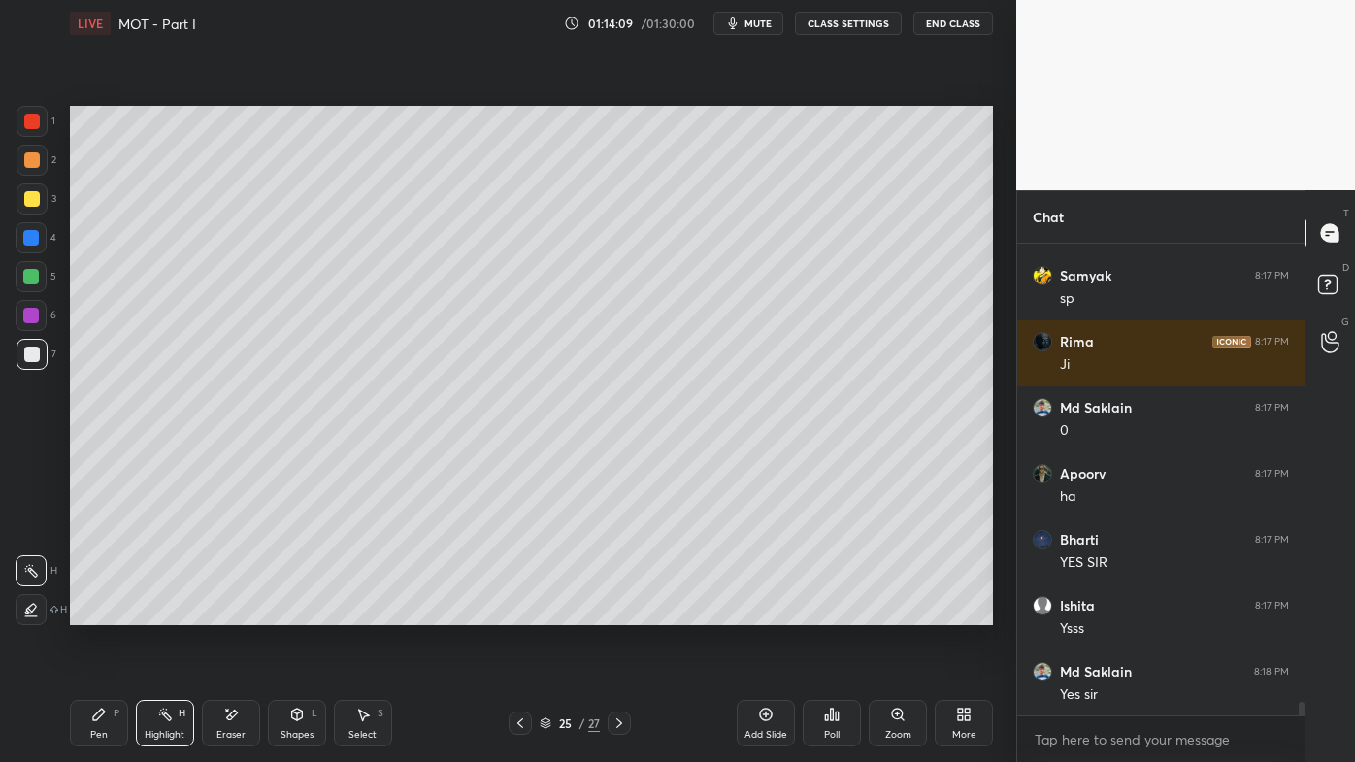
scroll to position [15688, 0]
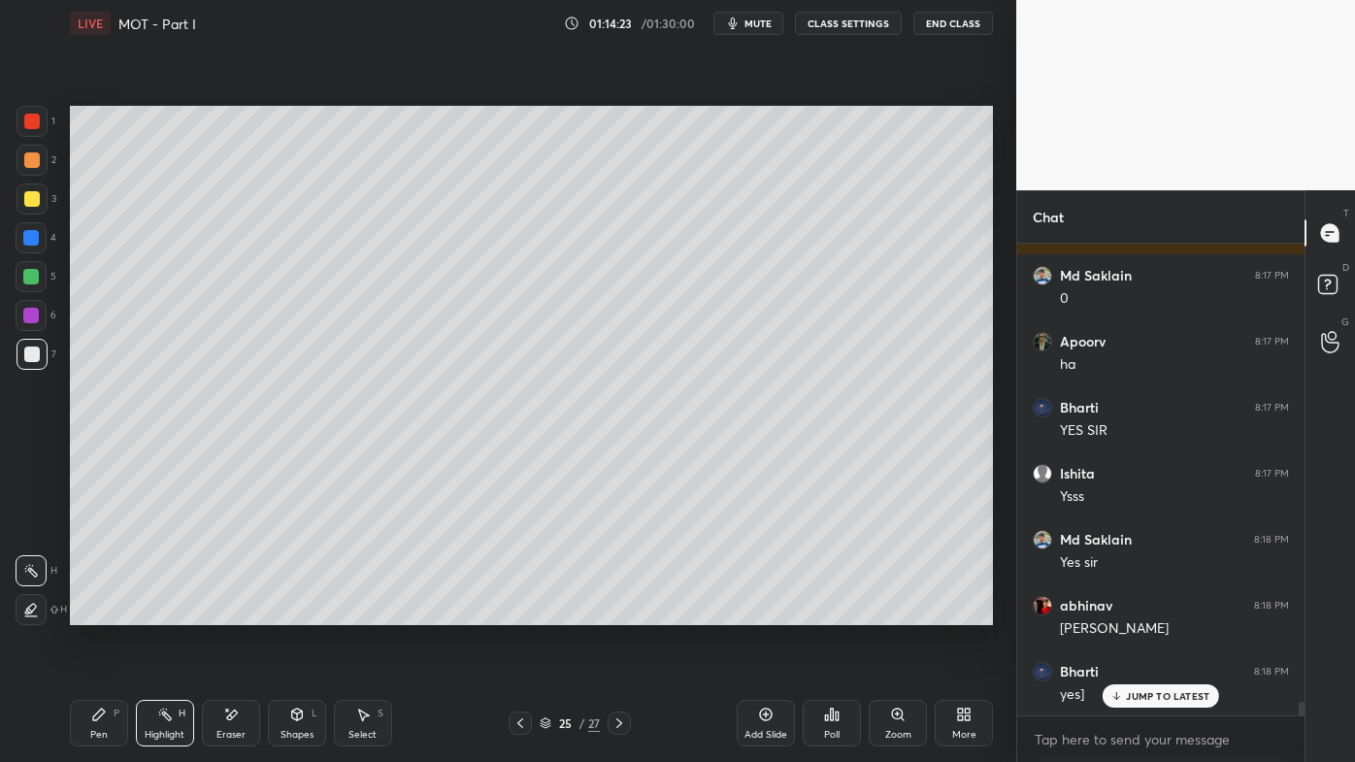
click at [620, 612] on icon at bounding box center [619, 723] width 16 height 16
drag, startPoint x: 90, startPoint y: 711, endPoint x: 69, endPoint y: 651, distance: 63.8
click at [85, 612] on div "Pen P" at bounding box center [99, 723] width 58 height 47
drag, startPoint x: 23, startPoint y: 193, endPoint x: 36, endPoint y: 197, distance: 13.2
click at [26, 191] on div at bounding box center [32, 199] width 16 height 16
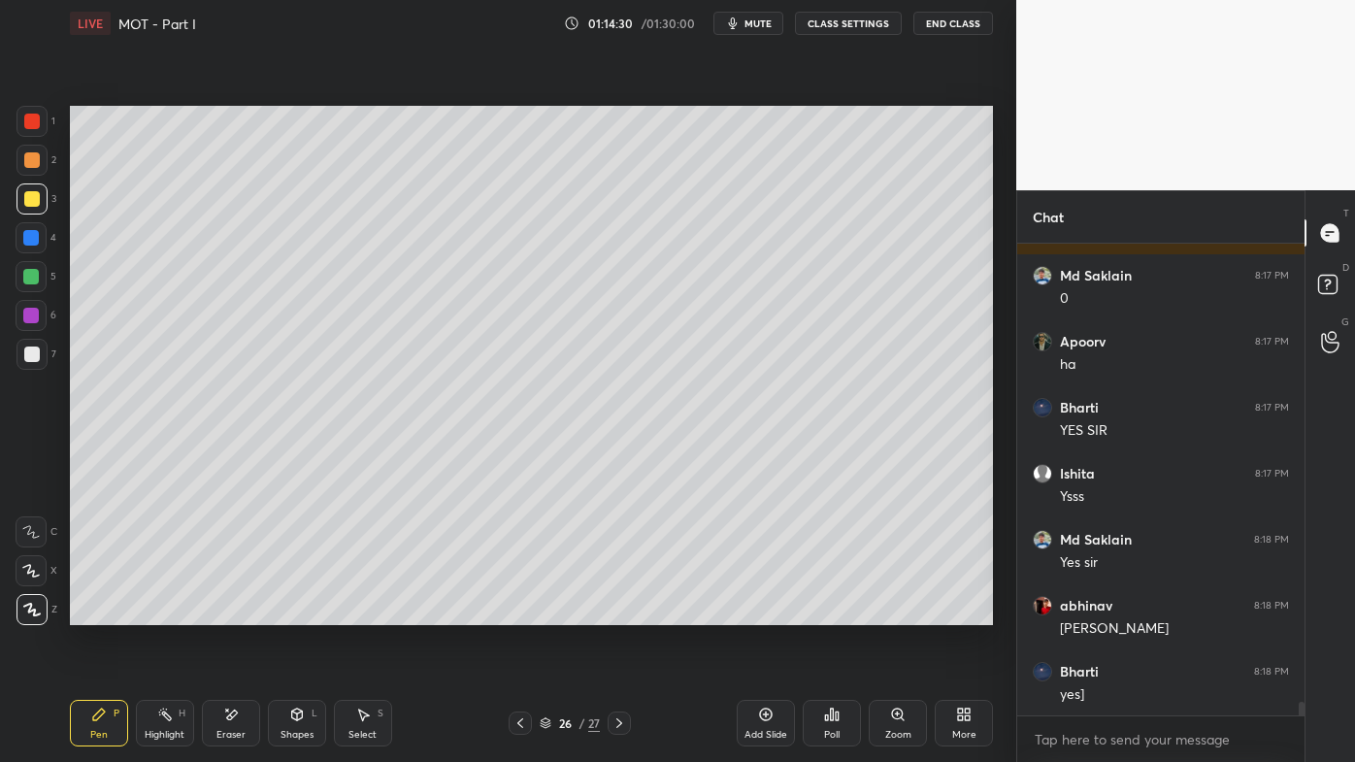
scroll to position [15755, 0]
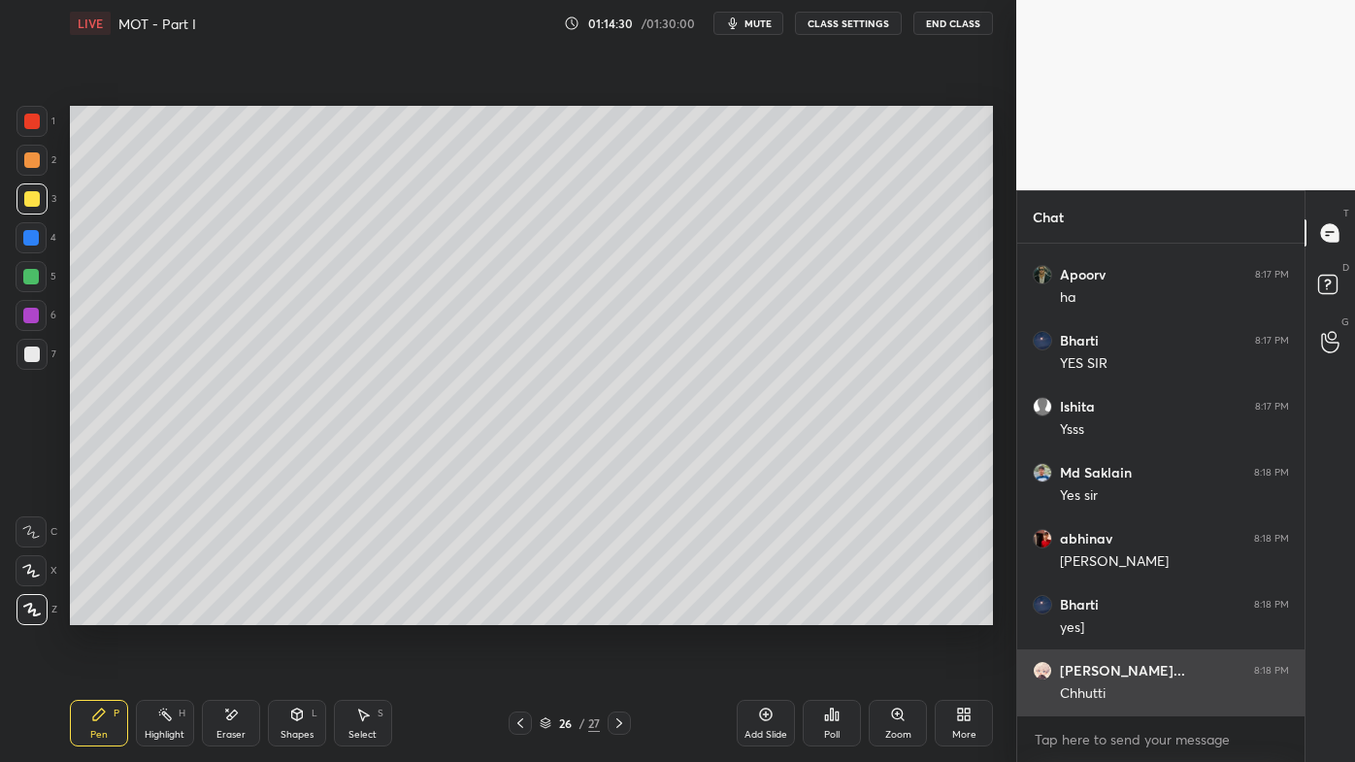
click at [1107, 612] on div "Rima 8:17 PM [PERSON_NAME] 8:17 PM 0 Apoorv 8:17 PM ha Bharti 8:17 PM YES SIR […" at bounding box center [1160, 480] width 287 height 472
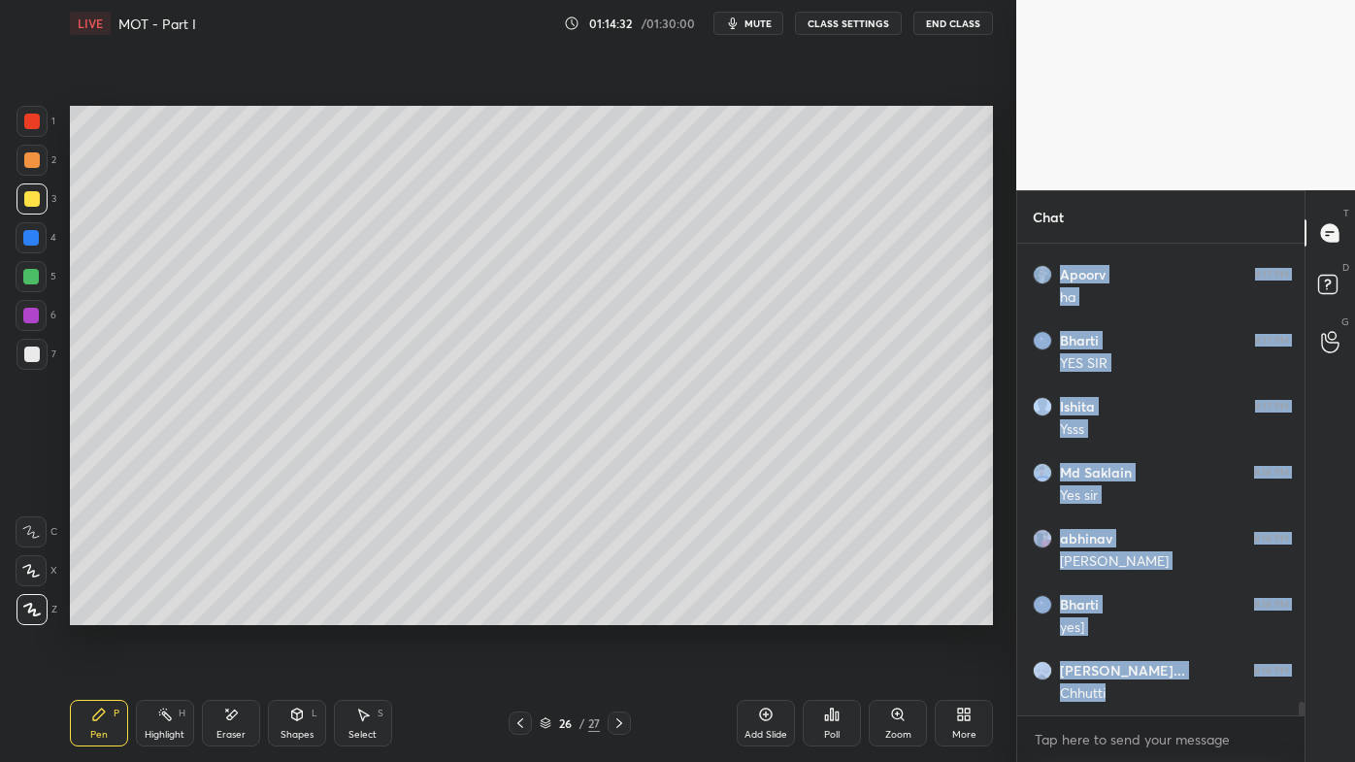
click at [966, 612] on icon at bounding box center [964, 715] width 16 height 16
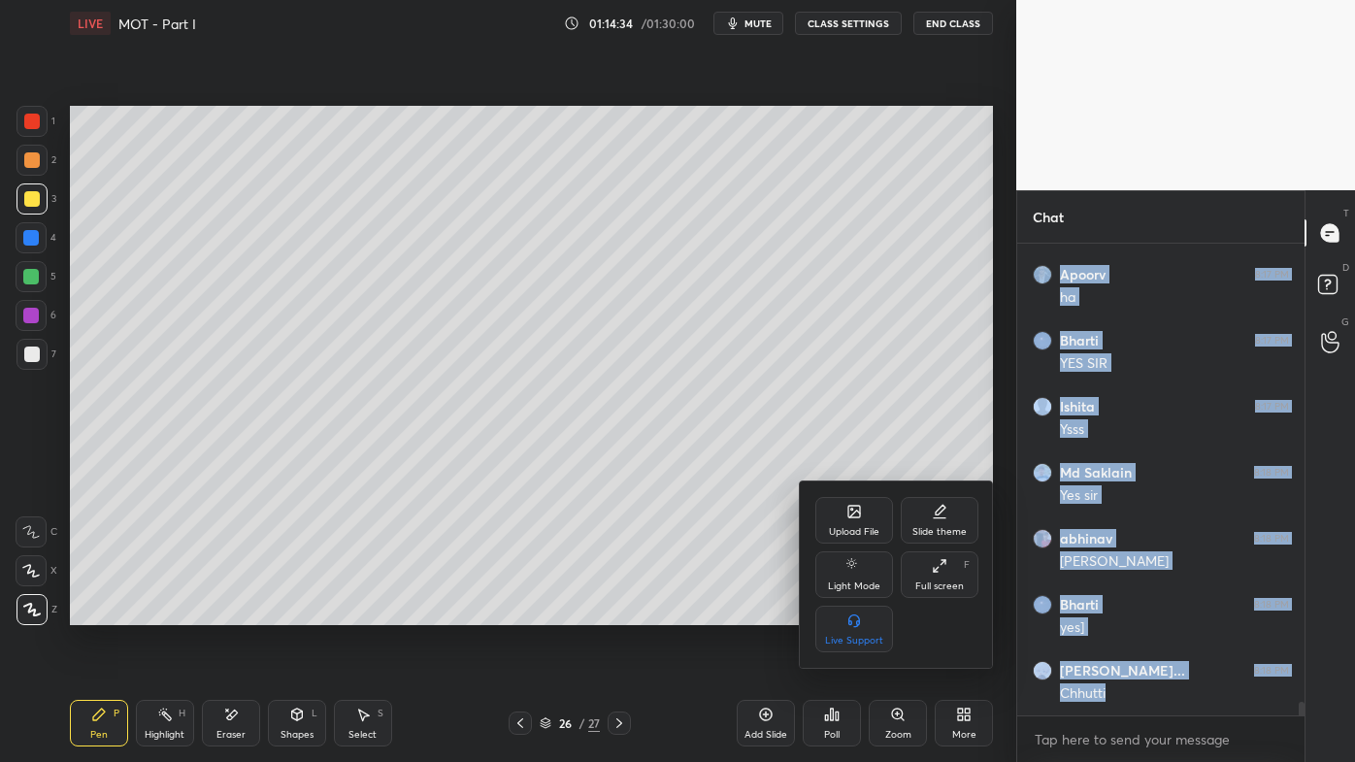
click at [784, 576] on div at bounding box center [677, 381] width 1355 height 762
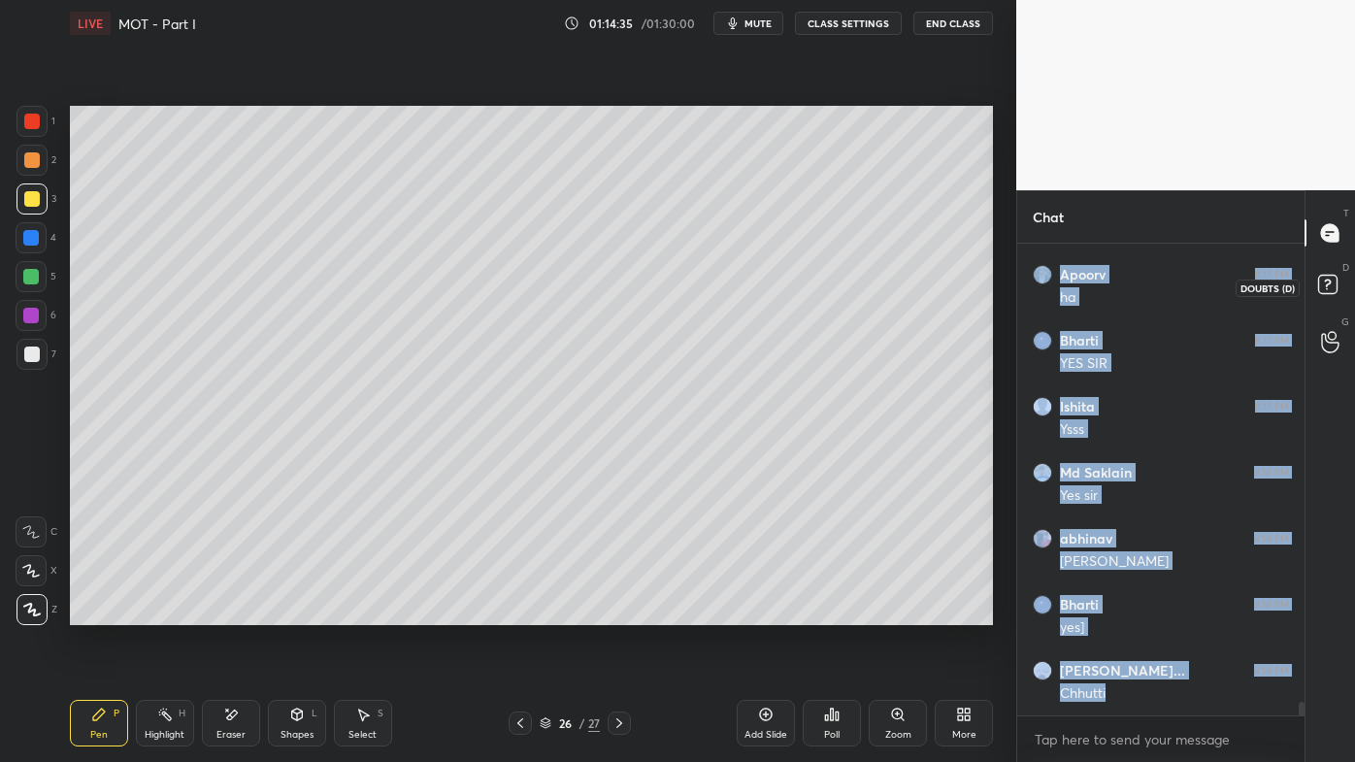
drag, startPoint x: 1331, startPoint y: 280, endPoint x: 1335, endPoint y: 261, distance: 20.0
click at [1332, 280] on rect at bounding box center [1327, 285] width 18 height 18
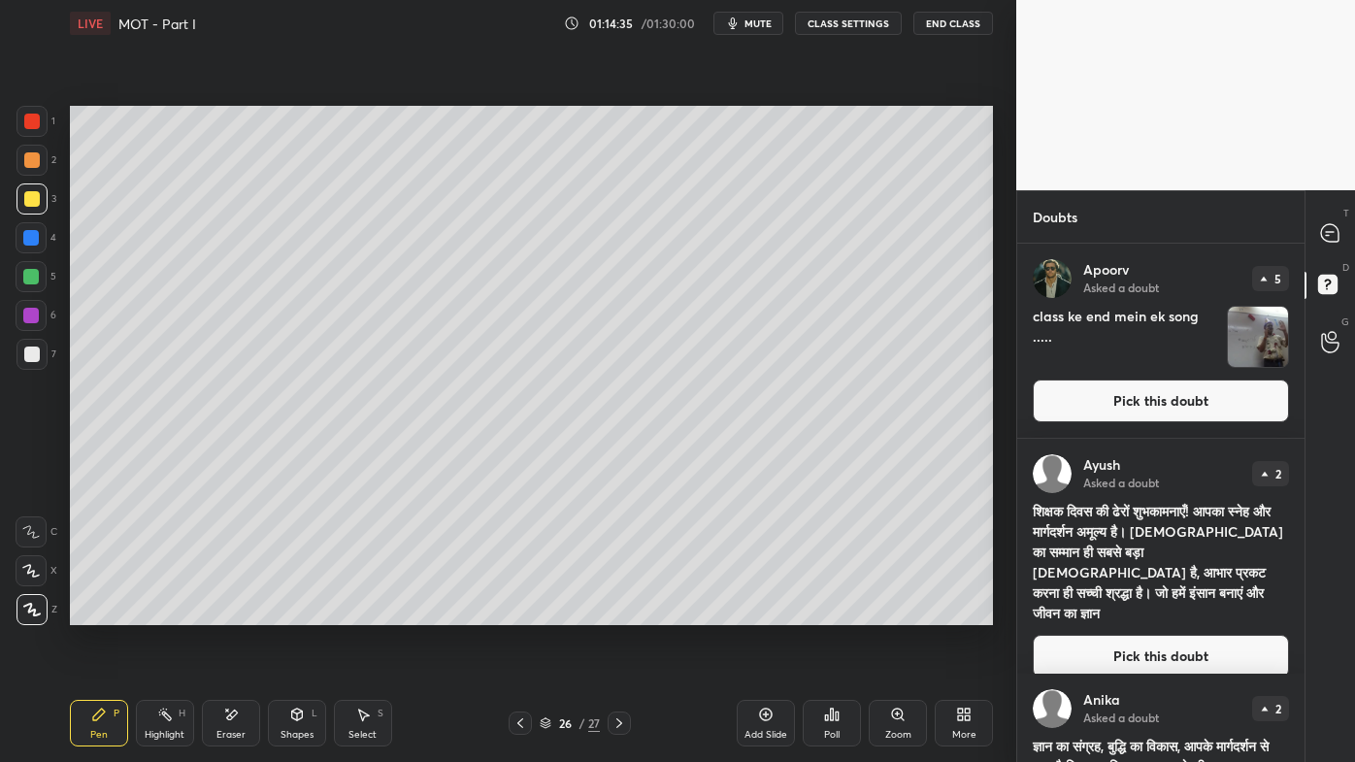
click at [1340, 241] on icon at bounding box center [1330, 233] width 20 height 20
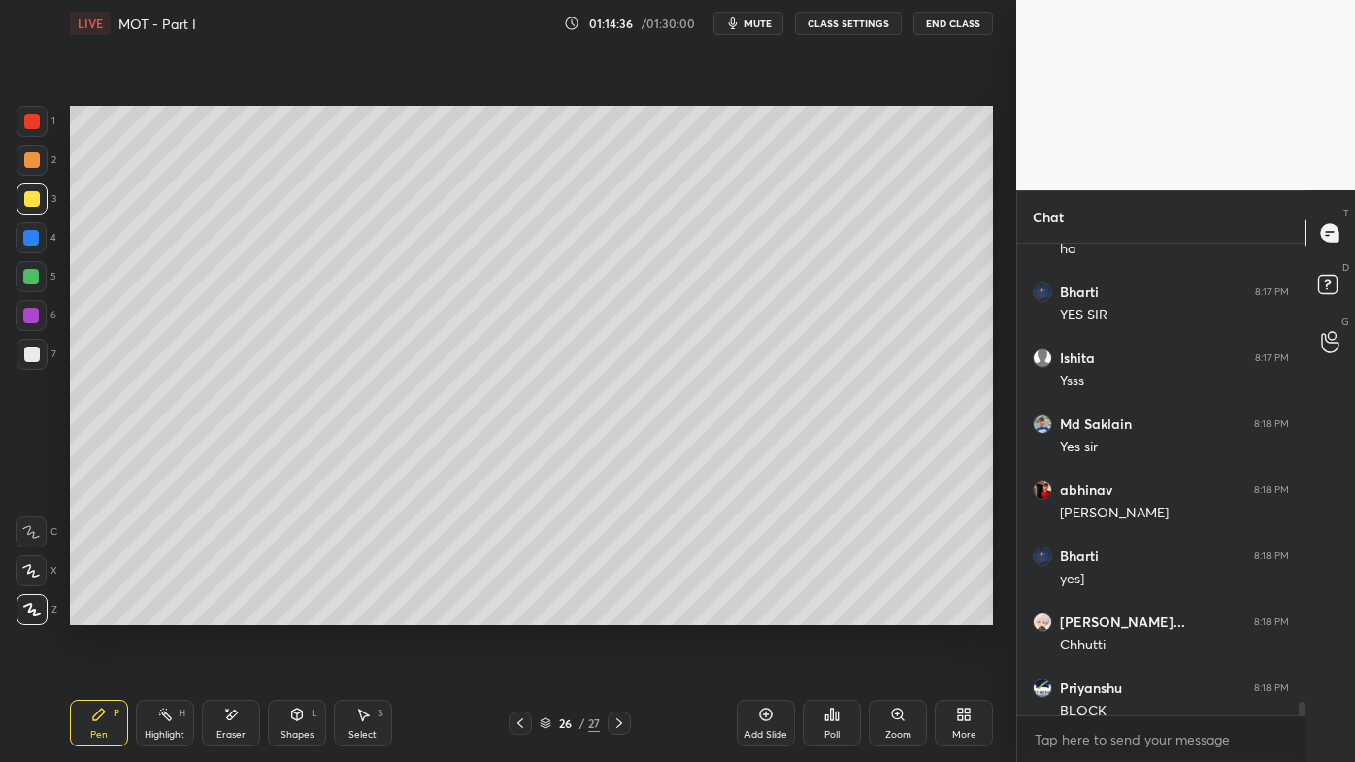
scroll to position [16314, 0]
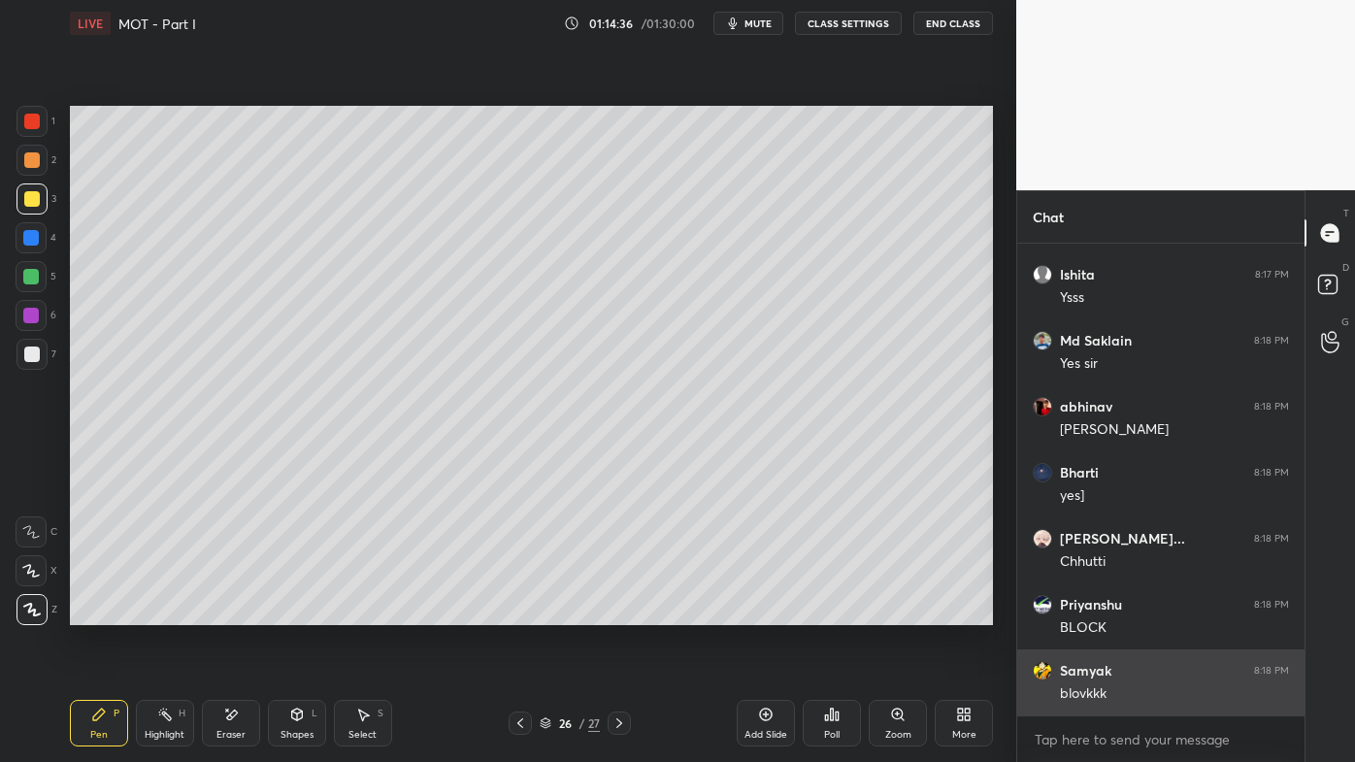
click at [1135, 612] on div "blovkkk" at bounding box center [1174, 693] width 229 height 19
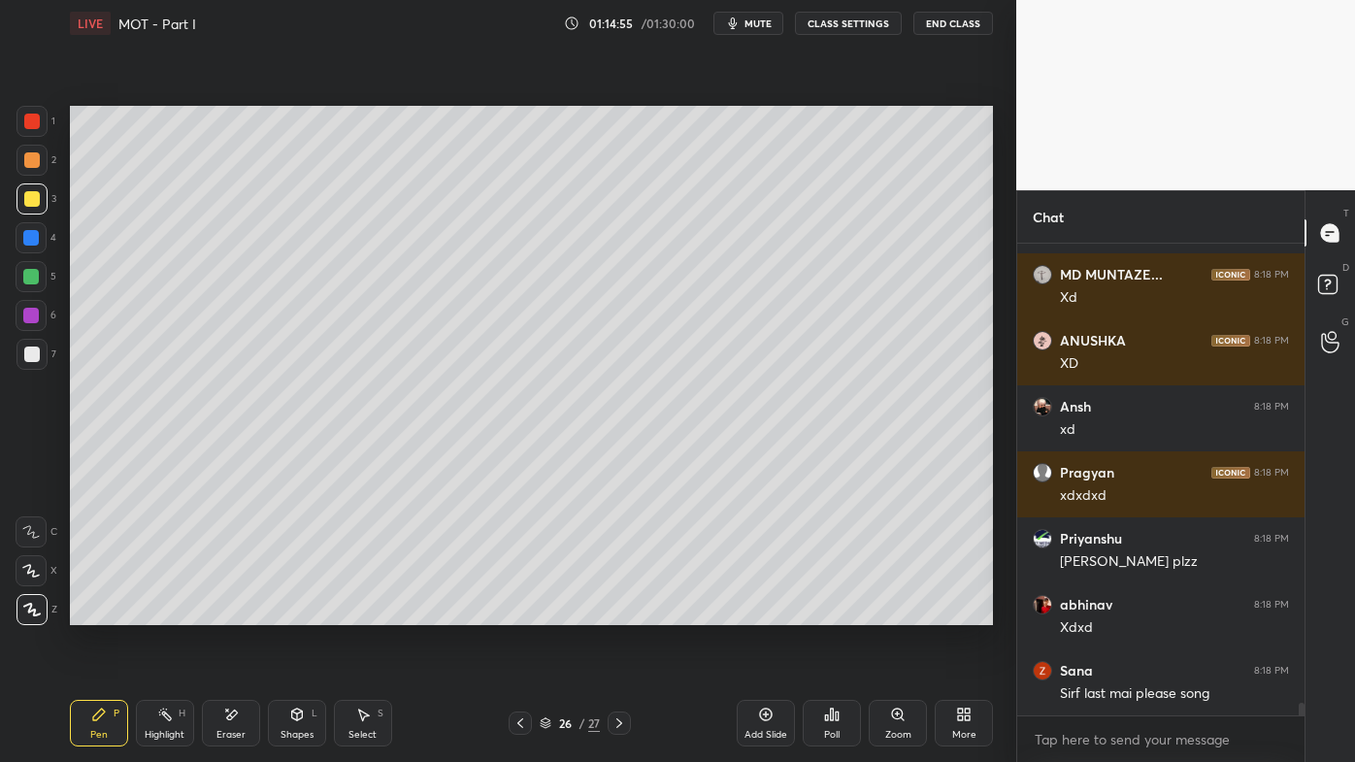
scroll to position [17171, 0]
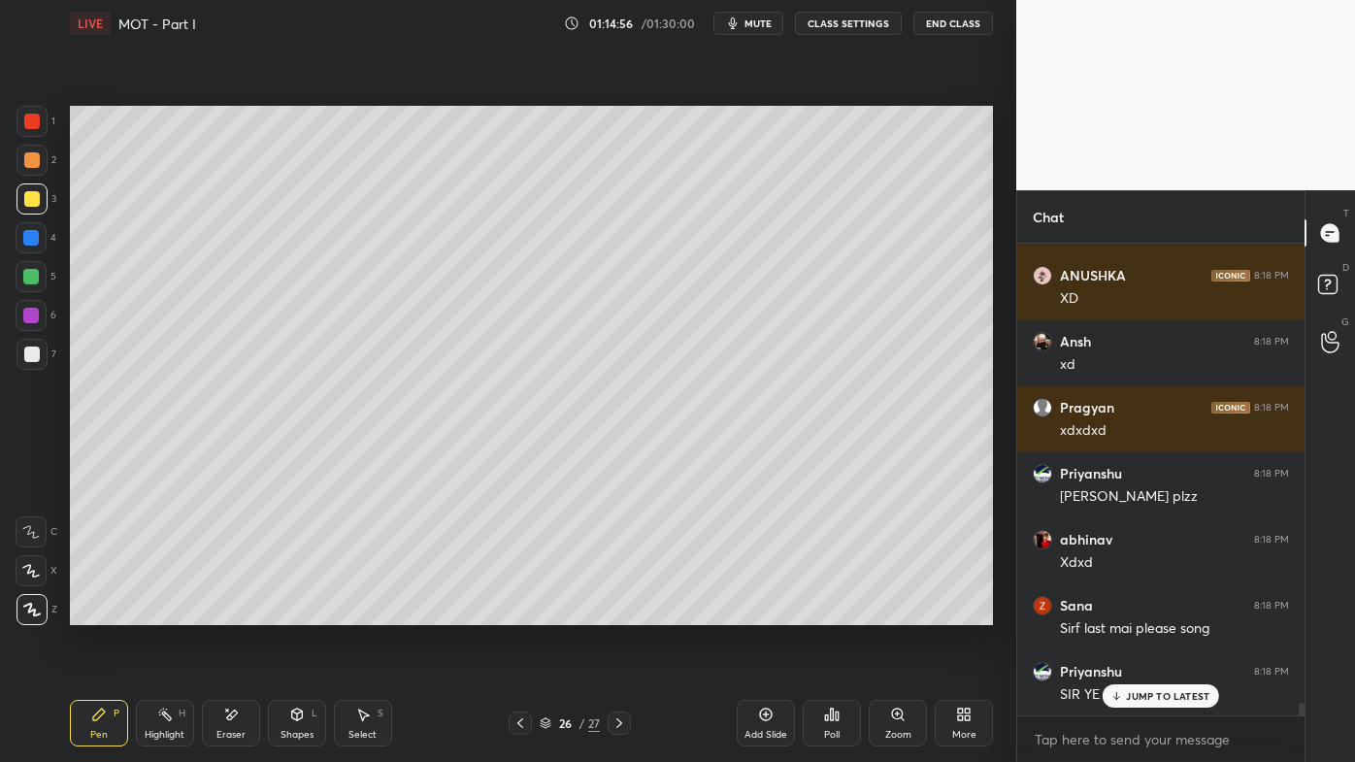
drag, startPoint x: 1119, startPoint y: 695, endPoint x: 993, endPoint y: 729, distance: 130.7
click at [1118, 612] on icon at bounding box center [1116, 696] width 13 height 12
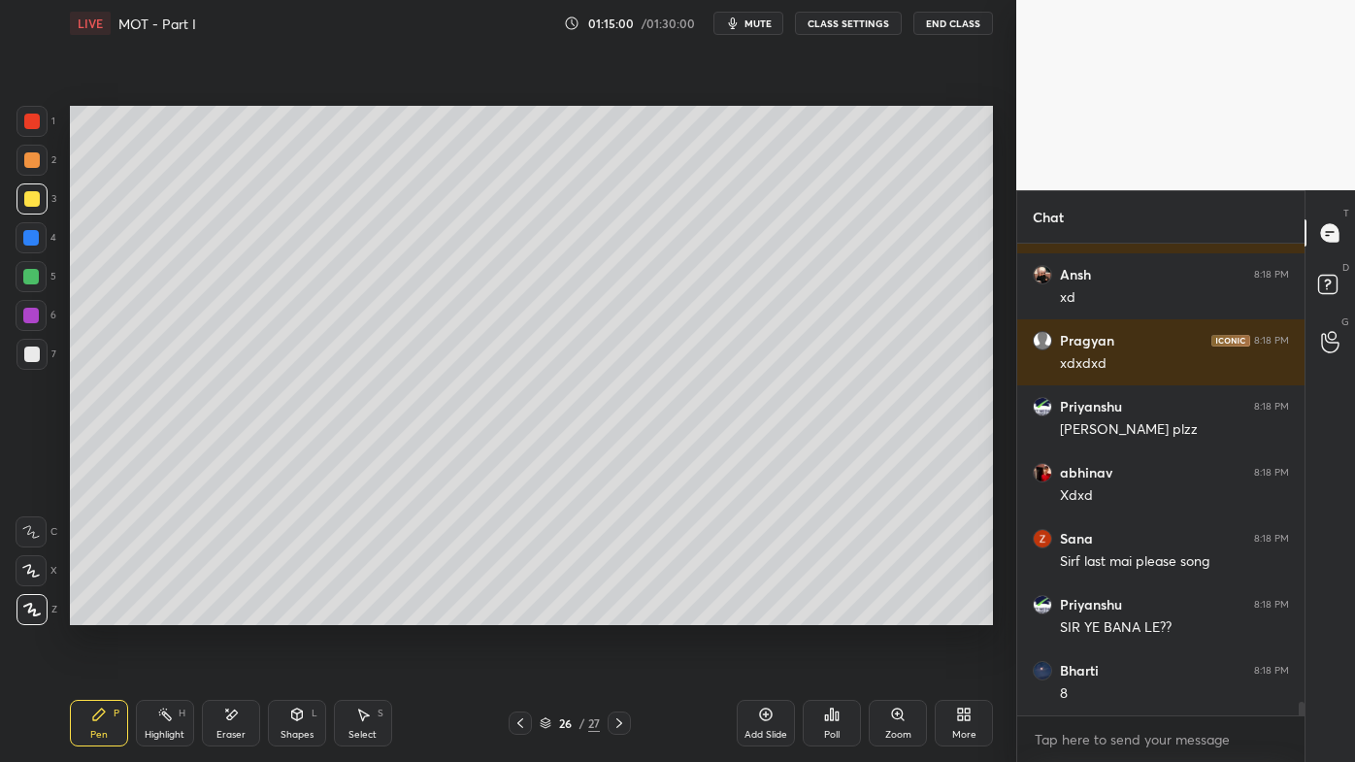
click at [165, 612] on icon at bounding box center [165, 715] width 16 height 16
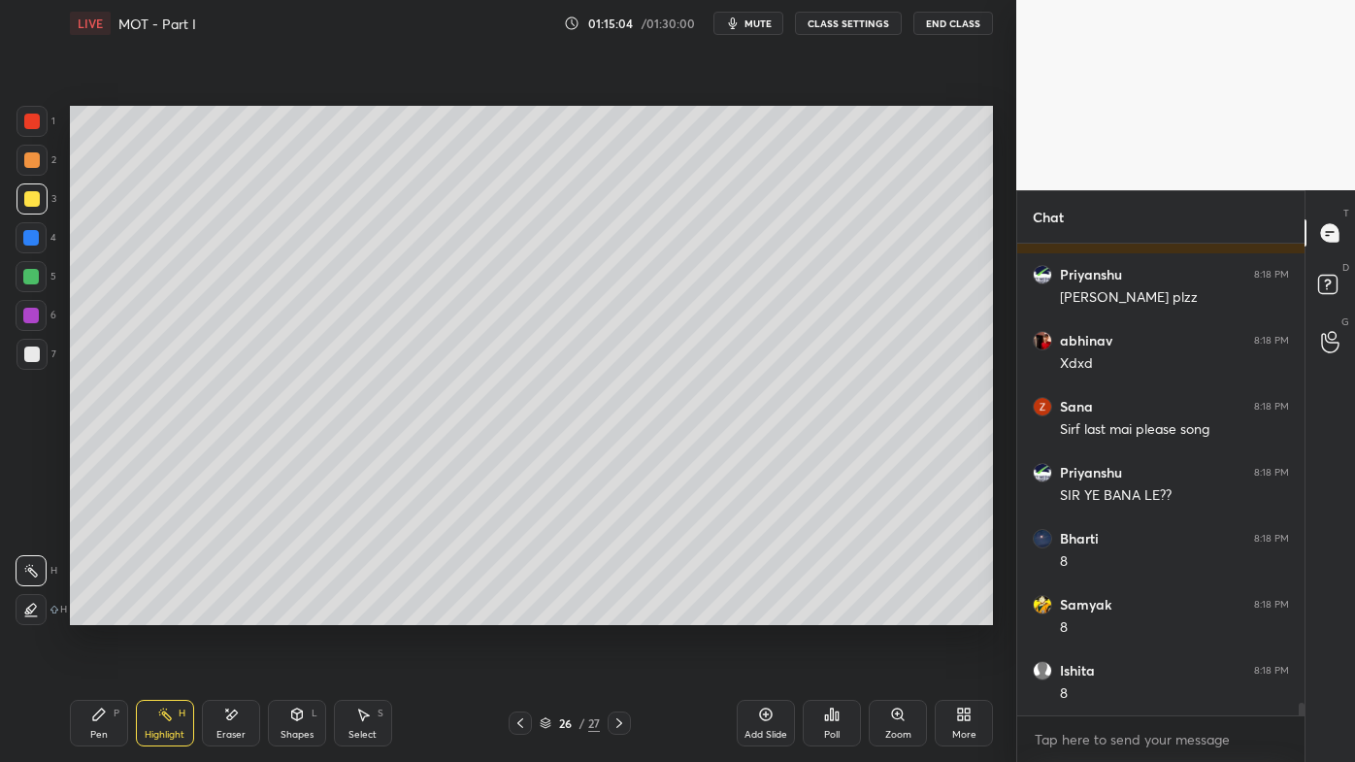
scroll to position [16623, 0]
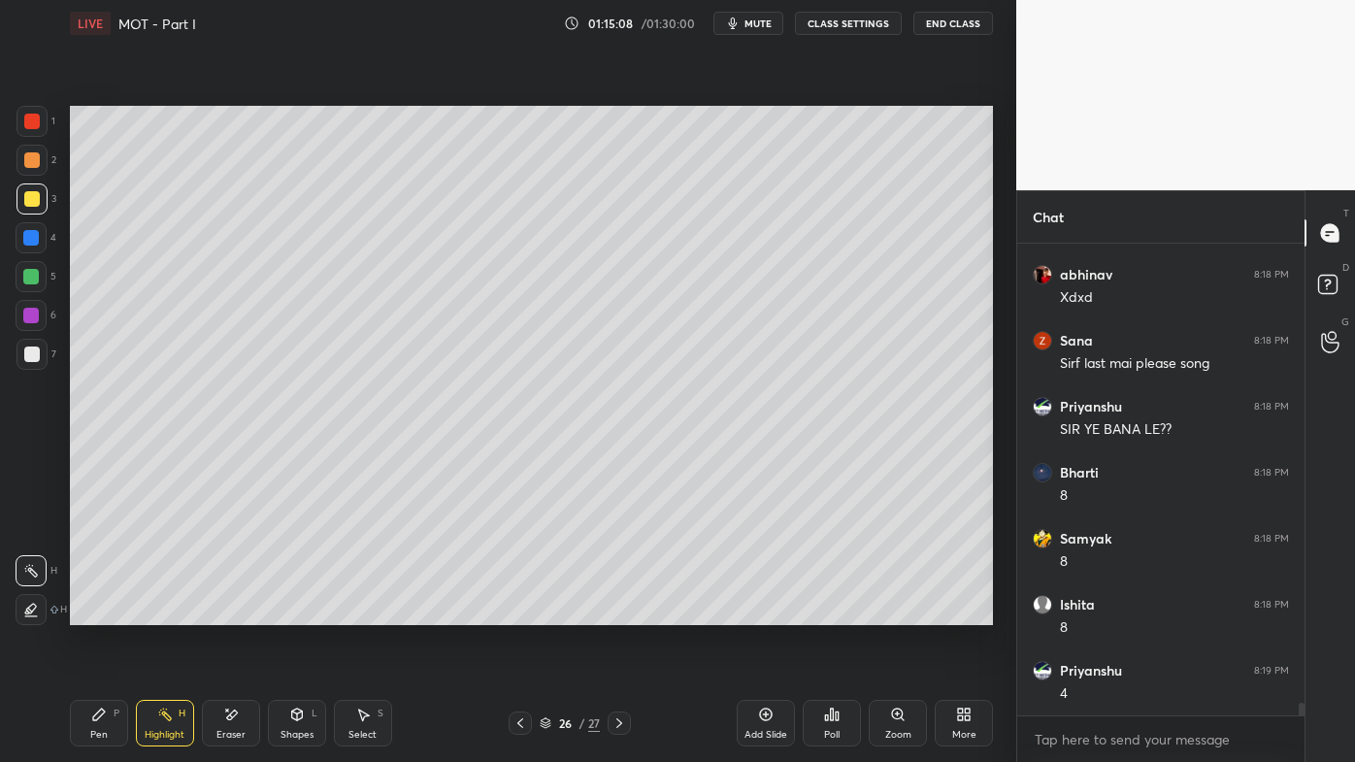
click at [95, 612] on icon at bounding box center [99, 715] width 16 height 16
drag, startPoint x: 171, startPoint y: 713, endPoint x: 169, endPoint y: 693, distance: 20.5
click at [168, 612] on icon at bounding box center [165, 715] width 16 height 16
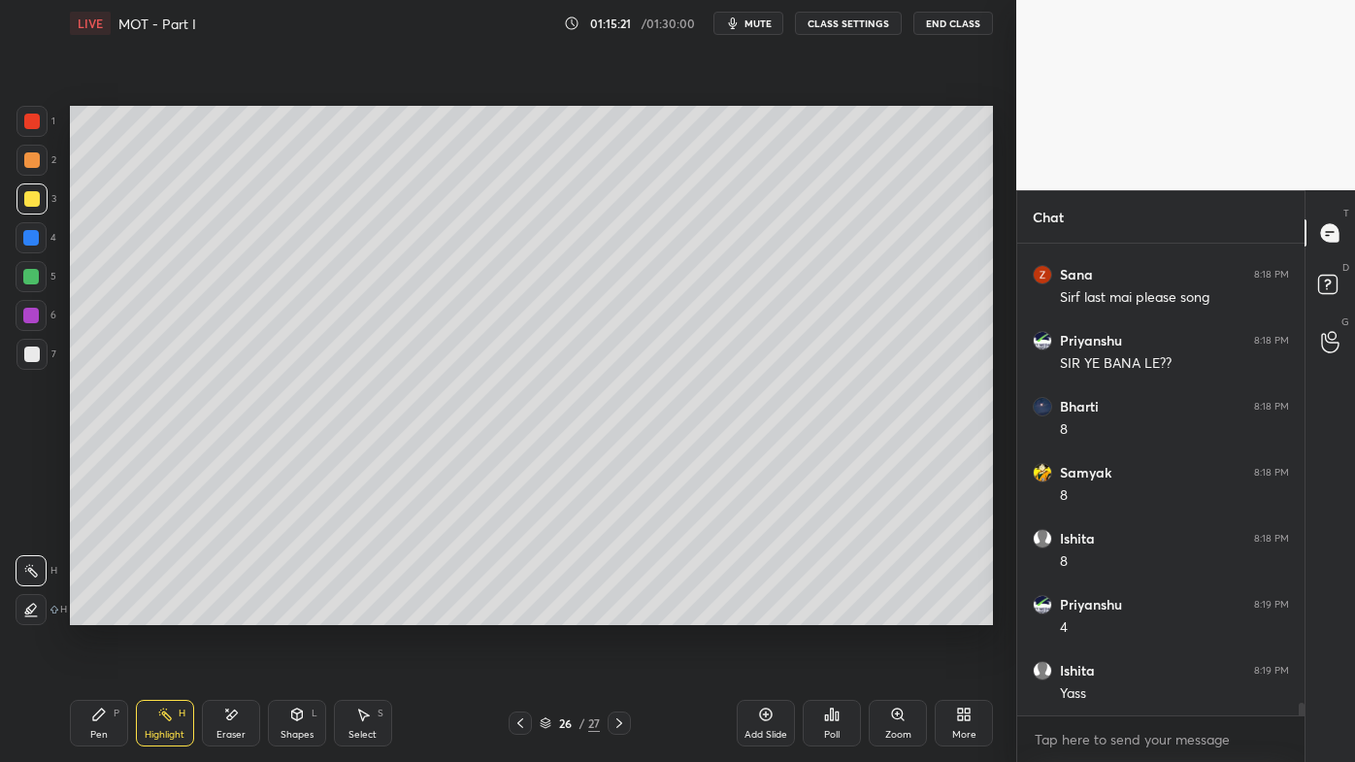
scroll to position [16619, 0]
click at [517, 612] on icon at bounding box center [520, 723] width 16 height 16
click at [627, 612] on icon at bounding box center [619, 723] width 16 height 16
click at [616, 612] on icon at bounding box center [619, 723] width 16 height 16
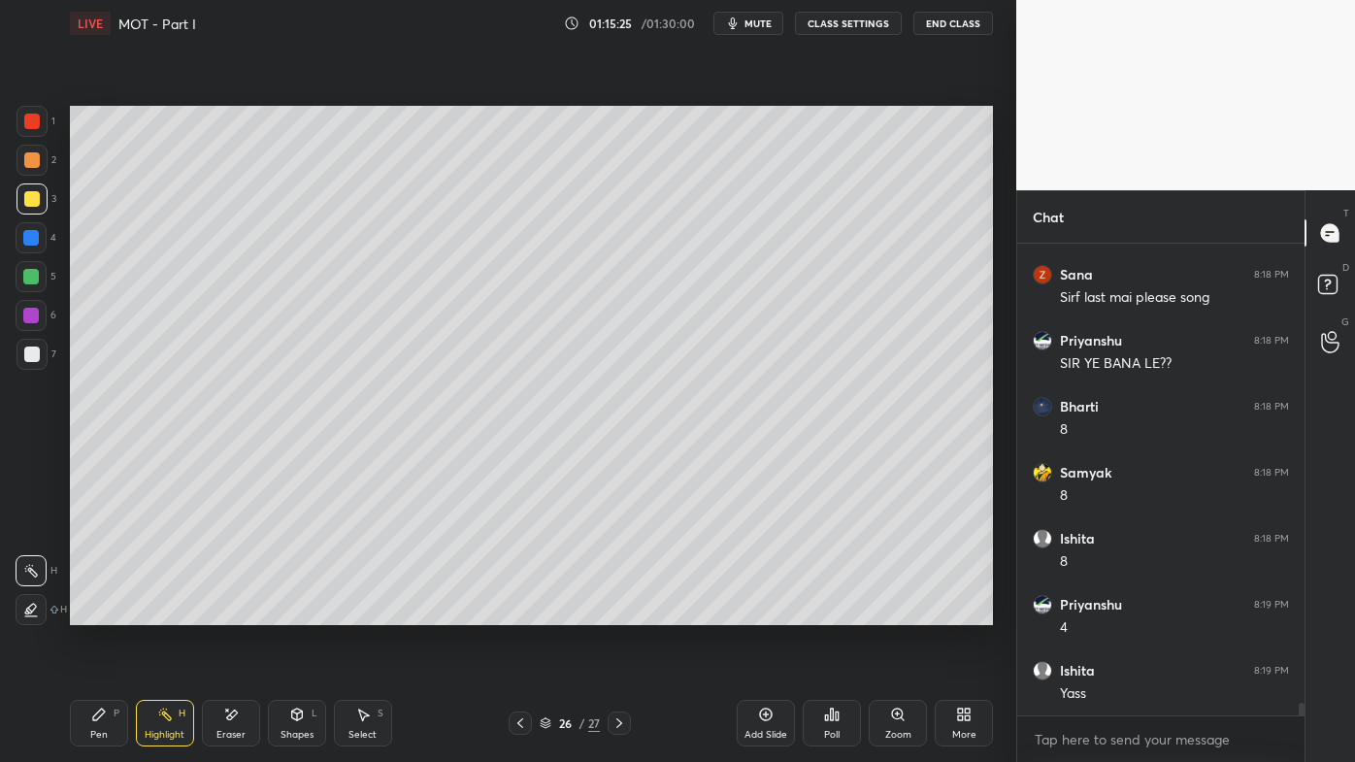
click at [524, 612] on icon at bounding box center [520, 723] width 16 height 16
click at [160, 612] on icon at bounding box center [165, 715] width 16 height 16
drag, startPoint x: 621, startPoint y: 721, endPoint x: 621, endPoint y: 701, distance: 20.4
click at [620, 612] on icon at bounding box center [619, 723] width 16 height 16
click at [619, 612] on icon at bounding box center [619, 723] width 16 height 16
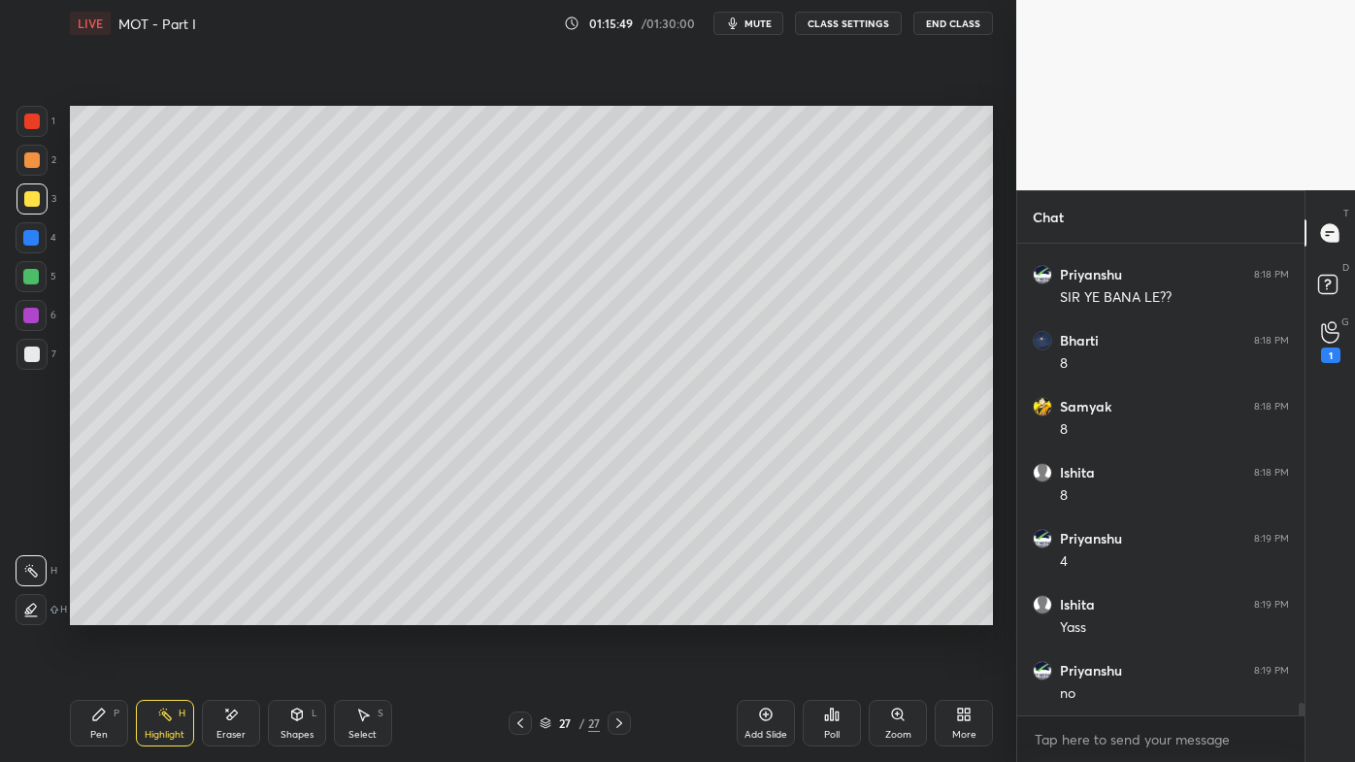
scroll to position [16751, 0]
click at [225, 612] on icon at bounding box center [231, 715] width 16 height 16
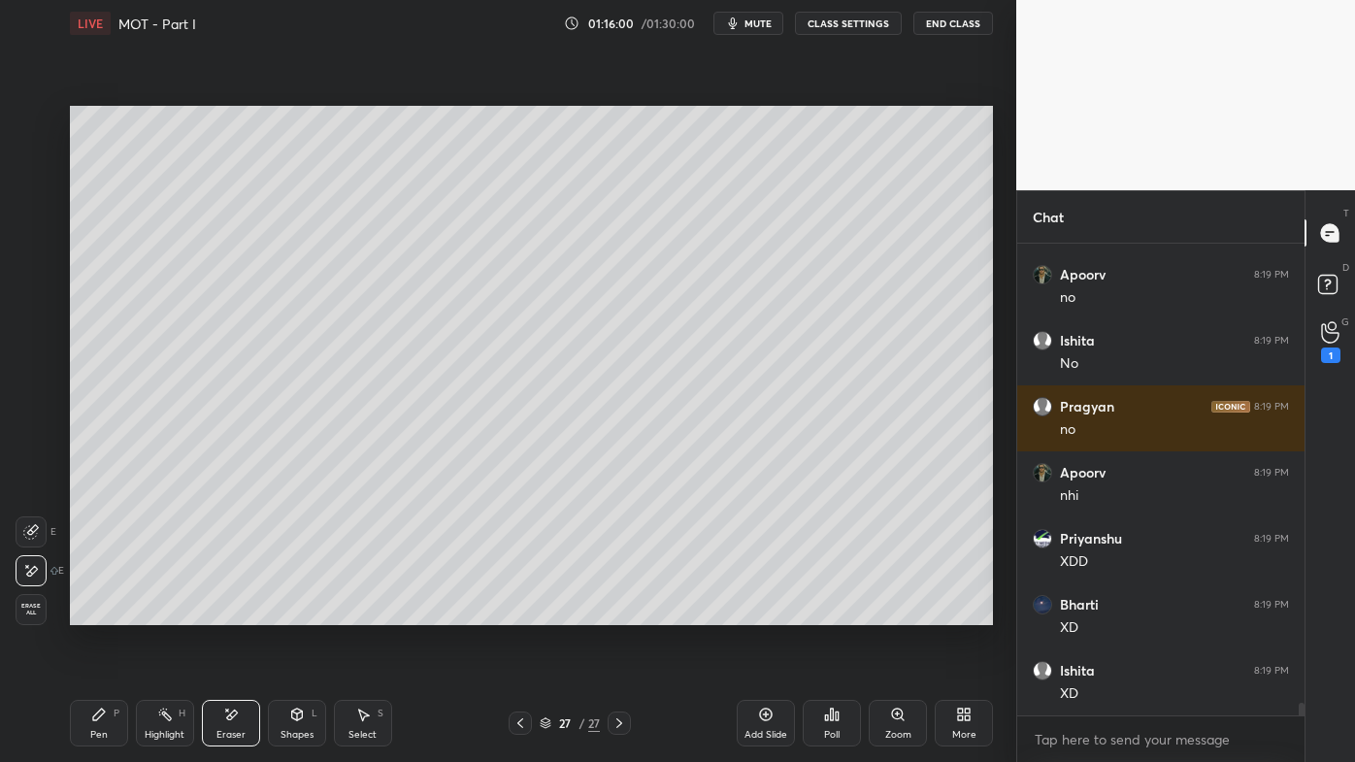
scroll to position [17213, 0]
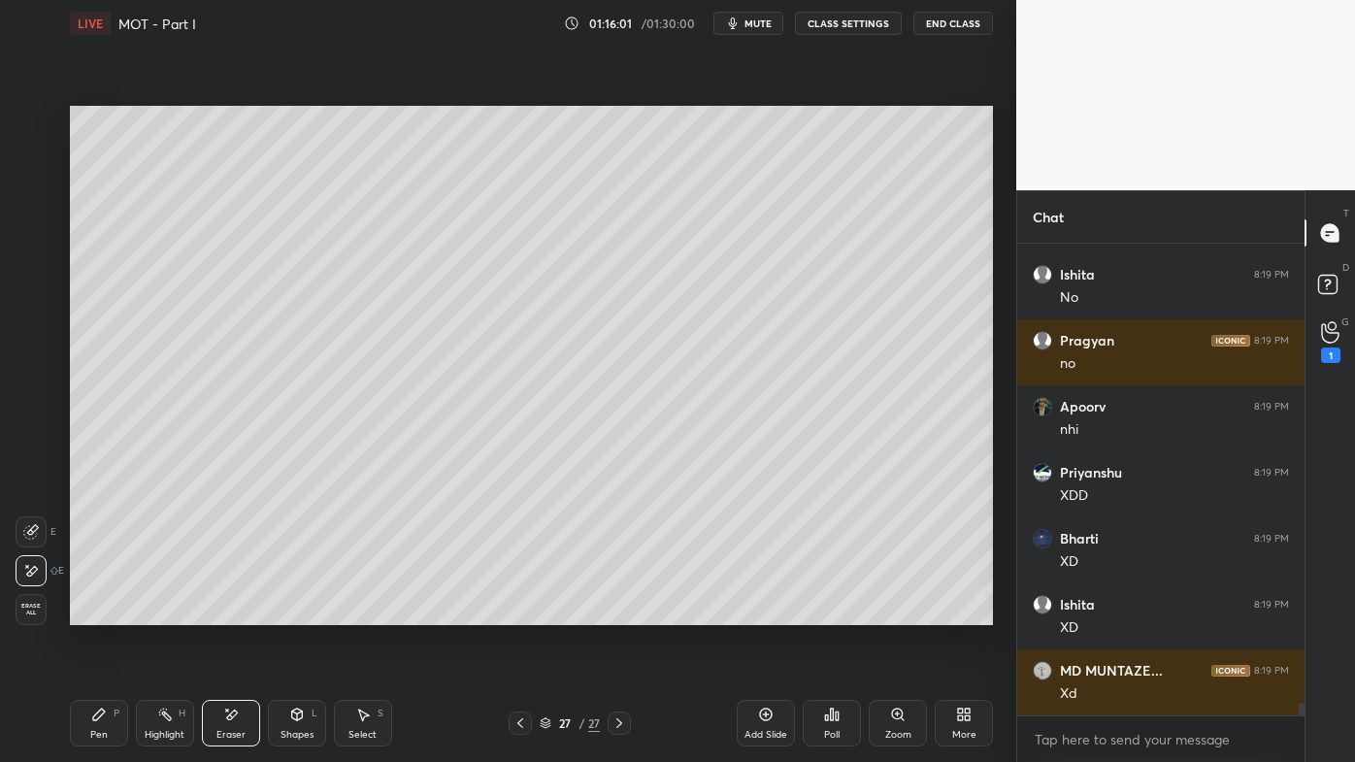
click at [523, 612] on icon at bounding box center [520, 723] width 16 height 16
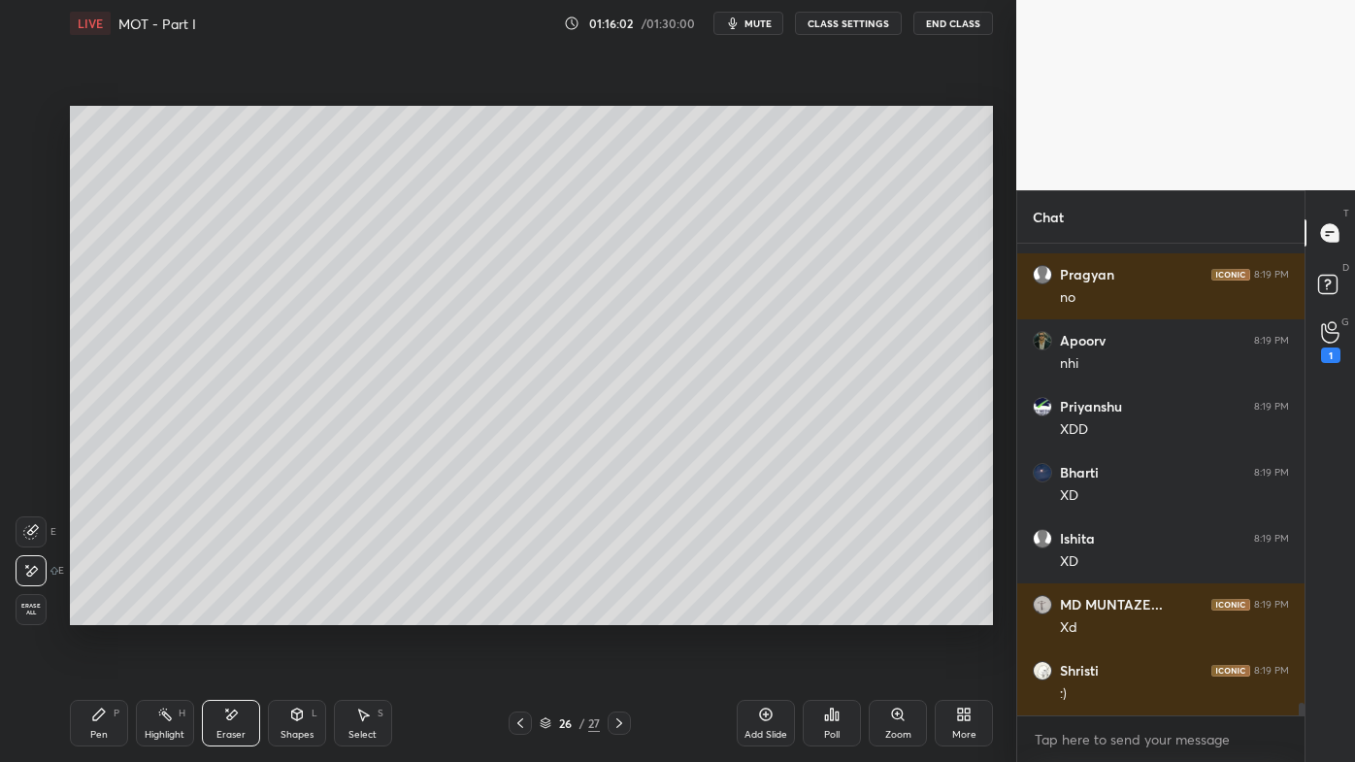
click at [240, 612] on div "Eraser" at bounding box center [231, 723] width 58 height 47
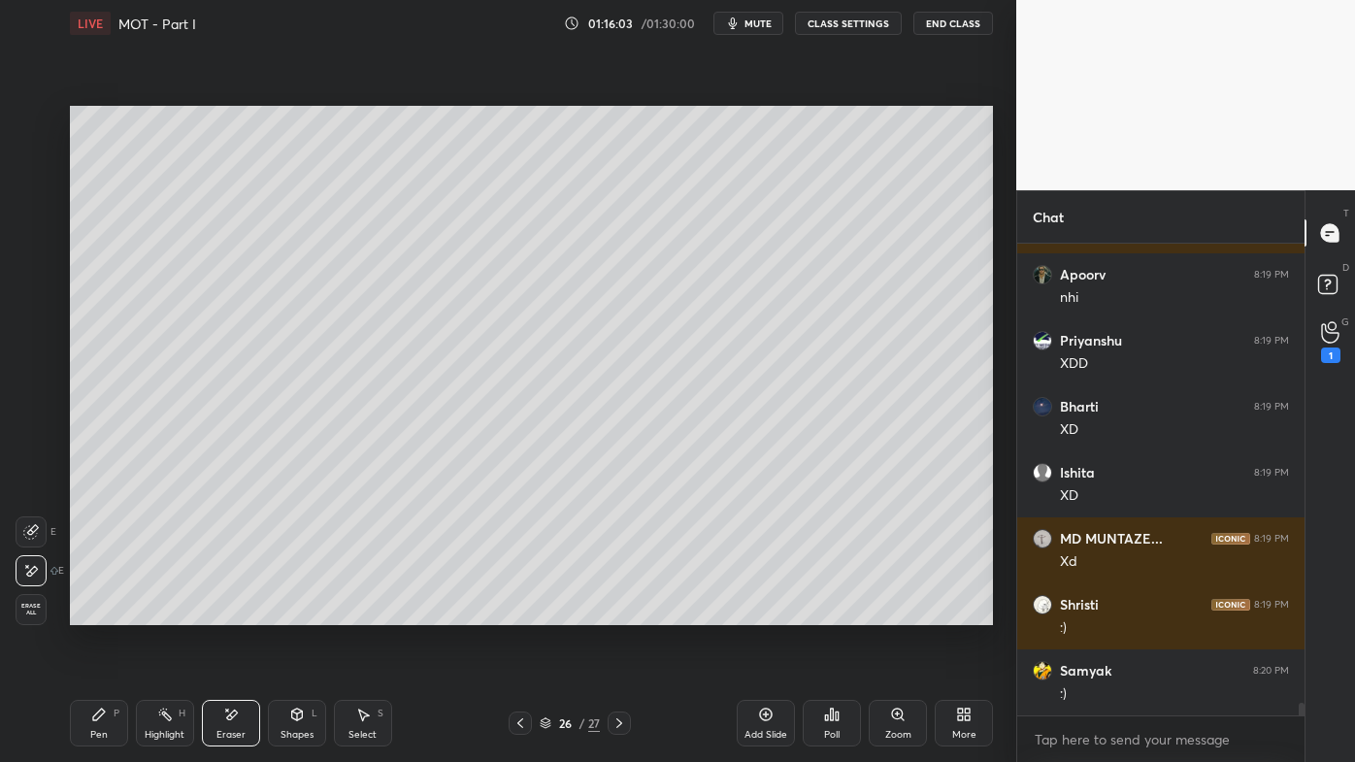
drag, startPoint x: 33, startPoint y: 608, endPoint x: 44, endPoint y: 608, distance: 10.7
click at [35, 608] on span "Erase all" at bounding box center [30, 610] width 29 height 14
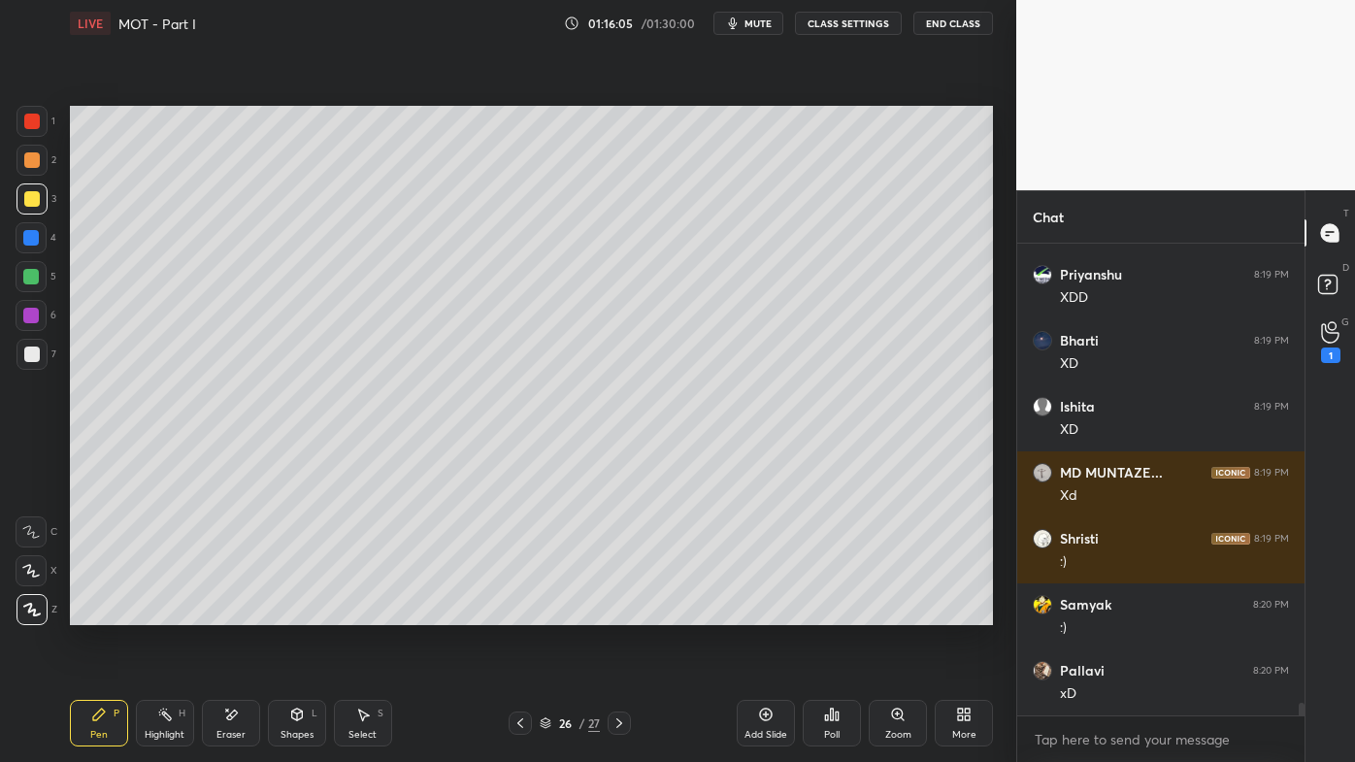
scroll to position [17477, 0]
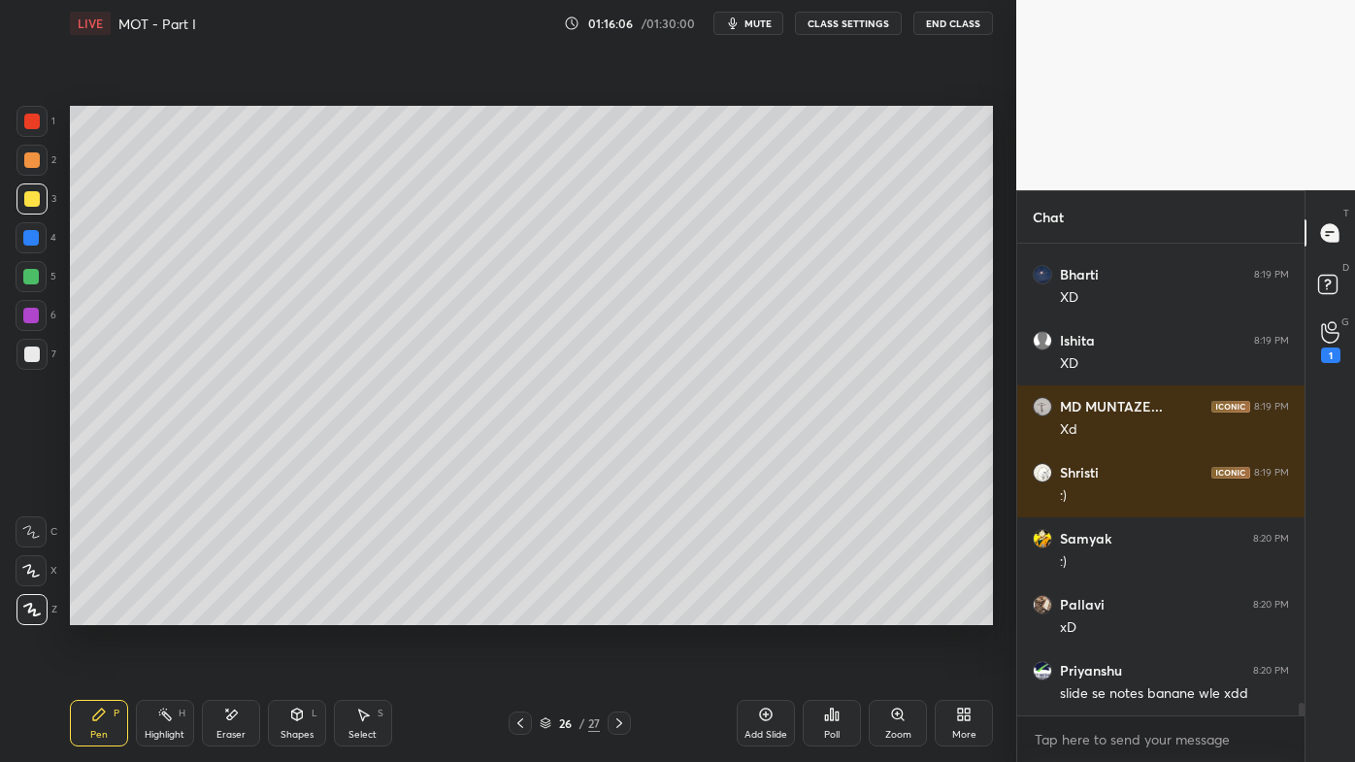
click at [625, 612] on icon at bounding box center [619, 723] width 16 height 16
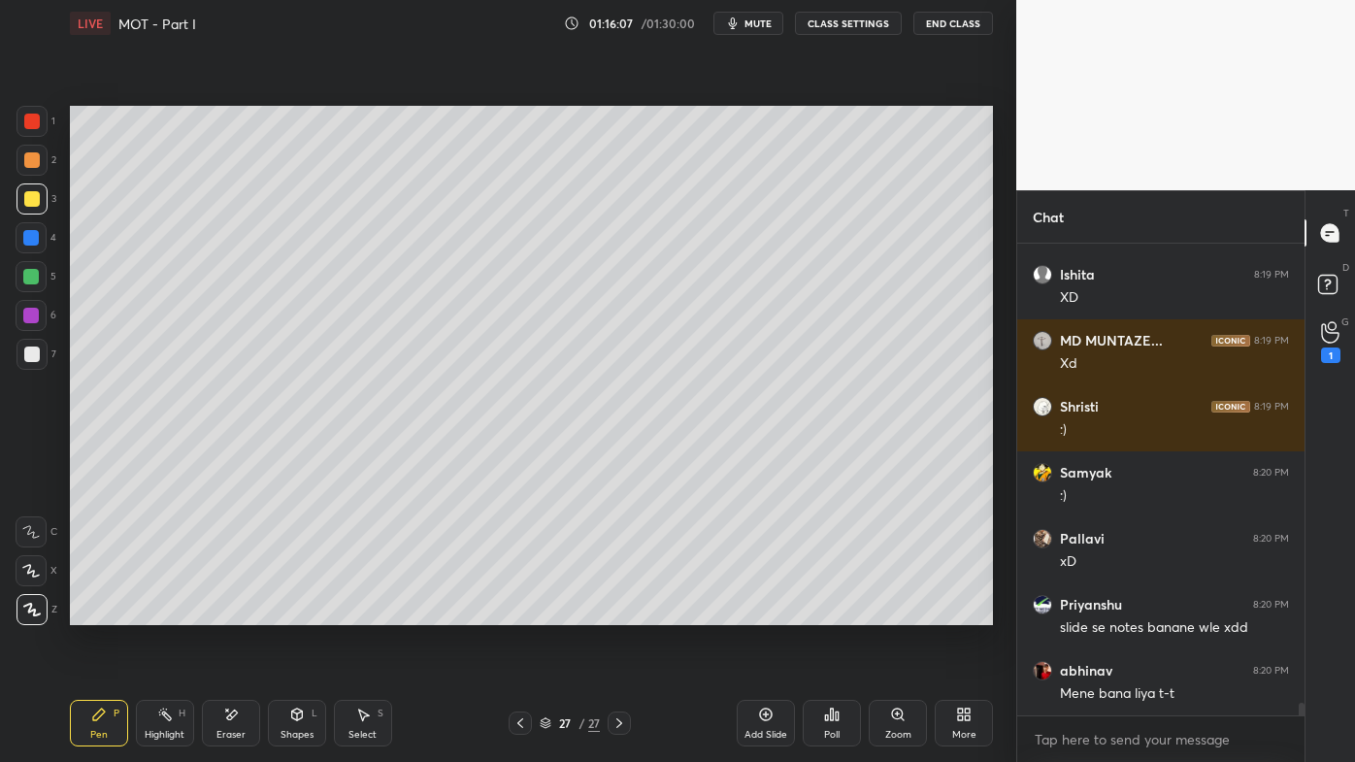
click at [235, 612] on icon at bounding box center [231, 715] width 16 height 16
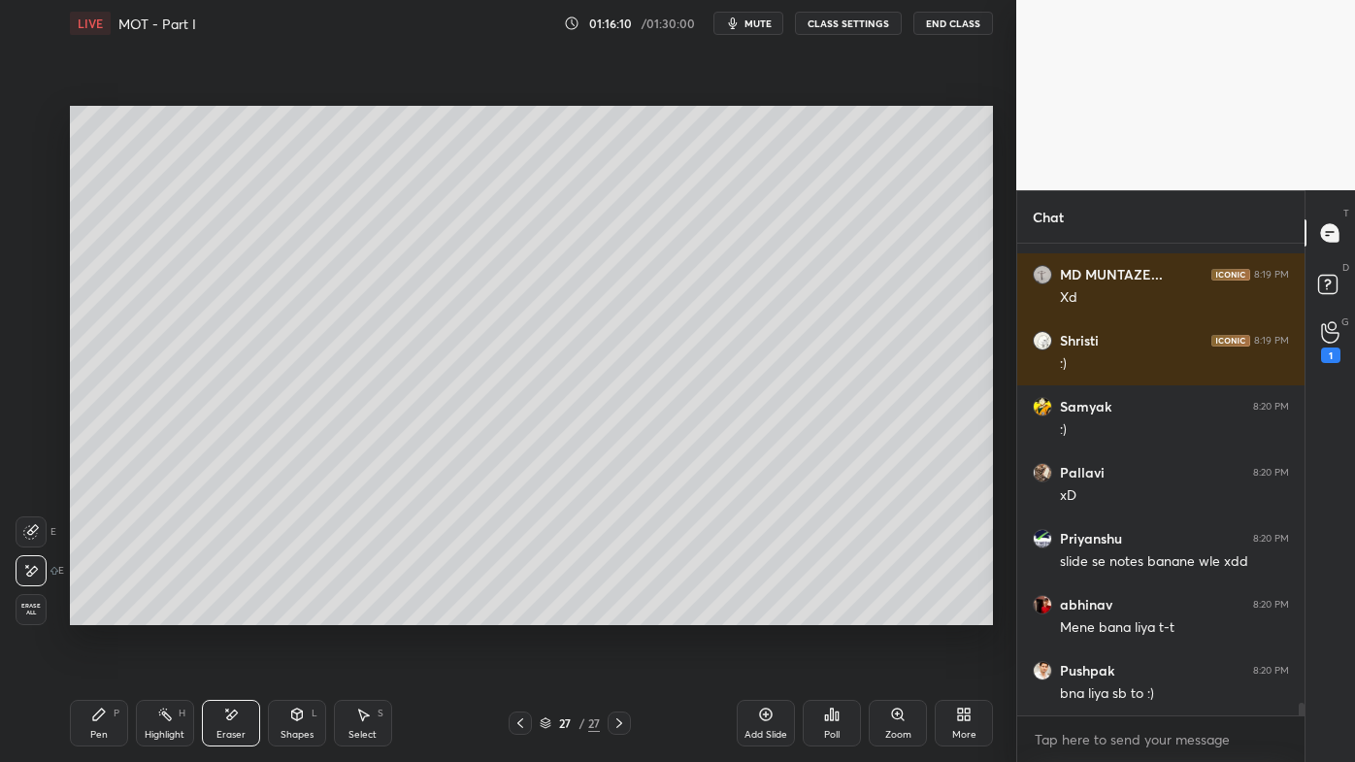
scroll to position [17675, 0]
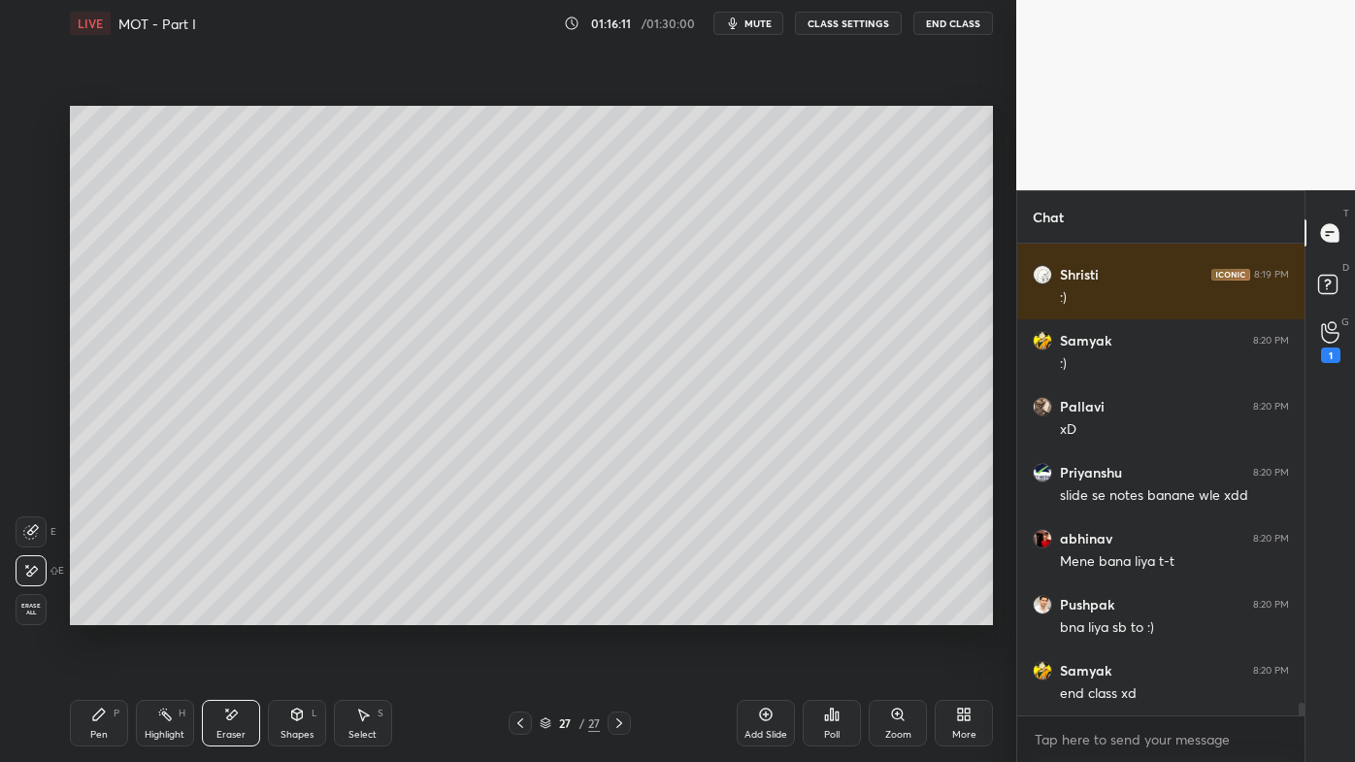
click at [39, 609] on span "Erase all" at bounding box center [30, 610] width 29 height 14
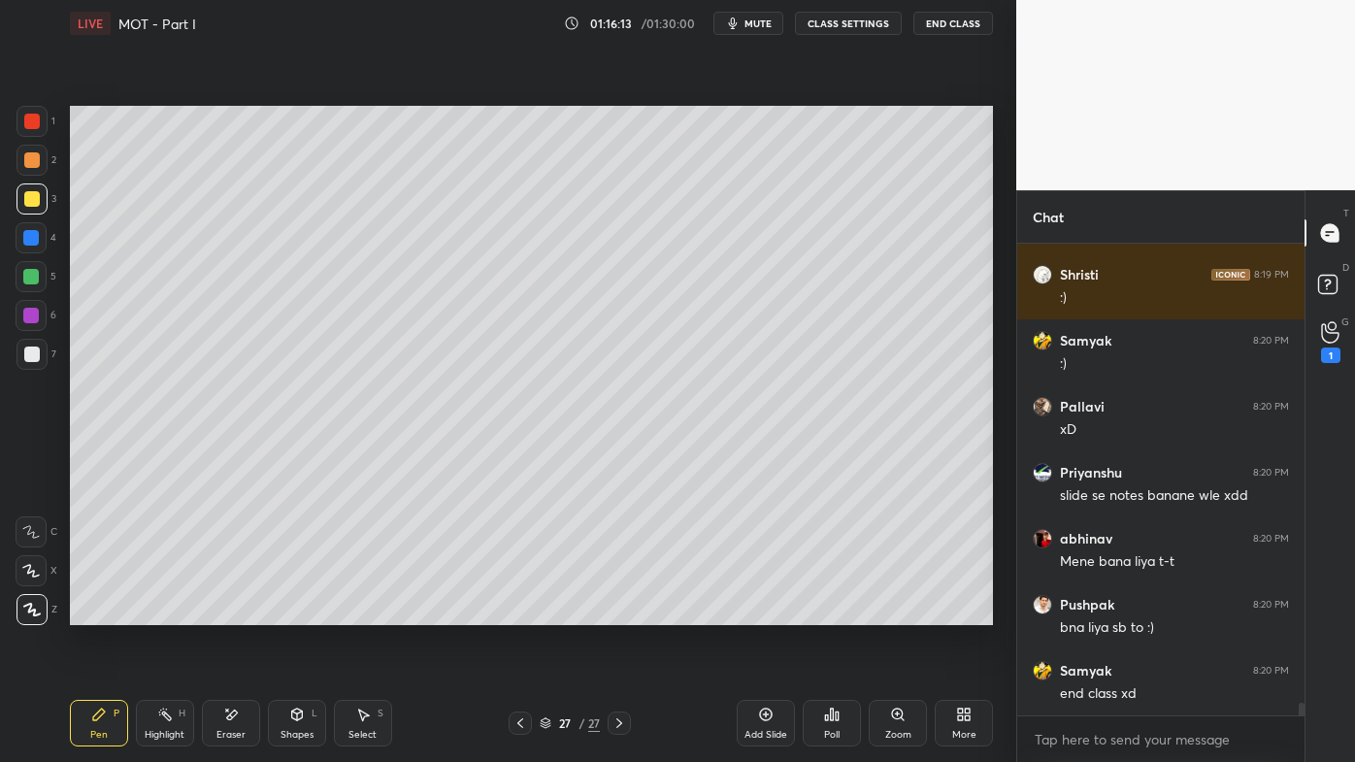
click at [99, 612] on icon at bounding box center [99, 715] width 16 height 16
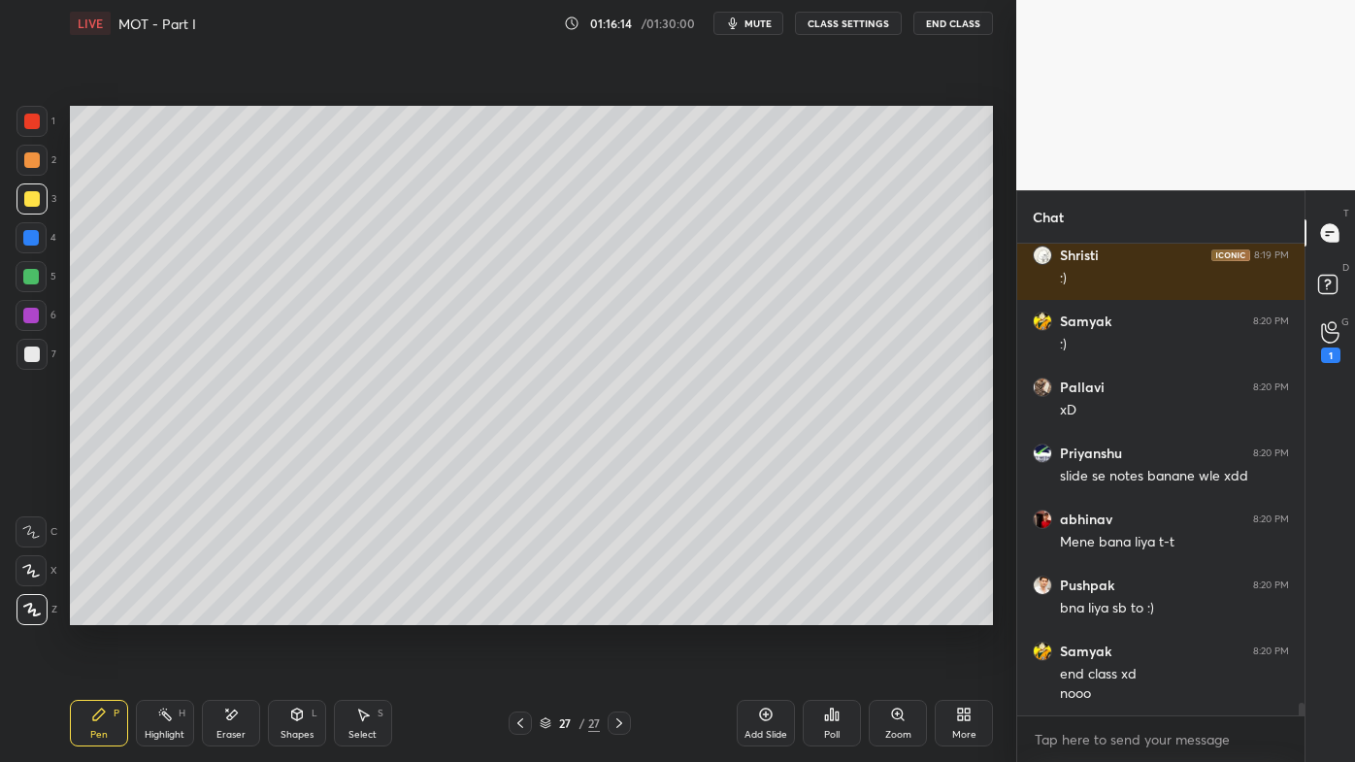
click at [519, 612] on icon at bounding box center [520, 723] width 16 height 16
click at [522, 612] on icon at bounding box center [520, 723] width 16 height 16
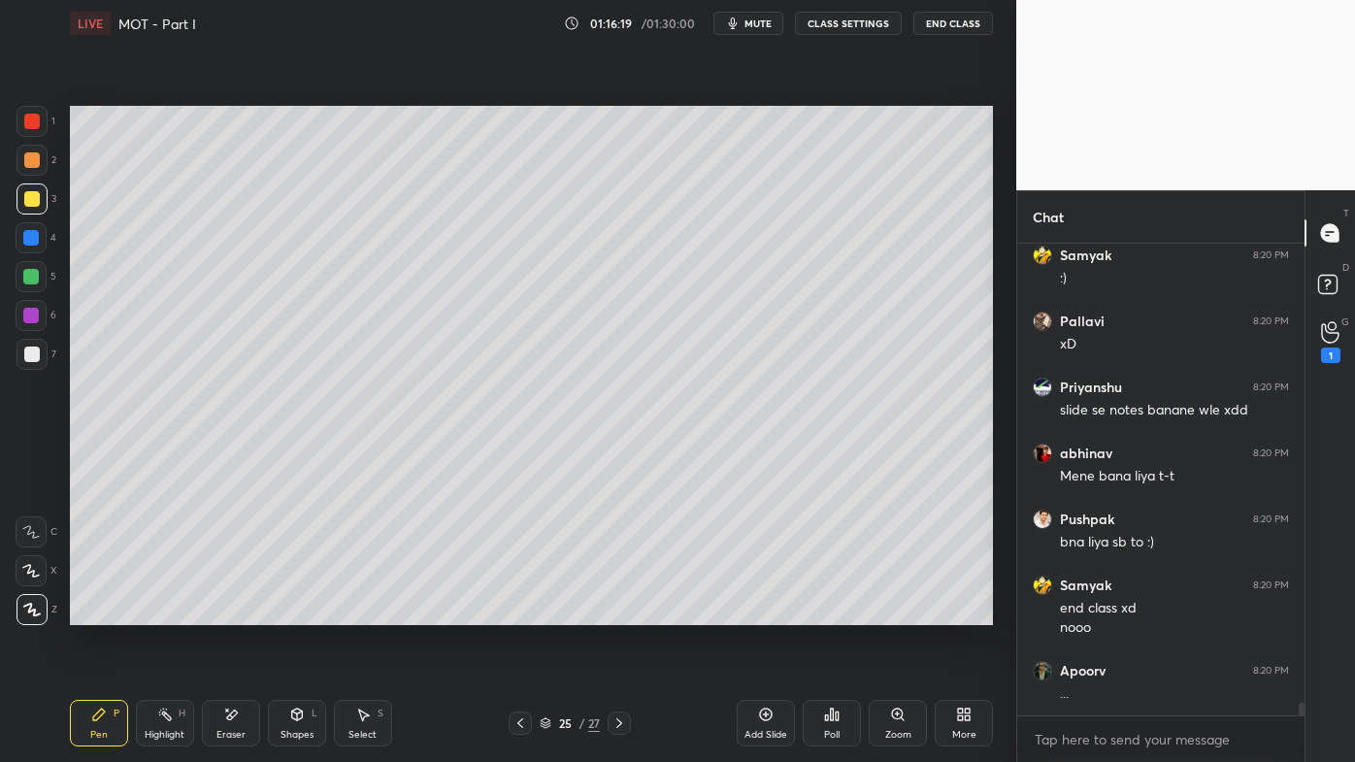
drag, startPoint x: 162, startPoint y: 704, endPoint x: 174, endPoint y: 675, distance: 30.5
click at [164, 612] on div "Highlight H" at bounding box center [165, 723] width 58 height 47
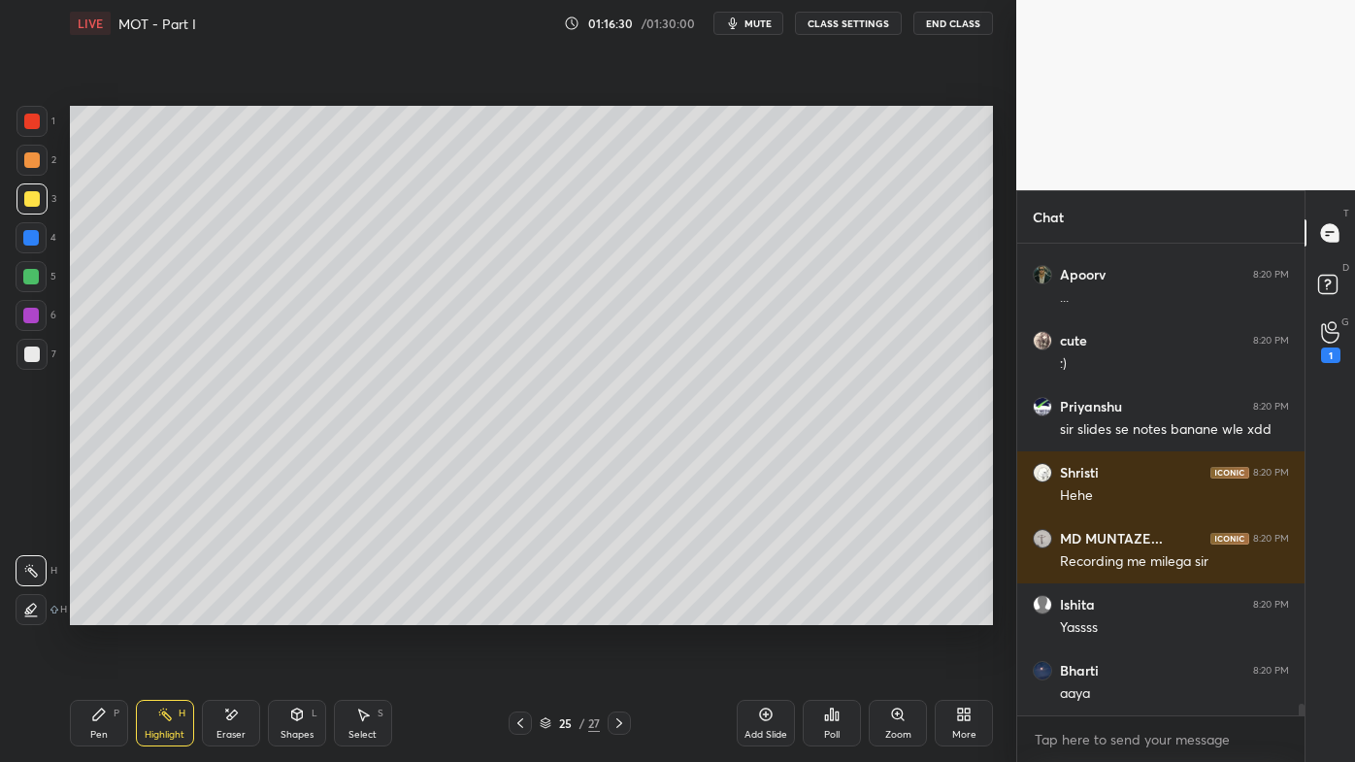
scroll to position [18222, 0]
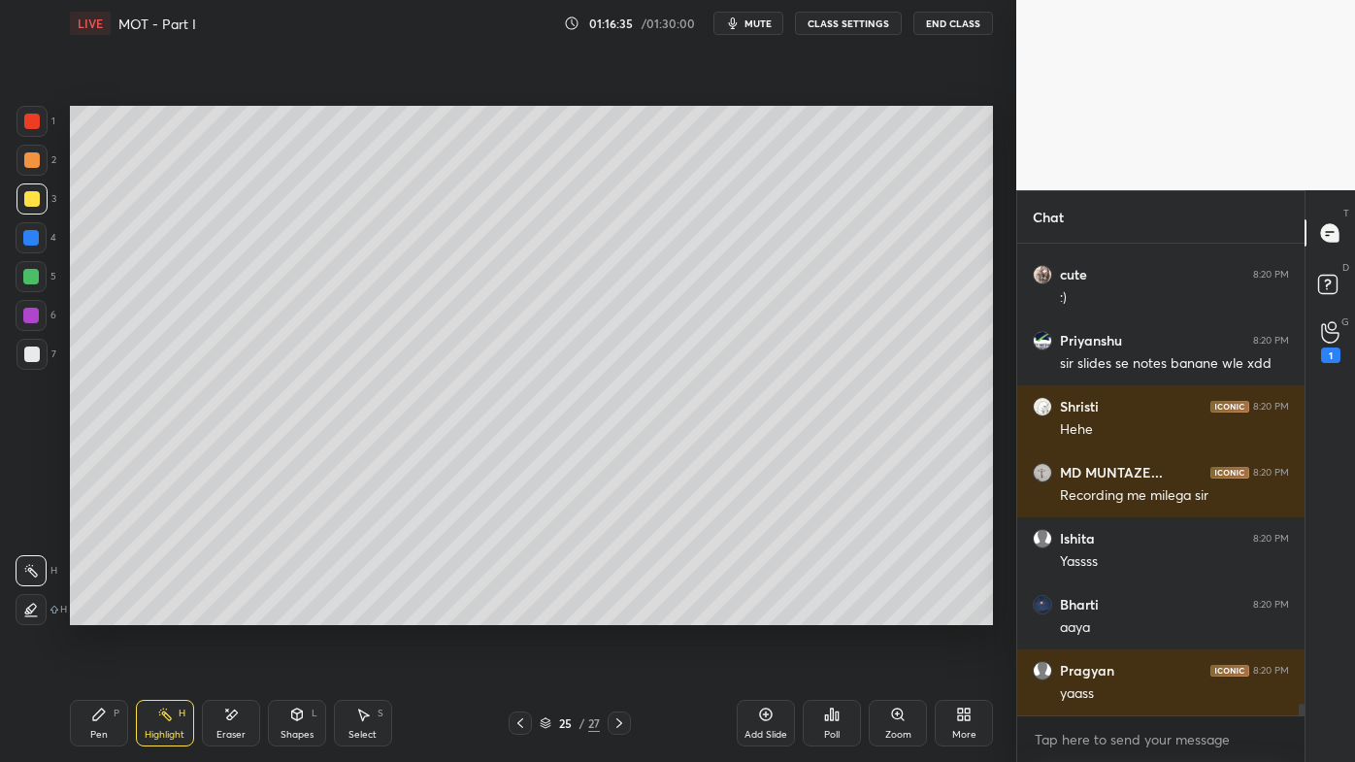
click at [621, 612] on icon at bounding box center [619, 723] width 16 height 16
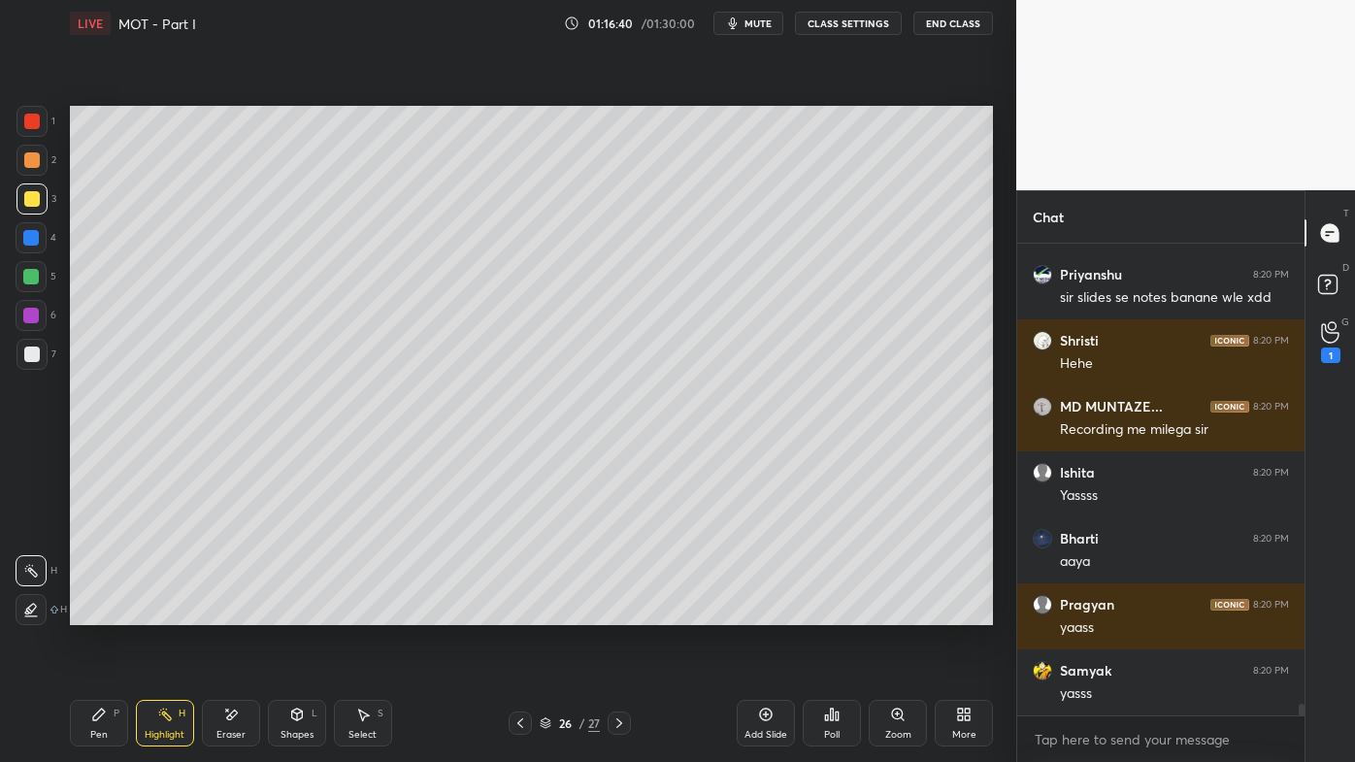
click at [959, 612] on icon at bounding box center [960, 710] width 5 height 5
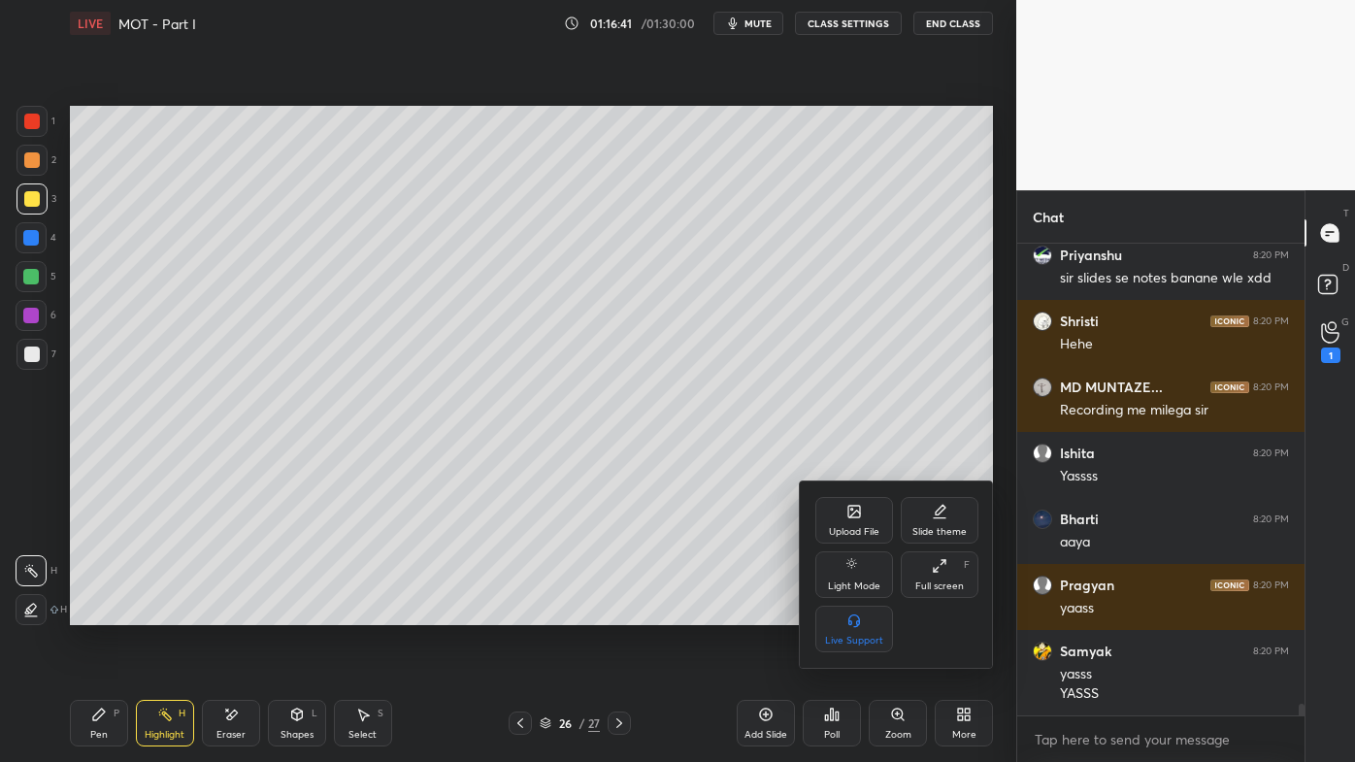
scroll to position [18374, 0]
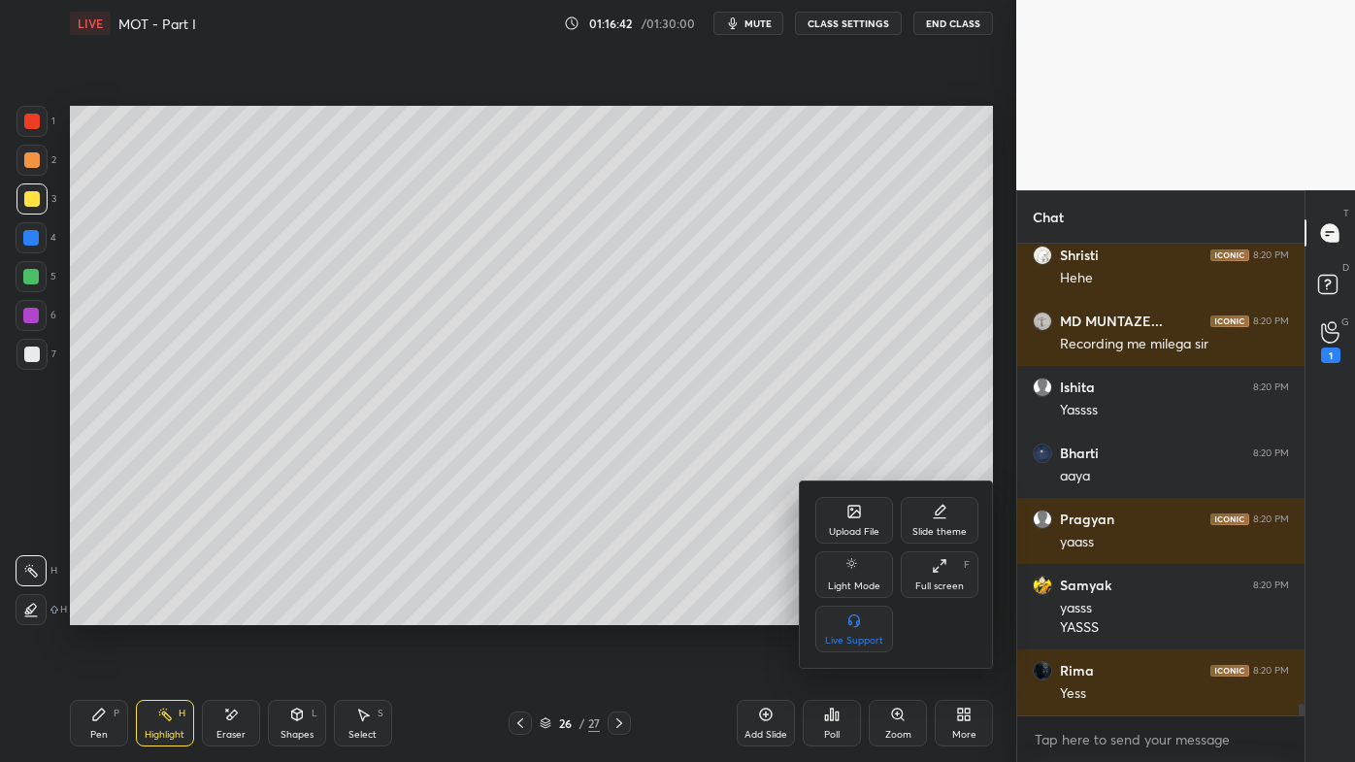
click at [853, 539] on div "Upload File" at bounding box center [854, 520] width 78 height 47
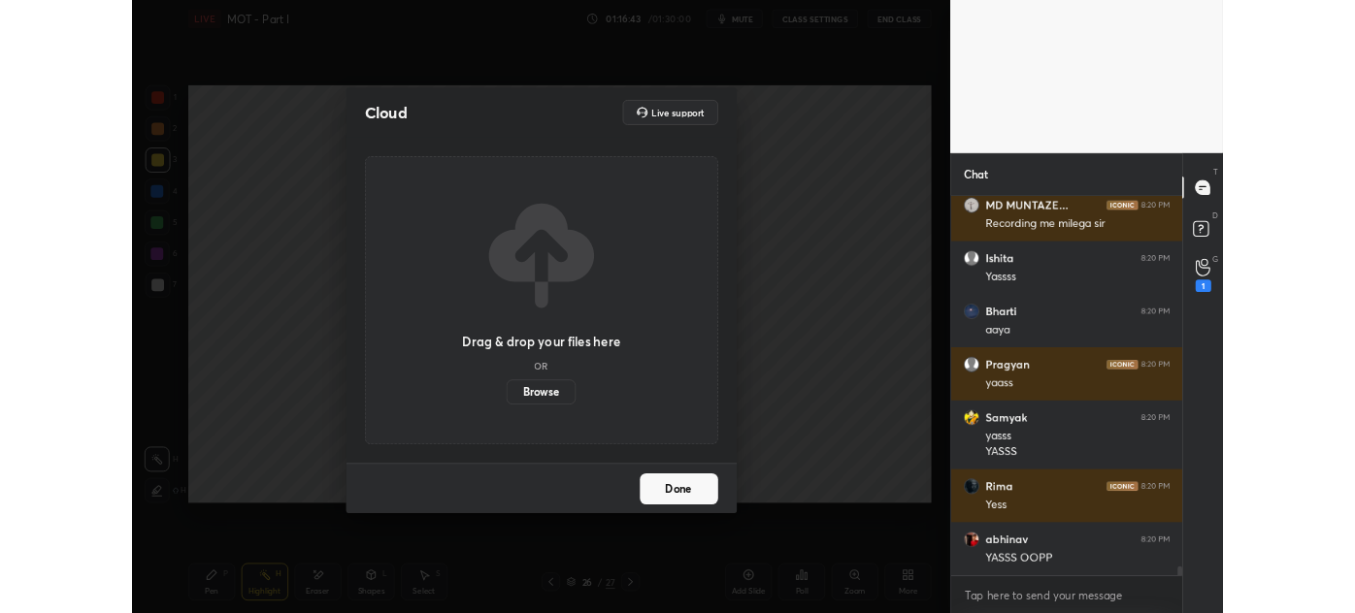
scroll to position [18572, 0]
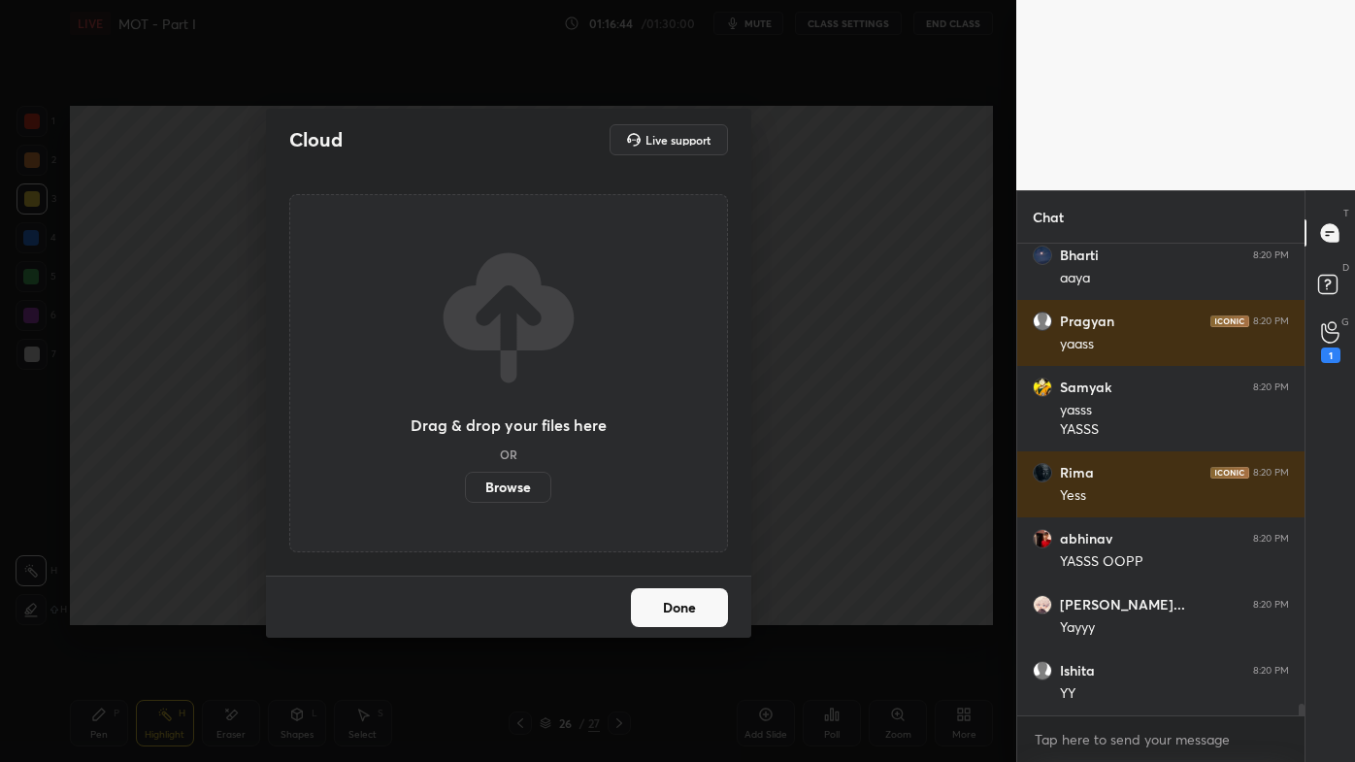
click at [514, 490] on label "Browse" at bounding box center [508, 487] width 86 height 31
click at [465, 490] on input "Browse" at bounding box center [465, 487] width 0 height 31
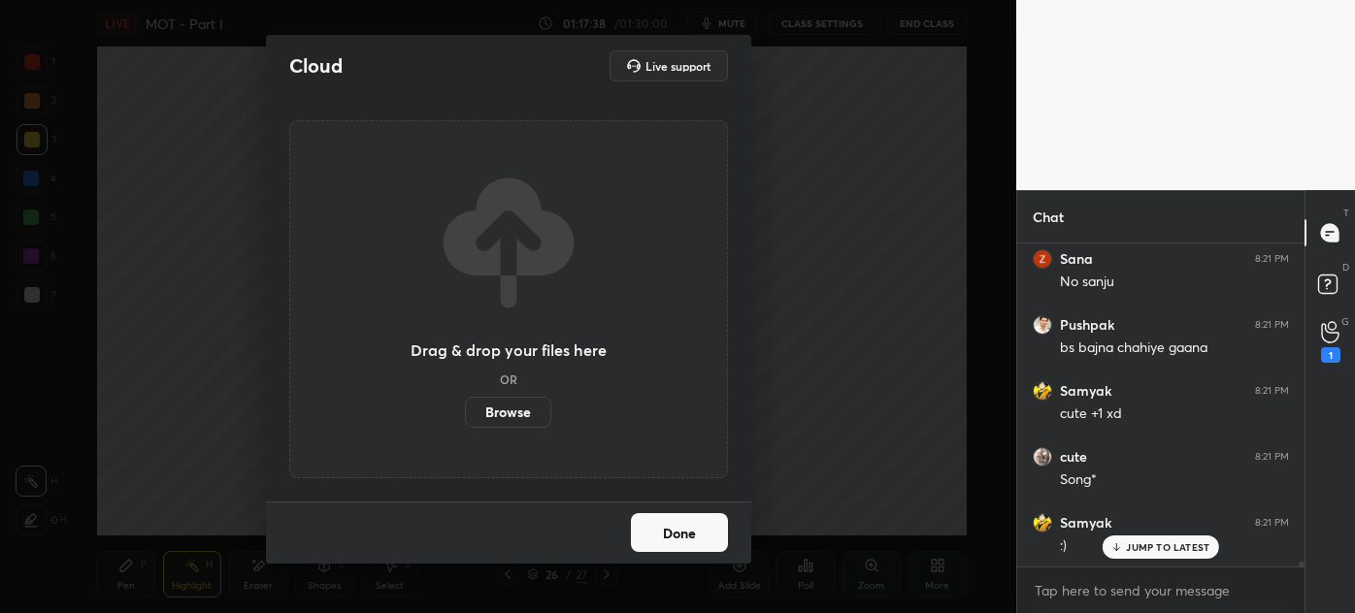
scroll to position [19915, 0]
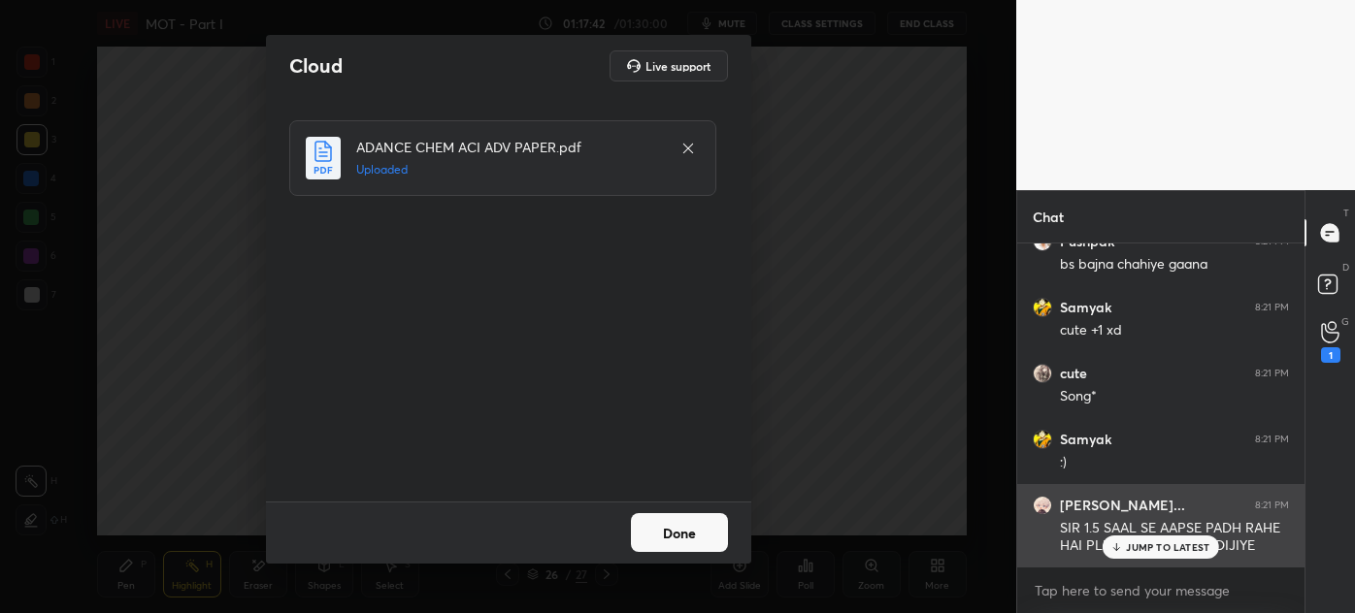
click at [1128, 554] on div "JUMP TO LATEST" at bounding box center [1161, 547] width 116 height 23
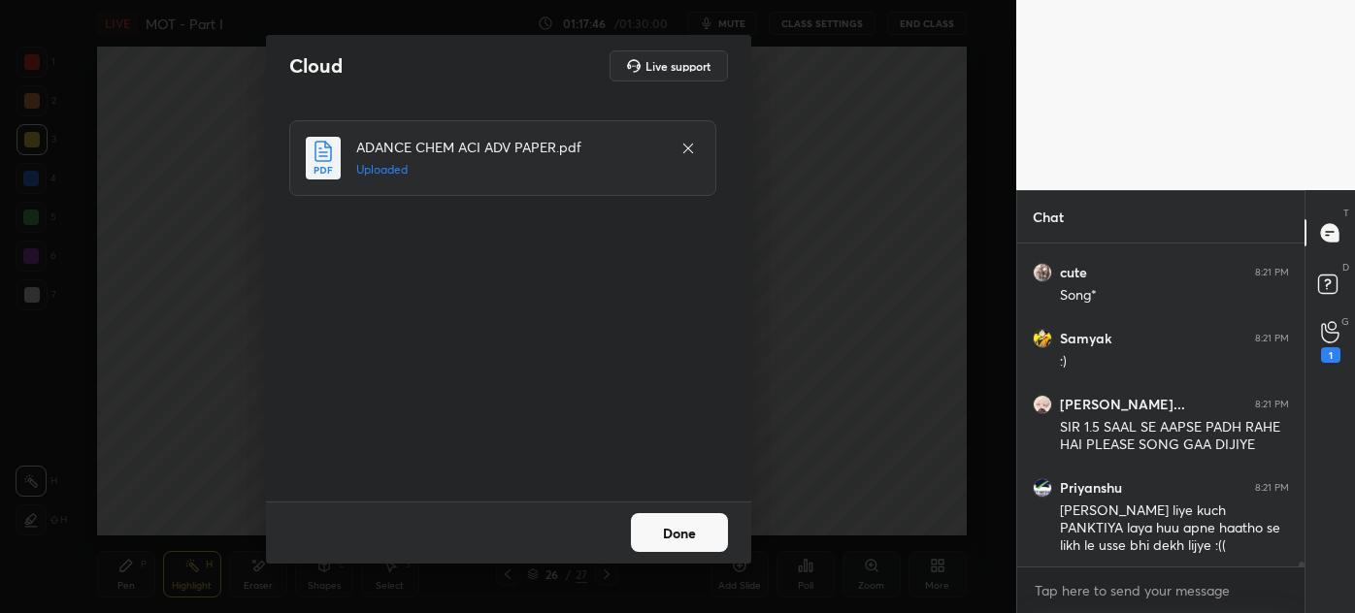
scroll to position [20083, 0]
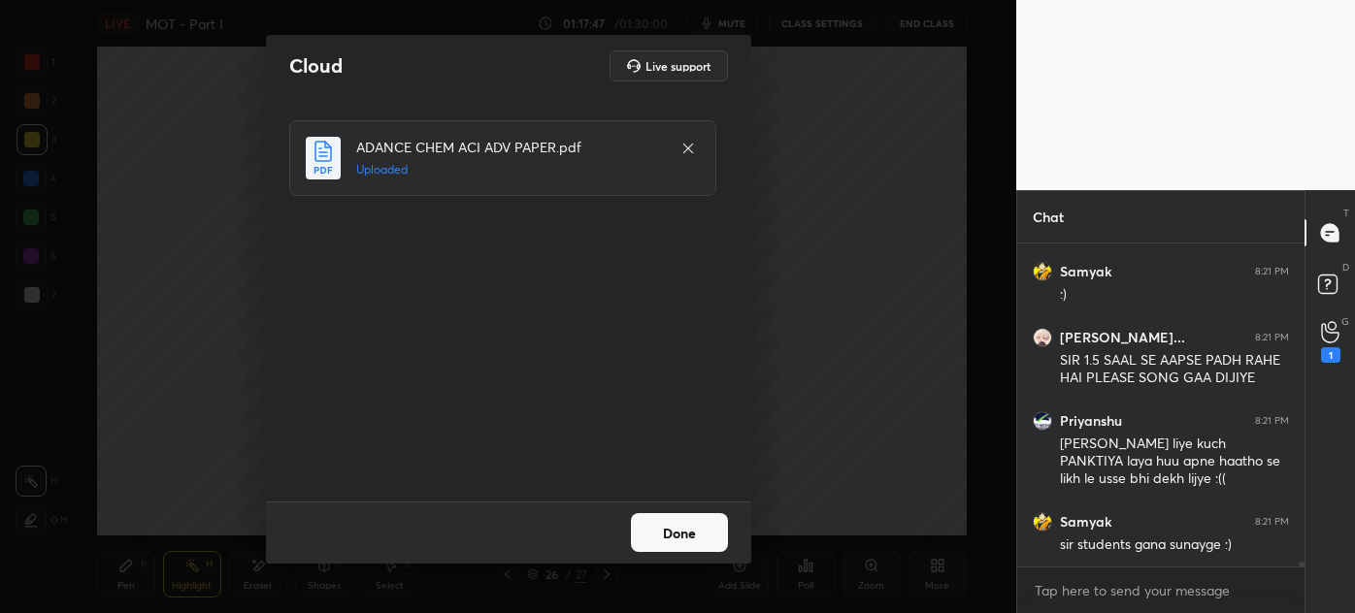
click at [681, 530] on button "Done" at bounding box center [679, 532] width 97 height 39
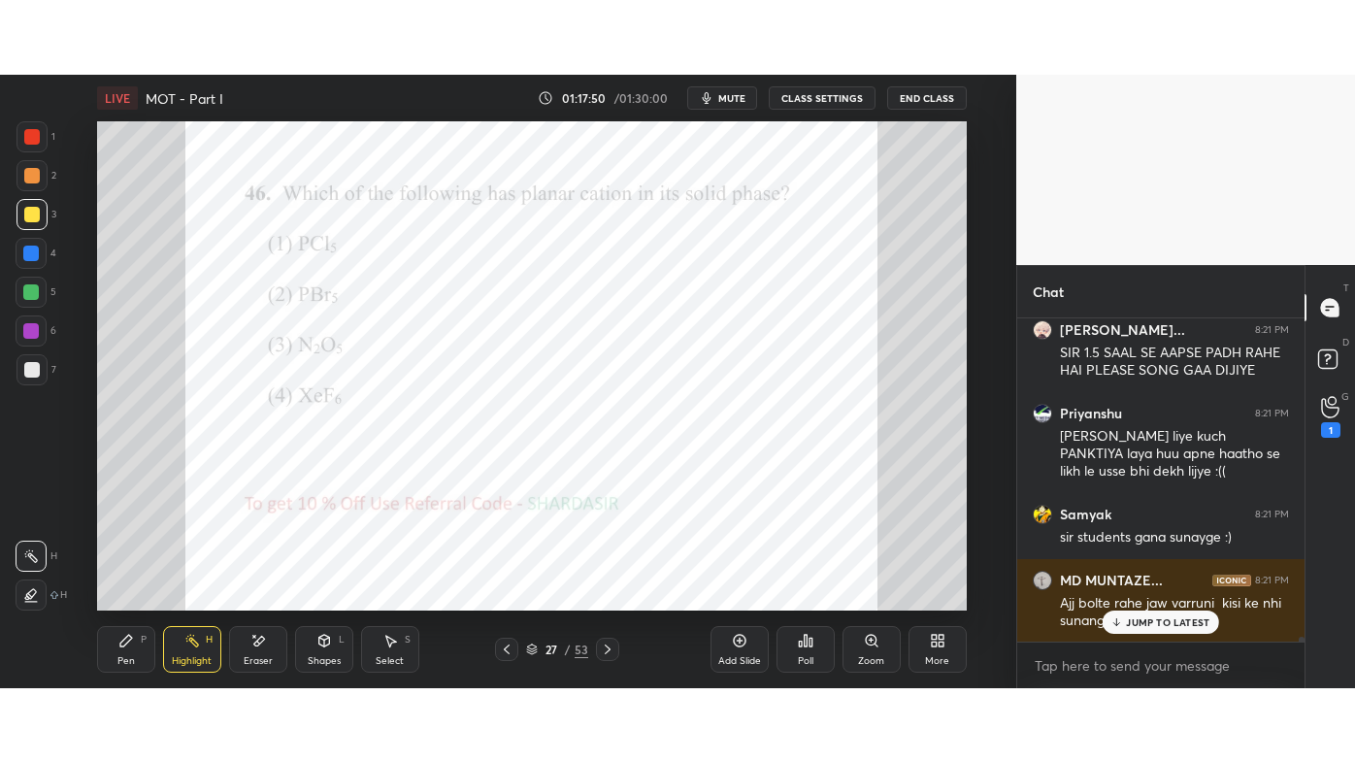
scroll to position [20297, 0]
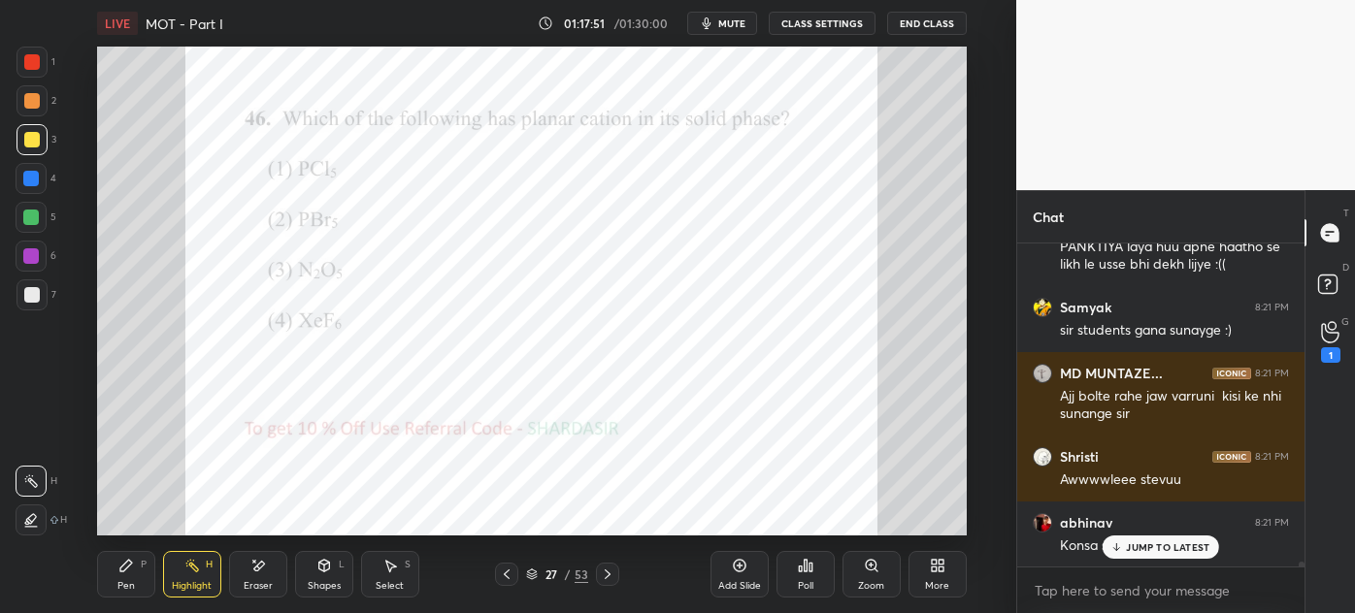
click at [507, 573] on icon at bounding box center [507, 575] width 6 height 10
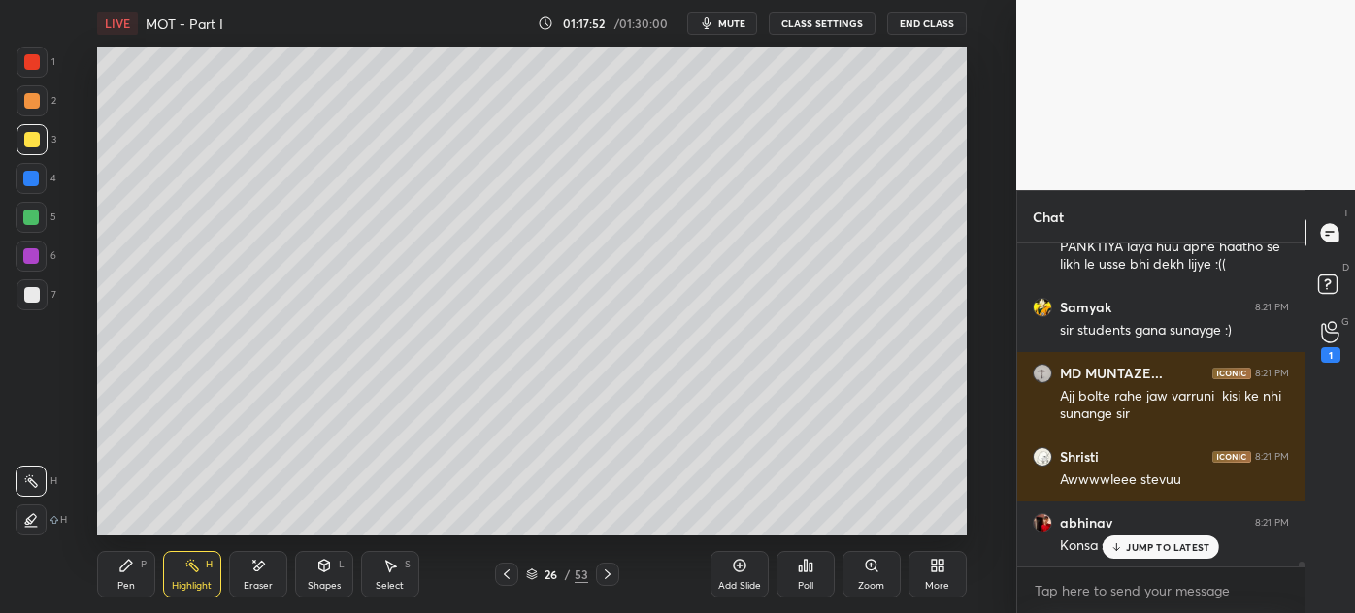
click at [606, 574] on icon at bounding box center [608, 575] width 16 height 16
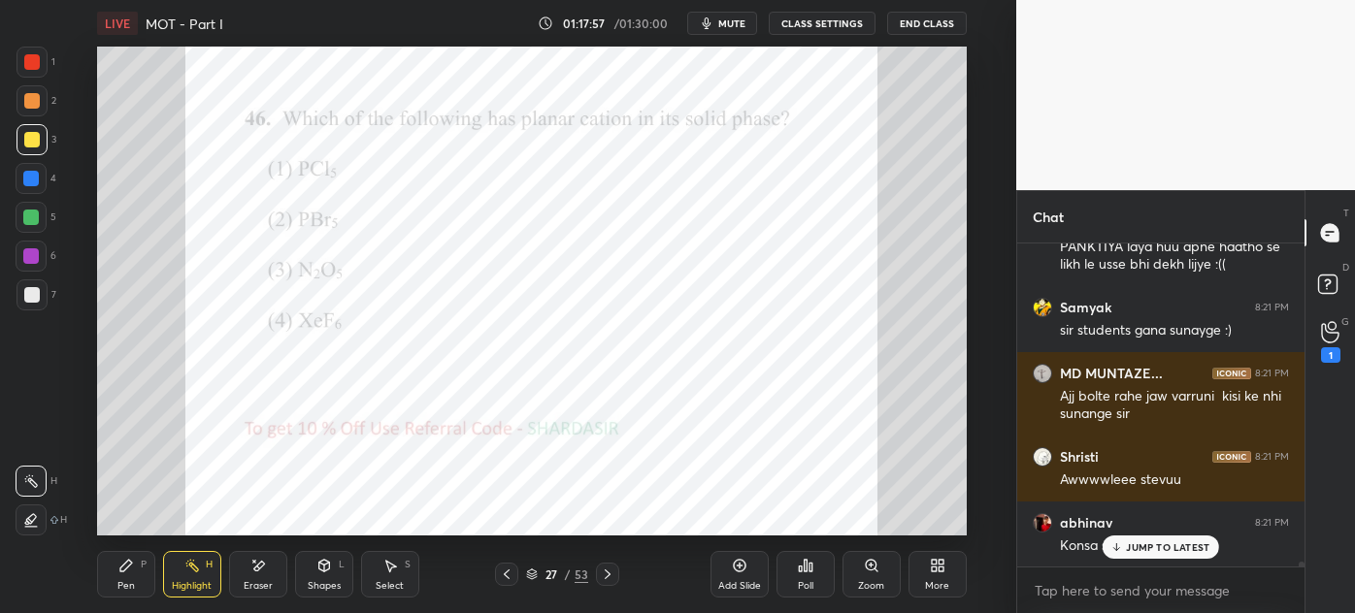
click at [937, 565] on icon at bounding box center [938, 566] width 16 height 16
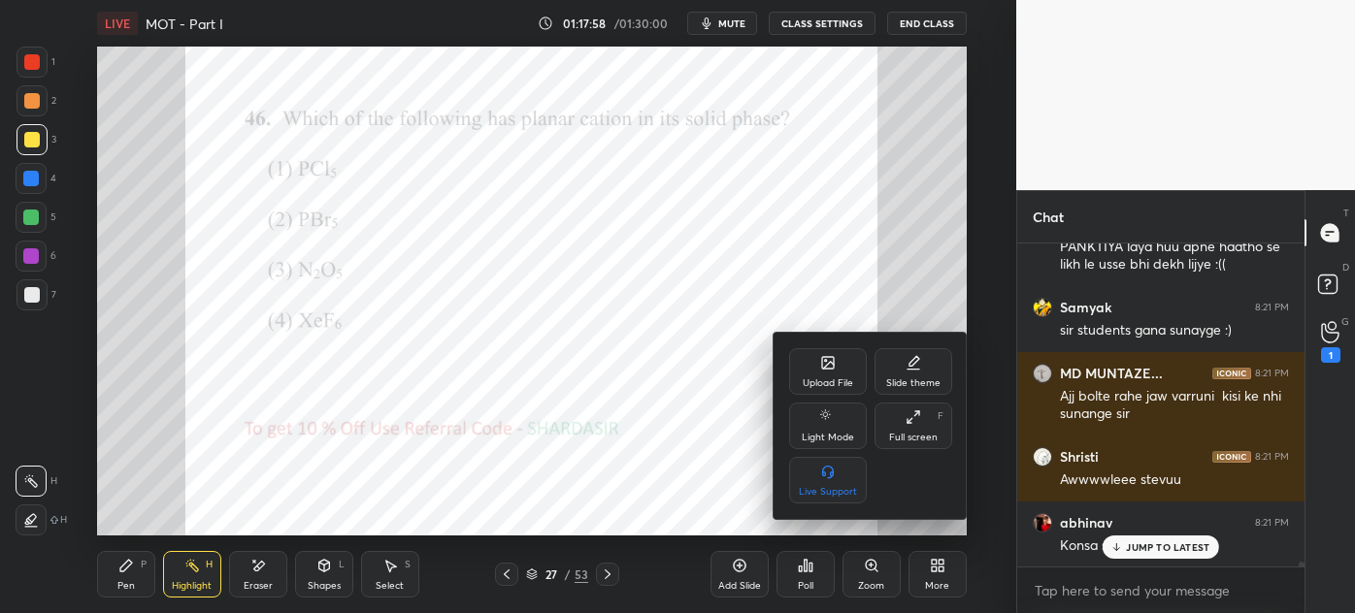
drag, startPoint x: 932, startPoint y: 462, endPoint x: 921, endPoint y: 464, distance: 10.9
click at [932, 465] on div "Upload File Slide theme Light Mode Full screen F Live Support" at bounding box center [870, 425] width 163 height 155
click at [912, 430] on div "Full screen F" at bounding box center [913, 426] width 78 height 47
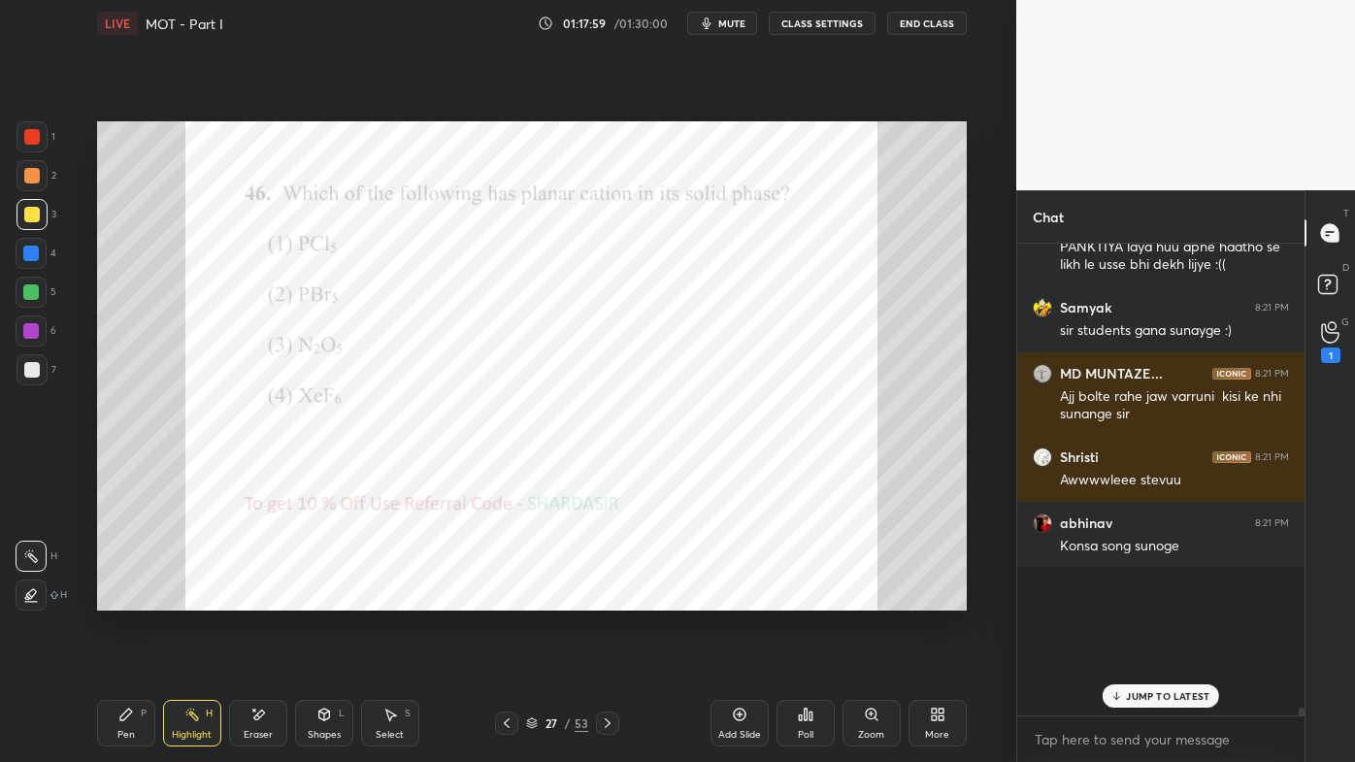
scroll to position [20150, 0]
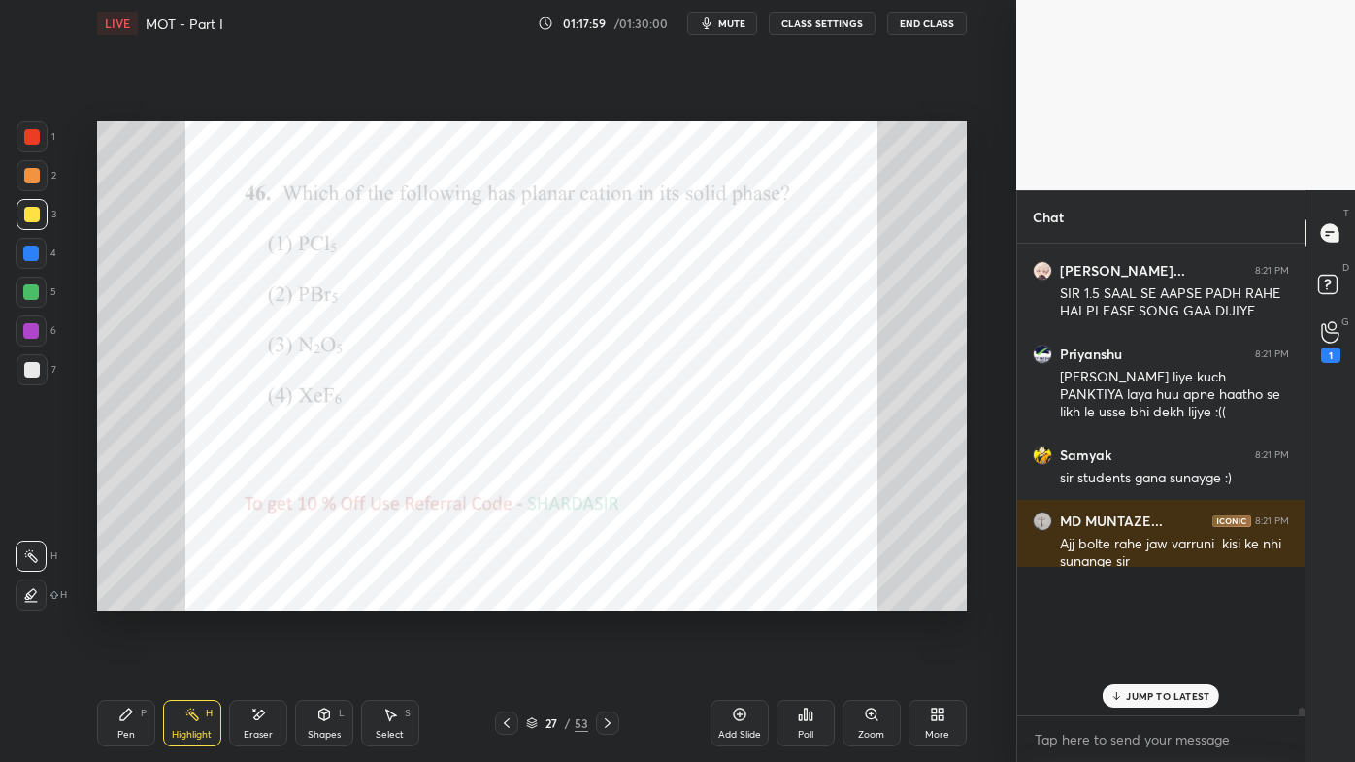
type textarea "x"
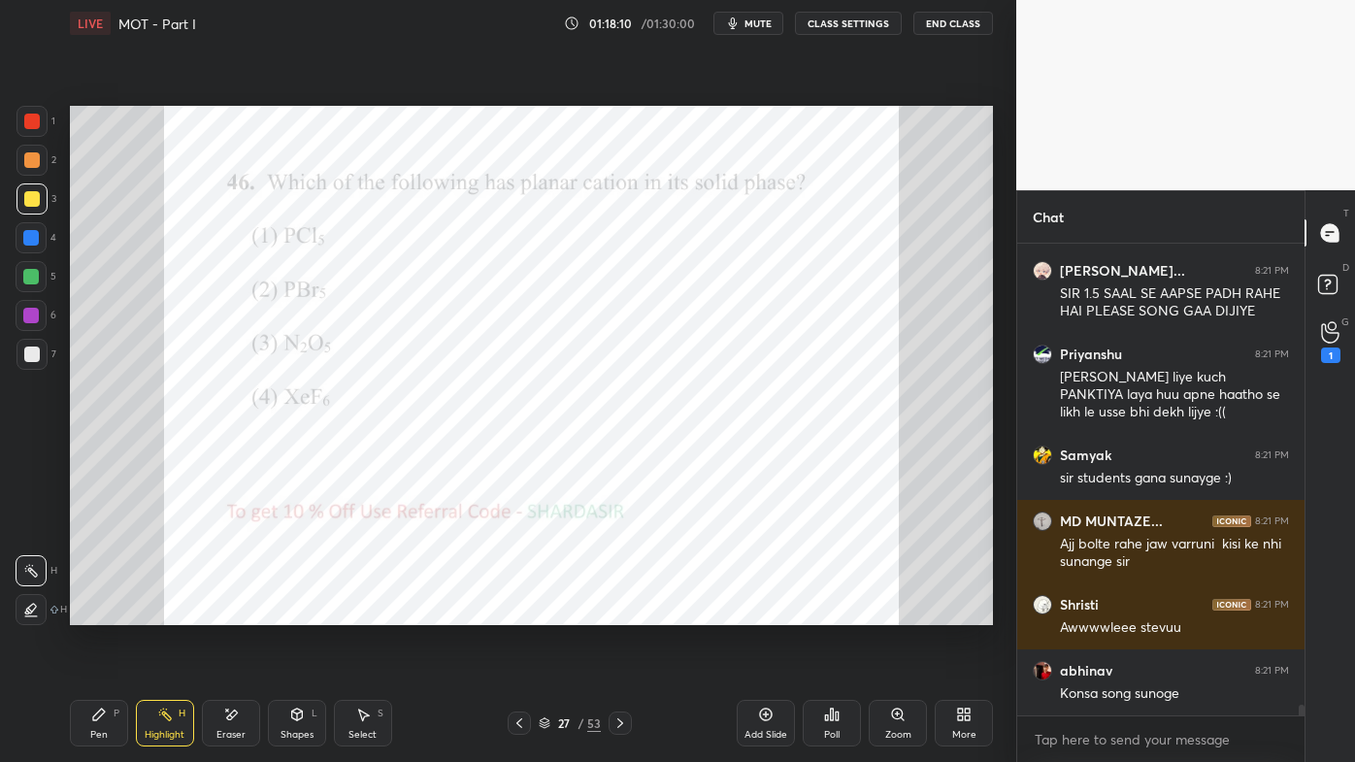
drag, startPoint x: 98, startPoint y: 713, endPoint x: 82, endPoint y: 639, distance: 76.5
click at [95, 612] on icon at bounding box center [99, 715] width 16 height 16
drag, startPoint x: 27, startPoint y: 105, endPoint x: 21, endPoint y: 178, distance: 73.0
click at [27, 106] on div "1 2 3 4 5 6 7 C X Z E E Erase all H H LIVE MOT - Part I 01:18:10 / 01:30:00 mut…" at bounding box center [500, 381] width 1001 height 762
click at [839, 612] on div "Poll" at bounding box center [832, 723] width 58 height 47
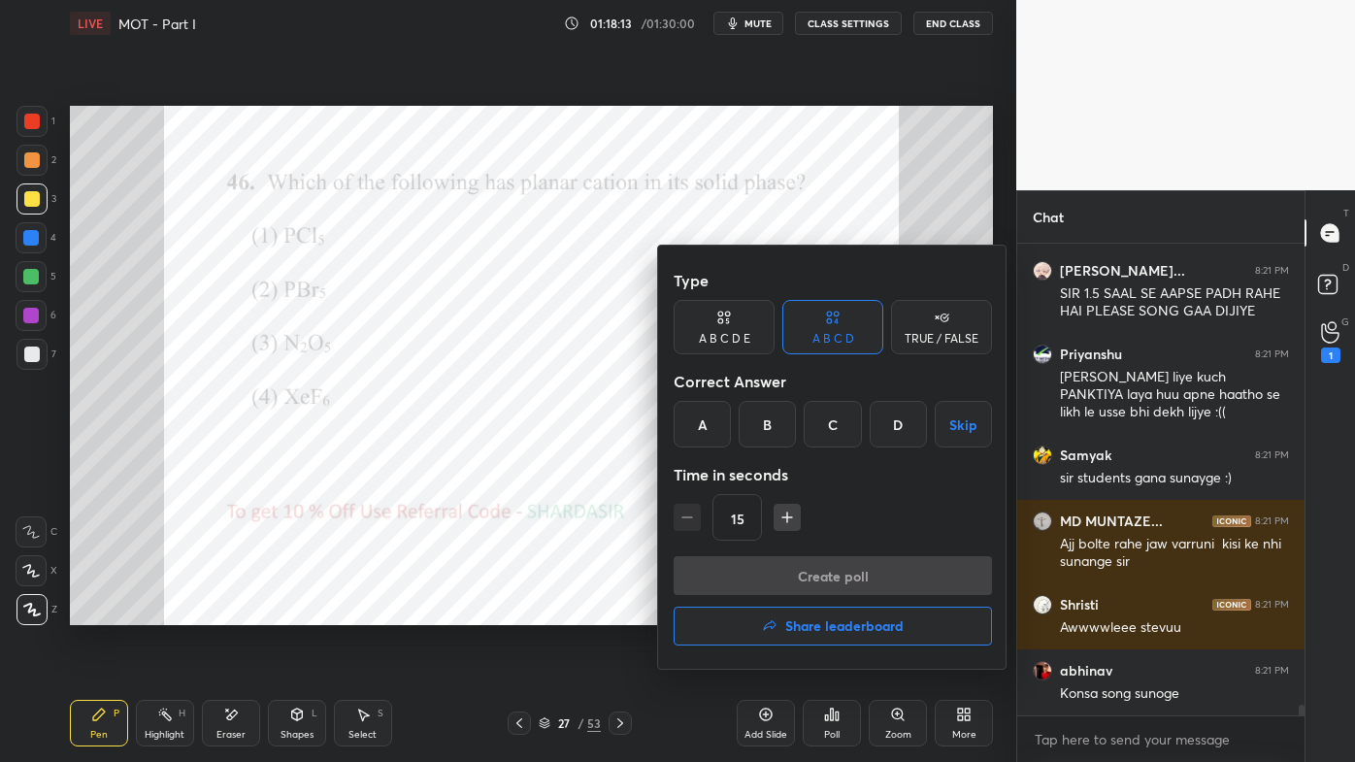
drag, startPoint x: 836, startPoint y: 426, endPoint x: 812, endPoint y: 472, distance: 51.2
click at [836, 429] on div "C" at bounding box center [832, 424] width 57 height 47
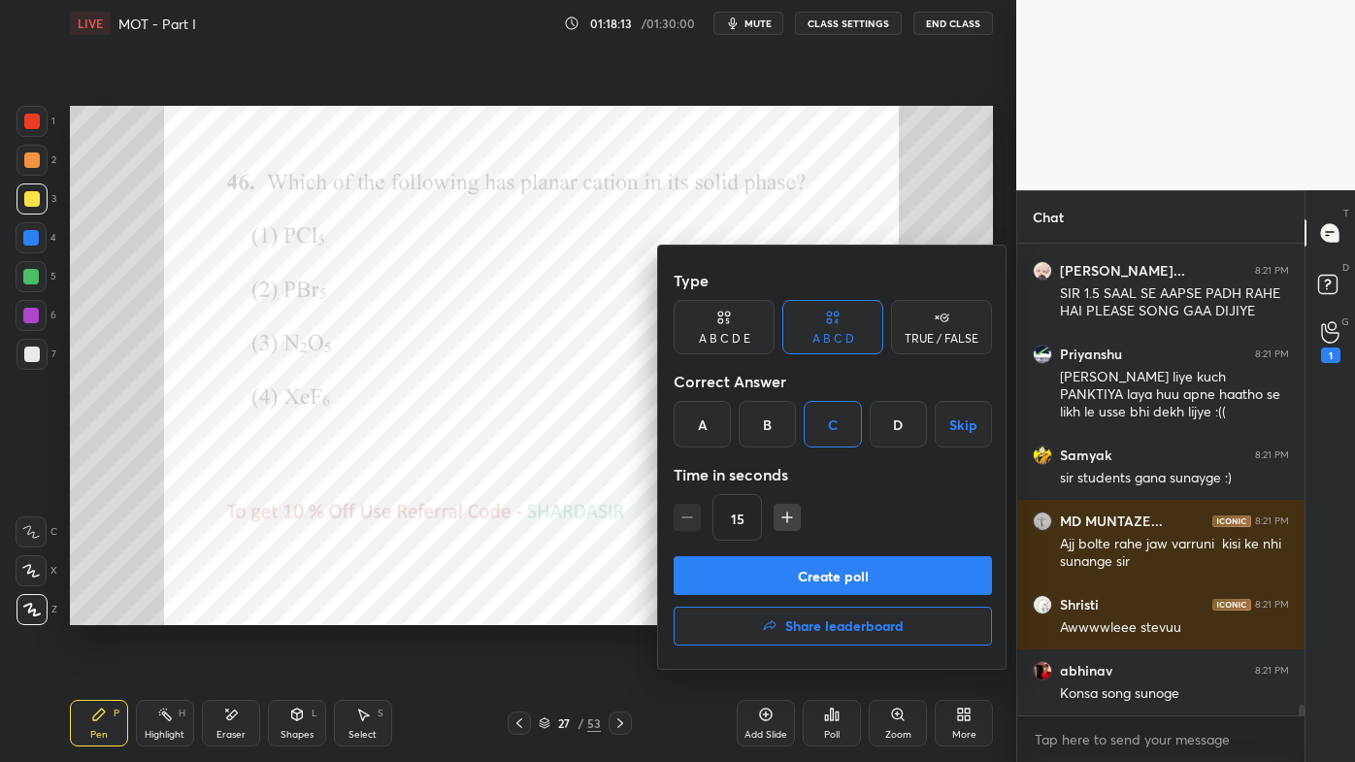
click at [787, 514] on icon "button" at bounding box center [786, 517] width 19 height 19
click at [787, 520] on icon "button" at bounding box center [787, 517] width 0 height 10
type input "45"
click at [776, 575] on button "Create poll" at bounding box center [833, 575] width 318 height 39
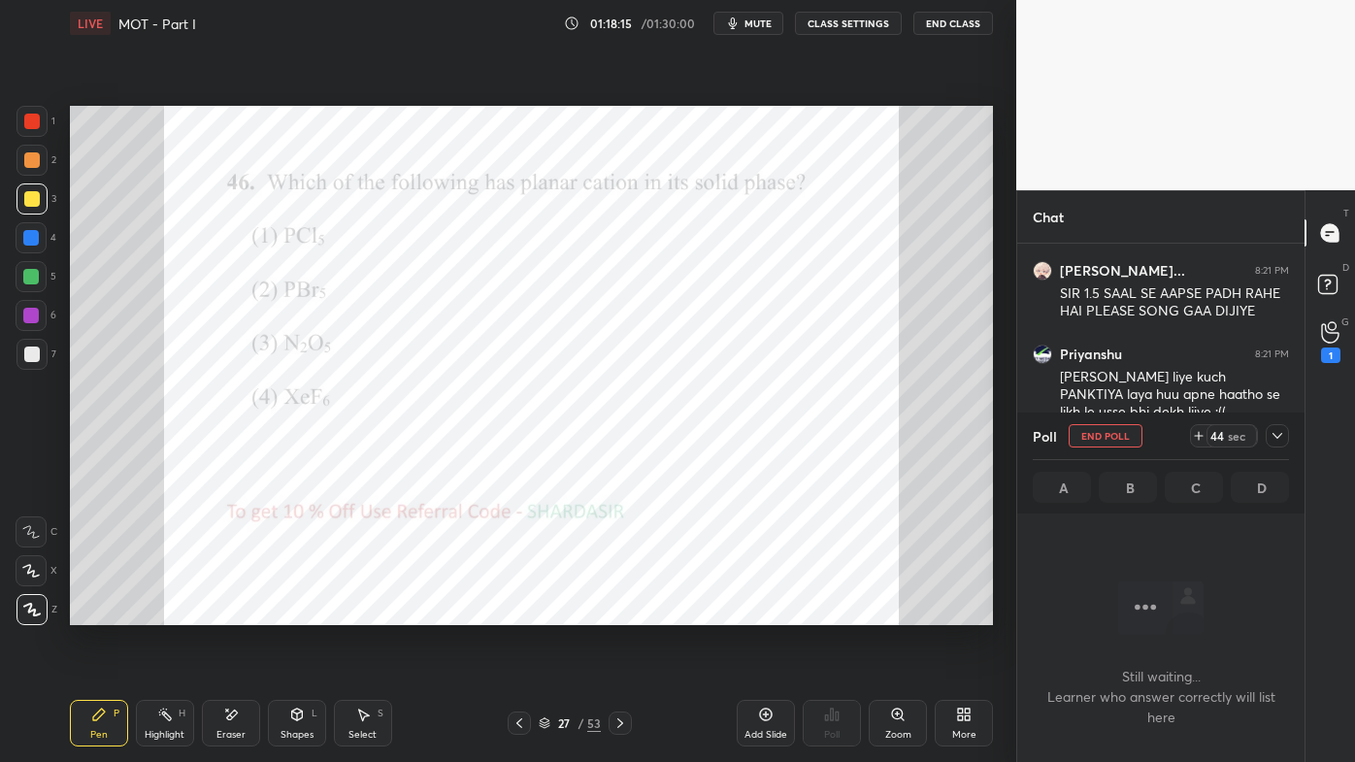
scroll to position [411, 281]
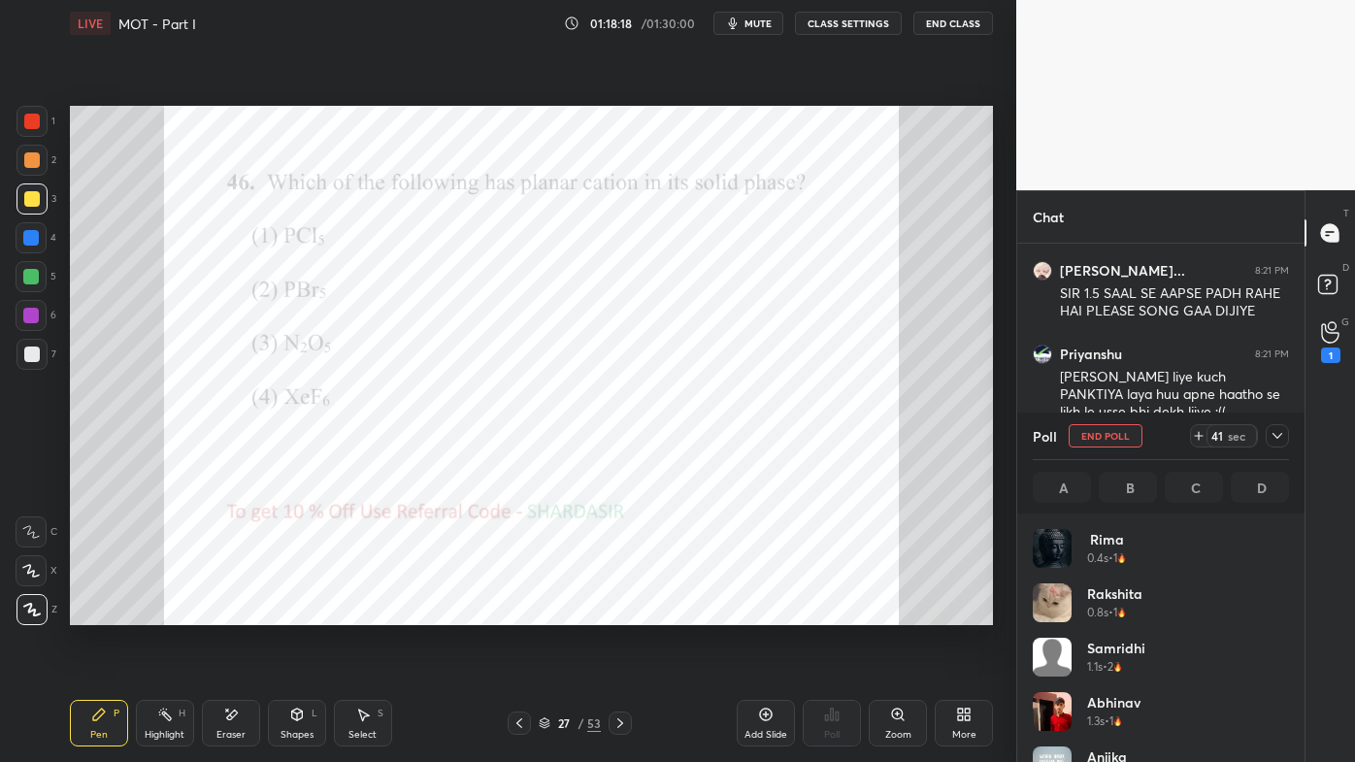
drag, startPoint x: 24, startPoint y: 124, endPoint x: 61, endPoint y: 114, distance: 38.4
click at [28, 119] on div at bounding box center [32, 122] width 16 height 16
drag, startPoint x: 1277, startPoint y: 433, endPoint x: 1258, endPoint y: 447, distance: 24.3
click at [1277, 435] on icon at bounding box center [1277, 436] width 16 height 16
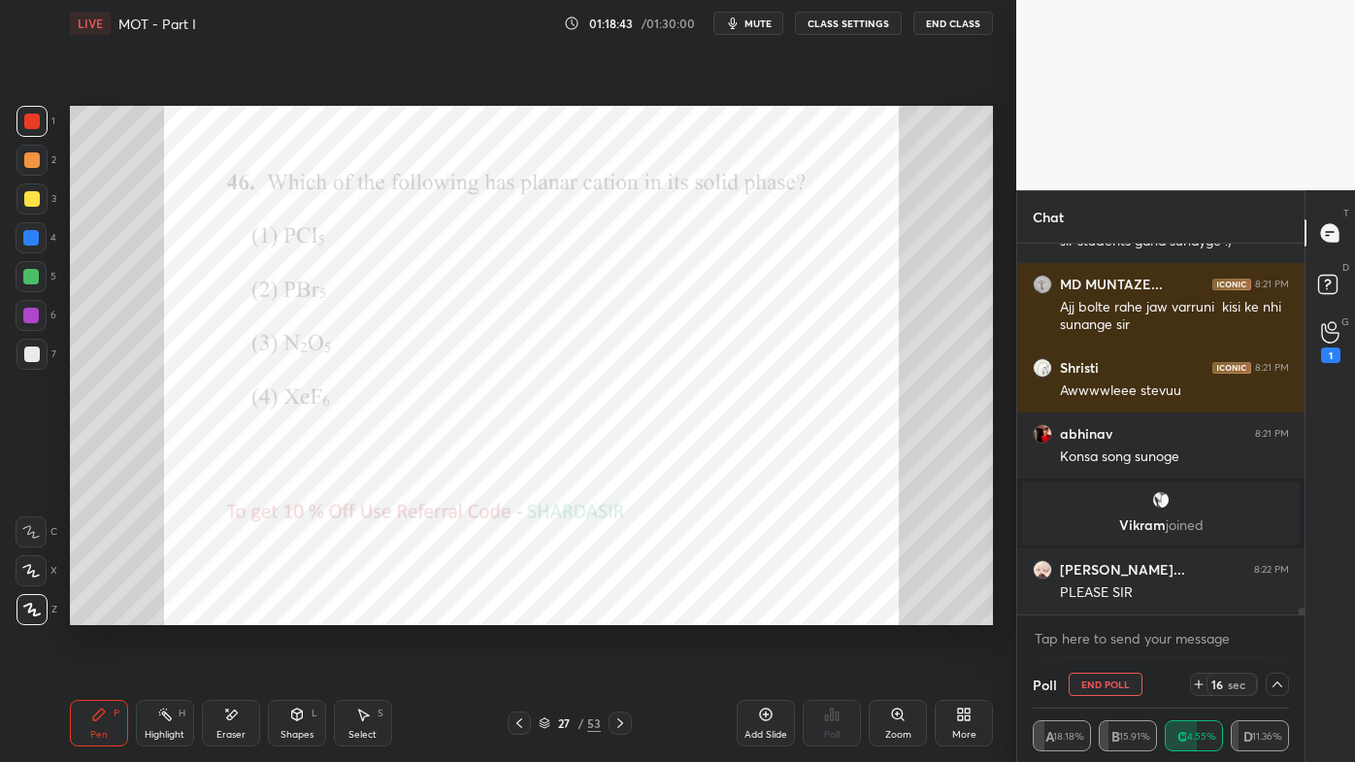
scroll to position [19368, 0]
drag, startPoint x: 1333, startPoint y: 234, endPoint x: 1302, endPoint y: 294, distance: 67.3
click at [1333, 235] on icon at bounding box center [1329, 232] width 17 height 17
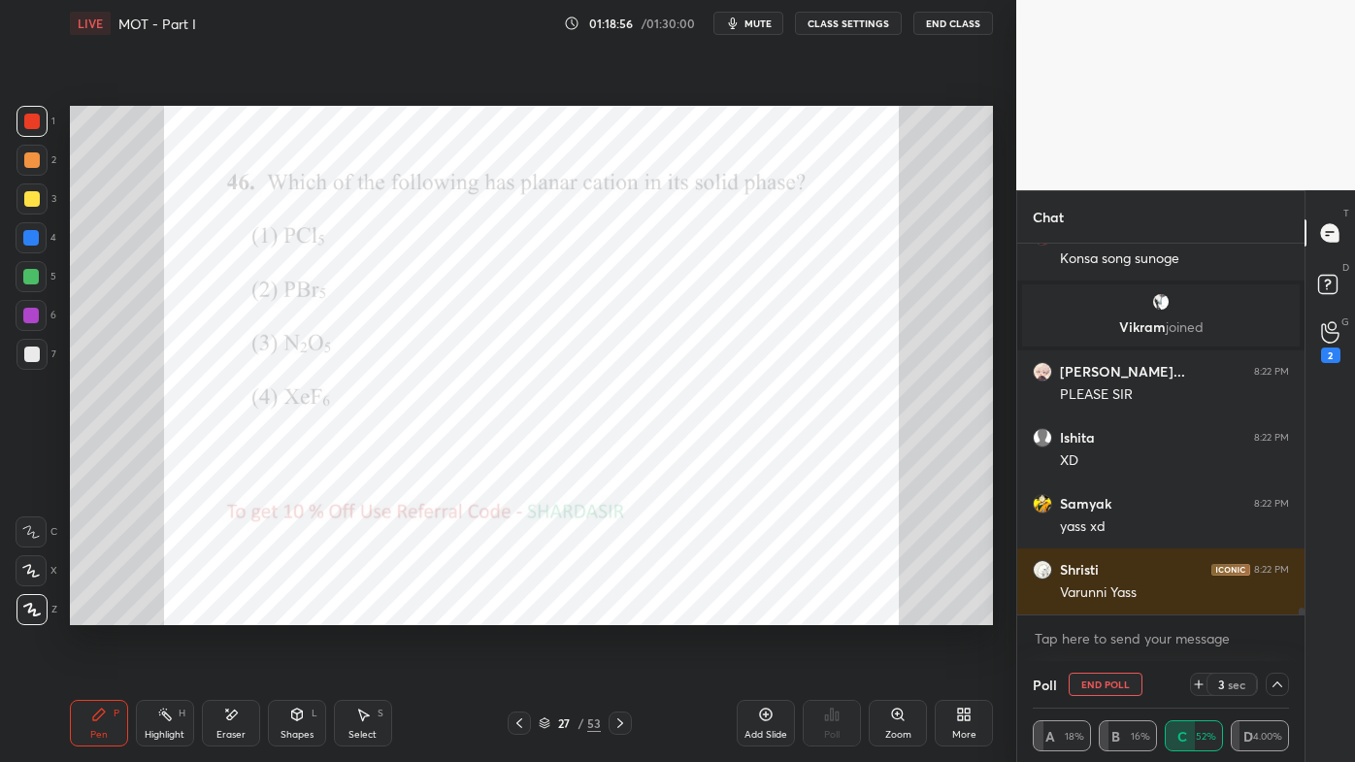
scroll to position [19631, 0]
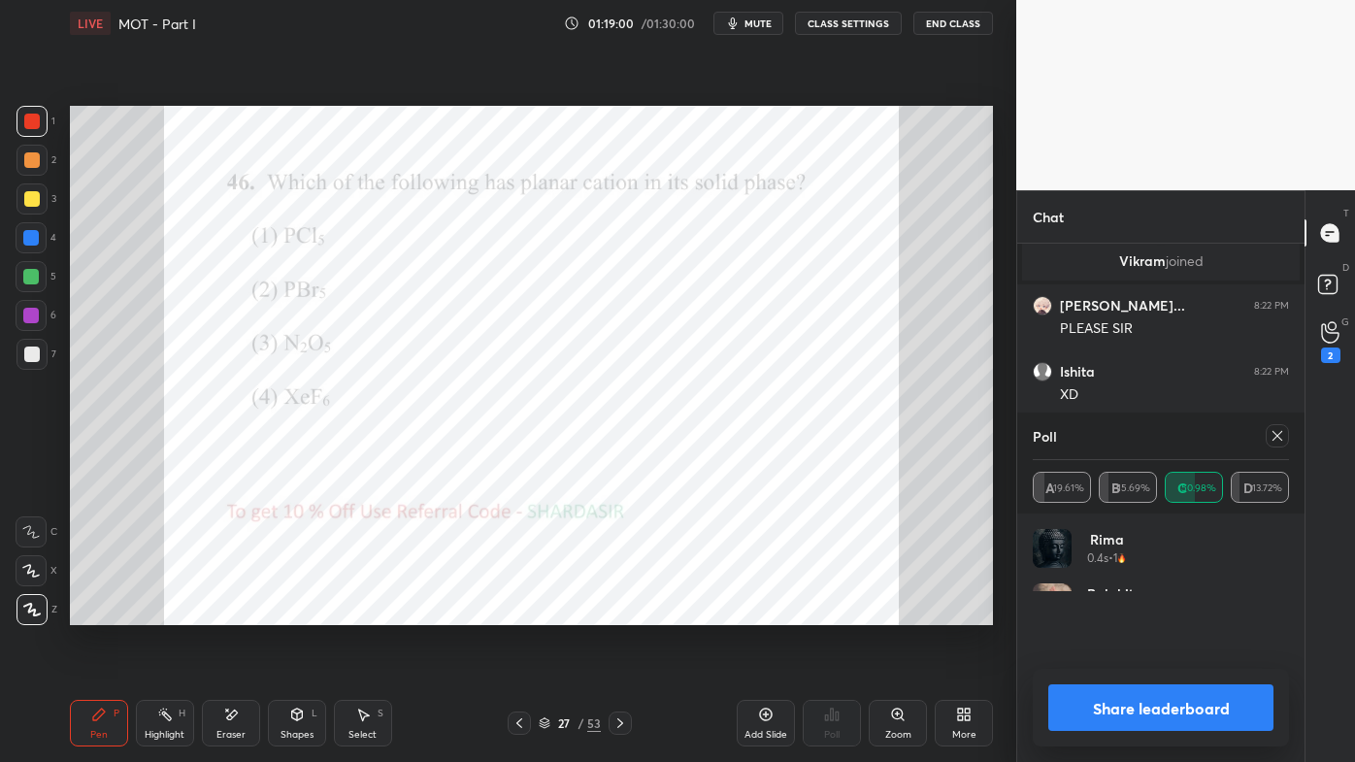
click at [1279, 438] on icon at bounding box center [1277, 436] width 16 height 16
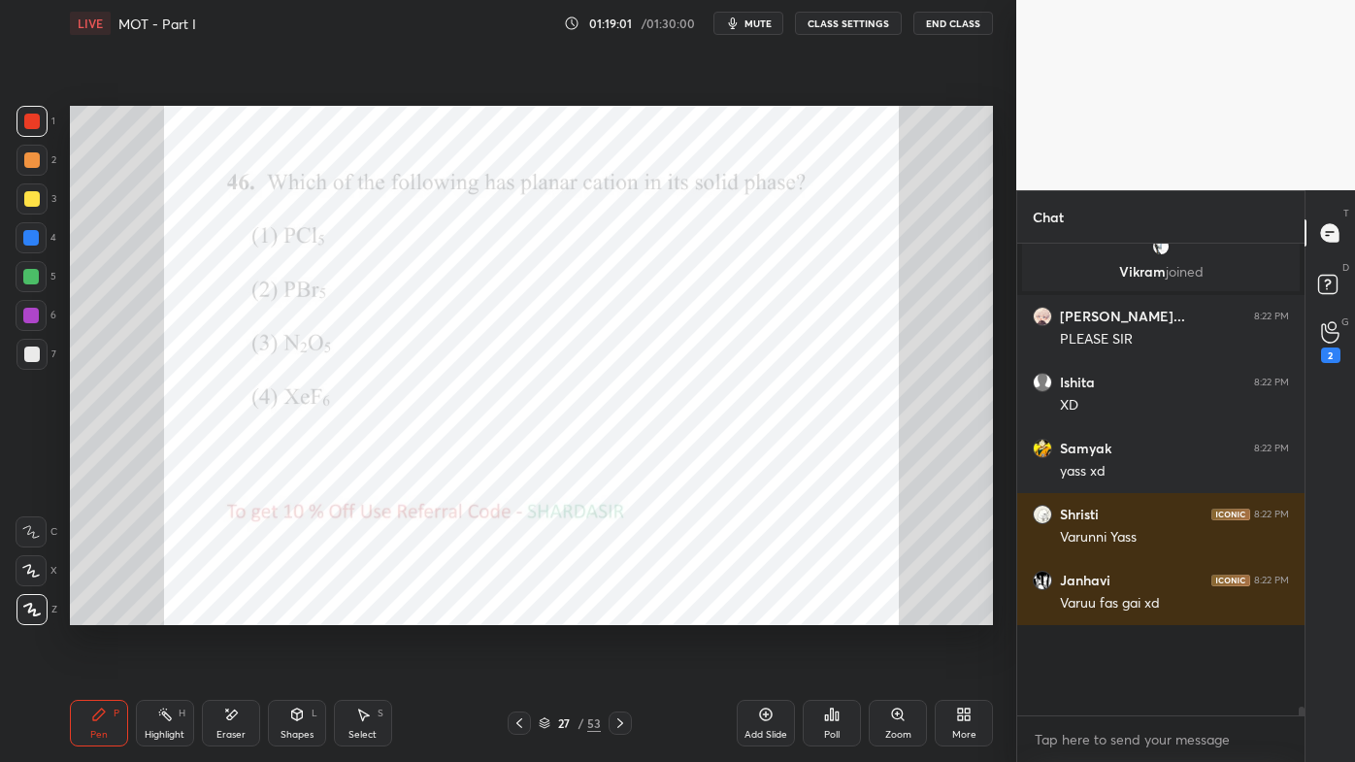
scroll to position [19535, 0]
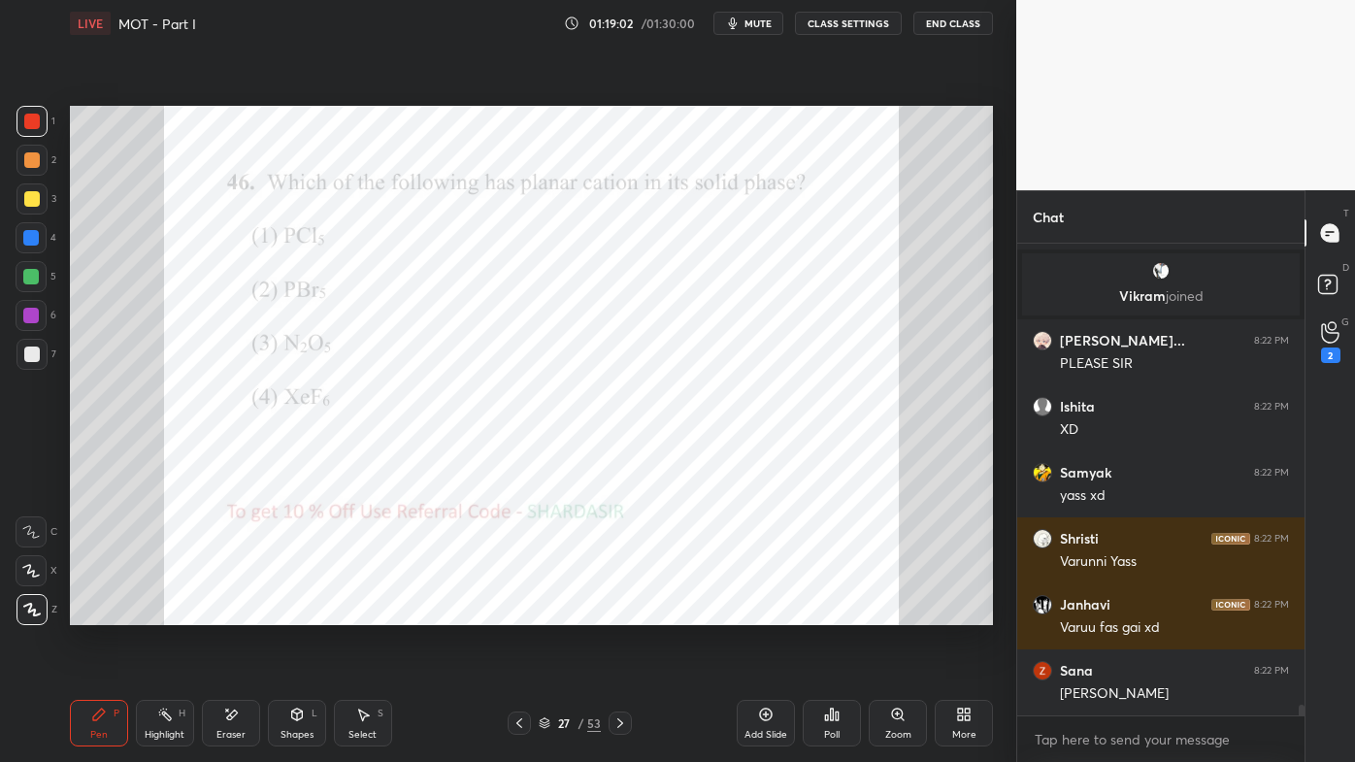
drag, startPoint x: 110, startPoint y: 704, endPoint x: 101, endPoint y: 668, distance: 37.0
click at [107, 612] on div "Pen P" at bounding box center [99, 723] width 58 height 47
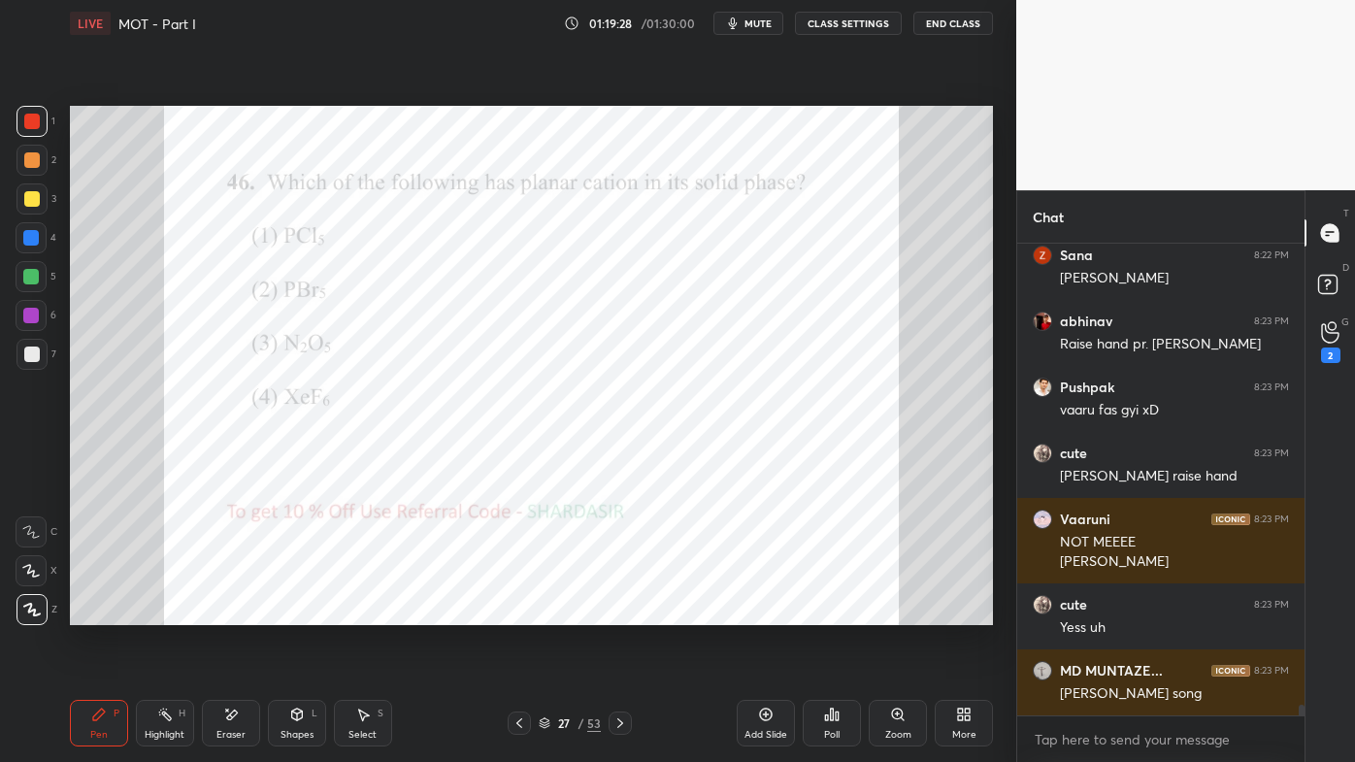
scroll to position [20078, 0]
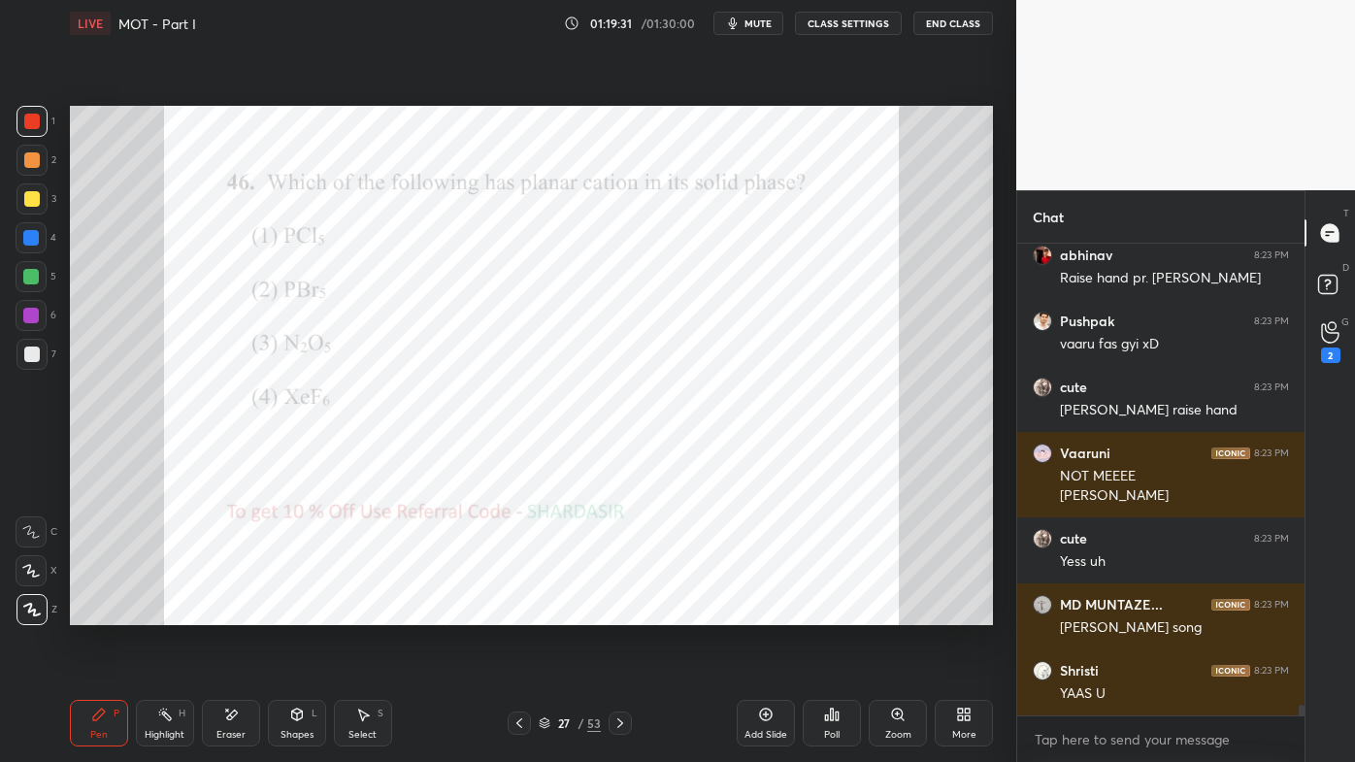
drag, startPoint x: 156, startPoint y: 712, endPoint x: 236, endPoint y: 638, distance: 109.2
click at [166, 612] on icon at bounding box center [165, 715] width 16 height 16
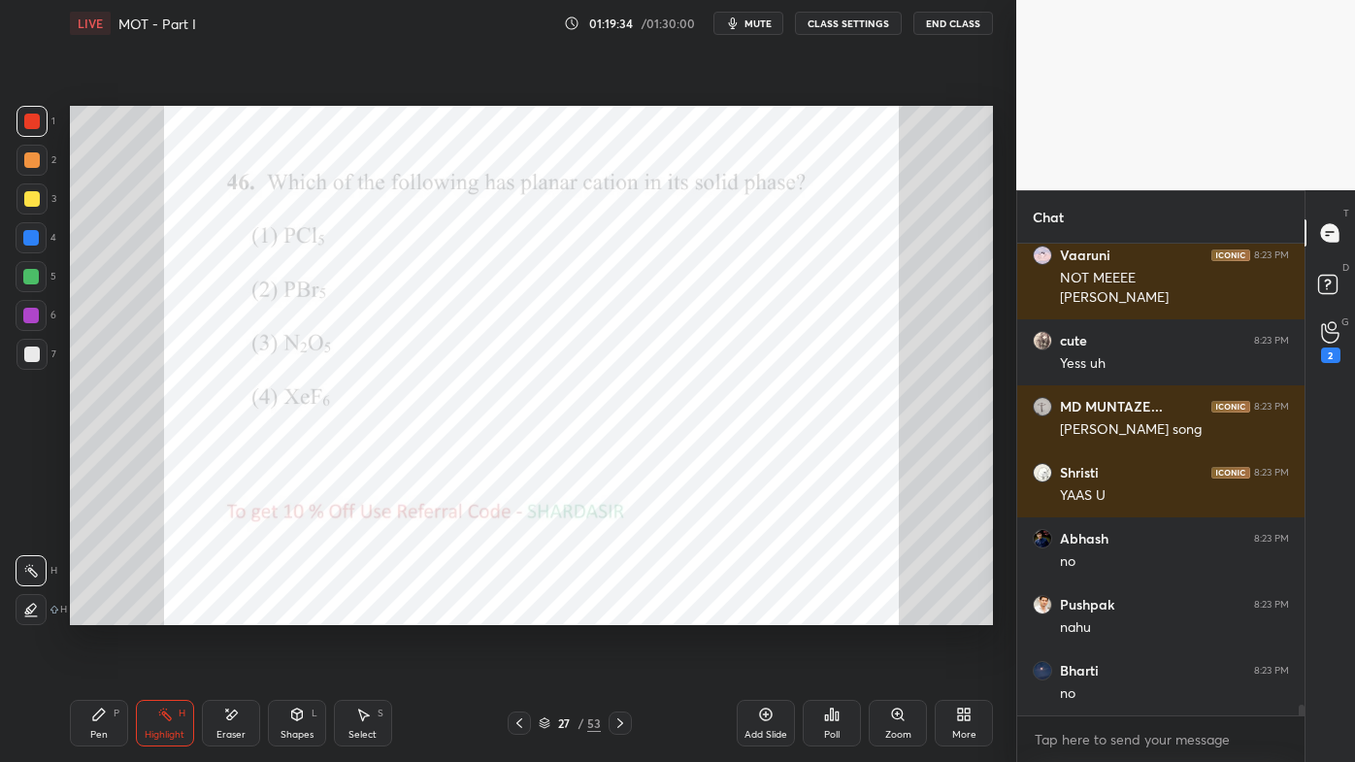
scroll to position [20342, 0]
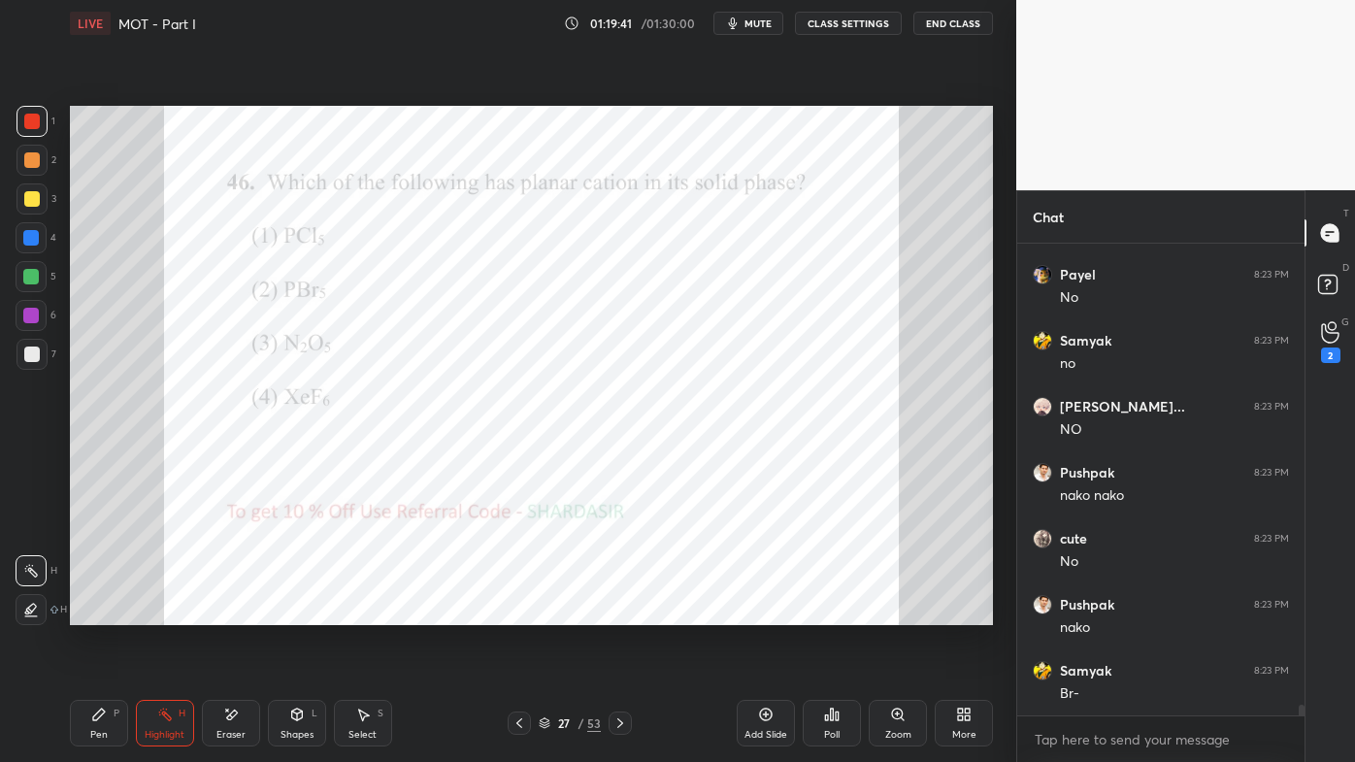
drag, startPoint x: 93, startPoint y: 710, endPoint x: 135, endPoint y: 637, distance: 84.7
click at [93, 612] on icon at bounding box center [99, 715] width 16 height 16
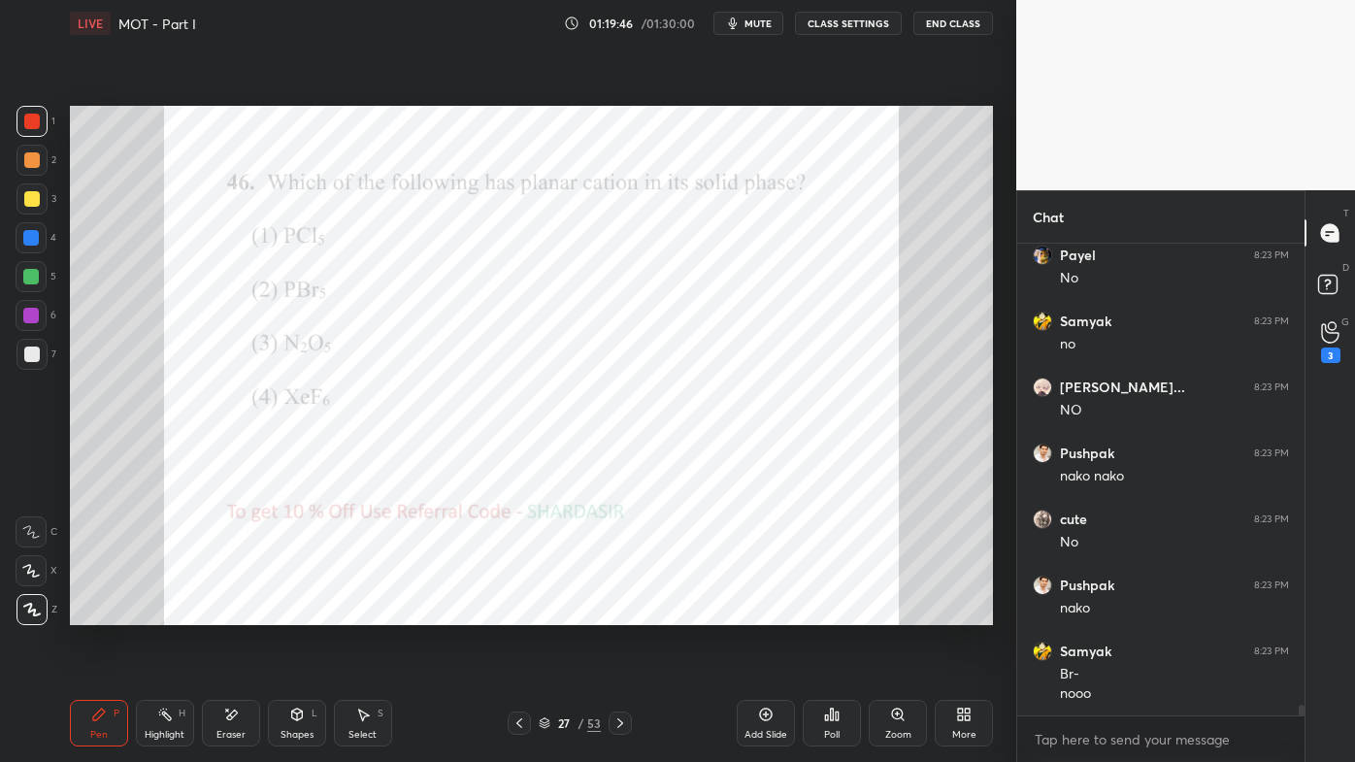
drag, startPoint x: 168, startPoint y: 715, endPoint x: 225, endPoint y: 629, distance: 103.6
click at [168, 612] on icon at bounding box center [165, 715] width 16 height 16
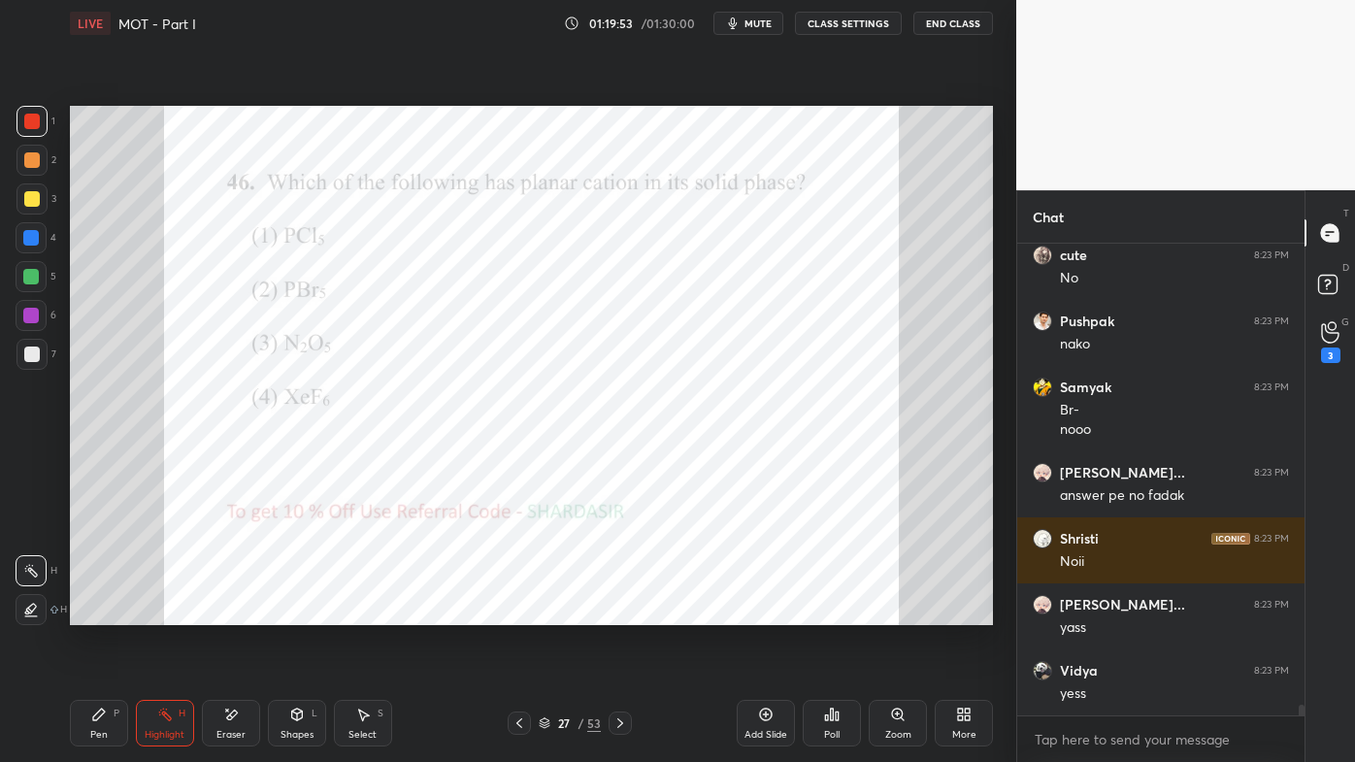
click at [90, 612] on div "Pen P" at bounding box center [99, 723] width 58 height 47
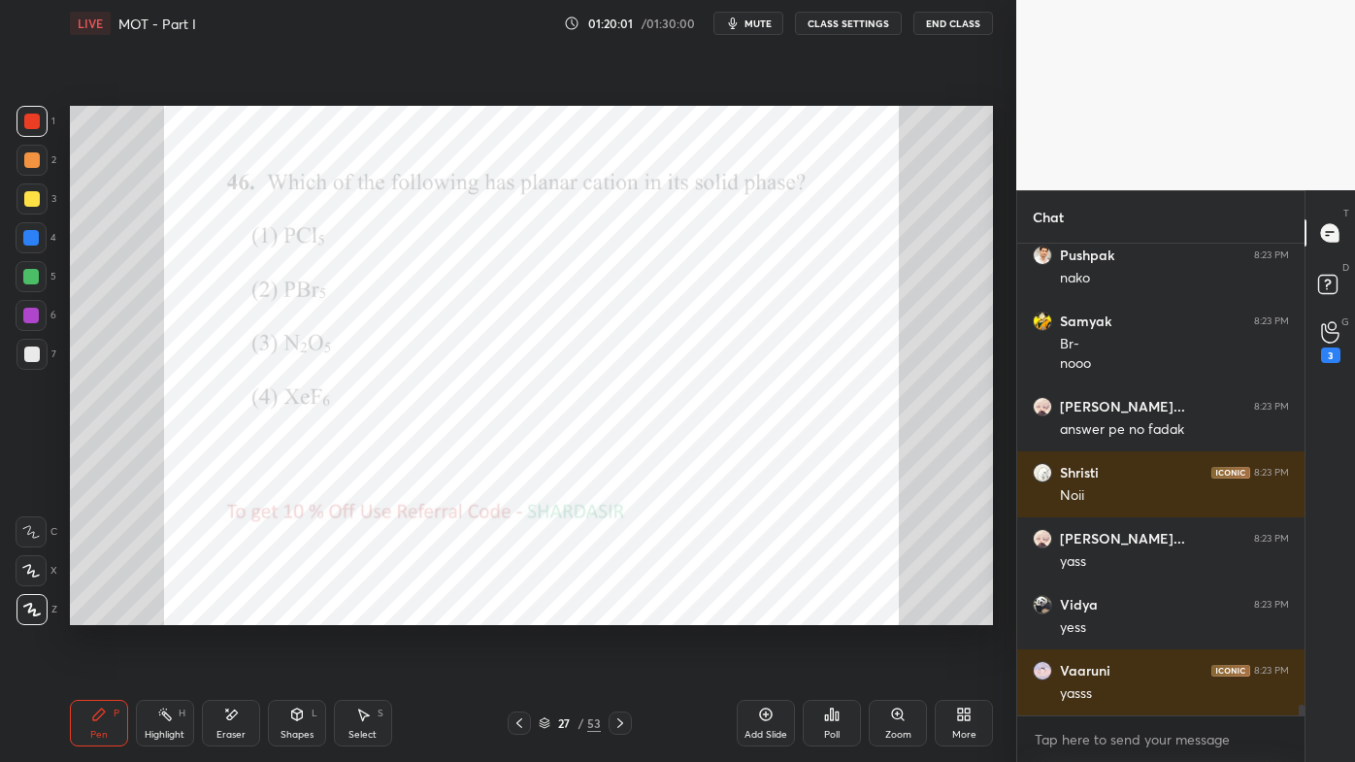
drag, startPoint x: 230, startPoint y: 718, endPoint x: 238, endPoint y: 698, distance: 21.8
click at [233, 612] on icon at bounding box center [231, 714] width 11 height 10
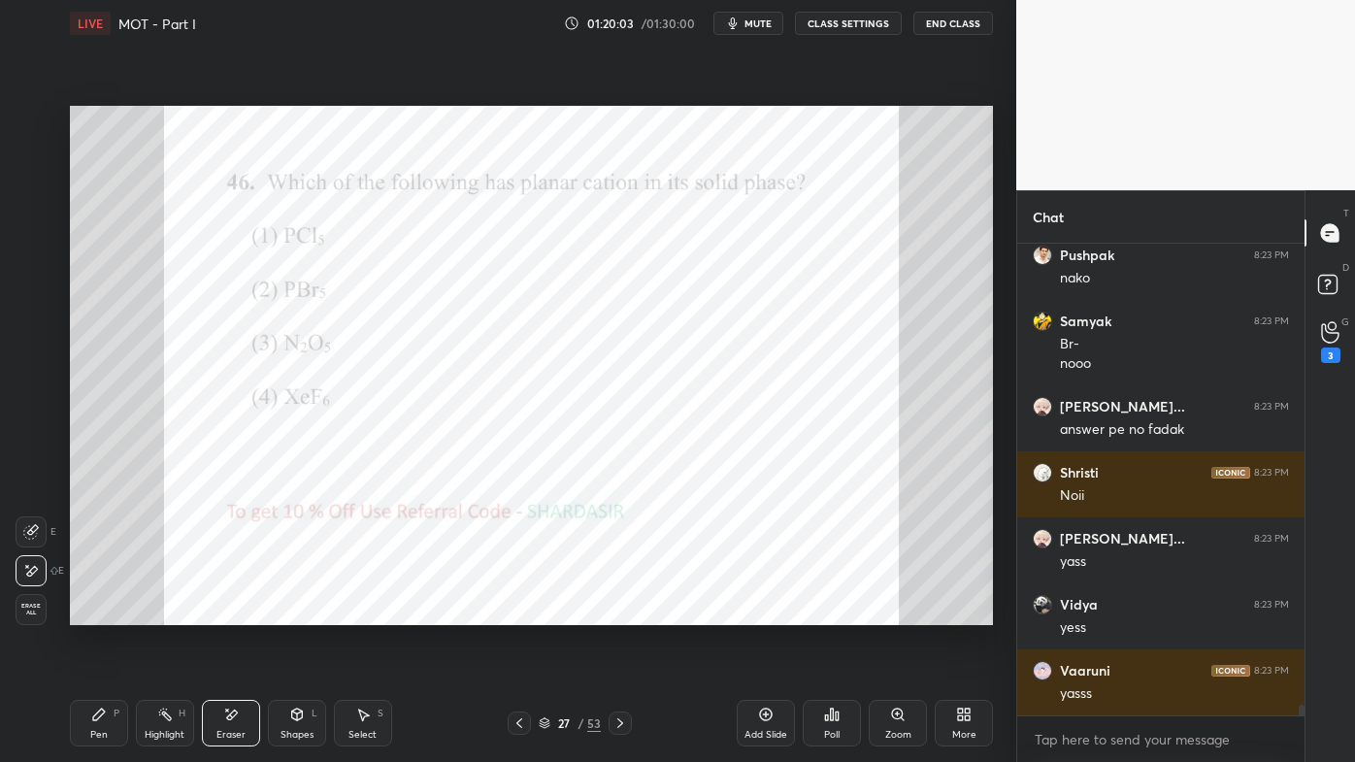
click at [101, 612] on icon at bounding box center [99, 715] width 16 height 16
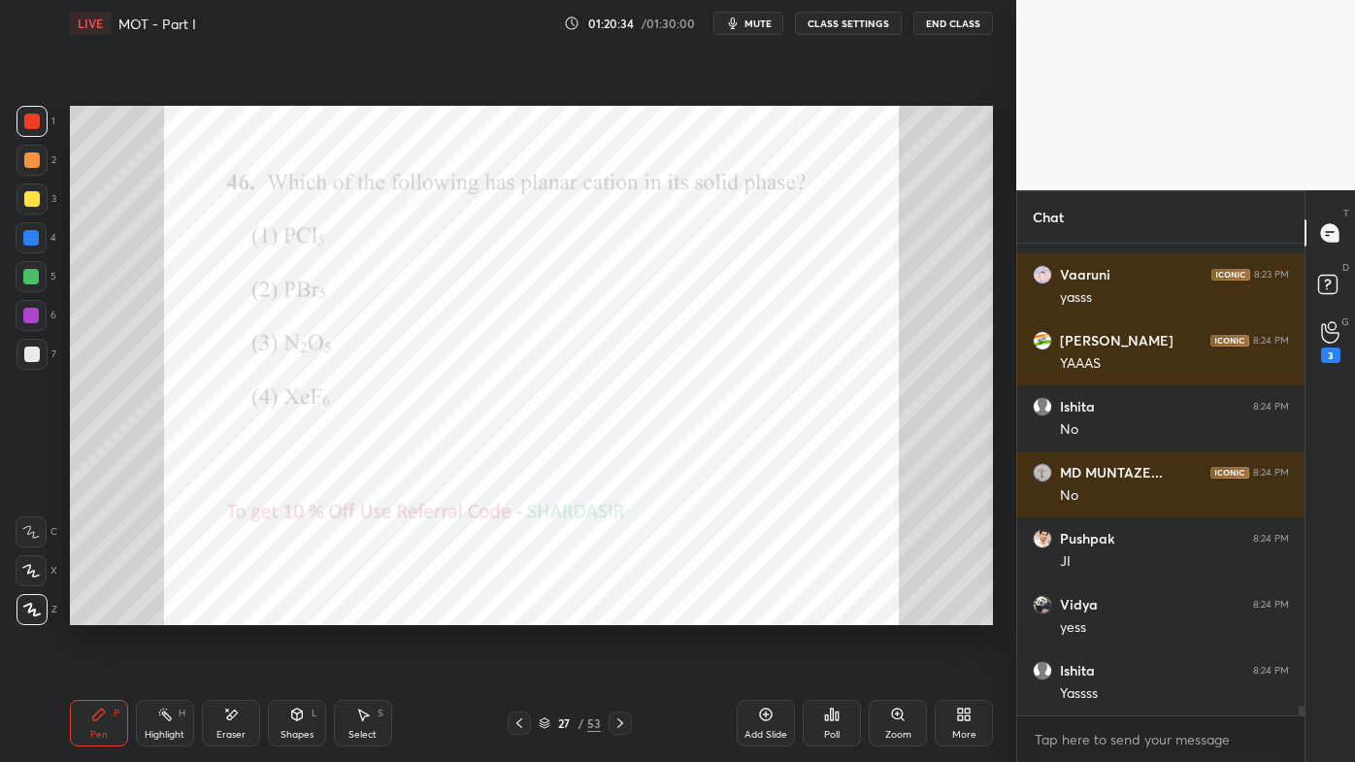
scroll to position [21681, 0]
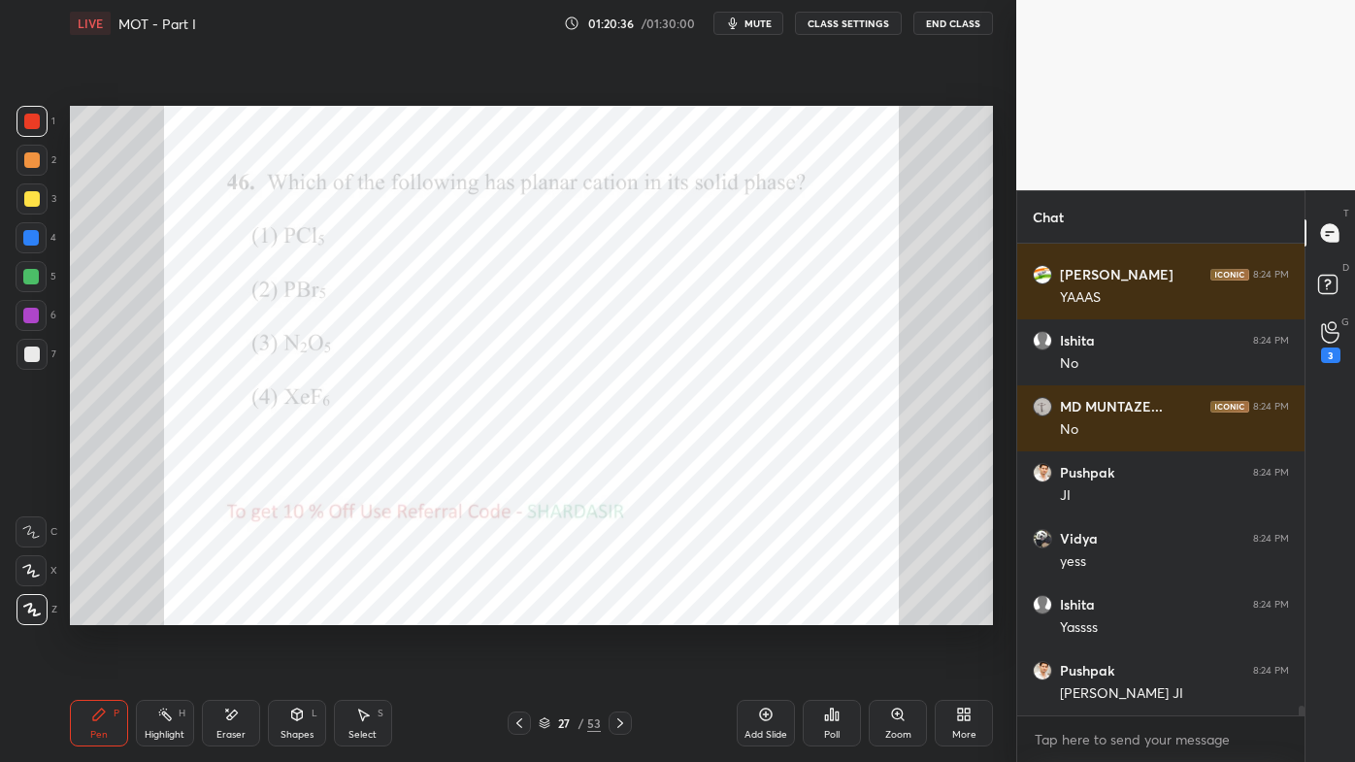
click at [161, 612] on icon at bounding box center [165, 715] width 16 height 16
click at [621, 612] on icon at bounding box center [620, 723] width 16 height 16
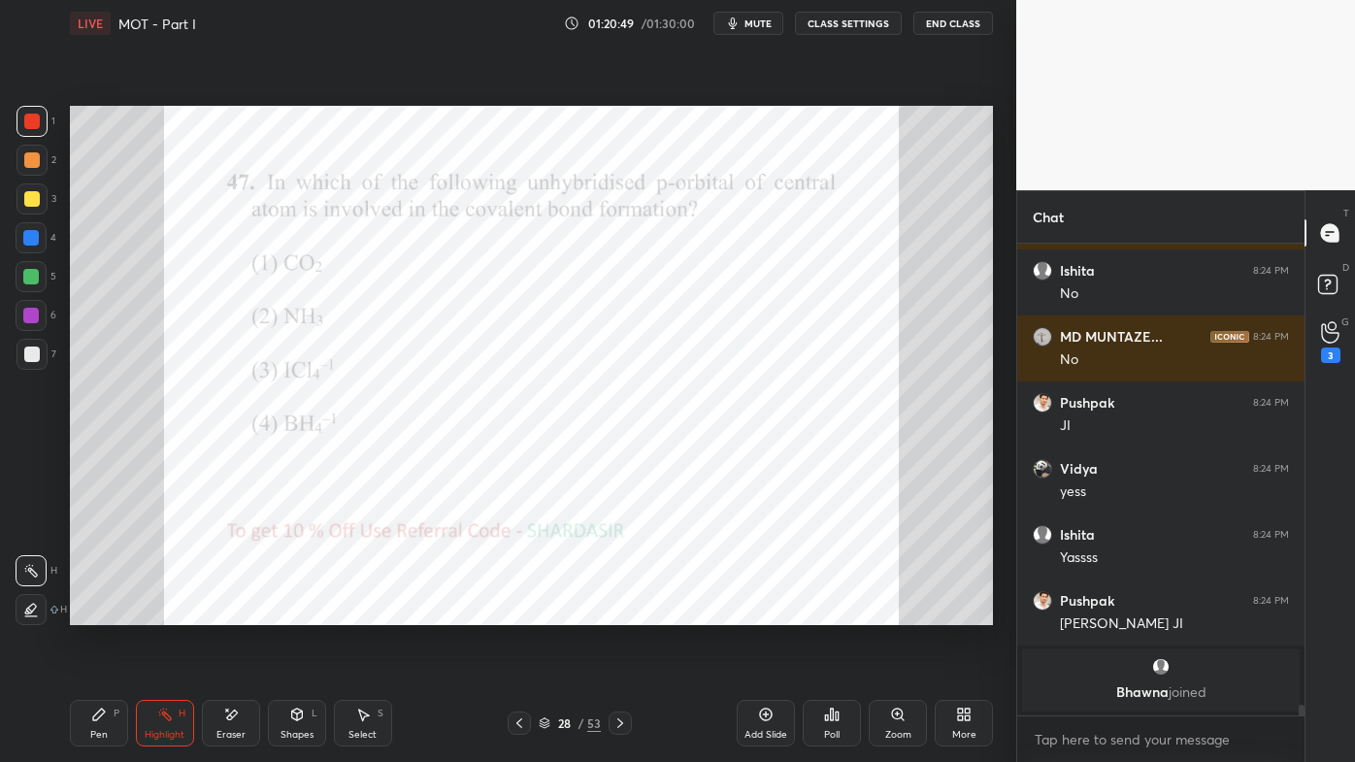
scroll to position [21092, 0]
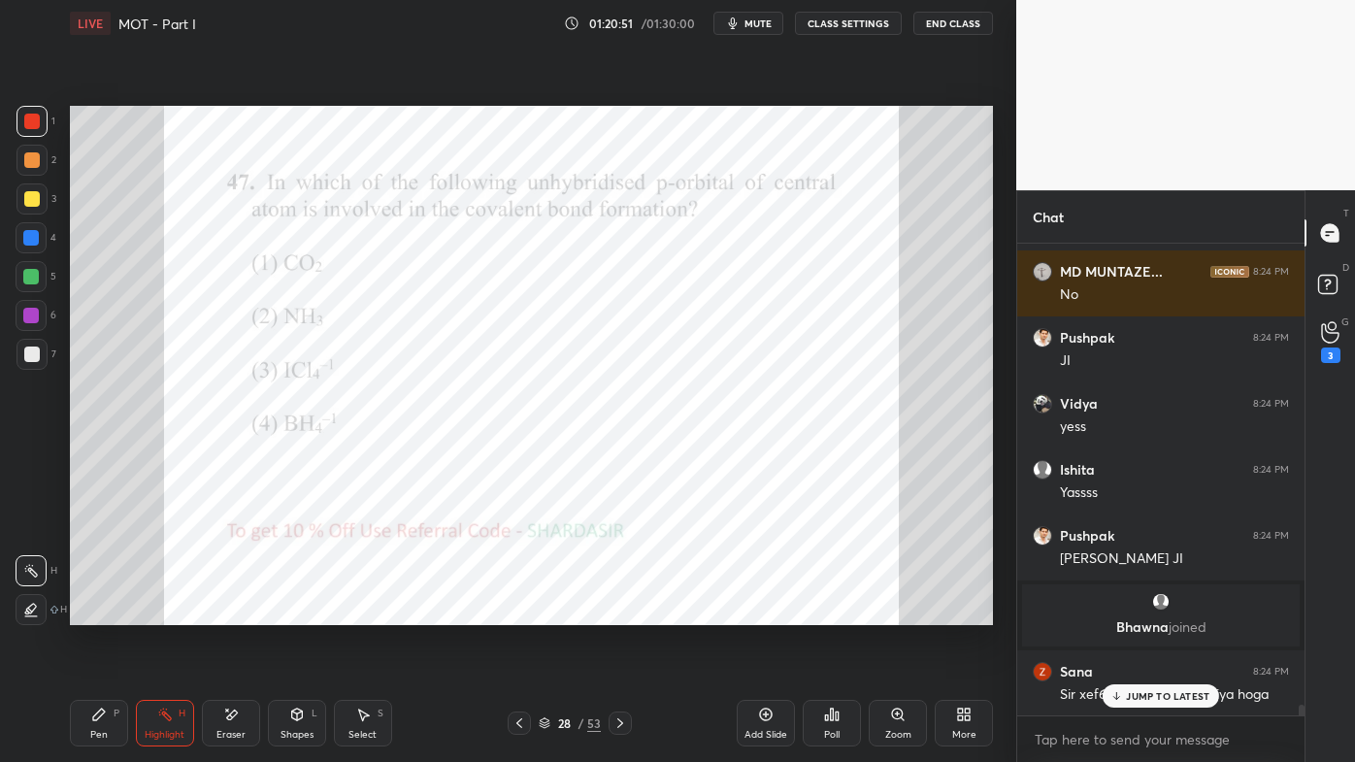
click at [853, 612] on div "Poll" at bounding box center [832, 723] width 58 height 47
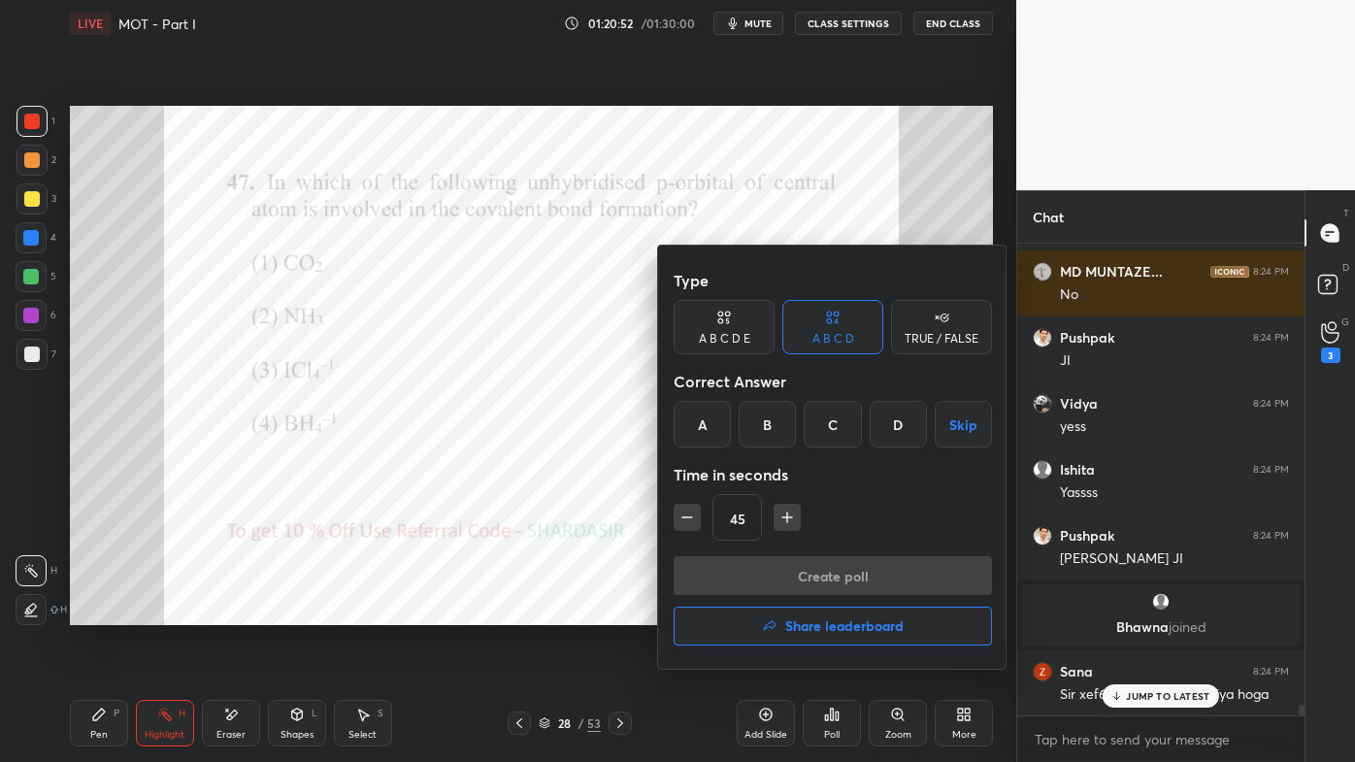
drag, startPoint x: 705, startPoint y: 426, endPoint x: 737, endPoint y: 487, distance: 69.0
click at [707, 427] on div "A" at bounding box center [702, 424] width 57 height 47
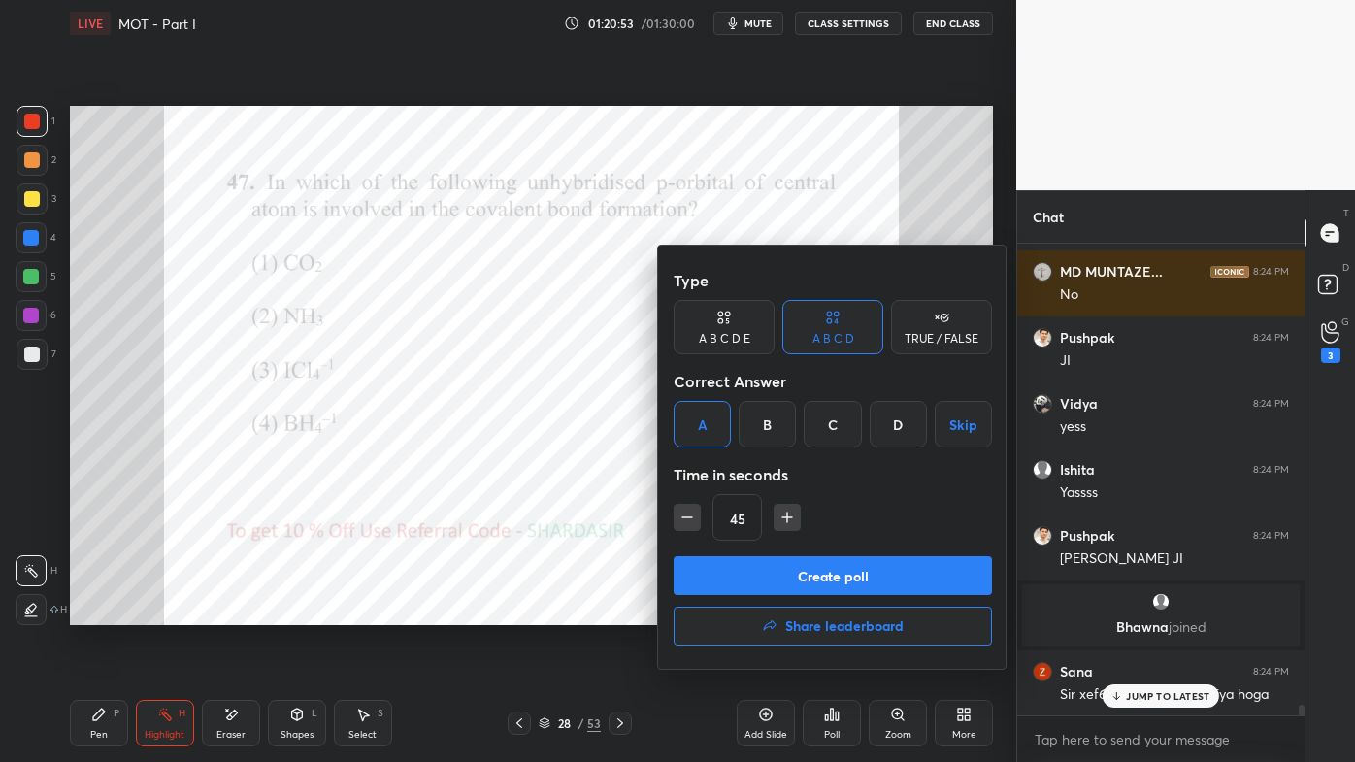
drag, startPoint x: 743, startPoint y: 572, endPoint x: 726, endPoint y: 568, distance: 17.9
click at [740, 571] on button "Create poll" at bounding box center [833, 575] width 318 height 39
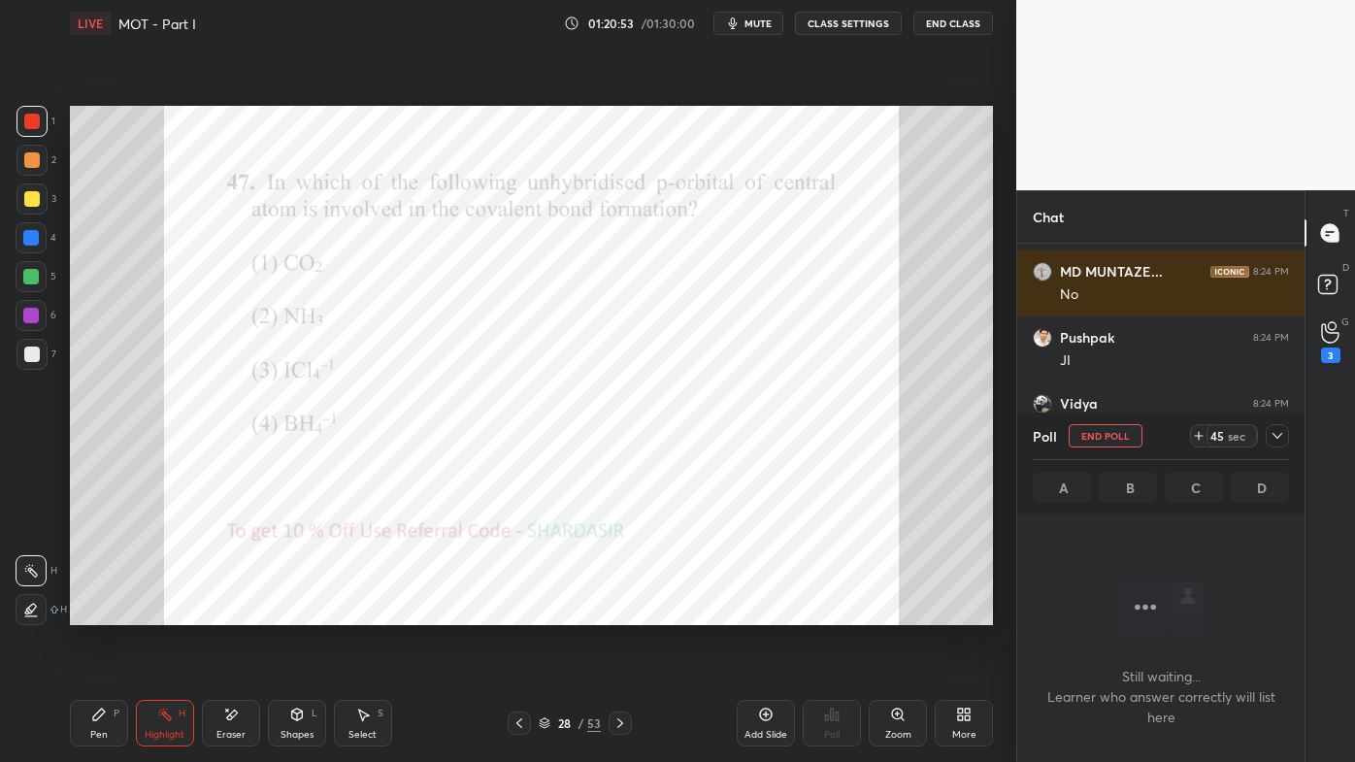
scroll to position [411, 281]
click at [1282, 436] on icon at bounding box center [1277, 436] width 16 height 16
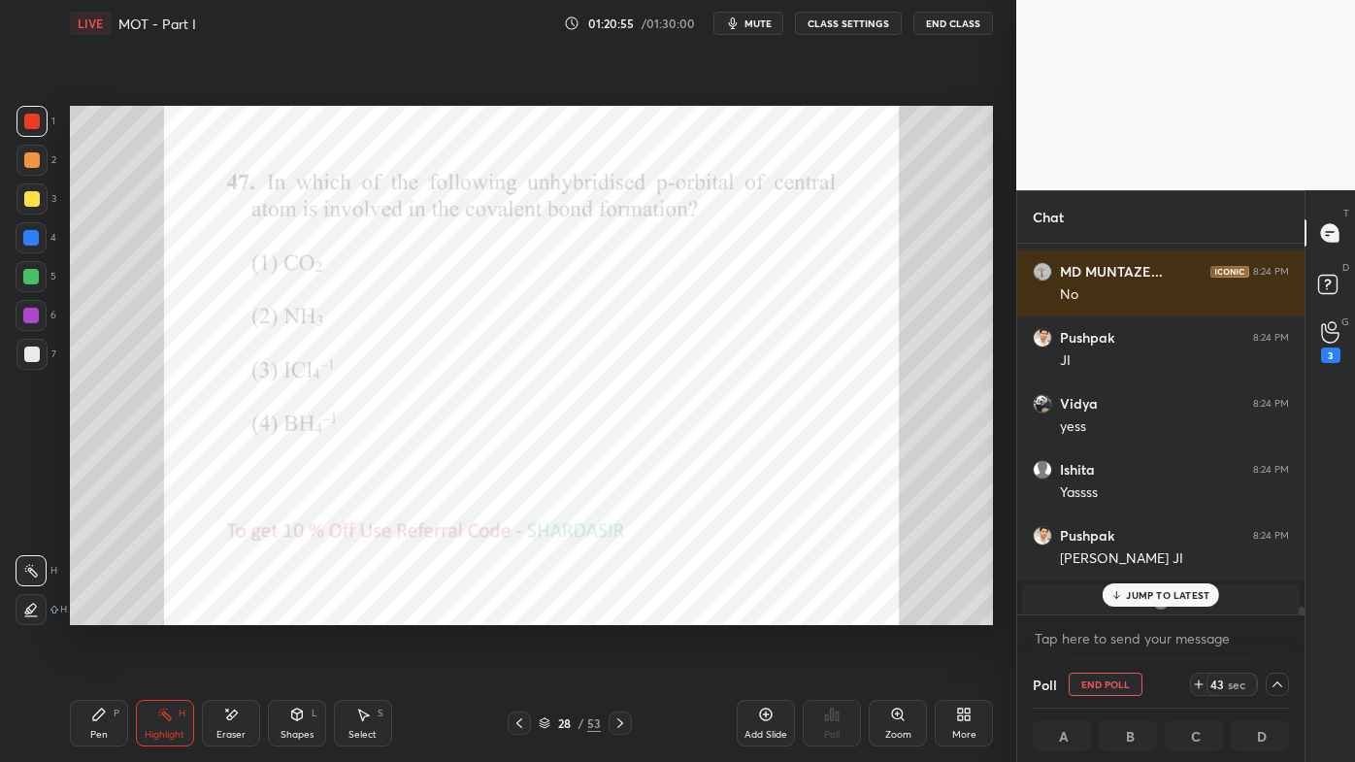
scroll to position [0, 5]
click at [1158, 599] on p "JUMP TO LATEST" at bounding box center [1167, 595] width 83 height 12
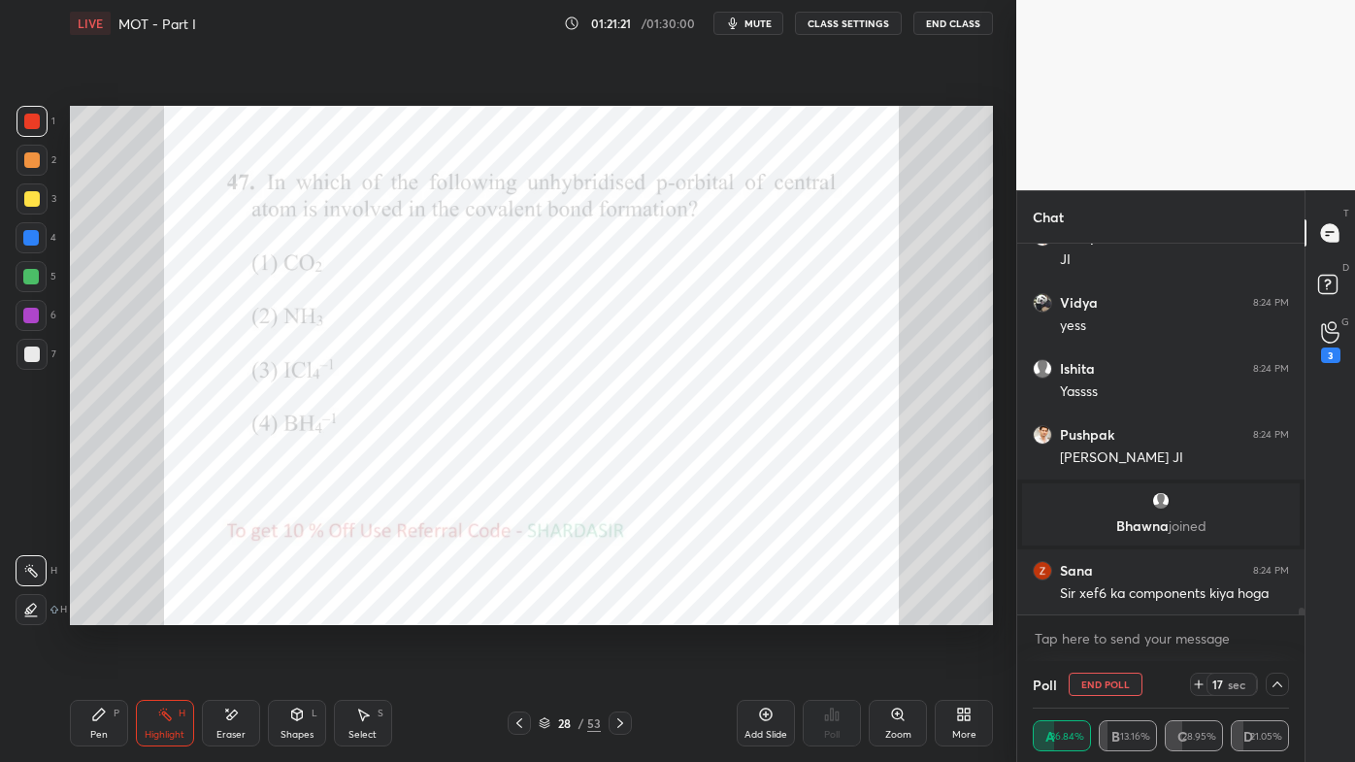
click at [104, 612] on div "Pen P" at bounding box center [99, 723] width 58 height 47
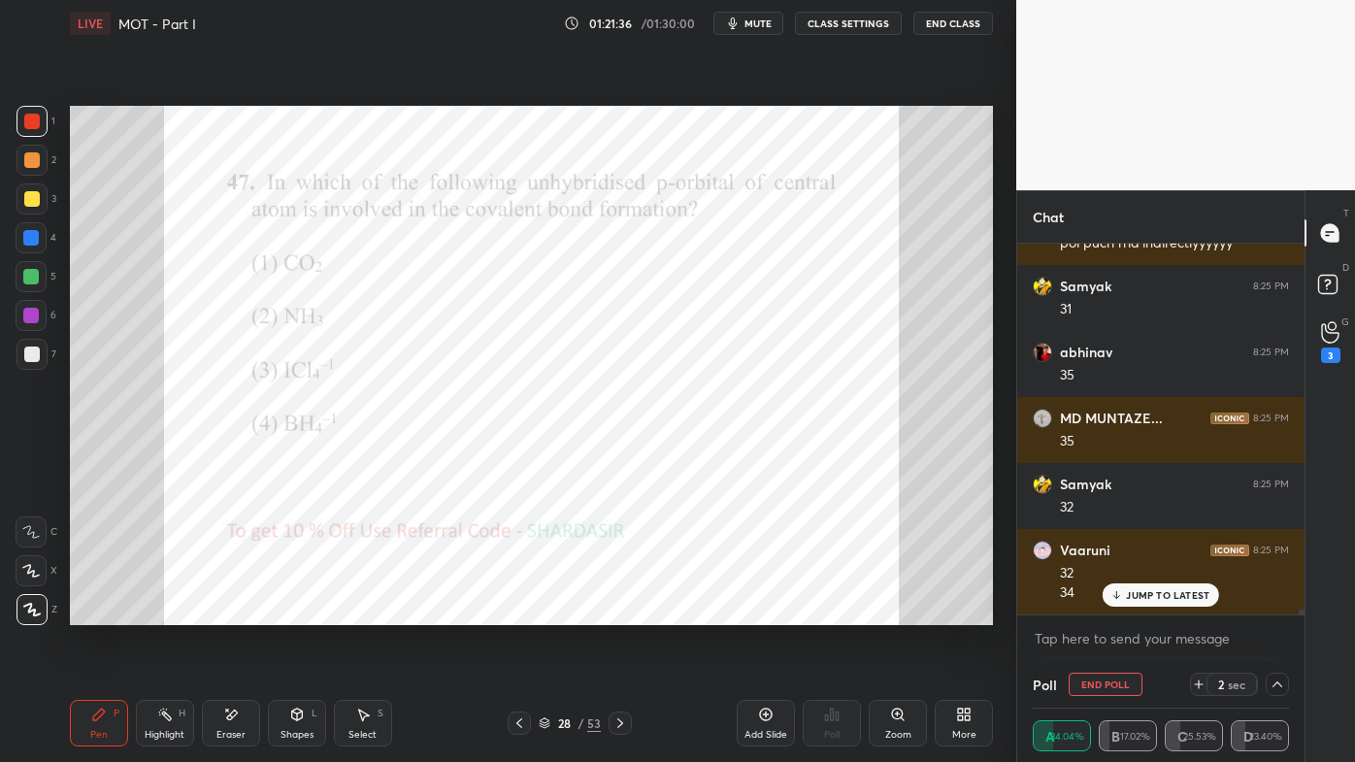
scroll to position [21892, 0]
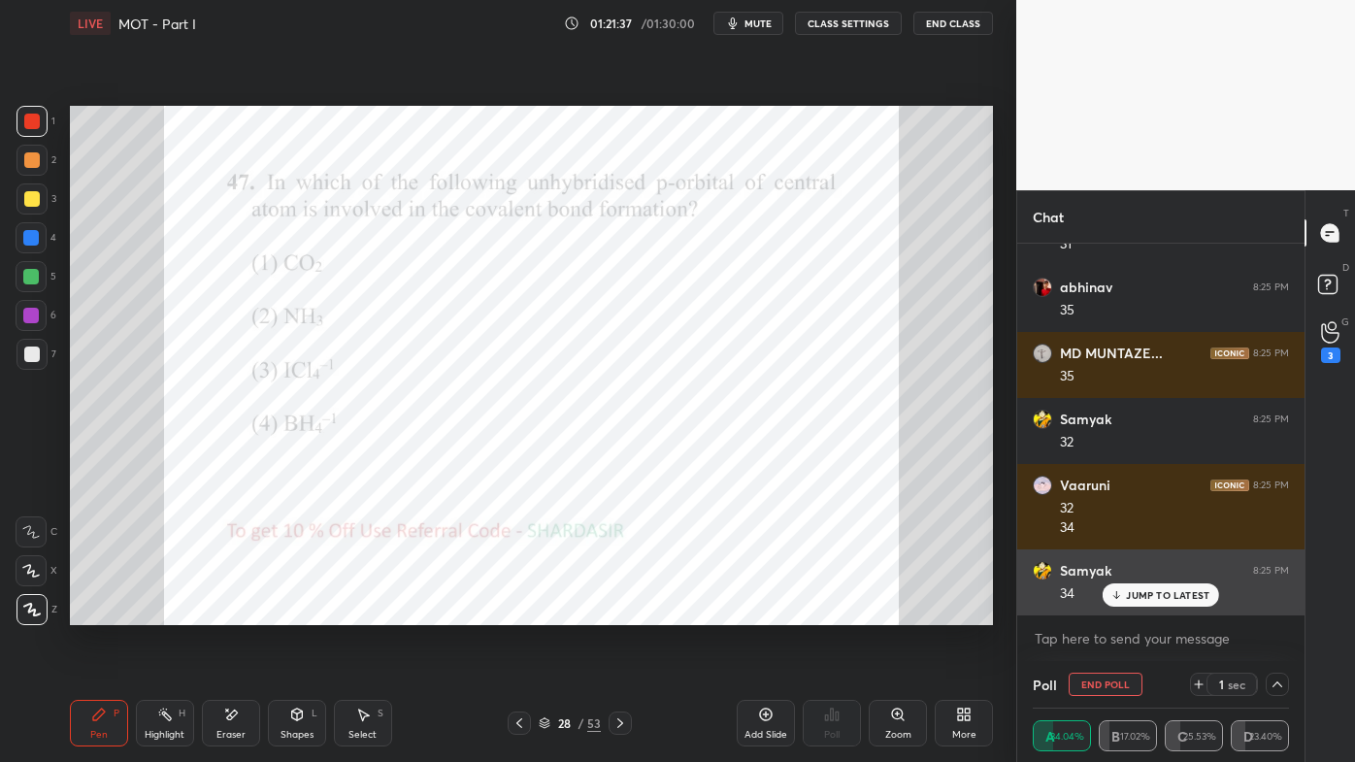
click at [1157, 594] on p "JUMP TO LATEST" at bounding box center [1167, 595] width 83 height 12
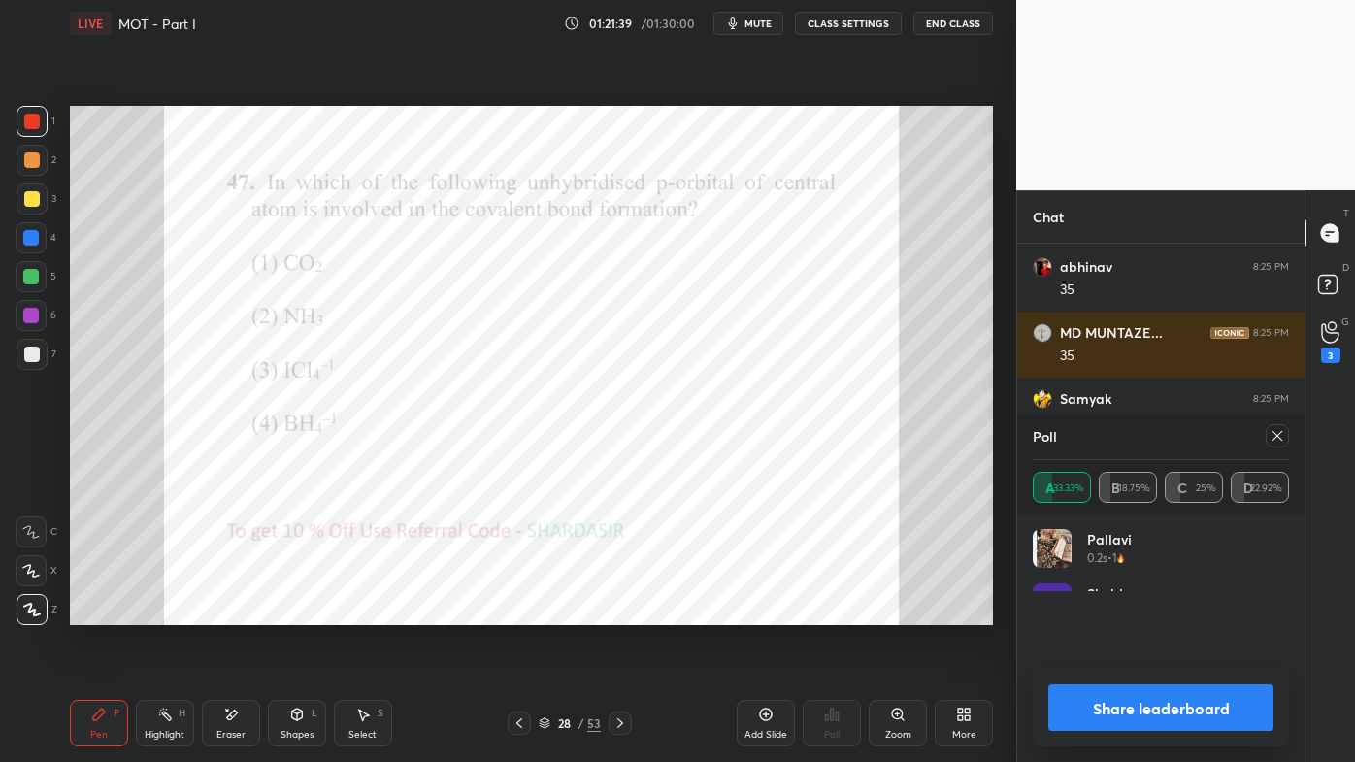
scroll to position [22044, 0]
click at [1281, 434] on icon at bounding box center [1277, 436] width 16 height 16
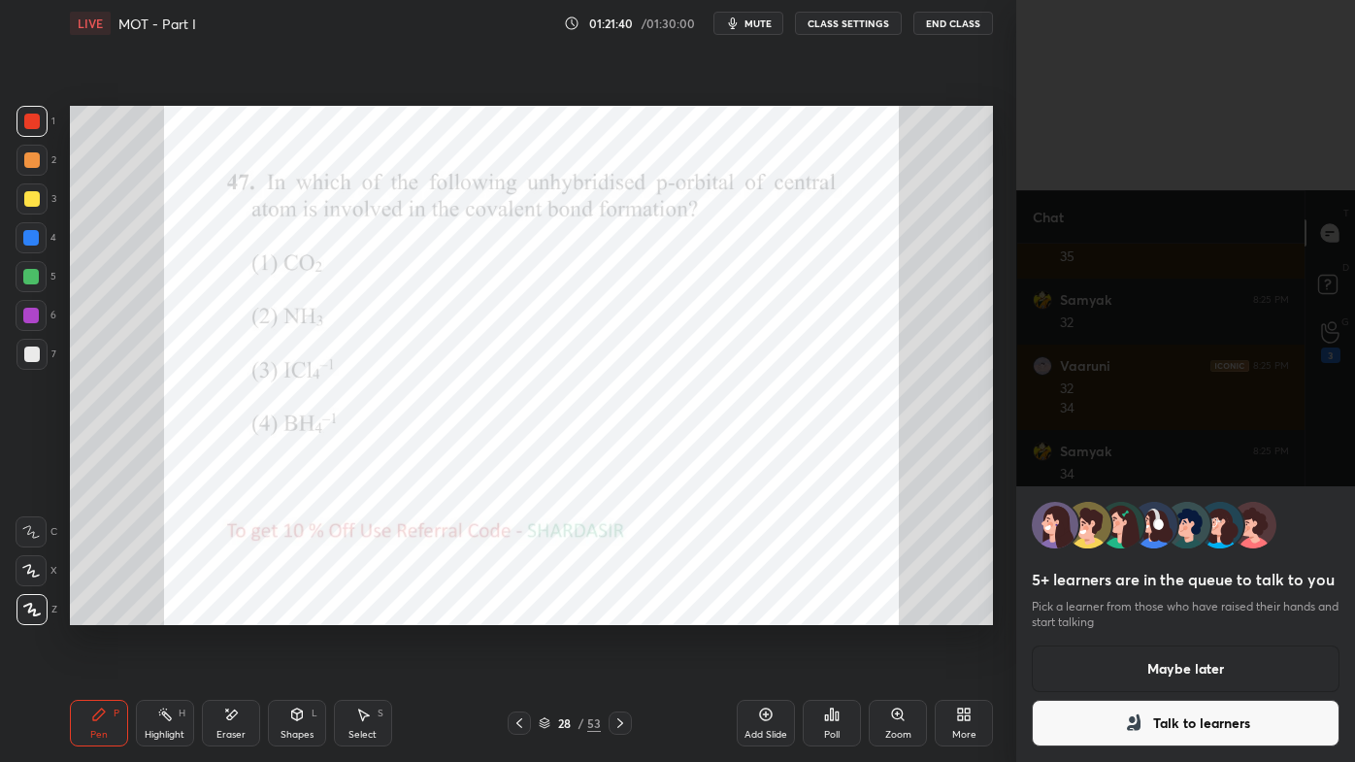
scroll to position [455, 281]
drag, startPoint x: 1137, startPoint y: 672, endPoint x: 1130, endPoint y: 660, distance: 14.0
click at [1135, 612] on button "Maybe later" at bounding box center [1186, 668] width 308 height 47
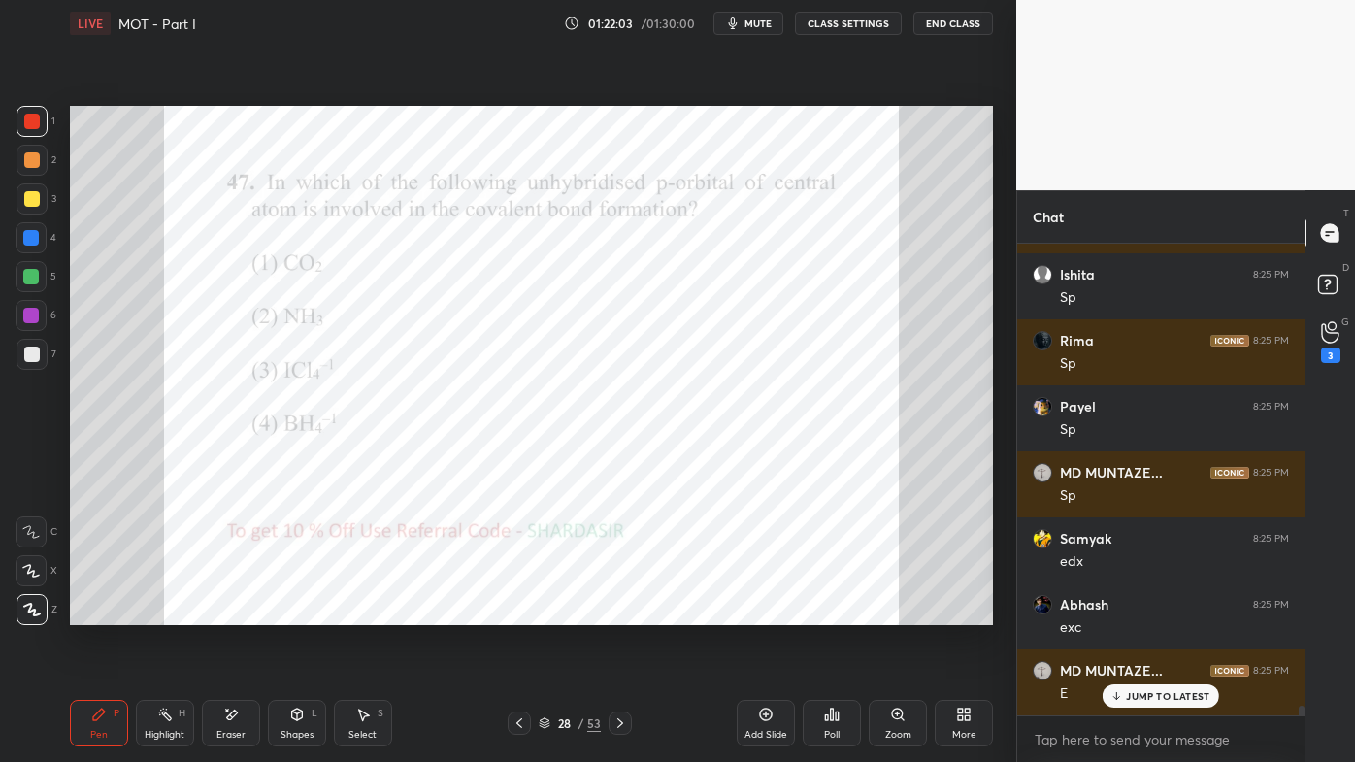
click at [30, 238] on div at bounding box center [31, 238] width 16 height 16
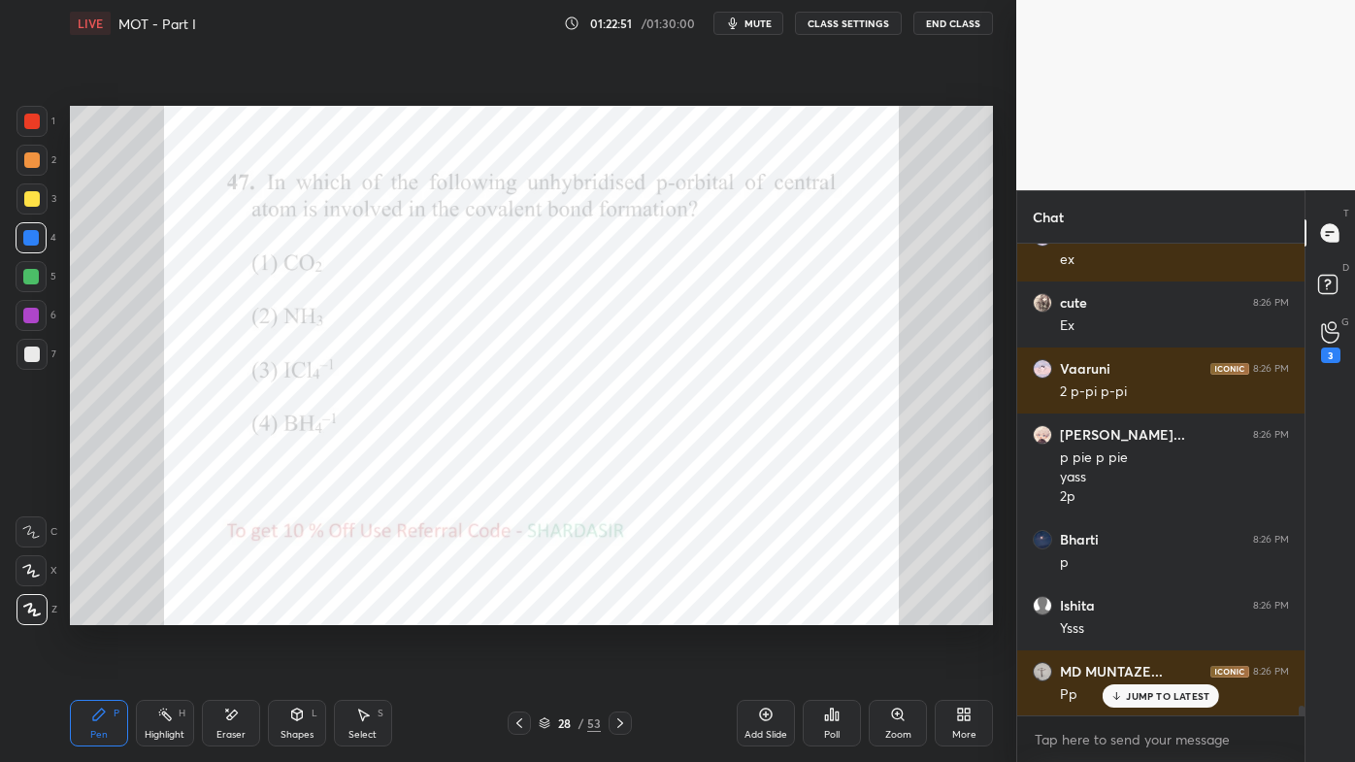
scroll to position [22758, 0]
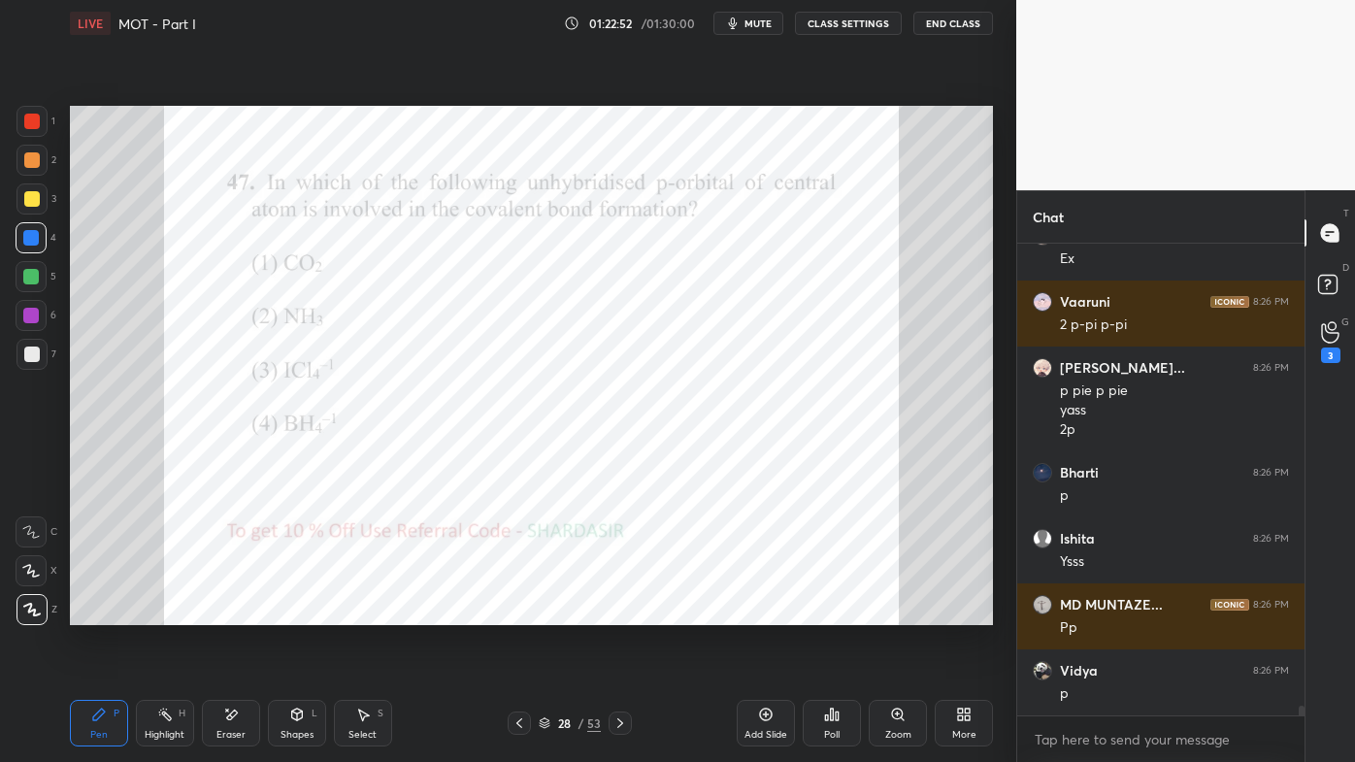
drag, startPoint x: 157, startPoint y: 711, endPoint x: 365, endPoint y: 631, distance: 222.8
click at [159, 612] on icon at bounding box center [165, 715] width 16 height 16
click at [98, 612] on div "Pen P" at bounding box center [99, 723] width 58 height 47
drag, startPoint x: 618, startPoint y: 716, endPoint x: 598, endPoint y: 721, distance: 21.0
click at [616, 612] on icon at bounding box center [620, 723] width 16 height 16
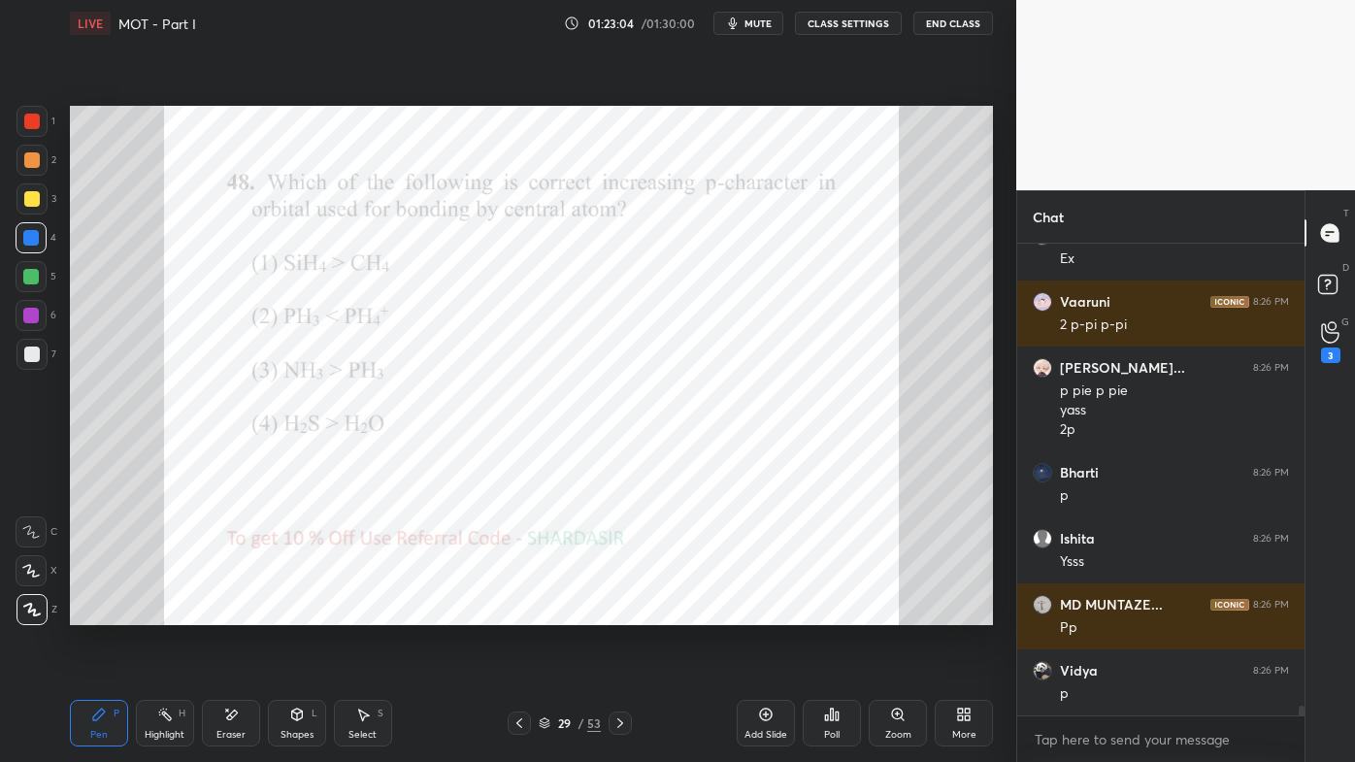
scroll to position [22824, 0]
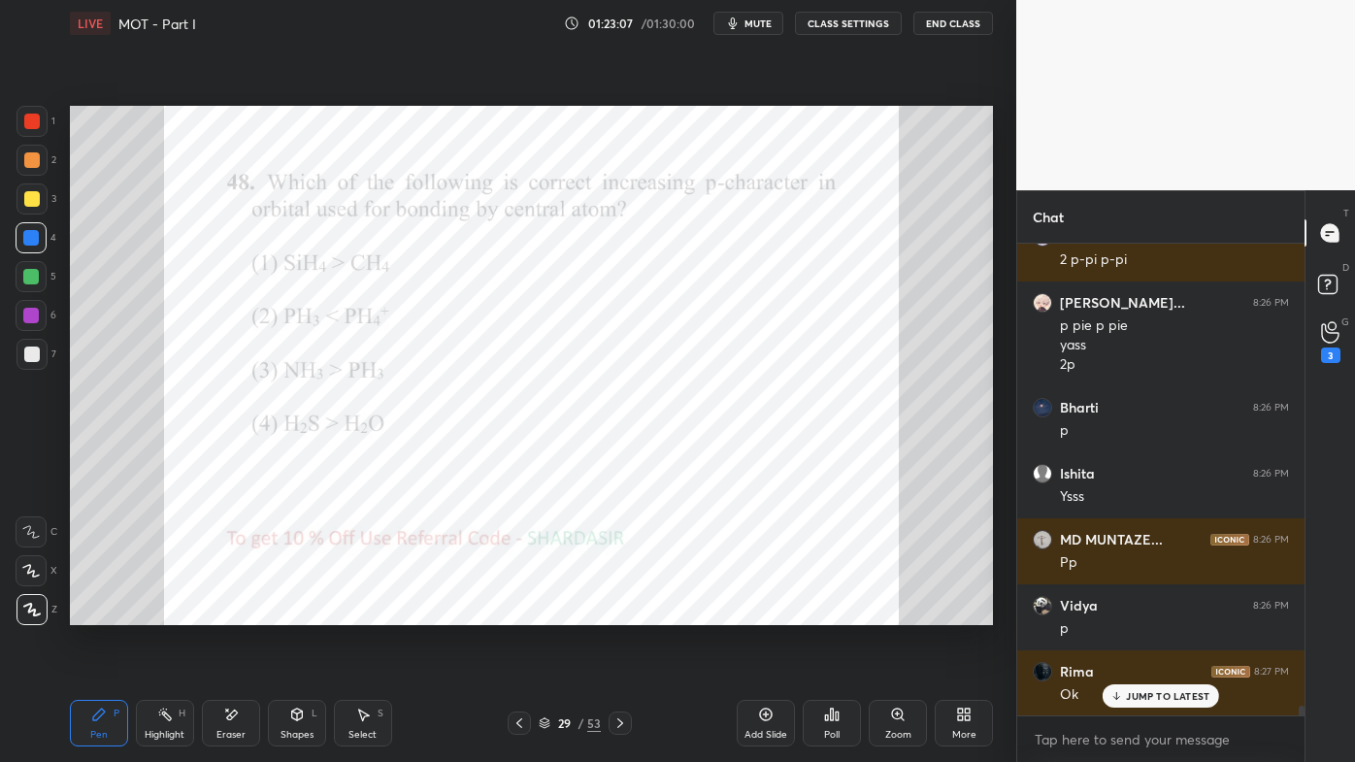
click at [621, 612] on icon at bounding box center [620, 723] width 16 height 16
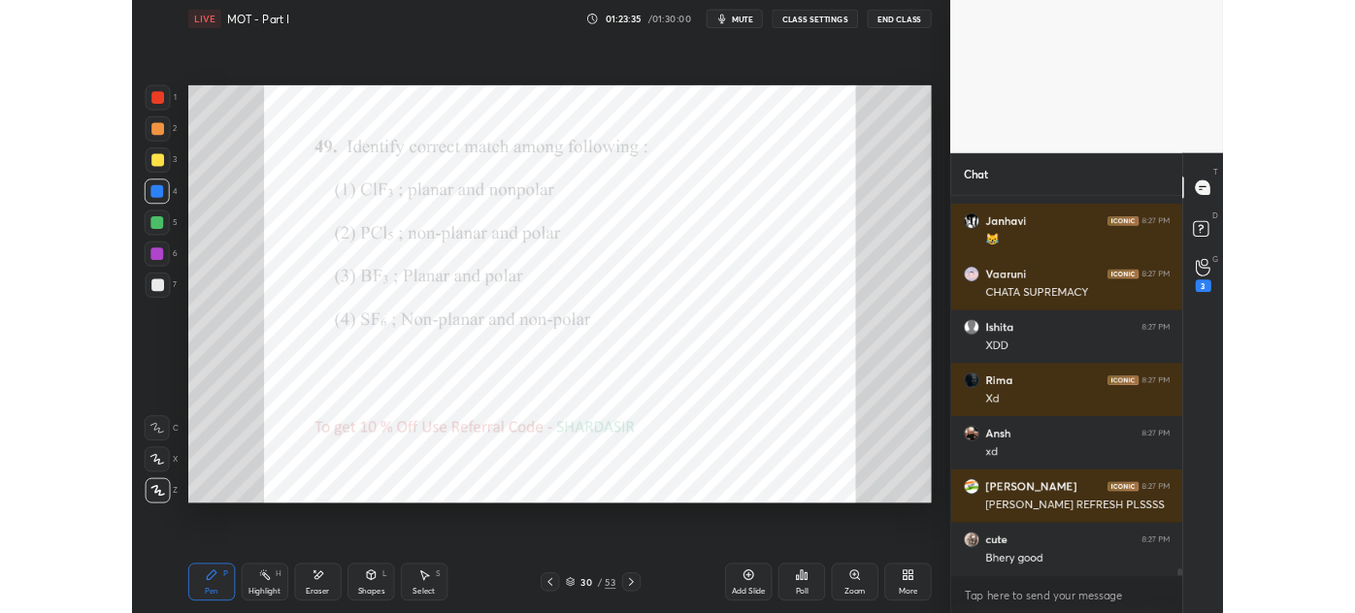
scroll to position [23793, 0]
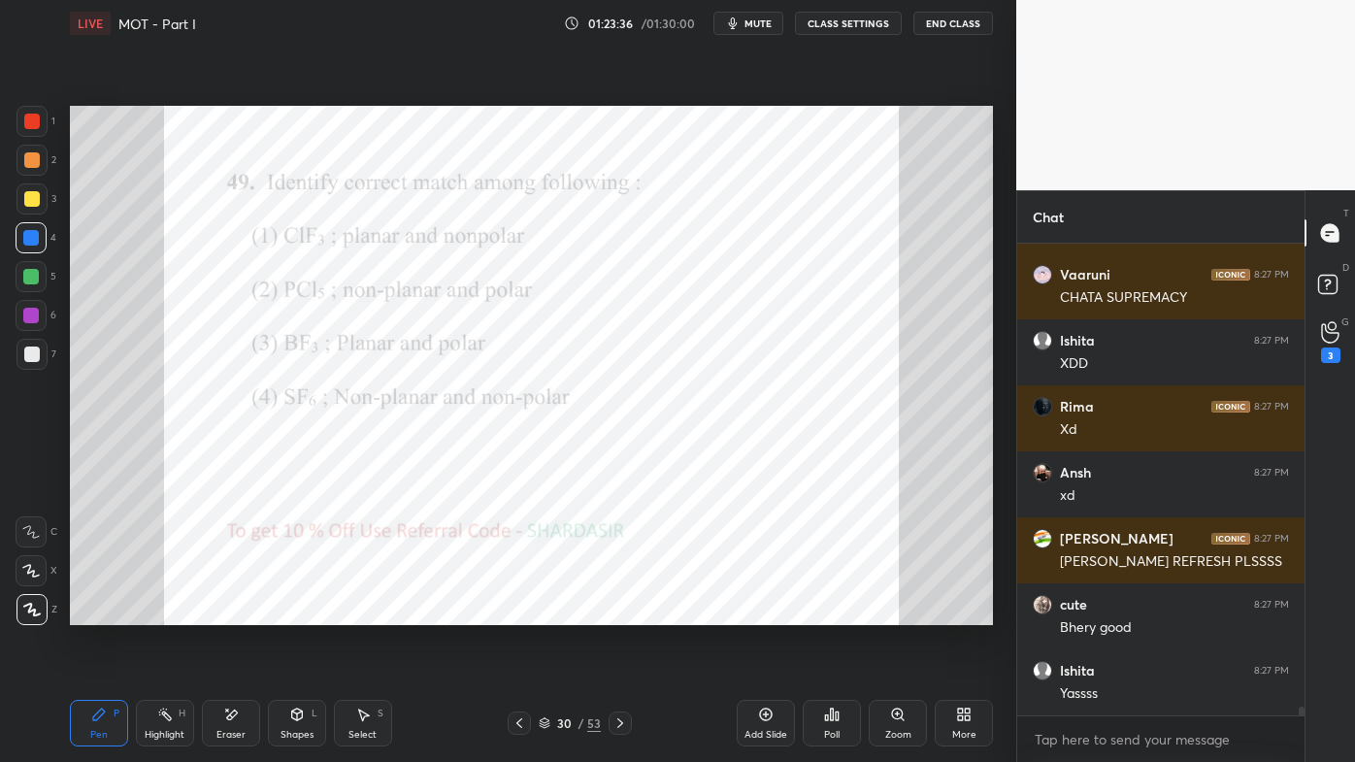
click at [913, 612] on div "Add Slide Poll Zoom More" at bounding box center [865, 723] width 256 height 109
click at [963, 612] on icon at bounding box center [964, 715] width 16 height 16
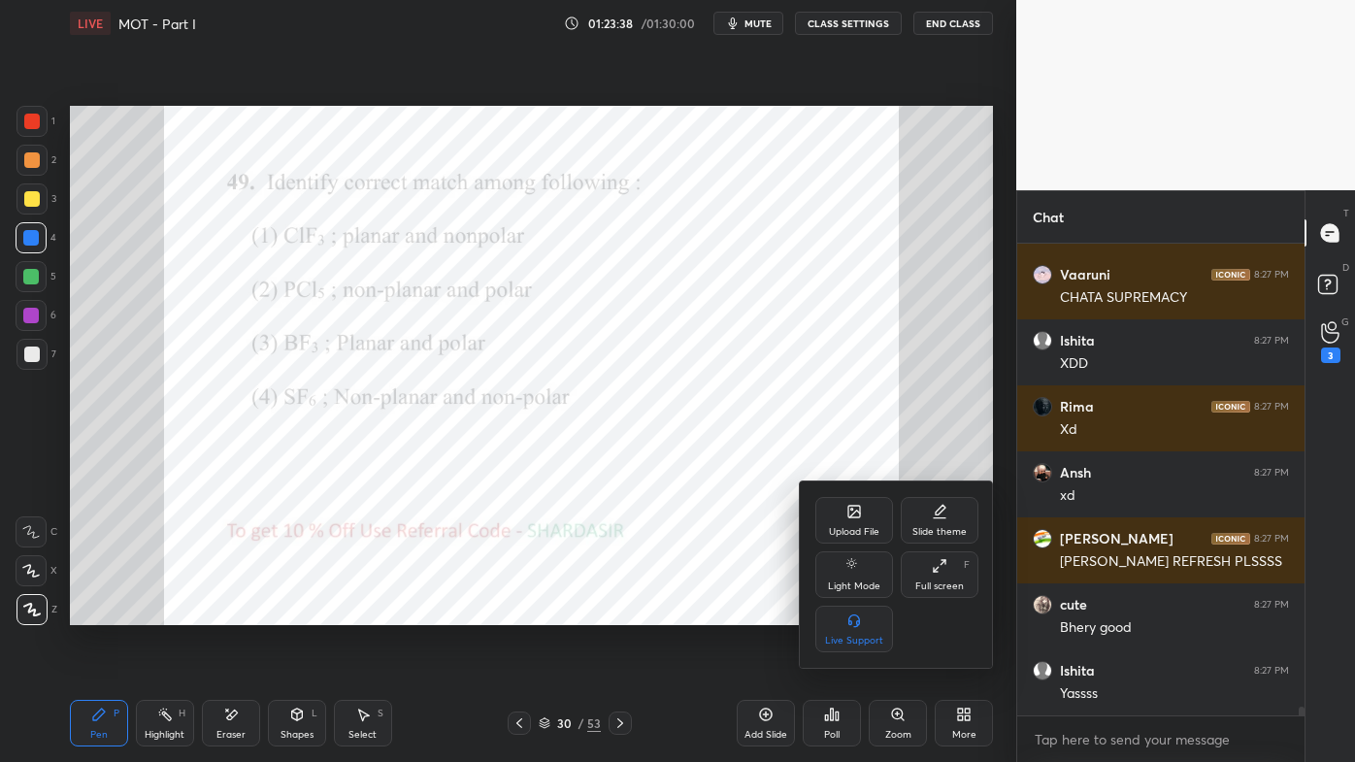
click at [932, 575] on div "Full screen F" at bounding box center [940, 574] width 78 height 47
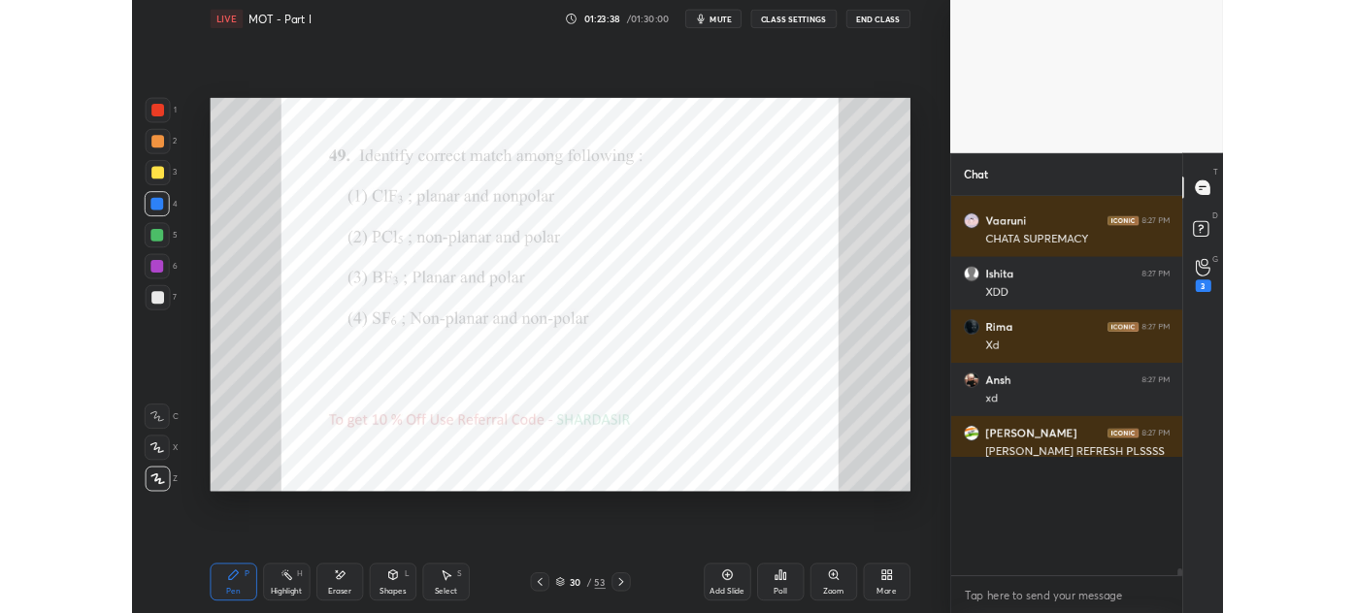
scroll to position [96562, 96112]
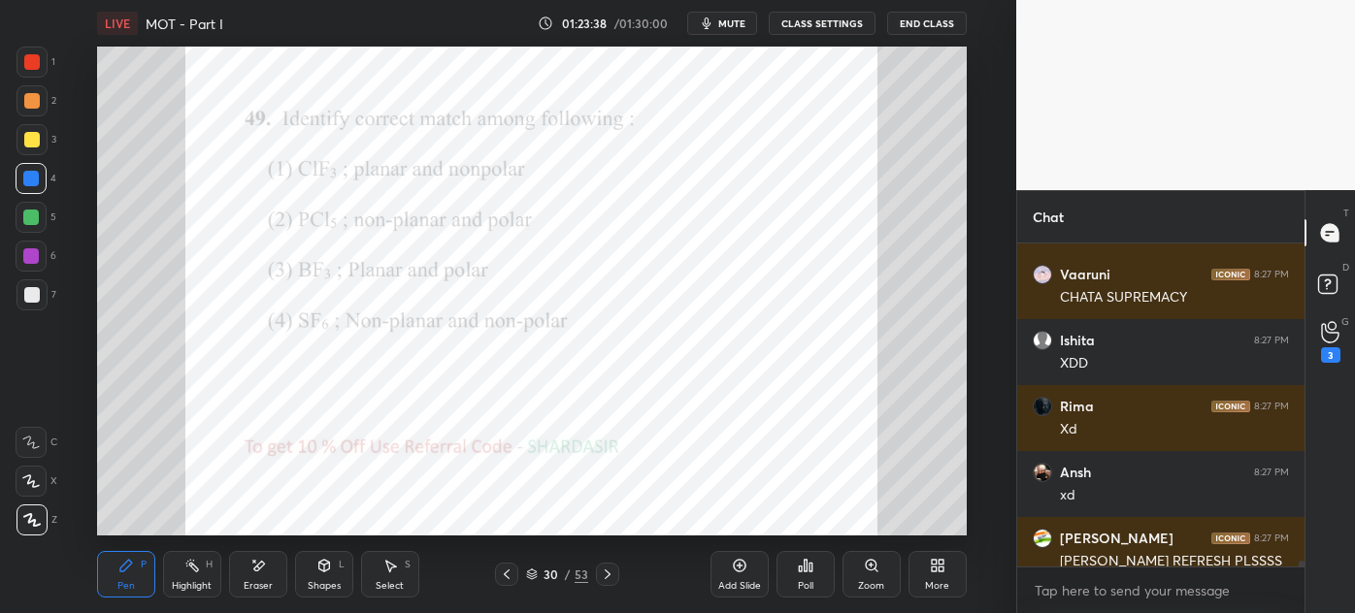
type textarea "x"
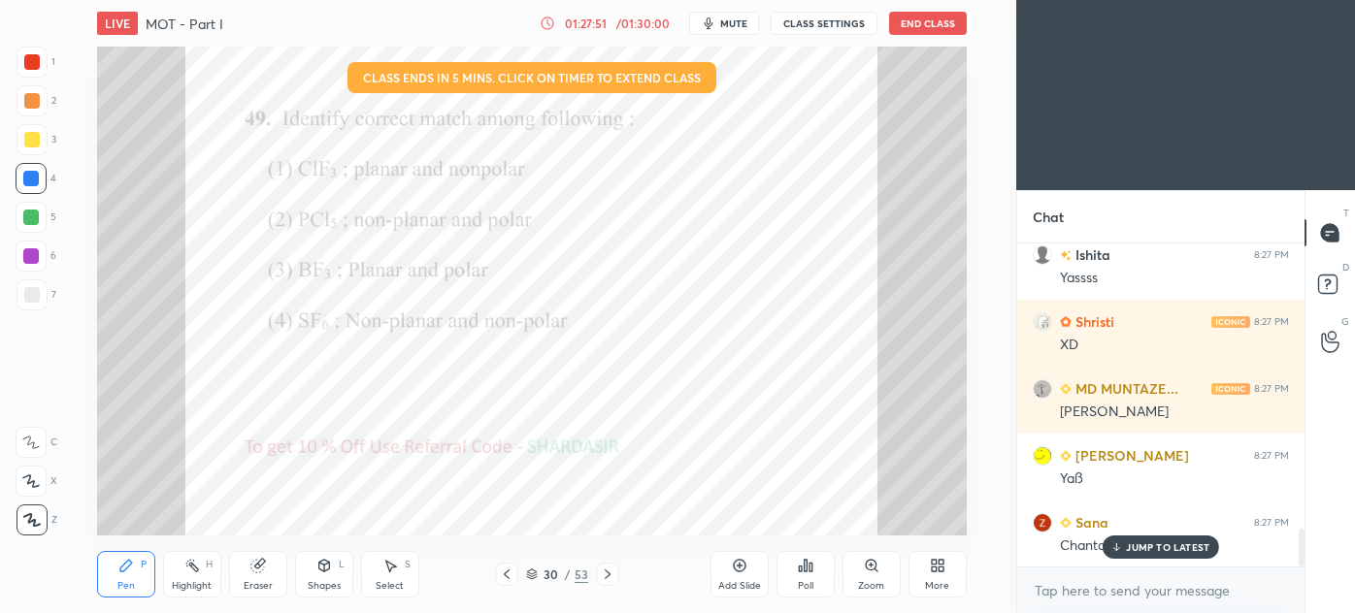
scroll to position [2404, 0]
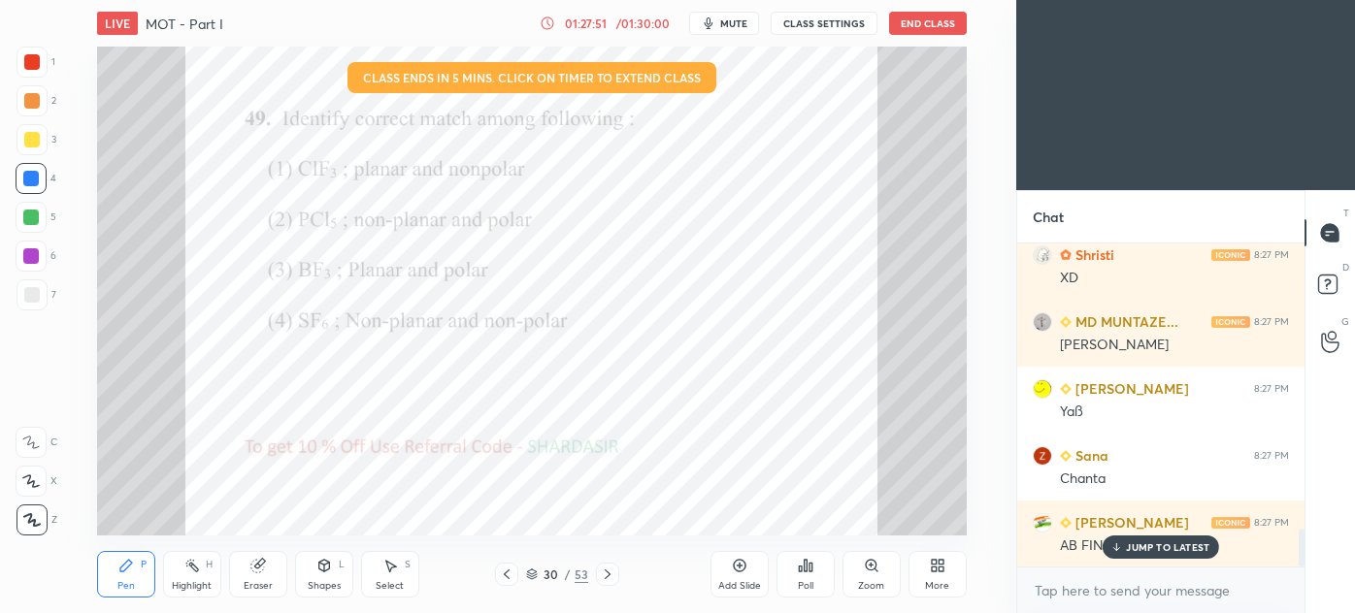
click at [946, 574] on div "More" at bounding box center [937, 574] width 58 height 47
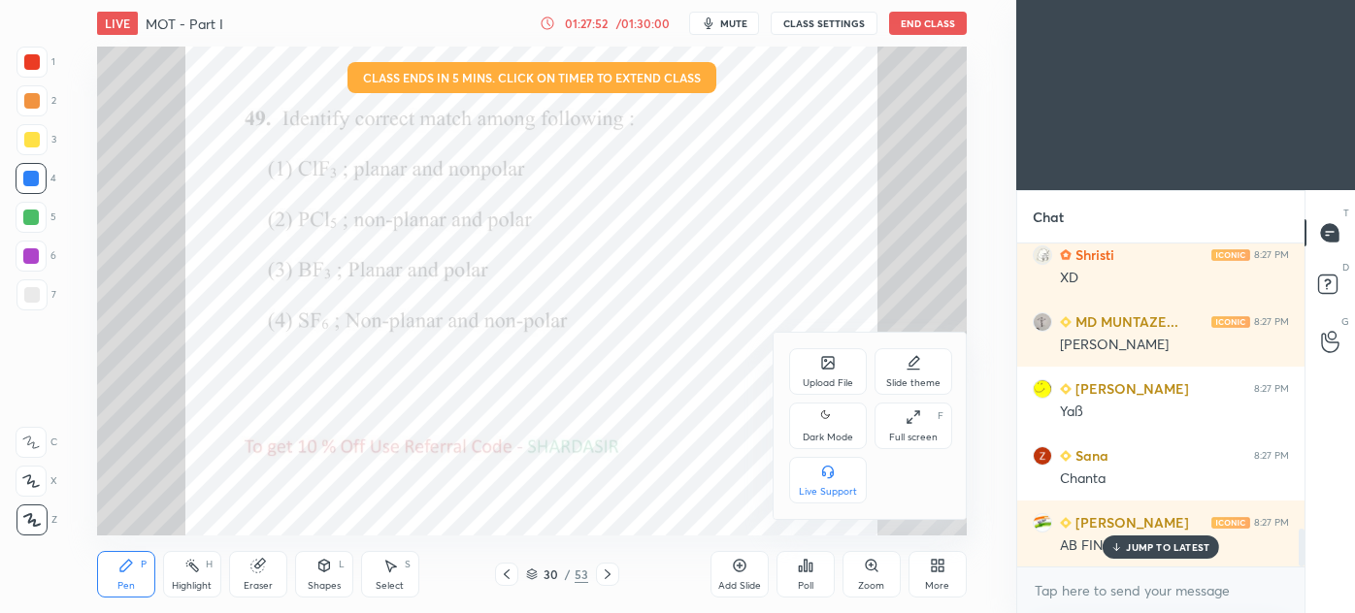
drag, startPoint x: 828, startPoint y: 423, endPoint x: 839, endPoint y: 434, distance: 15.1
click at [830, 424] on icon at bounding box center [828, 417] width 16 height 23
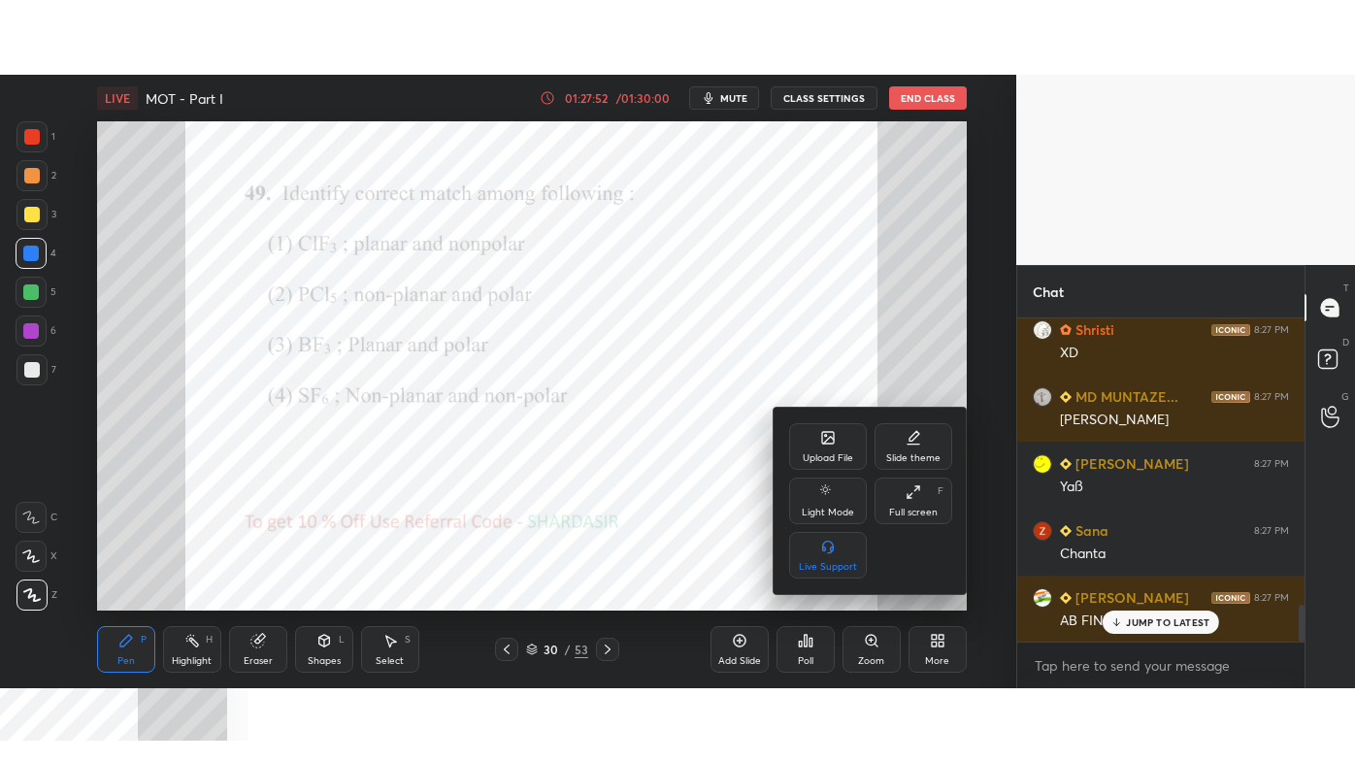
scroll to position [2471, 0]
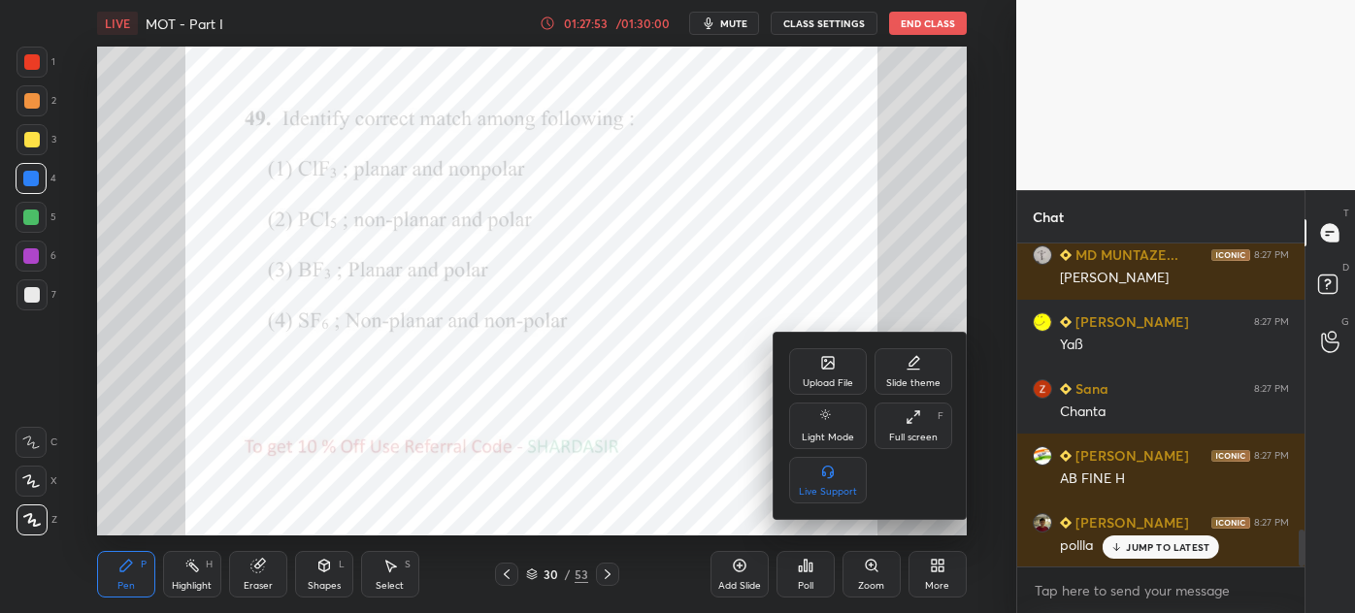
drag, startPoint x: 908, startPoint y: 437, endPoint x: 906, endPoint y: 546, distance: 109.7
click at [908, 439] on div "Full screen" at bounding box center [913, 438] width 49 height 10
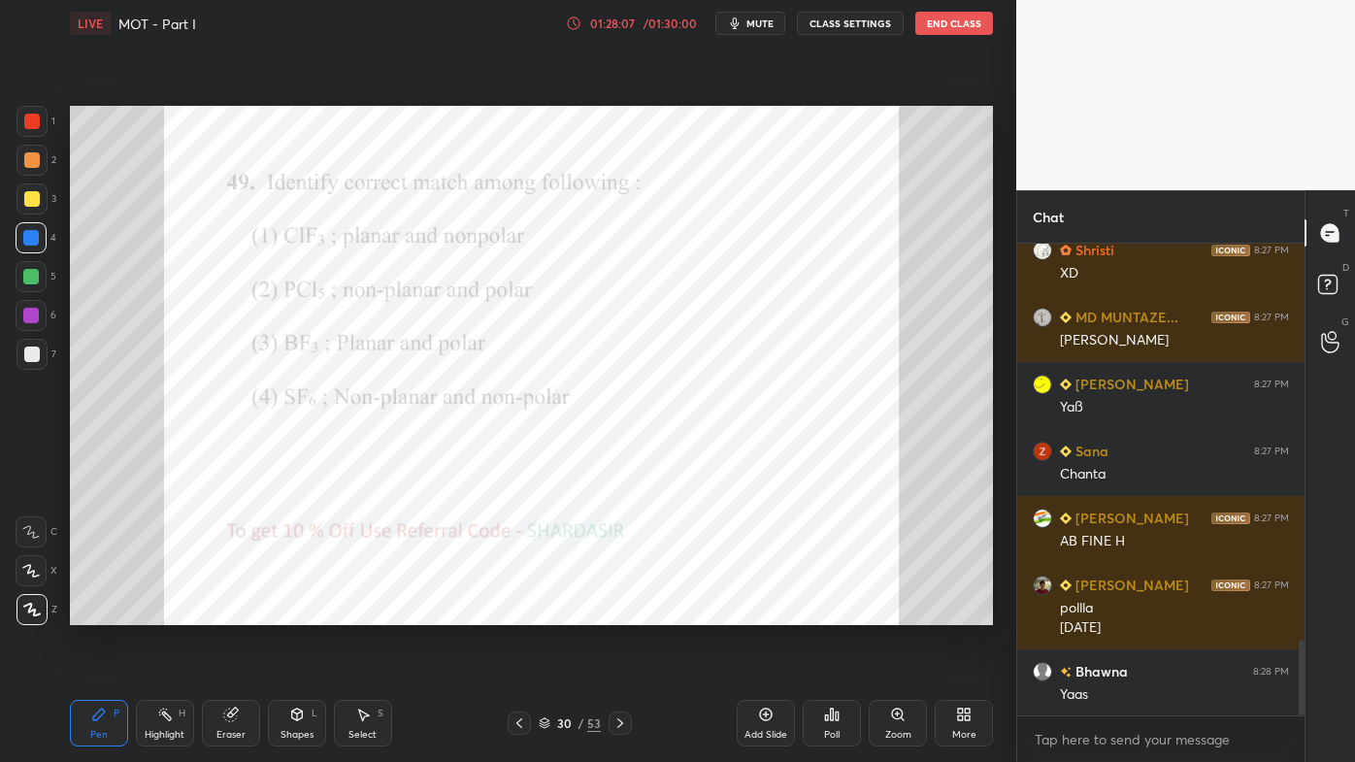
scroll to position [2477, 0]
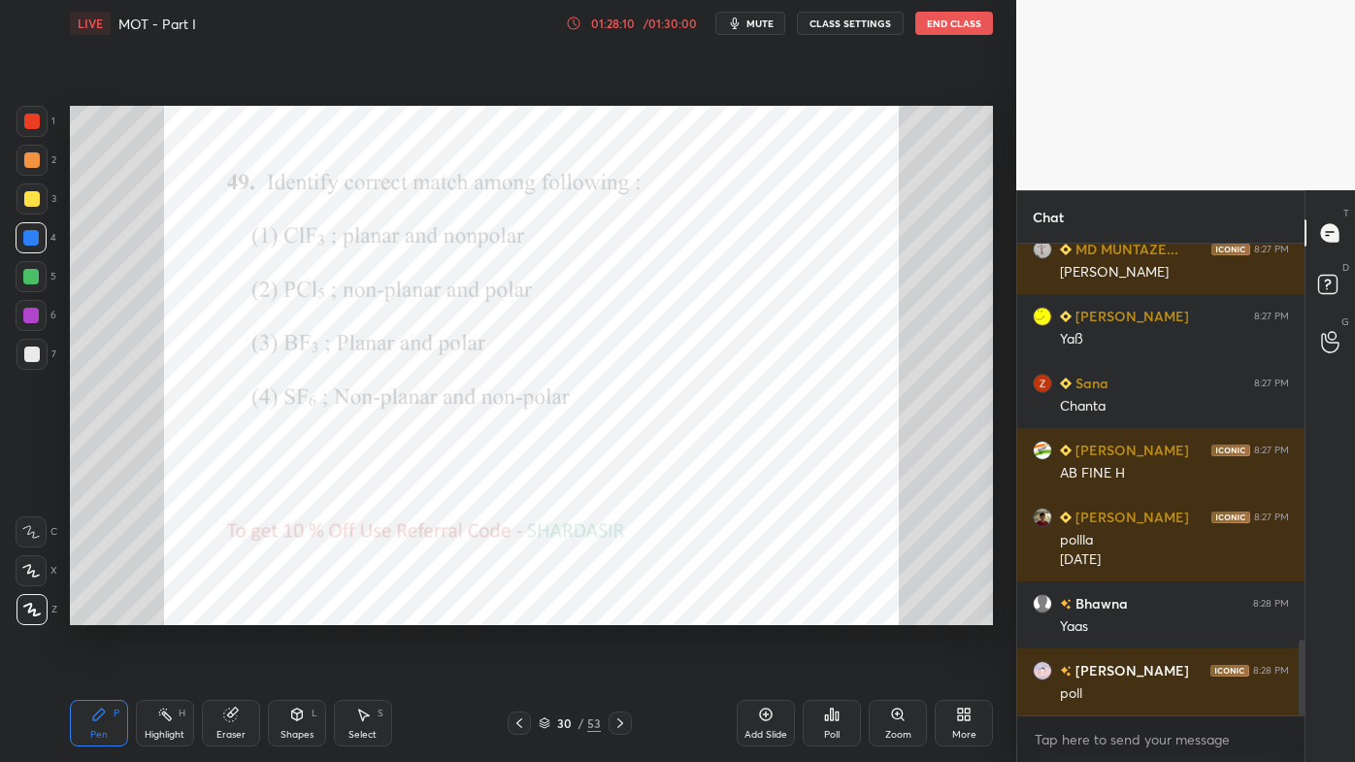
click at [838, 612] on icon at bounding box center [837, 715] width 3 height 9
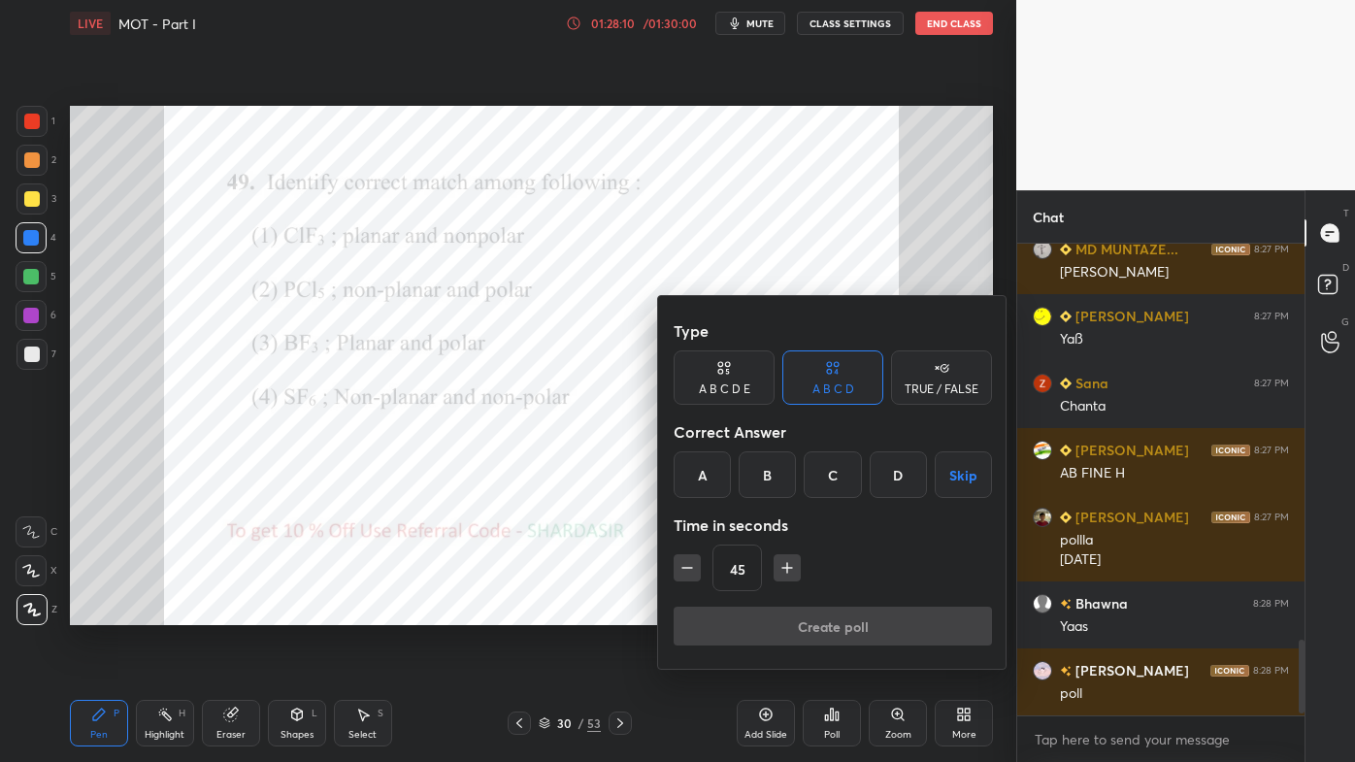
scroll to position [2544, 0]
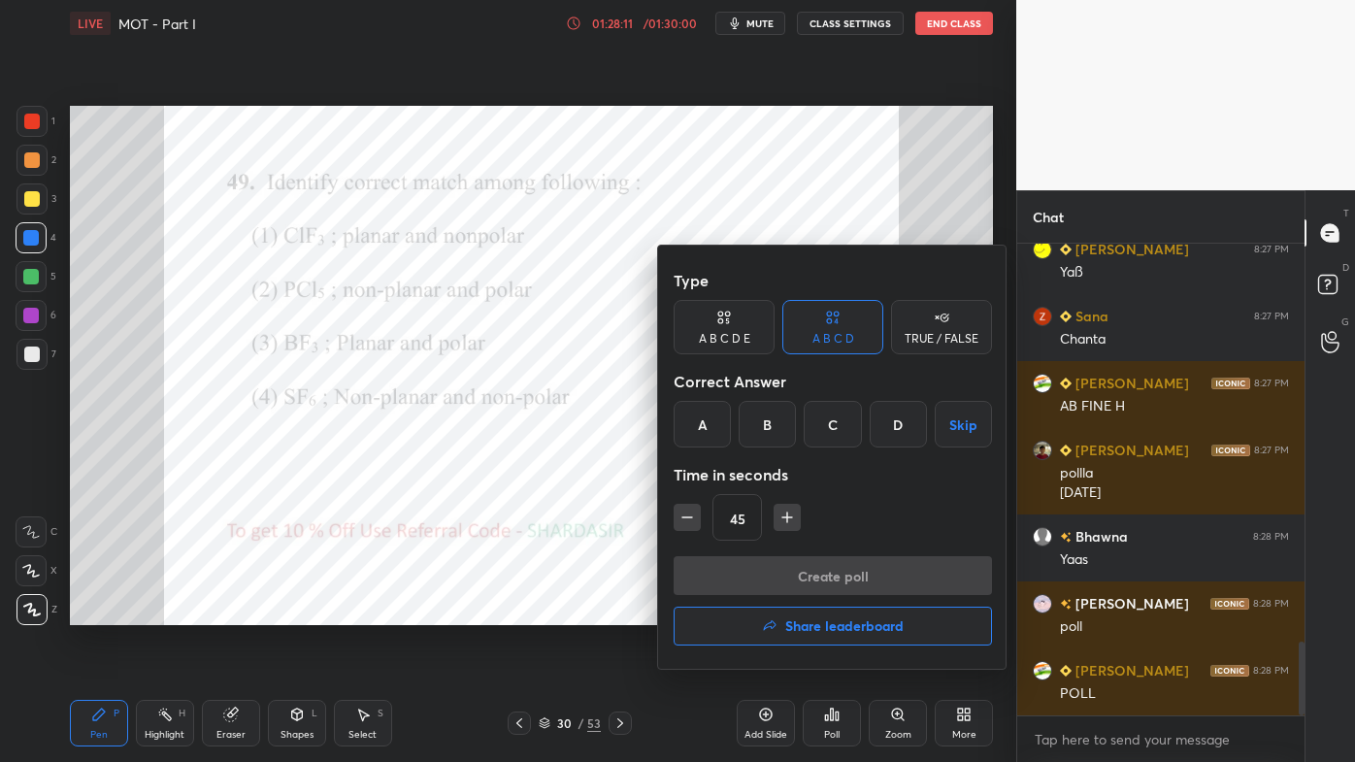
click at [893, 428] on div "D" at bounding box center [898, 424] width 57 height 47
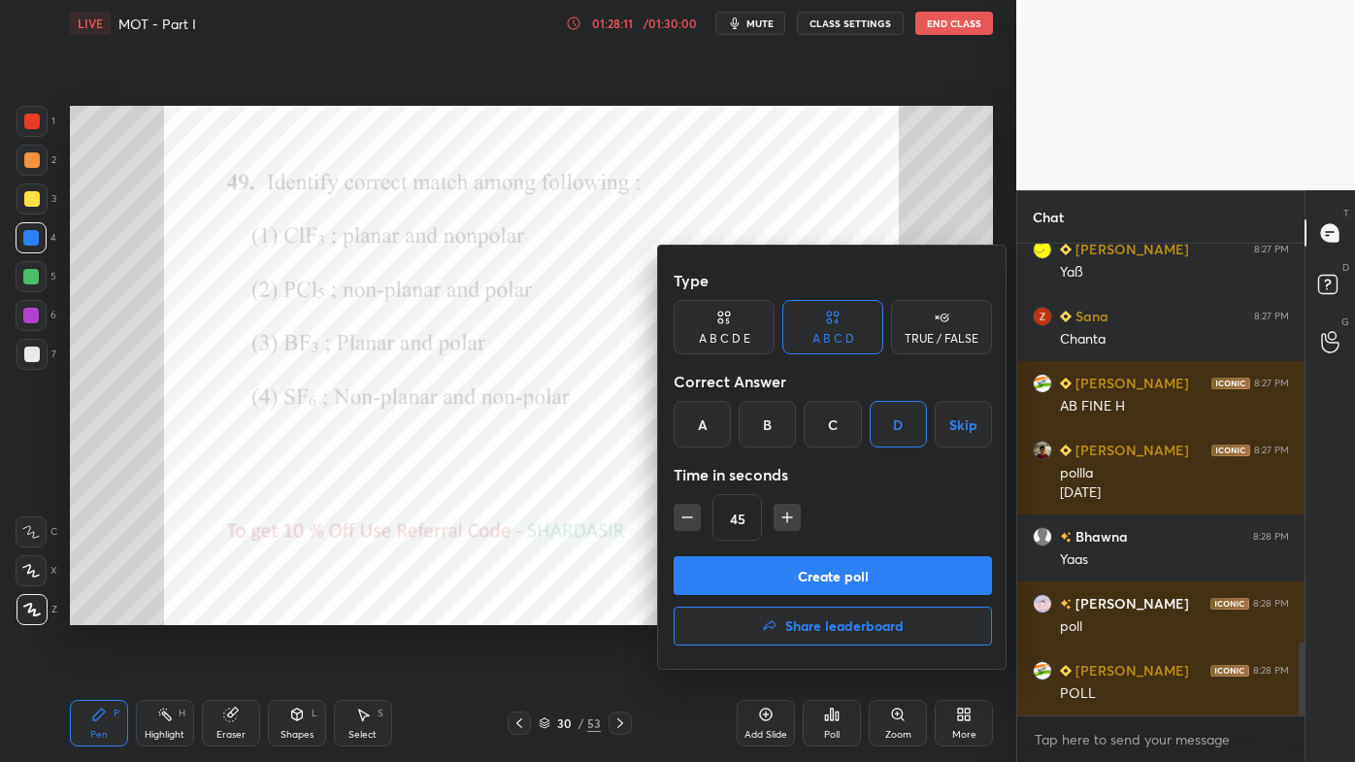
click at [797, 579] on button "Create poll" at bounding box center [833, 575] width 318 height 39
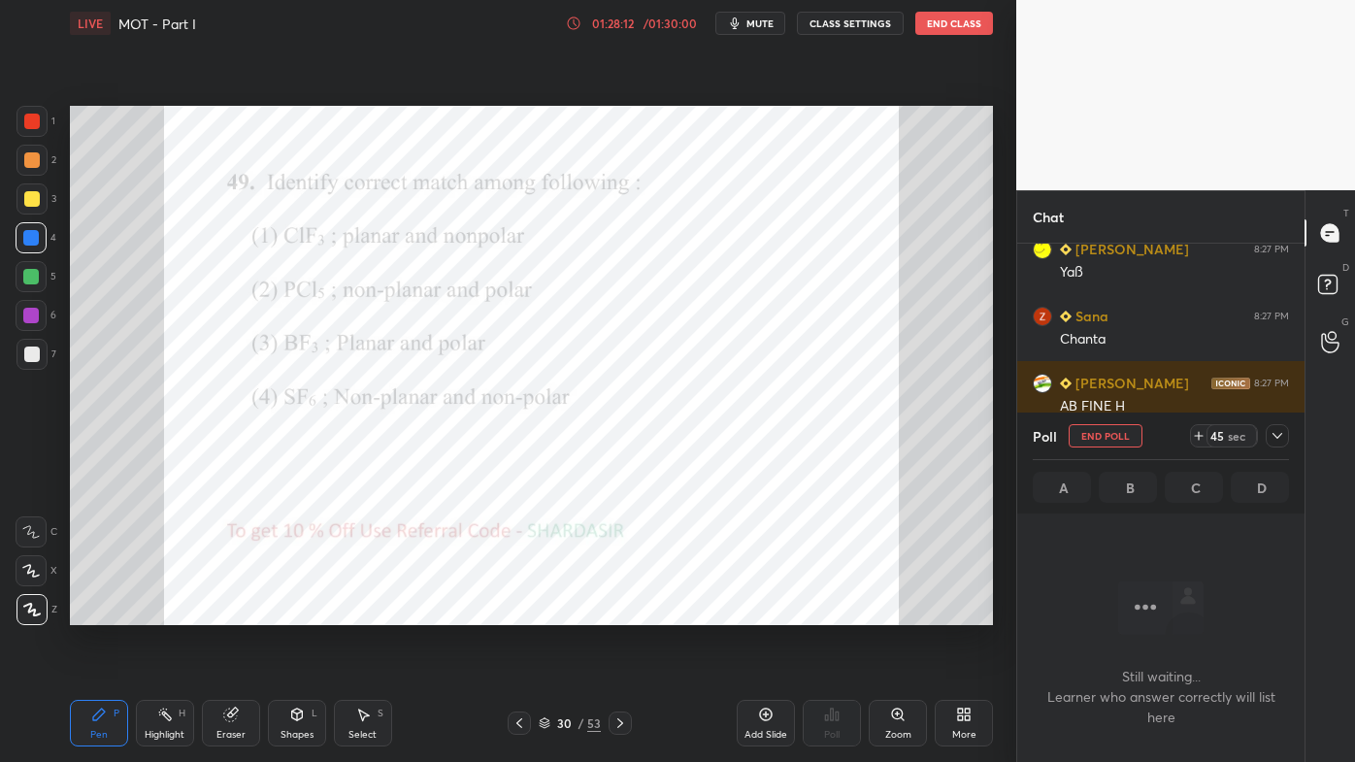
scroll to position [0, 0]
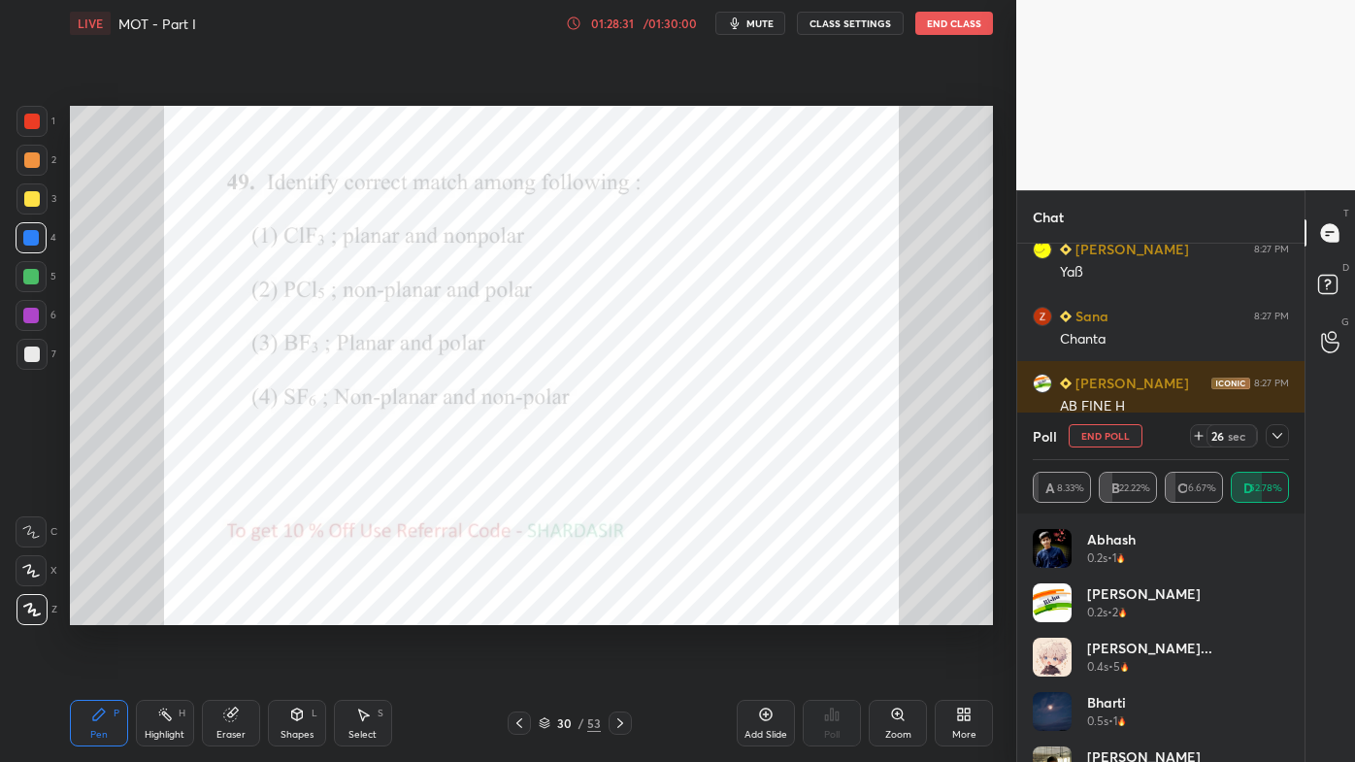
click at [1282, 432] on icon at bounding box center [1277, 436] width 16 height 16
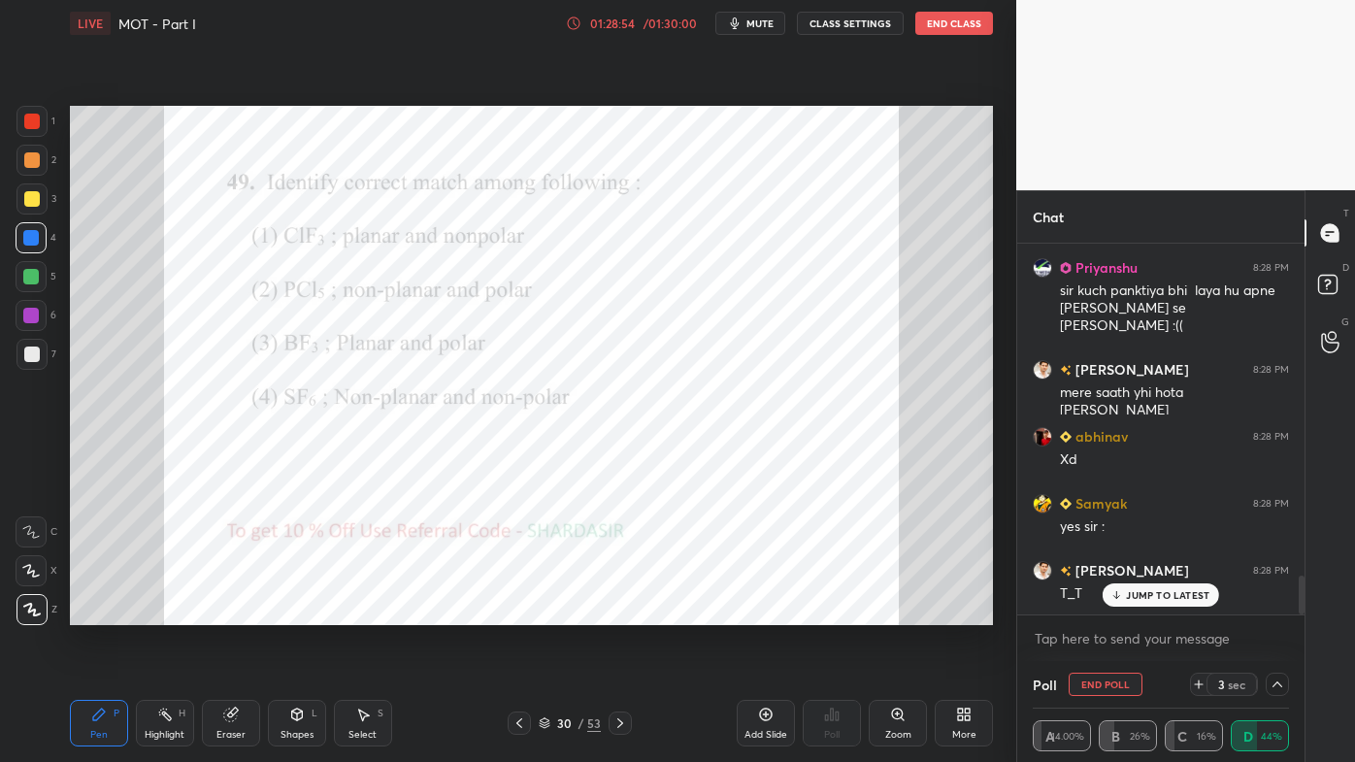
scroll to position [3134, 0]
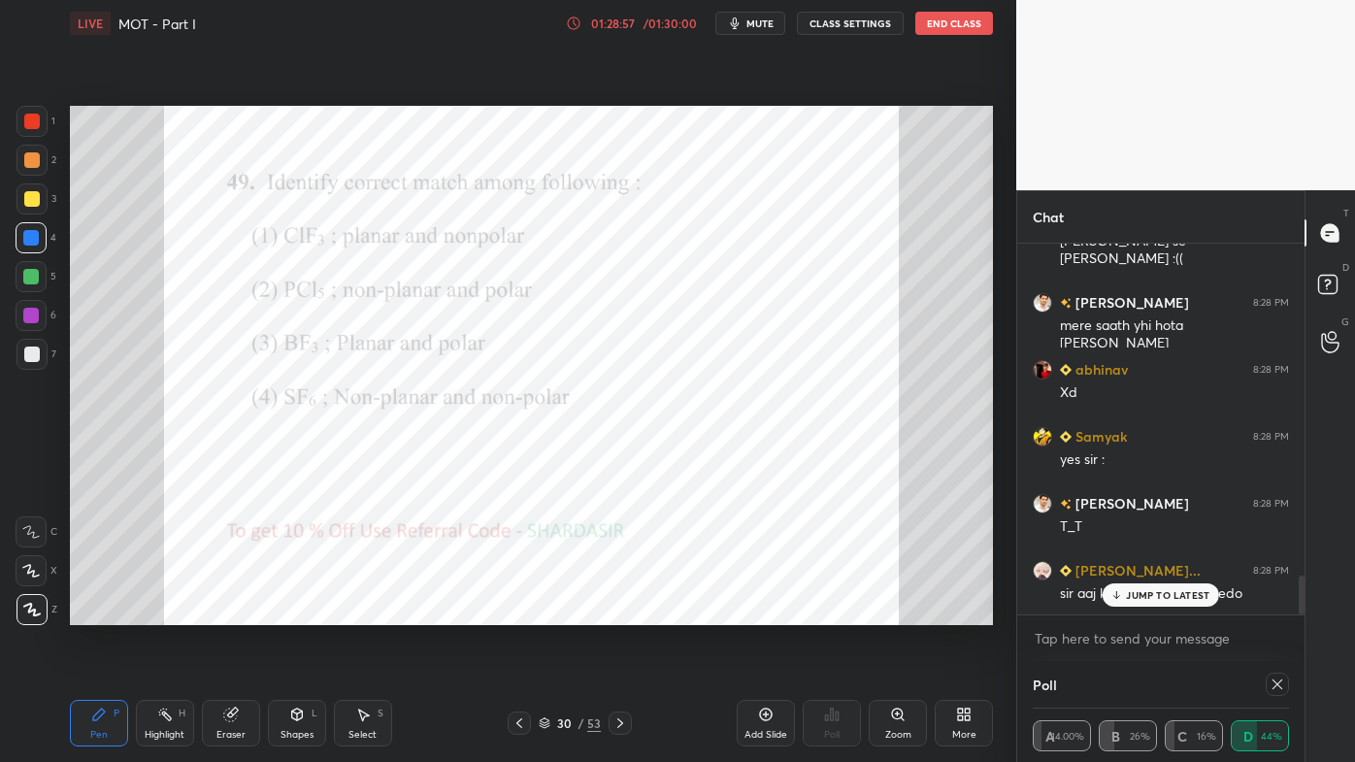
click at [1149, 594] on p "JUMP TO LATEST" at bounding box center [1167, 595] width 83 height 12
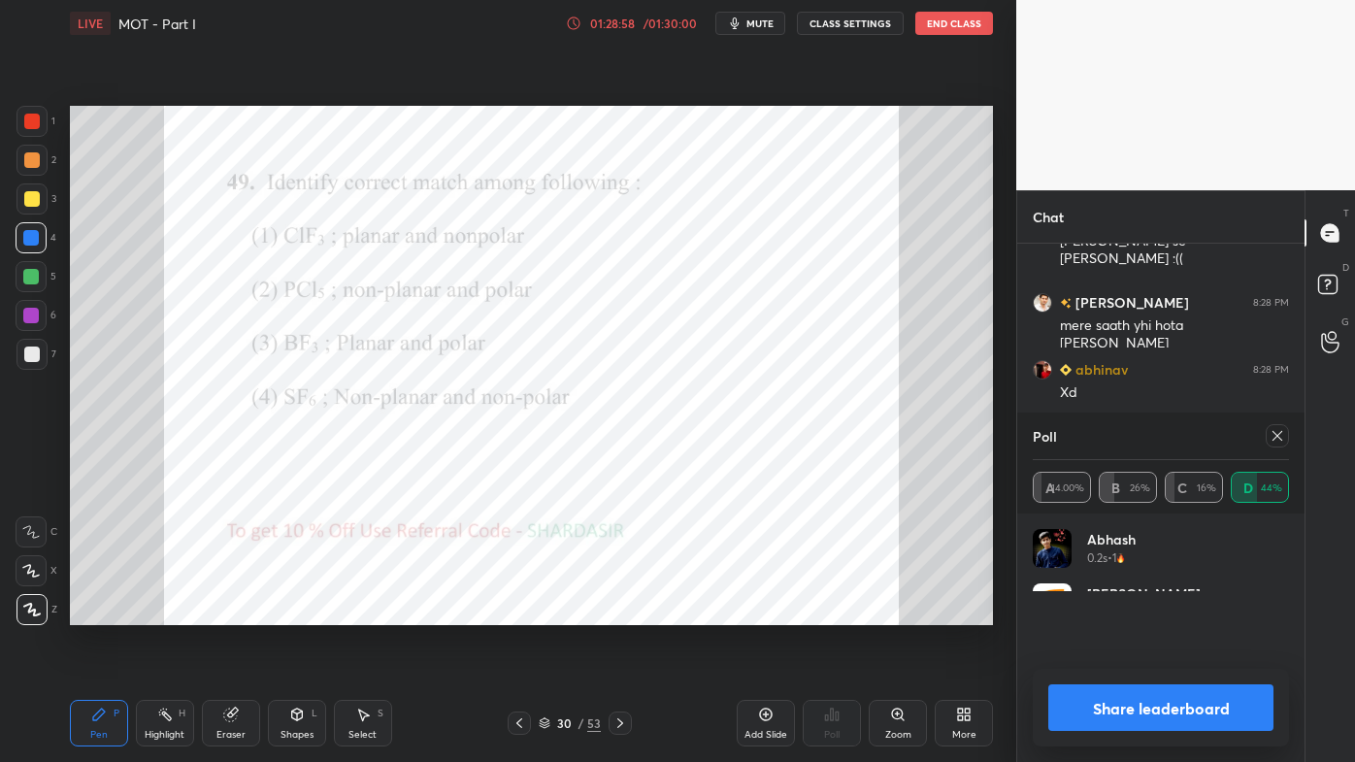
drag, startPoint x: 1273, startPoint y: 429, endPoint x: 1252, endPoint y: 432, distance: 21.5
click at [1273, 430] on icon at bounding box center [1277, 436] width 16 height 16
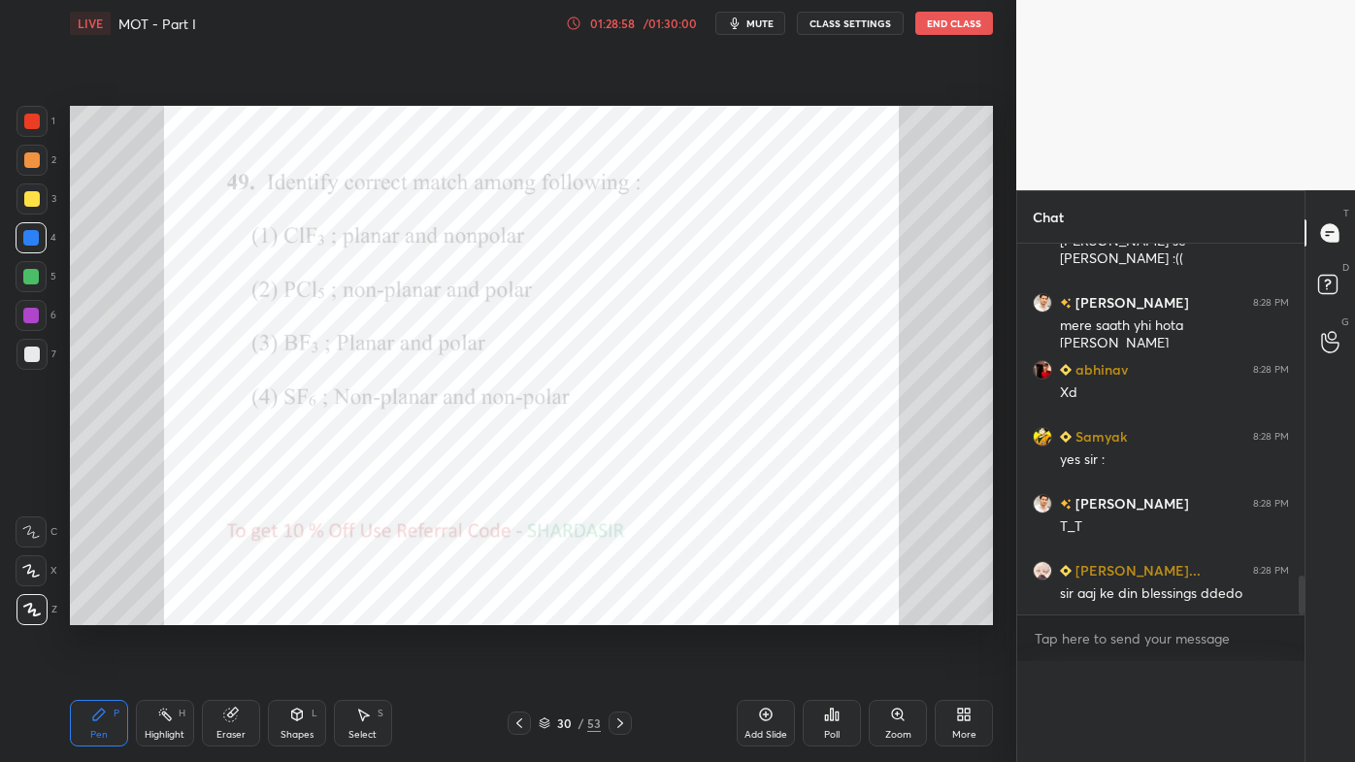
scroll to position [0, 5]
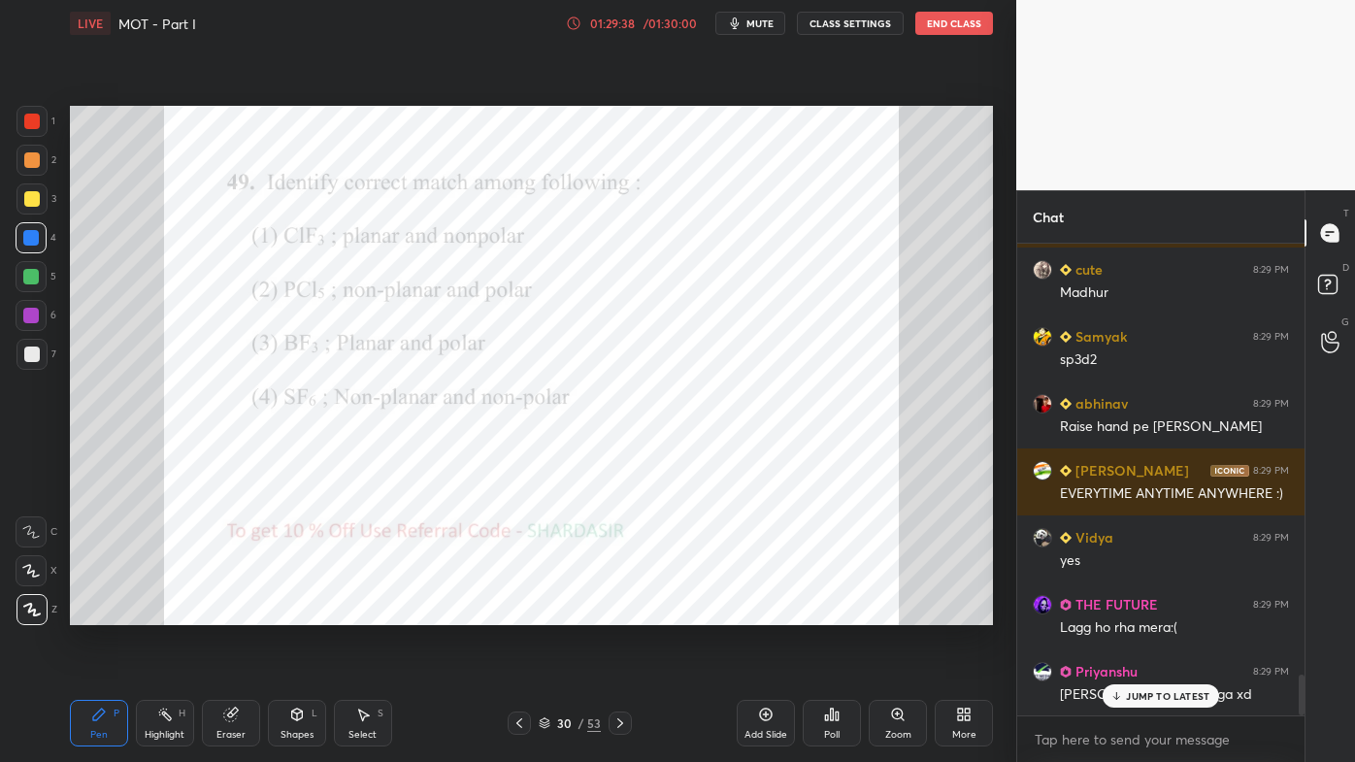
drag, startPoint x: 1135, startPoint y: 702, endPoint x: 1040, endPoint y: 717, distance: 95.4
click at [1135, 612] on div "JUMP TO LATEST" at bounding box center [1161, 695] width 116 height 23
click at [173, 612] on div "Highlight H" at bounding box center [165, 723] width 58 height 47
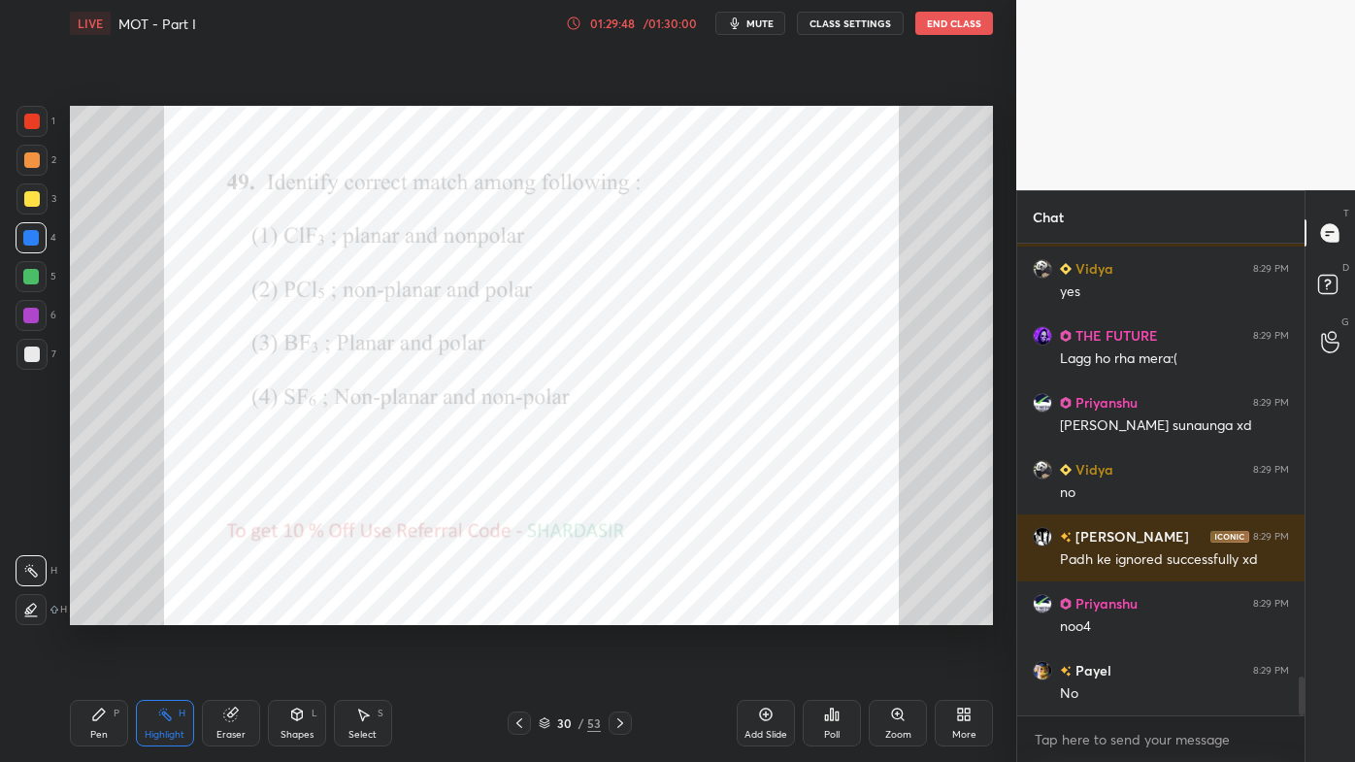
drag, startPoint x: 90, startPoint y: 711, endPoint x: 67, endPoint y: 694, distance: 29.1
click at [90, 612] on div "Pen P" at bounding box center [99, 723] width 58 height 47
click at [36, 153] on div at bounding box center [31, 160] width 31 height 31
click at [35, 114] on div at bounding box center [31, 121] width 31 height 31
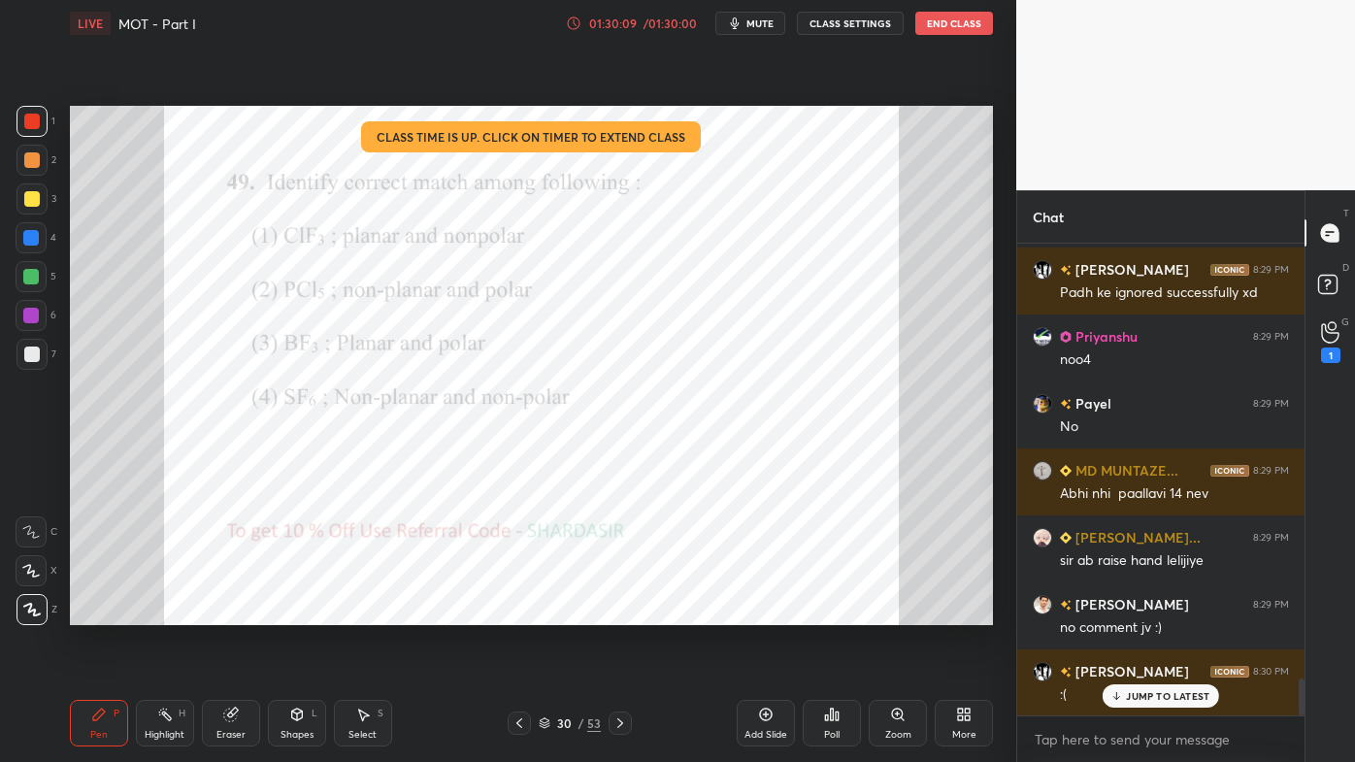
scroll to position [5613, 0]
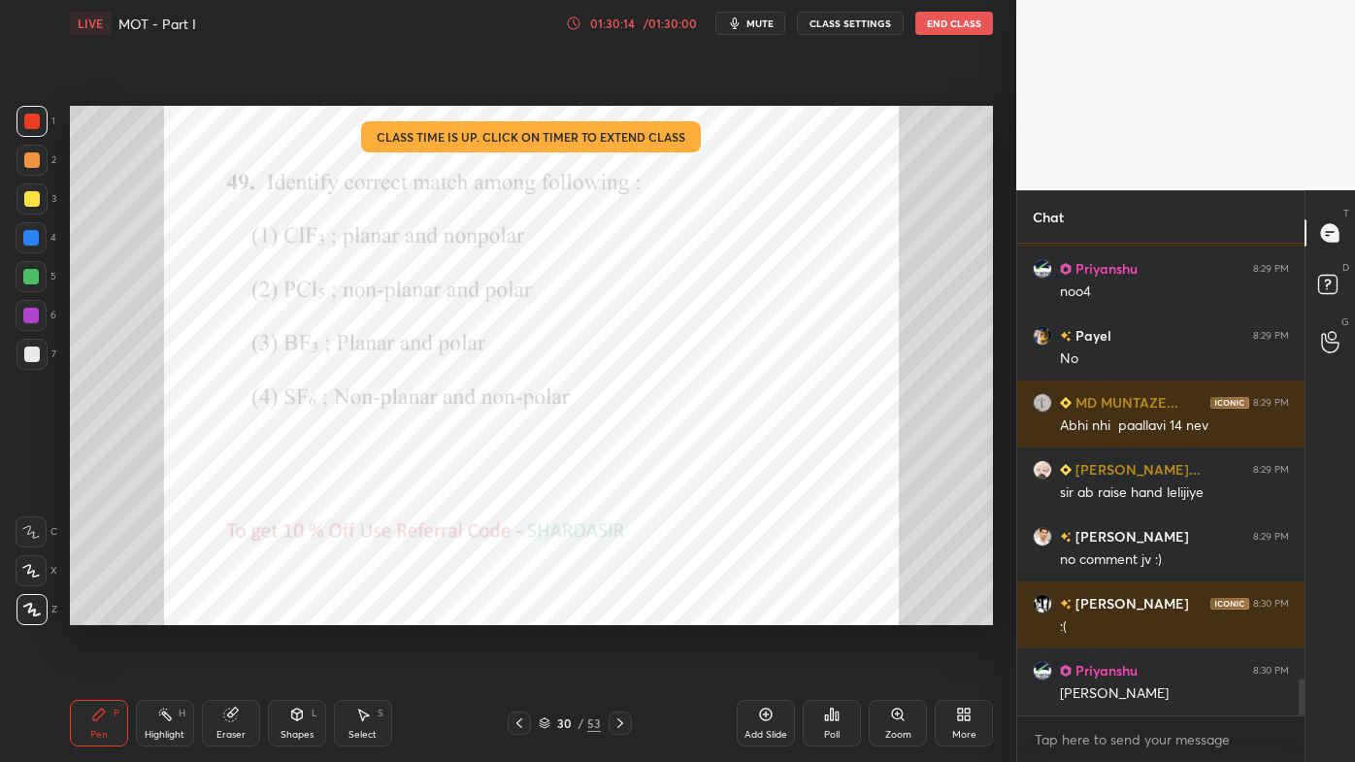
drag, startPoint x: 32, startPoint y: 236, endPoint x: 64, endPoint y: 225, distance: 33.8
click at [33, 235] on div at bounding box center [31, 238] width 16 height 16
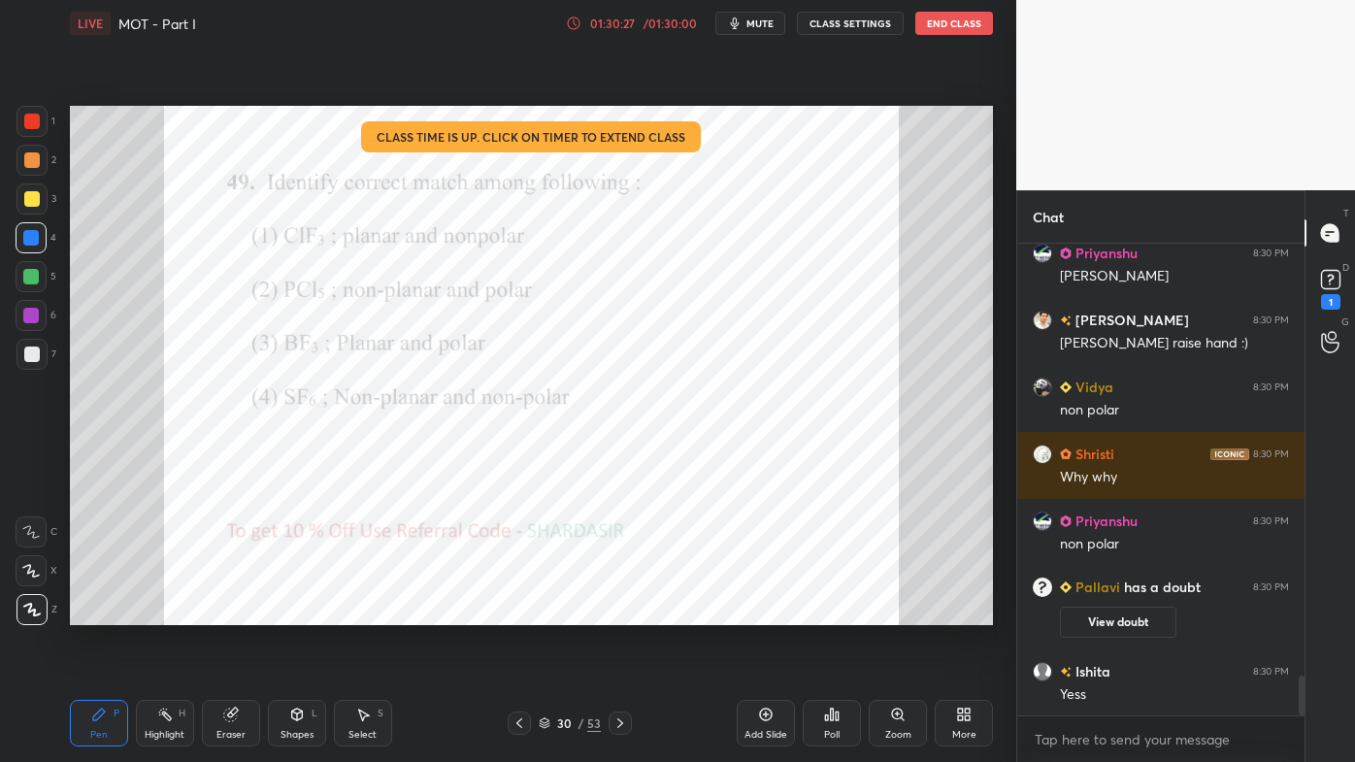
scroll to position [5106, 0]
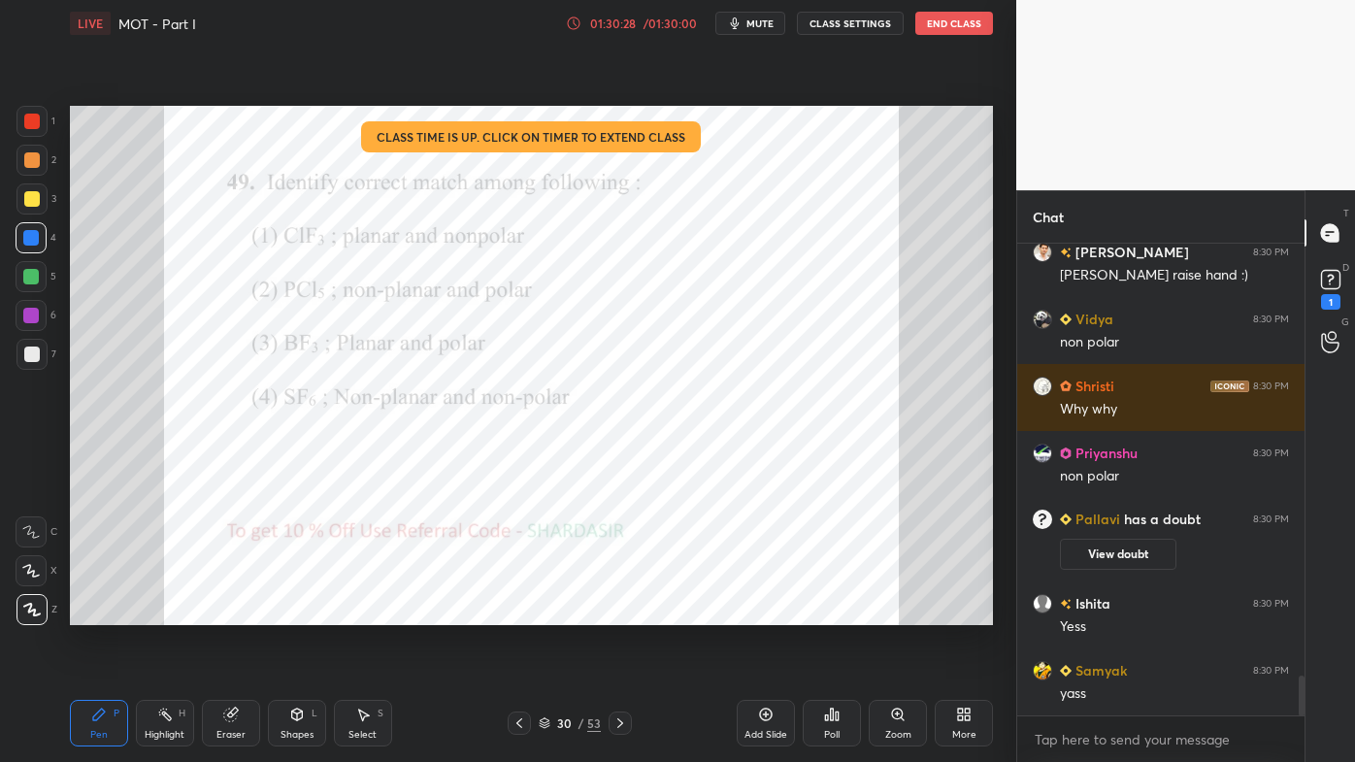
click at [844, 612] on div "Poll" at bounding box center [832, 723] width 58 height 47
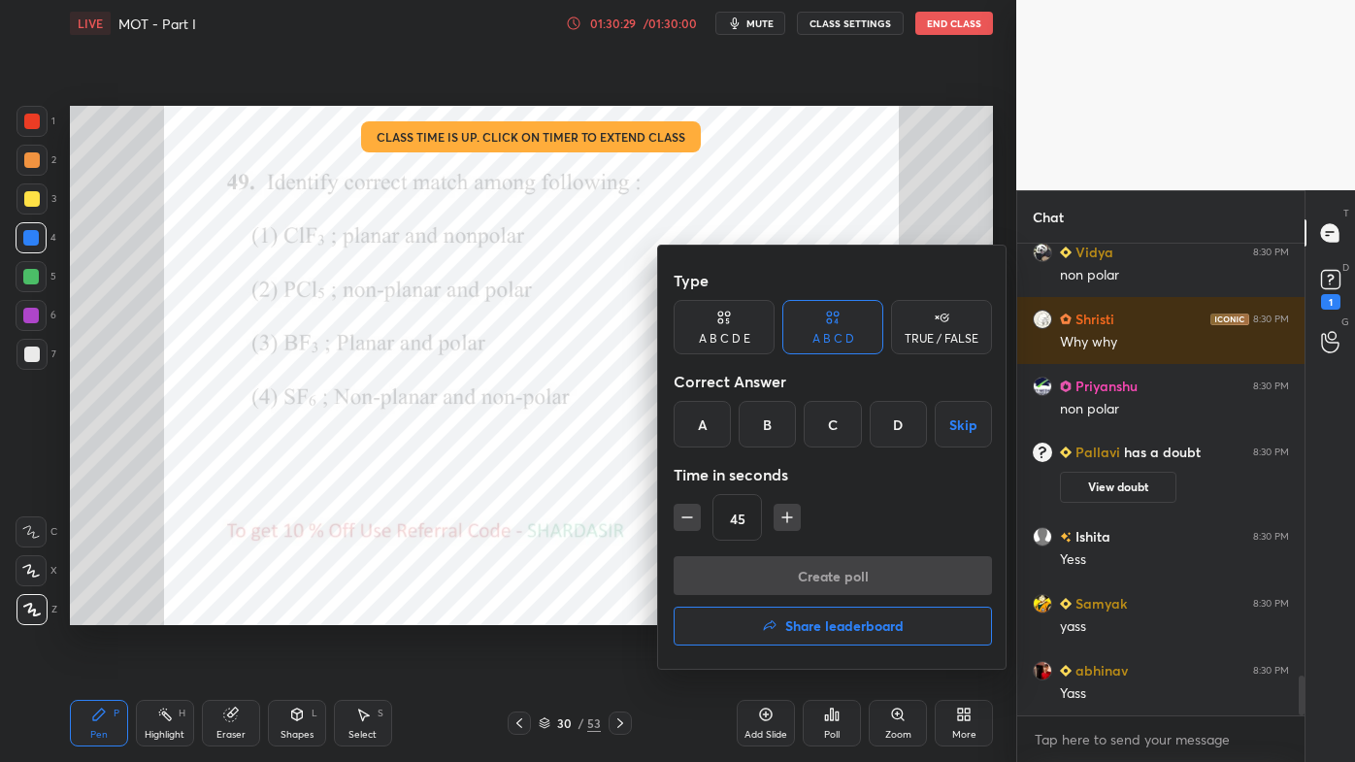
click at [823, 612] on h4 "Share leaderboard" at bounding box center [844, 626] width 118 height 14
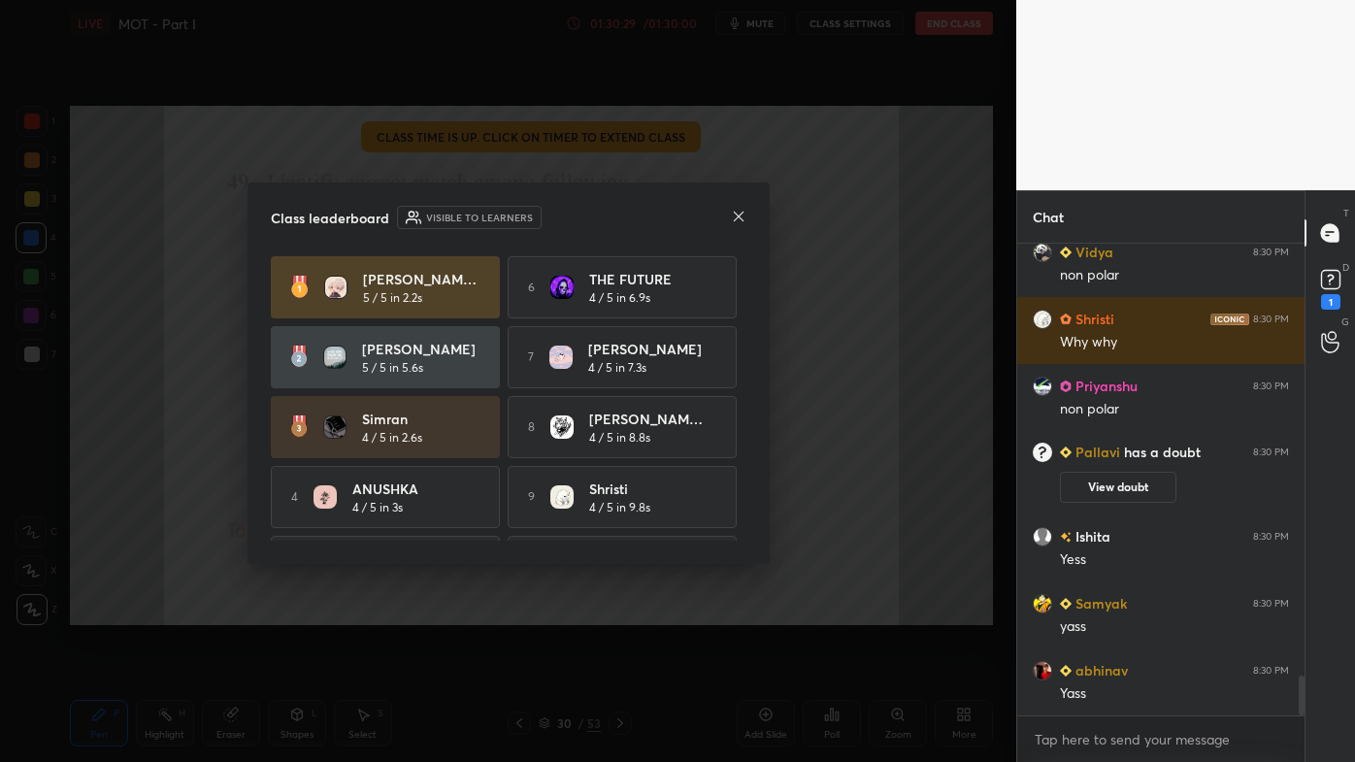
scroll to position [5256, 0]
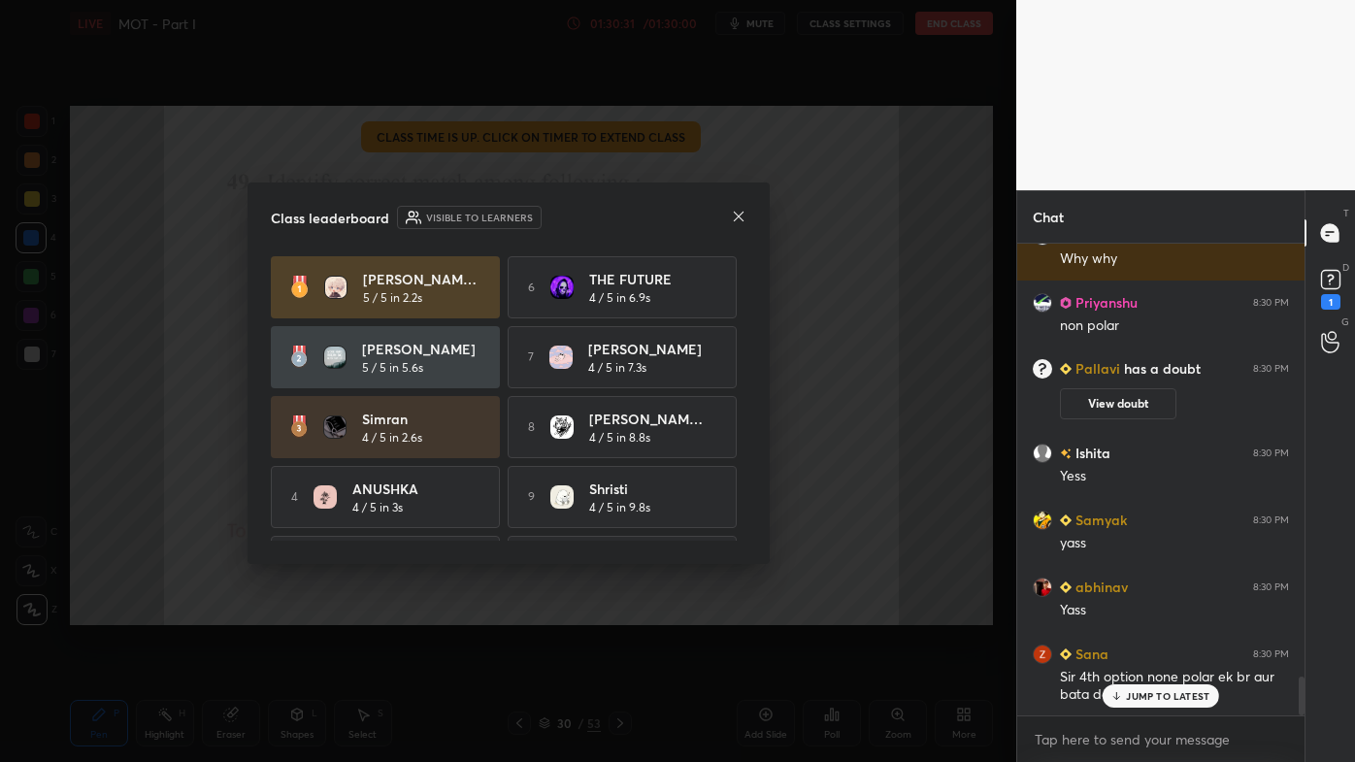
click at [732, 217] on icon at bounding box center [739, 217] width 16 height 16
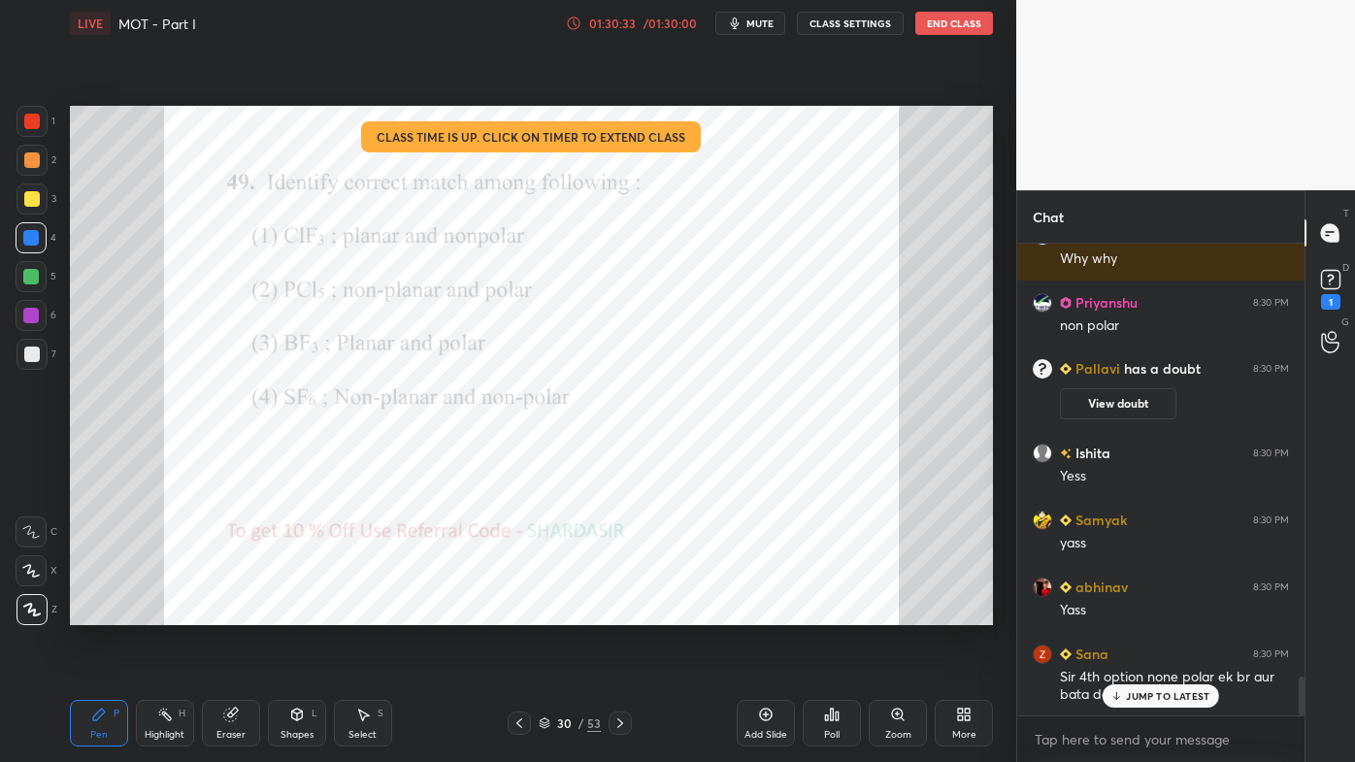
click at [1145, 612] on p "JUMP TO LATEST" at bounding box center [1167, 696] width 83 height 12
click at [516, 612] on icon at bounding box center [519, 723] width 16 height 16
click at [623, 612] on icon at bounding box center [620, 723] width 16 height 16
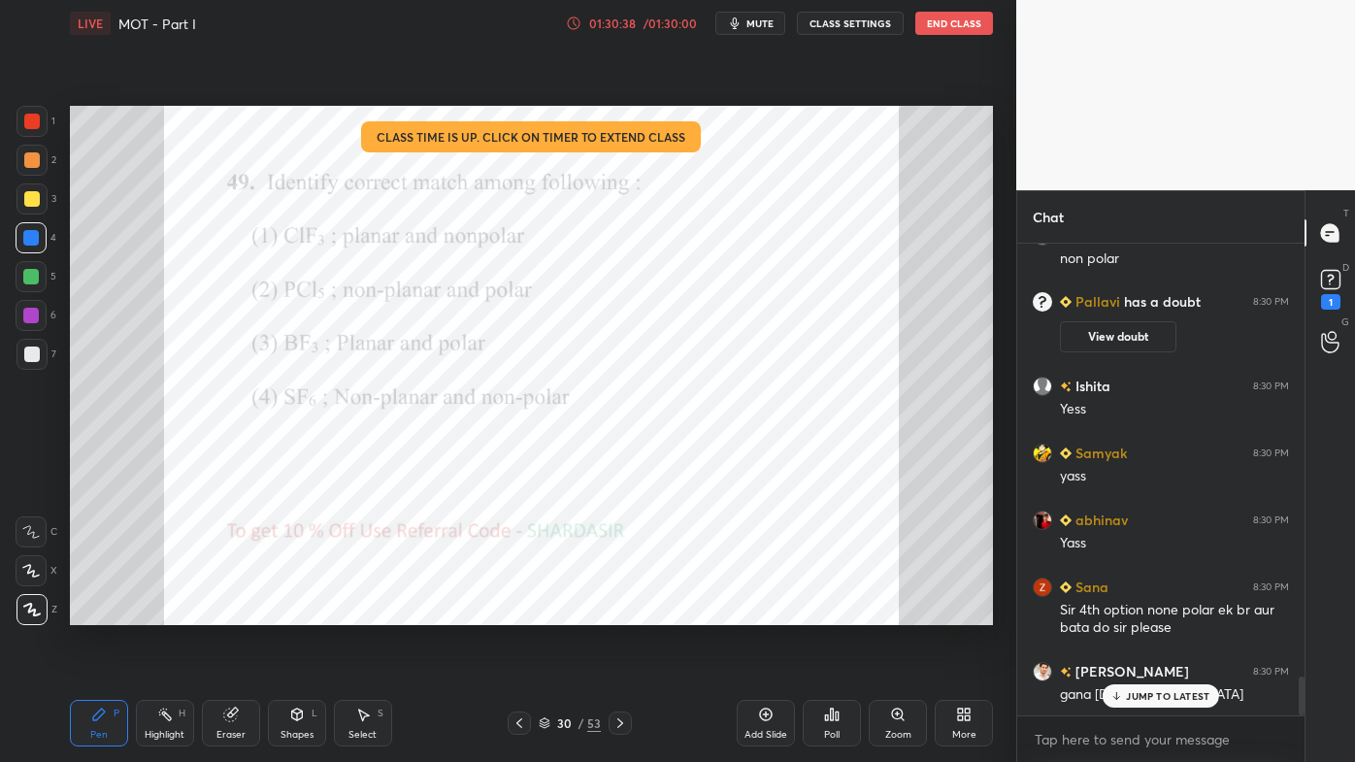
drag, startPoint x: 173, startPoint y: 712, endPoint x: 181, endPoint y: 708, distance: 10.0
click at [177, 612] on div "Highlight H" at bounding box center [165, 723] width 58 height 47
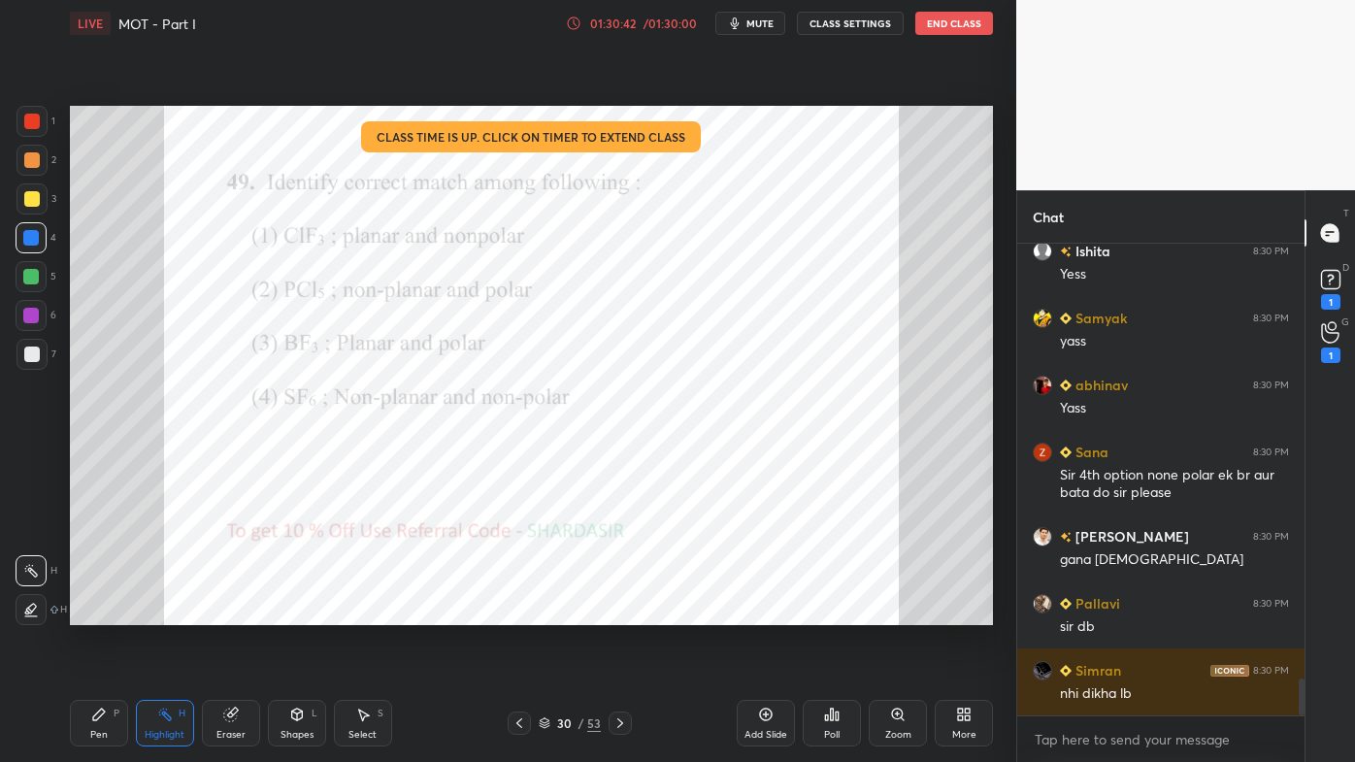
scroll to position [5525, 0]
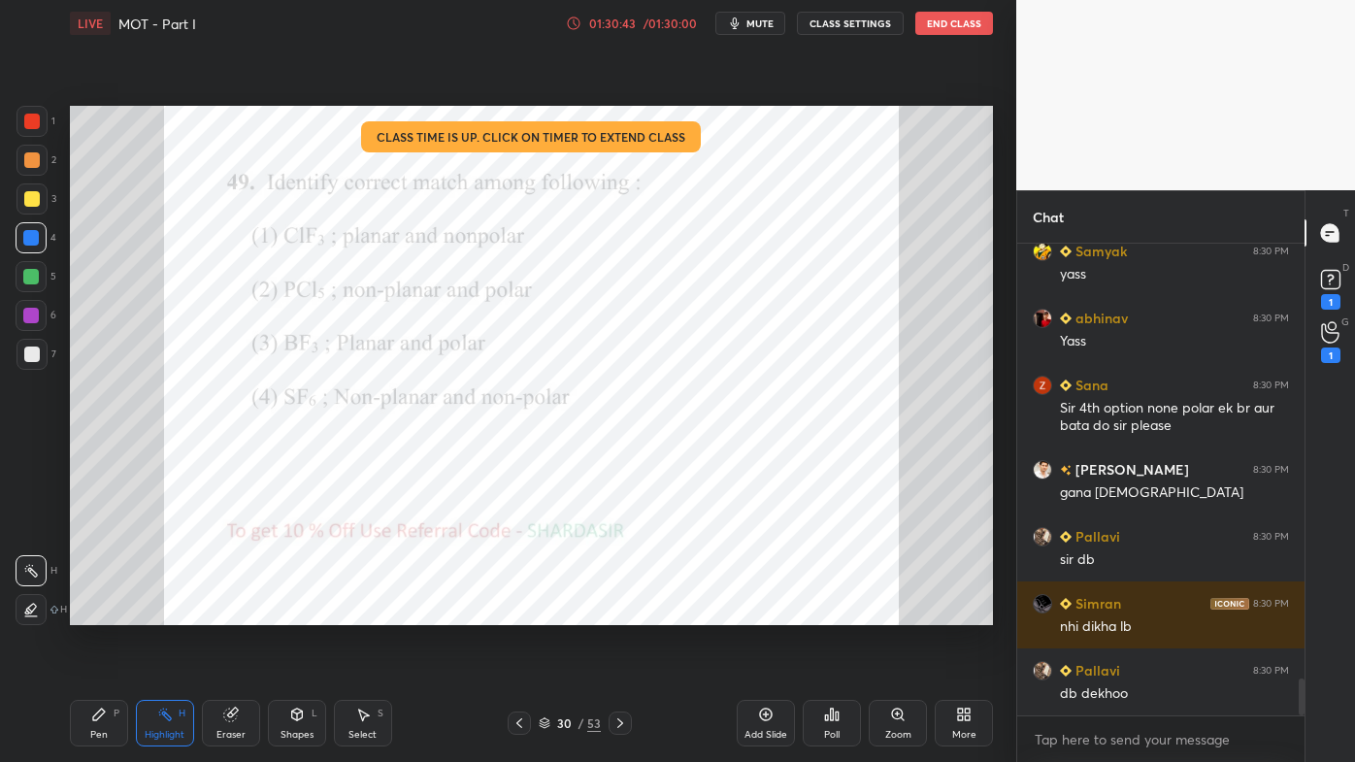
click at [840, 612] on div "Poll" at bounding box center [832, 723] width 58 height 47
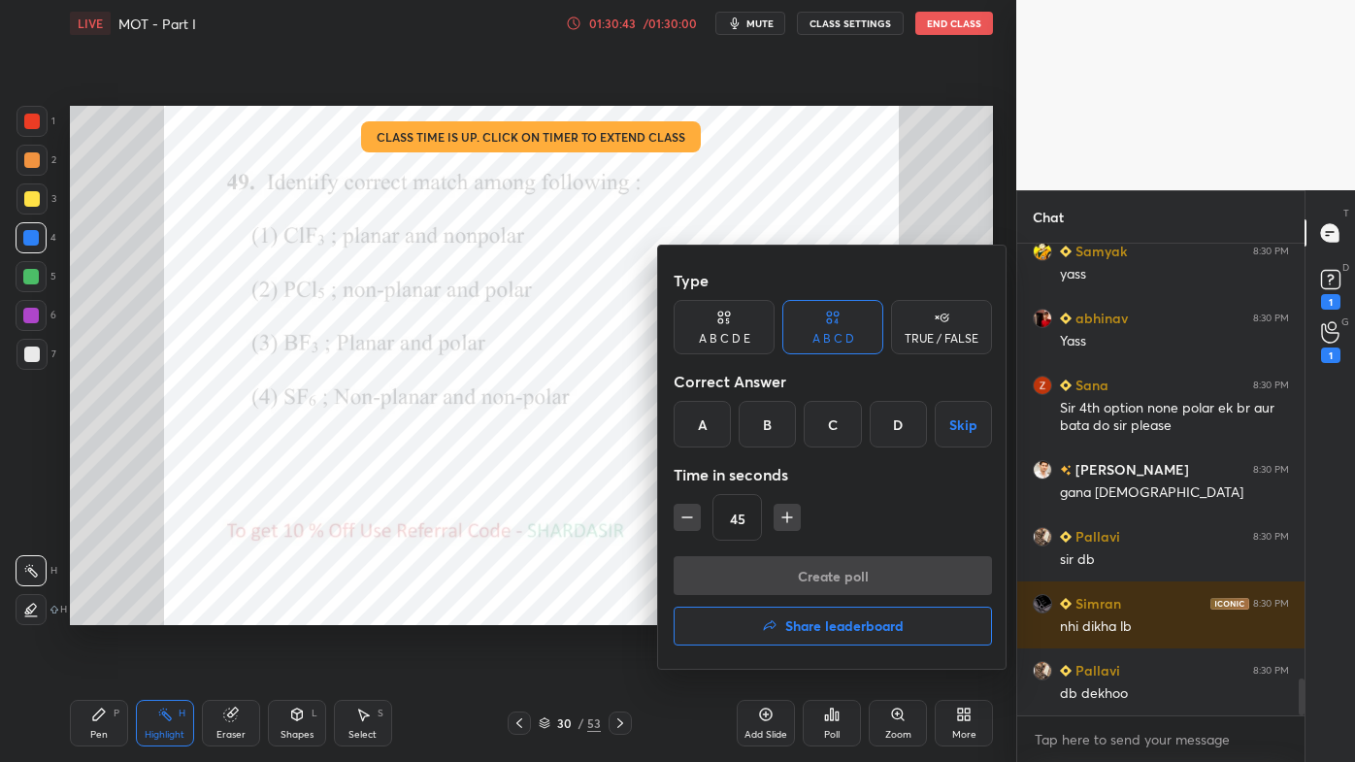
scroll to position [5592, 0]
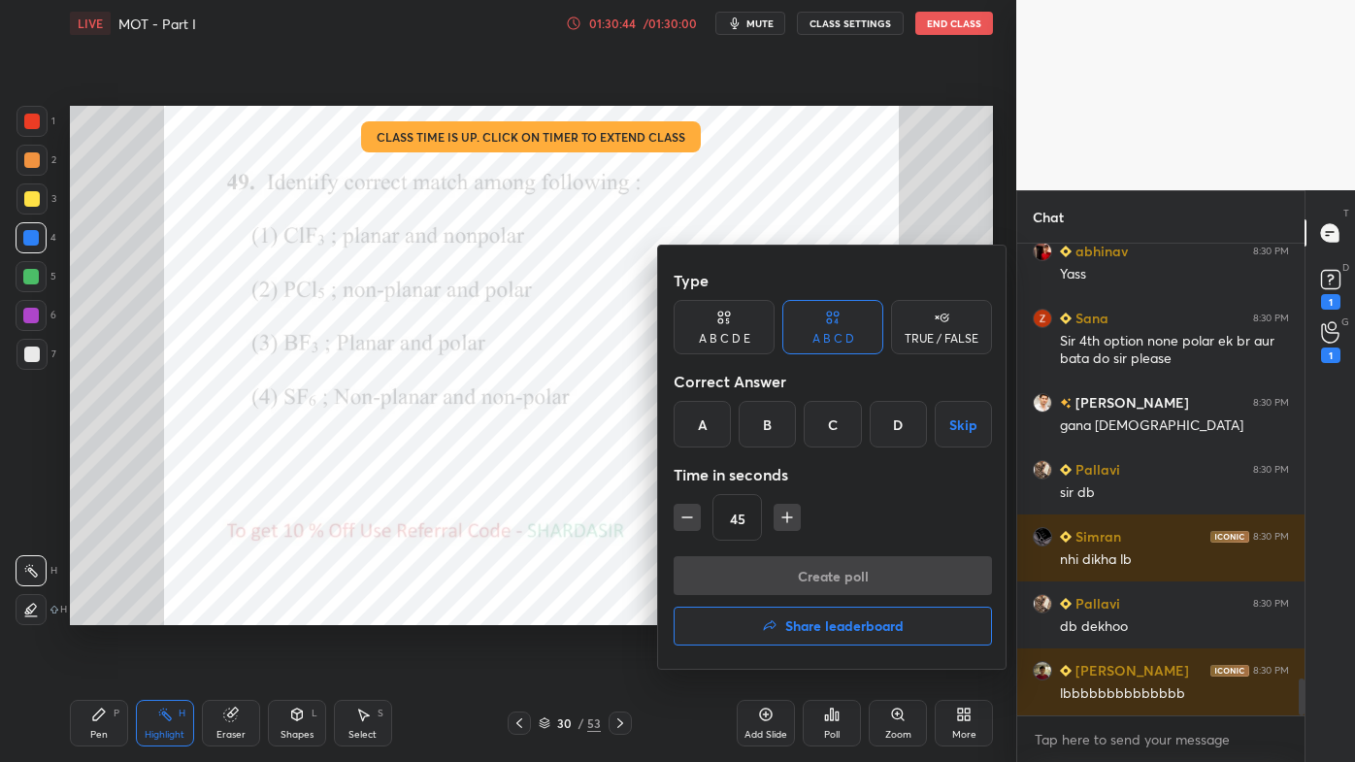
click at [817, 612] on h4 "Share leaderboard" at bounding box center [844, 626] width 118 height 14
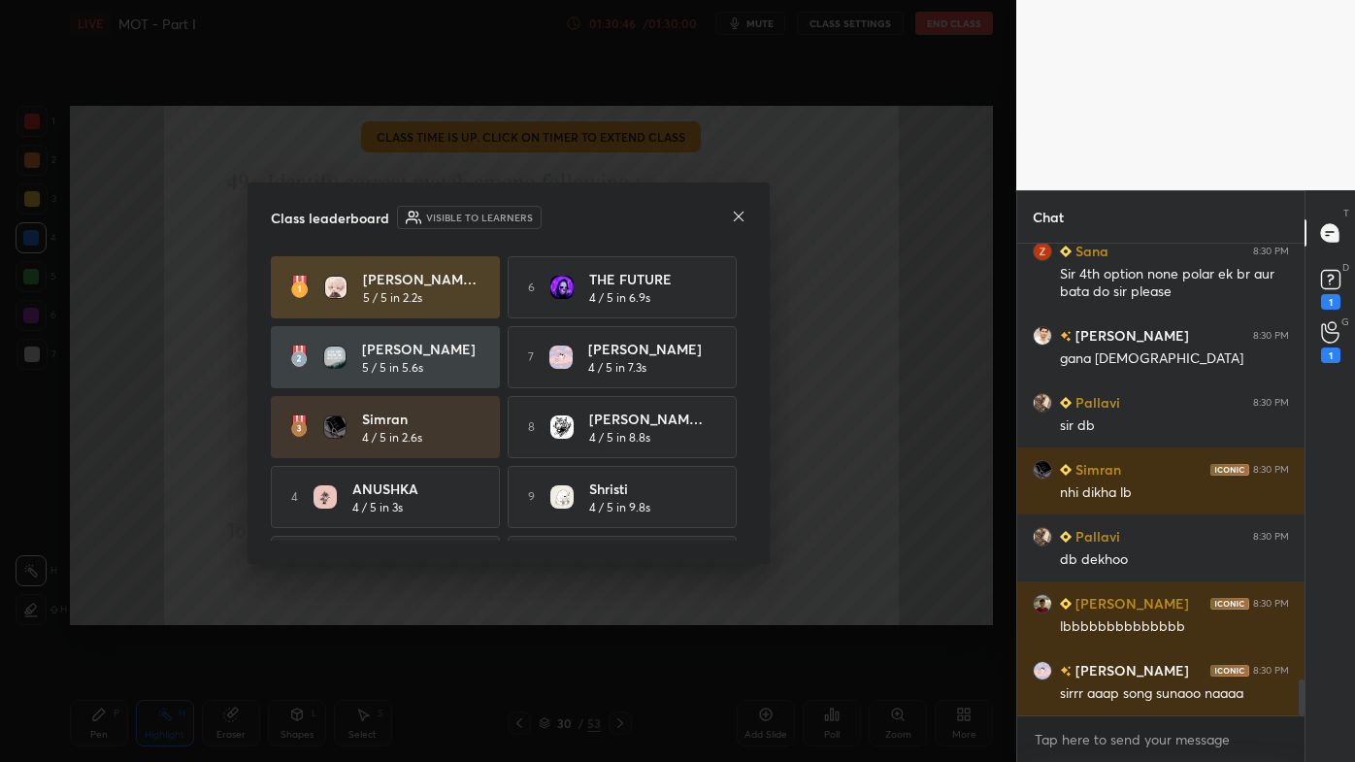
scroll to position [5726, 0]
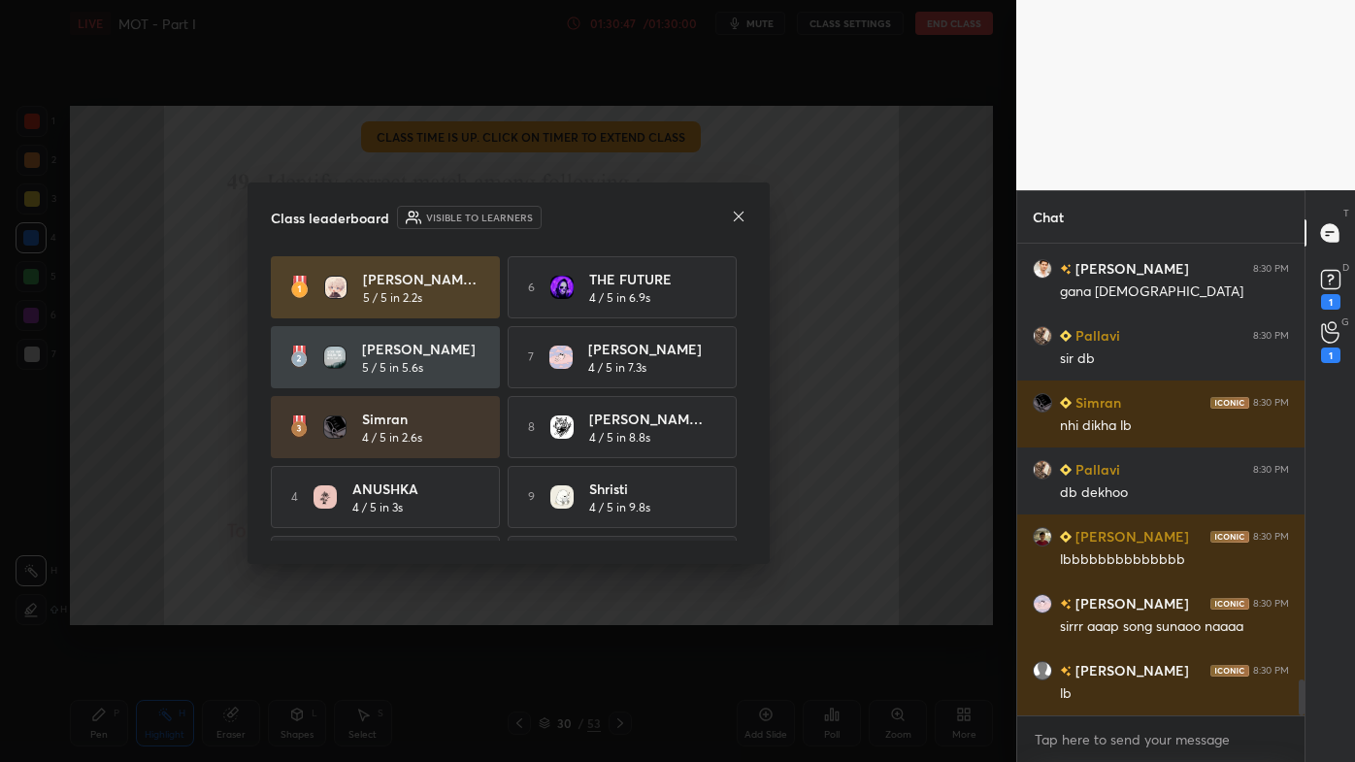
click at [743, 213] on icon at bounding box center [739, 217] width 16 height 16
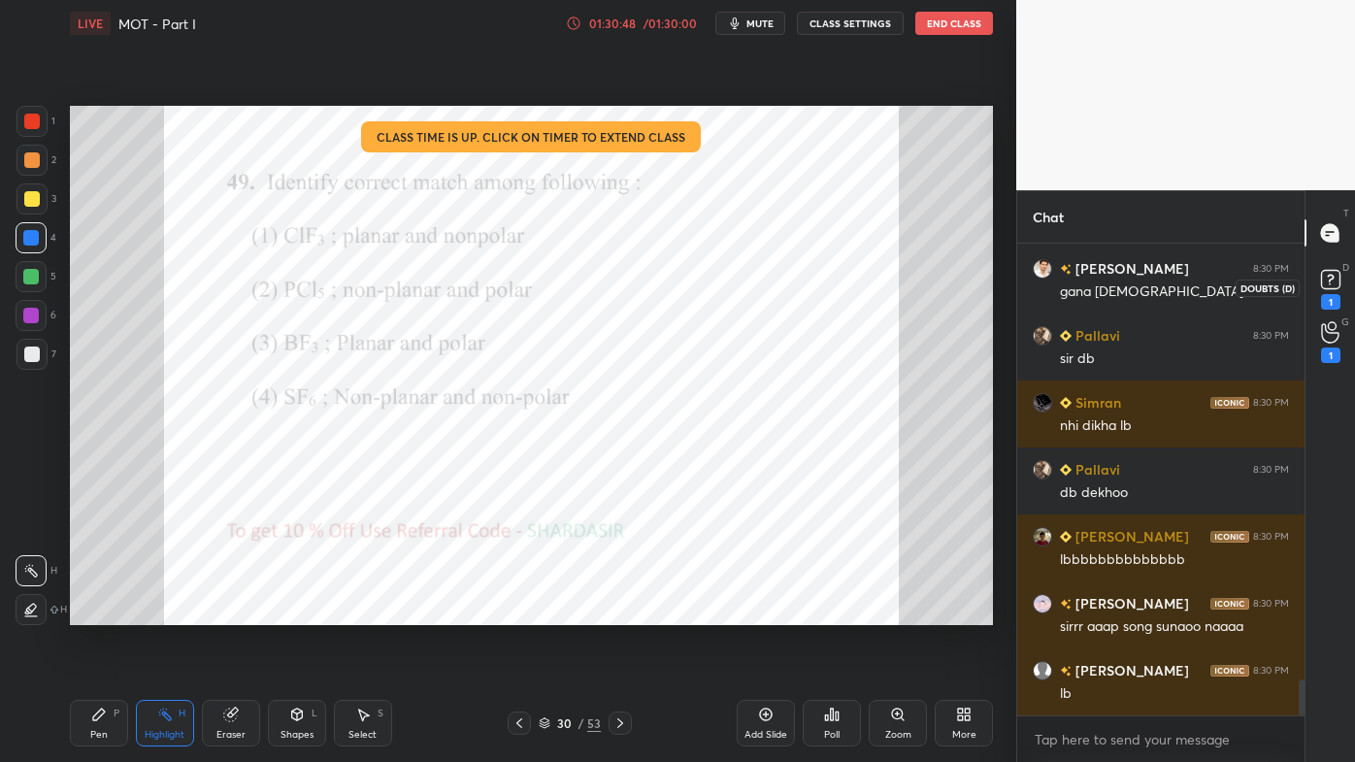
scroll to position [5792, 0]
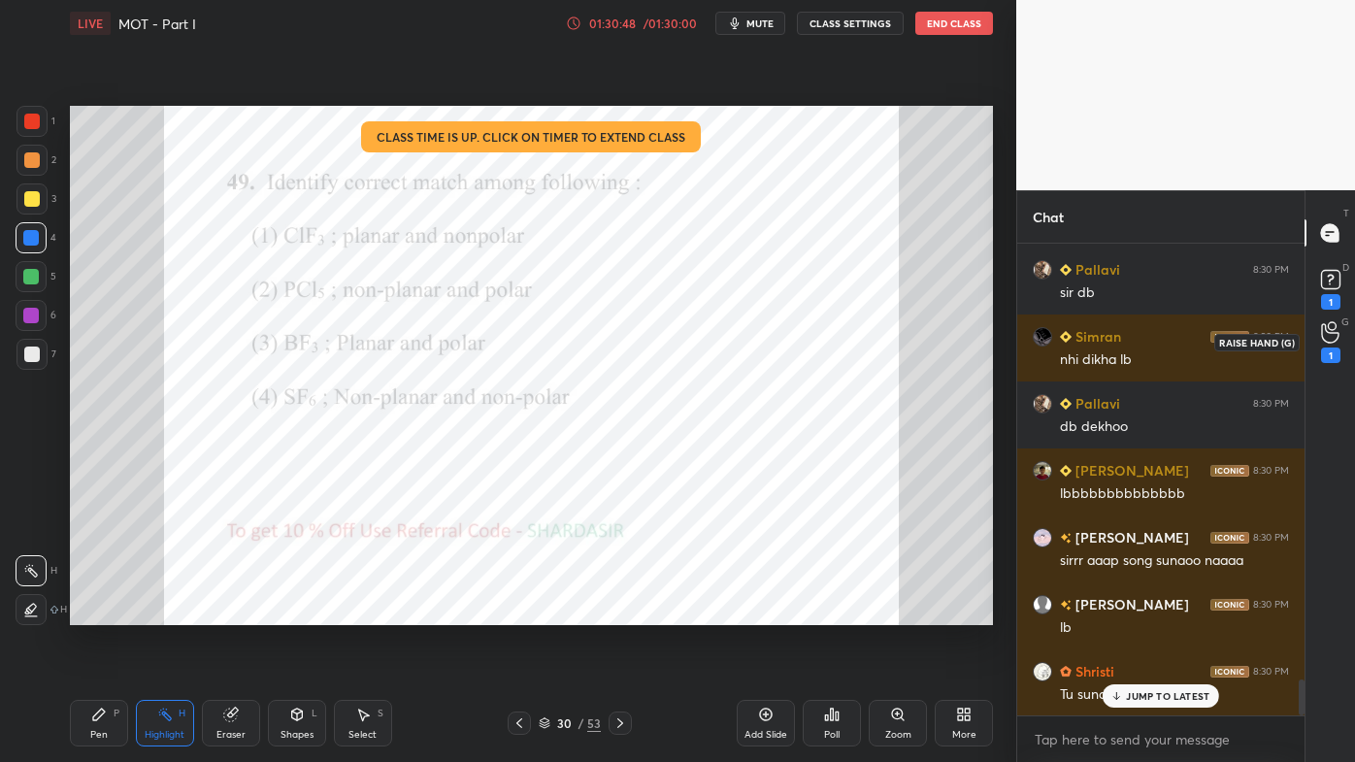
click at [1329, 351] on div "1" at bounding box center [1330, 355] width 19 height 16
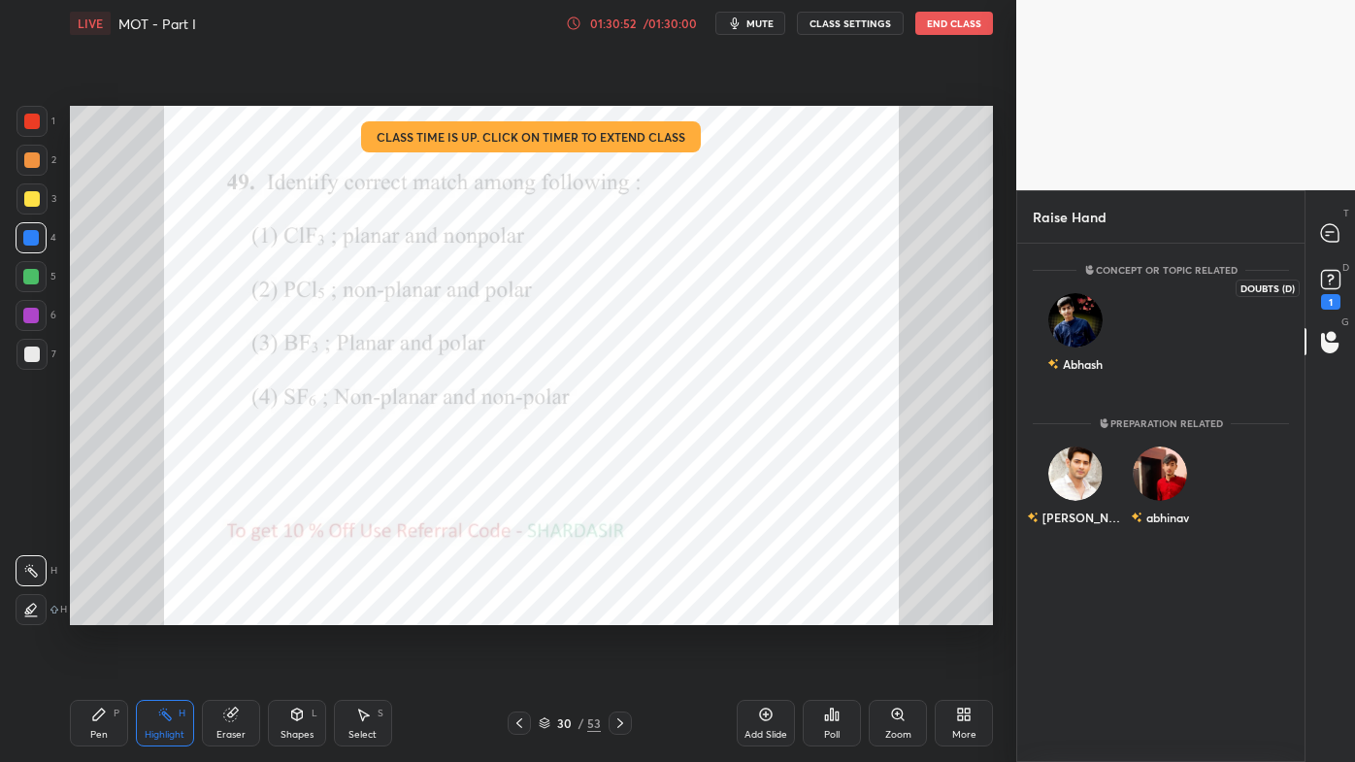
drag, startPoint x: 1334, startPoint y: 288, endPoint x: 1350, endPoint y: 263, distance: 29.6
click at [1335, 288] on rect at bounding box center [1330, 280] width 18 height 18
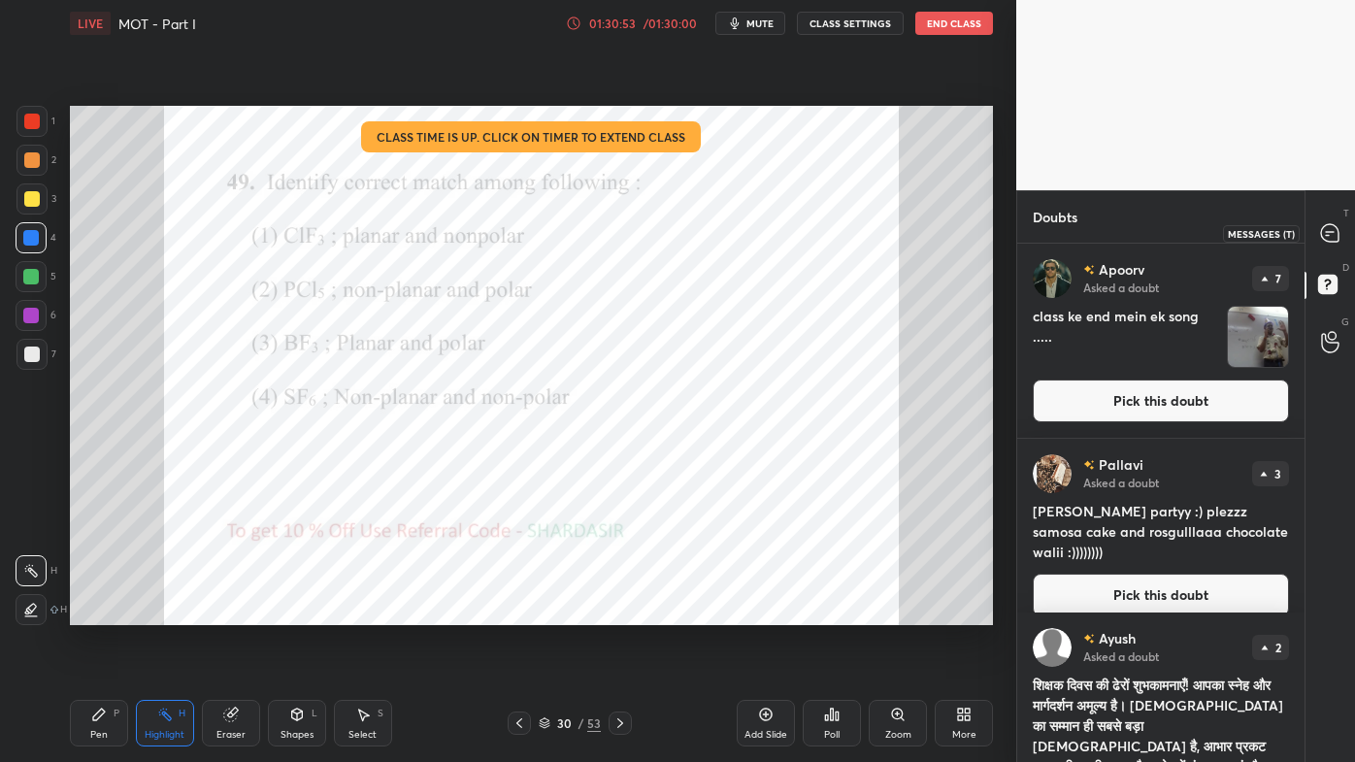
drag, startPoint x: 1340, startPoint y: 247, endPoint x: 1321, endPoint y: 295, distance: 52.3
click at [1340, 249] on div at bounding box center [1330, 232] width 39 height 35
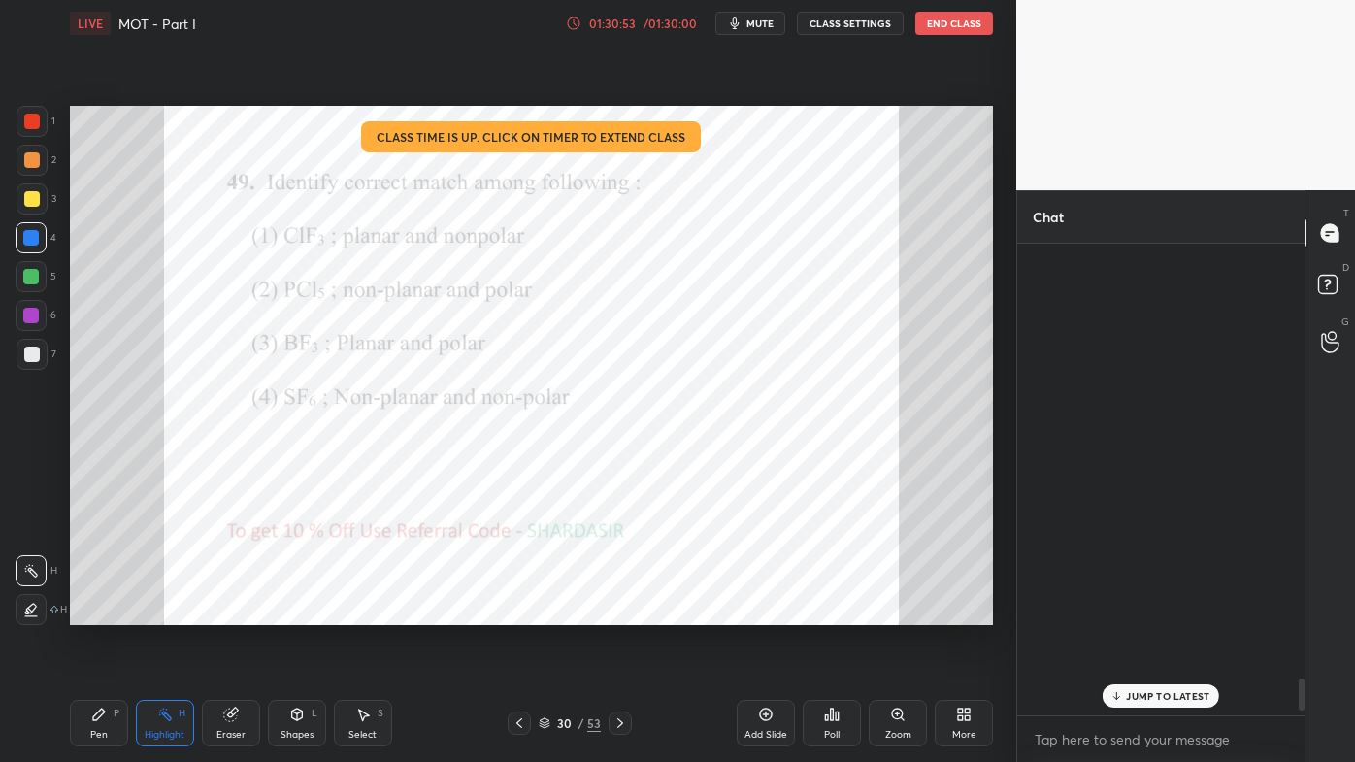
scroll to position [466, 281]
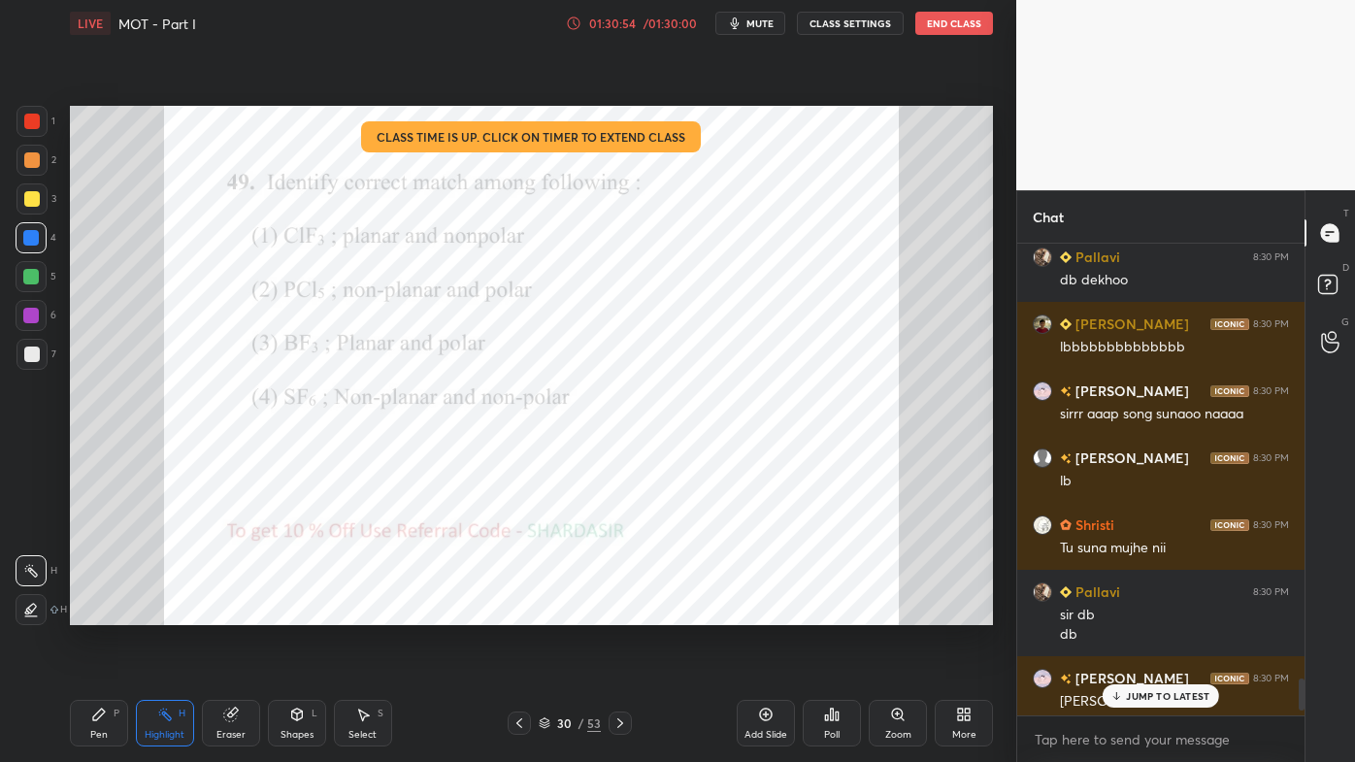
click at [1139, 612] on p "JUMP TO LATEST" at bounding box center [1167, 696] width 83 height 12
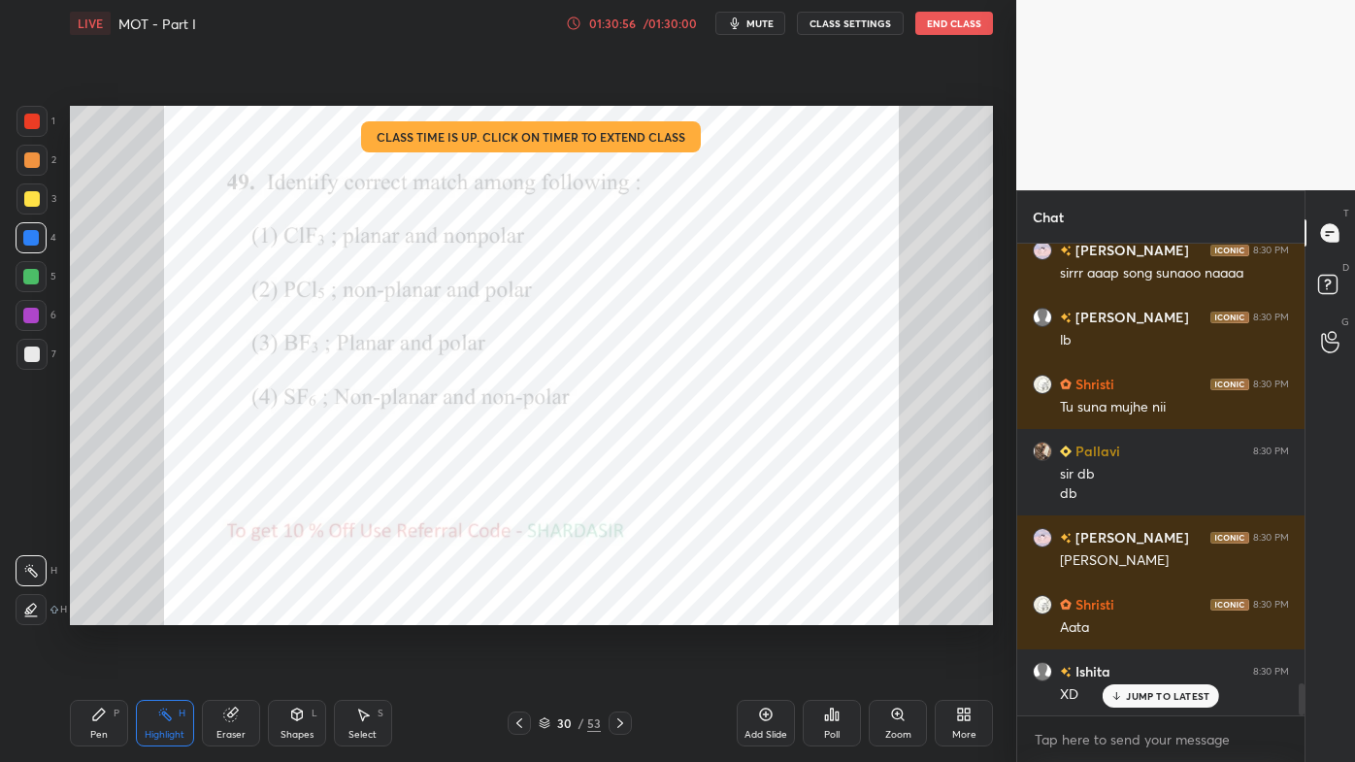
scroll to position [6573, 0]
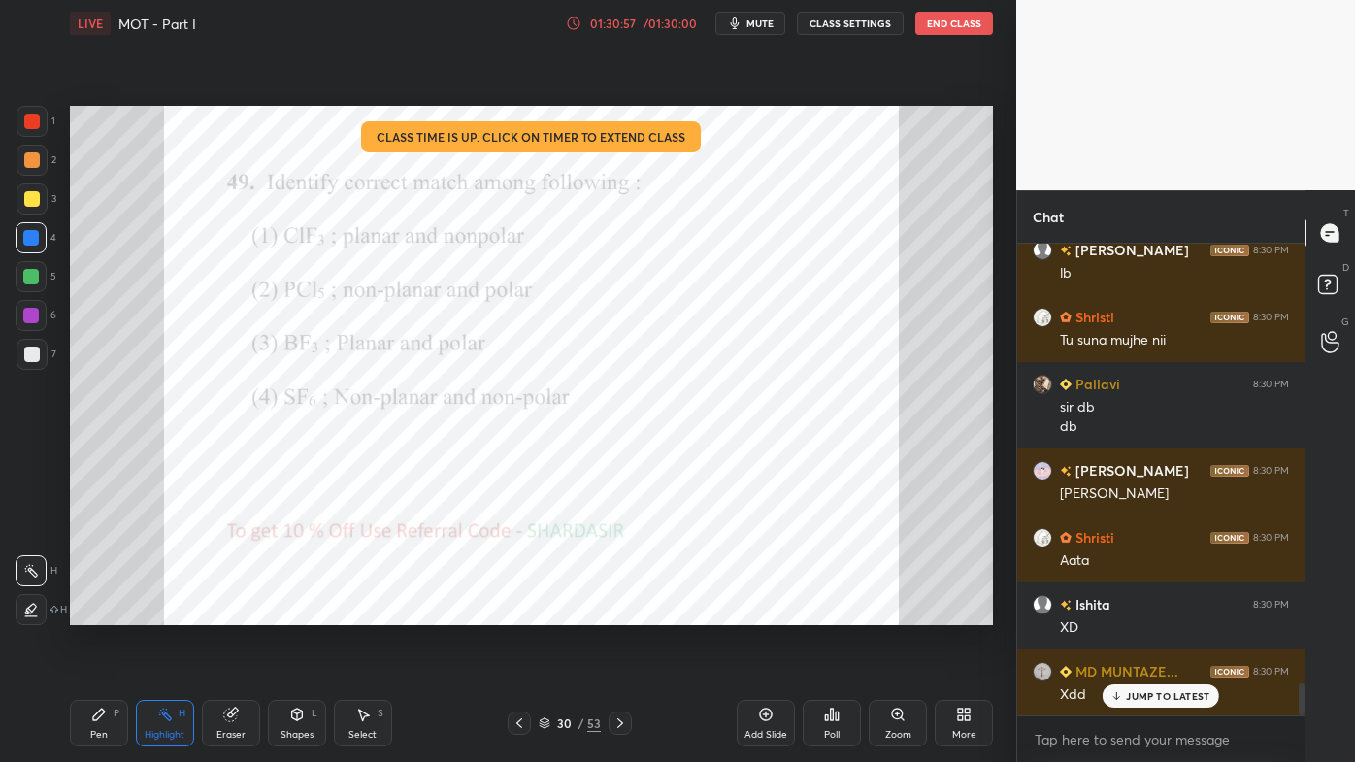
click at [1143, 612] on p "JUMP TO LATEST" at bounding box center [1167, 696] width 83 height 12
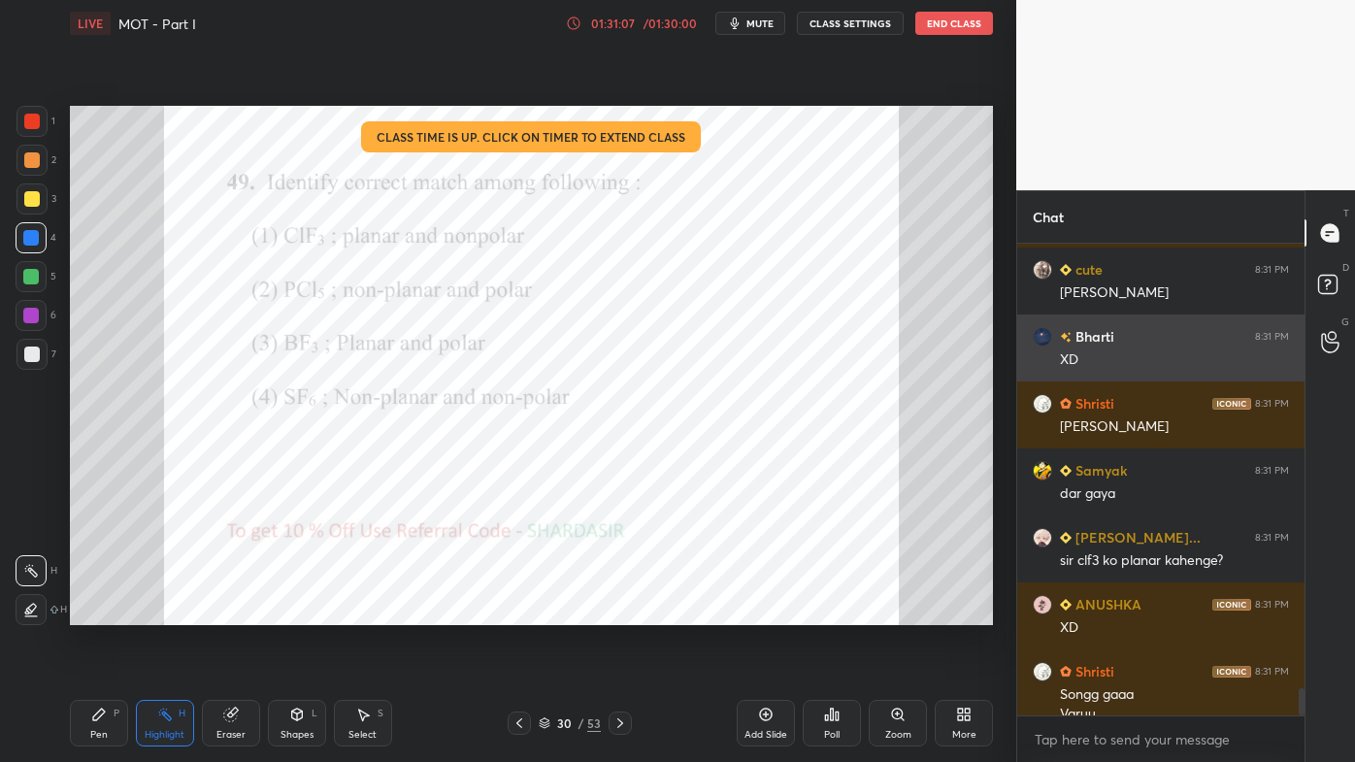
scroll to position [7598, 0]
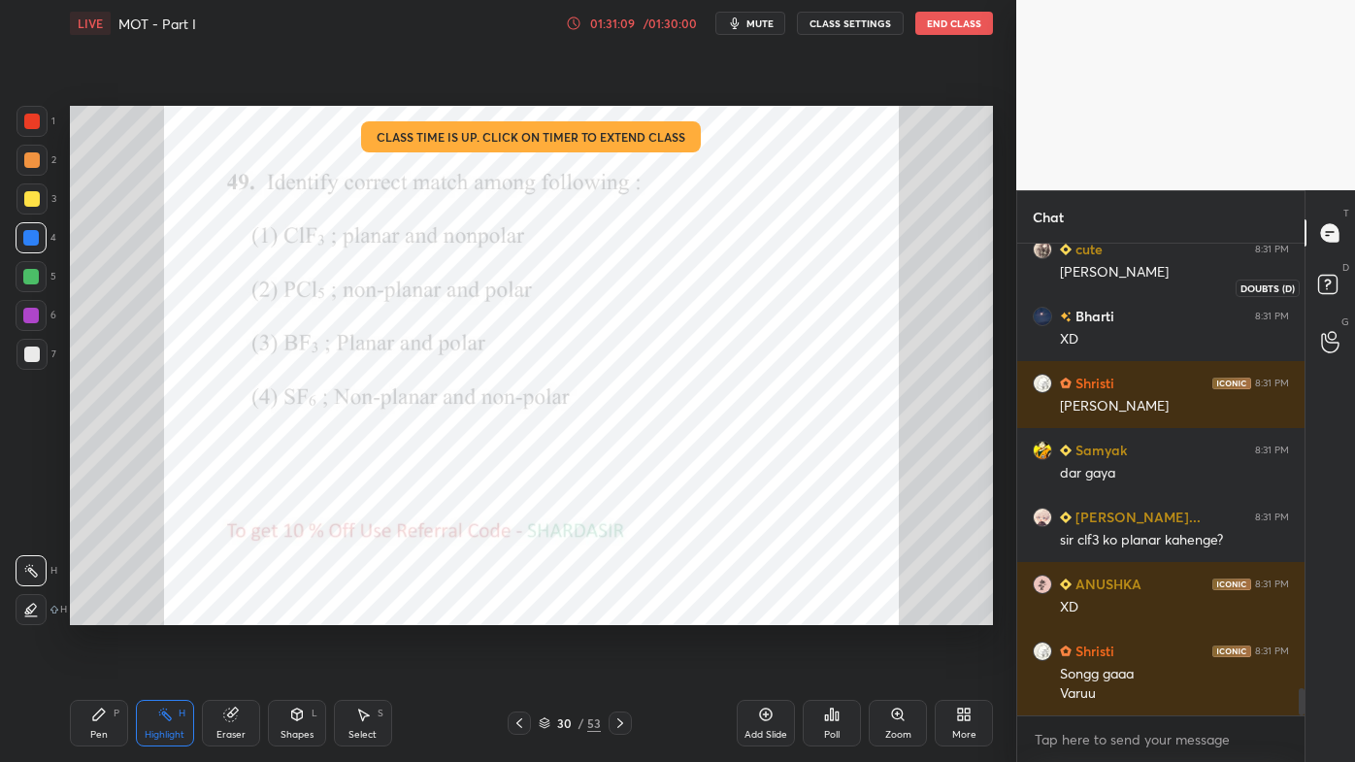
click at [1335, 281] on rect at bounding box center [1327, 285] width 18 height 18
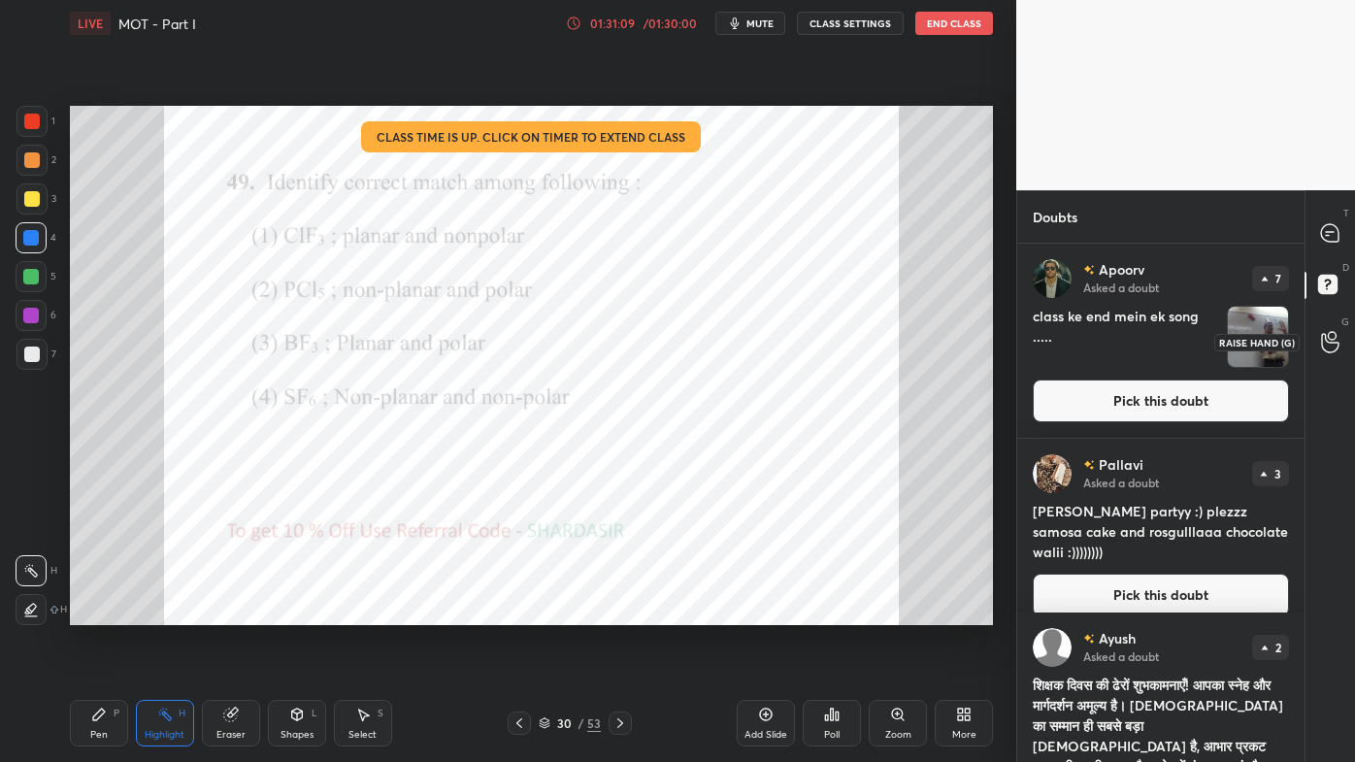
drag, startPoint x: 1331, startPoint y: 350, endPoint x: 1326, endPoint y: 359, distance: 10.0
click at [1331, 351] on icon at bounding box center [1330, 342] width 18 height 22
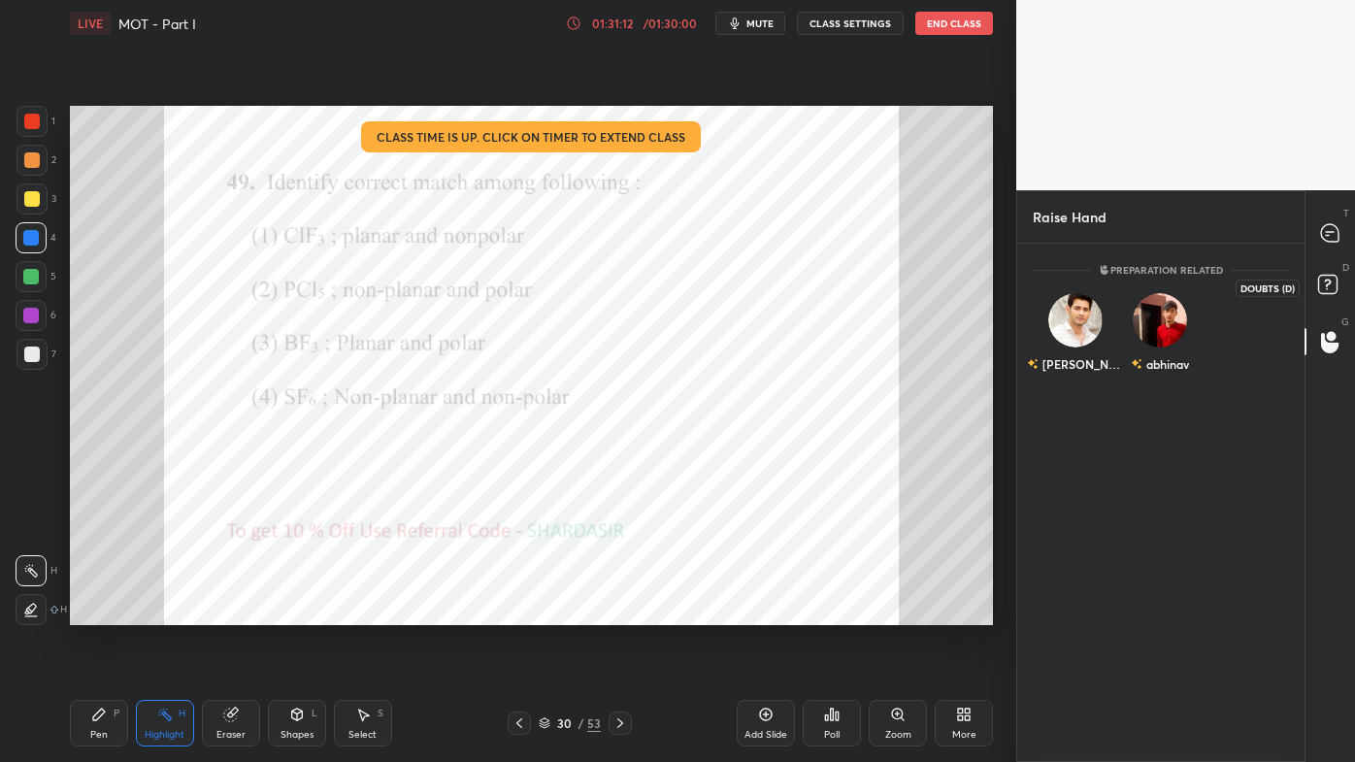
drag, startPoint x: 1342, startPoint y: 278, endPoint x: 1338, endPoint y: 268, distance: 10.5
click at [1342, 278] on icon at bounding box center [1330, 287] width 35 height 35
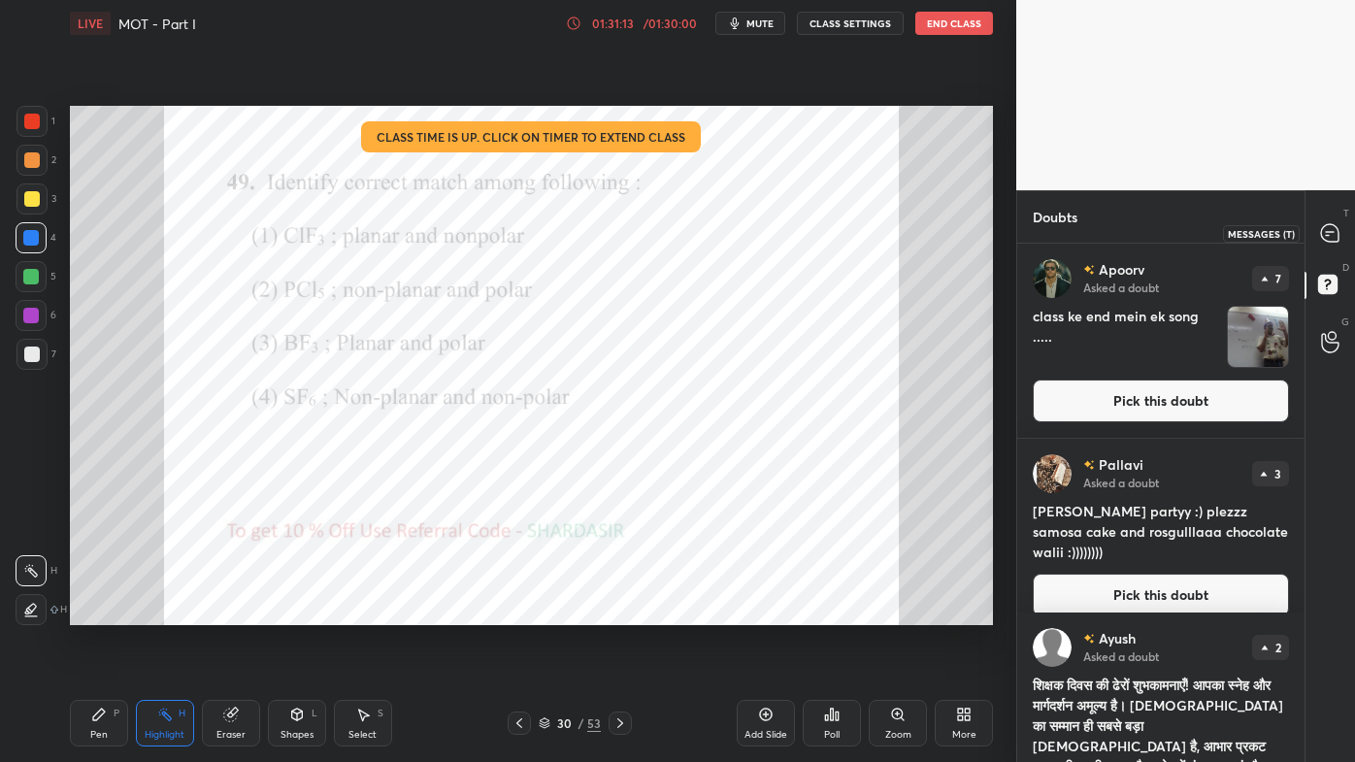
drag, startPoint x: 1329, startPoint y: 243, endPoint x: 1326, endPoint y: 276, distance: 33.1
click at [1332, 241] on icon at bounding box center [1330, 233] width 20 height 20
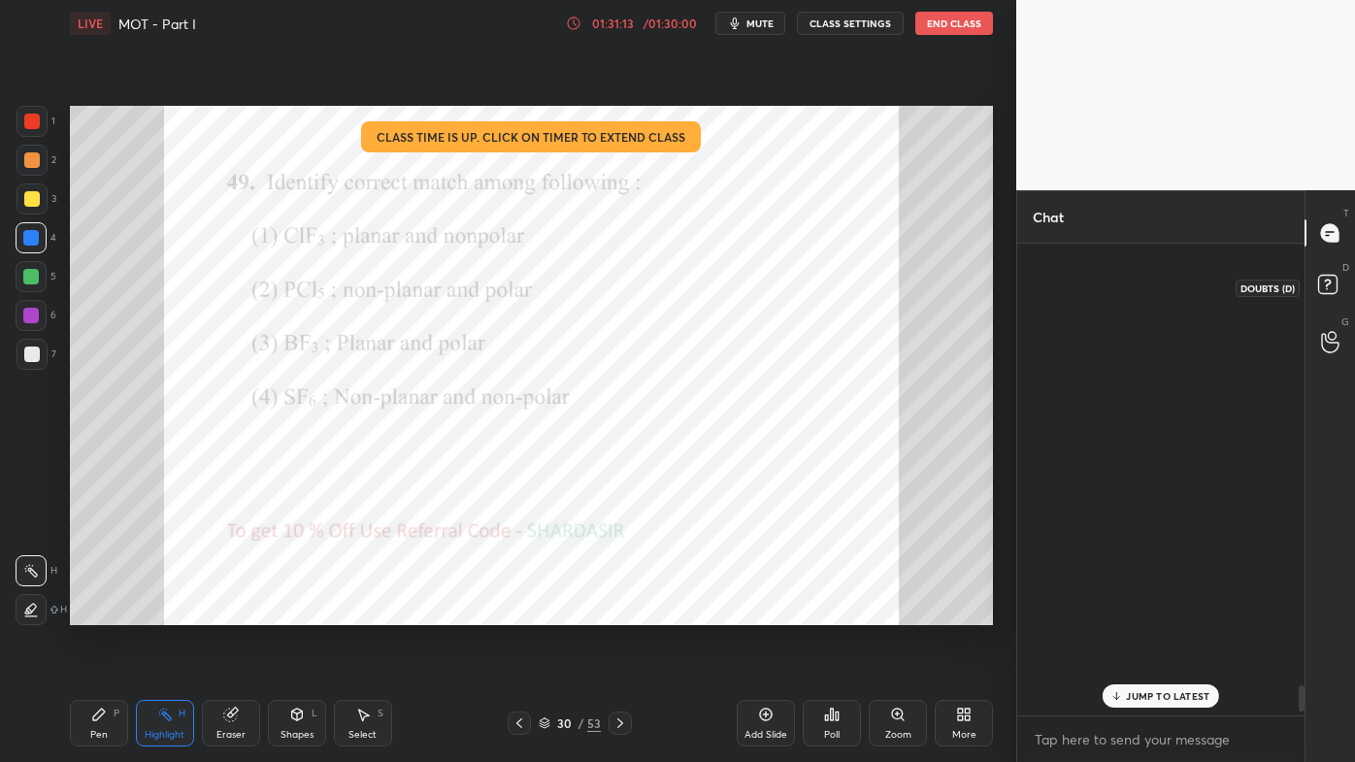
scroll to position [7841, 0]
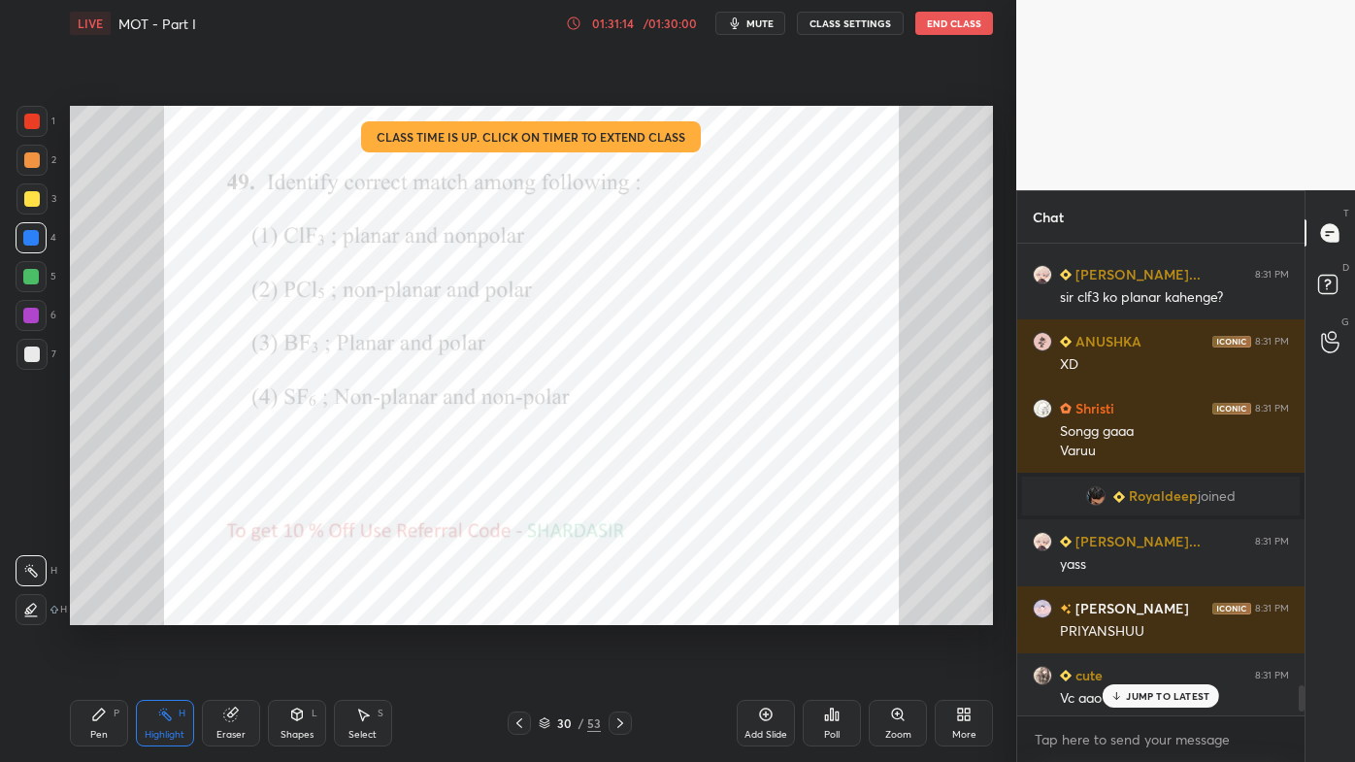
click at [1146, 612] on p "JUMP TO LATEST" at bounding box center [1167, 696] width 83 height 12
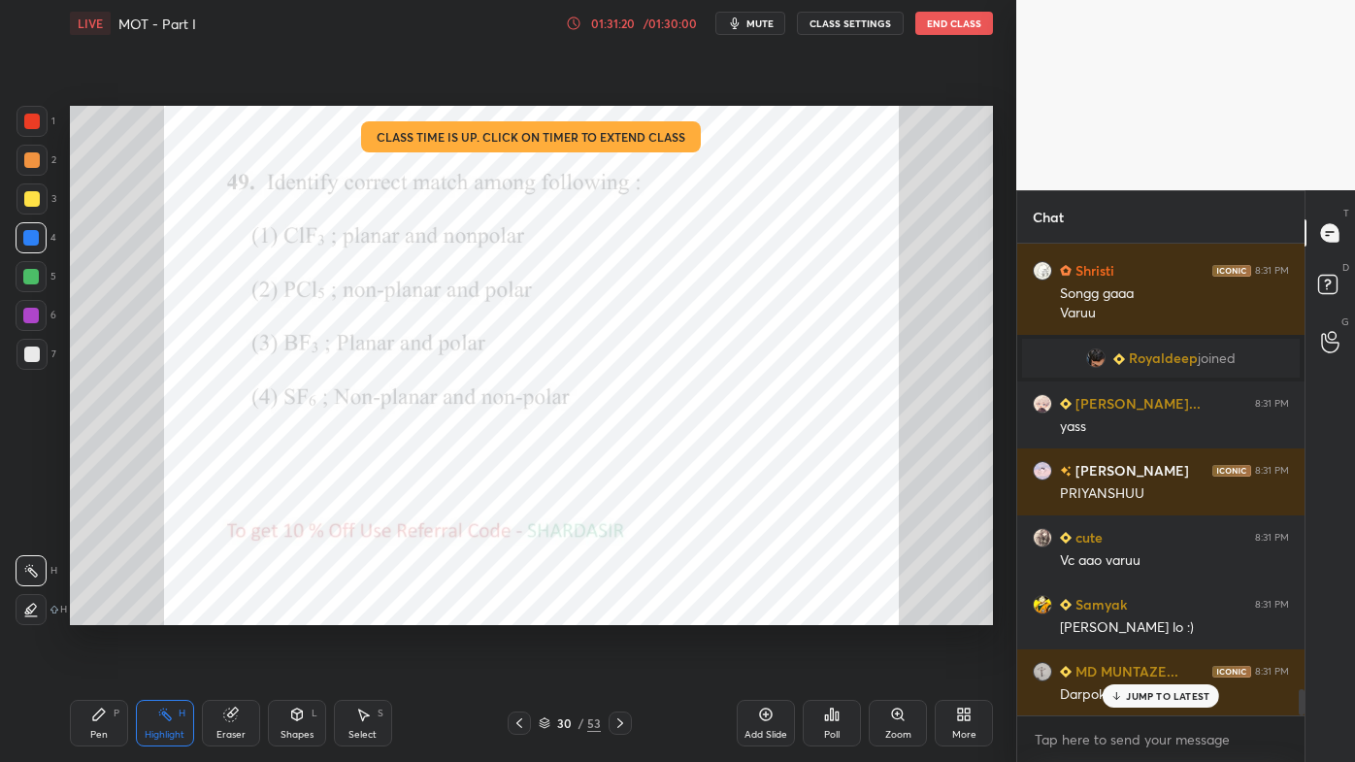
drag, startPoint x: 1159, startPoint y: 689, endPoint x: 1137, endPoint y: 717, distance: 35.3
click at [1159, 612] on p "JUMP TO LATEST" at bounding box center [1167, 696] width 83 height 12
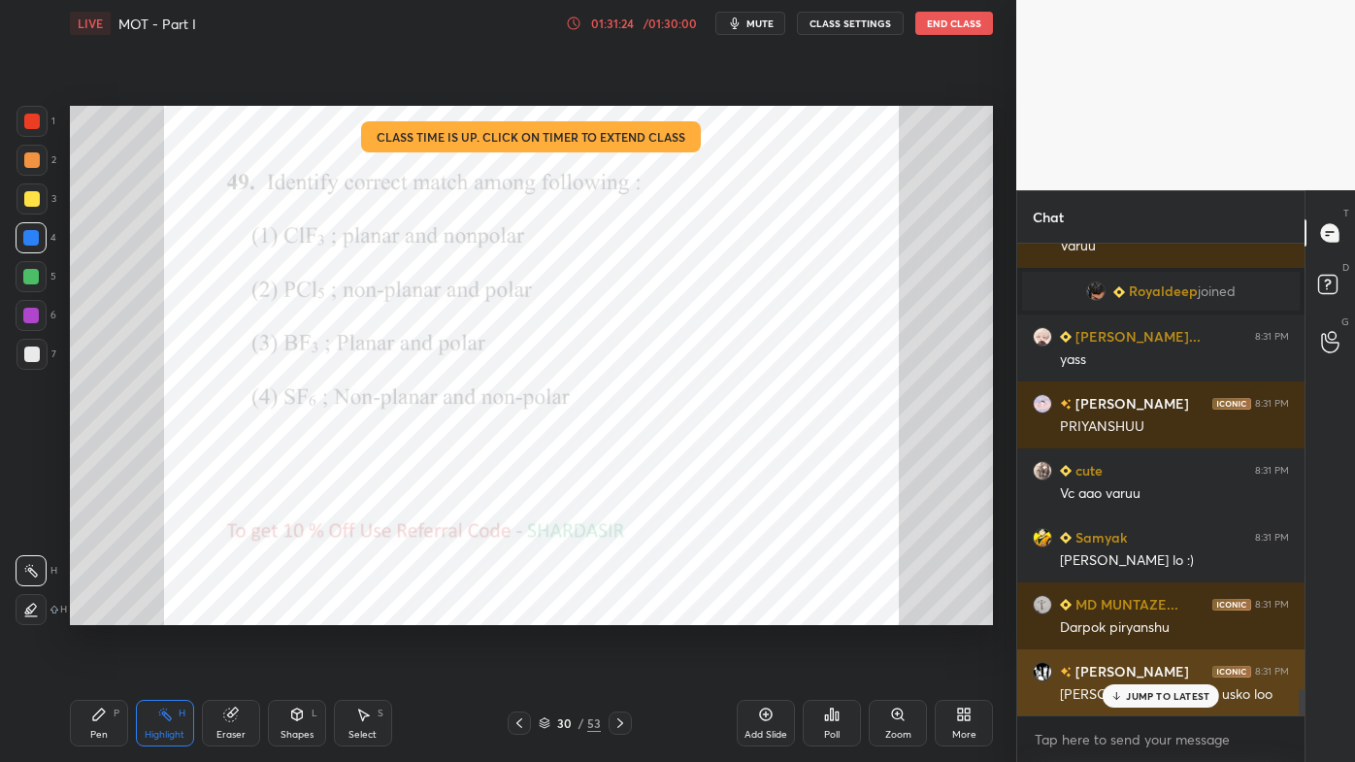
click at [1135, 612] on p "JUMP TO LATEST" at bounding box center [1167, 696] width 83 height 12
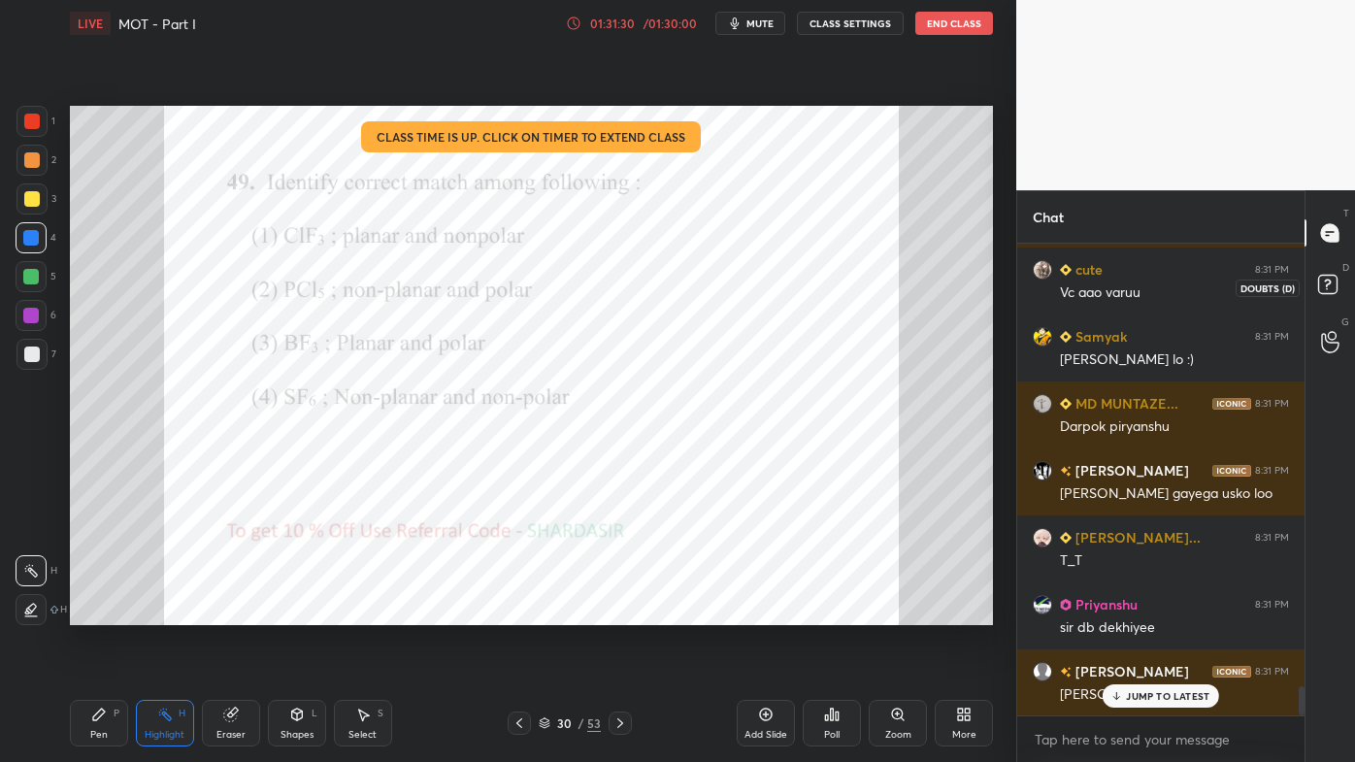
drag, startPoint x: 1330, startPoint y: 282, endPoint x: 1328, endPoint y: 313, distance: 30.1
click at [1333, 281] on icon at bounding box center [1330, 287] width 35 height 35
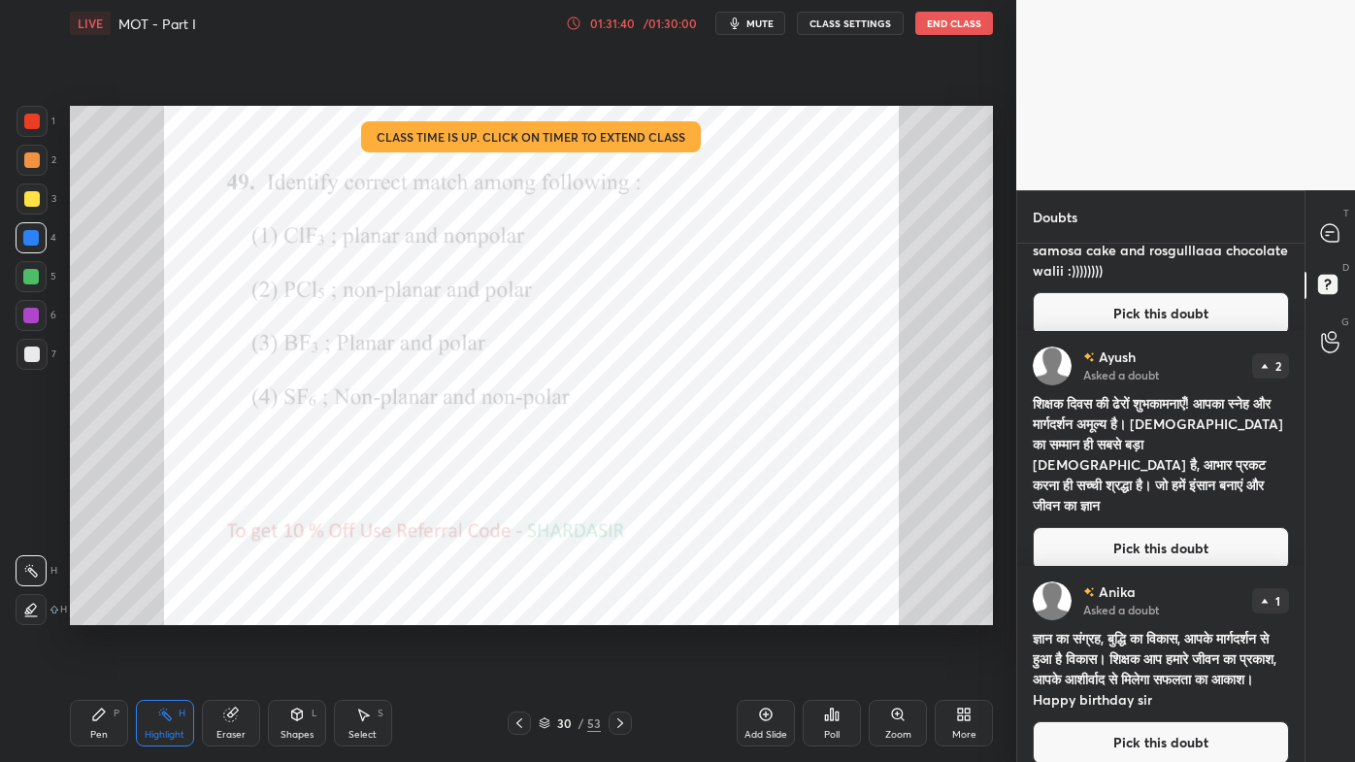
scroll to position [0, 0]
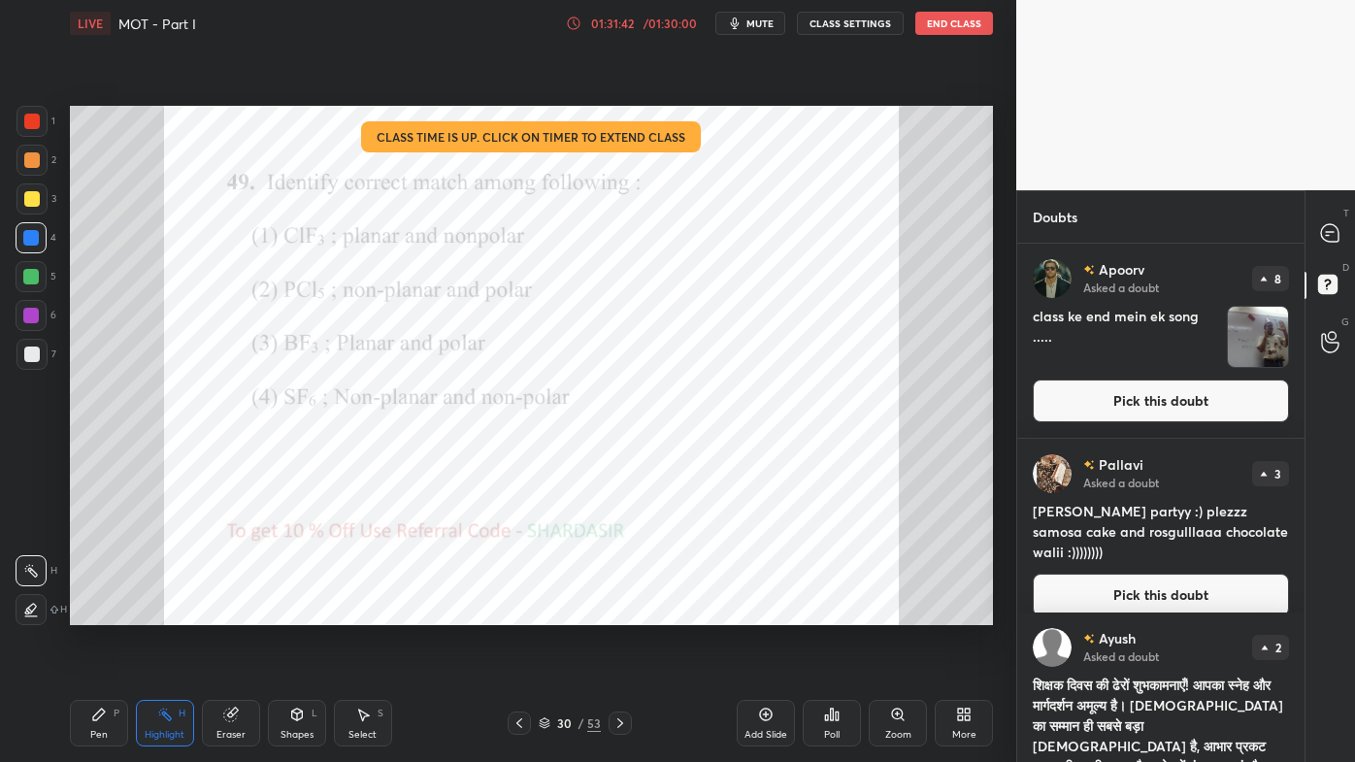
drag, startPoint x: 1121, startPoint y: 400, endPoint x: 1090, endPoint y: 428, distance: 41.9
click at [1121, 401] on button "Pick this doubt" at bounding box center [1161, 400] width 256 height 43
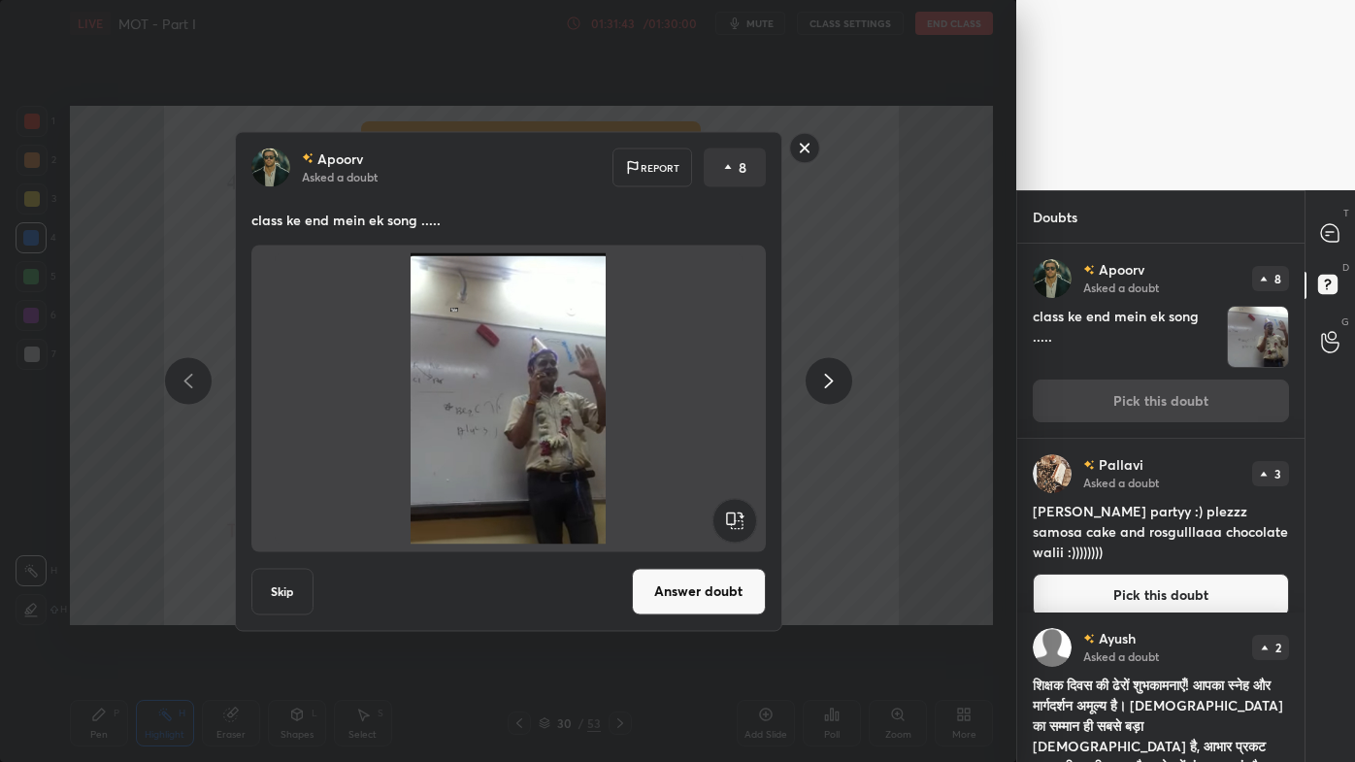
click at [676, 584] on button "Answer doubt" at bounding box center [699, 591] width 134 height 47
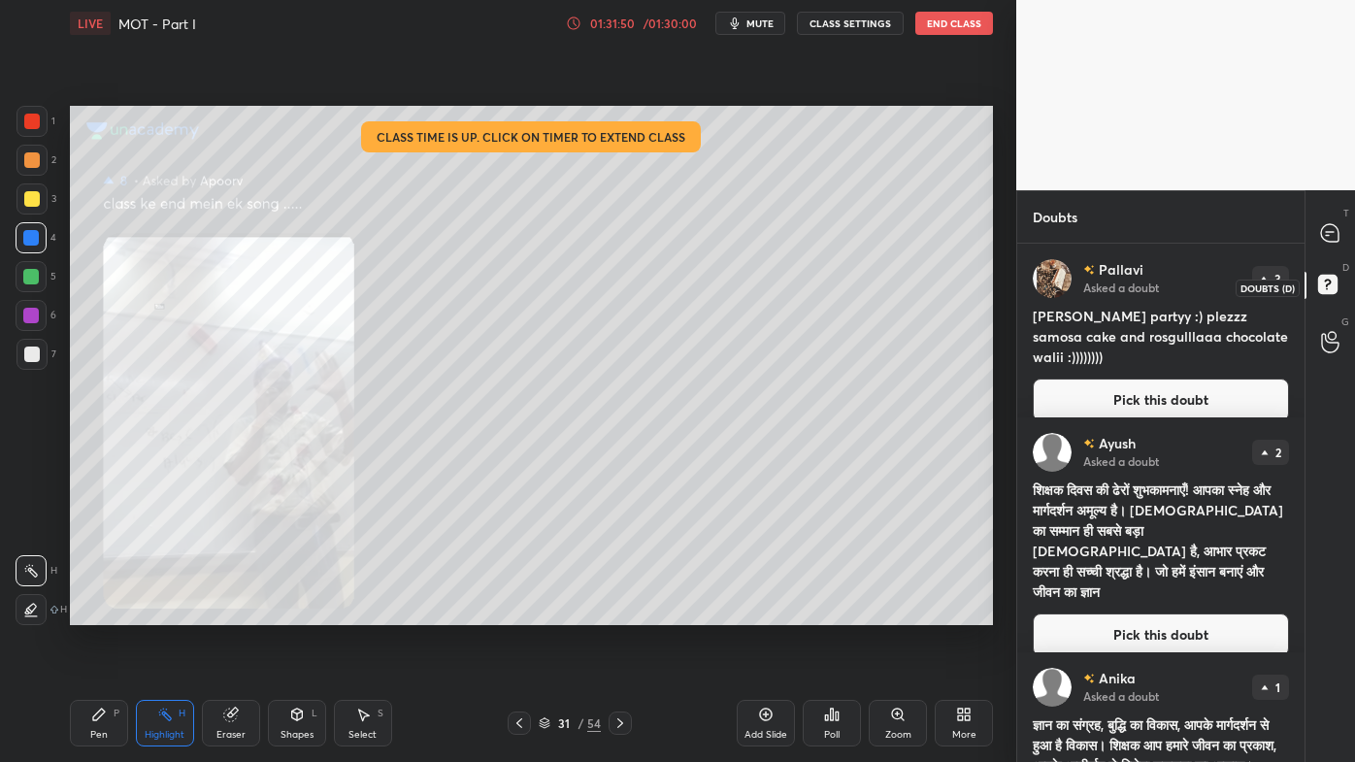
drag, startPoint x: 1323, startPoint y: 284, endPoint x: 1337, endPoint y: 256, distance: 31.7
click at [1324, 283] on rect at bounding box center [1327, 285] width 18 height 18
drag, startPoint x: 1331, startPoint y: 235, endPoint x: 1322, endPoint y: 261, distance: 27.6
click at [1330, 238] on icon at bounding box center [1329, 232] width 17 height 17
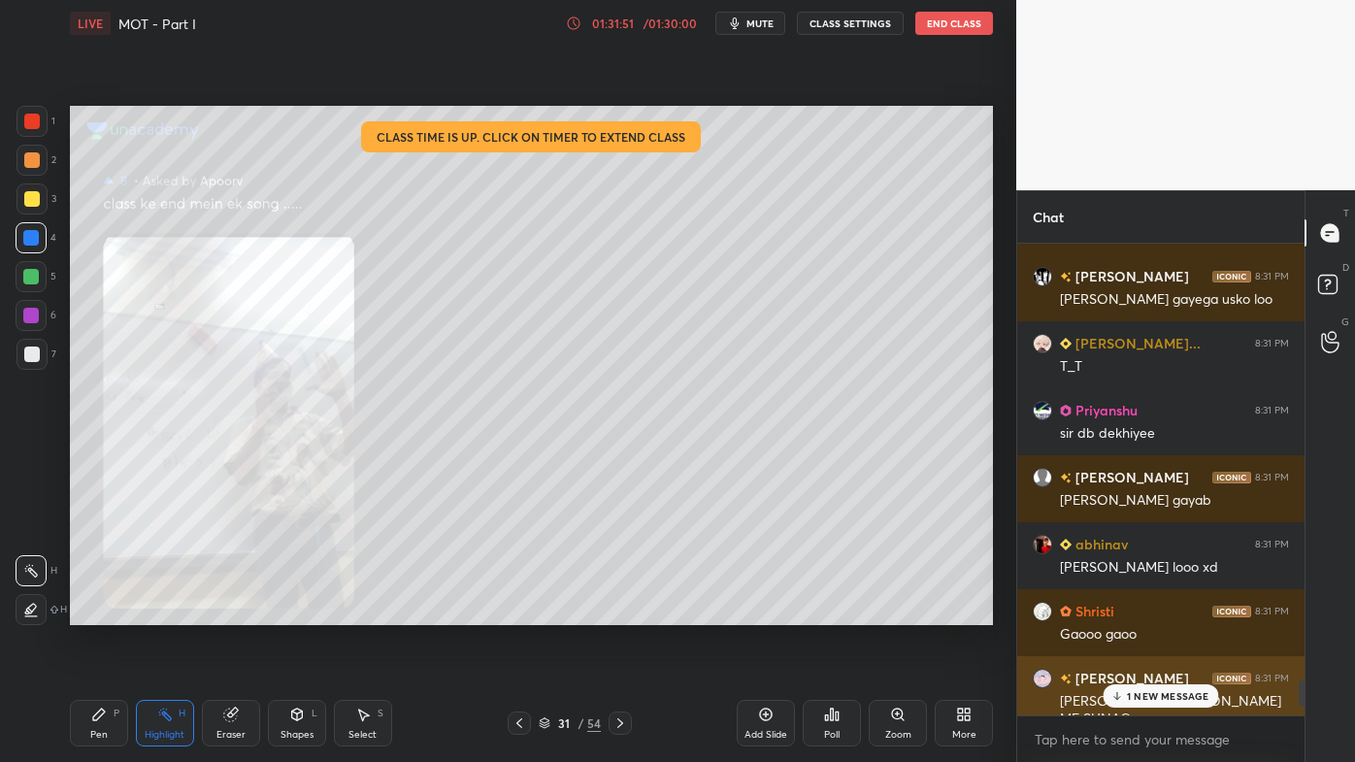
scroll to position [466, 281]
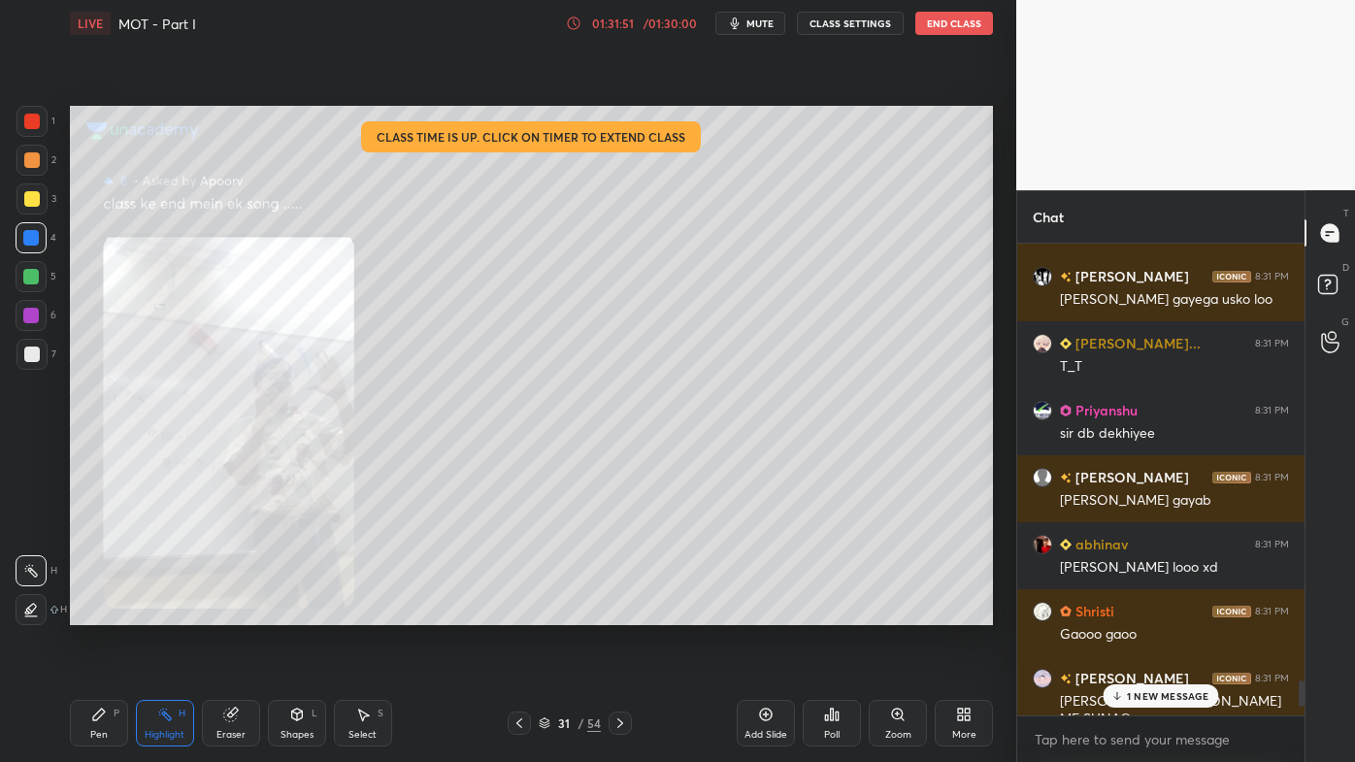
click at [1150, 612] on p "1 NEW MESSAGE" at bounding box center [1168, 696] width 82 height 12
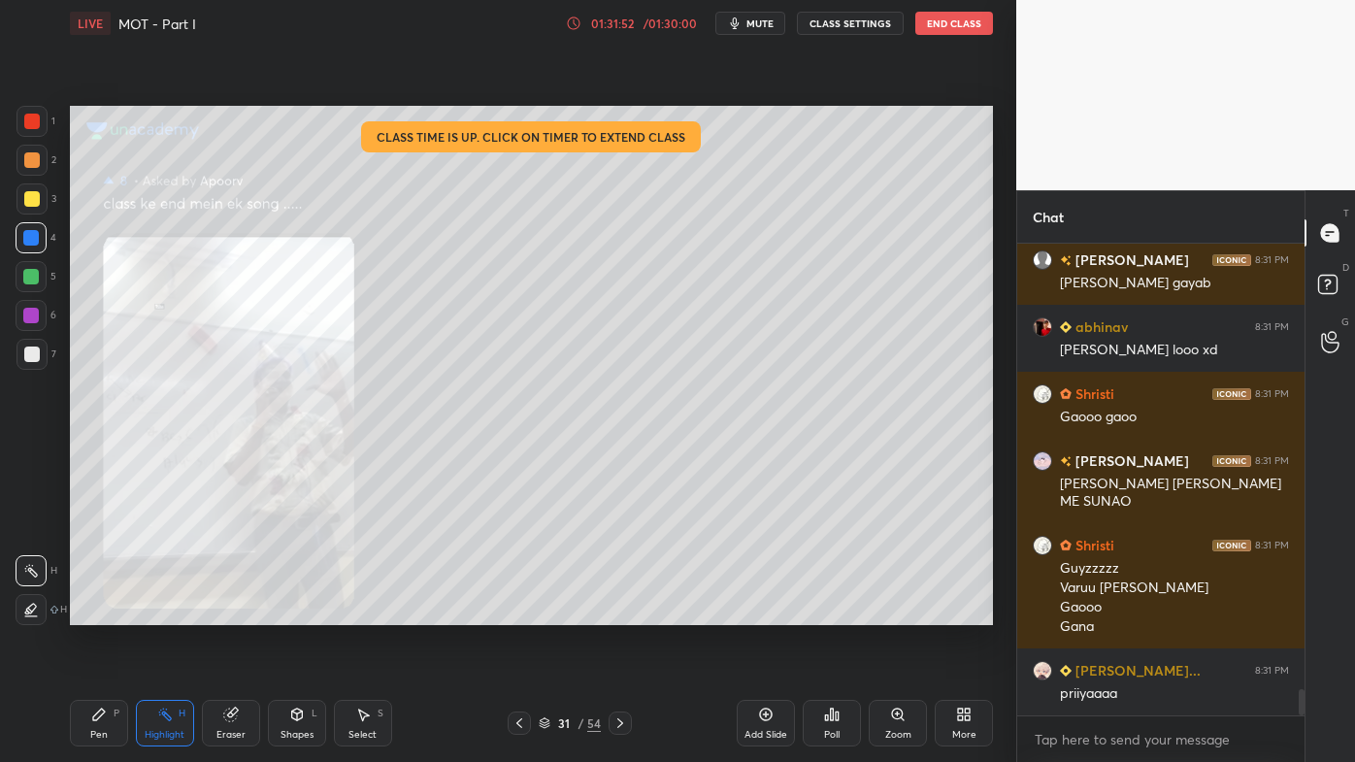
scroll to position [7971, 0]
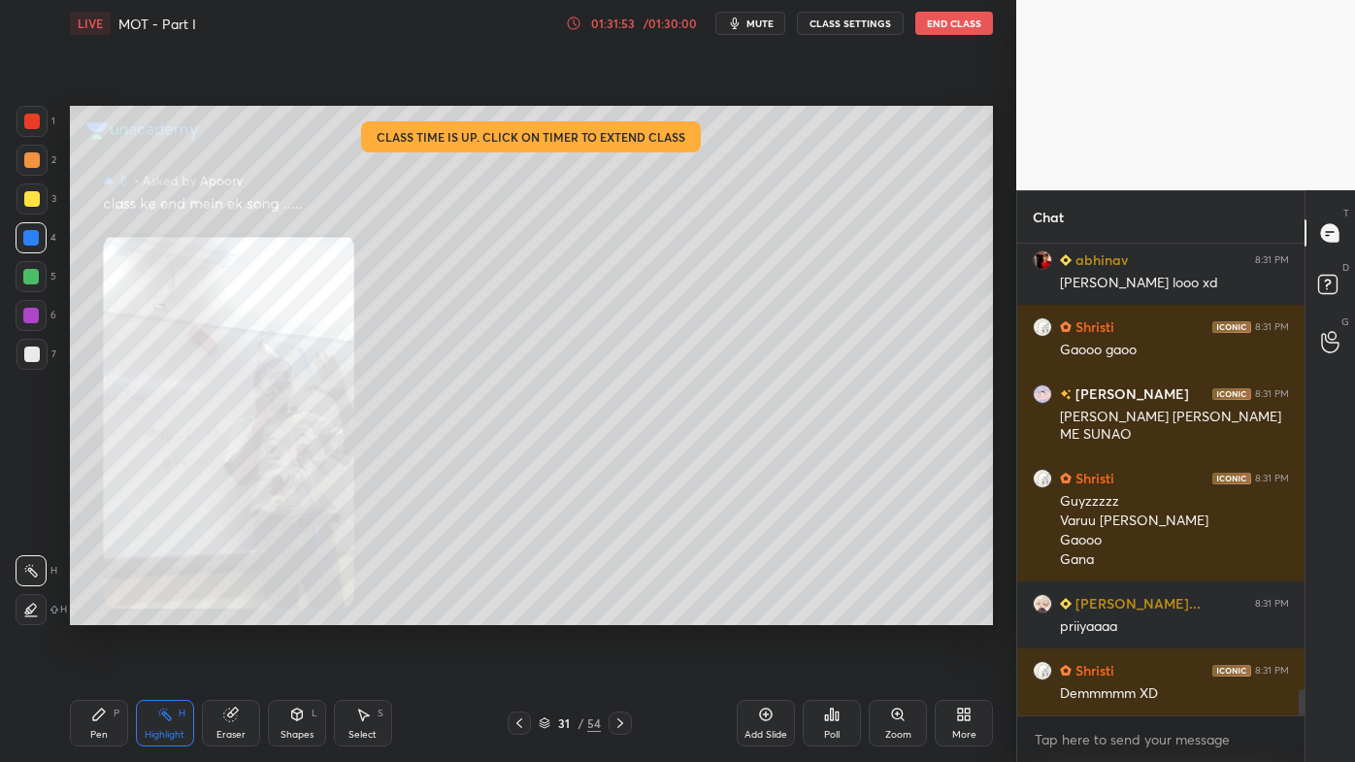
click at [903, 612] on icon at bounding box center [898, 715] width 16 height 16
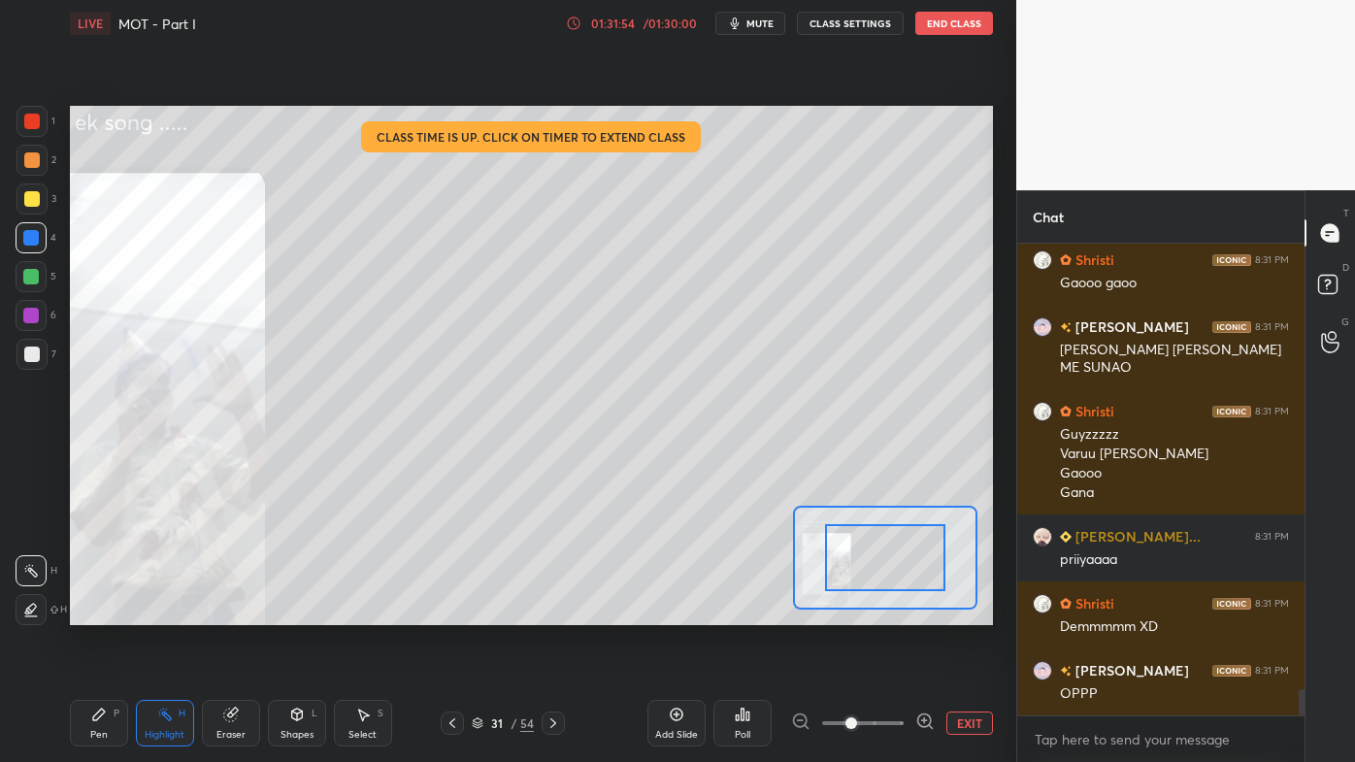
drag, startPoint x: 877, startPoint y: 723, endPoint x: 880, endPoint y: 712, distance: 11.1
click at [877, 612] on span at bounding box center [863, 722] width 82 height 29
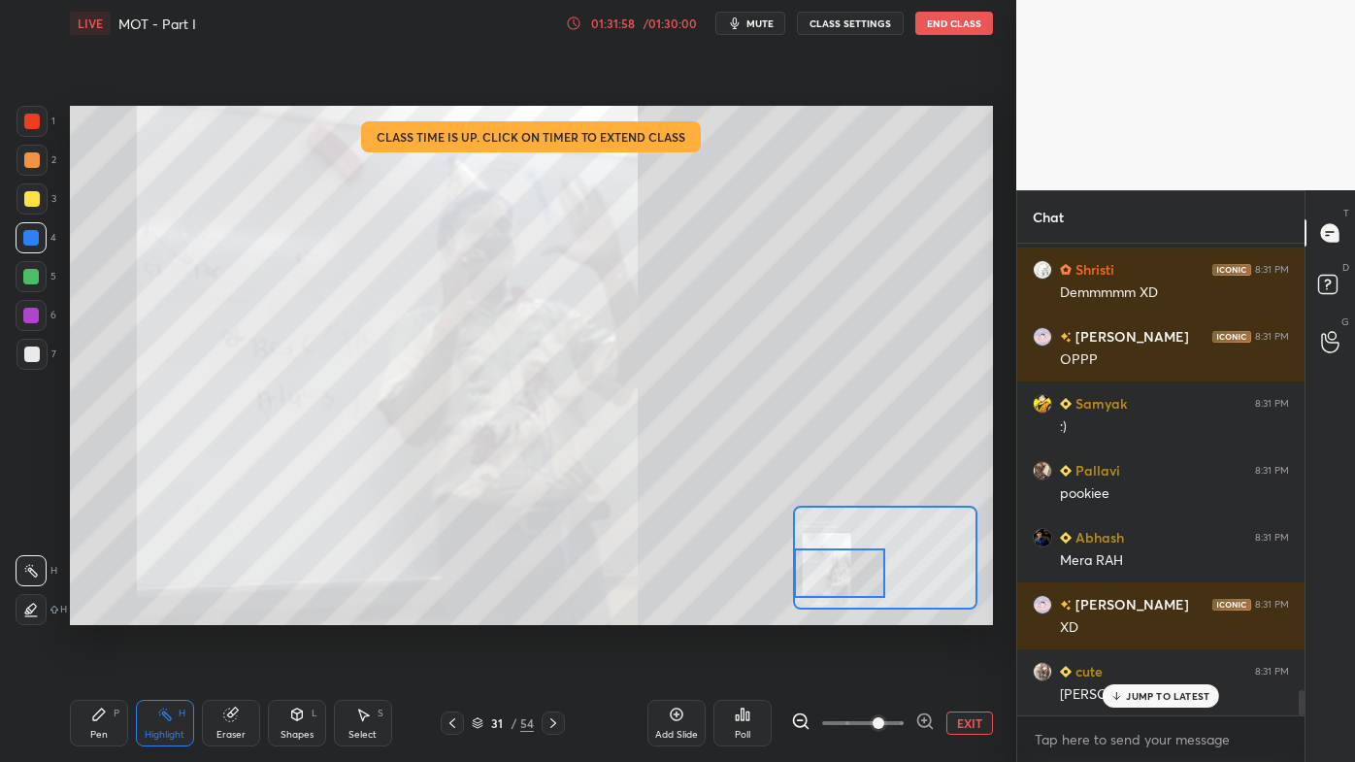
scroll to position [8440, 0]
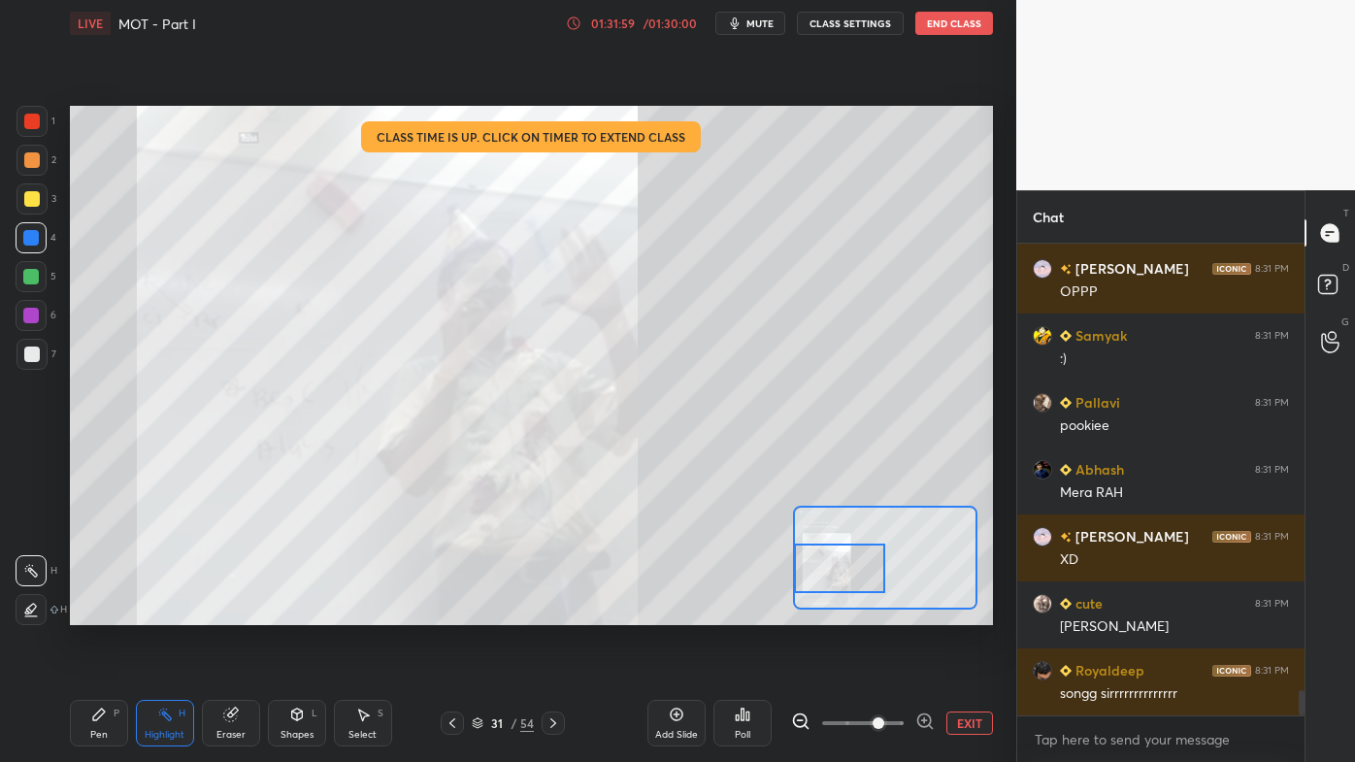
click at [781, 578] on div "Setting up your live class Class time is up. Click on timer to extend class Pol…" at bounding box center [531, 365] width 923 height 519
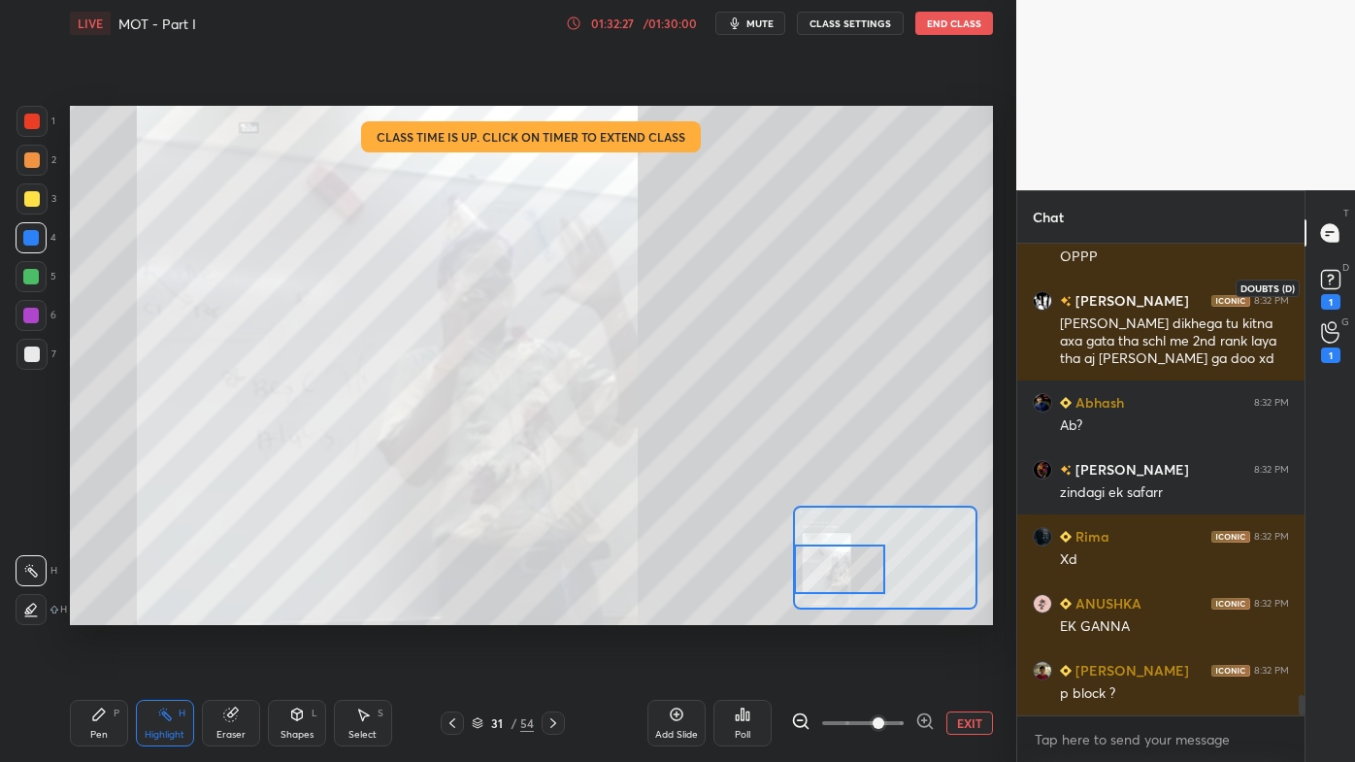
scroll to position [10416, 0]
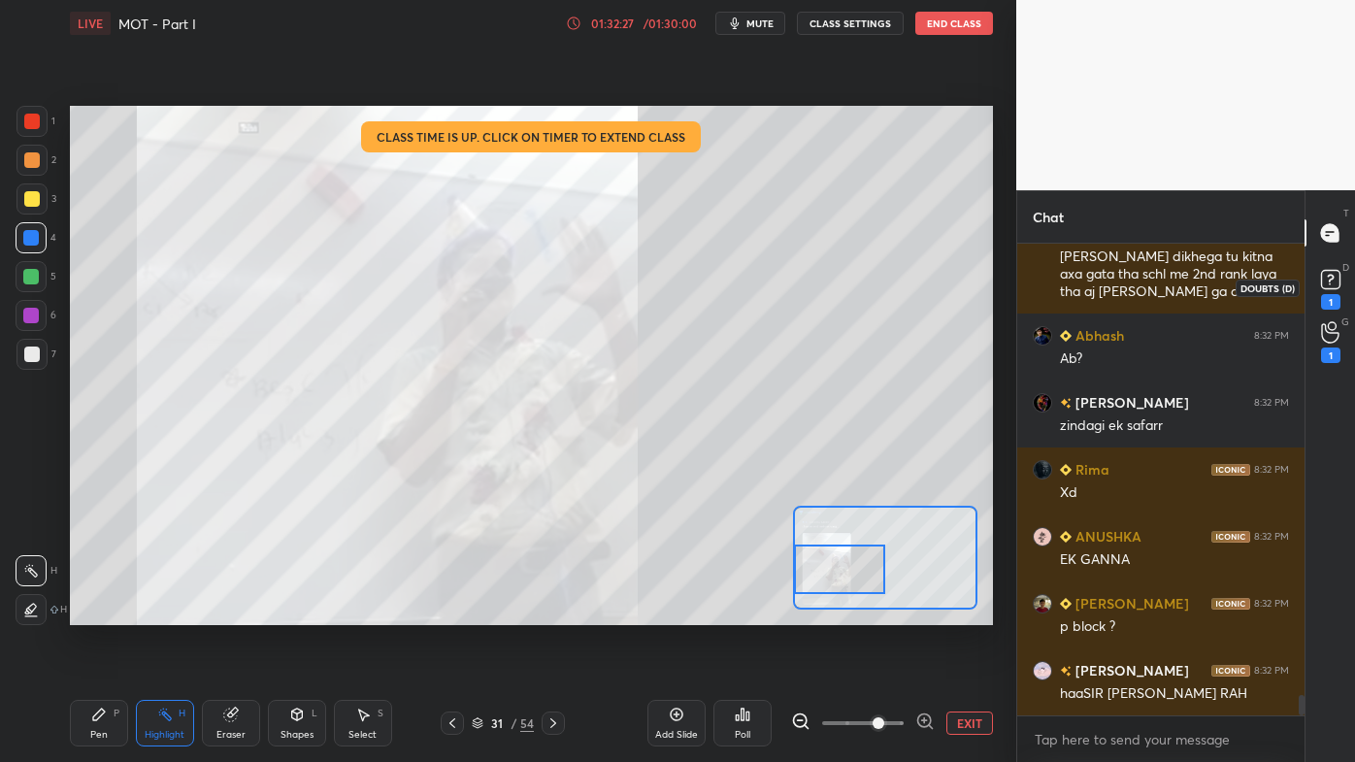
click at [1335, 292] on icon at bounding box center [1330, 279] width 29 height 29
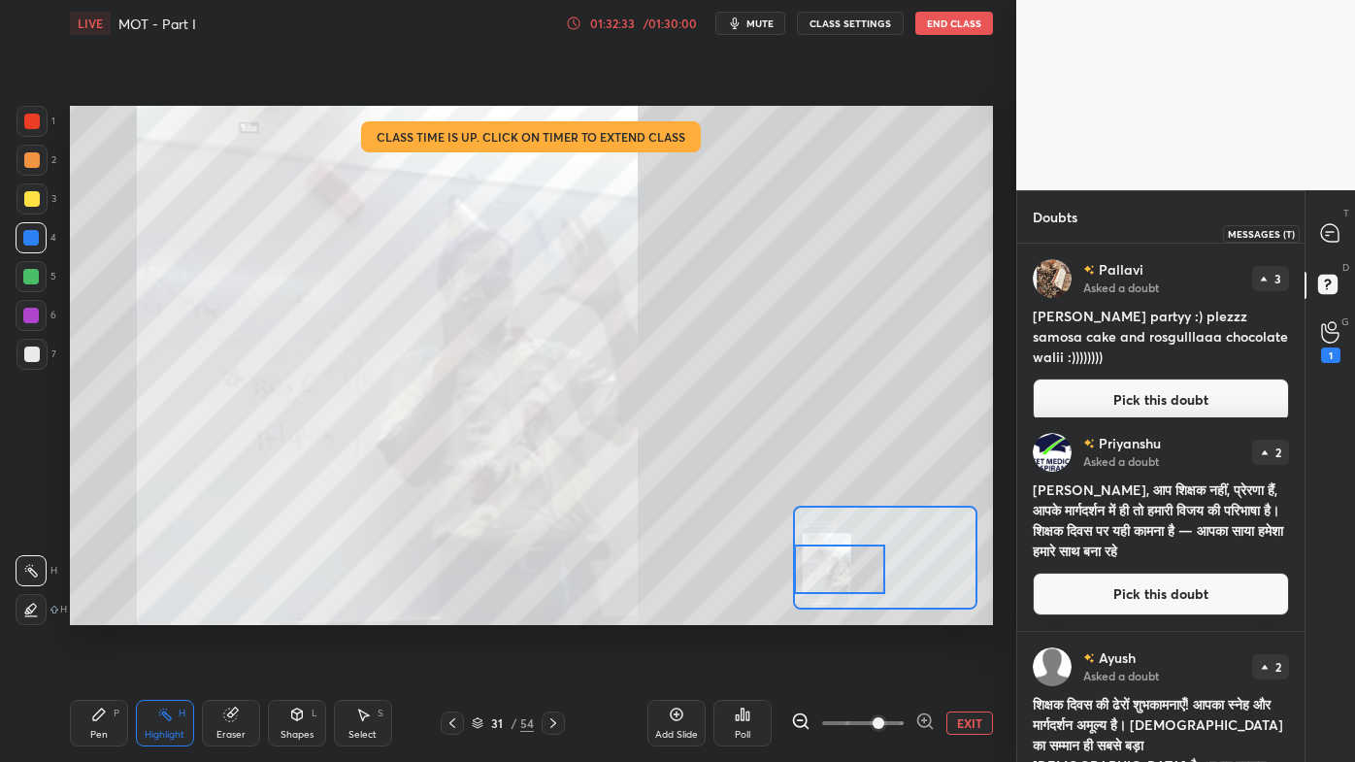
drag, startPoint x: 1328, startPoint y: 222, endPoint x: 1319, endPoint y: 255, distance: 34.1
click at [1328, 225] on div at bounding box center [1330, 232] width 39 height 35
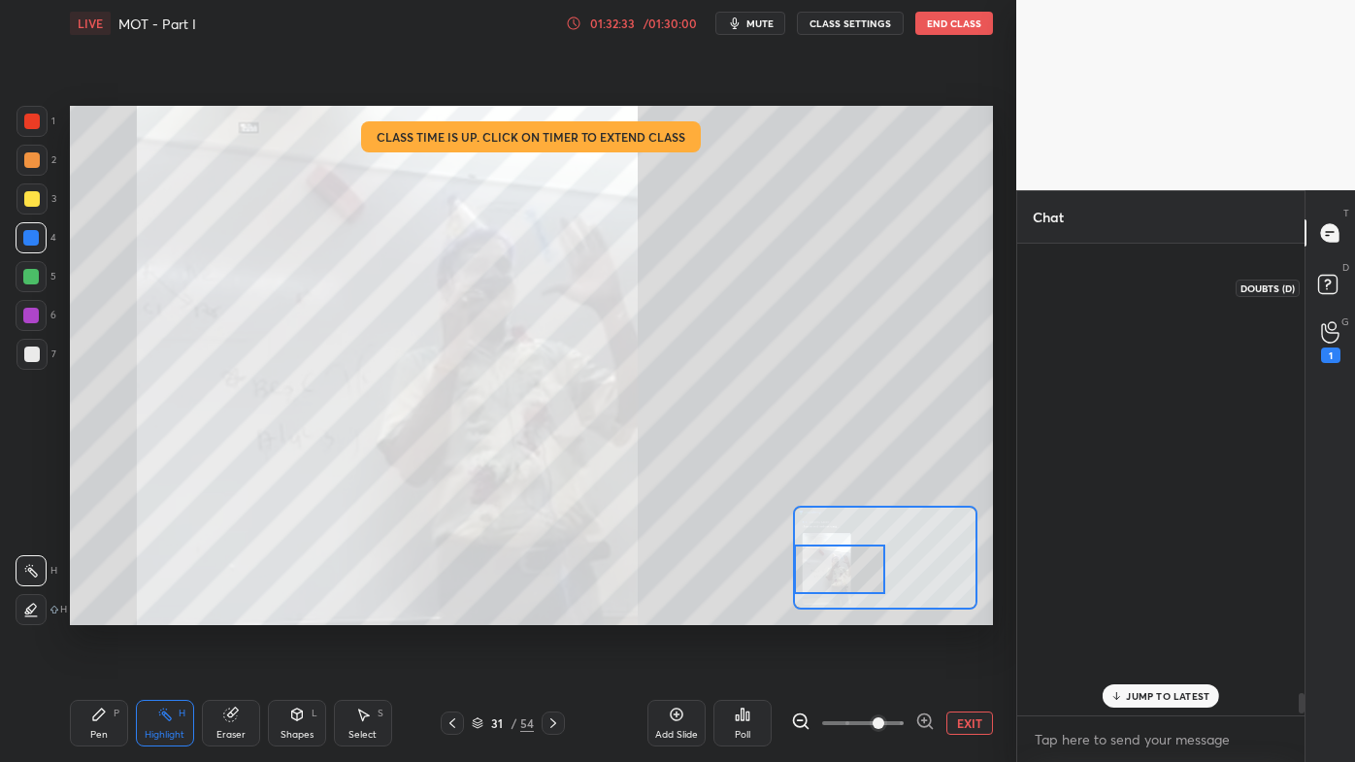
scroll to position [466, 281]
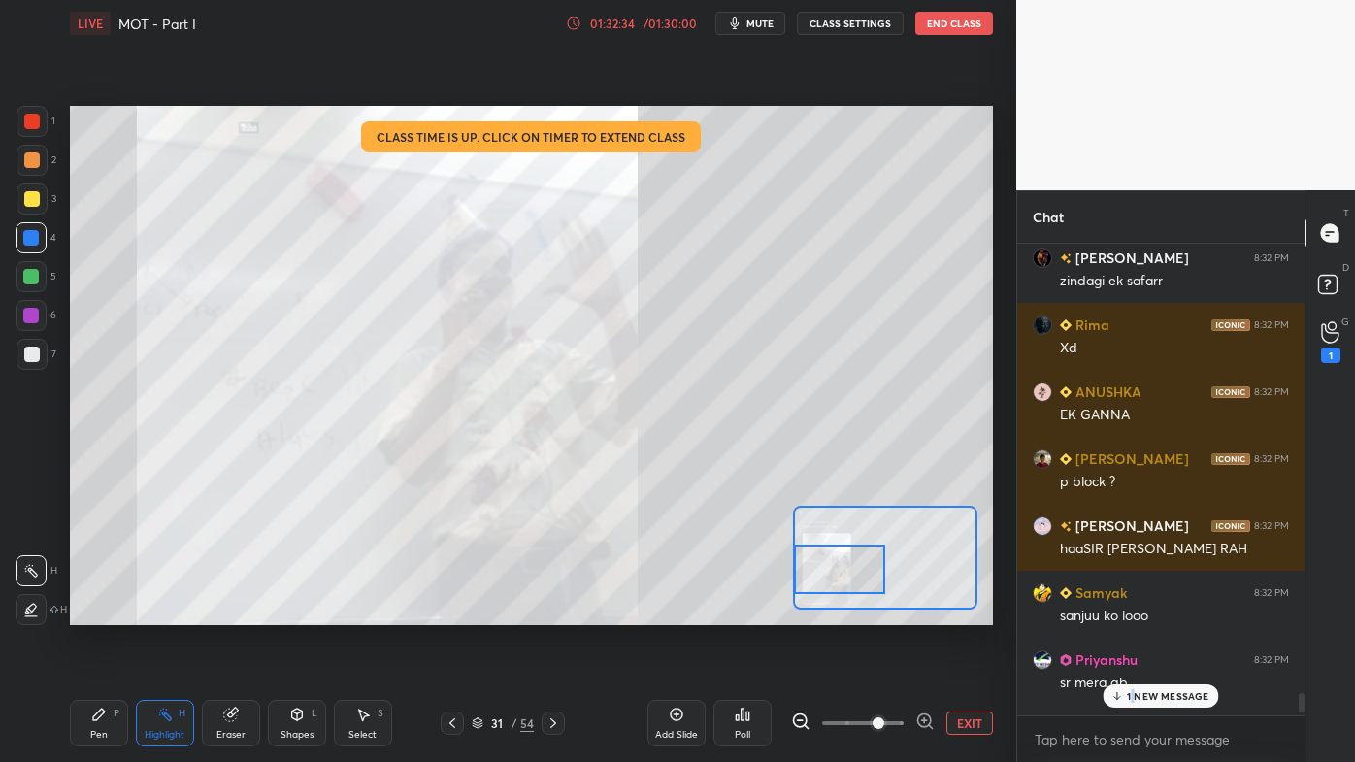
click at [1135, 612] on p "1 NEW MESSAGE" at bounding box center [1168, 696] width 82 height 12
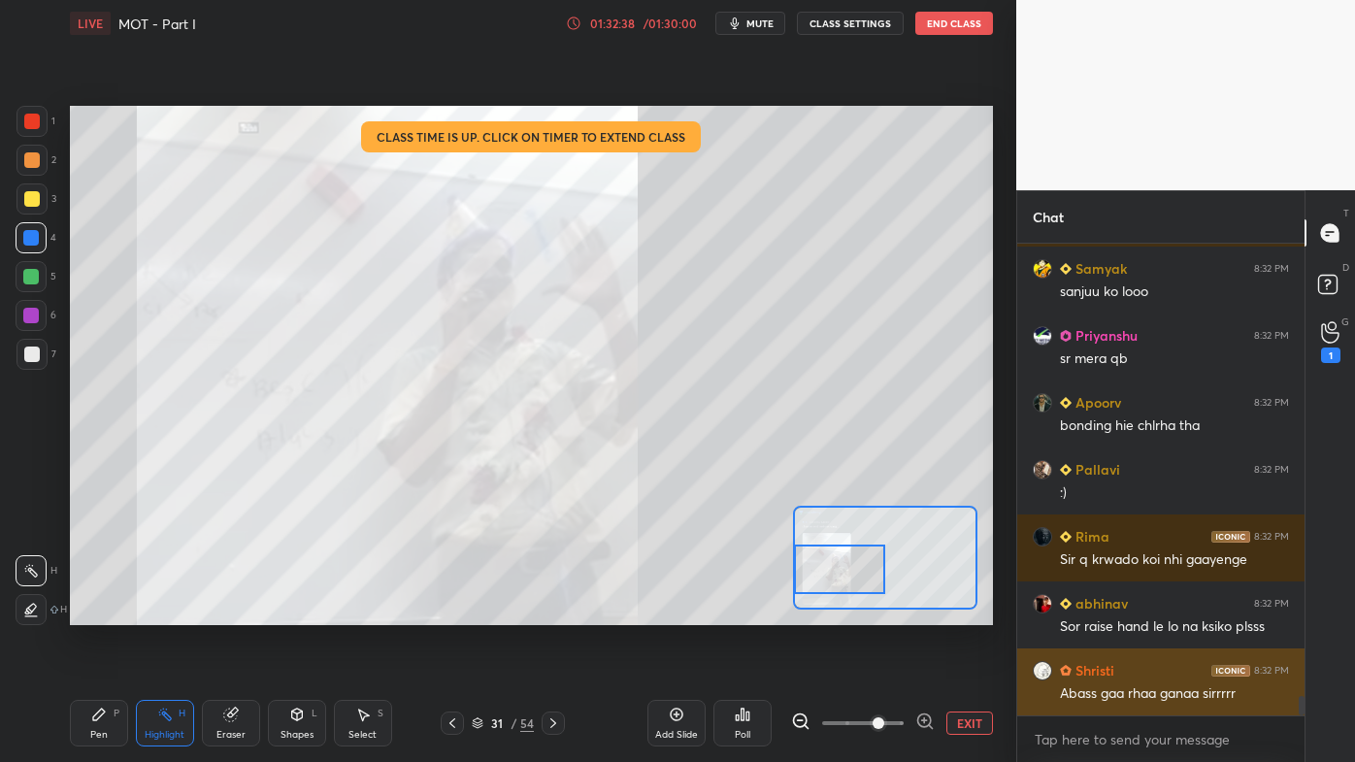
click at [1135, 612] on div "Shristi 8:32 PM Abass gaa rhaa ganaa sirrrrr" at bounding box center [1160, 681] width 287 height 67
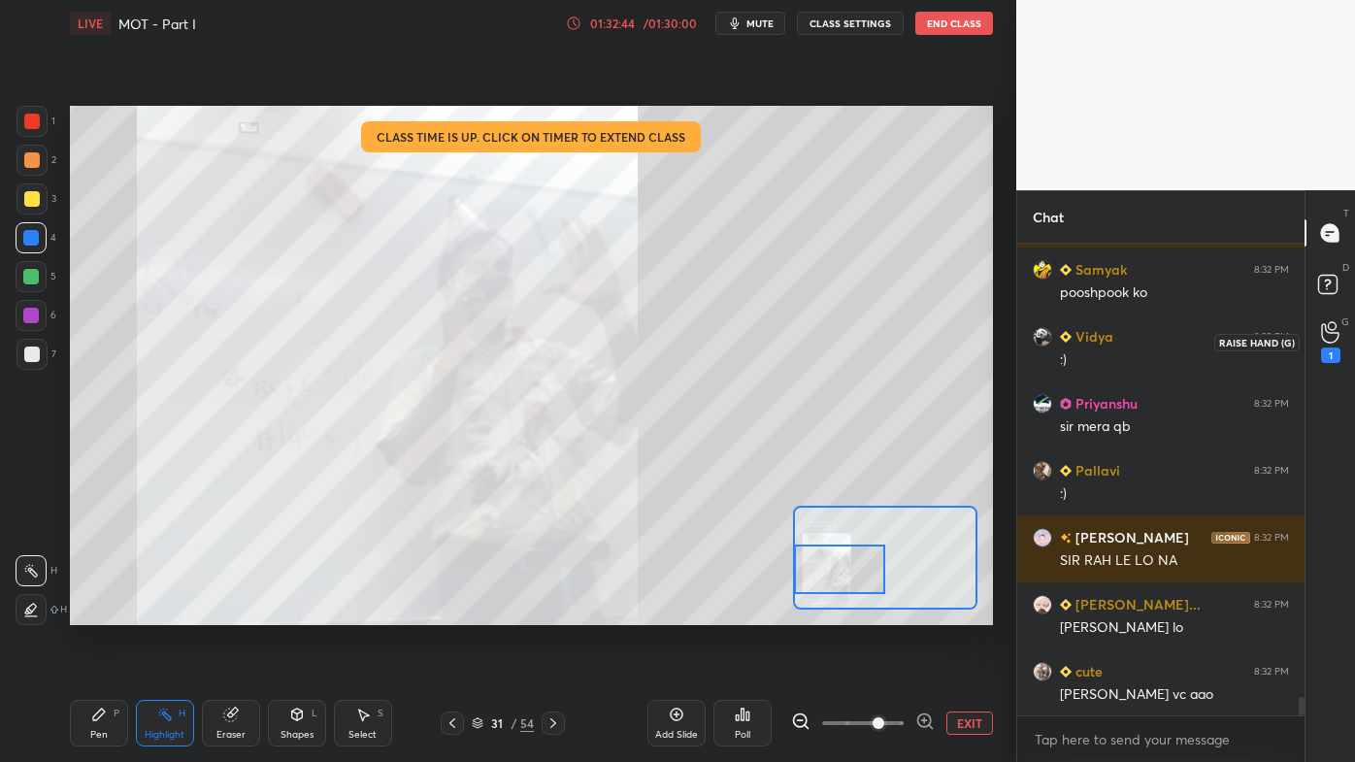
click at [1329, 351] on div "1" at bounding box center [1330, 355] width 19 height 16
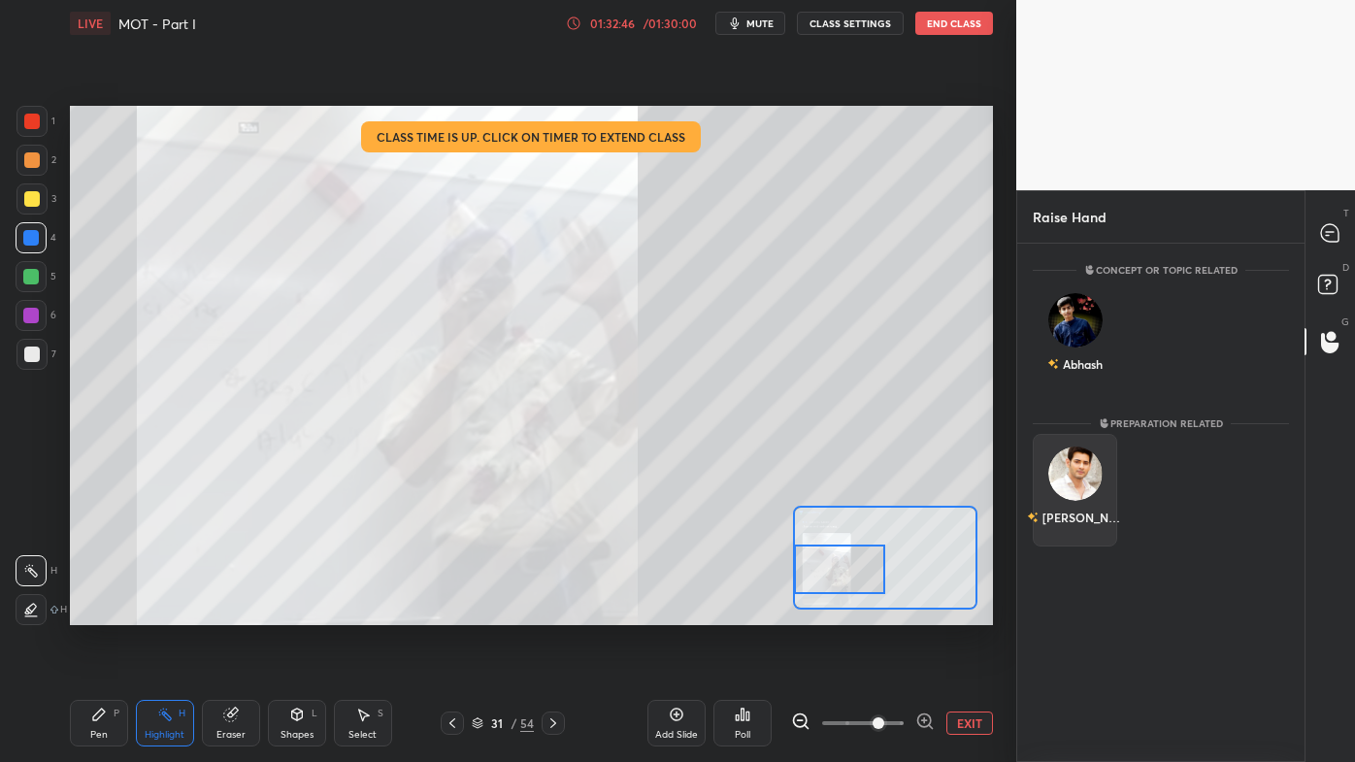
click at [1086, 514] on div "Pushpak" at bounding box center [1075, 517] width 97 height 33
click at [1081, 525] on button "INVITE" at bounding box center [1074, 530] width 67 height 25
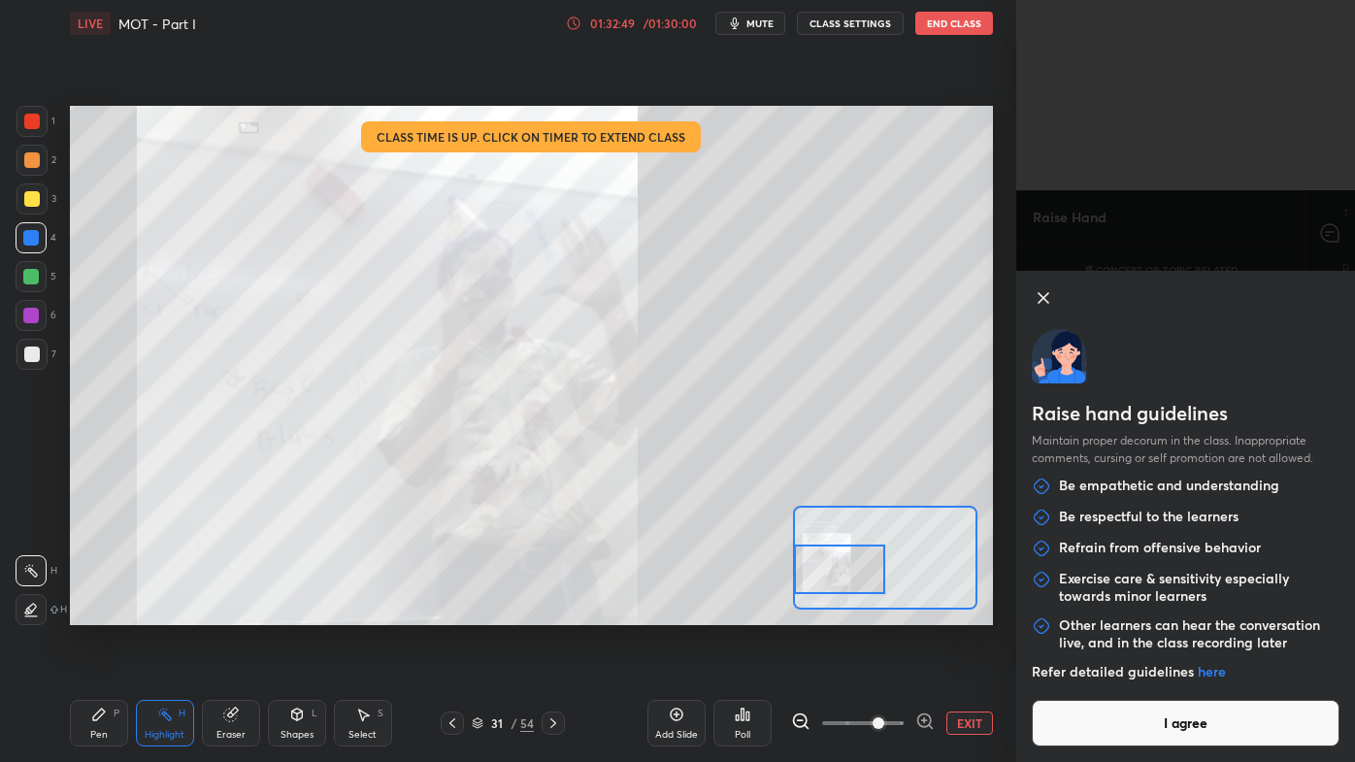
click at [1168, 612] on button "I agree" at bounding box center [1186, 723] width 308 height 47
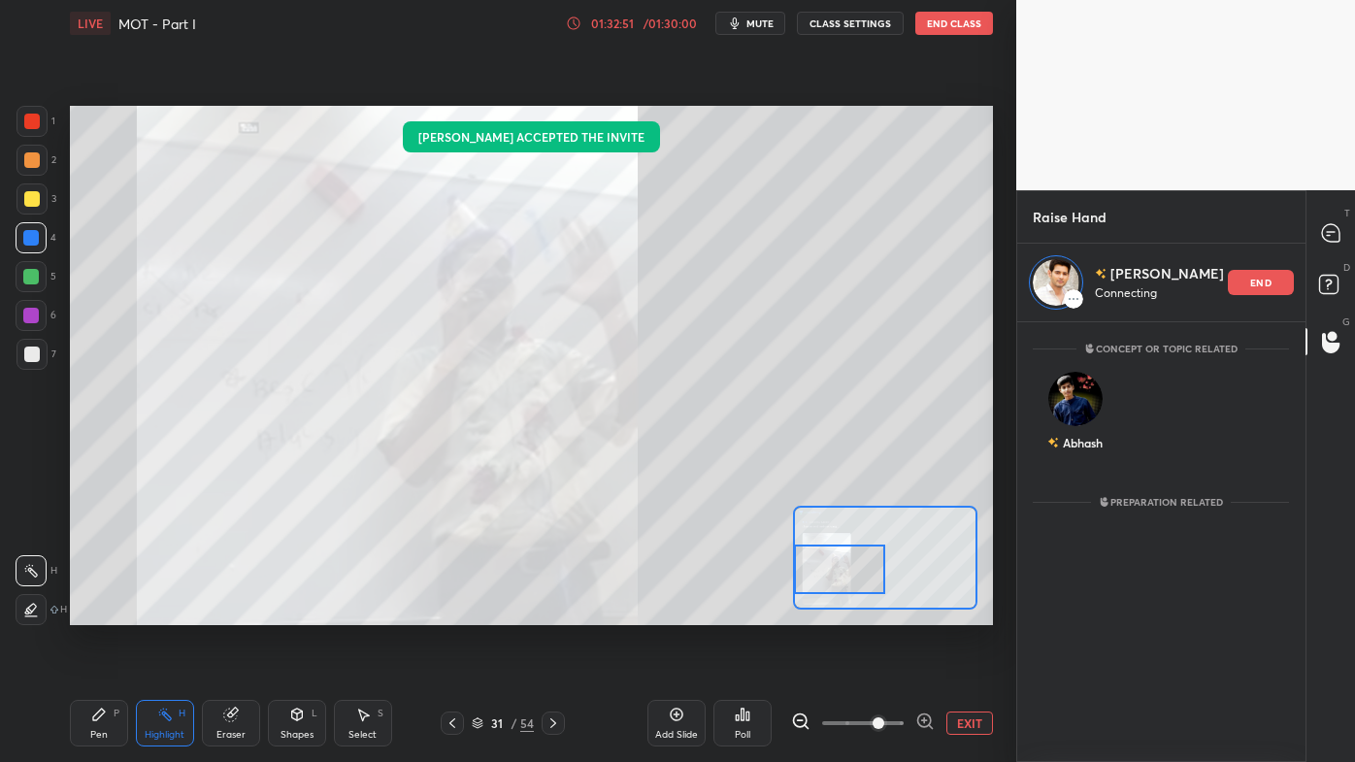
click at [971, 612] on button "EXIT" at bounding box center [969, 722] width 47 height 23
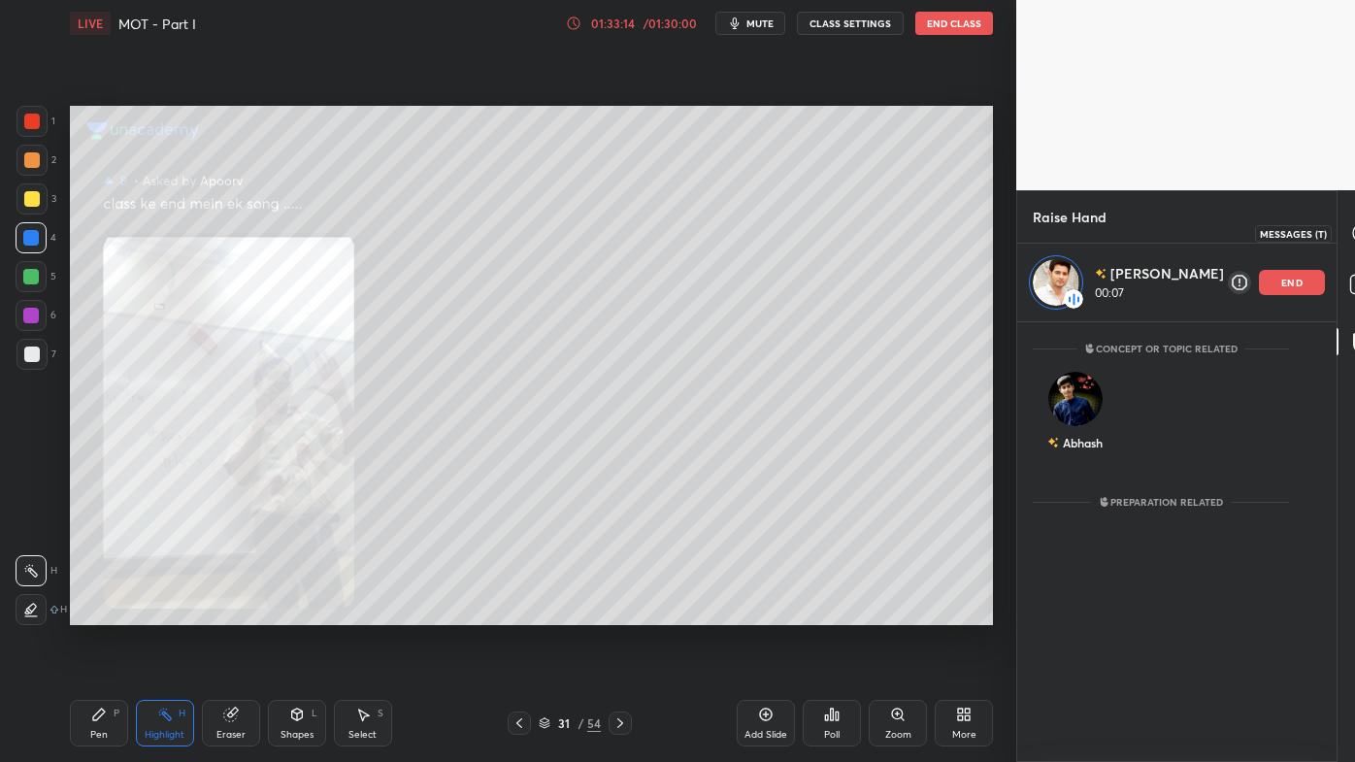
click at [1353, 226] on icon at bounding box center [1361, 232] width 17 height 17
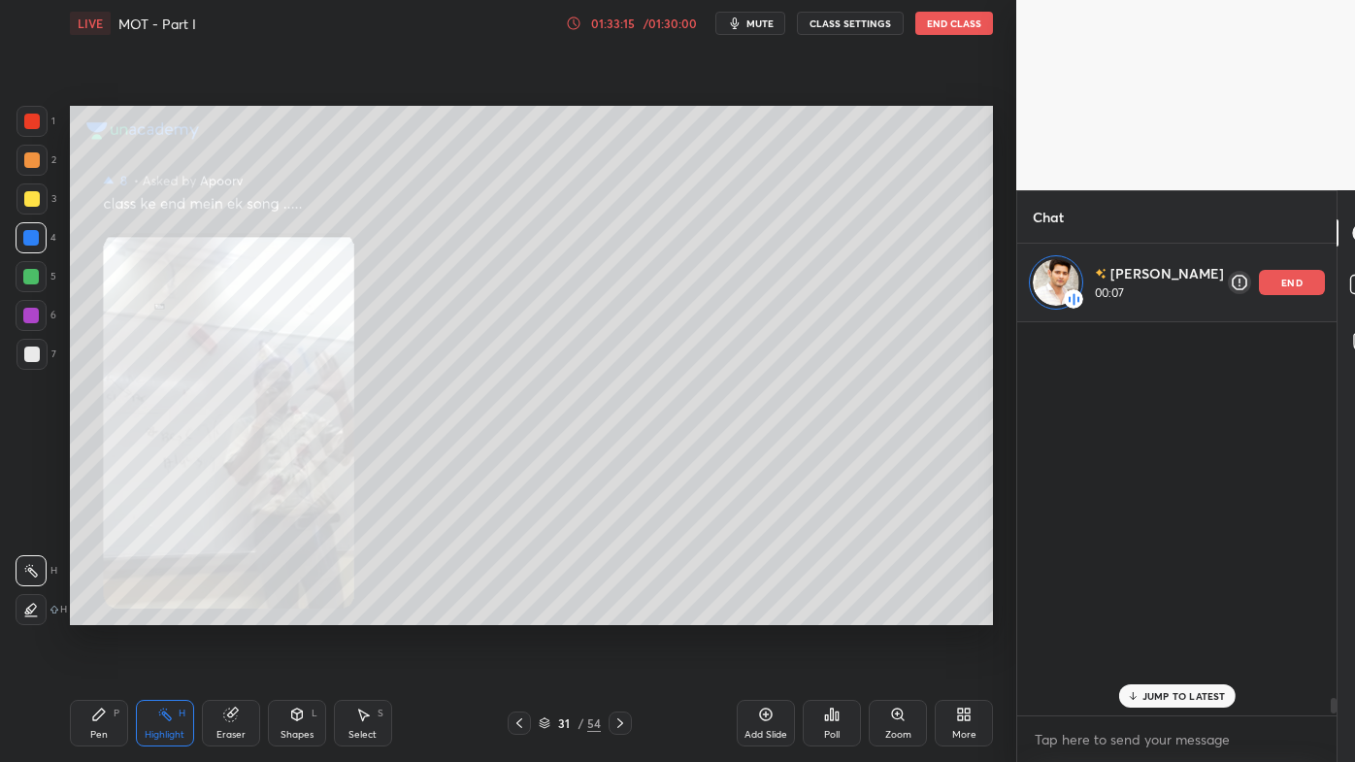
scroll to position [388, 281]
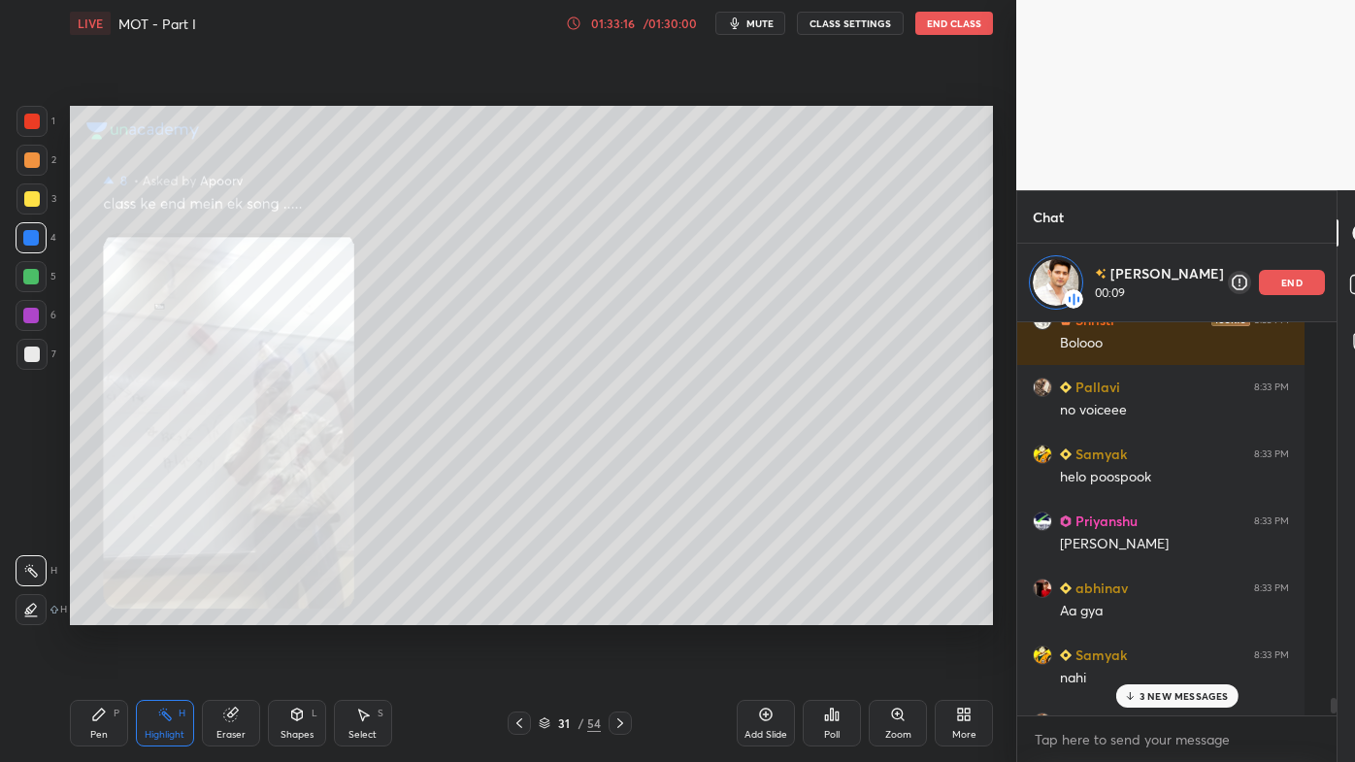
click at [1139, 612] on p "3 NEW MESSAGES" at bounding box center [1183, 696] width 89 height 12
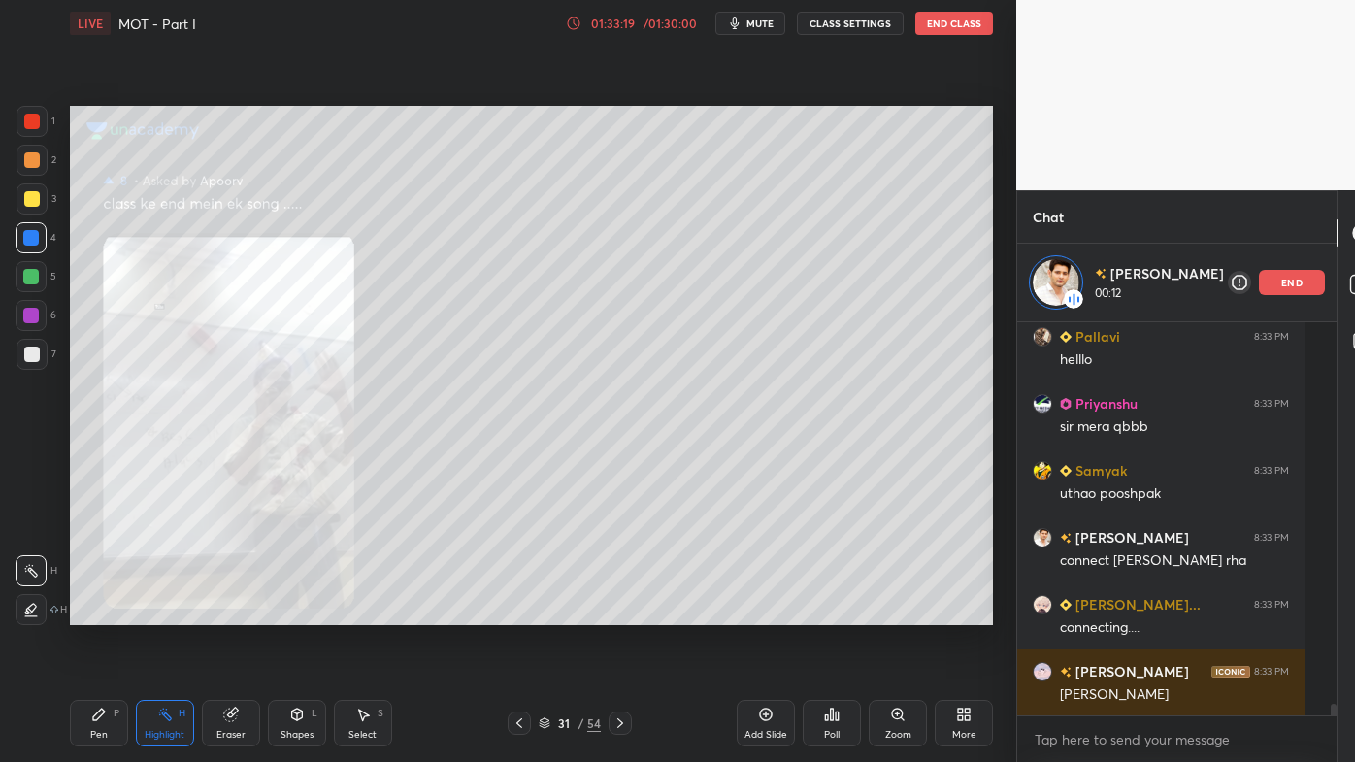
scroll to position [13159, 0]
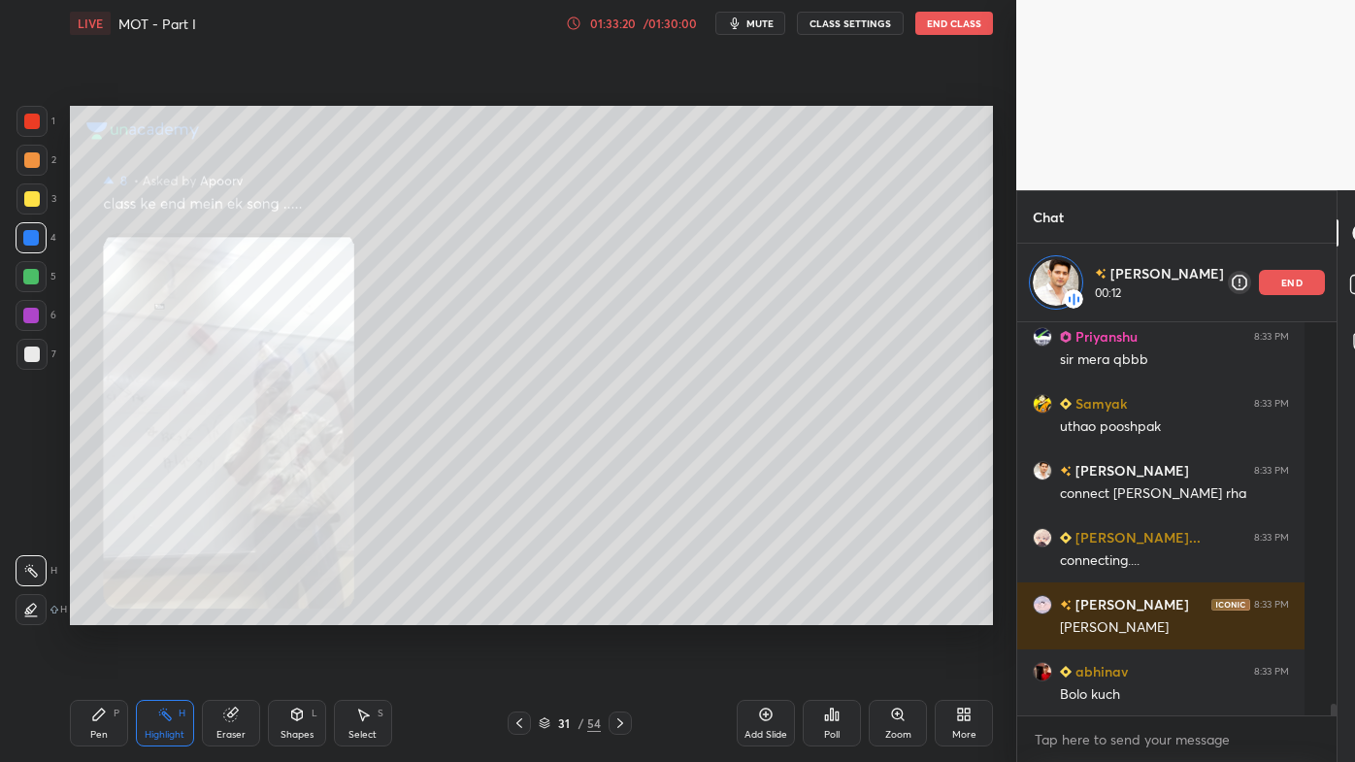
drag, startPoint x: 1267, startPoint y: 278, endPoint x: 1264, endPoint y: 289, distance: 12.3
click at [1281, 279] on p "end" at bounding box center [1291, 283] width 21 height 10
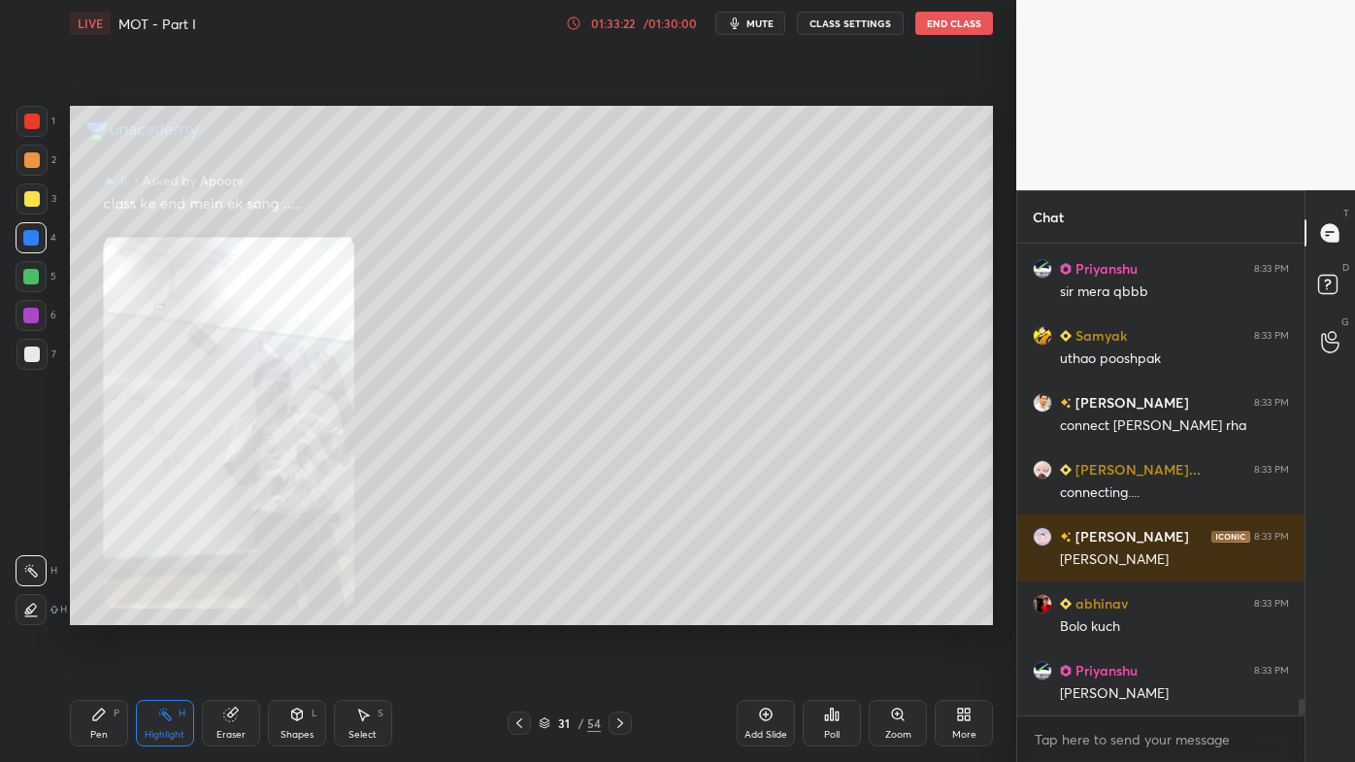
scroll to position [13281, 0]
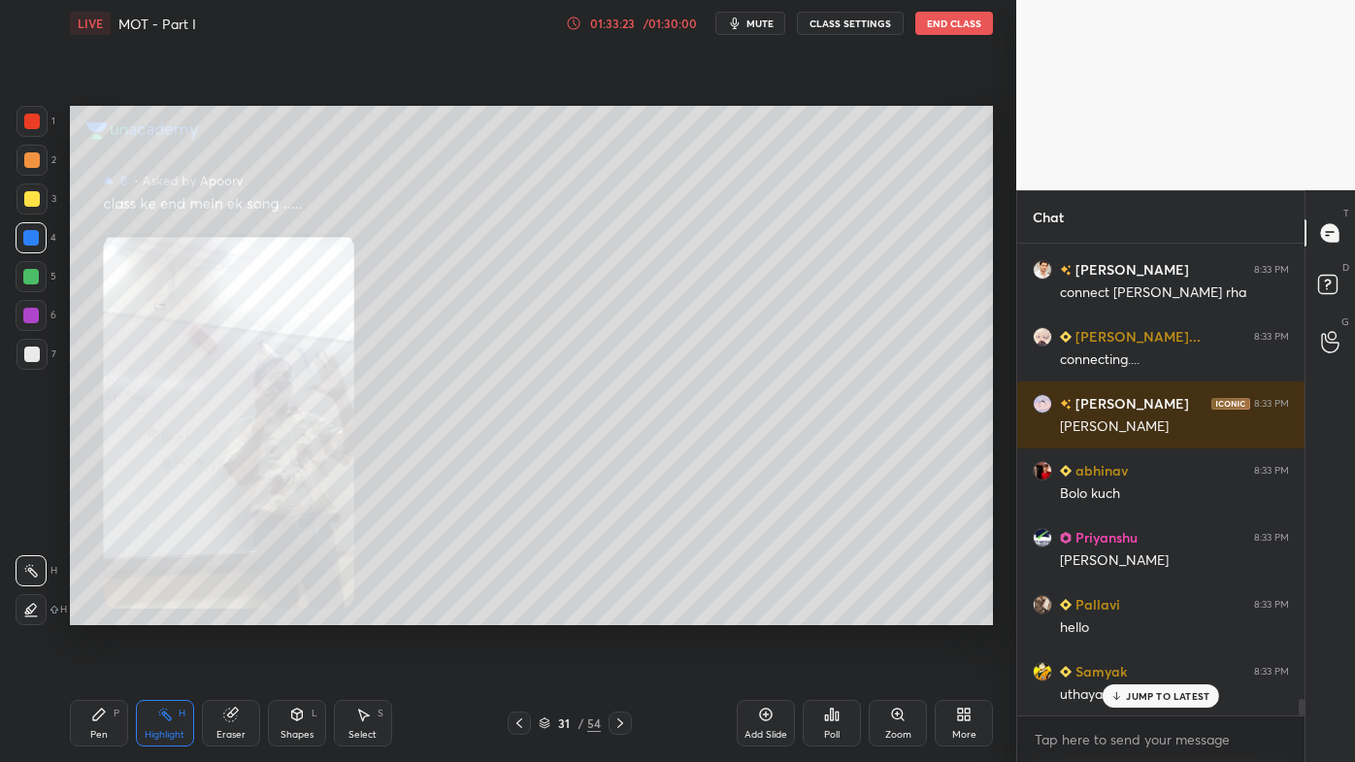
drag, startPoint x: 1153, startPoint y: 688, endPoint x: 1138, endPoint y: 691, distance: 14.8
click at [1152, 612] on div "JUMP TO LATEST" at bounding box center [1161, 695] width 116 height 23
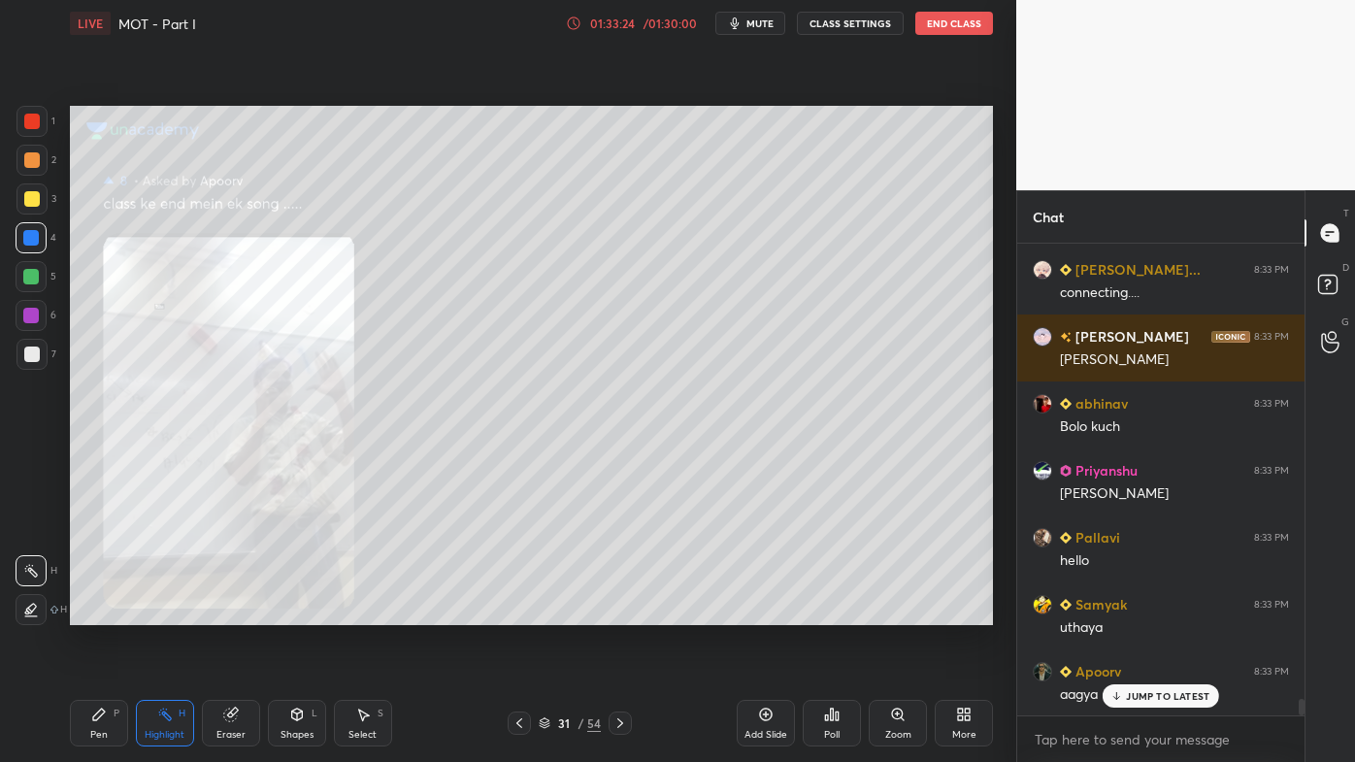
scroll to position [13483, 0]
click at [1135, 612] on div "Samyak 8:33 PM helo poospook Priyanshu 8:33 PM sir mera qbb abhinav 8:33 PM Aa …" at bounding box center [1160, 480] width 287 height 472
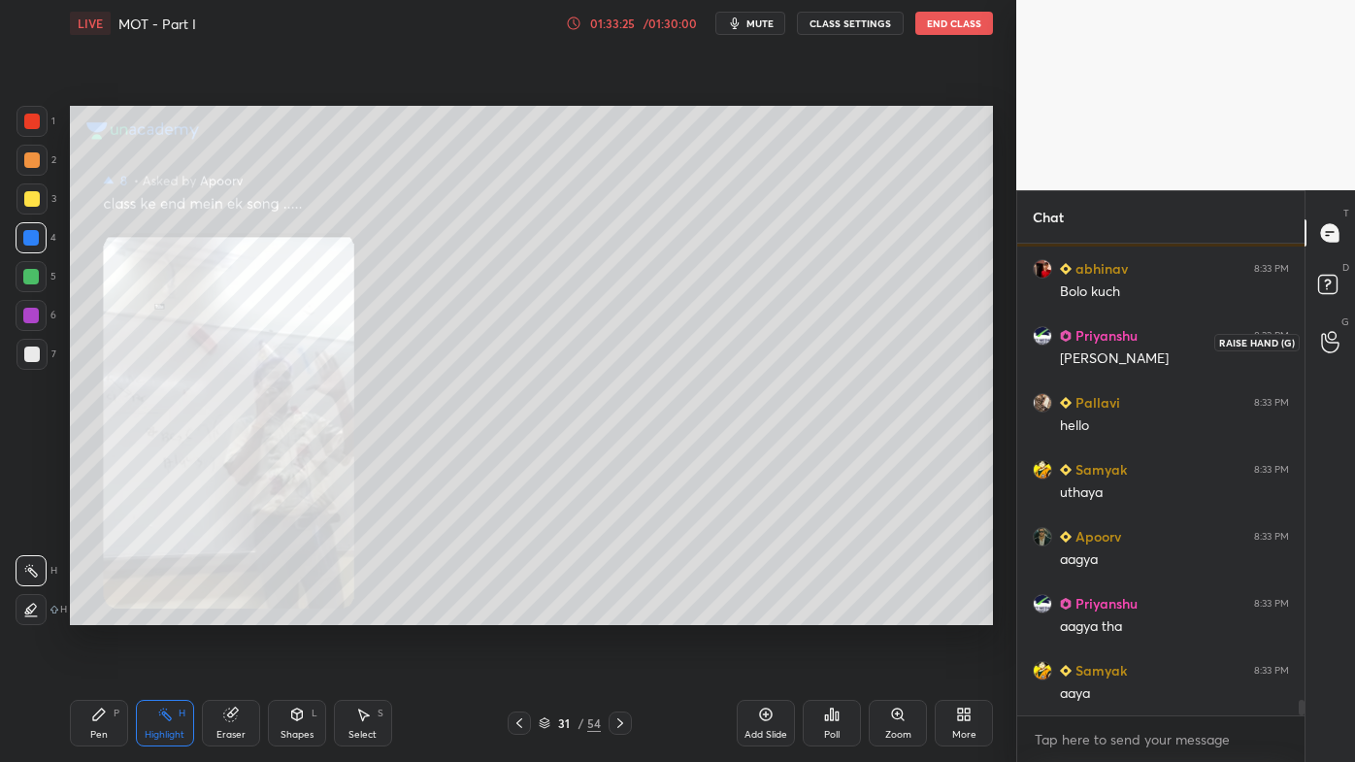
click at [1327, 335] on icon at bounding box center [1330, 342] width 18 height 22
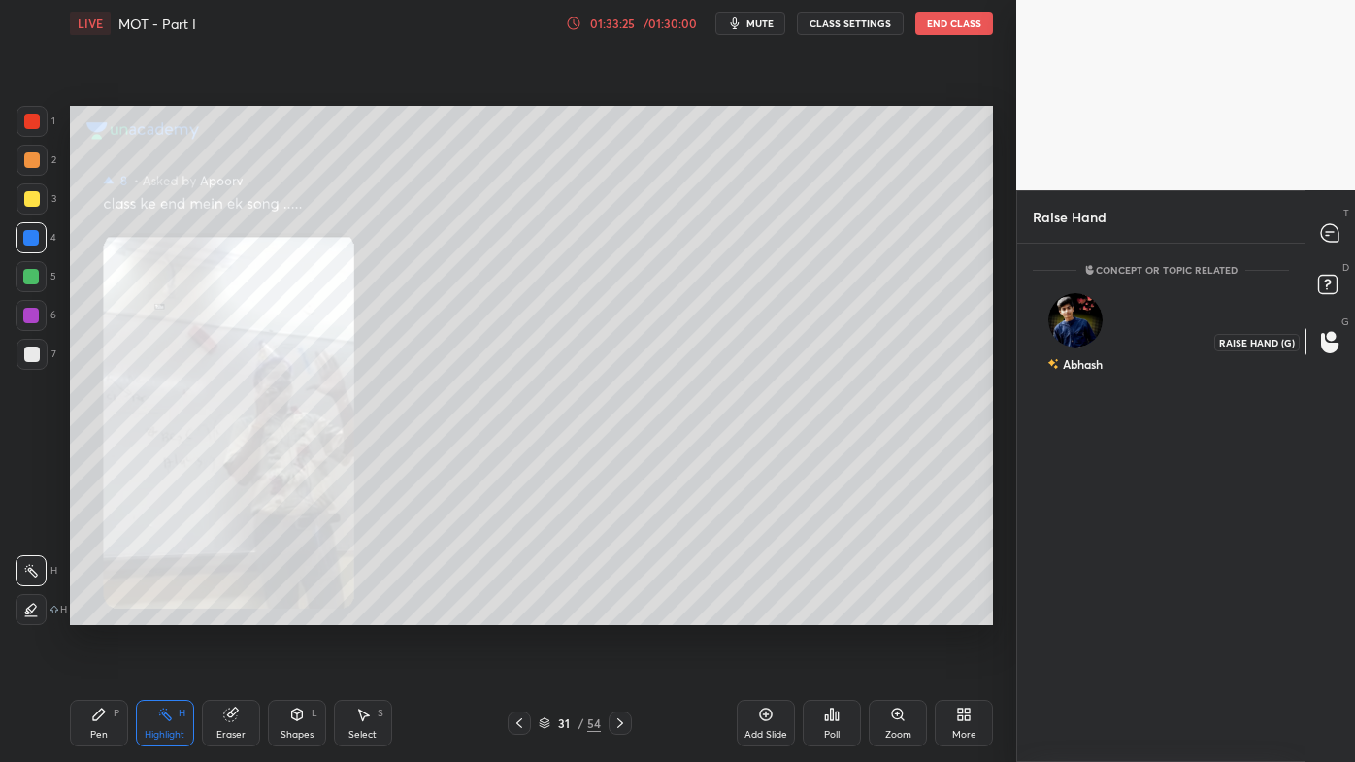
scroll to position [512, 281]
drag, startPoint x: 1328, startPoint y: 229, endPoint x: 1323, endPoint y: 245, distance: 16.3
click at [1330, 230] on icon at bounding box center [1329, 232] width 17 height 17
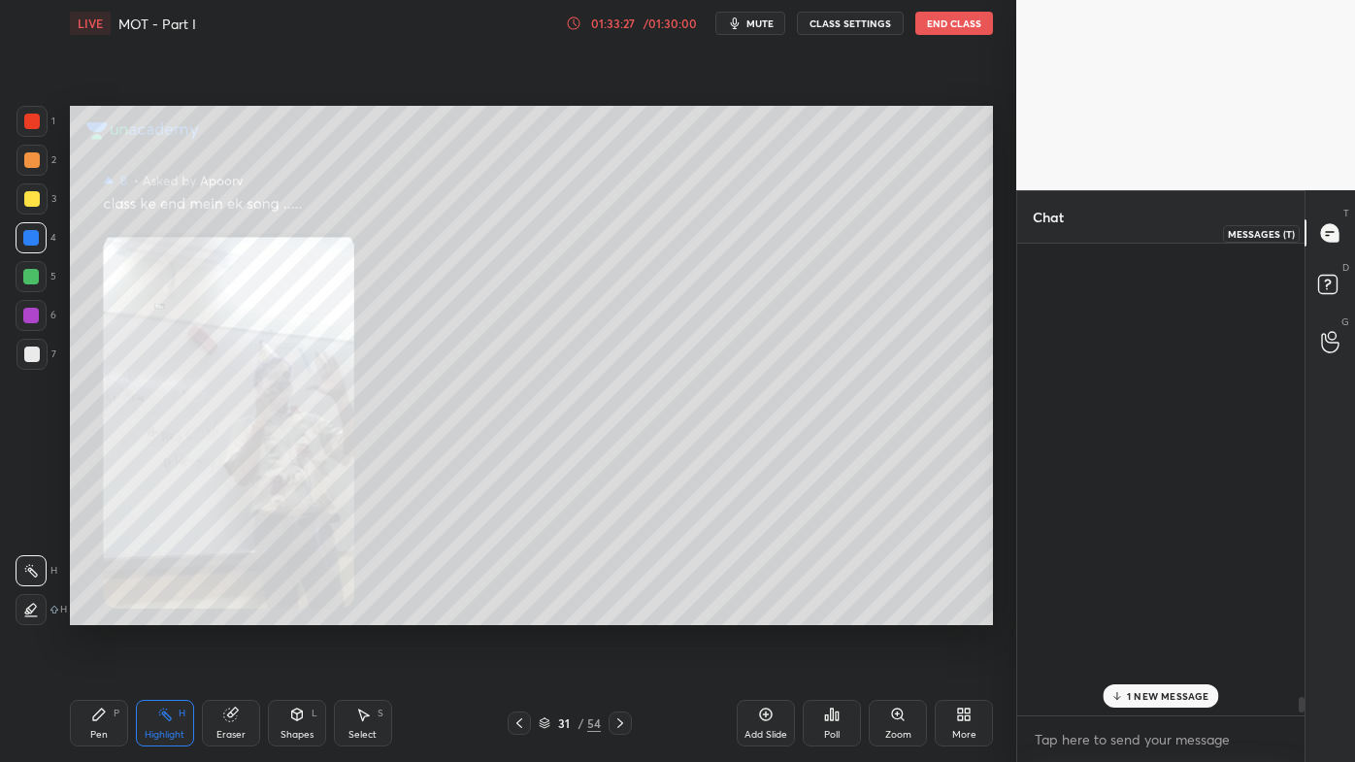
scroll to position [6, 5]
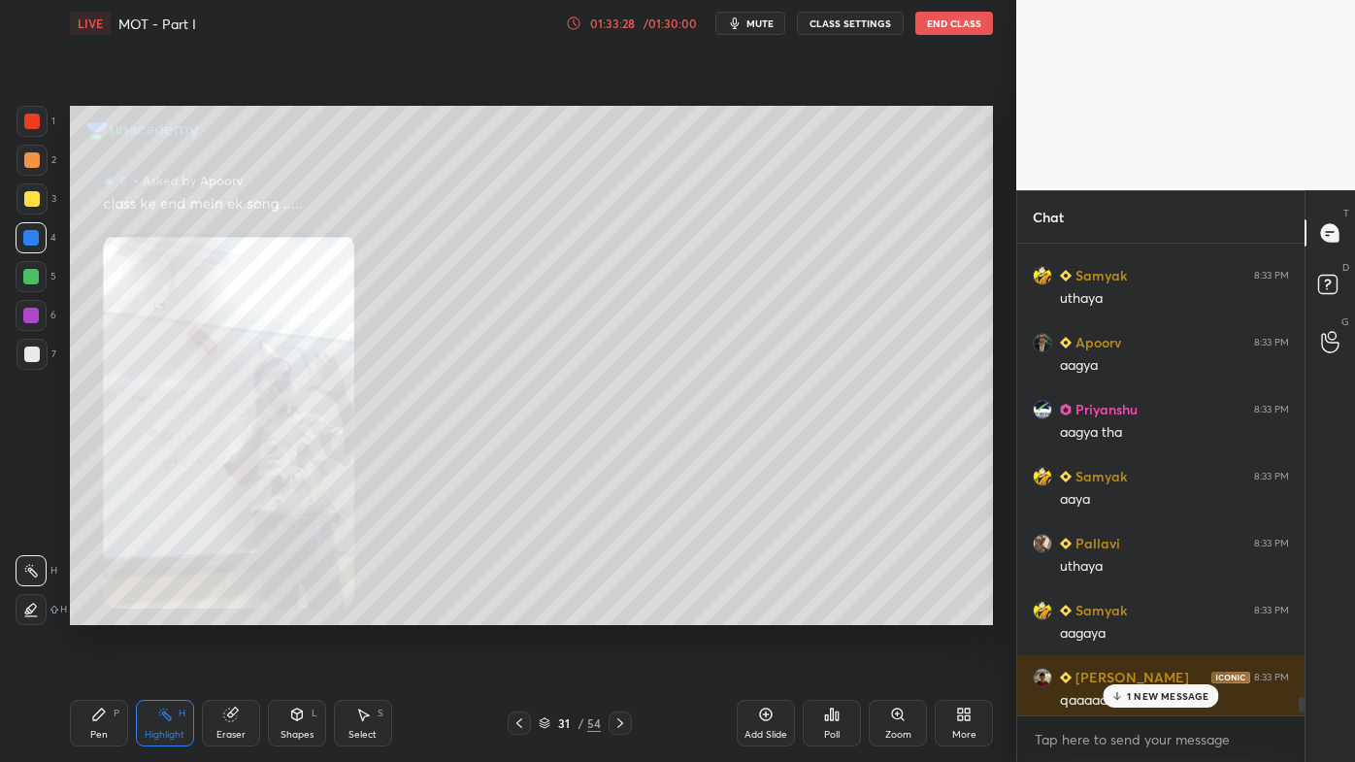
click at [1124, 612] on div "Priyanshu 8:33 PM sir mera qbb Pallavi 8:33 PM hello Samyak 8:33 PM uthaya Apoo…" at bounding box center [1160, 480] width 287 height 472
click at [1134, 612] on p "4 NEW MESSAGES" at bounding box center [1168, 696] width 90 height 12
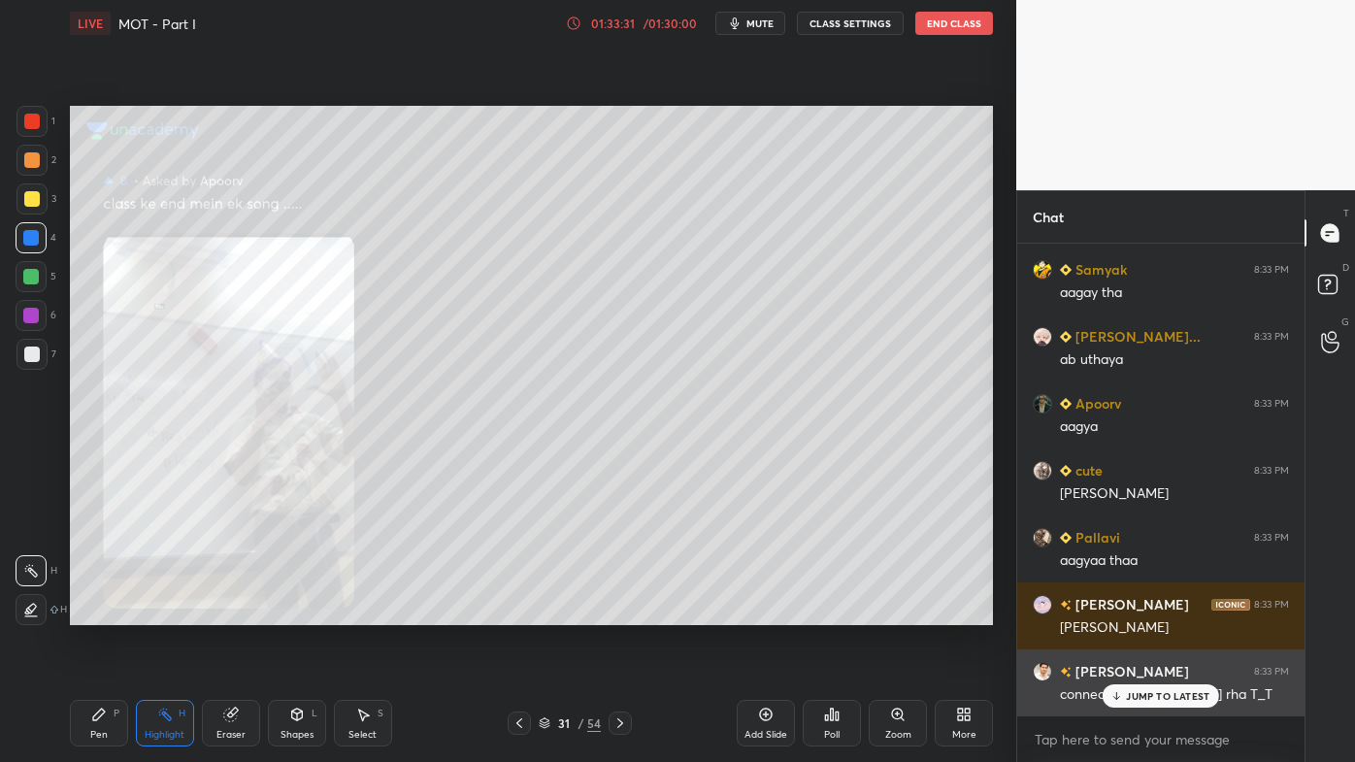
click at [1138, 612] on p "JUMP TO LATEST" at bounding box center [1167, 696] width 83 height 12
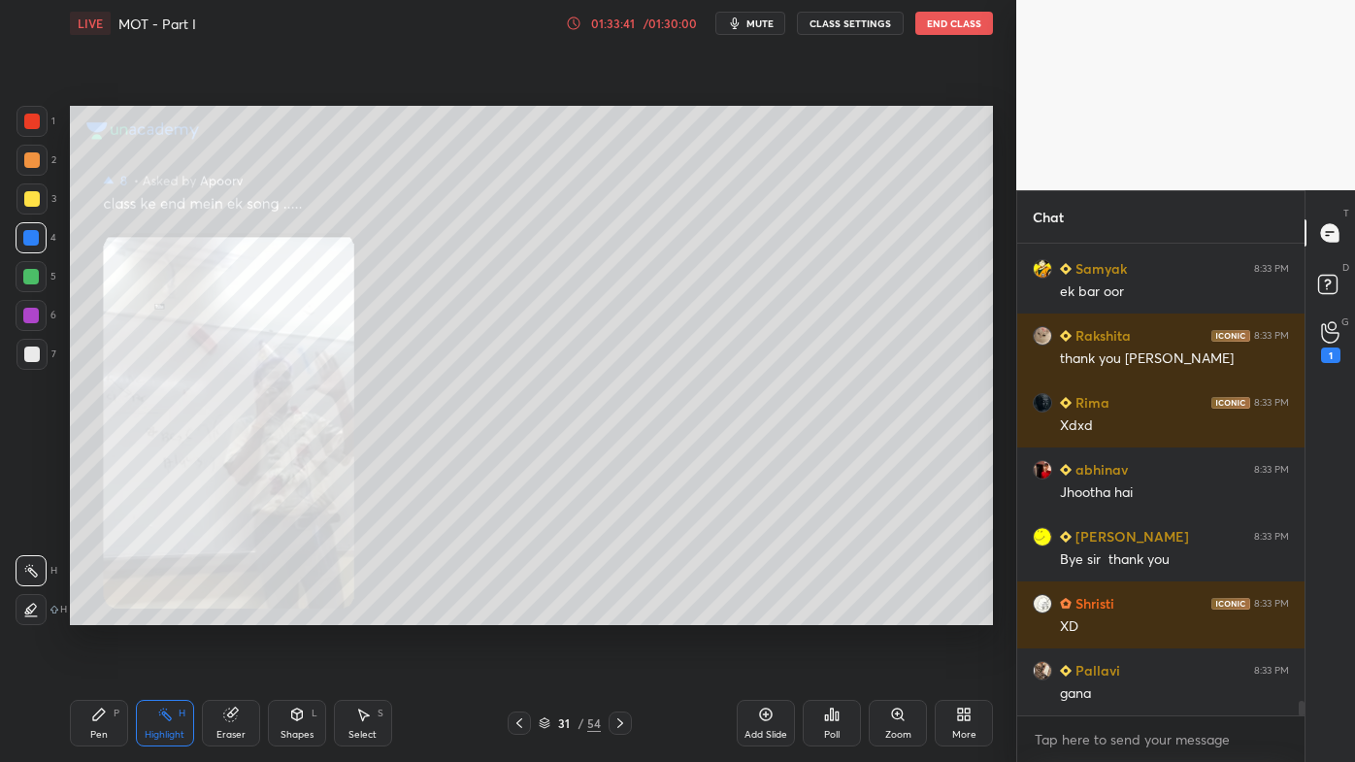
scroll to position [15291, 0]
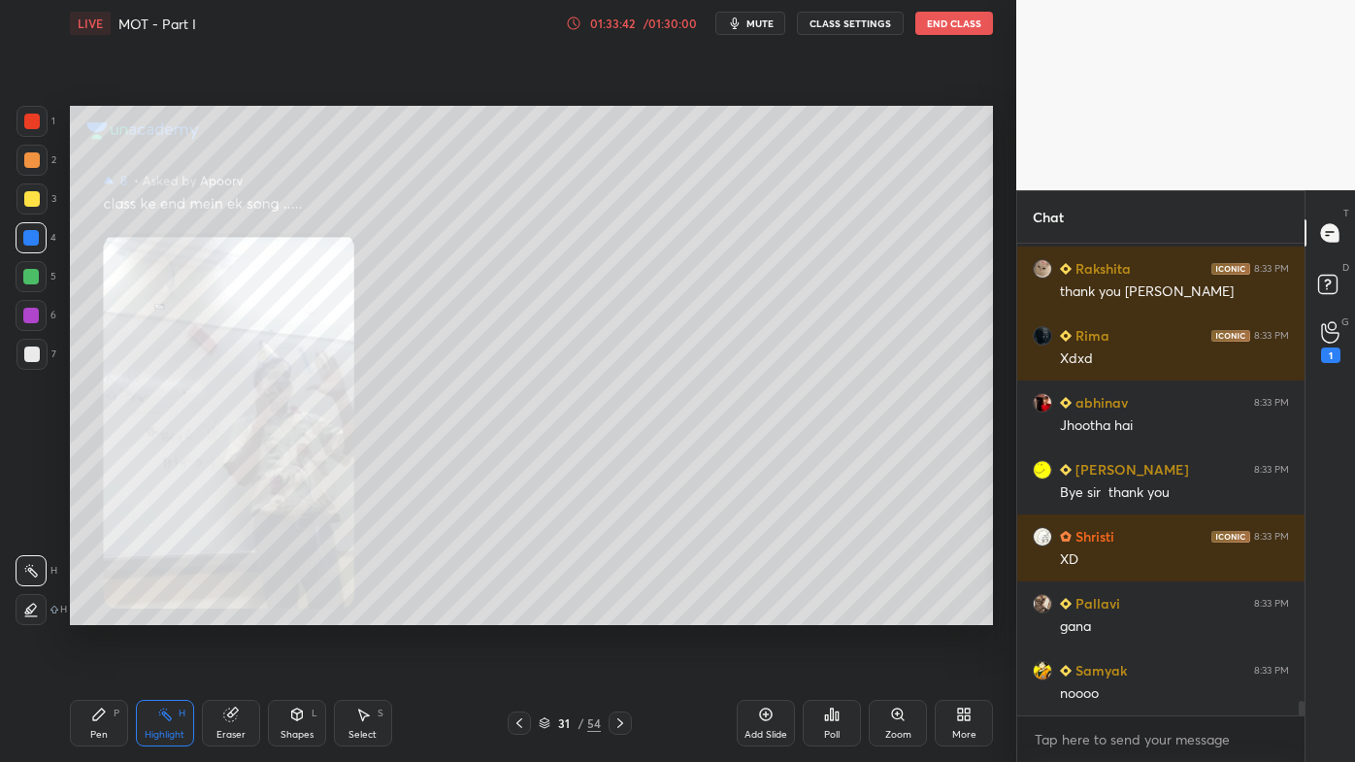
click at [950, 33] on button "End Class" at bounding box center [954, 23] width 78 height 23
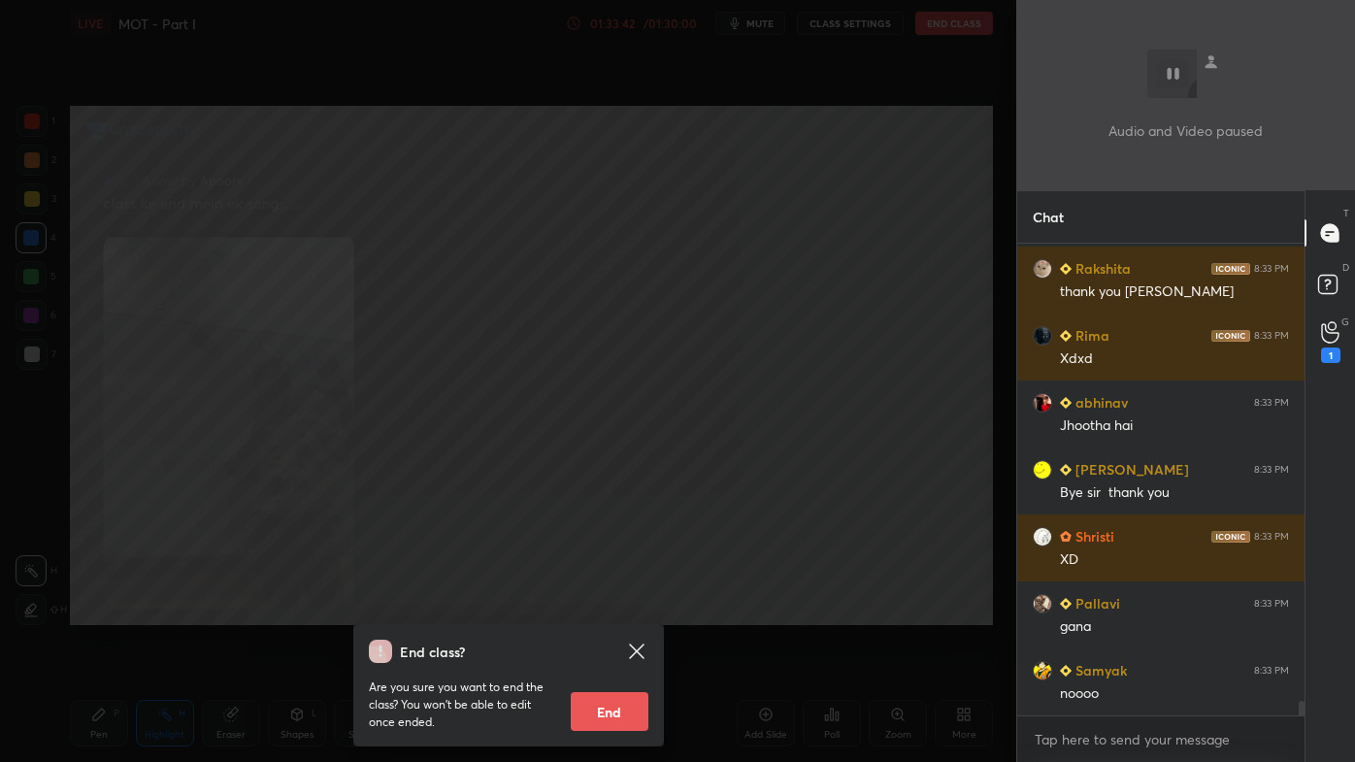
scroll to position [15491, 0]
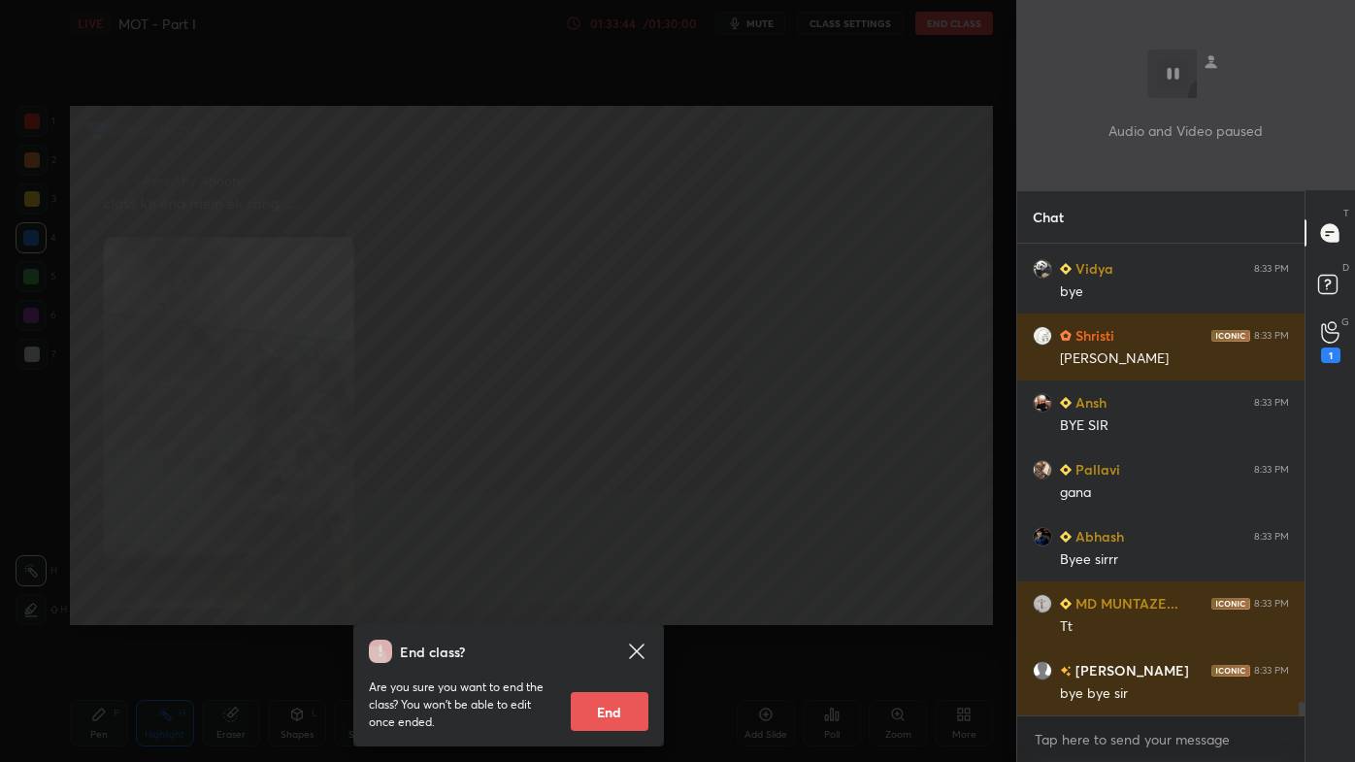
click at [612, 612] on button "End" at bounding box center [610, 711] width 78 height 39
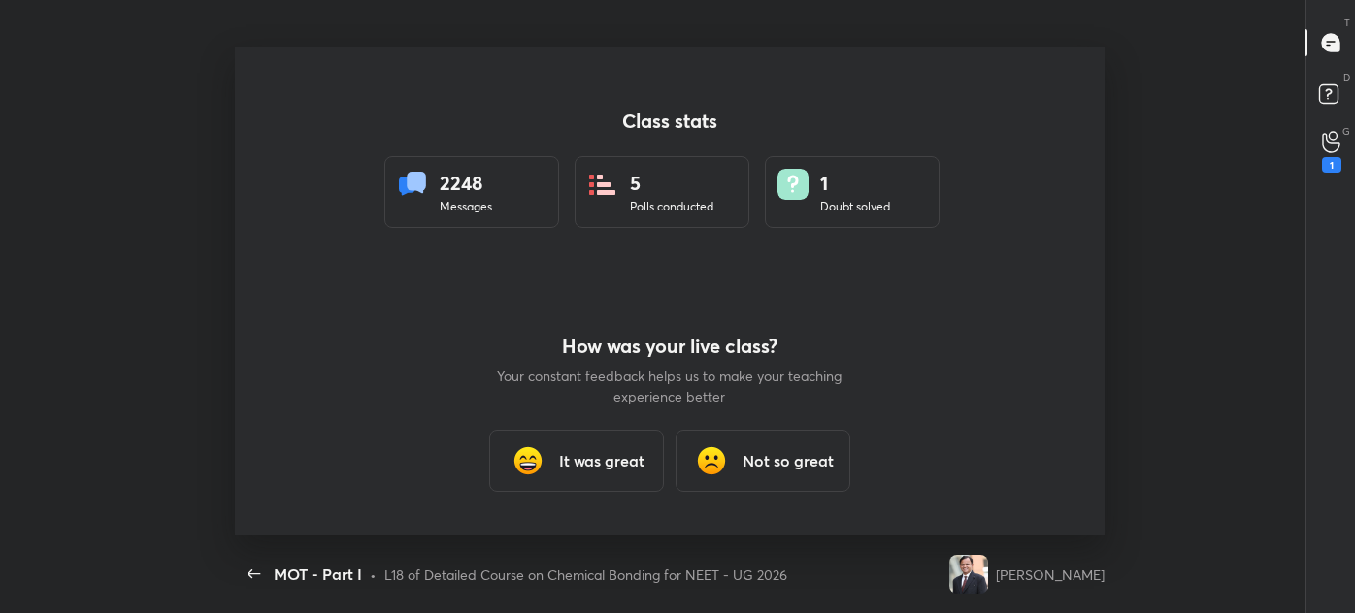
type textarea "x"
